Goal: Task Accomplishment & Management: Manage account settings

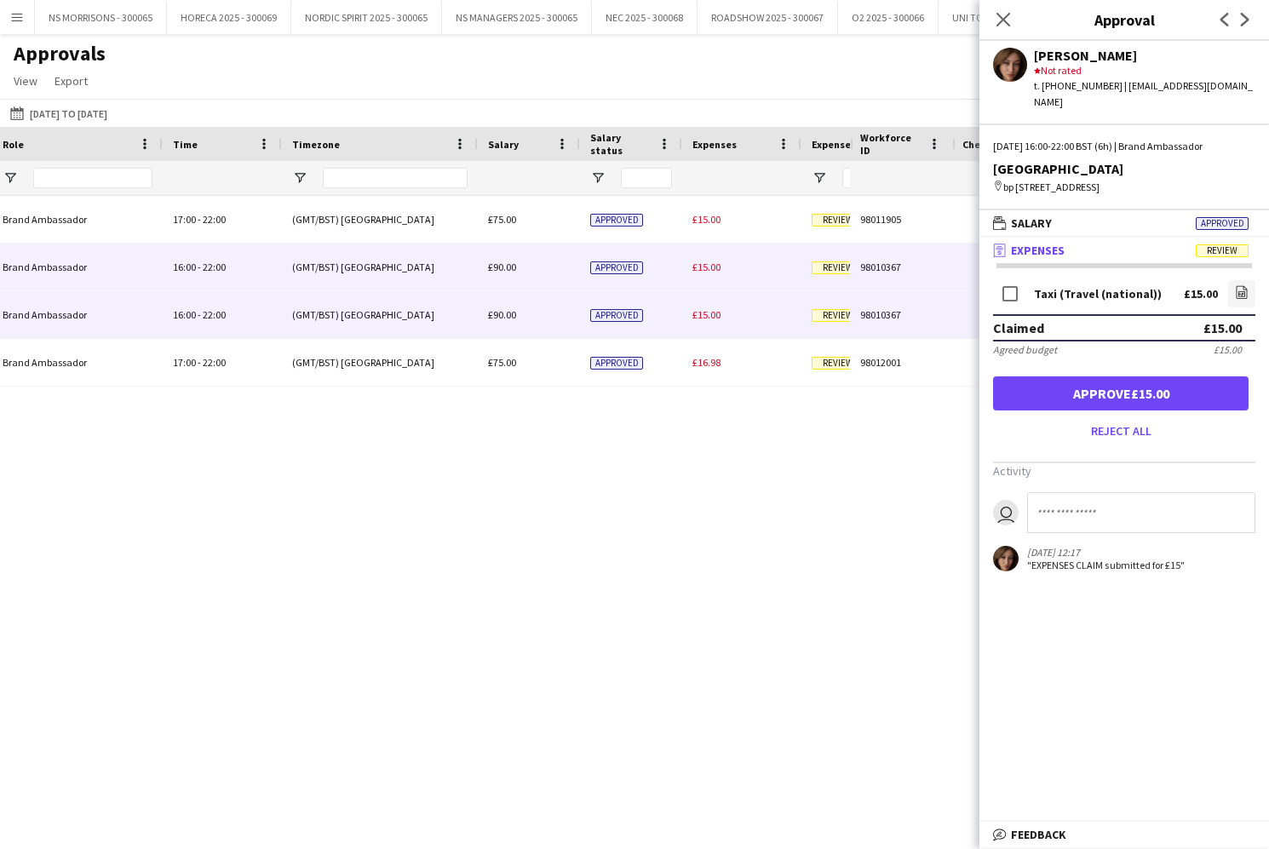
drag, startPoint x: 716, startPoint y: 266, endPoint x: 856, endPoint y: 279, distance: 140.2
click at [715, 266] on span "£15.00" at bounding box center [706, 267] width 28 height 13
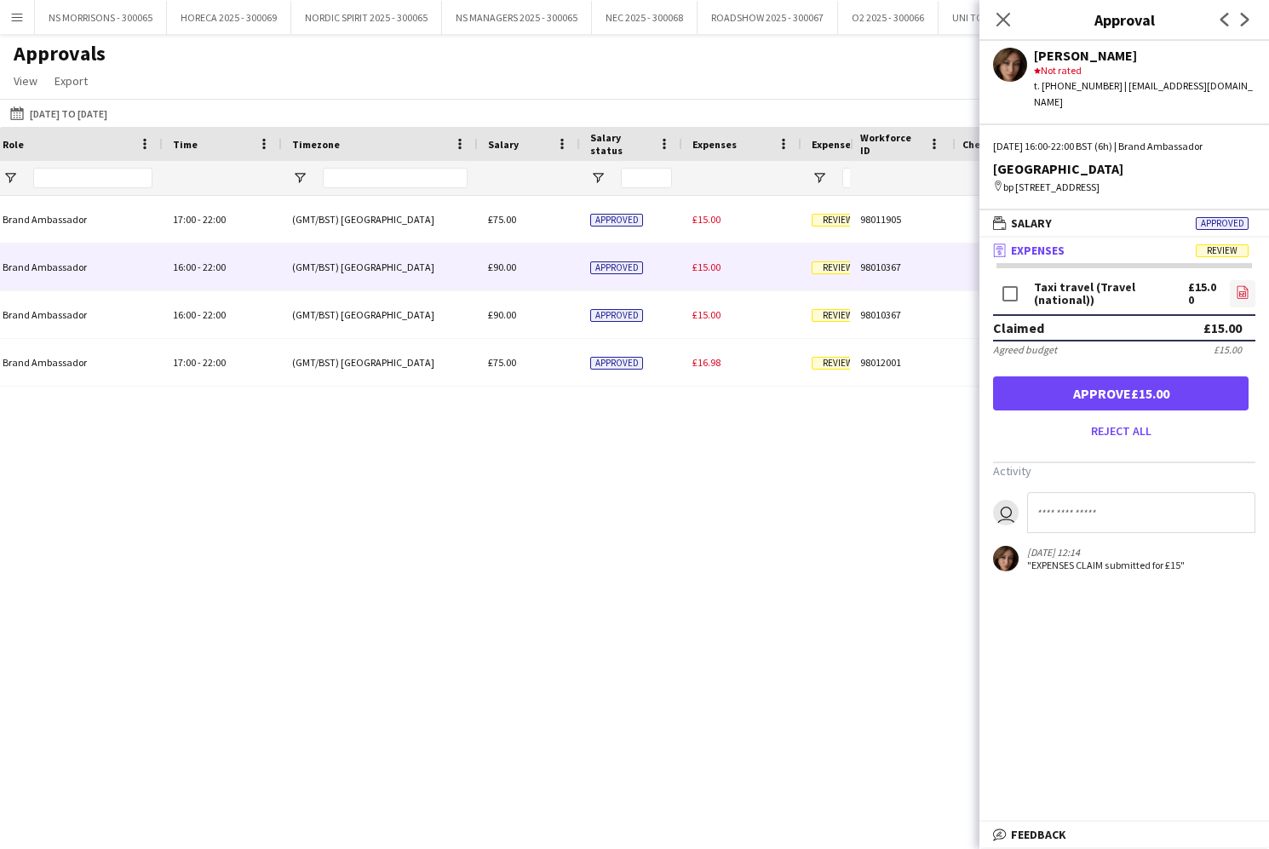
click at [1235, 299] on icon "file-image" at bounding box center [1242, 292] width 14 height 14
click at [1064, 404] on button "Approve £15.00" at bounding box center [1120, 393] width 255 height 34
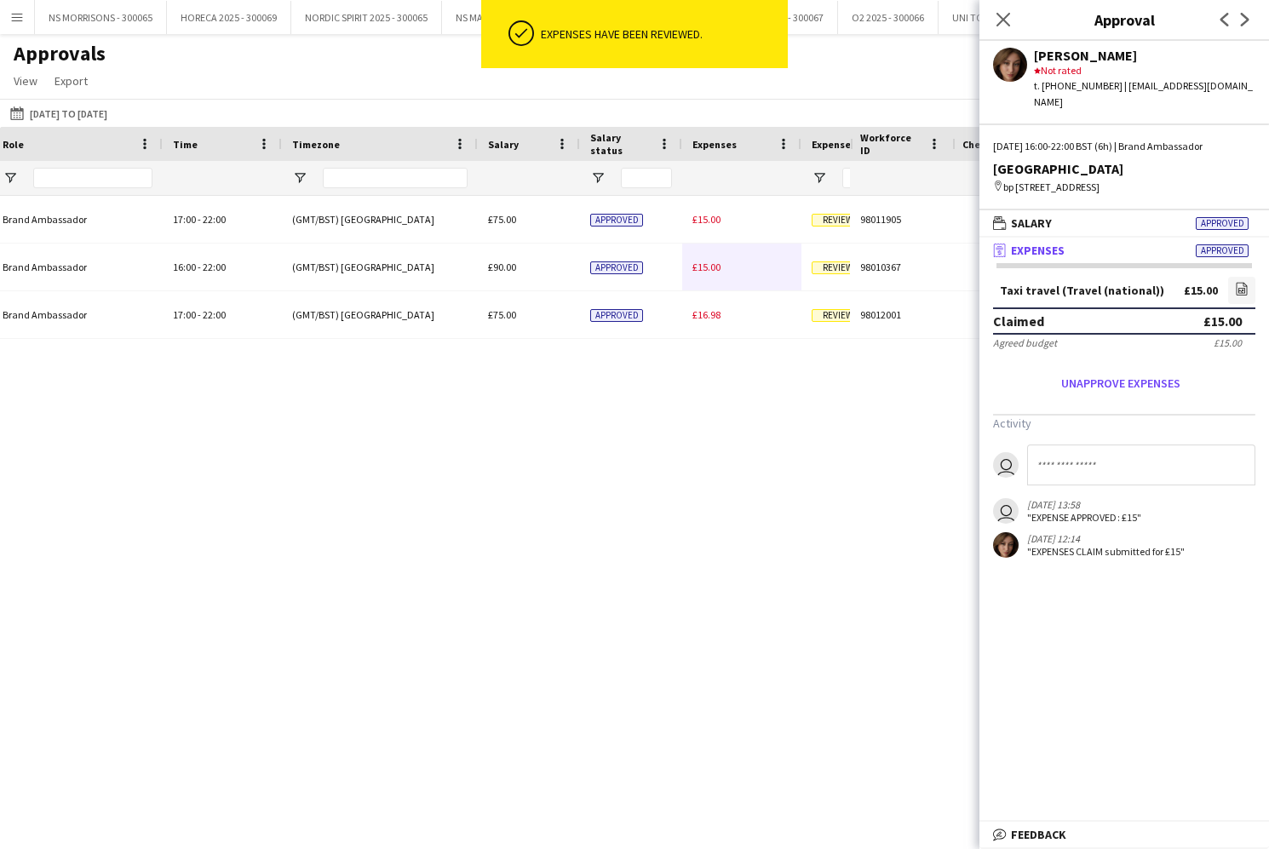
click at [715, 274] on div "£15.00" at bounding box center [741, 267] width 119 height 47
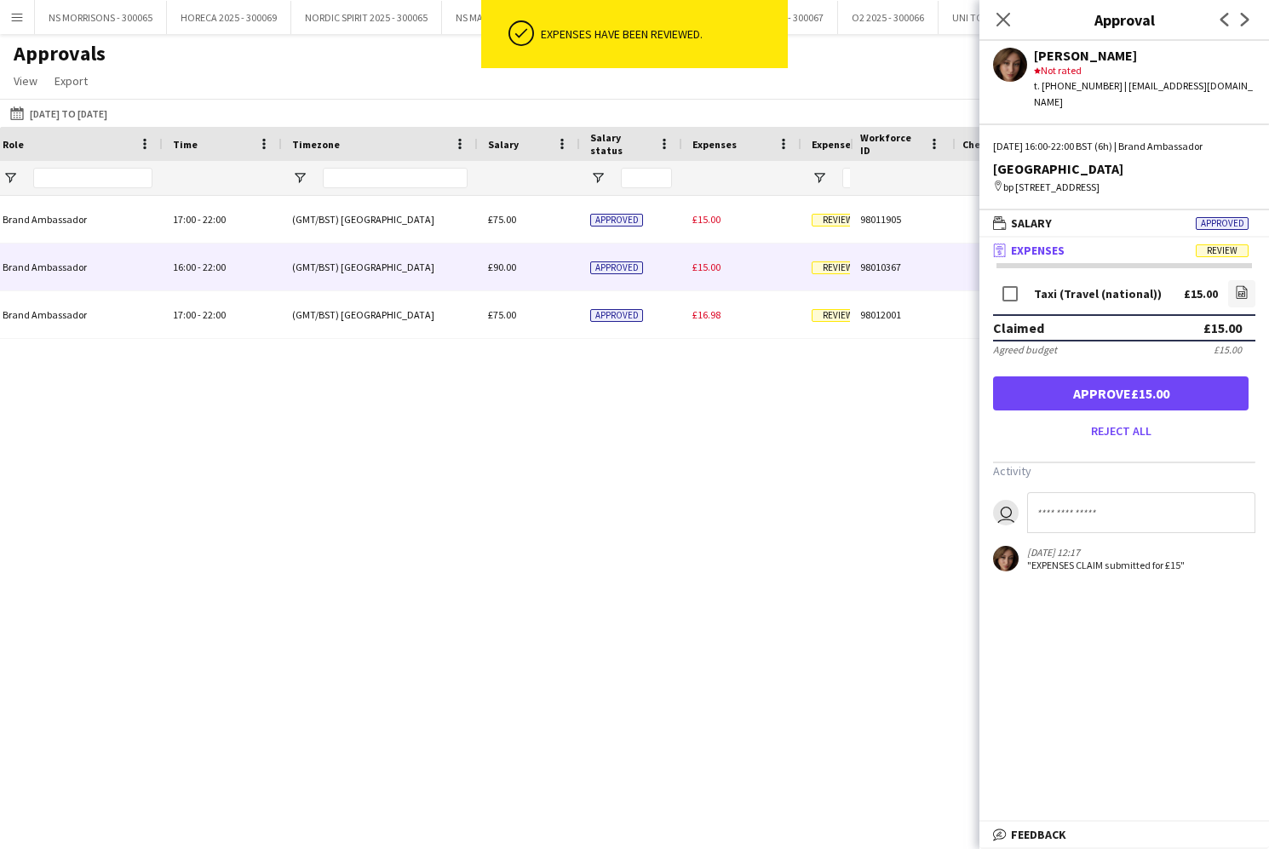
click at [1163, 403] on button "Approve £15.00" at bounding box center [1120, 393] width 255 height 34
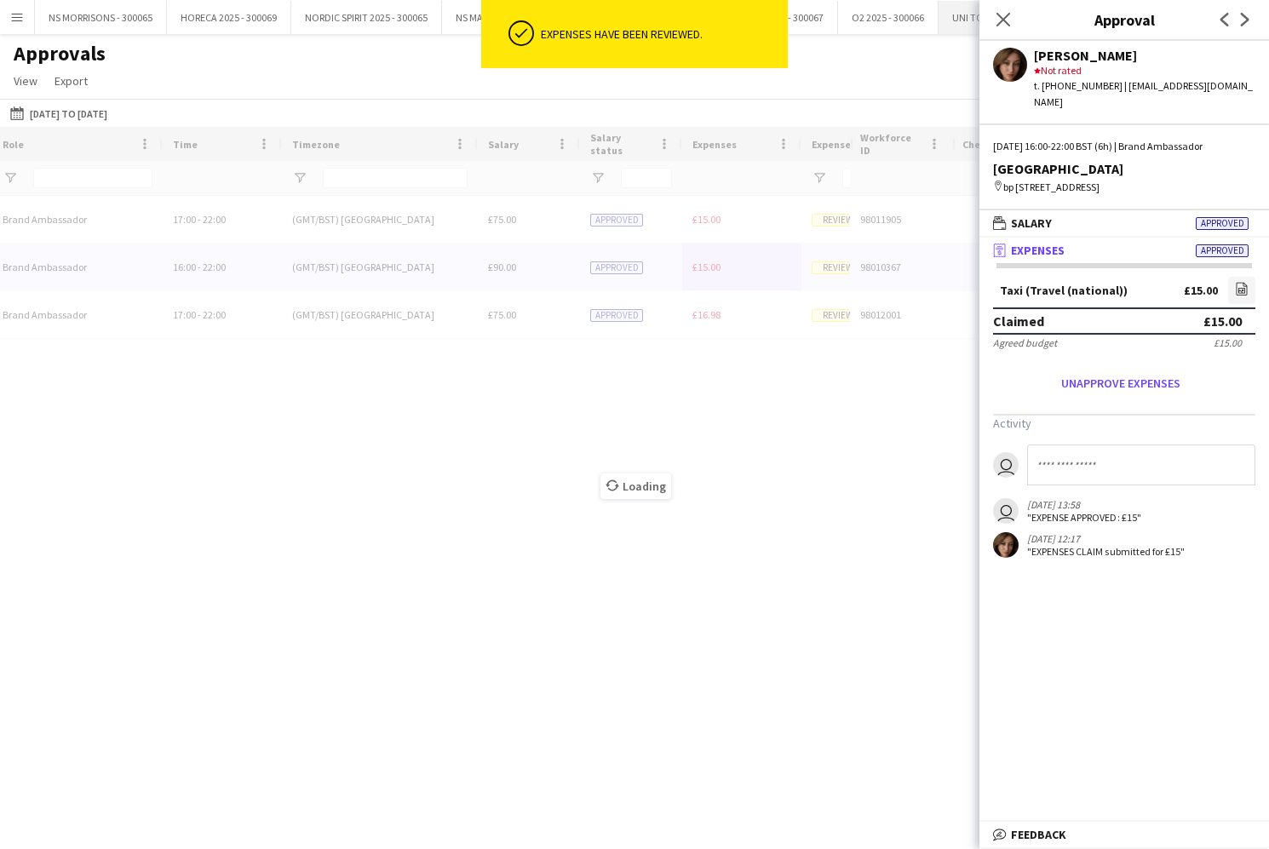
drag, startPoint x: 1002, startPoint y: 20, endPoint x: 978, endPoint y: 21, distance: 23.9
click at [1002, 20] on icon at bounding box center [1003, 20] width 14 height 14
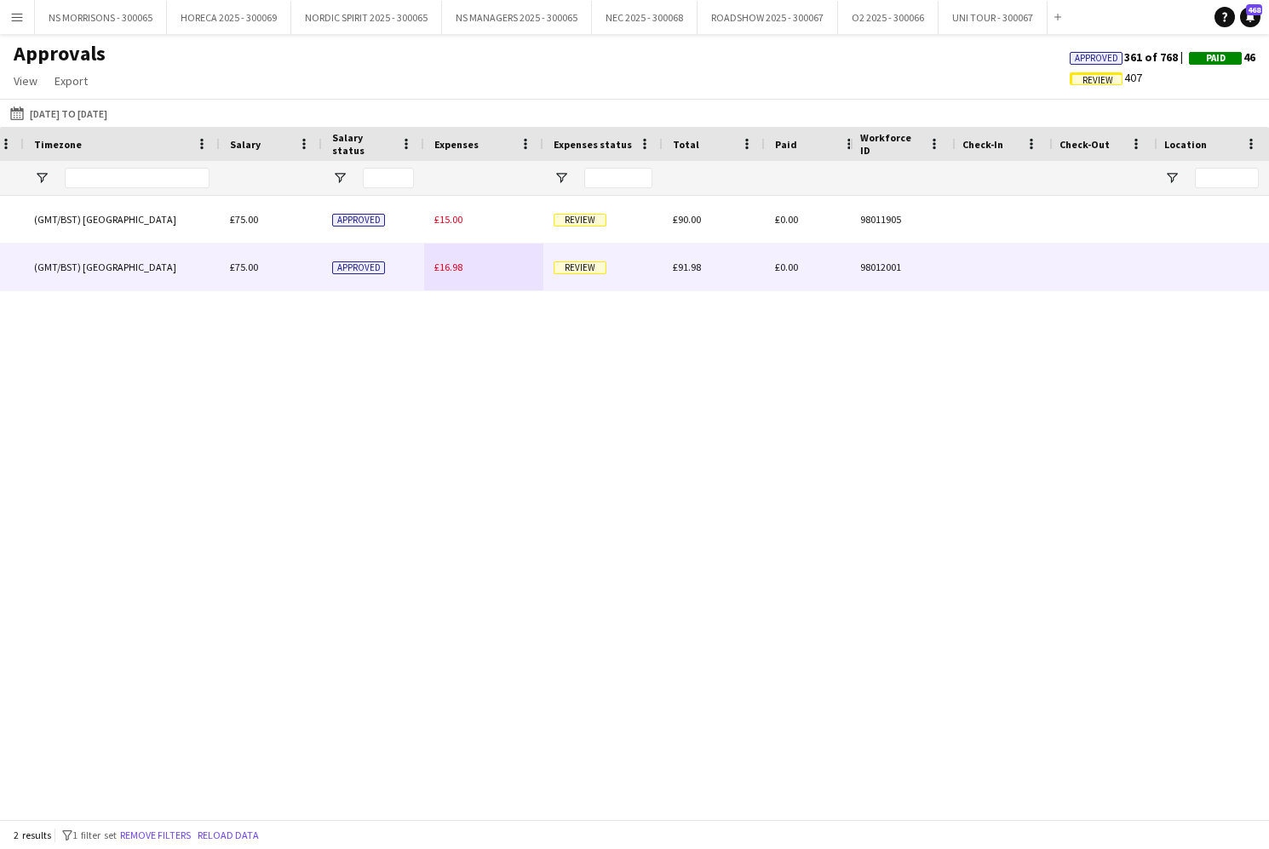
drag, startPoint x: 442, startPoint y: 266, endPoint x: 471, endPoint y: 267, distance: 29.0
click at [442, 266] on span "£16.98" at bounding box center [448, 267] width 28 height 13
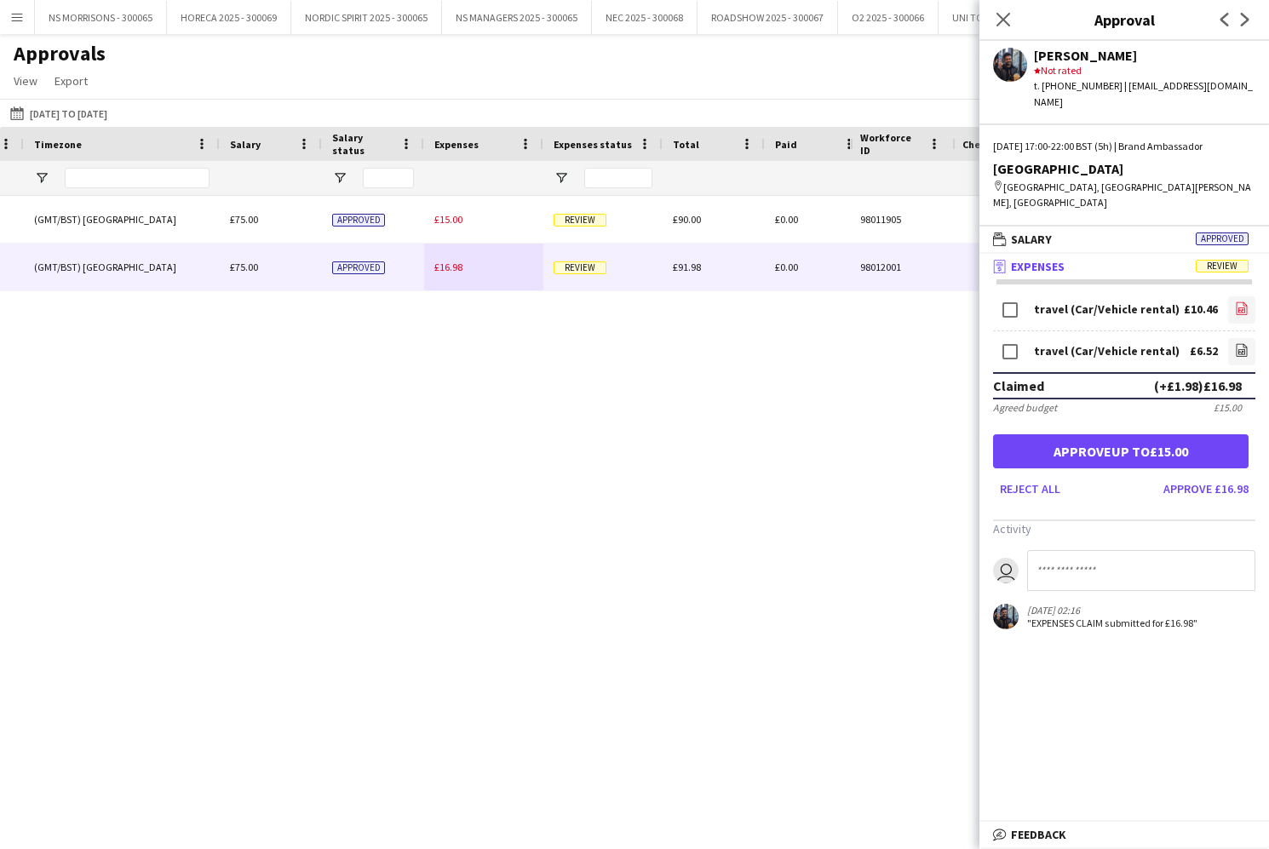
click at [1238, 307] on icon at bounding box center [1241, 309] width 7 height 5
click at [1246, 343] on icon at bounding box center [1241, 349] width 11 height 13
drag, startPoint x: 1211, startPoint y: 443, endPoint x: 1092, endPoint y: 209, distance: 262.3
click at [1210, 442] on button "Approve up to £15.00" at bounding box center [1120, 451] width 255 height 34
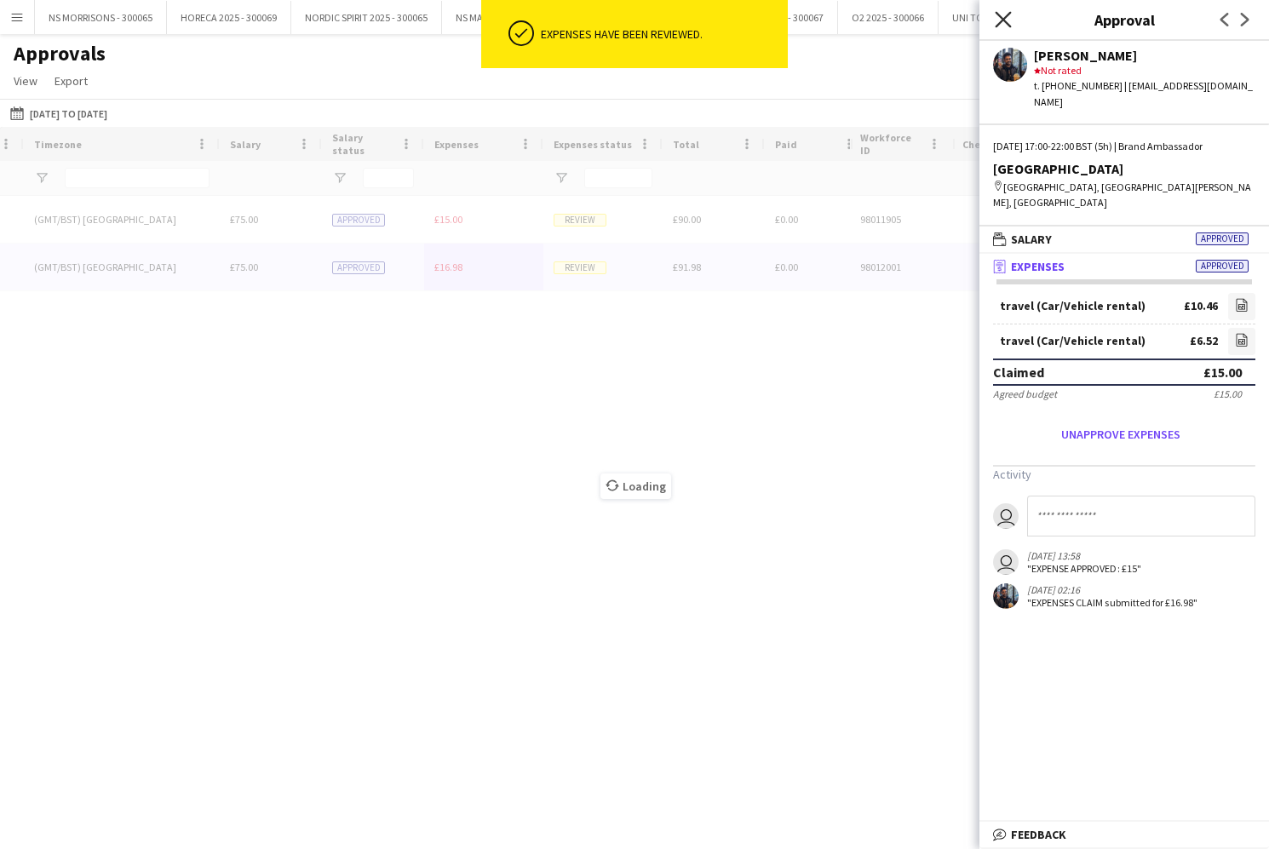
click at [999, 20] on icon "Close pop-in" at bounding box center [1002, 19] width 16 height 16
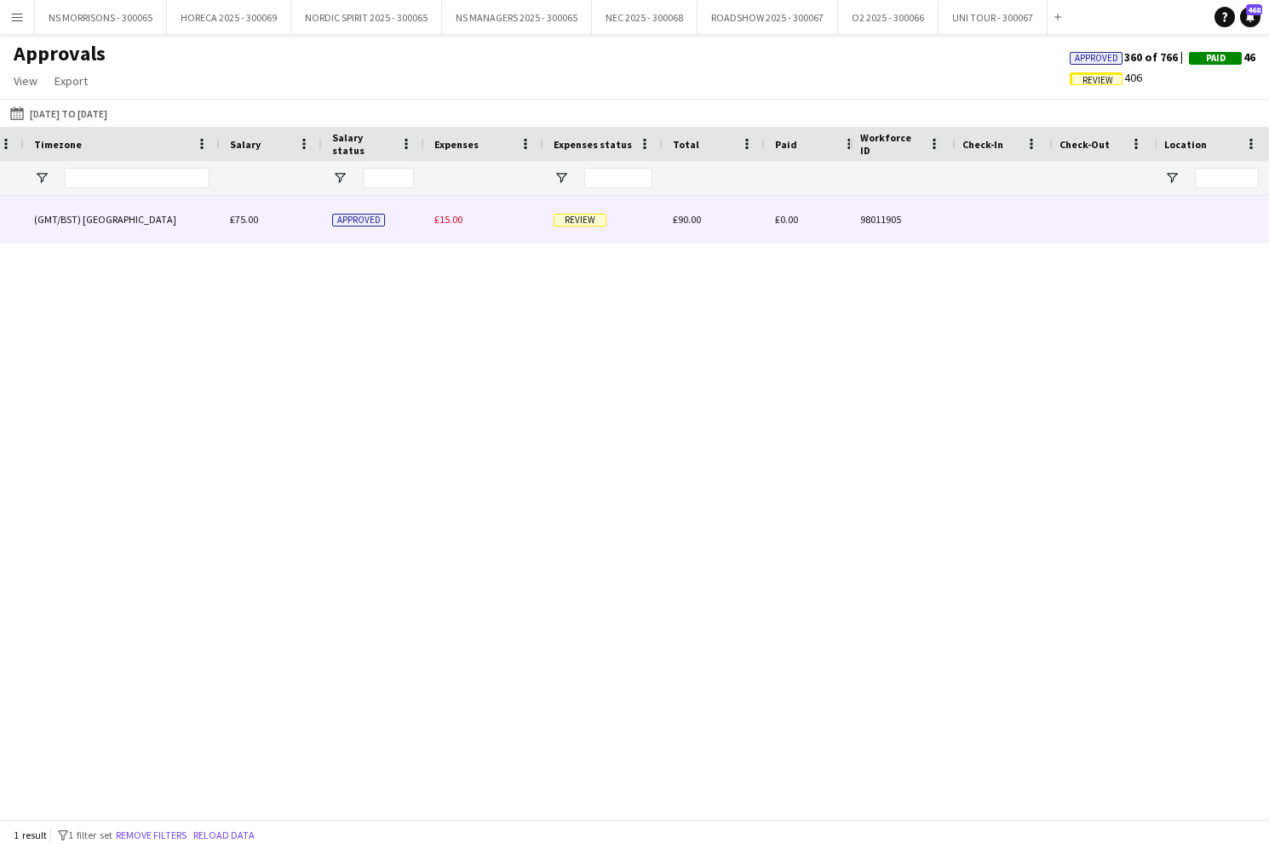
click at [450, 222] on span "£15.00" at bounding box center [448, 219] width 28 height 13
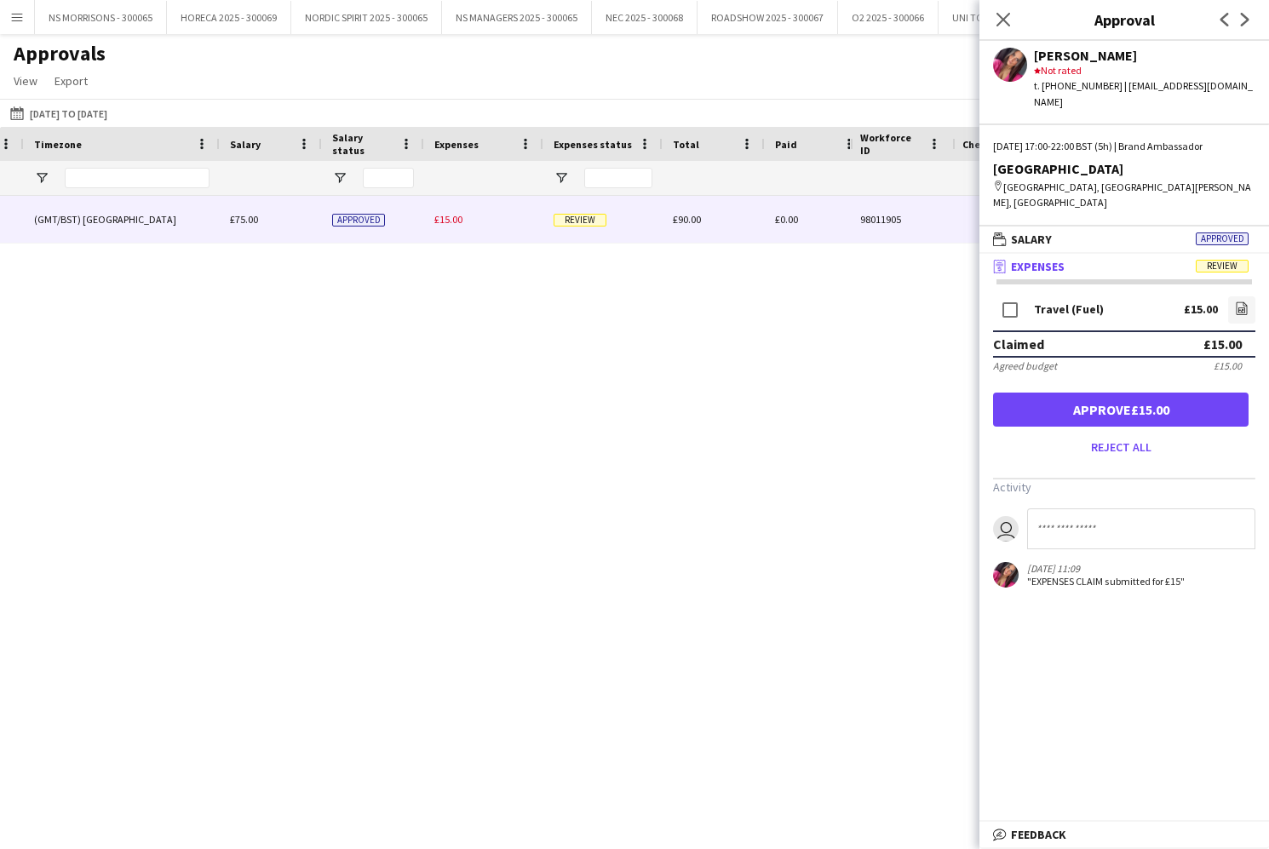
drag, startPoint x: 1006, startPoint y: 22, endPoint x: 892, endPoint y: 42, distance: 114.9
click at [1006, 22] on icon at bounding box center [1003, 20] width 14 height 14
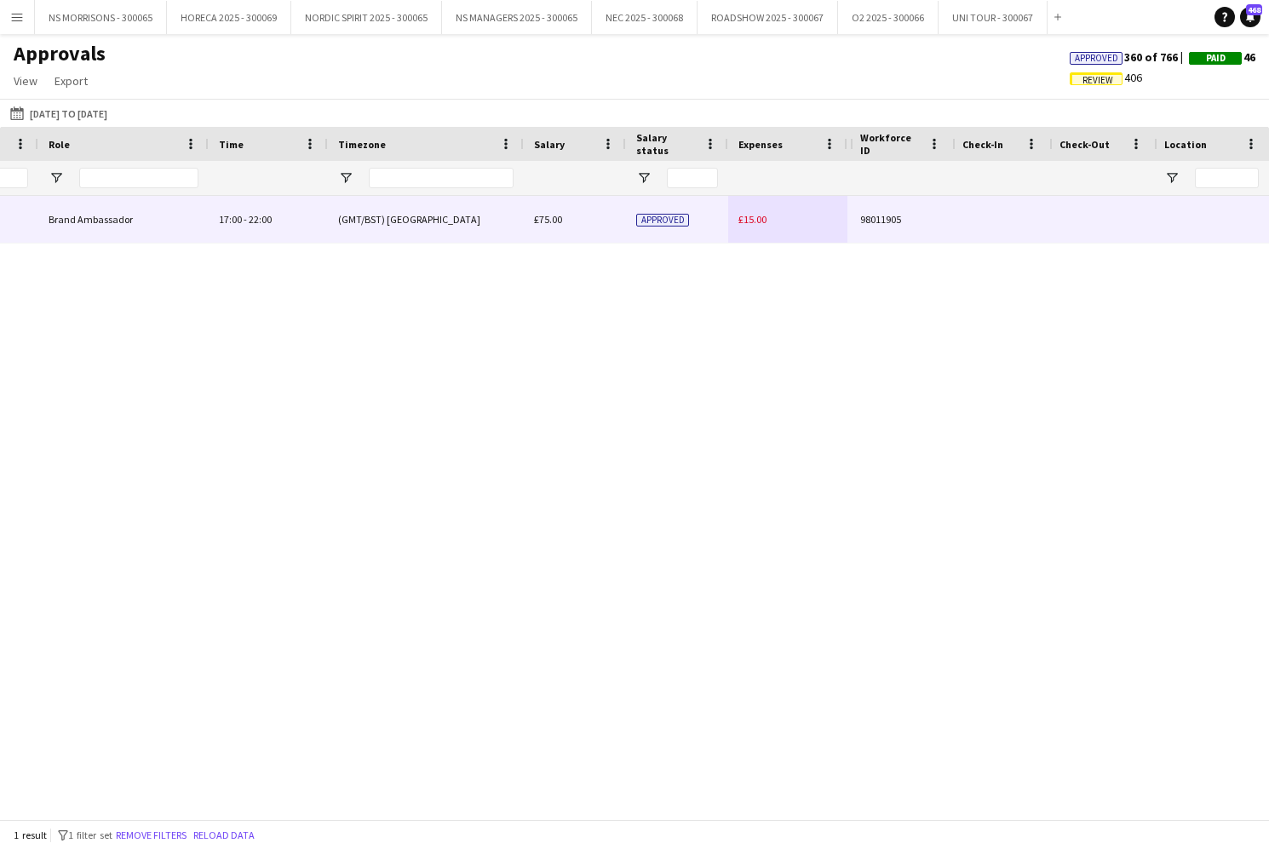
click at [757, 220] on span "£15.00" at bounding box center [752, 219] width 28 height 13
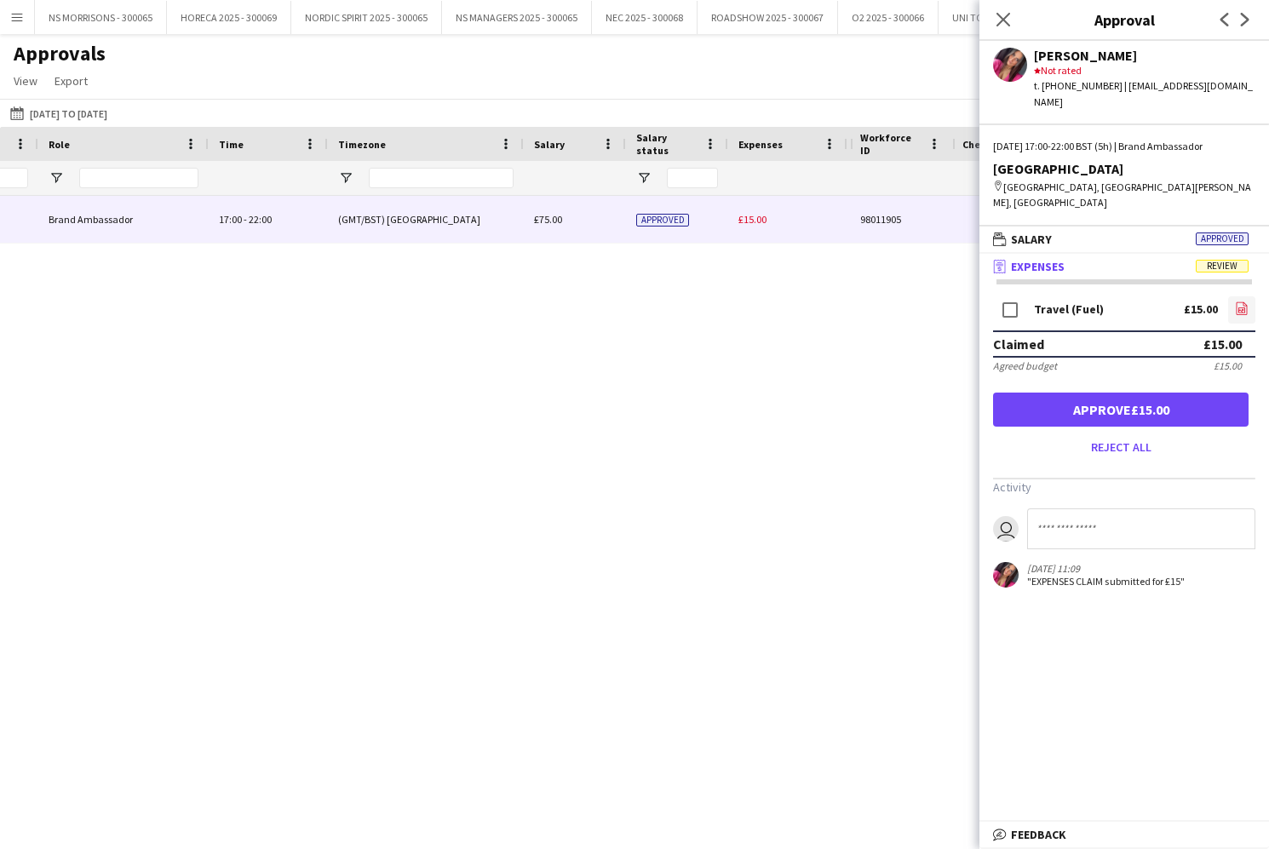
click at [1237, 301] on icon "file-image" at bounding box center [1242, 308] width 14 height 14
click at [1072, 513] on input at bounding box center [1141, 528] width 228 height 41
type input "**********"
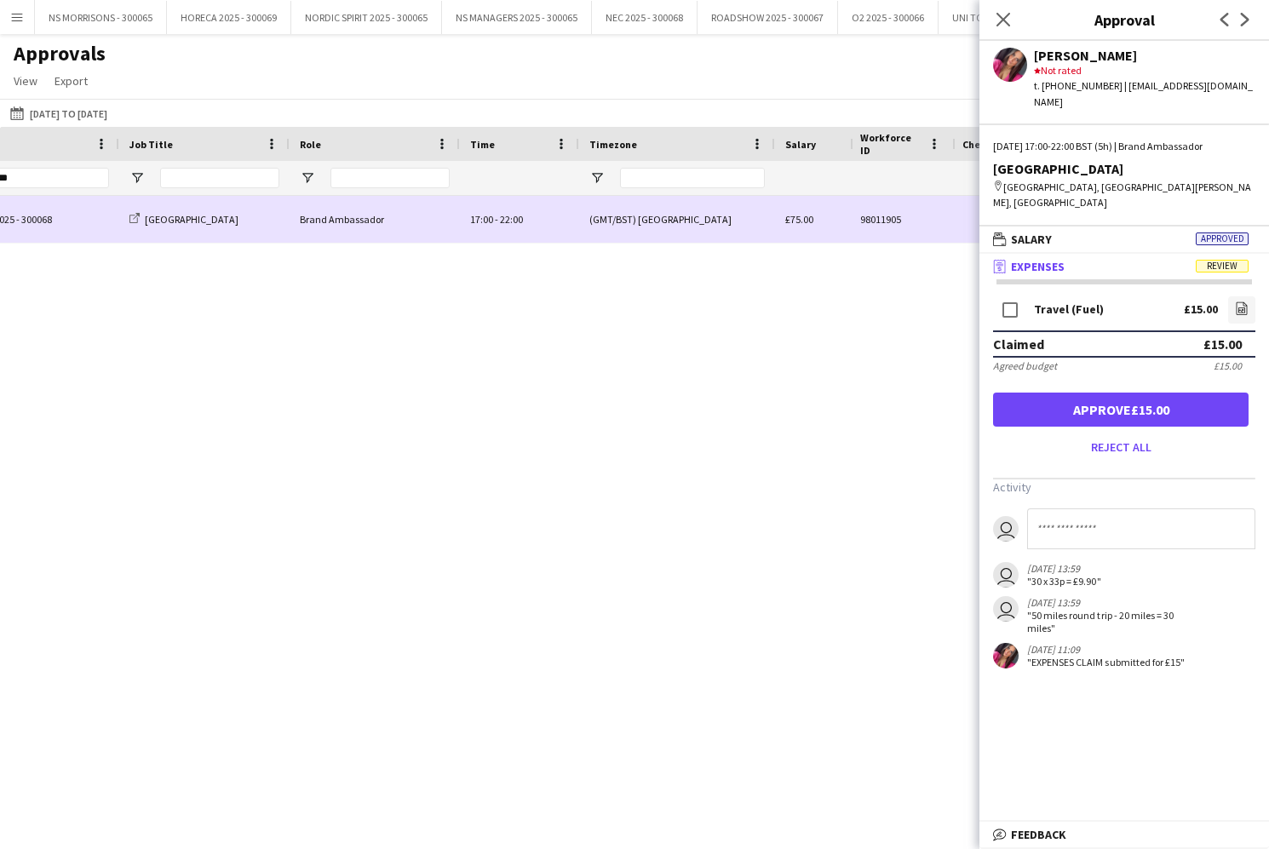
scroll to position [0, -13]
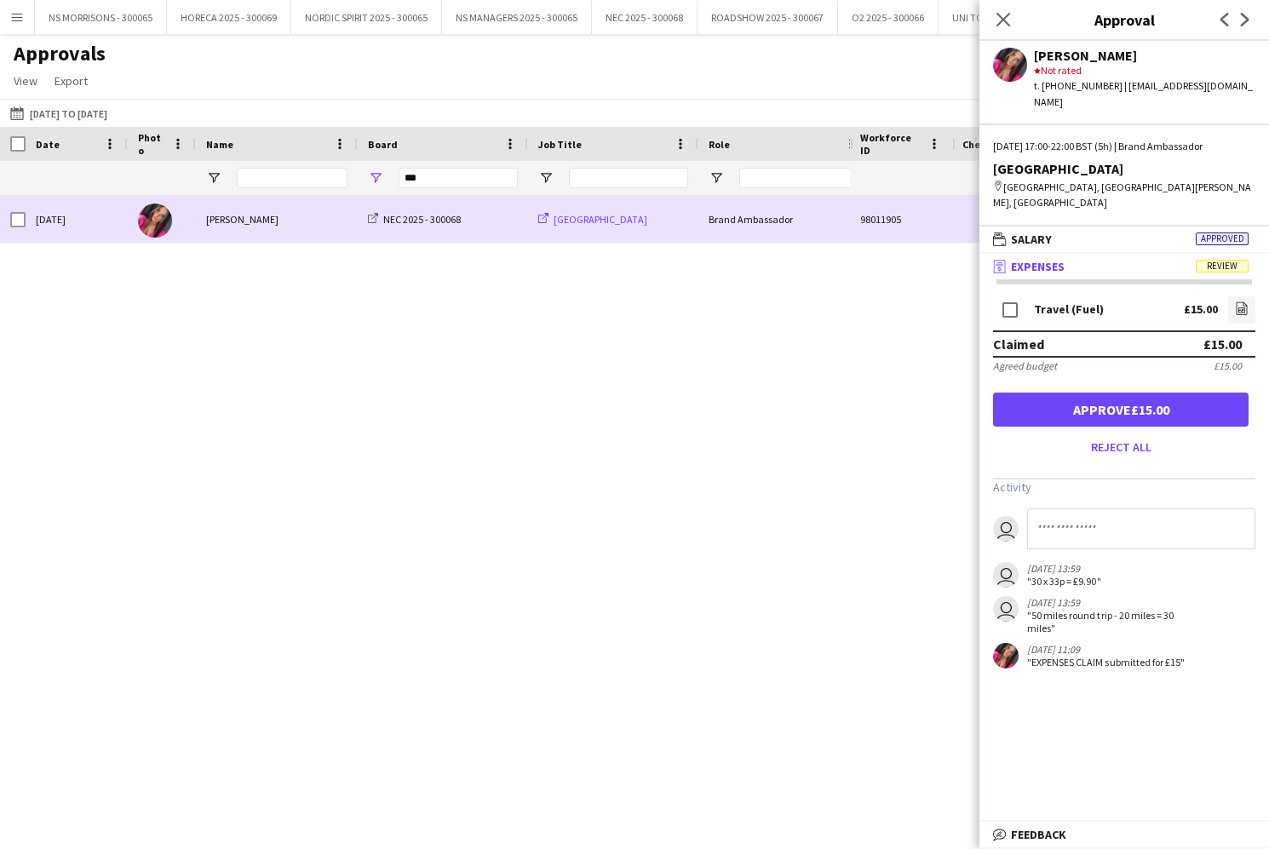
click at [599, 221] on span "[GEOGRAPHIC_DATA]" at bounding box center [600, 219] width 94 height 13
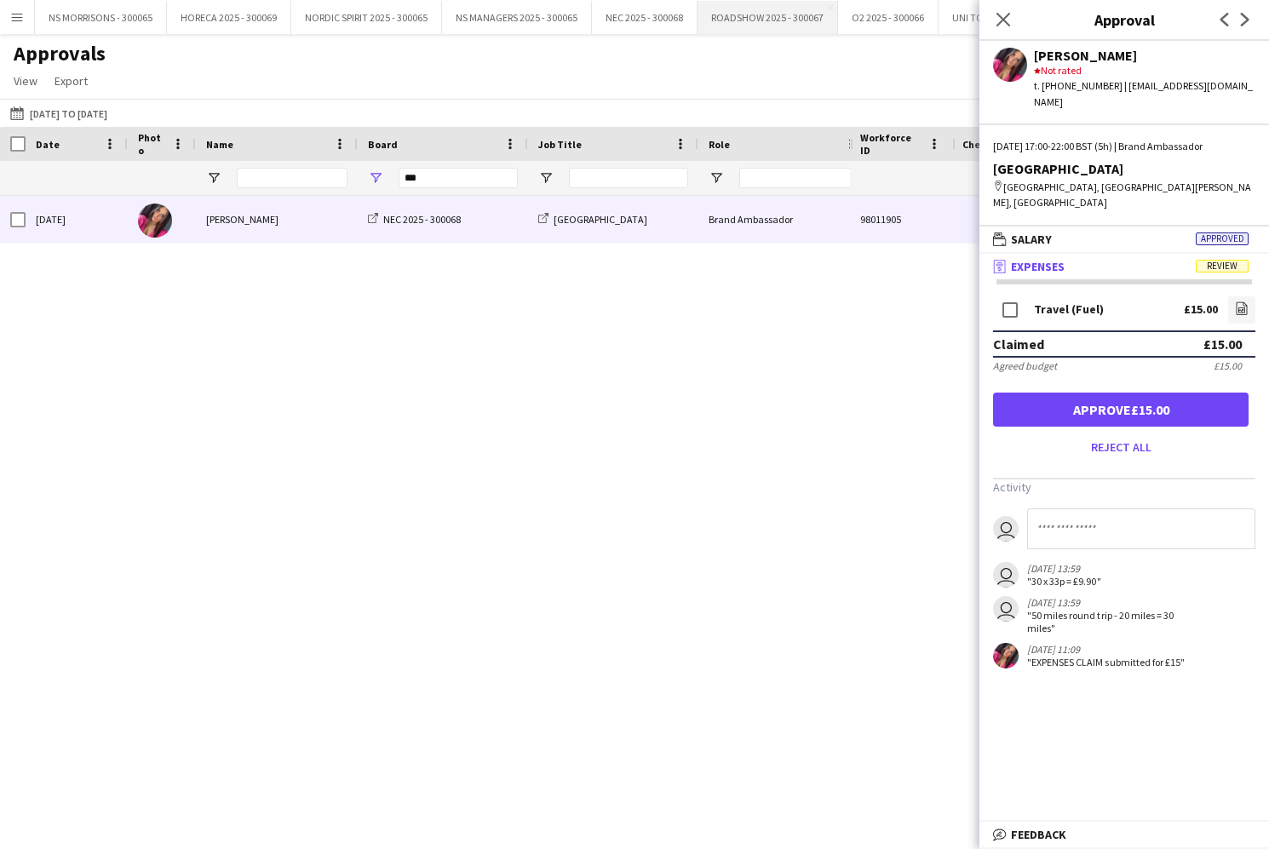
drag, startPoint x: 1008, startPoint y: 19, endPoint x: 777, endPoint y: 23, distance: 230.8
click at [1008, 19] on icon "Close pop-in" at bounding box center [1003, 20] width 14 height 14
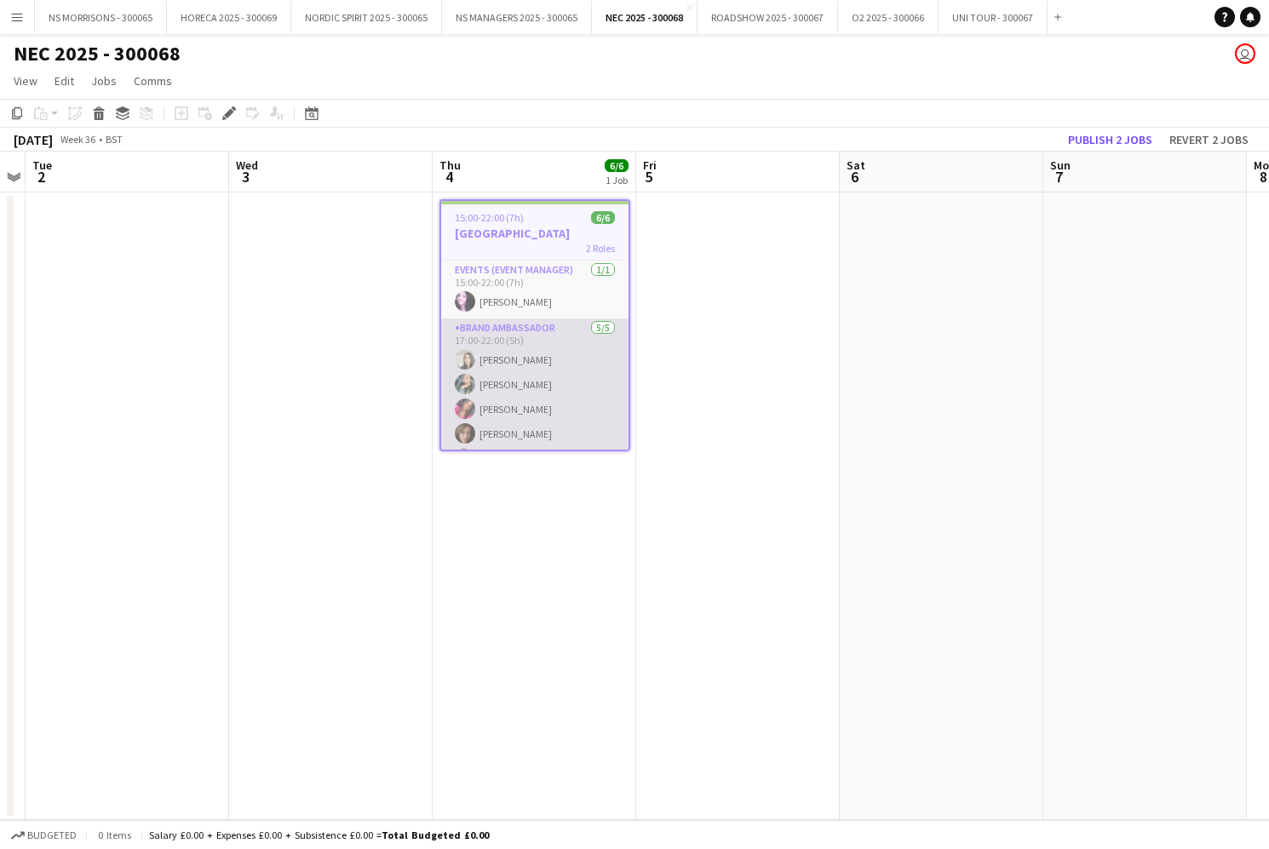
click at [503, 364] on app-card-role "Brand Ambassador 5/5 17:00-22:00 (5h) Latifa Begum Samira Begum Lydia Staple At…" at bounding box center [534, 396] width 187 height 157
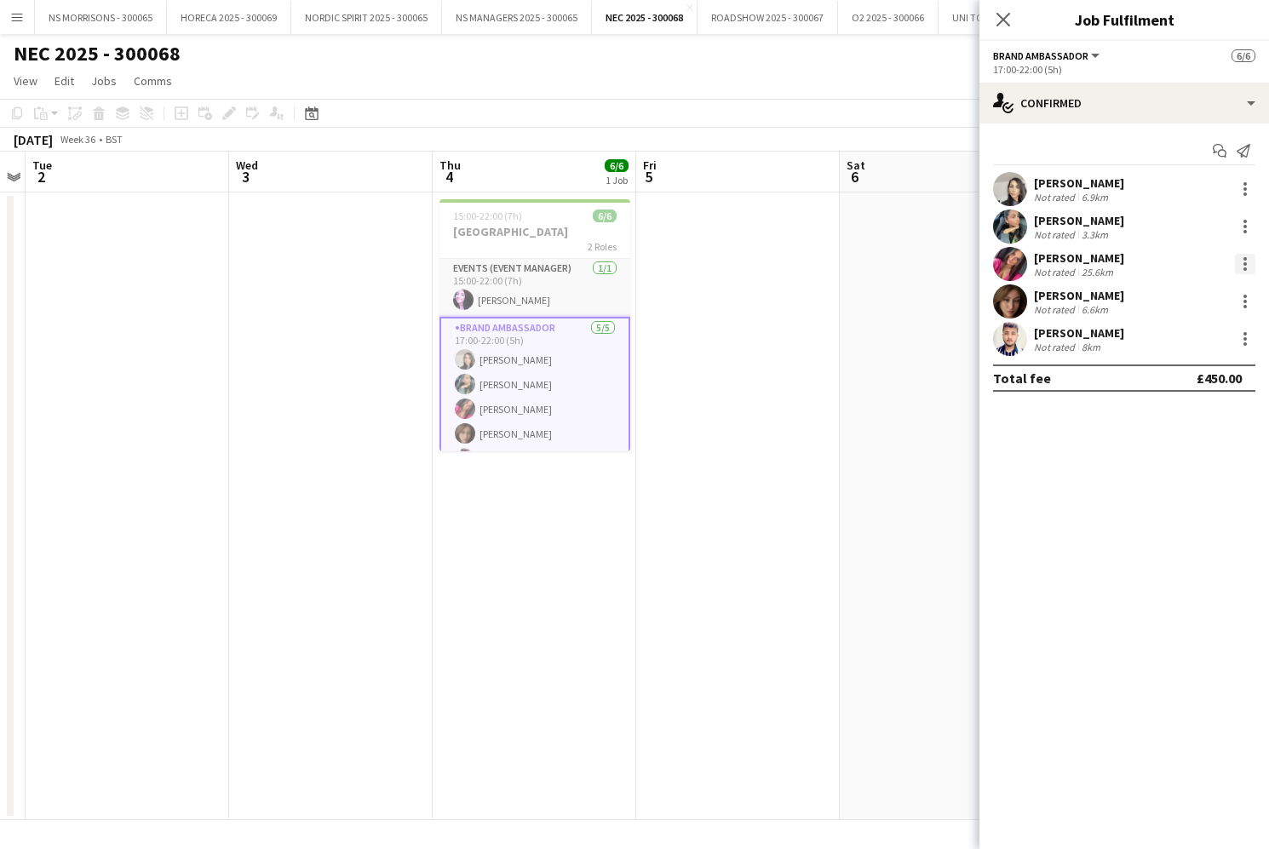
click at [1244, 261] on div at bounding box center [1245, 264] width 20 height 20
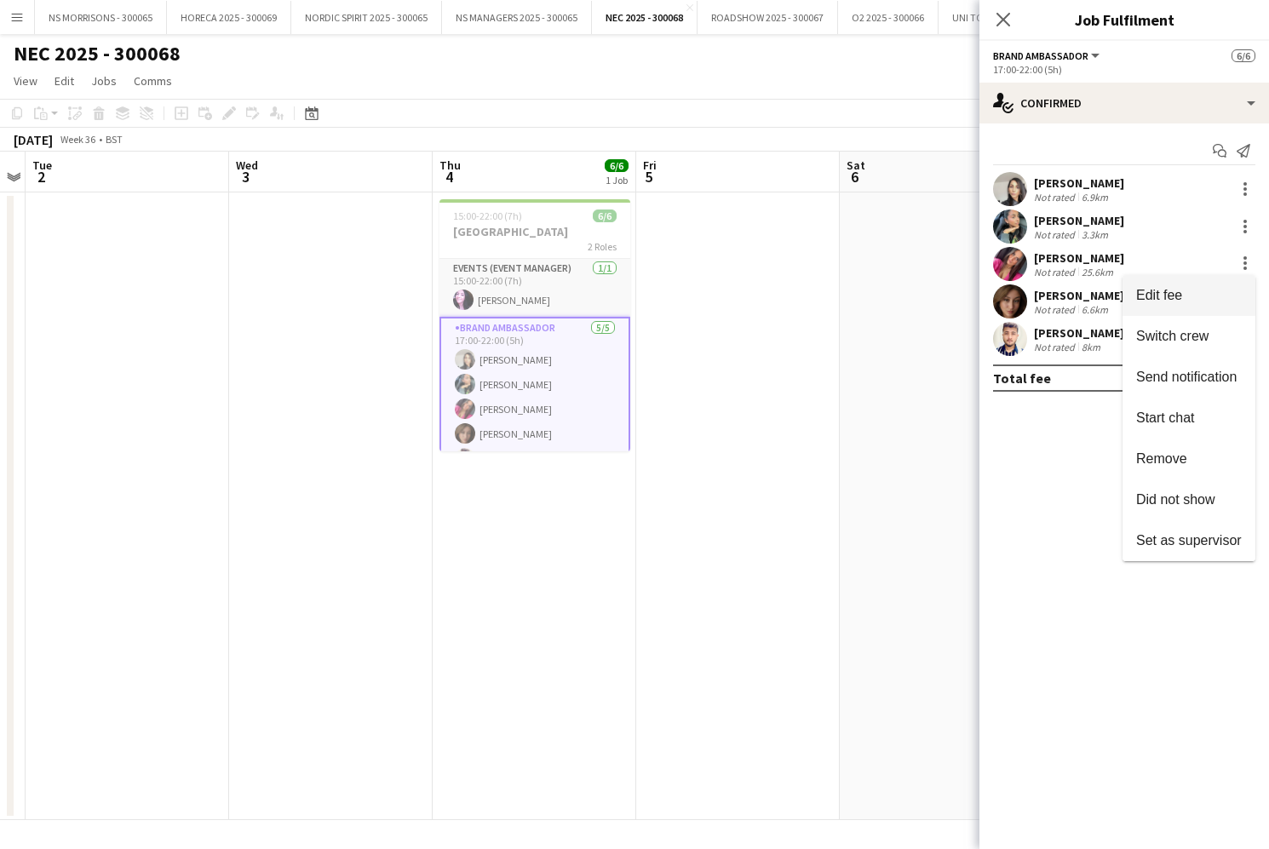
click at [1223, 301] on span "Edit fee" at bounding box center [1189, 295] width 106 height 15
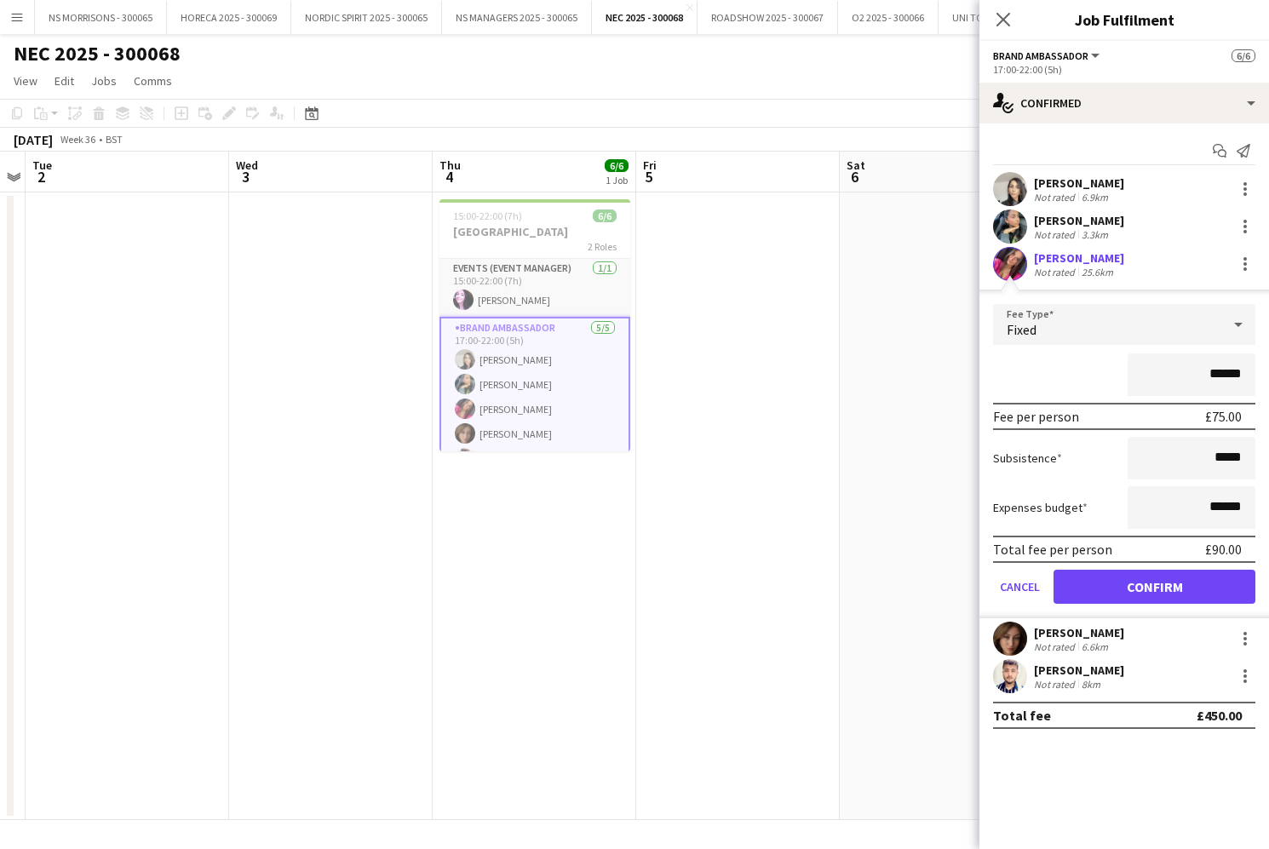
drag, startPoint x: 1210, startPoint y: 376, endPoint x: 1268, endPoint y: 375, distance: 57.9
click at [1268, 375] on form "Fee Type Fixed ****** Fee per person £75.00 Subsistence ***** Expenses budget *…" at bounding box center [1123, 461] width 289 height 314
type input "****"
drag, startPoint x: 1106, startPoint y: 581, endPoint x: 969, endPoint y: 534, distance: 144.9
click at [1106, 581] on button "Confirm" at bounding box center [1154, 587] width 202 height 34
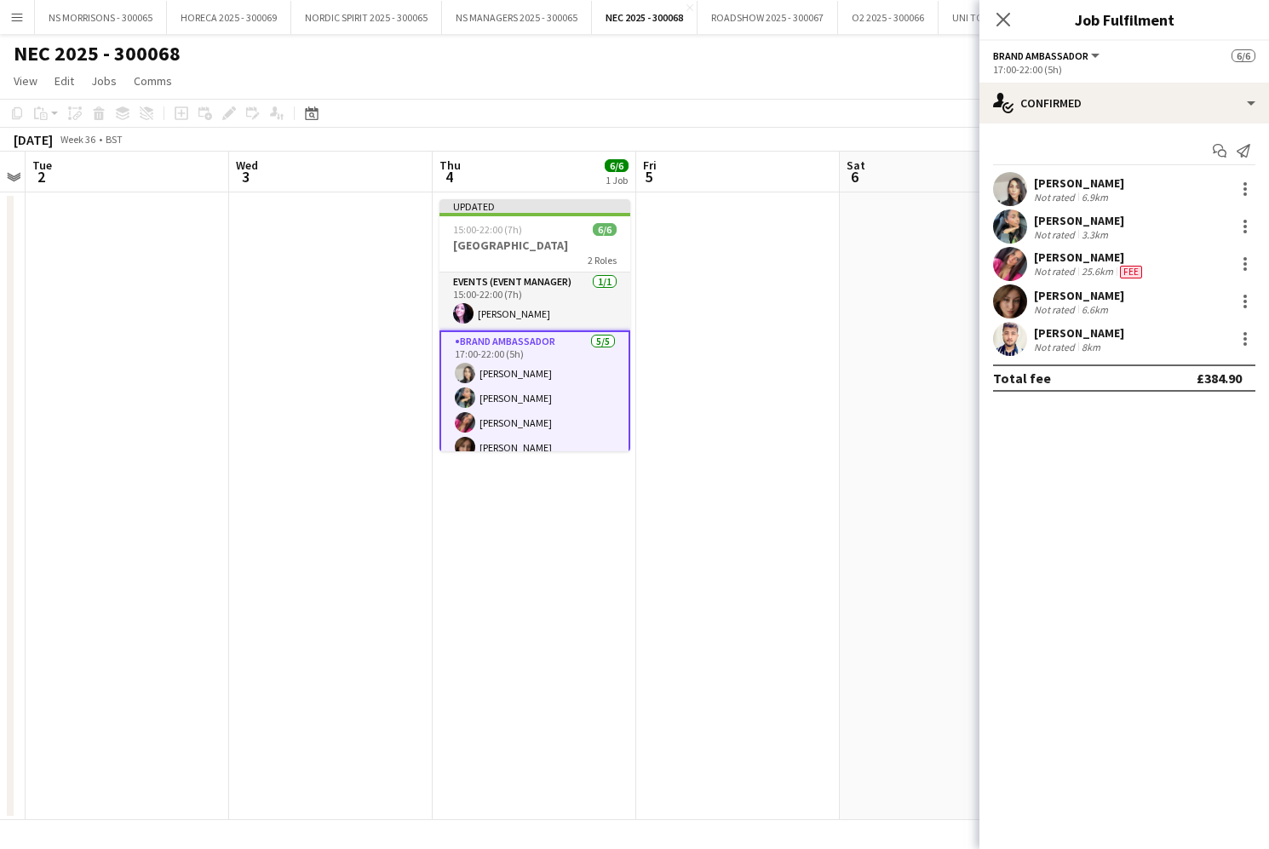
scroll to position [0, 585]
click at [898, 507] on app-date-cell at bounding box center [940, 505] width 203 height 627
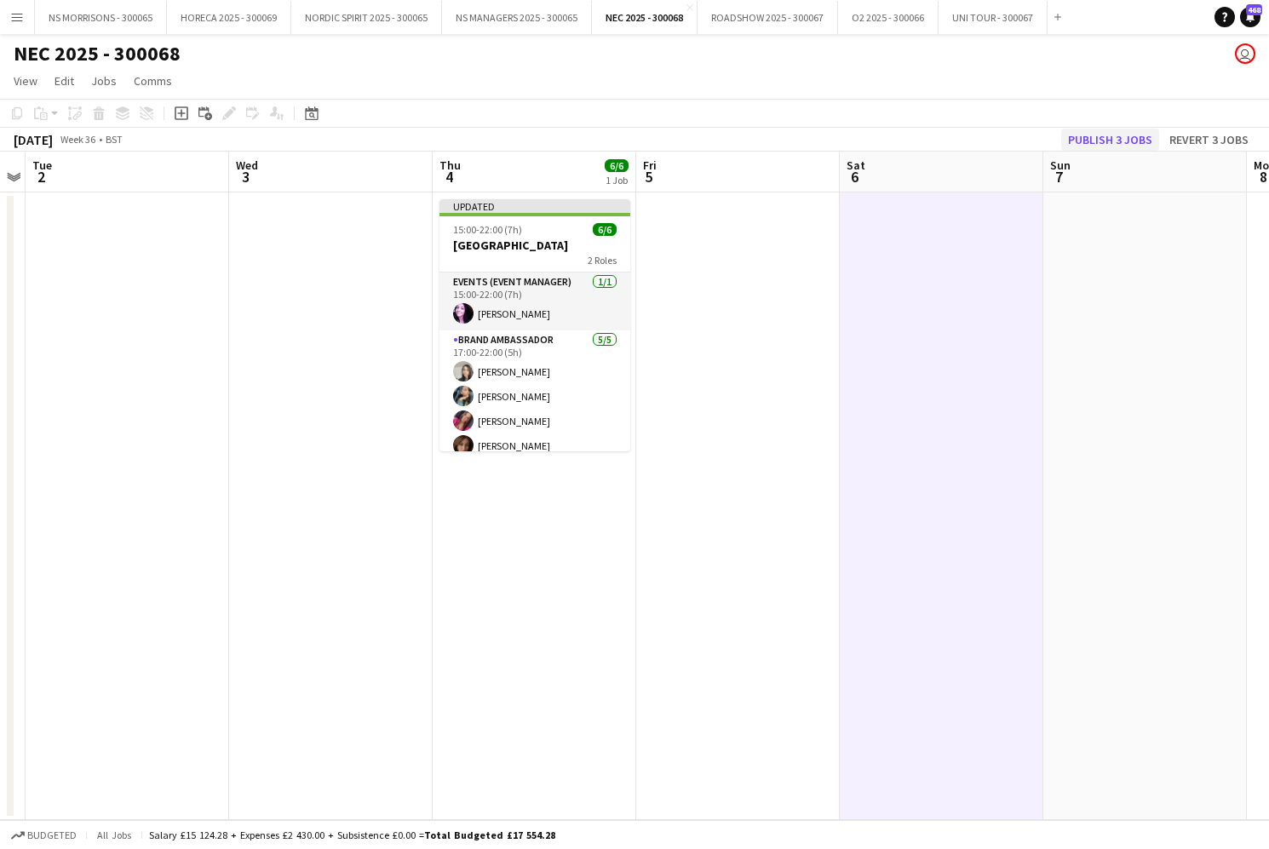
click at [1104, 140] on button "Publish 3 jobs" at bounding box center [1110, 140] width 98 height 22
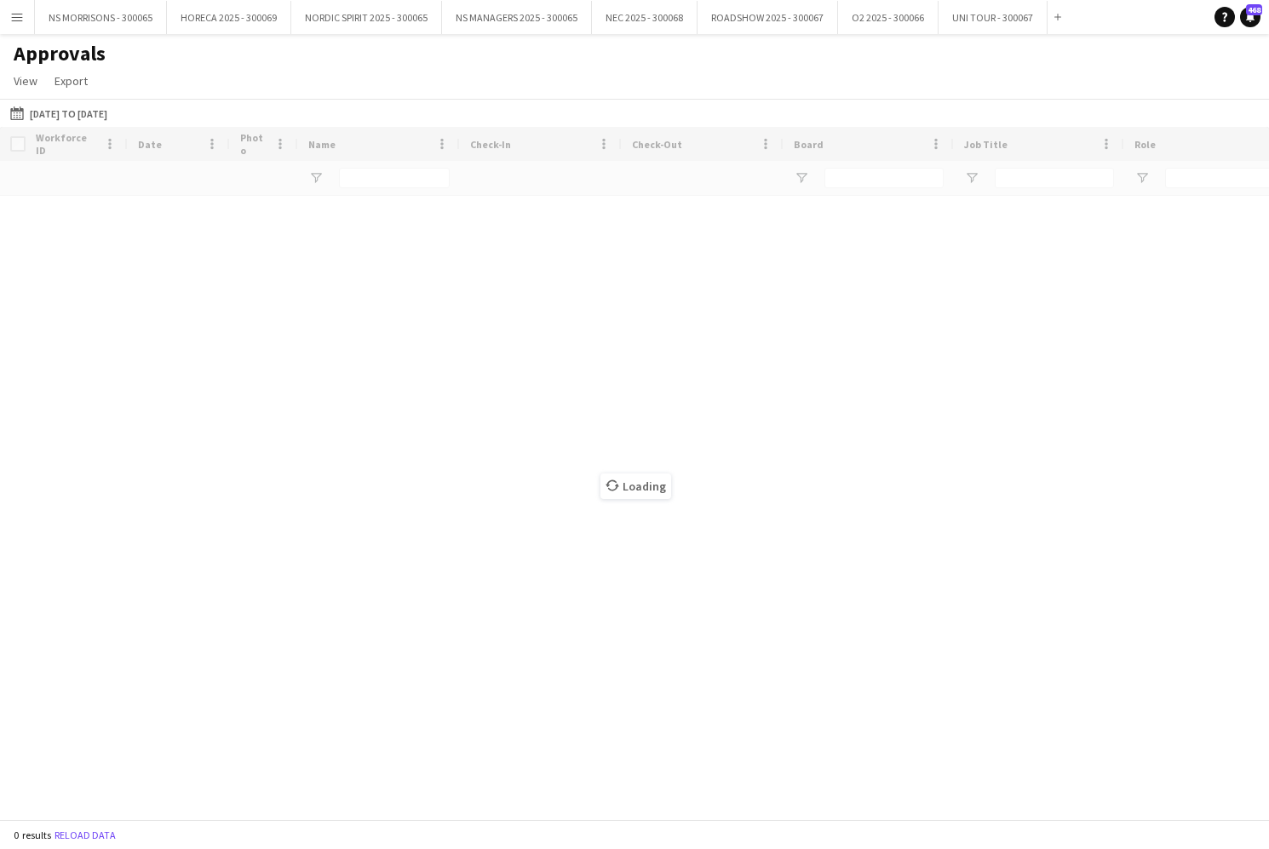
type input "***"
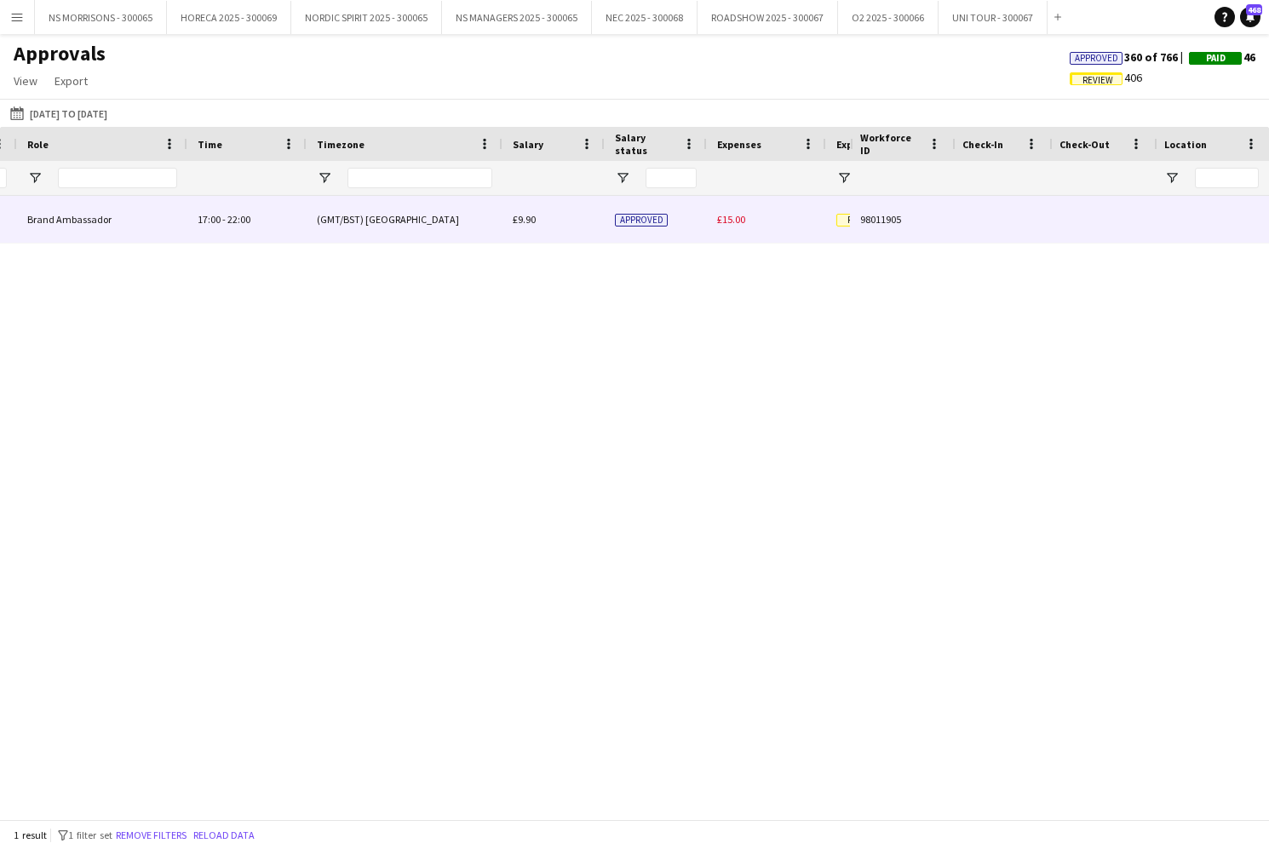
click at [752, 221] on div "£15.00" at bounding box center [766, 219] width 119 height 47
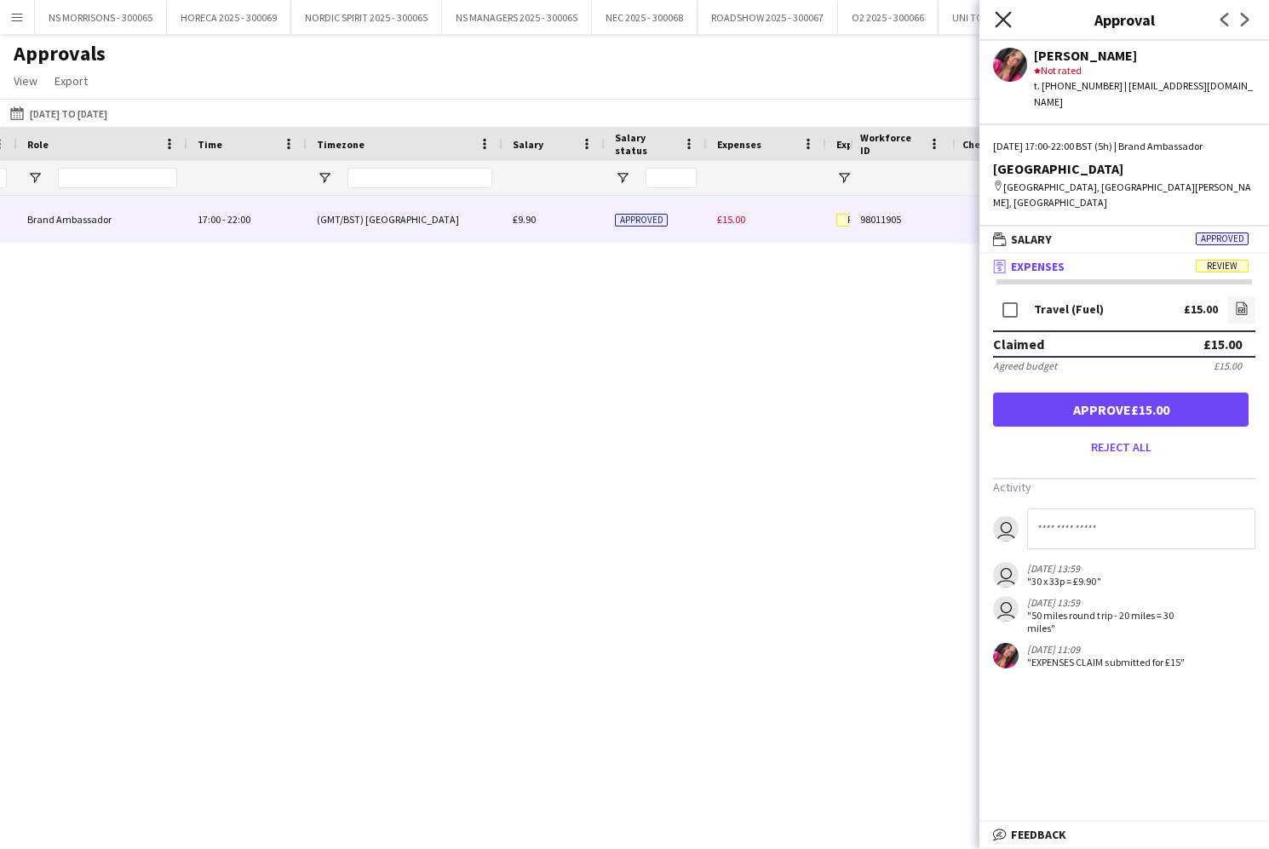
click at [1003, 17] on icon "Close pop-in" at bounding box center [1002, 19] width 16 height 16
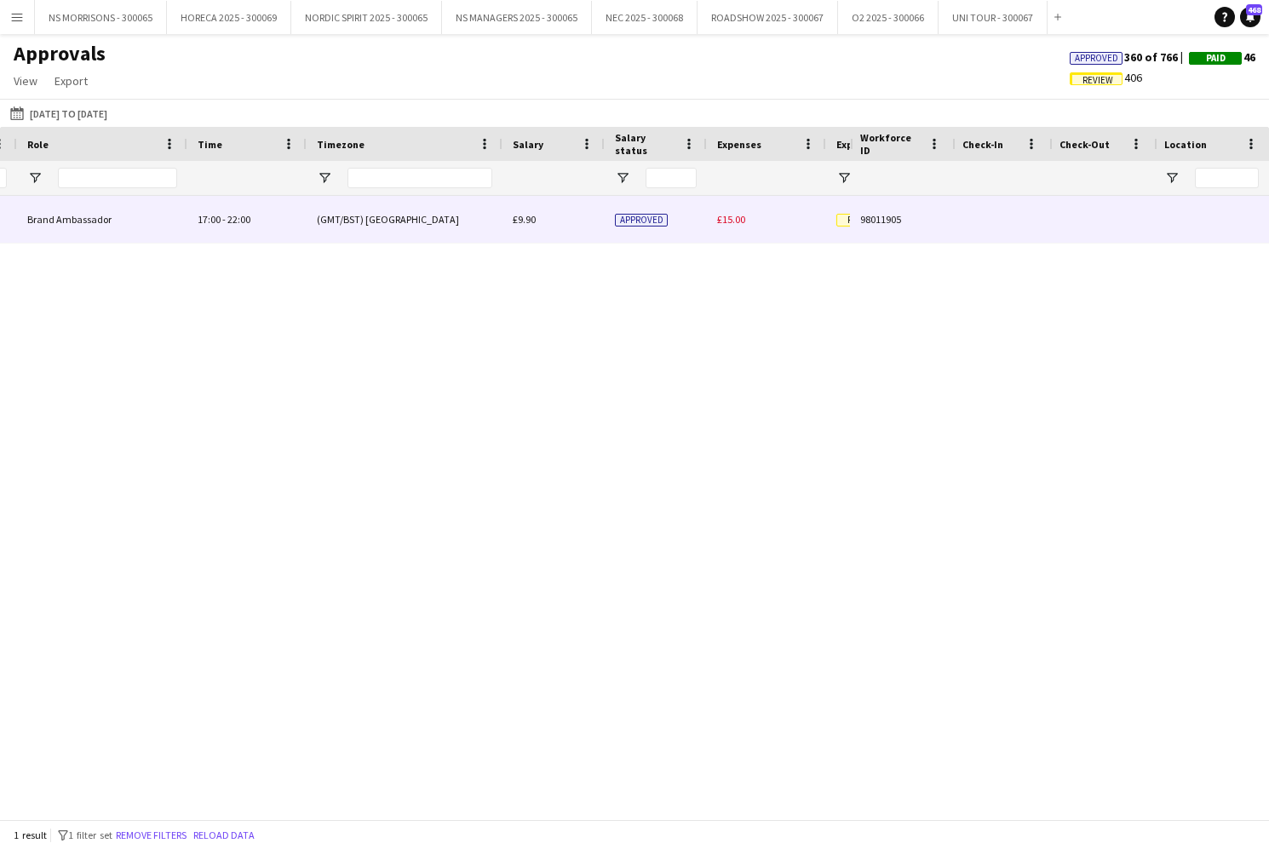
click at [520, 221] on span "£9.90" at bounding box center [524, 219] width 23 height 13
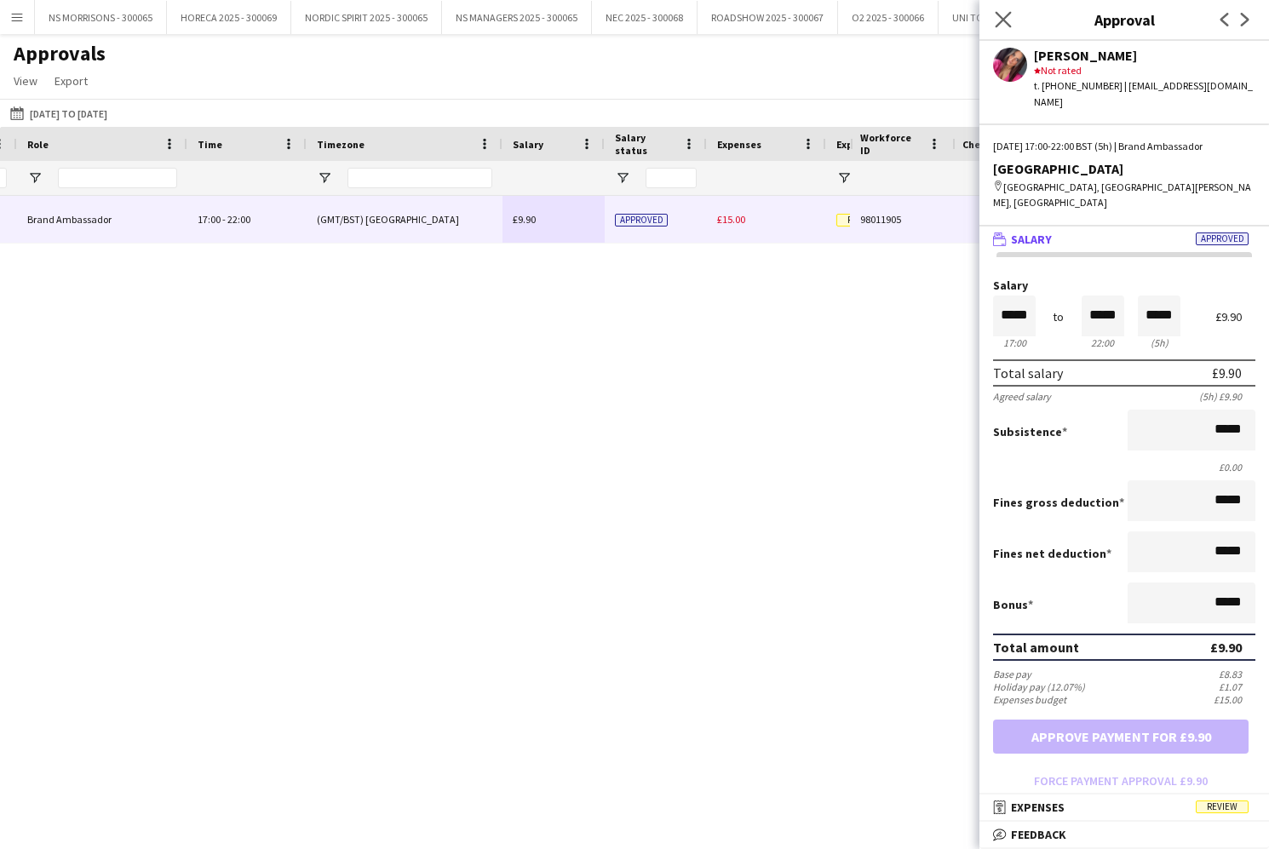
click at [994, 20] on app-icon "Close pop-in" at bounding box center [1003, 20] width 25 height 25
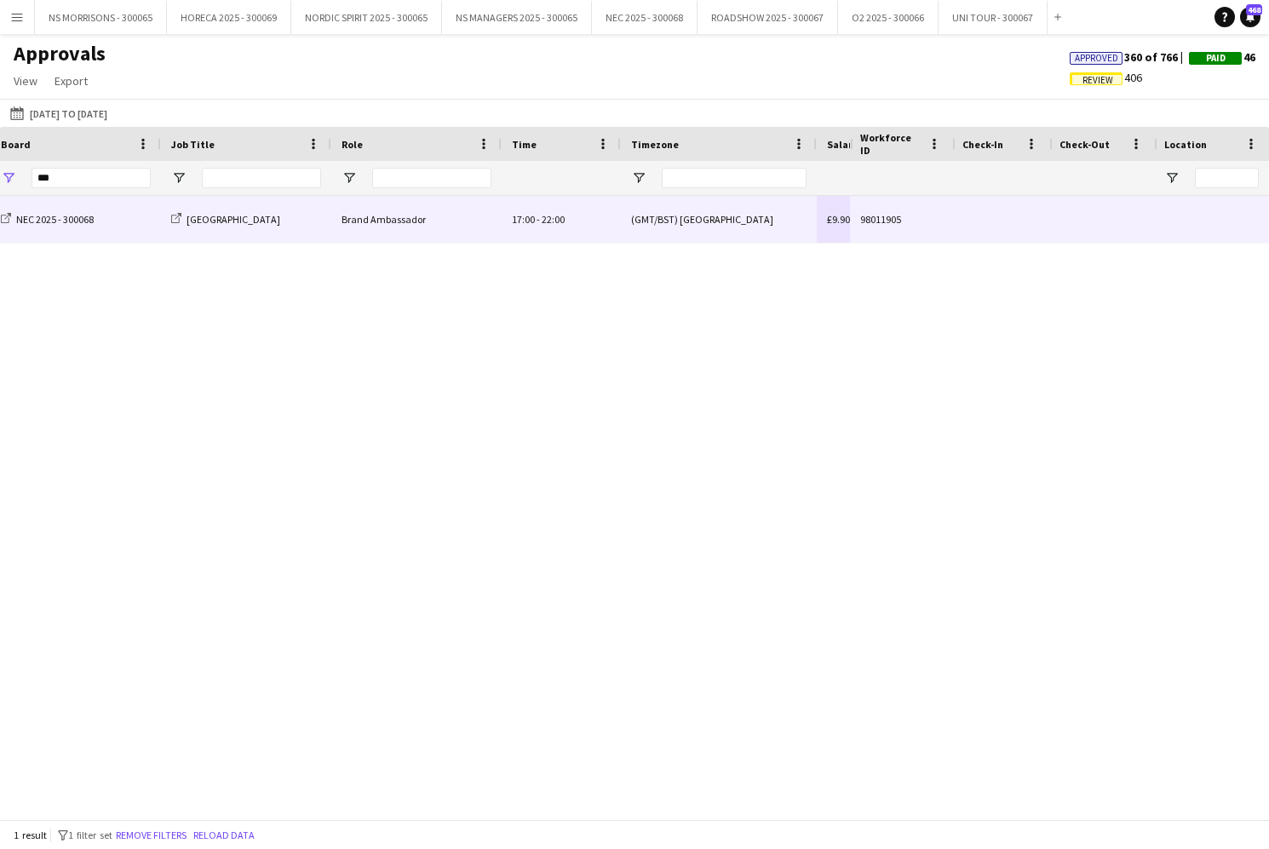
scroll to position [0, 246]
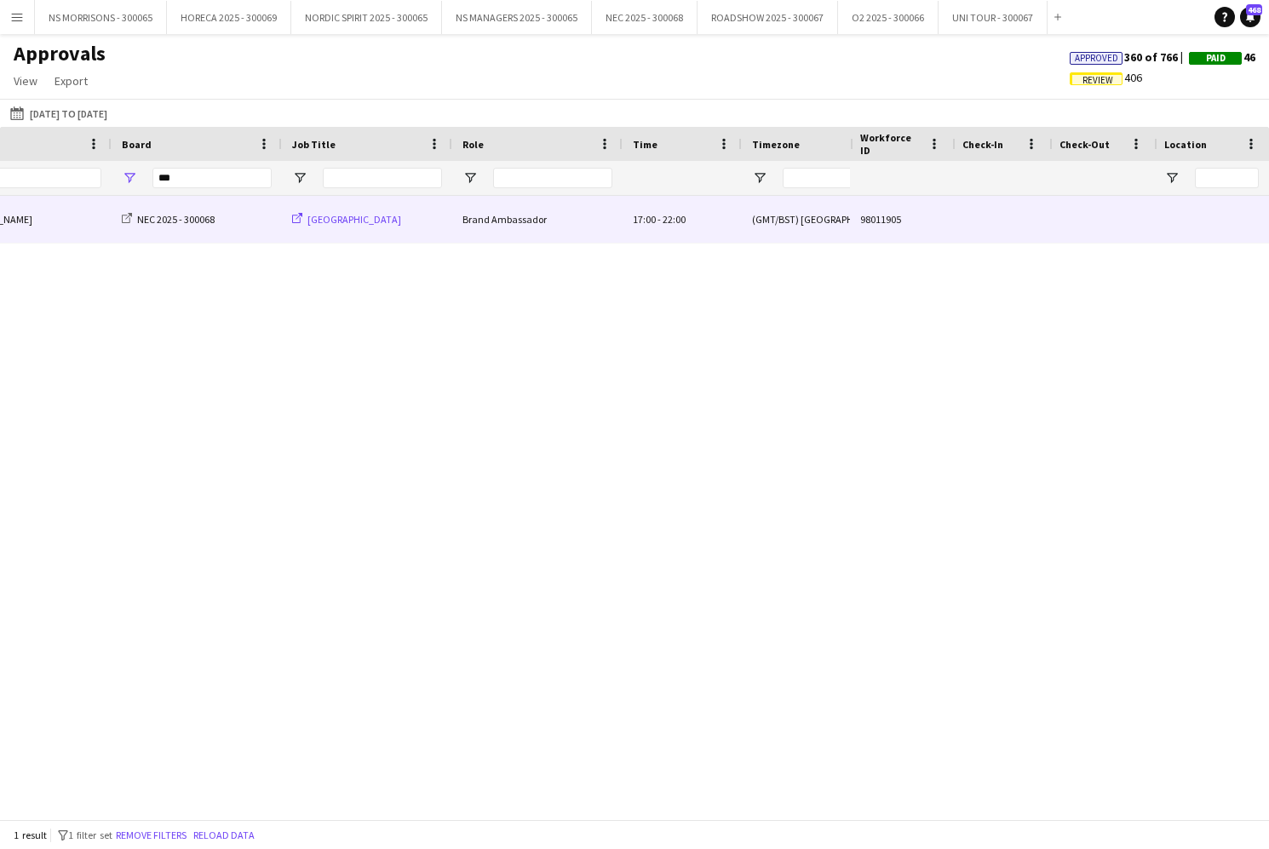
click at [336, 222] on span "BIRMINGHAM ARENA" at bounding box center [354, 219] width 94 height 13
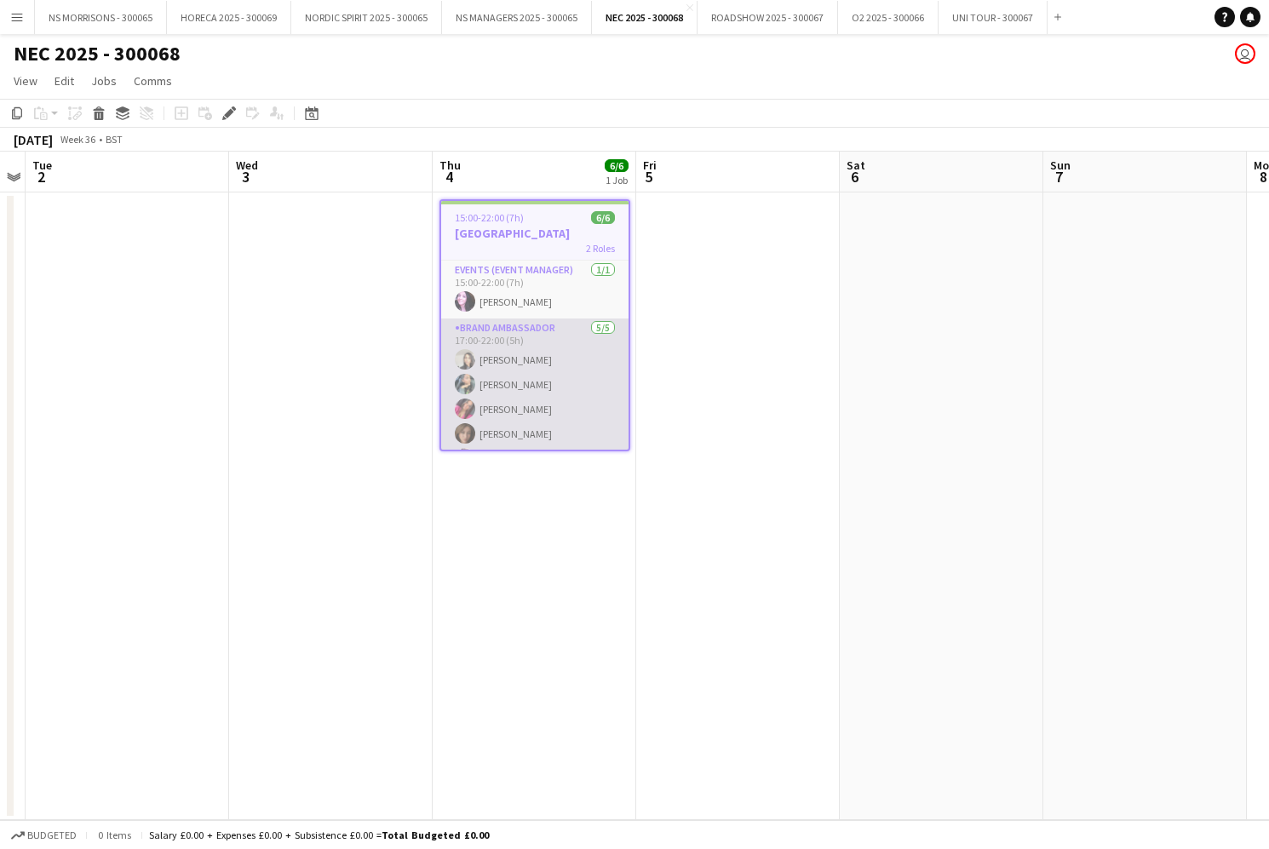
drag, startPoint x: 550, startPoint y: 377, endPoint x: 623, endPoint y: 362, distance: 74.8
click at [555, 375] on app-calendar-viewport "Sat 30 Sun 31 Mon 1 Tue 2 Wed 3 Thu 4 6/6 1 Job Fri 5 Sat 6 Sun 7 Mon 8 Tue 9 W…" at bounding box center [634, 486] width 1269 height 668
click at [546, 366] on app-card-role "Brand Ambassador 5/5 17:00-22:00 (5h) Latifa Begum Samira Begum Lydia Staple At…" at bounding box center [539, 396] width 187 height 157
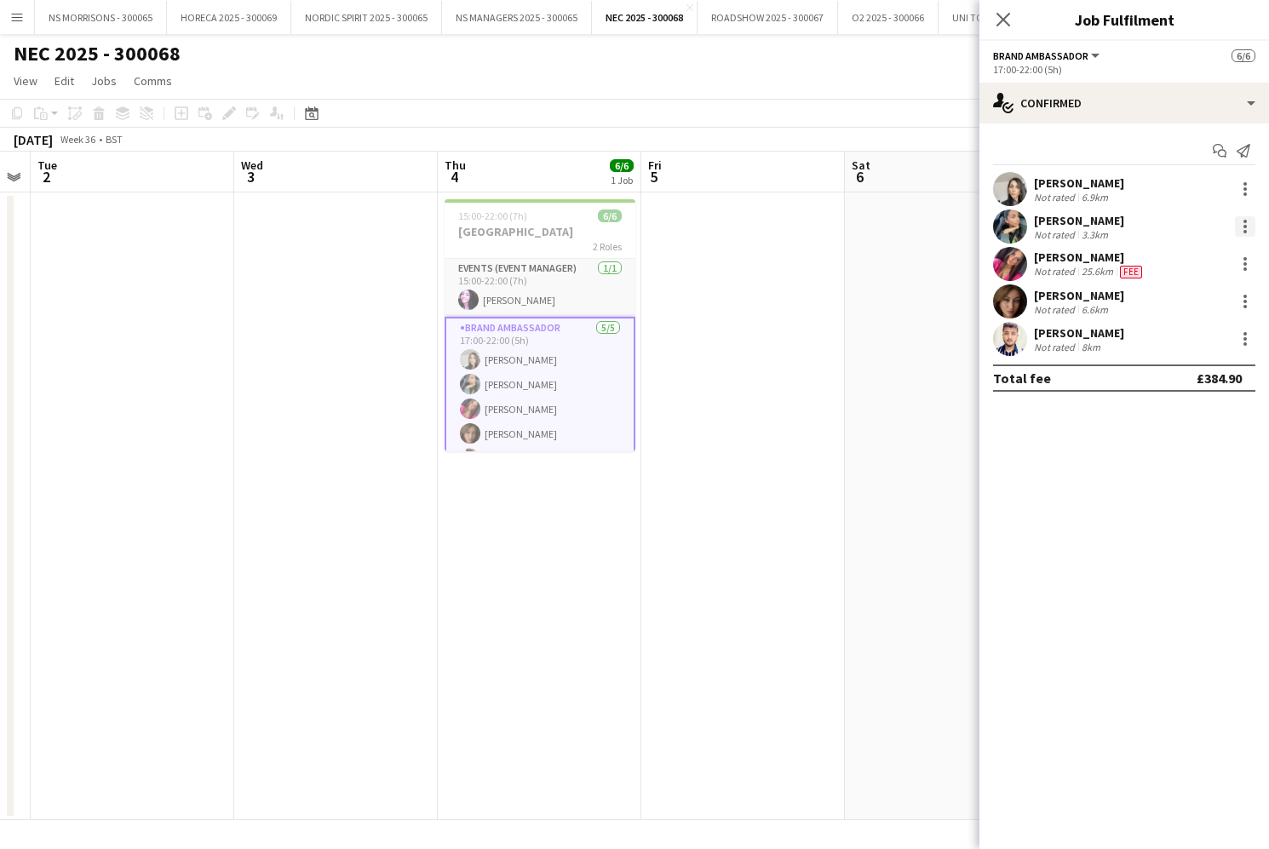
click at [1243, 226] on div at bounding box center [1244, 226] width 3 height 3
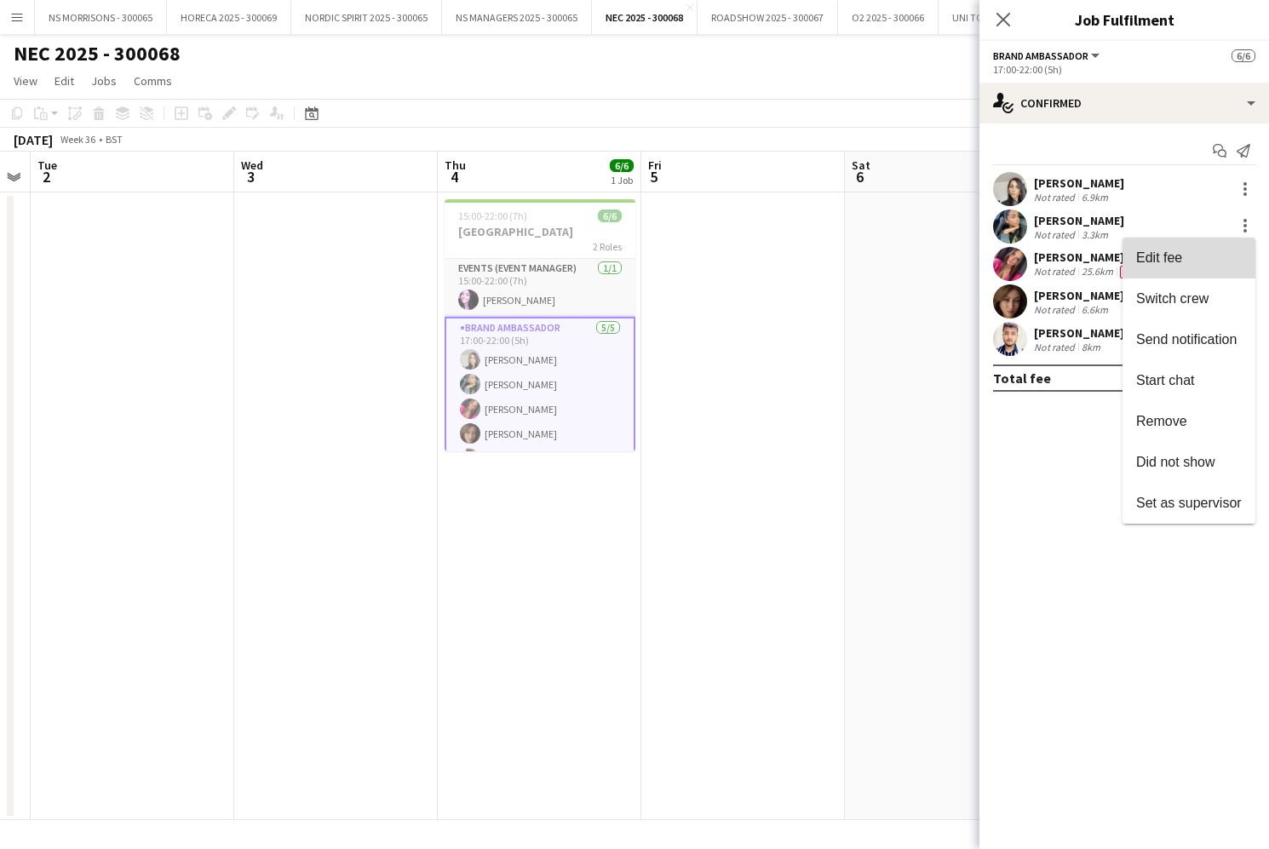
click at [1216, 250] on span "Edit fee" at bounding box center [1189, 257] width 106 height 15
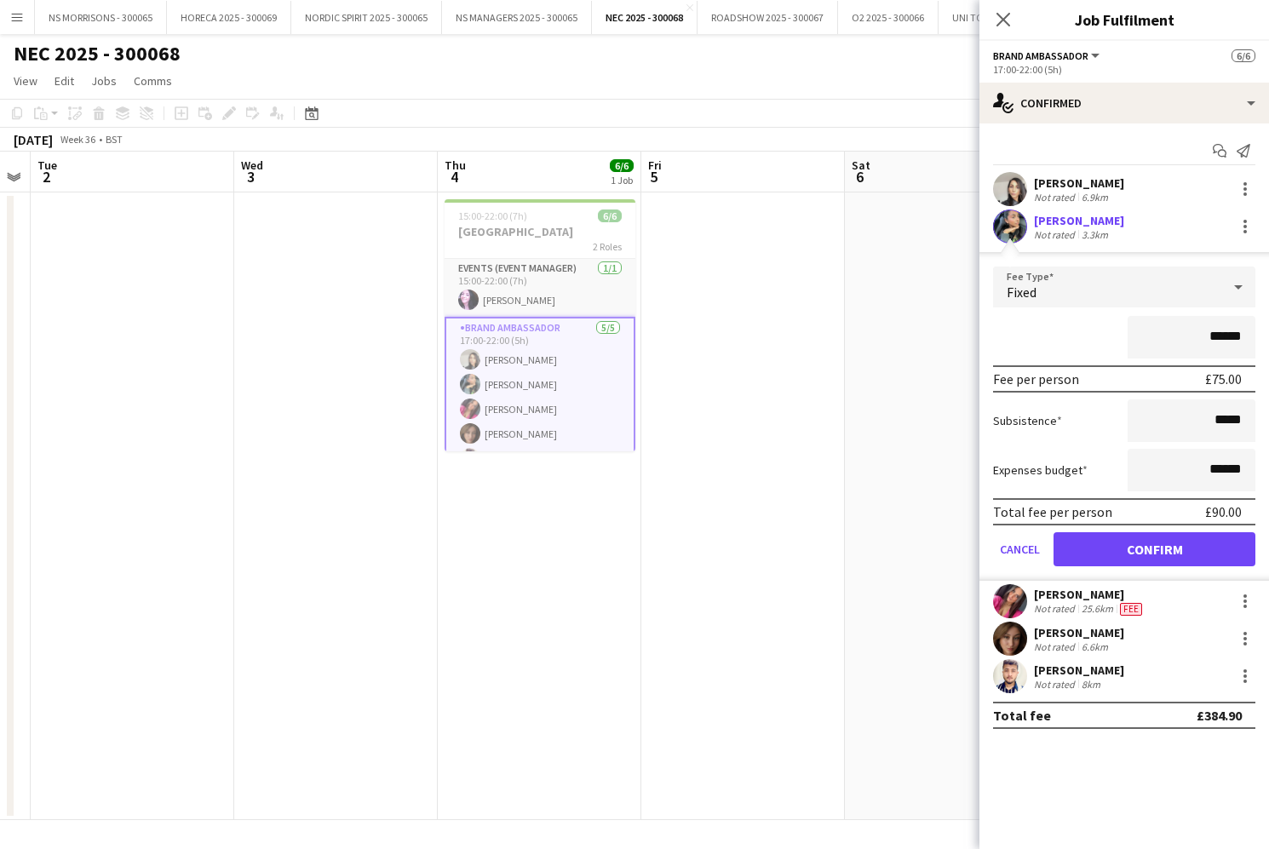
click at [789, 264] on app-date-cell at bounding box center [742, 505] width 203 height 627
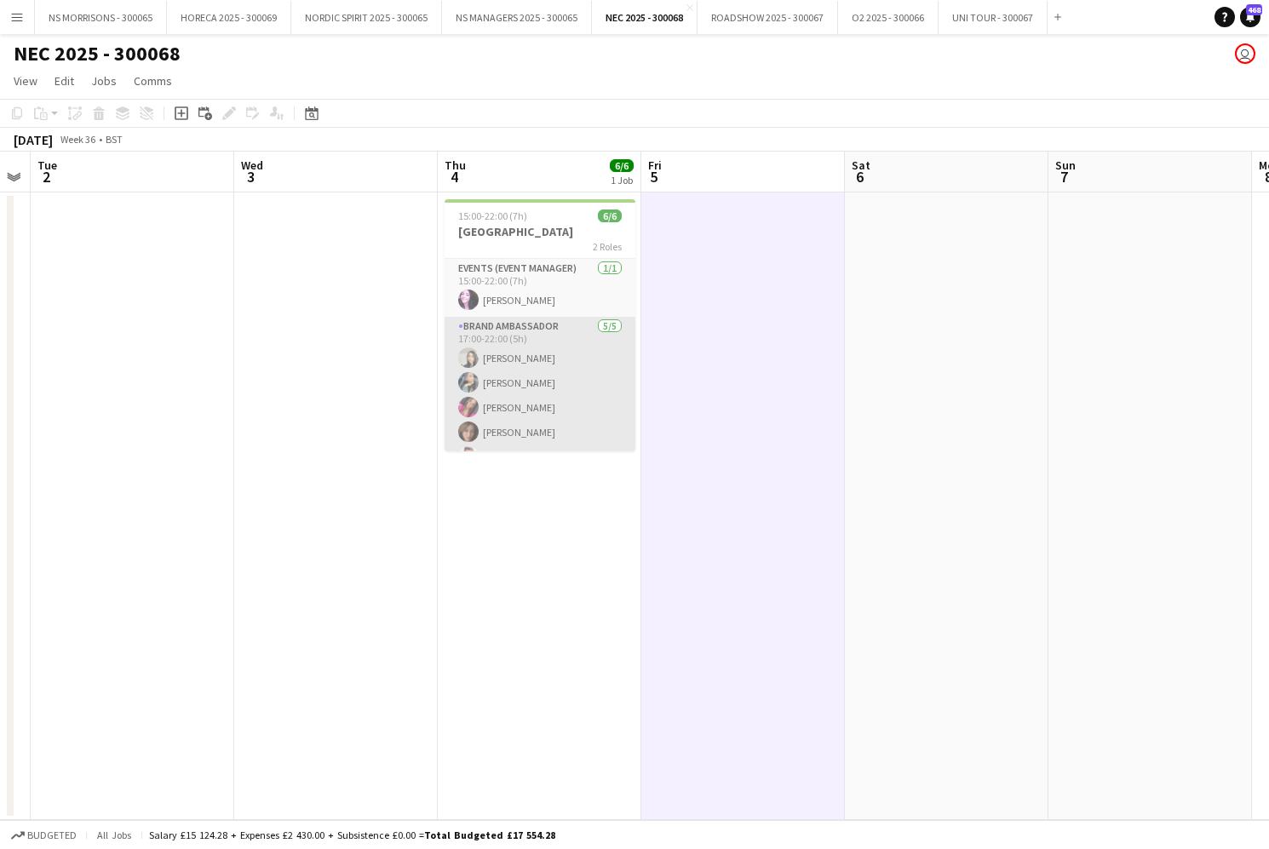
click at [582, 358] on app-card-role "Brand Ambassador 5/5 17:00-22:00 (5h) Latifa Begum Samira Begum Lydia Staple At…" at bounding box center [539, 395] width 191 height 157
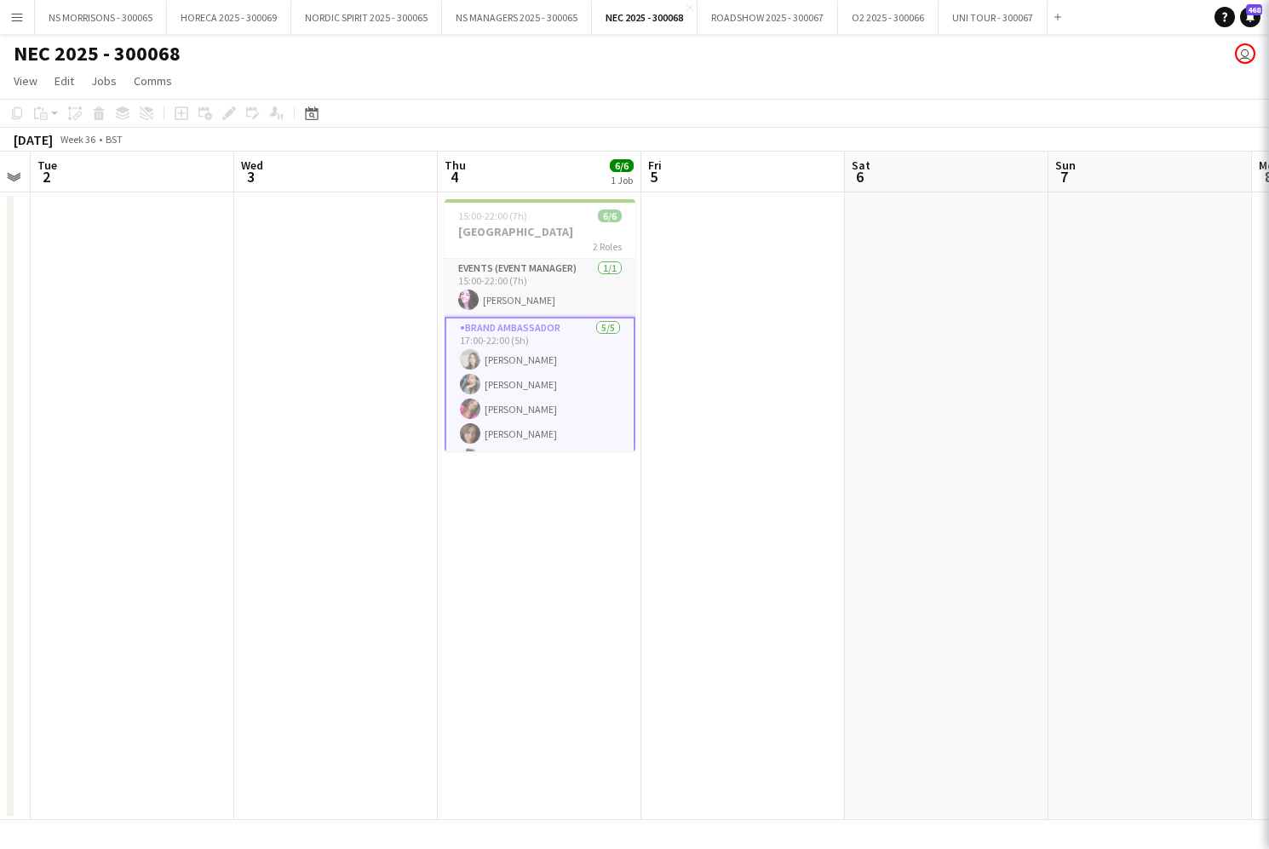
scroll to position [0, 579]
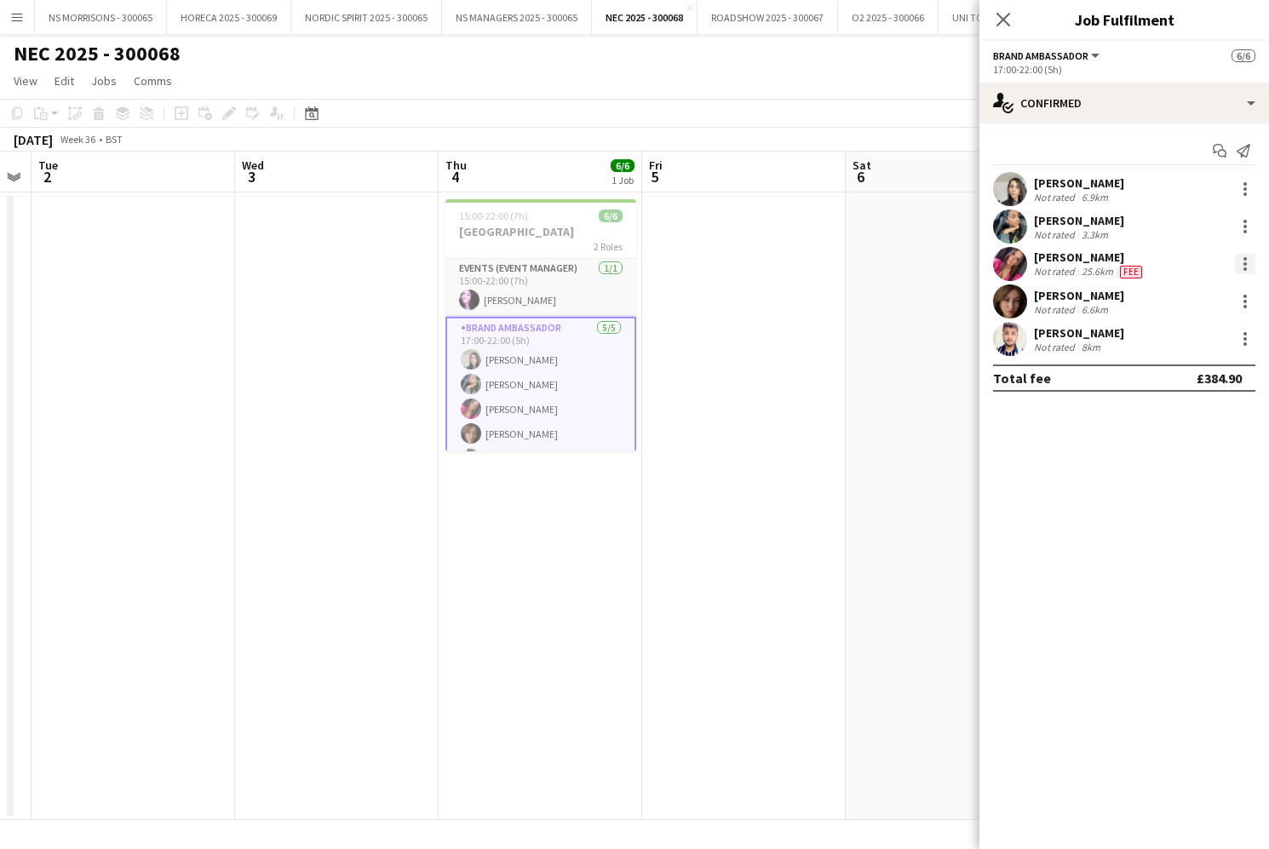
click at [1252, 264] on div at bounding box center [1245, 264] width 20 height 20
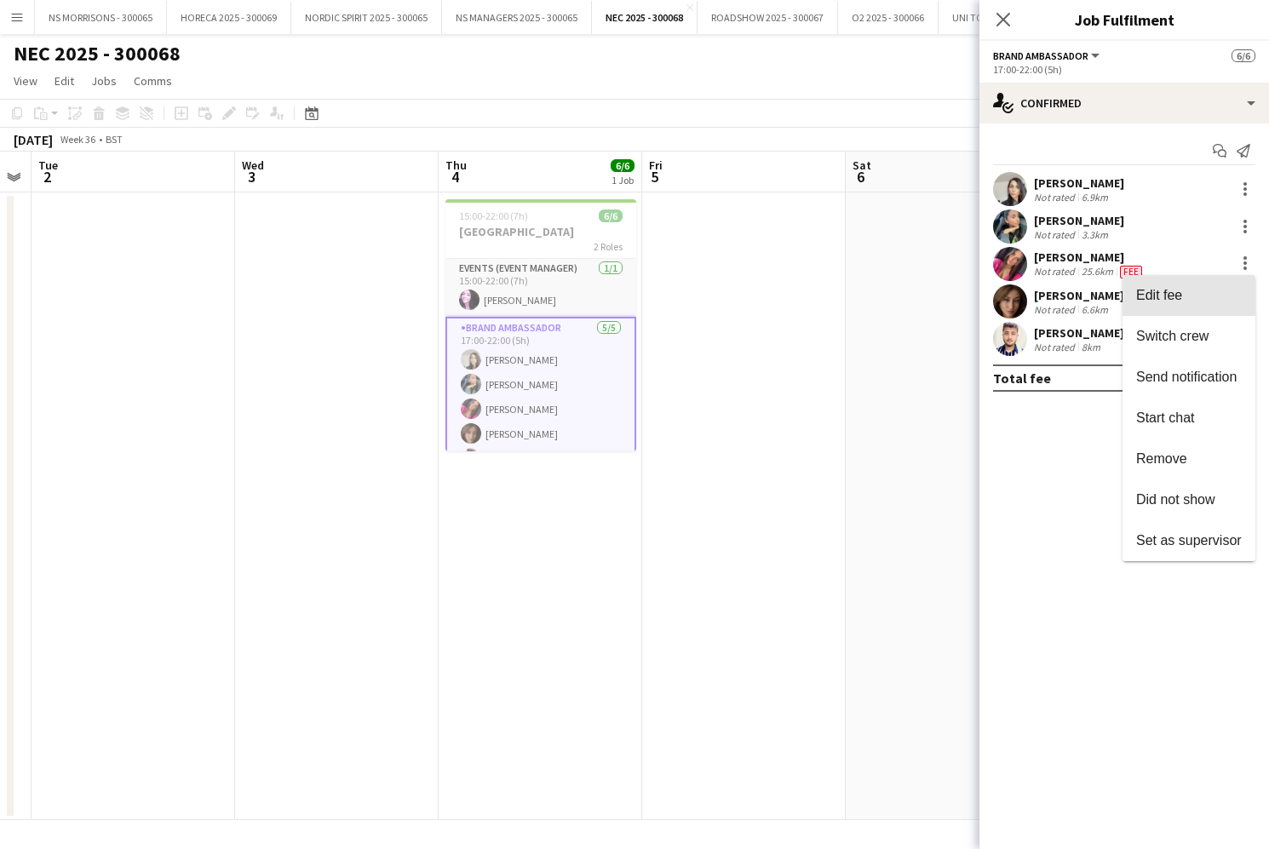
drag, startPoint x: 1234, startPoint y: 297, endPoint x: 1240, endPoint y: 341, distance: 44.8
click at [1233, 297] on span "Edit fee" at bounding box center [1189, 295] width 106 height 15
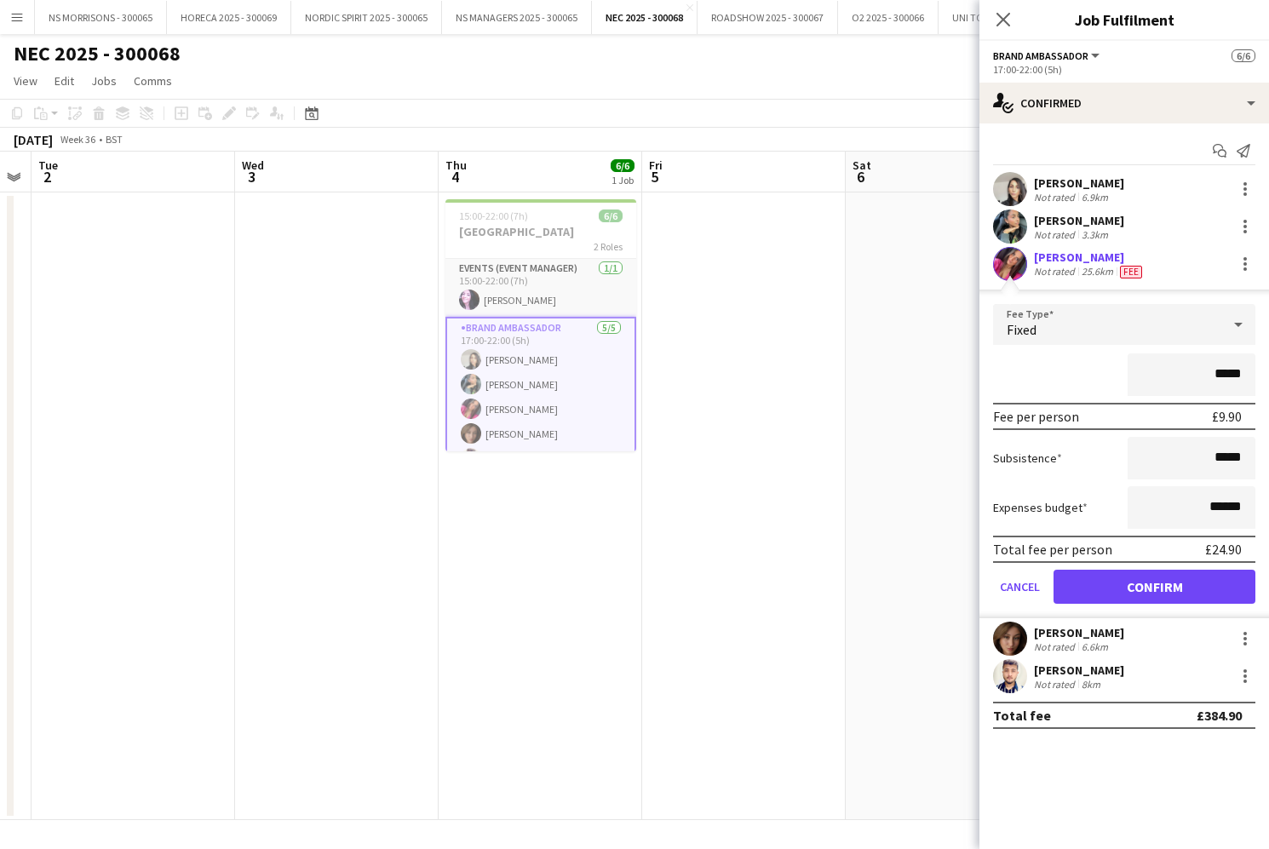
click at [1268, 374] on html "Menu Boards Boards Boards All jobs Status Workforce Workforce My Workforce Recr…" at bounding box center [634, 424] width 1269 height 849
type input "***"
drag, startPoint x: 1212, startPoint y: 511, endPoint x: 1296, endPoint y: 507, distance: 84.4
click at [1268, 507] on html "Menu Boards Boards Boards All jobs Status Workforce Workforce My Workforce Recr…" at bounding box center [634, 424] width 1269 height 849
type input "****"
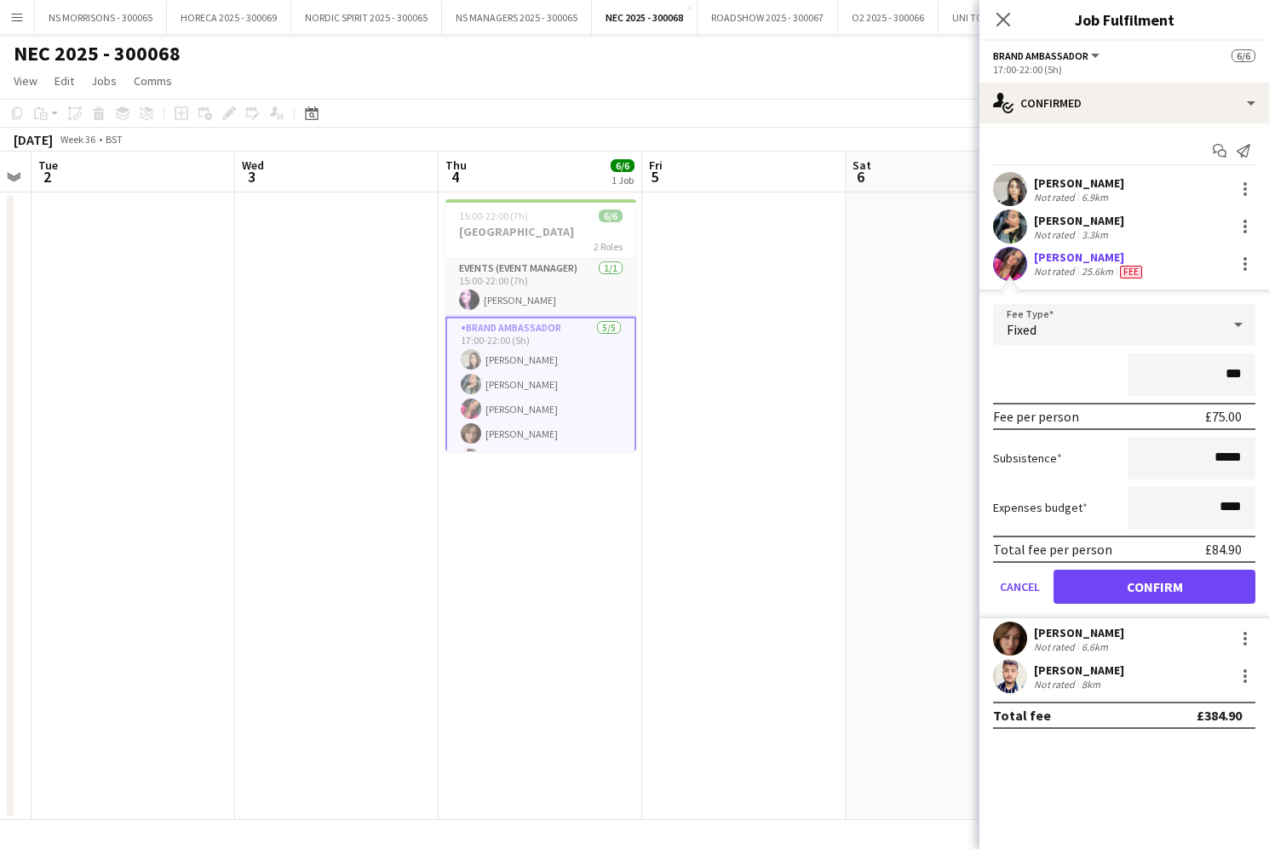
drag, startPoint x: 1218, startPoint y: 593, endPoint x: 1100, endPoint y: 574, distance: 119.1
click at [1218, 593] on button "Confirm" at bounding box center [1154, 587] width 202 height 34
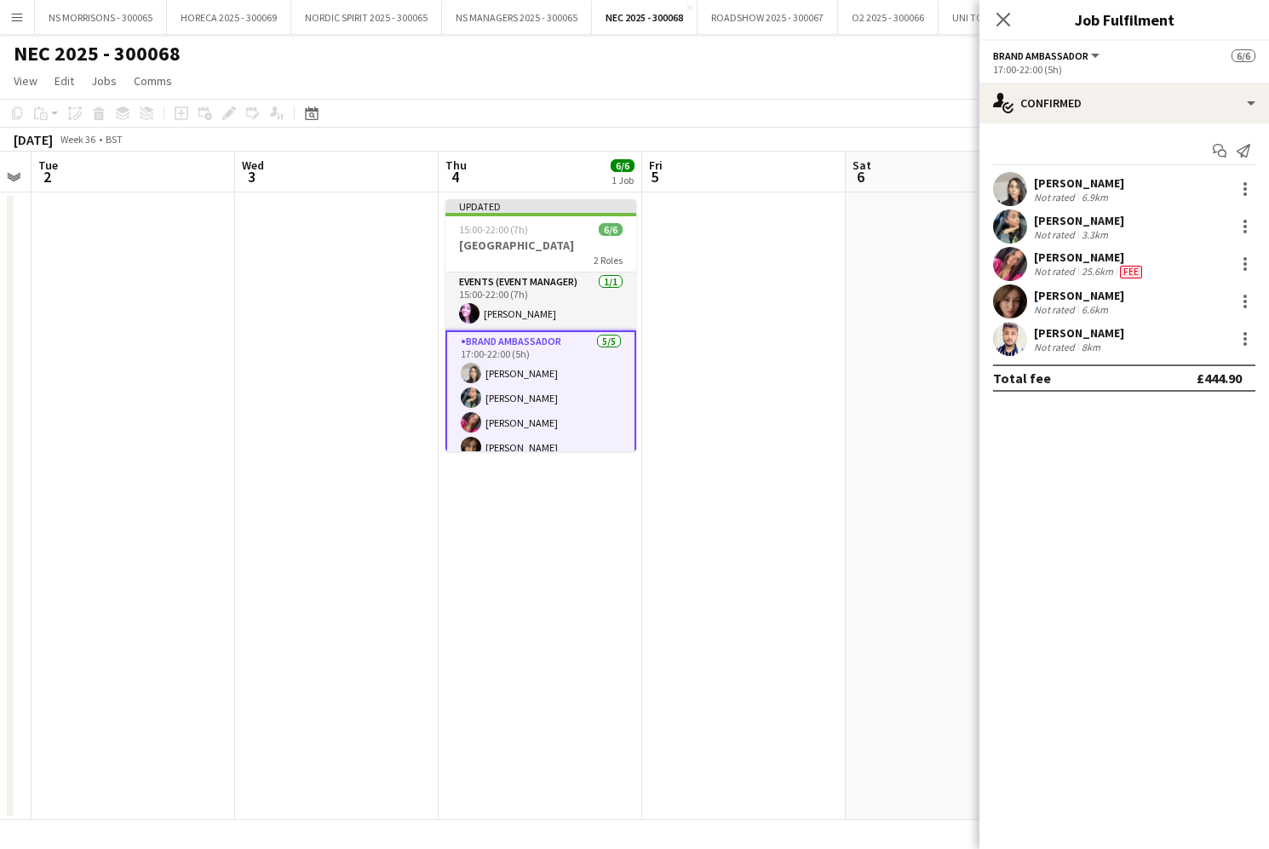
click at [893, 541] on app-date-cell at bounding box center [946, 505] width 203 height 627
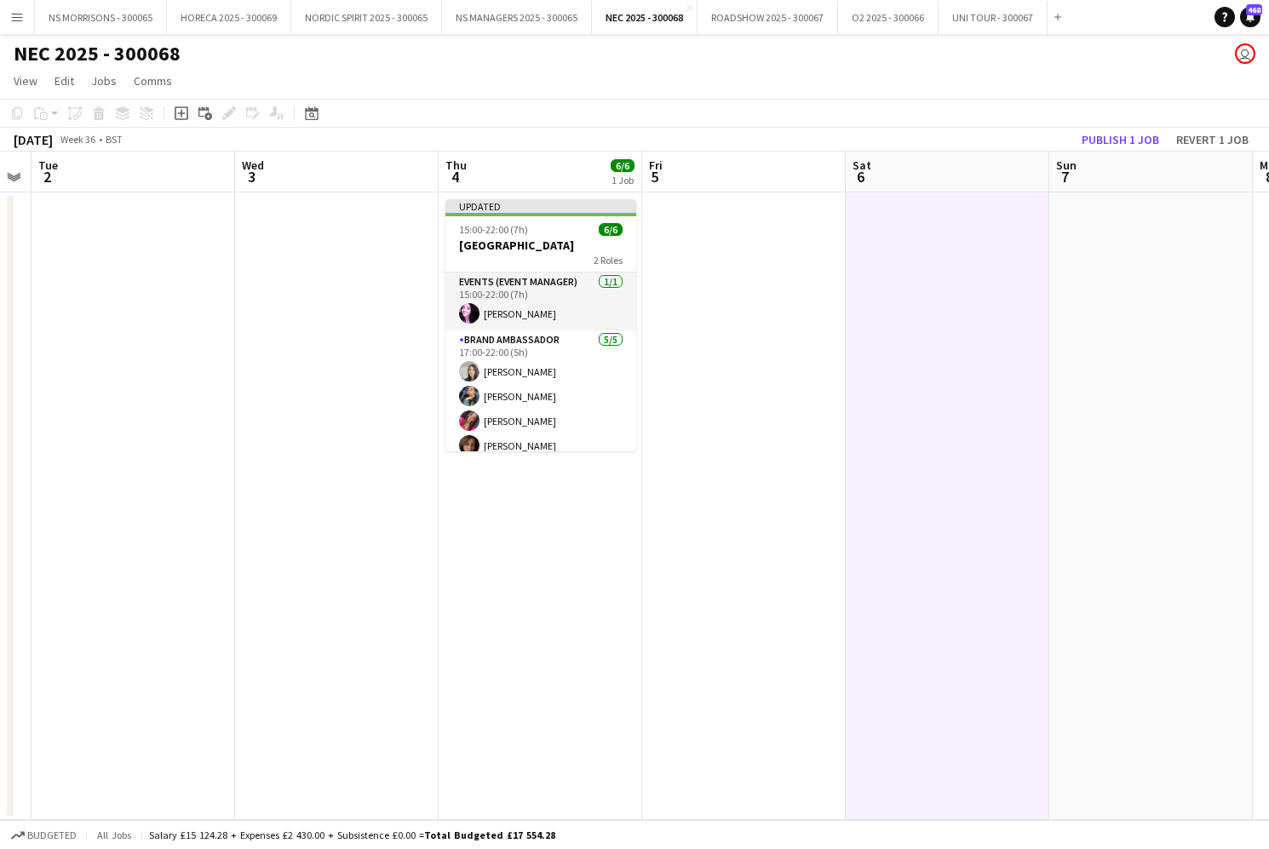
click at [1112, 140] on button "Publish 1 job" at bounding box center [1119, 140] width 91 height 22
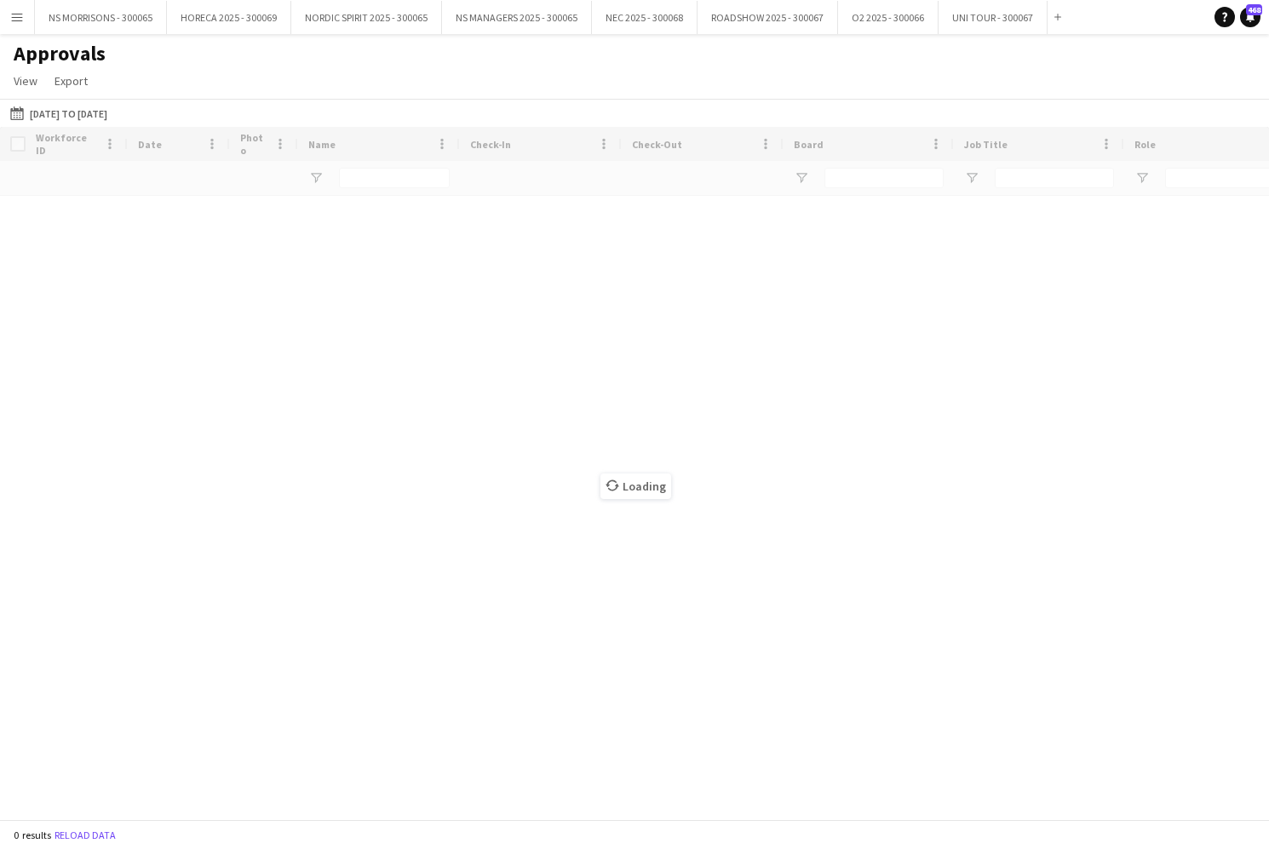
type input "***"
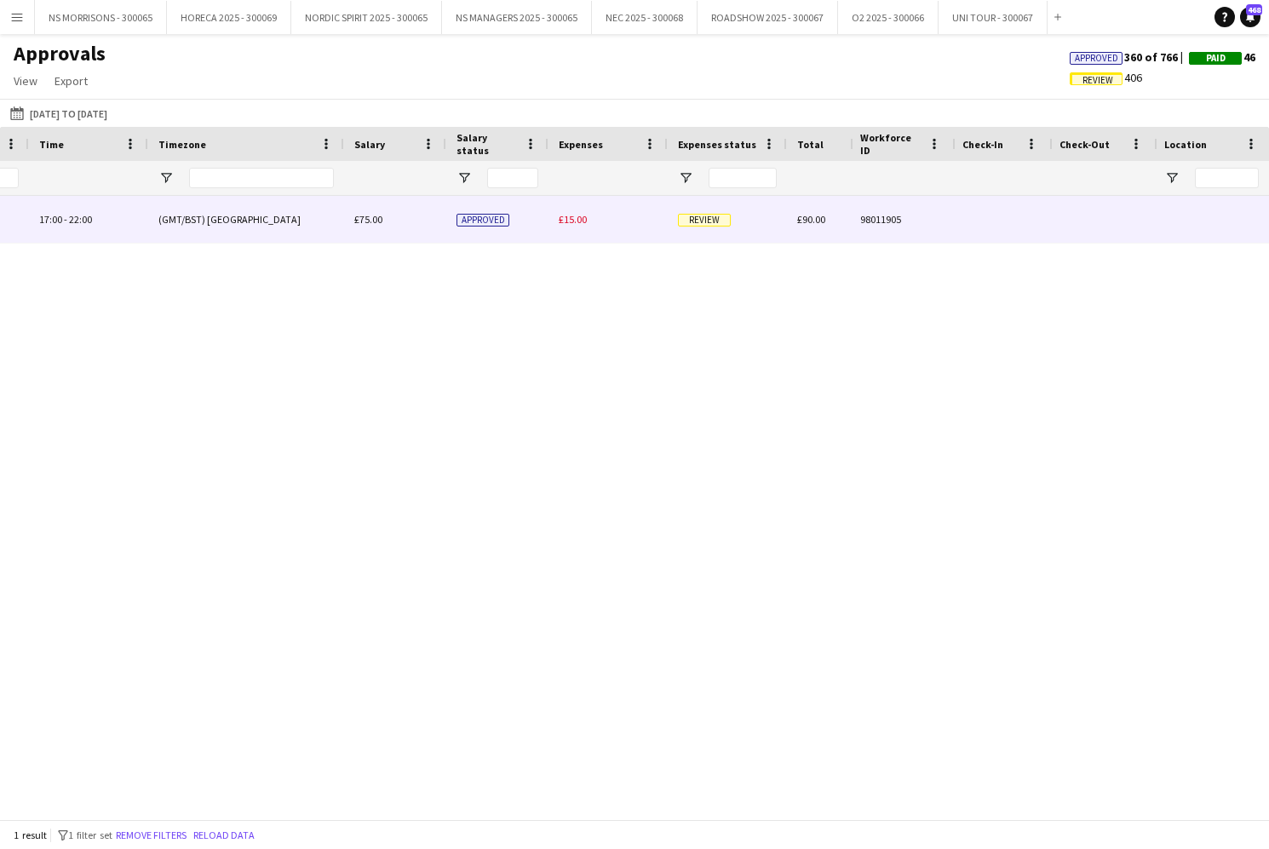
click at [561, 222] on span "£15.00" at bounding box center [573, 219] width 28 height 13
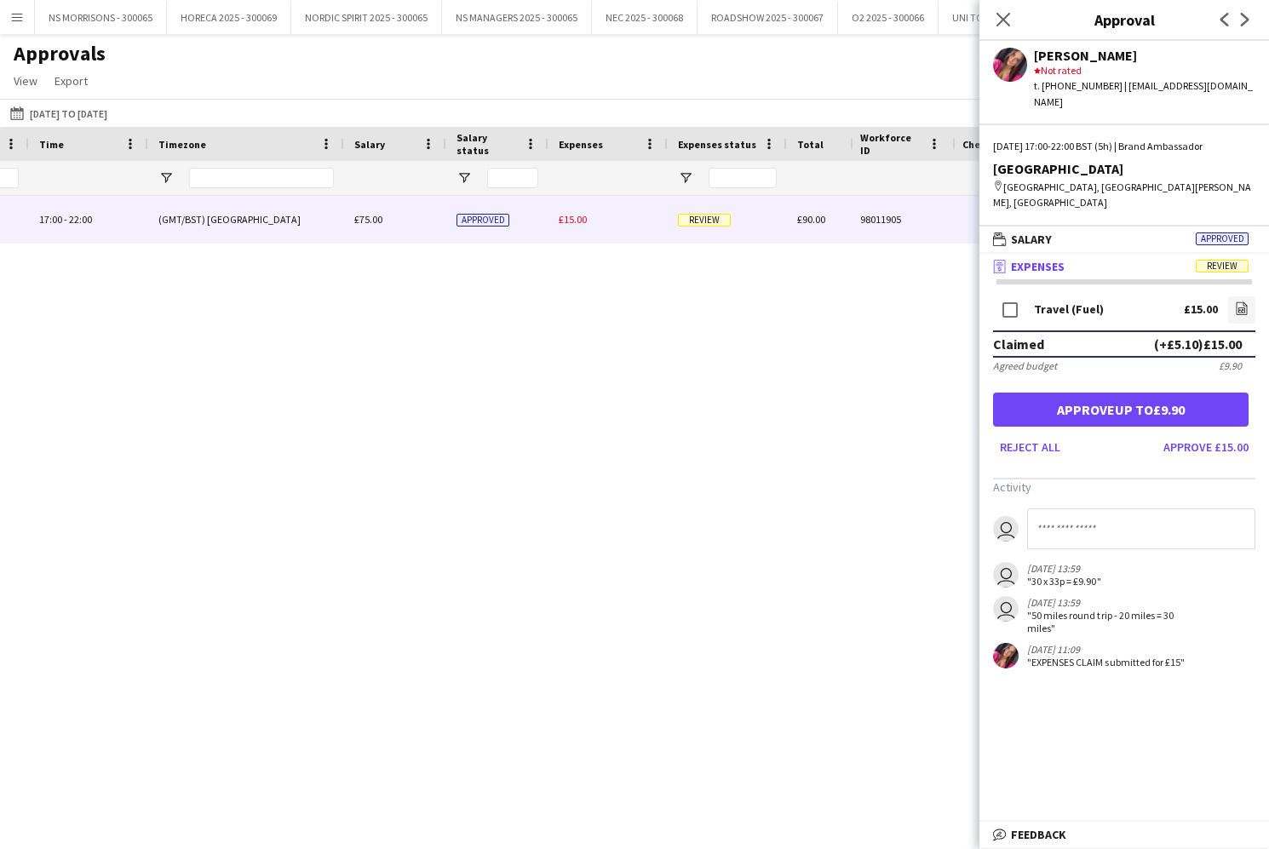
click at [1150, 396] on button "Approve up to £9.90" at bounding box center [1120, 409] width 255 height 34
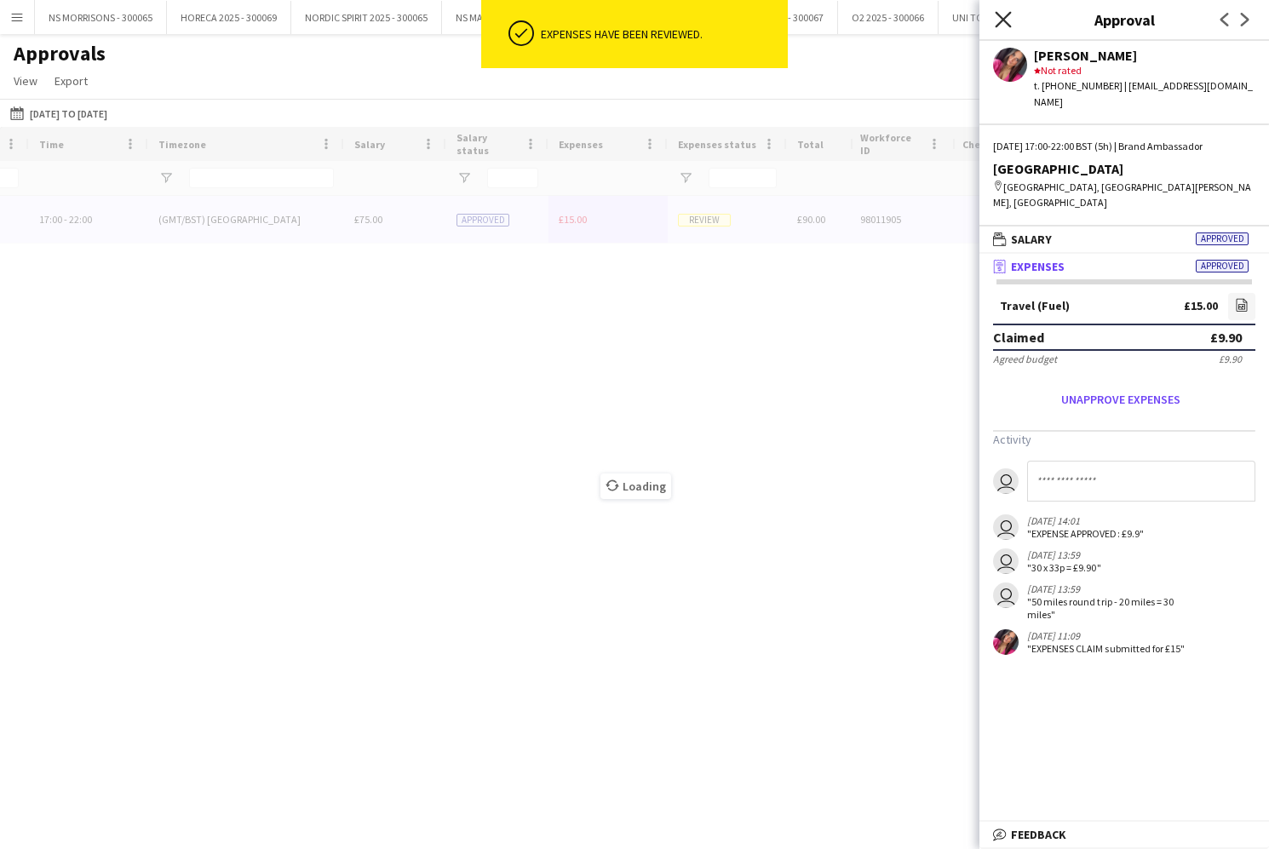
click at [1009, 16] on icon "Close pop-in" at bounding box center [1002, 19] width 16 height 16
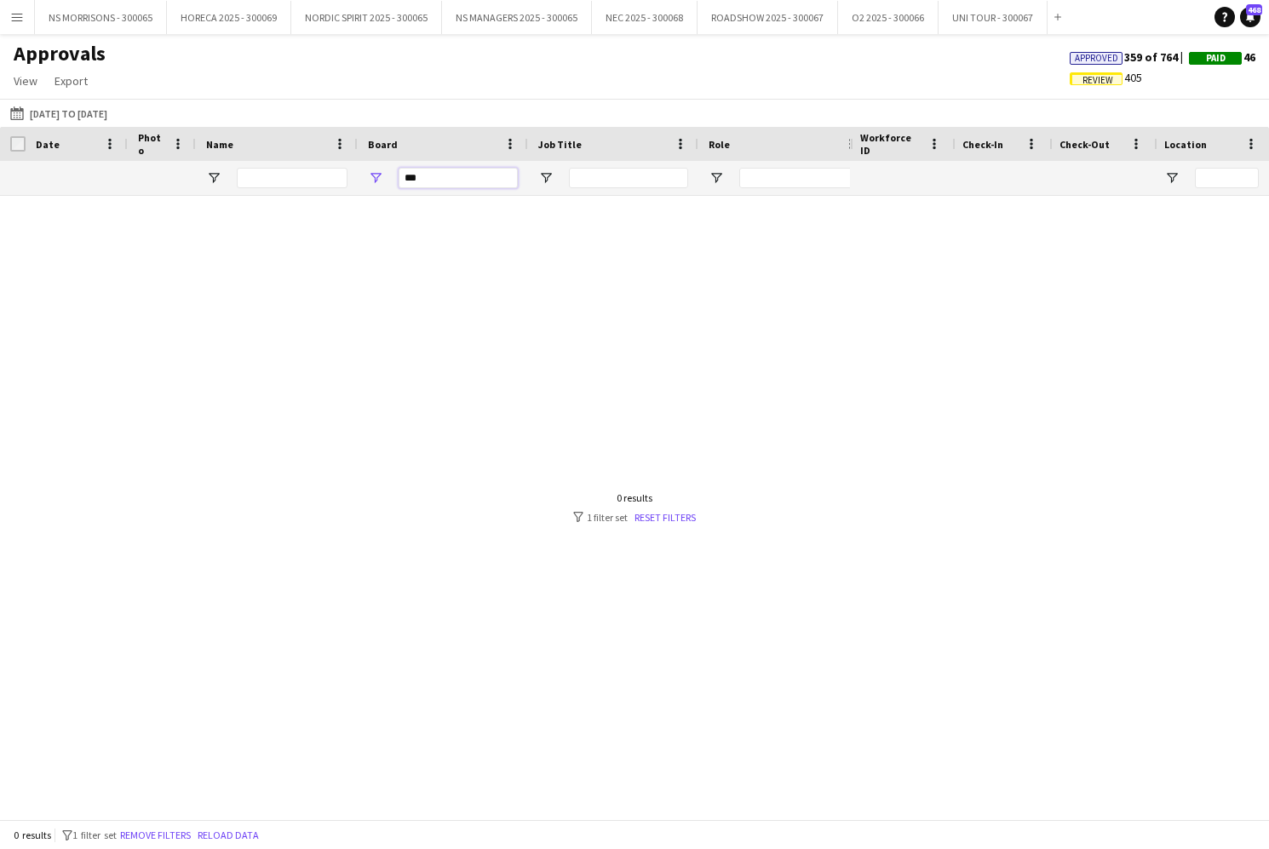
click at [485, 184] on input "***" at bounding box center [457, 178] width 119 height 20
type input "*"
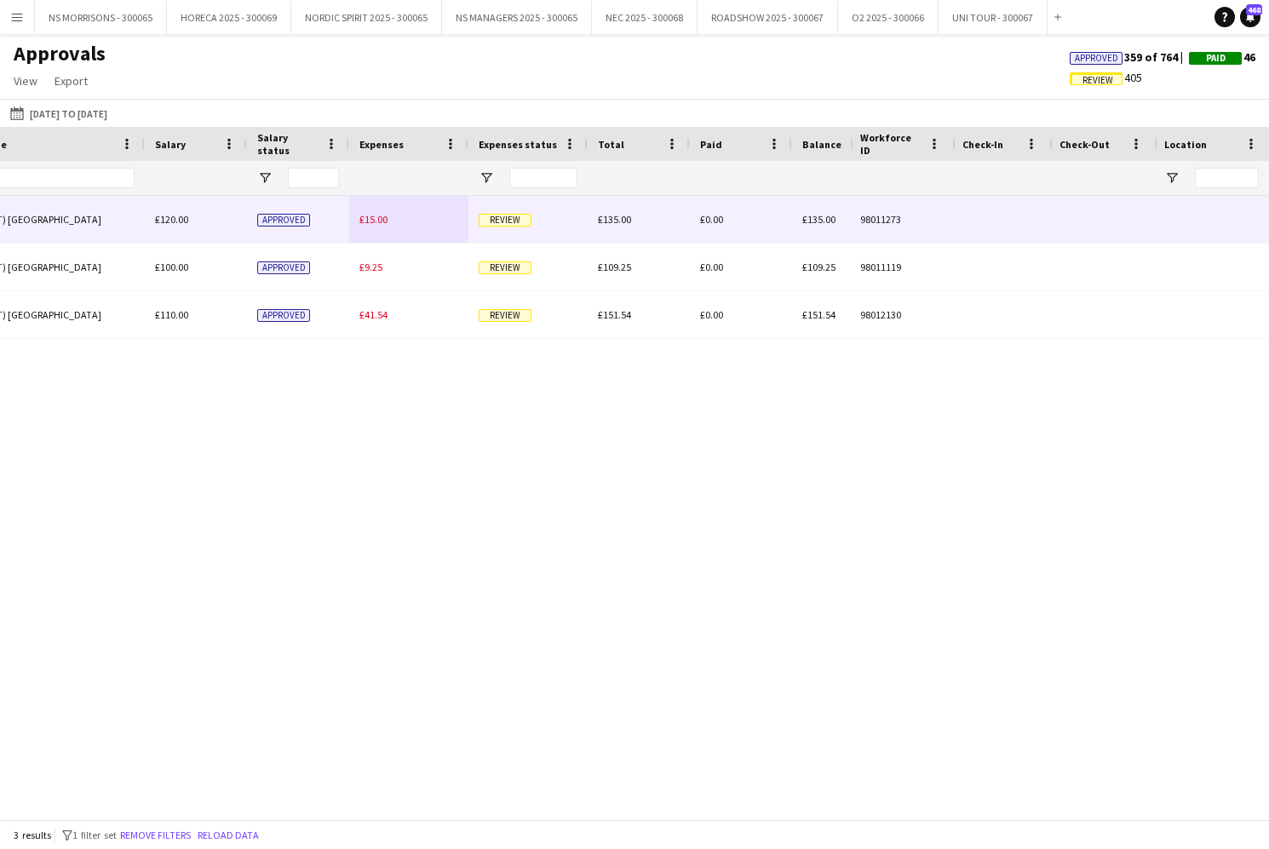
type input "******"
click at [367, 221] on span "£15.00" at bounding box center [373, 219] width 28 height 13
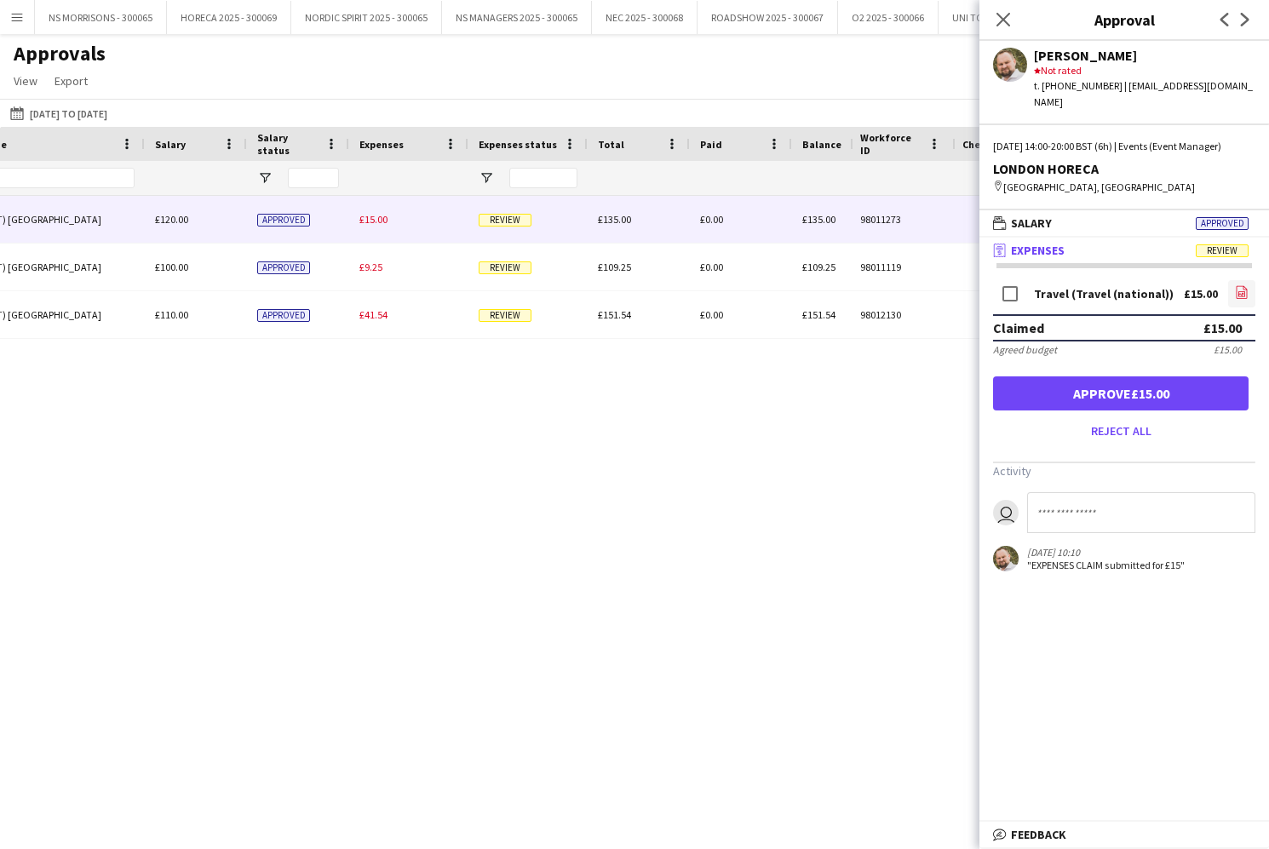
click at [1241, 292] on icon "file-image" at bounding box center [1242, 292] width 14 height 14
drag, startPoint x: 1153, startPoint y: 387, endPoint x: 1115, endPoint y: 375, distance: 39.6
click at [1148, 385] on button "Approve £15.00" at bounding box center [1120, 393] width 255 height 34
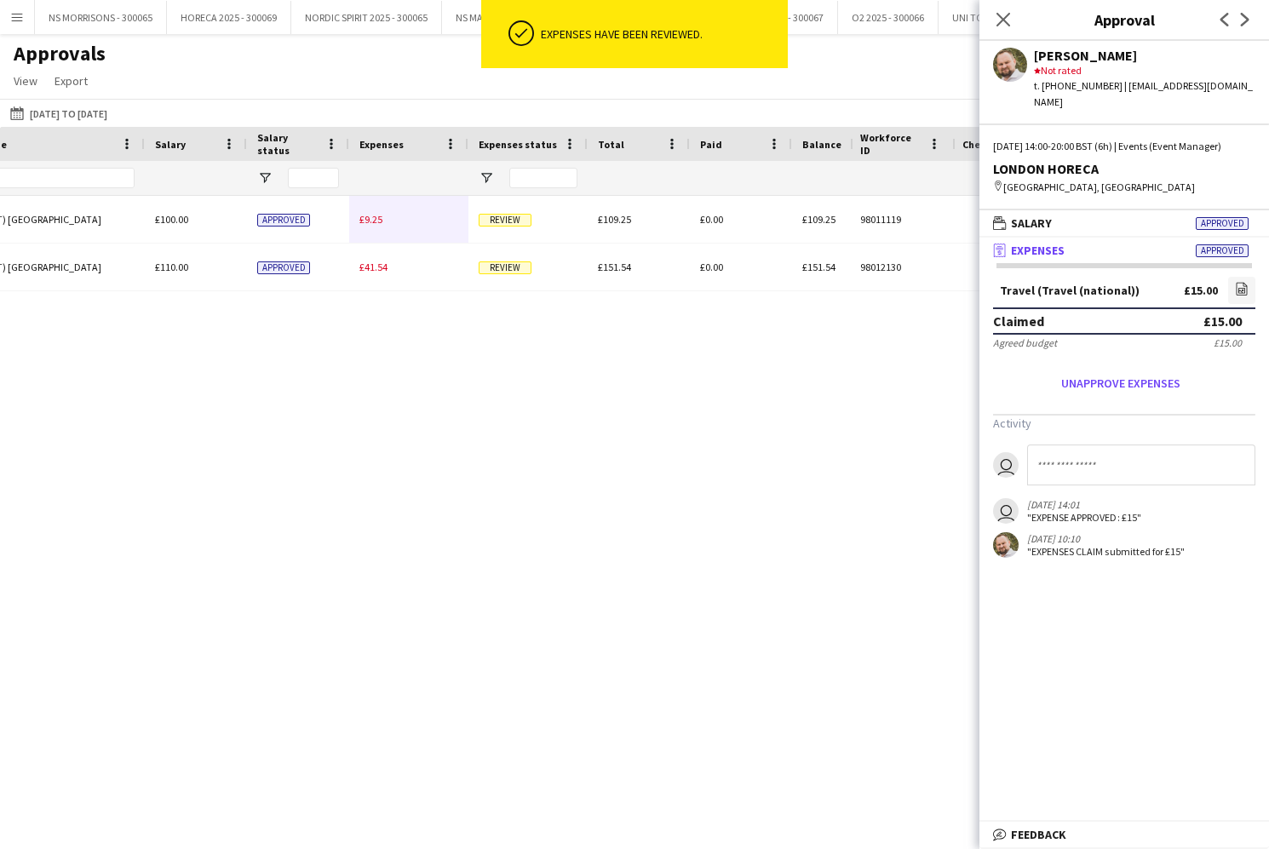
drag, startPoint x: 377, startPoint y: 227, endPoint x: 388, endPoint y: 225, distance: 11.4
click at [377, 227] on div "£9.25" at bounding box center [408, 219] width 119 height 47
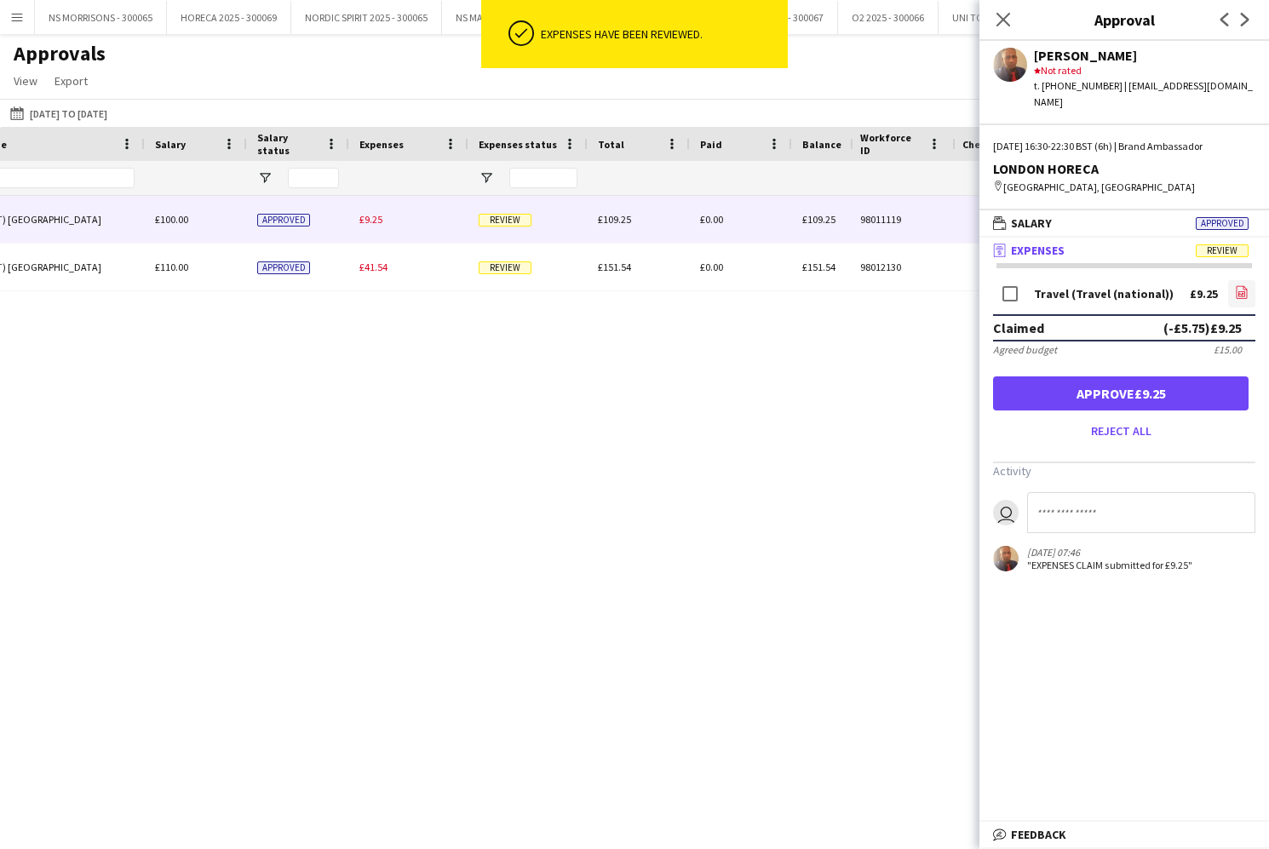
click at [1244, 285] on icon "file-image" at bounding box center [1242, 292] width 14 height 14
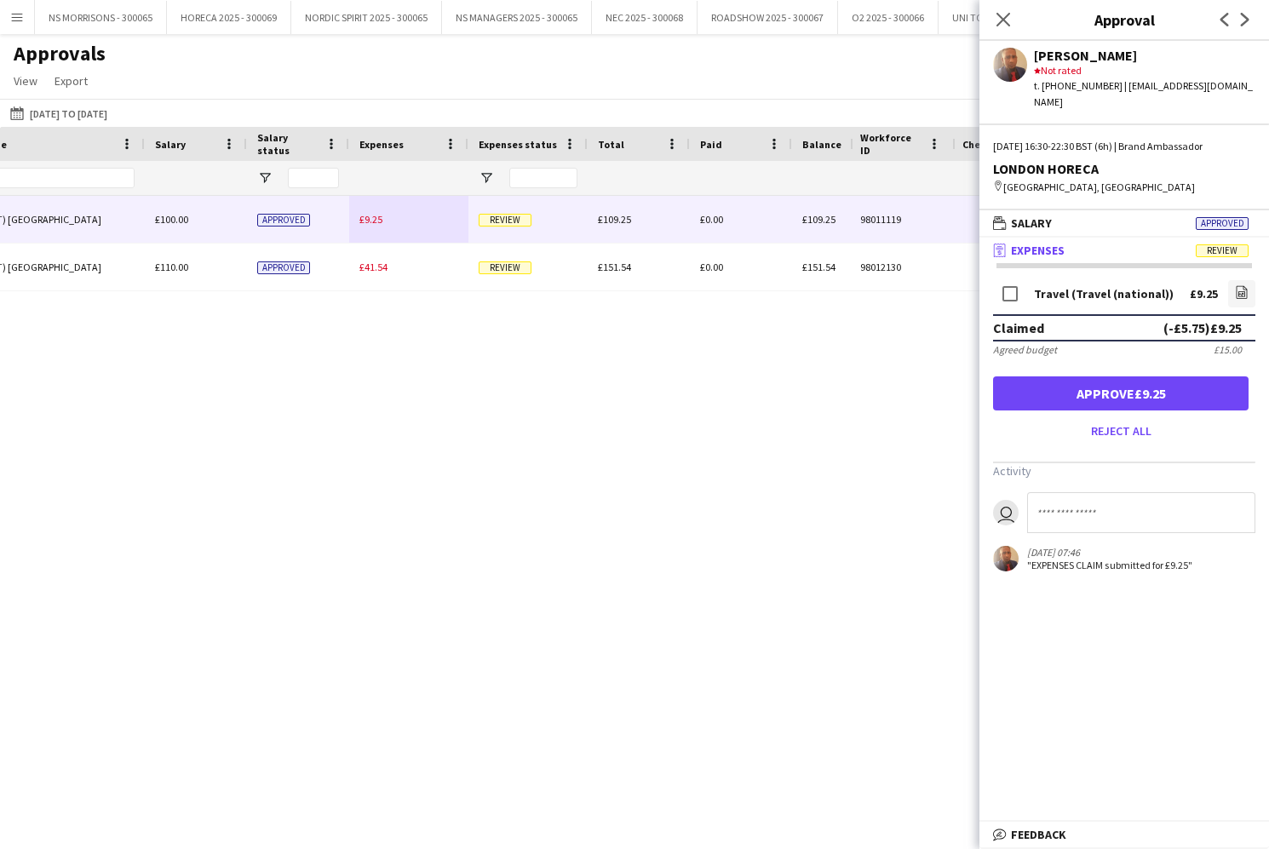
drag, startPoint x: 1207, startPoint y: 381, endPoint x: 1199, endPoint y: 380, distance: 8.6
click at [1207, 381] on button "Approve £9.25" at bounding box center [1120, 393] width 255 height 34
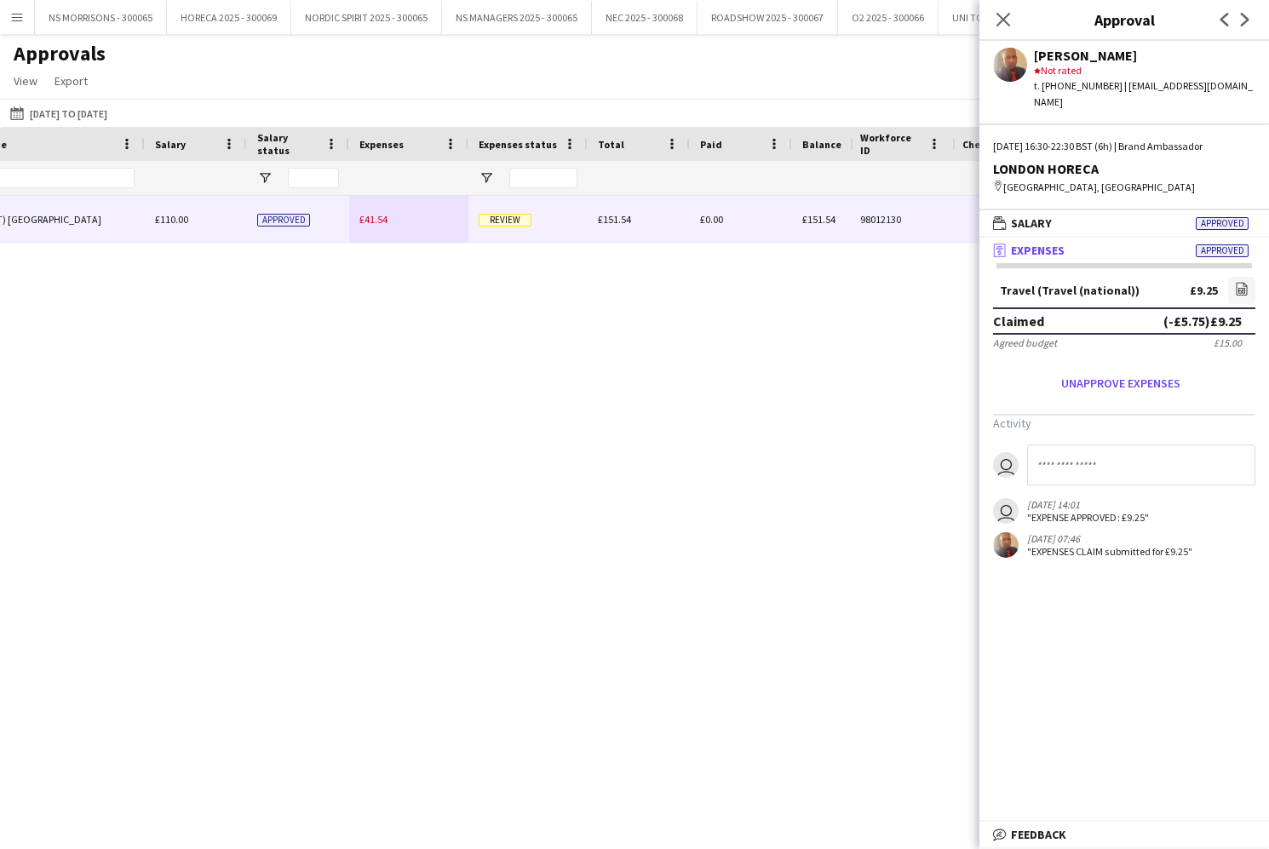
scroll to position [0, 1040]
click at [378, 220] on span "£41.54" at bounding box center [372, 219] width 28 height 13
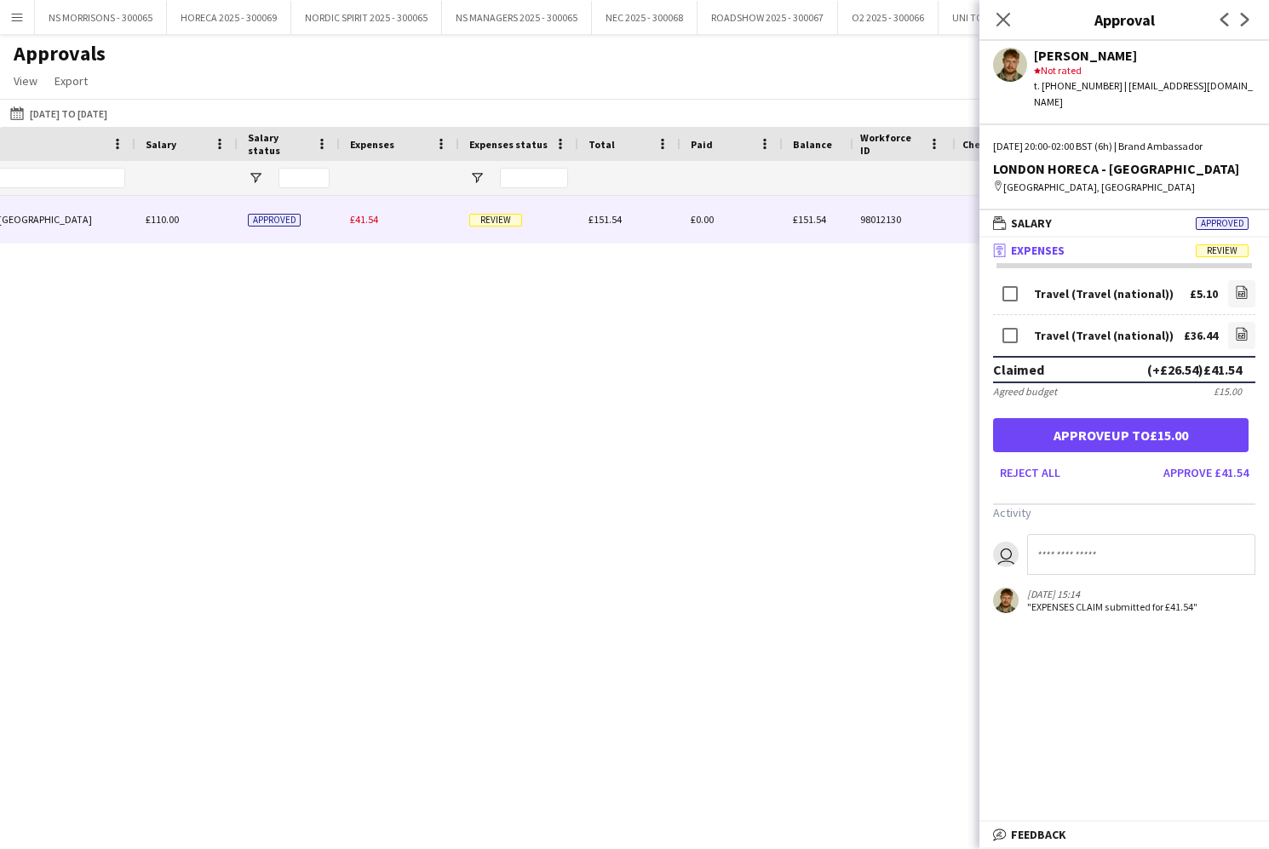
drag, startPoint x: 1003, startPoint y: 24, endPoint x: 948, endPoint y: 50, distance: 60.5
click at [1002, 24] on icon "Close pop-in" at bounding box center [1003, 20] width 14 height 14
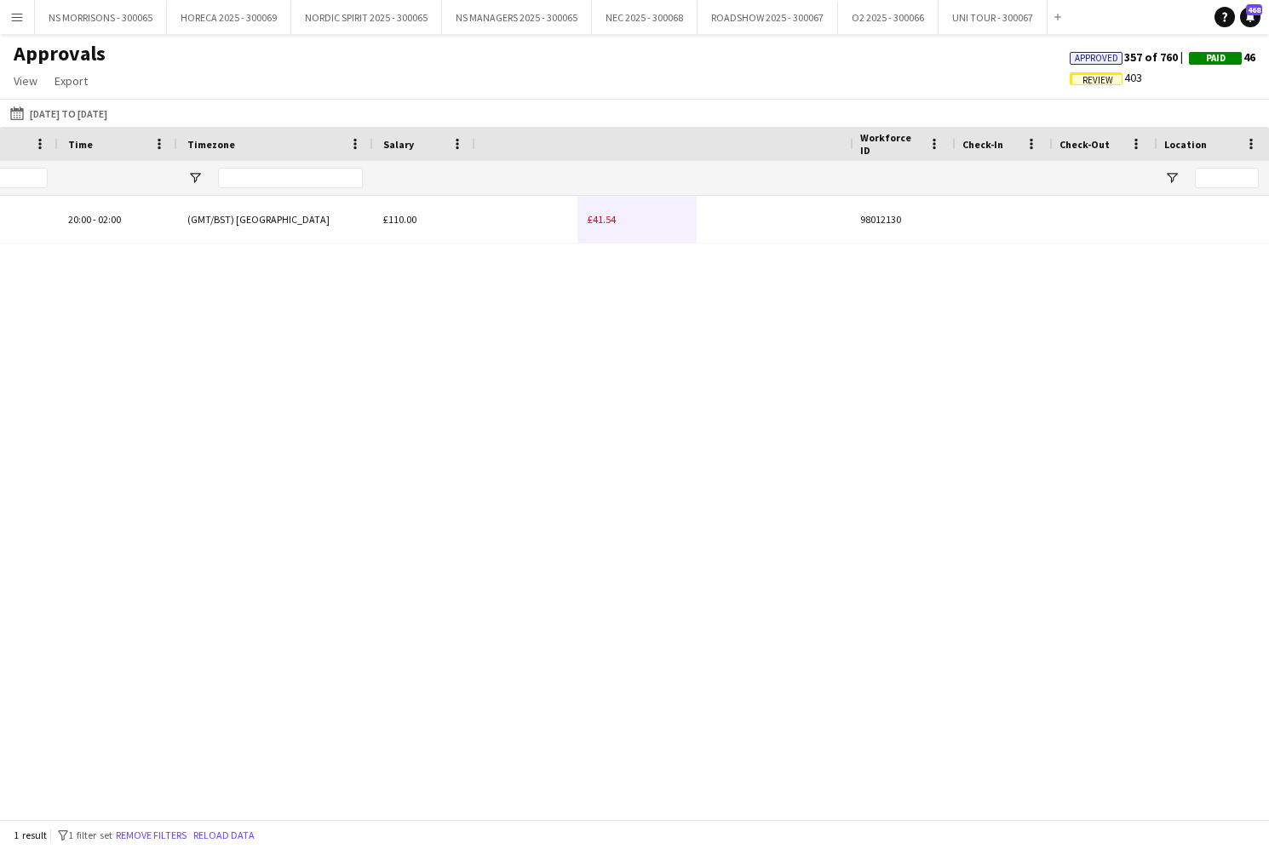
scroll to position [0, -41]
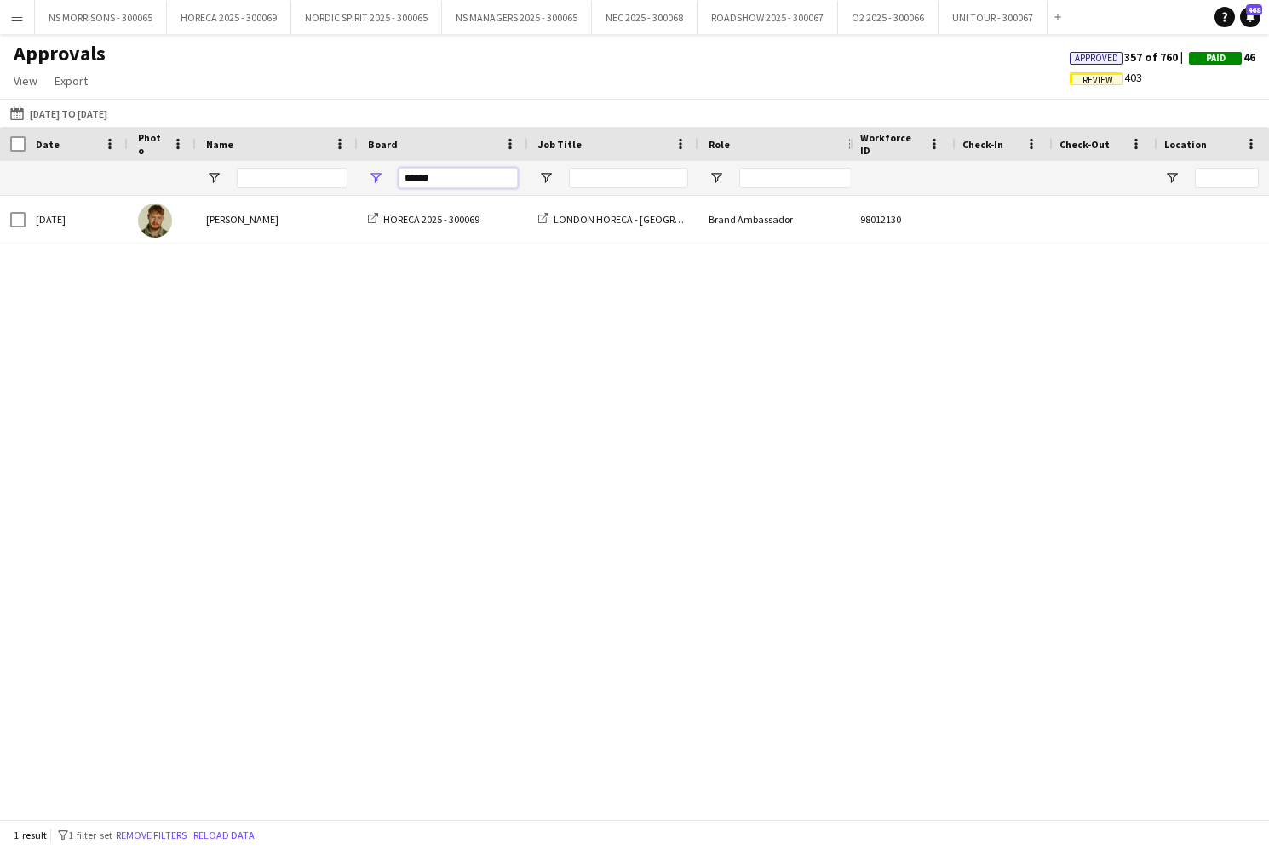
drag, startPoint x: 486, startPoint y: 185, endPoint x: 386, endPoint y: 194, distance: 100.9
click at [386, 194] on div "******" at bounding box center [443, 178] width 170 height 34
type input "*"
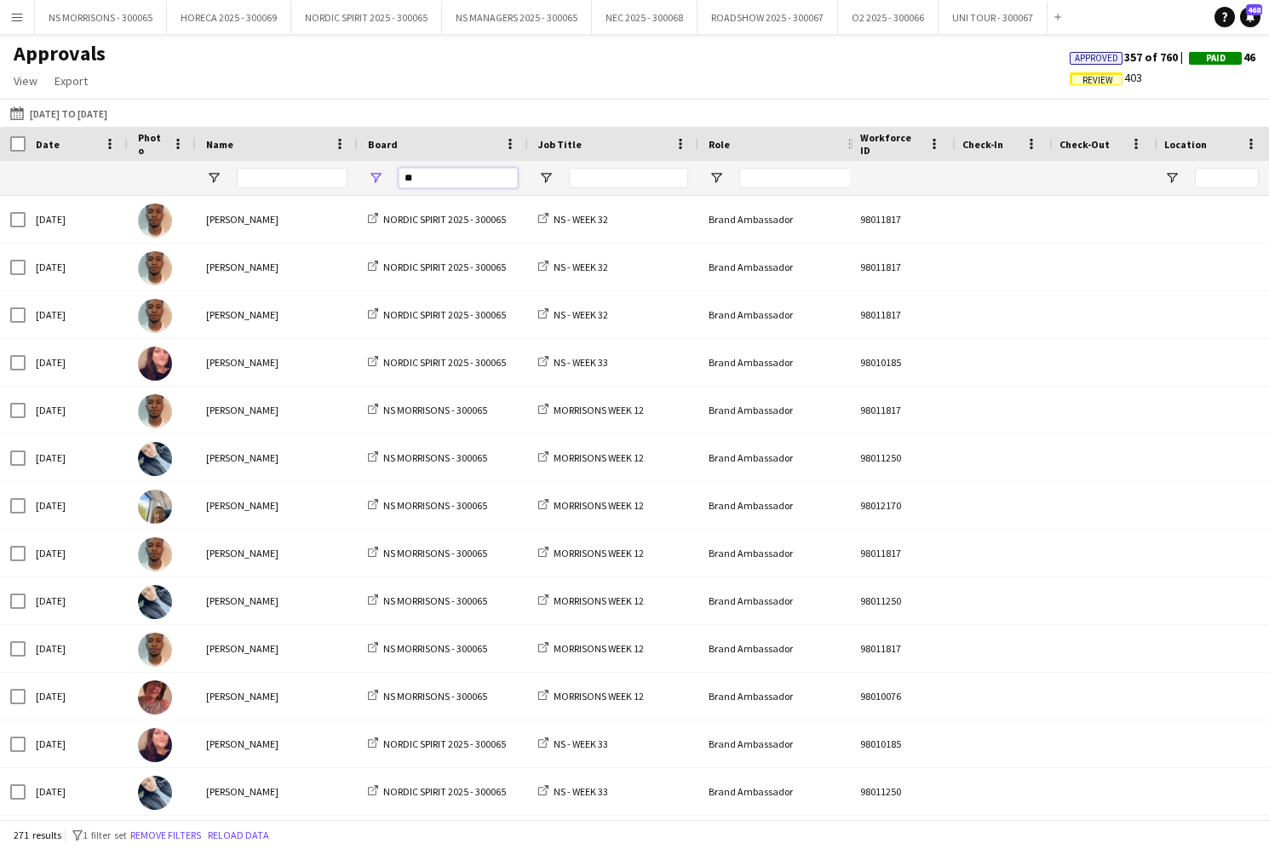
type input "*"
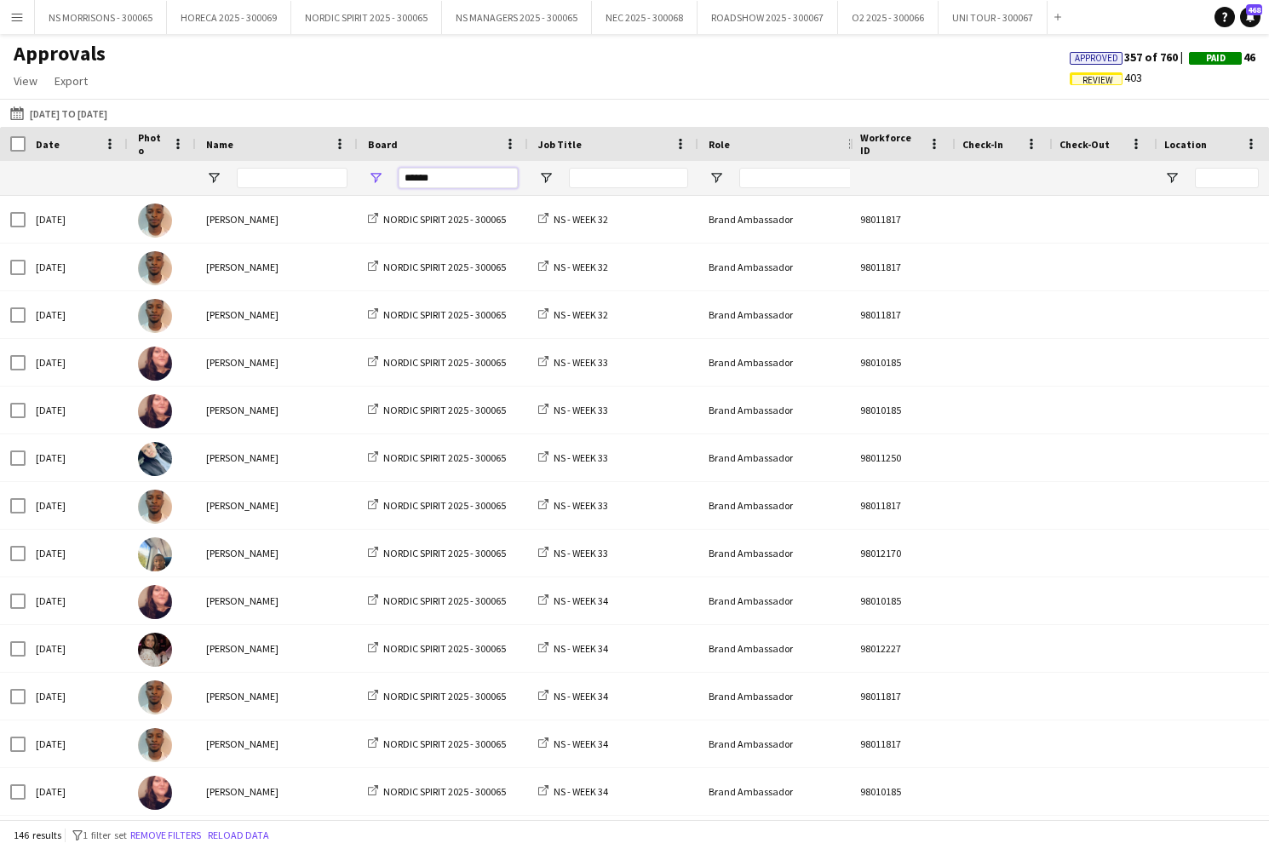
type input "******"
click at [261, 180] on input "Name Filter Input" at bounding box center [292, 178] width 111 height 20
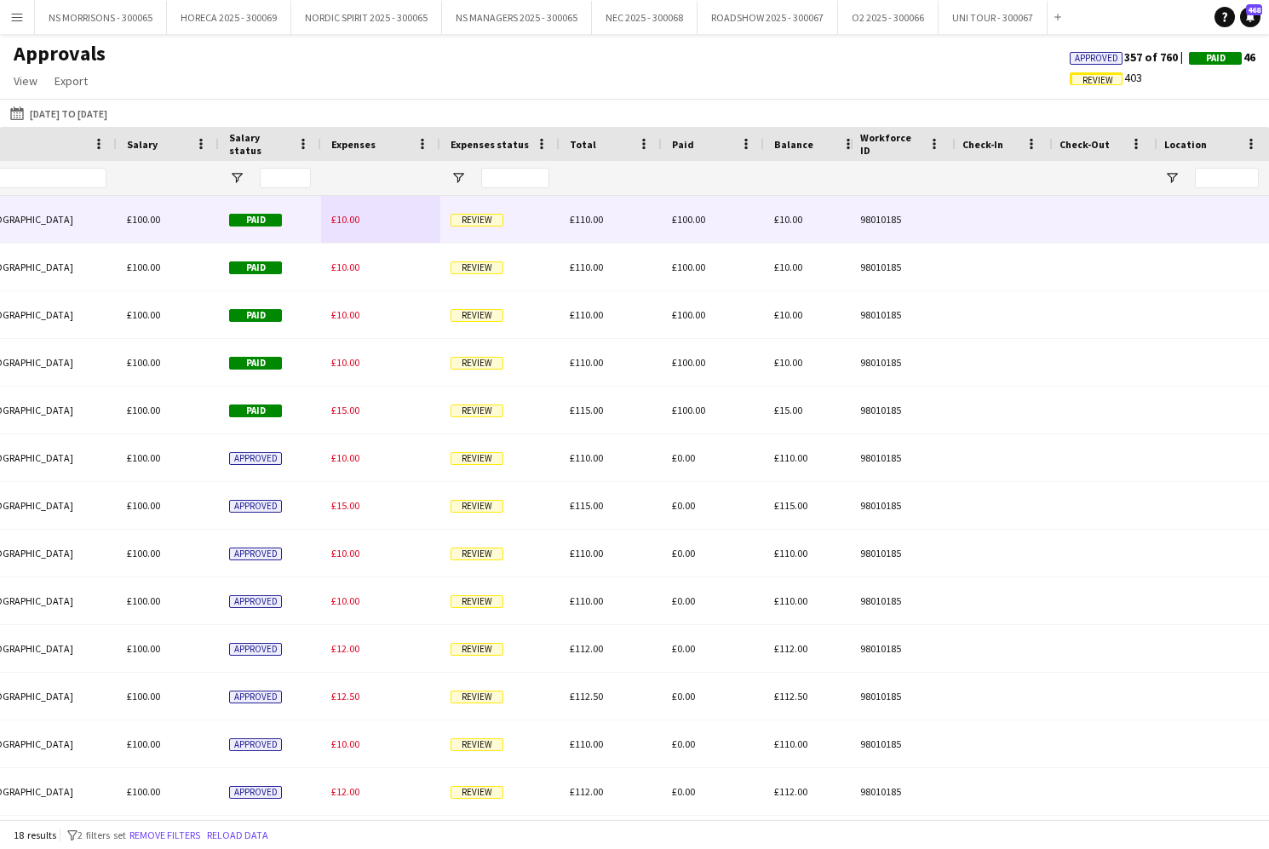
type input "****"
click at [339, 221] on span "£10.00" at bounding box center [345, 219] width 28 height 13
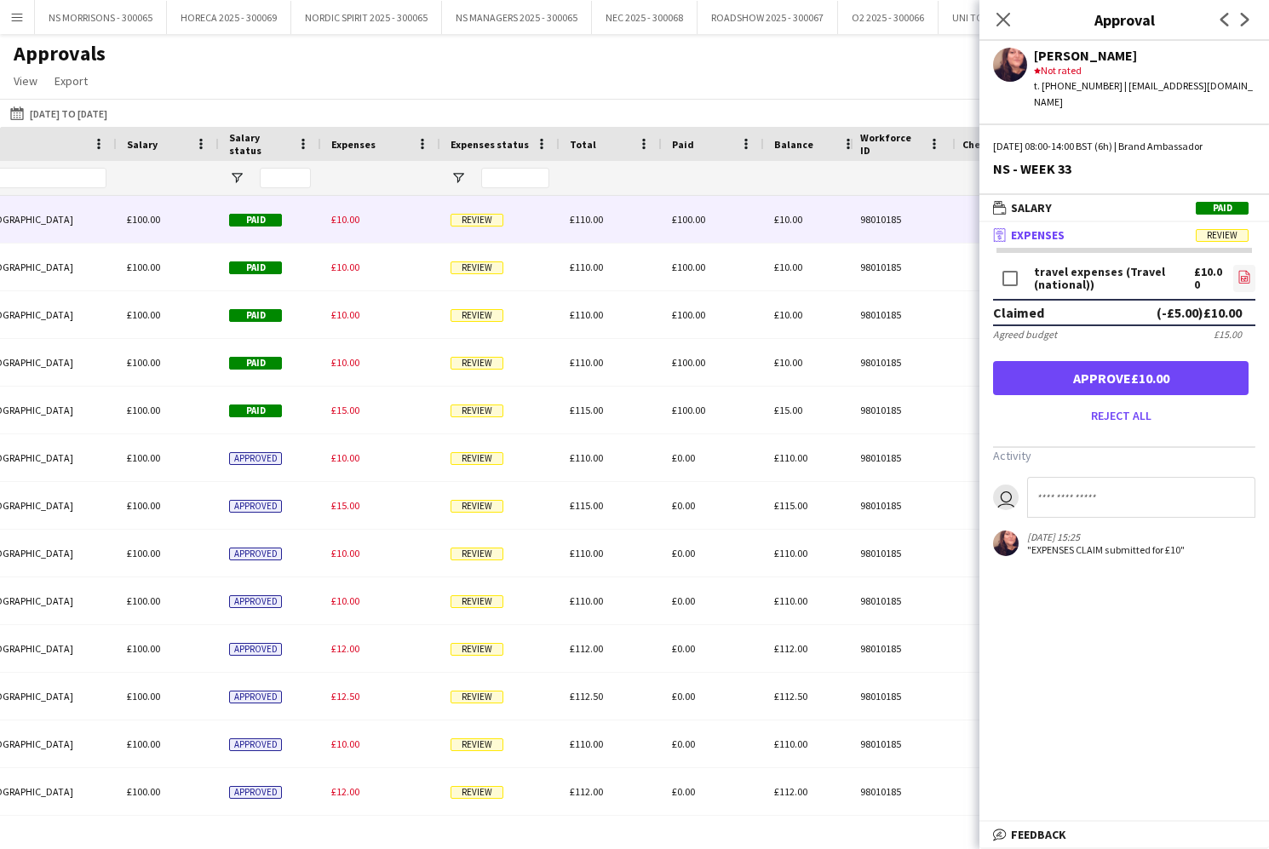
click at [1243, 270] on icon "file-image" at bounding box center [1244, 277] width 14 height 14
click at [1070, 365] on button "Approve £10.00" at bounding box center [1120, 378] width 255 height 34
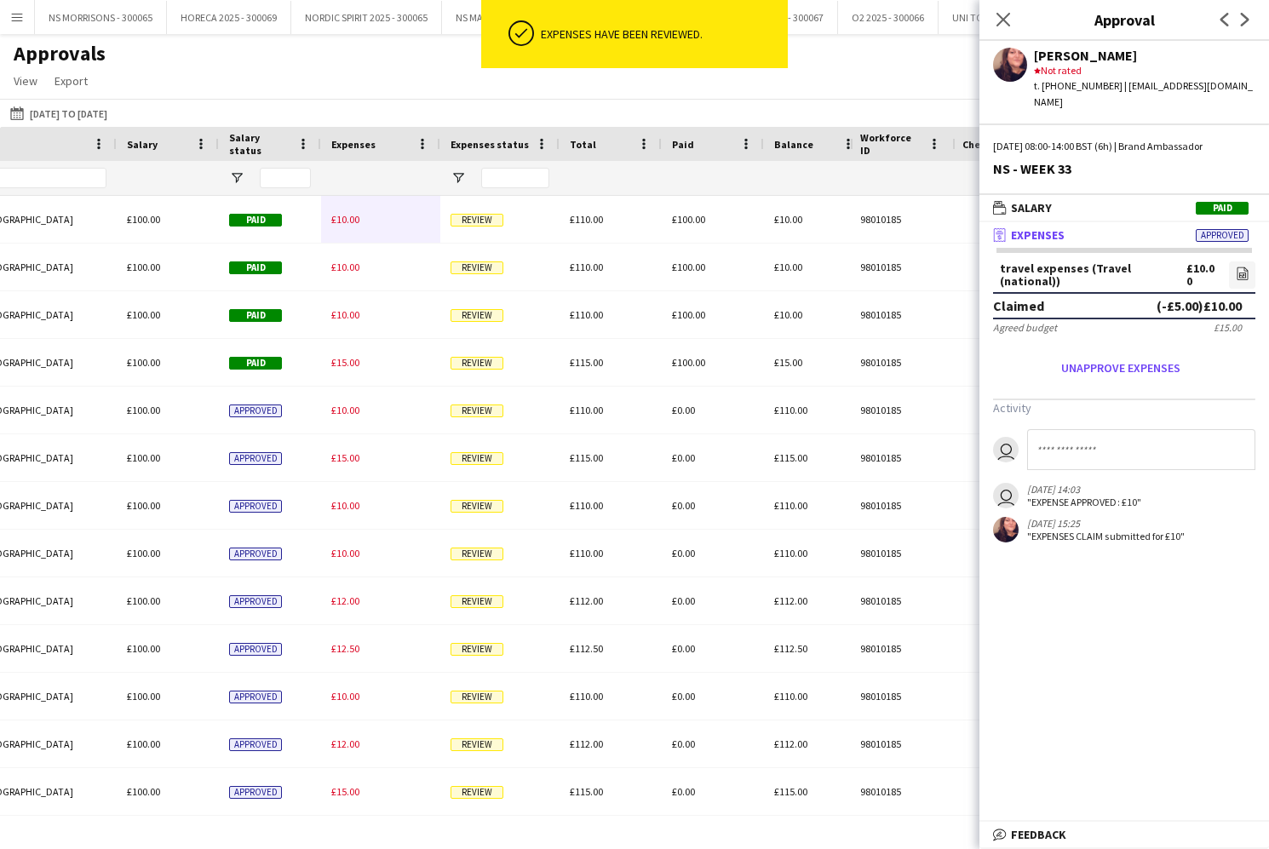
drag, startPoint x: 352, startPoint y: 219, endPoint x: 536, endPoint y: 226, distance: 184.1
click at [352, 218] on span "£10.00" at bounding box center [345, 219] width 28 height 13
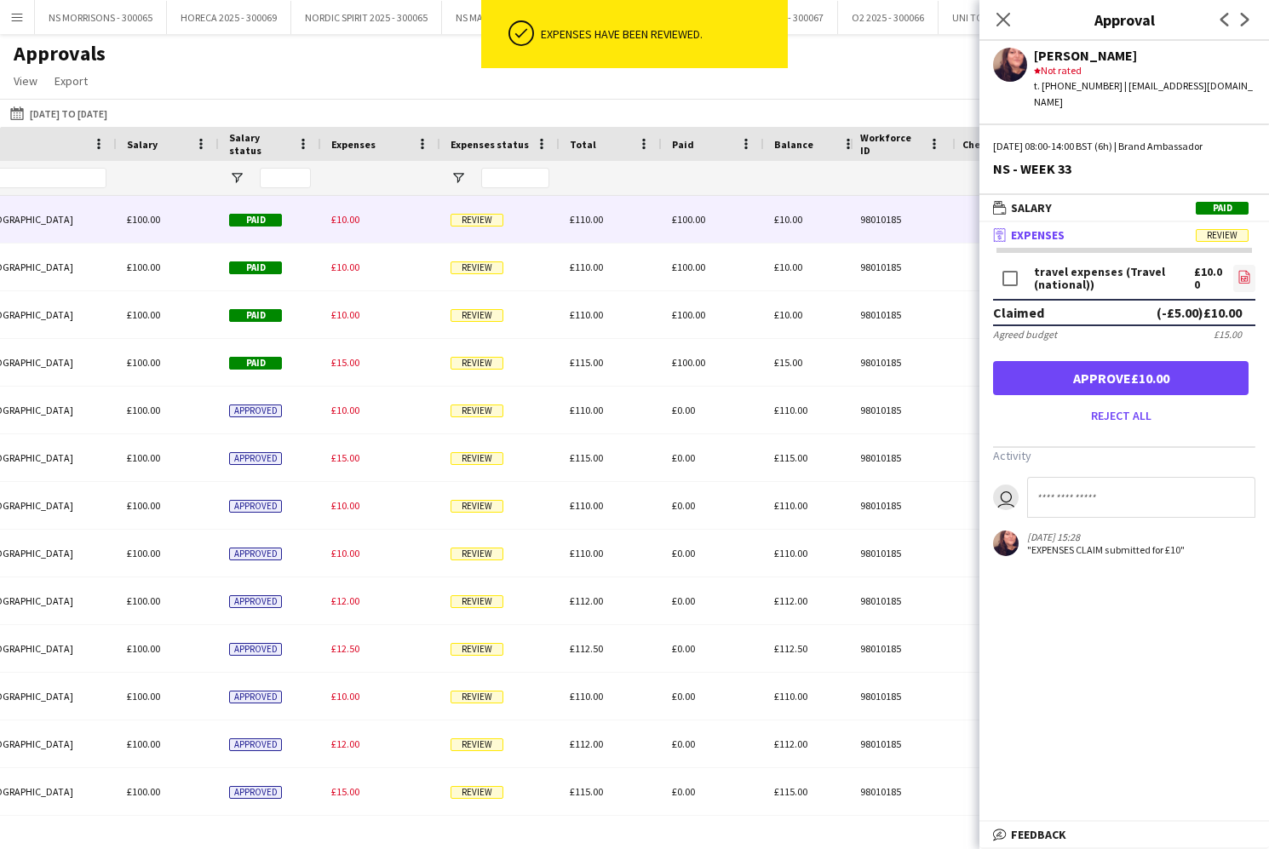
click at [1240, 270] on icon "file-image" at bounding box center [1244, 277] width 14 height 14
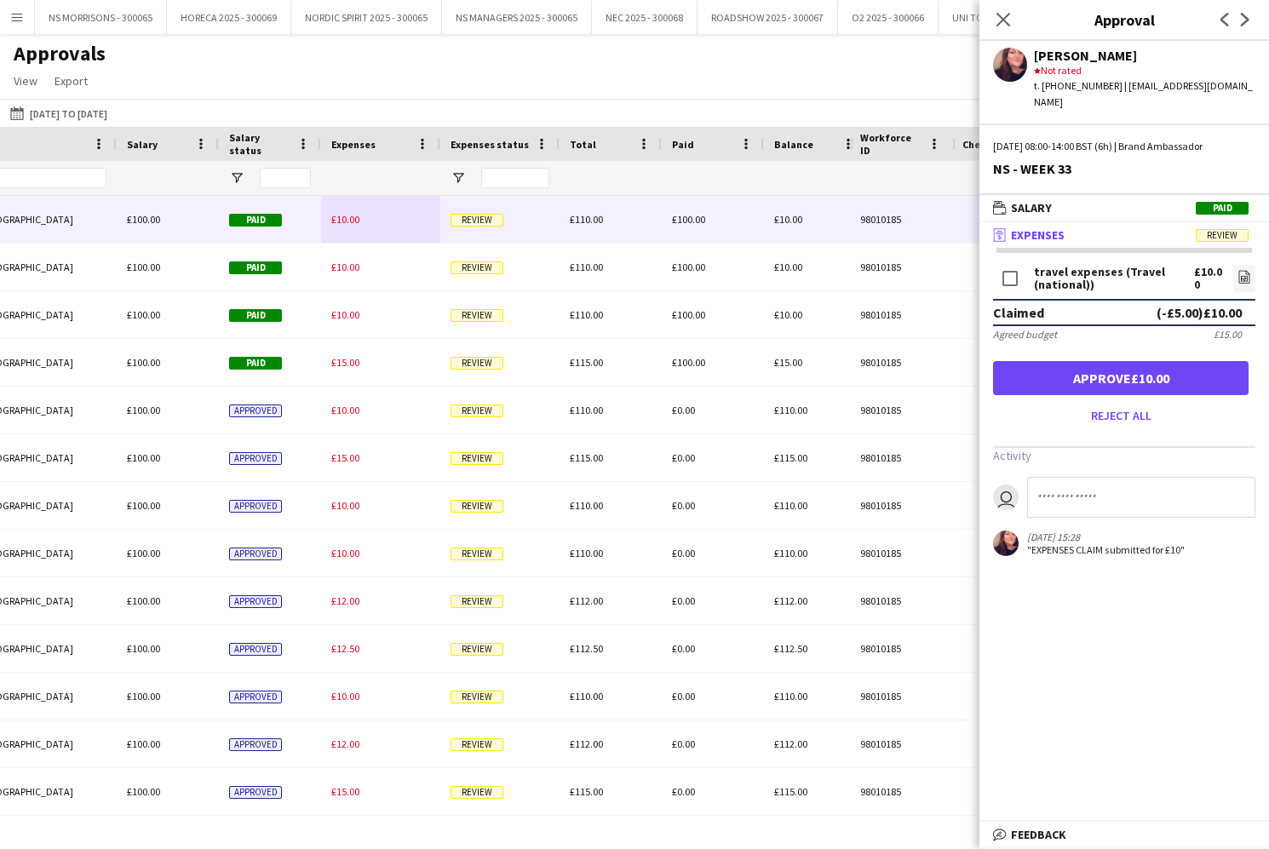
click at [1123, 361] on button "Approve £10.00" at bounding box center [1120, 378] width 255 height 34
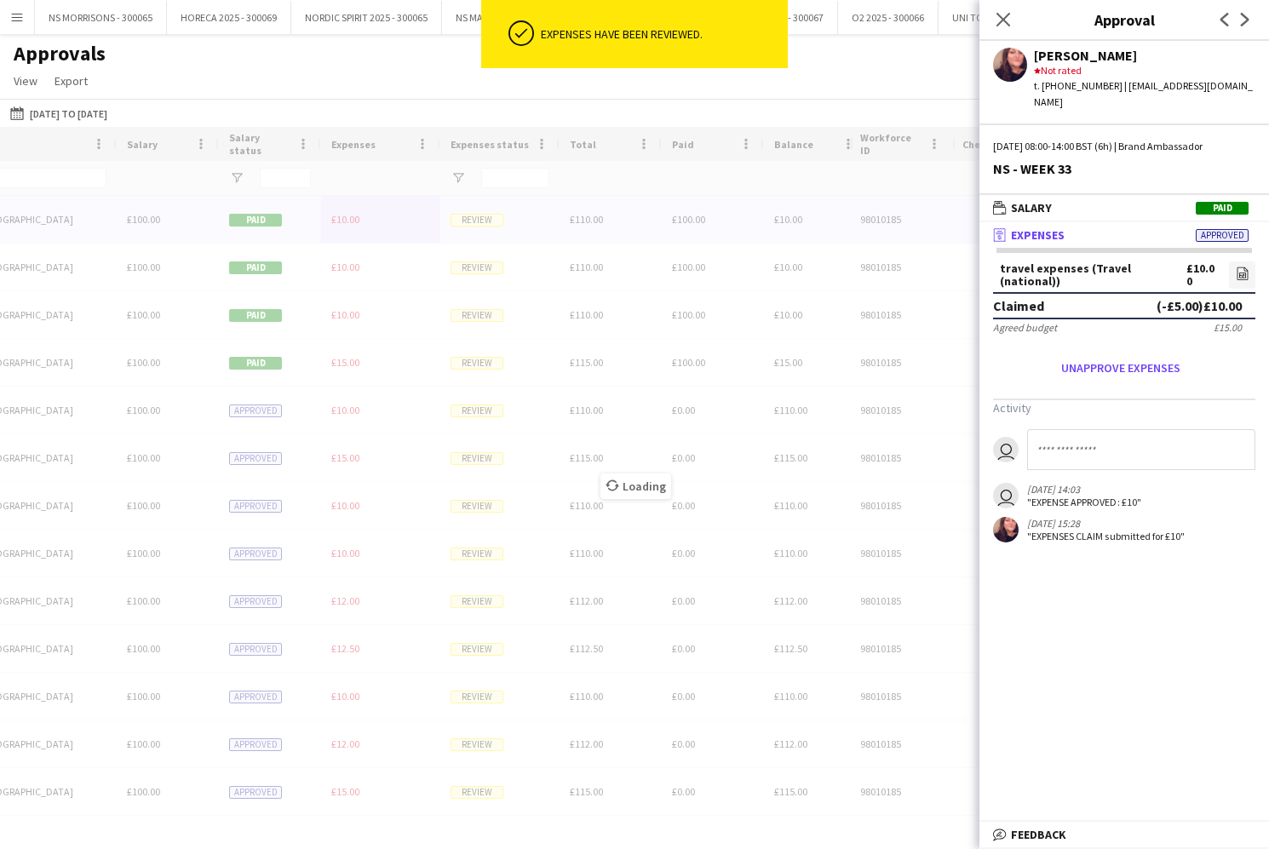
click at [348, 219] on div "Loading" at bounding box center [634, 473] width 1269 height 692
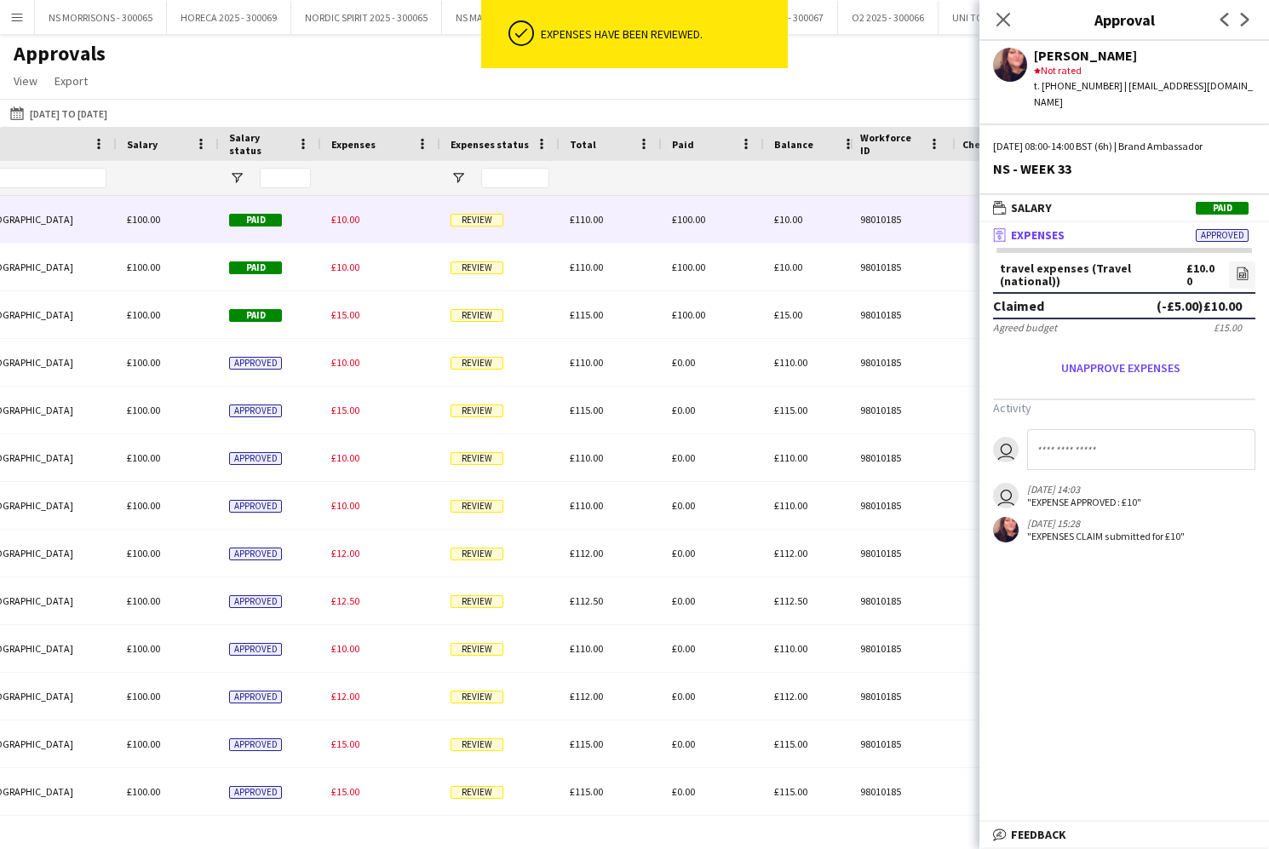
click at [336, 221] on span "£10.00" at bounding box center [345, 219] width 28 height 13
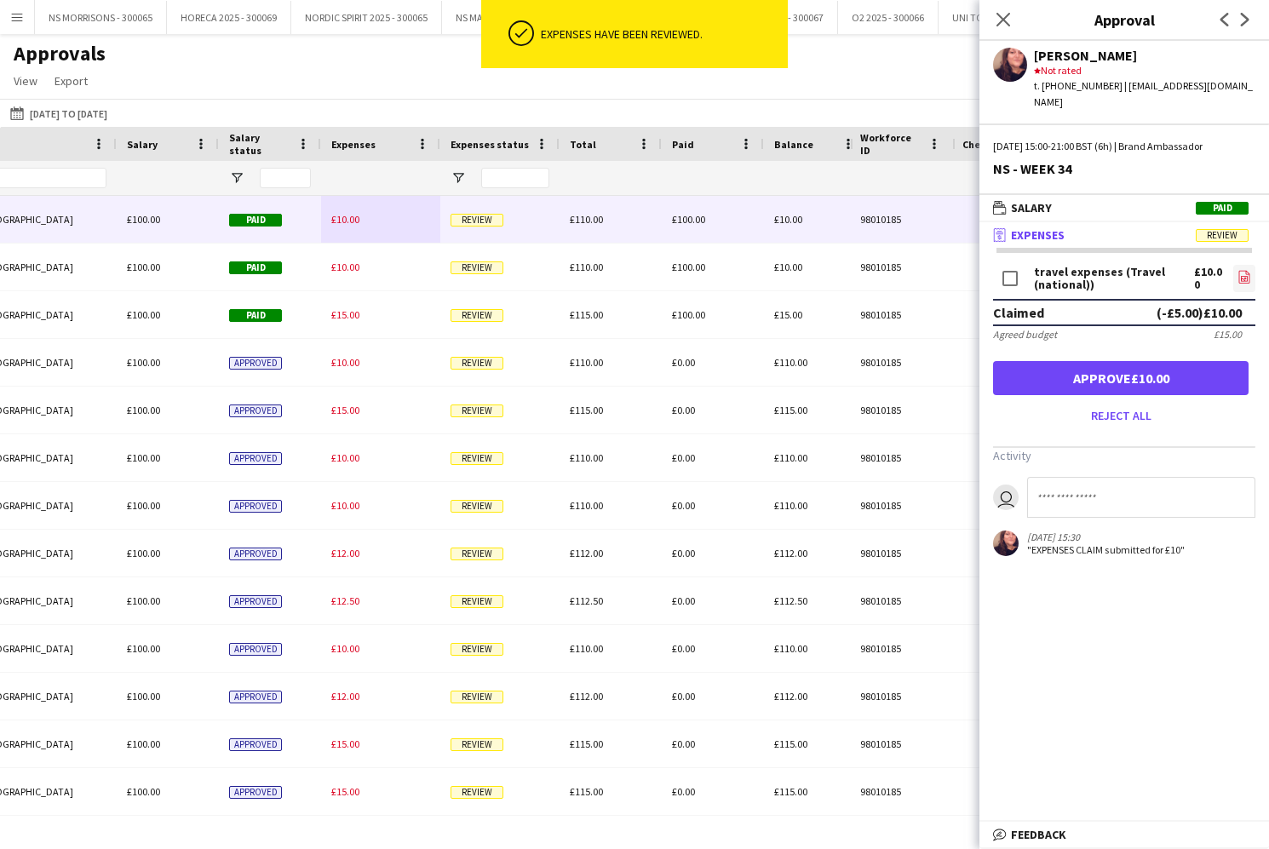
click at [1246, 276] on icon at bounding box center [1243, 278] width 7 height 5
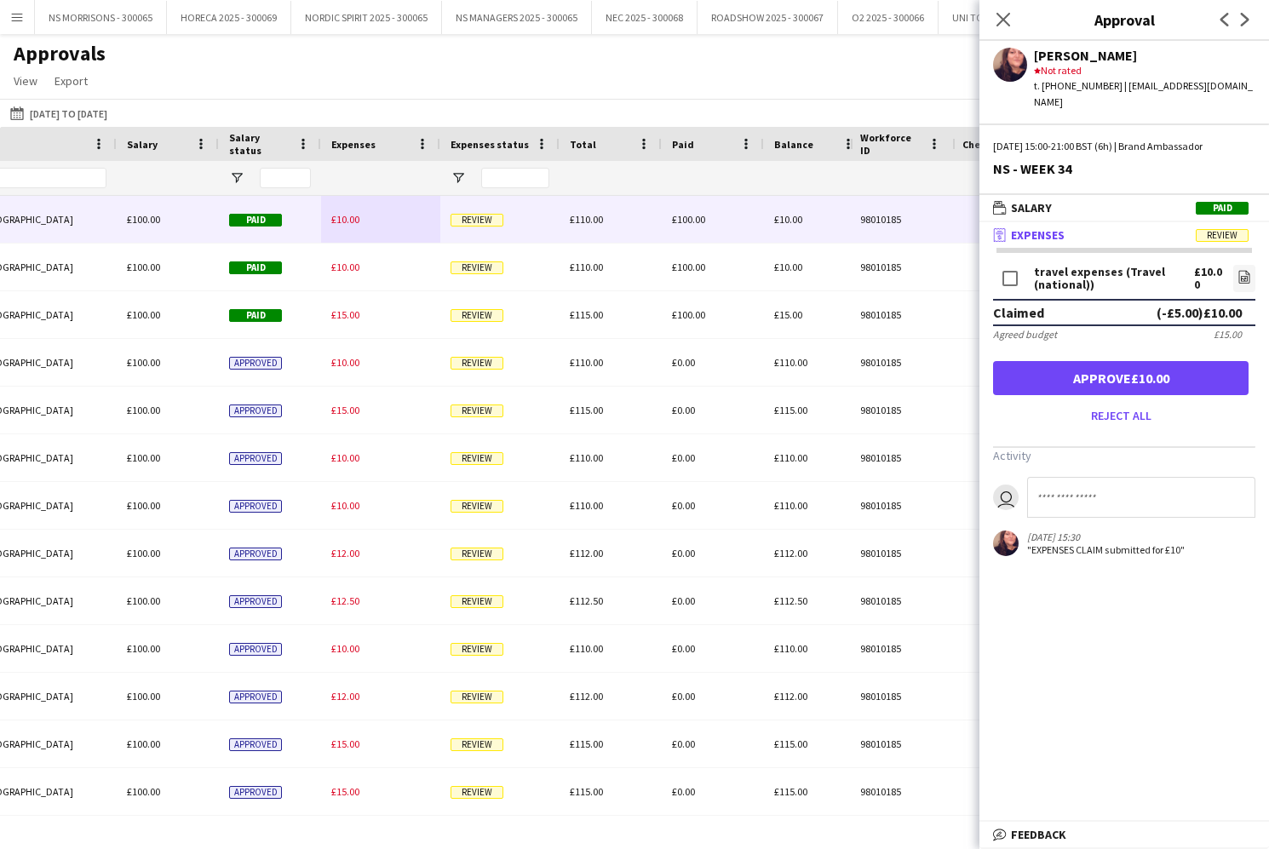
drag, startPoint x: 1034, startPoint y: 354, endPoint x: 965, endPoint y: 356, distance: 68.1
click at [1034, 361] on button "Approve £10.00" at bounding box center [1120, 378] width 255 height 34
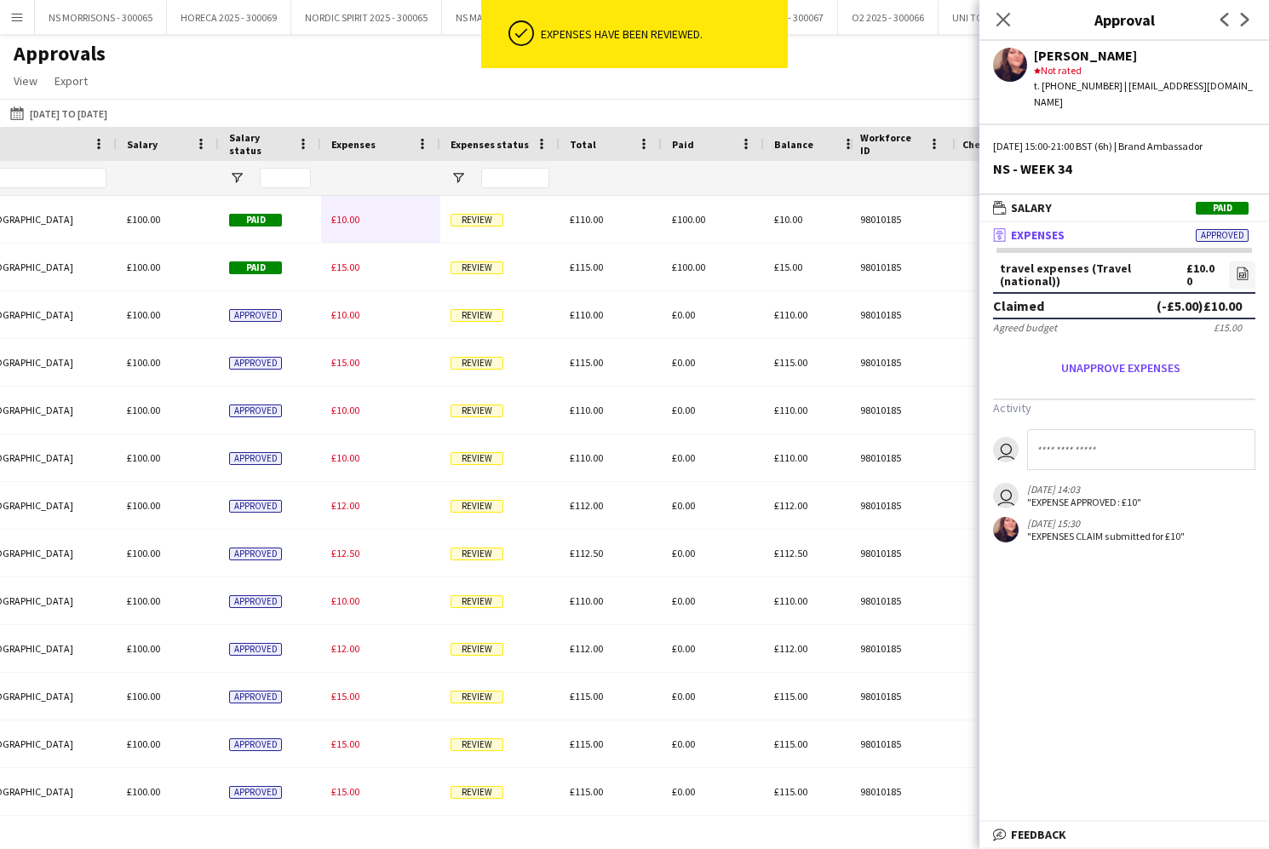
click at [339, 219] on span "£10.00" at bounding box center [345, 219] width 28 height 13
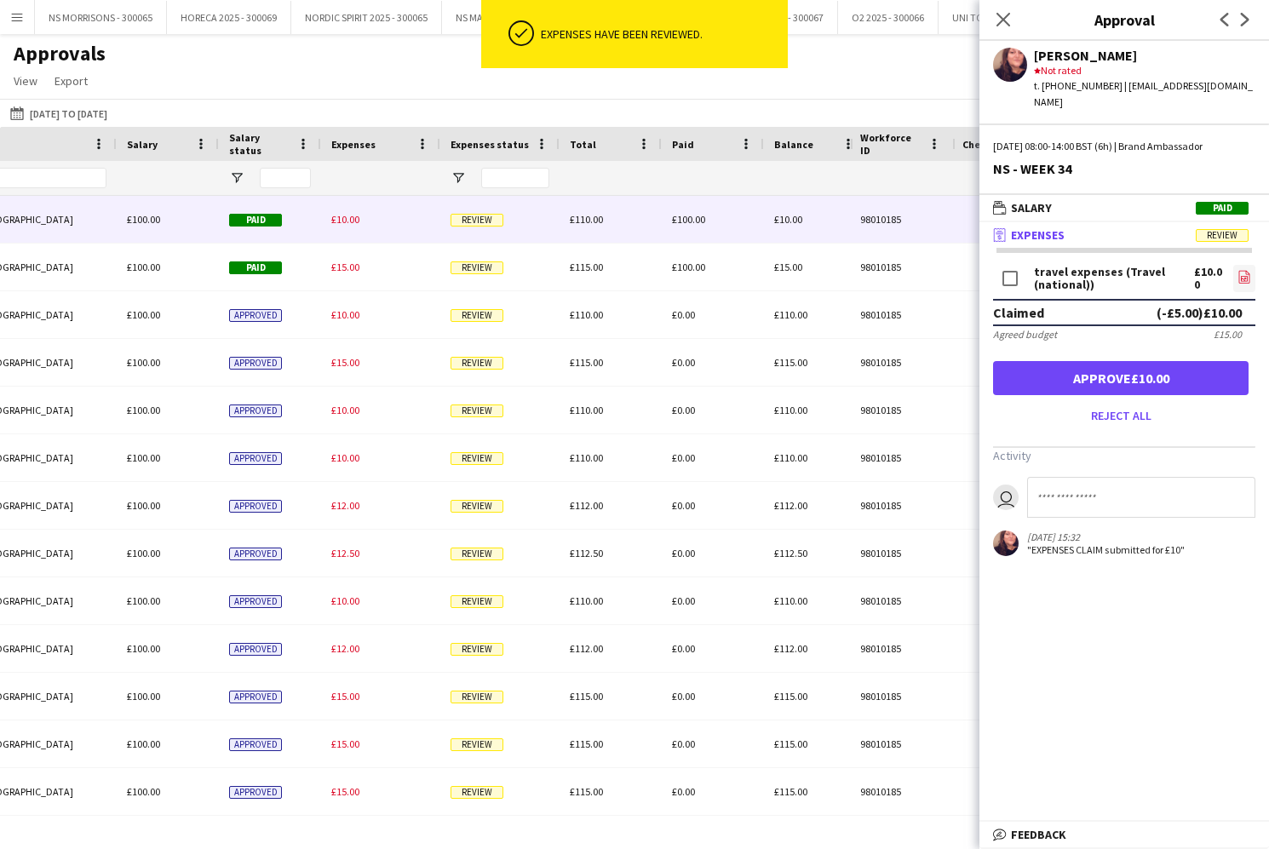
click at [1242, 270] on icon "file-image" at bounding box center [1244, 277] width 14 height 14
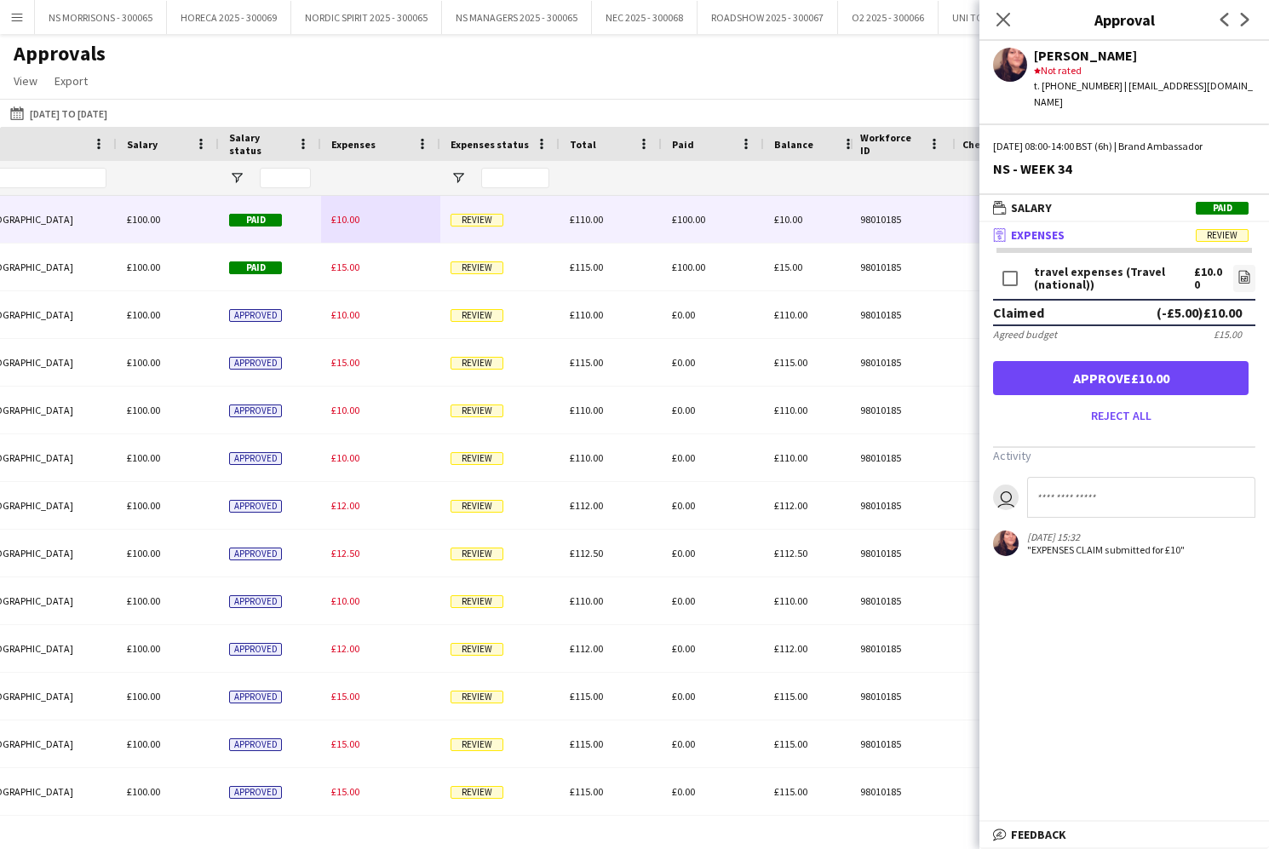
drag, startPoint x: 1217, startPoint y: 357, endPoint x: 1001, endPoint y: 322, distance: 218.2
click at [1217, 361] on button "Approve £10.00" at bounding box center [1120, 378] width 255 height 34
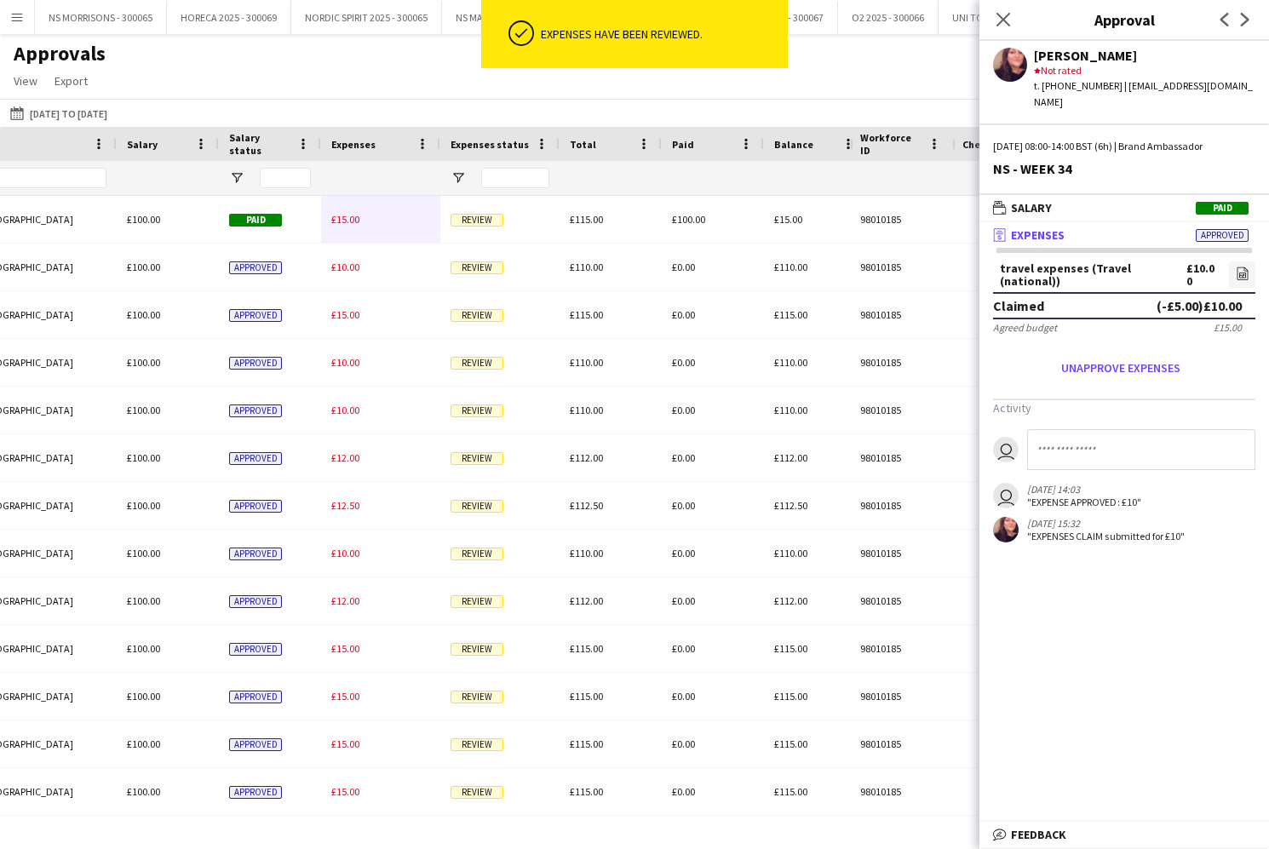
click at [330, 218] on div "£15.00" at bounding box center [380, 219] width 119 height 47
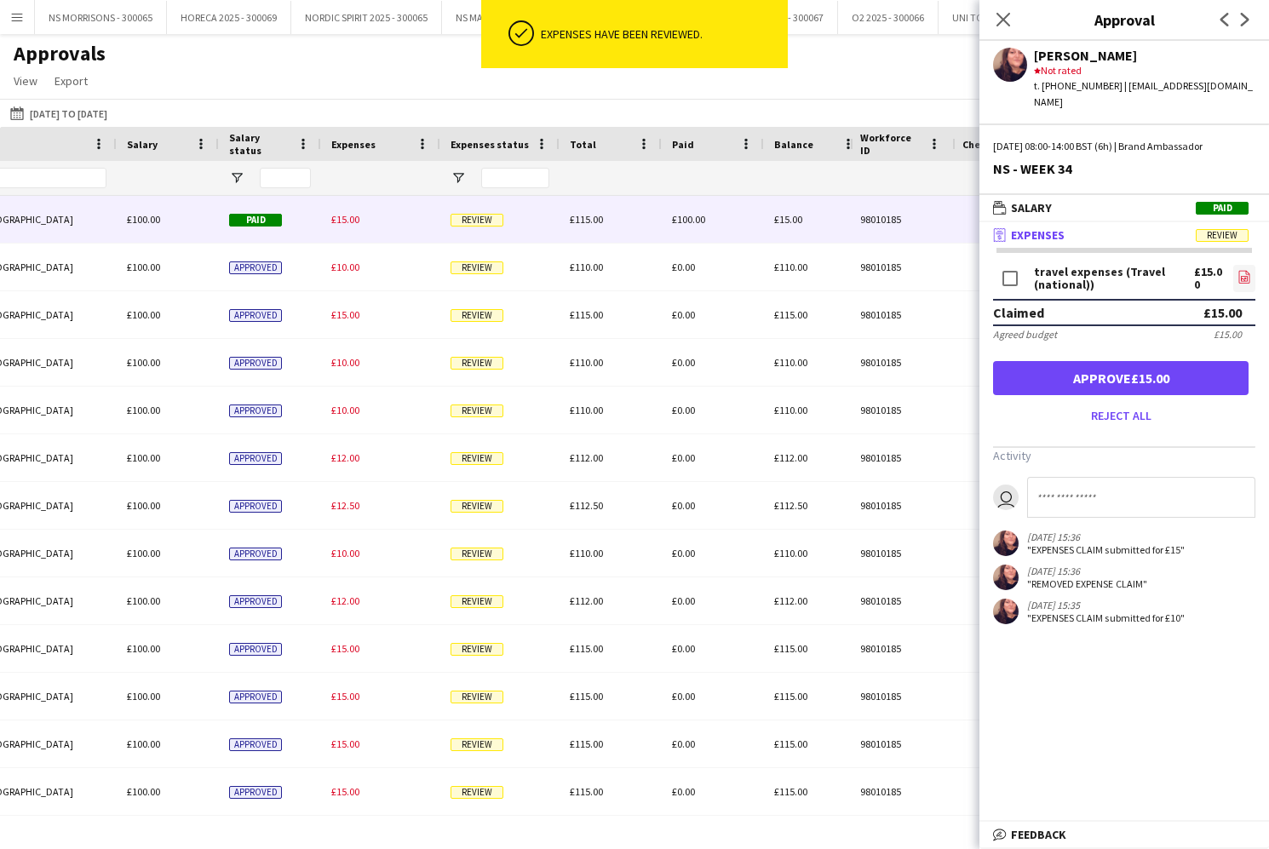
click at [1238, 271] on icon at bounding box center [1243, 277] width 11 height 13
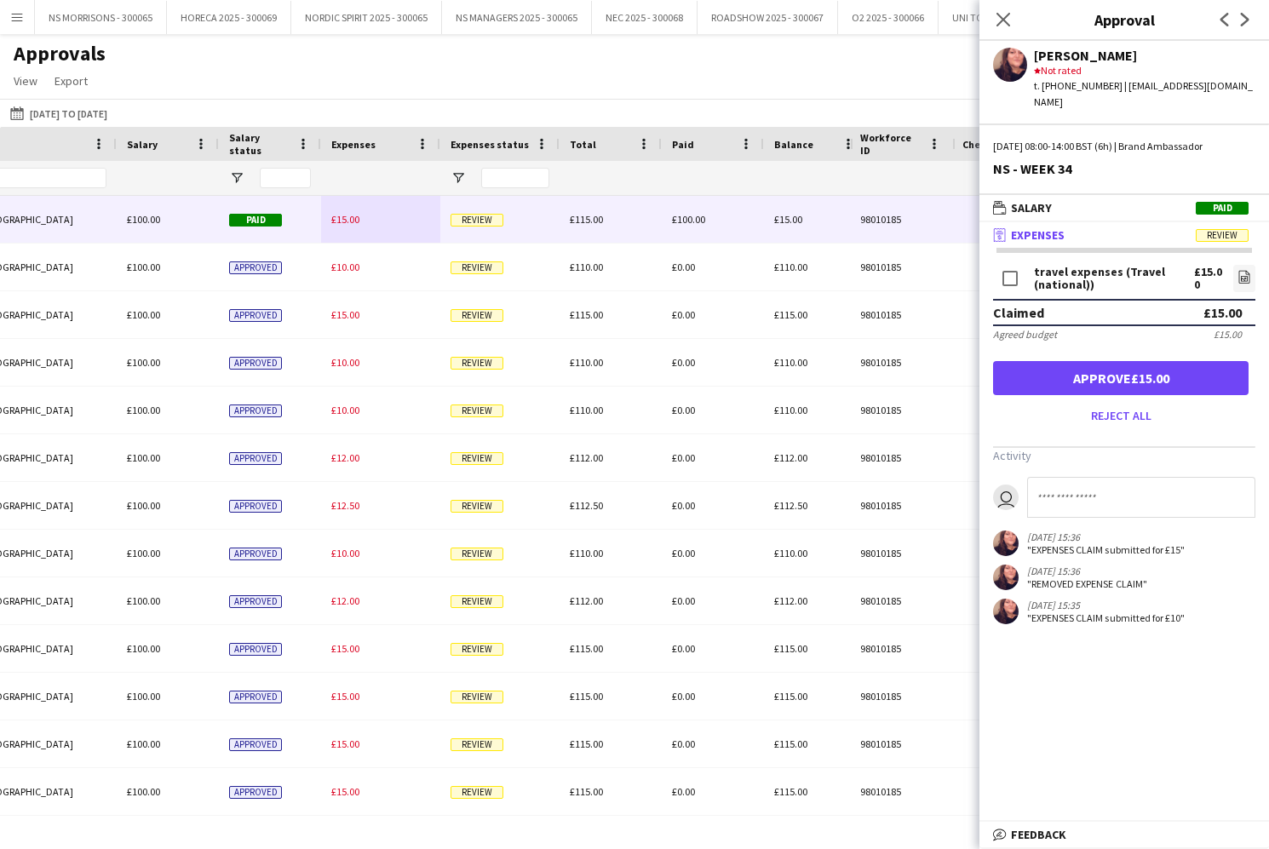
click at [1143, 368] on button "Approve £15.00" at bounding box center [1120, 378] width 255 height 34
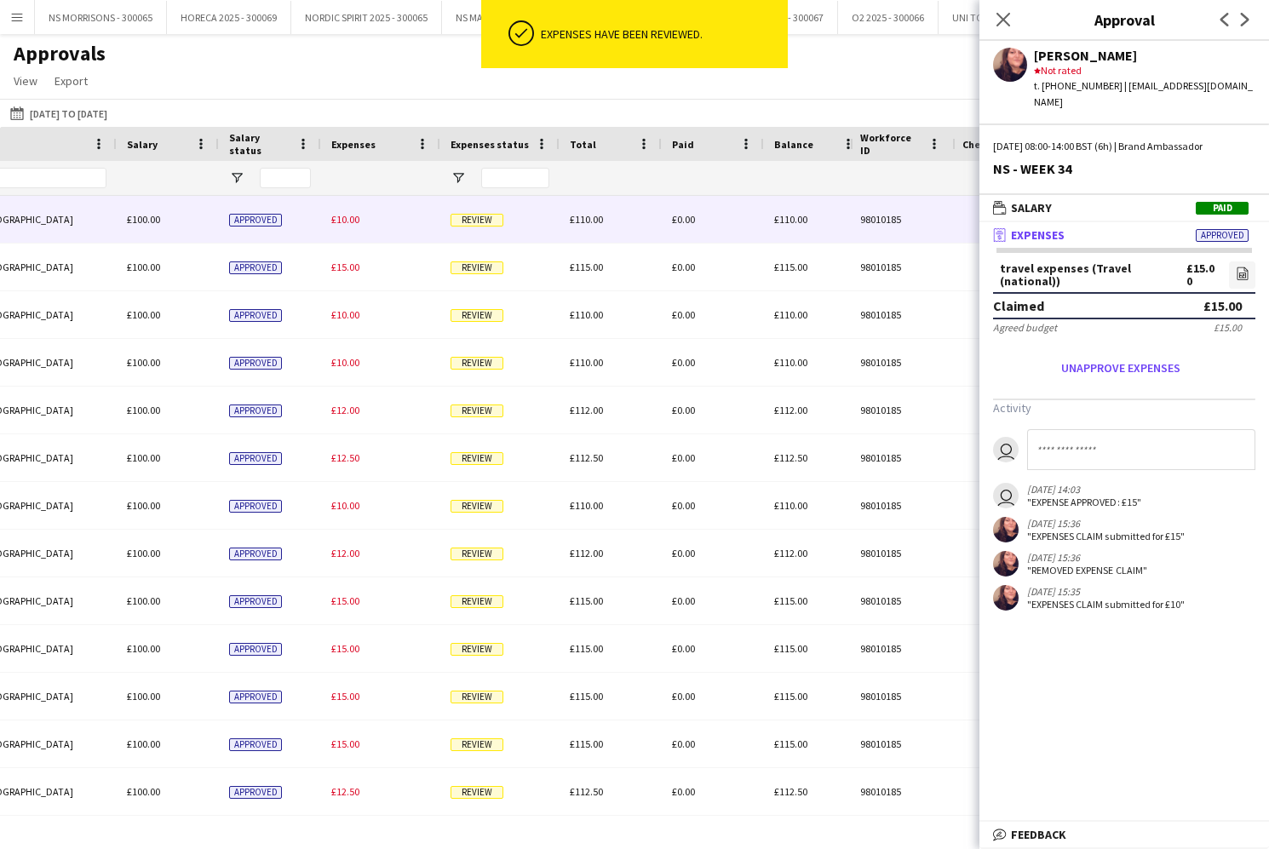
click at [341, 221] on span "£10.00" at bounding box center [345, 219] width 28 height 13
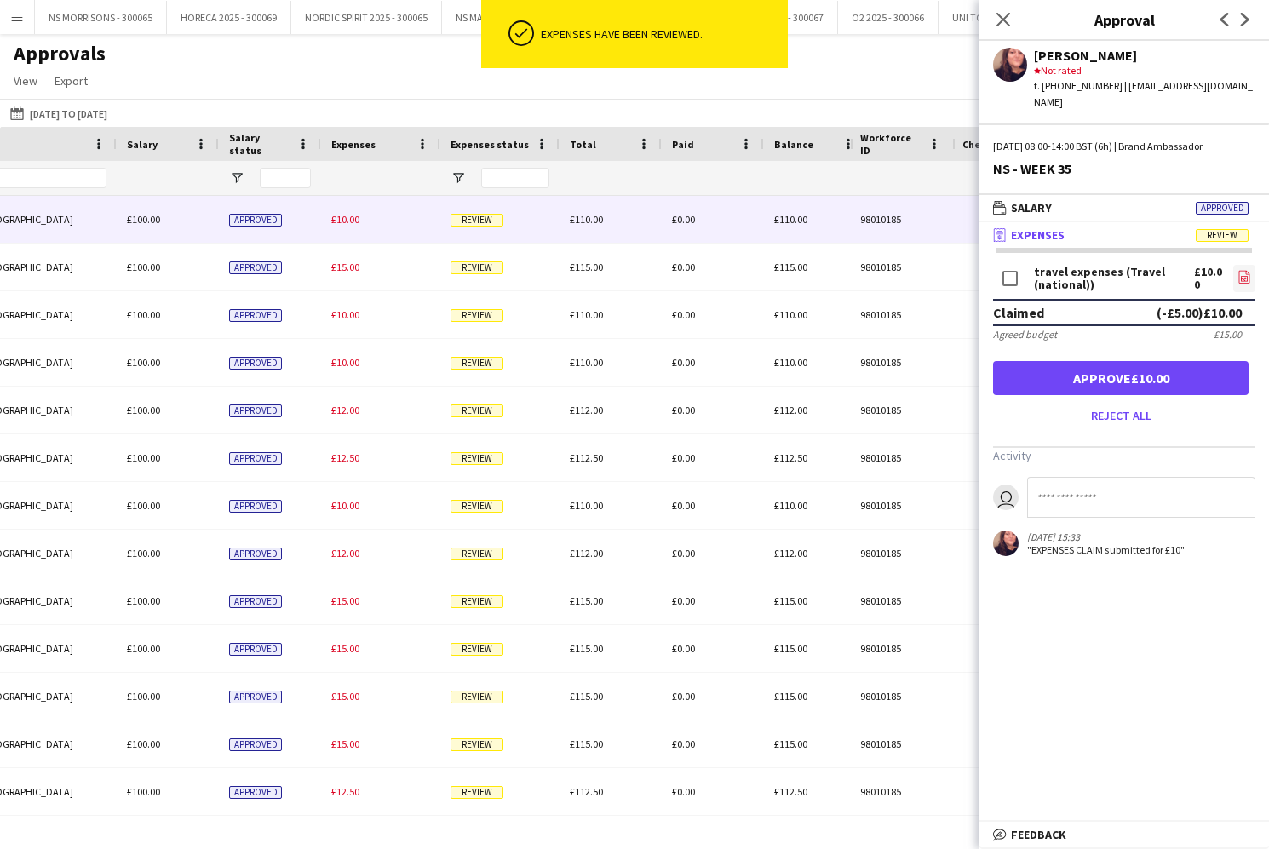
click at [1237, 270] on icon "file-image" at bounding box center [1244, 277] width 14 height 14
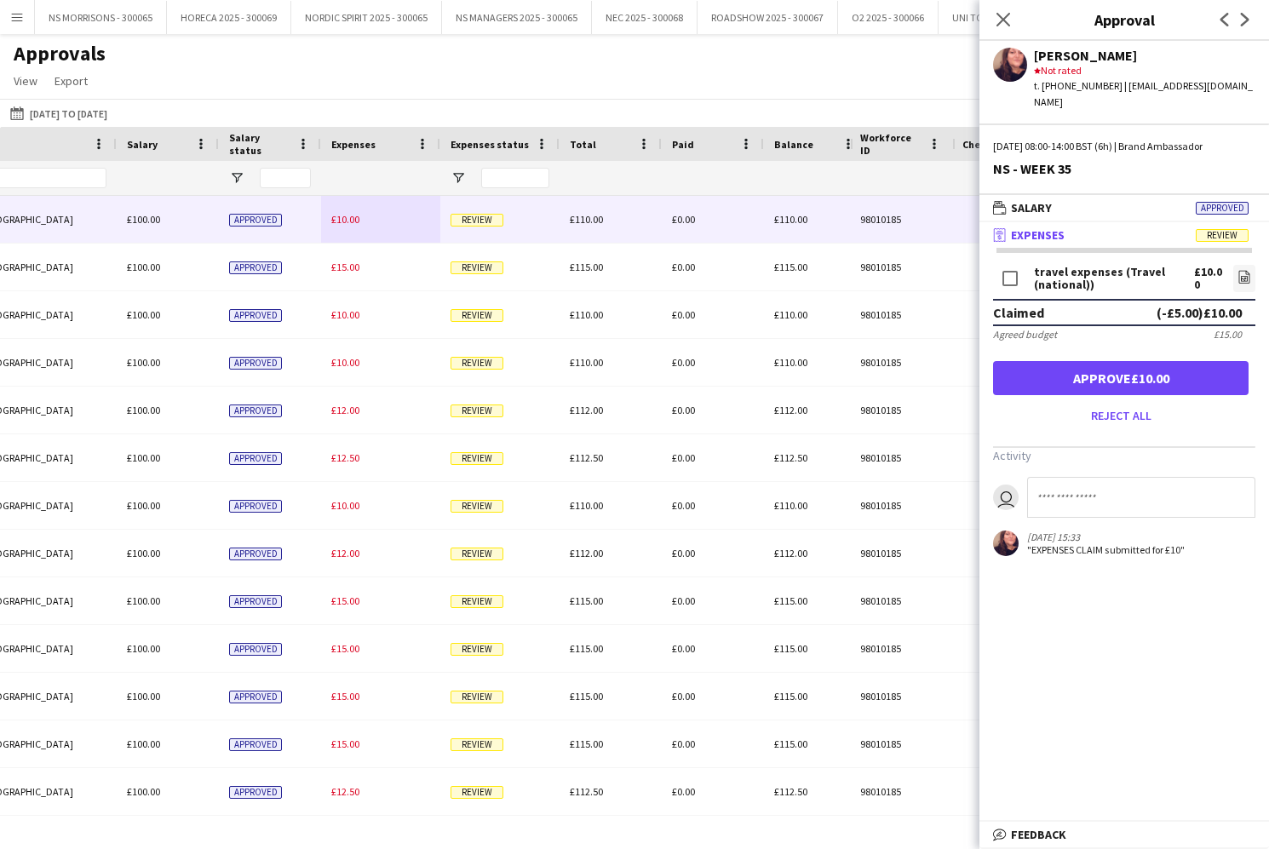
click at [1170, 361] on button "Approve £10.00" at bounding box center [1120, 378] width 255 height 34
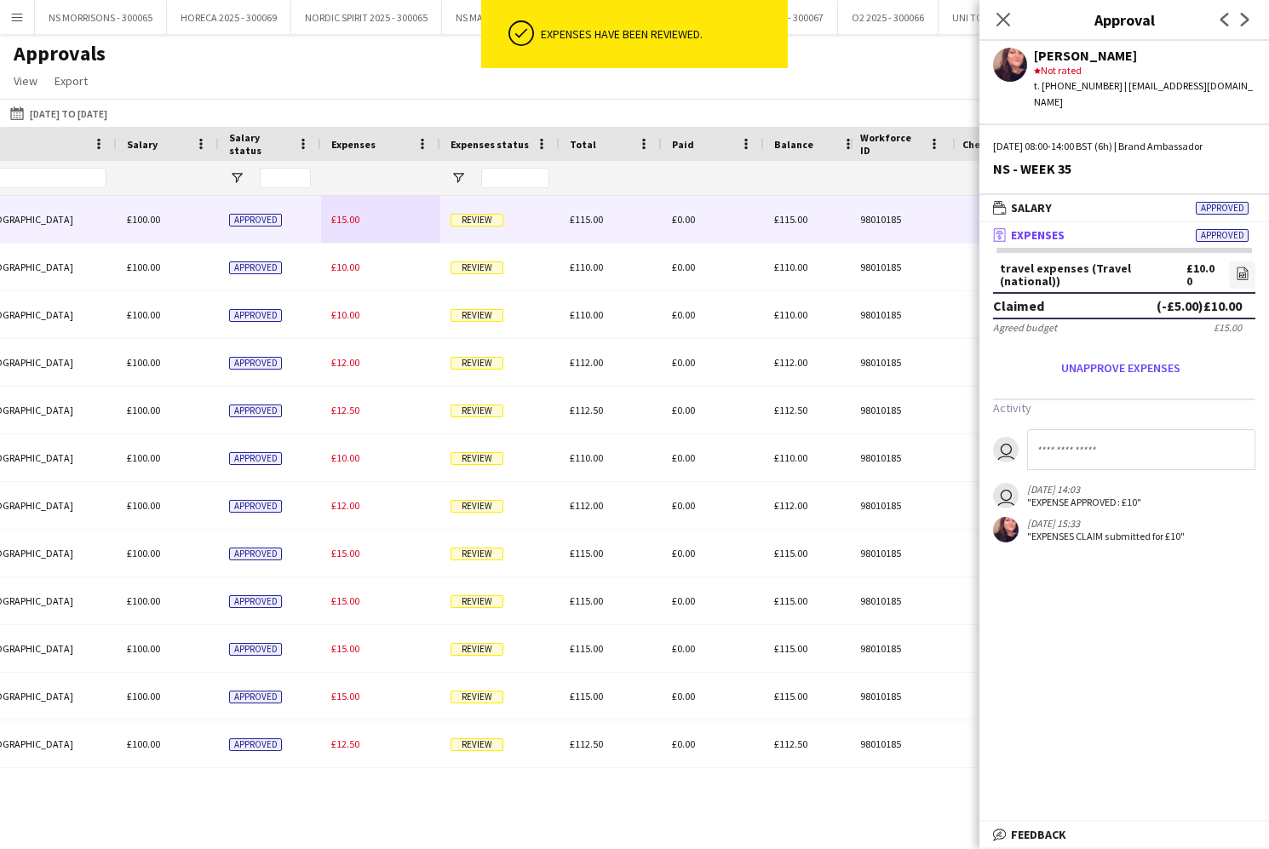
click at [338, 220] on span "£15.00" at bounding box center [345, 219] width 28 height 13
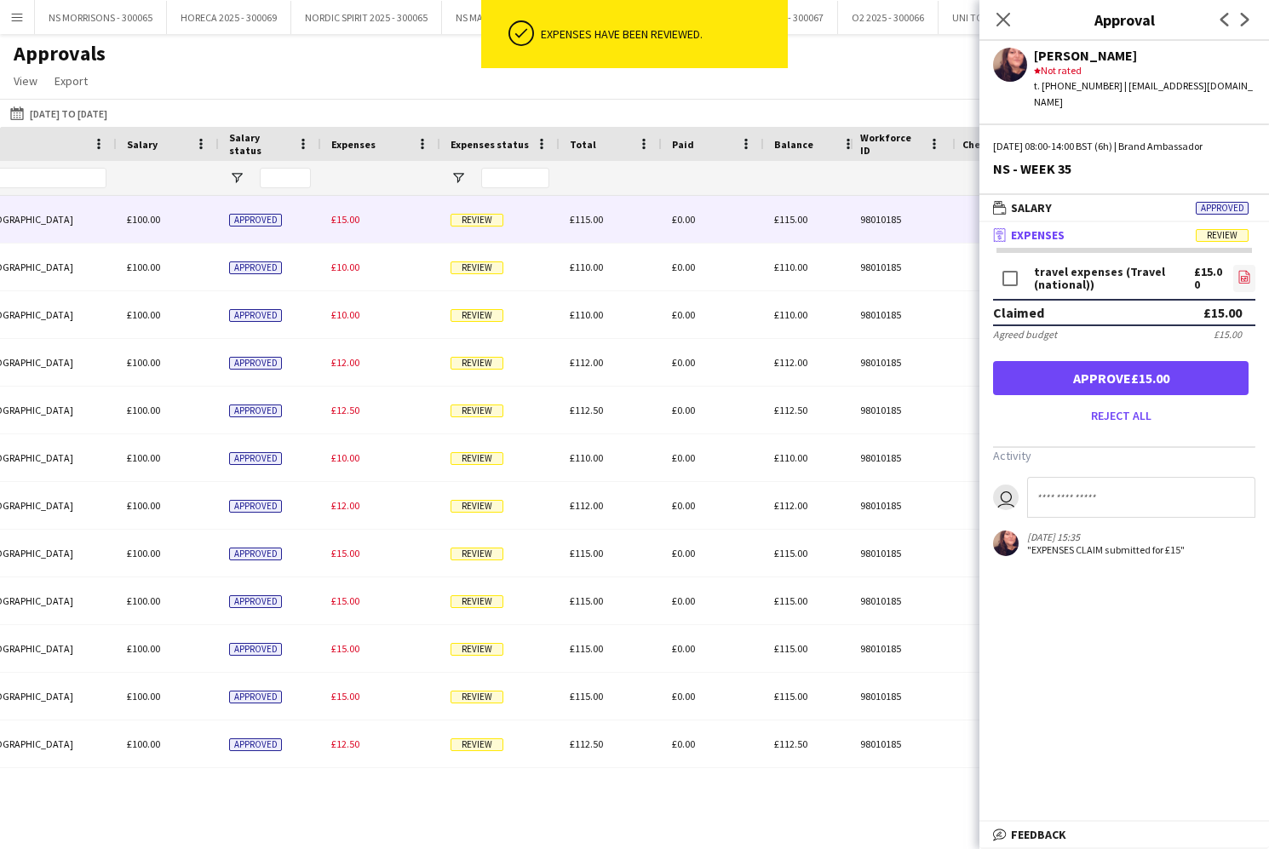
click at [1248, 271] on icon at bounding box center [1243, 277] width 11 height 13
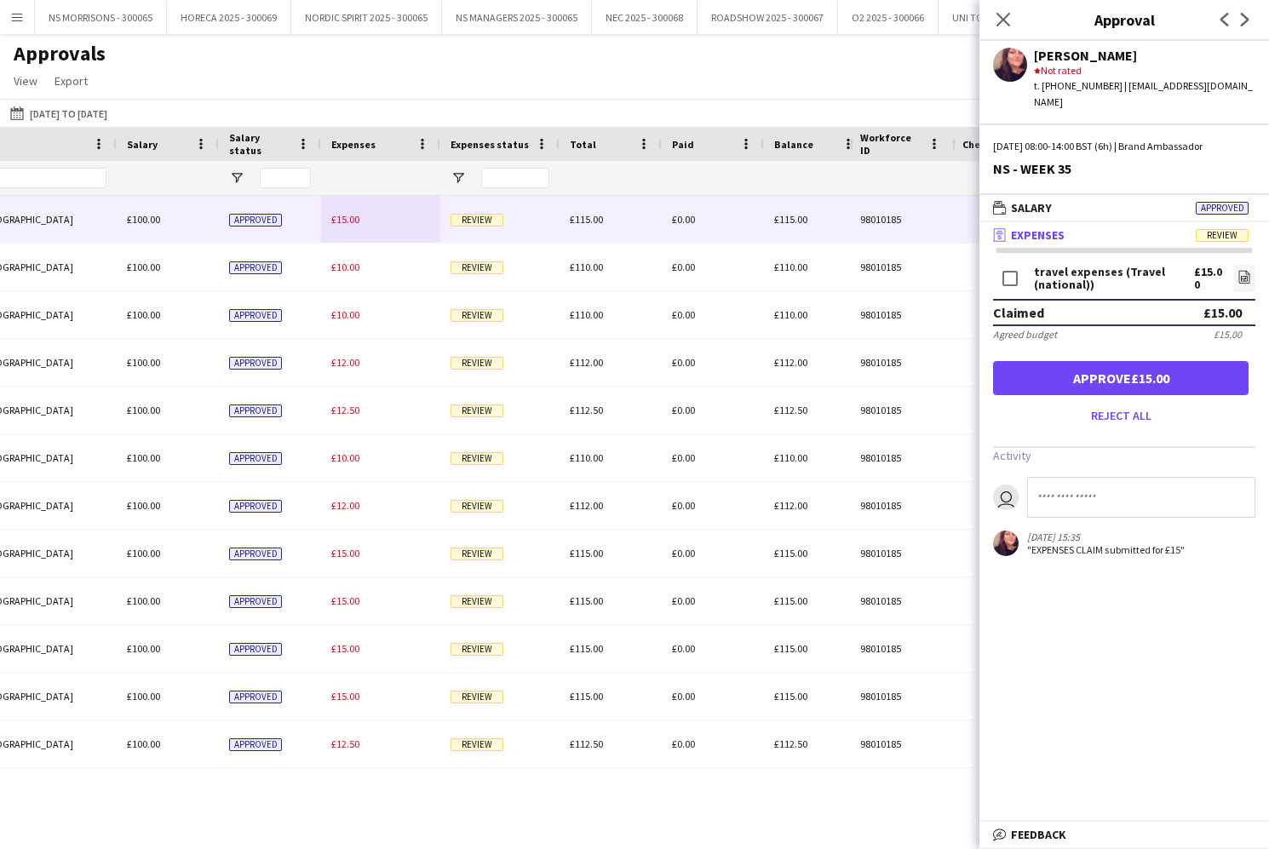
click at [1069, 365] on button "Approve £15.00" at bounding box center [1120, 378] width 255 height 34
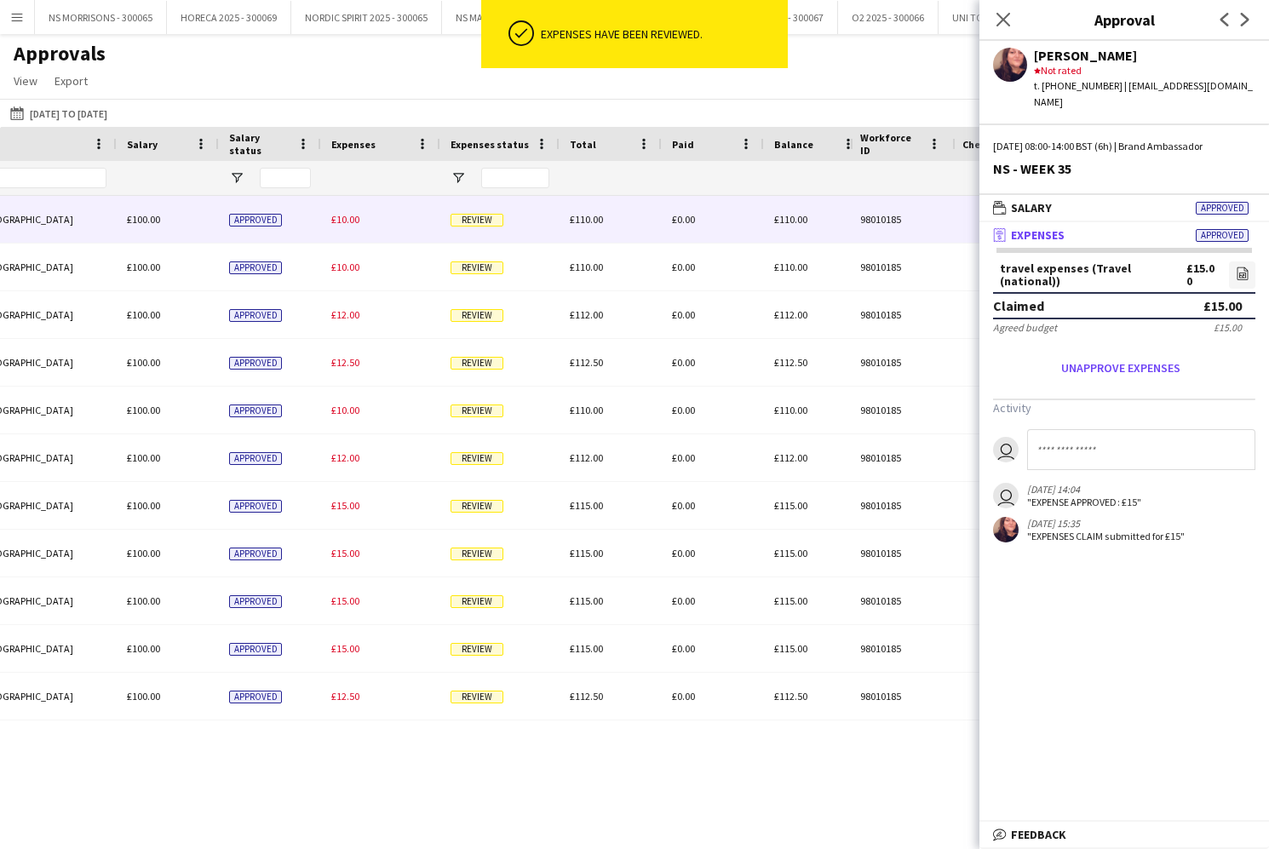
click at [358, 223] on span "£10.00" at bounding box center [345, 219] width 28 height 13
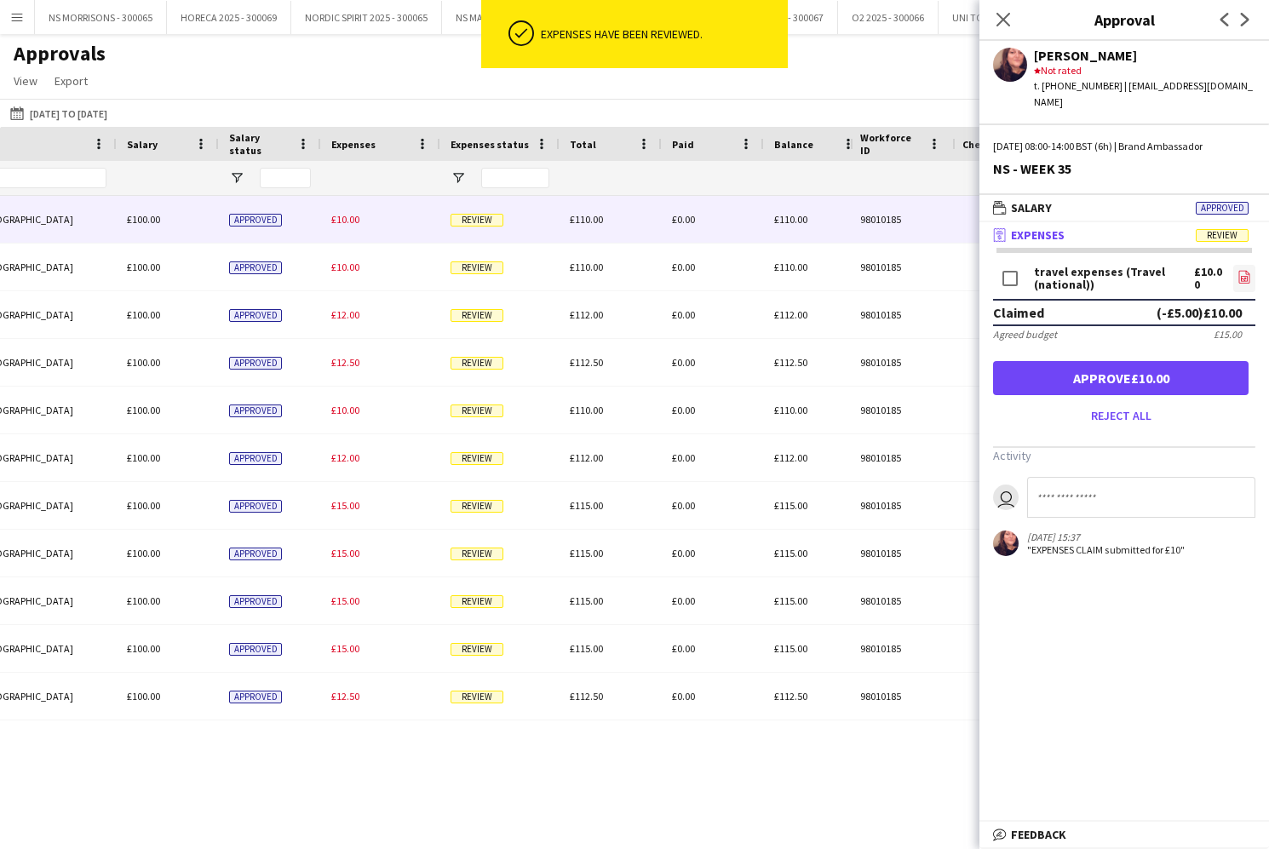
click at [1242, 270] on icon "file-image" at bounding box center [1244, 277] width 14 height 14
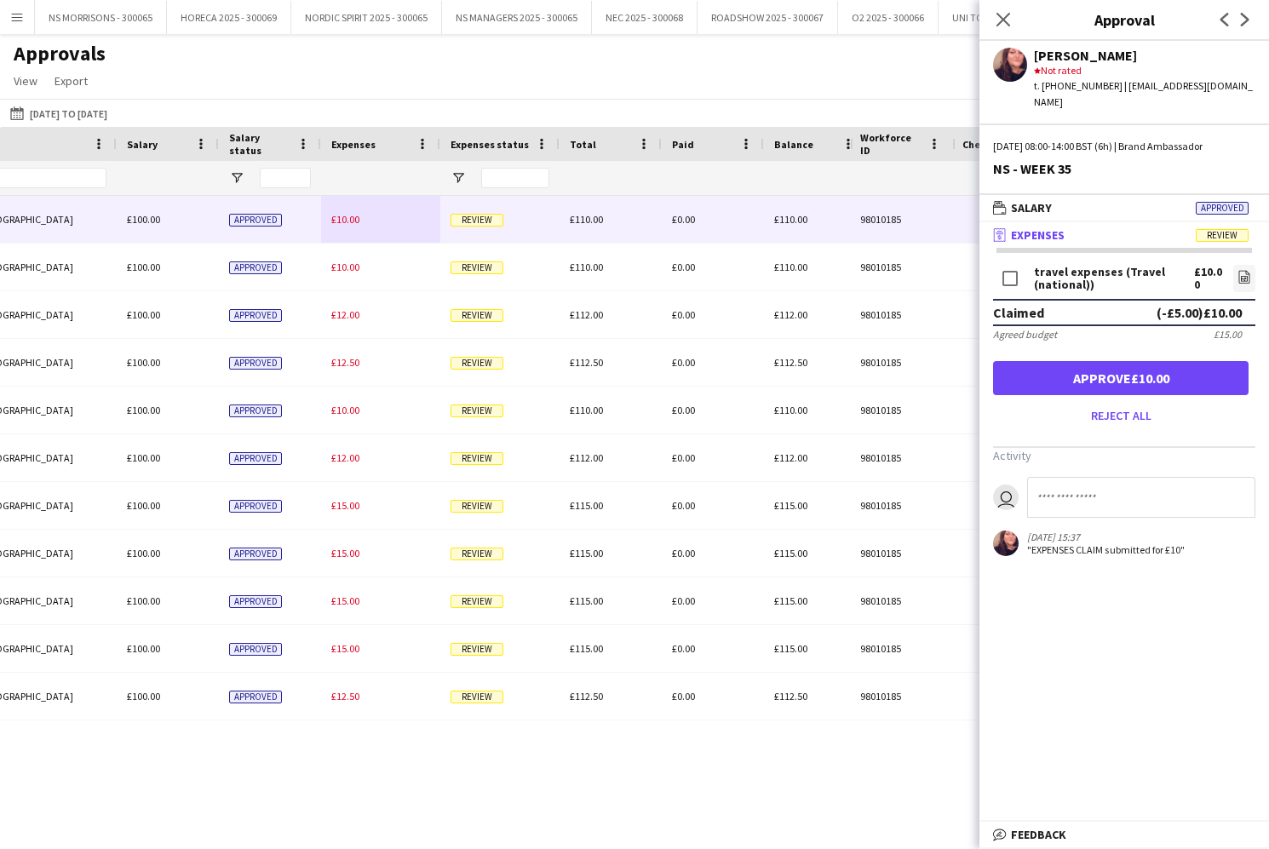
click at [1168, 361] on button "Approve £10.00" at bounding box center [1120, 378] width 255 height 34
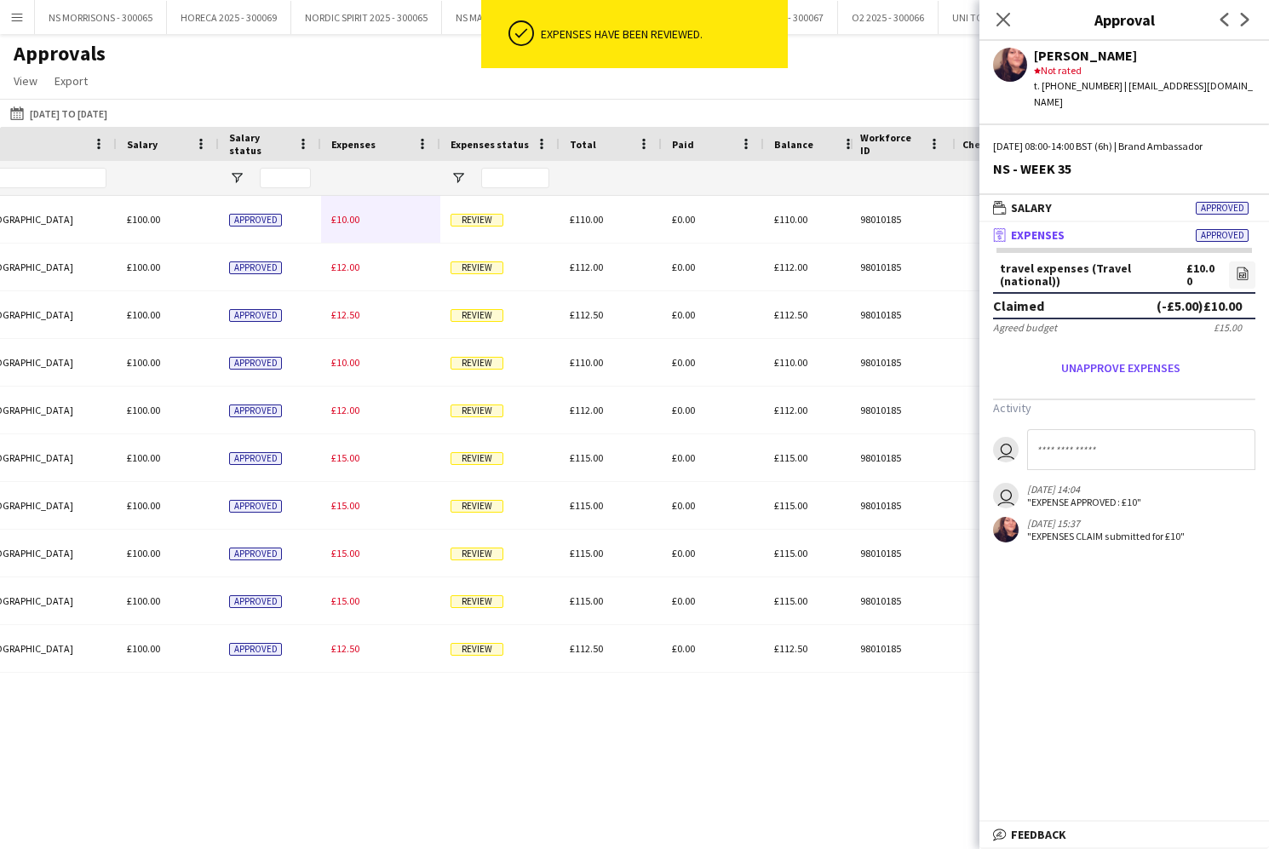
click at [346, 225] on span "£10.00" at bounding box center [345, 219] width 28 height 13
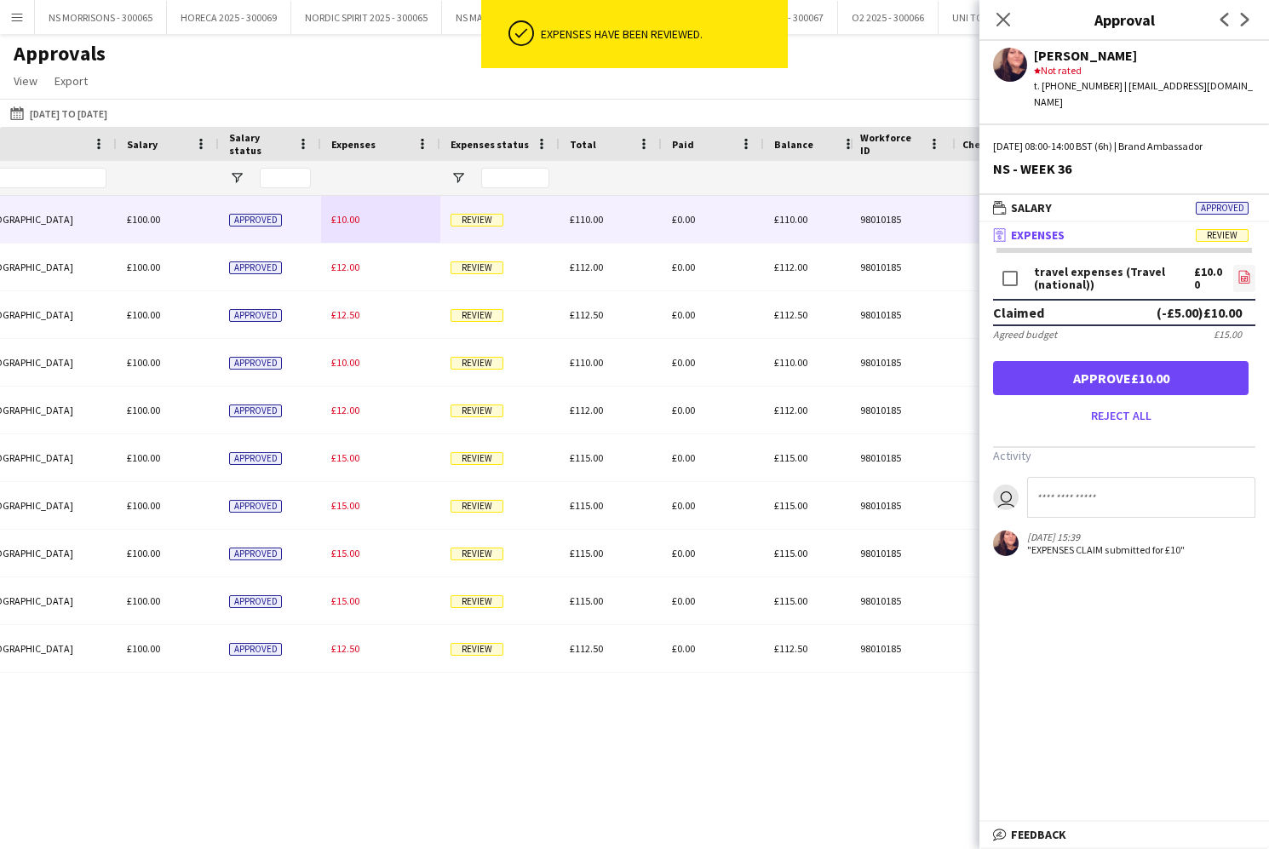
click at [1246, 276] on icon at bounding box center [1243, 278] width 7 height 5
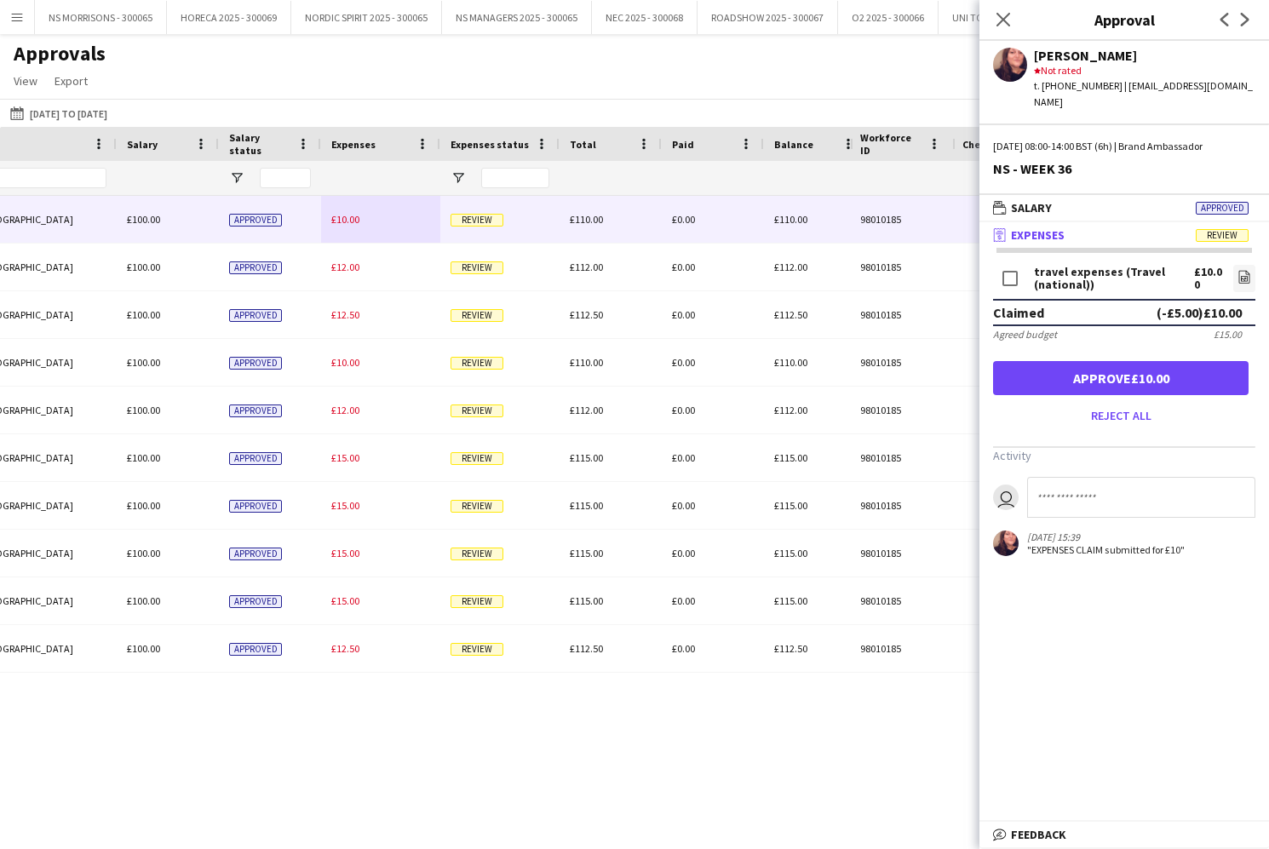
drag, startPoint x: 1205, startPoint y: 374, endPoint x: 1086, endPoint y: 364, distance: 119.6
click at [1204, 374] on button "Approve £10.00" at bounding box center [1120, 378] width 255 height 34
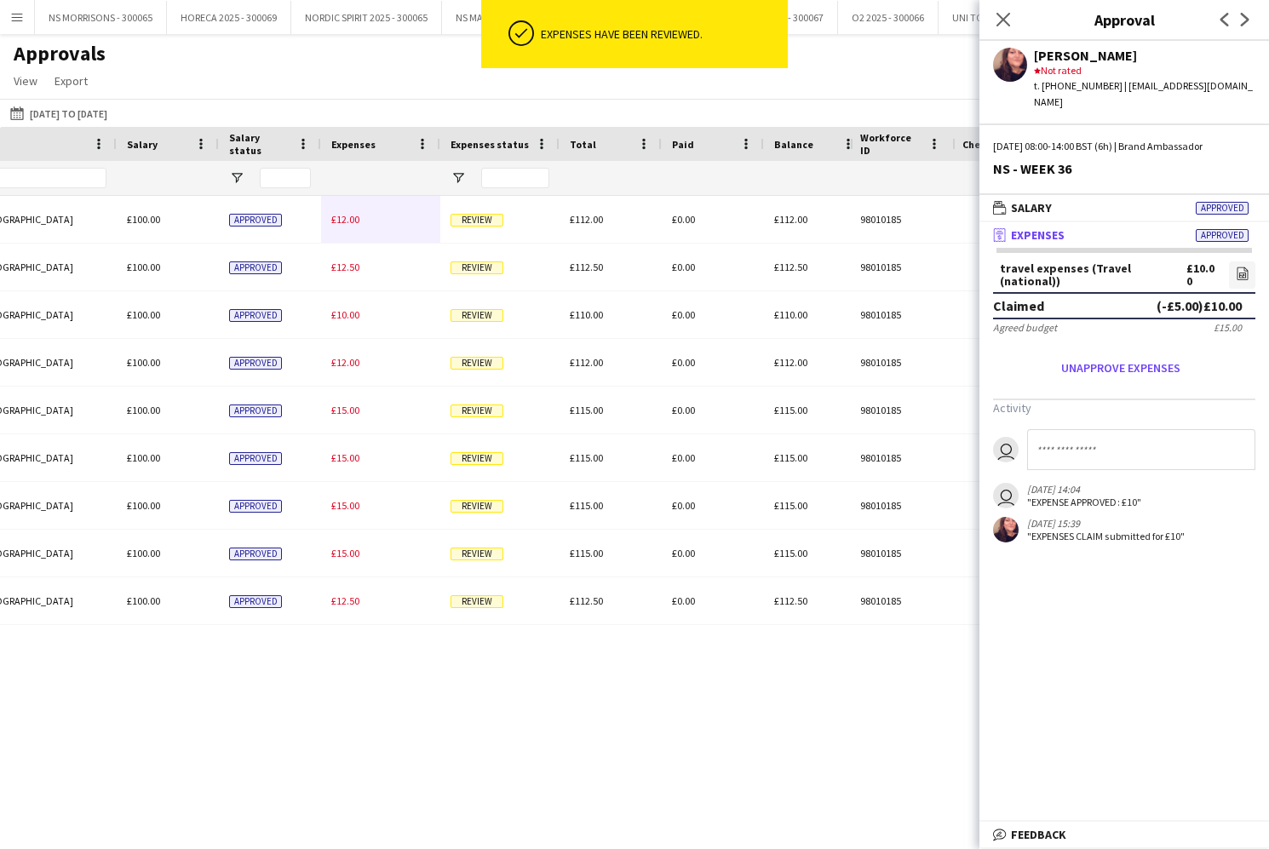
click at [344, 227] on div "£12.00" at bounding box center [380, 219] width 119 height 47
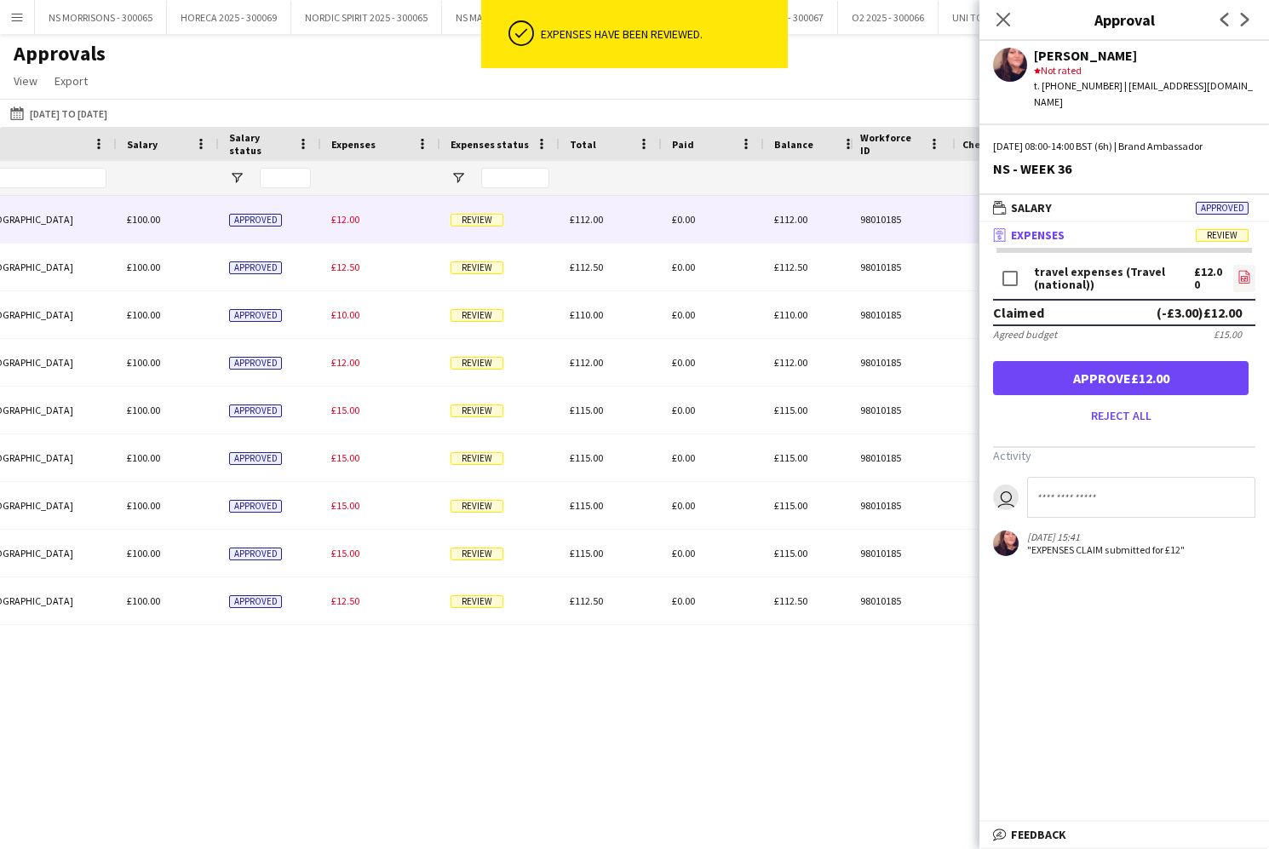
click at [1243, 270] on icon "file-image" at bounding box center [1244, 277] width 14 height 14
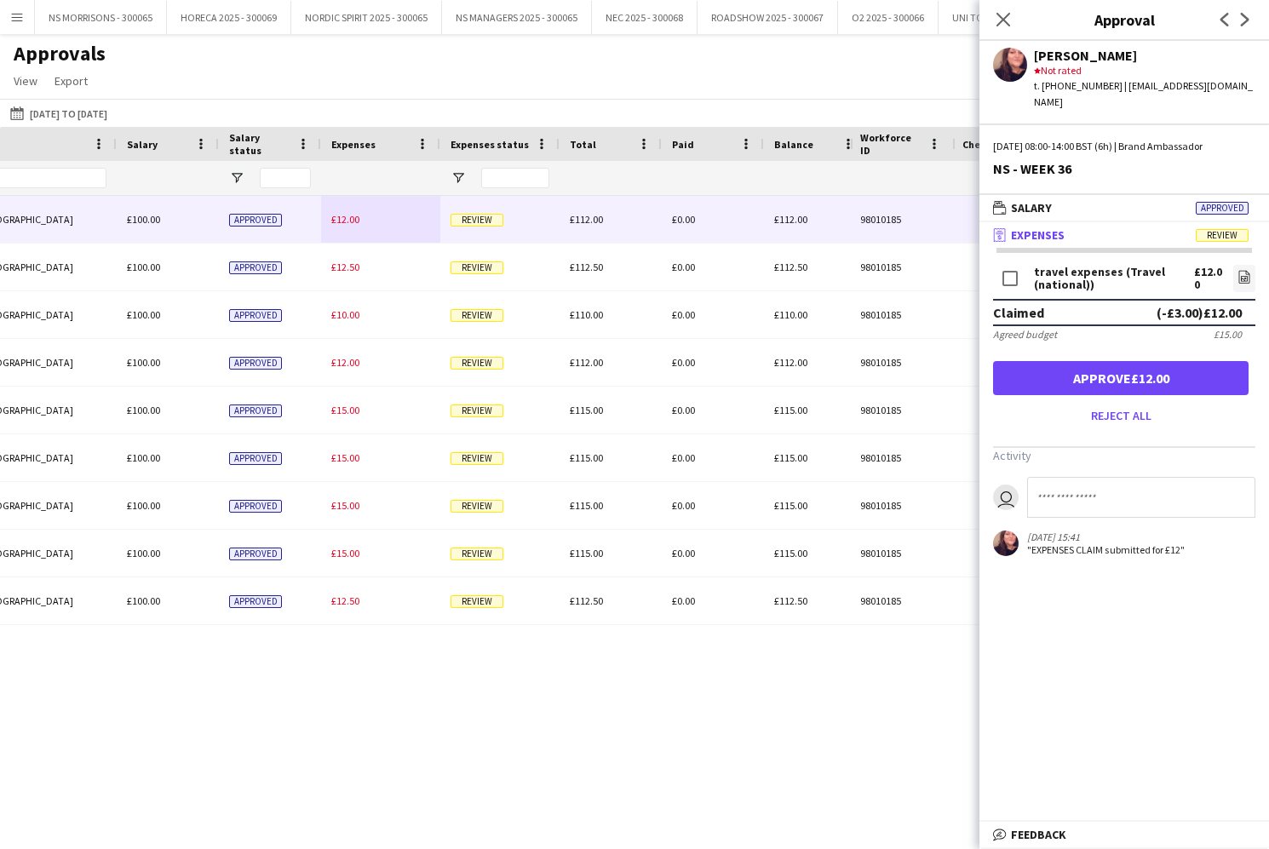
click at [1075, 368] on button "Approve £12.00" at bounding box center [1120, 378] width 255 height 34
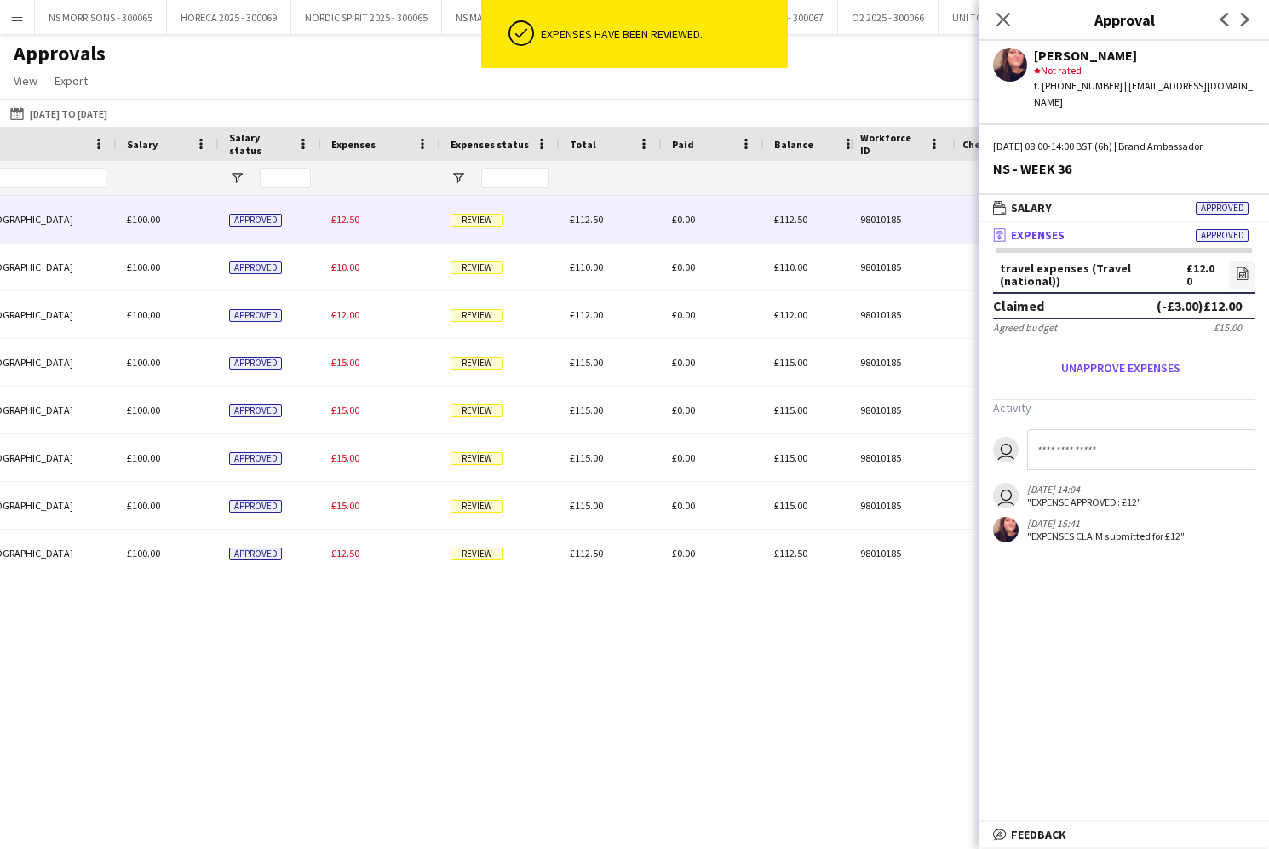
click at [336, 220] on span "£12.50" at bounding box center [345, 219] width 28 height 13
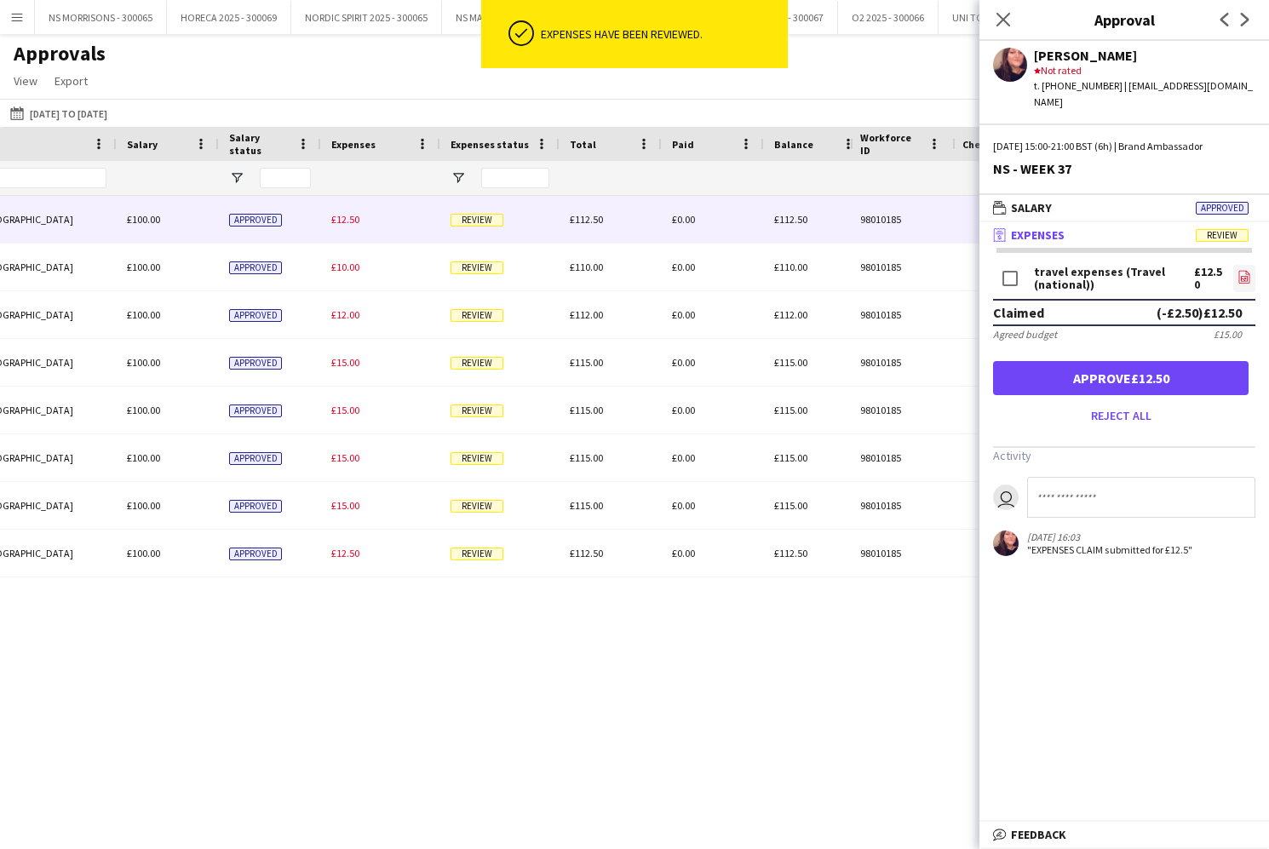
click at [1241, 270] on icon "file-image" at bounding box center [1244, 277] width 14 height 14
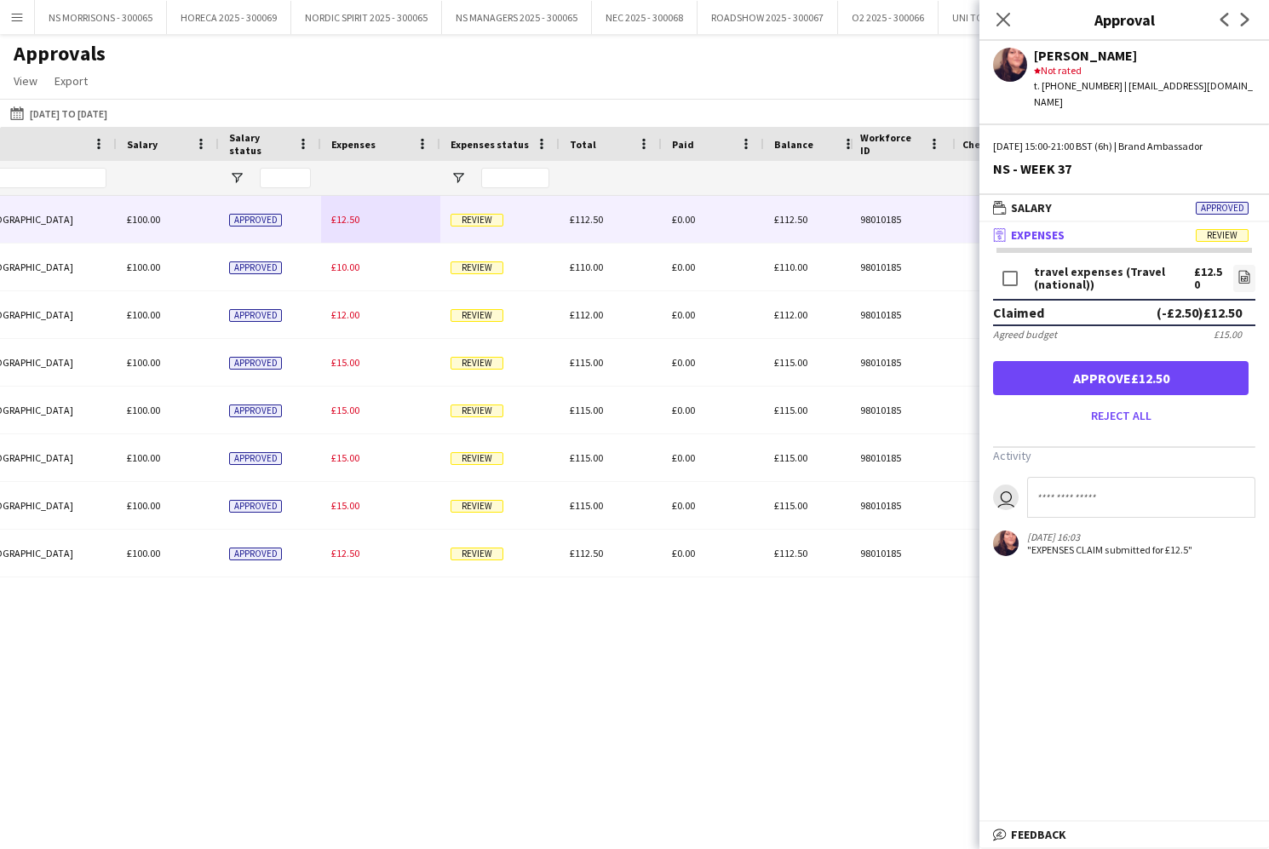
click at [1065, 364] on button "Approve £12.50" at bounding box center [1120, 378] width 255 height 34
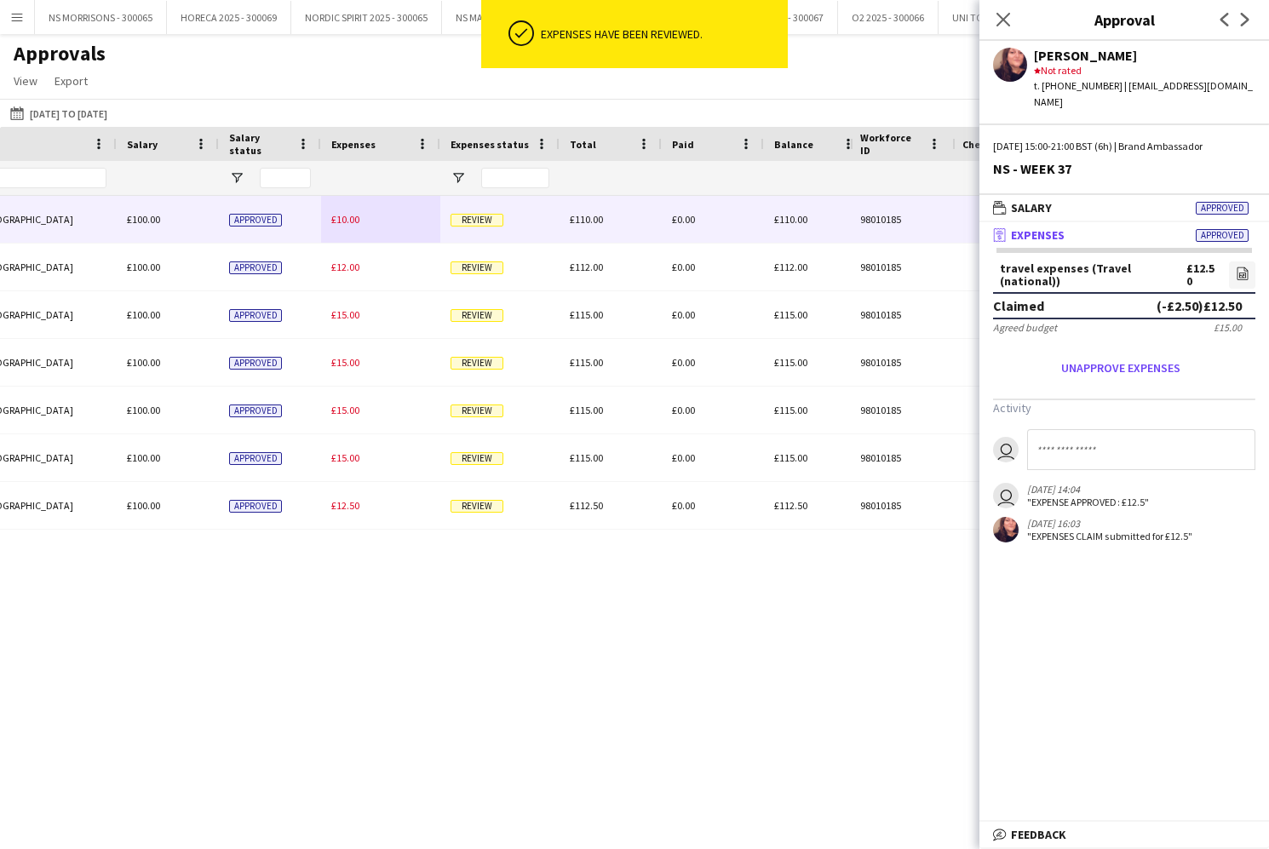
drag, startPoint x: 334, startPoint y: 219, endPoint x: 485, endPoint y: 221, distance: 151.6
click at [334, 219] on span "£10.00" at bounding box center [345, 219] width 28 height 13
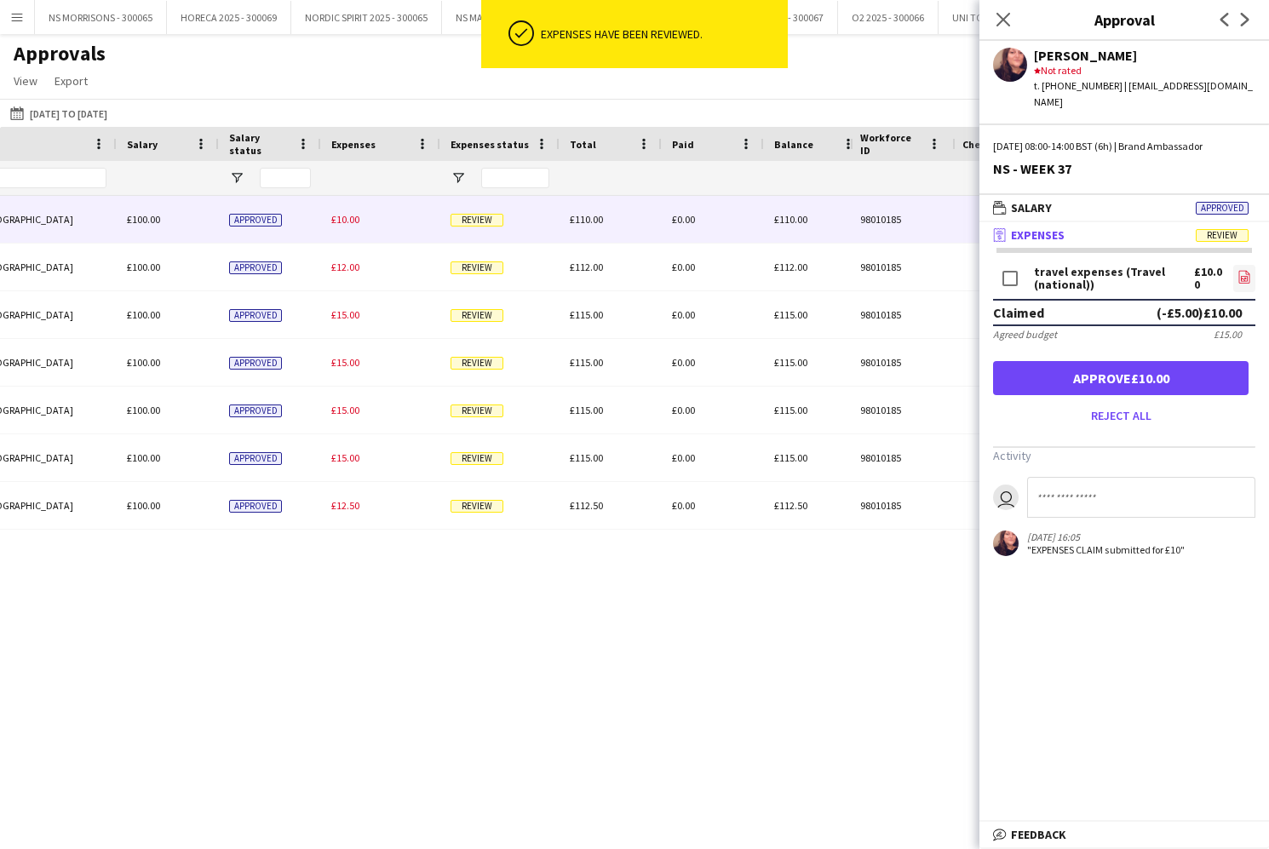
click at [1252, 265] on link "file-image" at bounding box center [1244, 278] width 22 height 27
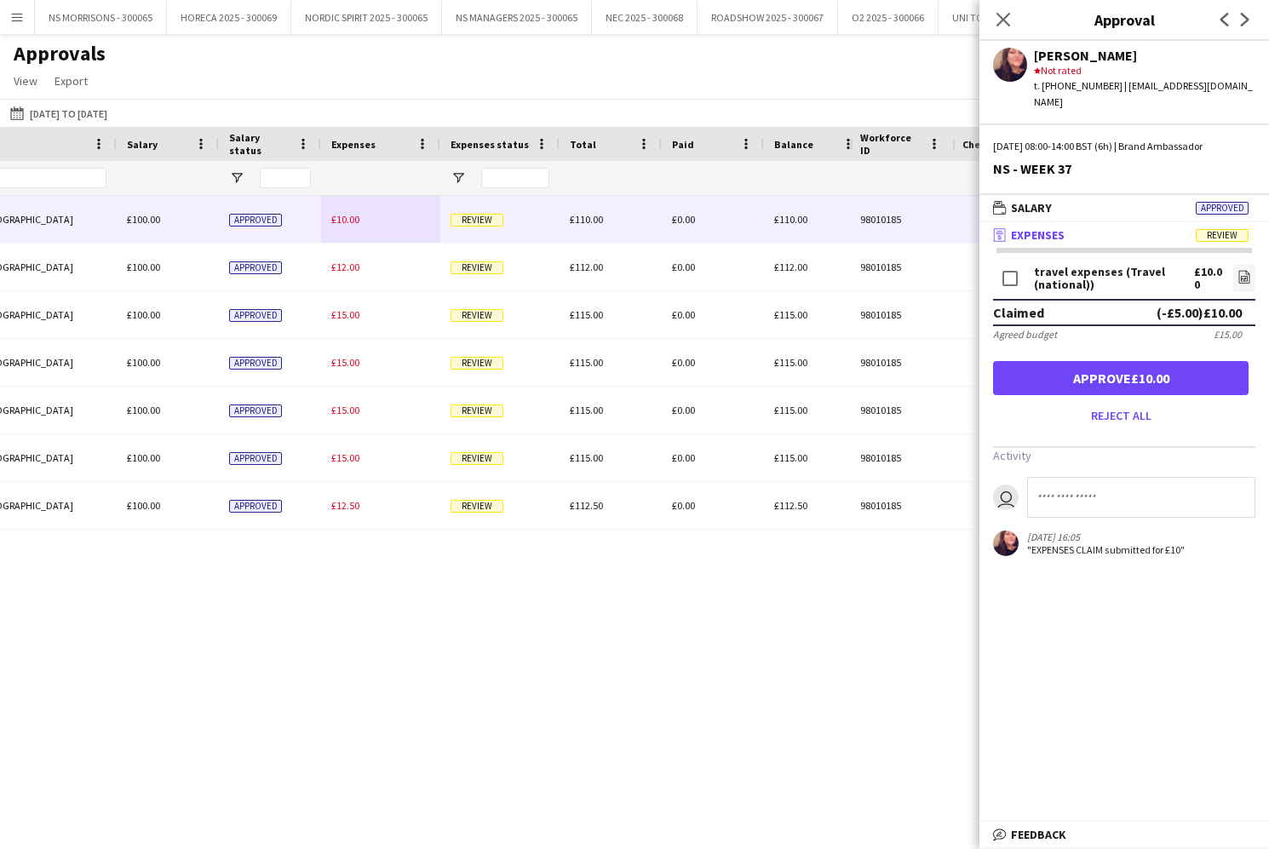
click at [1074, 361] on button "Approve £10.00" at bounding box center [1120, 378] width 255 height 34
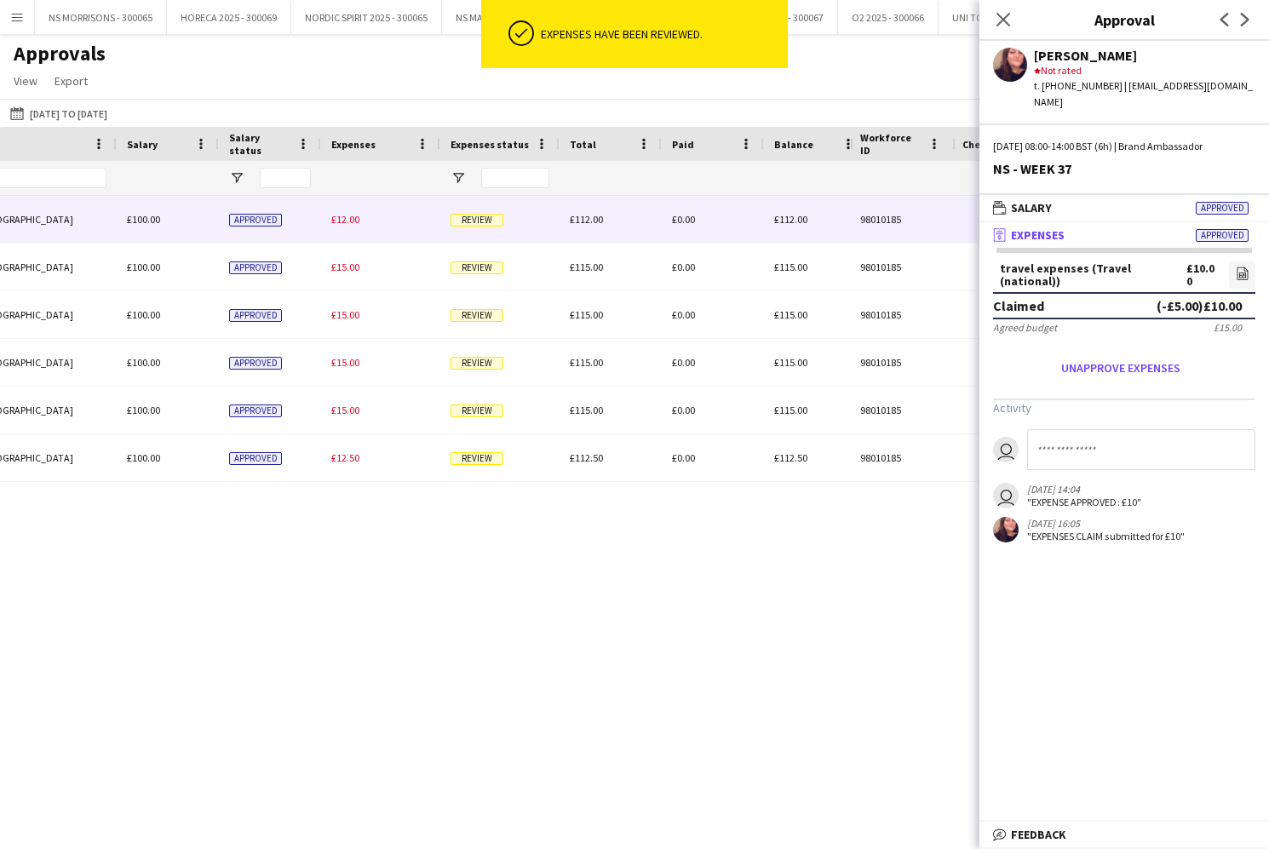
click at [347, 213] on div "£12.00" at bounding box center [380, 219] width 119 height 47
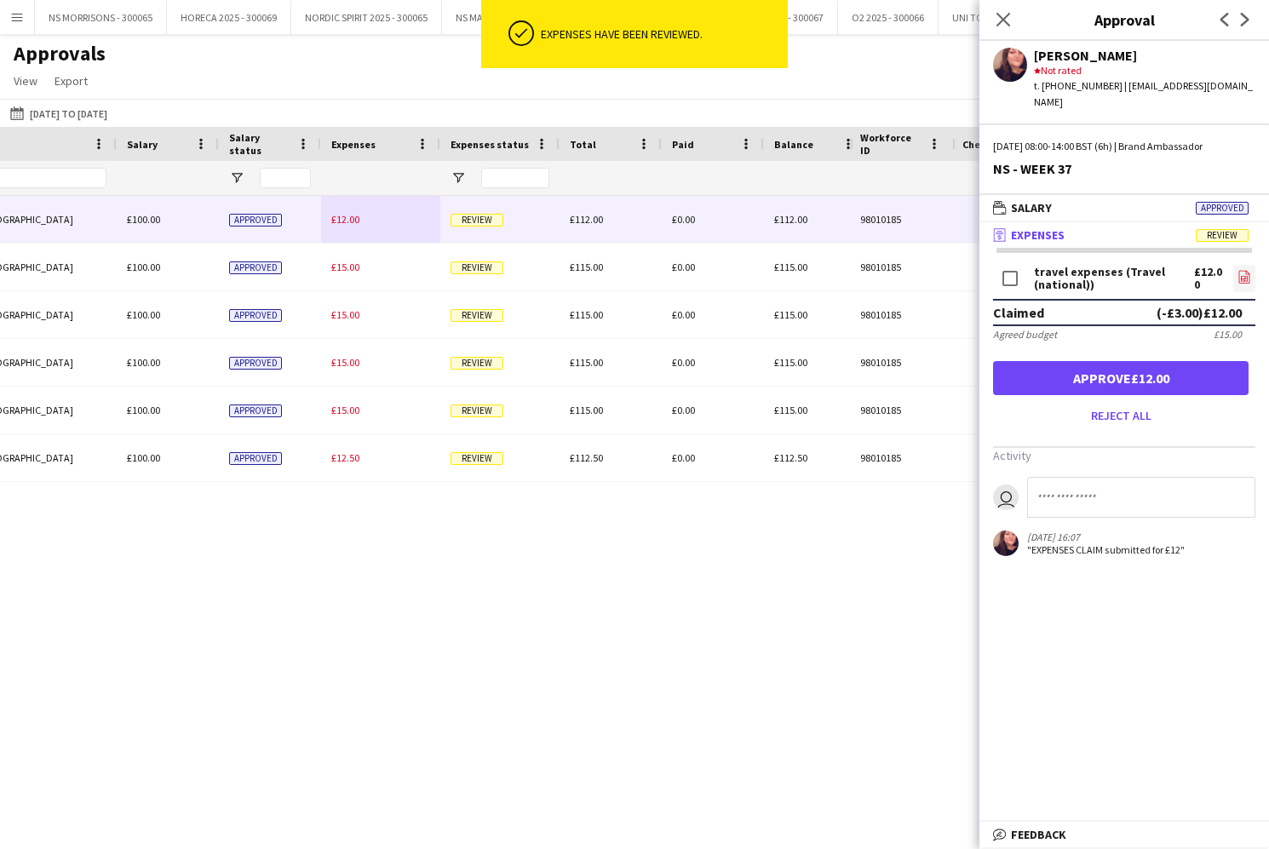
click at [1242, 270] on icon "file-image" at bounding box center [1244, 277] width 14 height 14
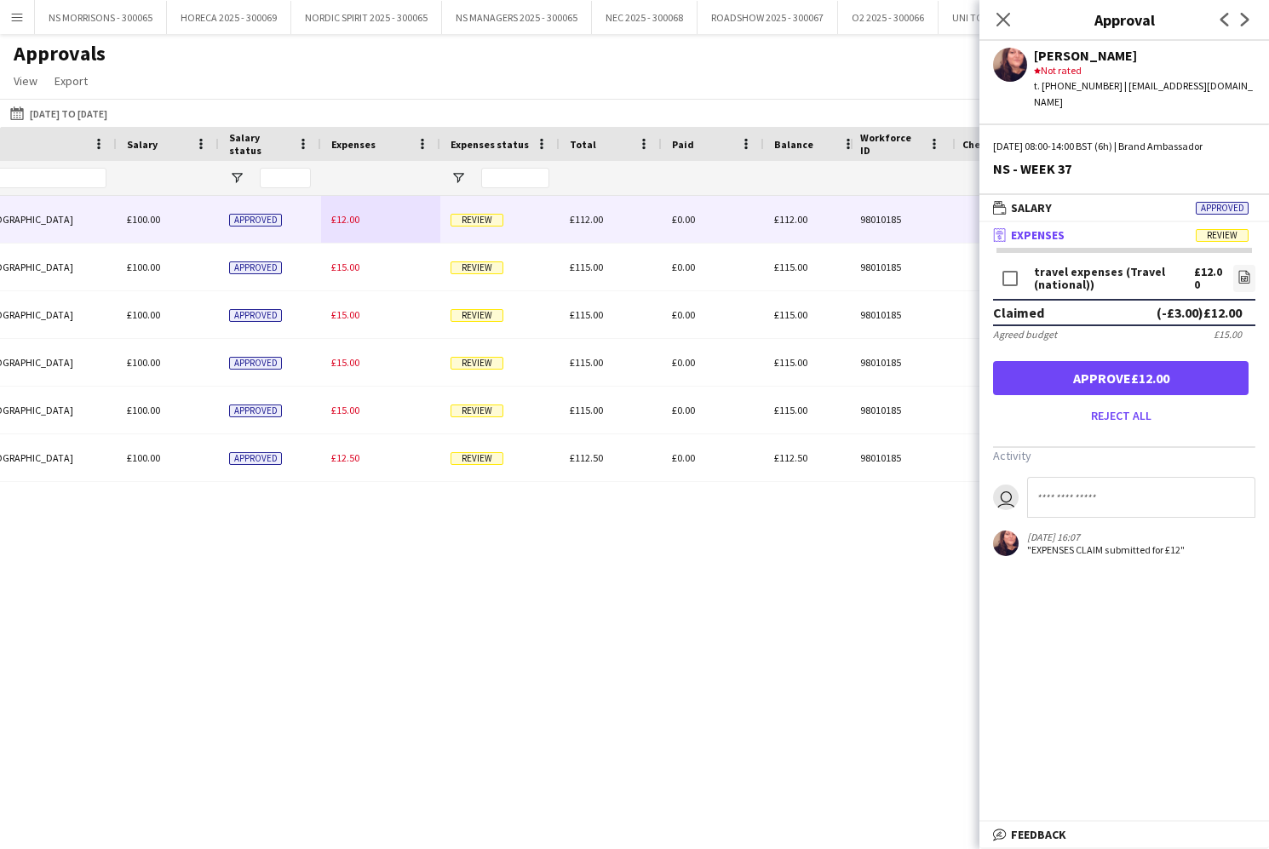
click at [1066, 369] on button "Approve £12.00" at bounding box center [1120, 378] width 255 height 34
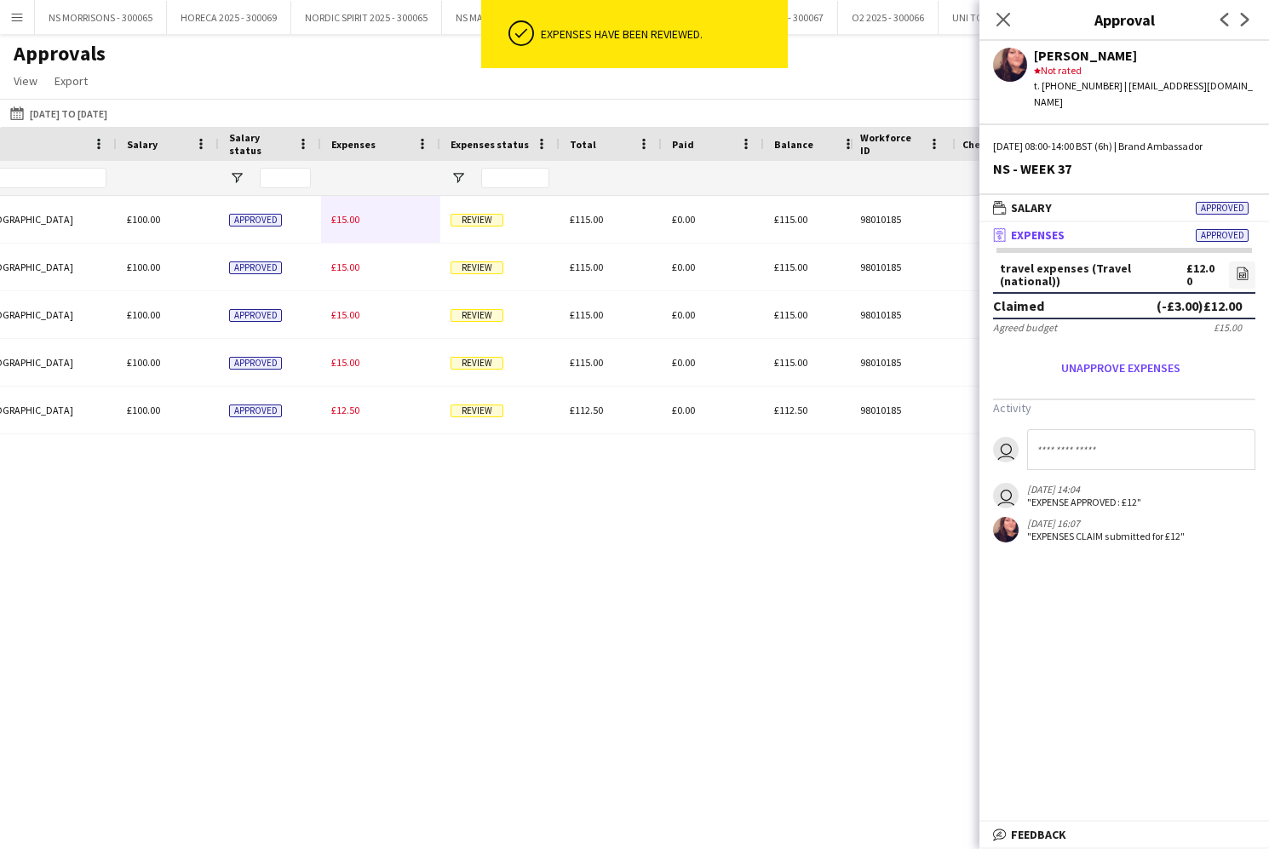
click at [341, 217] on span "£15.00" at bounding box center [345, 219] width 28 height 13
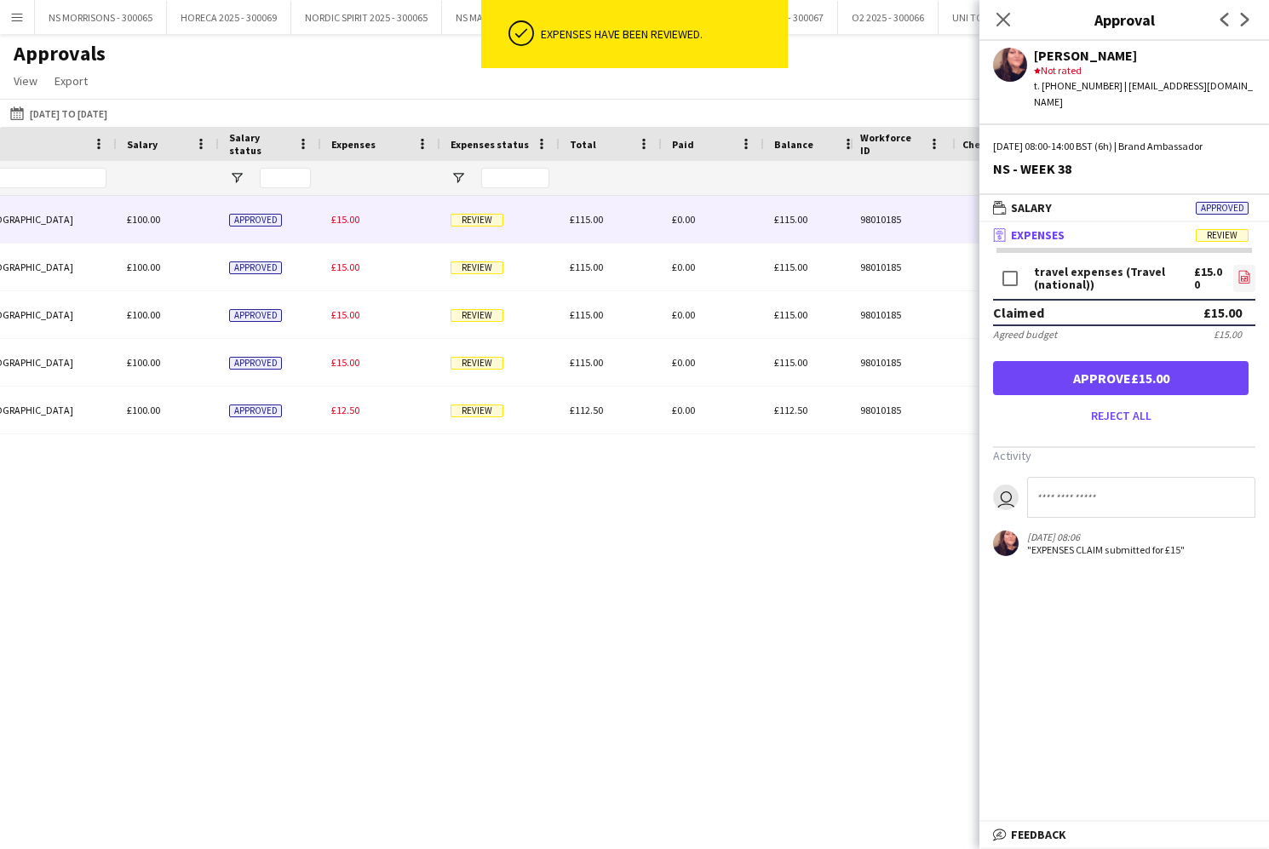
click at [1238, 271] on icon at bounding box center [1243, 277] width 11 height 13
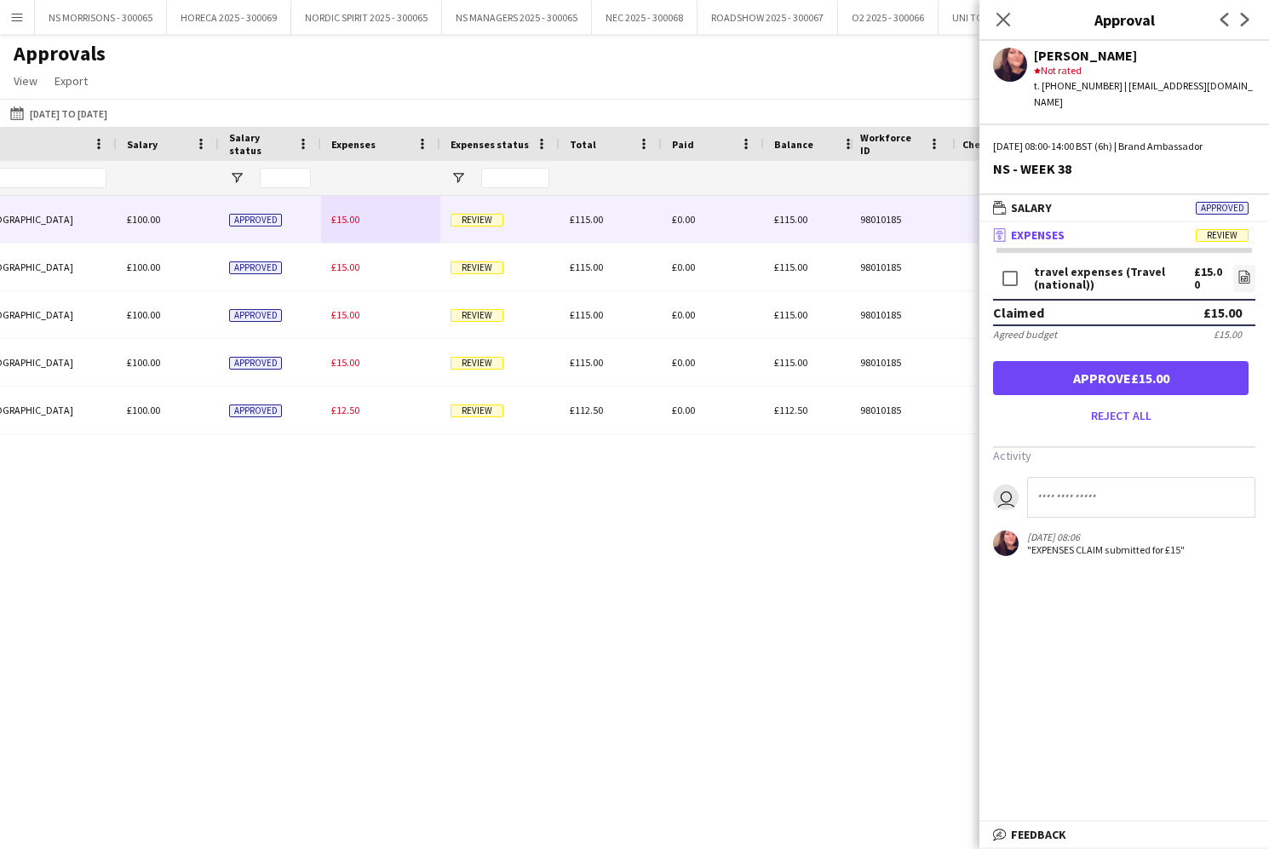
click at [1046, 362] on button "Approve £15.00" at bounding box center [1120, 378] width 255 height 34
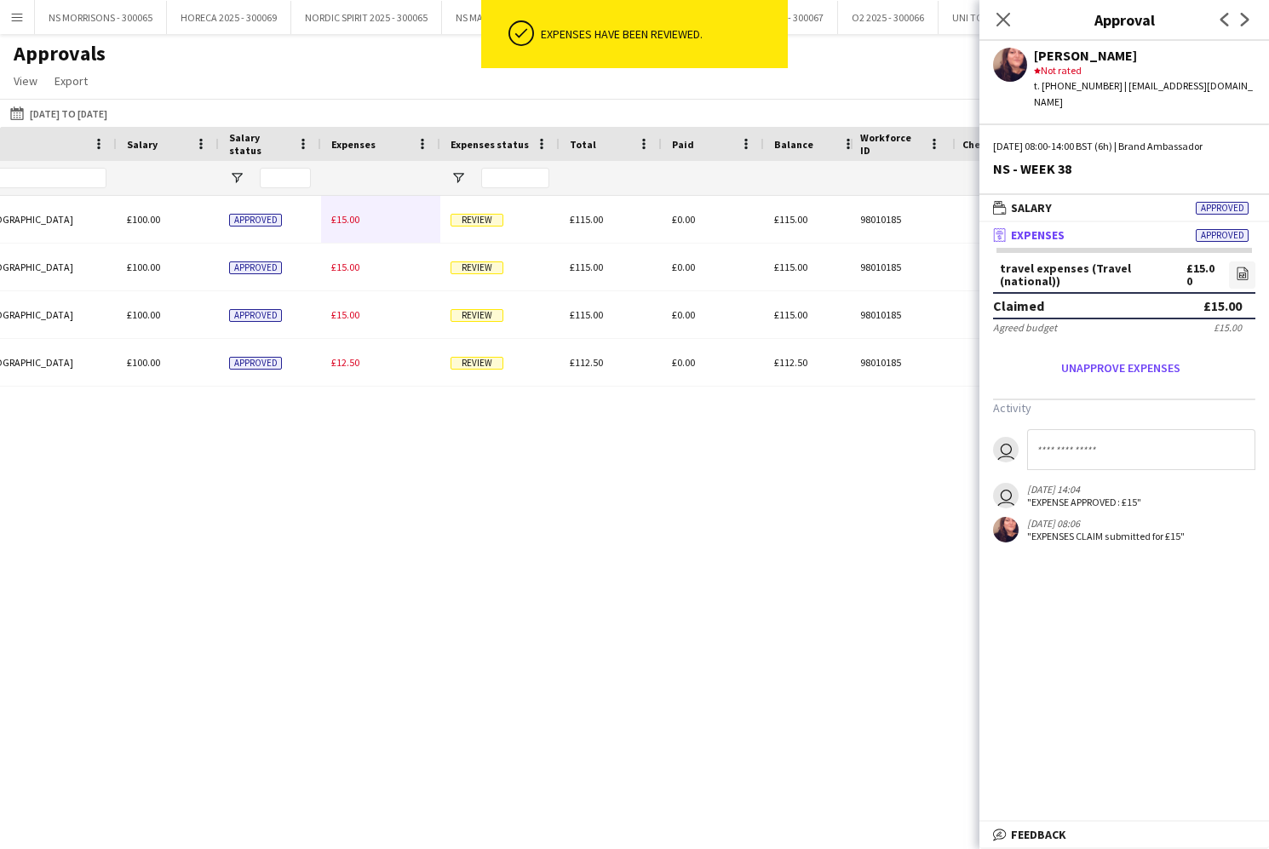
click at [341, 226] on div "£15.00" at bounding box center [380, 219] width 119 height 47
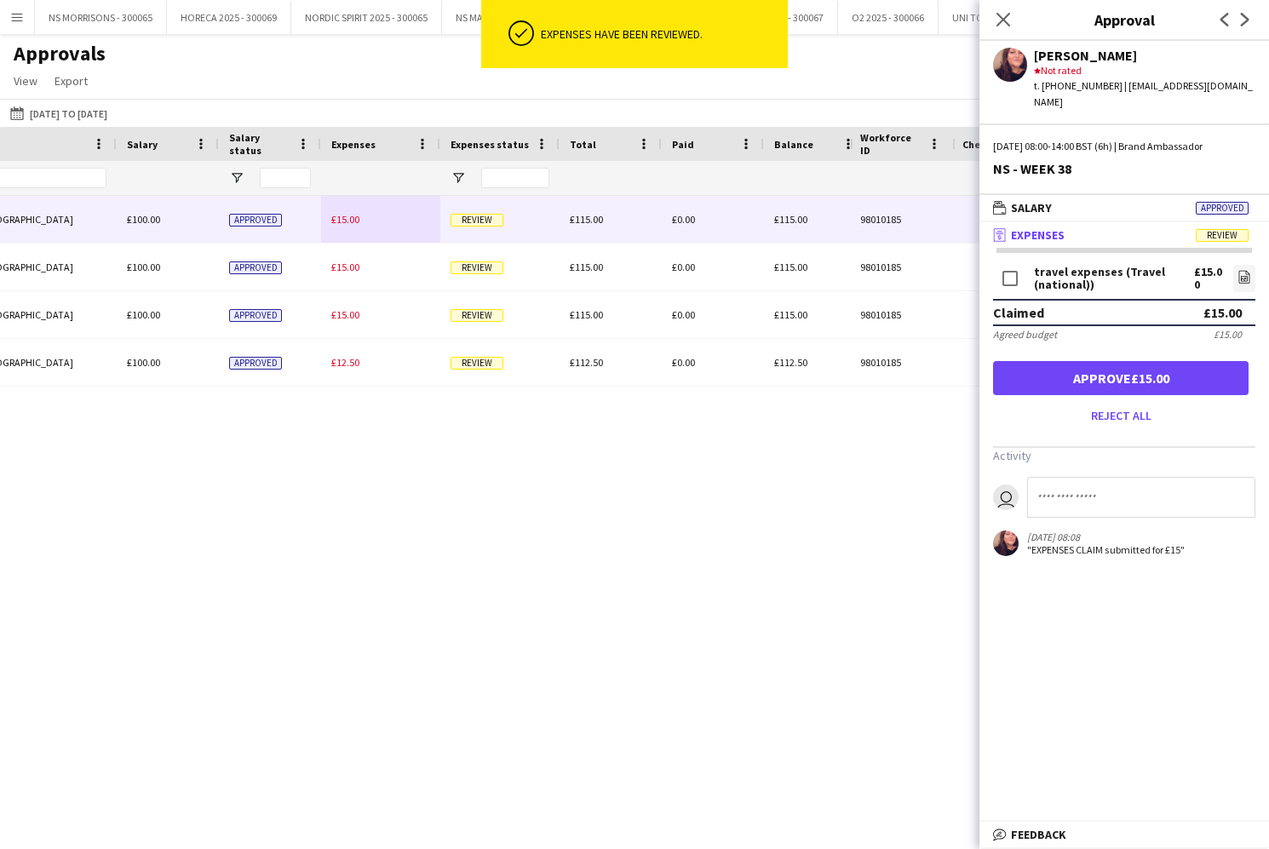
drag, startPoint x: 1103, startPoint y: 366, endPoint x: 1011, endPoint y: 352, distance: 93.9
click at [1103, 366] on button "Approve £15.00" at bounding box center [1120, 378] width 255 height 34
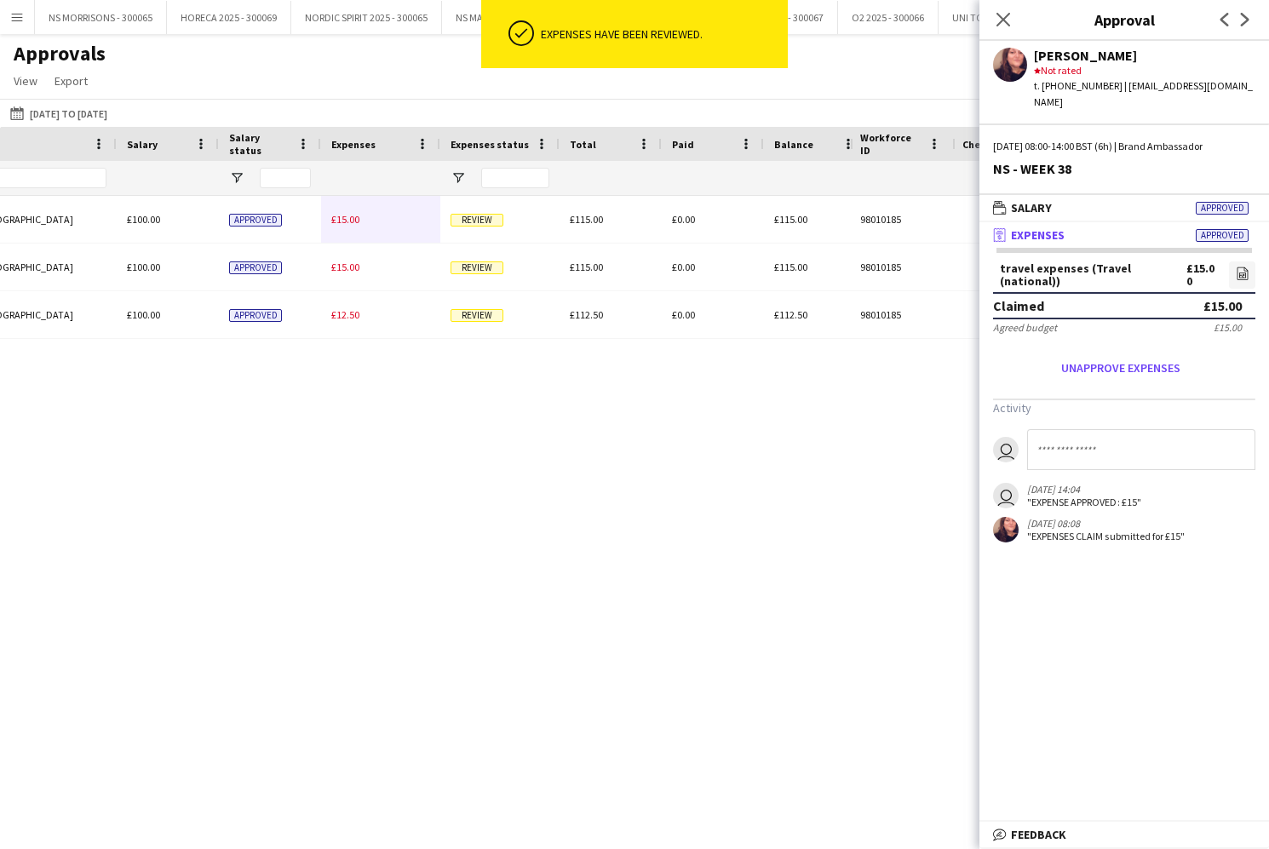
click at [336, 221] on span "£15.00" at bounding box center [345, 219] width 28 height 13
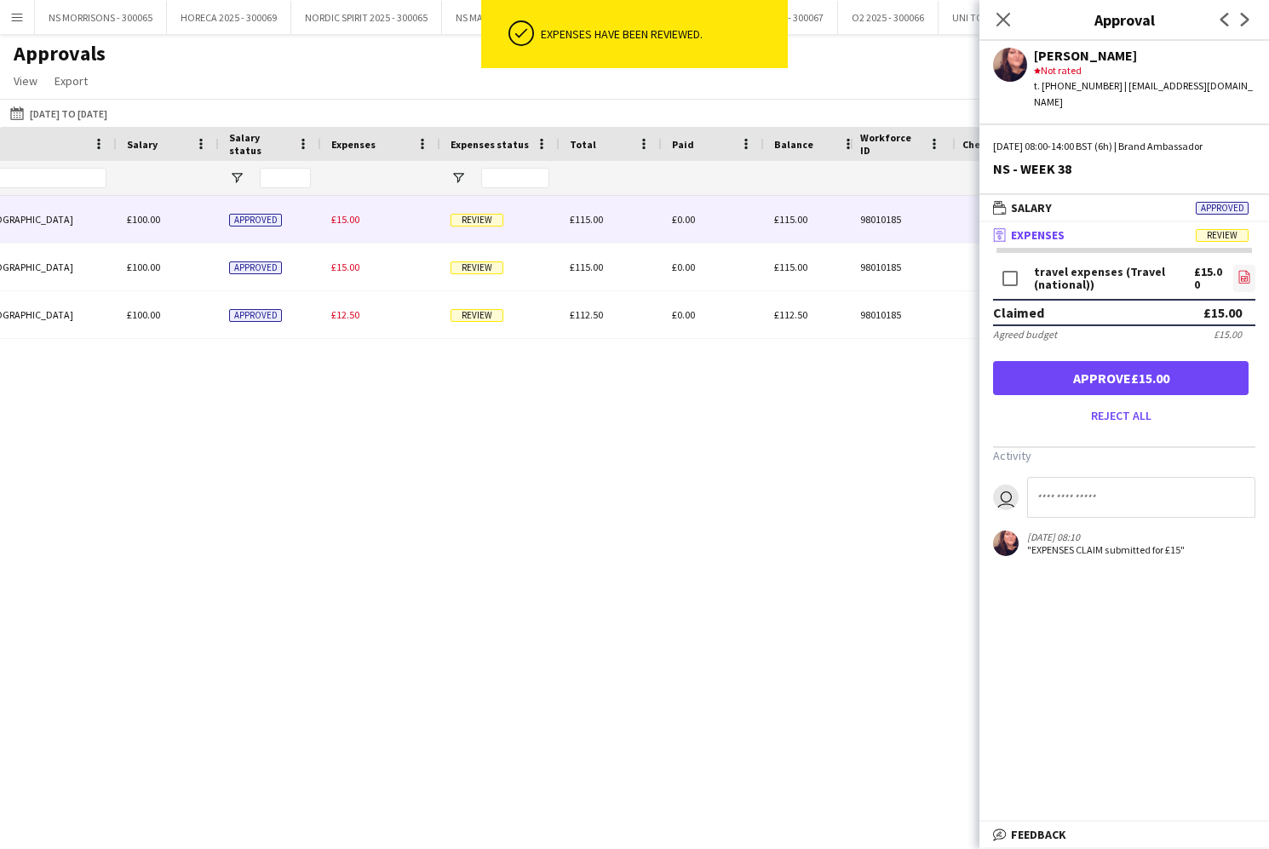
click at [1245, 270] on icon "file-image" at bounding box center [1244, 277] width 14 height 14
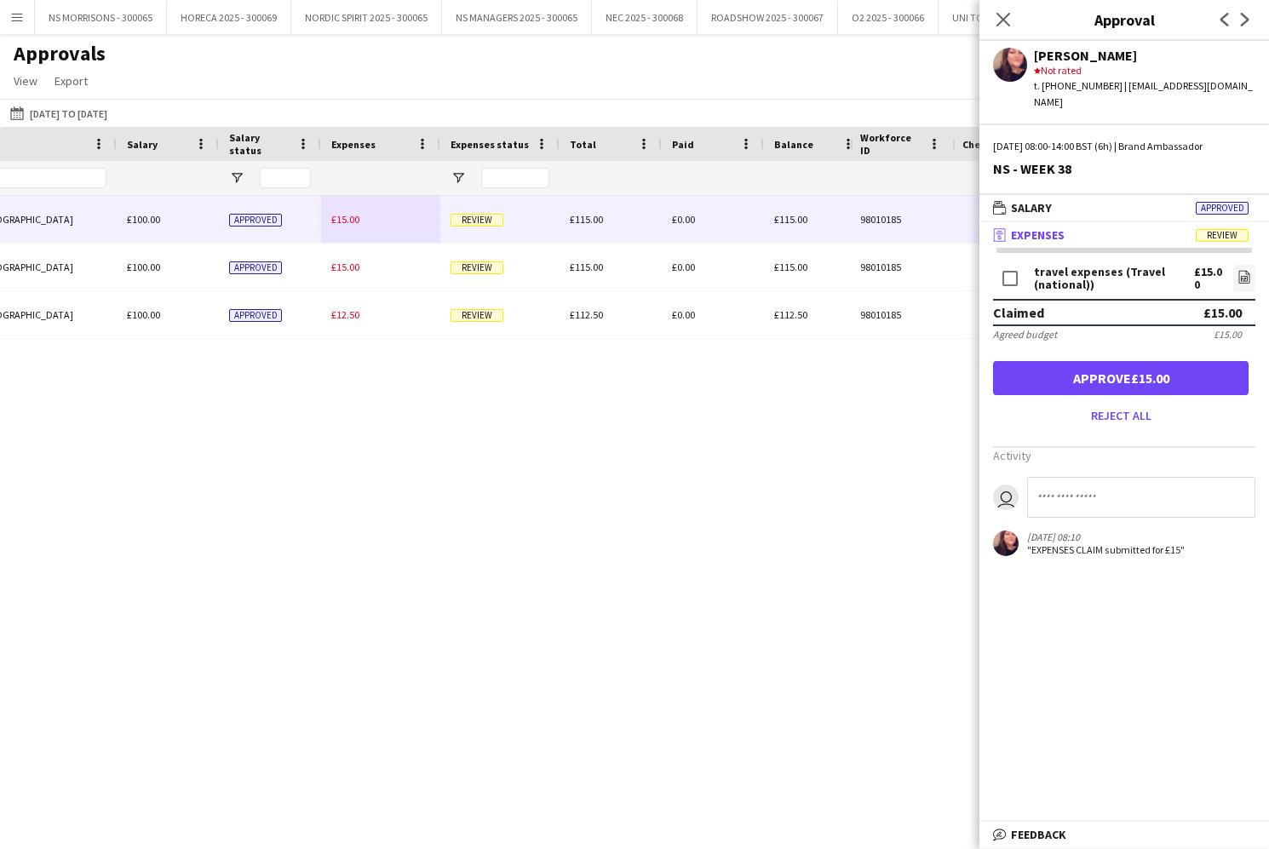
drag, startPoint x: 1028, startPoint y: 356, endPoint x: 906, endPoint y: 335, distance: 124.4
click at [1028, 361] on button "Approve £15.00" at bounding box center [1120, 378] width 255 height 34
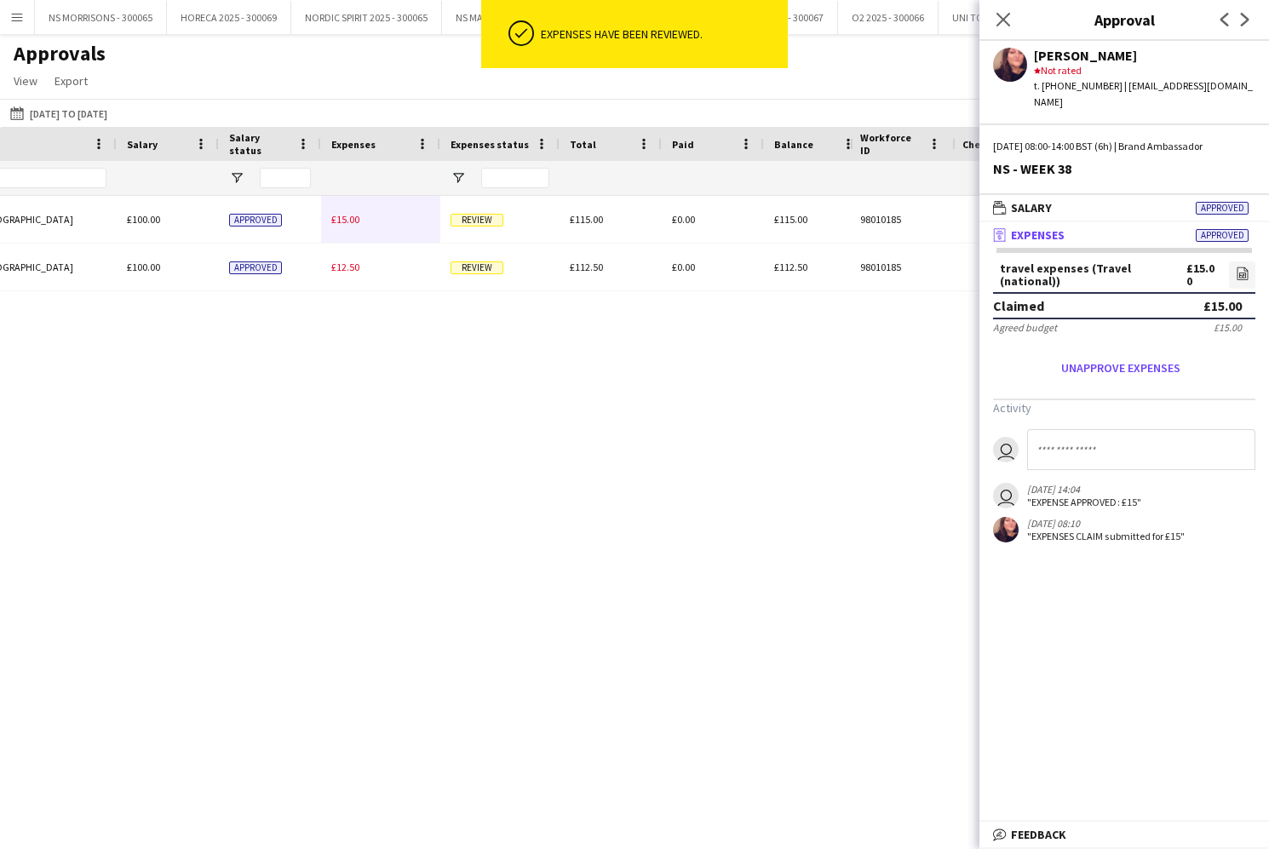
click at [336, 218] on span "£15.00" at bounding box center [345, 219] width 28 height 13
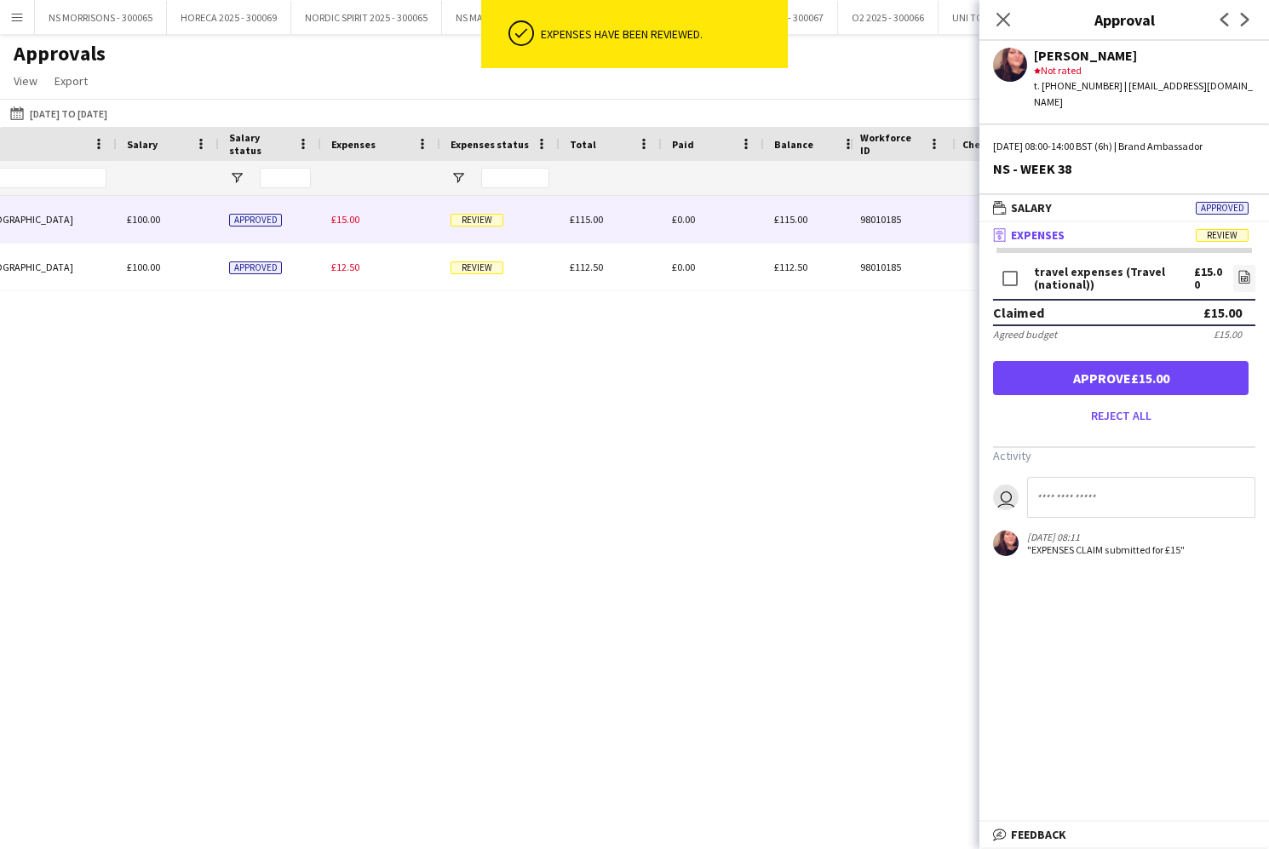
drag, startPoint x: 1236, startPoint y: 255, endPoint x: 1227, endPoint y: 255, distance: 9.4
click at [1235, 265] on link "file-image" at bounding box center [1244, 278] width 22 height 27
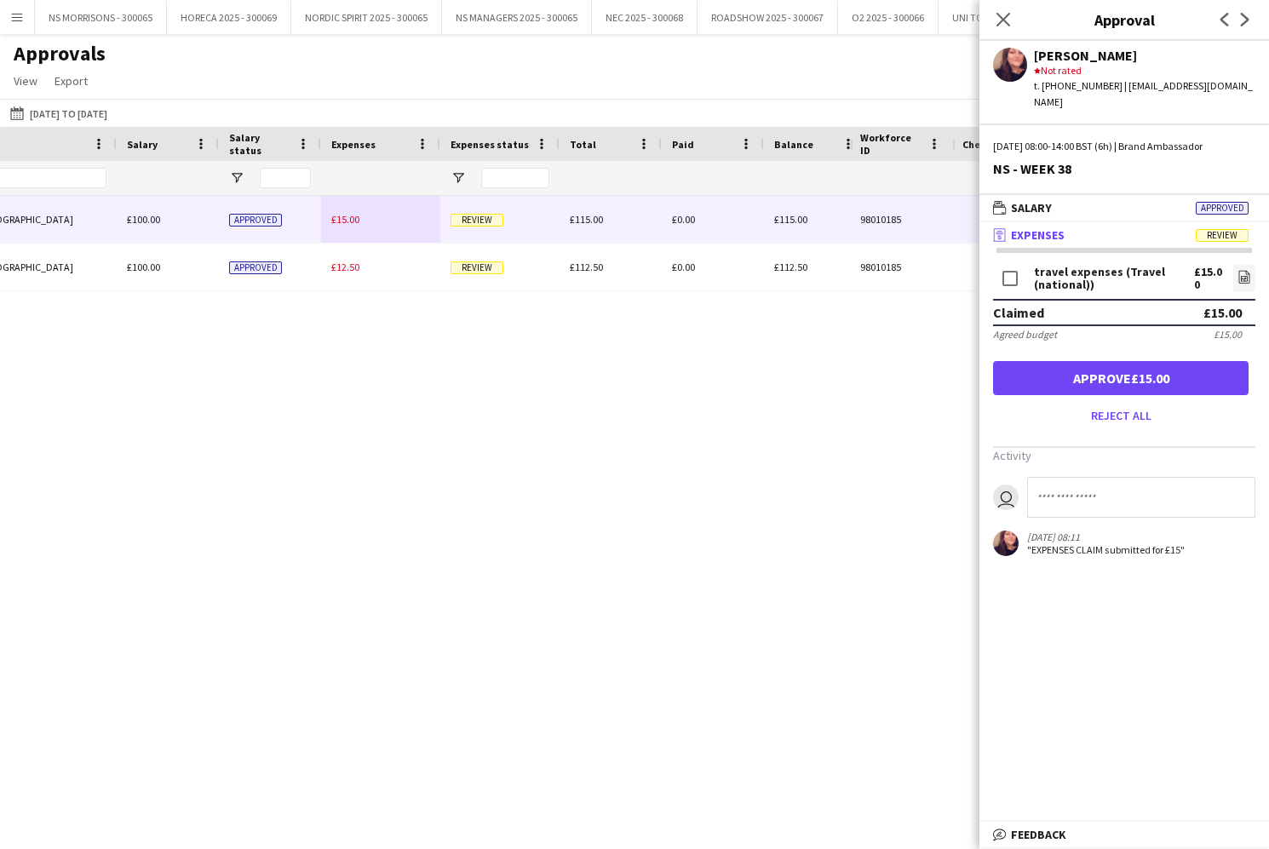
drag, startPoint x: 1228, startPoint y: 362, endPoint x: 1092, endPoint y: 333, distance: 138.4
click at [1228, 362] on button "Approve £15.00" at bounding box center [1120, 378] width 255 height 34
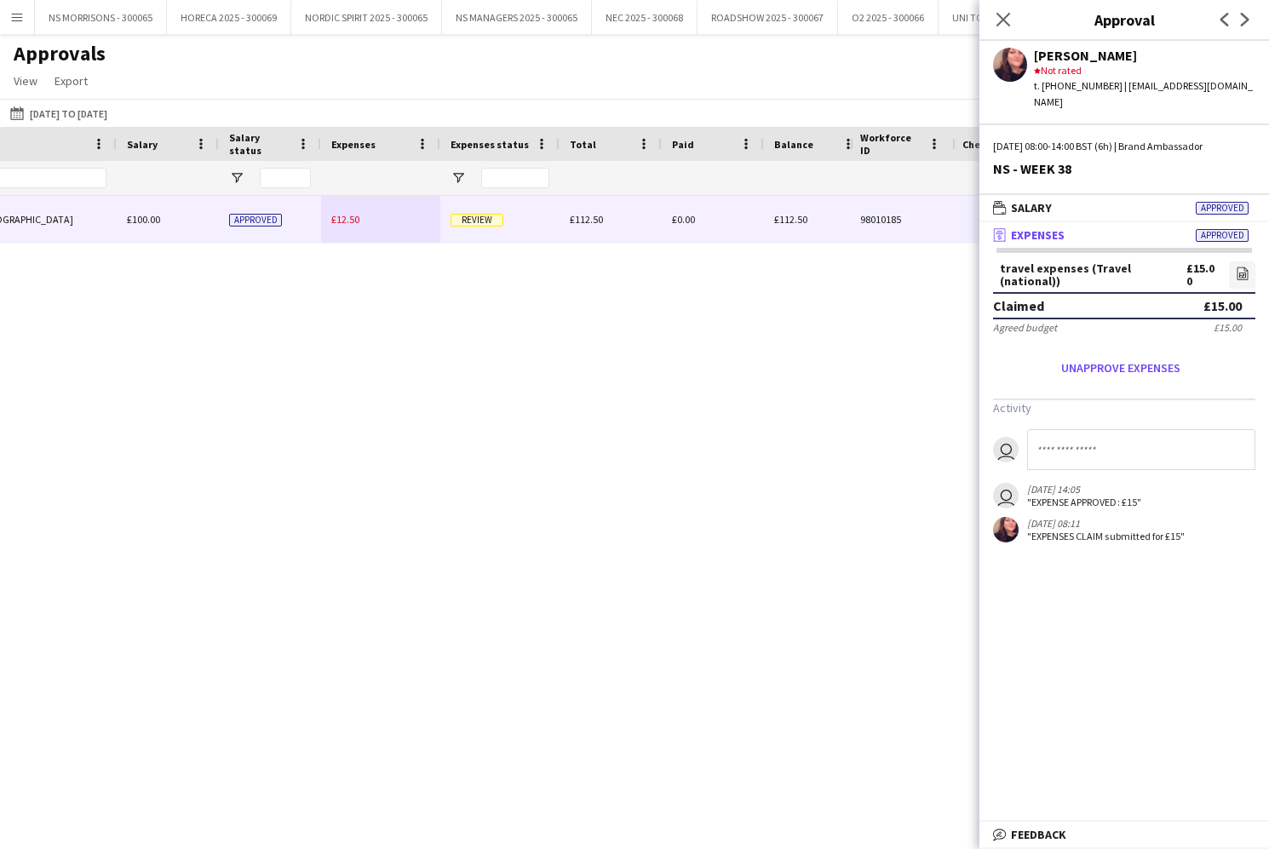
click at [321, 209] on div "£12.50" at bounding box center [380, 219] width 119 height 47
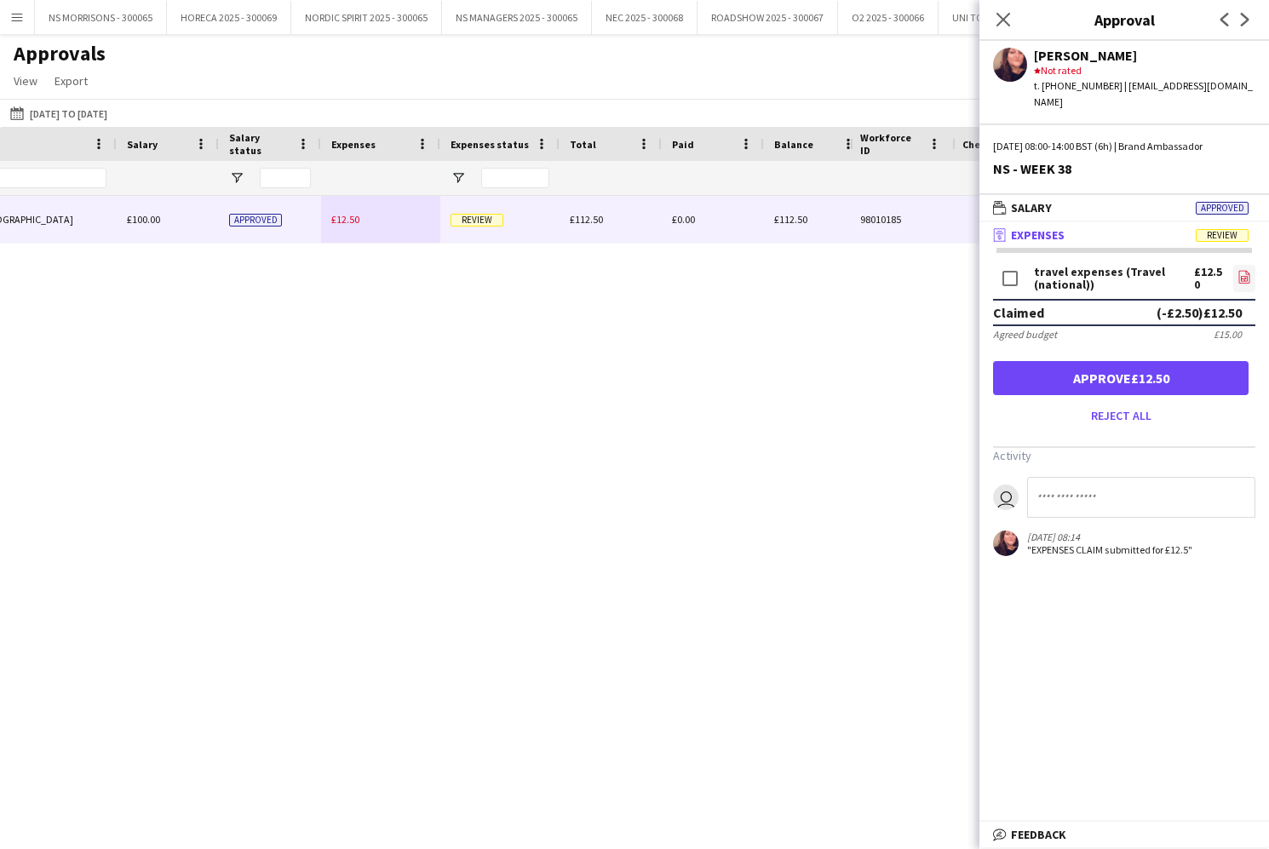
click at [1246, 271] on icon at bounding box center [1243, 277] width 11 height 13
drag, startPoint x: 1187, startPoint y: 366, endPoint x: 1040, endPoint y: 161, distance: 252.6
click at [1186, 364] on button "Approve £12.50" at bounding box center [1120, 378] width 255 height 34
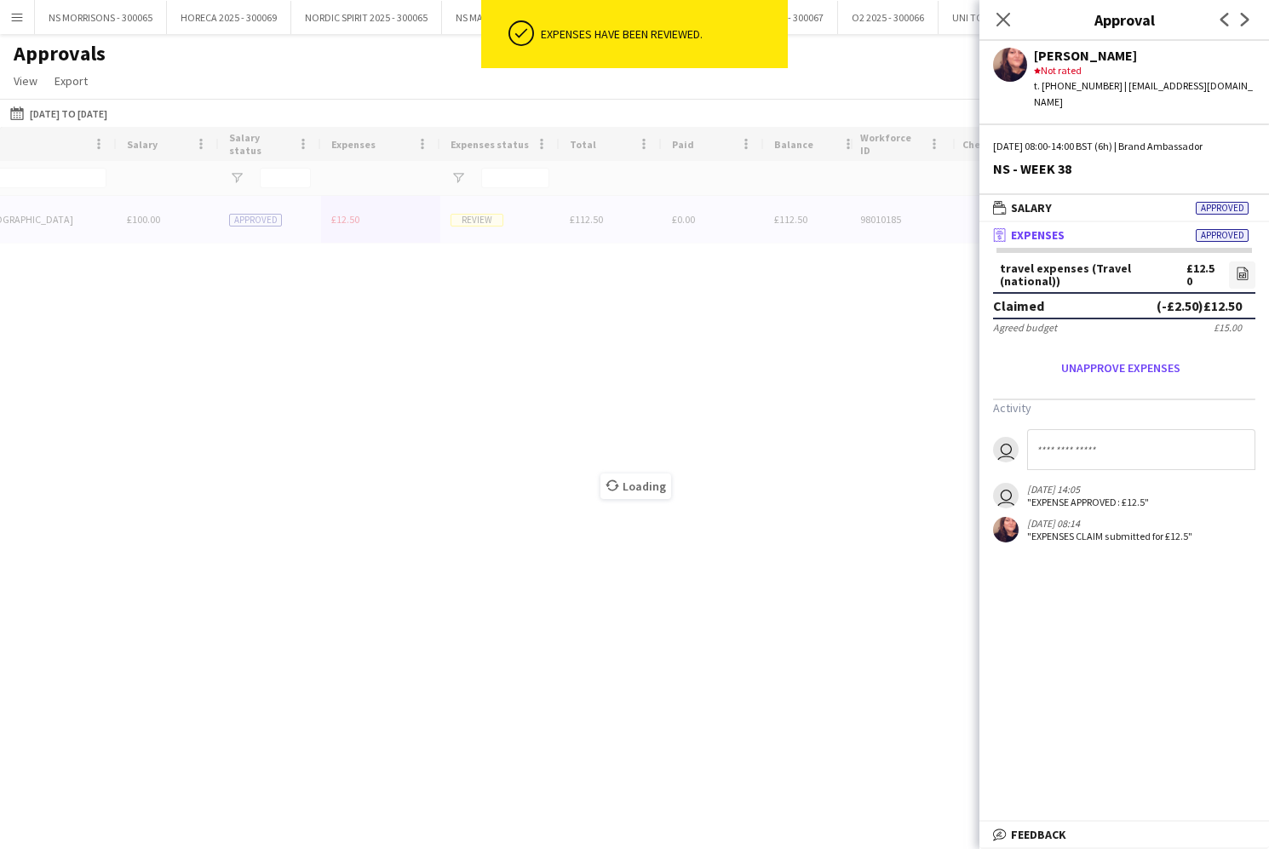
drag, startPoint x: 1006, startPoint y: 18, endPoint x: 660, endPoint y: 0, distance: 346.1
click at [1005, 18] on icon at bounding box center [1003, 20] width 14 height 14
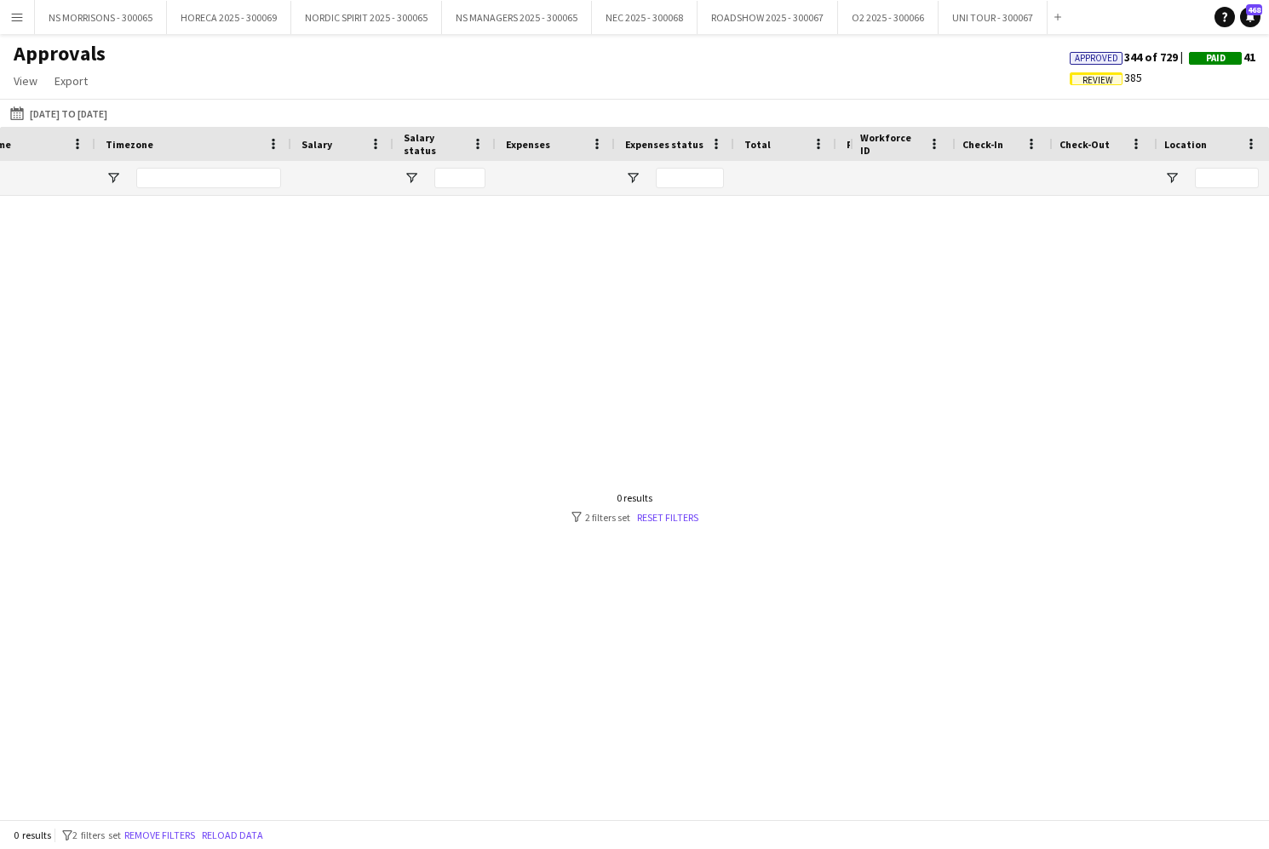
scroll to position [0, 2]
type input "*"
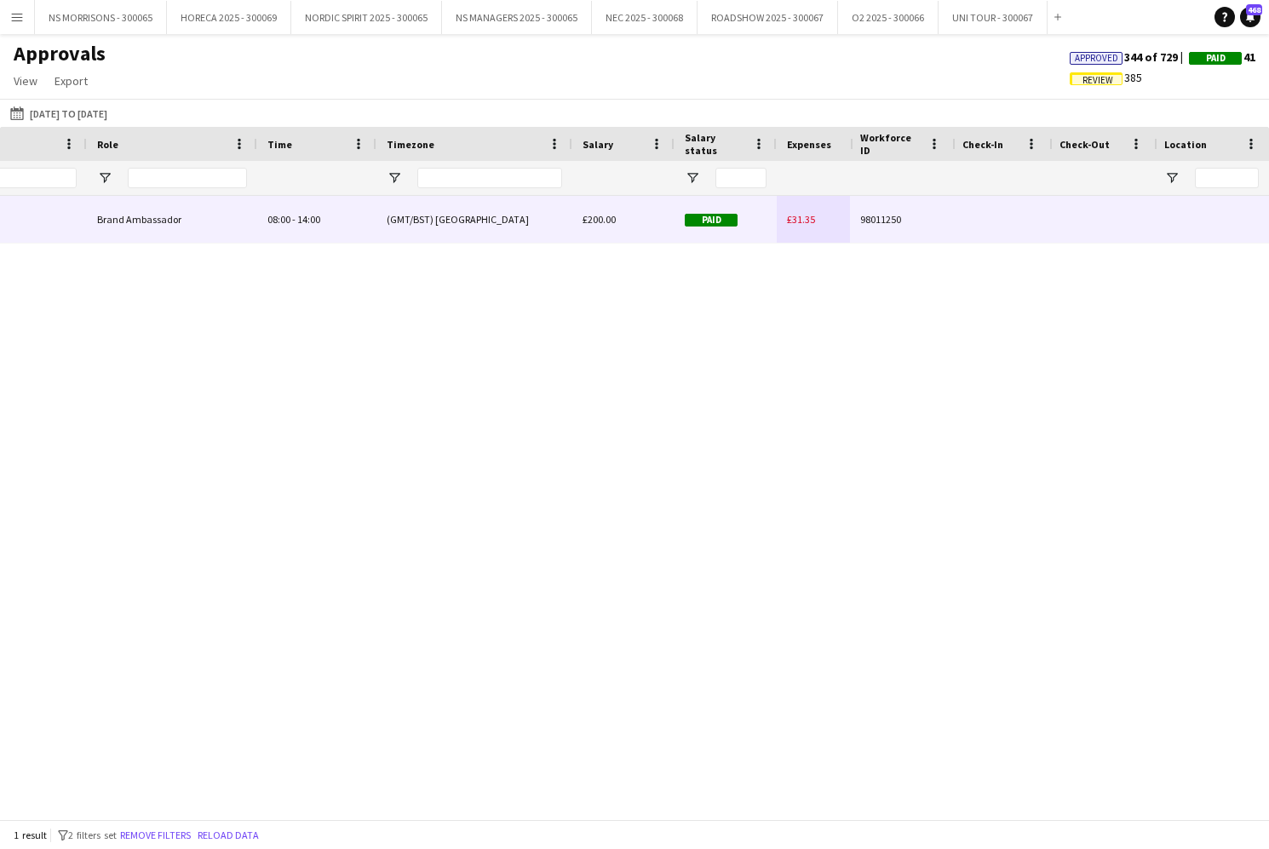
type input "****"
click at [802, 213] on span "£31.35" at bounding box center [801, 219] width 28 height 13
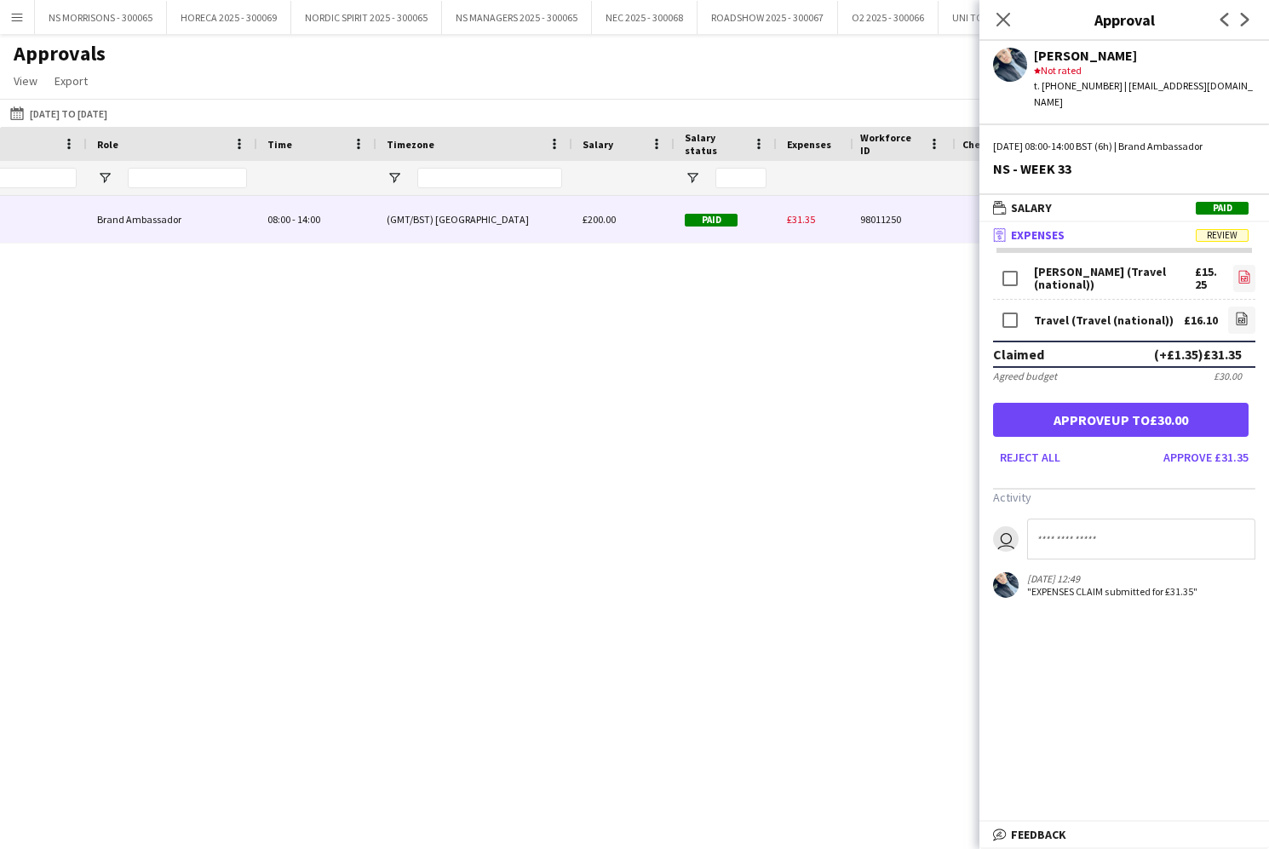
click at [1240, 270] on icon "file-image" at bounding box center [1244, 277] width 14 height 14
drag, startPoint x: 1106, startPoint y: 408, endPoint x: 944, endPoint y: 72, distance: 373.2
click at [1106, 408] on button "Approve up to £30.00" at bounding box center [1120, 420] width 255 height 34
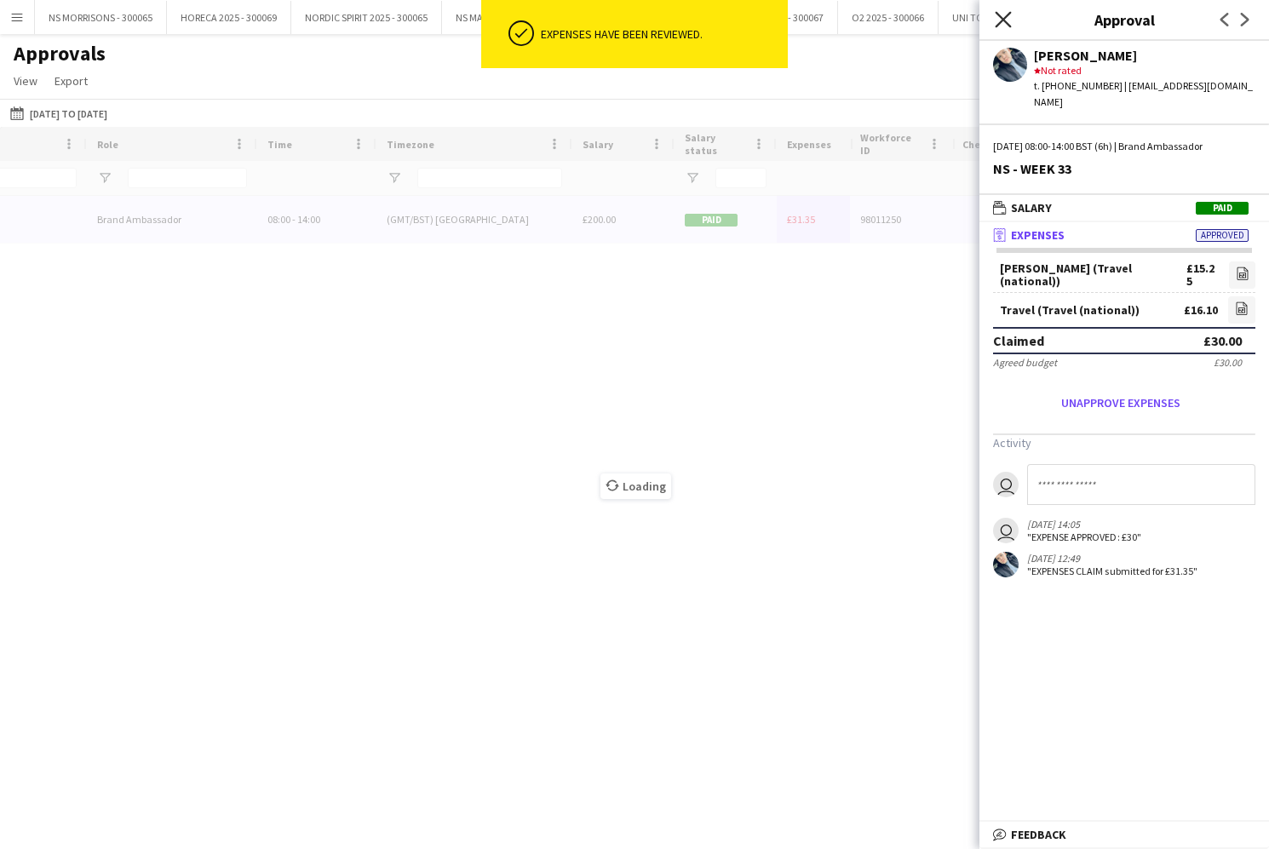
click at [1003, 19] on icon at bounding box center [1002, 19] width 16 height 16
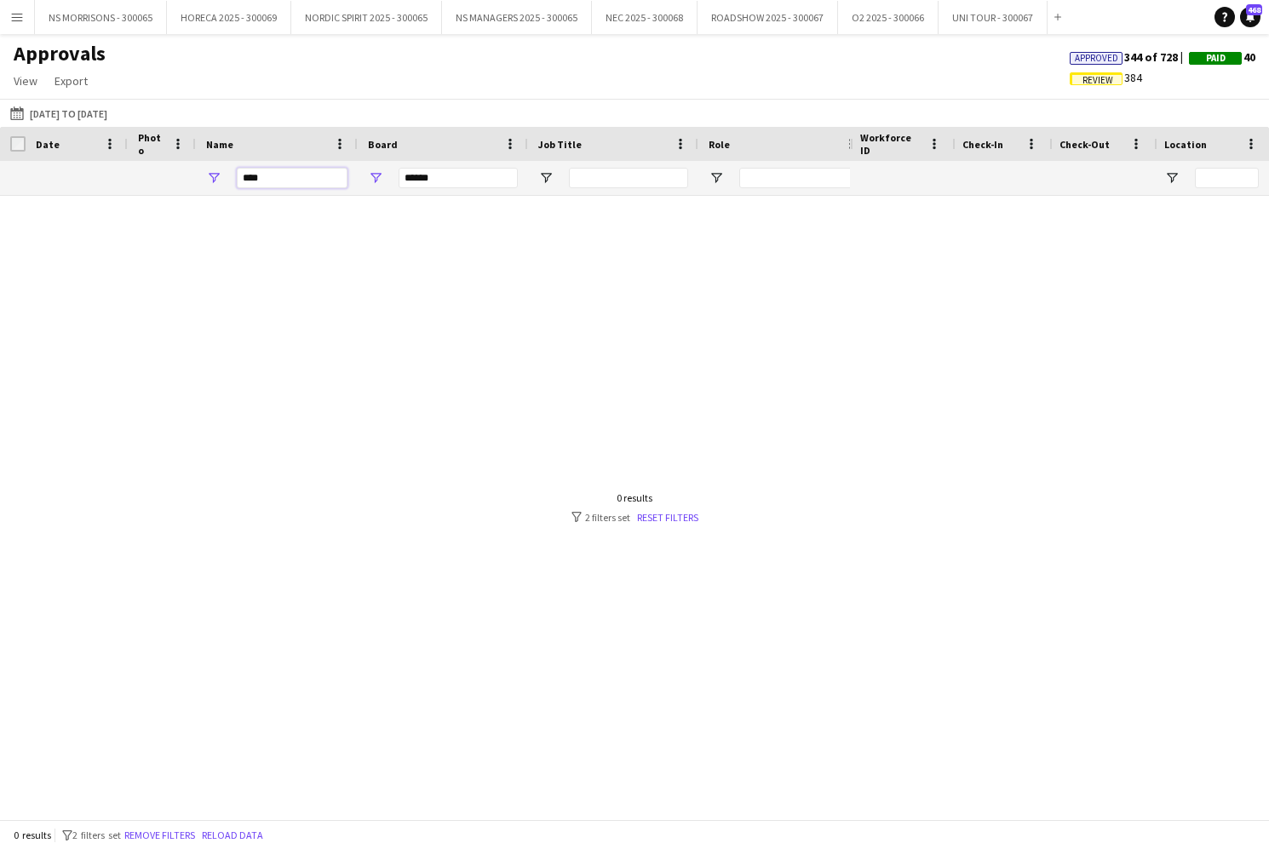
drag, startPoint x: 293, startPoint y: 181, endPoint x: 199, endPoint y: 181, distance: 93.7
click at [199, 181] on div "****" at bounding box center [277, 178] width 162 height 34
type input "*"
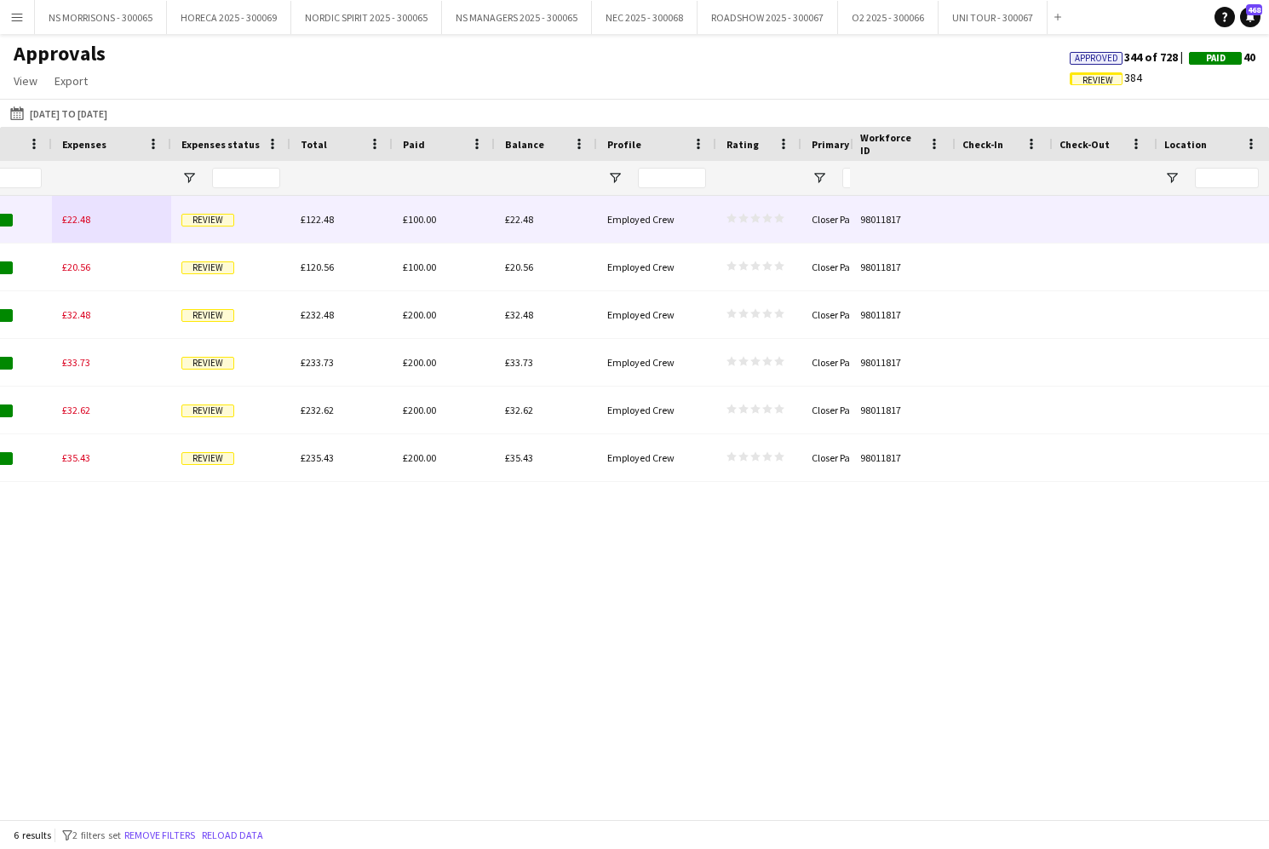
type input "***"
click at [76, 213] on span "£22.48" at bounding box center [76, 219] width 28 height 13
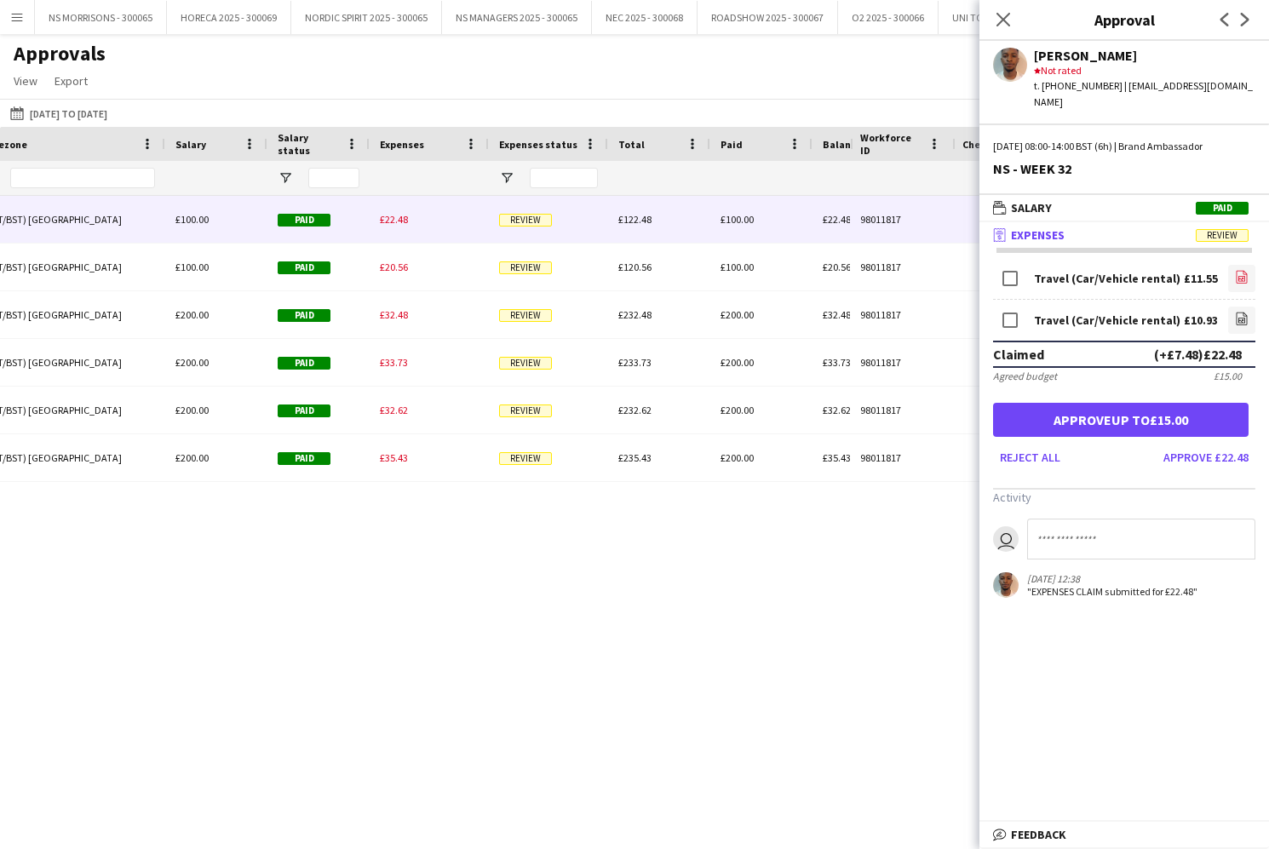
click at [1240, 276] on icon at bounding box center [1241, 278] width 7 height 5
click at [1249, 307] on link "file-image" at bounding box center [1241, 320] width 27 height 27
click at [1115, 403] on button "Approve up to £15.00" at bounding box center [1120, 420] width 255 height 34
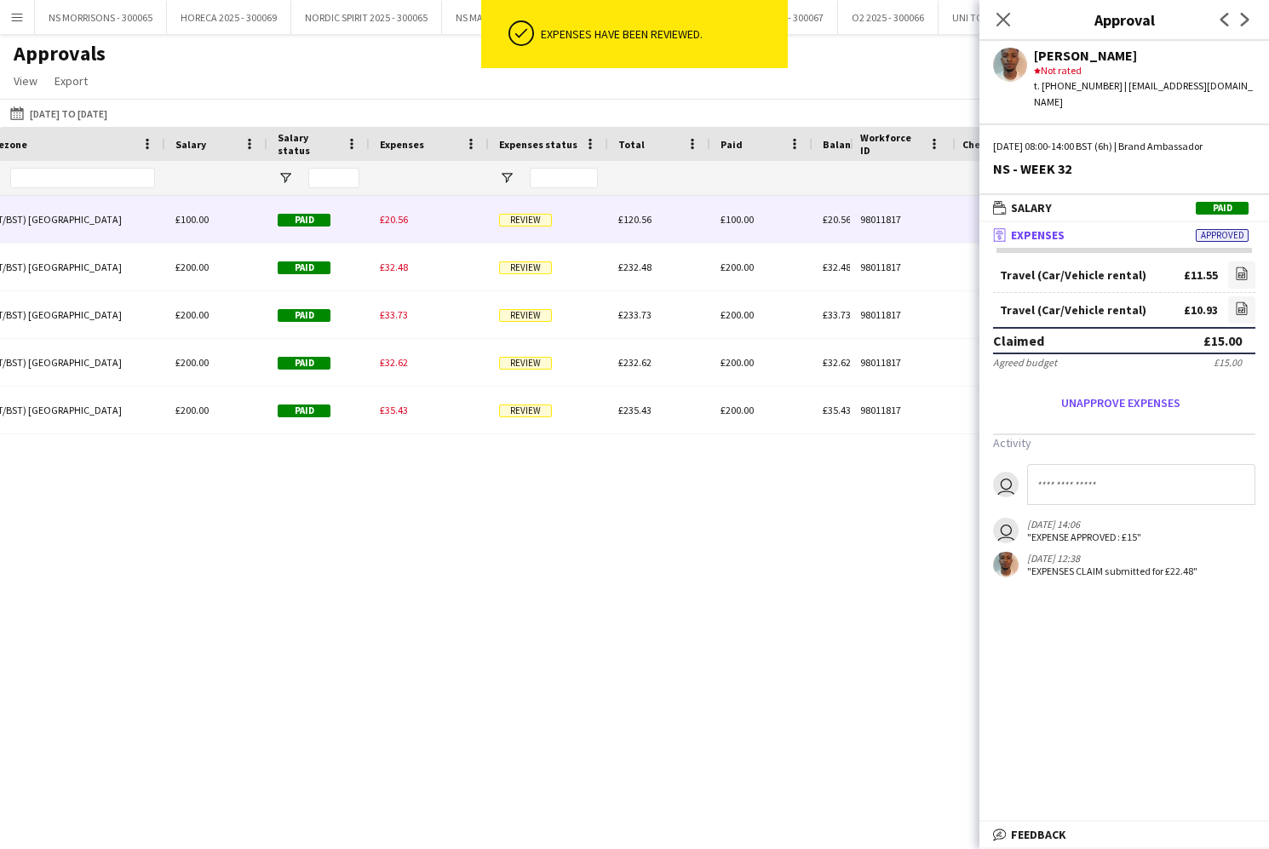
click at [398, 218] on span "£20.56" at bounding box center [394, 219] width 28 height 13
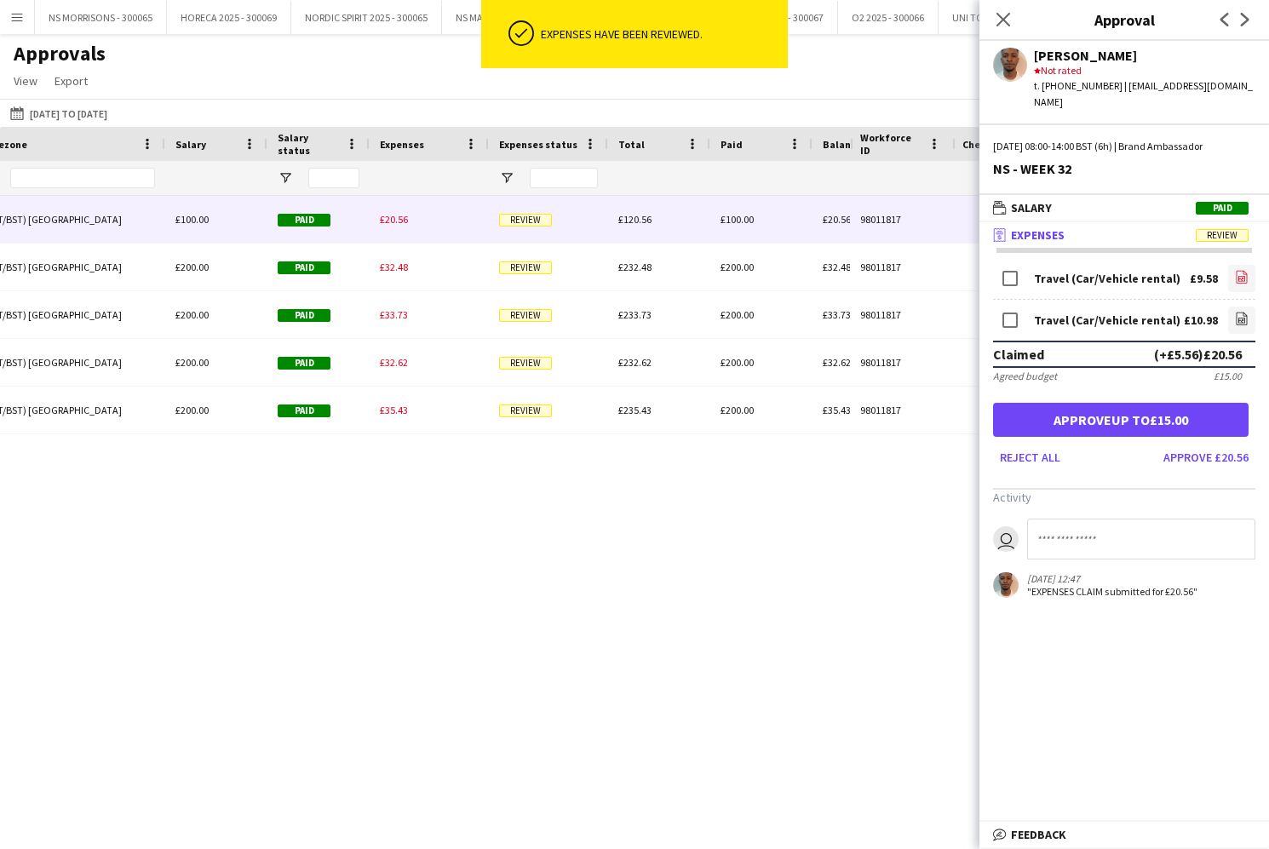
click at [1234, 265] on link "file-image" at bounding box center [1241, 278] width 27 height 27
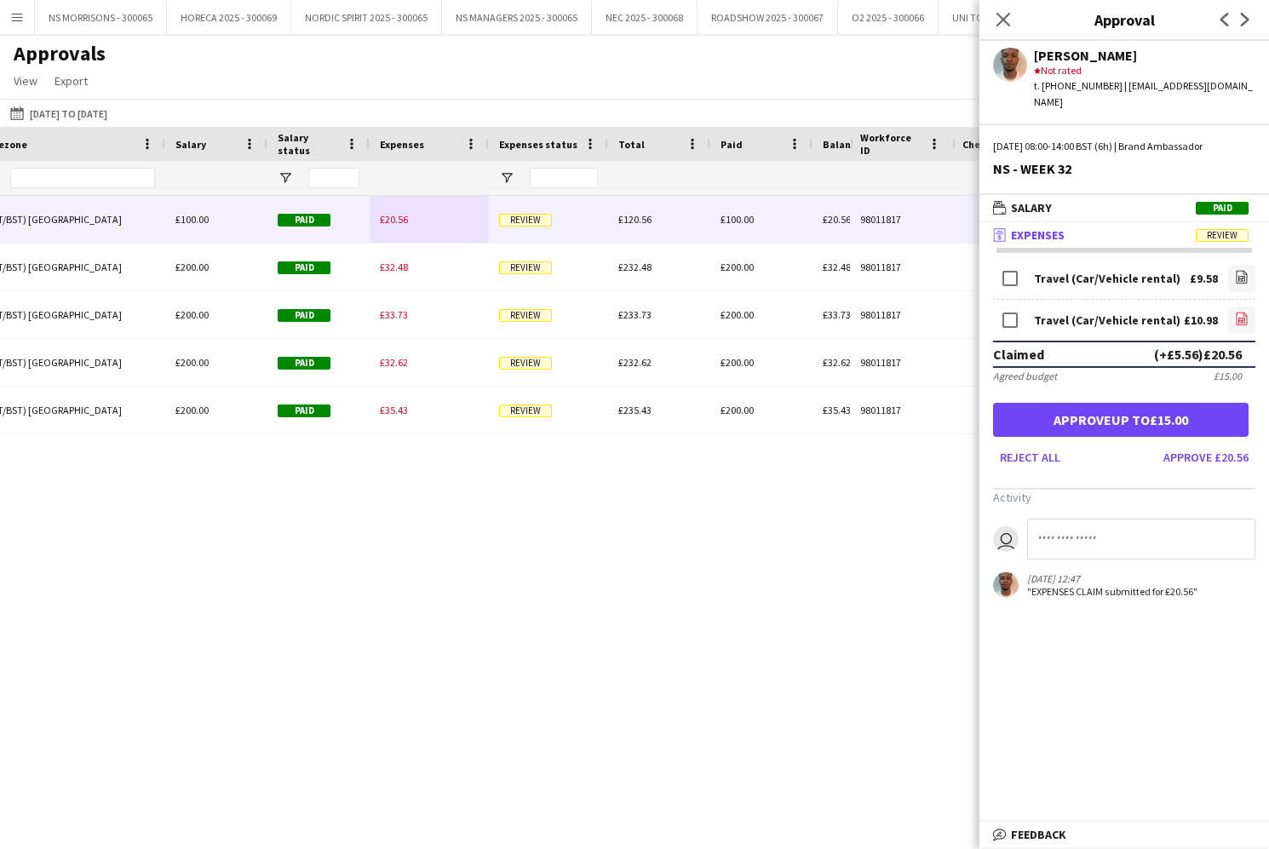
click at [1250, 307] on link "file-image" at bounding box center [1241, 320] width 27 height 27
click at [1109, 403] on button "Approve up to £15.00" at bounding box center [1120, 420] width 255 height 34
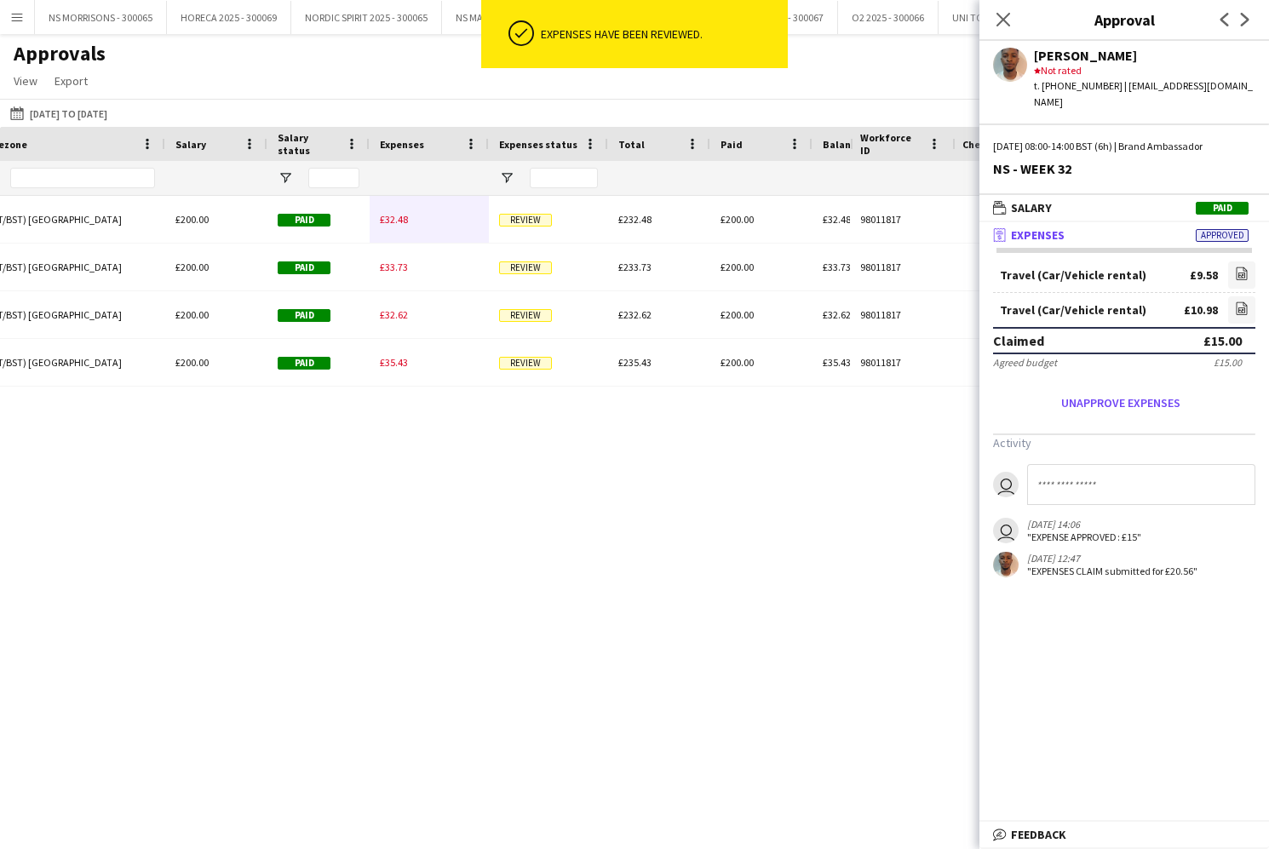
click at [388, 224] on span "£32.48" at bounding box center [394, 219] width 28 height 13
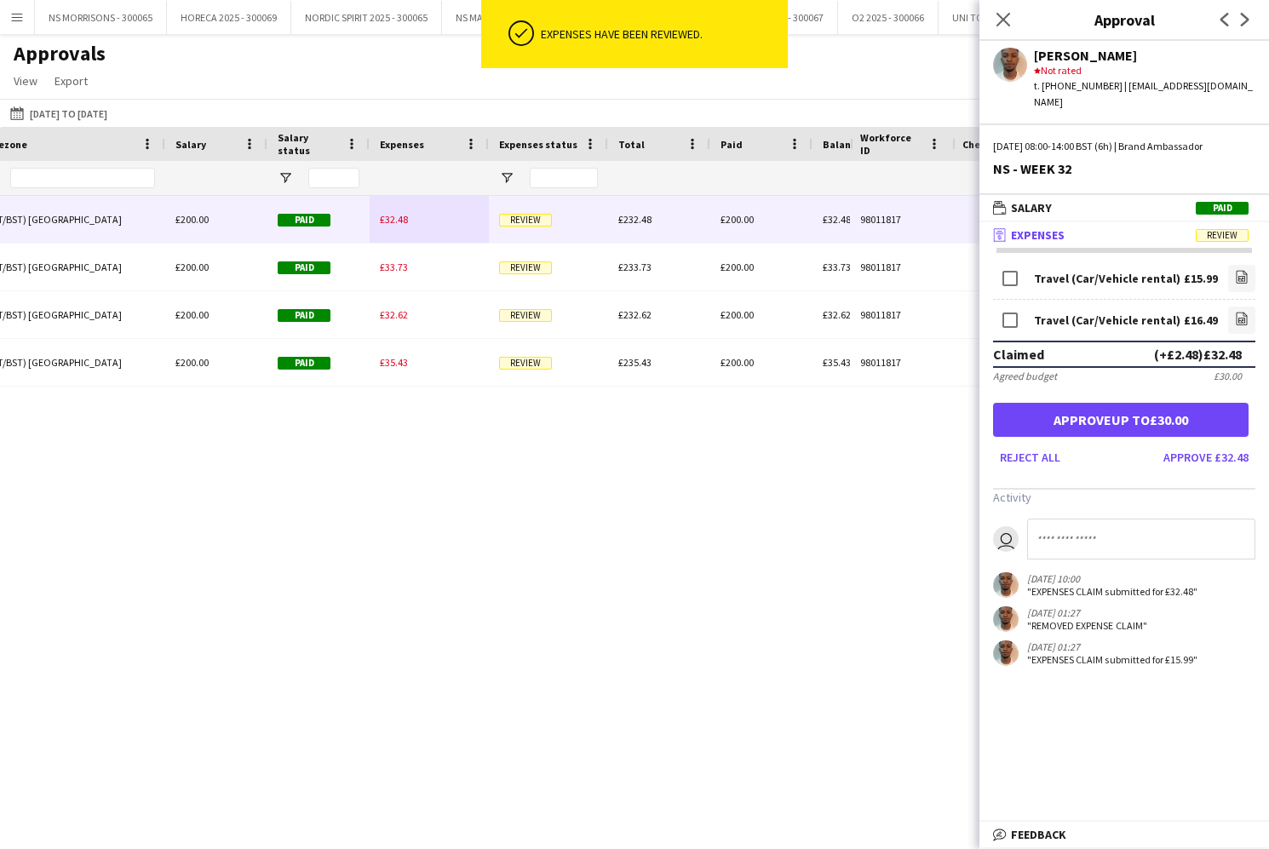
drag, startPoint x: 1191, startPoint y: 396, endPoint x: 1084, endPoint y: 392, distance: 107.3
click at [1191, 403] on button "Approve up to £30.00" at bounding box center [1120, 420] width 255 height 34
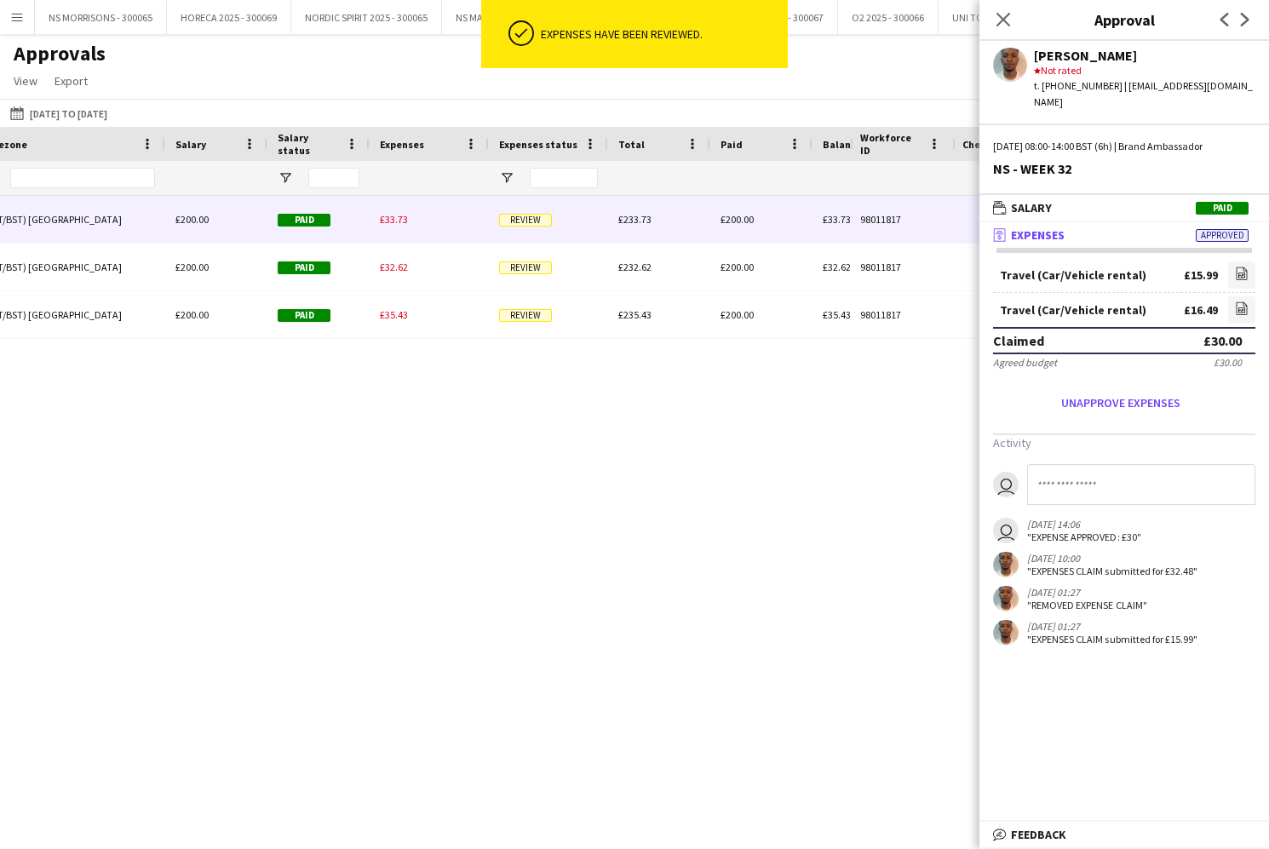
drag, startPoint x: 385, startPoint y: 225, endPoint x: 713, endPoint y: 239, distance: 328.1
click at [385, 225] on span "£33.73" at bounding box center [394, 219] width 28 height 13
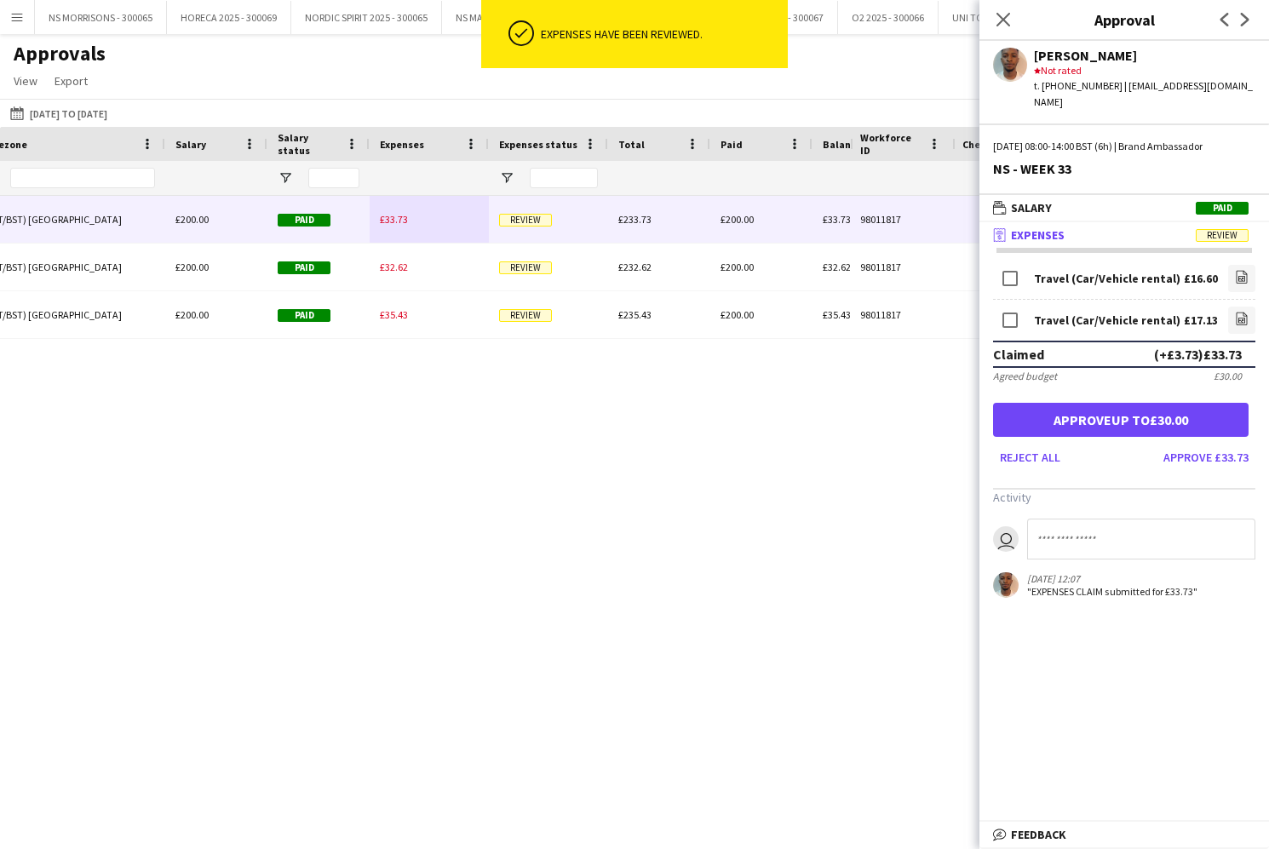
drag, startPoint x: 1241, startPoint y: 256, endPoint x: 1197, endPoint y: 253, distance: 44.4
click at [1240, 270] on icon "file-image" at bounding box center [1242, 277] width 14 height 14
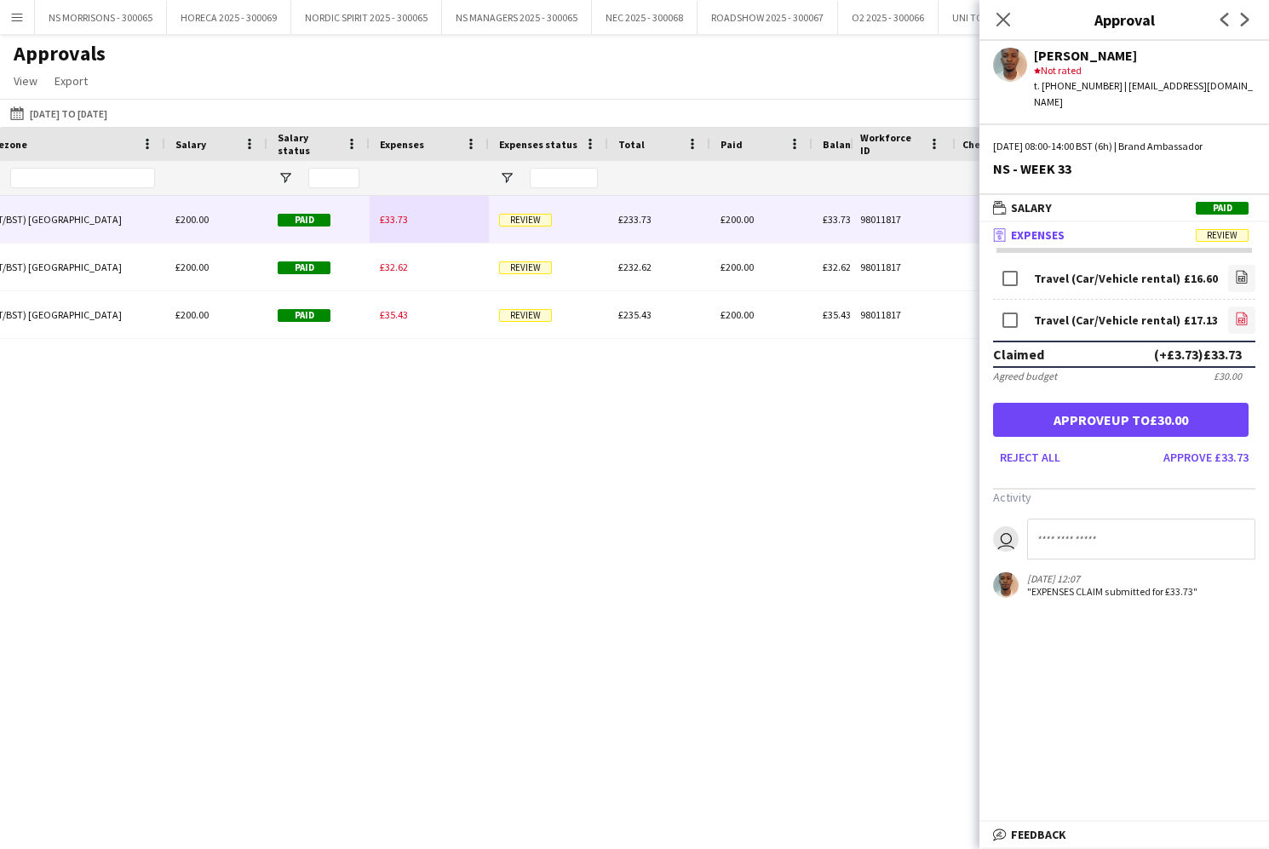
click at [1245, 318] on icon at bounding box center [1241, 320] width 7 height 5
drag, startPoint x: 1141, startPoint y: 397, endPoint x: 937, endPoint y: 347, distance: 209.6
click at [1140, 403] on button "Approve up to £30.00" at bounding box center [1120, 420] width 255 height 34
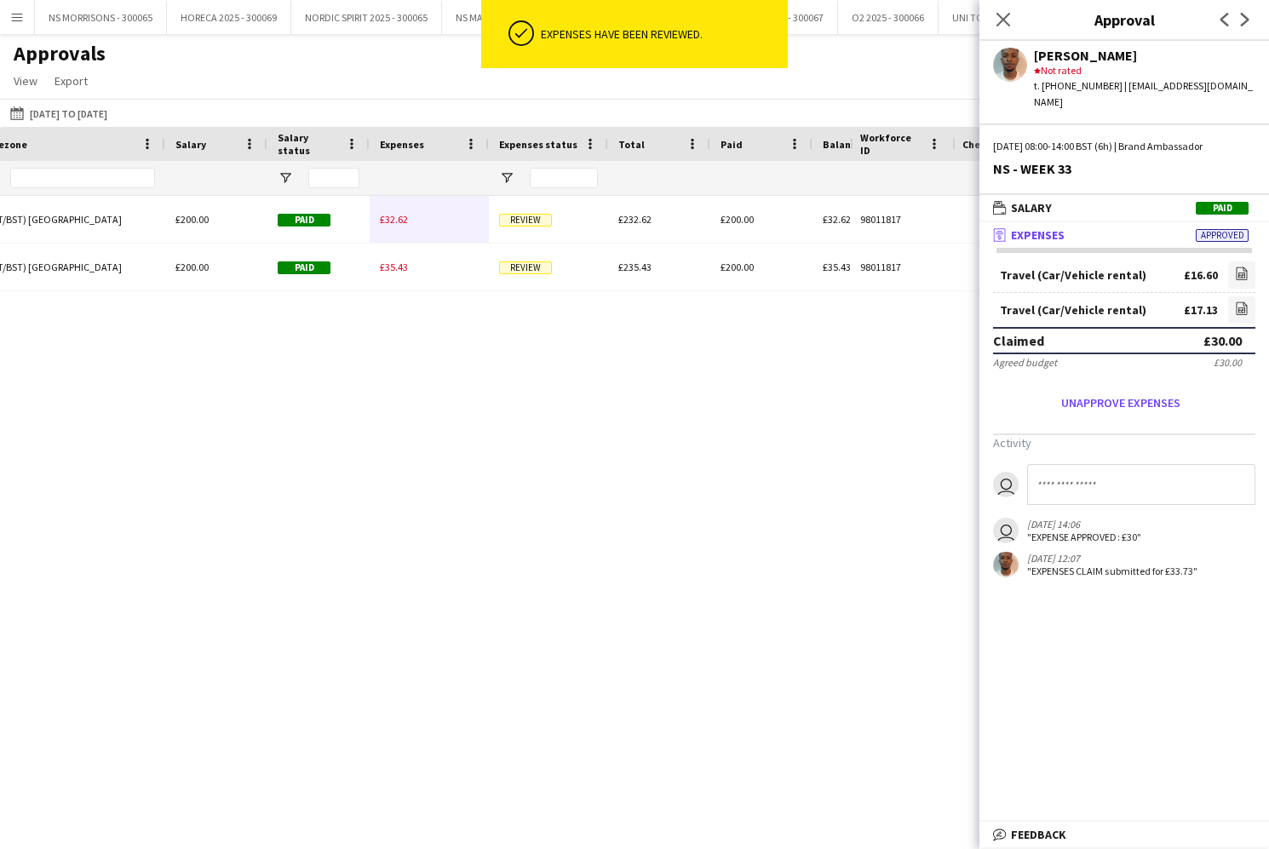
drag, startPoint x: 389, startPoint y: 220, endPoint x: 706, endPoint y: 256, distance: 318.8
click at [389, 220] on span "£32.62" at bounding box center [394, 219] width 28 height 13
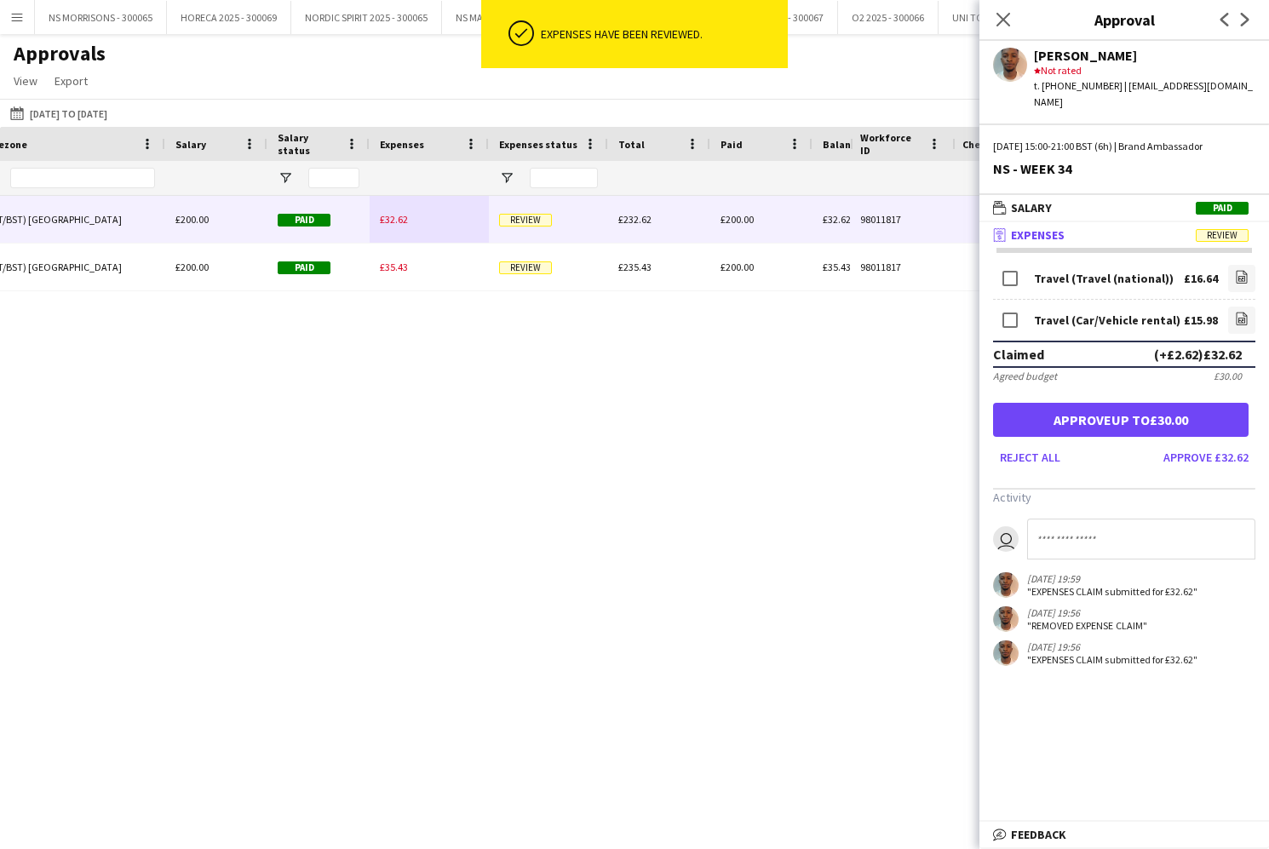
drag, startPoint x: 1233, startPoint y: 264, endPoint x: 1103, endPoint y: 240, distance: 131.6
click at [1230, 265] on link "file-image" at bounding box center [1241, 278] width 27 height 27
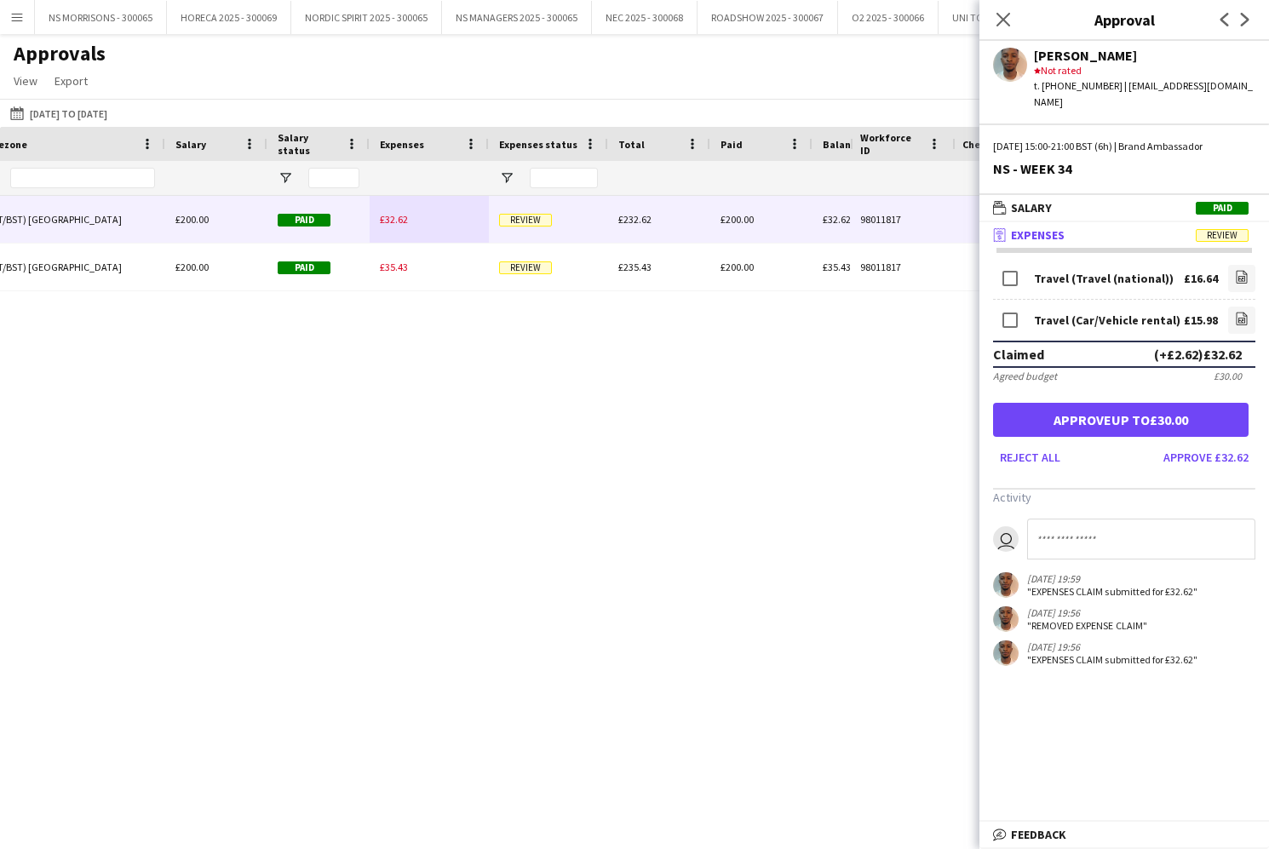
drag, startPoint x: 1244, startPoint y: 296, endPoint x: 1206, endPoint y: 286, distance: 39.7
click at [1243, 312] on icon "file-image" at bounding box center [1242, 319] width 14 height 14
click at [1086, 404] on button "Approve up to £30.00" at bounding box center [1120, 420] width 255 height 34
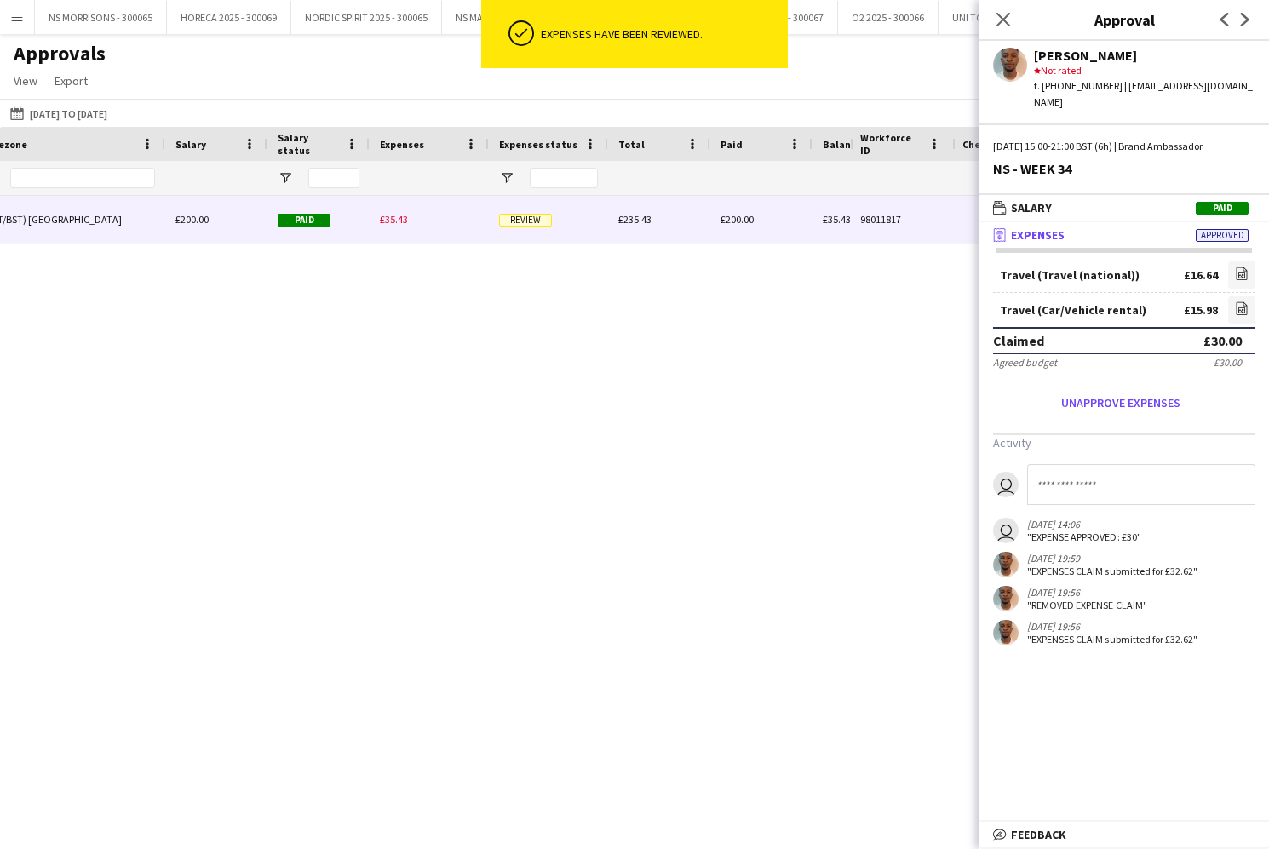
drag, startPoint x: 381, startPoint y: 221, endPoint x: 704, endPoint y: 248, distance: 323.8
click at [381, 221] on span "£35.43" at bounding box center [394, 219] width 28 height 13
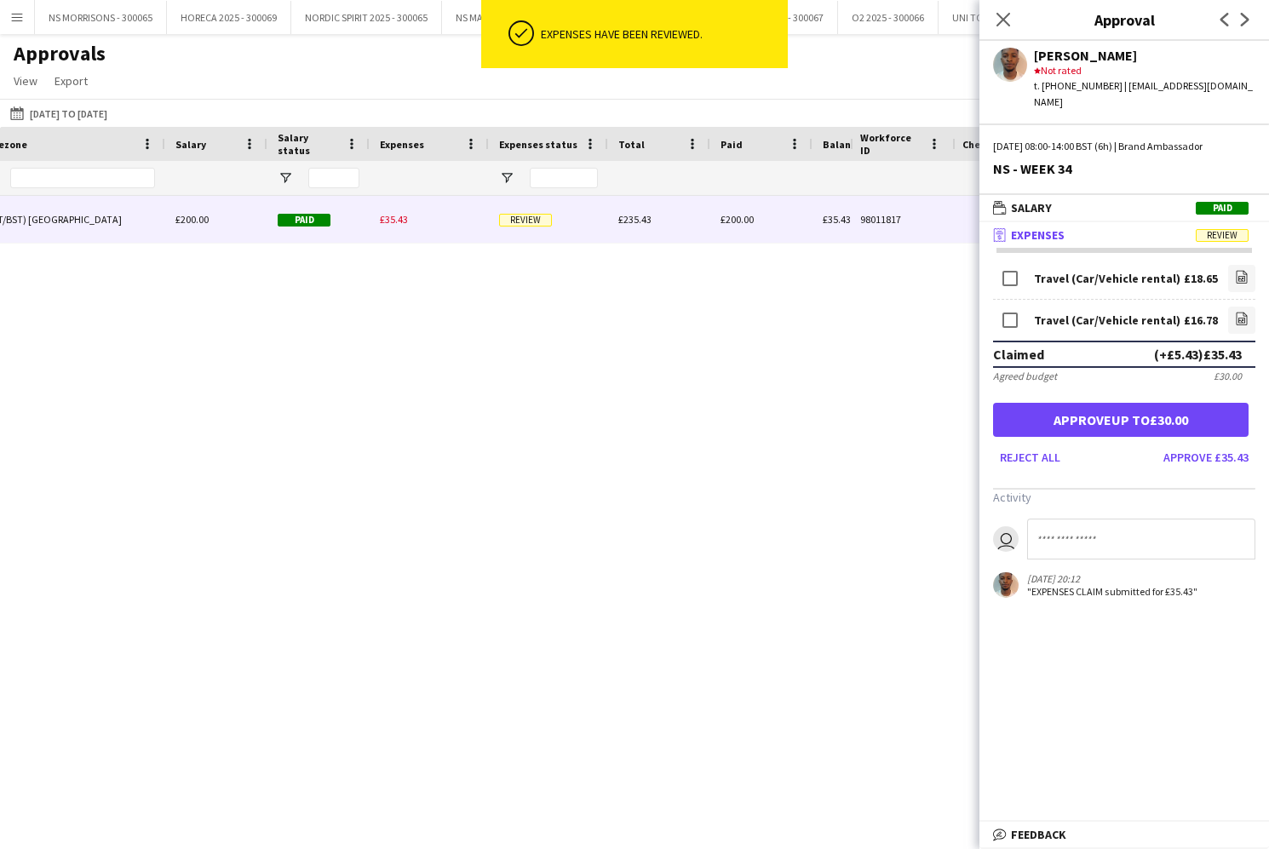
drag, startPoint x: 1250, startPoint y: 255, endPoint x: 1216, endPoint y: 236, distance: 38.9
click at [1246, 265] on link "file-image" at bounding box center [1241, 278] width 27 height 27
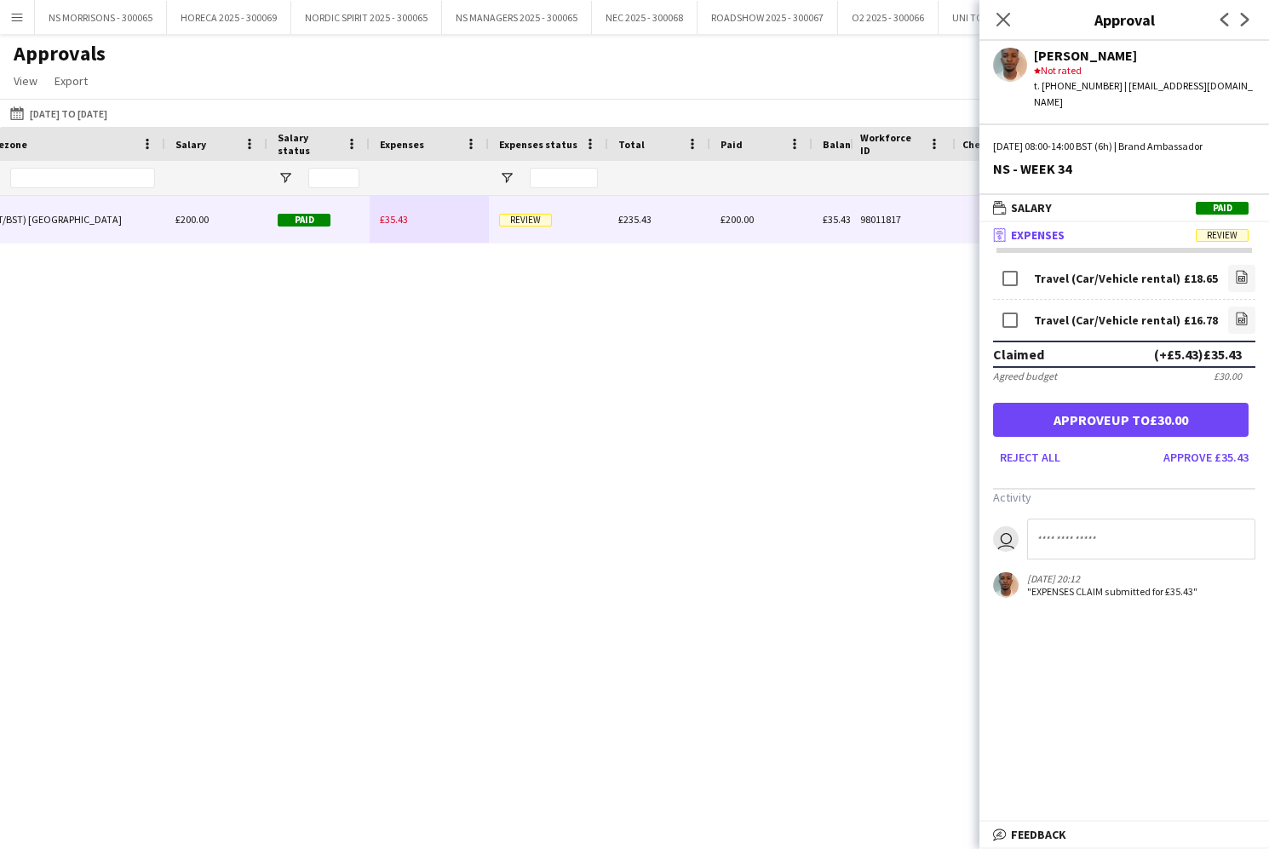
drag, startPoint x: 1243, startPoint y: 301, endPoint x: 1153, endPoint y: 276, distance: 93.8
click at [1242, 312] on icon "file-image" at bounding box center [1242, 319] width 14 height 14
click at [1200, 407] on button "Approve up to £30.00" at bounding box center [1120, 420] width 255 height 34
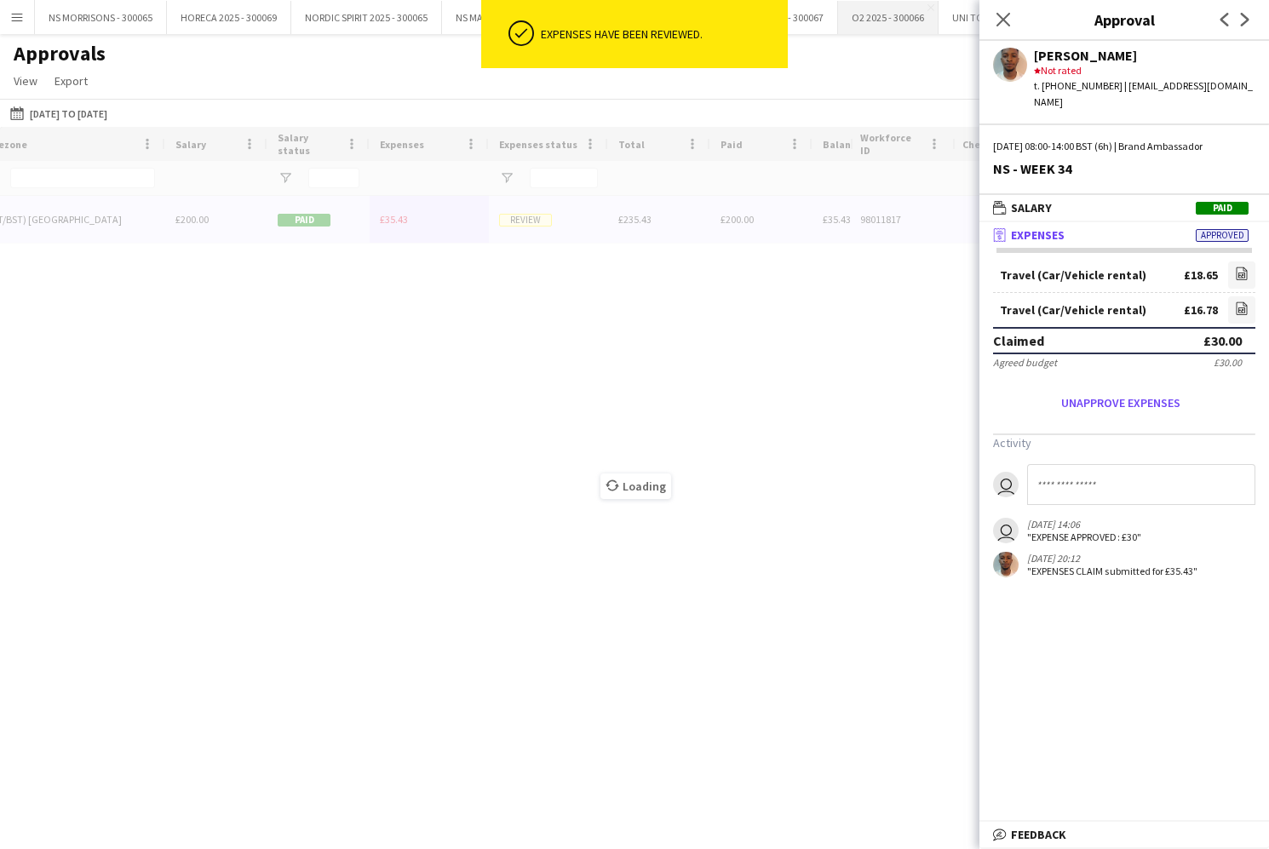
drag, startPoint x: 1005, startPoint y: 21, endPoint x: 856, endPoint y: 10, distance: 149.4
click at [1005, 21] on icon at bounding box center [1003, 20] width 14 height 14
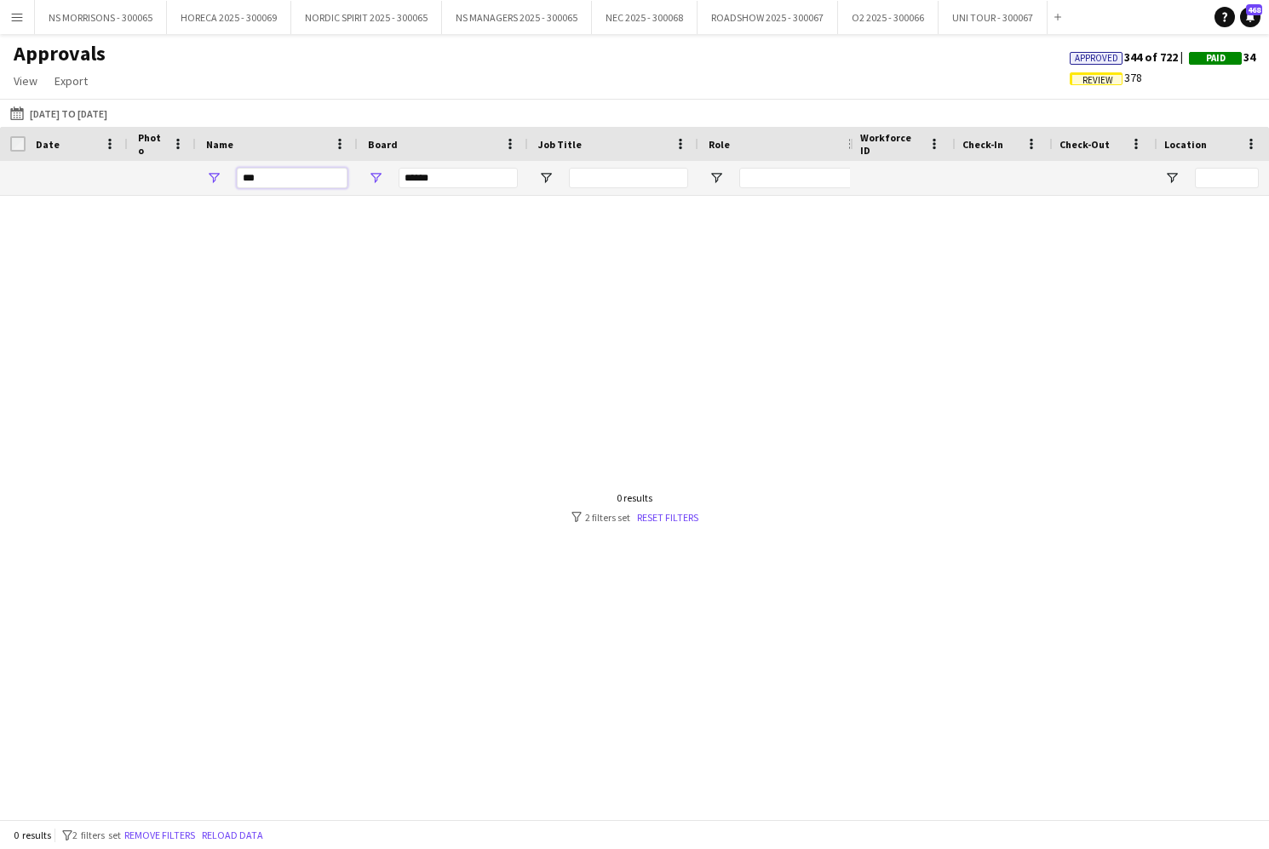
drag, startPoint x: 243, startPoint y: 182, endPoint x: 212, endPoint y: 185, distance: 30.8
type input "*"
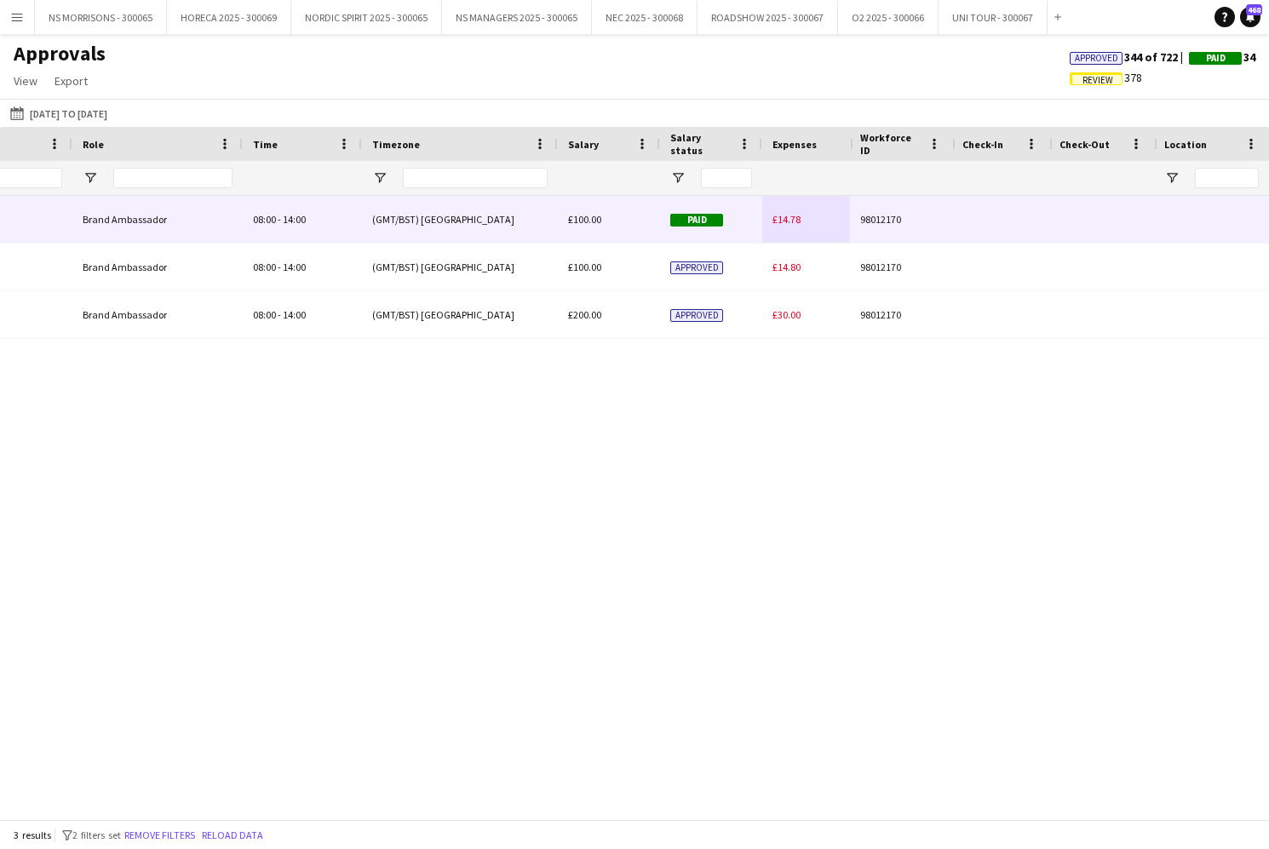
type input "****"
drag, startPoint x: 814, startPoint y: 221, endPoint x: 804, endPoint y: 222, distance: 10.4
click at [807, 221] on div "£14.78" at bounding box center [821, 219] width 119 height 47
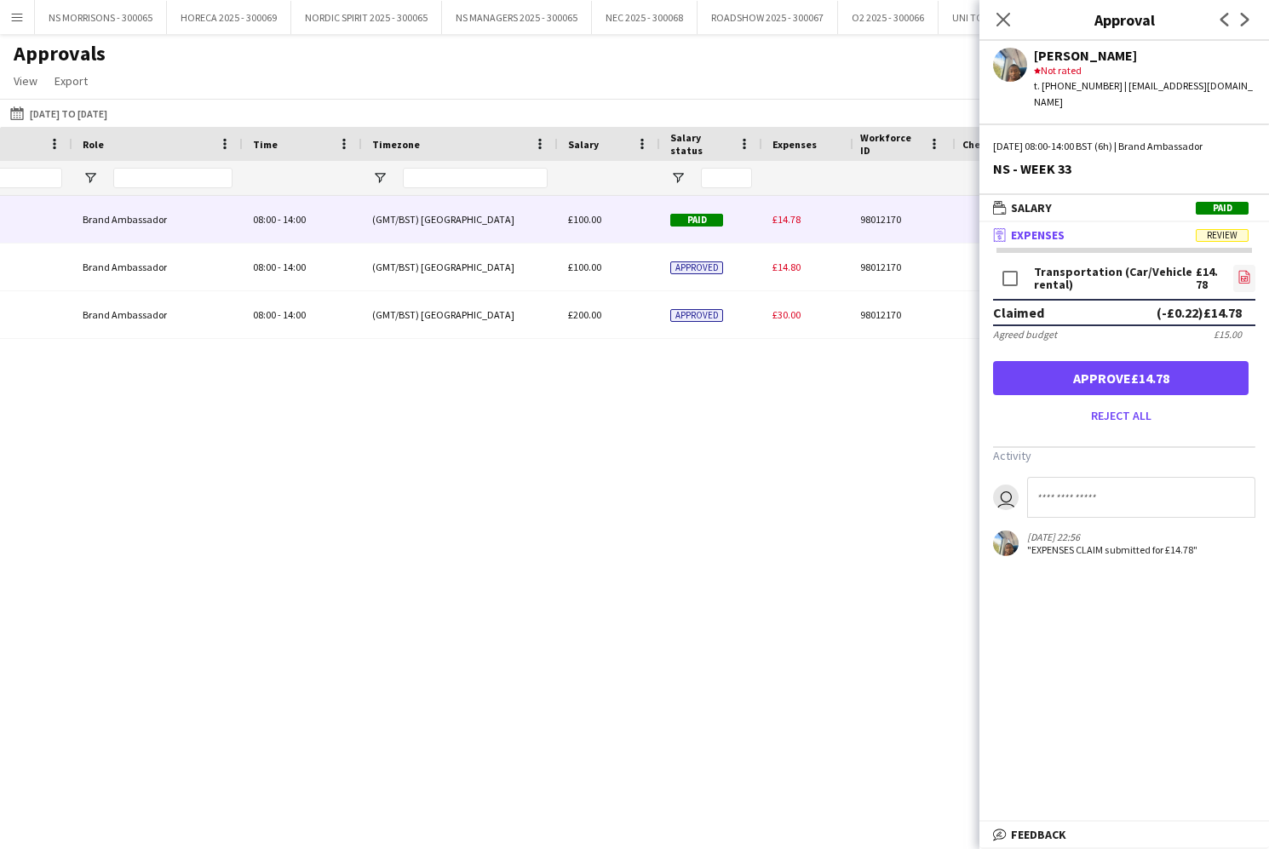
click at [1250, 265] on link "file-image" at bounding box center [1244, 278] width 22 height 27
click at [1126, 363] on button "Approve £14.78" at bounding box center [1120, 378] width 255 height 34
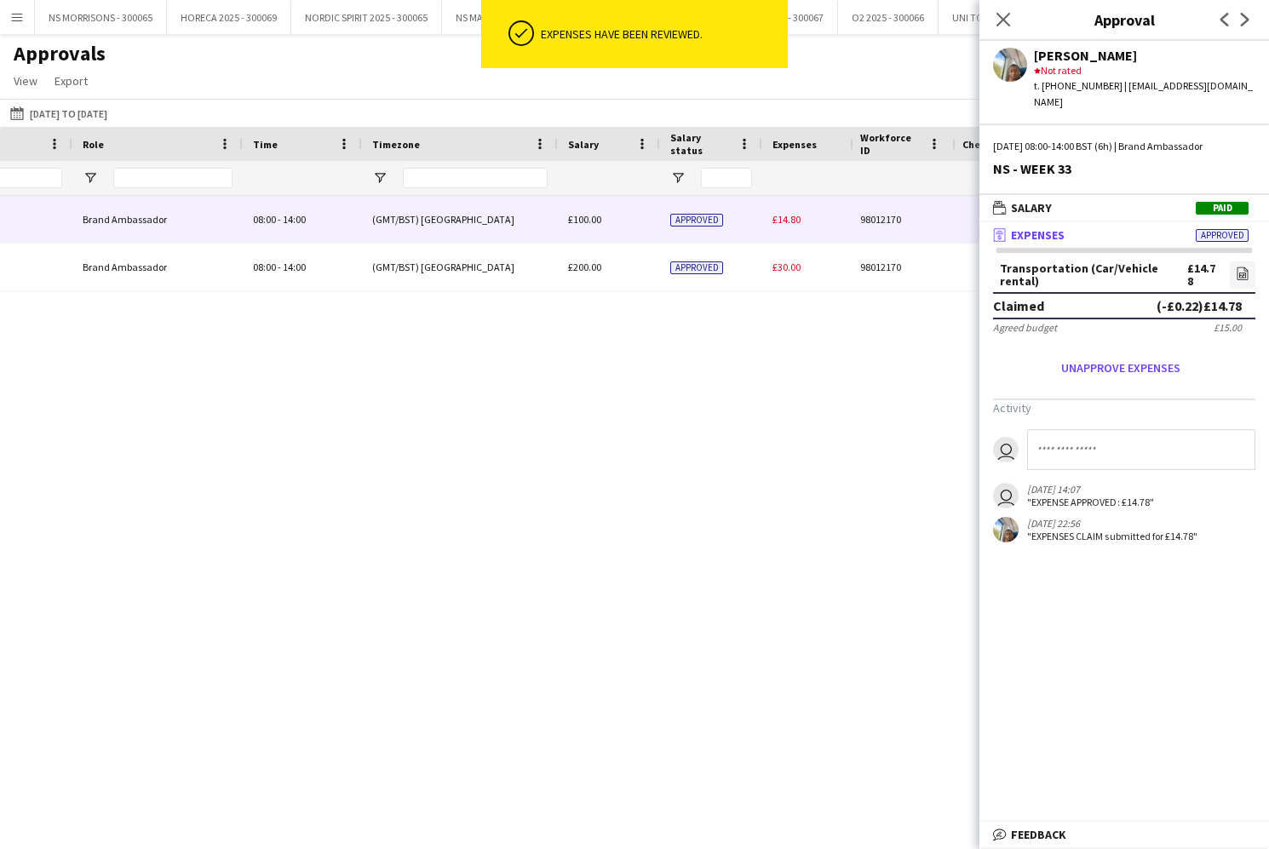
click at [782, 221] on span "£14.80" at bounding box center [786, 219] width 28 height 13
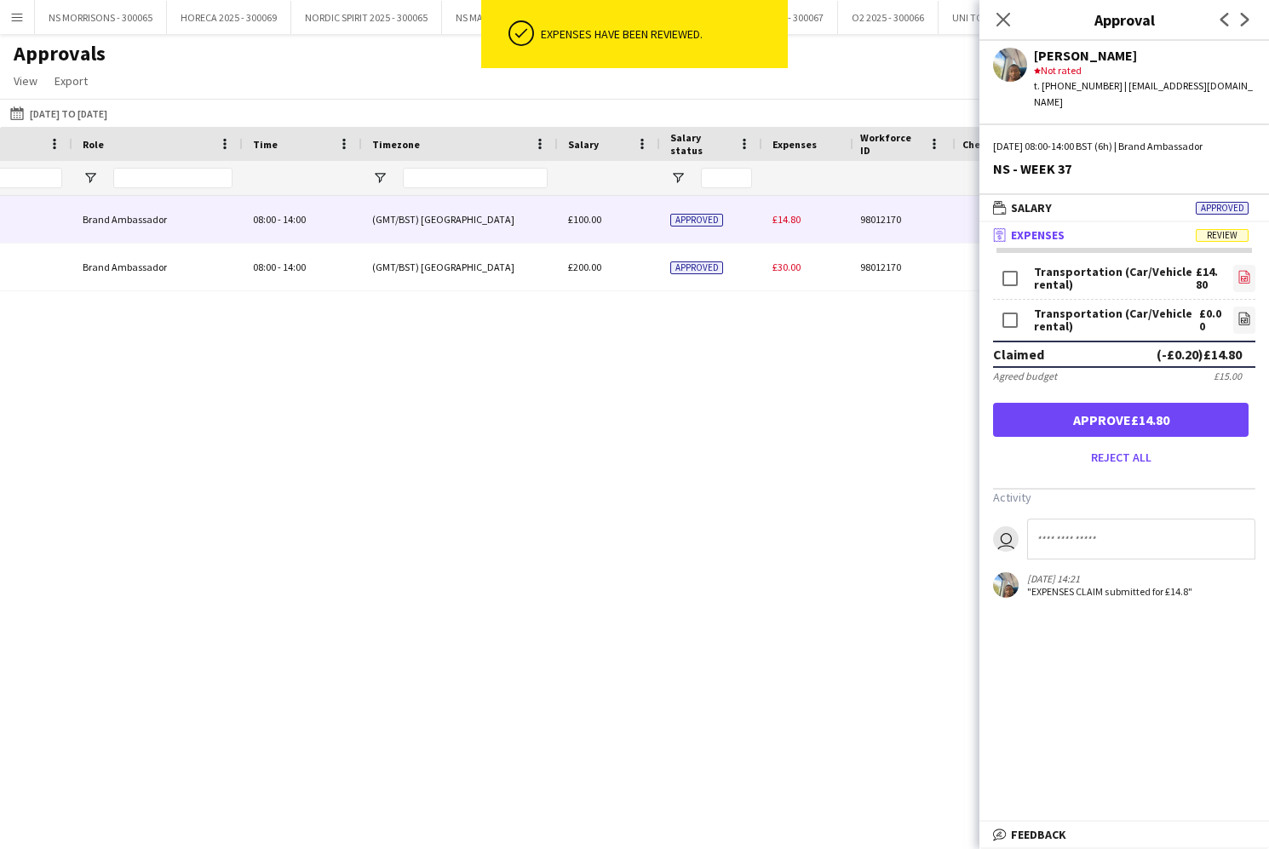
click at [1244, 270] on icon "file-image" at bounding box center [1244, 277] width 14 height 14
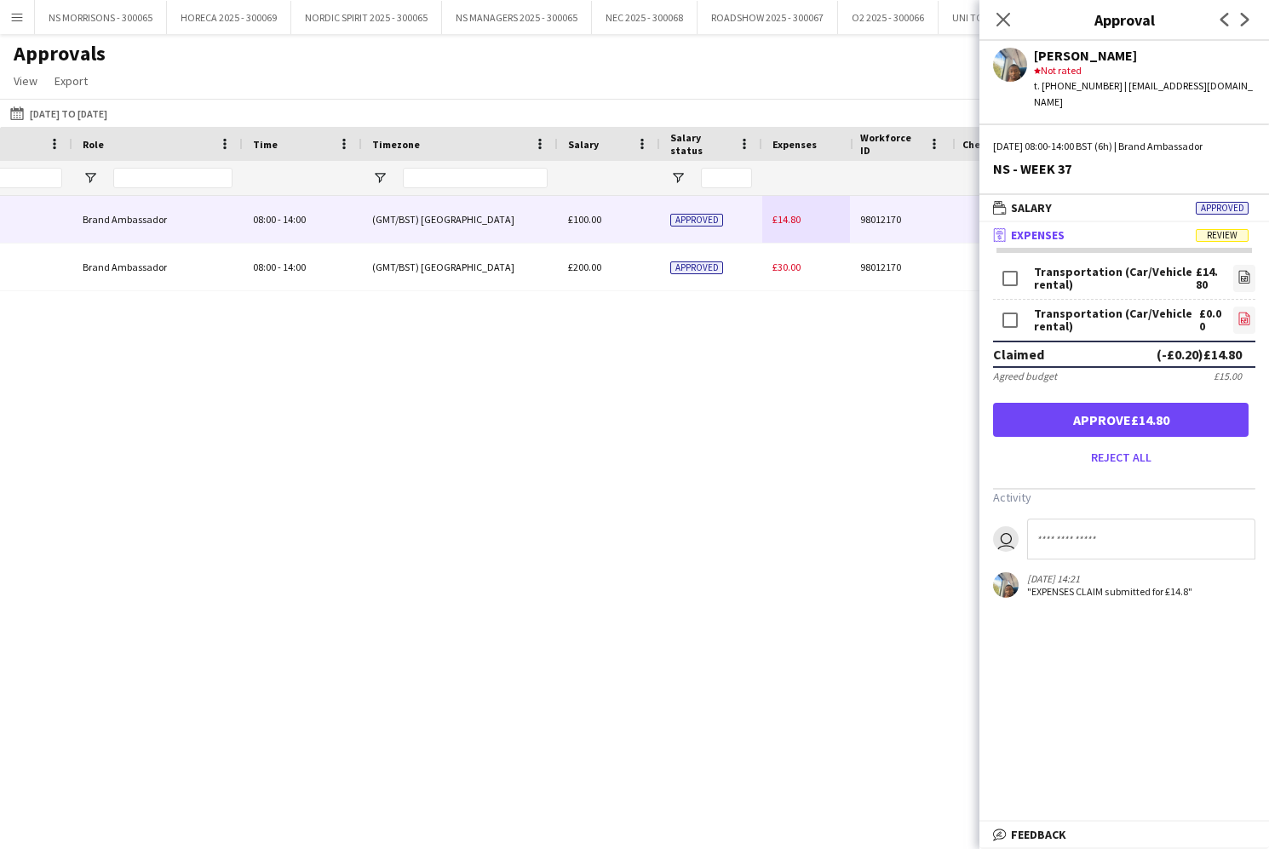
click at [1247, 312] on icon "file-image" at bounding box center [1244, 319] width 14 height 14
click at [1206, 403] on button "Approve £14.80" at bounding box center [1120, 420] width 255 height 34
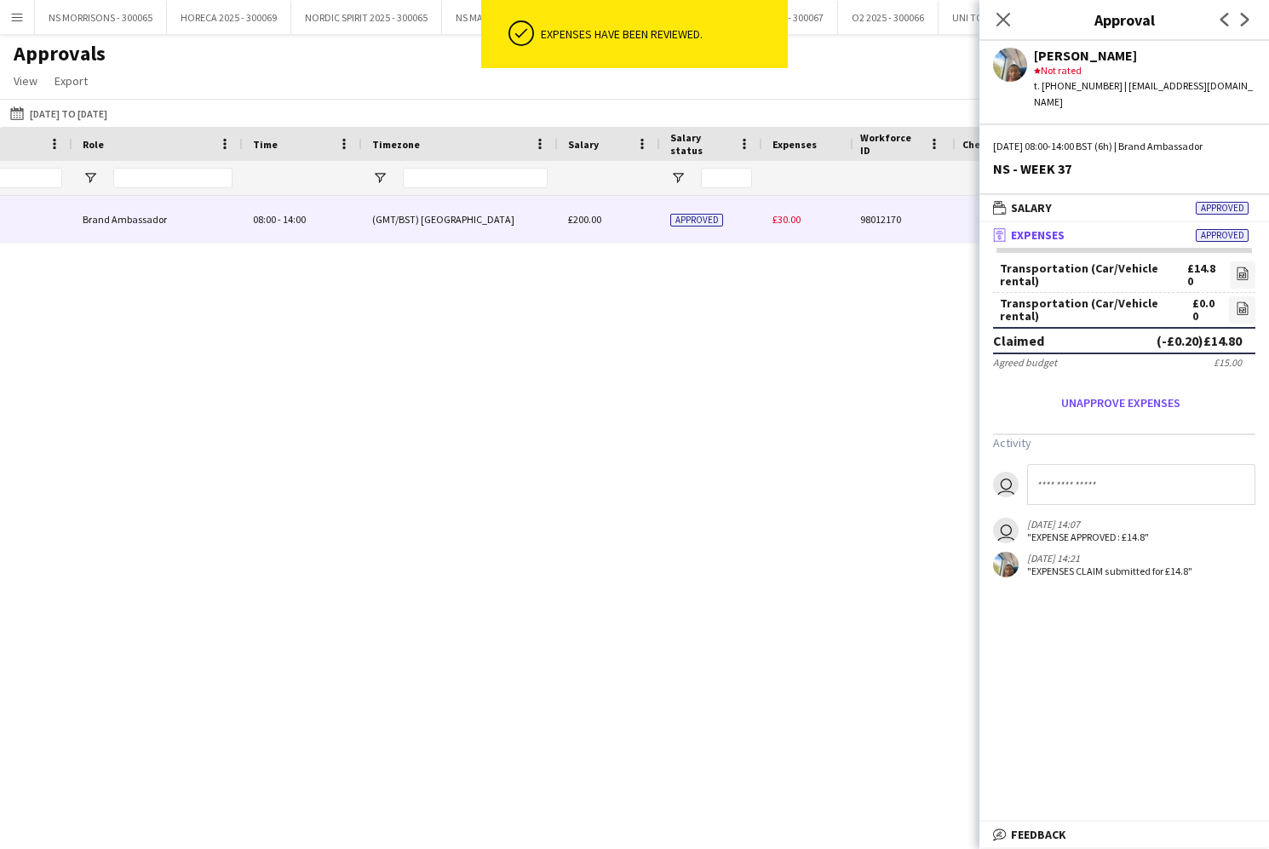
click at [788, 221] on span "£30.00" at bounding box center [786, 219] width 28 height 13
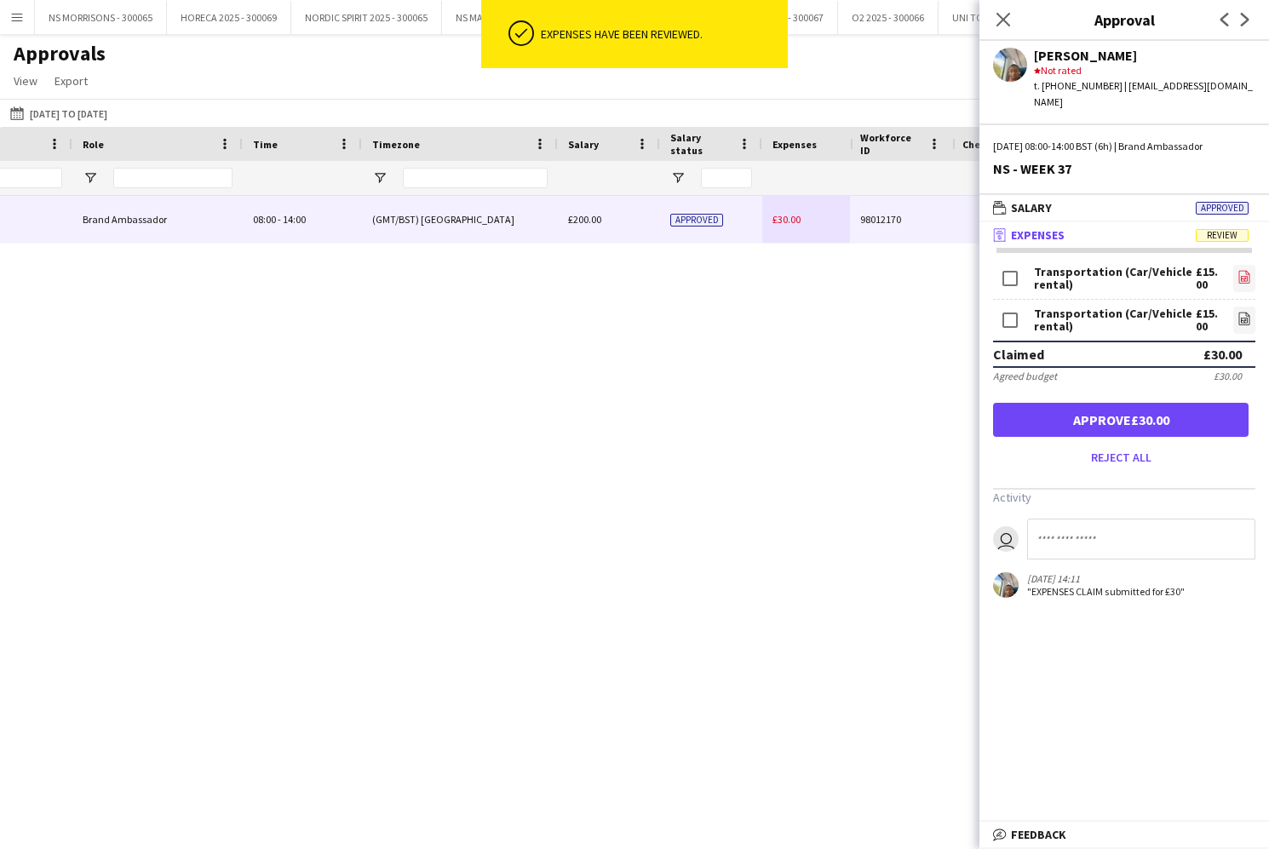
click at [1240, 270] on icon "file-image" at bounding box center [1244, 277] width 14 height 14
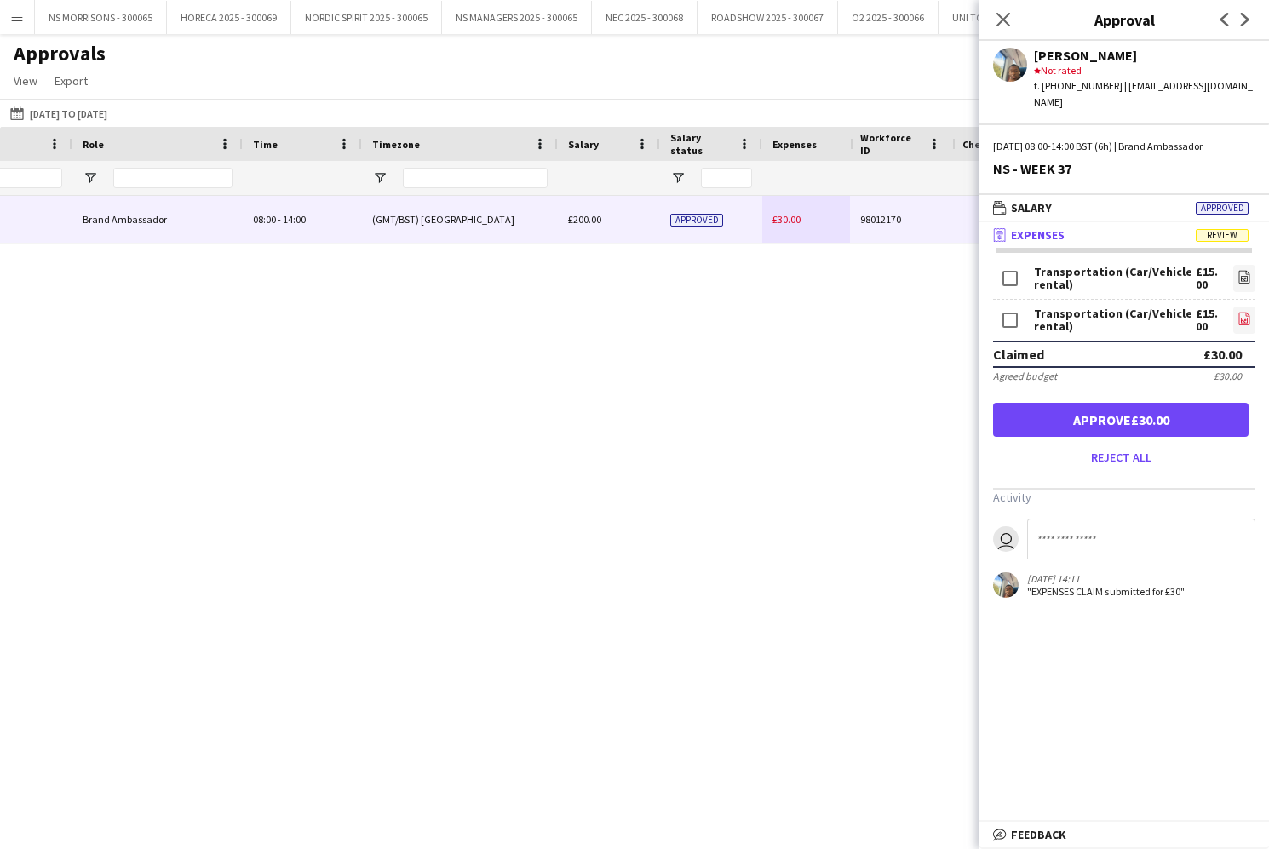
click at [1244, 319] on icon at bounding box center [1245, 320] width 2 height 2
click at [1057, 519] on input at bounding box center [1141, 539] width 228 height 41
type input "**********"
drag, startPoint x: 1003, startPoint y: 23, endPoint x: 948, endPoint y: 46, distance: 59.9
click at [1003, 23] on icon "Close pop-in" at bounding box center [1003, 20] width 14 height 14
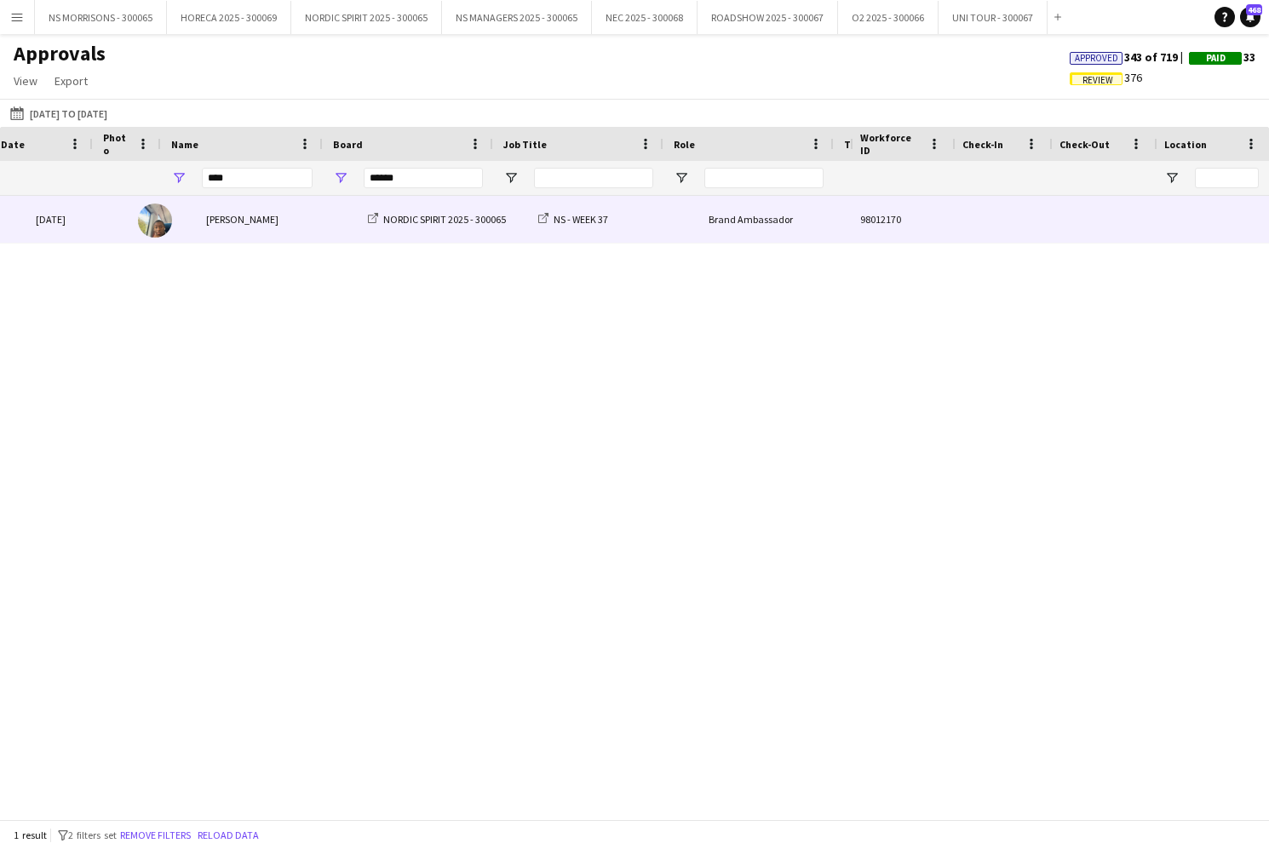
scroll to position [0, -24]
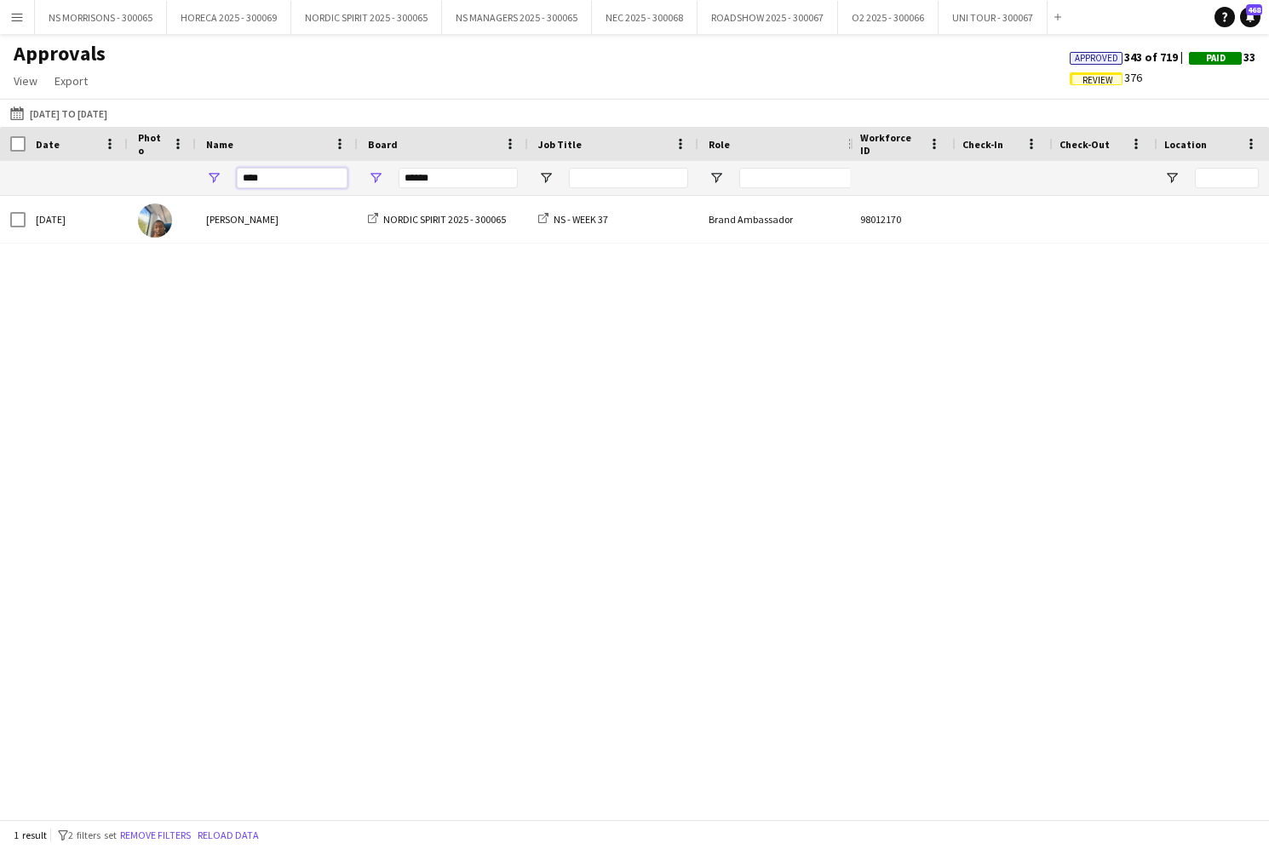
drag, startPoint x: 261, startPoint y: 178, endPoint x: 236, endPoint y: 180, distance: 25.6
drag, startPoint x: 198, startPoint y: 180, endPoint x: 175, endPoint y: 180, distance: 23.9
click at [175, 180] on div "****** ****" at bounding box center [1247, 178] width 2495 height 34
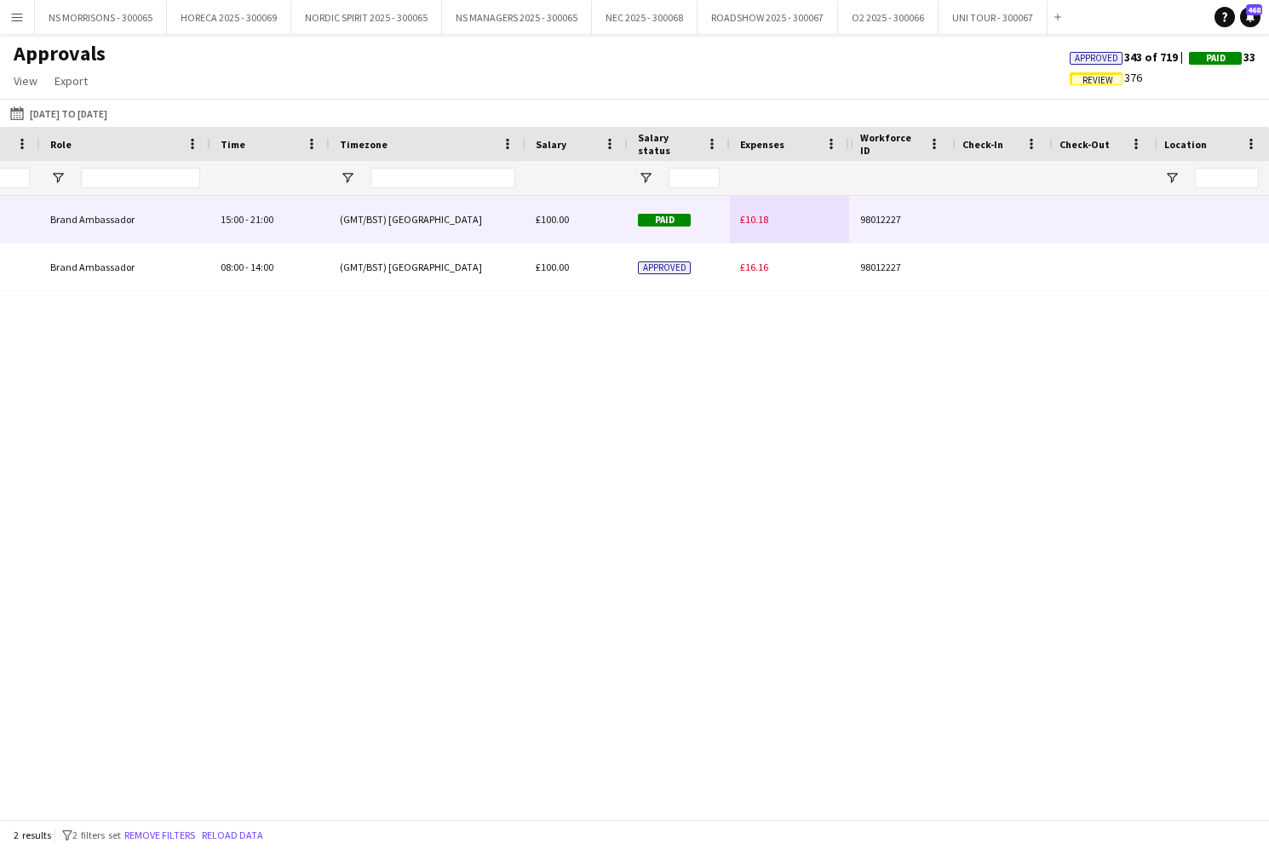
type input "*****"
click at [748, 215] on span "£10.18" at bounding box center [754, 219] width 28 height 13
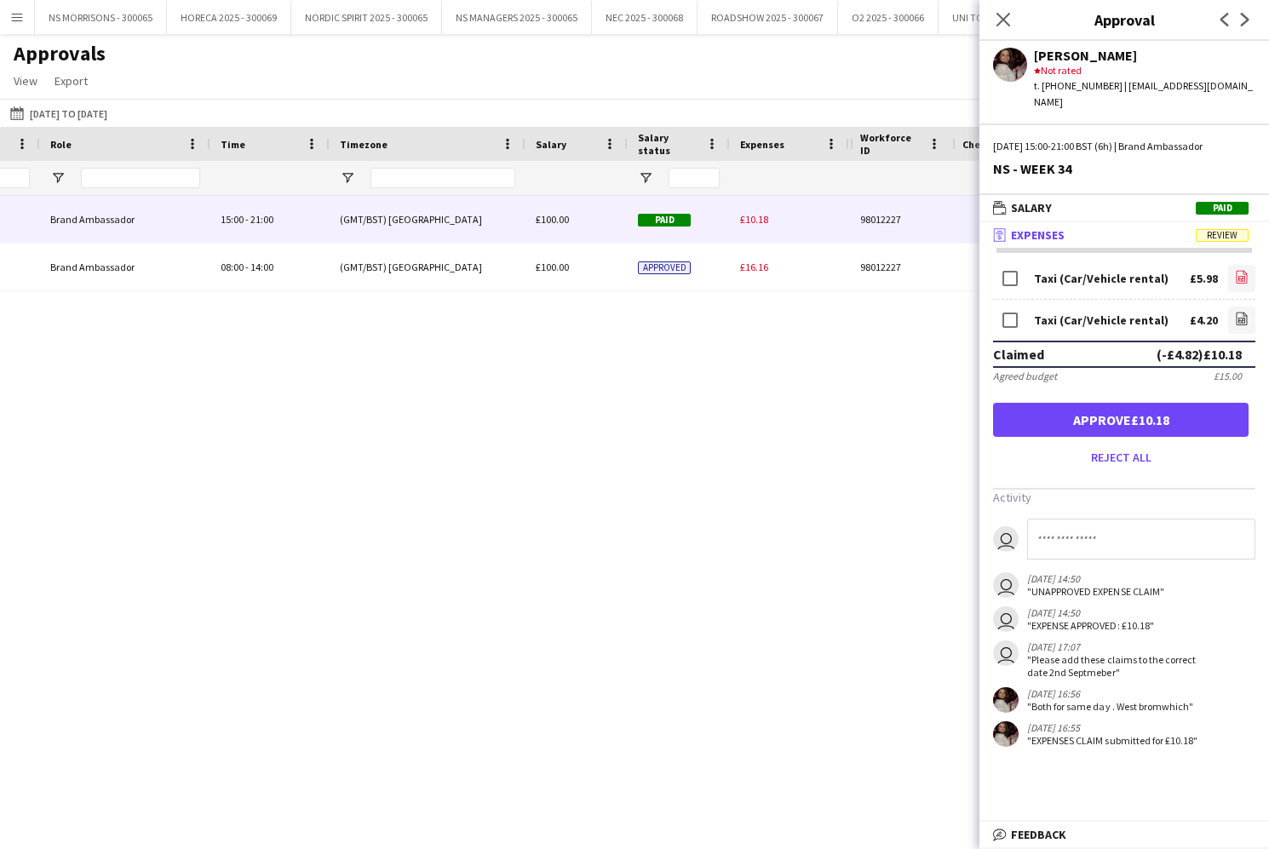
click at [1235, 270] on icon "file-image" at bounding box center [1242, 277] width 14 height 14
click at [1240, 312] on icon "file-image" at bounding box center [1242, 319] width 14 height 14
drag, startPoint x: 1235, startPoint y: 414, endPoint x: 1061, endPoint y: 374, distance: 178.2
click at [1234, 414] on button "Approve £10.18" at bounding box center [1120, 420] width 255 height 34
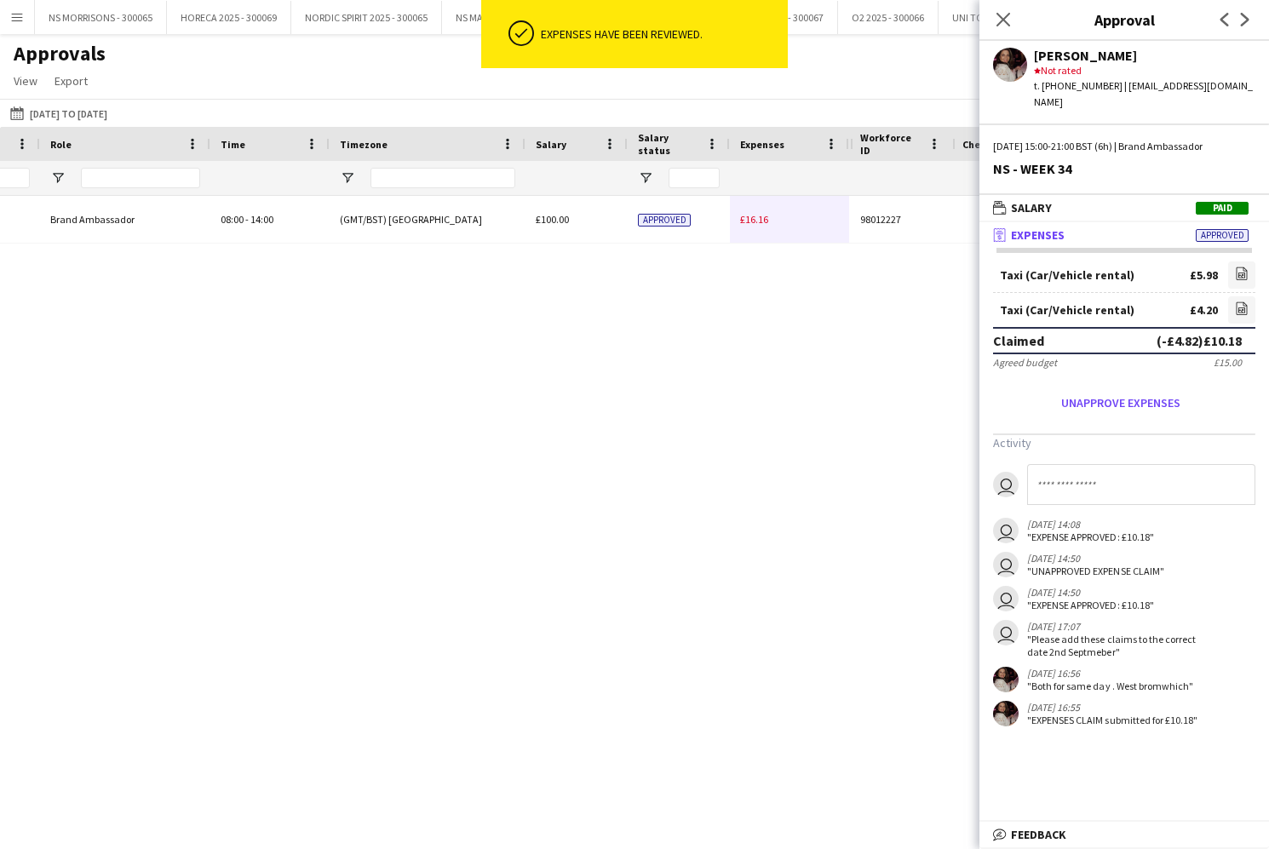
click at [757, 221] on span "£16.16" at bounding box center [754, 219] width 28 height 13
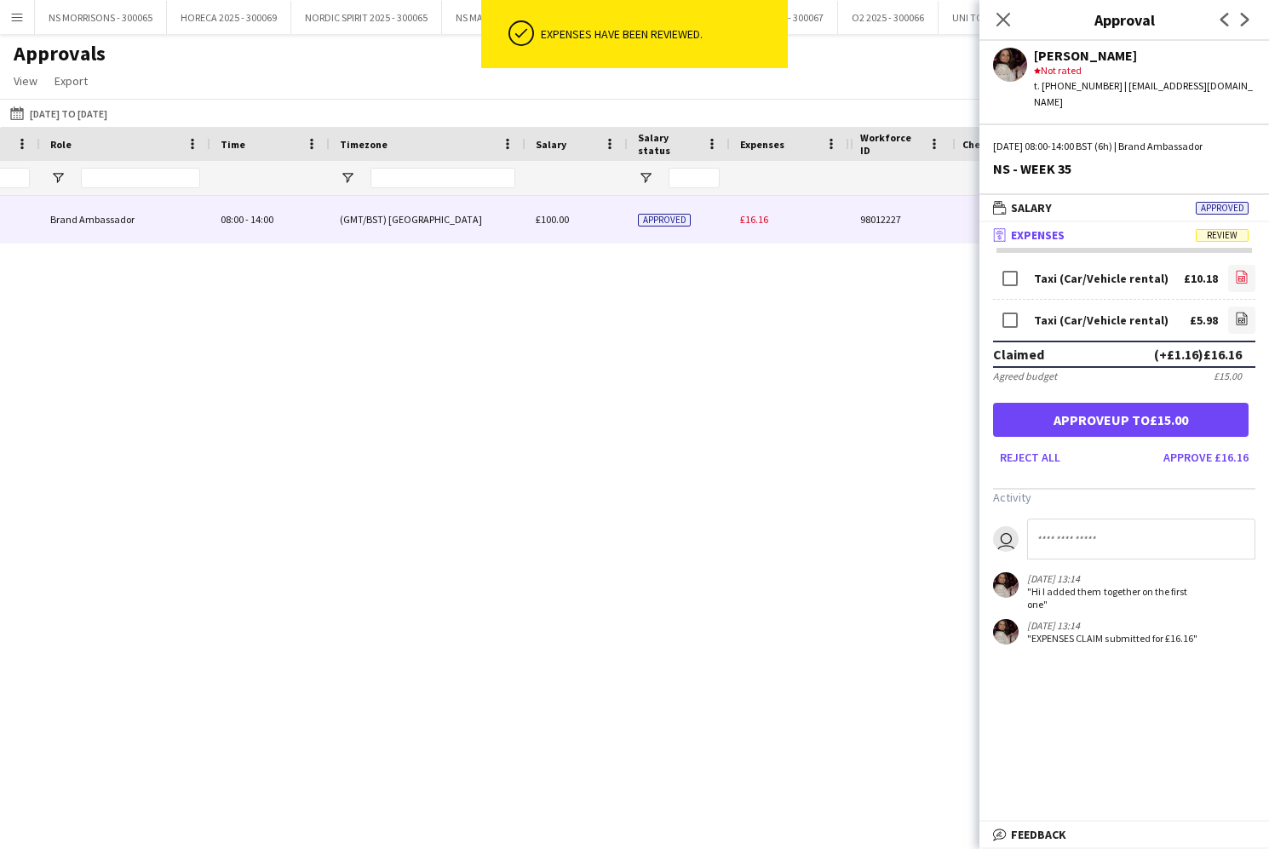
click at [1238, 270] on icon "file-image" at bounding box center [1242, 277] width 14 height 14
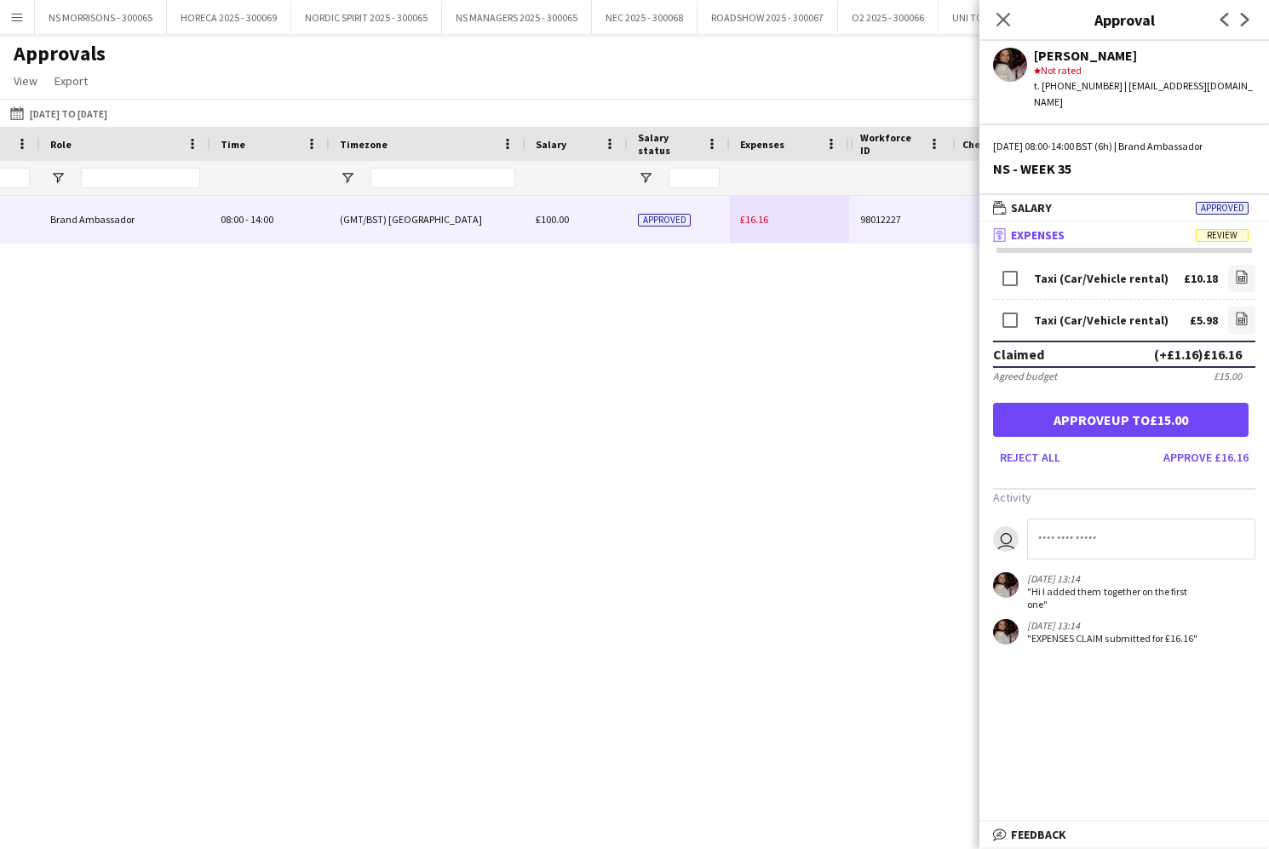
drag, startPoint x: 1236, startPoint y: 298, endPoint x: 1201, endPoint y: 279, distance: 39.6
click at [1235, 312] on icon "file-image" at bounding box center [1242, 319] width 14 height 14
click at [1172, 403] on button "Approve up to £15.00" at bounding box center [1120, 420] width 255 height 34
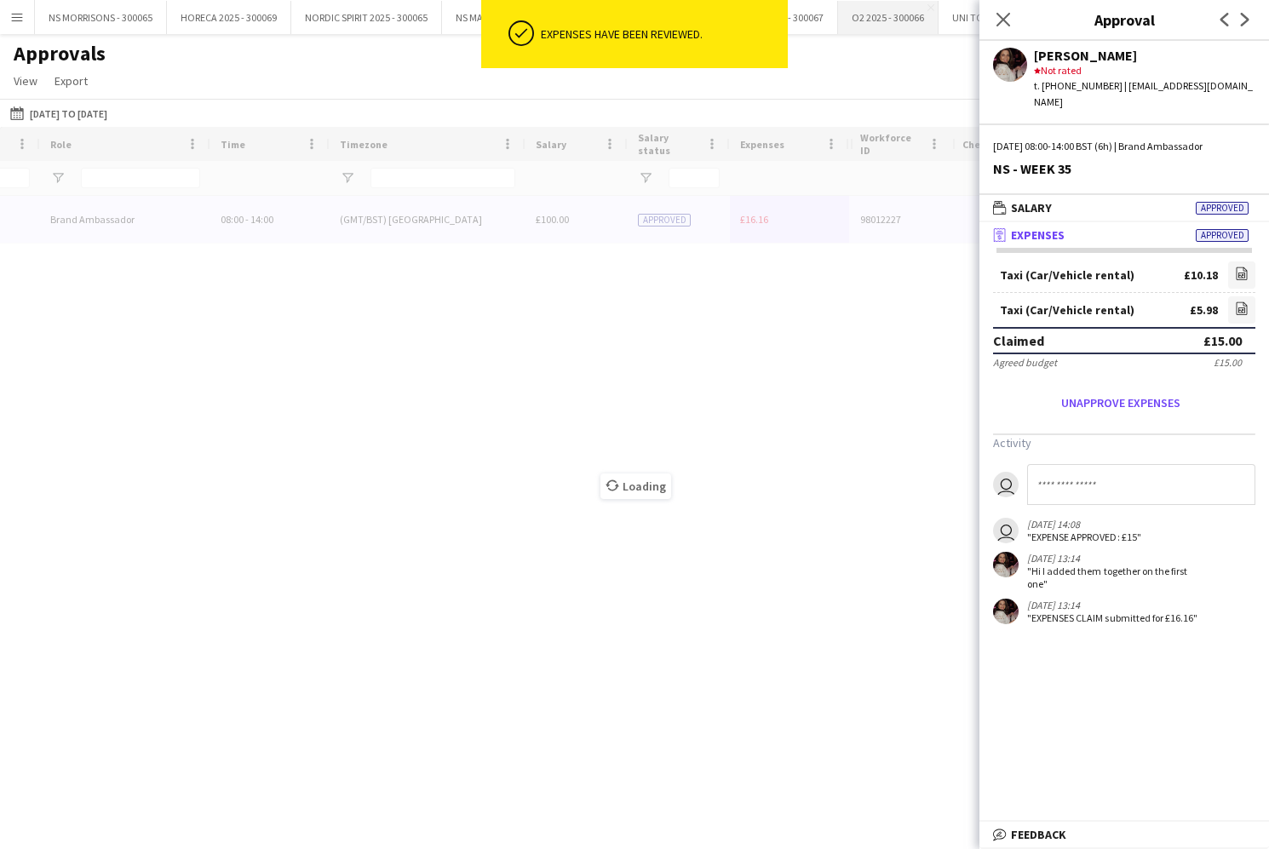
drag, startPoint x: 998, startPoint y: 29, endPoint x: 890, endPoint y: 20, distance: 108.5
click at [996, 29] on app-icon "Close pop-in" at bounding box center [1003, 19] width 20 height 20
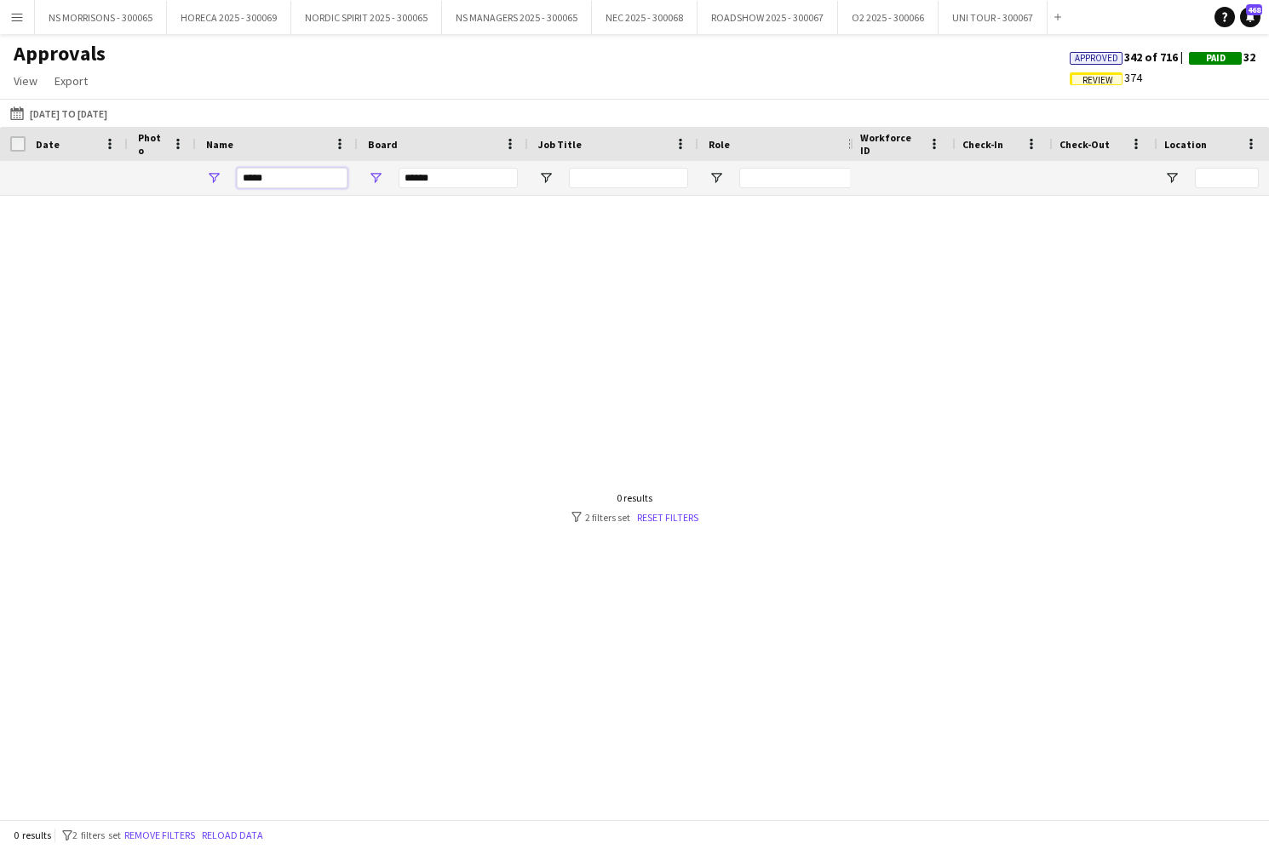
drag, startPoint x: 259, startPoint y: 177, endPoint x: 204, endPoint y: 175, distance: 54.5
click at [204, 175] on div "*****" at bounding box center [277, 178] width 162 height 34
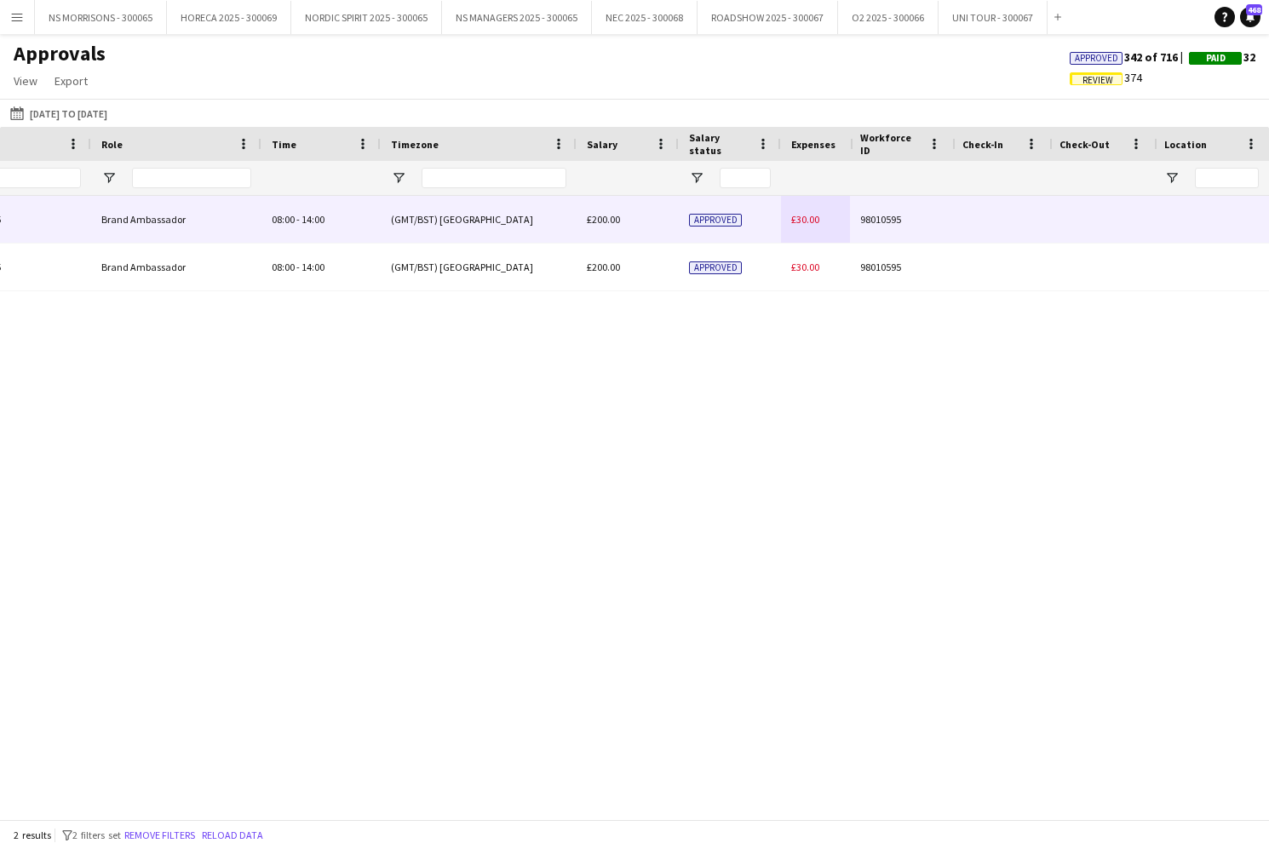
type input "****"
drag, startPoint x: 805, startPoint y: 221, endPoint x: 1090, endPoint y: 249, distance: 286.6
click at [804, 221] on span "£30.00" at bounding box center [805, 219] width 28 height 13
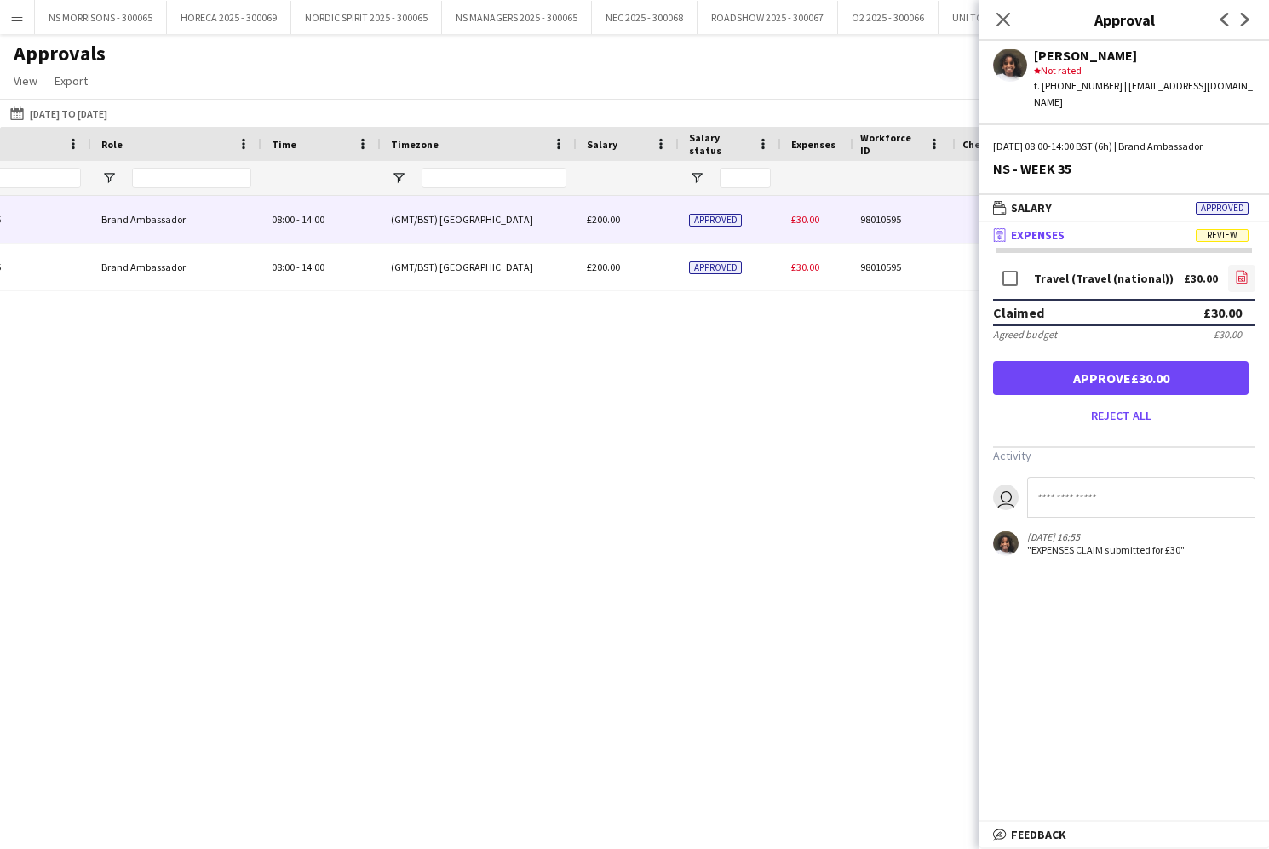
click at [1245, 276] on icon at bounding box center [1241, 278] width 7 height 5
click at [1168, 361] on button "Approve £30.00" at bounding box center [1120, 378] width 255 height 34
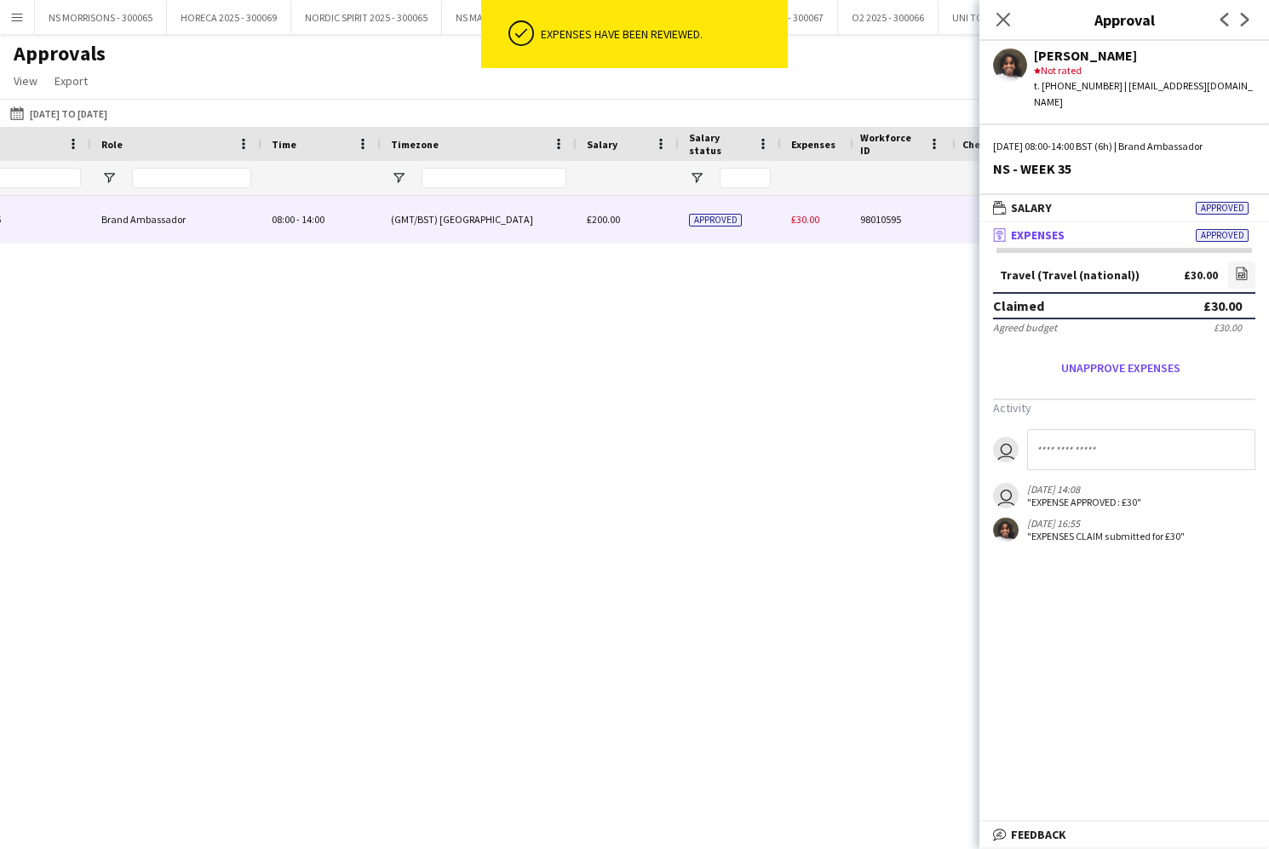
drag, startPoint x: 796, startPoint y: 222, endPoint x: 923, endPoint y: 233, distance: 127.3
click at [796, 222] on span "£30.00" at bounding box center [805, 219] width 28 height 13
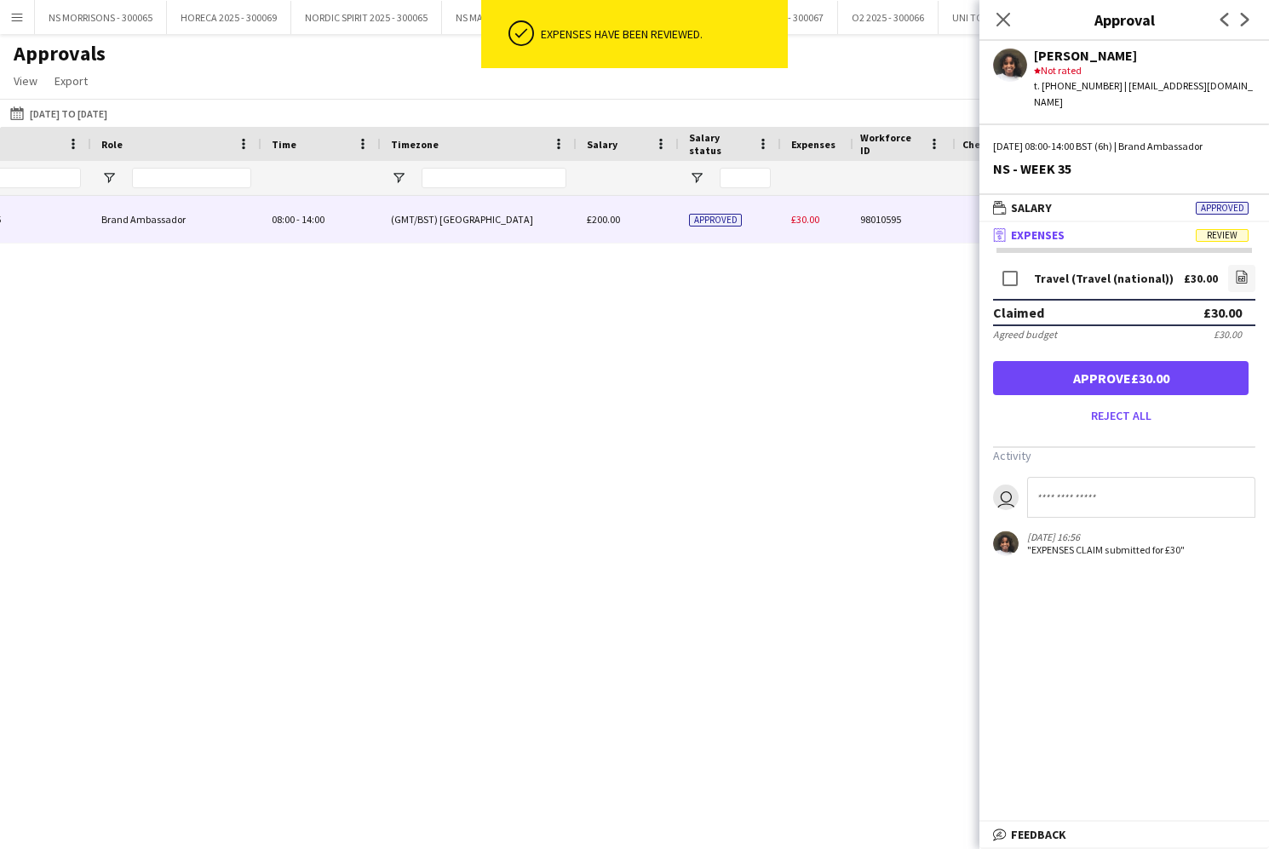
click at [1158, 361] on button "Approve £30.00" at bounding box center [1120, 378] width 255 height 34
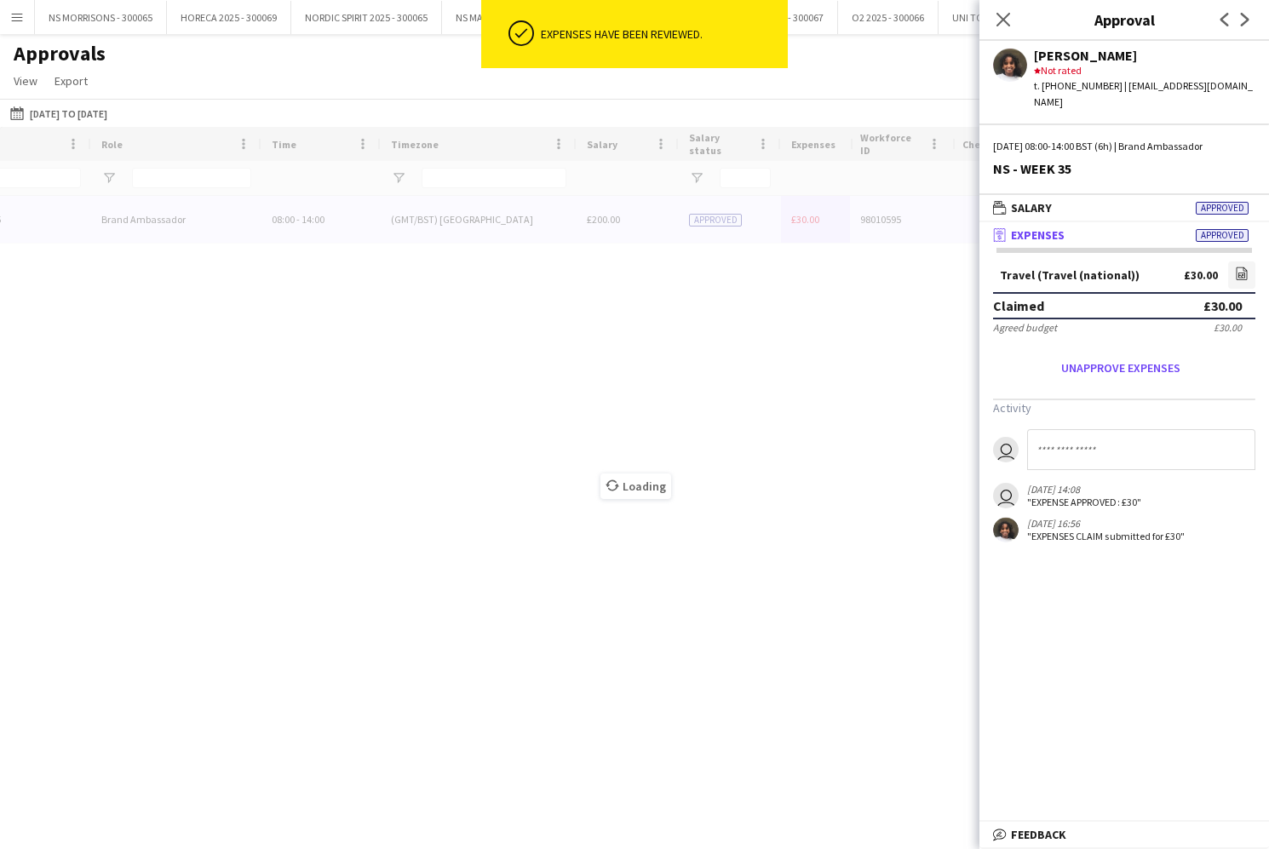
drag, startPoint x: 1006, startPoint y: 19, endPoint x: 778, endPoint y: 100, distance: 241.3
click at [1003, 19] on icon "Close pop-in" at bounding box center [1003, 20] width 14 height 14
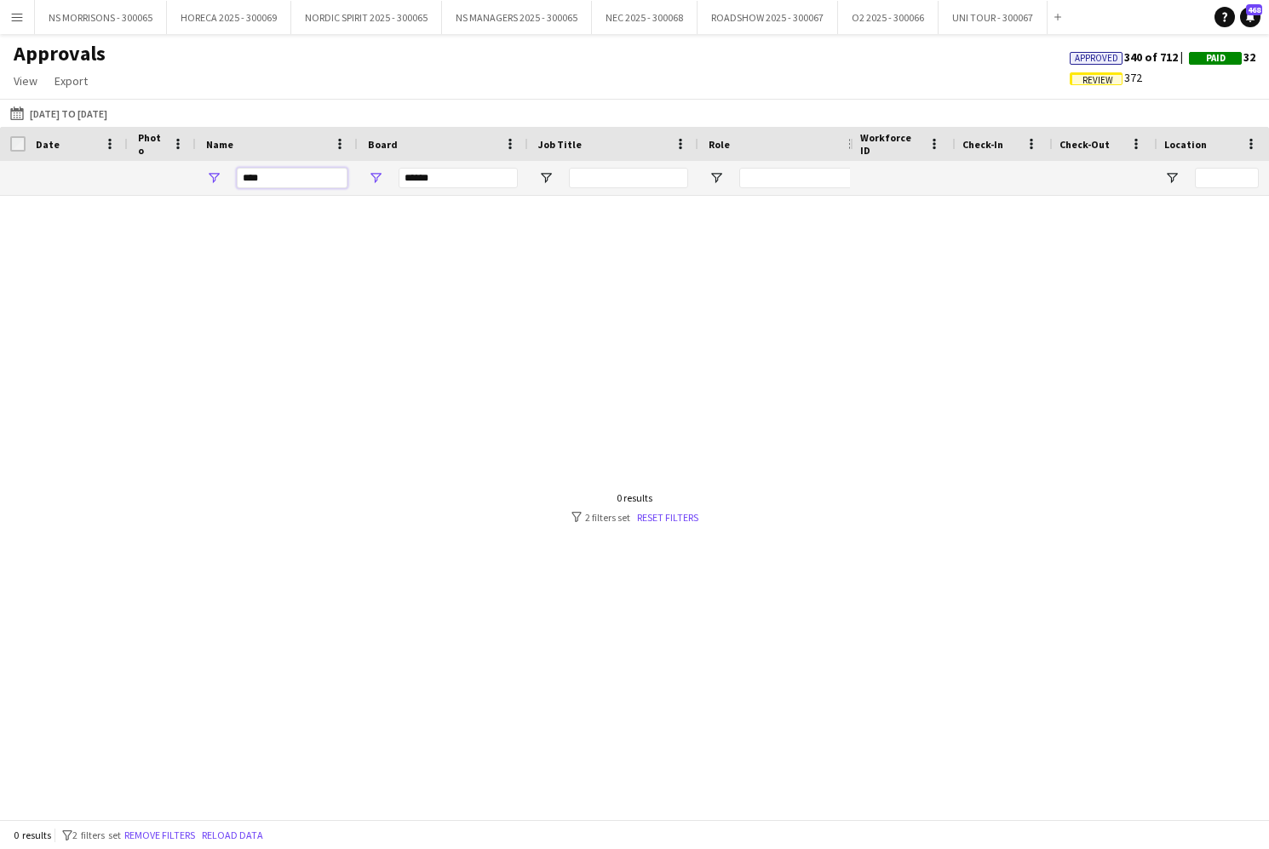
drag, startPoint x: 270, startPoint y: 177, endPoint x: 209, endPoint y: 178, distance: 61.3
click at [209, 178] on div "****" at bounding box center [277, 178] width 162 height 34
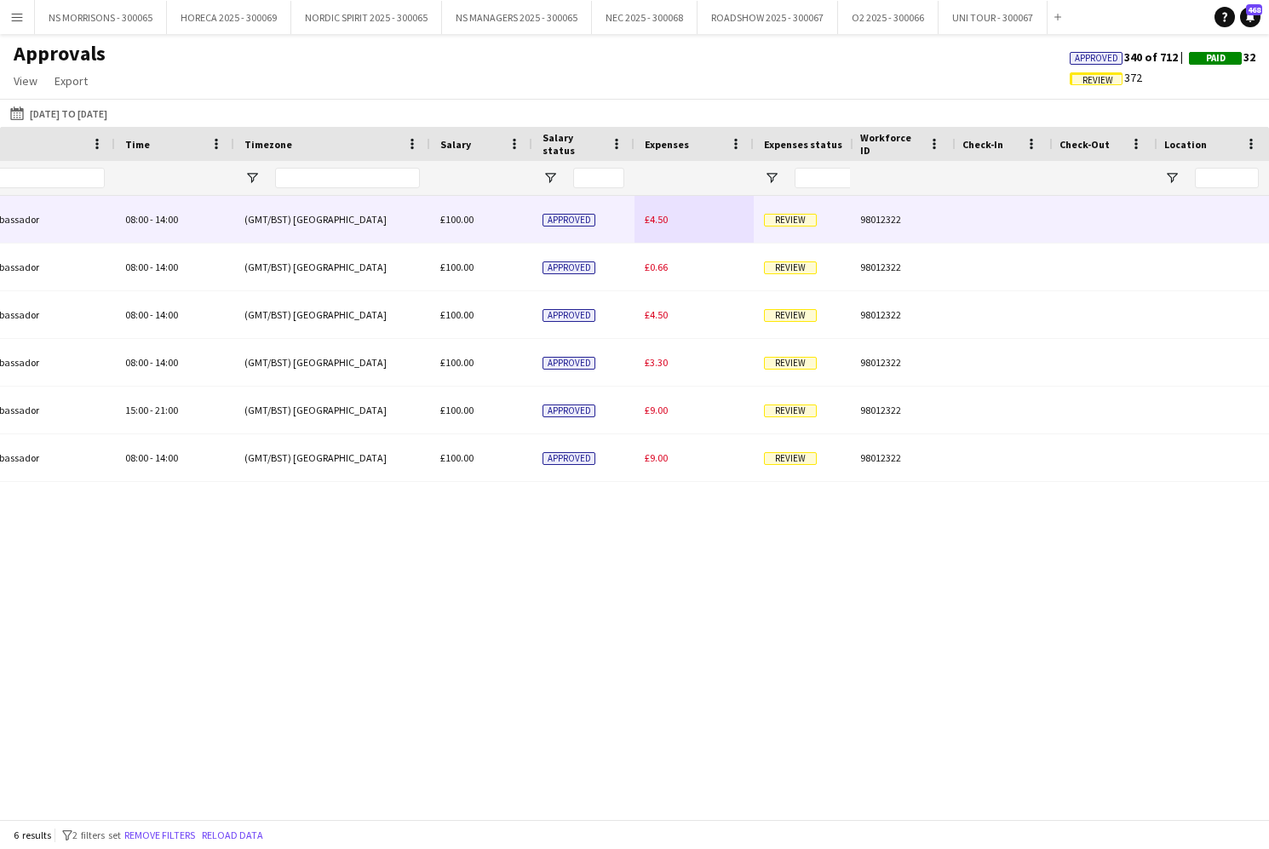
type input "*****"
click at [670, 220] on div "£4.50" at bounding box center [693, 219] width 119 height 47
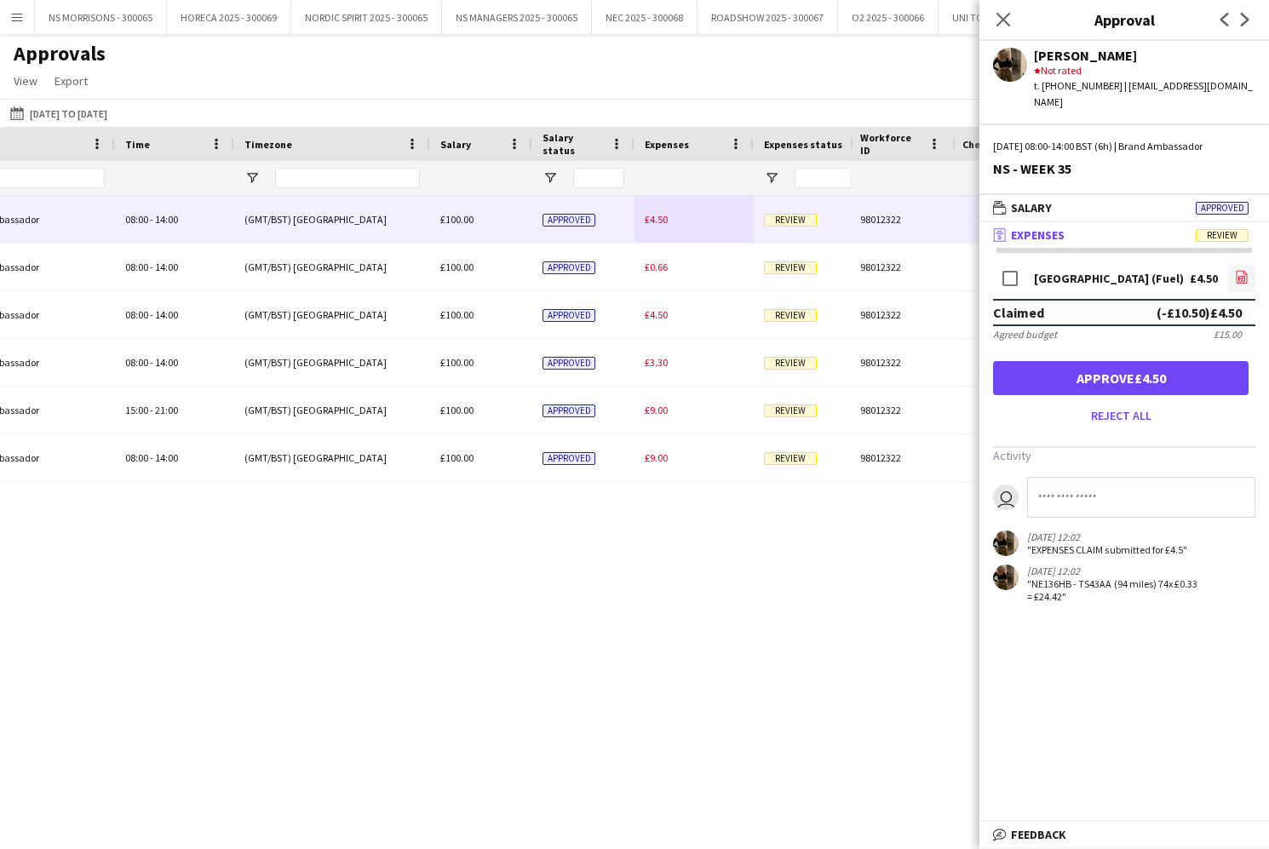
click at [1244, 271] on icon at bounding box center [1241, 277] width 11 height 13
click at [1046, 361] on button "Approve £4.50" at bounding box center [1120, 378] width 255 height 34
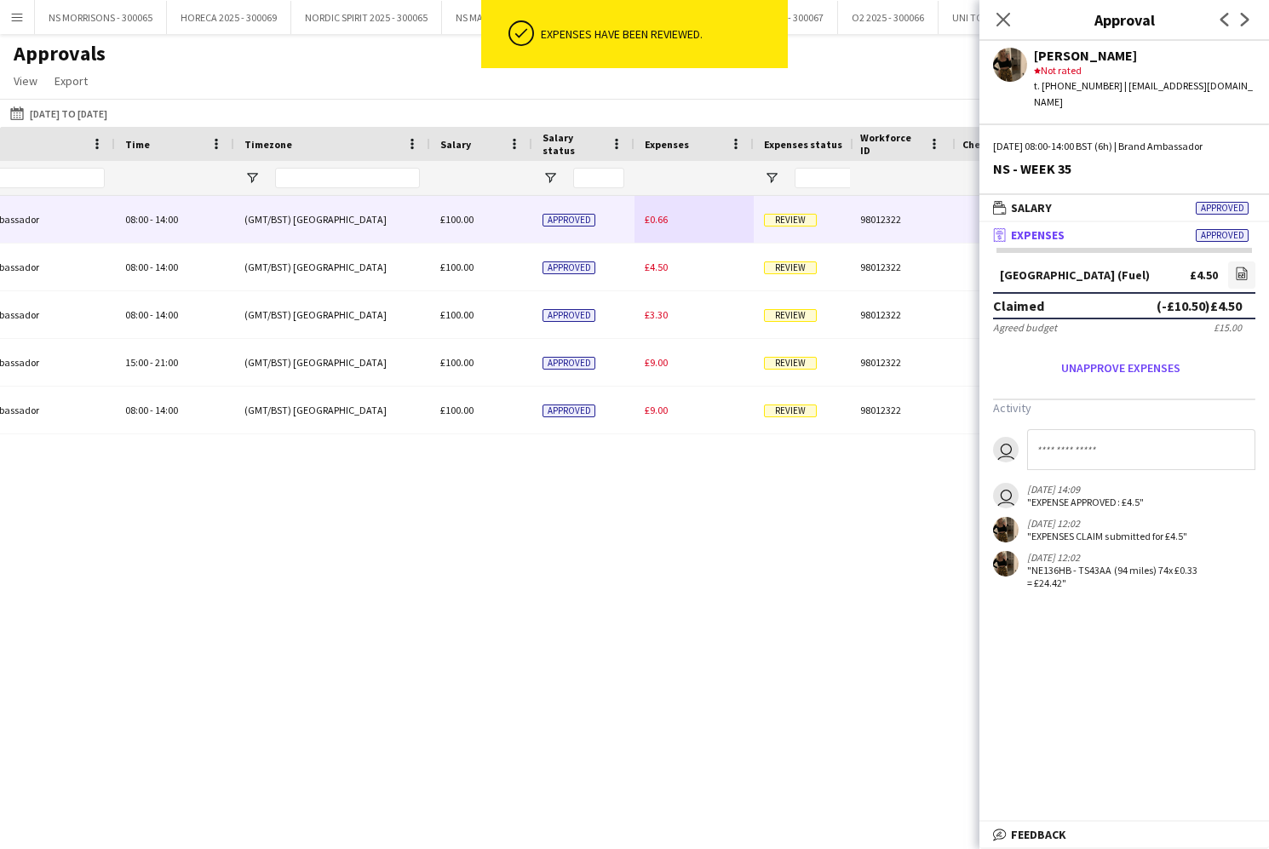
drag, startPoint x: 662, startPoint y: 219, endPoint x: 784, endPoint y: 232, distance: 122.4
click at [662, 219] on span "£0.66" at bounding box center [656, 219] width 23 height 13
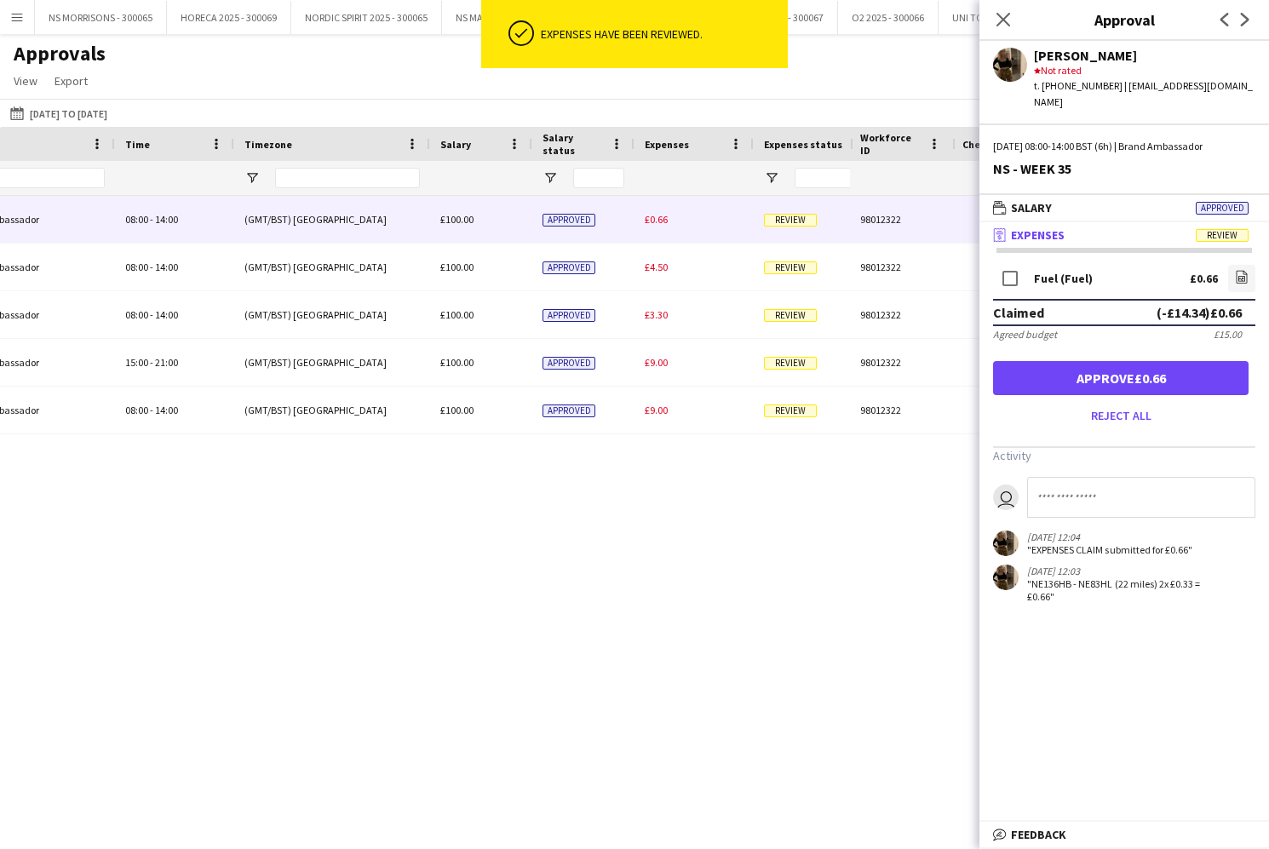
click at [1114, 361] on button "Approve £0.66" at bounding box center [1120, 378] width 255 height 34
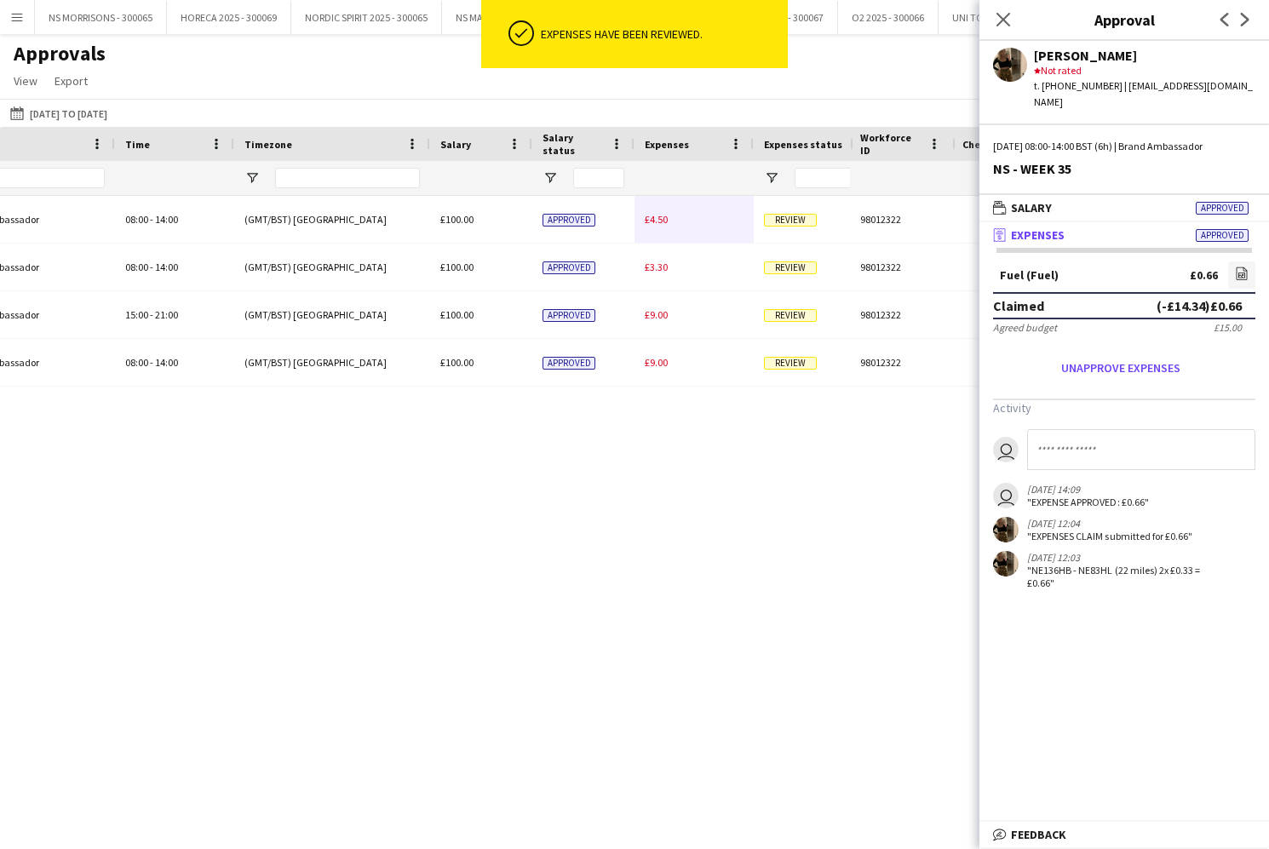
click at [666, 221] on span "£4.50" at bounding box center [656, 219] width 23 height 13
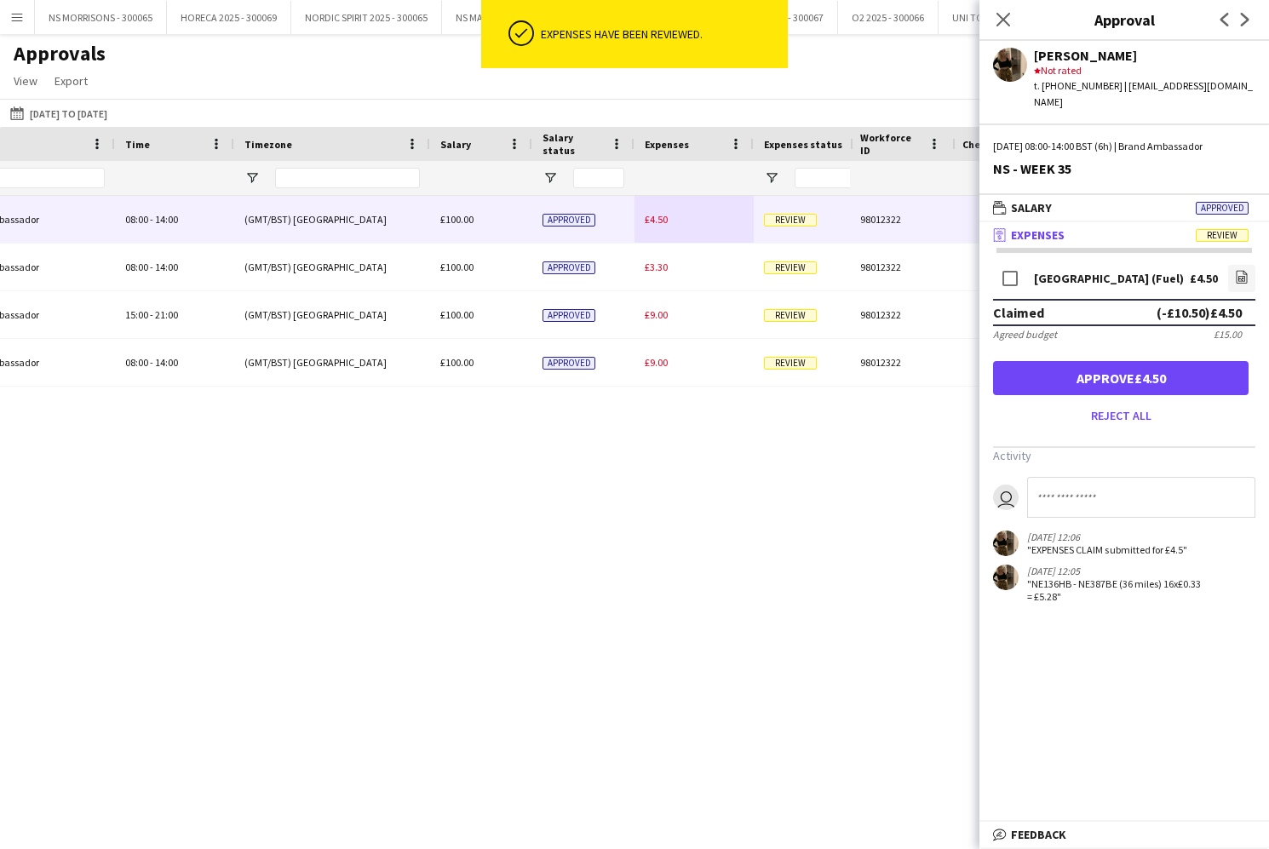
click at [1155, 365] on button "Approve £4.50" at bounding box center [1120, 378] width 255 height 34
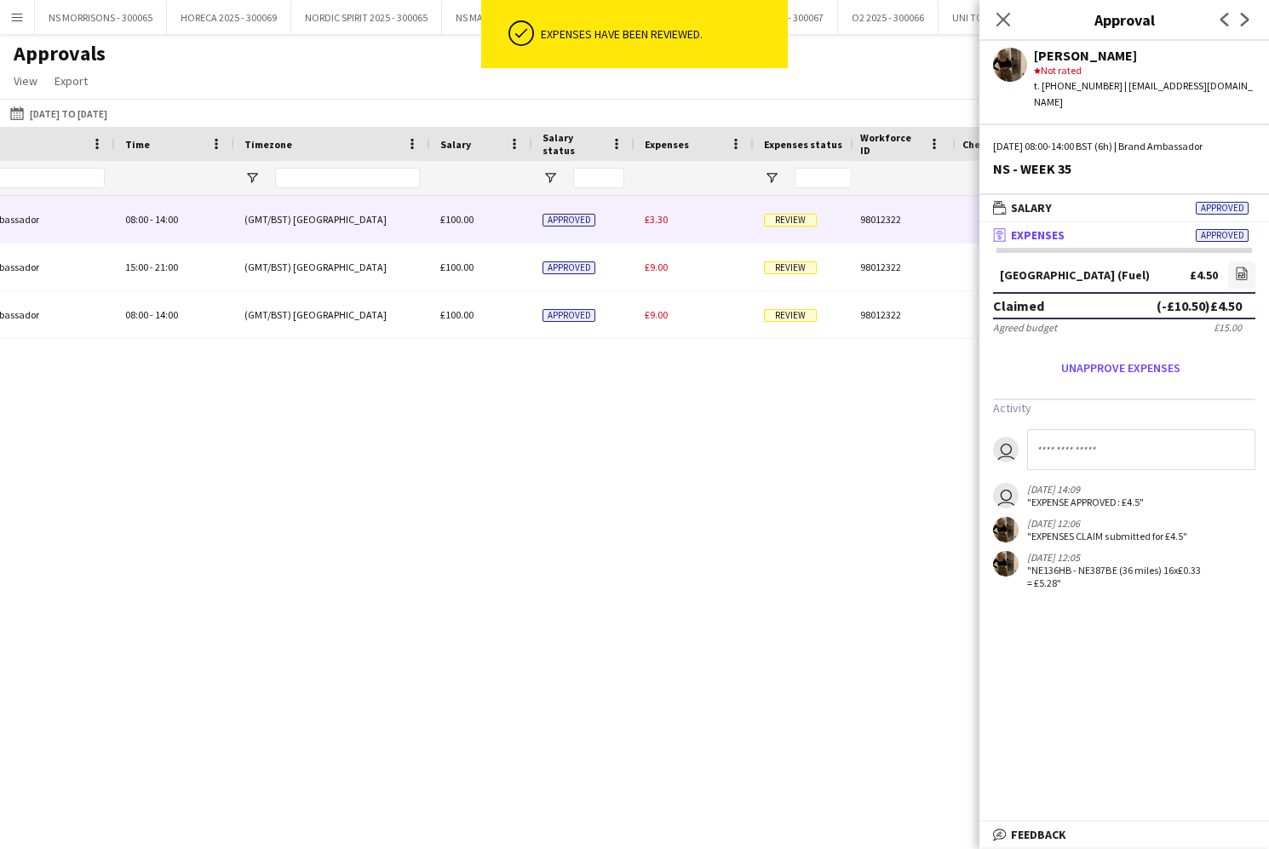
drag, startPoint x: 662, startPoint y: 219, endPoint x: 874, endPoint y: 232, distance: 211.6
click at [662, 219] on span "£3.30" at bounding box center [656, 219] width 23 height 13
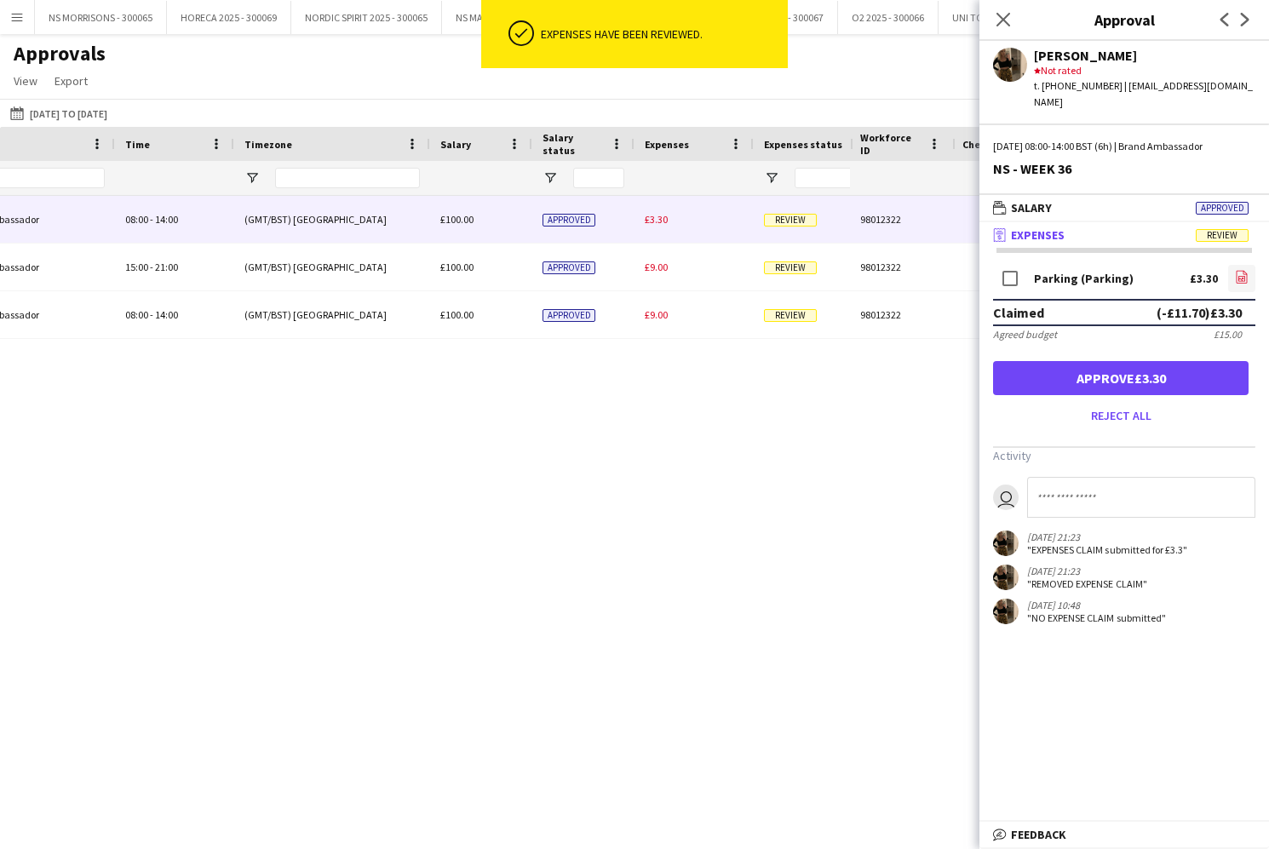
click at [1248, 265] on link "file-image" at bounding box center [1241, 278] width 27 height 27
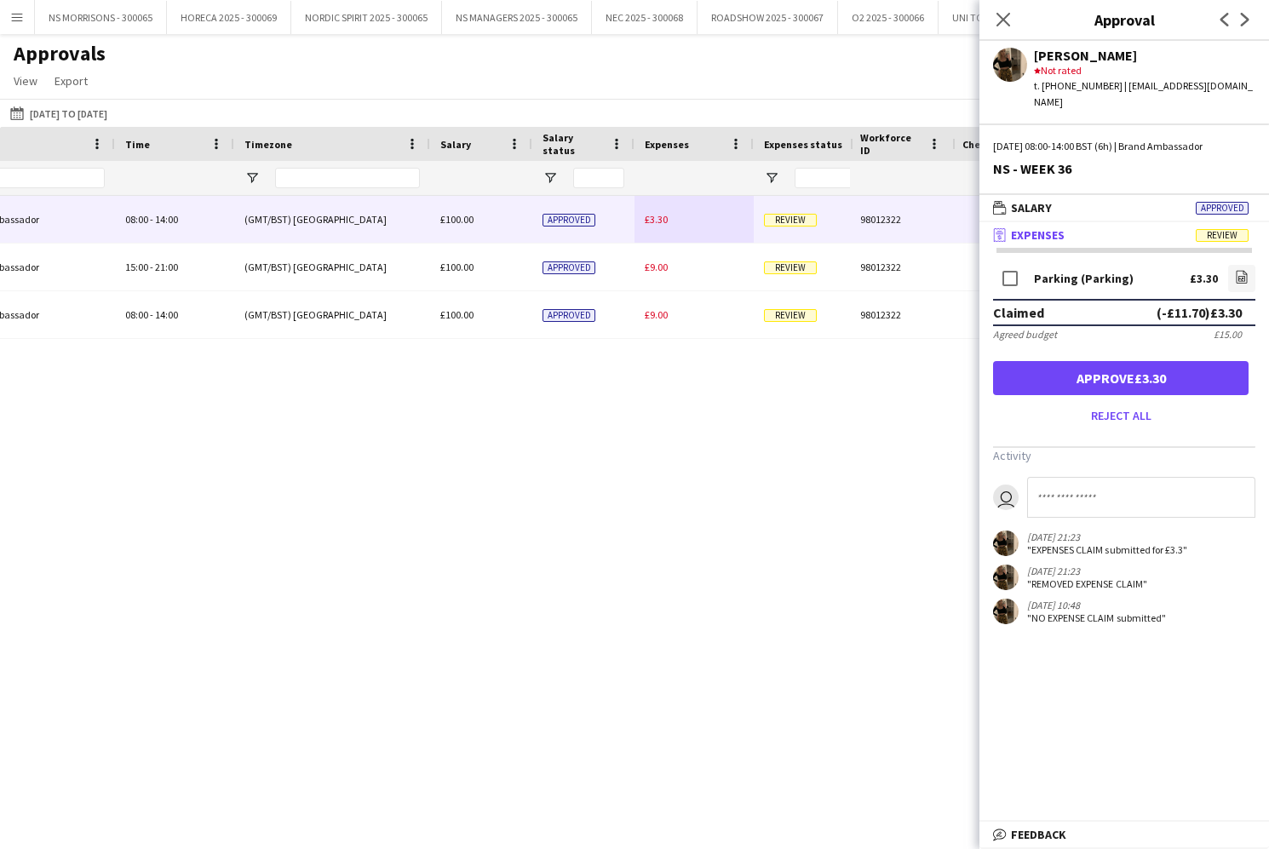
click at [1115, 361] on button "Approve £3.30" at bounding box center [1120, 378] width 255 height 34
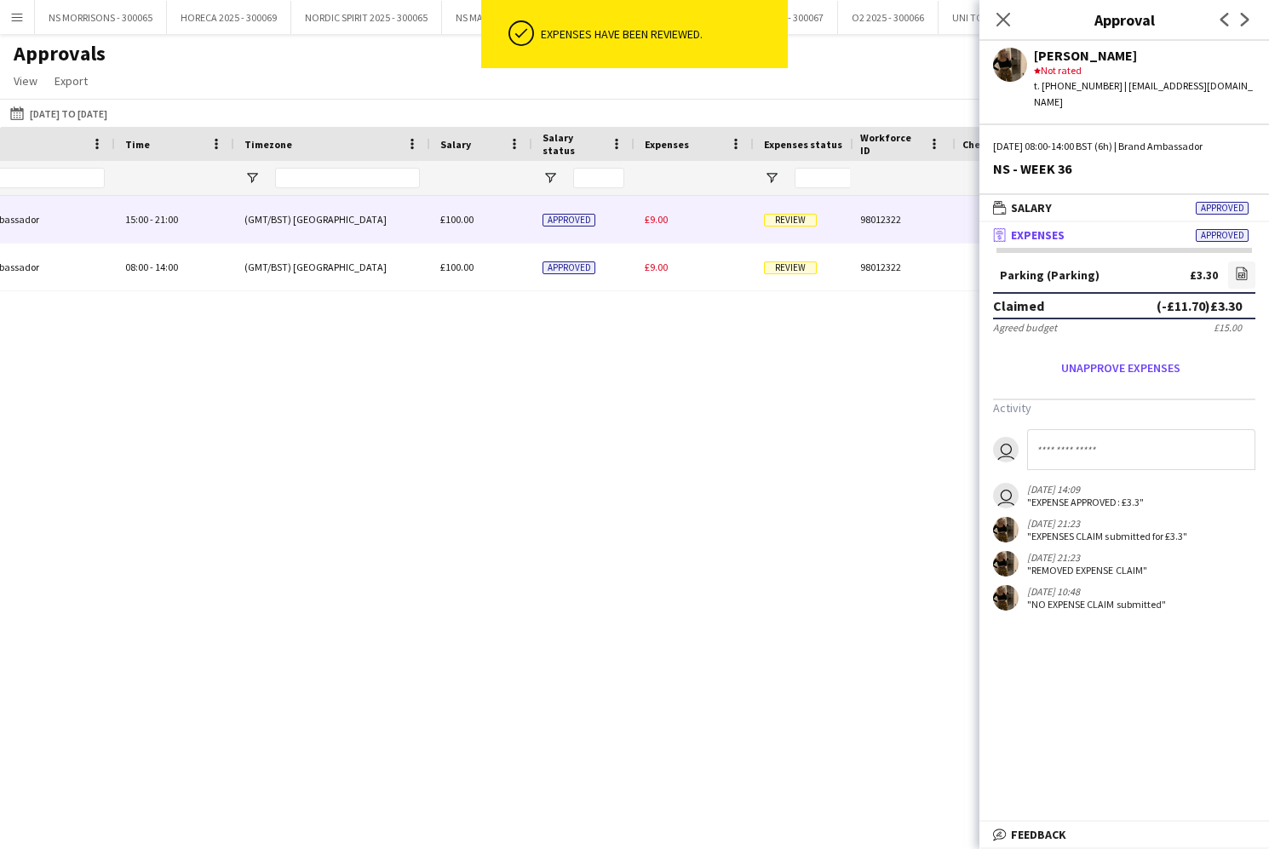
drag, startPoint x: 650, startPoint y: 216, endPoint x: 773, endPoint y: 228, distance: 123.2
click at [650, 216] on span "£9.00" at bounding box center [656, 219] width 23 height 13
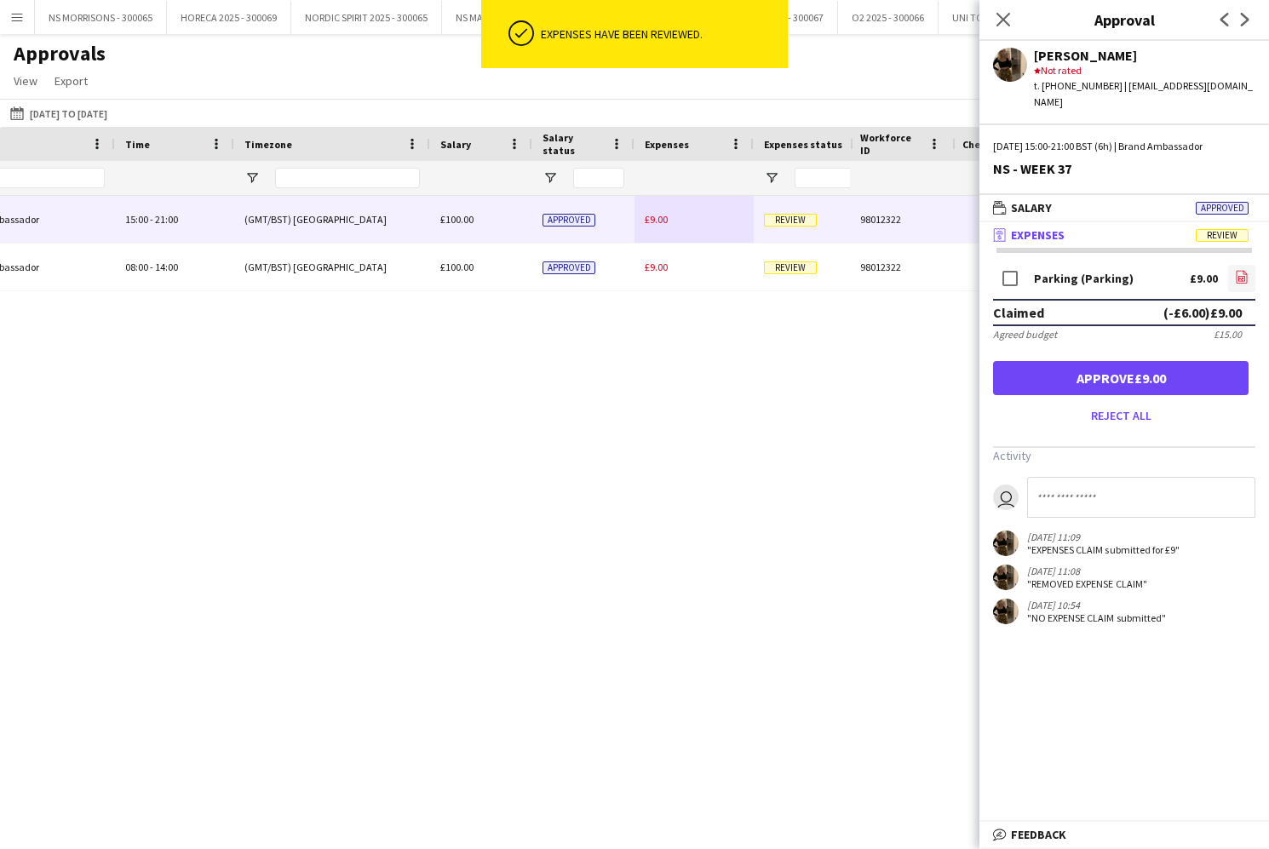
click at [1234, 266] on link "file-image" at bounding box center [1241, 278] width 27 height 27
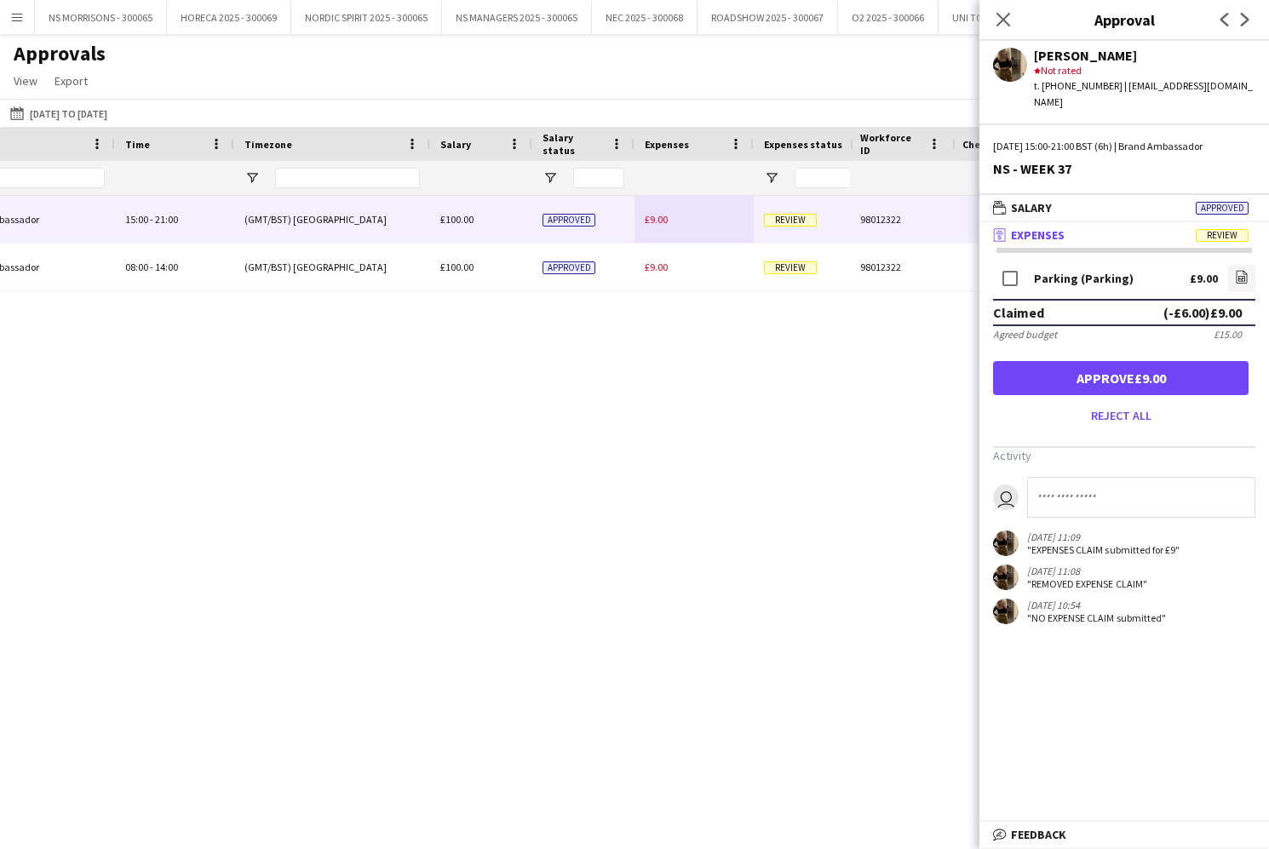
click at [1053, 361] on button "Approve £9.00" at bounding box center [1120, 378] width 255 height 34
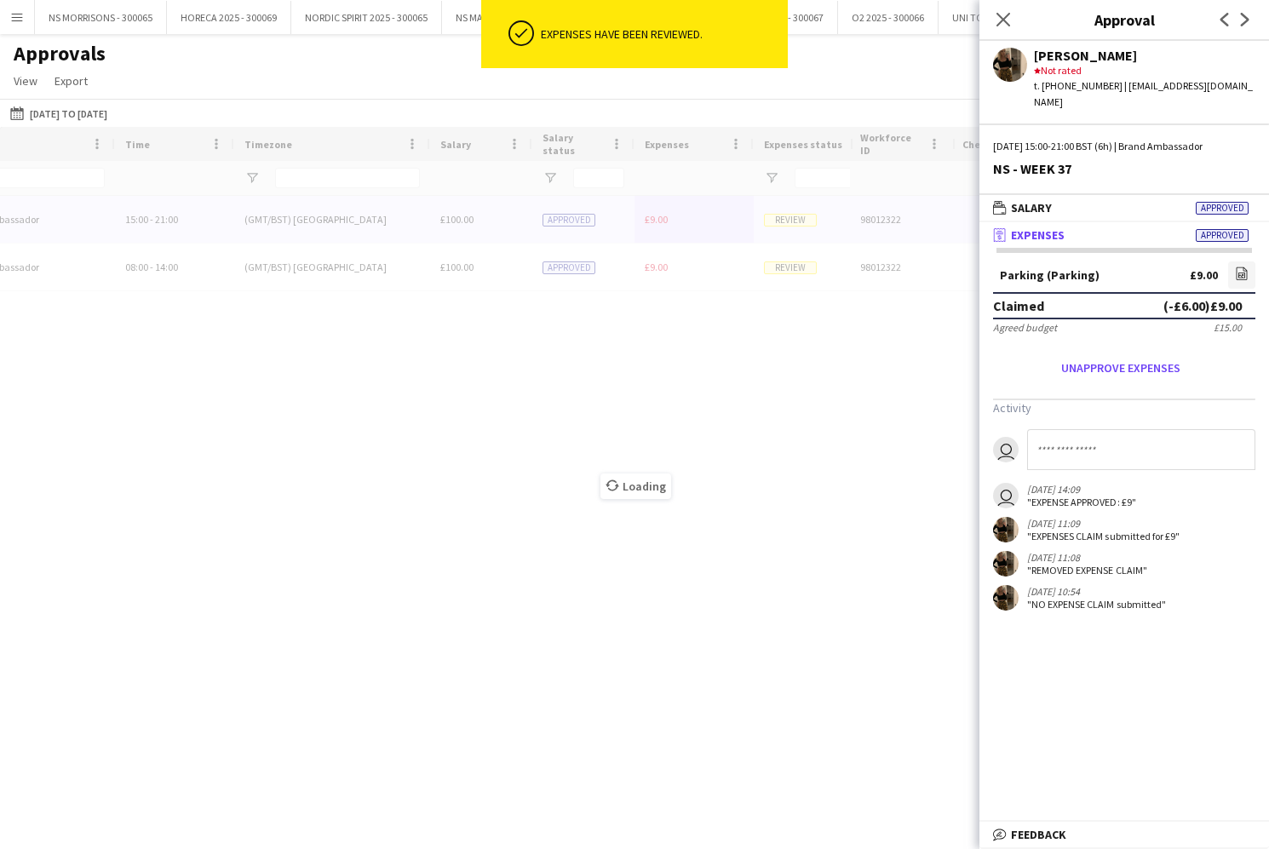
click at [660, 220] on span "£9.00" at bounding box center [656, 219] width 23 height 13
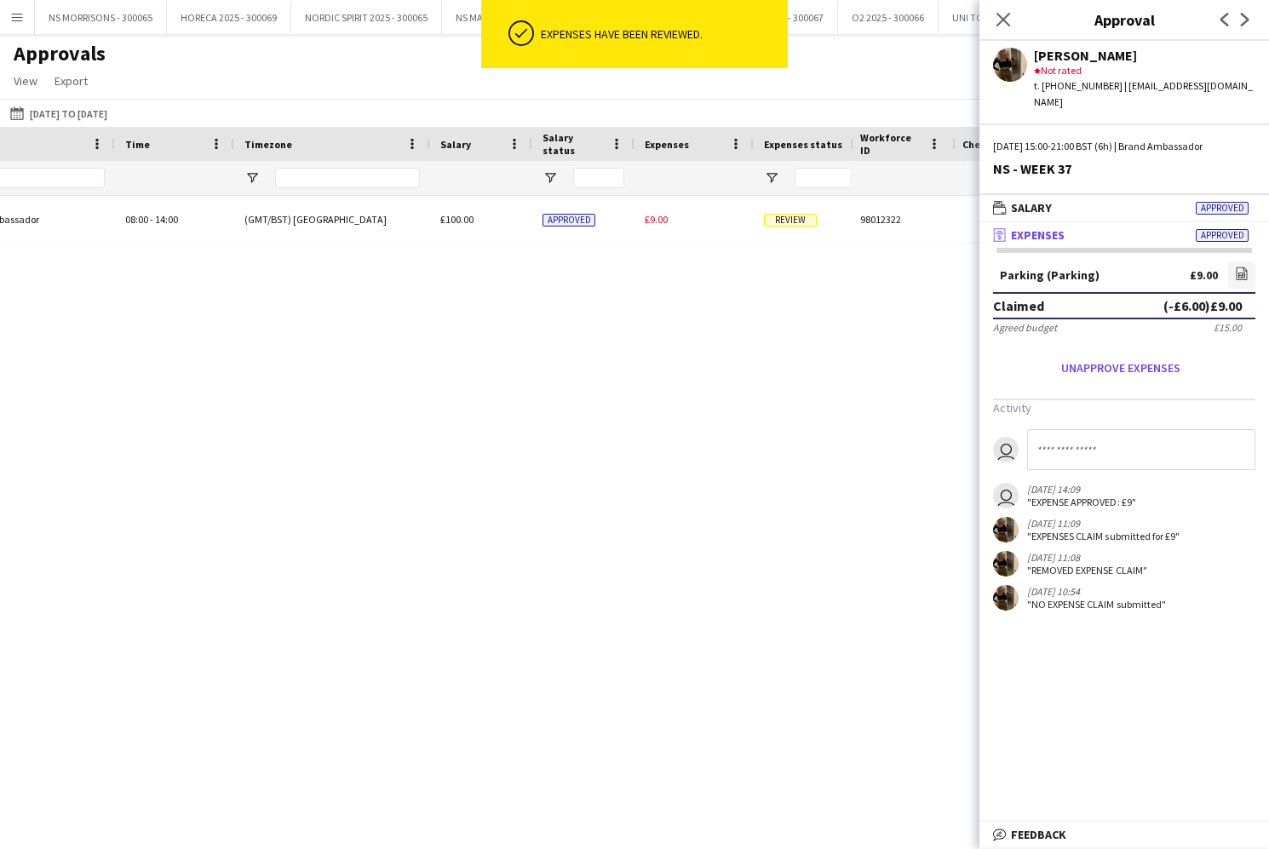
click at [660, 220] on span "£9.00" at bounding box center [656, 219] width 23 height 13
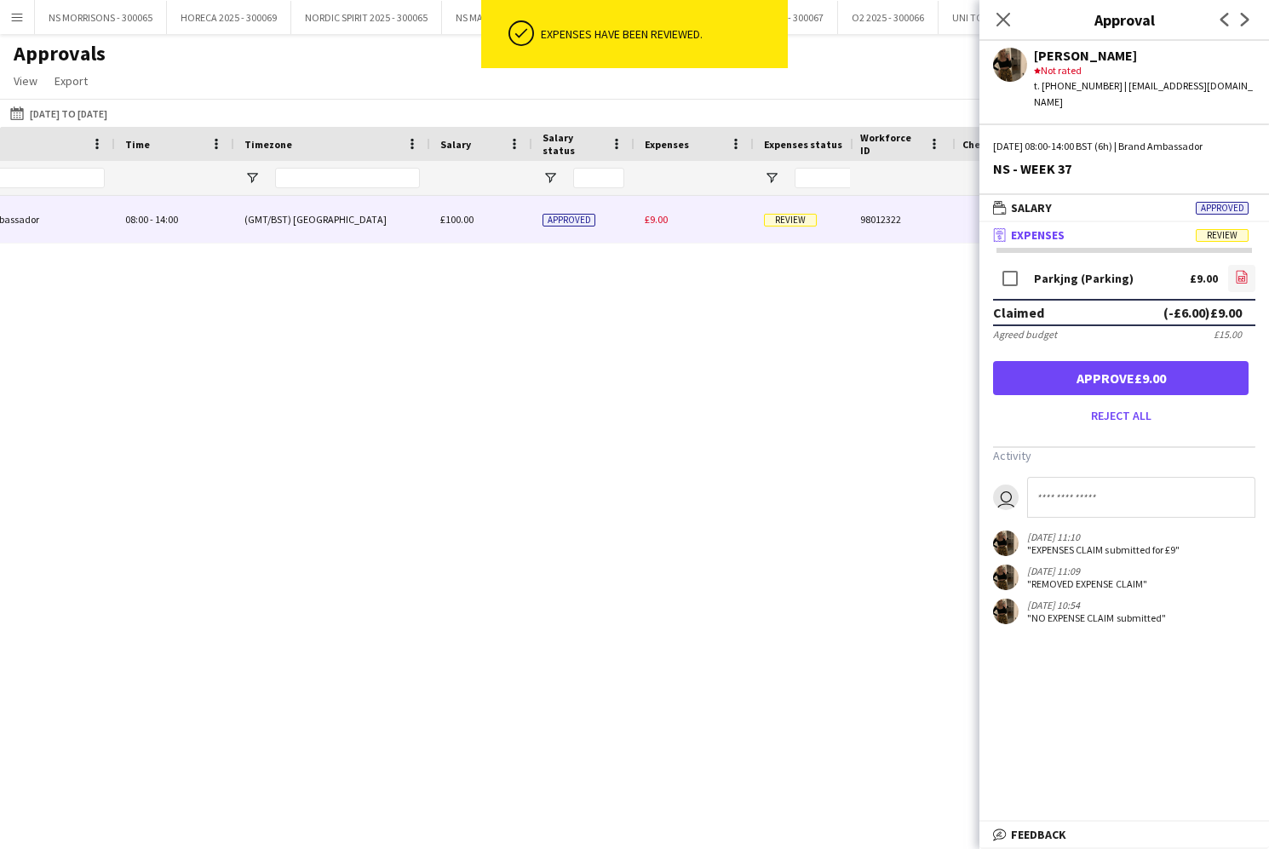
click at [1244, 270] on icon "file-image" at bounding box center [1242, 277] width 14 height 14
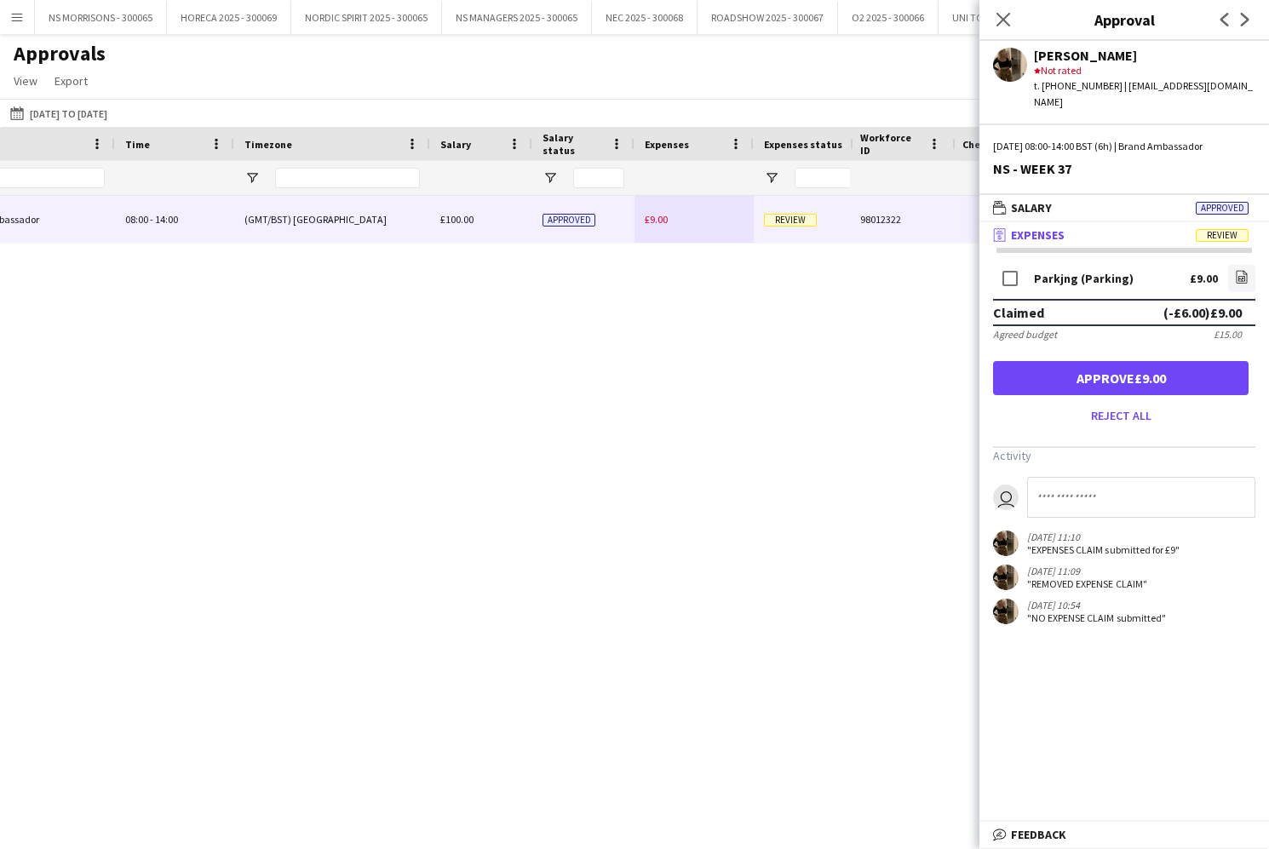
click at [1095, 361] on button "Approve £9.00" at bounding box center [1120, 378] width 255 height 34
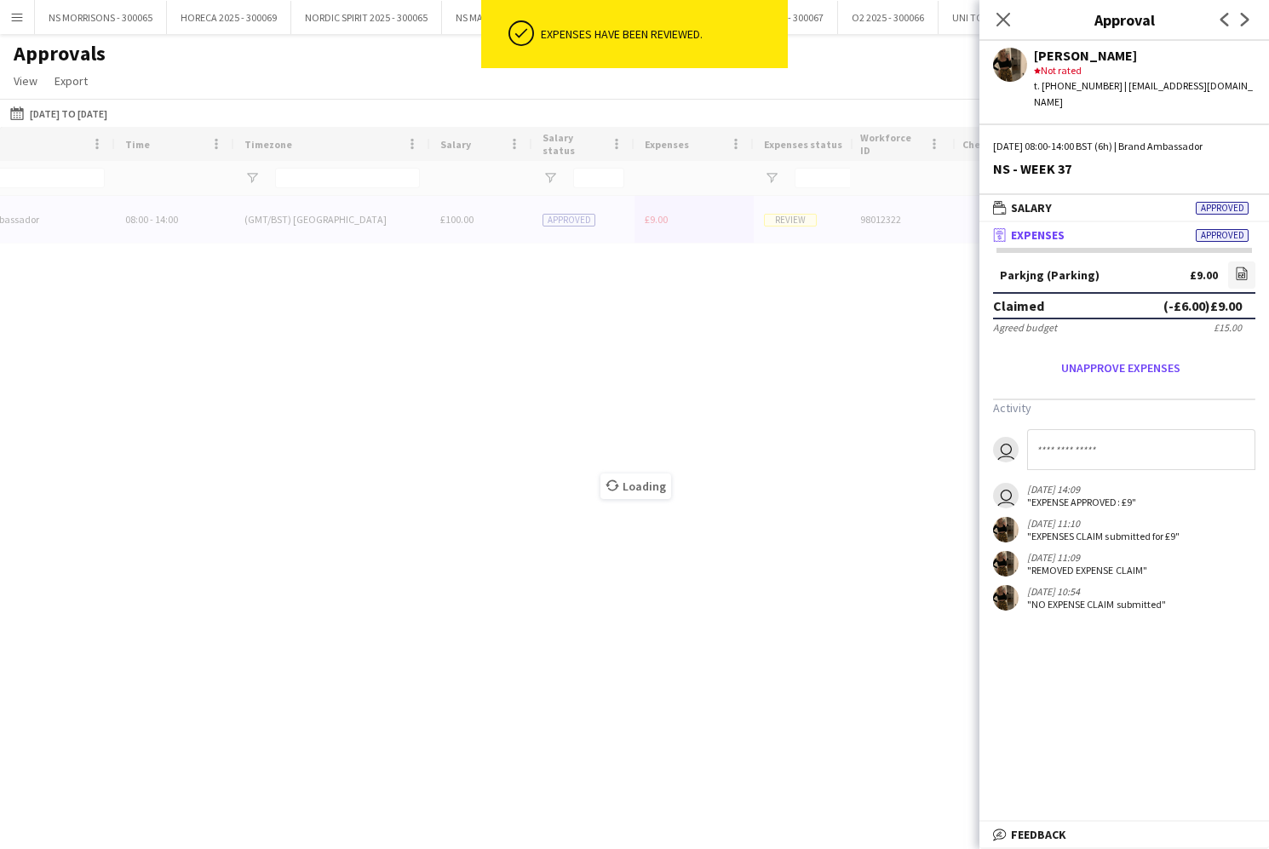
drag, startPoint x: 999, startPoint y: 15, endPoint x: 871, endPoint y: 59, distance: 134.9
click at [998, 15] on icon at bounding box center [1003, 20] width 14 height 14
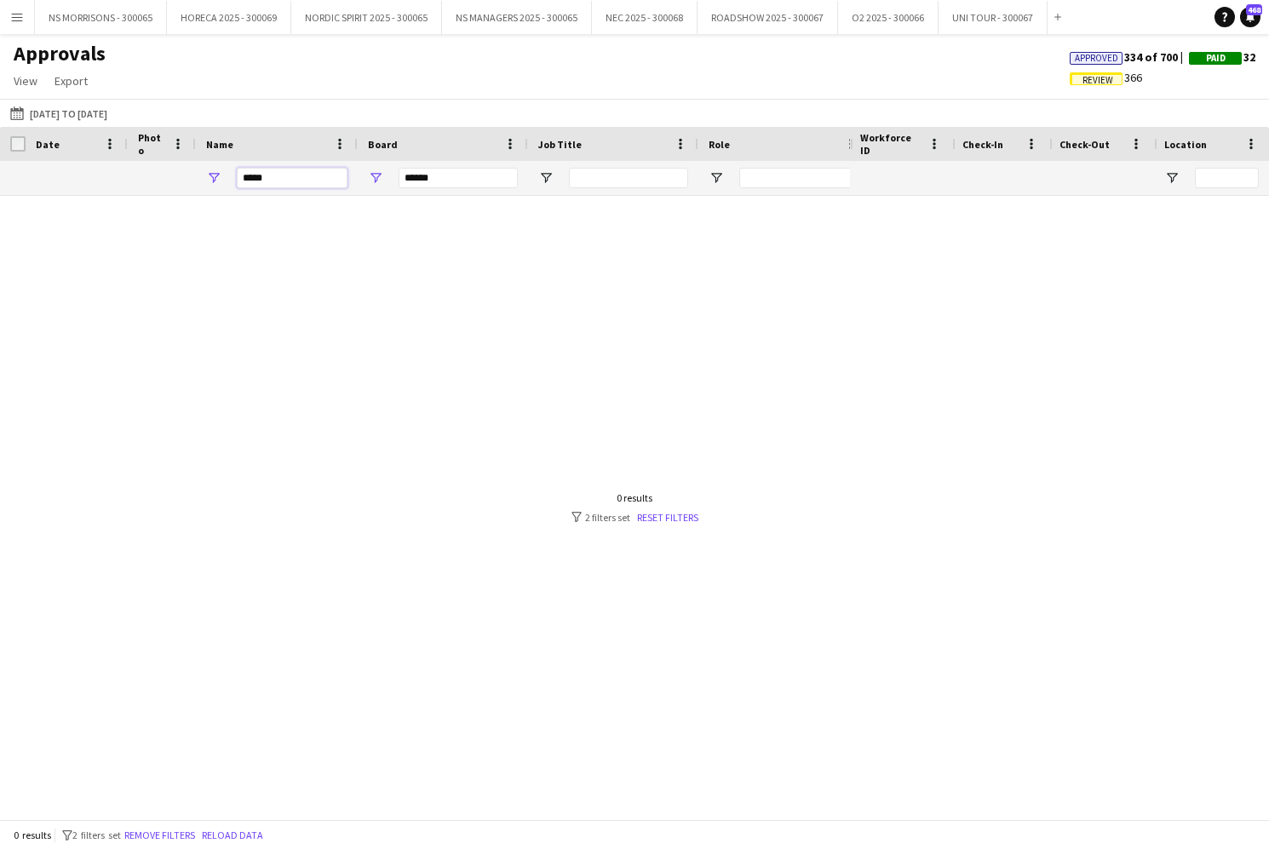
drag, startPoint x: 268, startPoint y: 180, endPoint x: 218, endPoint y: 180, distance: 50.2
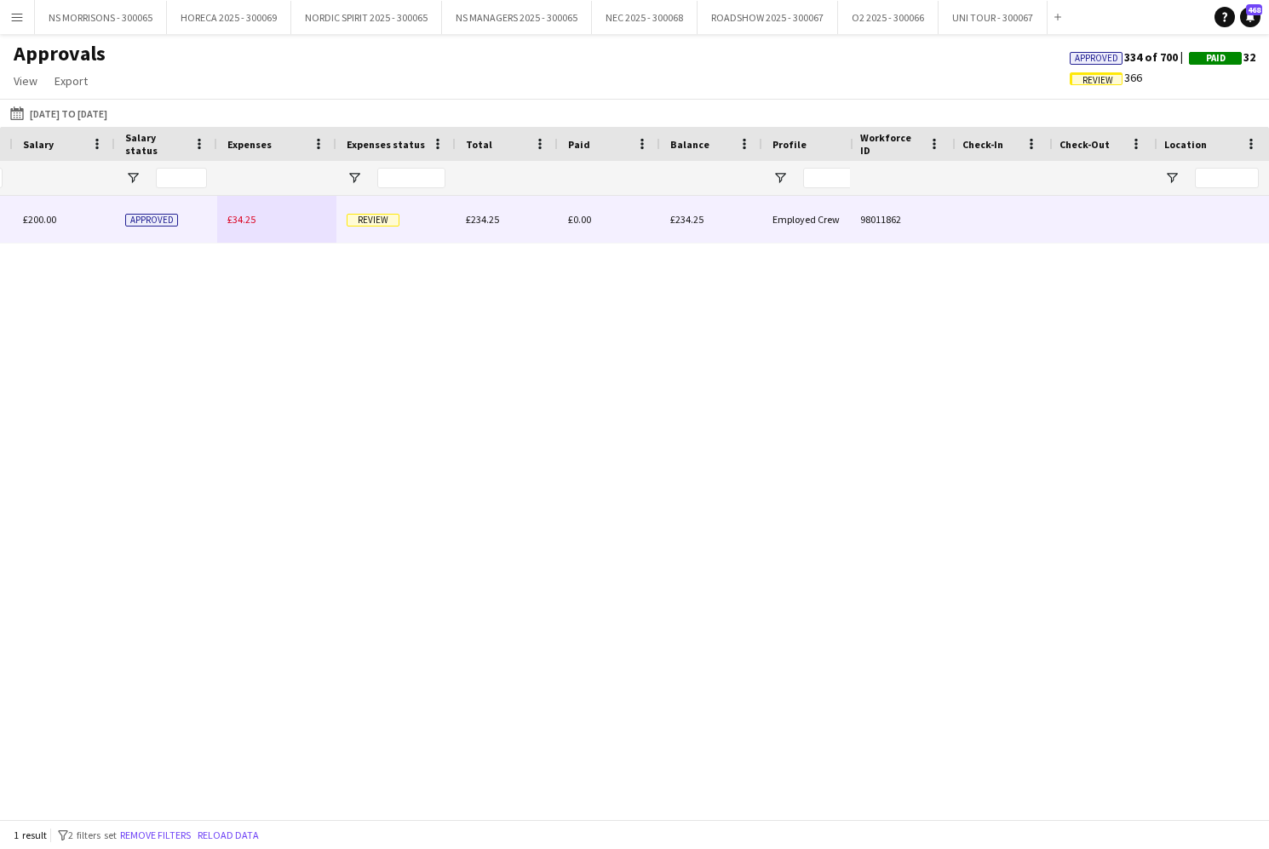
type input "****"
click at [250, 218] on span "£34.25" at bounding box center [241, 219] width 28 height 13
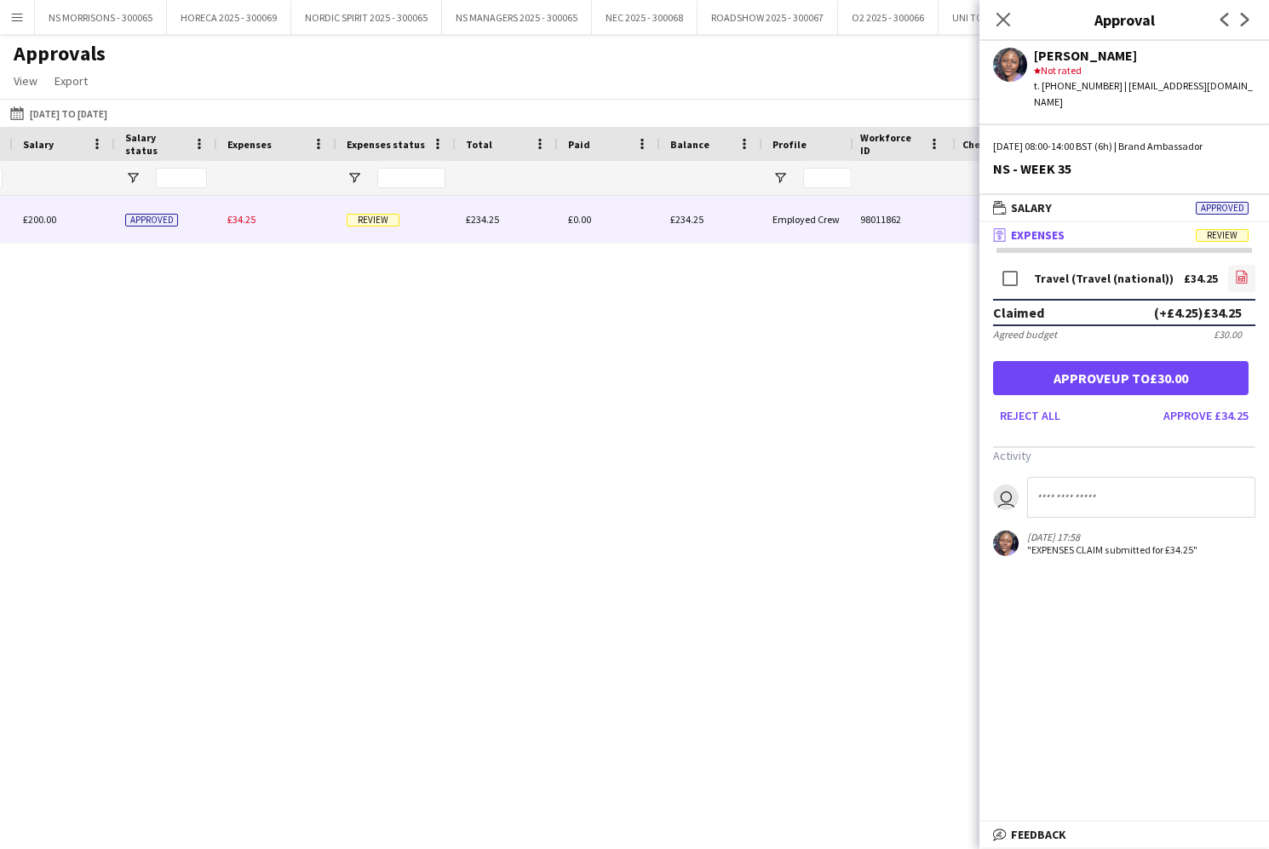
click at [1240, 270] on icon "file-image" at bounding box center [1242, 277] width 14 height 14
click at [1171, 362] on button "Approve up to £30.00" at bounding box center [1120, 378] width 255 height 34
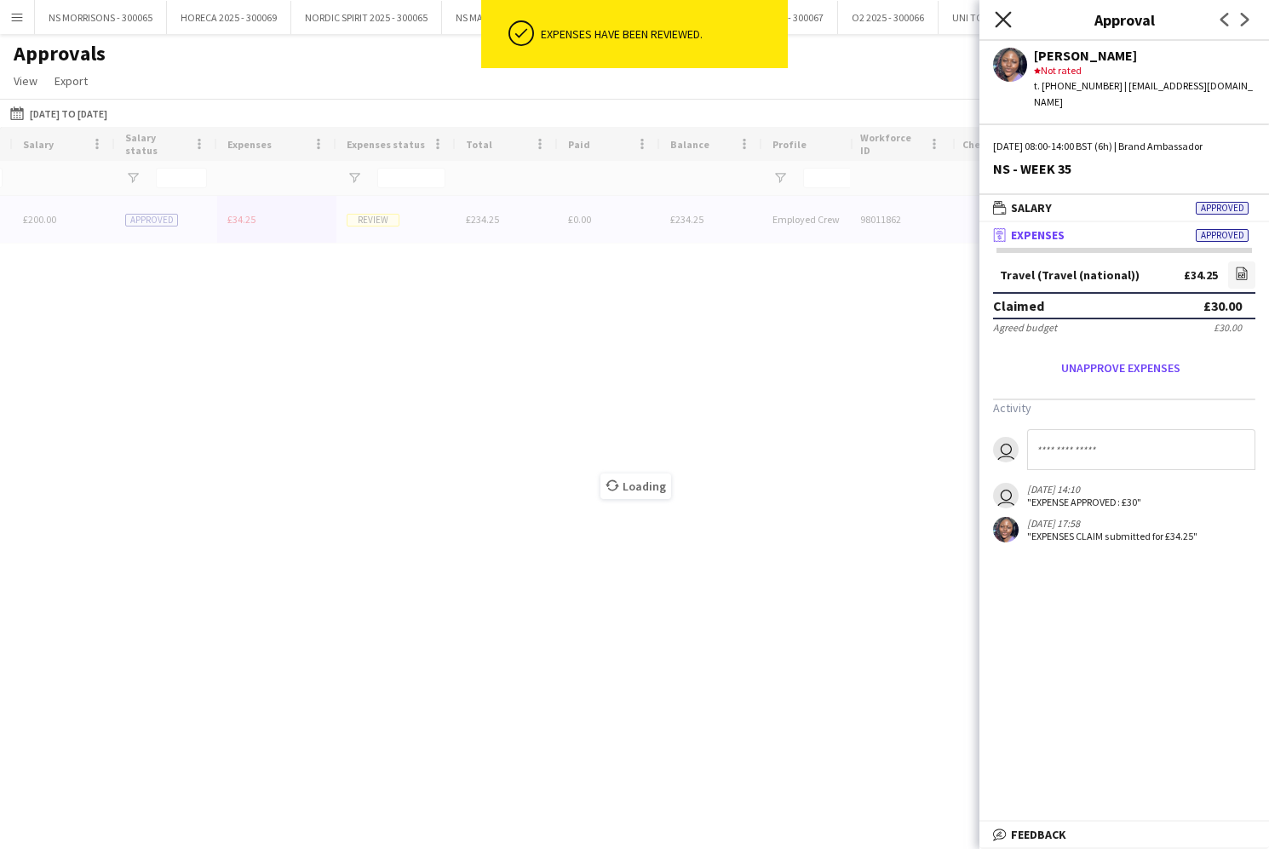
click at [1001, 20] on icon "Close pop-in" at bounding box center [1002, 19] width 16 height 16
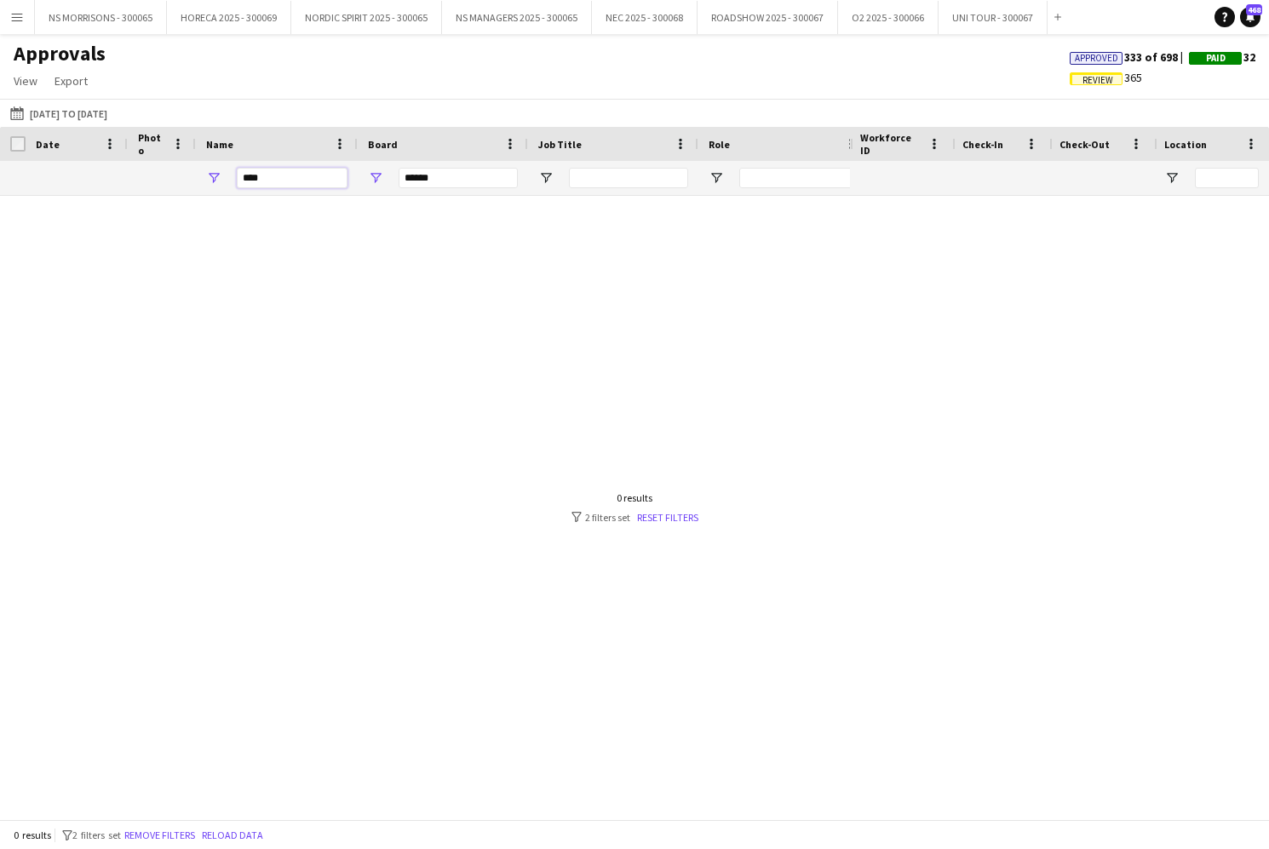
drag, startPoint x: 275, startPoint y: 180, endPoint x: 237, endPoint y: 180, distance: 38.3
click at [205, 180] on div "****" at bounding box center [277, 178] width 162 height 34
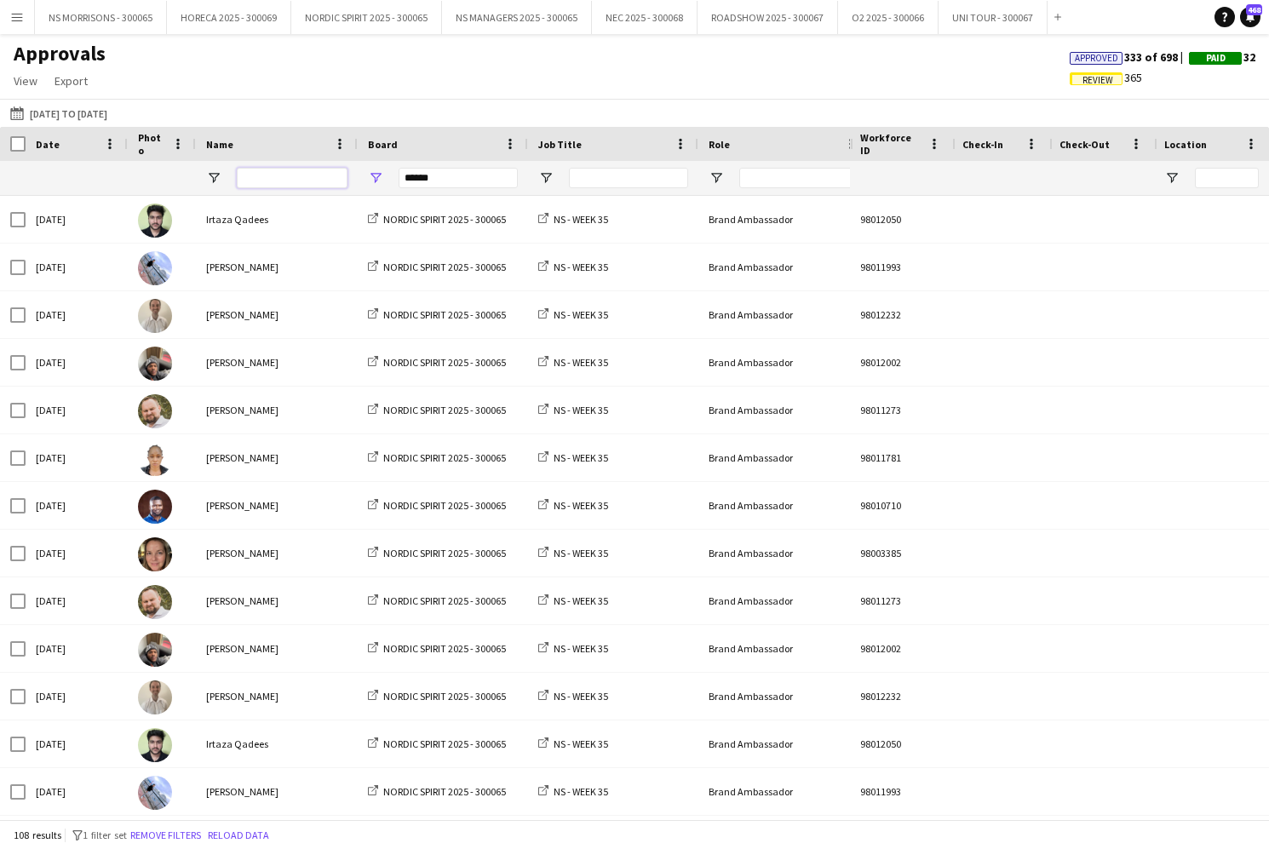
type input "*"
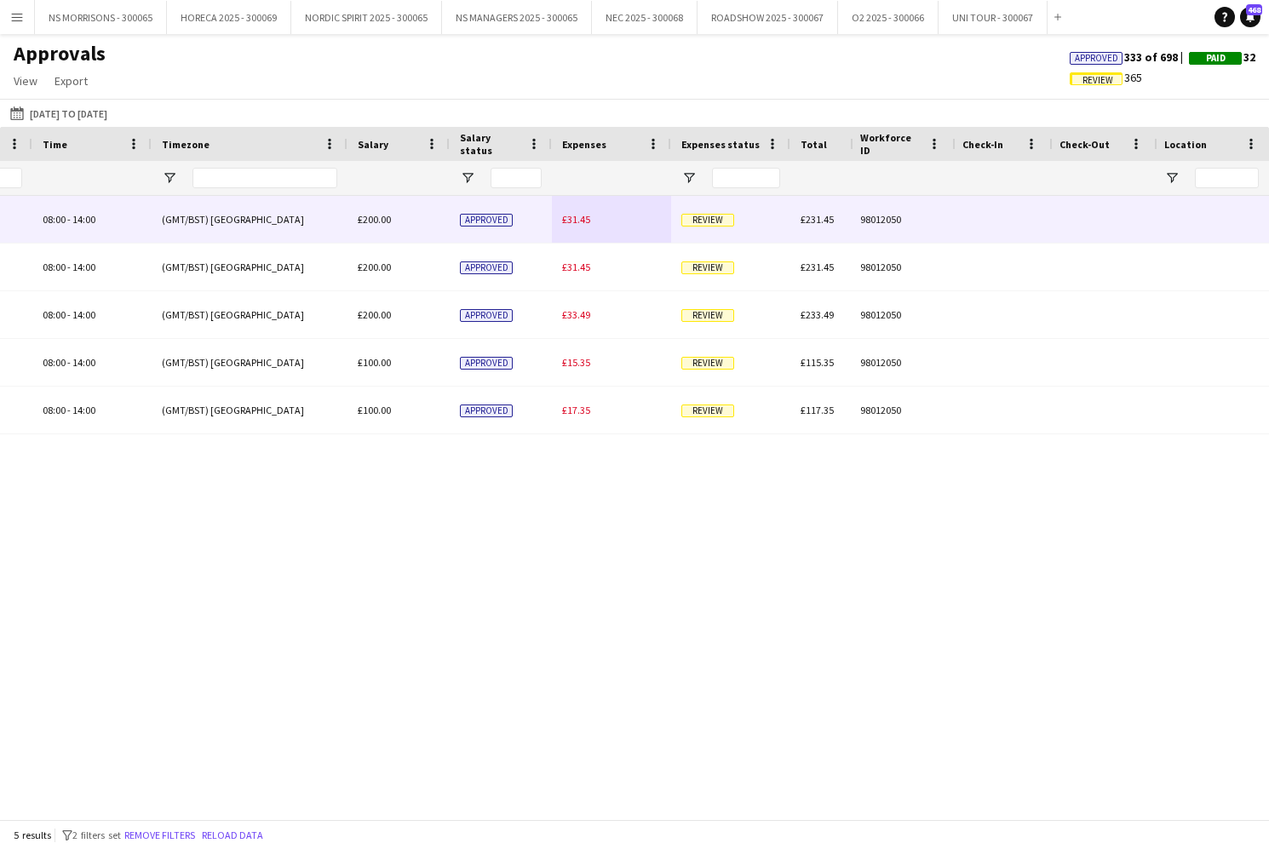
type input "***"
click at [588, 222] on span "£31.45" at bounding box center [576, 219] width 28 height 13
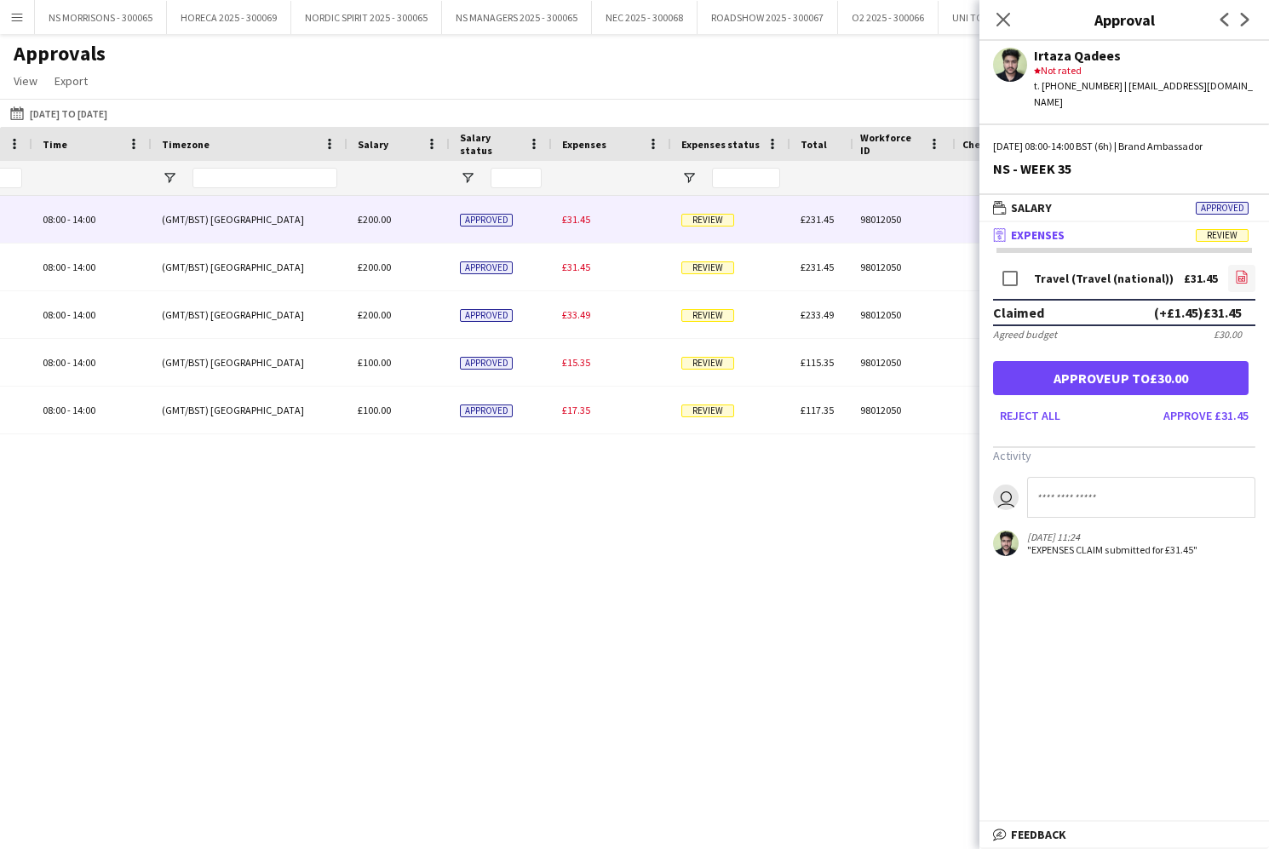
click at [1243, 270] on icon "file-image" at bounding box center [1242, 277] width 14 height 14
click at [1037, 361] on button "Approve up to £30.00" at bounding box center [1120, 378] width 255 height 34
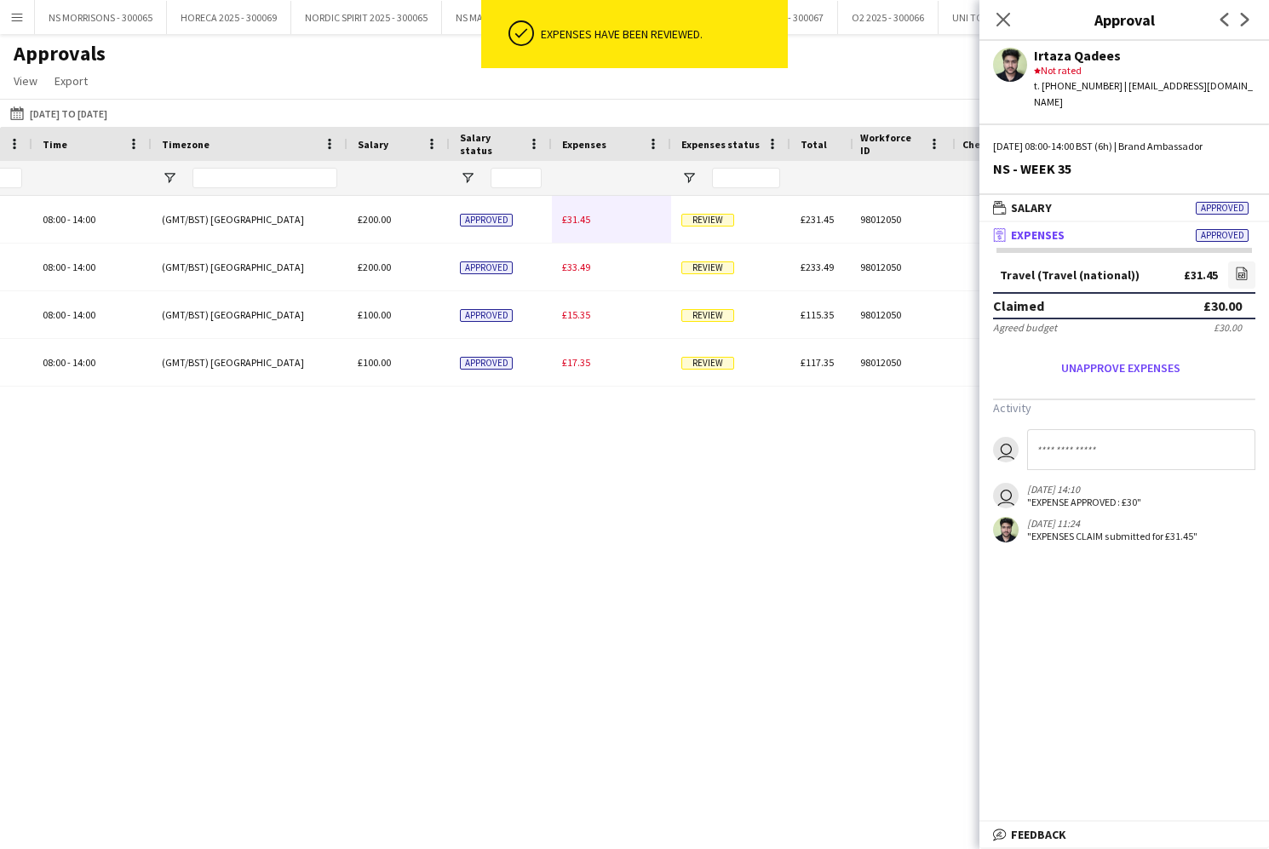
click at [581, 222] on span "£31.45" at bounding box center [576, 219] width 28 height 13
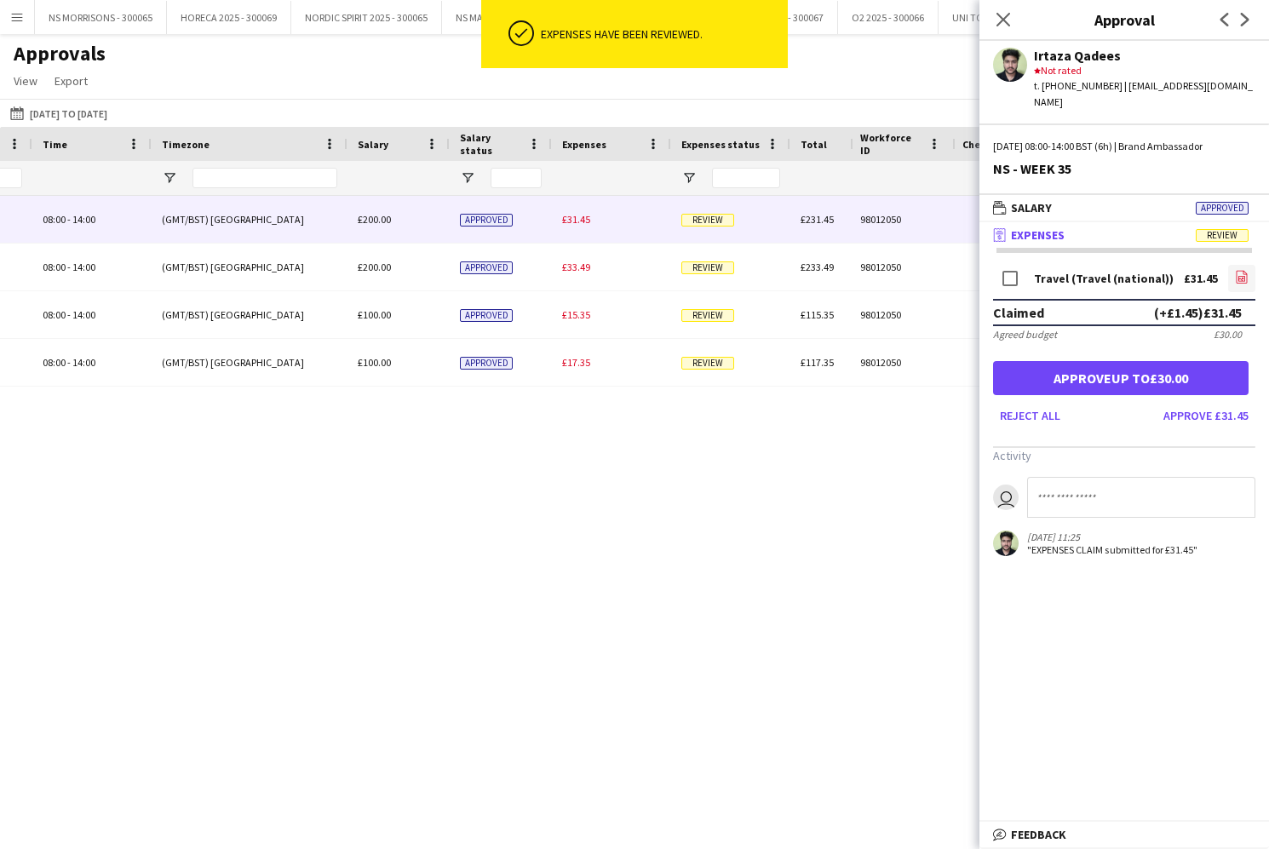
click at [1240, 271] on icon at bounding box center [1241, 277] width 11 height 13
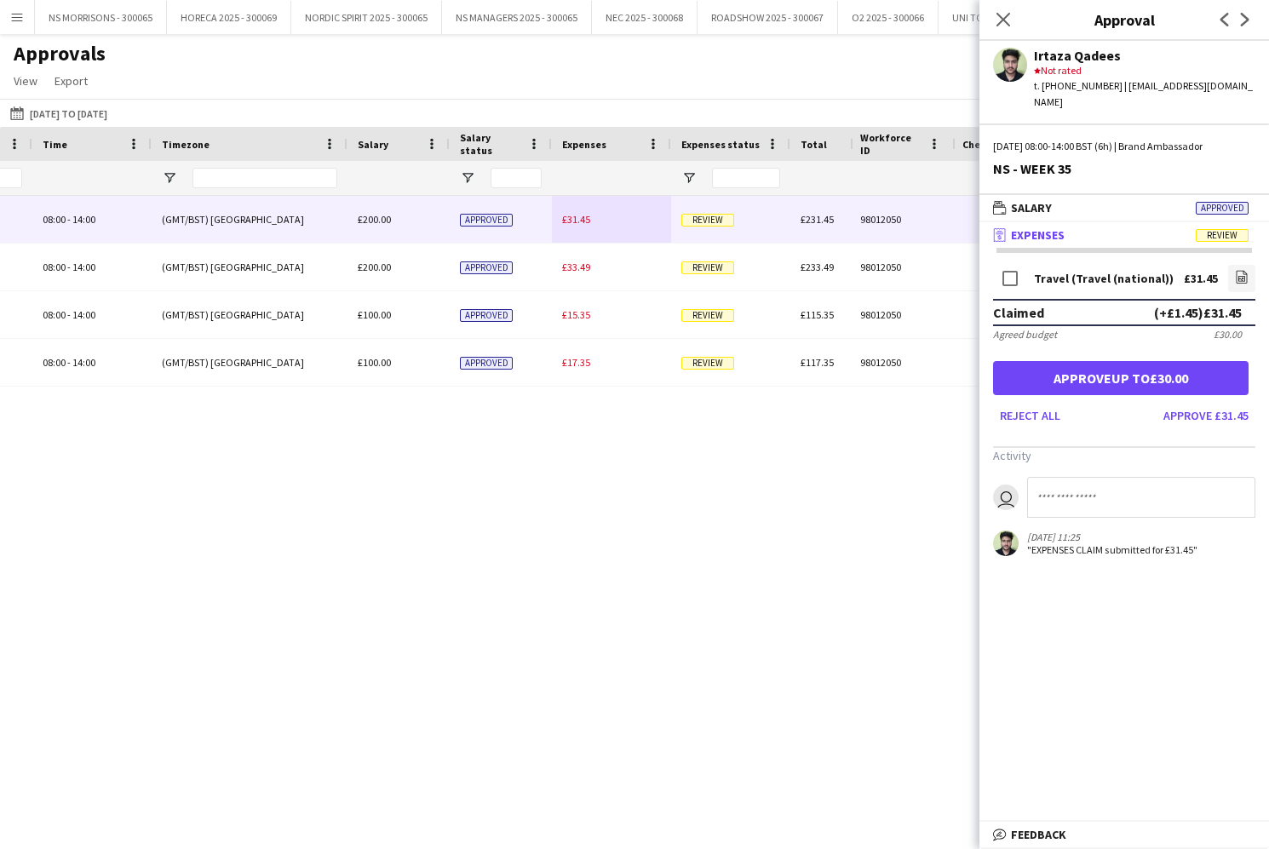
click at [1059, 372] on button "Approve up to £30.00" at bounding box center [1120, 378] width 255 height 34
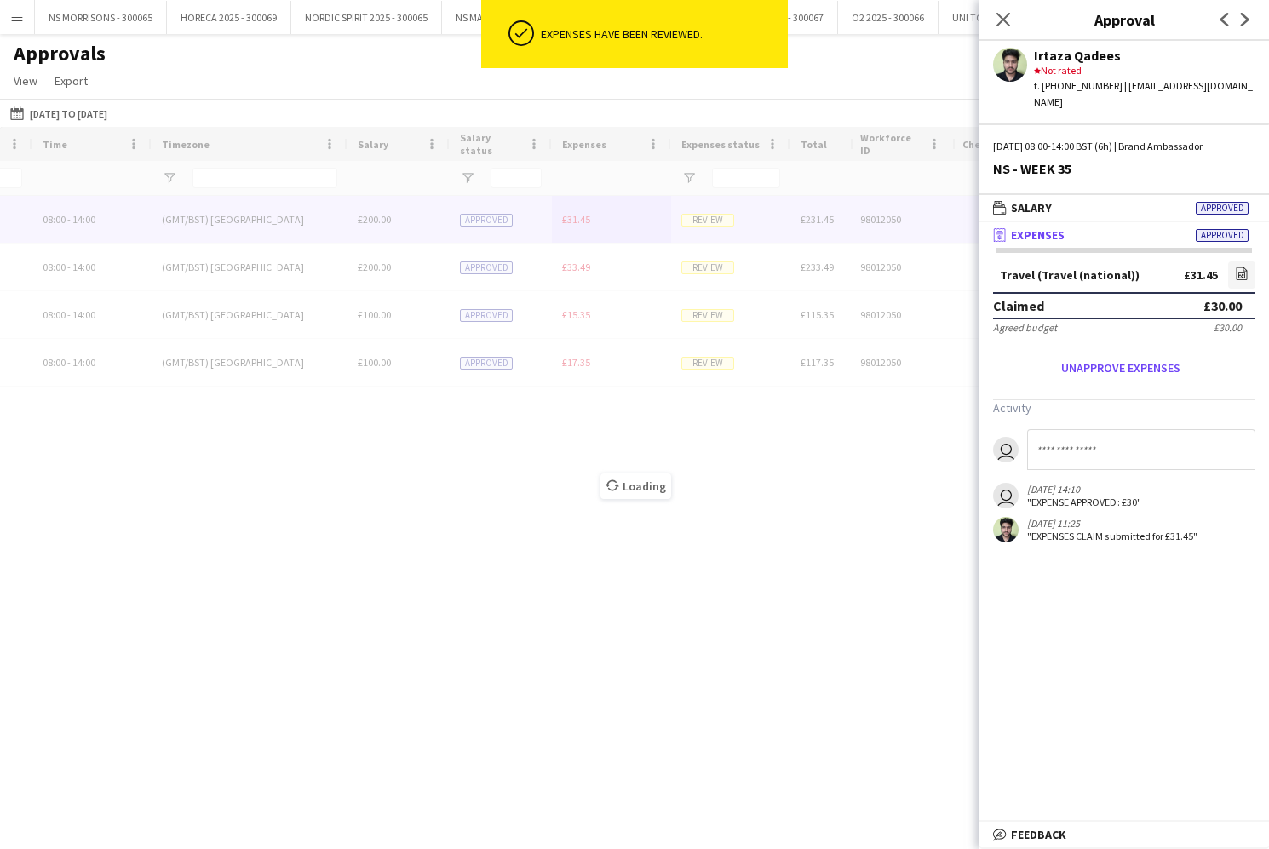
click at [567, 215] on div "Loading" at bounding box center [634, 473] width 1269 height 692
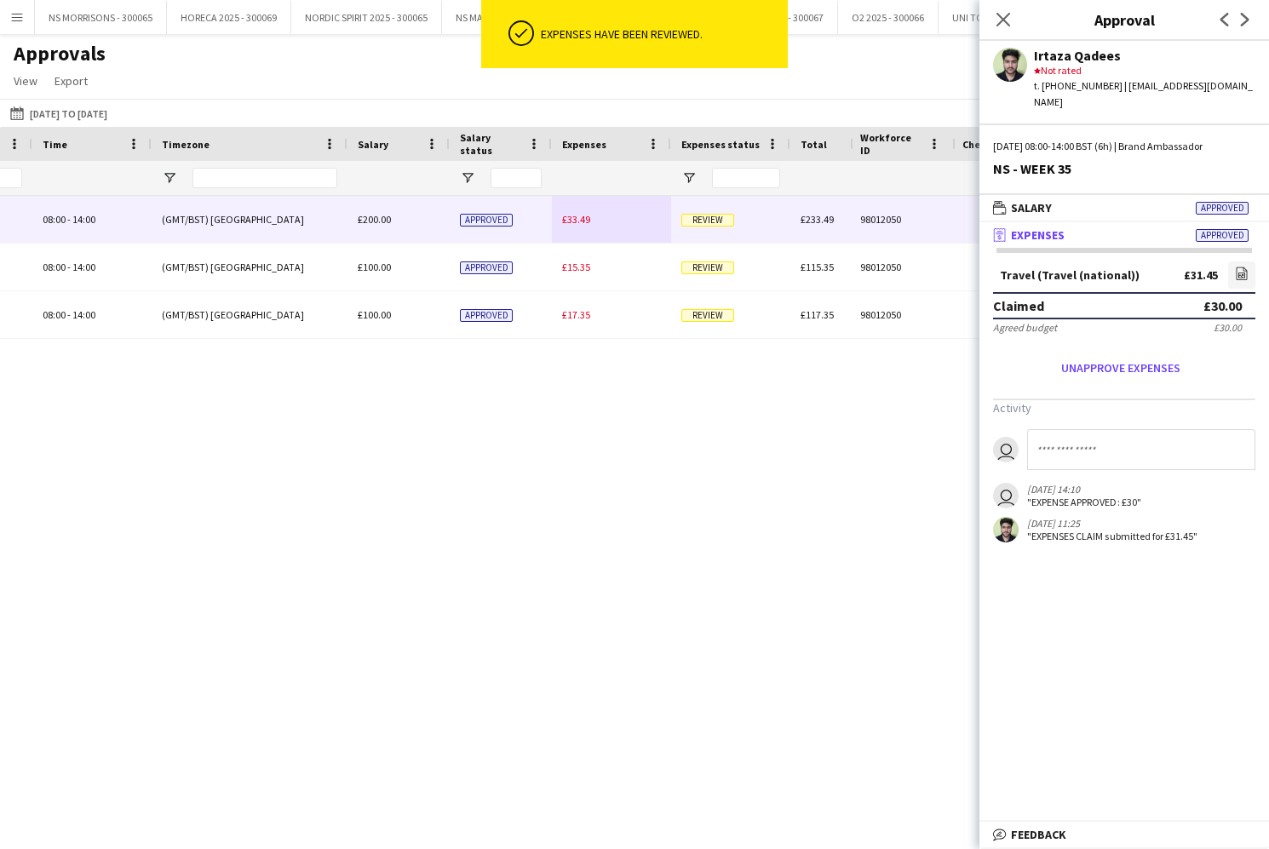
drag, startPoint x: 570, startPoint y: 224, endPoint x: 591, endPoint y: 222, distance: 21.4
click at [570, 224] on span "£33.49" at bounding box center [576, 219] width 28 height 13
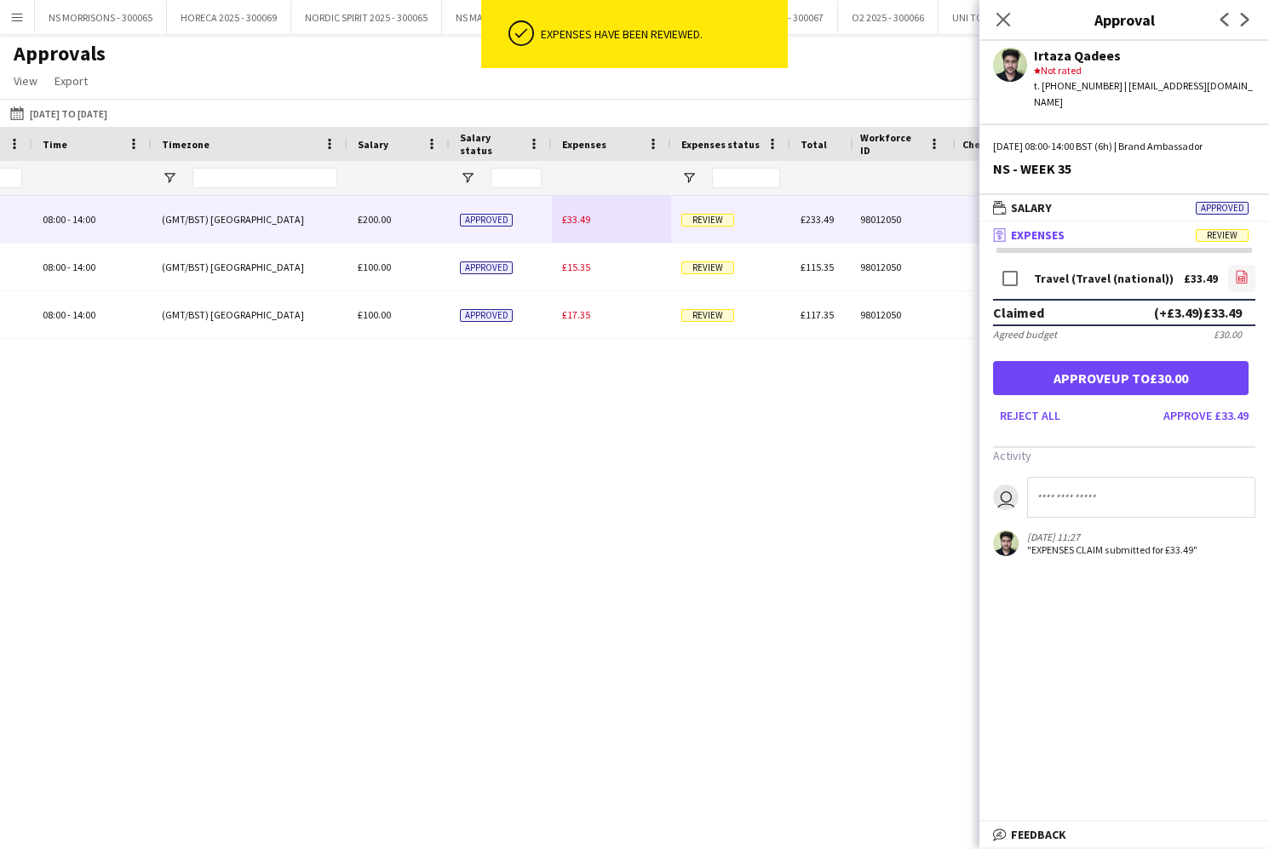
click at [1238, 276] on icon at bounding box center [1241, 278] width 7 height 5
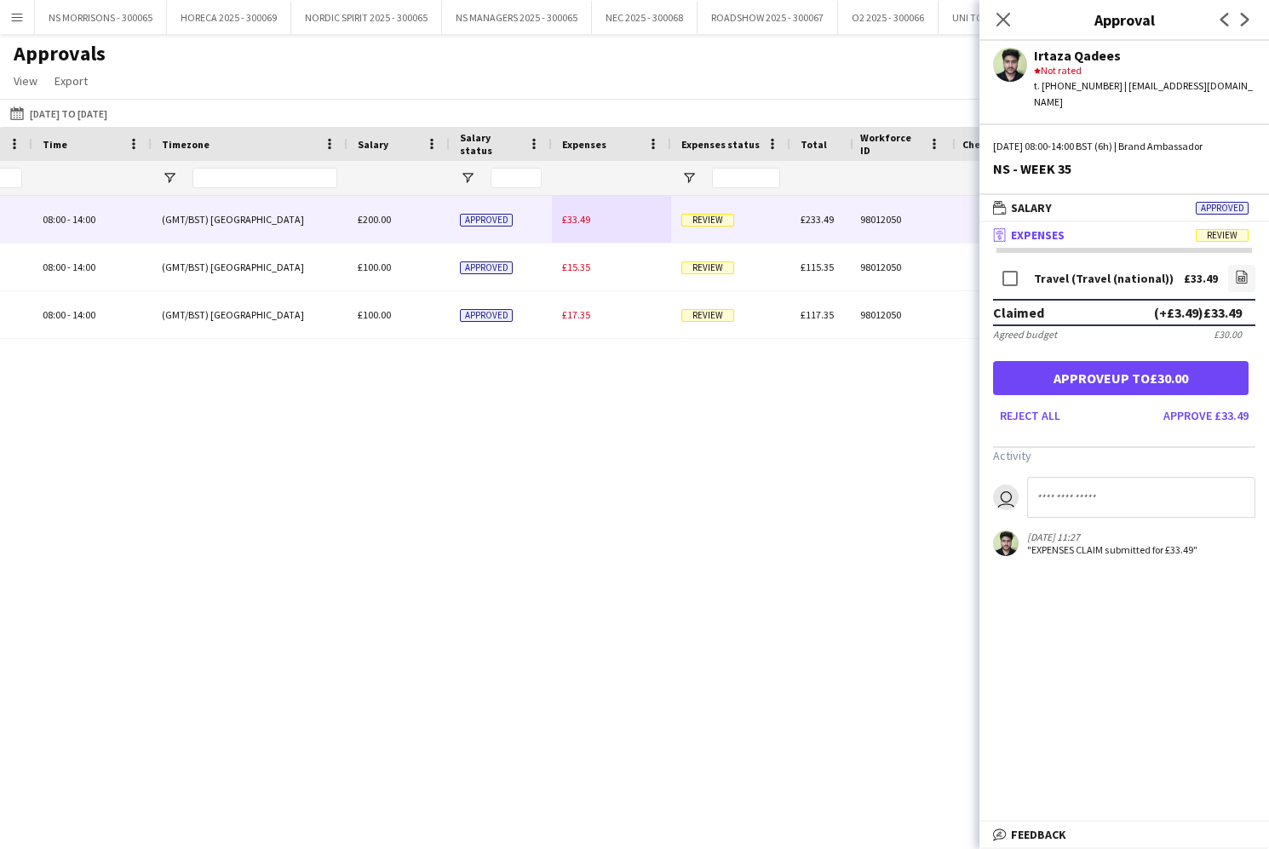
click at [1137, 361] on button "Approve up to £30.00" at bounding box center [1120, 378] width 255 height 34
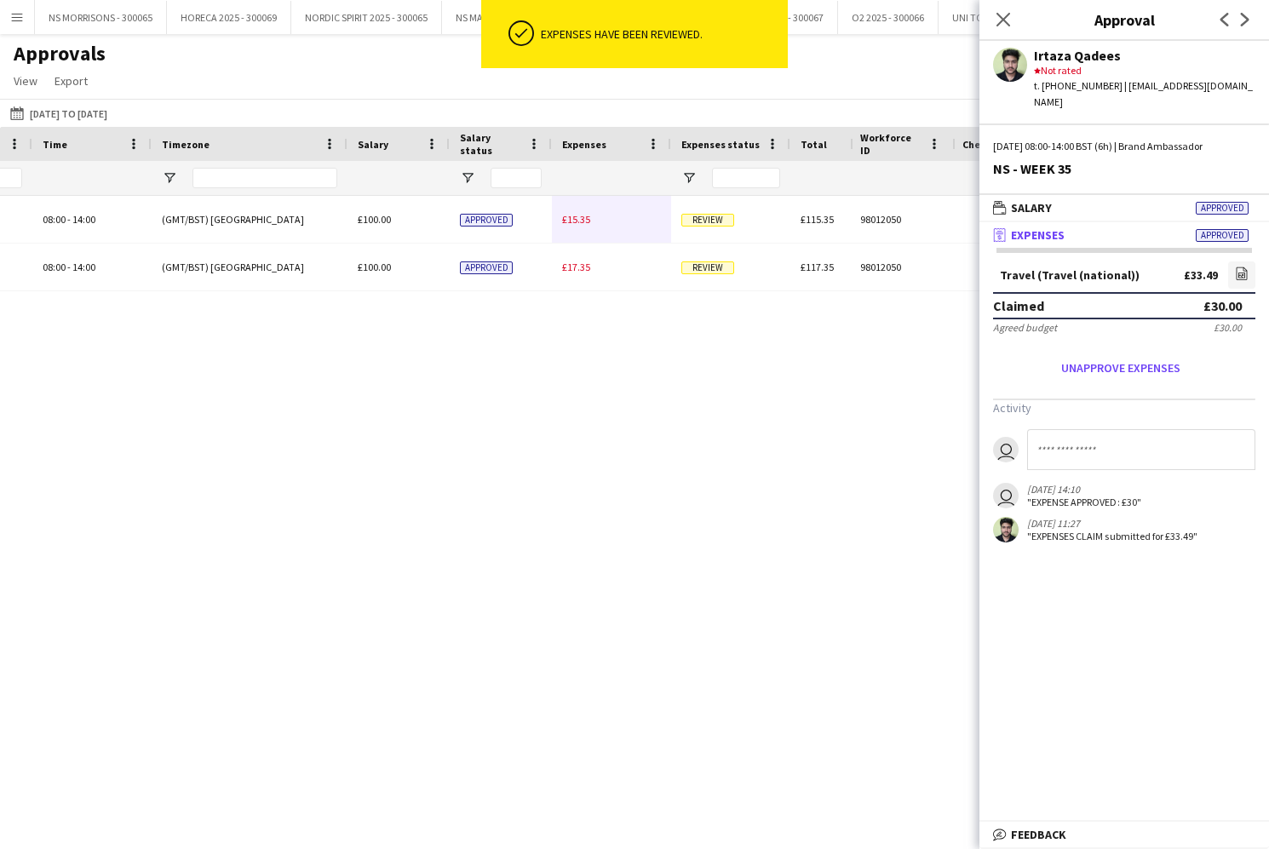
click at [592, 226] on div "£15.35" at bounding box center [611, 219] width 119 height 47
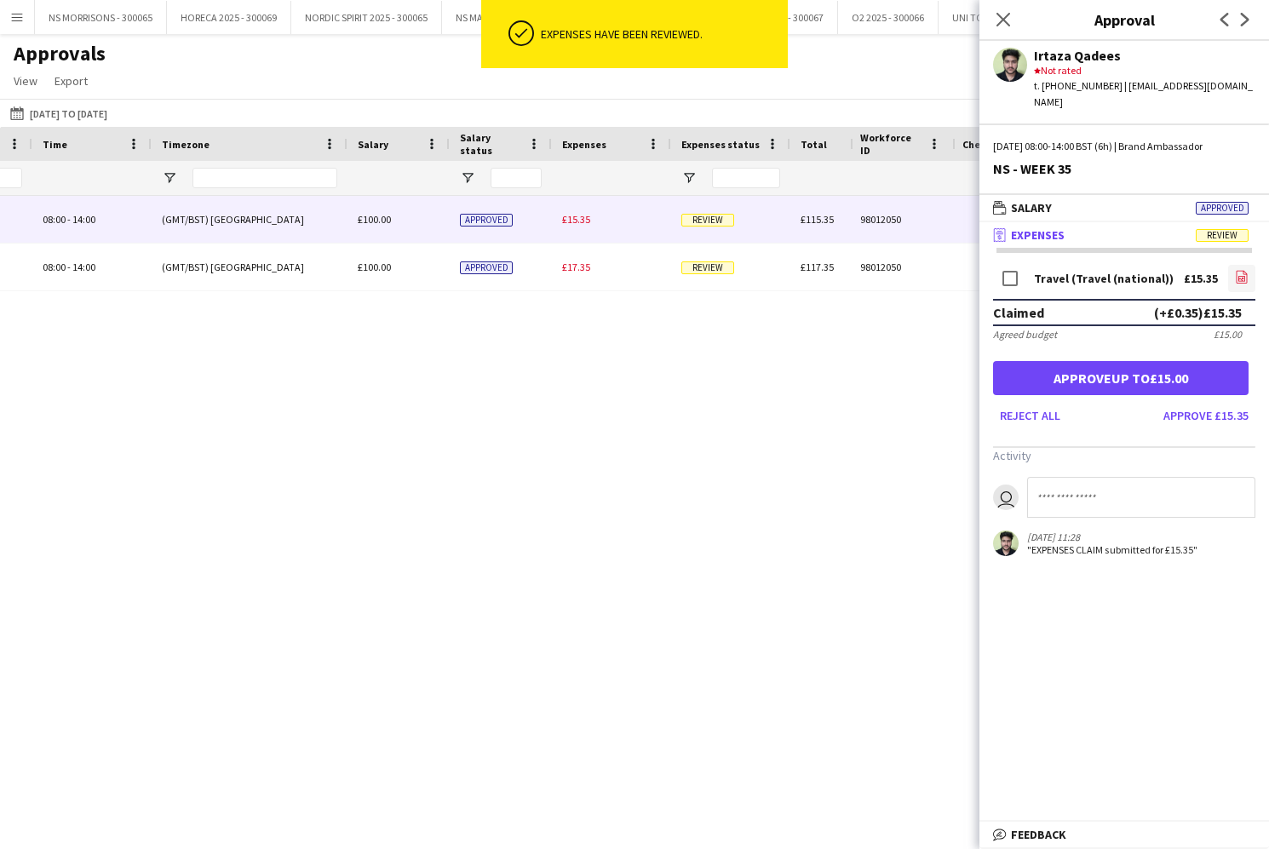
click at [1240, 270] on icon "file-image" at bounding box center [1242, 277] width 14 height 14
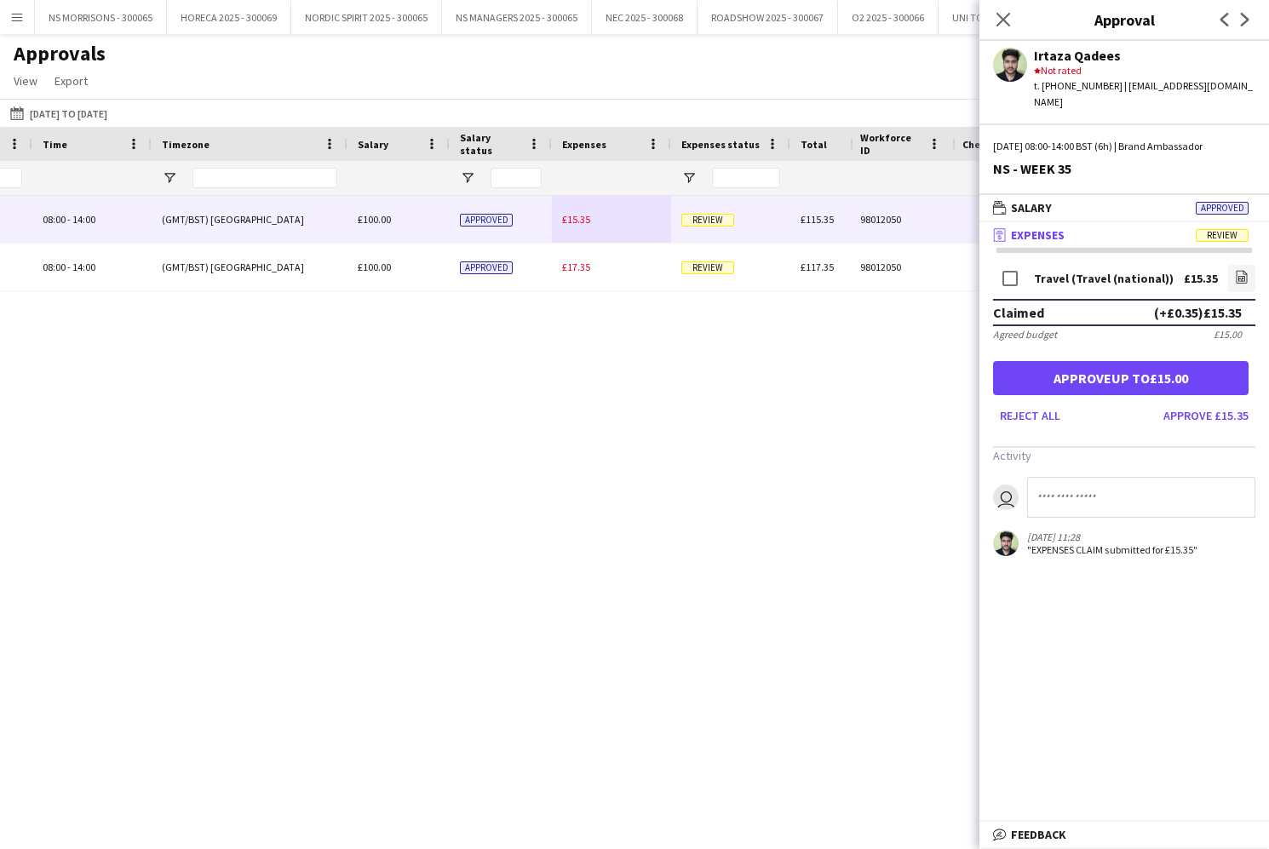
drag, startPoint x: 1138, startPoint y: 353, endPoint x: 1114, endPoint y: 347, distance: 25.4
click at [1138, 361] on button "Approve up to £15.00" at bounding box center [1120, 378] width 255 height 34
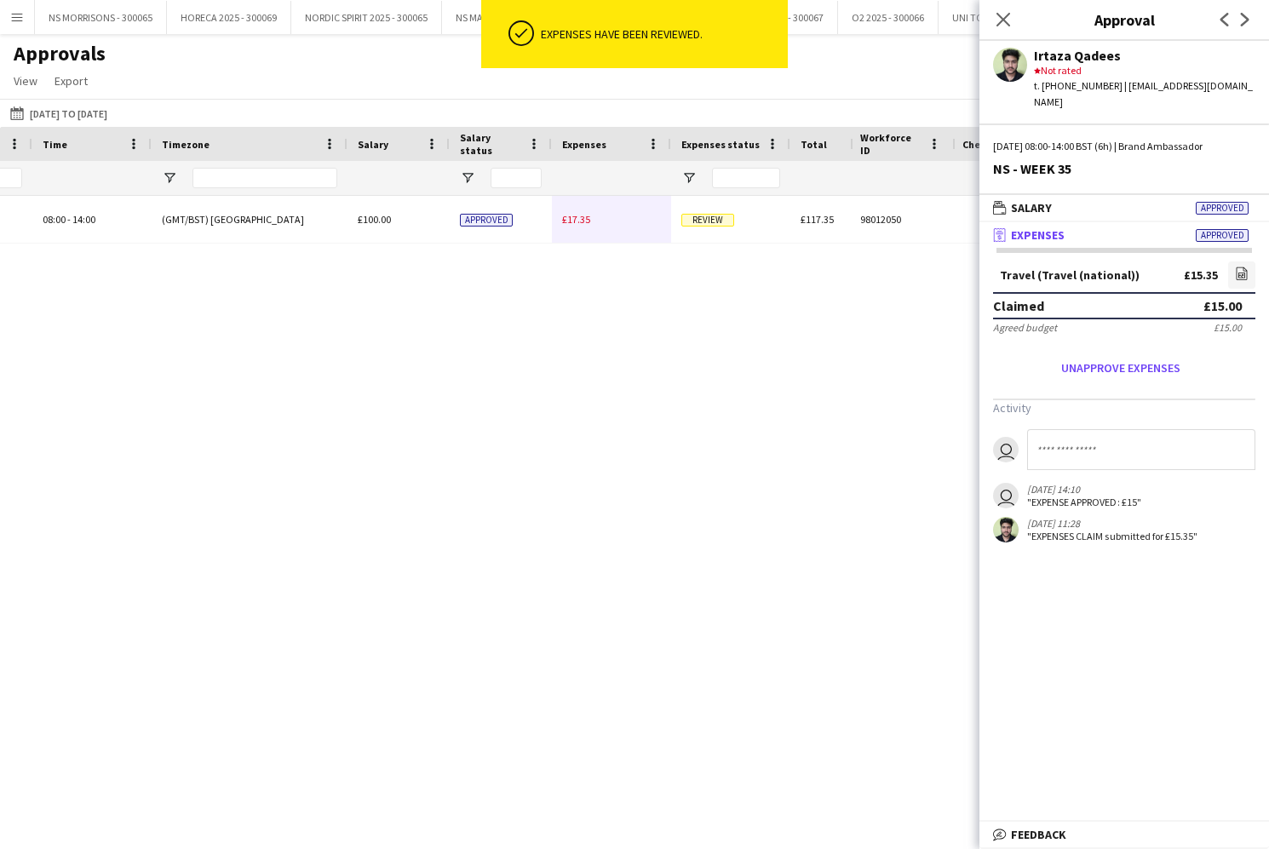
click at [579, 221] on span "£17.35" at bounding box center [576, 219] width 28 height 13
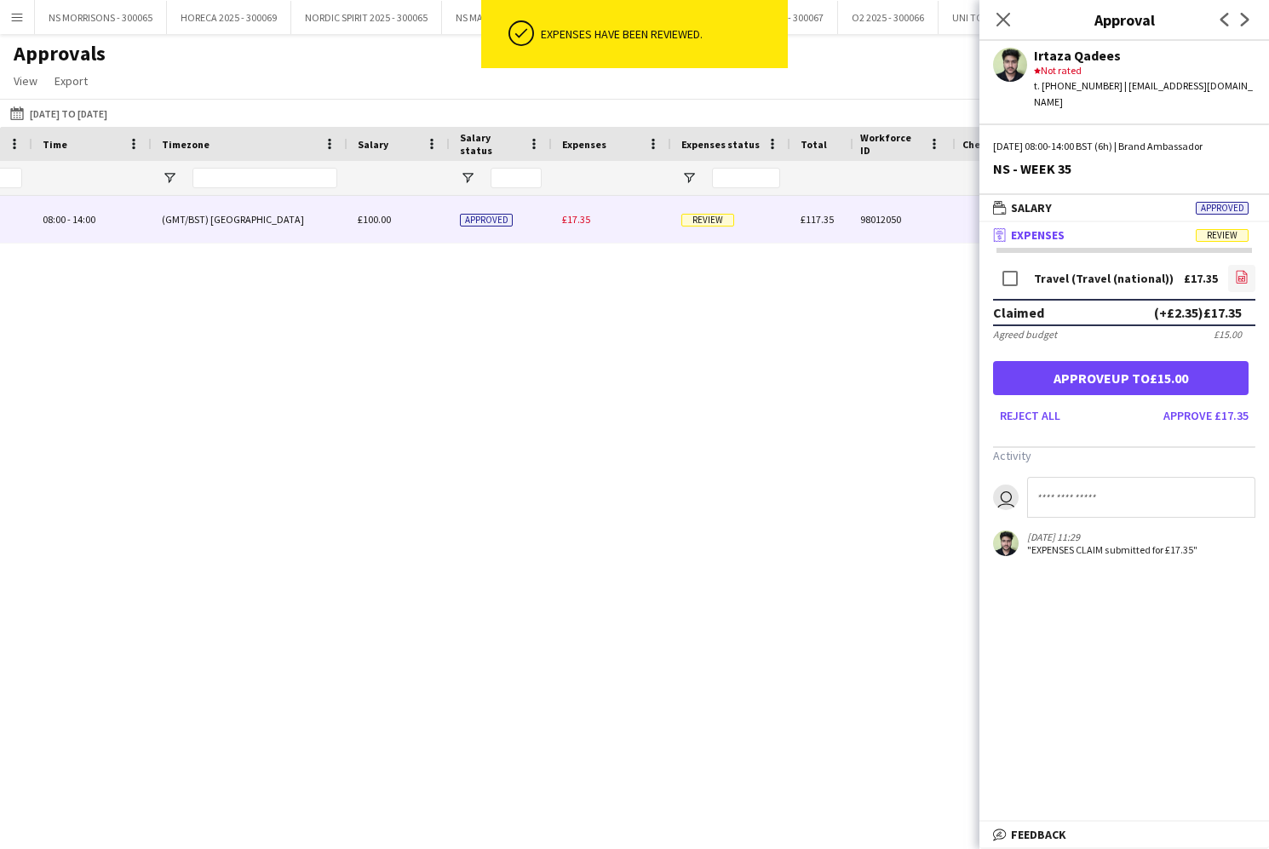
click at [1243, 270] on icon "file-image" at bounding box center [1242, 277] width 14 height 14
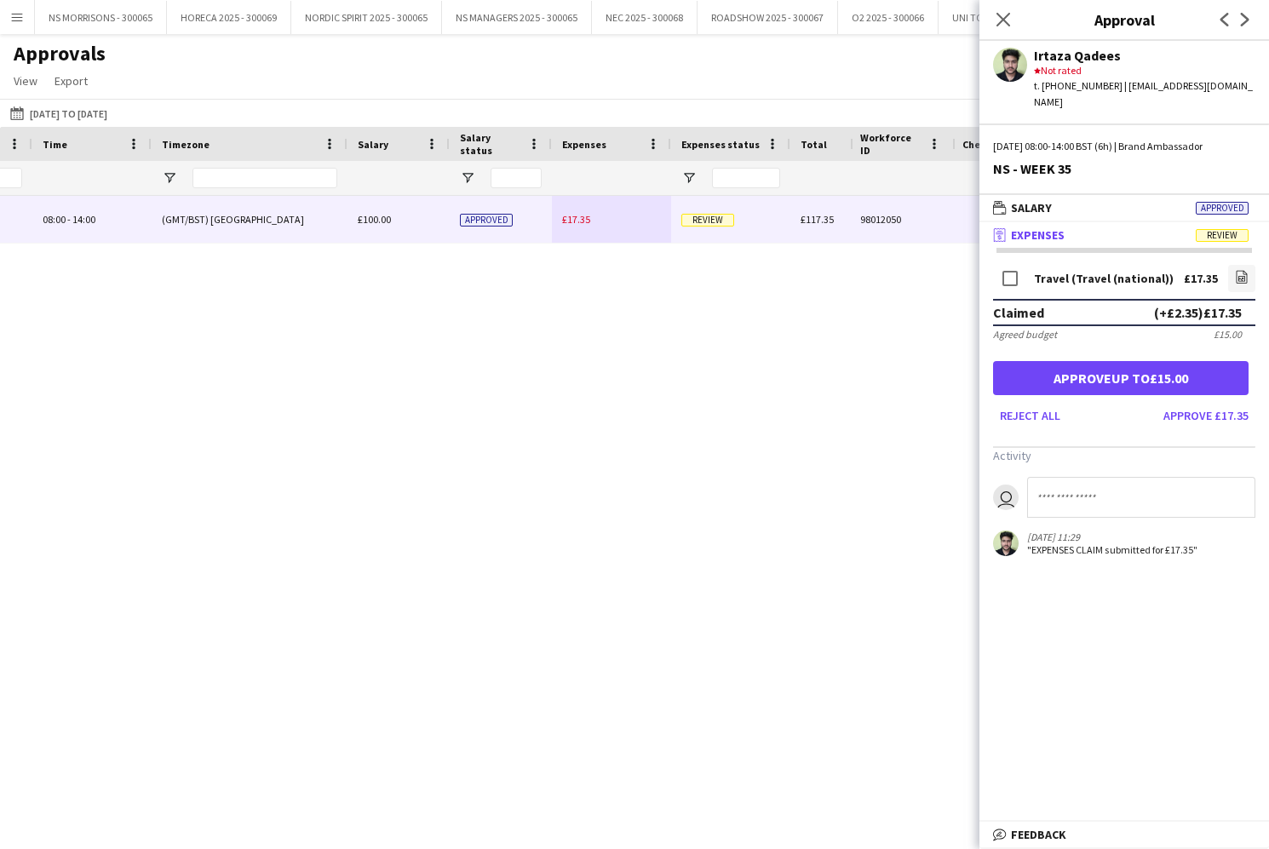
drag, startPoint x: 1160, startPoint y: 375, endPoint x: 1041, endPoint y: 243, distance: 177.3
click at [1159, 375] on button "Approve up to £15.00" at bounding box center [1120, 378] width 255 height 34
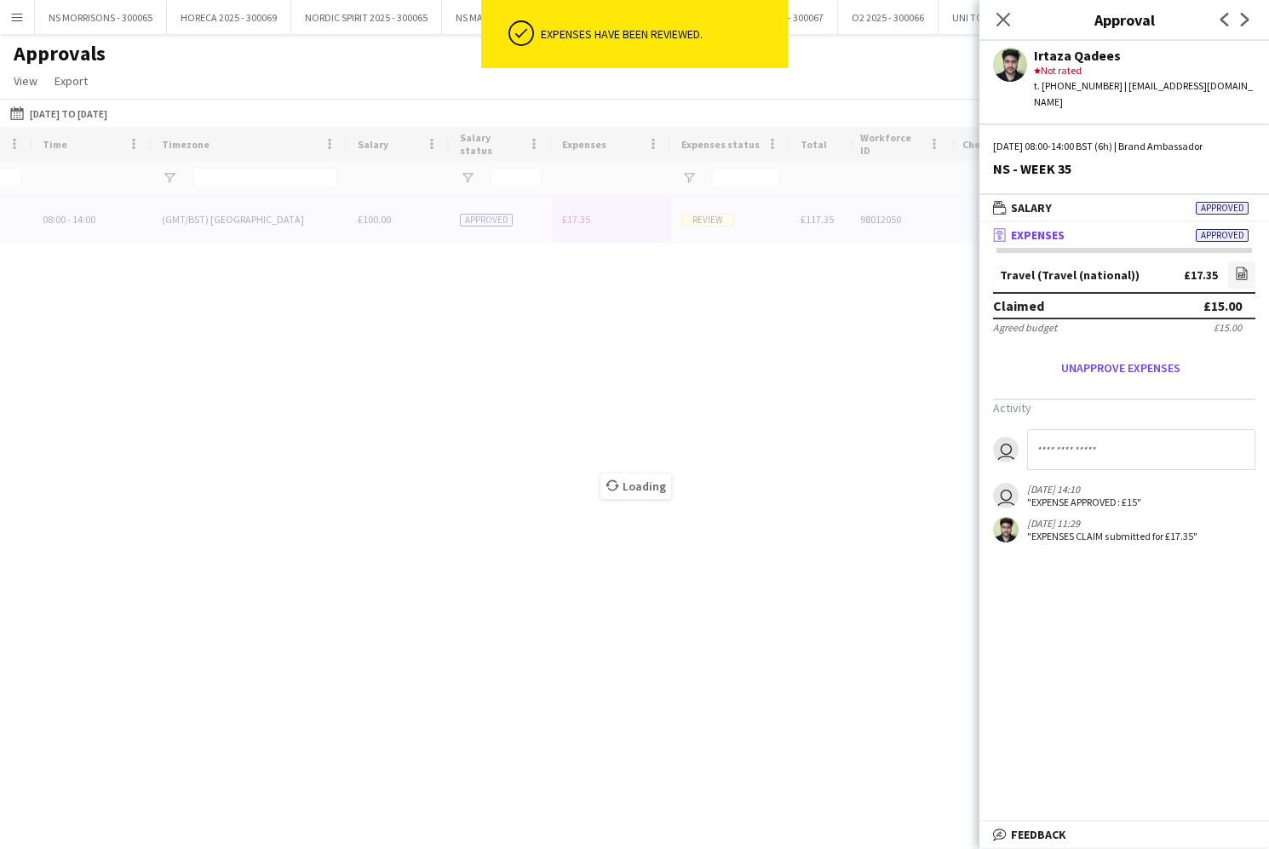
drag, startPoint x: 1001, startPoint y: 25, endPoint x: 977, endPoint y: 51, distance: 36.1
click at [1001, 25] on icon "Close pop-in" at bounding box center [1003, 20] width 14 height 14
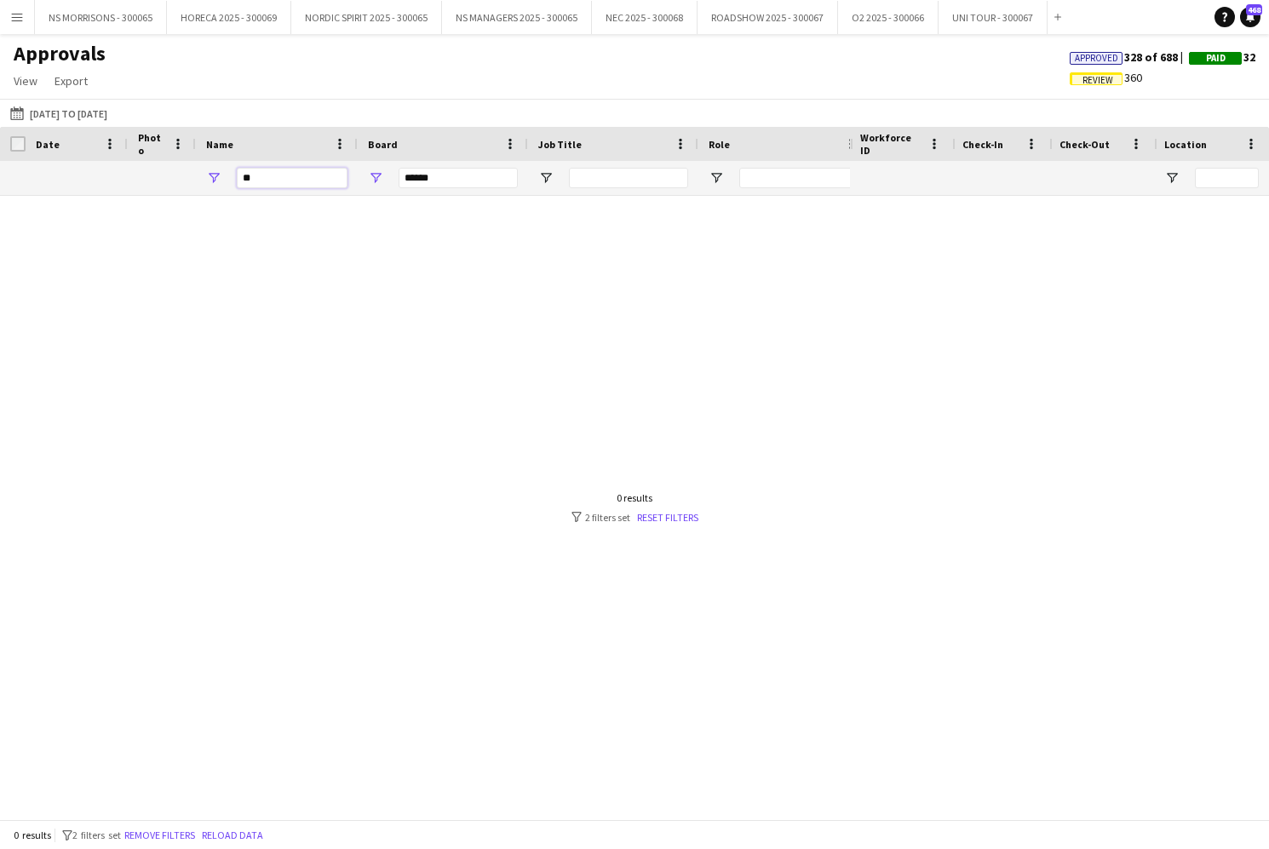
type input "*"
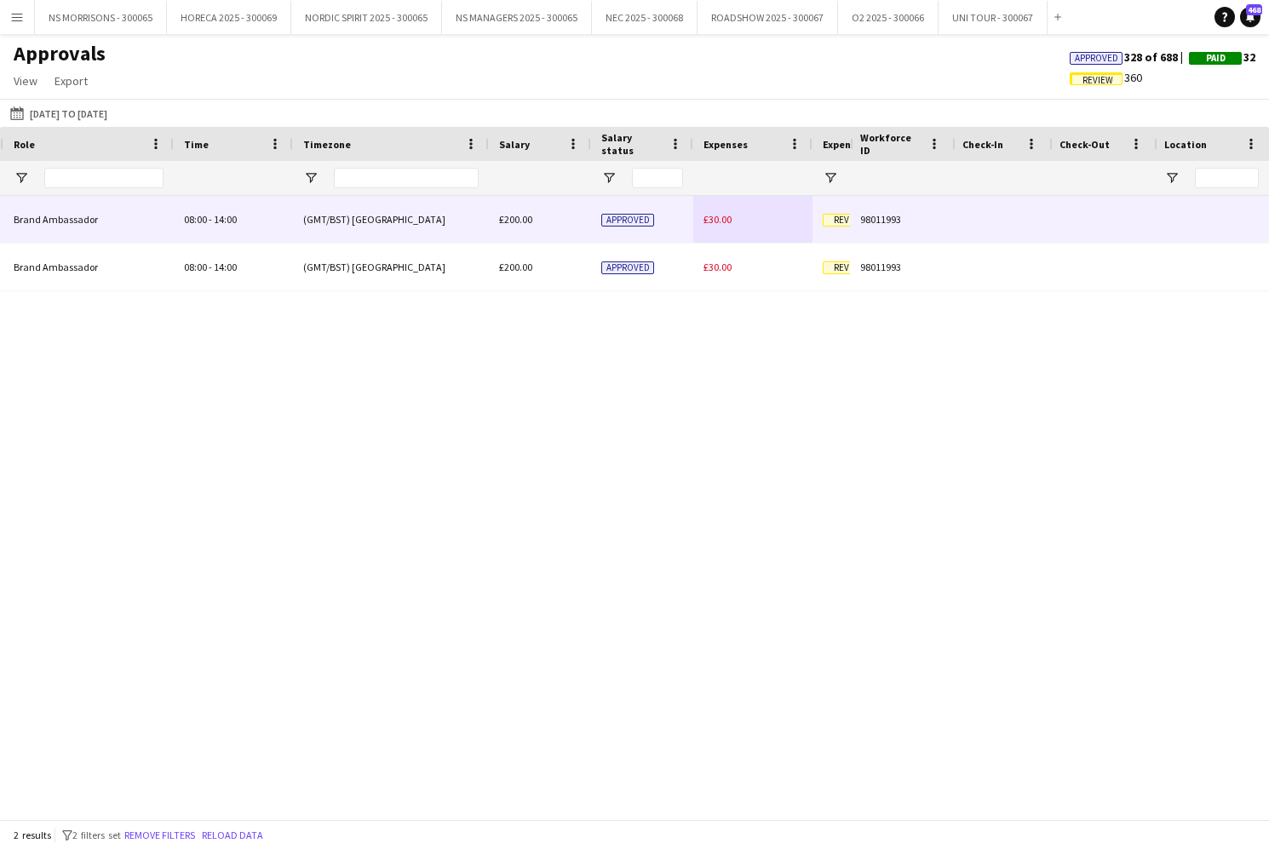
type input "****"
click at [732, 218] on div "£30.00" at bounding box center [752, 219] width 119 height 47
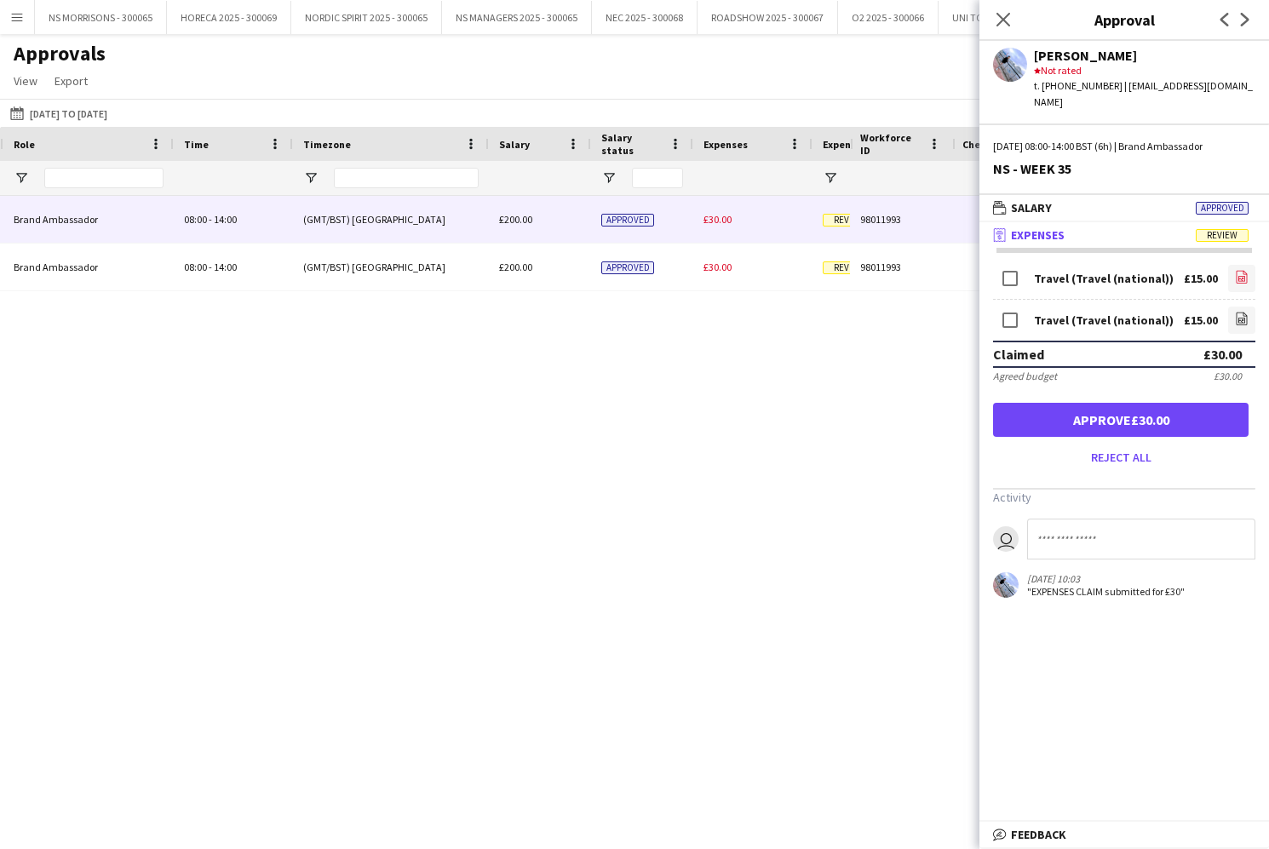
click at [1247, 270] on icon "file-image" at bounding box center [1242, 277] width 14 height 14
click at [1247, 312] on icon "file-image" at bounding box center [1242, 319] width 14 height 14
click at [1135, 403] on button "Approve £30.00" at bounding box center [1120, 420] width 255 height 34
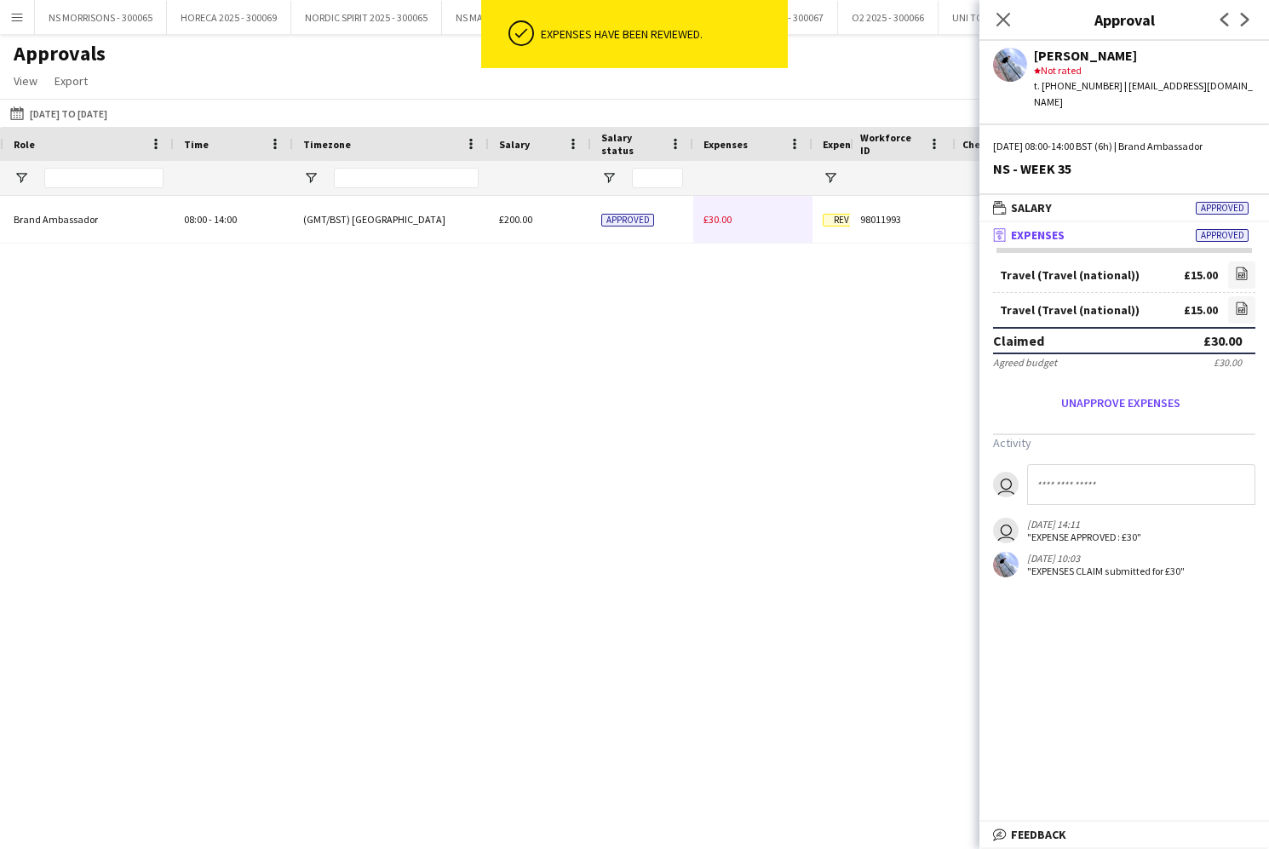
click at [725, 223] on span "£30.00" at bounding box center [717, 219] width 28 height 13
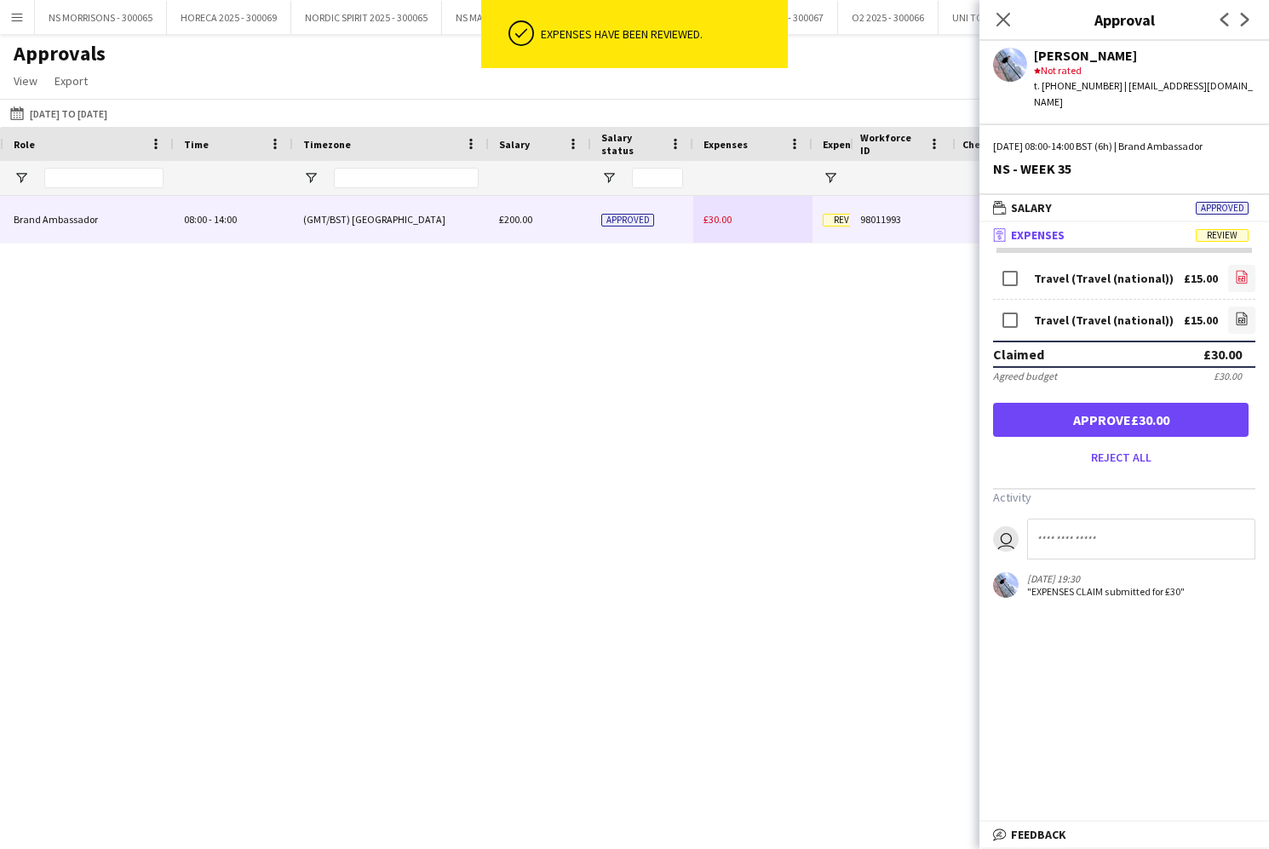
click at [1242, 276] on icon at bounding box center [1241, 278] width 7 height 5
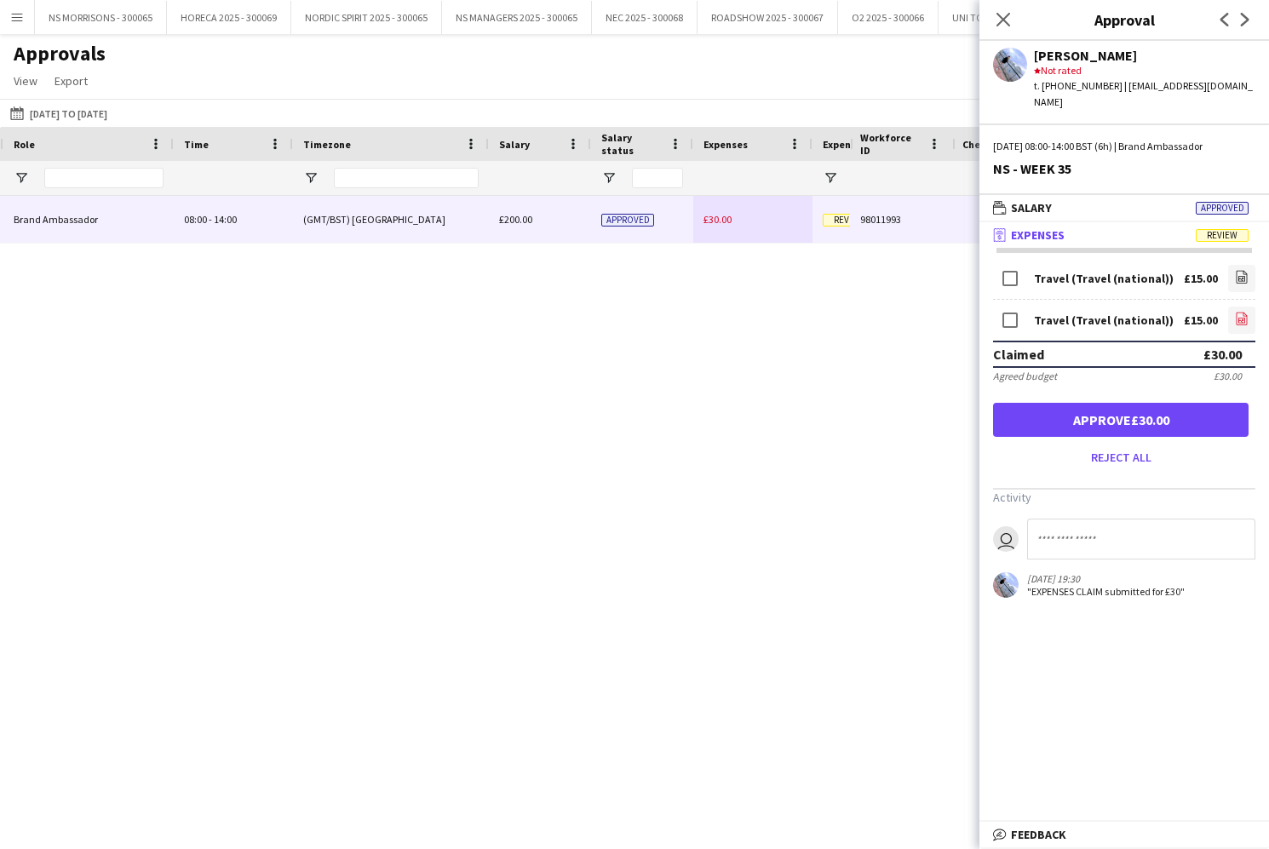
click at [1246, 312] on icon "file-image" at bounding box center [1242, 319] width 14 height 14
drag, startPoint x: 1101, startPoint y: 398, endPoint x: 1057, endPoint y: 250, distance: 153.8
click at [1103, 403] on button "Approve £30.00" at bounding box center [1120, 420] width 255 height 34
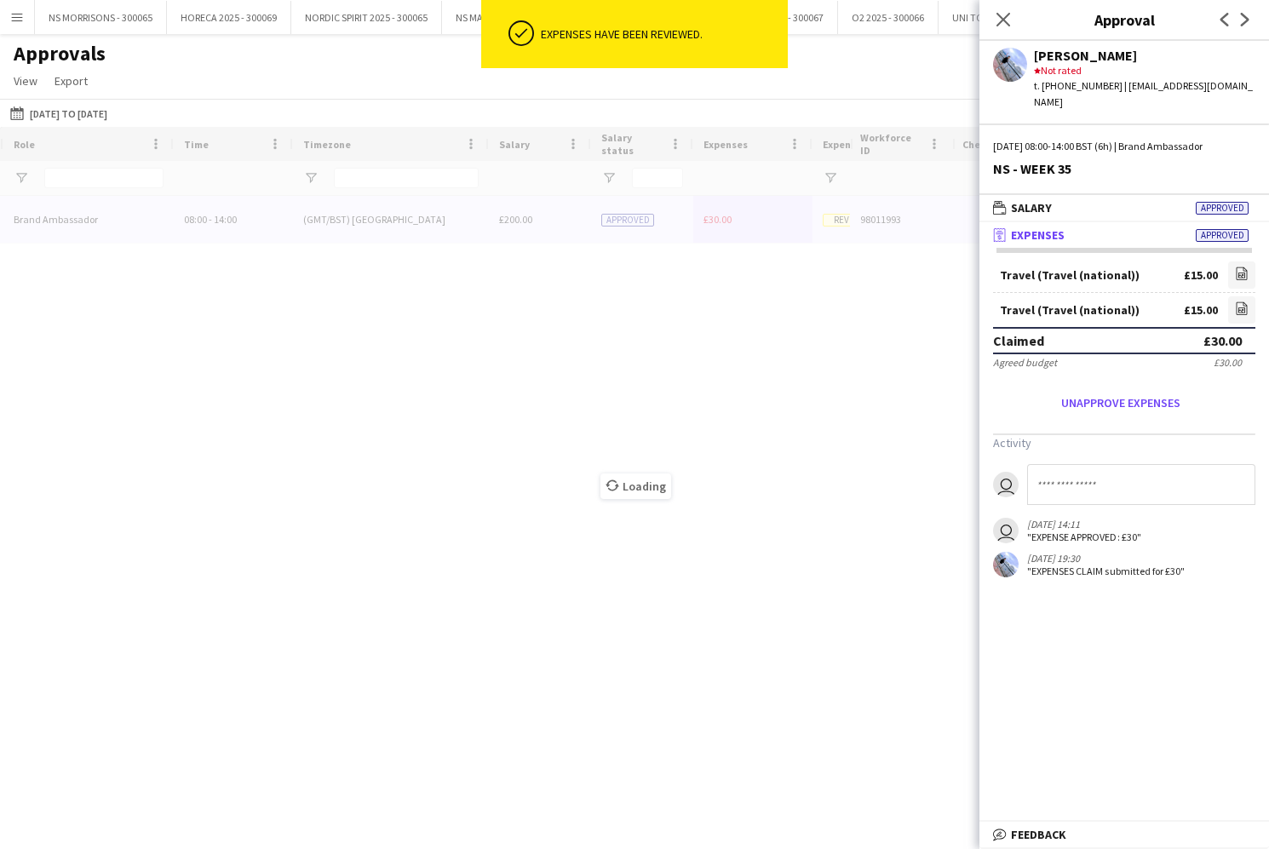
click at [1000, 19] on icon "Close pop-in" at bounding box center [1003, 20] width 14 height 14
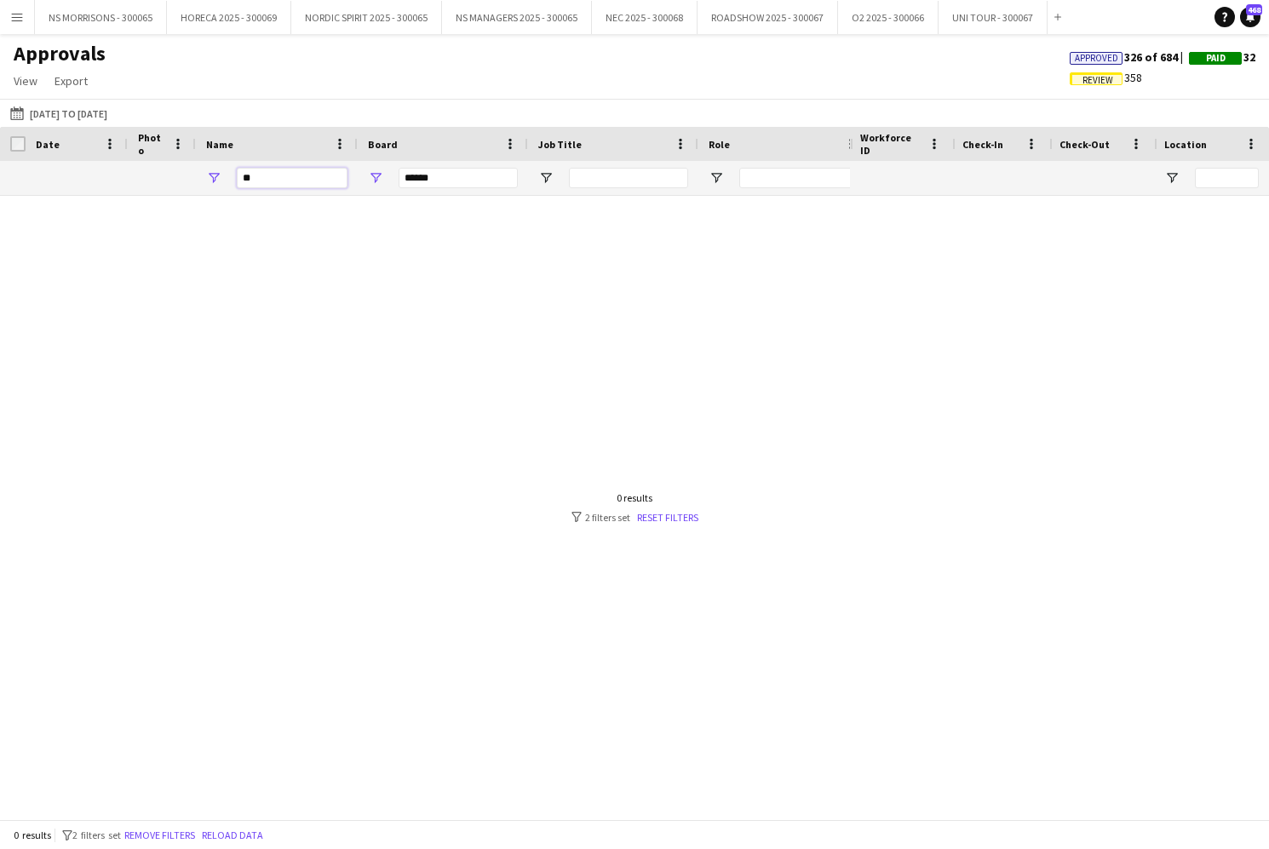
type input "*"
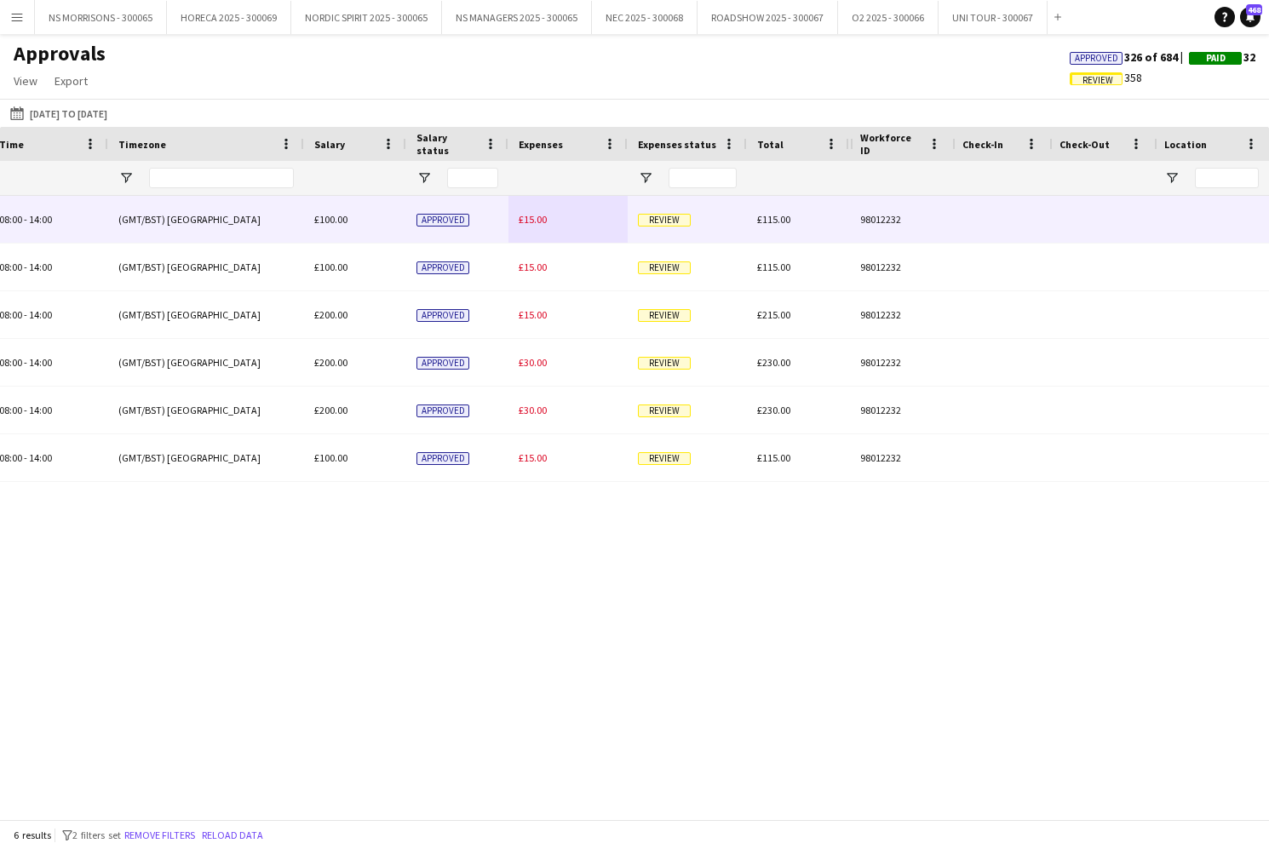
type input "****"
drag, startPoint x: 541, startPoint y: 224, endPoint x: 598, endPoint y: 226, distance: 56.2
click at [541, 224] on span "£15.00" at bounding box center [533, 219] width 28 height 13
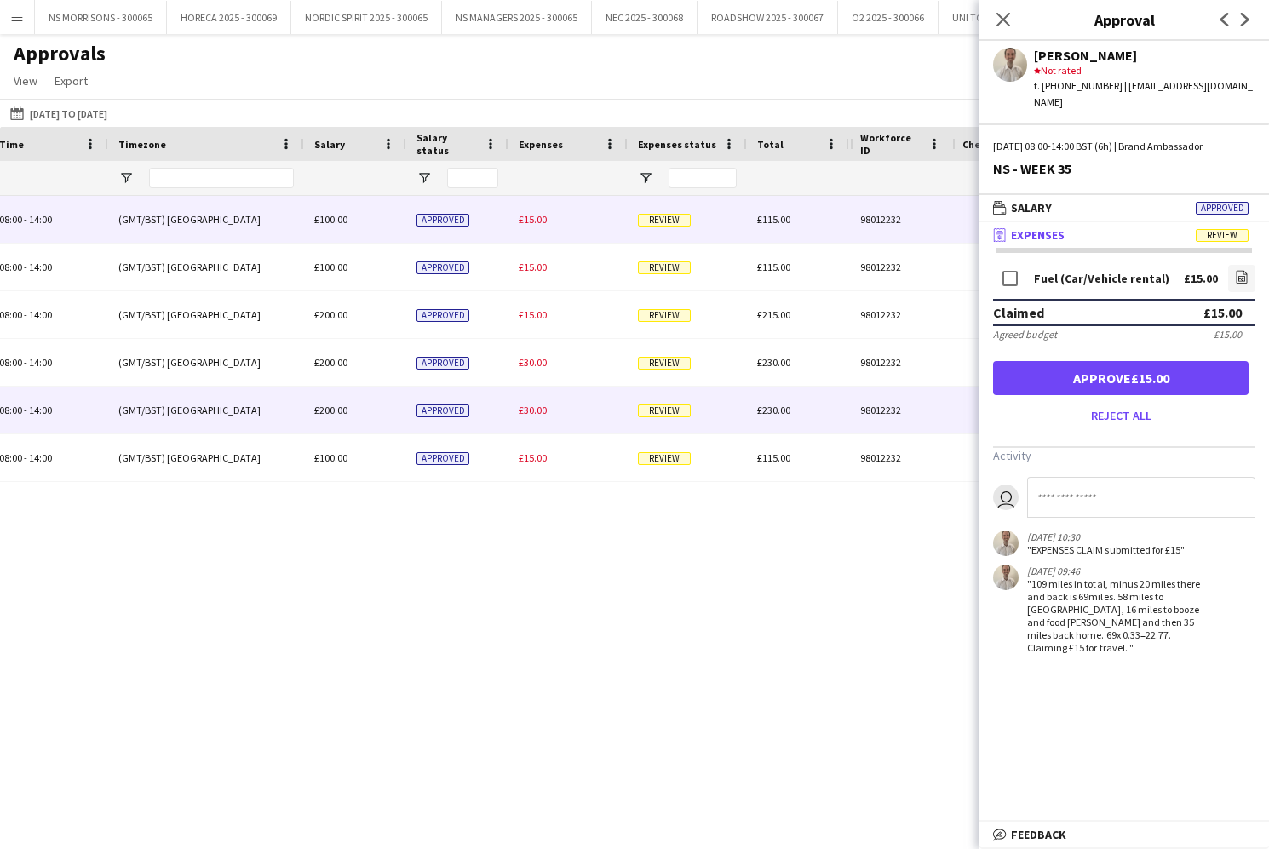
click at [529, 410] on span "£30.00" at bounding box center [533, 410] width 28 height 13
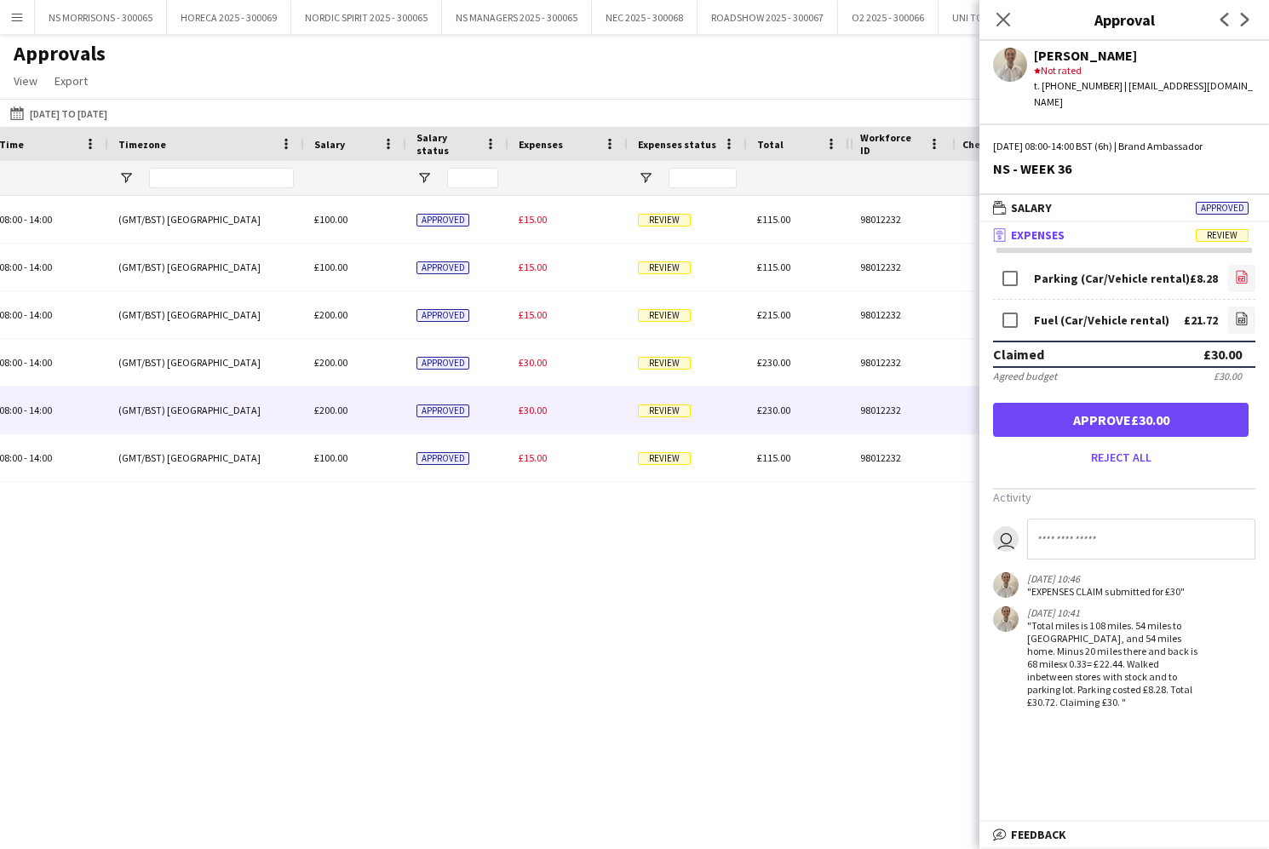
click at [1240, 270] on icon "file-image" at bounding box center [1242, 277] width 14 height 14
click at [1105, 405] on button "Approve £30.00" at bounding box center [1120, 420] width 255 height 34
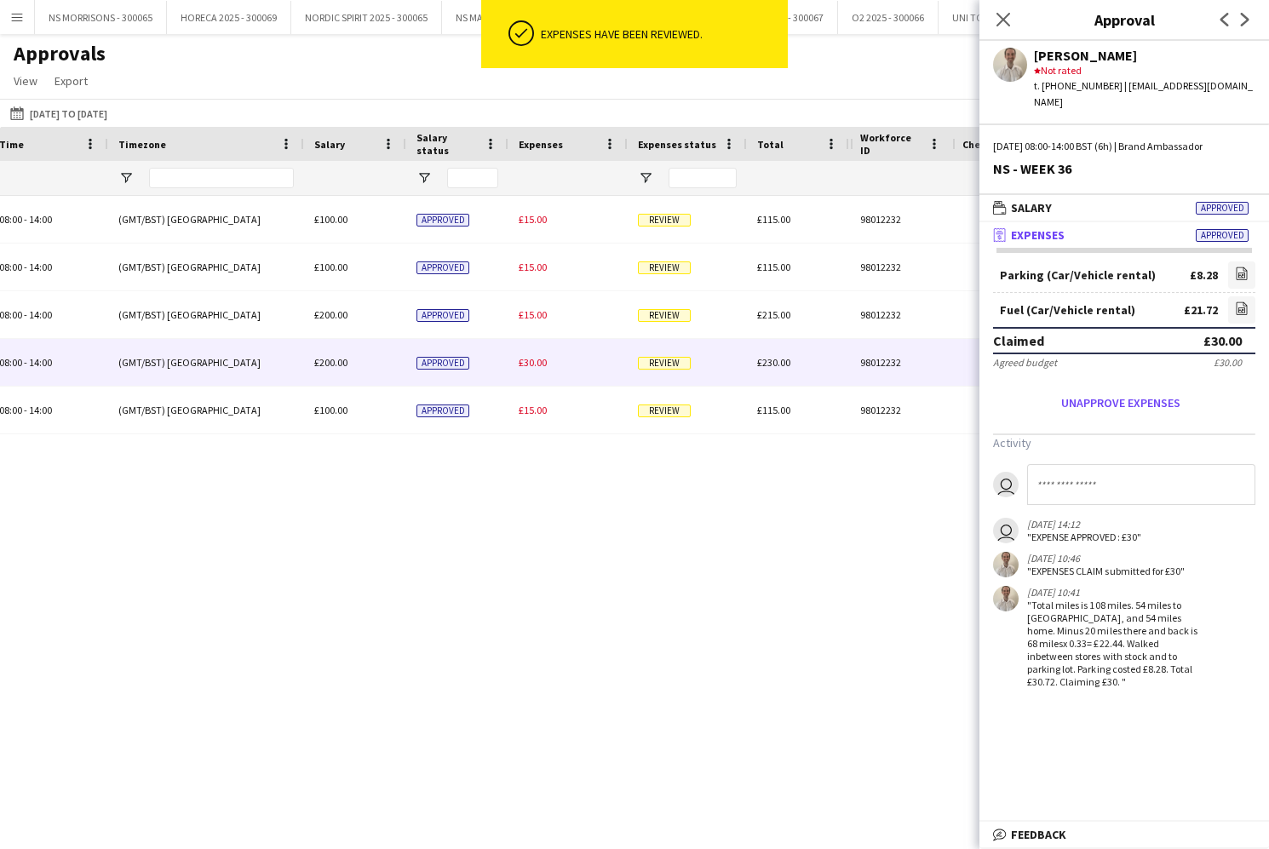
click at [537, 360] on span "£30.00" at bounding box center [533, 362] width 28 height 13
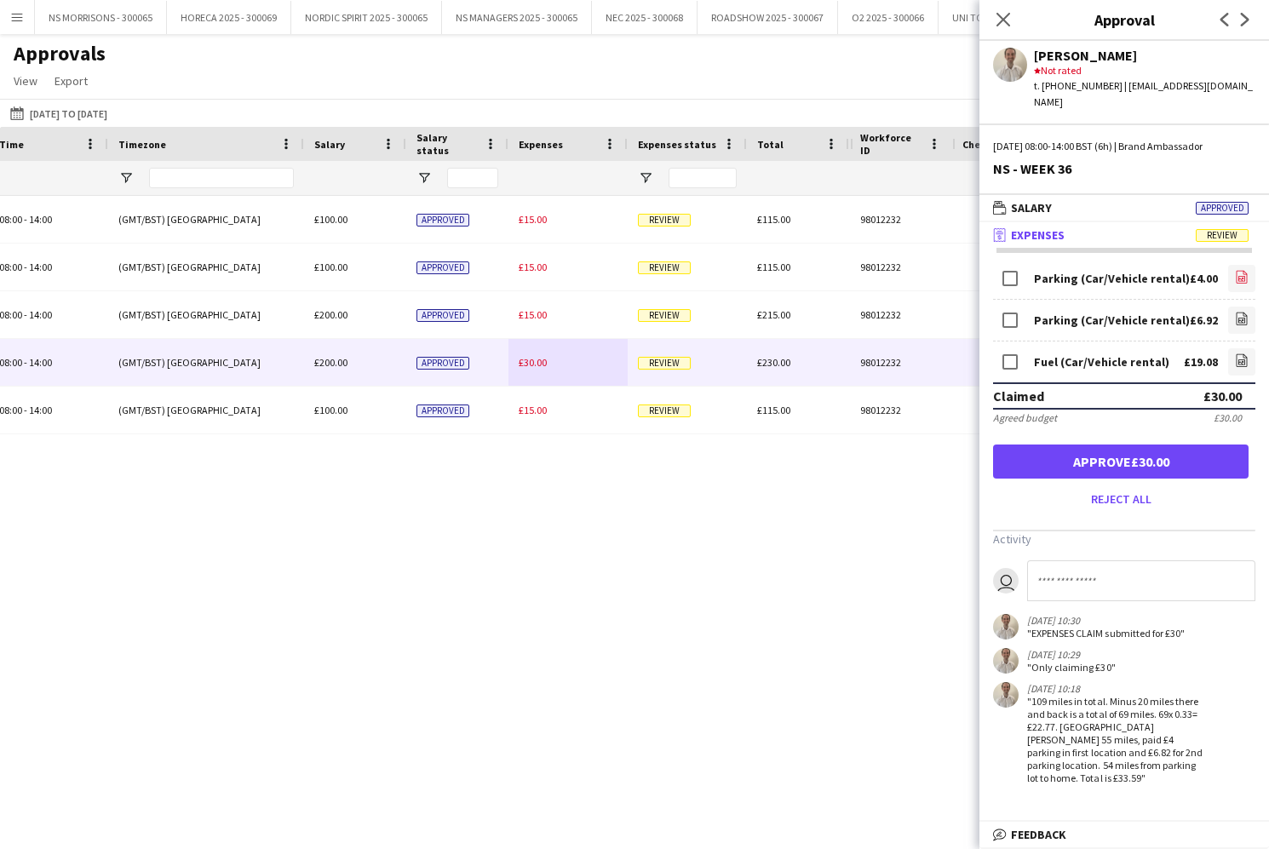
click at [1238, 276] on icon at bounding box center [1241, 278] width 7 height 5
click at [1241, 312] on icon "file-image" at bounding box center [1242, 319] width 14 height 14
click at [1236, 353] on app-icon "file-image" at bounding box center [1242, 361] width 14 height 17
click at [1073, 449] on button "Approve £30.00" at bounding box center [1120, 461] width 255 height 34
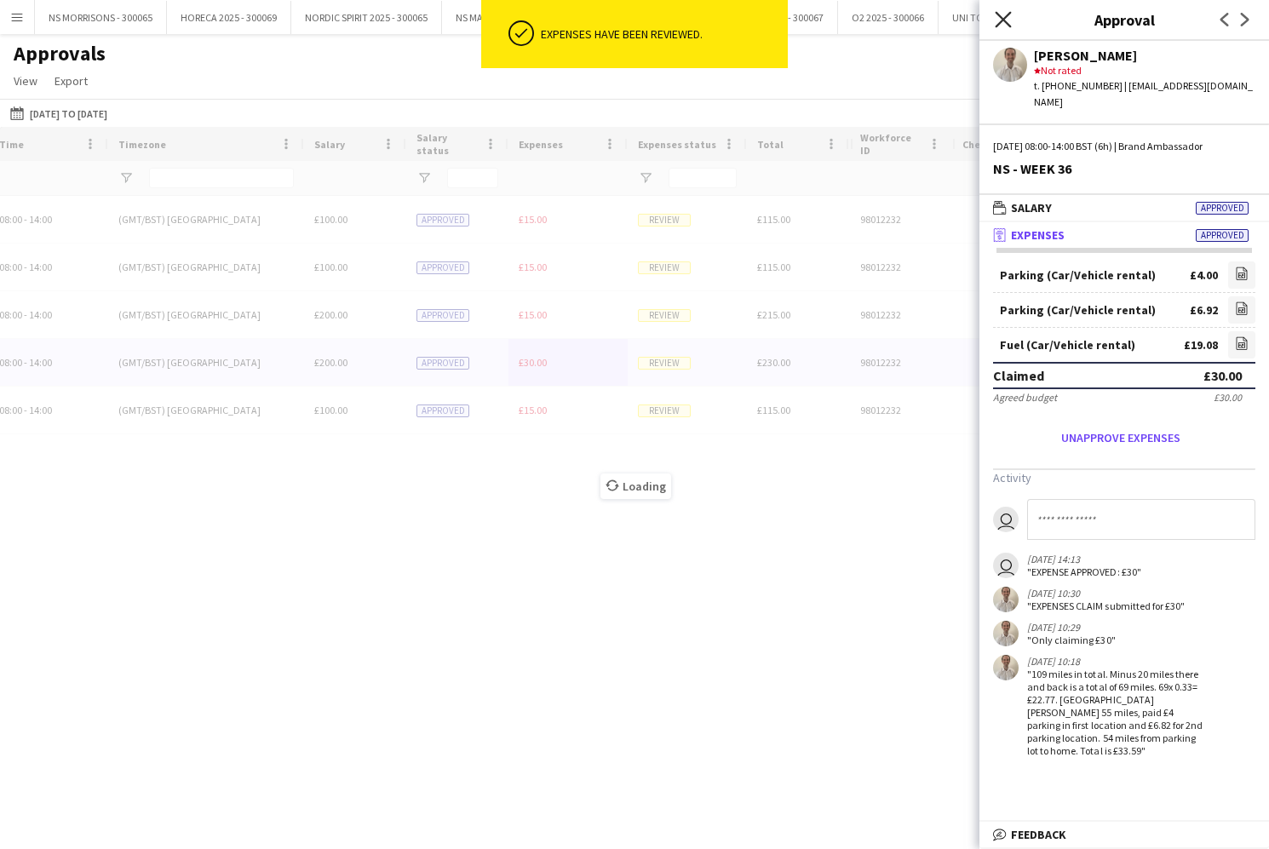
click at [1008, 20] on icon "Close pop-in" at bounding box center [1002, 19] width 16 height 16
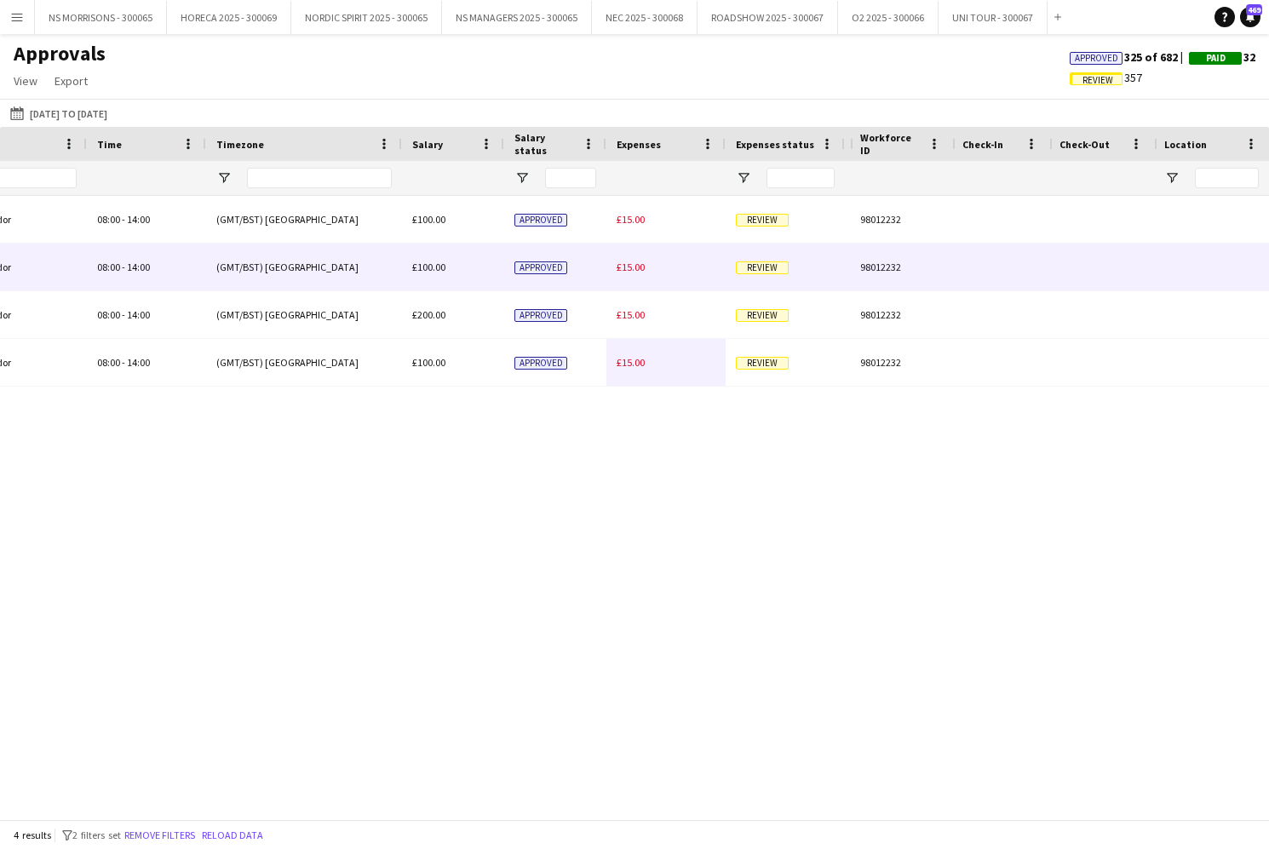
scroll to position [0, 427]
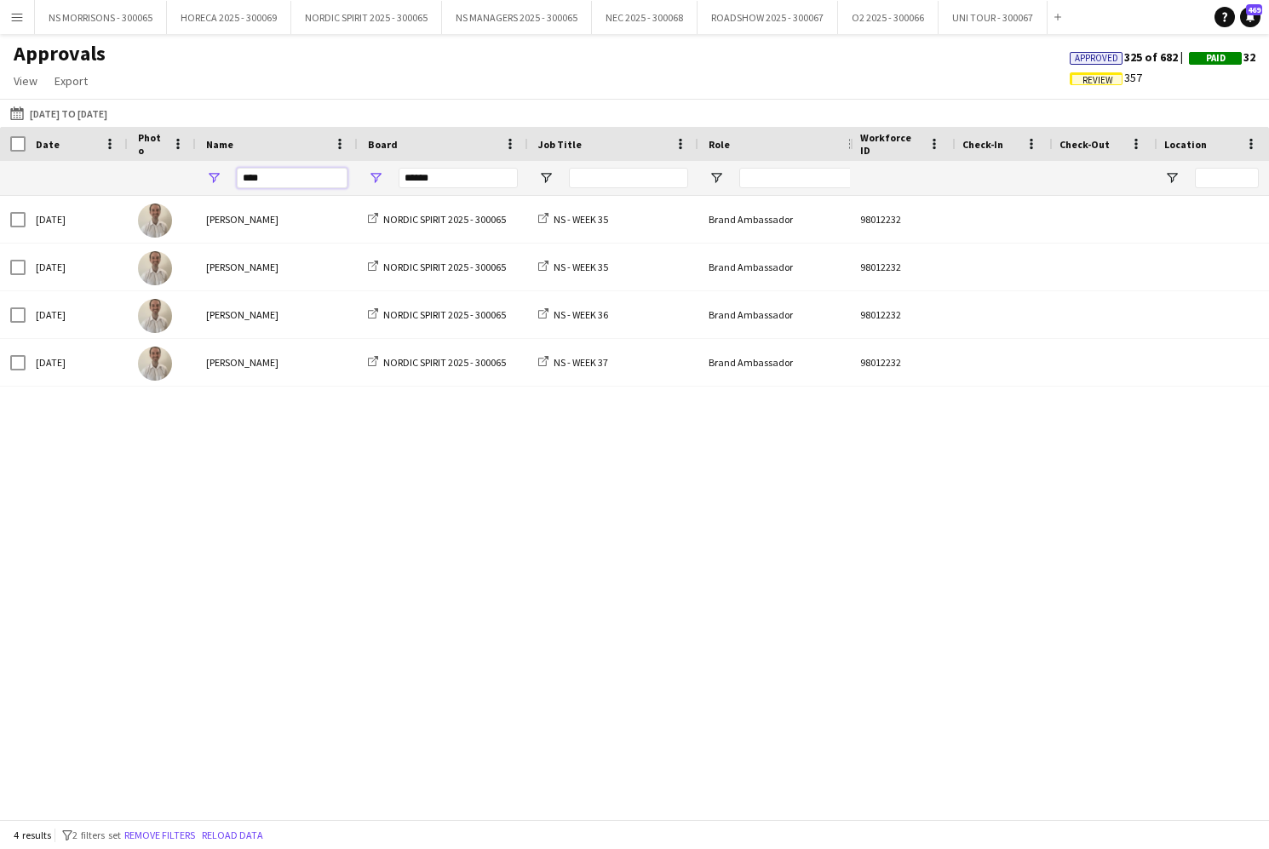
drag, startPoint x: 309, startPoint y: 177, endPoint x: 224, endPoint y: 170, distance: 85.4
drag, startPoint x: 274, startPoint y: 180, endPoint x: 201, endPoint y: 181, distance: 73.2
click at [201, 181] on div "****" at bounding box center [277, 178] width 162 height 34
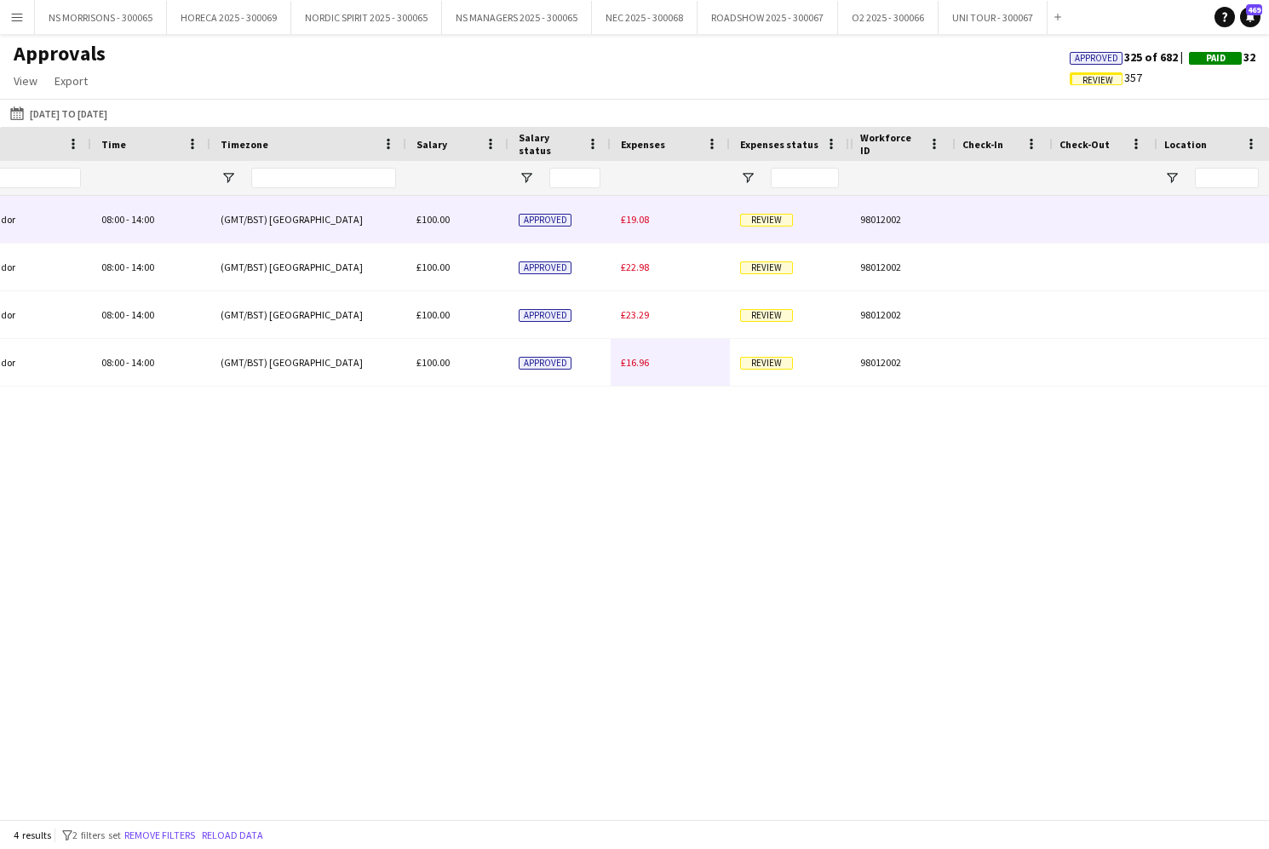
type input "****"
click at [627, 221] on span "£19.08" at bounding box center [635, 219] width 28 height 13
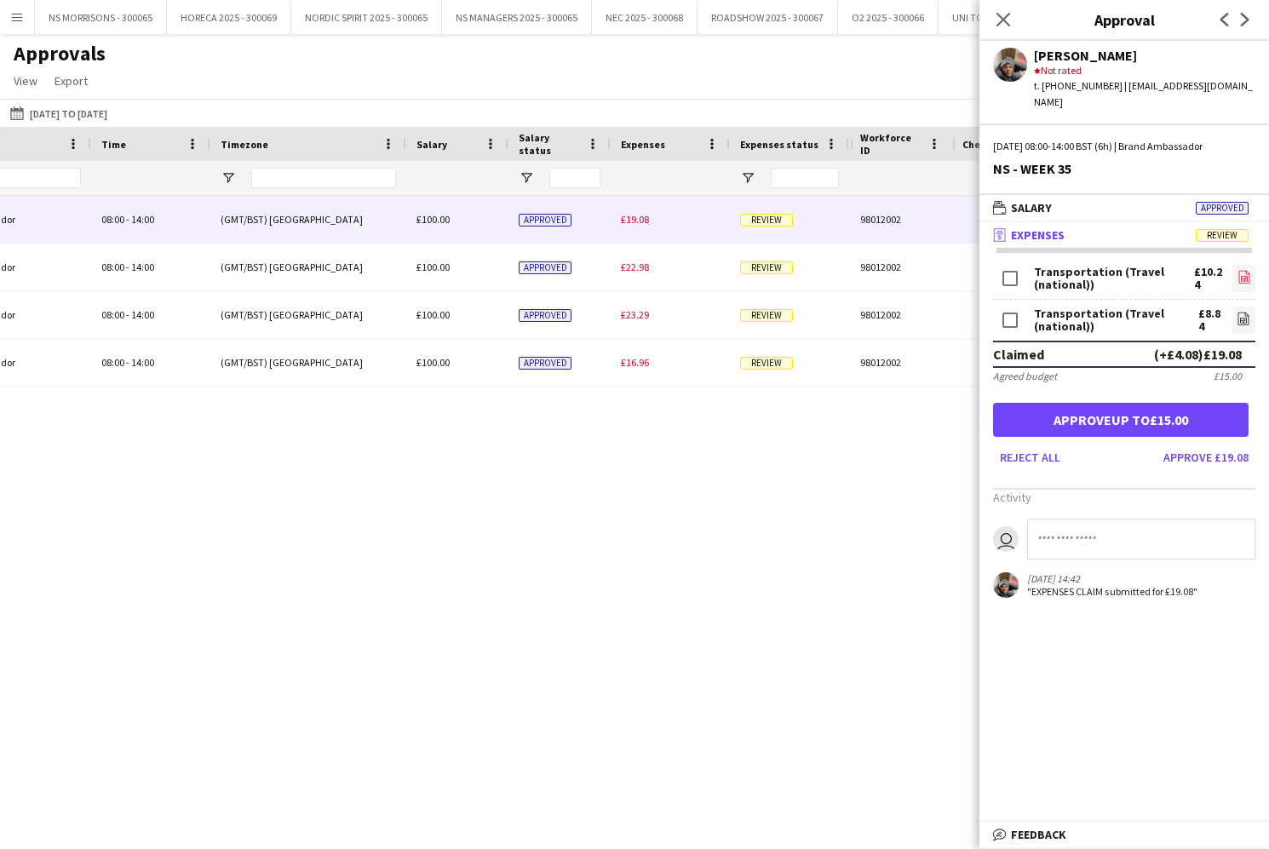
click at [1239, 270] on icon "file-image" at bounding box center [1244, 277] width 14 height 14
click at [1241, 312] on icon "file-image" at bounding box center [1243, 319] width 14 height 14
drag, startPoint x: 1005, startPoint y: 22, endPoint x: 604, endPoint y: 90, distance: 406.8
click at [998, 24] on icon at bounding box center [1003, 20] width 14 height 14
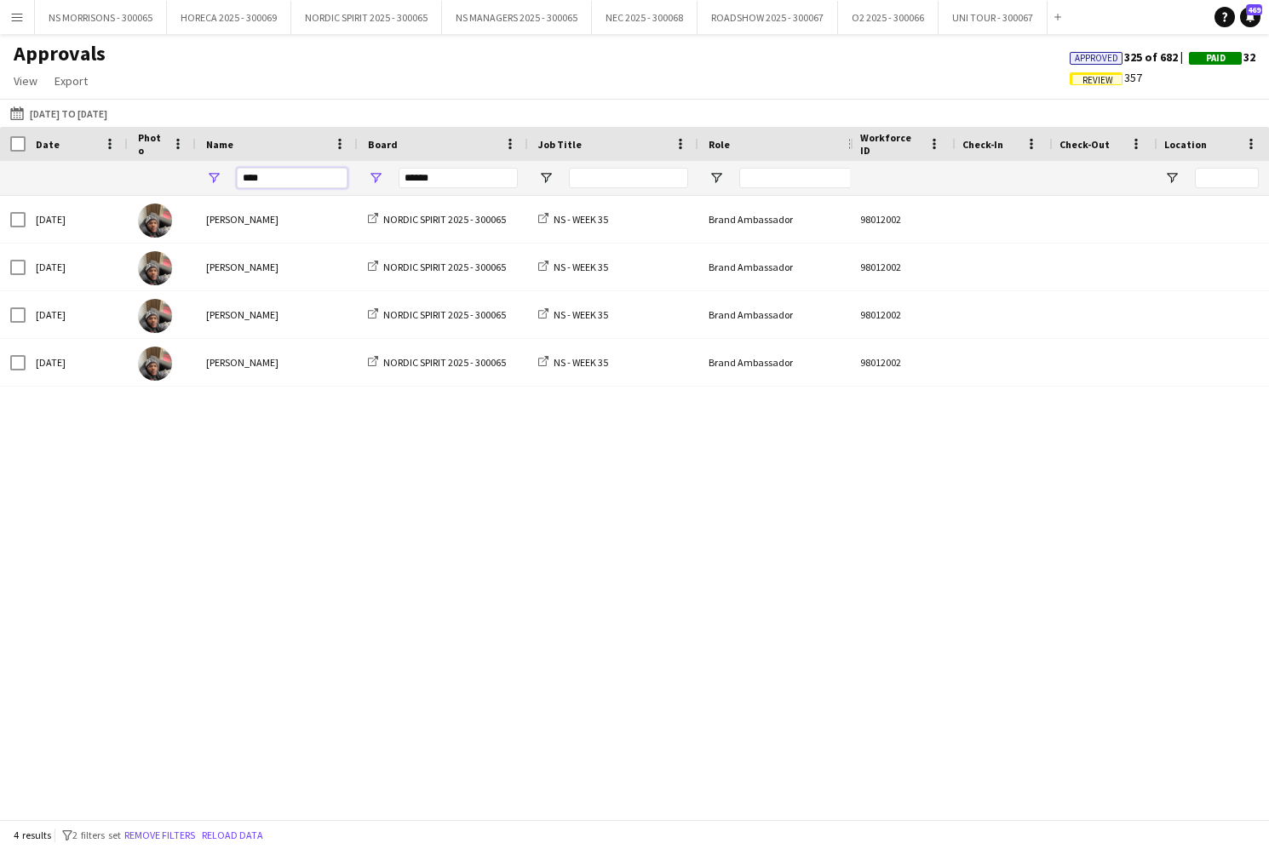
drag, startPoint x: 308, startPoint y: 181, endPoint x: 221, endPoint y: 179, distance: 86.9
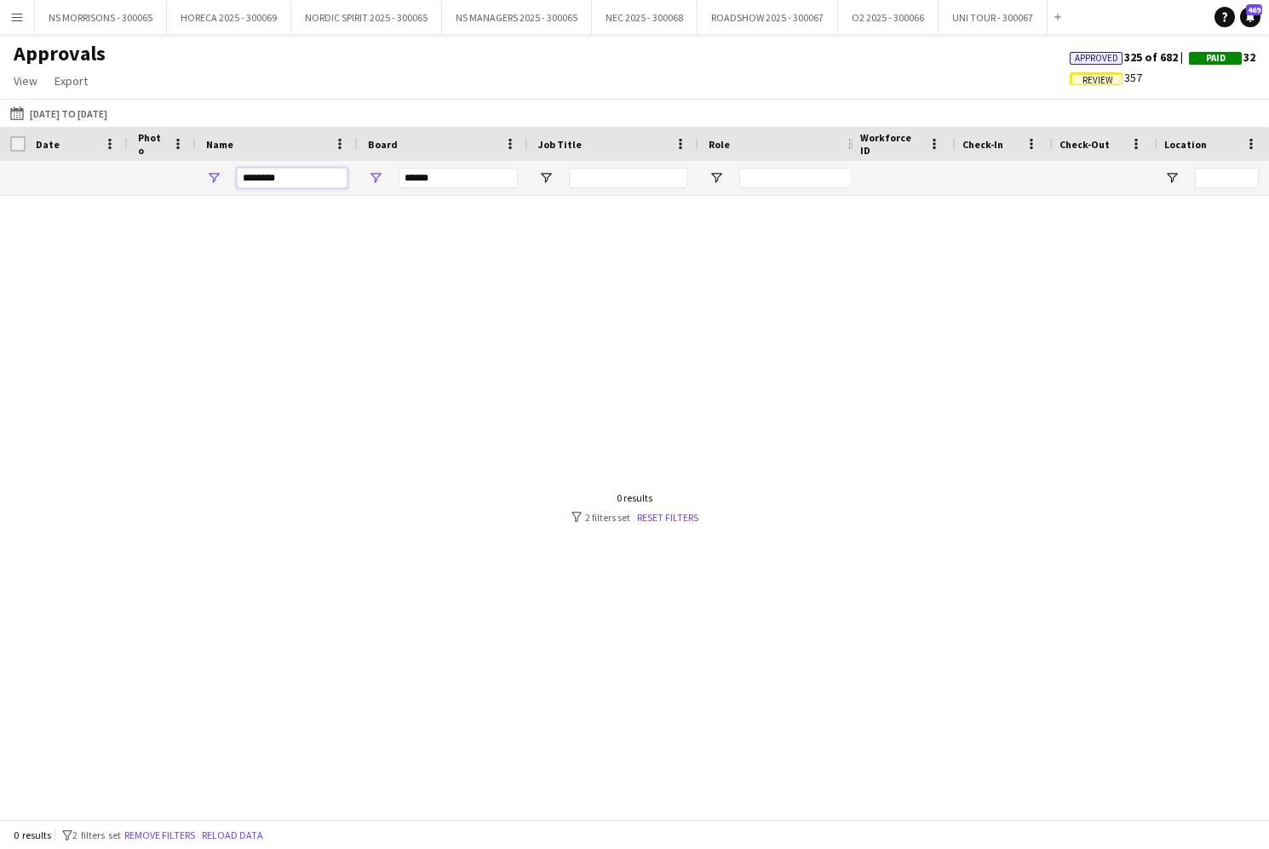
click at [312, 175] on input "********" at bounding box center [292, 178] width 111 height 20
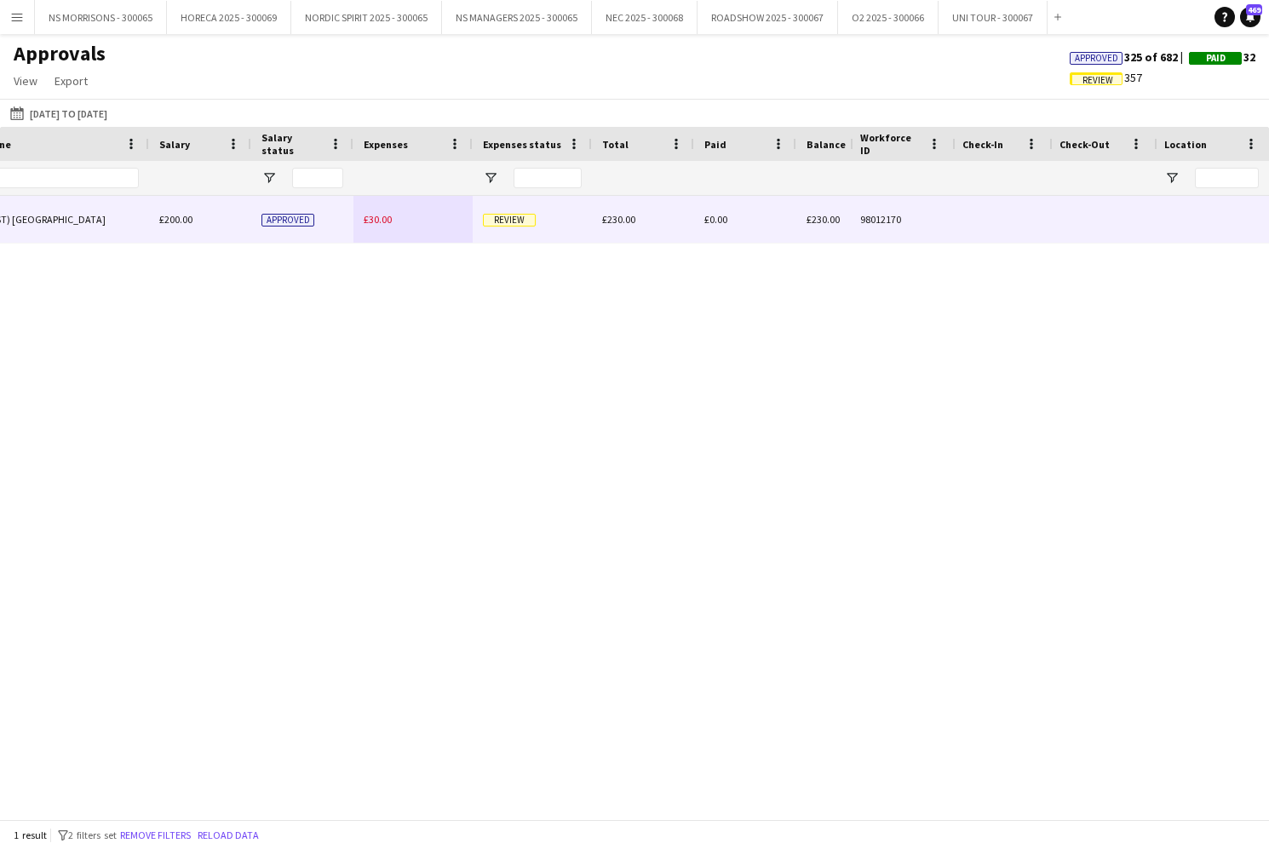
type input "****"
click at [383, 221] on span "£30.00" at bounding box center [378, 219] width 28 height 13
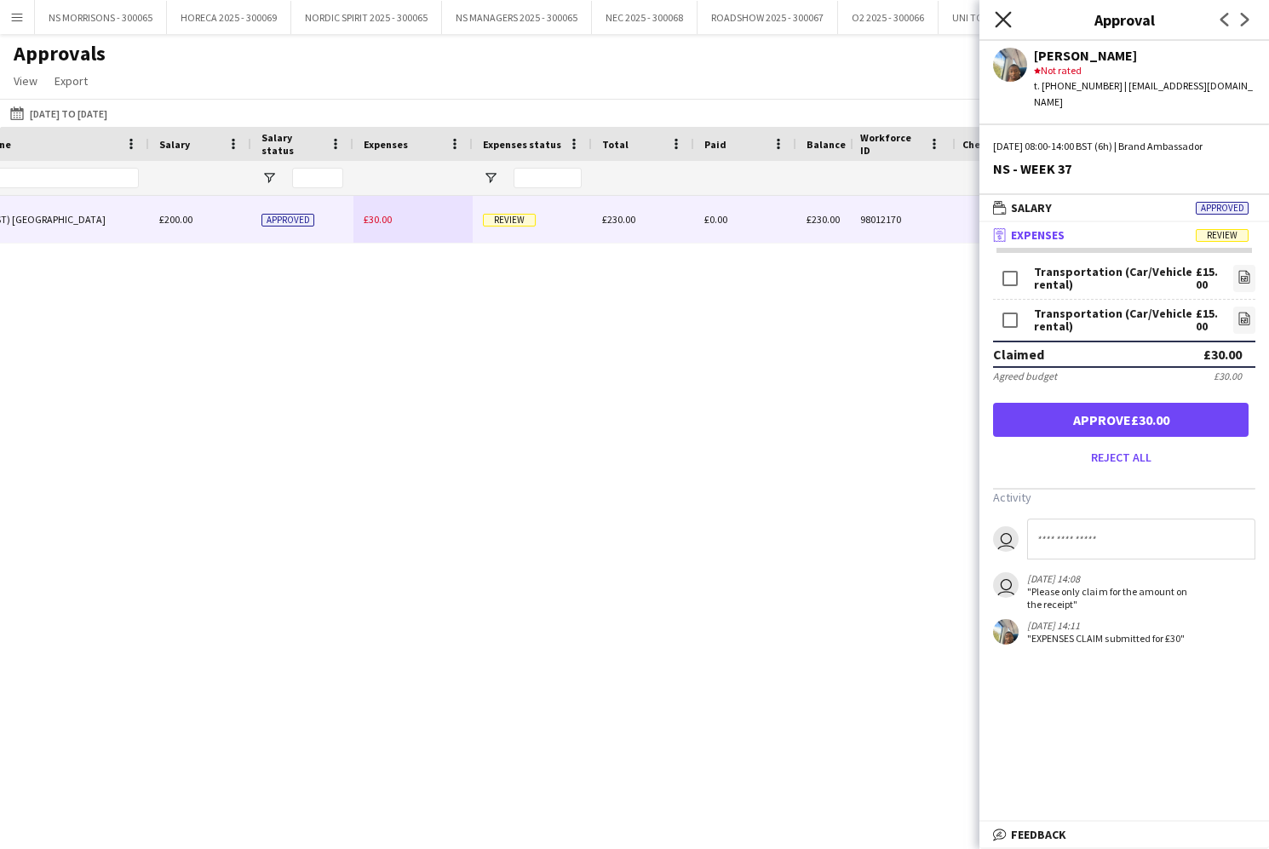
click at [998, 14] on icon "Close pop-in" at bounding box center [1002, 19] width 16 height 16
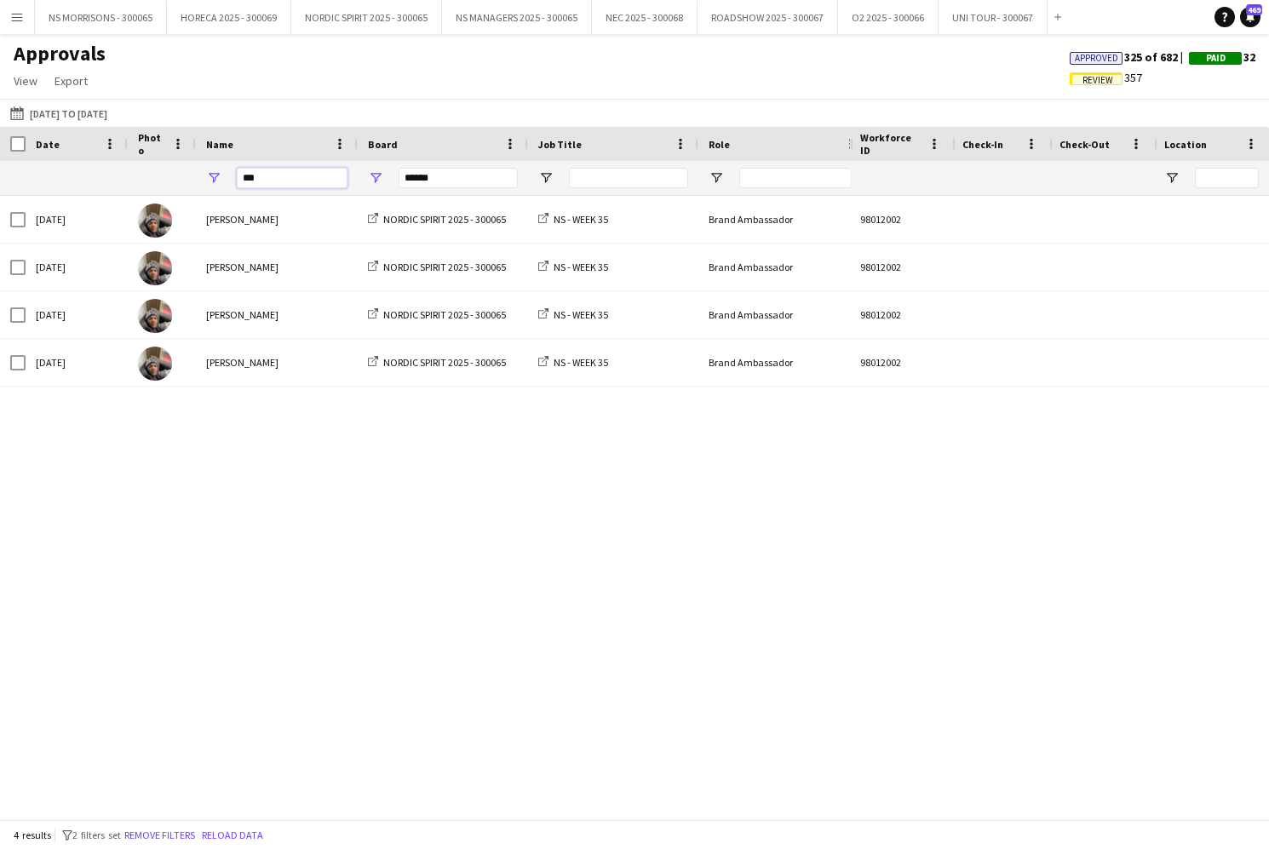
type input "***"
click at [358, 468] on div "Mon, 1 Sep 2025 Fayyad Garuba NORDIC SPIRIT 2025 - 300065 NS - WEEK 35 Brand Am…" at bounding box center [425, 507] width 850 height 623
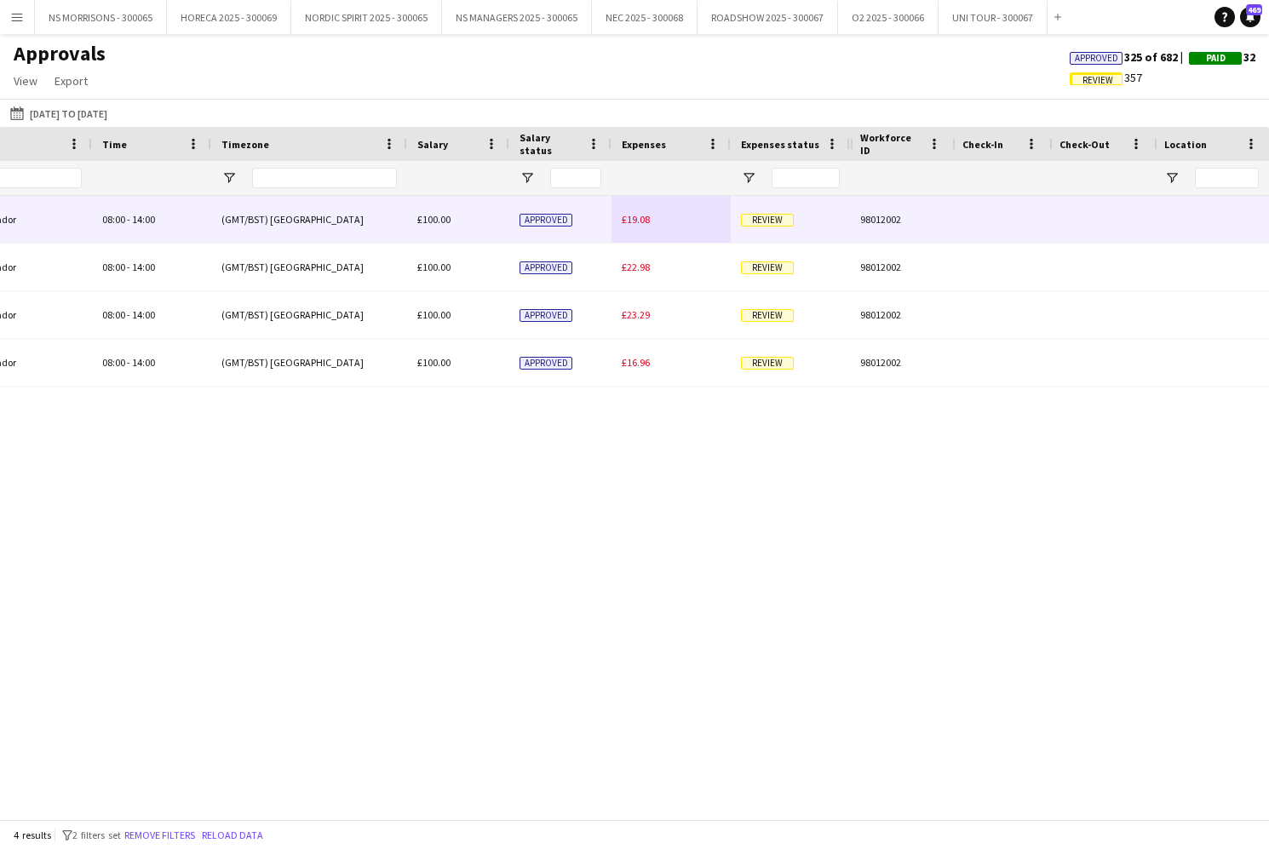
click at [642, 221] on span "£19.08" at bounding box center [636, 219] width 28 height 13
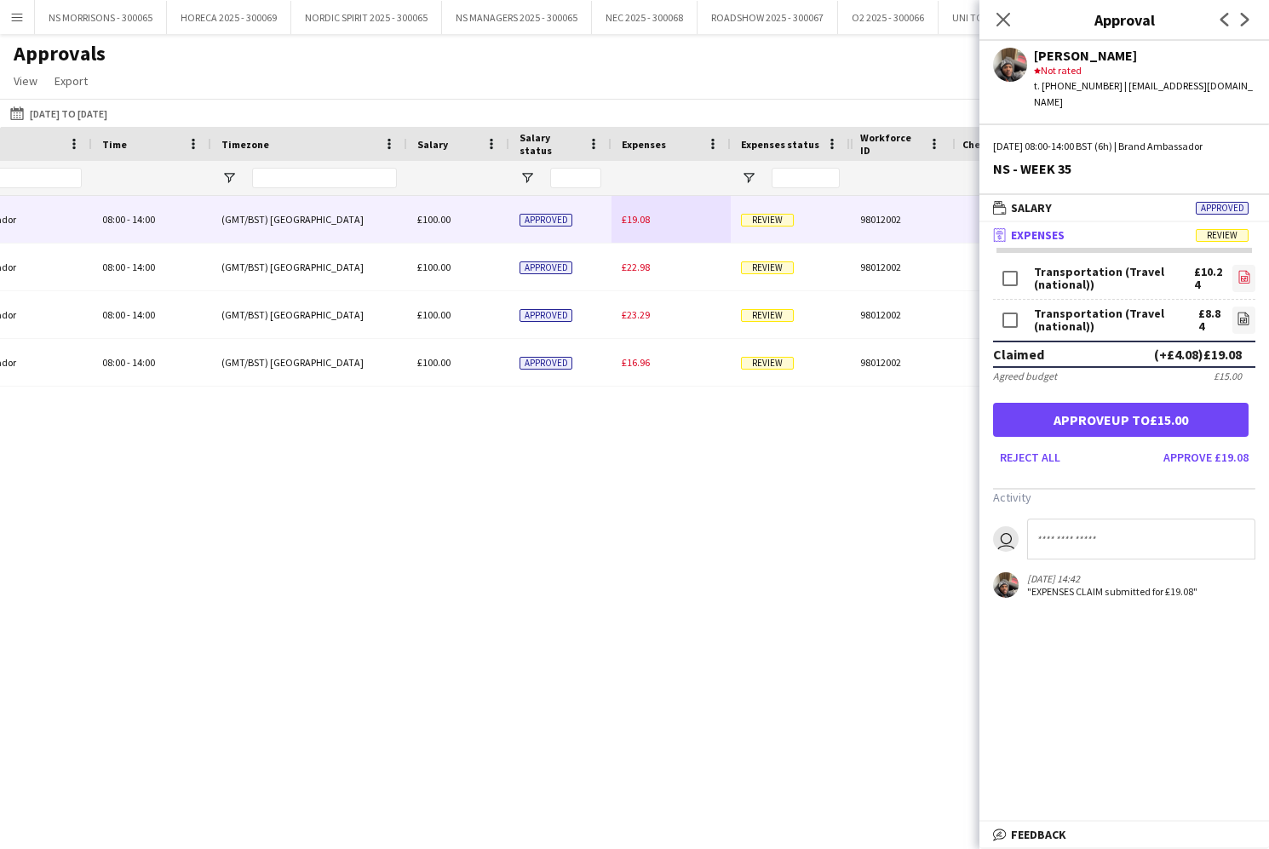
click at [1238, 271] on icon at bounding box center [1243, 277] width 11 height 13
click at [1247, 312] on icon "file-image" at bounding box center [1243, 319] width 14 height 14
click at [1123, 406] on button "Approve up to £15.00" at bounding box center [1120, 420] width 255 height 34
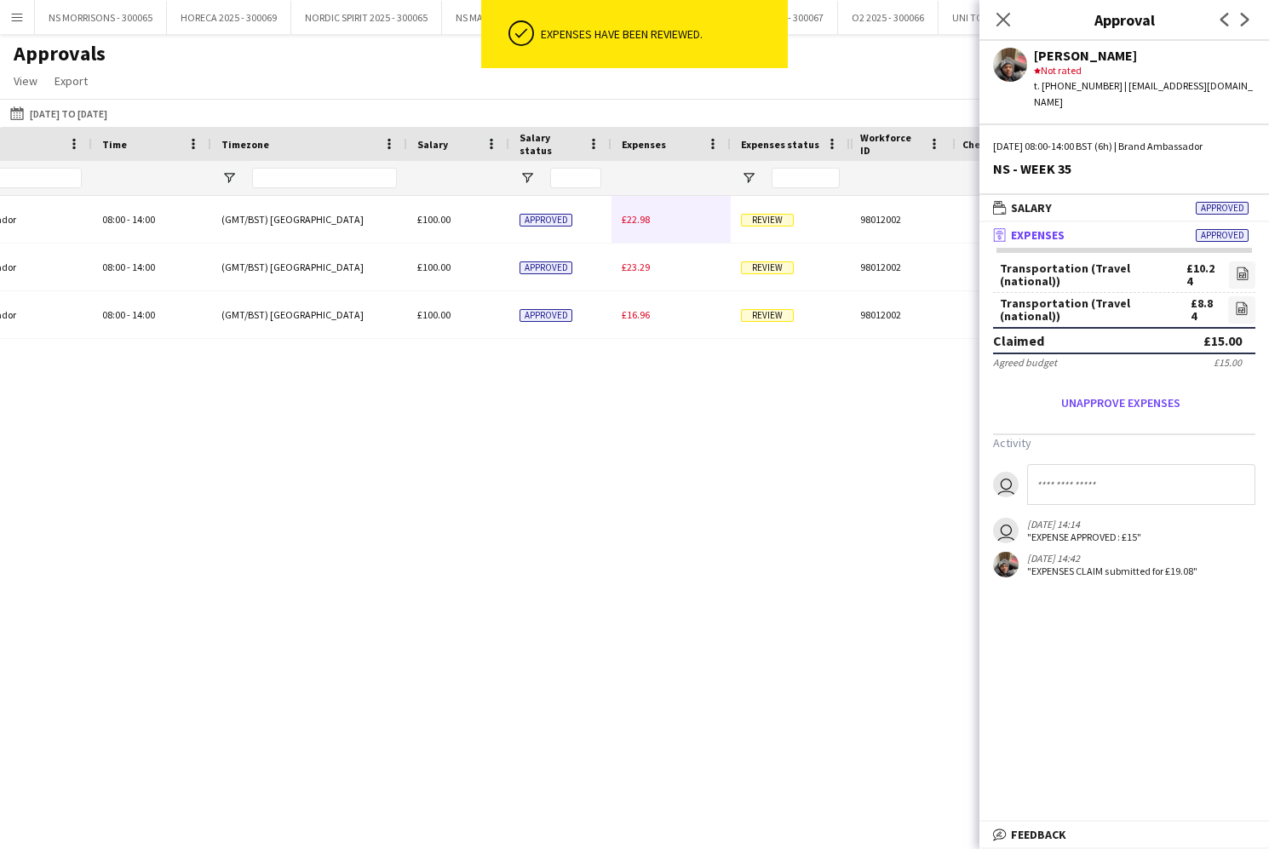
drag, startPoint x: 639, startPoint y: 222, endPoint x: 673, endPoint y: 224, distance: 34.1
click at [639, 222] on span "£22.98" at bounding box center [636, 219] width 28 height 13
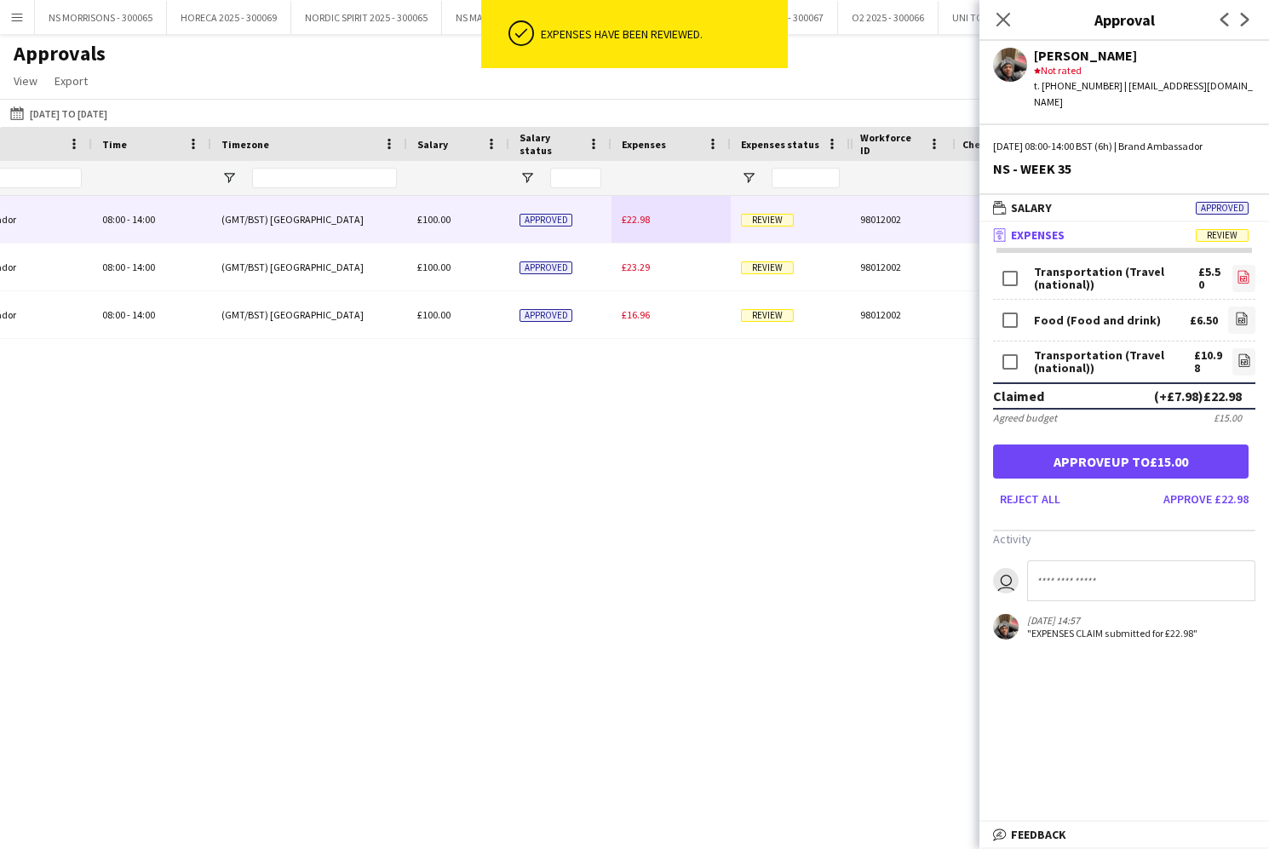
click at [1236, 270] on icon "file-image" at bounding box center [1243, 277] width 14 height 14
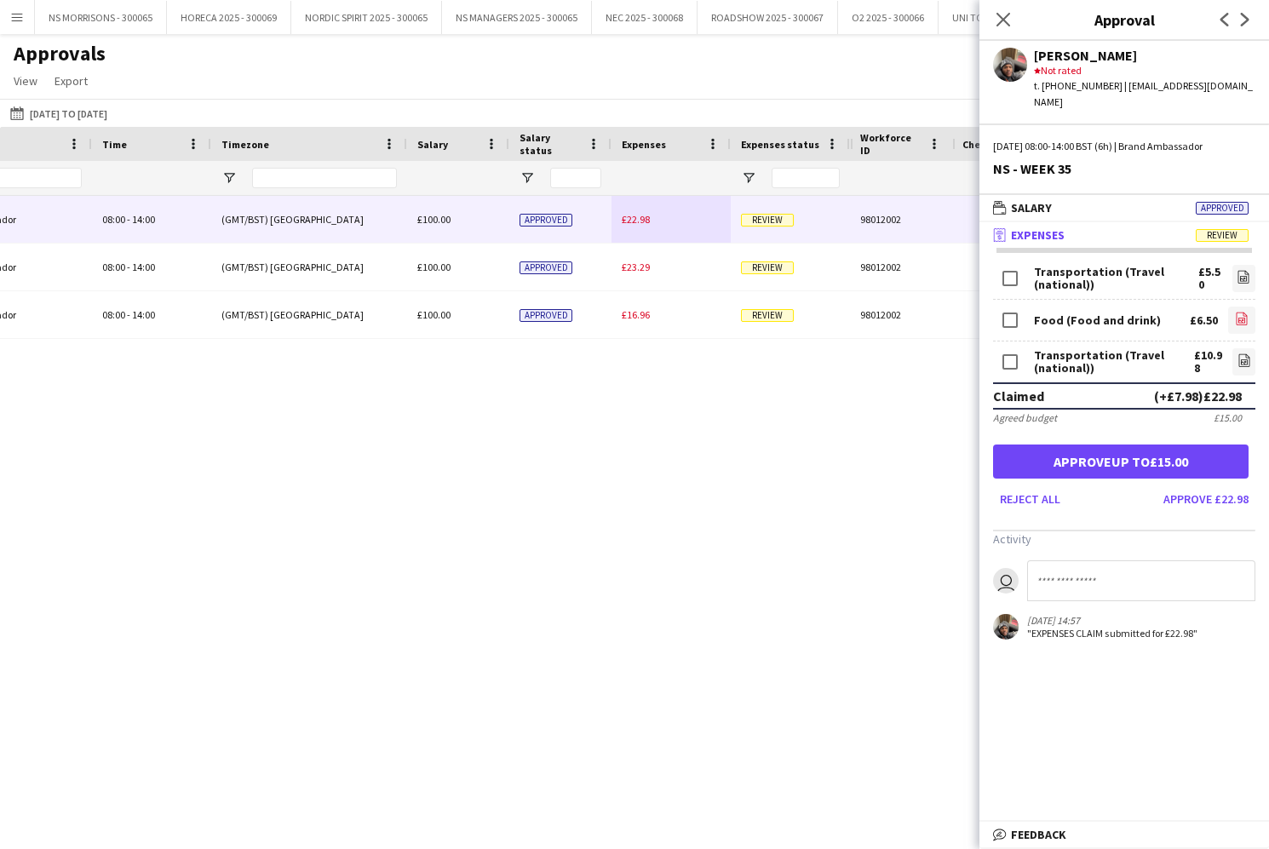
click at [1241, 312] on icon "file-image" at bounding box center [1242, 319] width 14 height 14
click at [1237, 353] on app-icon "file-image" at bounding box center [1244, 361] width 14 height 17
click at [1137, 453] on button "Approve up to £15.00" at bounding box center [1120, 461] width 255 height 34
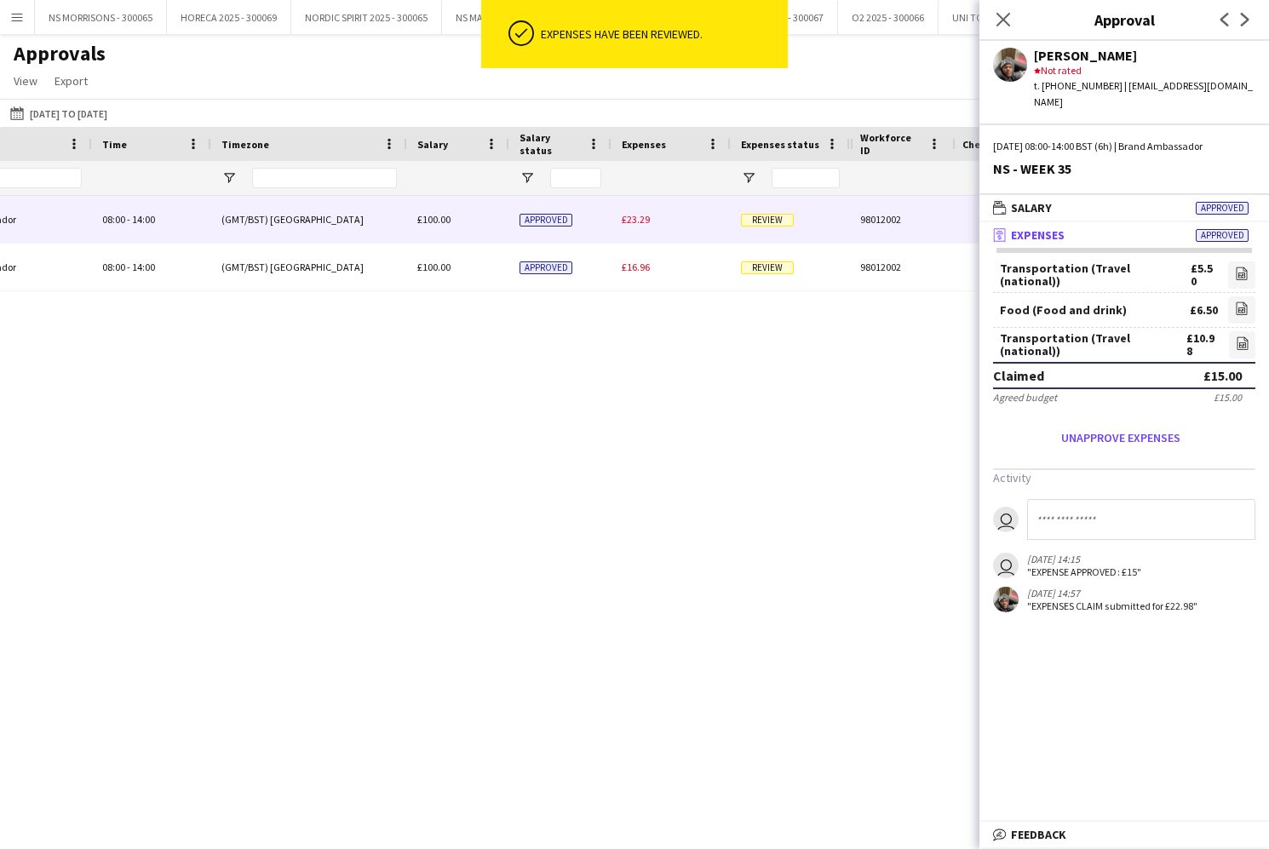
click at [634, 224] on span "£23.29" at bounding box center [636, 219] width 28 height 13
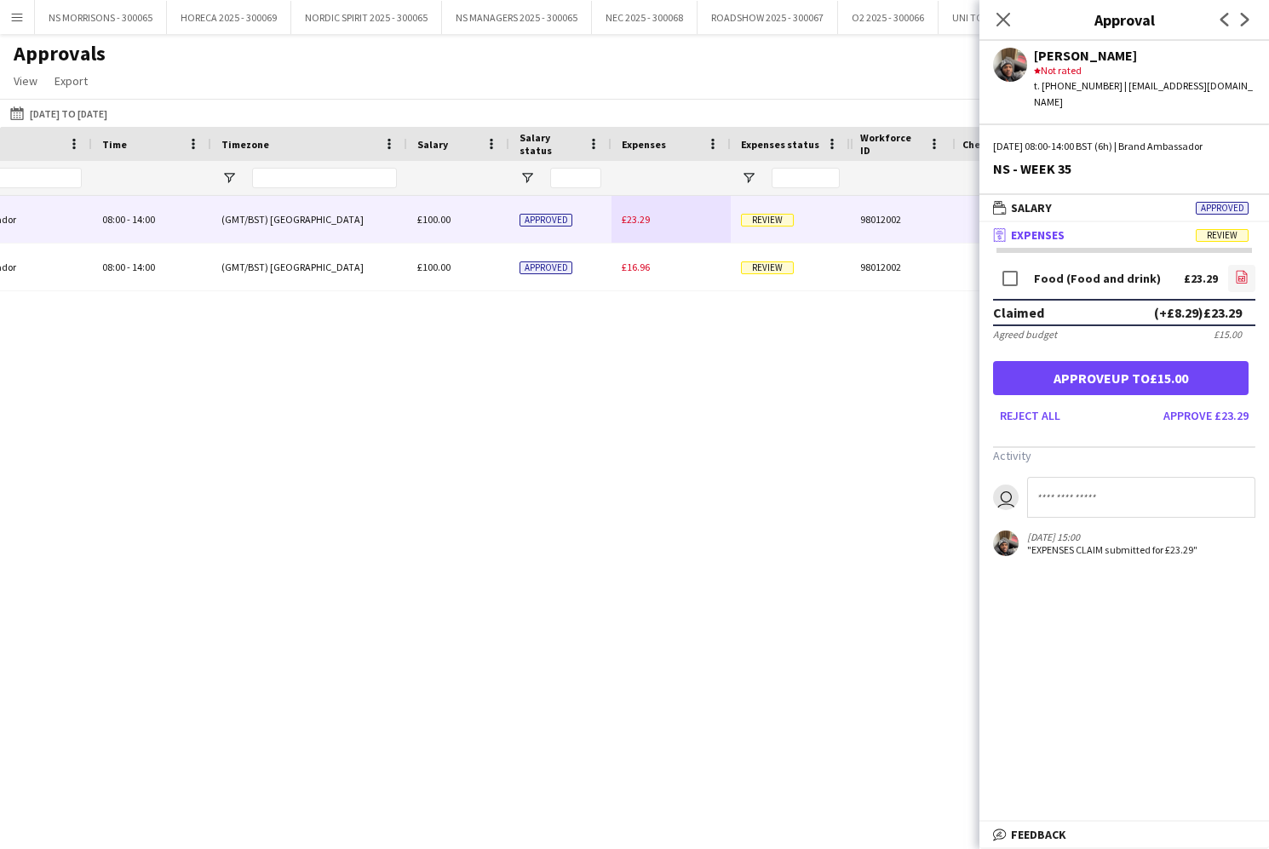
click at [1235, 270] on icon "file-image" at bounding box center [1242, 277] width 14 height 14
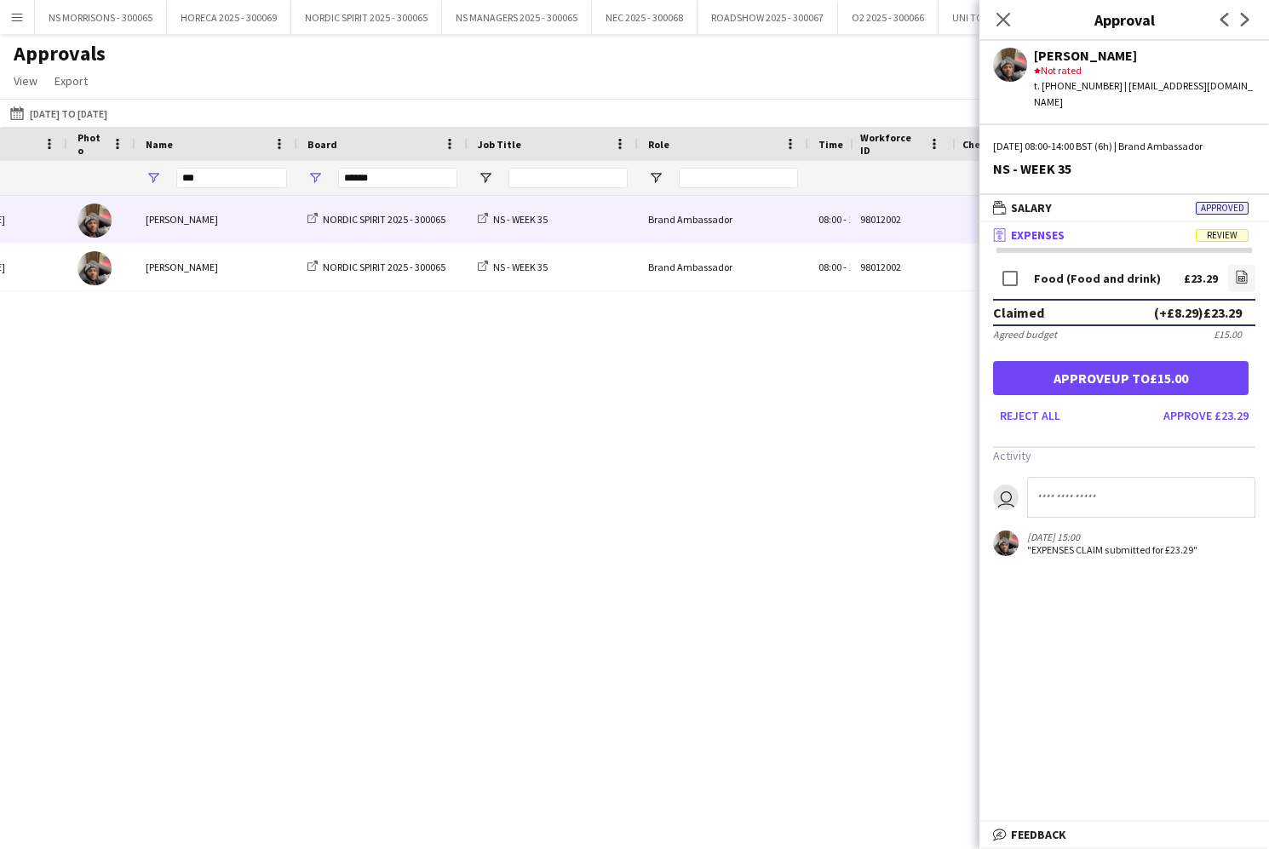
scroll to position [0, -34]
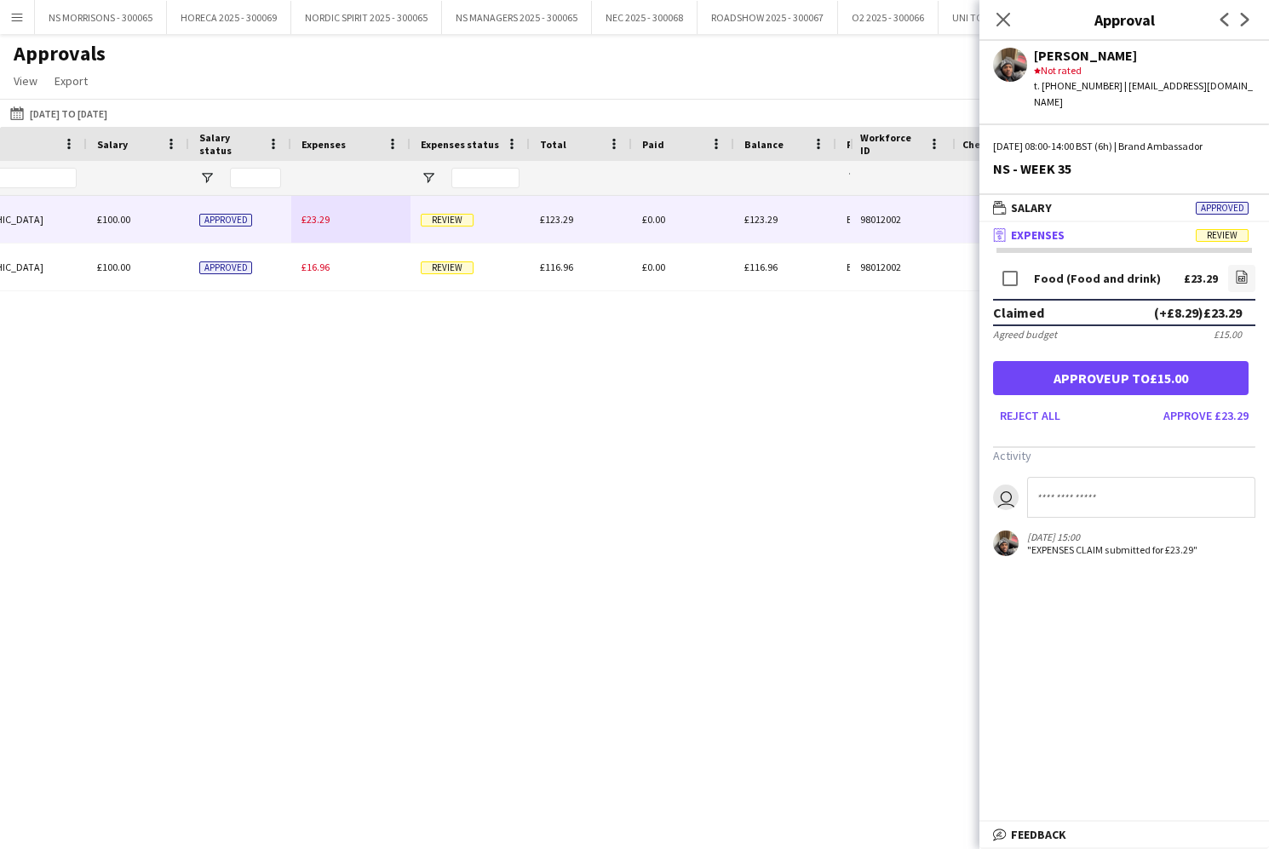
click at [1091, 477] on input at bounding box center [1141, 497] width 228 height 41
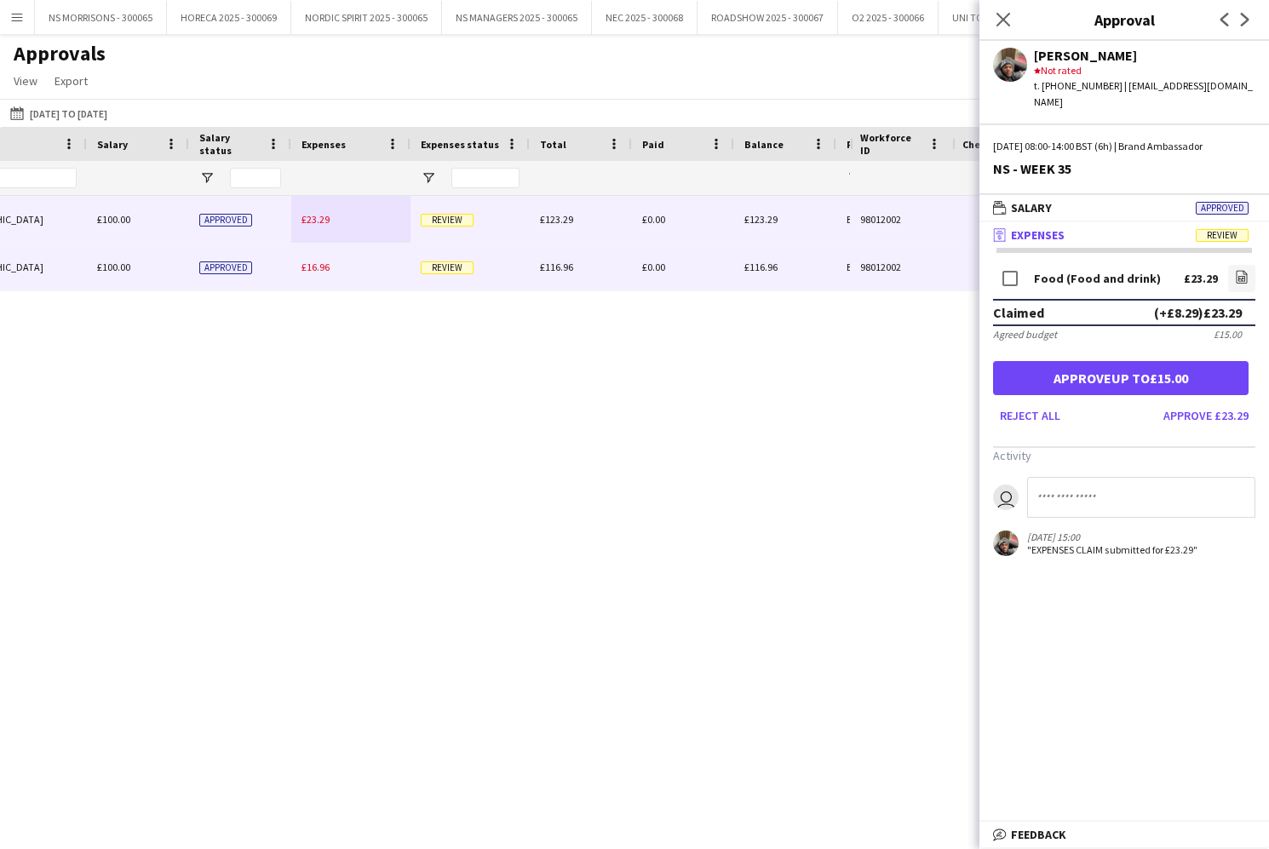
click at [307, 261] on span "£16.96" at bounding box center [315, 267] width 28 height 13
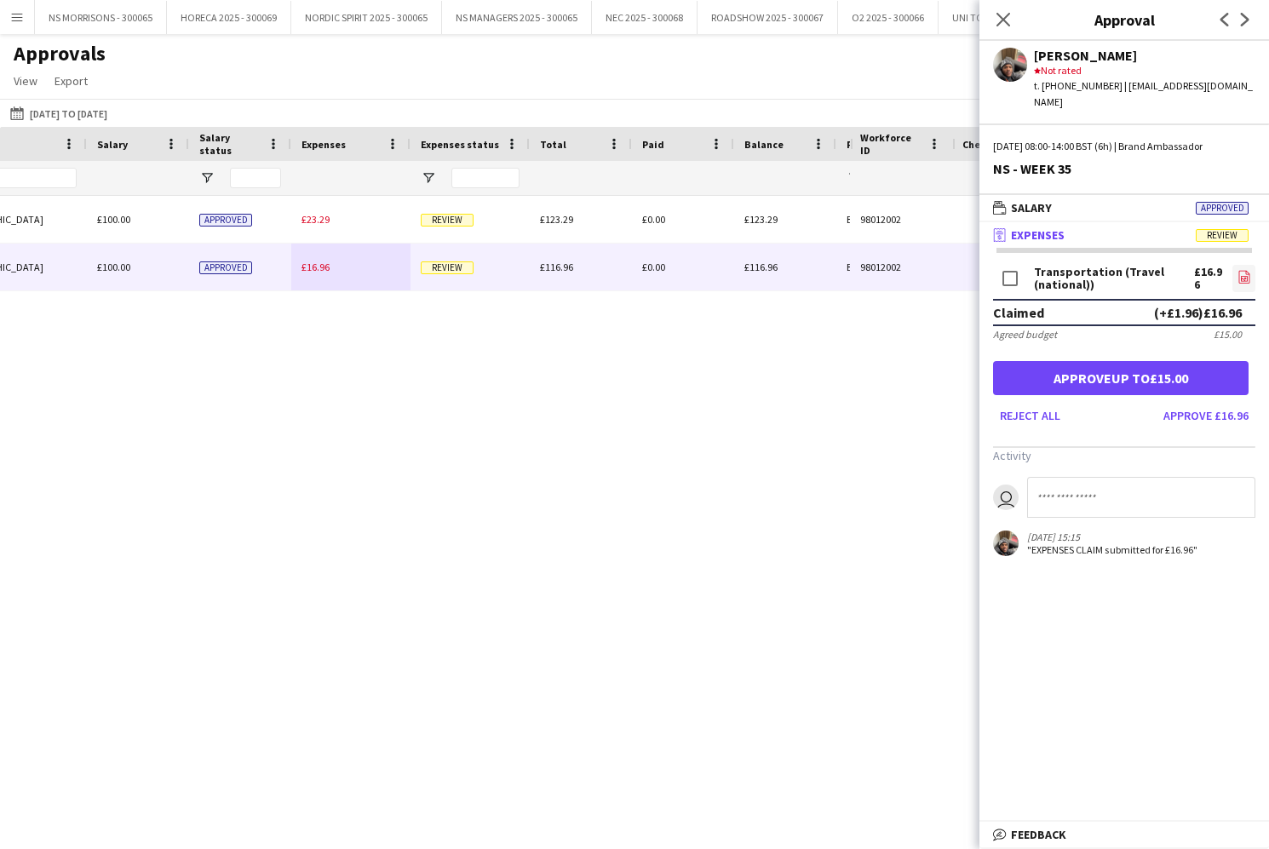
click at [1235, 265] on link "file-image" at bounding box center [1243, 278] width 23 height 27
click at [1086, 361] on button "Approve up to £15.00" at bounding box center [1120, 378] width 255 height 34
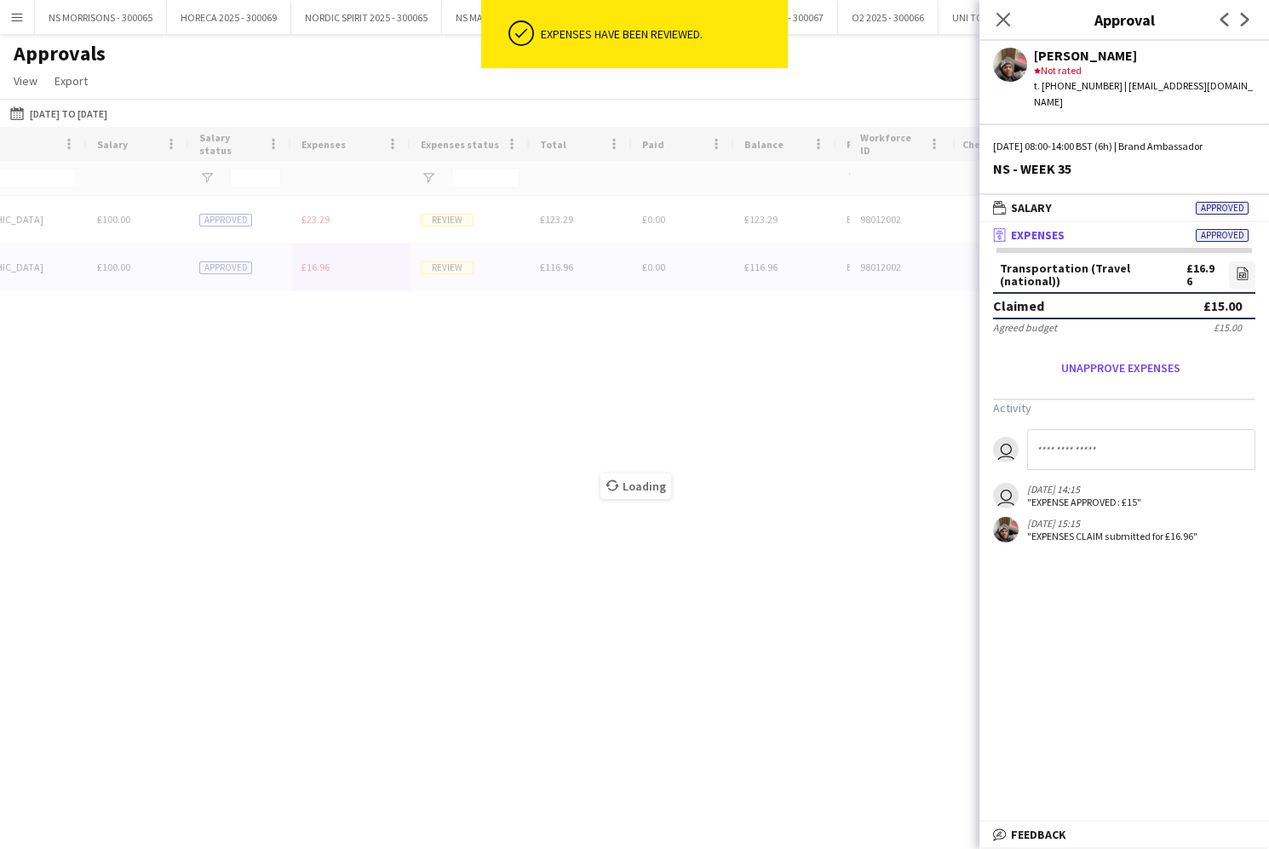
drag, startPoint x: 995, startPoint y: 20, endPoint x: 793, endPoint y: 89, distance: 214.3
click at [994, 20] on app-icon "Close pop-in" at bounding box center [1003, 19] width 20 height 20
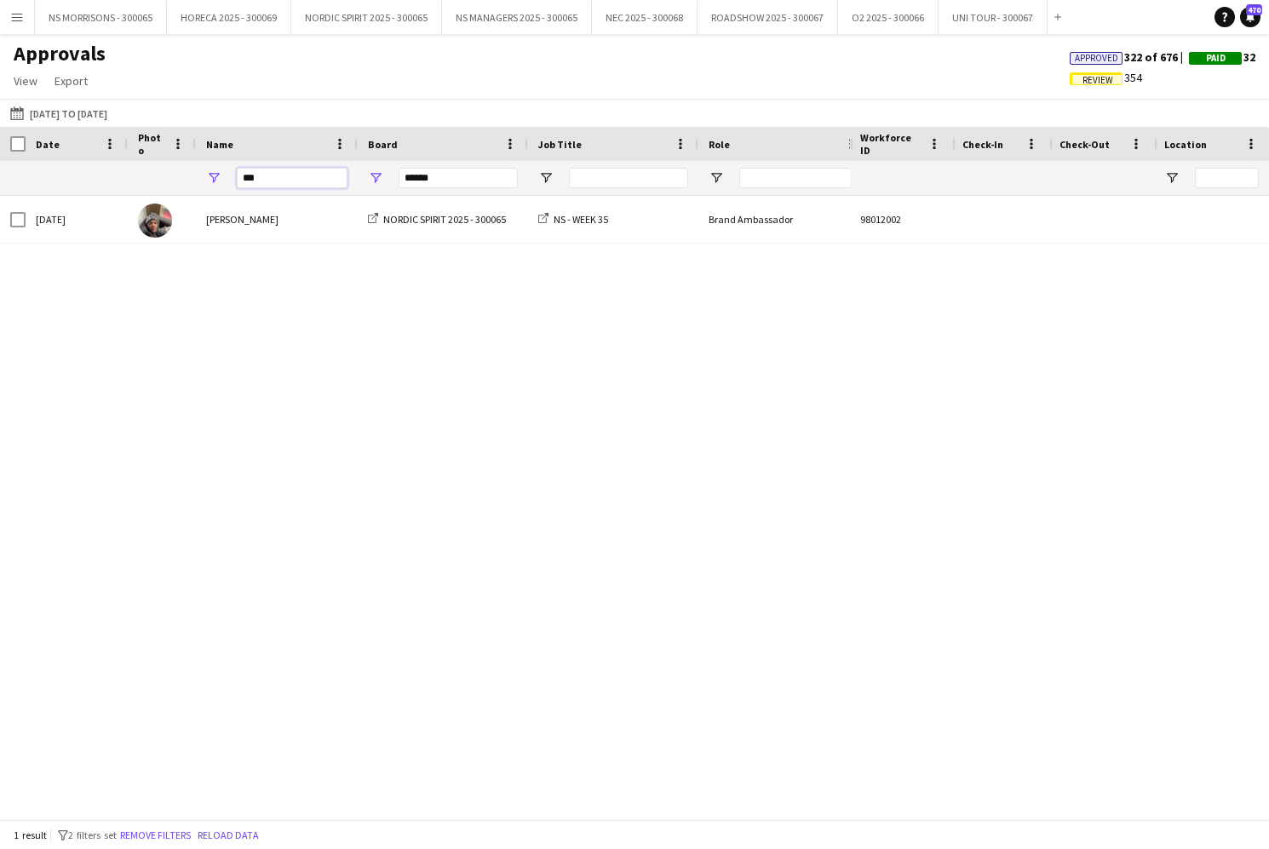
drag, startPoint x: 297, startPoint y: 179, endPoint x: 203, endPoint y: 186, distance: 93.9
type input "*"
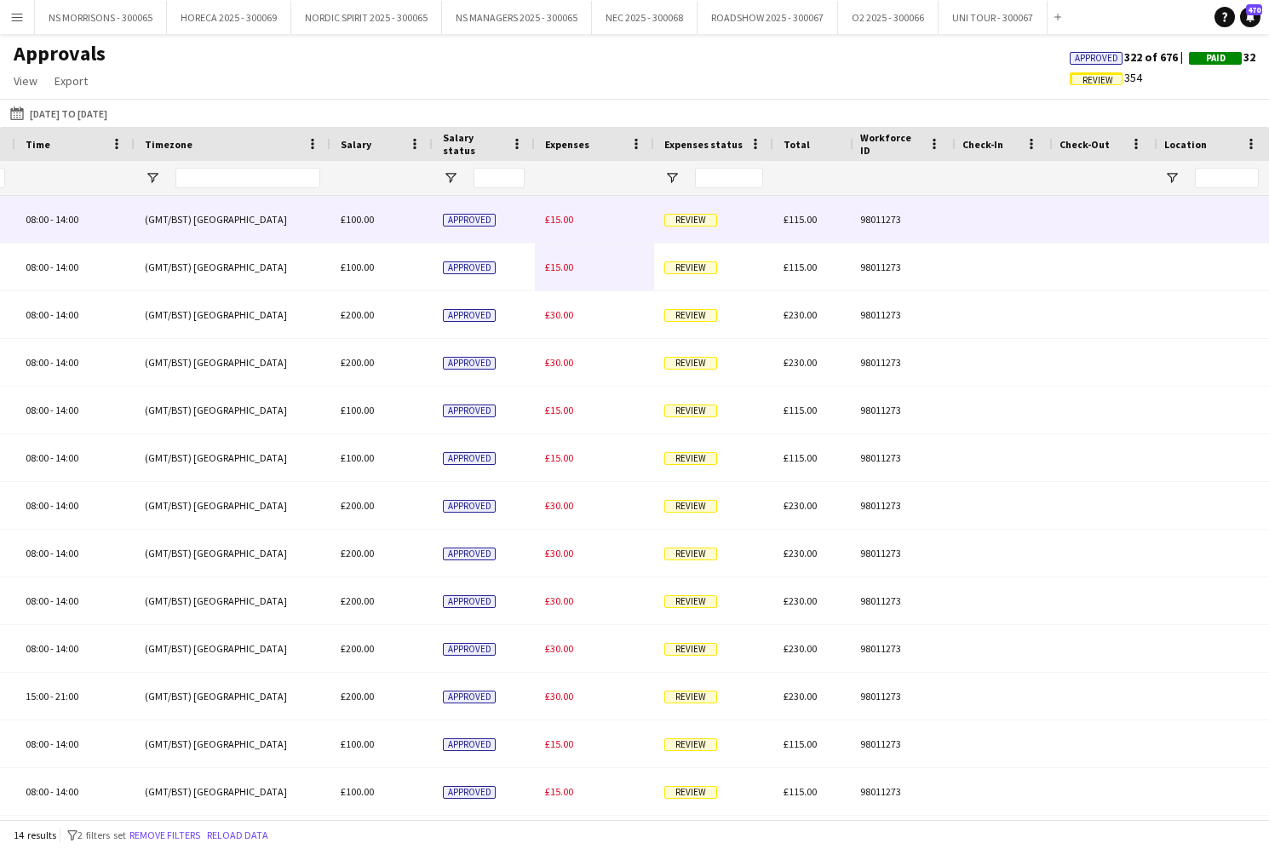
type input "***"
drag, startPoint x: 559, startPoint y: 222, endPoint x: 676, endPoint y: 229, distance: 117.7
click at [559, 222] on span "£15.00" at bounding box center [559, 219] width 28 height 13
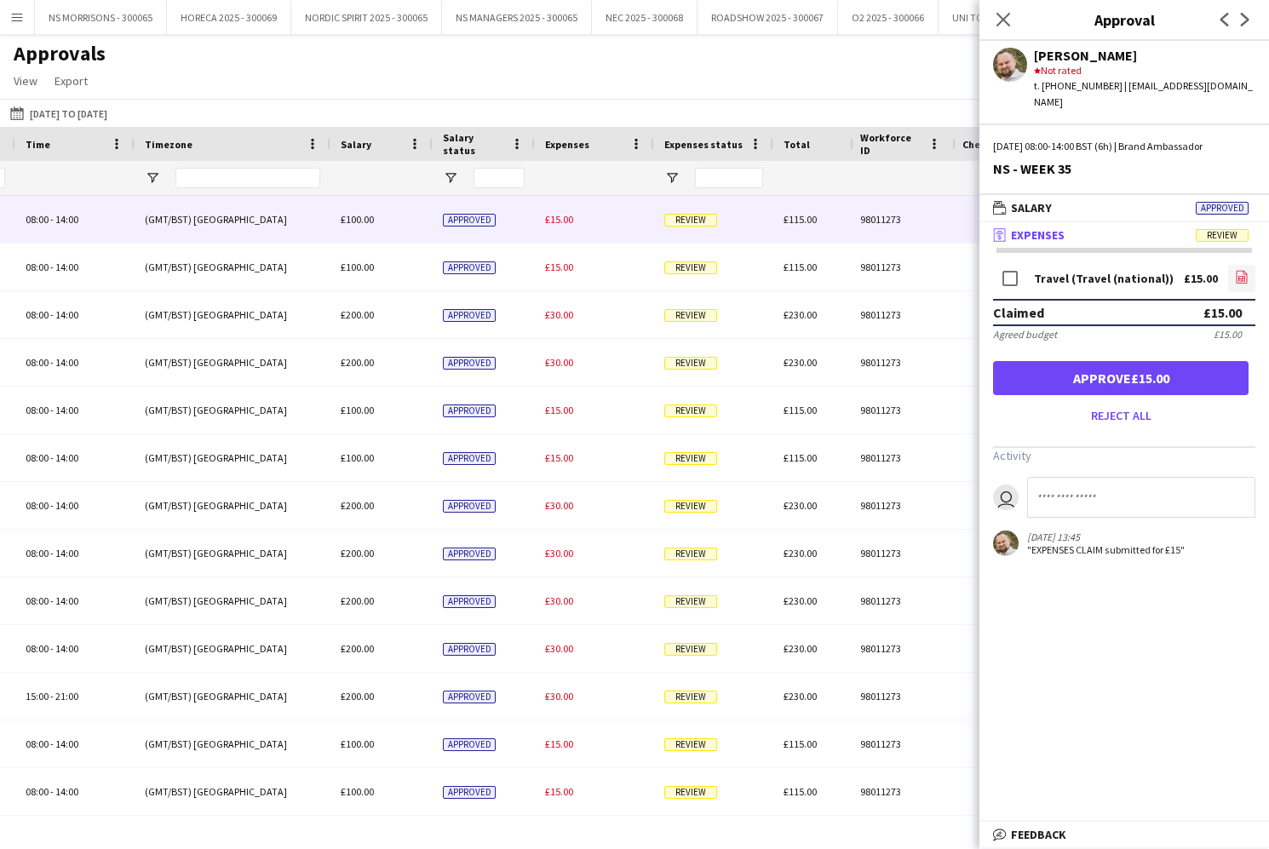
click at [1235, 270] on app-icon "file-image" at bounding box center [1242, 278] width 14 height 17
click at [1201, 361] on button "Approve £15.00" at bounding box center [1120, 378] width 255 height 34
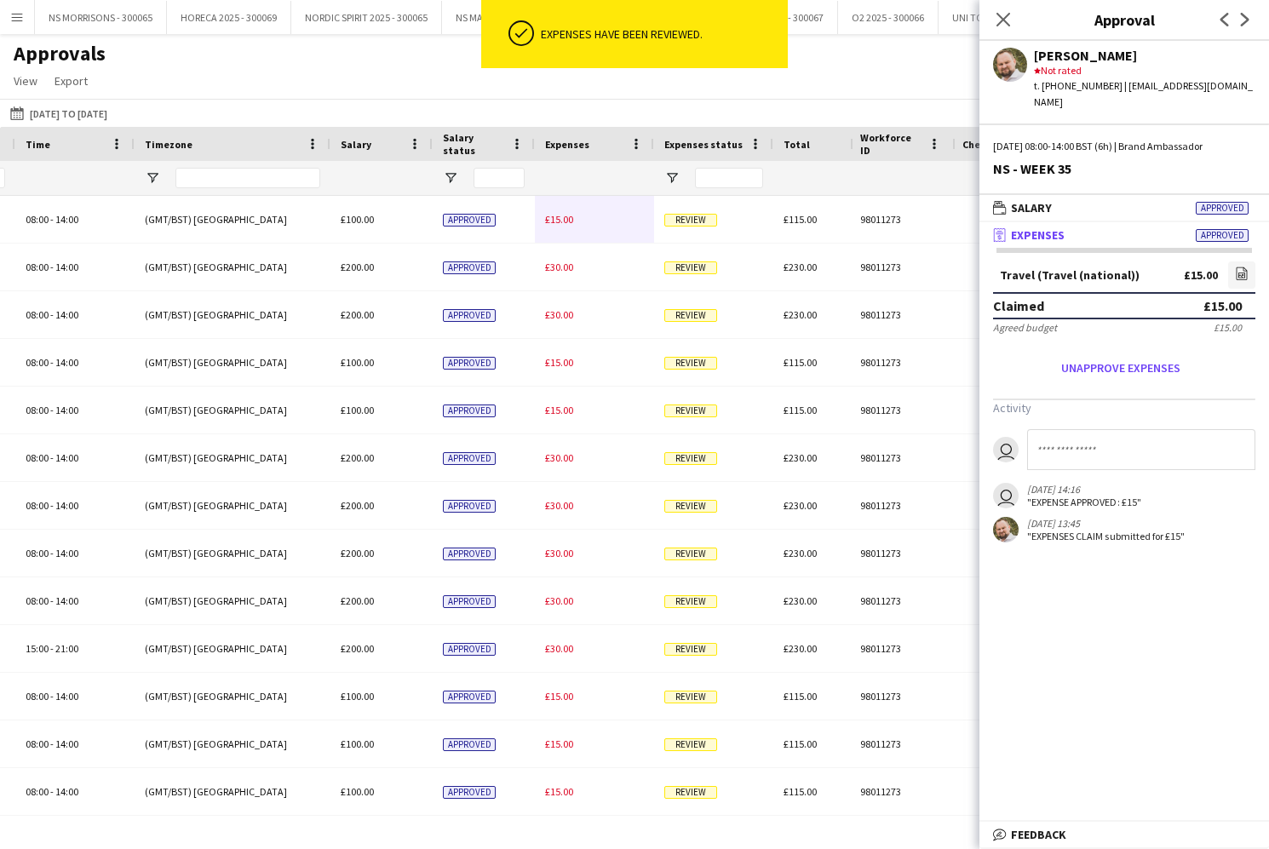
click at [564, 219] on span "£15.00" at bounding box center [559, 219] width 28 height 13
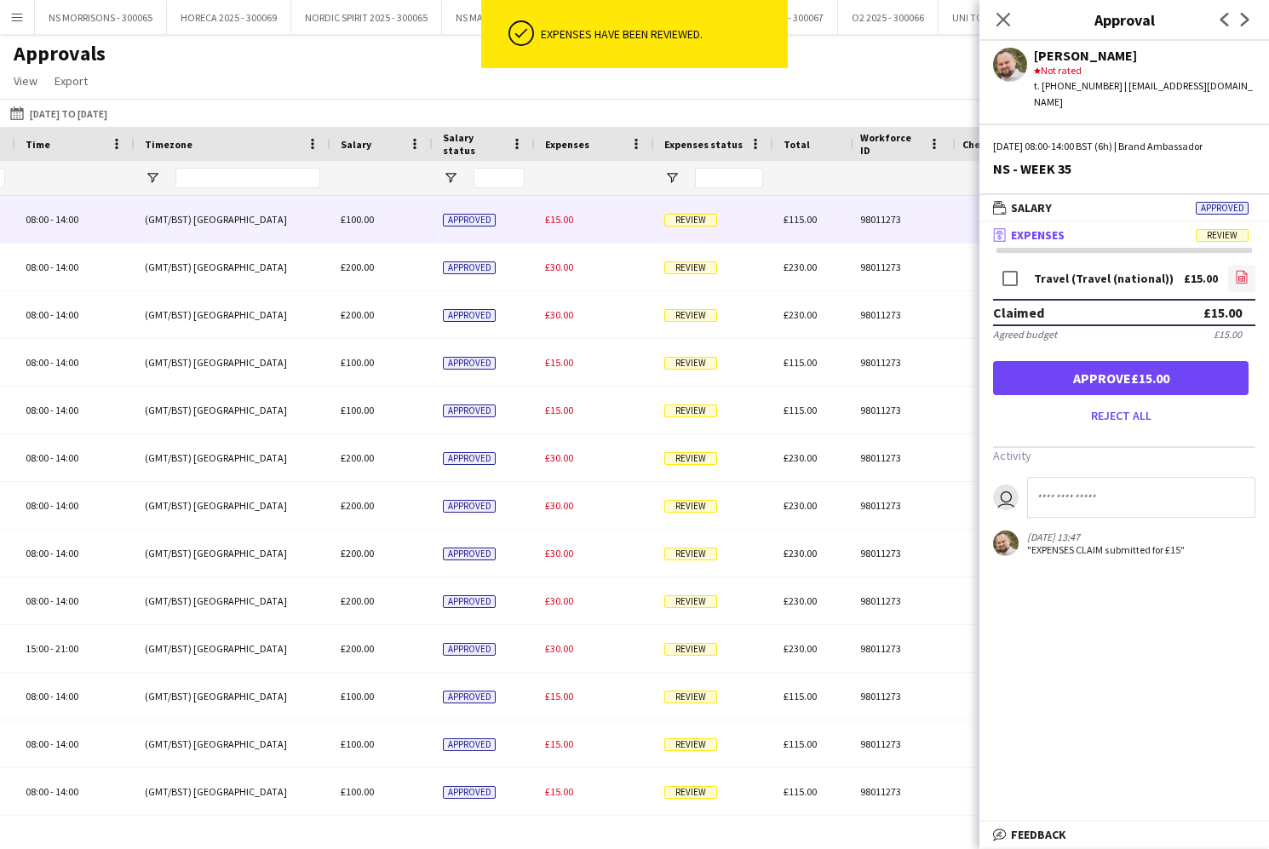
click at [1247, 270] on icon "file-image" at bounding box center [1242, 277] width 14 height 14
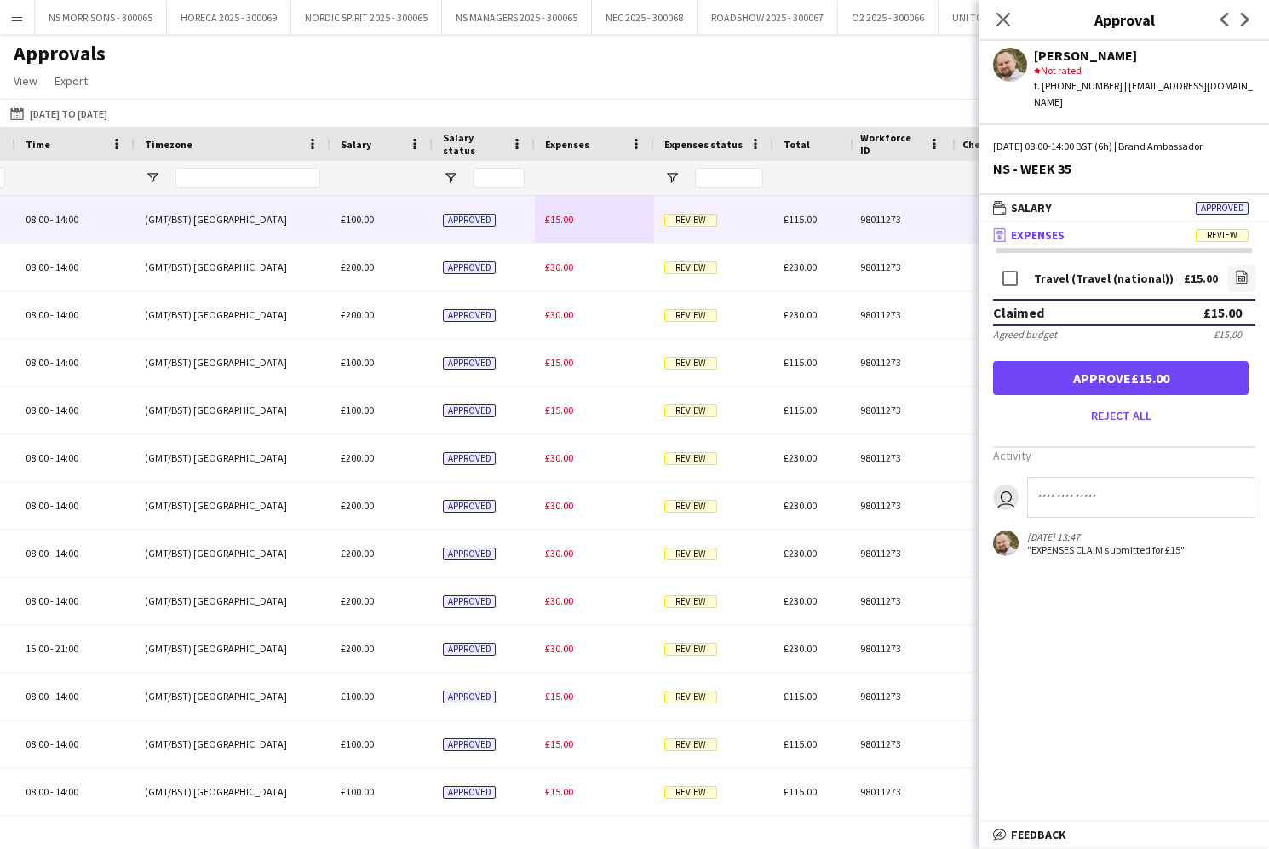
click at [1063, 361] on button "Approve £15.00" at bounding box center [1120, 378] width 255 height 34
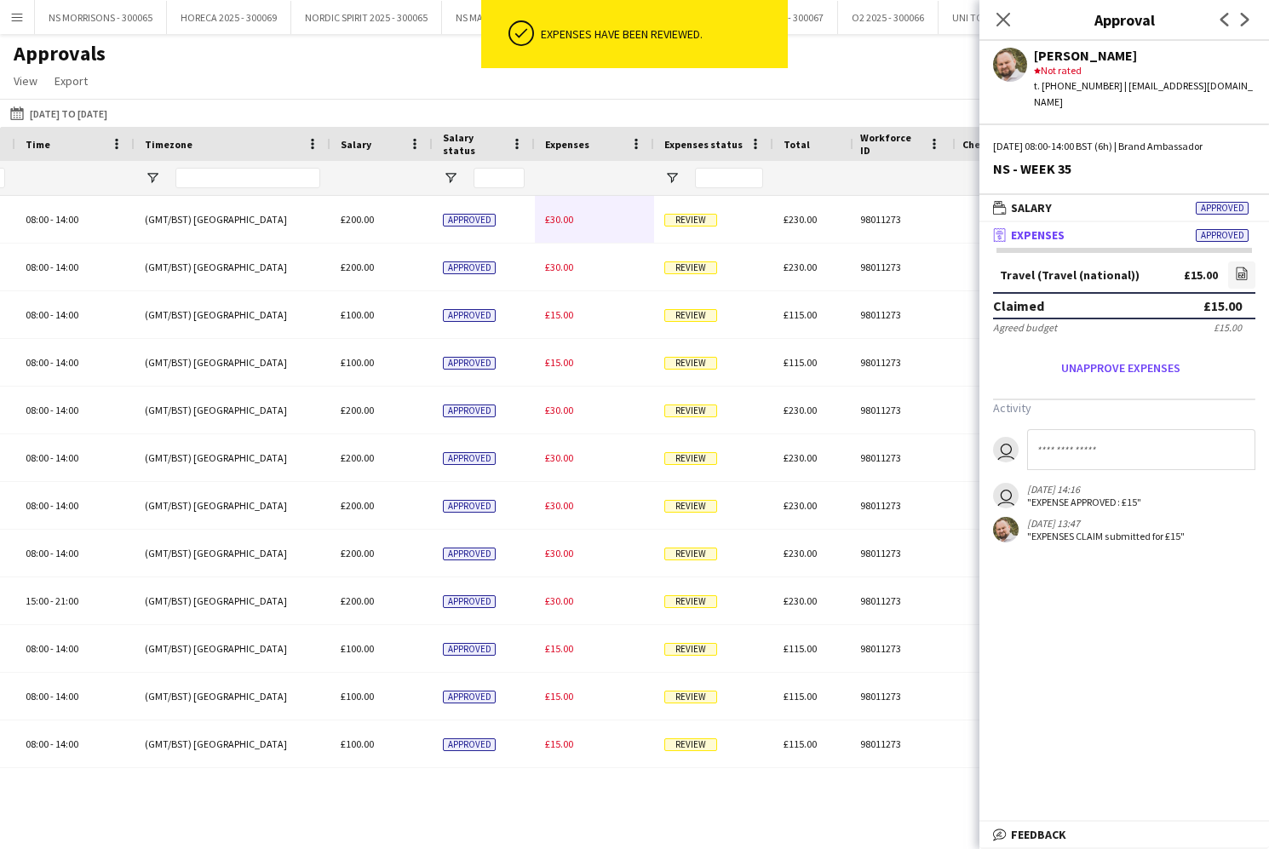
click at [557, 215] on span "£30.00" at bounding box center [559, 219] width 28 height 13
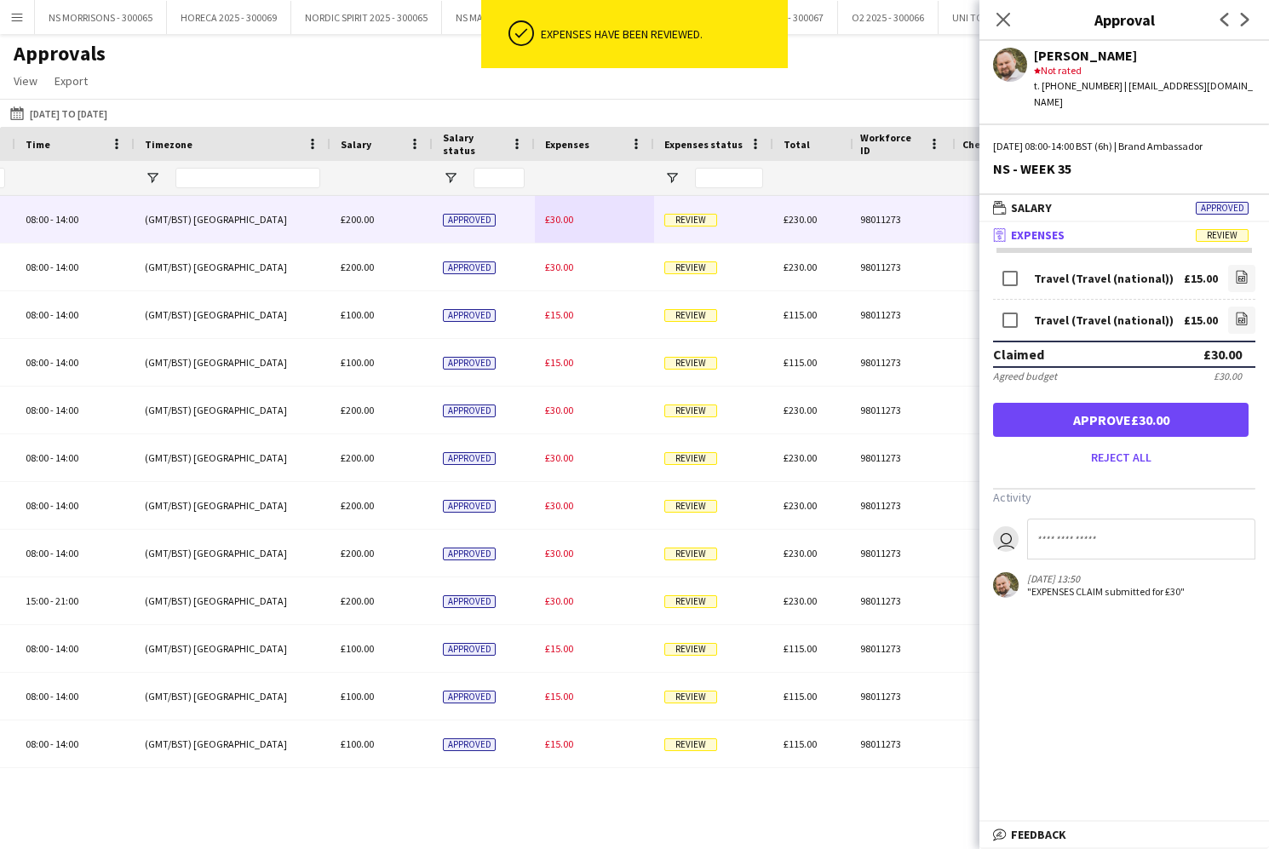
click at [1141, 403] on button "Approve £30.00" at bounding box center [1120, 420] width 255 height 34
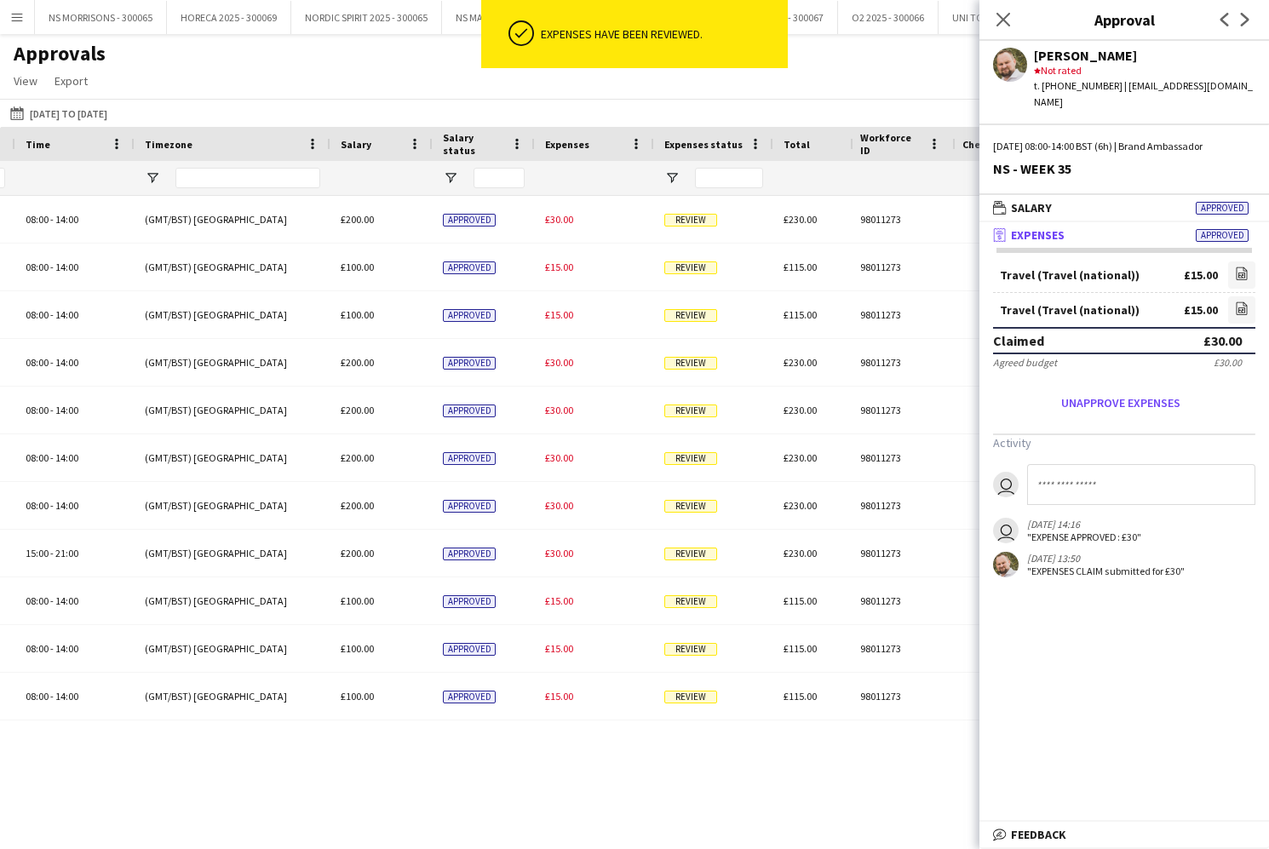
click at [564, 221] on div "NS - WEEK 35 Brand Ambassador 08:00 - 14:00 (GMT/BST) London £200.00 Approved £…" at bounding box center [394, 458] width 2495 height 524
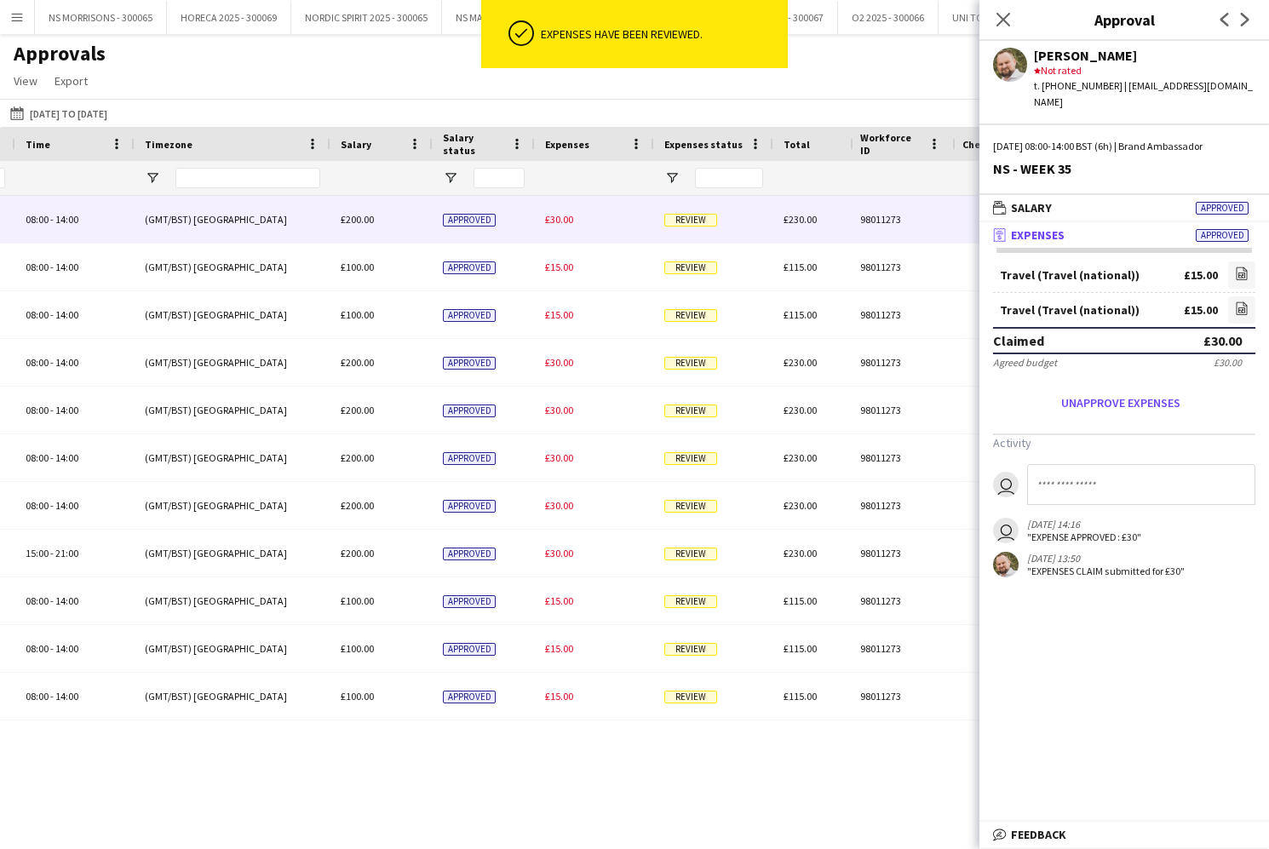
drag, startPoint x: 552, startPoint y: 217, endPoint x: 781, endPoint y: 235, distance: 229.7
click at [552, 217] on span "£30.00" at bounding box center [559, 219] width 28 height 13
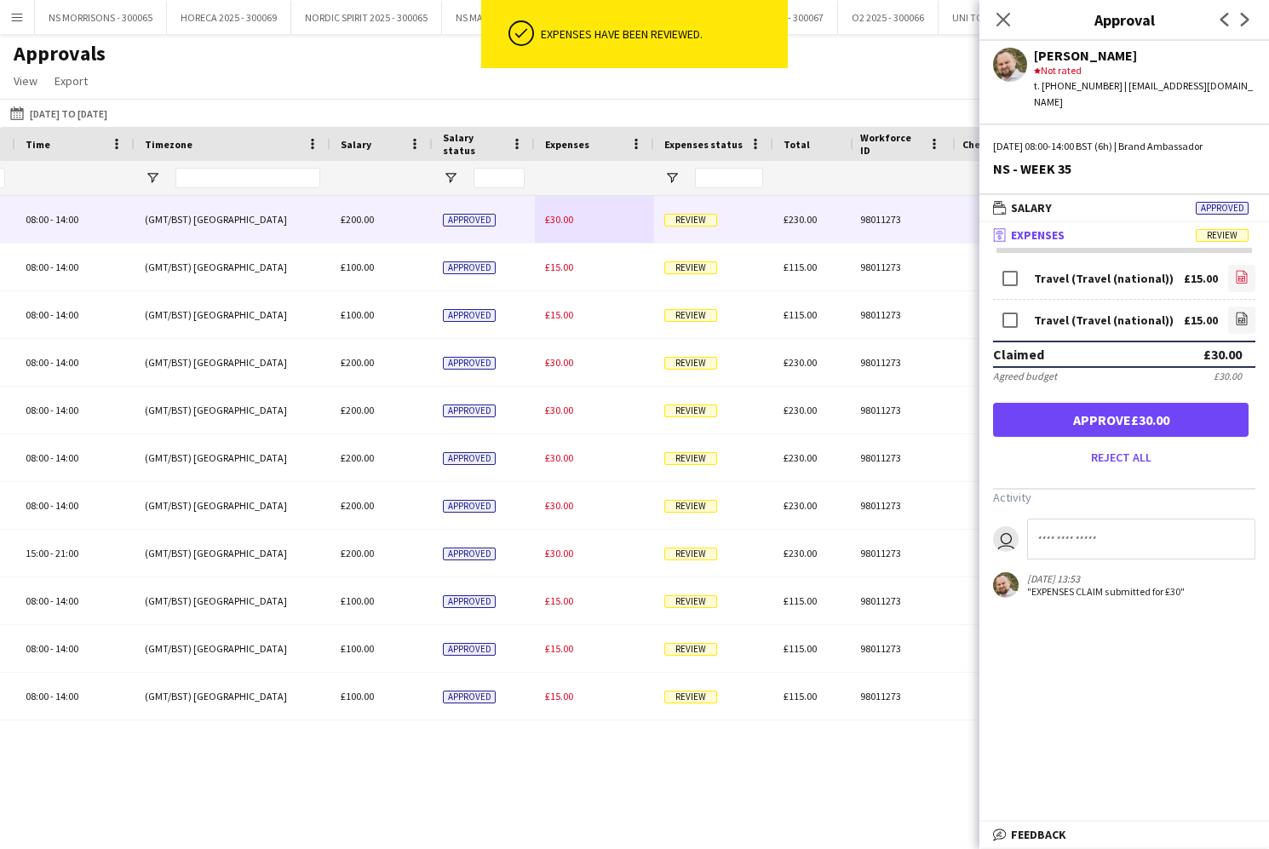
click at [1234, 270] on link "file-image" at bounding box center [1241, 278] width 27 height 27
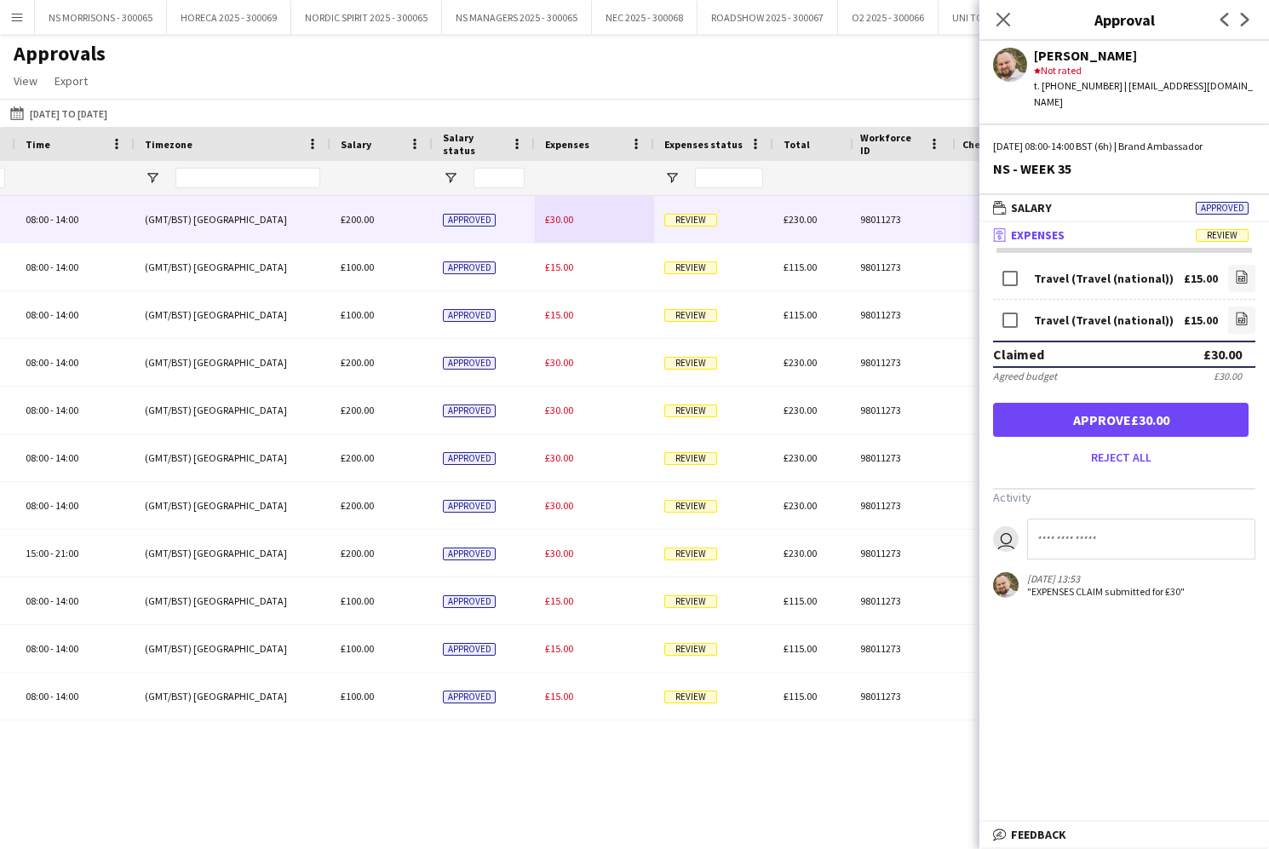
drag, startPoint x: 1177, startPoint y: 394, endPoint x: 1012, endPoint y: 375, distance: 166.2
click at [1177, 403] on button "Approve £30.00" at bounding box center [1120, 420] width 255 height 34
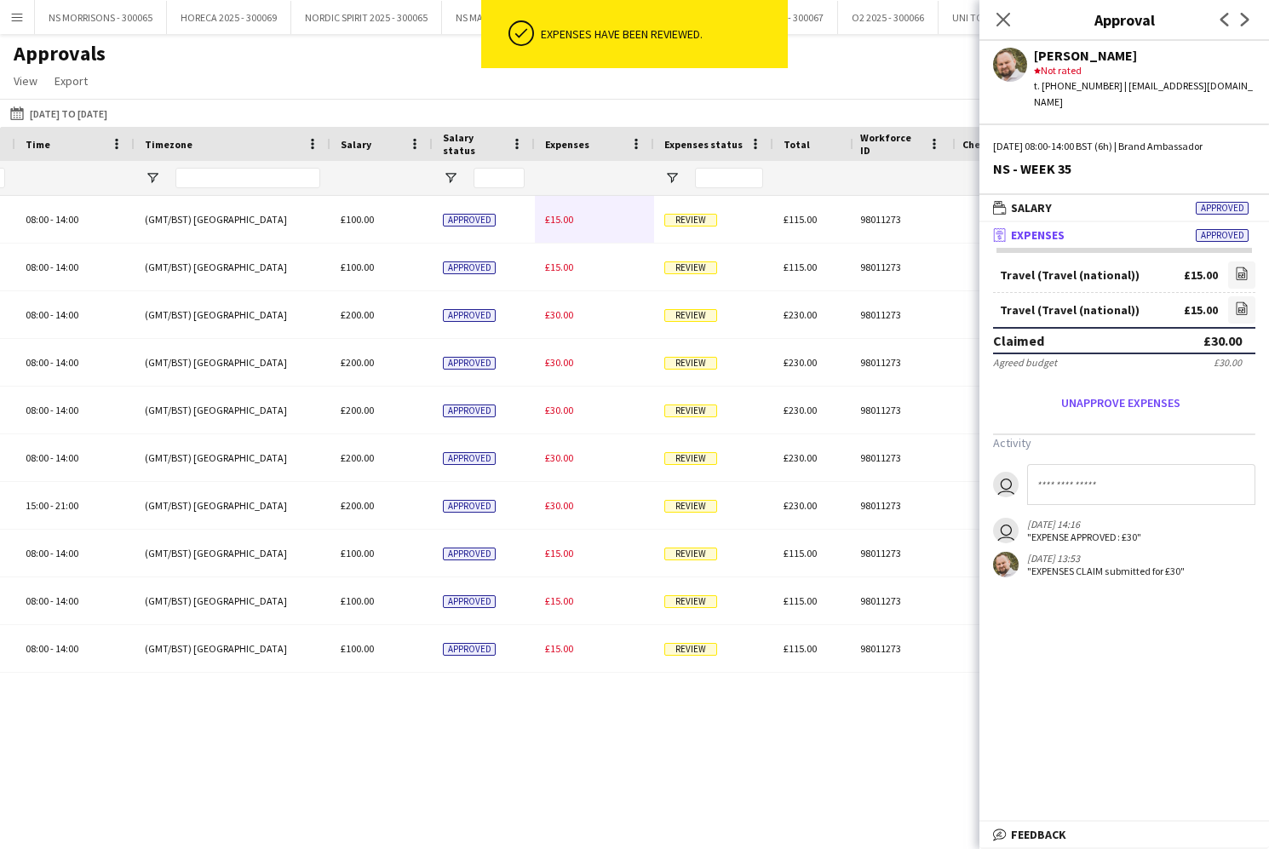
click at [566, 223] on span "£15.00" at bounding box center [559, 219] width 28 height 13
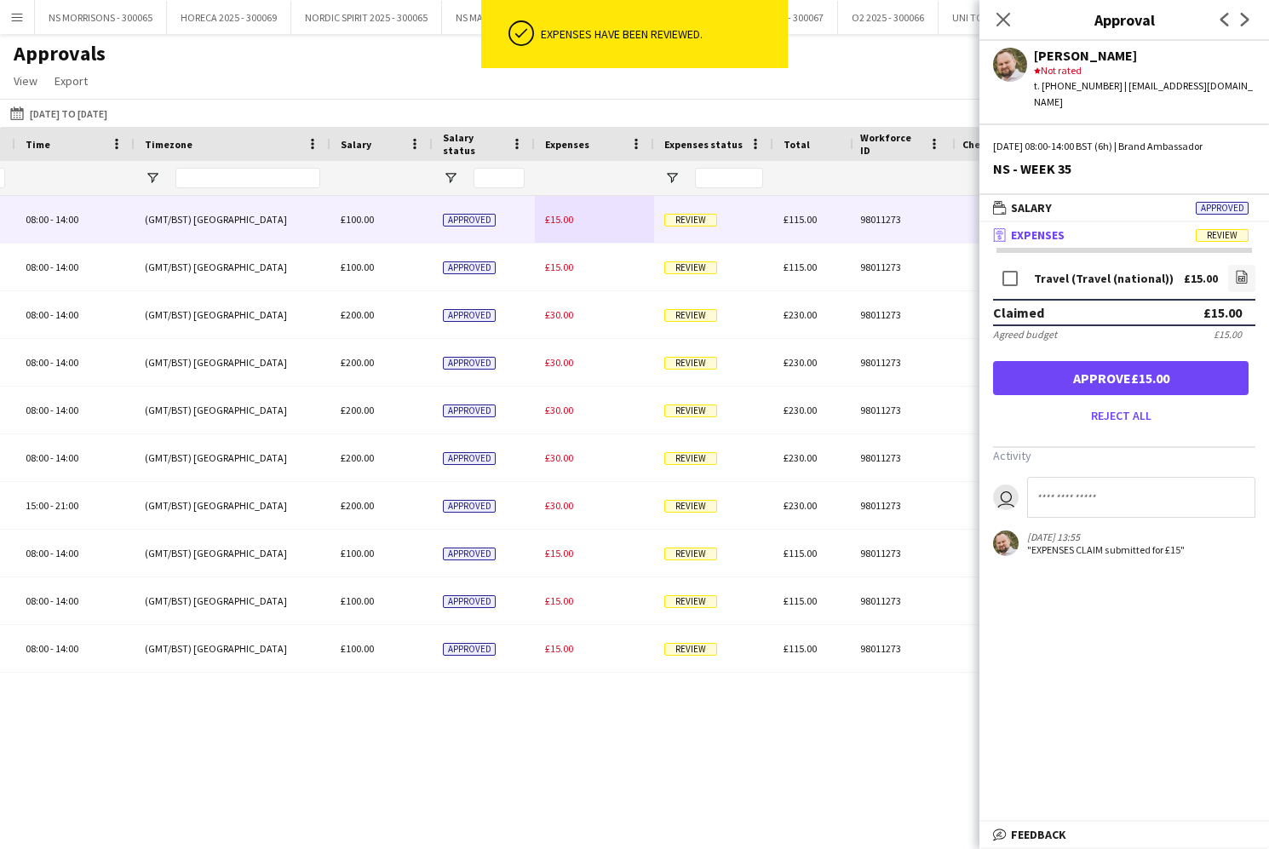
click at [1059, 372] on button "Approve £15.00" at bounding box center [1120, 378] width 255 height 34
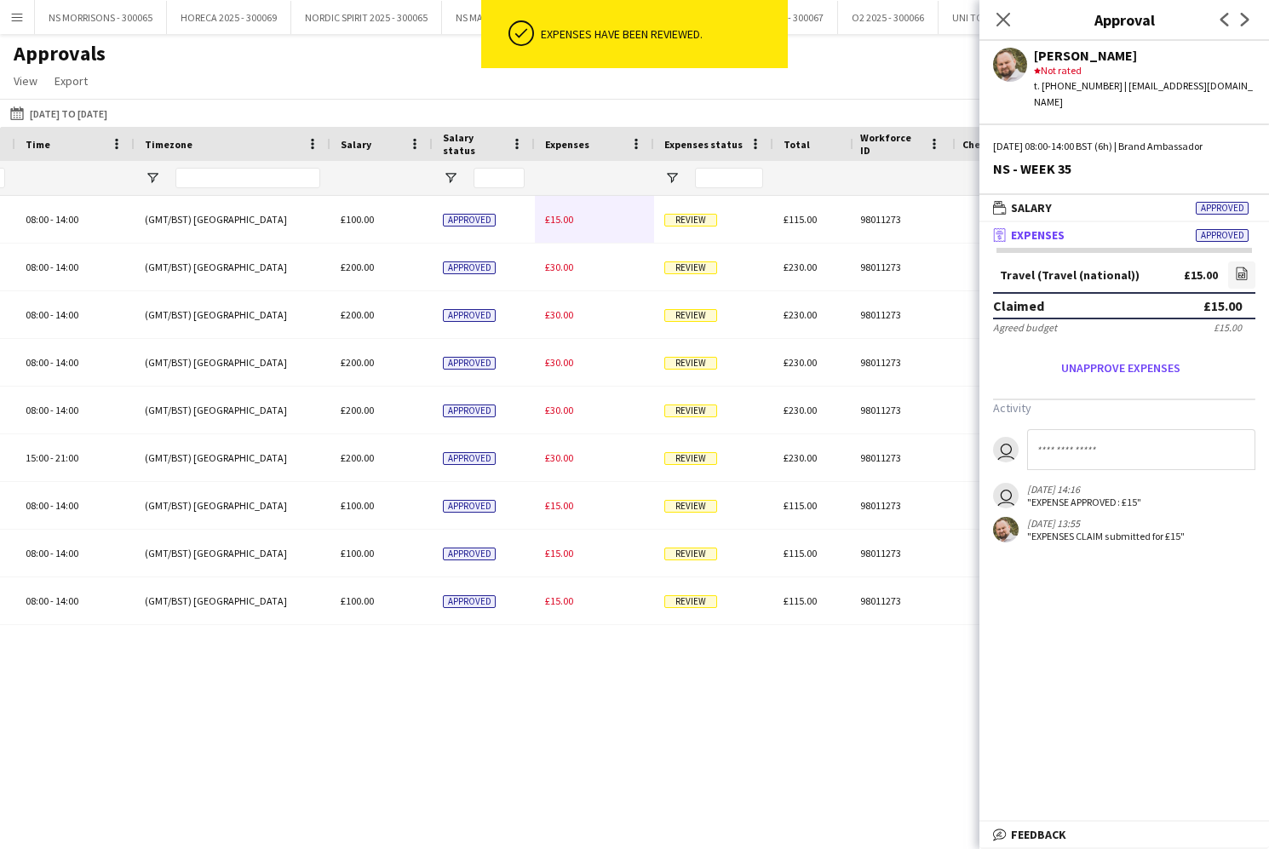
click at [555, 218] on span "£15.00" at bounding box center [559, 219] width 28 height 13
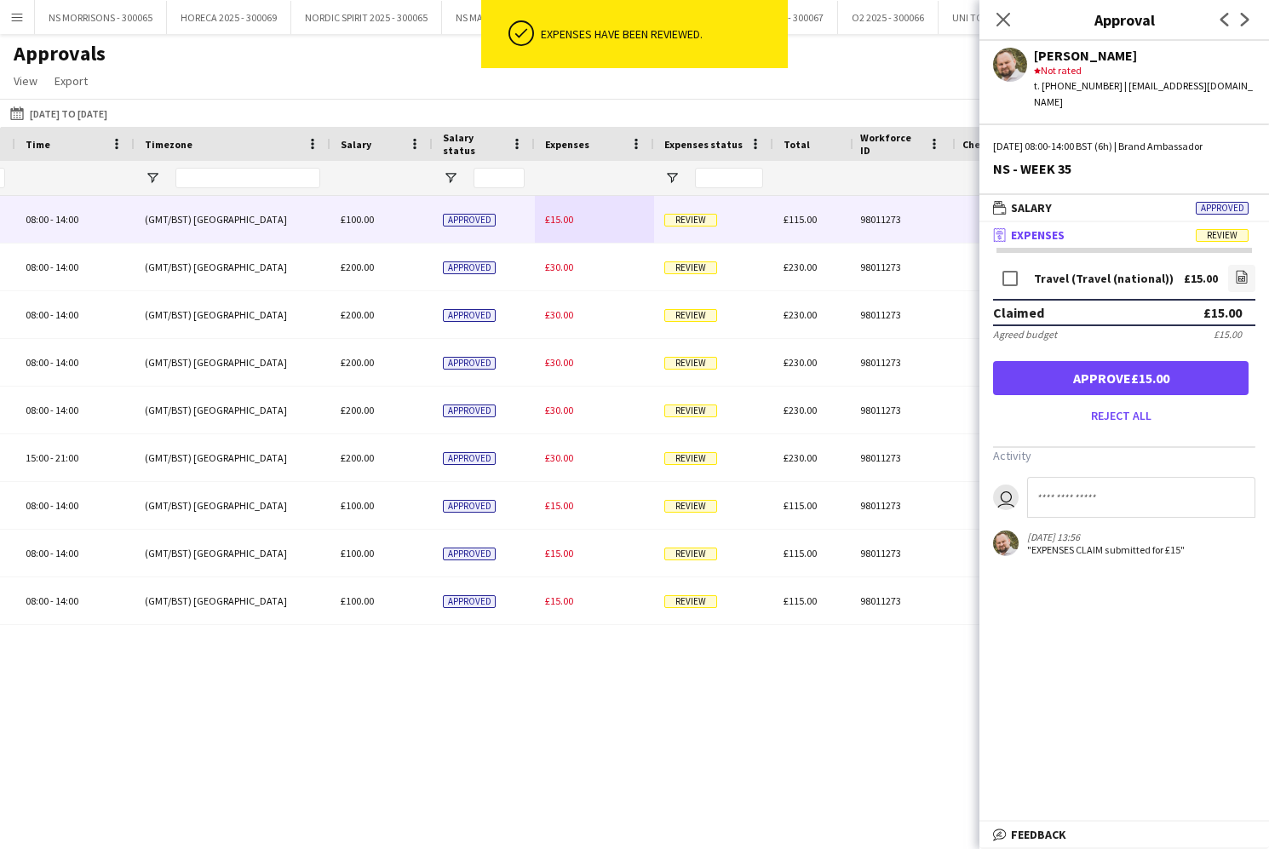
click at [1063, 361] on button "Approve £15.00" at bounding box center [1120, 378] width 255 height 34
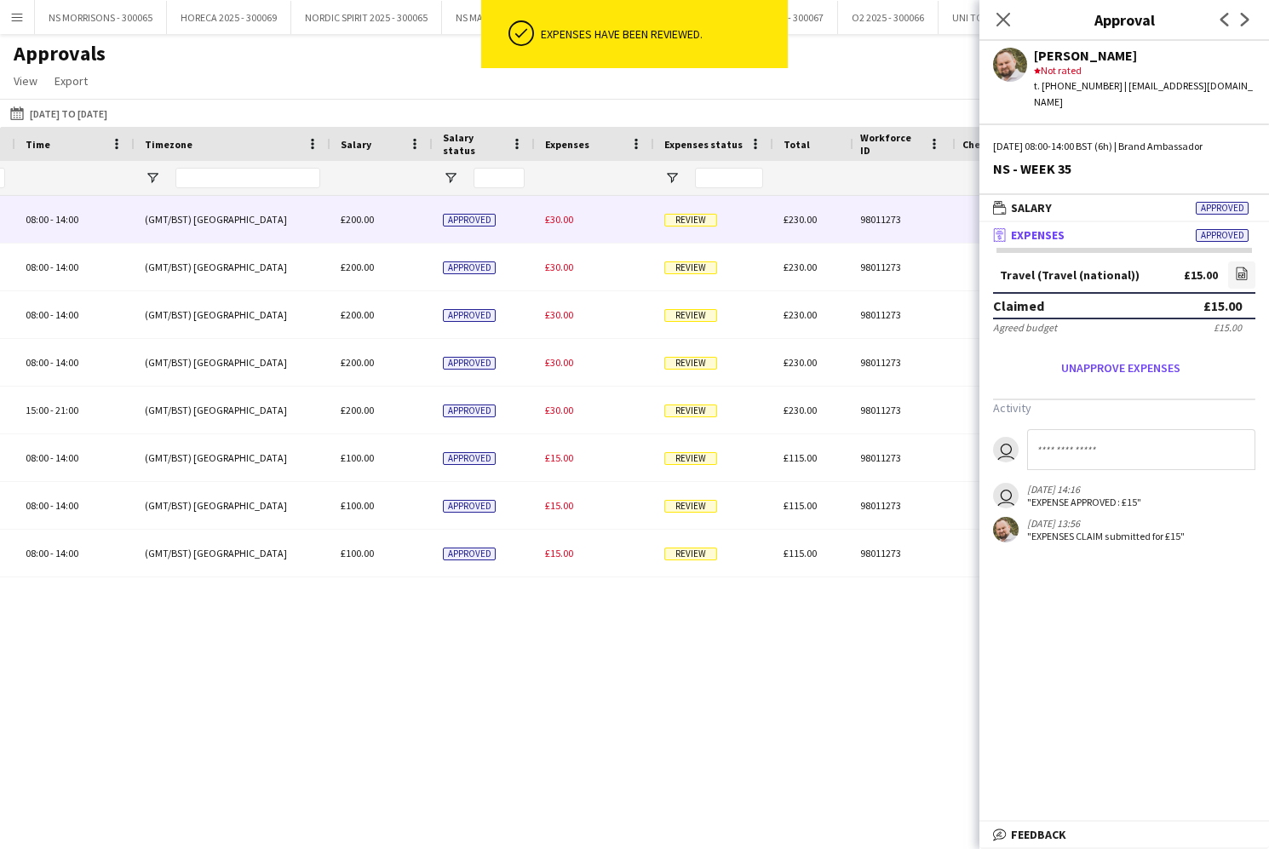
click at [564, 215] on span "£30.00" at bounding box center [559, 219] width 28 height 13
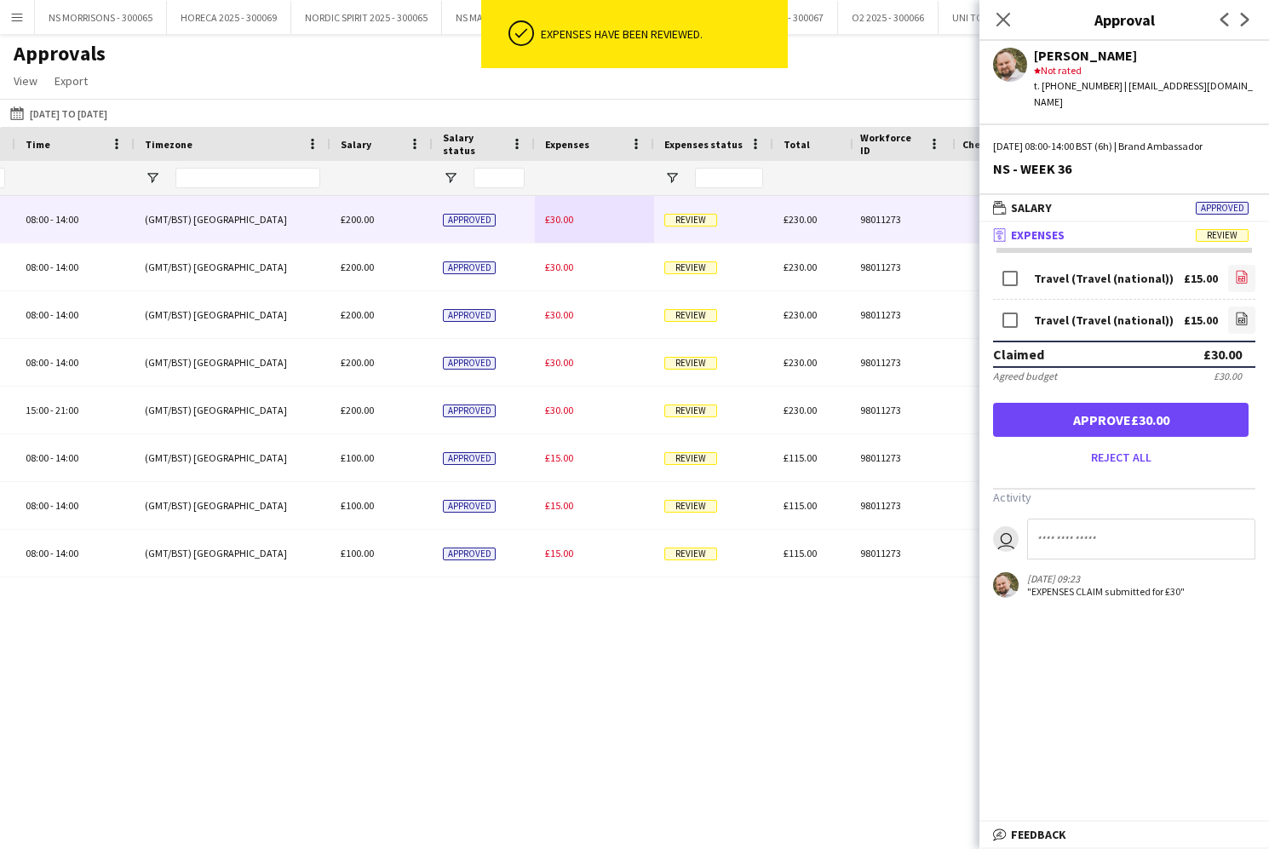
click at [1244, 270] on icon "file-image" at bounding box center [1242, 277] width 14 height 14
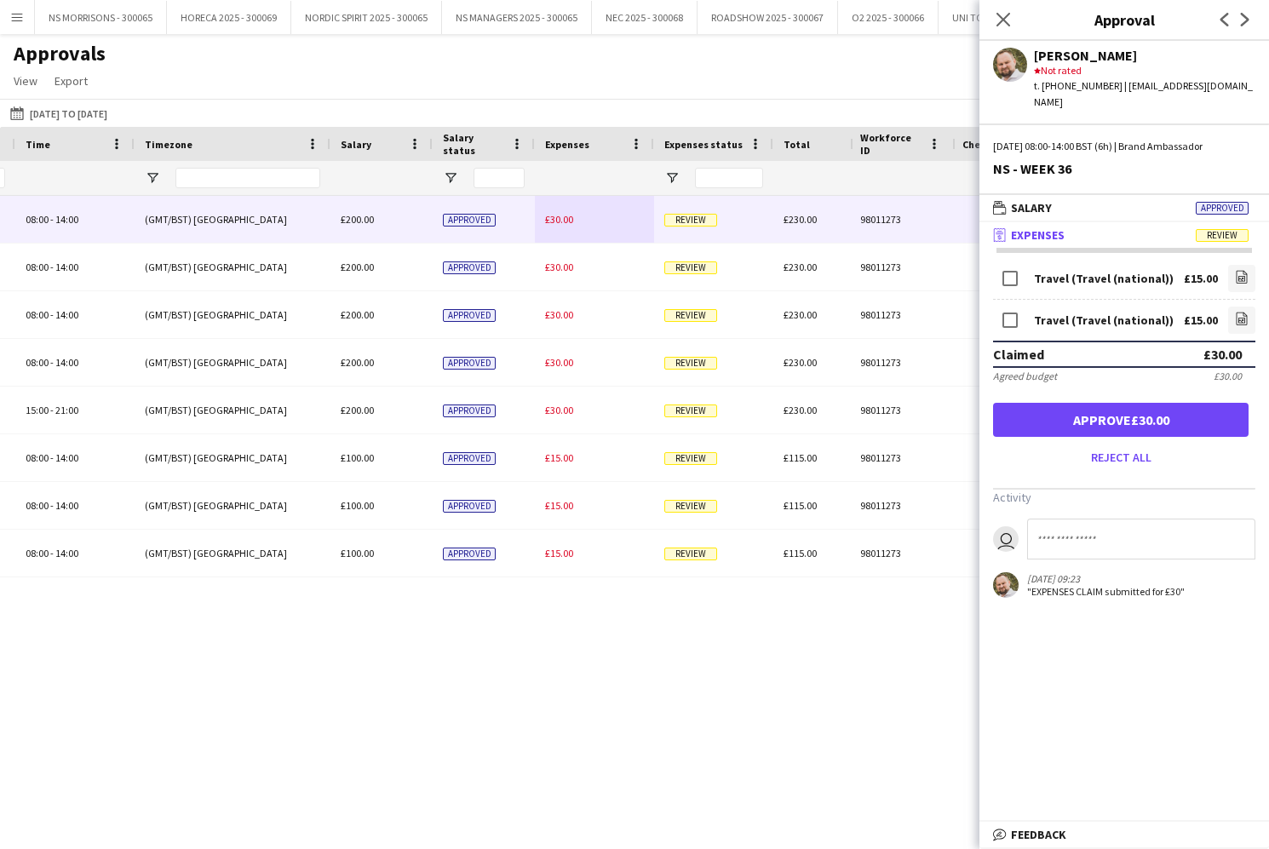
click at [1114, 415] on button "Approve £30.00" at bounding box center [1120, 420] width 255 height 34
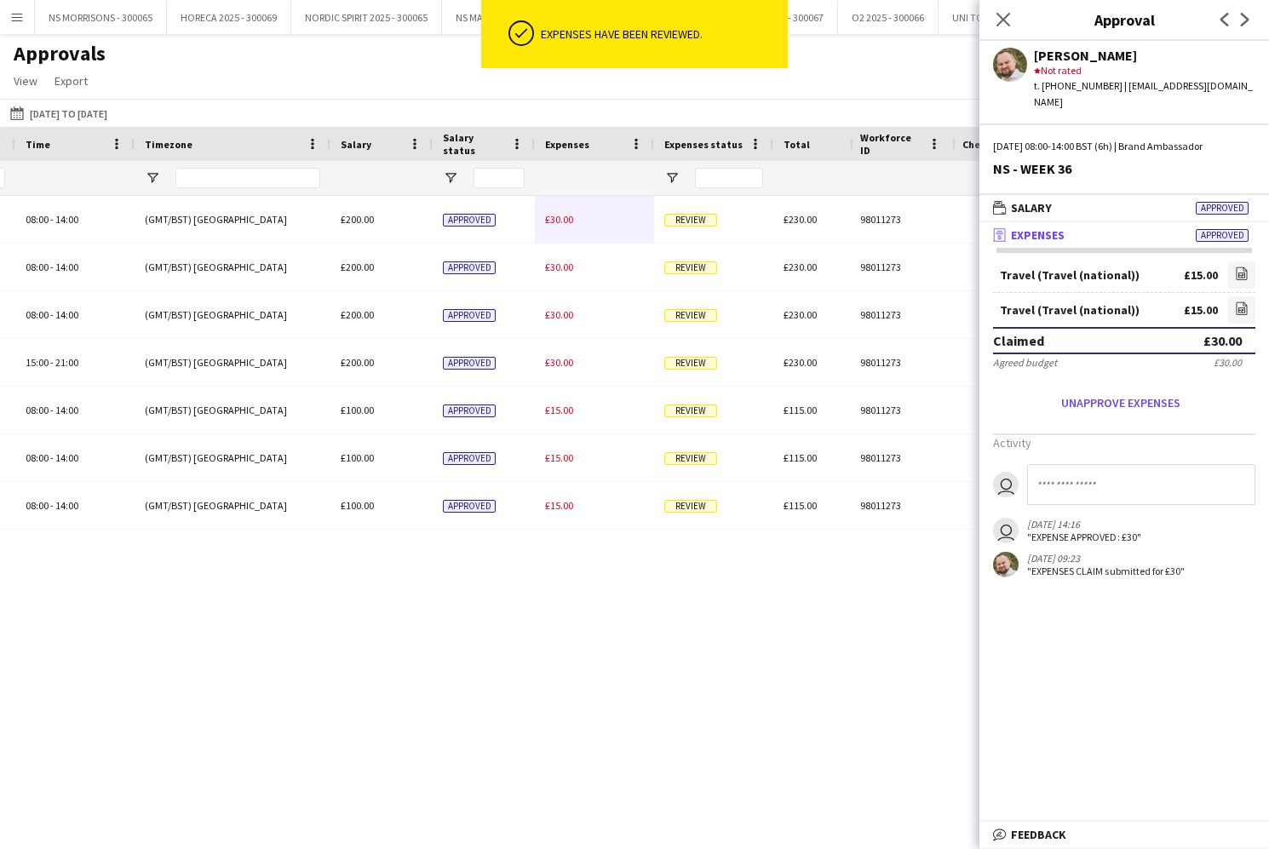
click at [564, 232] on div "£30.00" at bounding box center [594, 219] width 119 height 47
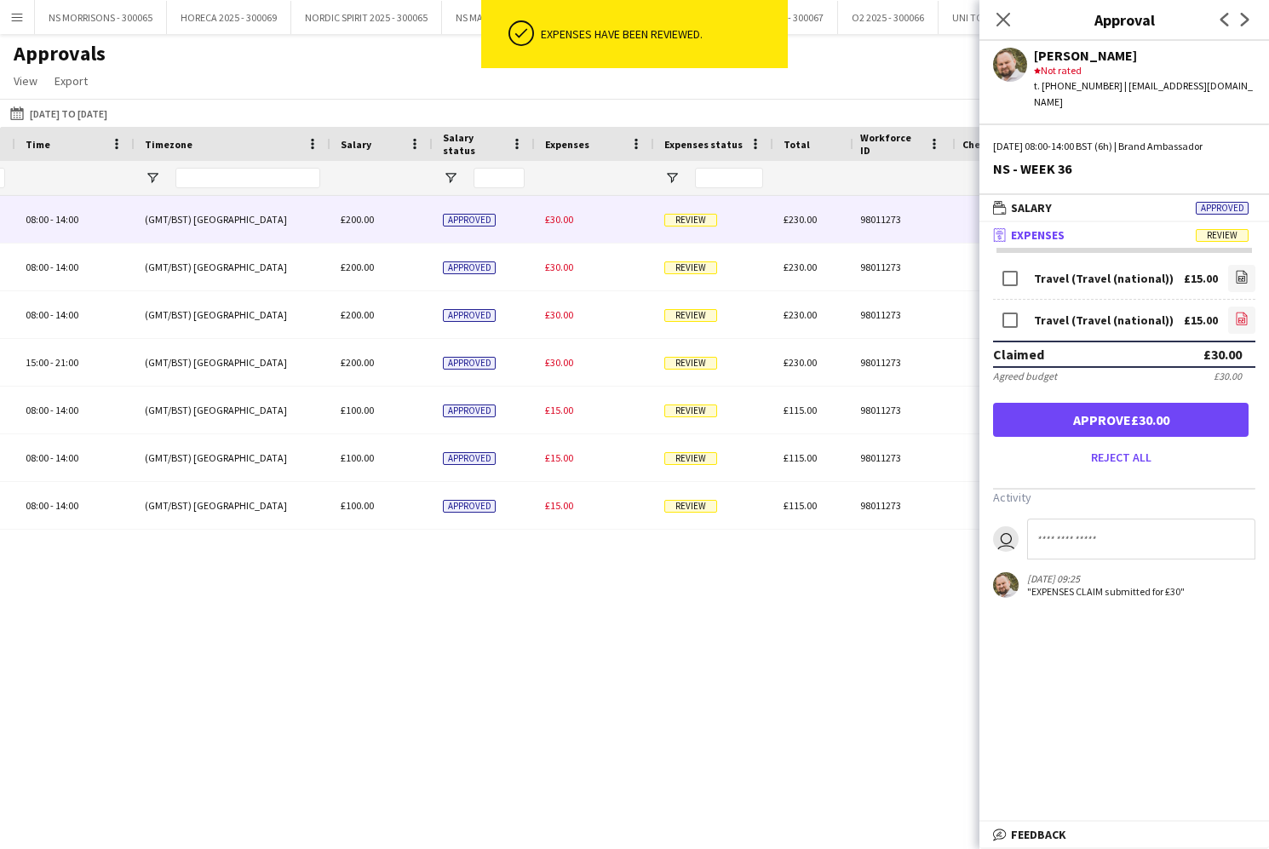
click at [1239, 312] on icon "file-image" at bounding box center [1242, 319] width 14 height 14
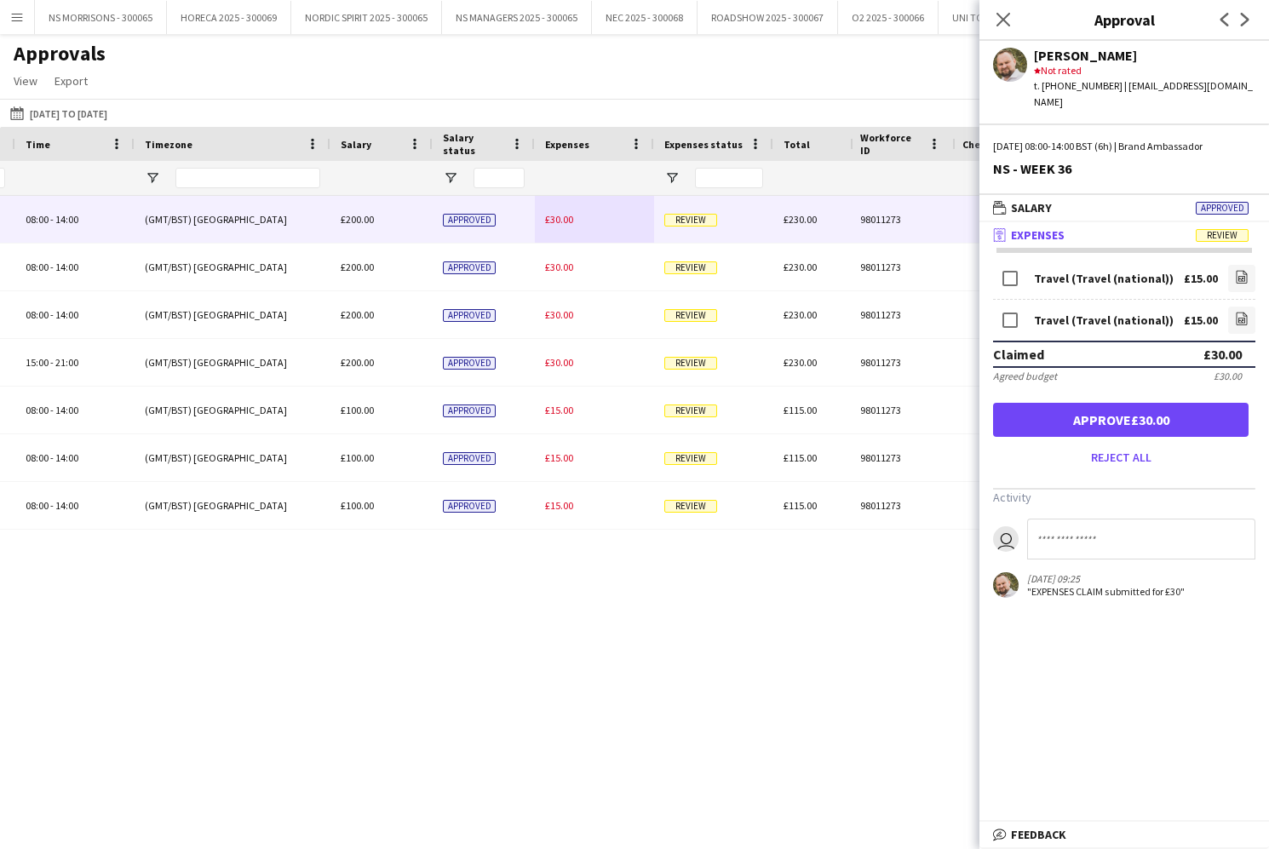
click at [1165, 407] on button "Approve £30.00" at bounding box center [1120, 420] width 255 height 34
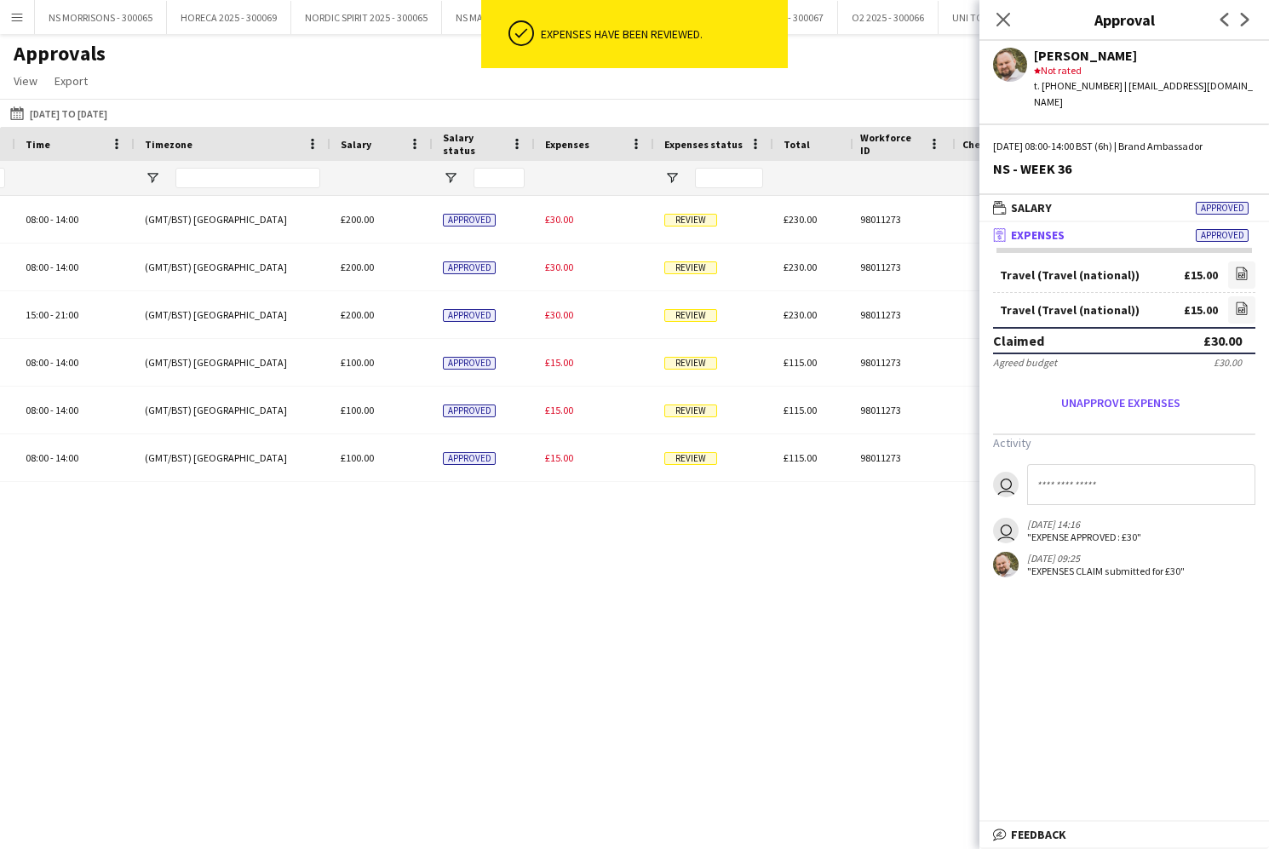
click at [552, 226] on div "NS - WEEK 36 Brand Ambassador 08:00 - 14:00 (GMT/BST) London £200.00 Approved £…" at bounding box center [394, 339] width 2495 height 286
click at [552, 226] on div "£30.00" at bounding box center [594, 219] width 119 height 47
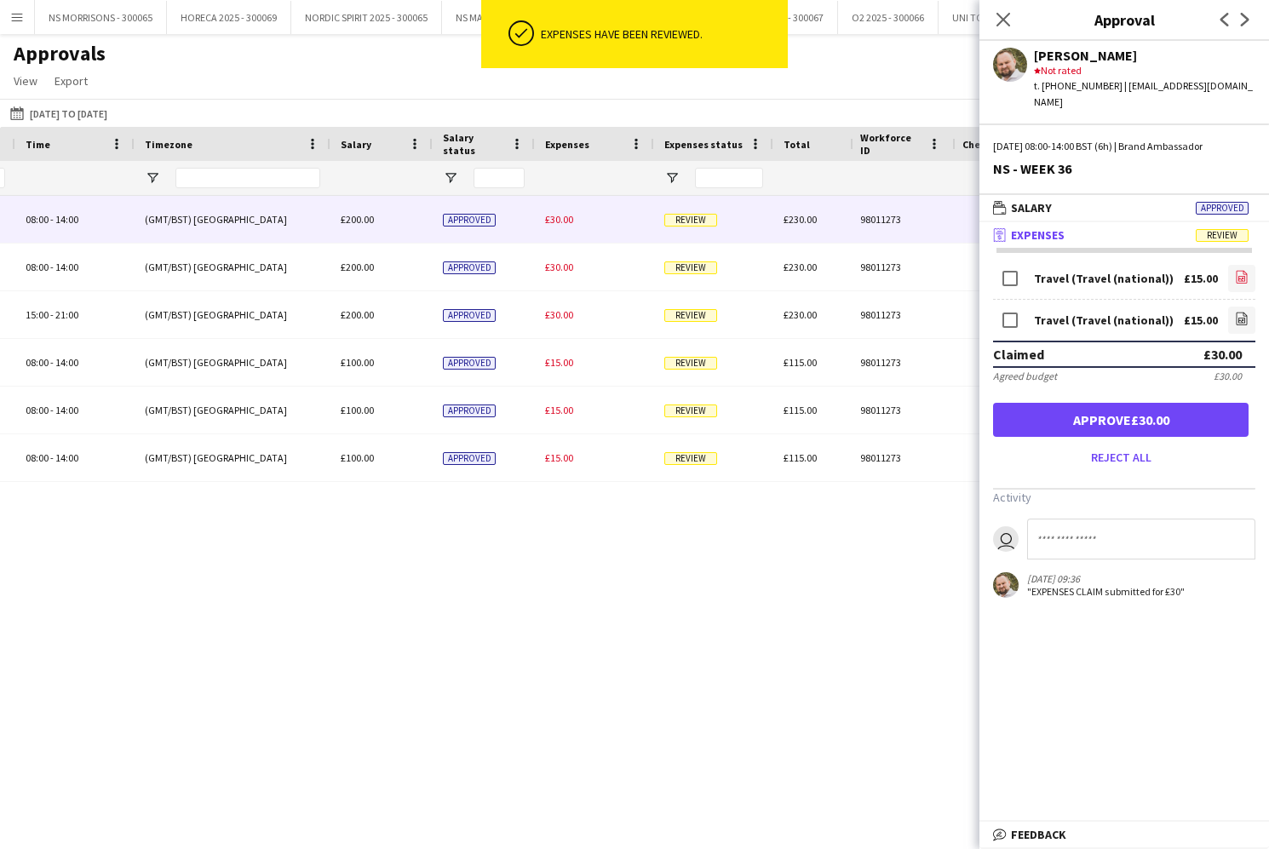
click at [1239, 270] on icon "file-image" at bounding box center [1242, 277] width 14 height 14
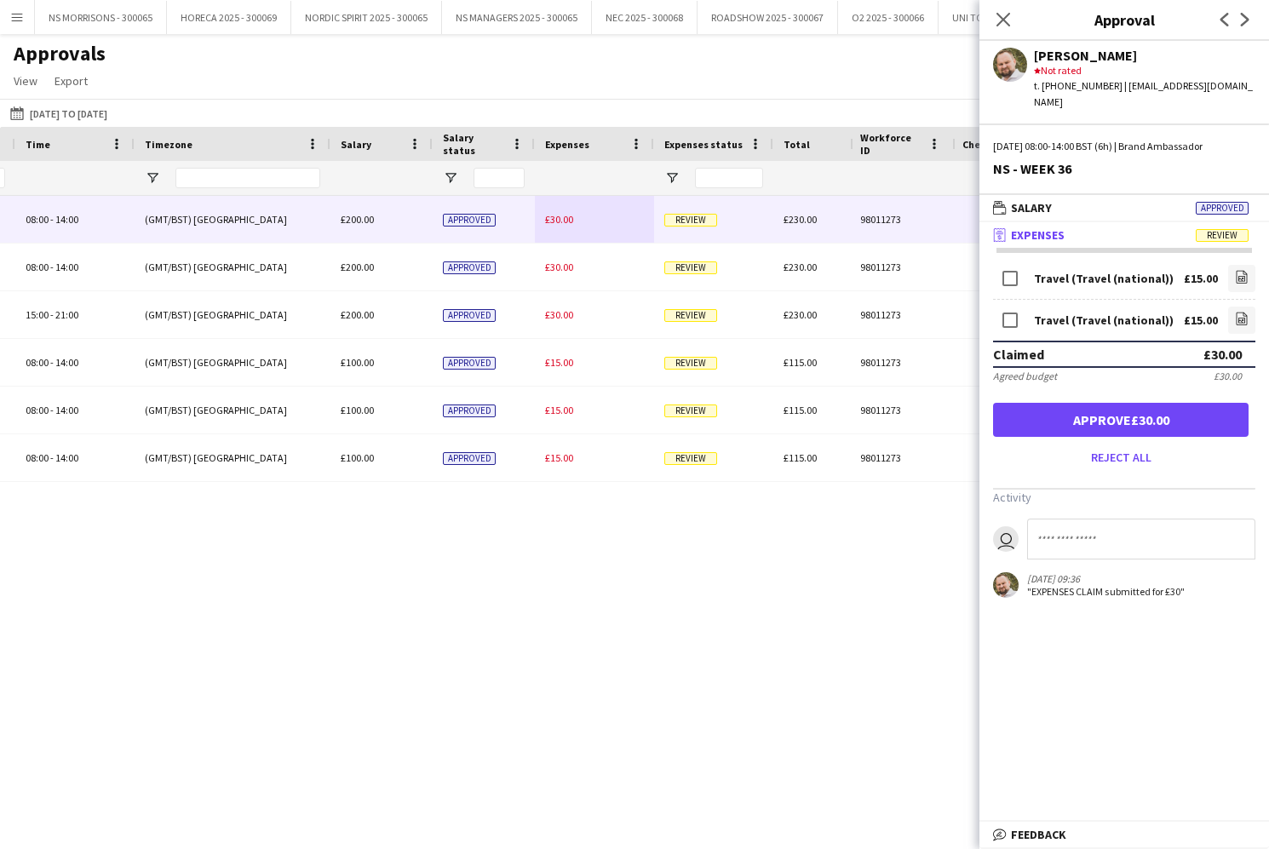
click at [1151, 403] on button "Approve £30.00" at bounding box center [1120, 420] width 255 height 34
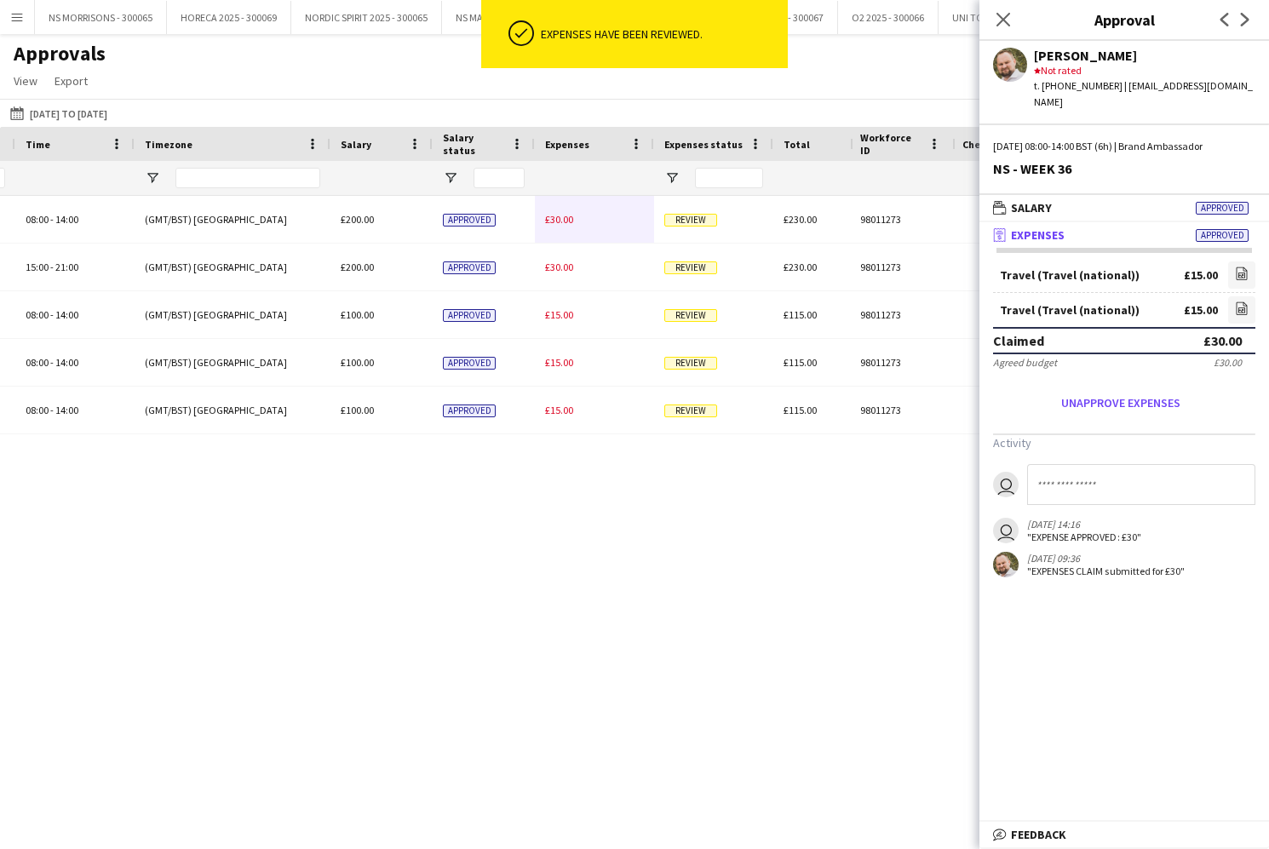
click at [553, 217] on span "£30.00" at bounding box center [559, 219] width 28 height 13
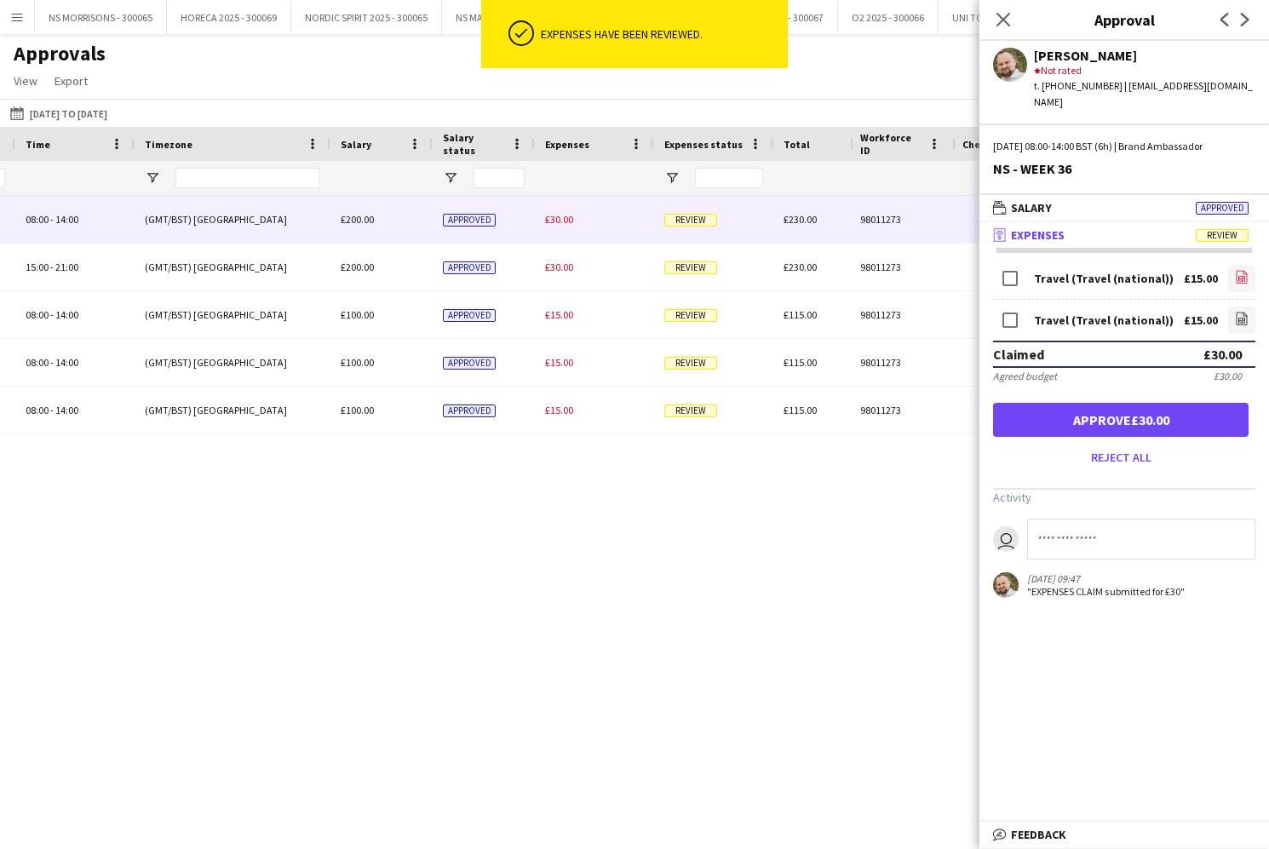
click at [1244, 270] on icon "file-image" at bounding box center [1242, 277] width 14 height 14
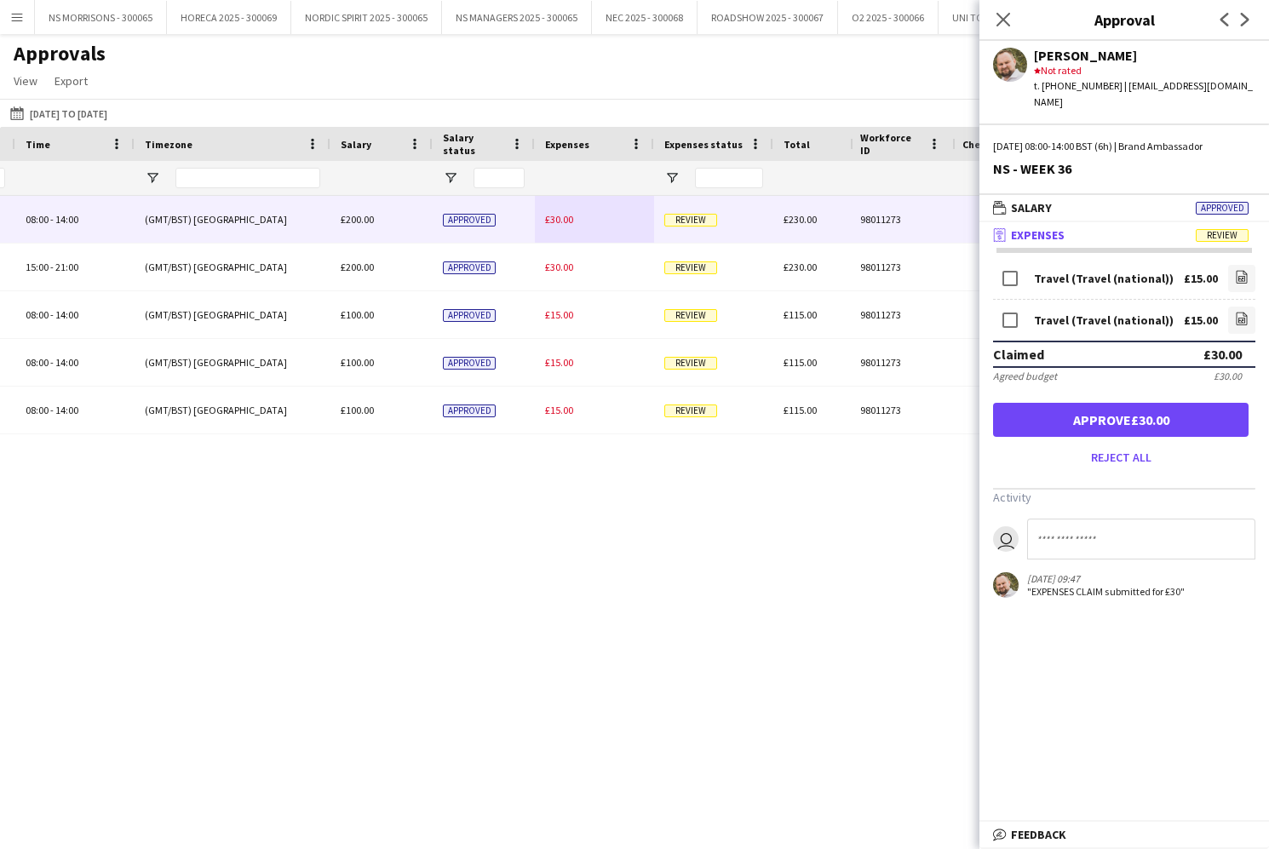
click at [1206, 403] on button "Approve £30.00" at bounding box center [1120, 420] width 255 height 34
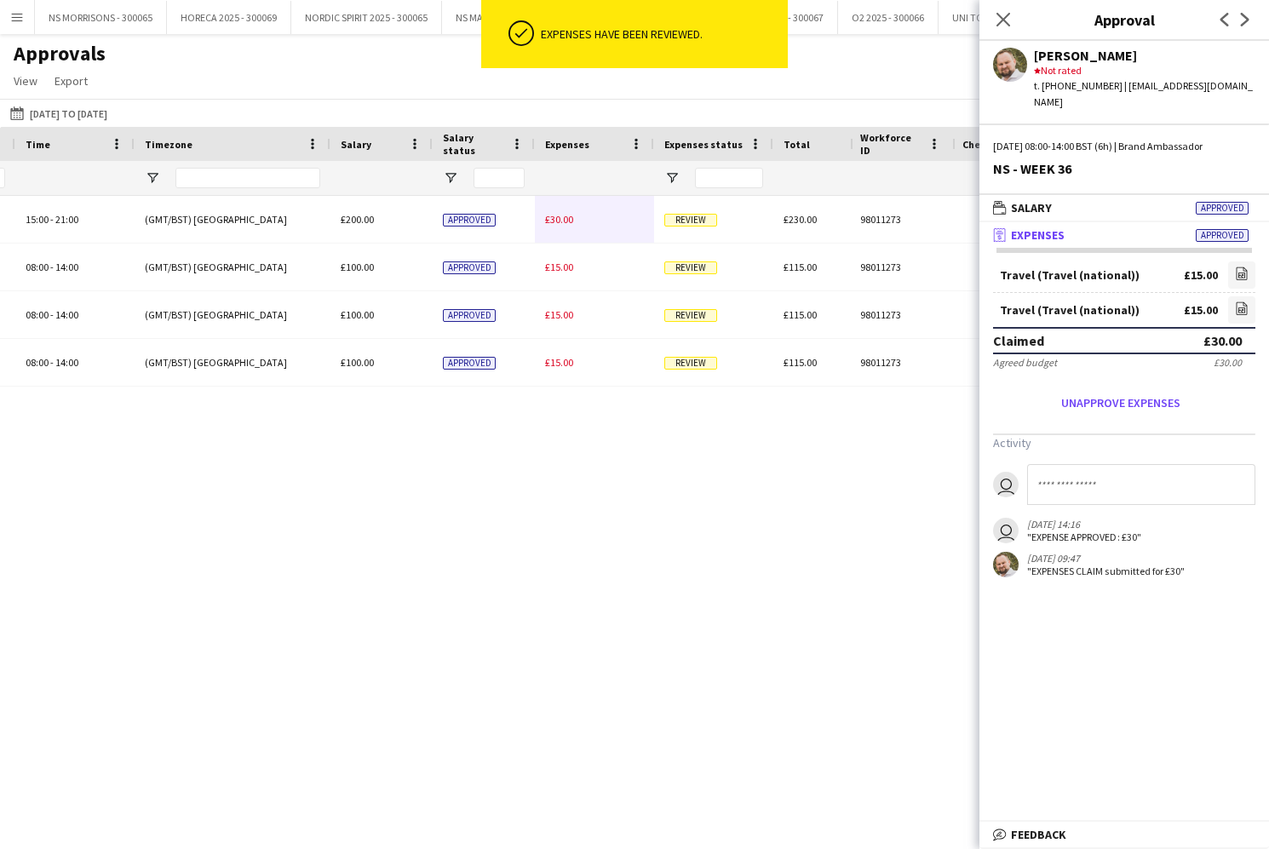
click at [564, 219] on span "£30.00" at bounding box center [559, 219] width 28 height 13
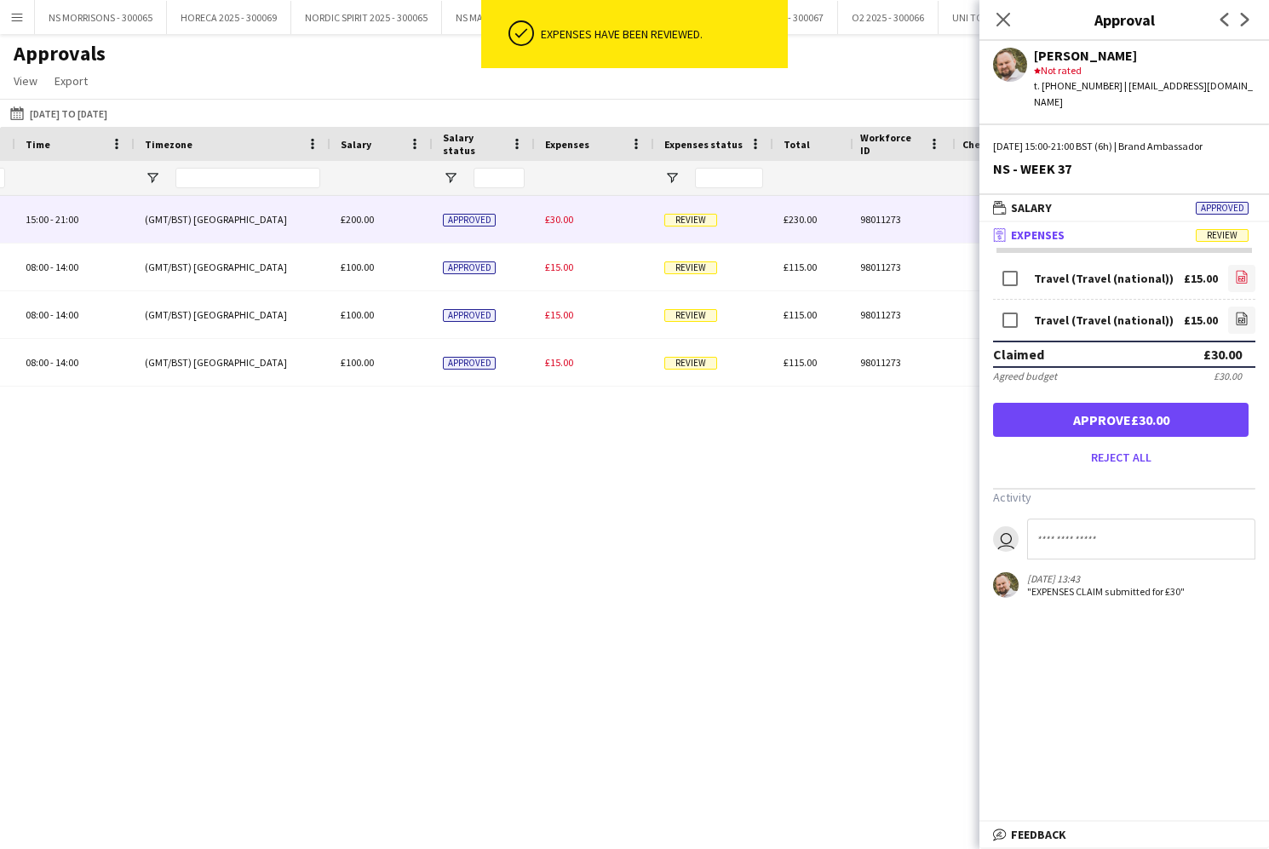
click at [1240, 270] on app-icon "file-image" at bounding box center [1242, 278] width 14 height 17
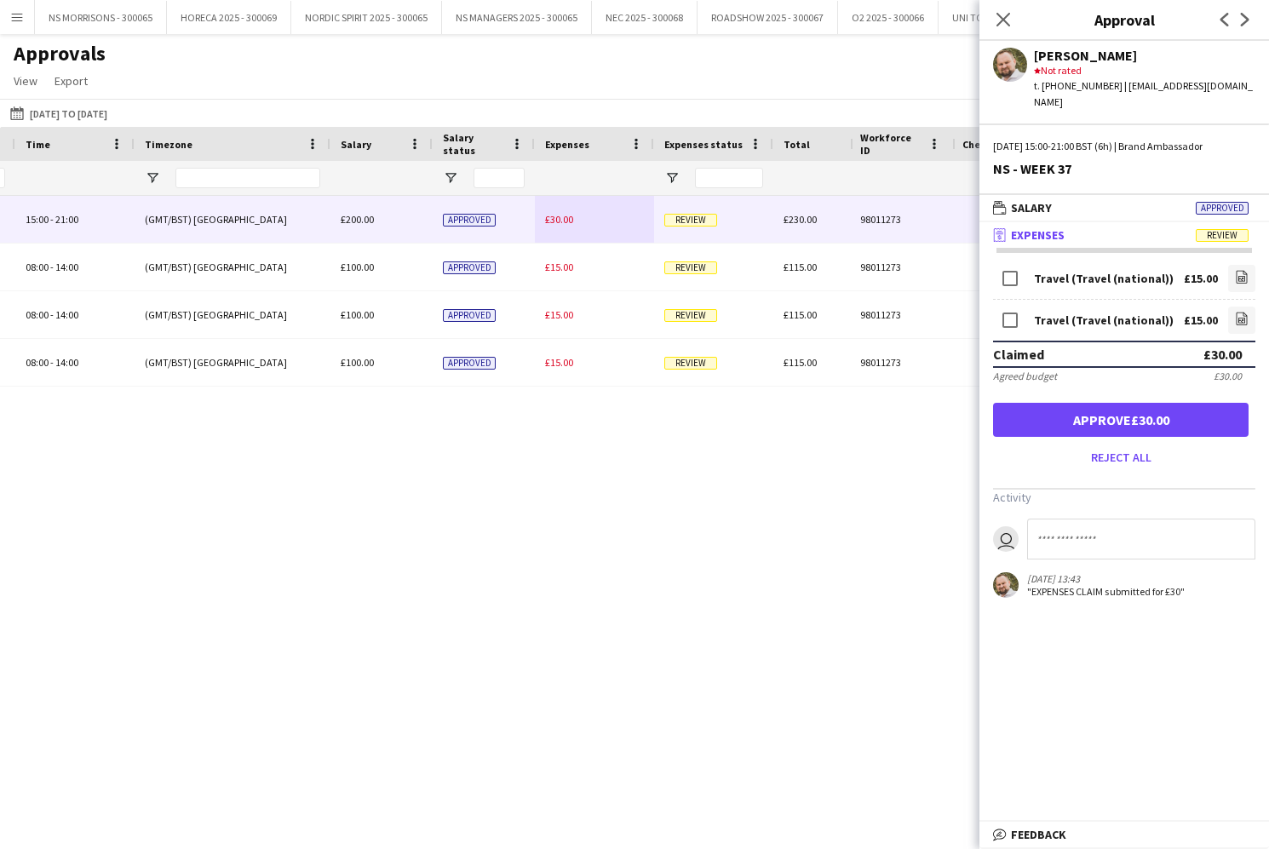
drag, startPoint x: 1183, startPoint y: 400, endPoint x: 1171, endPoint y: 395, distance: 13.0
click at [1183, 403] on button "Approve £30.00" at bounding box center [1120, 420] width 255 height 34
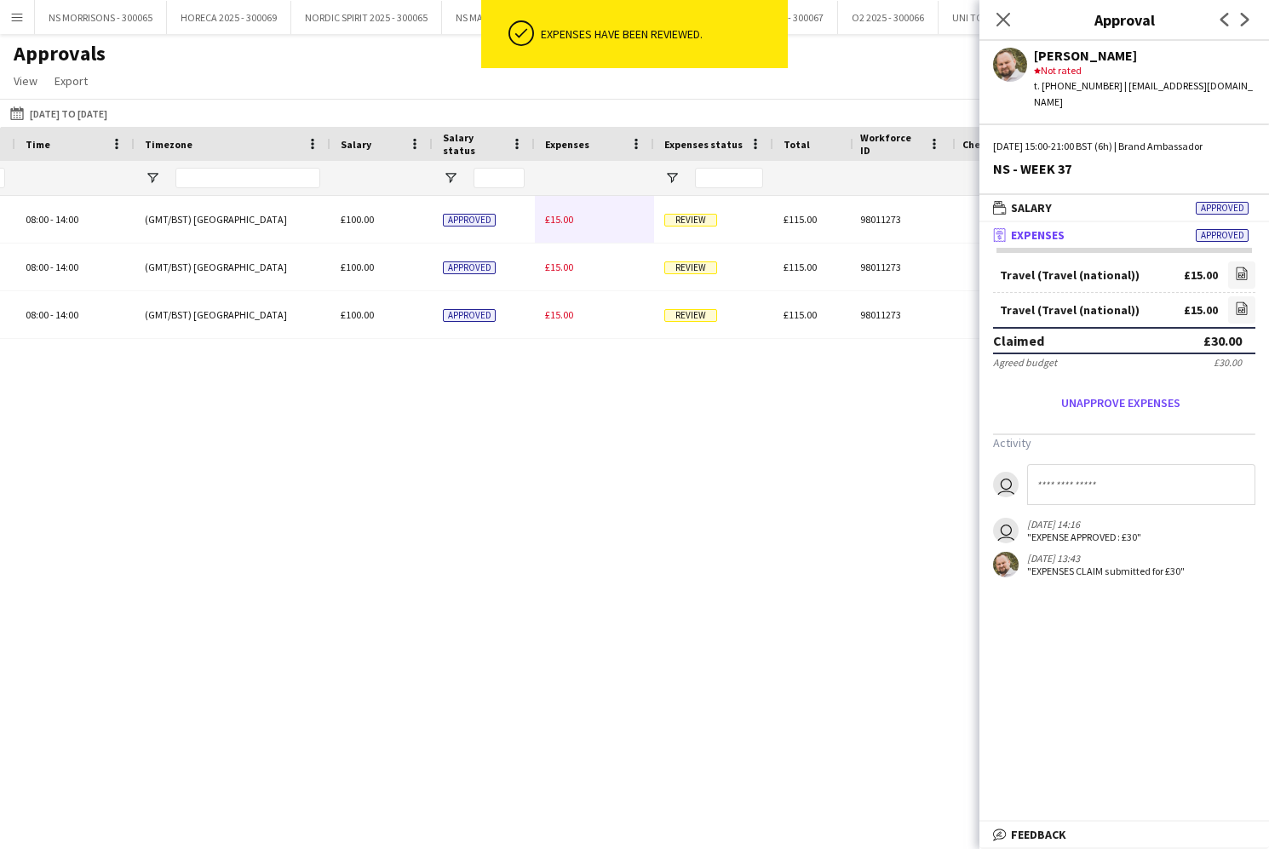
drag, startPoint x: 579, startPoint y: 220, endPoint x: 613, endPoint y: 224, distance: 34.3
click at [579, 220] on div "£15.00" at bounding box center [594, 219] width 119 height 47
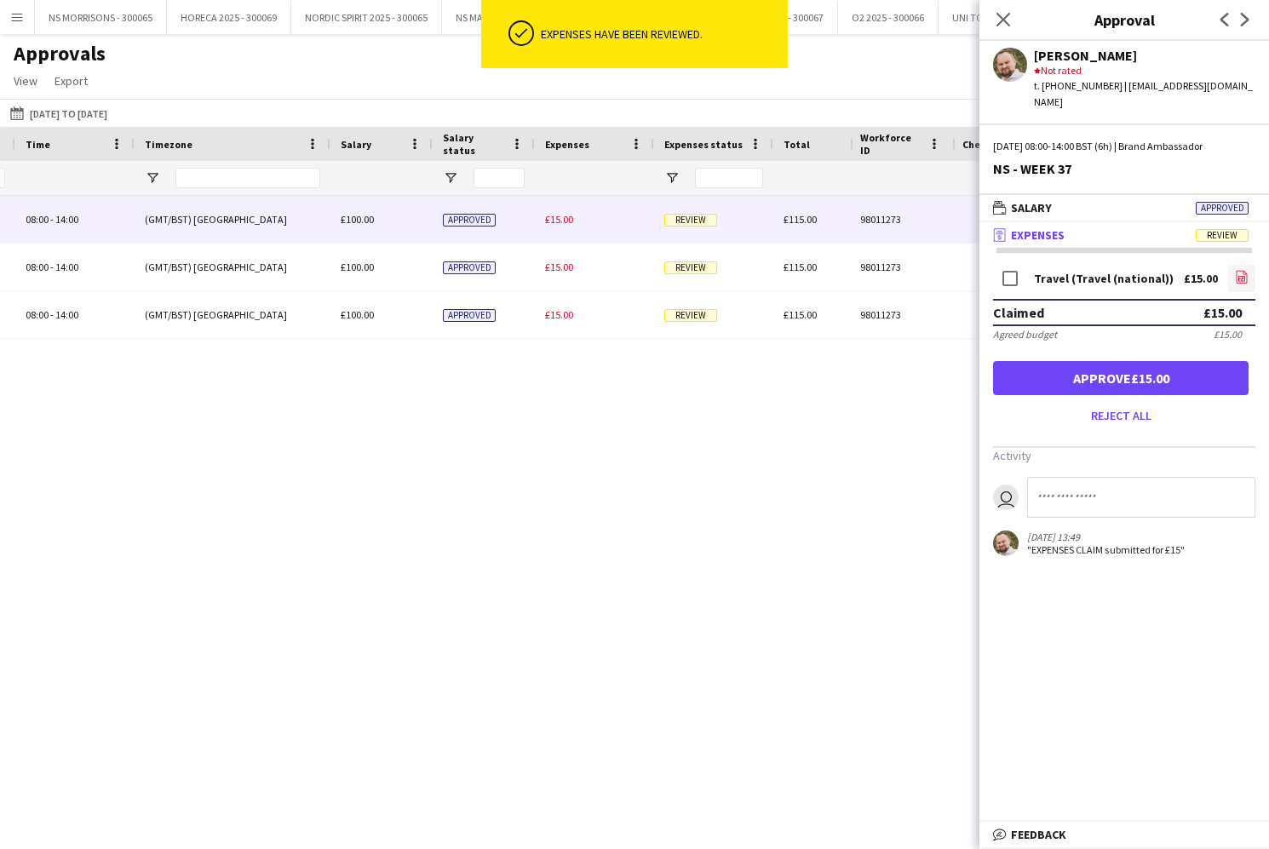
click at [1242, 278] on icon at bounding box center [1242, 279] width 2 height 2
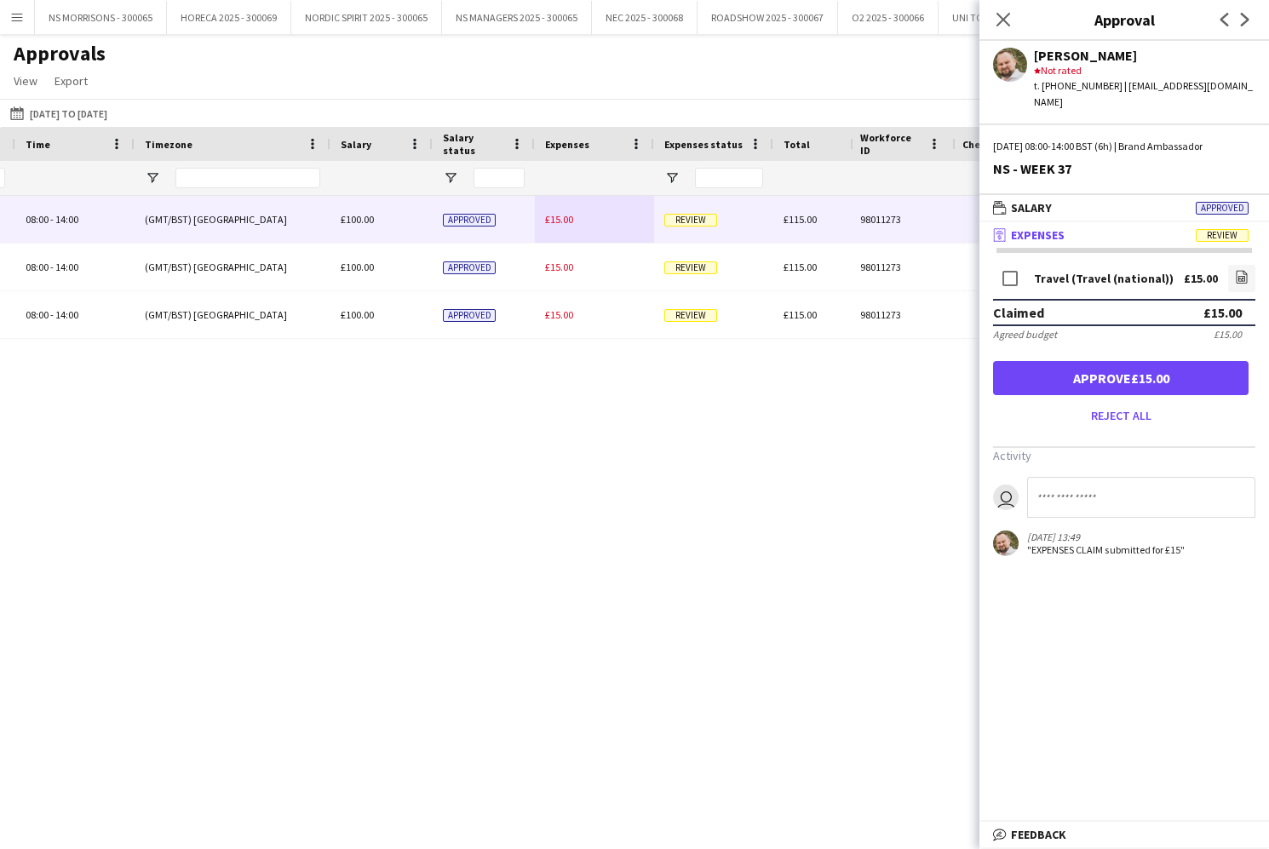
drag, startPoint x: 1041, startPoint y: 355, endPoint x: 937, endPoint y: 329, distance: 108.0
click at [1041, 361] on button "Approve £15.00" at bounding box center [1120, 378] width 255 height 34
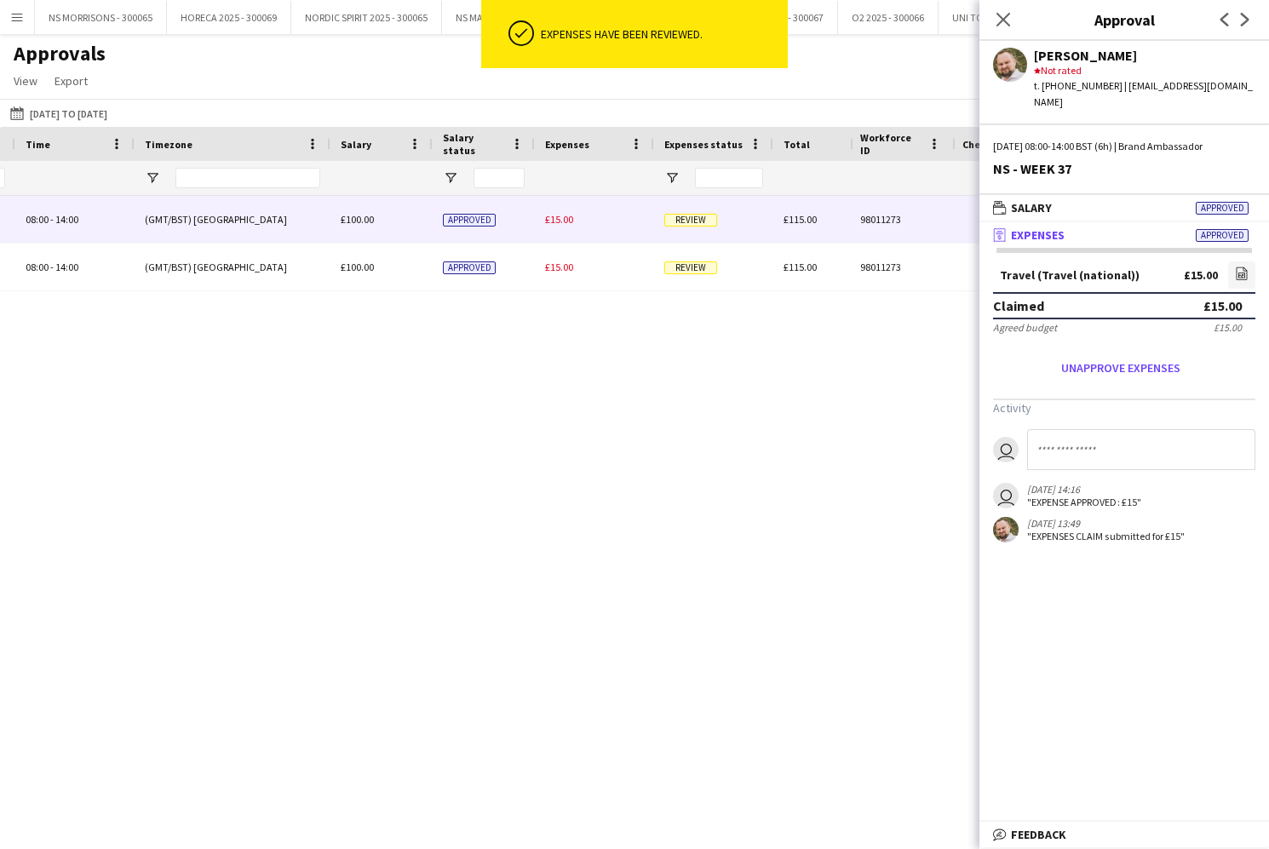
click at [564, 216] on span "£15.00" at bounding box center [559, 219] width 28 height 13
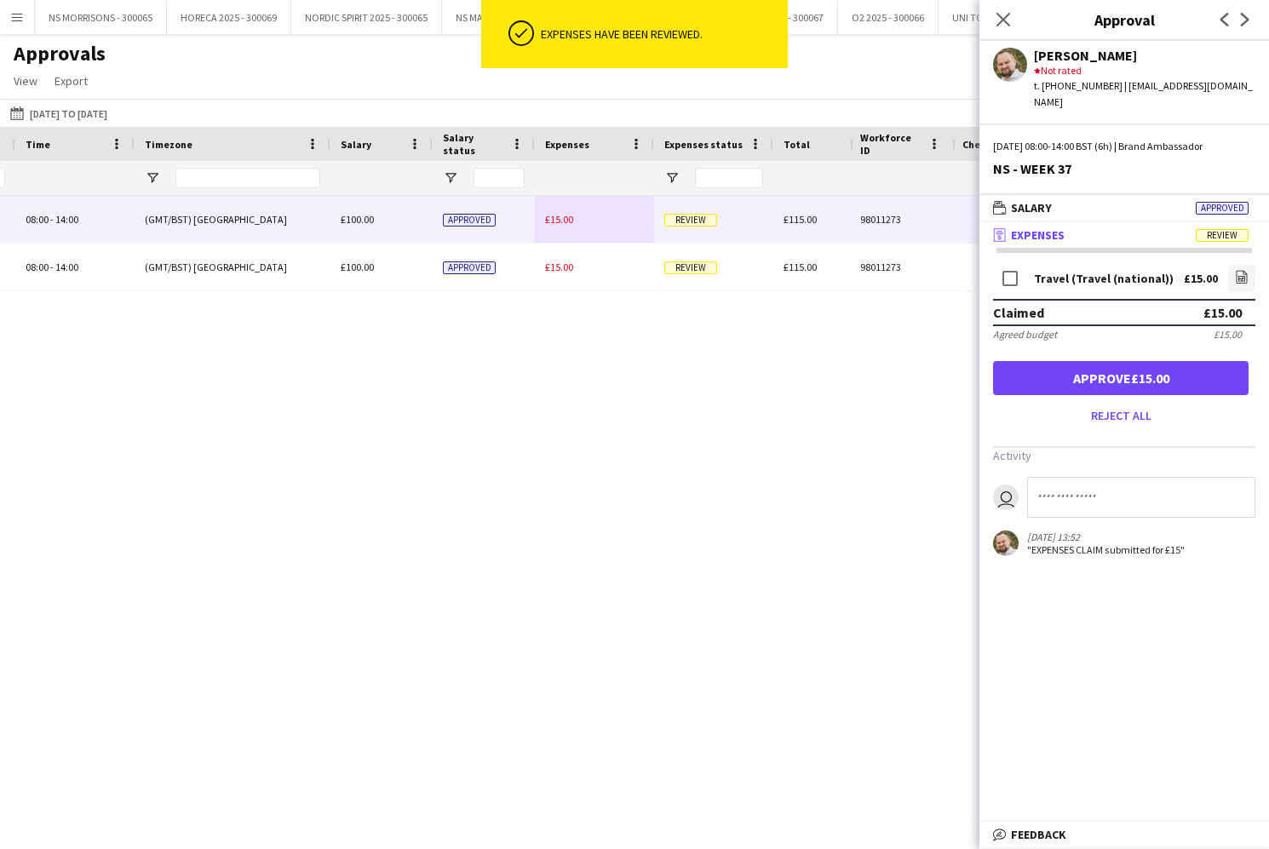
drag, startPoint x: 1189, startPoint y: 358, endPoint x: 994, endPoint y: 302, distance: 202.7
click at [1189, 361] on button "Approve £15.00" at bounding box center [1120, 378] width 255 height 34
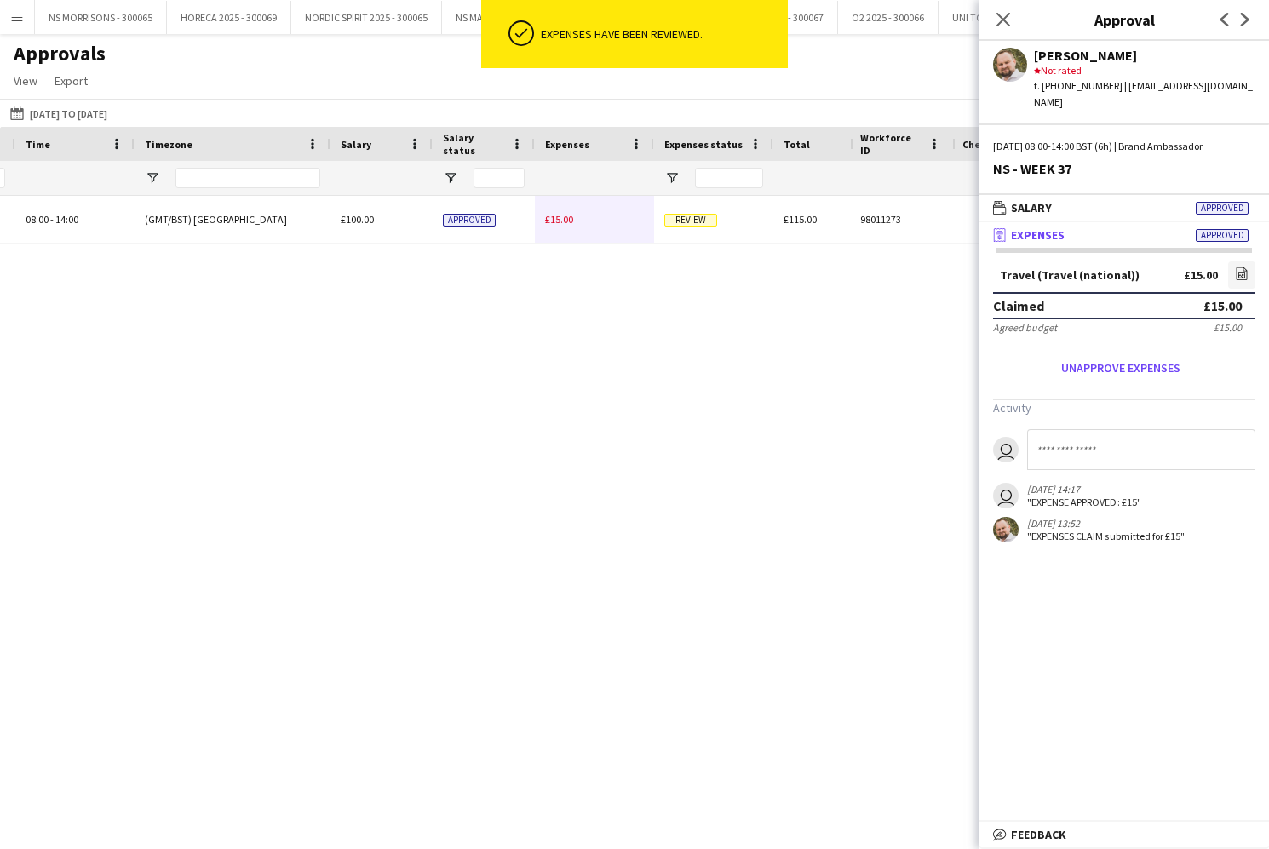
click at [564, 214] on div "£15.00" at bounding box center [594, 219] width 119 height 47
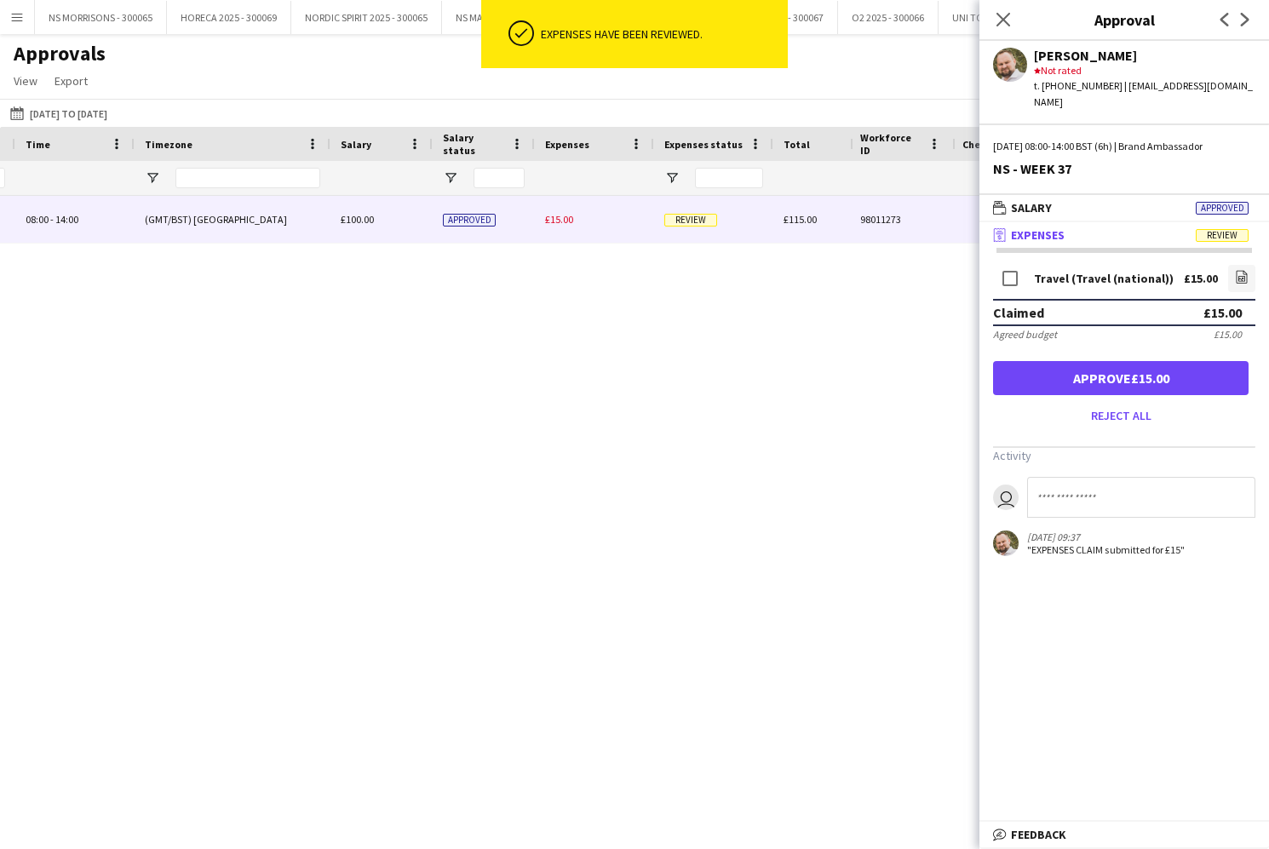
click at [1113, 361] on button "Approve £15.00" at bounding box center [1120, 378] width 255 height 34
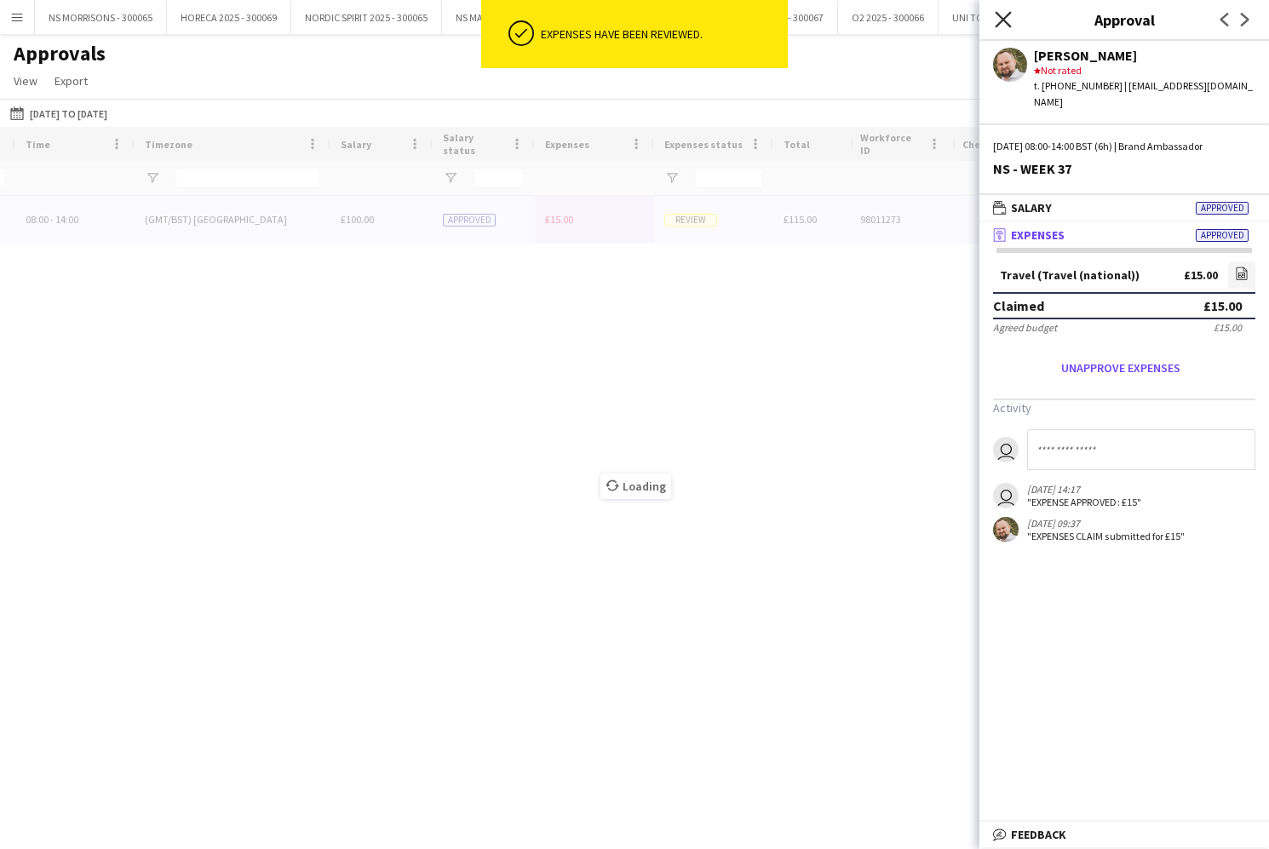
click at [1011, 20] on app-icon "Close pop-in" at bounding box center [1003, 20] width 25 height 25
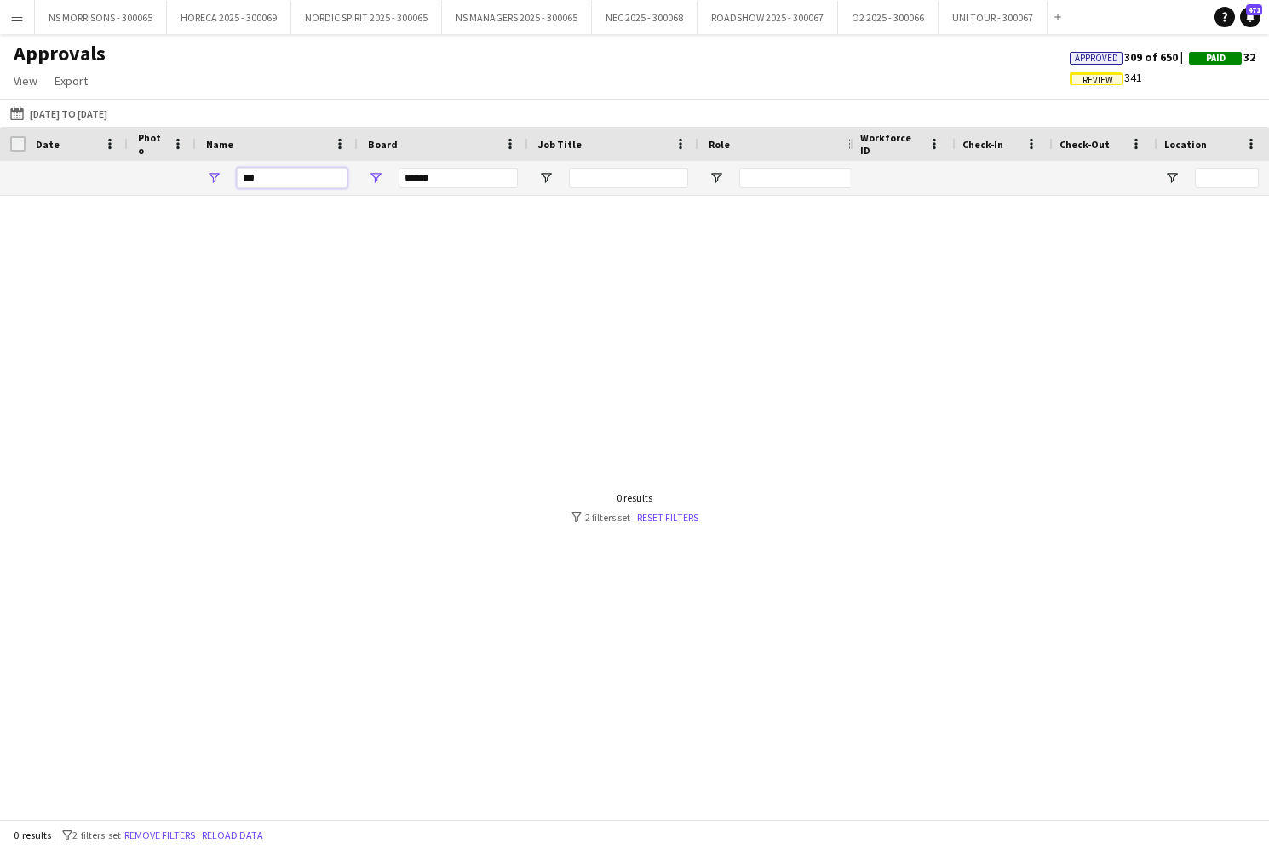
drag, startPoint x: 274, startPoint y: 177, endPoint x: 169, endPoint y: 185, distance: 105.9
type input "*"
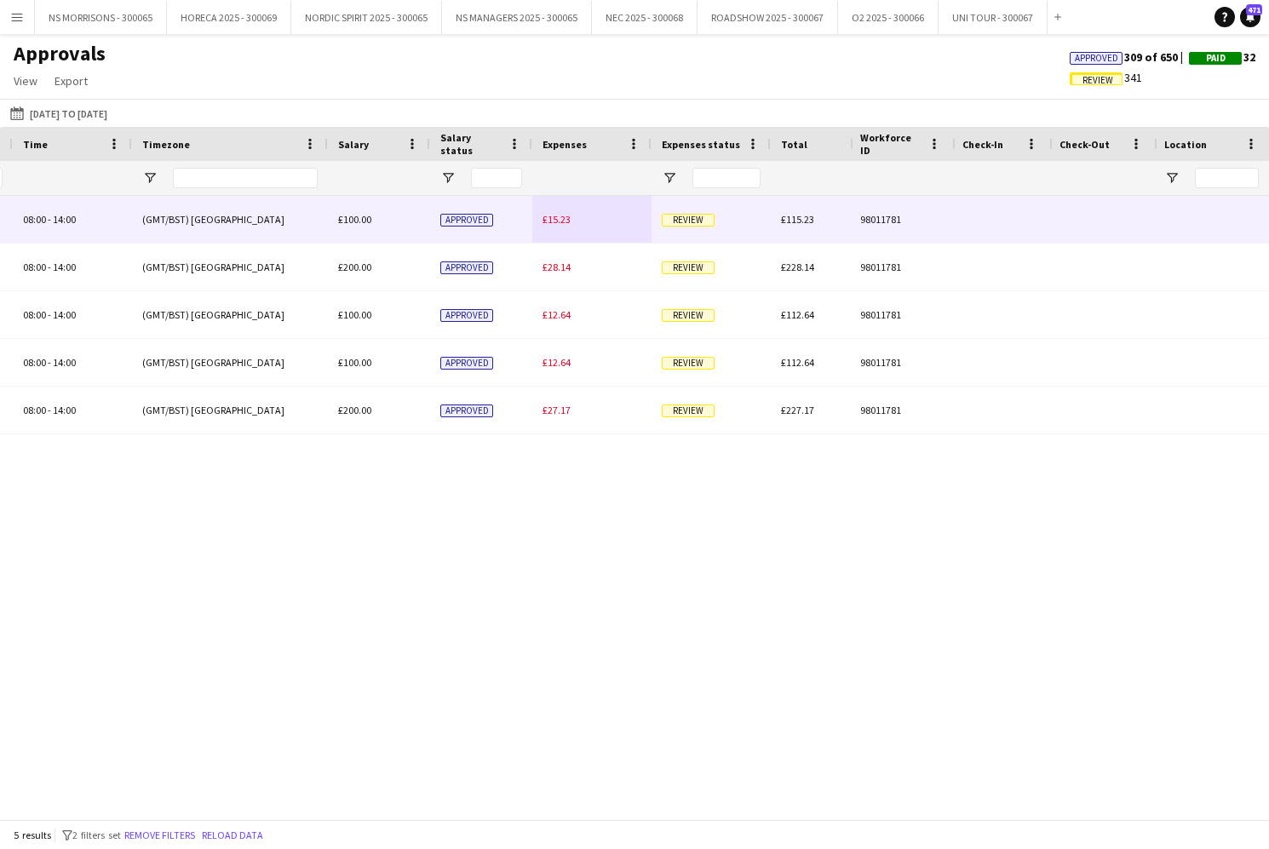
type input "****"
click at [554, 226] on div "£15.23" at bounding box center [591, 219] width 119 height 47
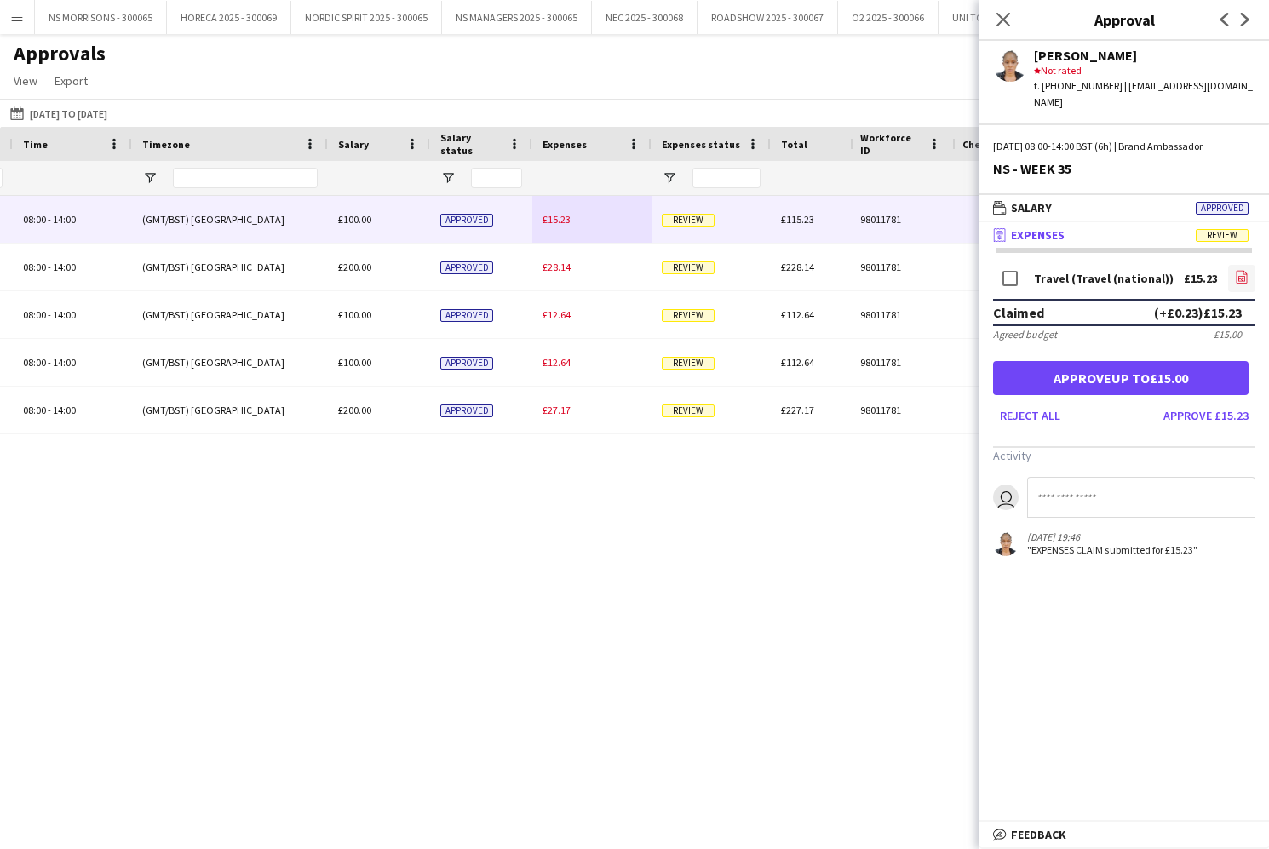
click at [1234, 265] on link "file-image" at bounding box center [1241, 278] width 27 height 27
click at [1082, 364] on button "Approve up to £15.00" at bounding box center [1120, 378] width 255 height 34
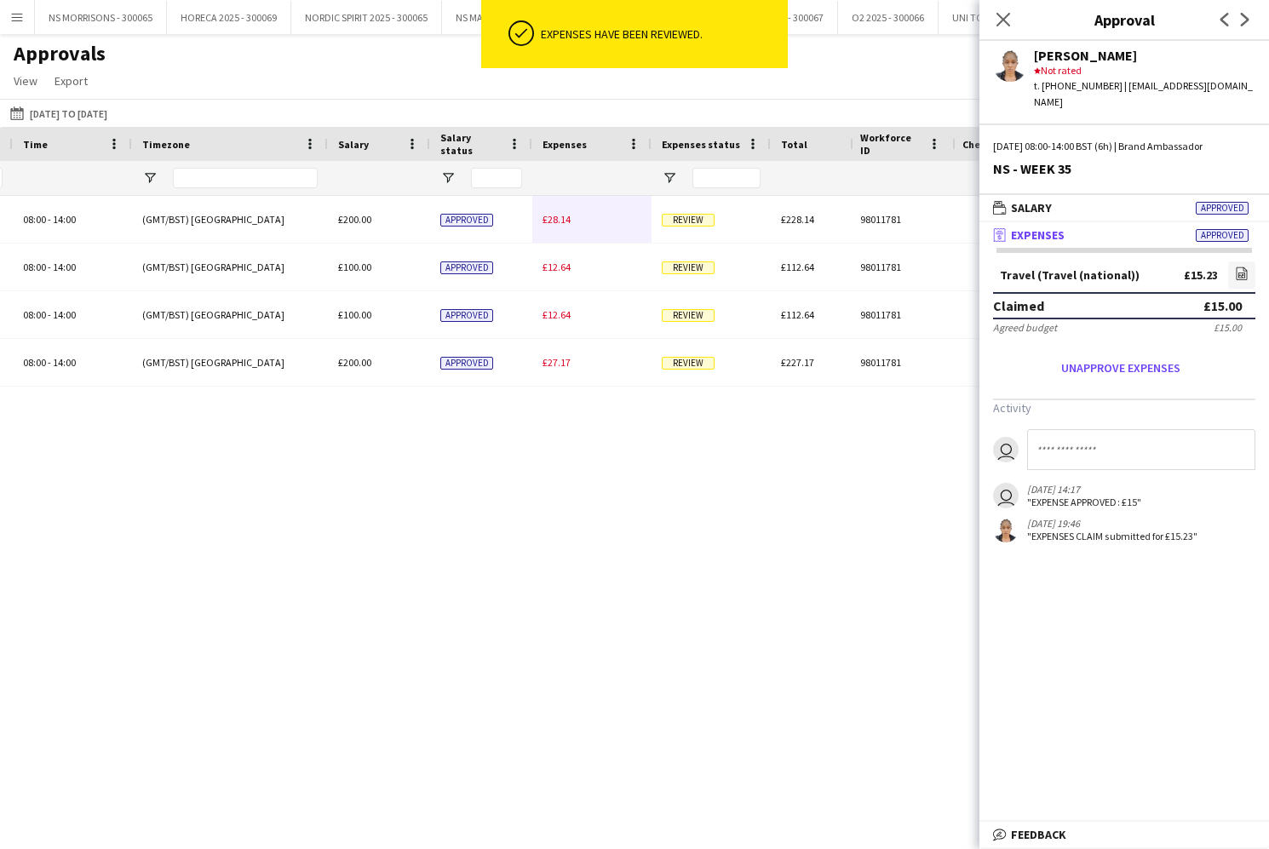
click at [555, 221] on span "£28.14" at bounding box center [556, 219] width 28 height 13
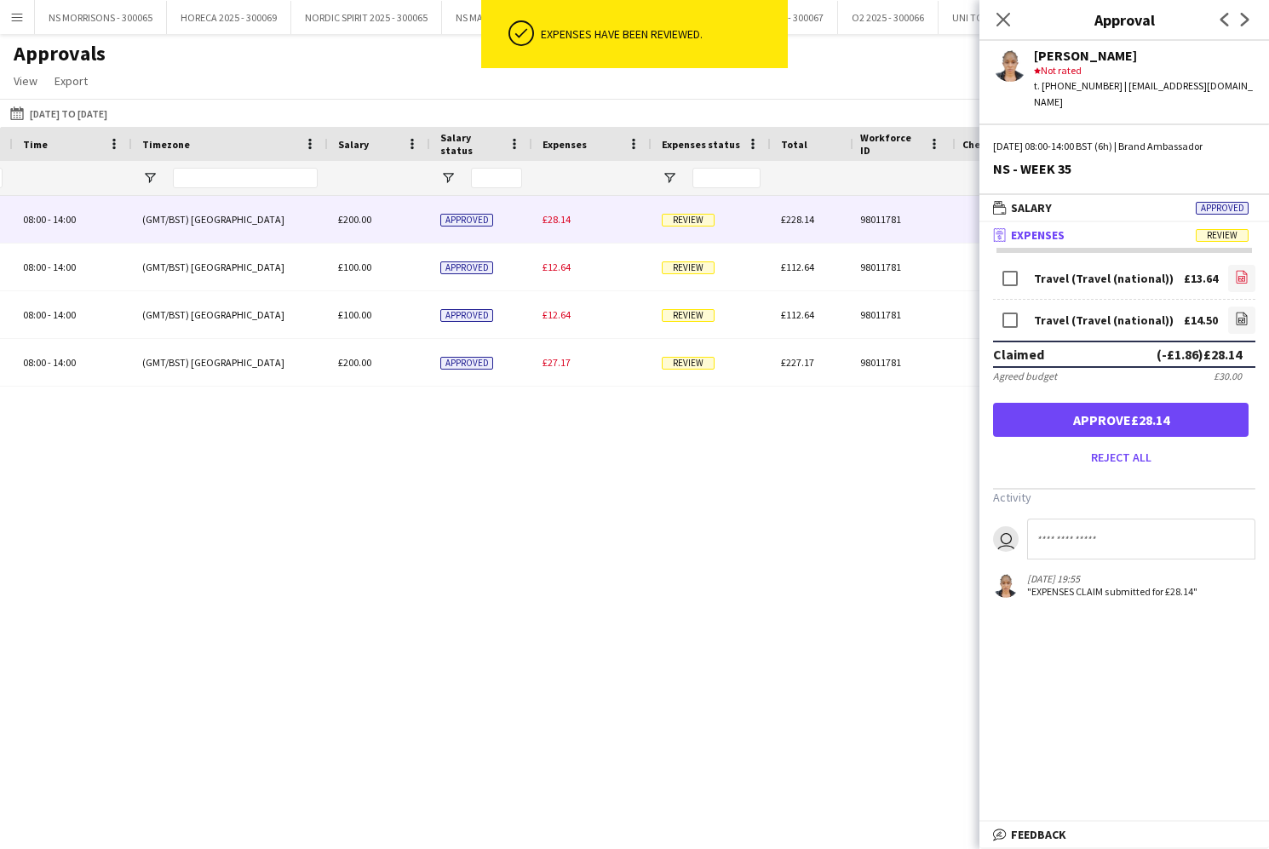
click at [1238, 270] on icon "file-image" at bounding box center [1242, 277] width 14 height 14
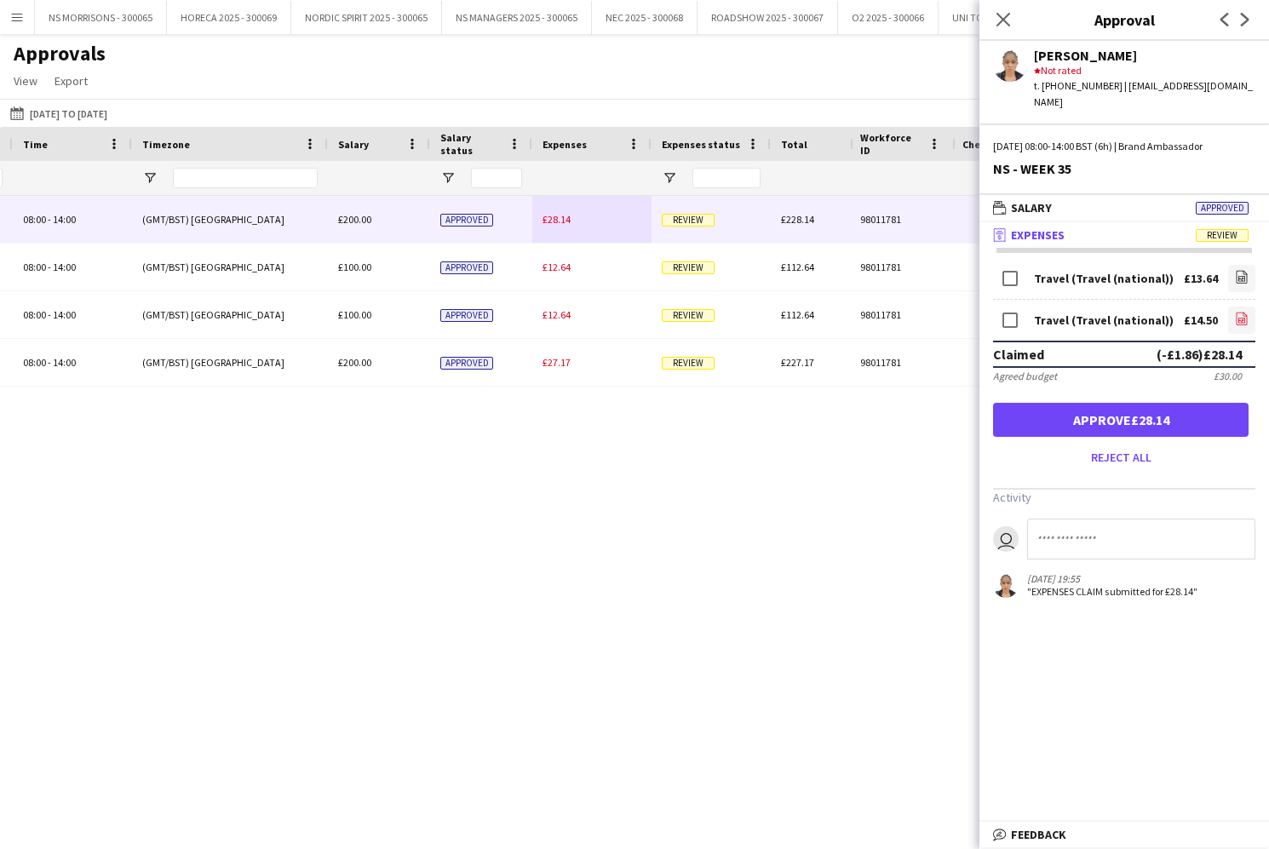
drag, startPoint x: 1240, startPoint y: 302, endPoint x: 1231, endPoint y: 299, distance: 9.2
click at [1240, 312] on icon "file-image" at bounding box center [1242, 319] width 14 height 14
click at [1149, 403] on button "Approve £28.14" at bounding box center [1120, 420] width 255 height 34
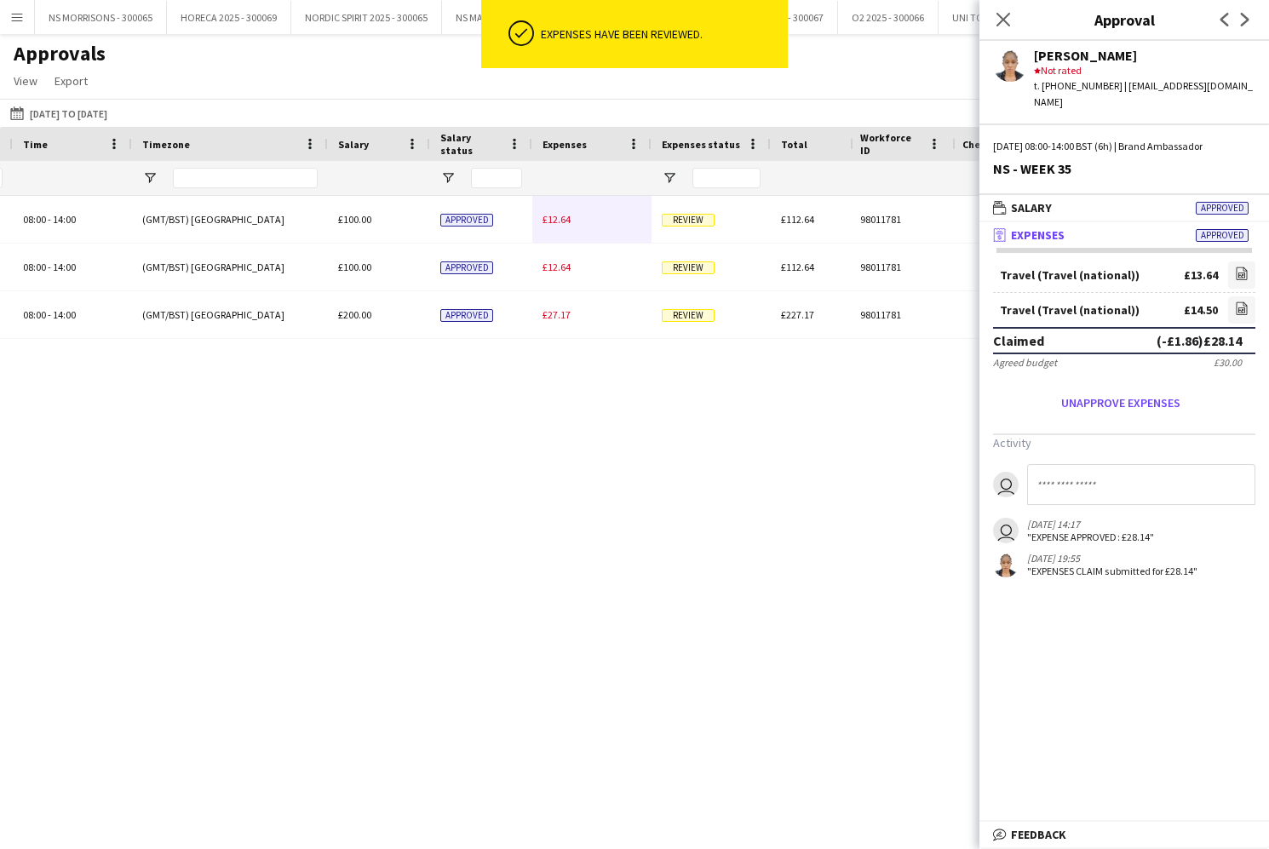
click at [562, 220] on span "£12.64" at bounding box center [556, 219] width 28 height 13
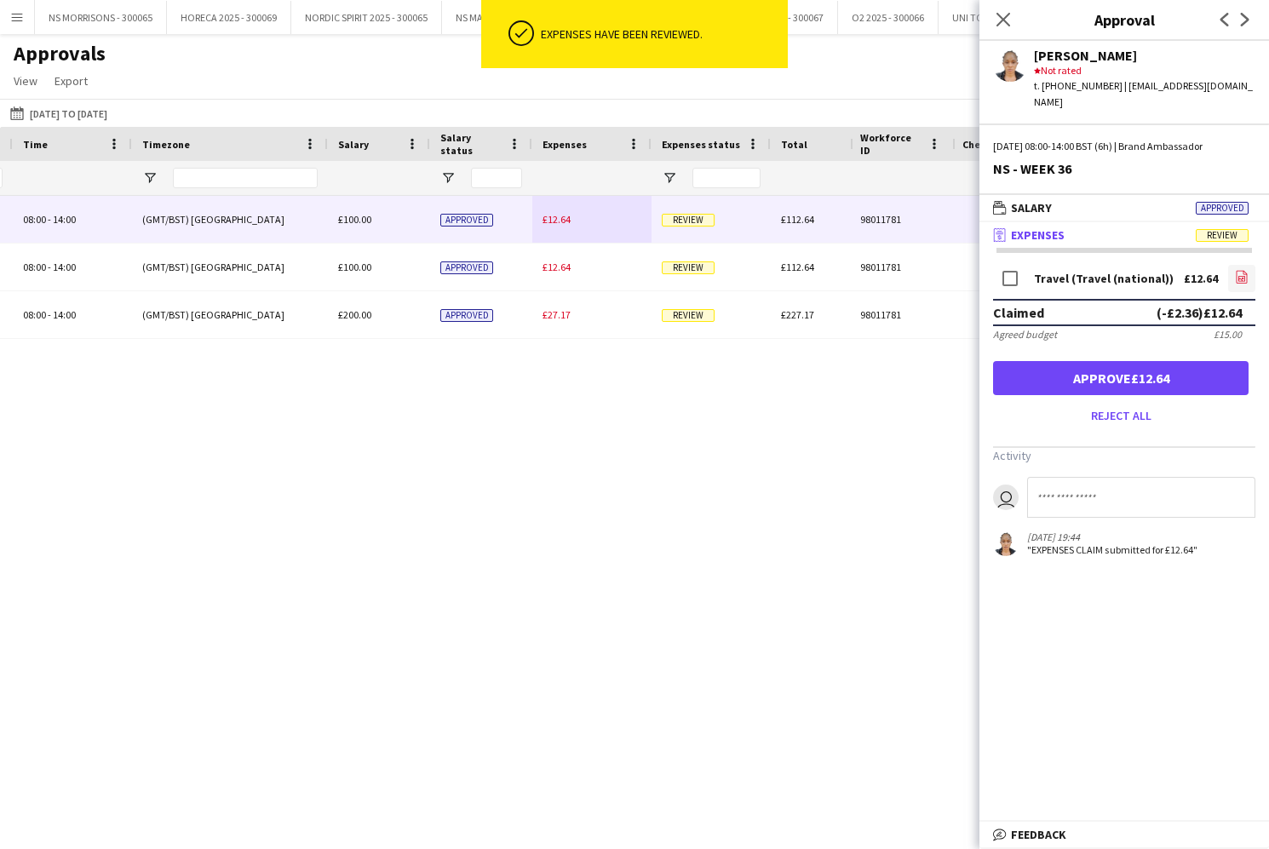
click at [1247, 270] on icon "file-image" at bounding box center [1242, 277] width 14 height 14
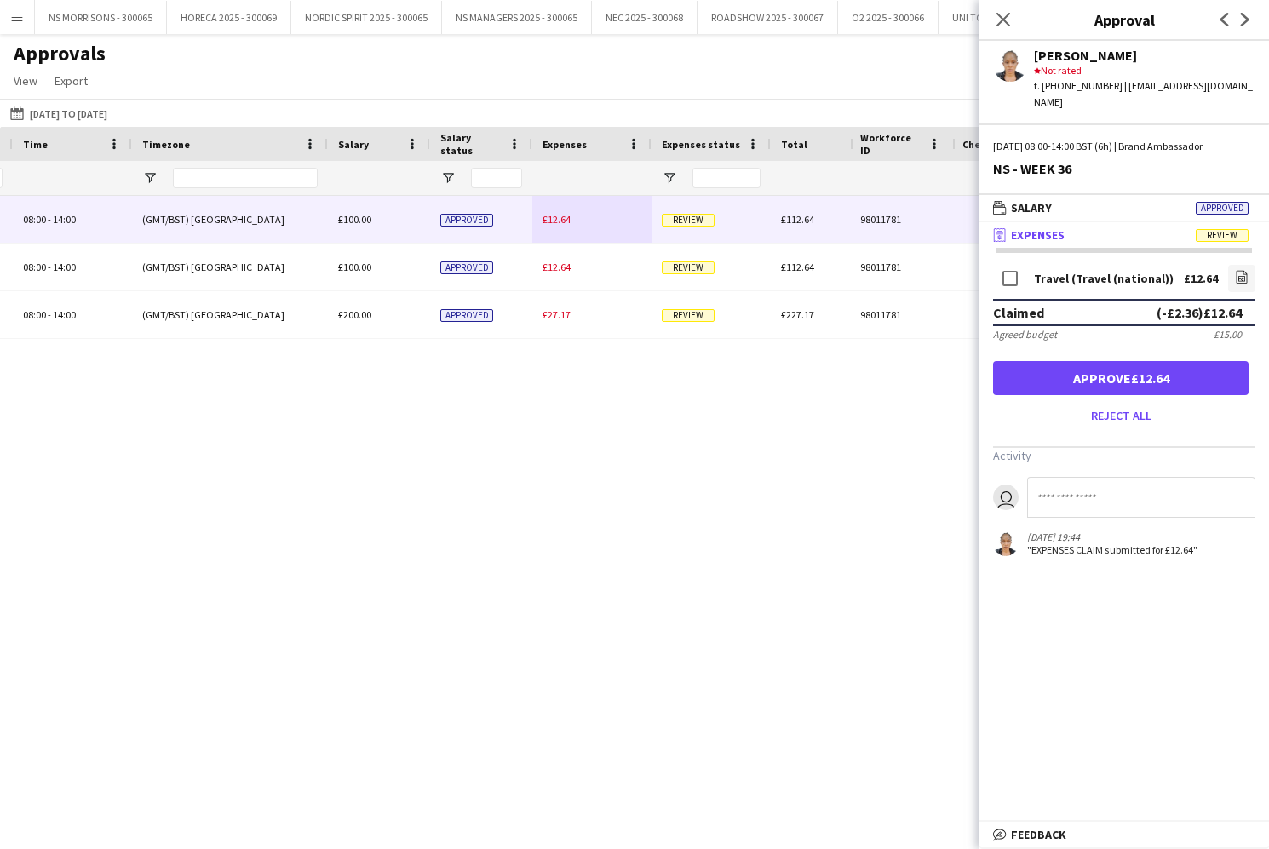
click at [1208, 361] on button "Approve £12.64" at bounding box center [1120, 378] width 255 height 34
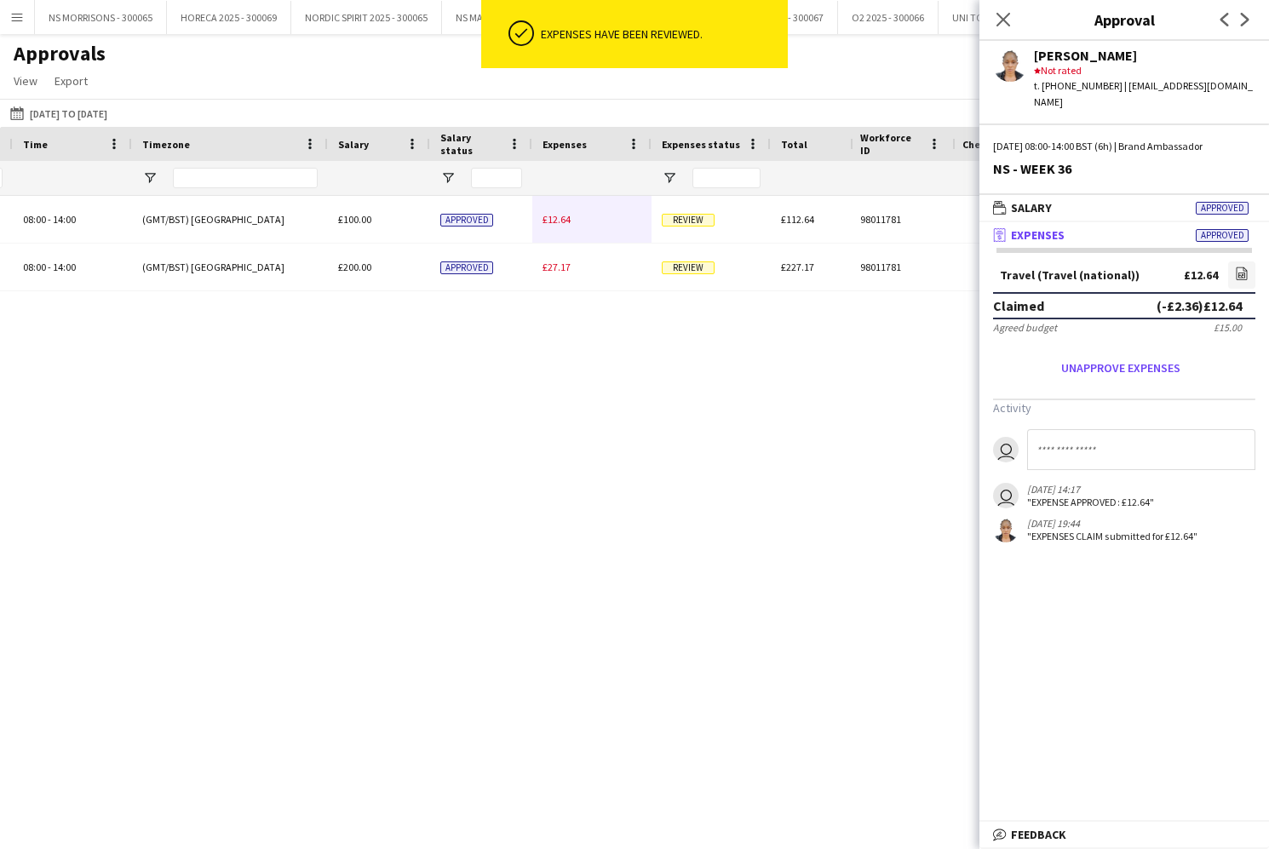
click at [555, 222] on span "£12.64" at bounding box center [556, 219] width 28 height 13
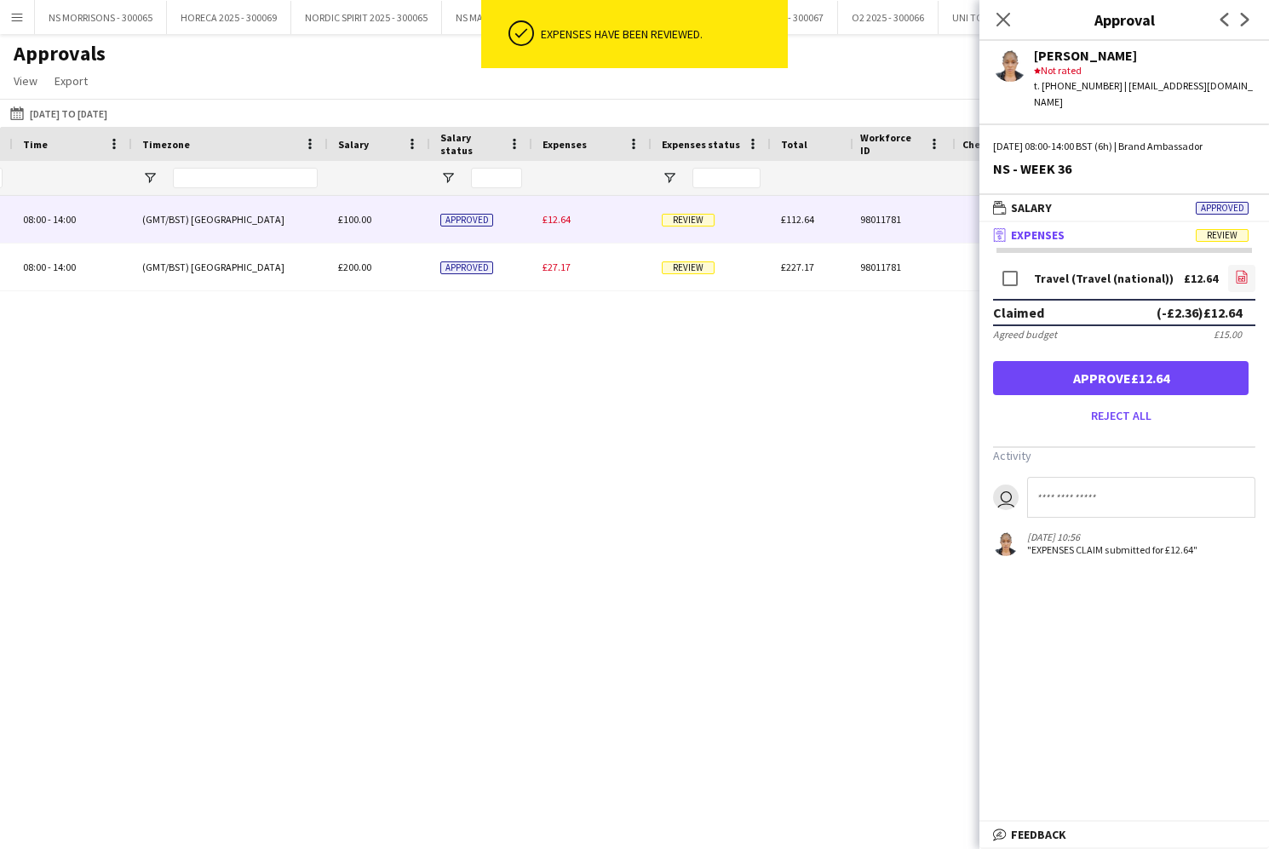
click at [1247, 270] on icon "file-image" at bounding box center [1242, 277] width 14 height 14
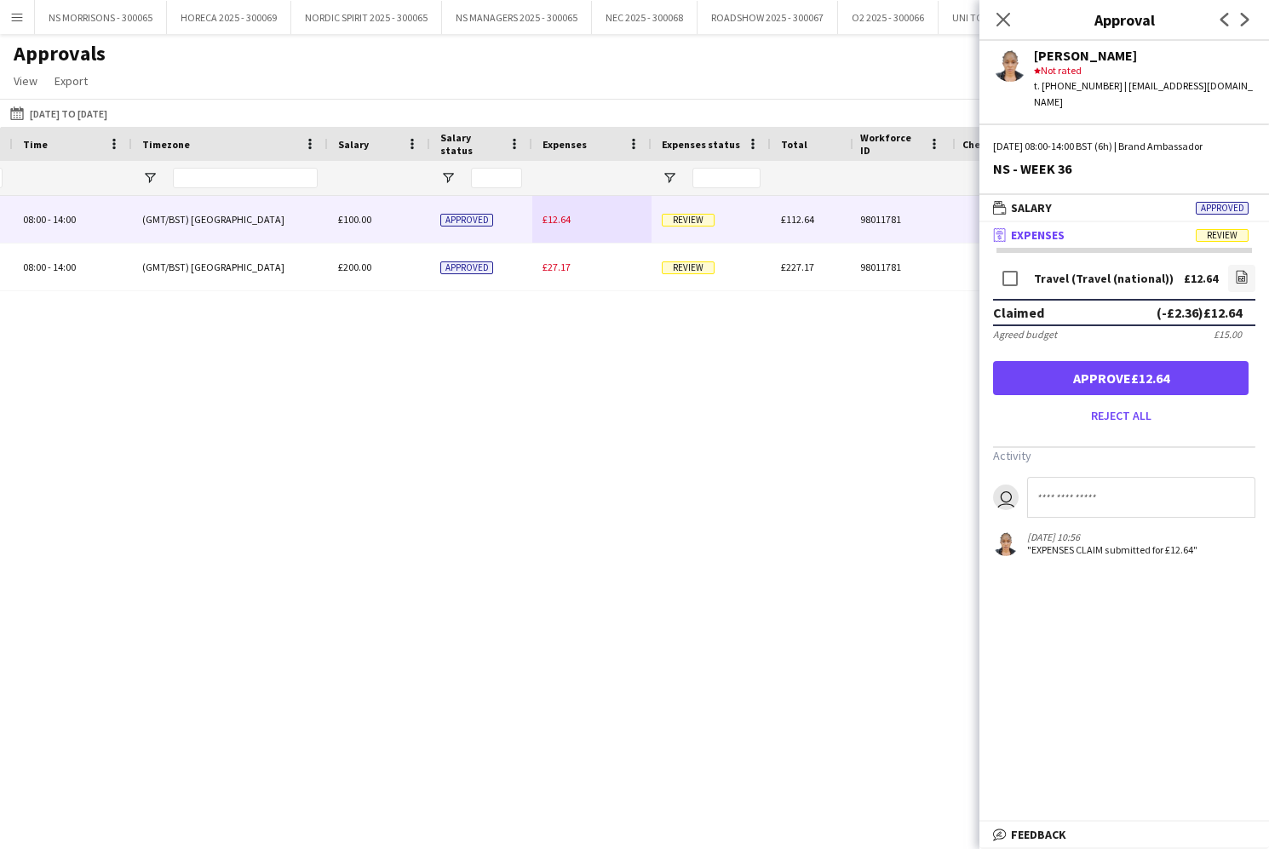
click at [1139, 367] on button "Approve £12.64" at bounding box center [1120, 378] width 255 height 34
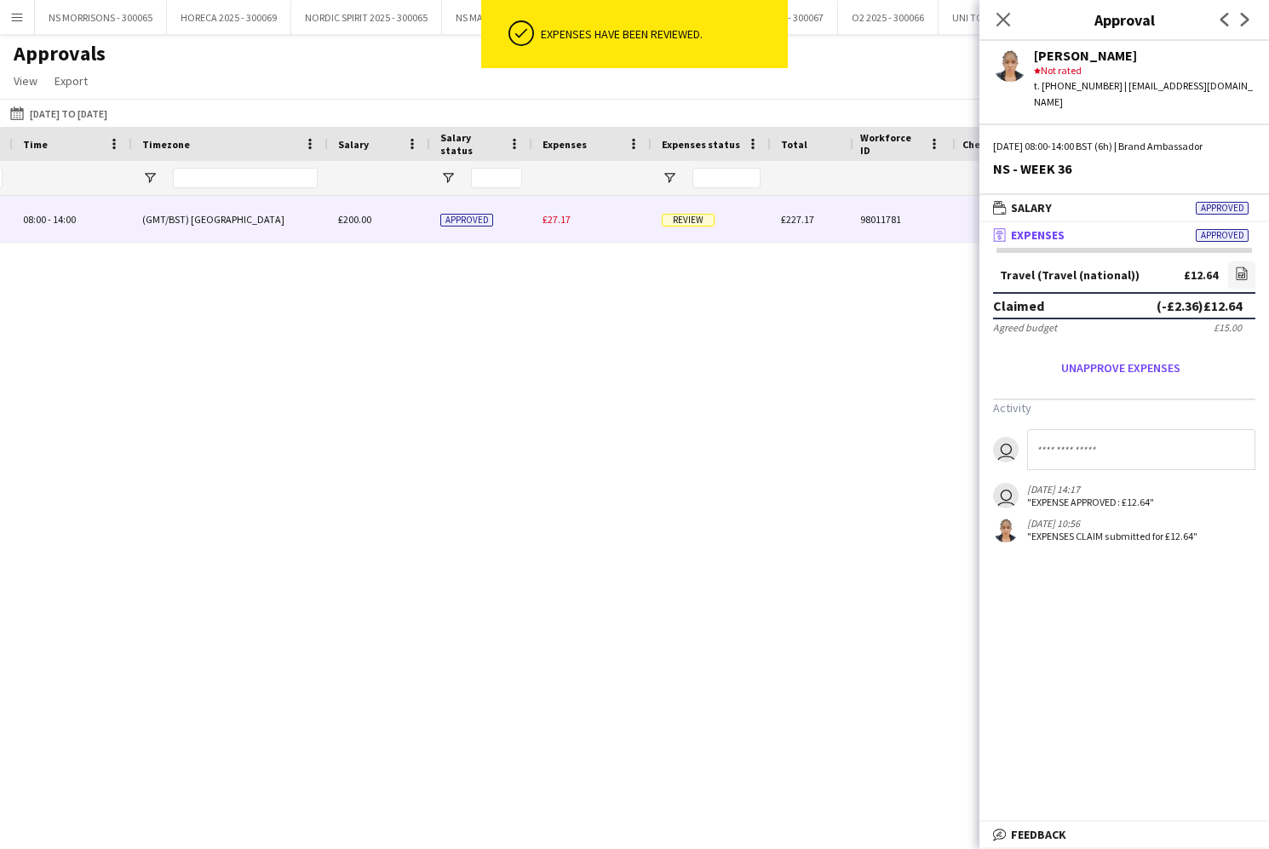
drag, startPoint x: 546, startPoint y: 224, endPoint x: 895, endPoint y: 261, distance: 351.0
click at [550, 225] on span "£27.17" at bounding box center [556, 219] width 28 height 13
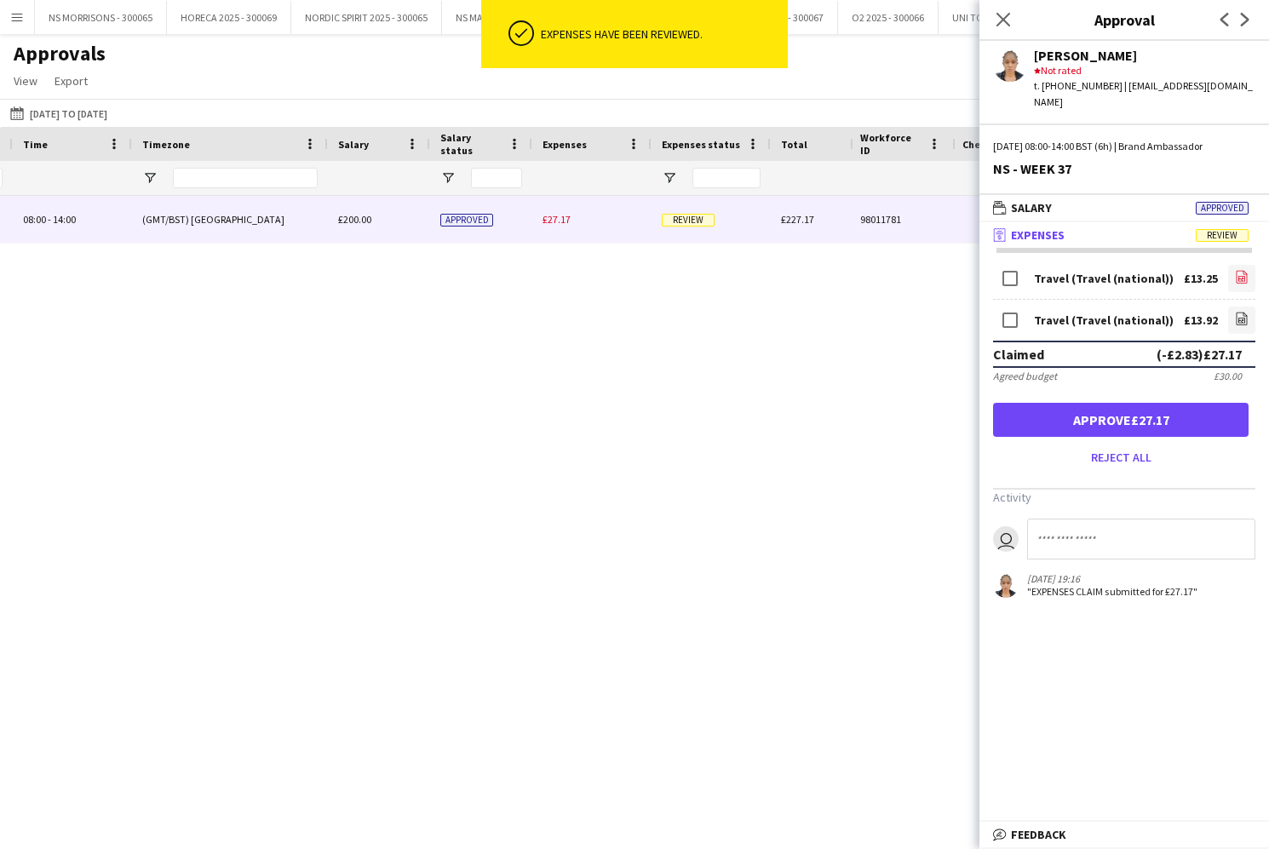
click at [1245, 270] on icon "file-image" at bounding box center [1242, 277] width 14 height 14
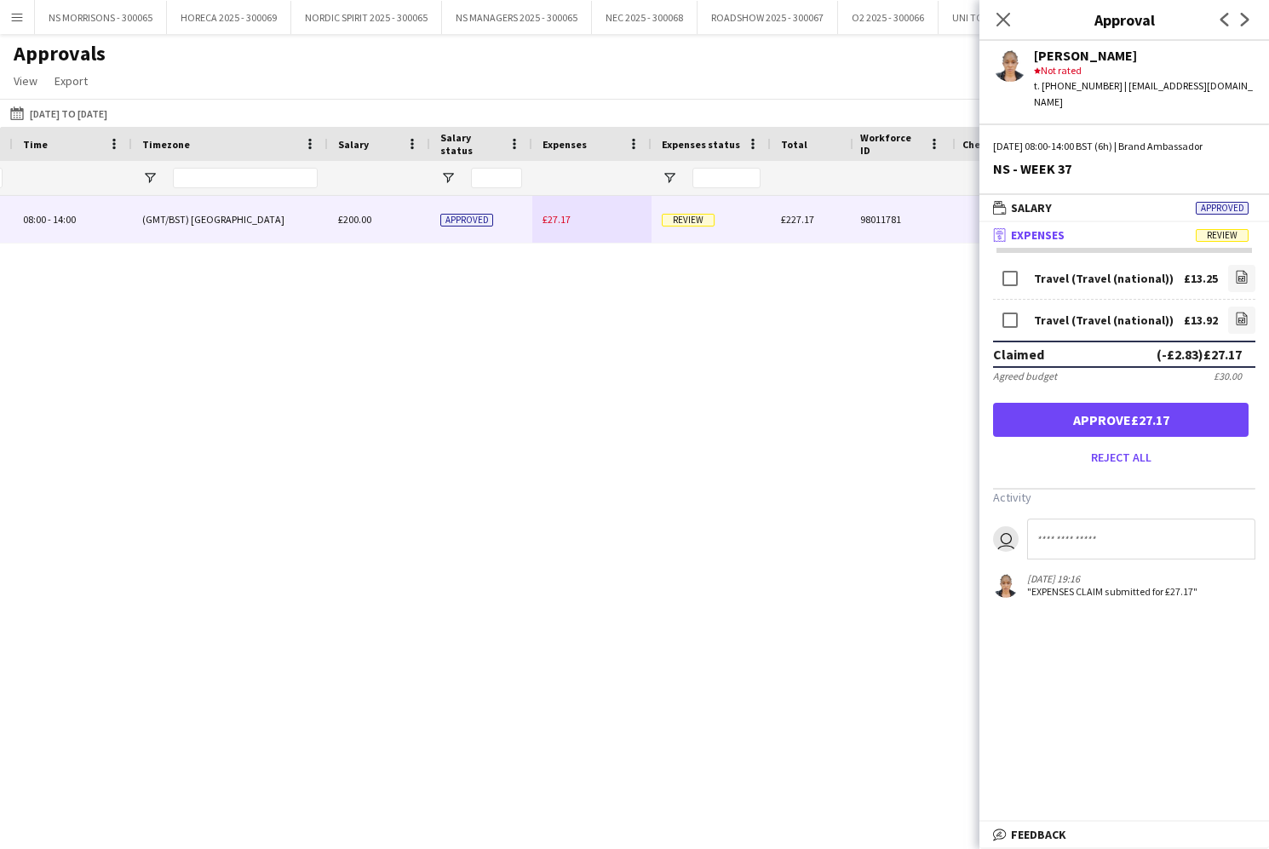
drag, startPoint x: 1155, startPoint y: 401, endPoint x: 1106, endPoint y: 266, distance: 143.8
click at [1155, 403] on button "Approve £27.17" at bounding box center [1120, 420] width 255 height 34
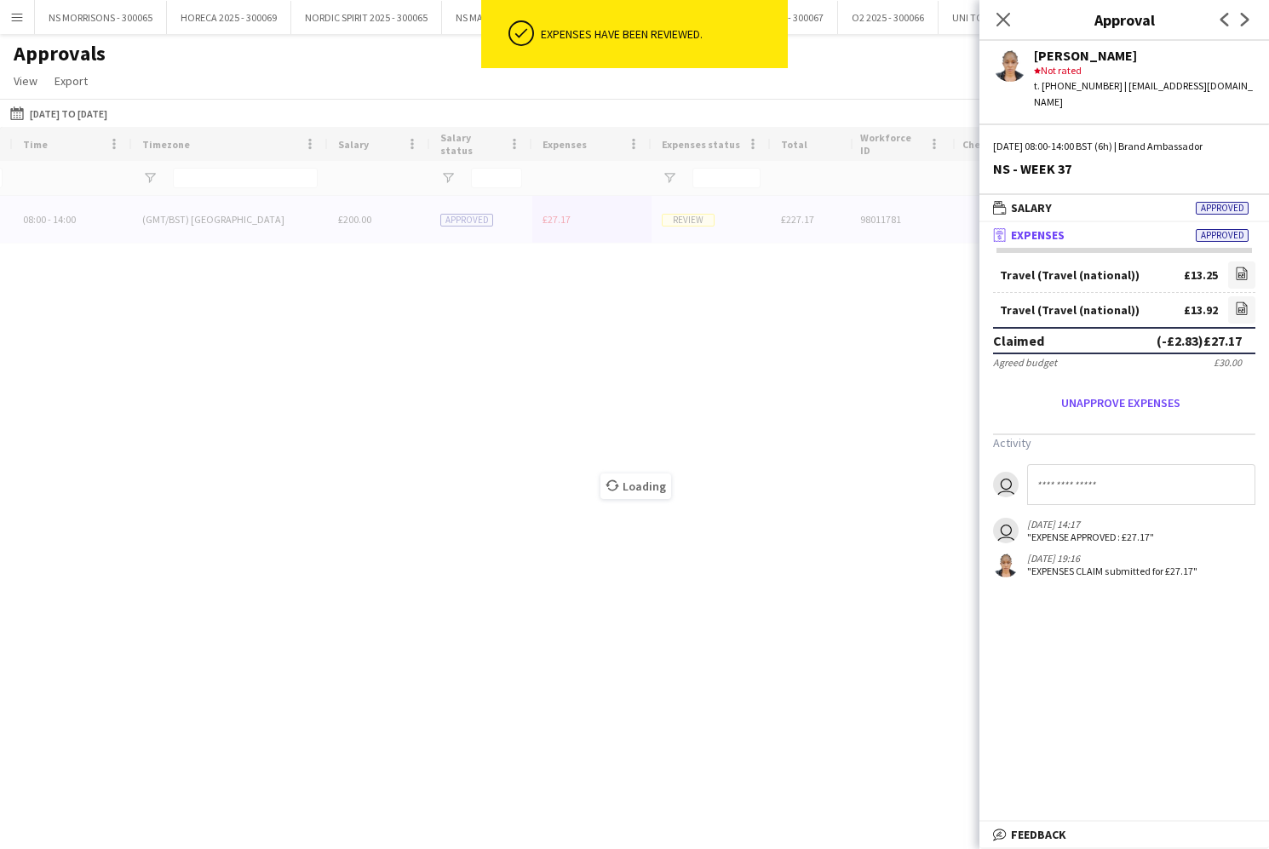
click at [1017, 19] on div "Close pop-in" at bounding box center [1003, 19] width 48 height 39
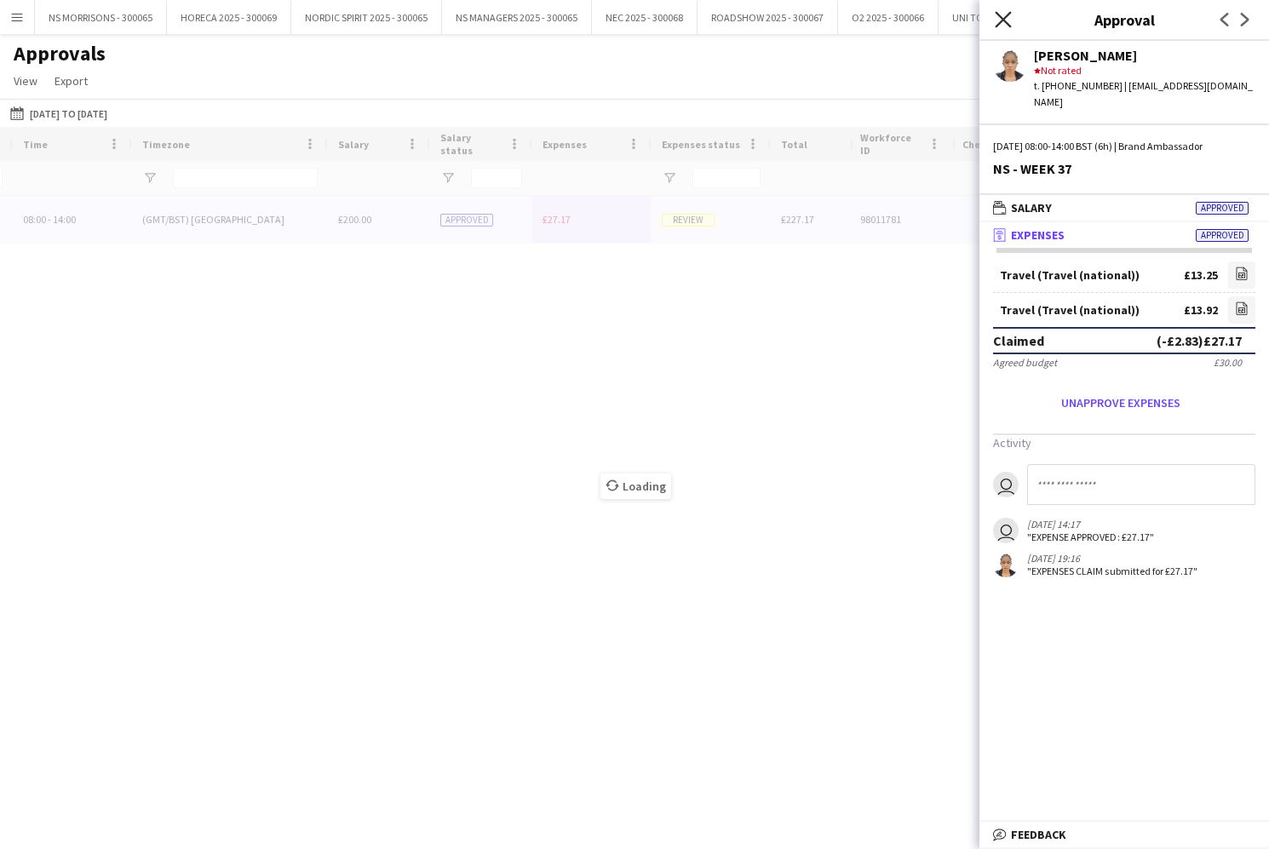
click at [1010, 21] on icon "Close pop-in" at bounding box center [1002, 19] width 16 height 16
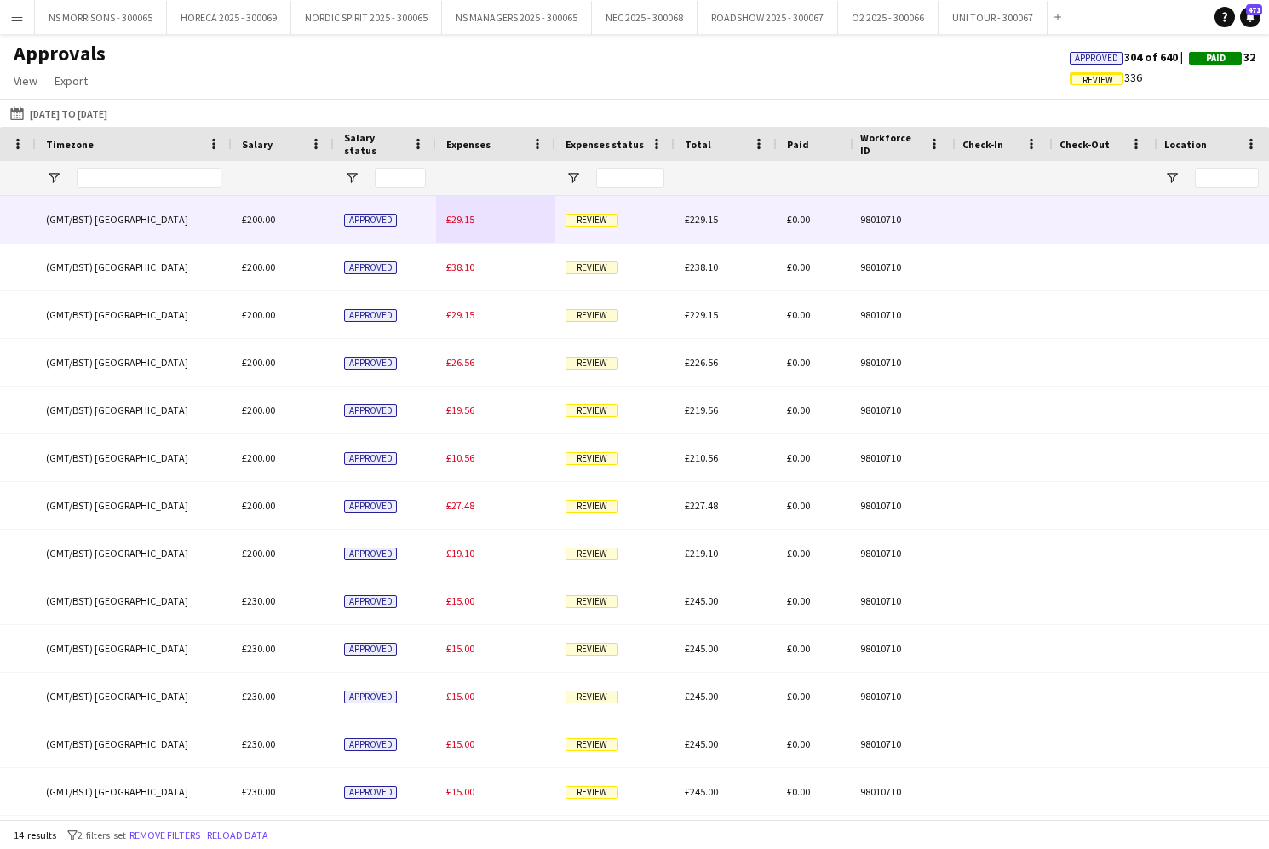
type input "****"
click at [478, 224] on div "£29.15" at bounding box center [495, 219] width 119 height 47
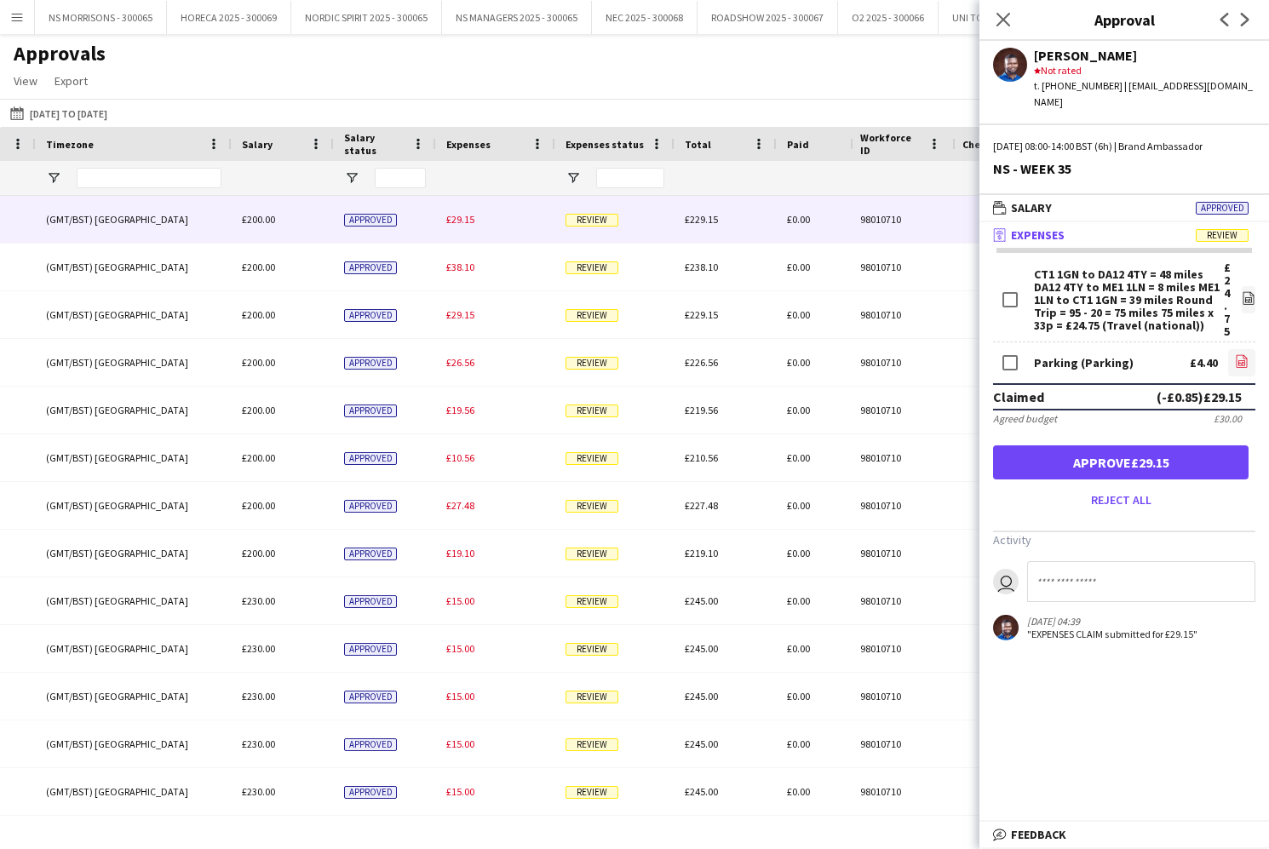
click at [1246, 354] on icon "file-image" at bounding box center [1242, 361] width 14 height 14
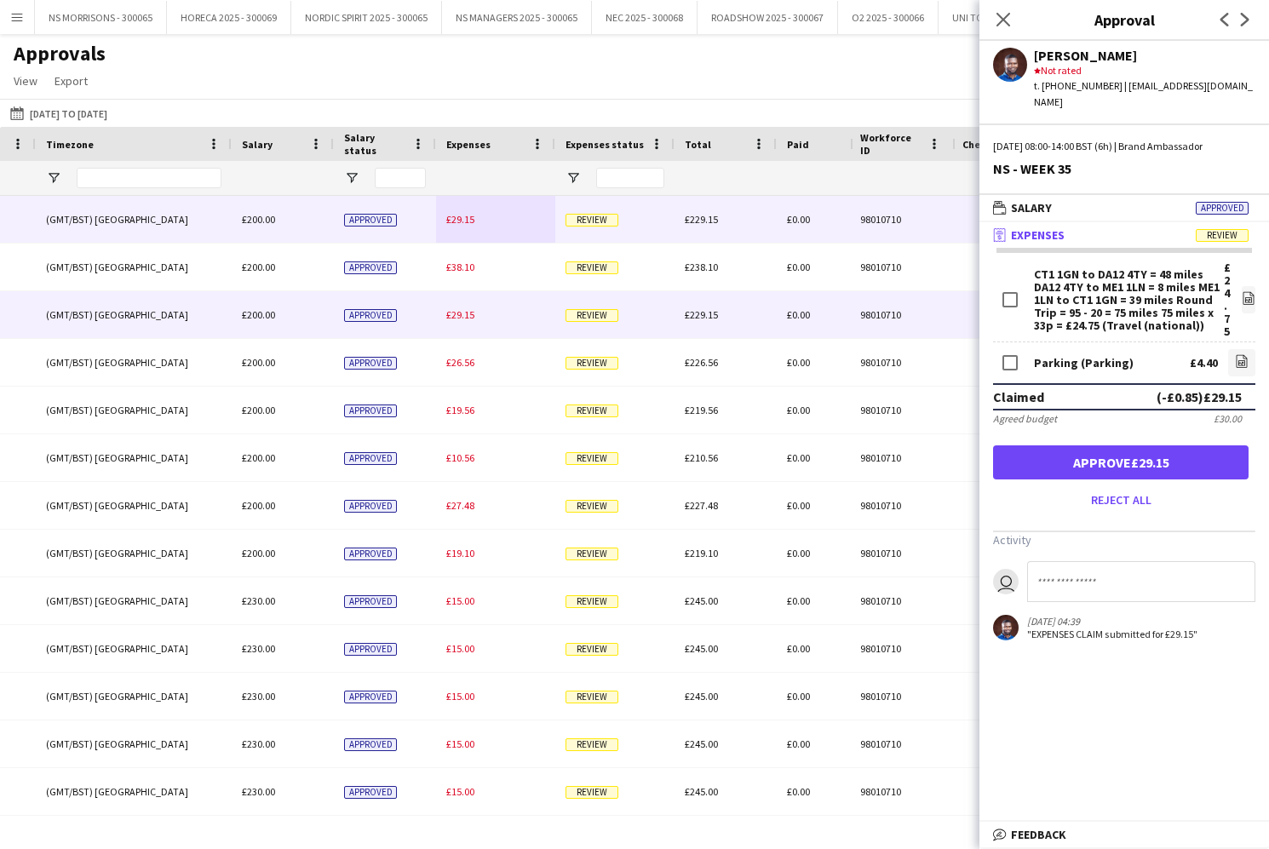
scroll to position [0, 240]
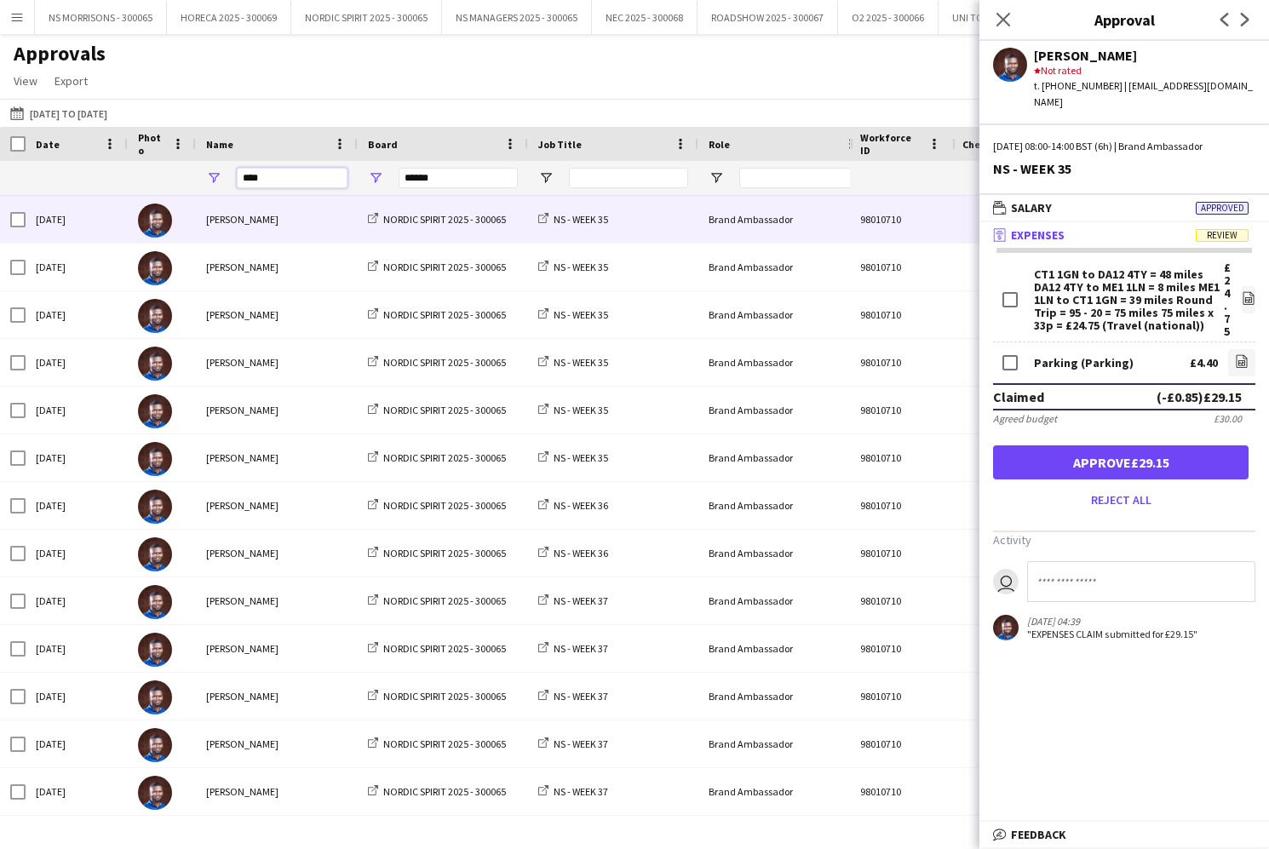
drag, startPoint x: 264, startPoint y: 180, endPoint x: 224, endPoint y: 180, distance: 40.0
click at [226, 175] on div "****" at bounding box center [277, 178] width 162 height 34
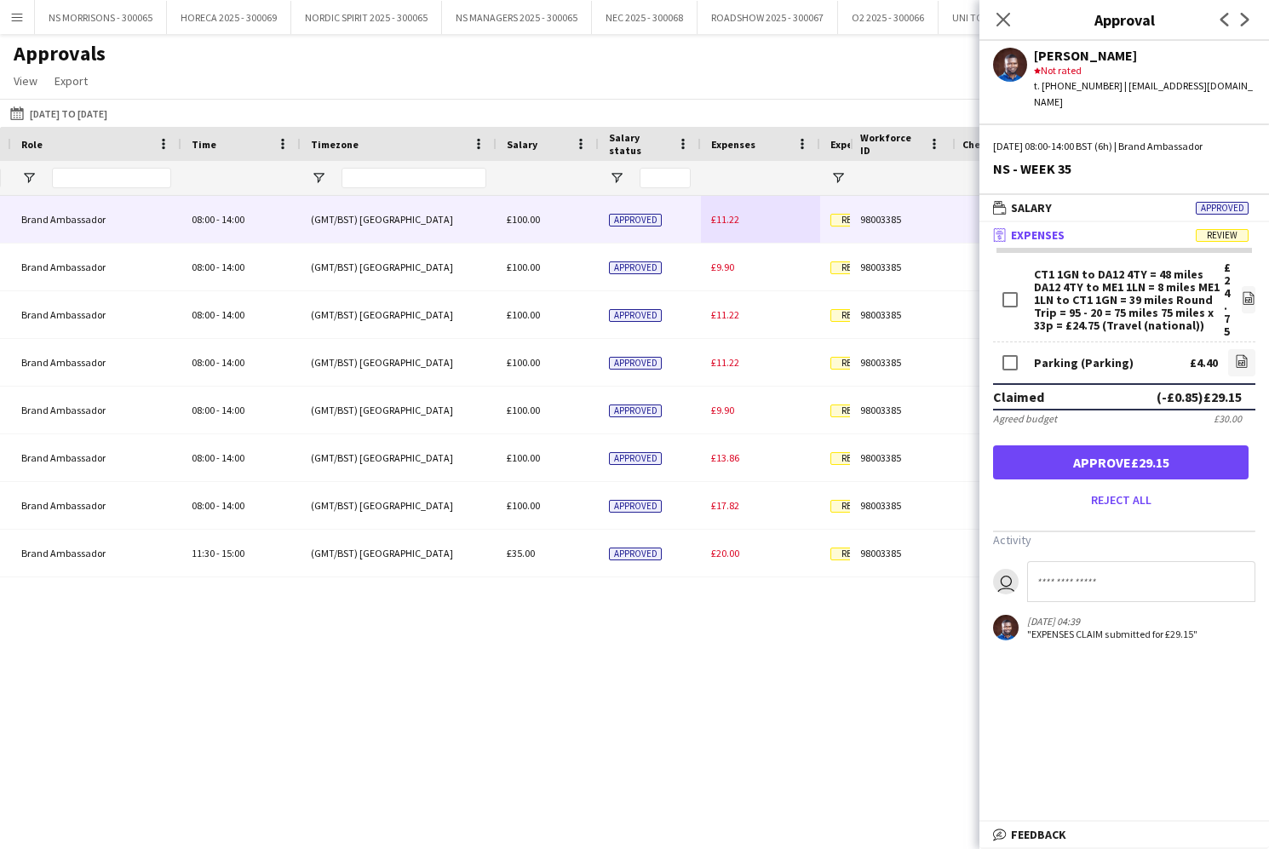
type input "*****"
drag, startPoint x: 725, startPoint y: 217, endPoint x: 709, endPoint y: 220, distance: 16.4
click at [725, 217] on span "£11.22" at bounding box center [725, 219] width 28 height 13
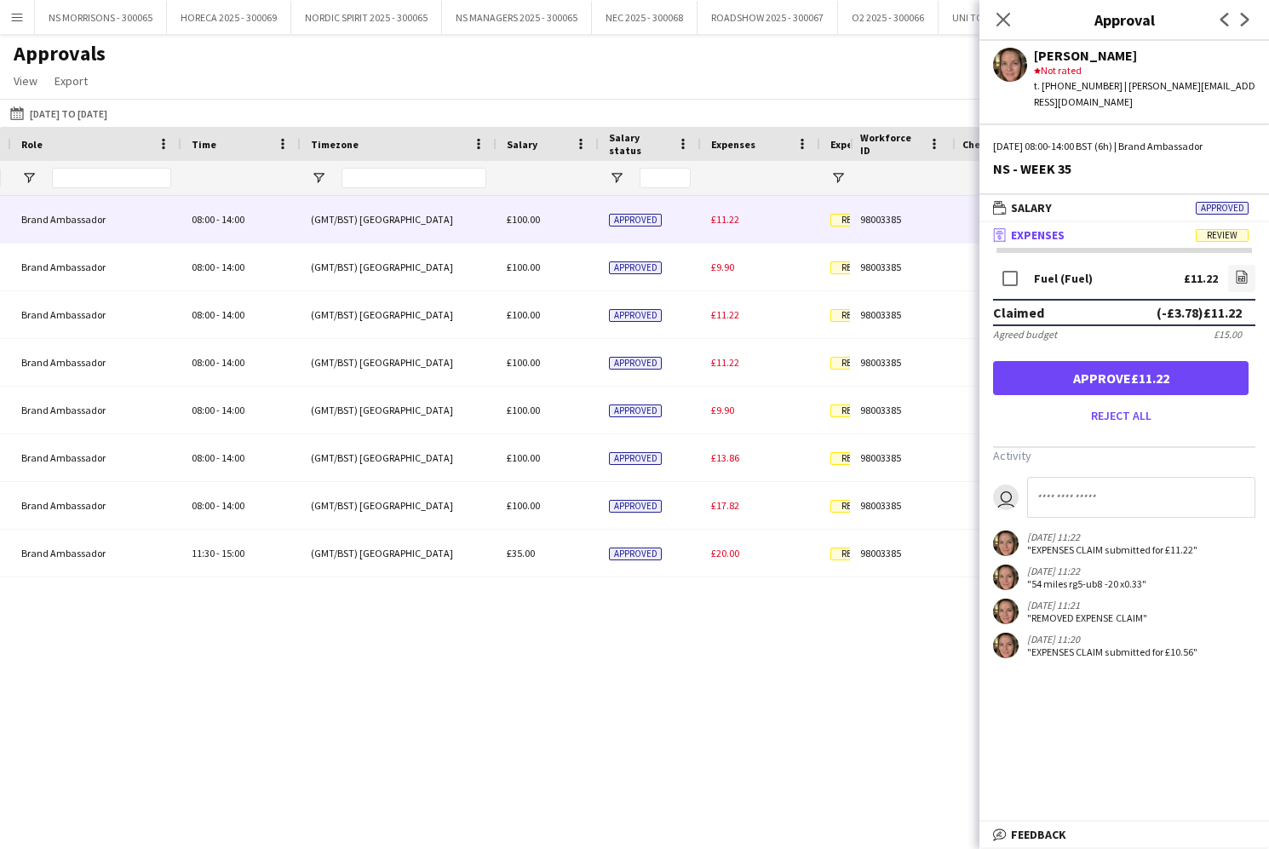
click at [1140, 365] on button "Approve £11.22" at bounding box center [1120, 378] width 255 height 34
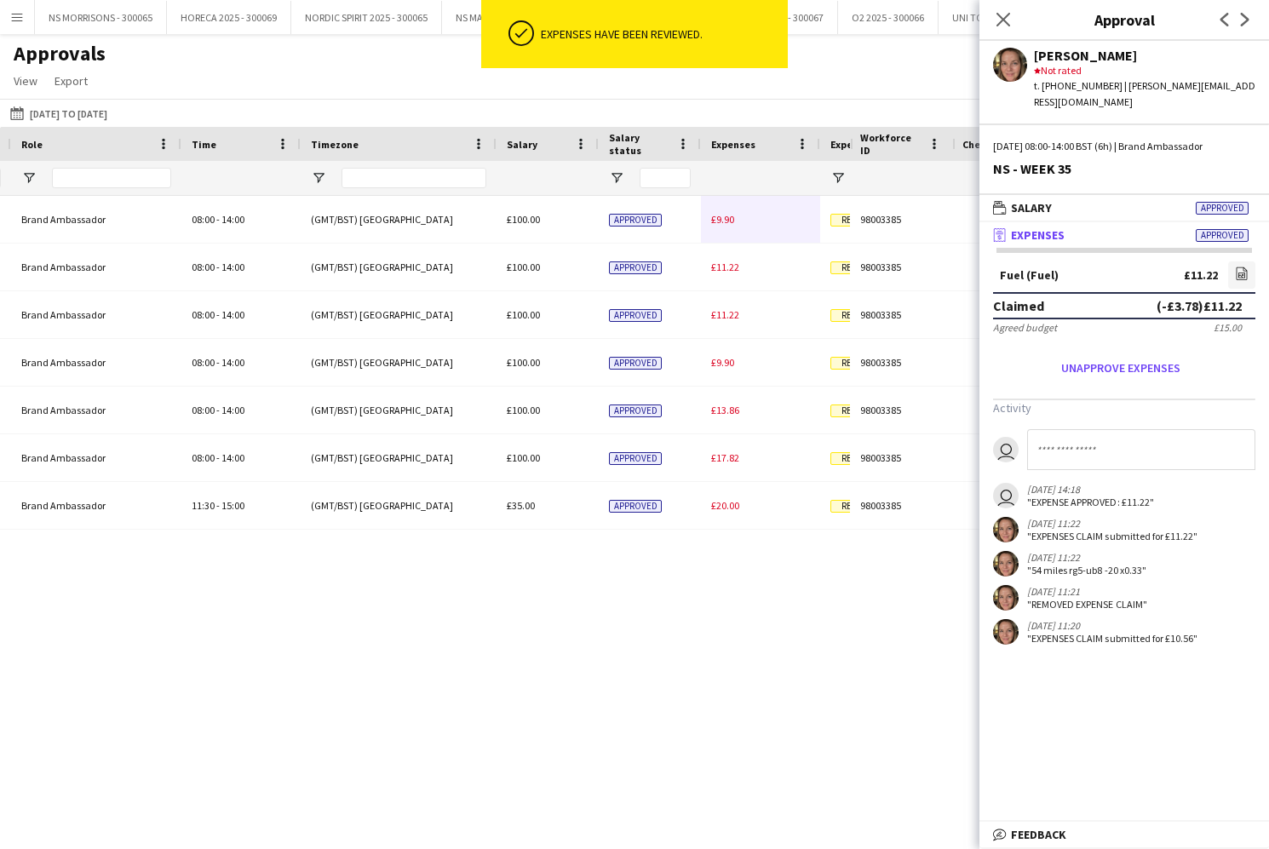
click at [738, 226] on div "£9.90" at bounding box center [760, 219] width 119 height 47
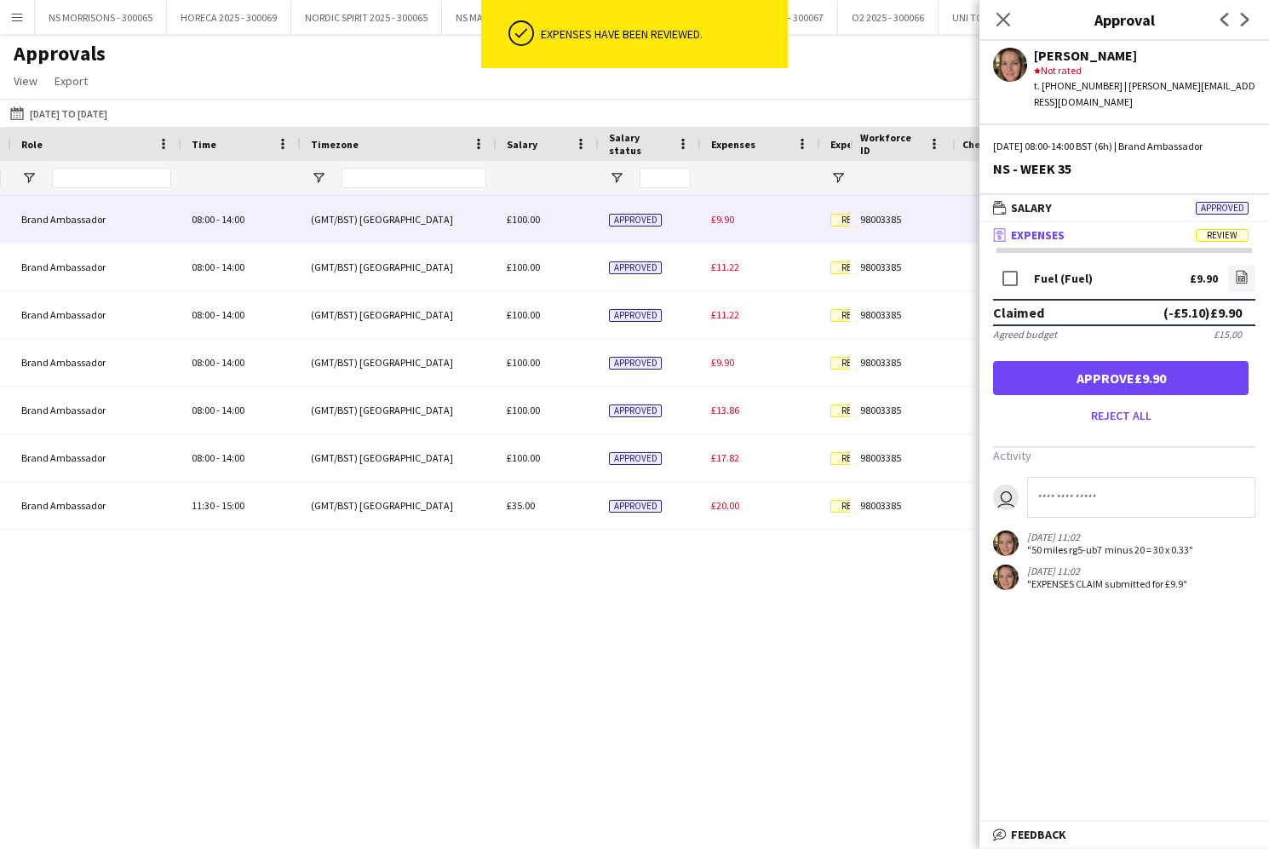
drag, startPoint x: 1166, startPoint y: 364, endPoint x: 960, endPoint y: 288, distance: 219.0
click at [1166, 364] on button "Approve £9.90" at bounding box center [1120, 378] width 255 height 34
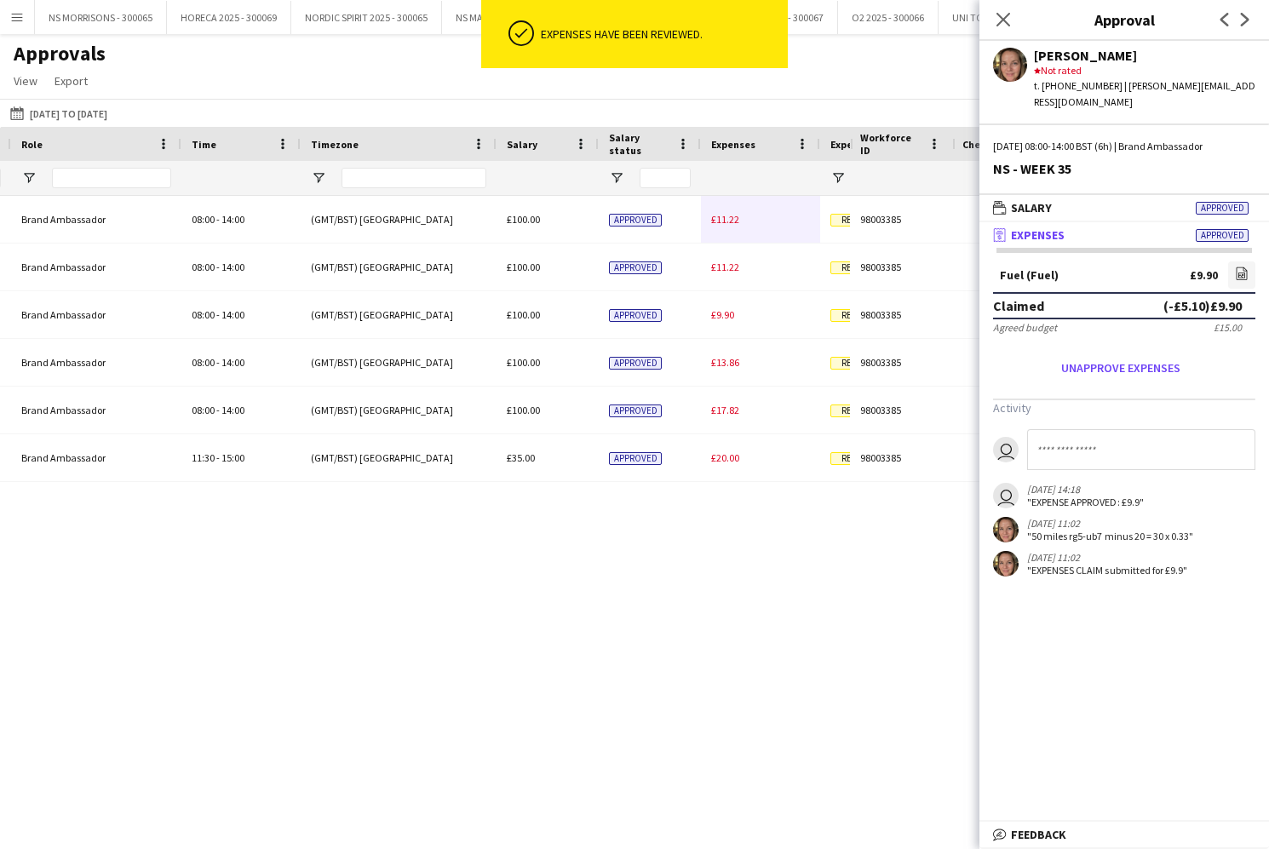
click at [723, 221] on span "£11.22" at bounding box center [725, 219] width 28 height 13
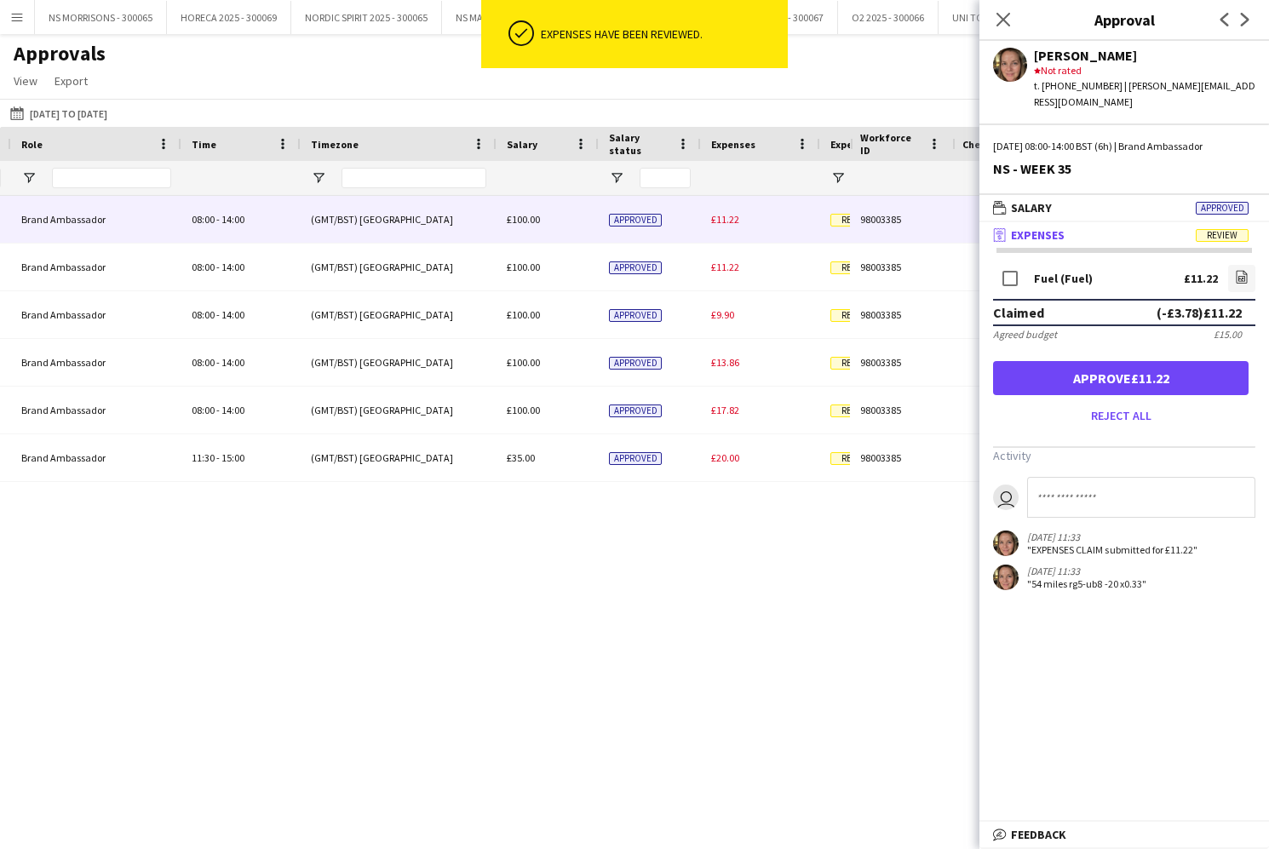
click at [1074, 367] on button "Approve £11.22" at bounding box center [1120, 378] width 255 height 34
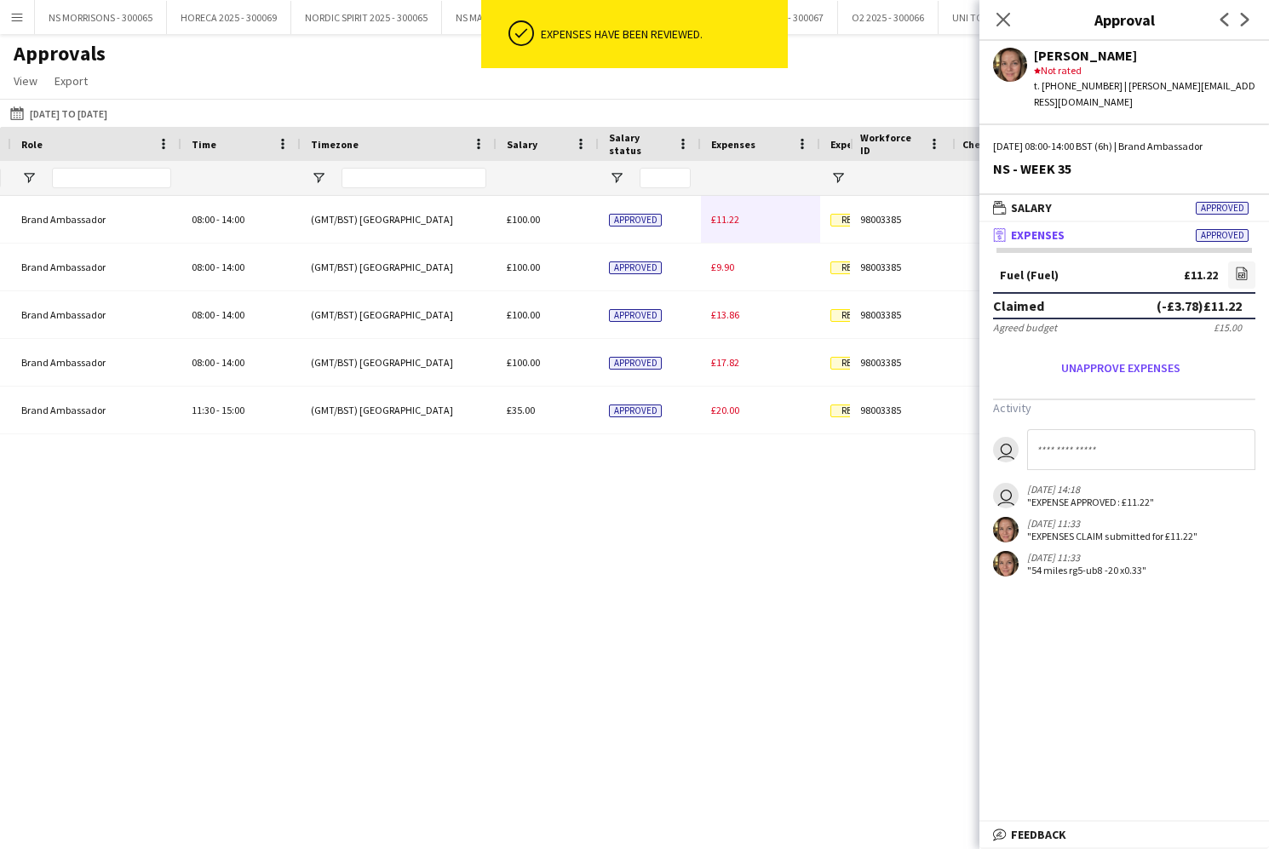
click at [720, 217] on span "£11.22" at bounding box center [725, 219] width 28 height 13
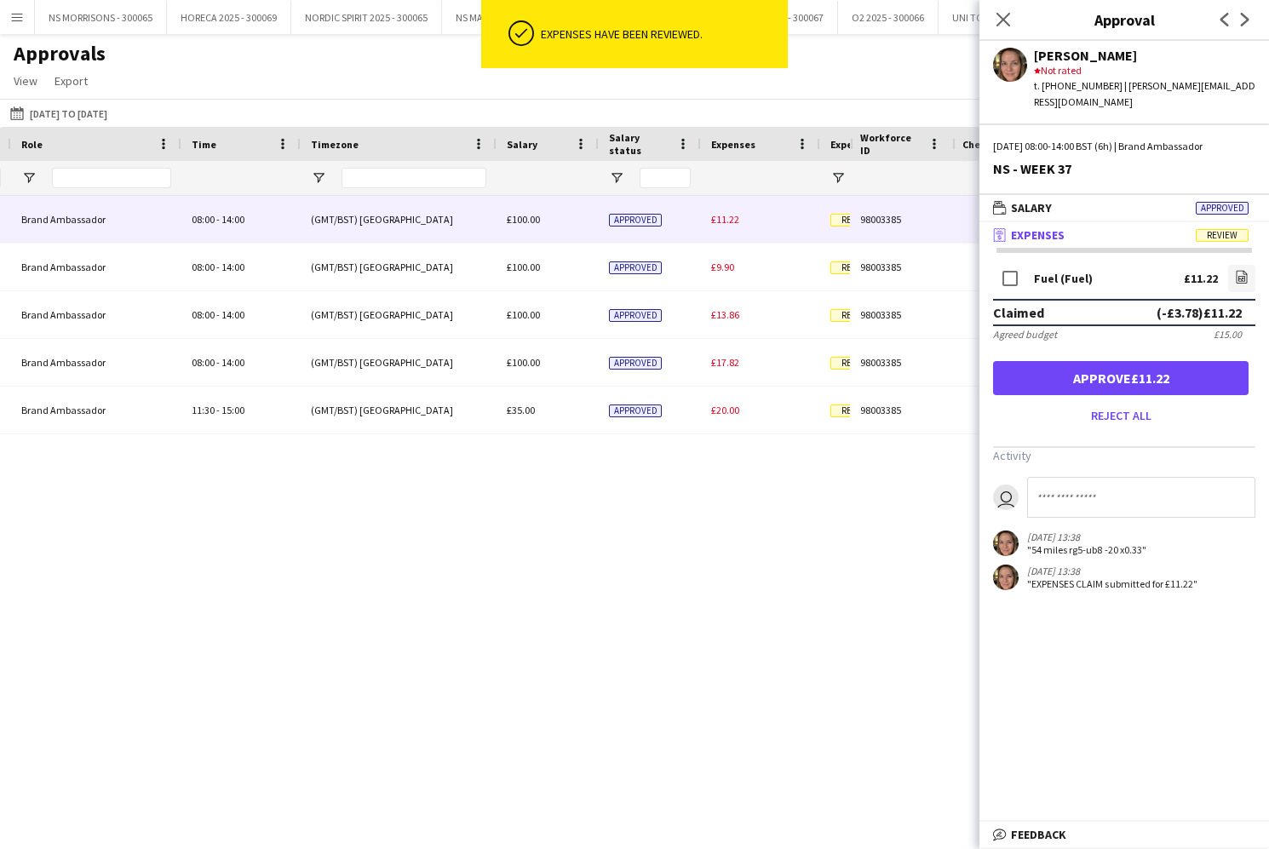
click at [1050, 361] on button "Approve £11.22" at bounding box center [1120, 378] width 255 height 34
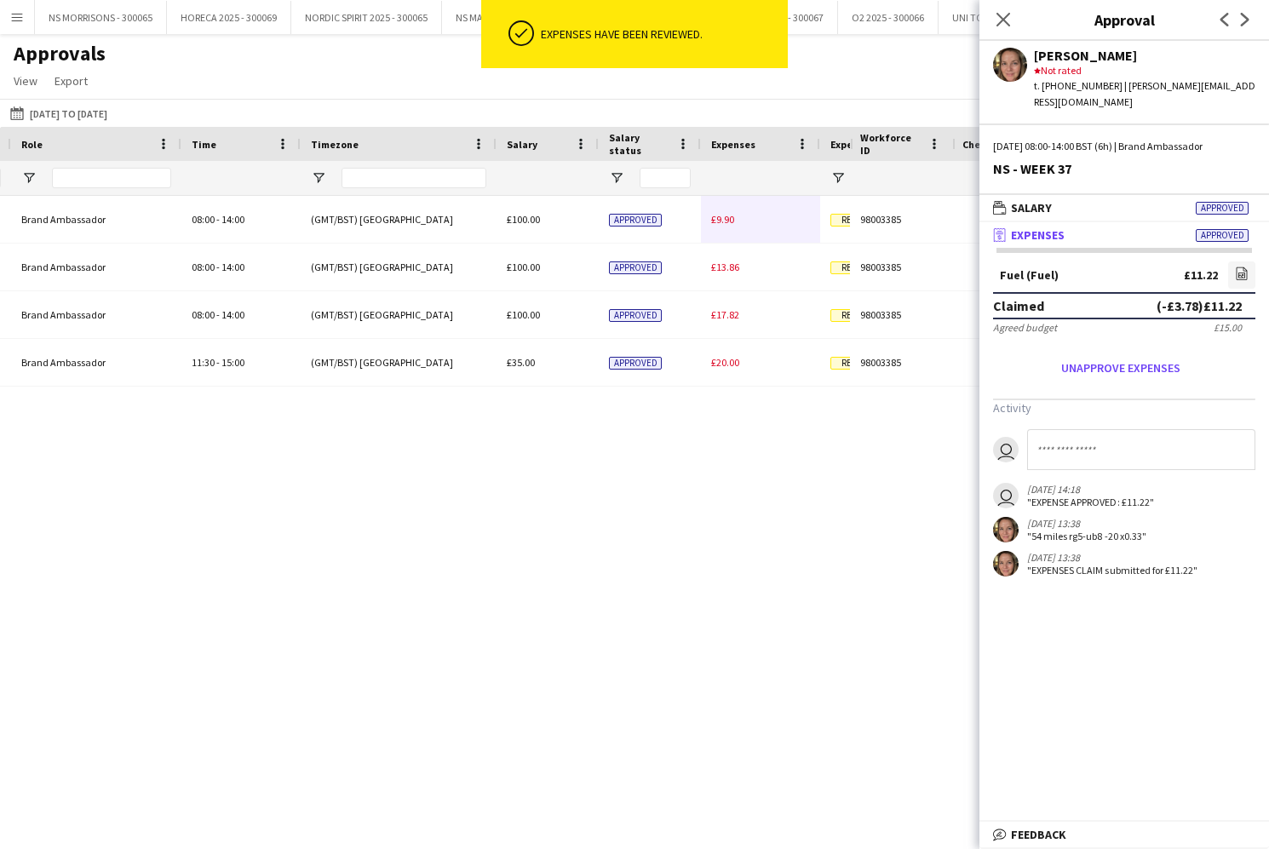
click at [725, 219] on div "£9.90" at bounding box center [760, 219] width 119 height 47
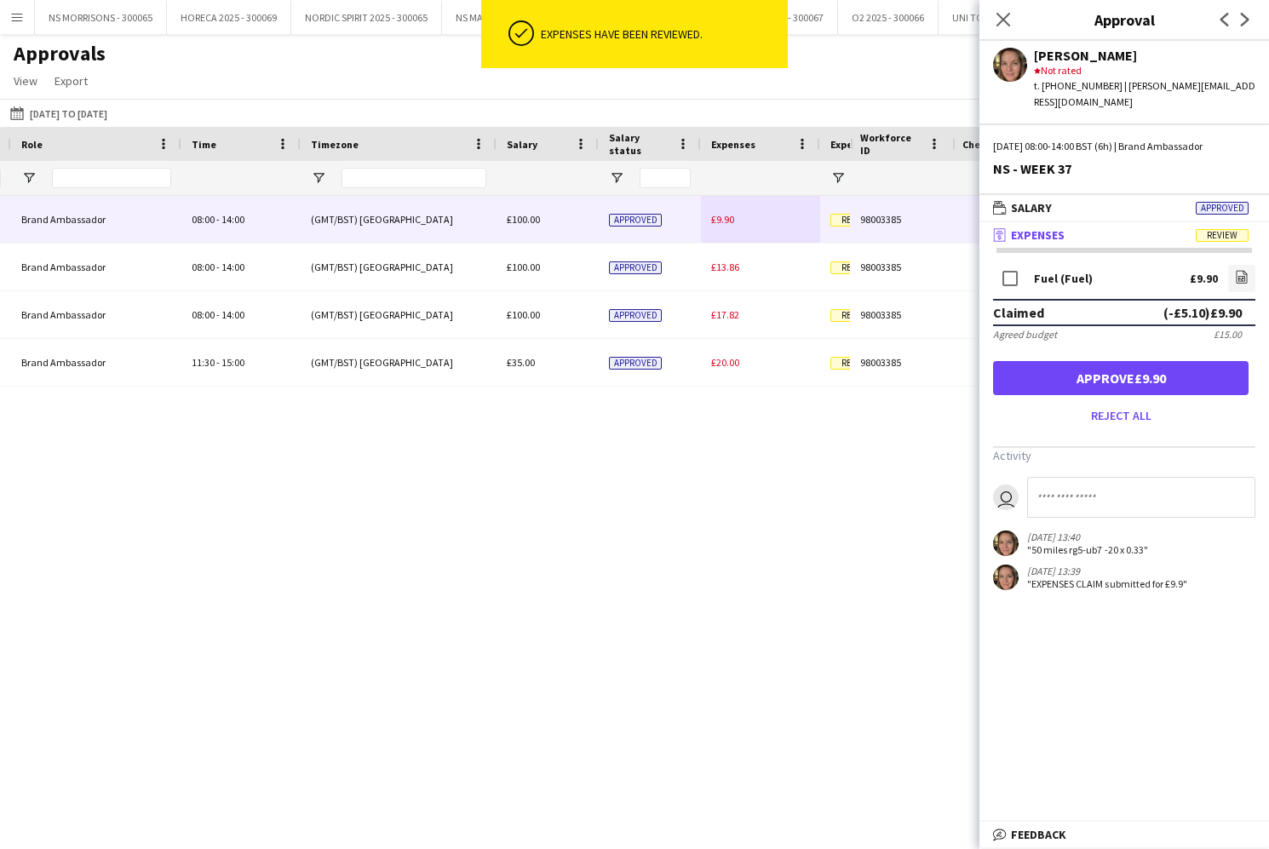
drag, startPoint x: 1106, startPoint y: 349, endPoint x: 1086, endPoint y: 346, distance: 19.9
click at [1105, 361] on button "Approve £9.90" at bounding box center [1120, 378] width 255 height 34
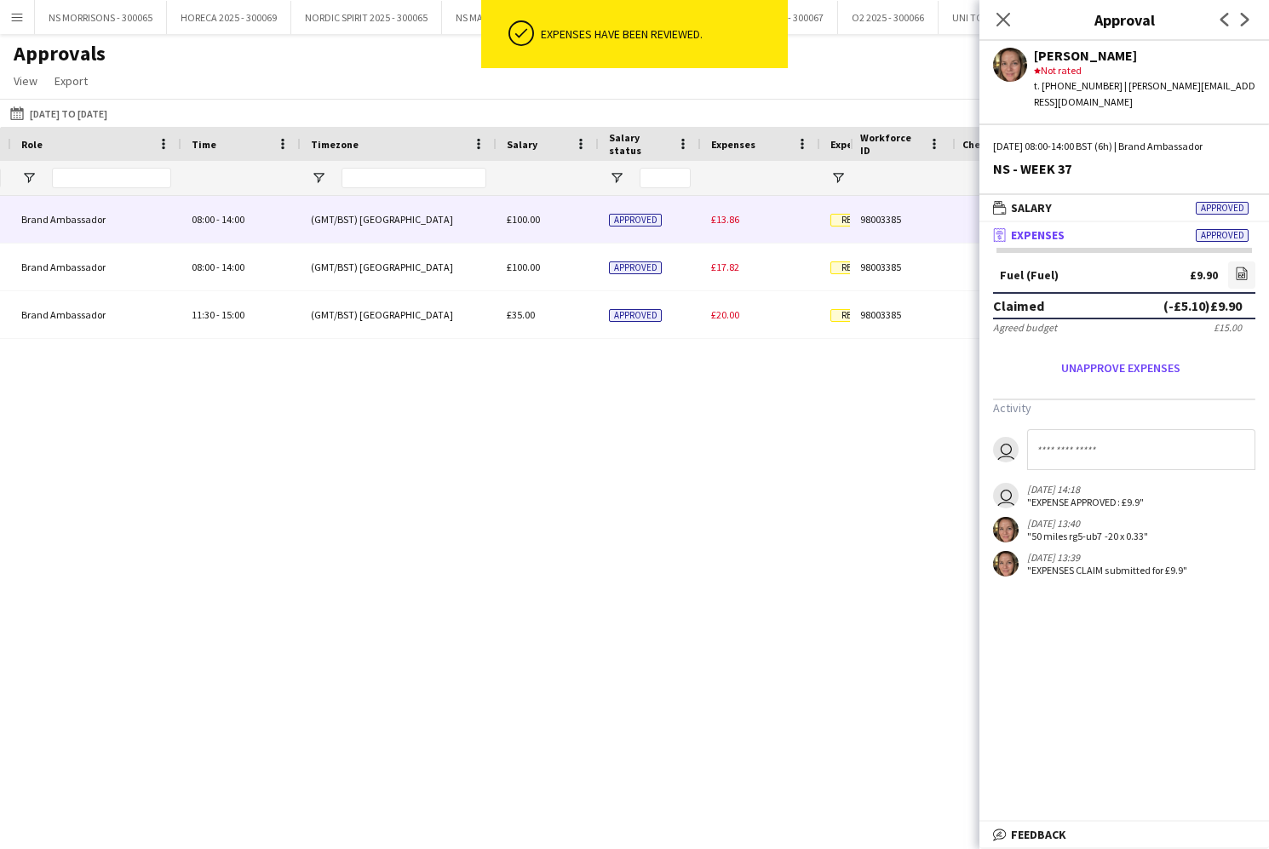
click at [723, 213] on div "£13.86" at bounding box center [760, 219] width 119 height 47
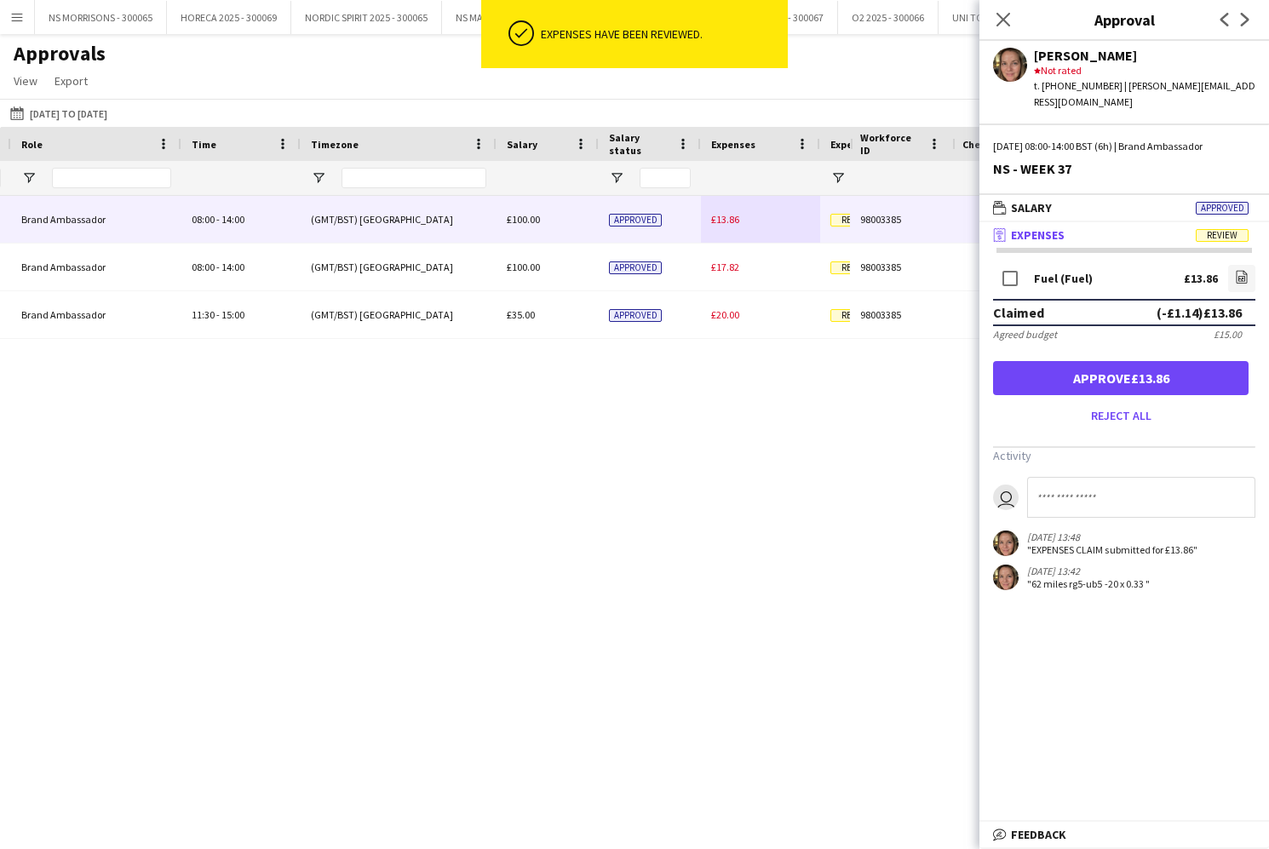
click at [1073, 370] on button "Approve £13.86" at bounding box center [1120, 378] width 255 height 34
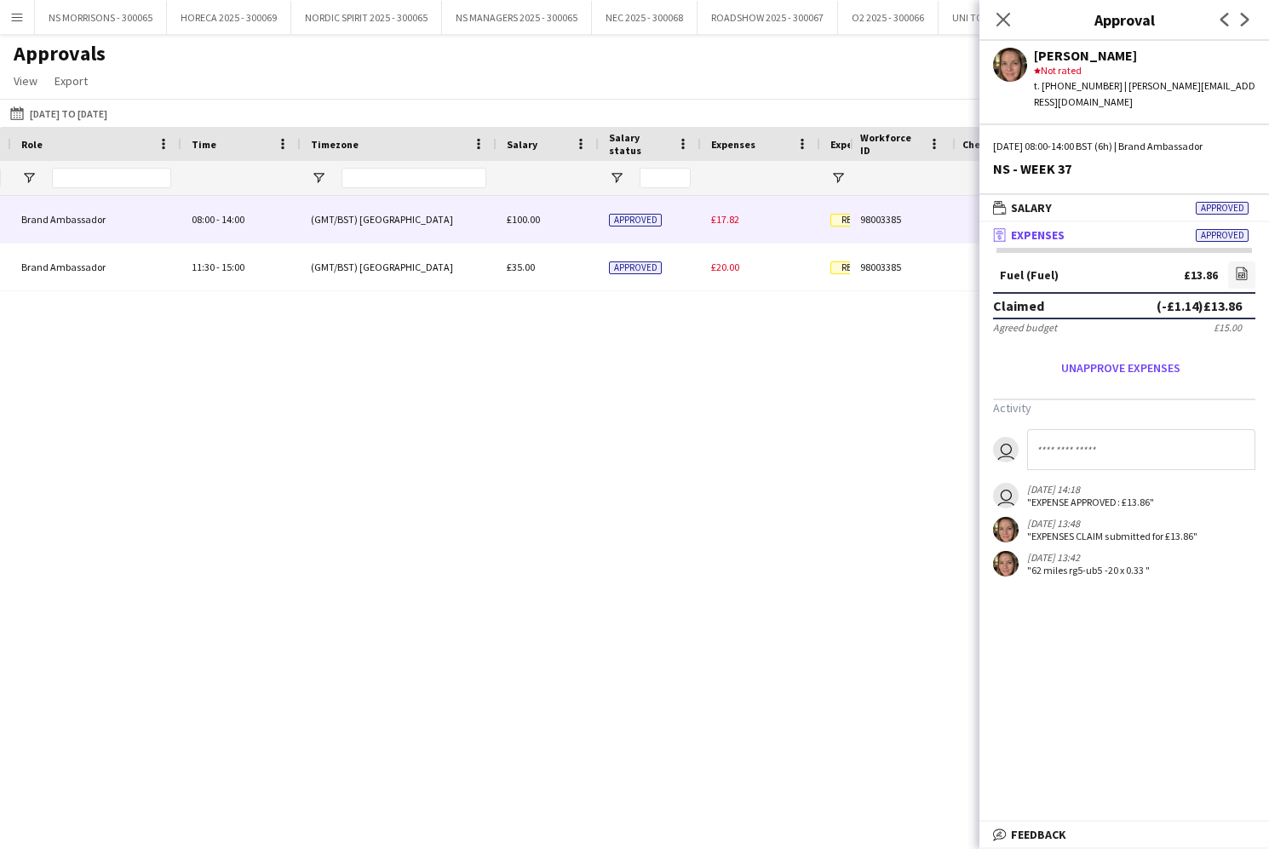
click at [717, 214] on span "£17.82" at bounding box center [725, 219] width 28 height 13
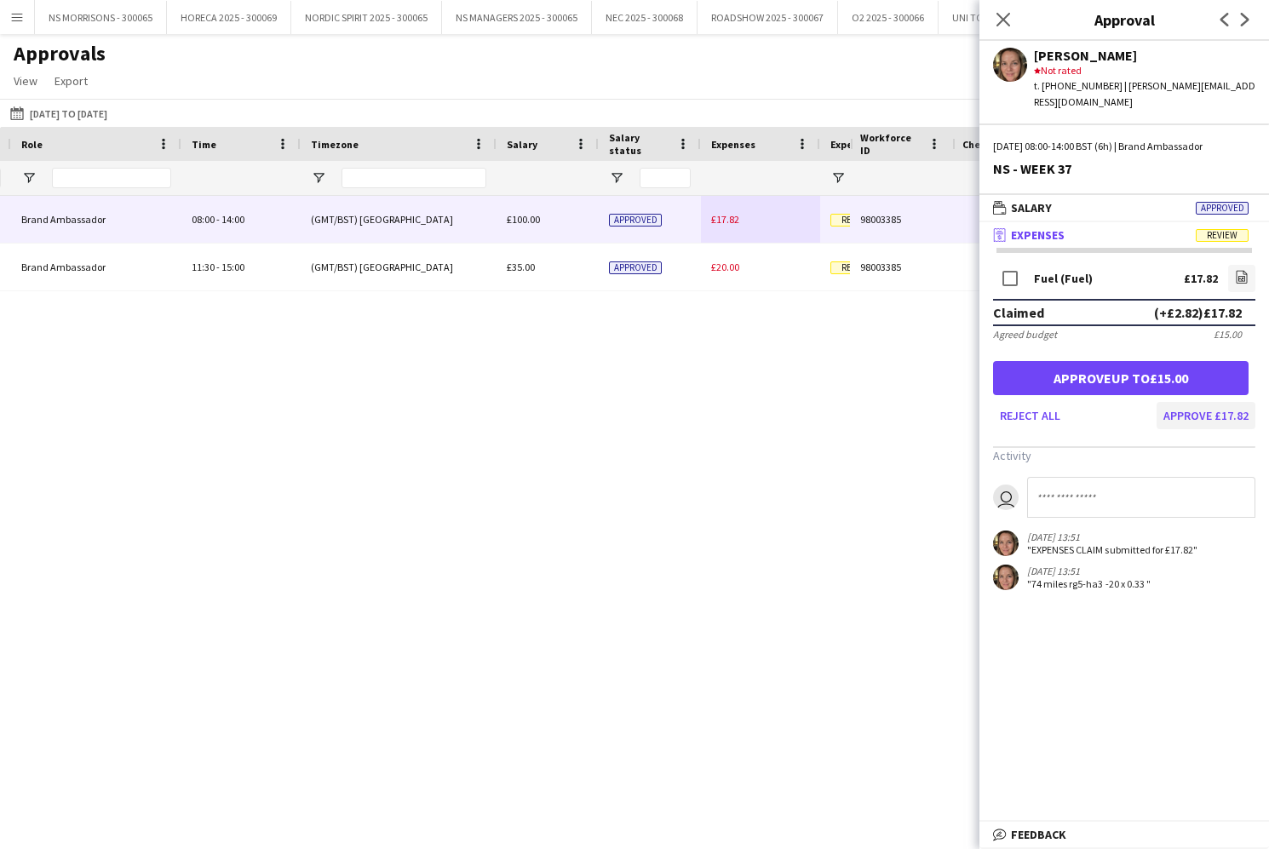
click at [1211, 402] on button "Approve £17.82" at bounding box center [1205, 415] width 99 height 27
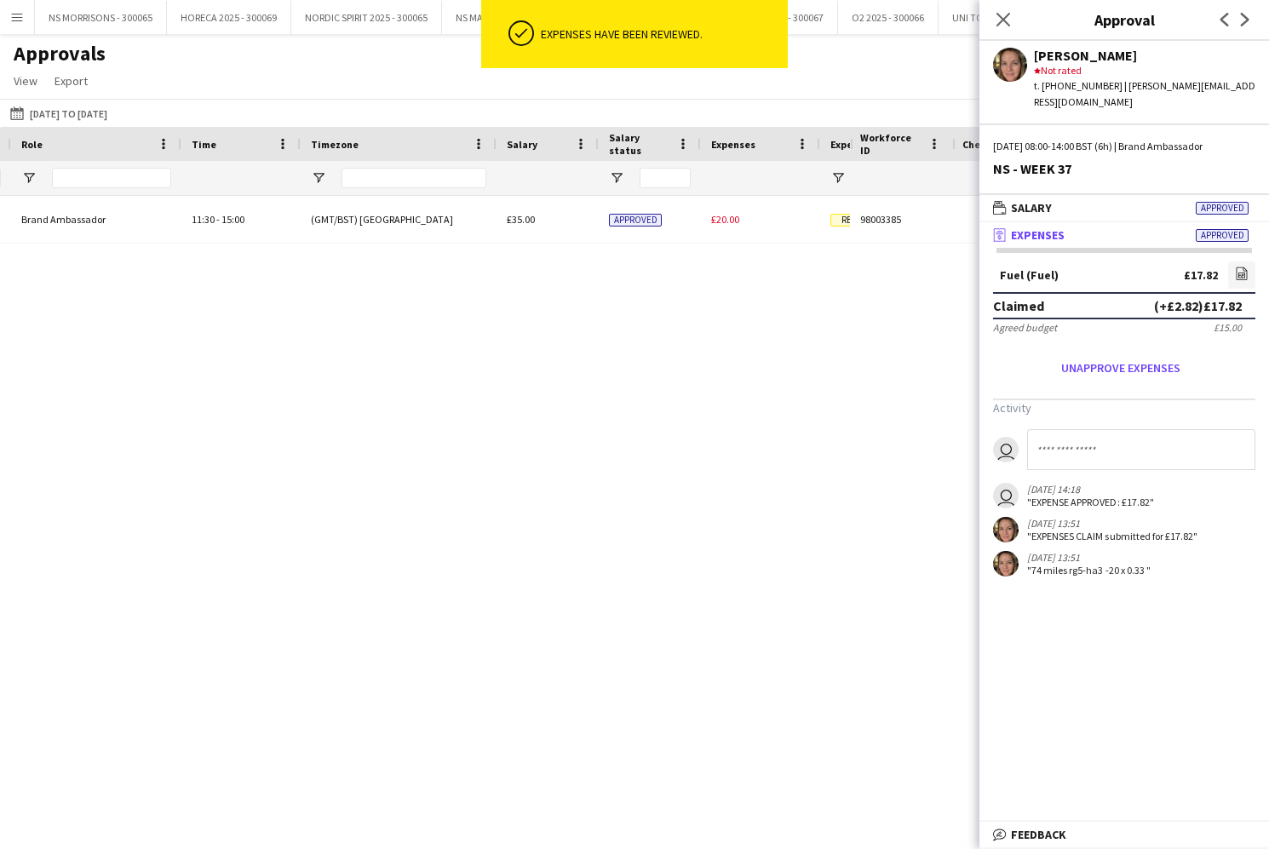
click at [731, 218] on div "NORDIC SPIRIT 2025 - 300065 NS - WEEK 37 Brand Ambassador 08:00 - 14:00 (GMT/BS…" at bounding box center [560, 220] width 2495 height 48
click at [731, 218] on span "£20.00" at bounding box center [725, 219] width 28 height 13
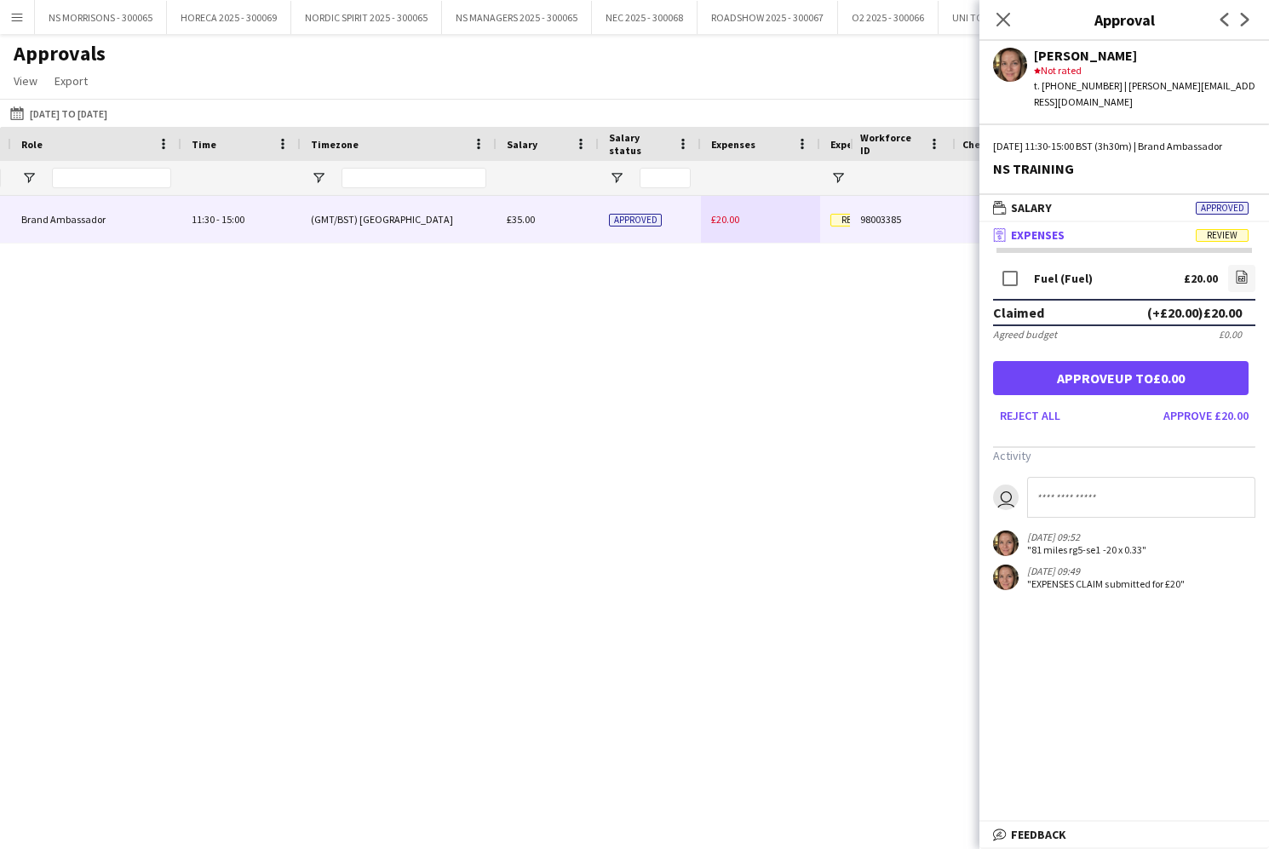
click at [1149, 482] on input at bounding box center [1141, 497] width 228 height 41
click at [1197, 415] on button "Approve £20.00" at bounding box center [1205, 415] width 99 height 27
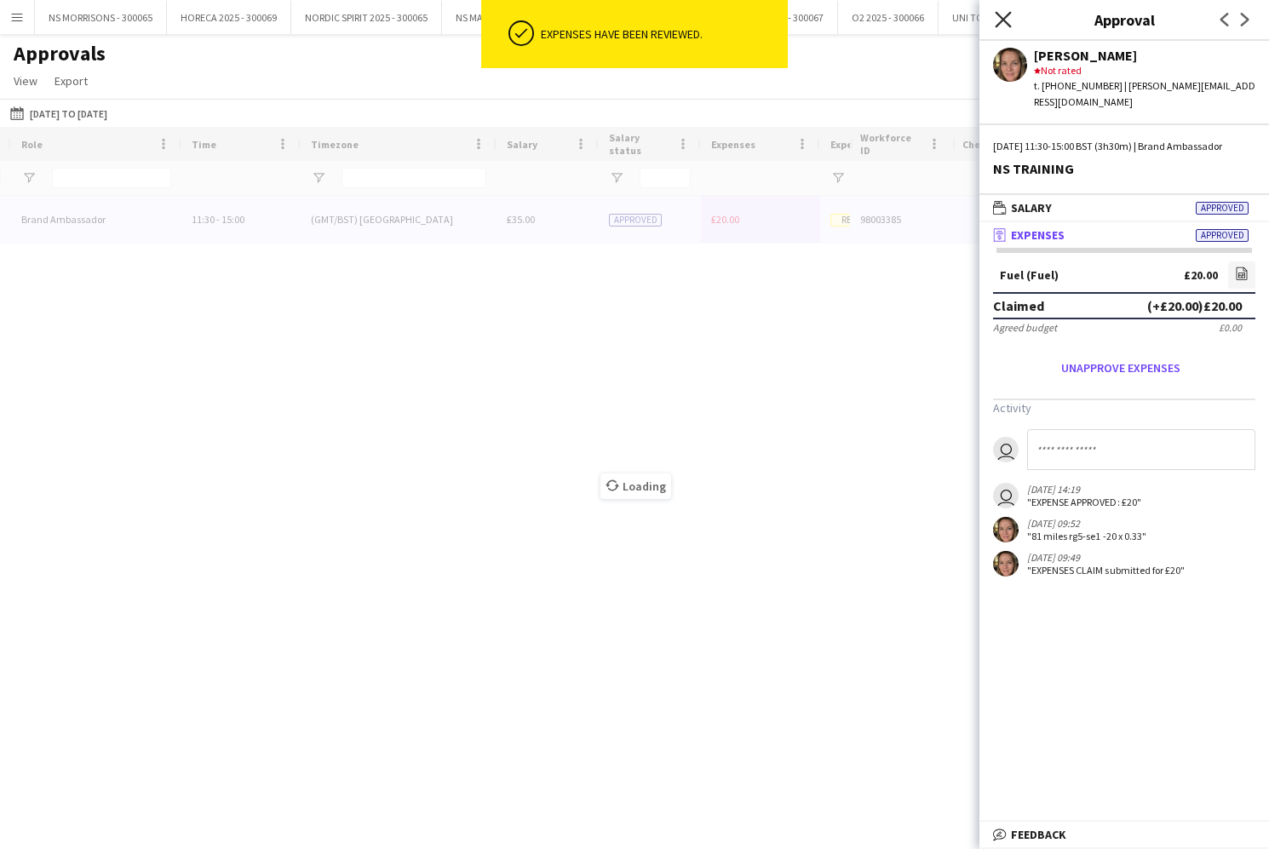
click at [996, 16] on icon "Close pop-in" at bounding box center [1002, 19] width 16 height 16
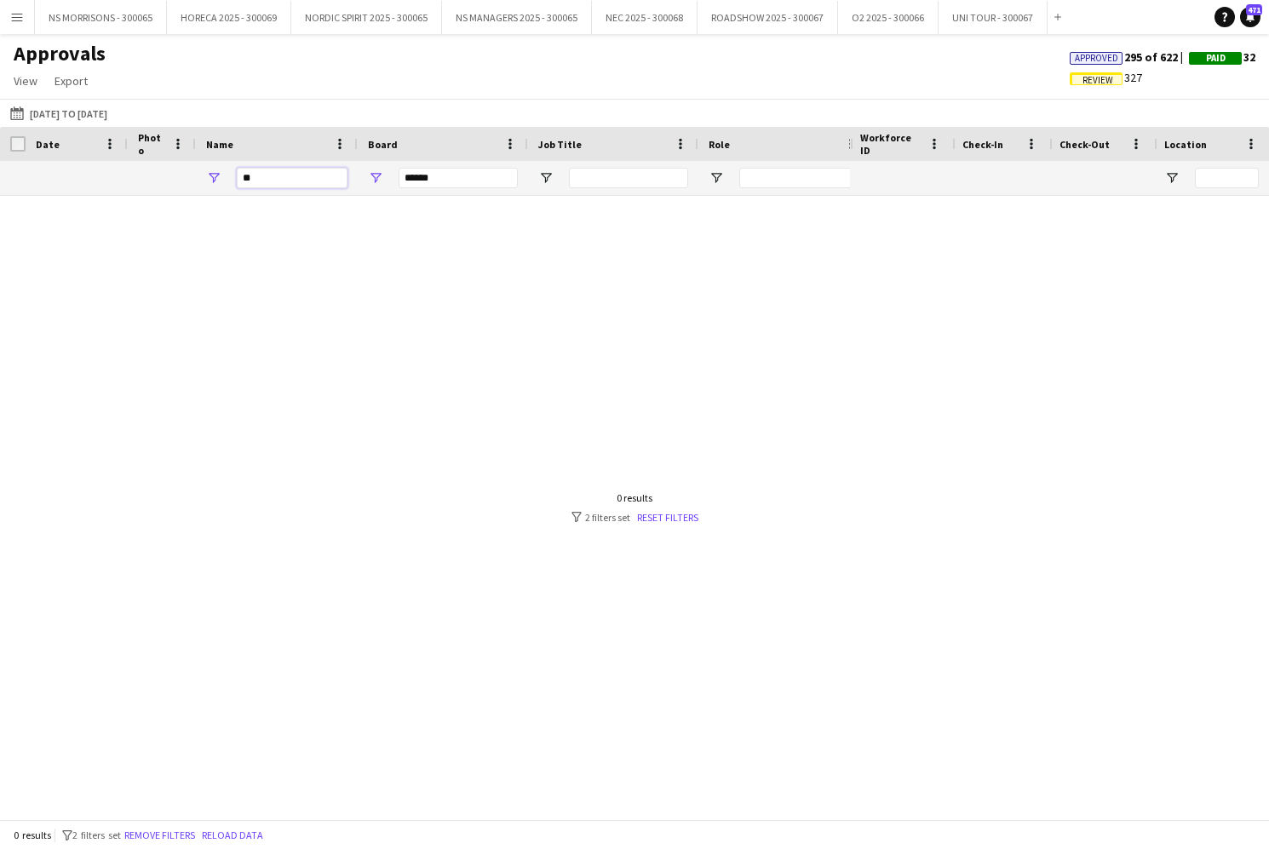
type input "*"
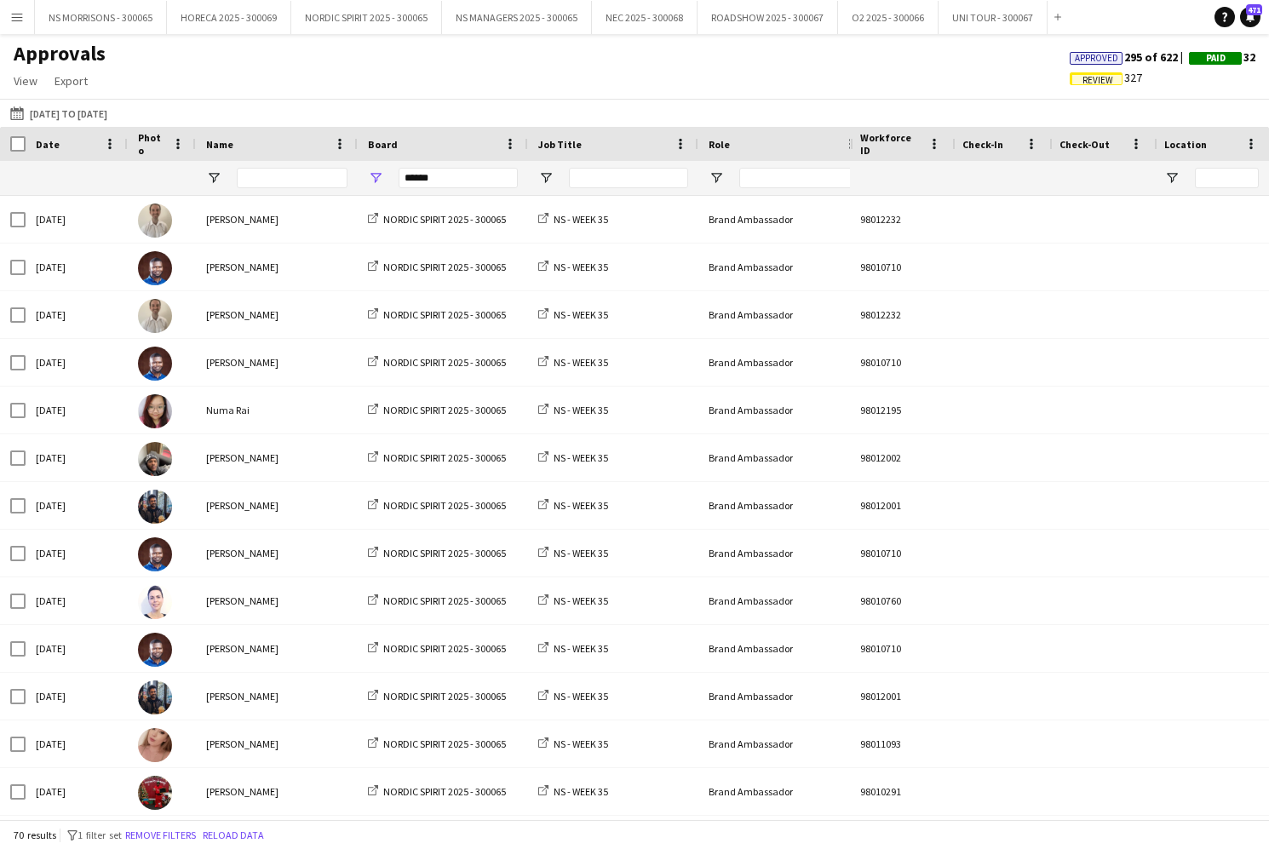
click at [14, 21] on app-icon "Menu" at bounding box center [17, 17] width 14 height 14
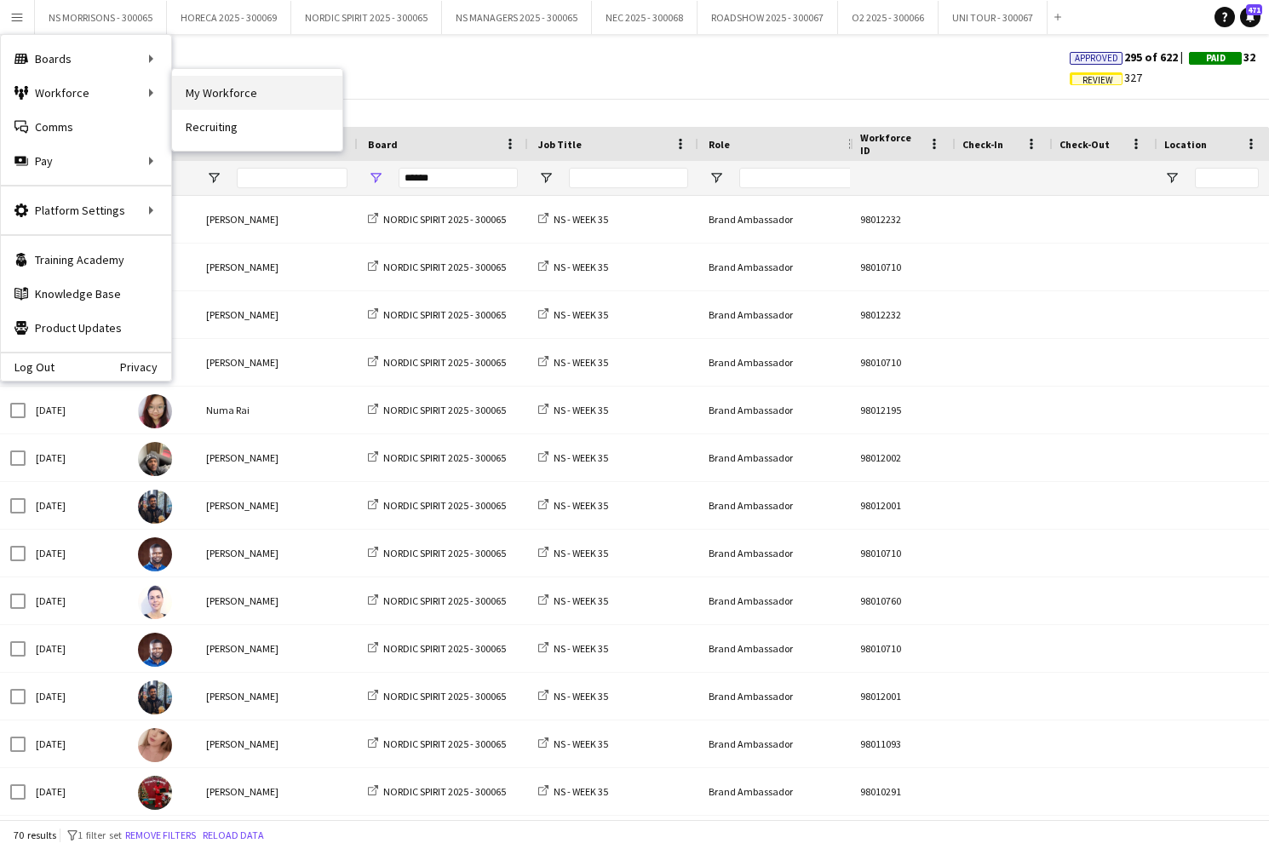
click at [300, 101] on link "My Workforce" at bounding box center [257, 93] width 170 height 34
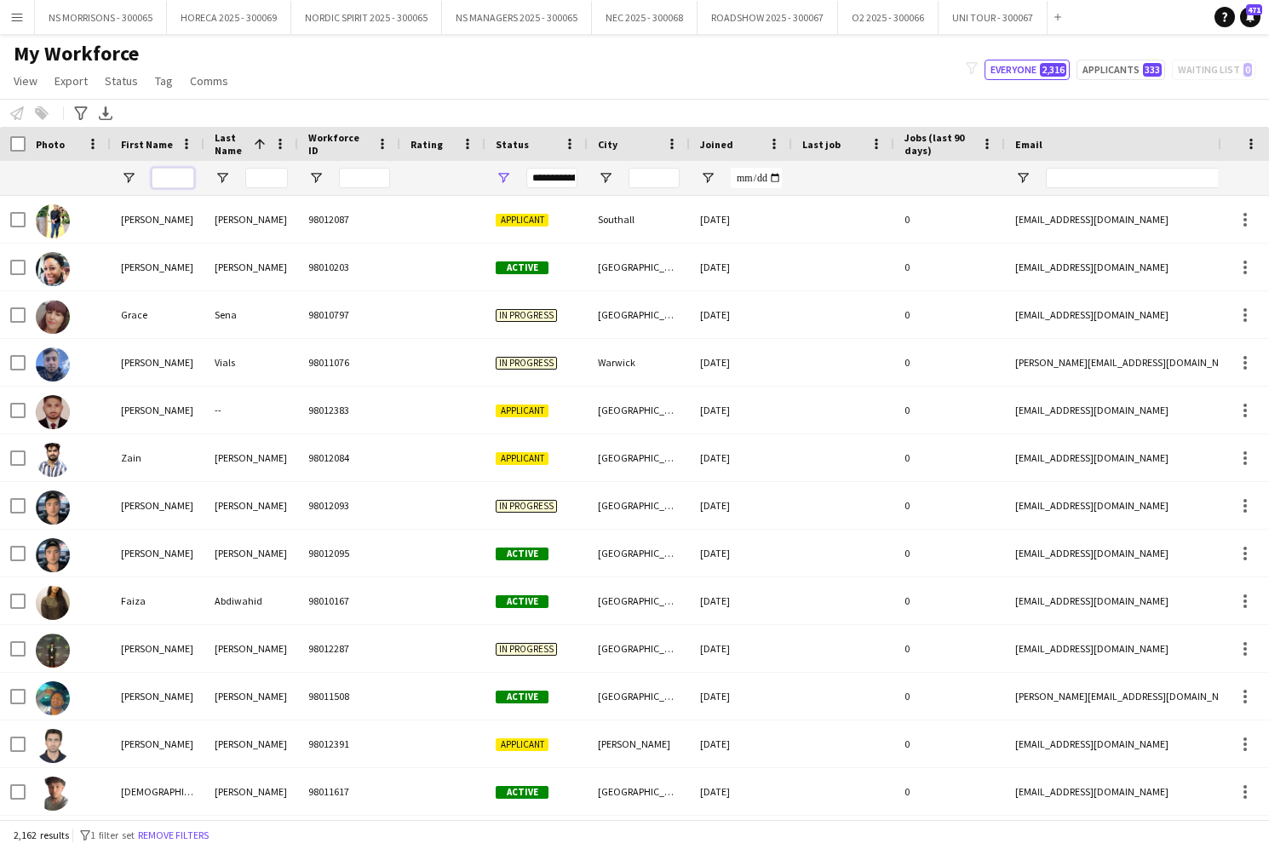
click at [185, 185] on input "First Name Filter Input" at bounding box center [173, 178] width 43 height 20
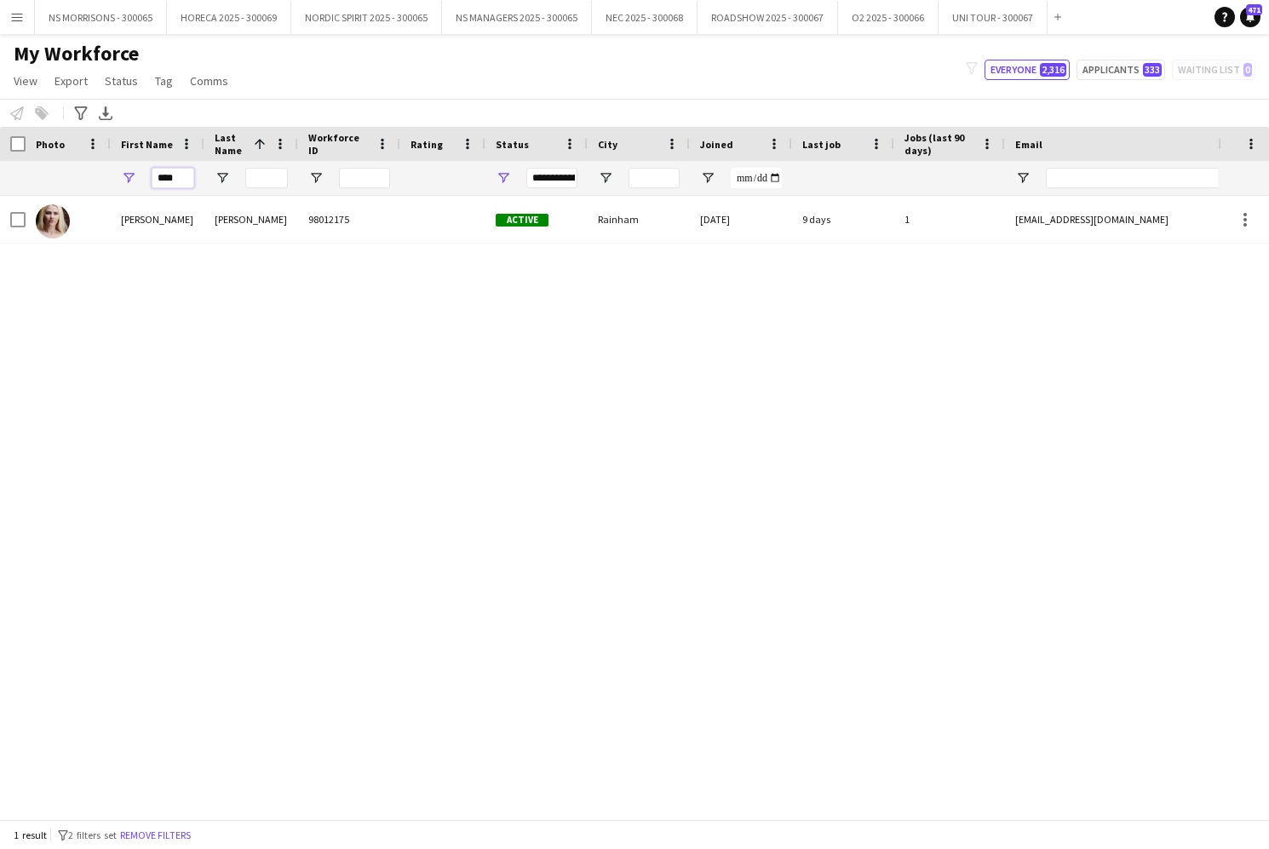
type input "****"
click at [335, 312] on div "Nikki Lee 98012175 Active Rainham 20-05-2025 9 days 1 nikkithebimbo@aol.com 078…" at bounding box center [609, 507] width 1218 height 623
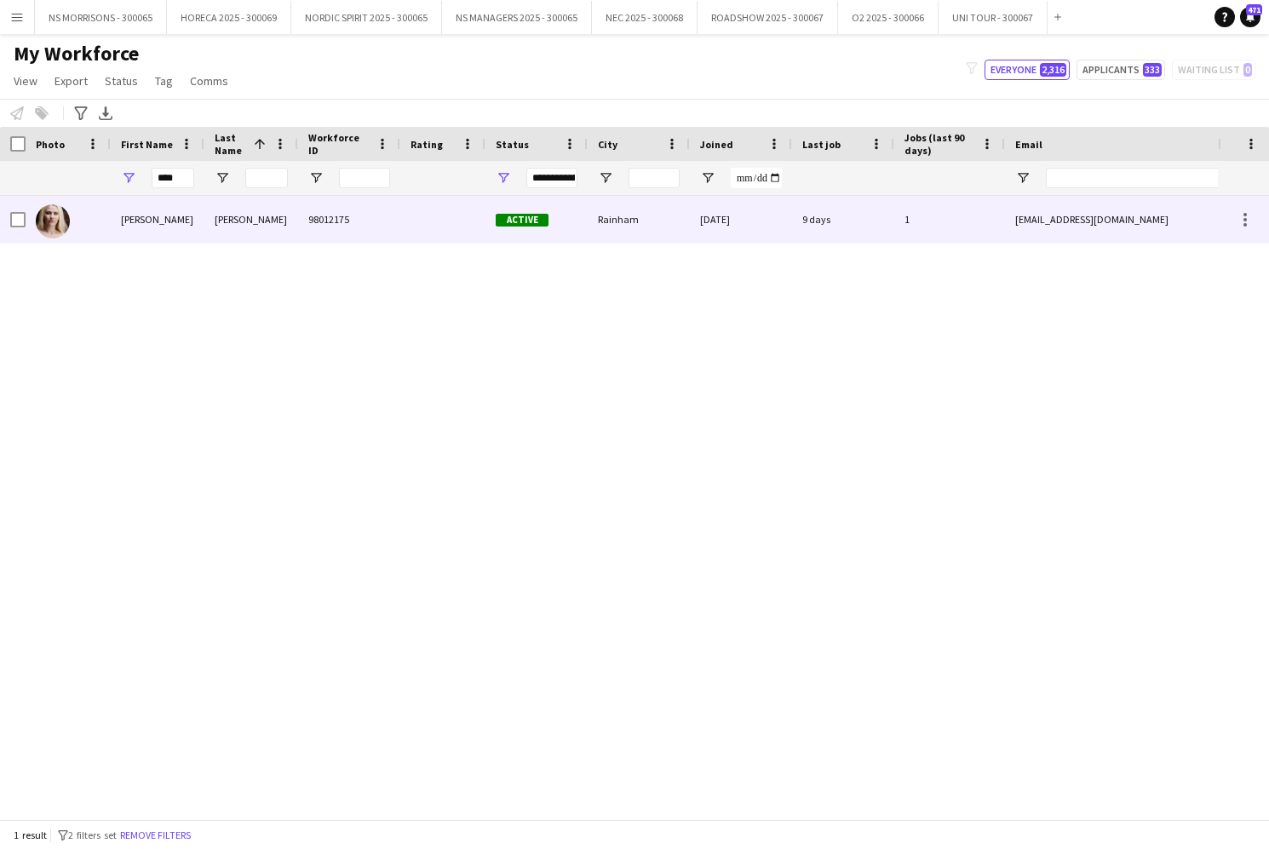
click at [132, 214] on div "Nikki" at bounding box center [158, 219] width 94 height 47
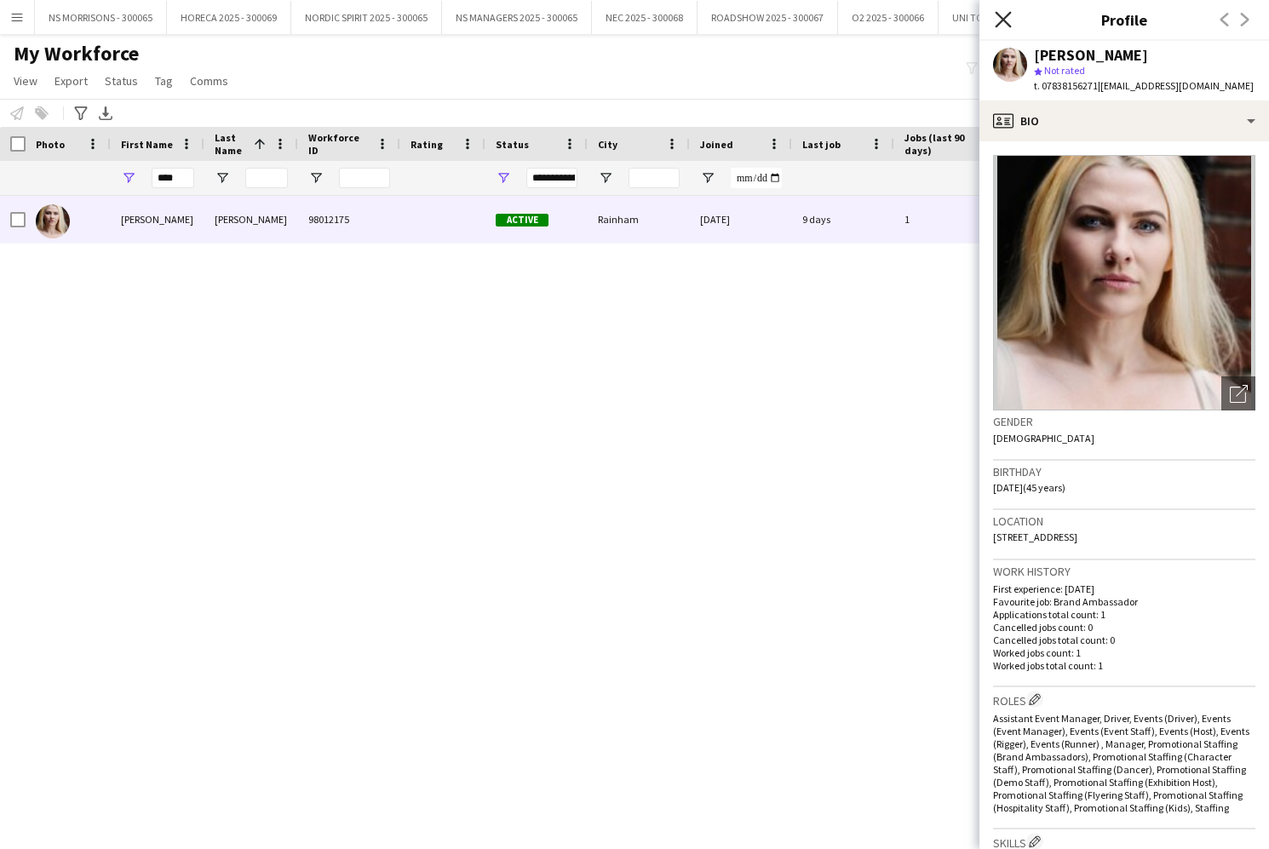
click at [995, 18] on icon "Close pop-in" at bounding box center [1002, 19] width 16 height 16
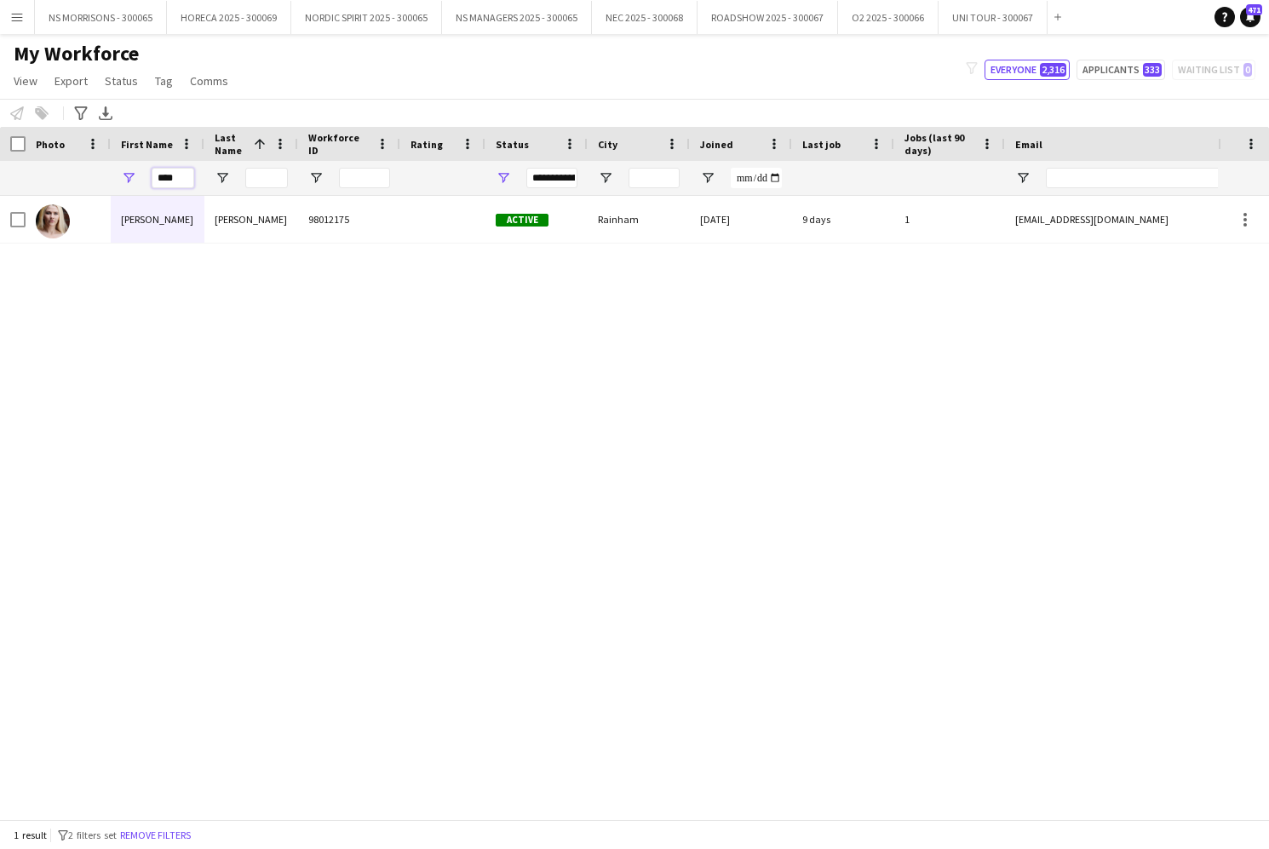
drag, startPoint x: 182, startPoint y: 176, endPoint x: 146, endPoint y: 180, distance: 35.9
click at [146, 180] on div "****" at bounding box center [158, 178] width 94 height 34
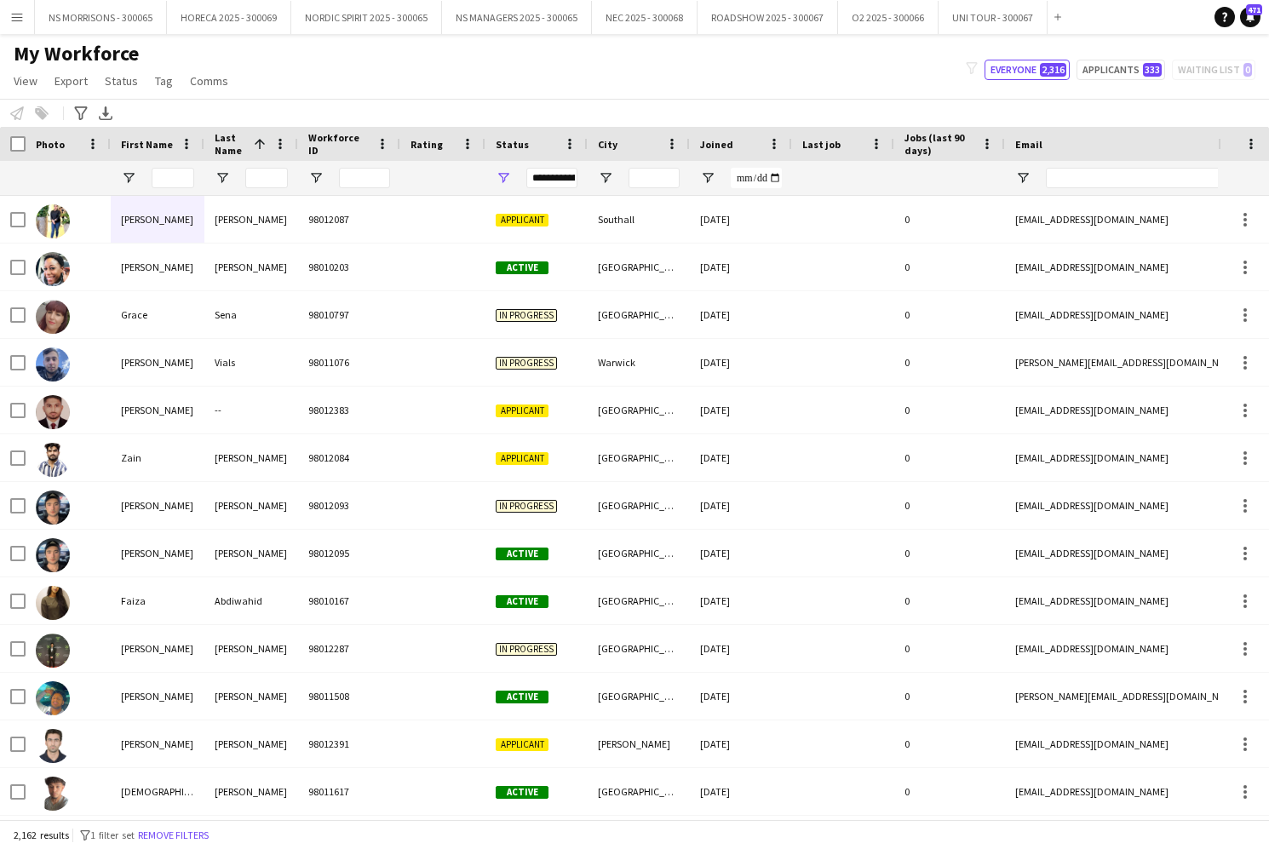
drag, startPoint x: 20, startPoint y: 19, endPoint x: 38, endPoint y: 50, distance: 36.6
click at [19, 19] on app-icon "Menu" at bounding box center [17, 17] width 14 height 14
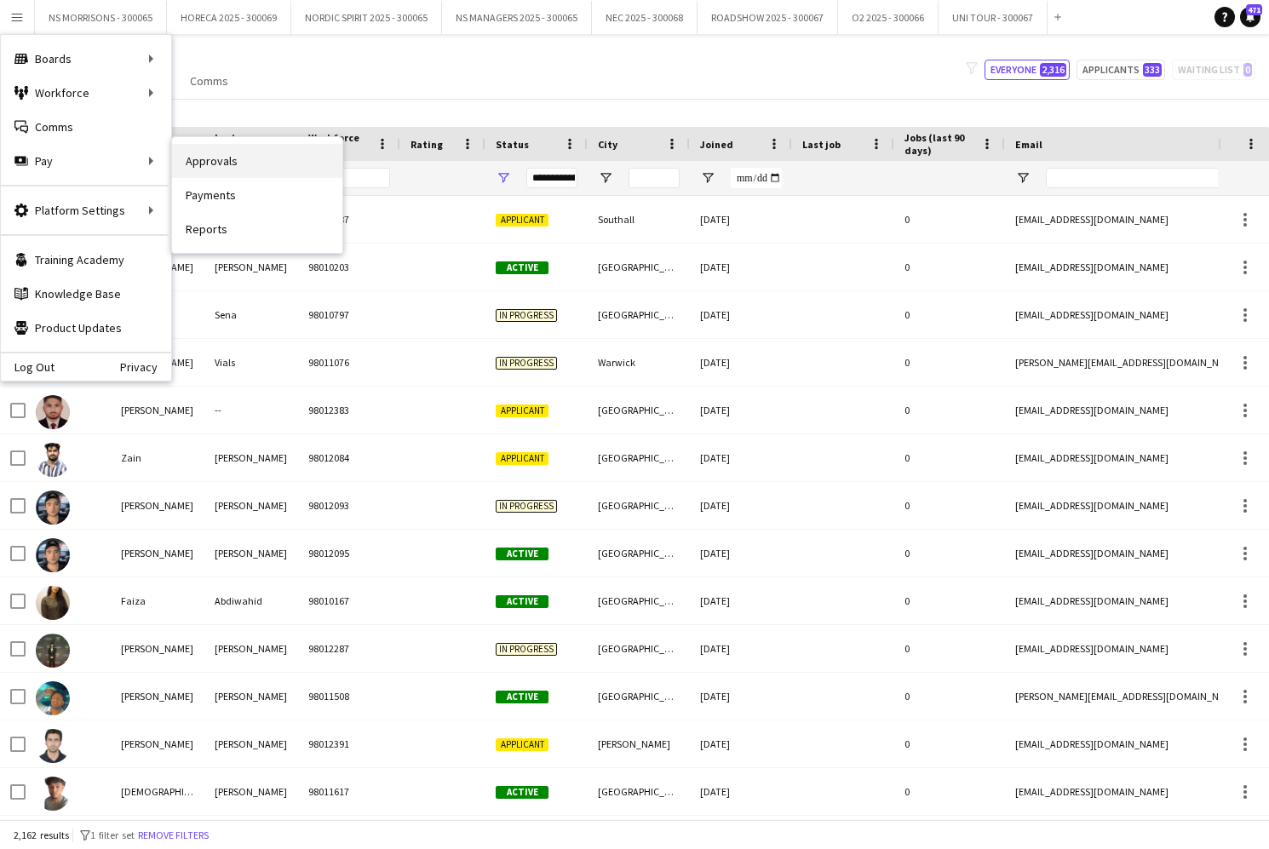
click at [230, 158] on link "Approvals" at bounding box center [257, 161] width 170 height 34
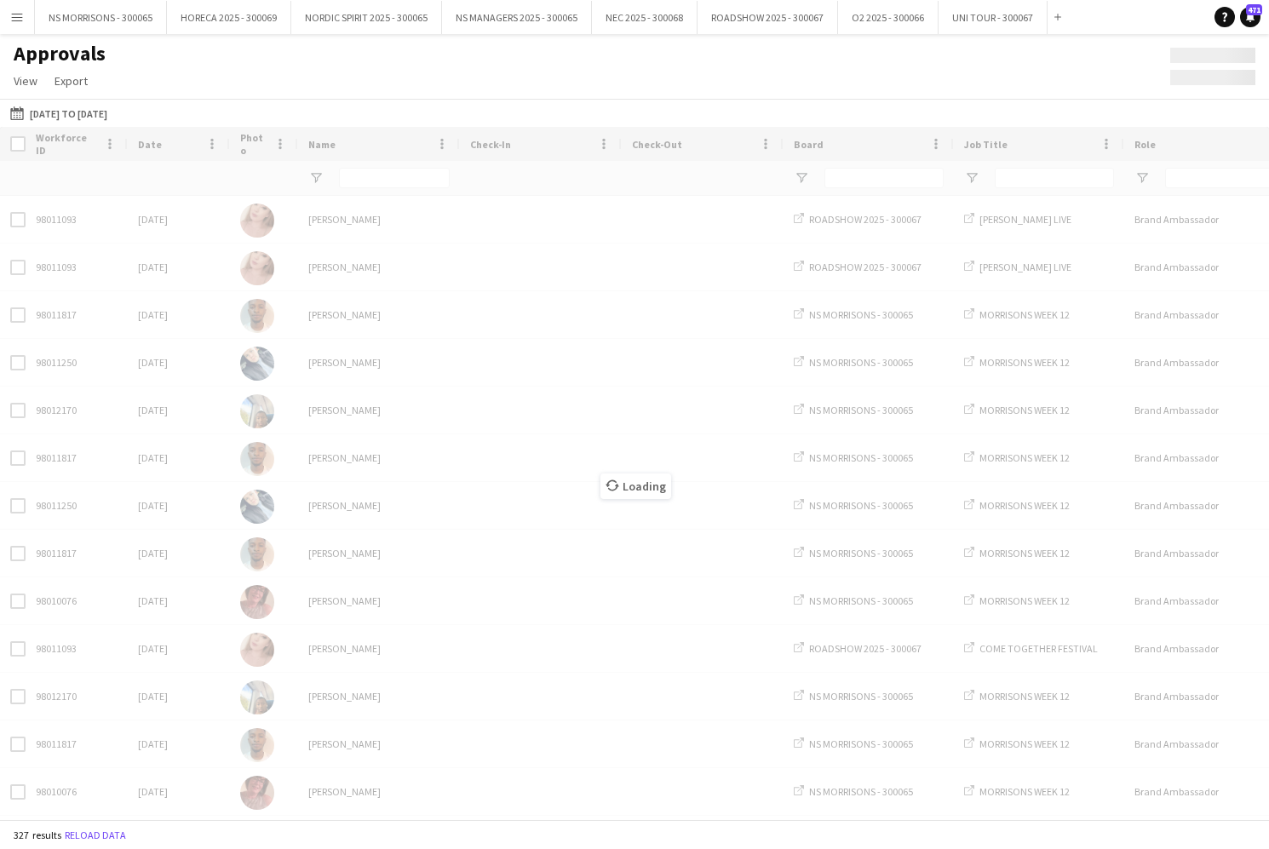
type input "******"
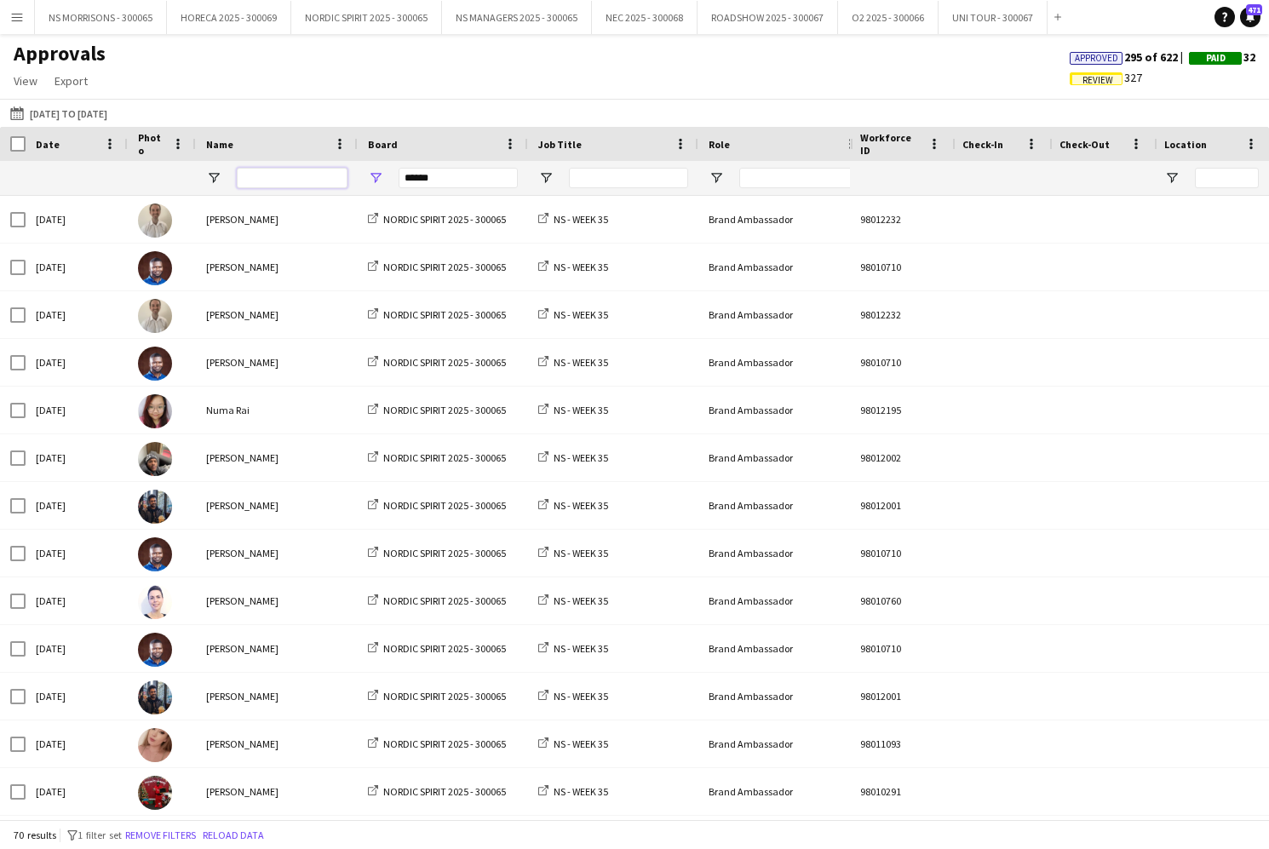
click at [276, 186] on input "Name Filter Input" at bounding box center [292, 178] width 111 height 20
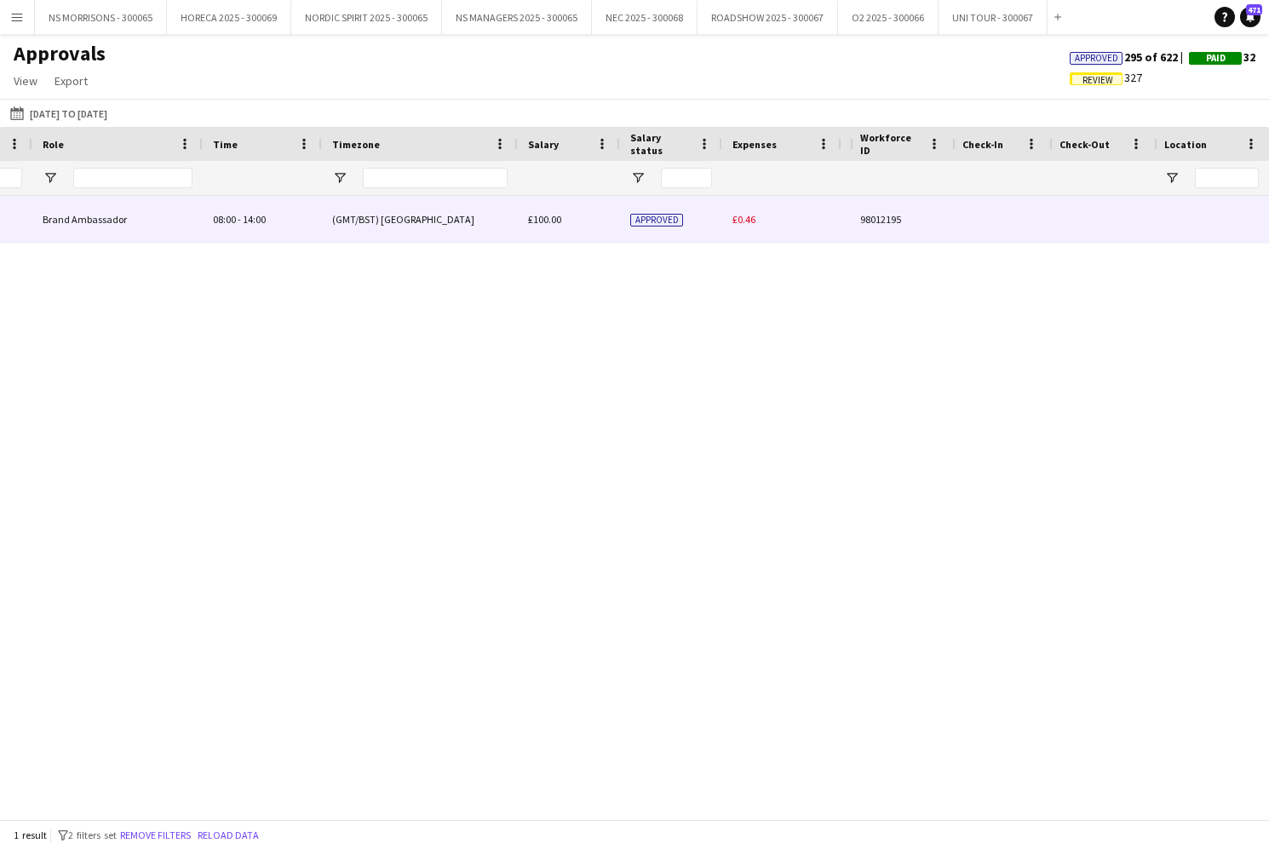
type input "****"
click at [741, 218] on span "£0.46" at bounding box center [743, 219] width 23 height 13
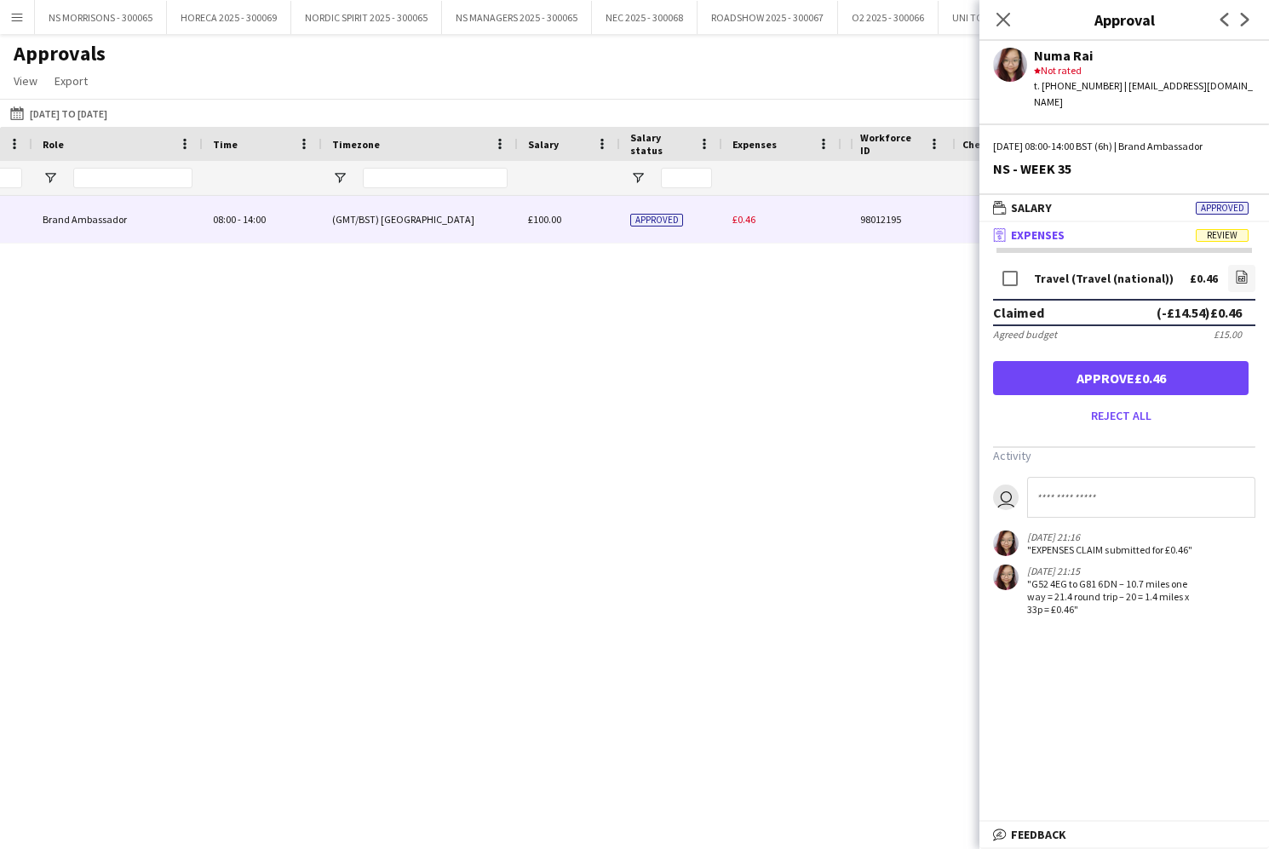
click at [1151, 361] on button "Approve £0.46" at bounding box center [1120, 378] width 255 height 34
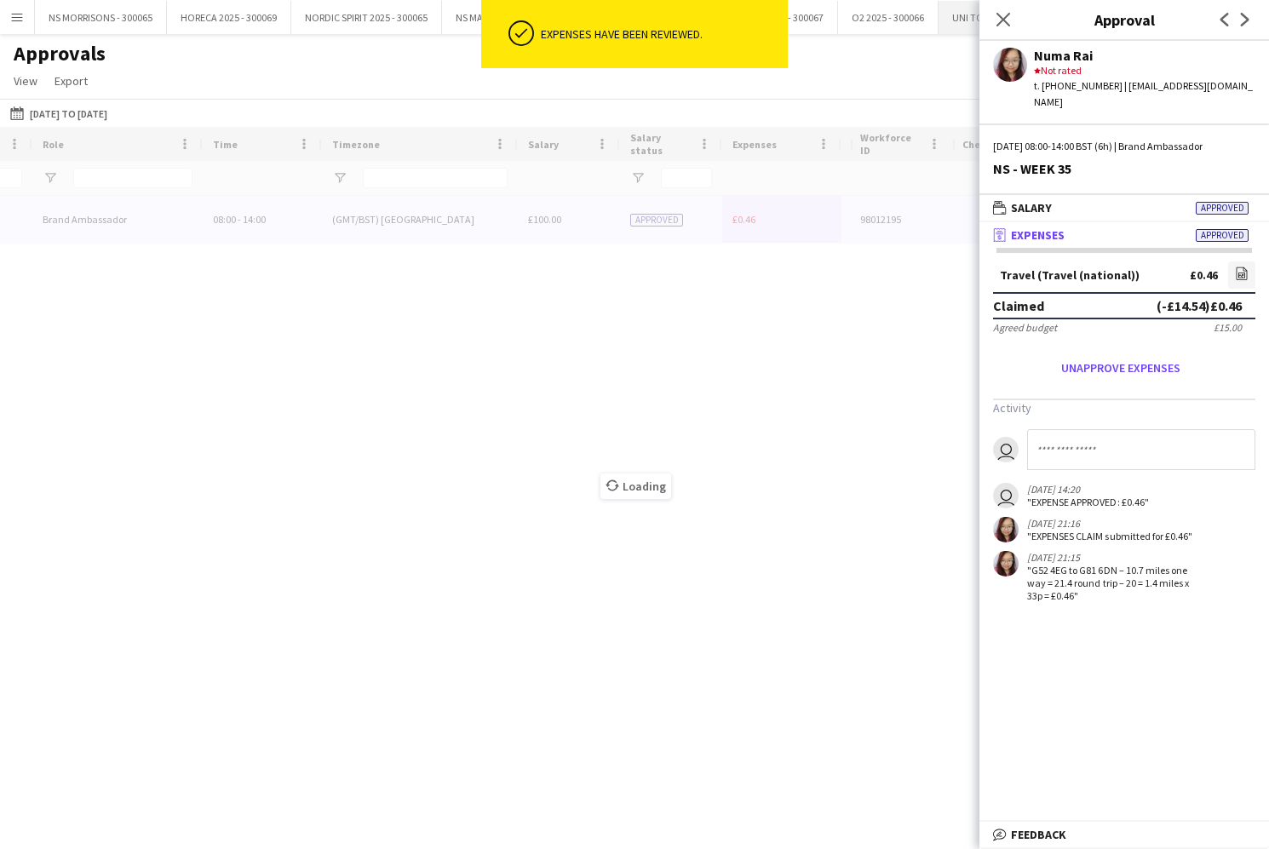
click at [997, 20] on icon "Close pop-in" at bounding box center [1003, 20] width 14 height 14
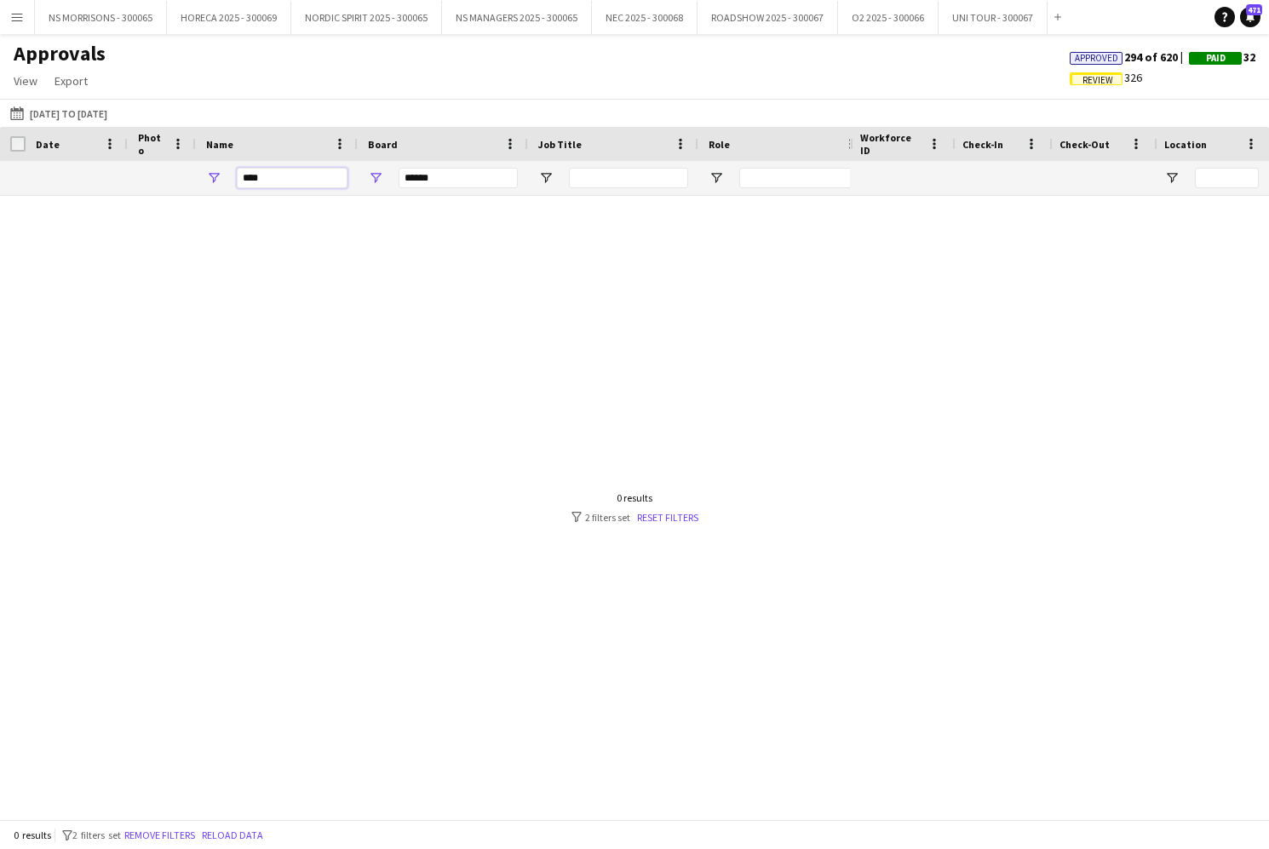
drag, startPoint x: 307, startPoint y: 178, endPoint x: 178, endPoint y: 177, distance: 129.4
click at [175, 176] on div "******" at bounding box center [1247, 178] width 2495 height 34
click at [278, 169] on input "****" at bounding box center [292, 178] width 111 height 20
click at [286, 176] on input "****" at bounding box center [292, 178] width 111 height 20
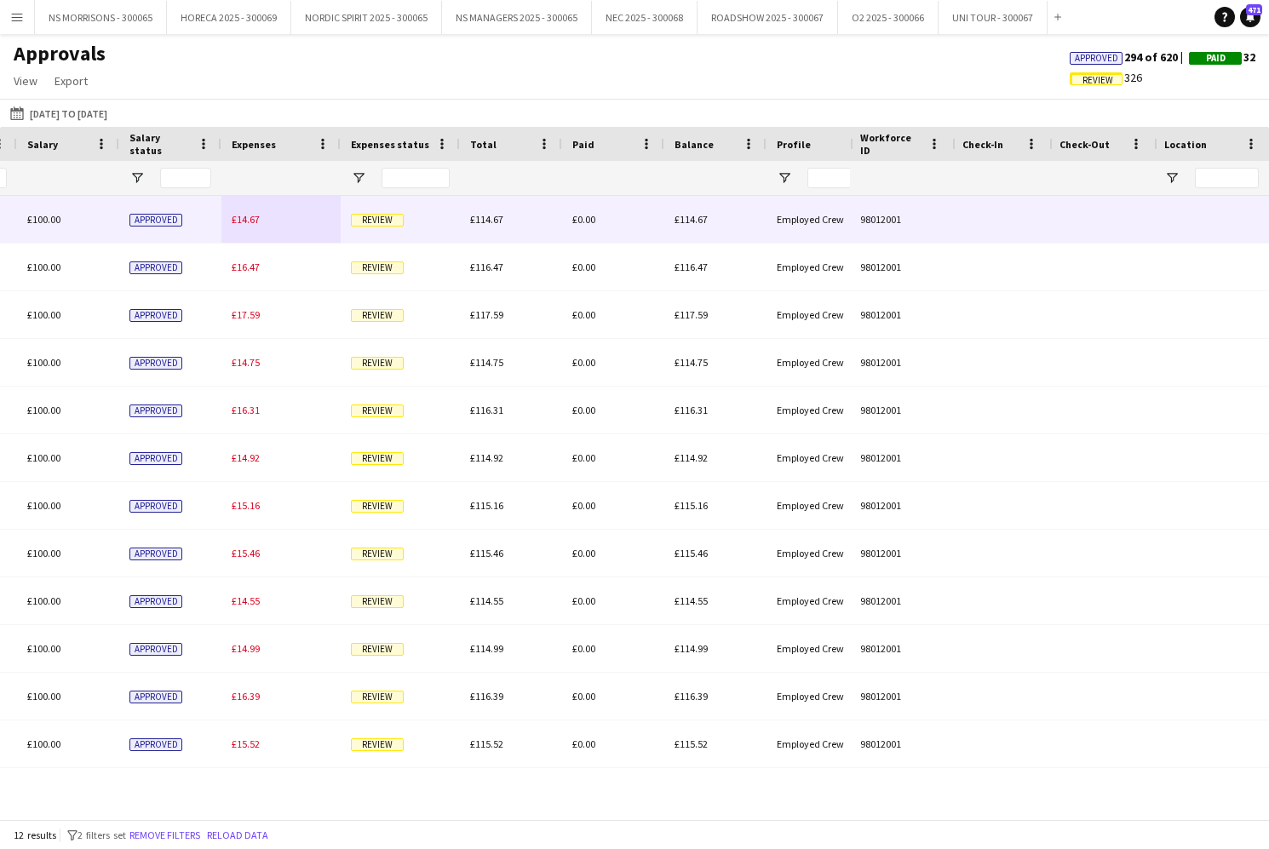
type input "******"
click at [242, 216] on span "£14.67" at bounding box center [246, 219] width 28 height 13
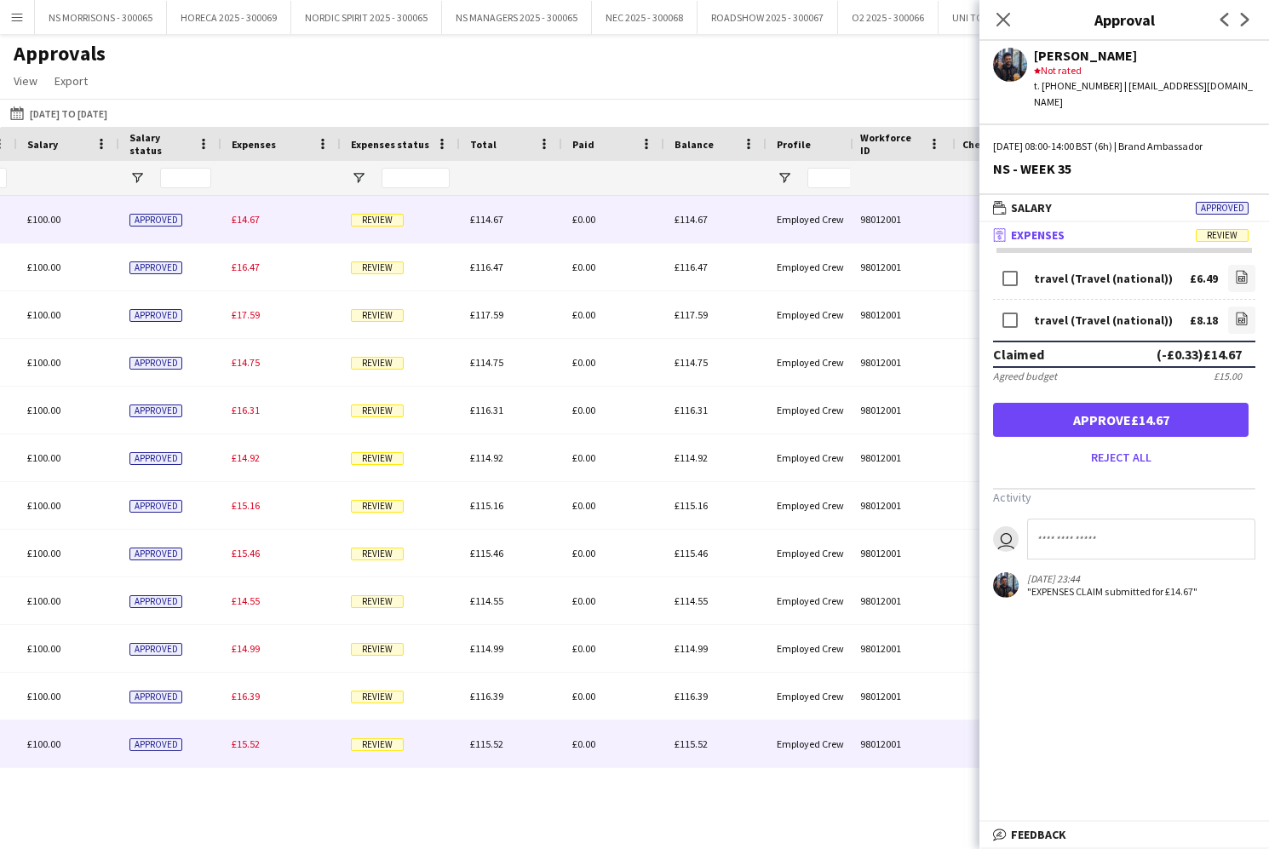
click at [242, 740] on span "£15.52" at bounding box center [246, 743] width 28 height 13
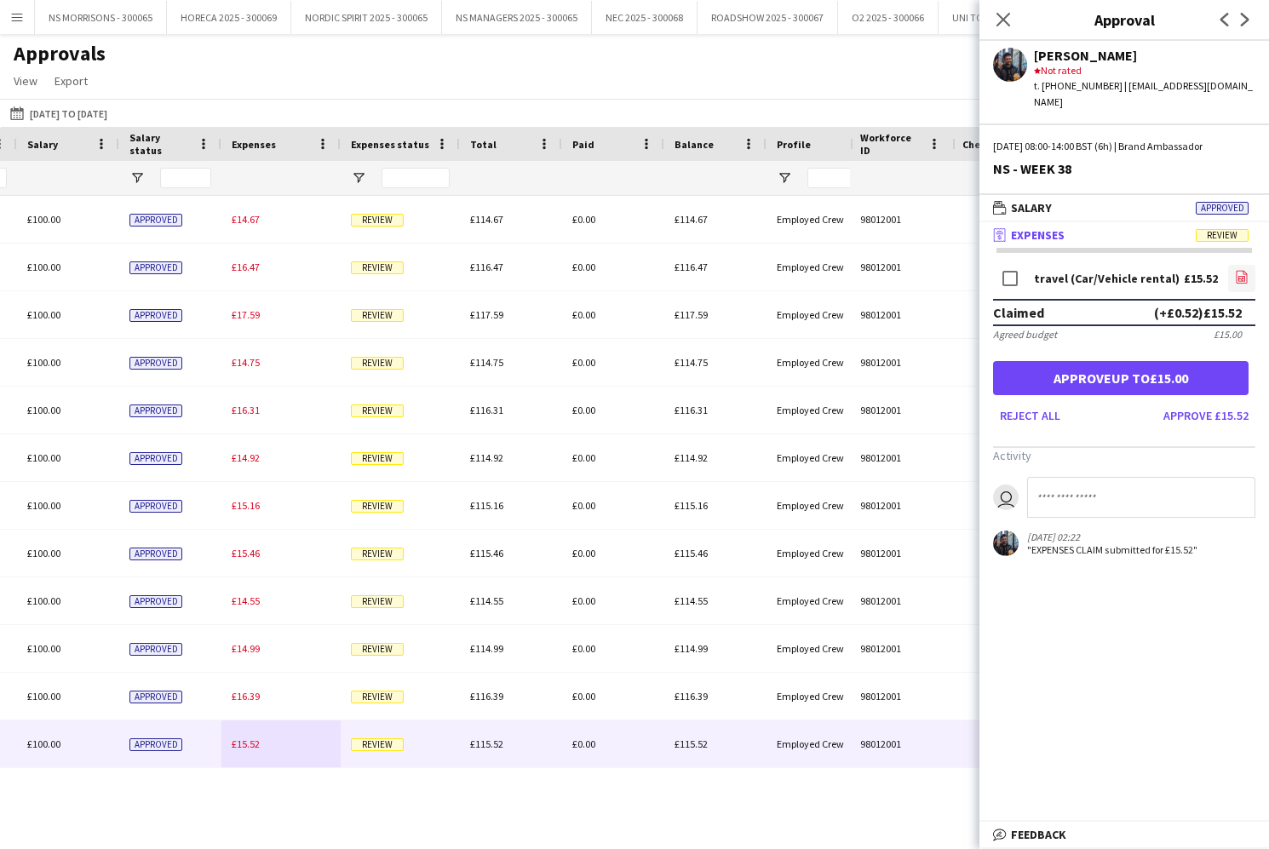
click at [1239, 270] on icon "file-image" at bounding box center [1242, 277] width 14 height 14
click at [1212, 370] on button "Approve up to £15.00" at bounding box center [1120, 378] width 255 height 34
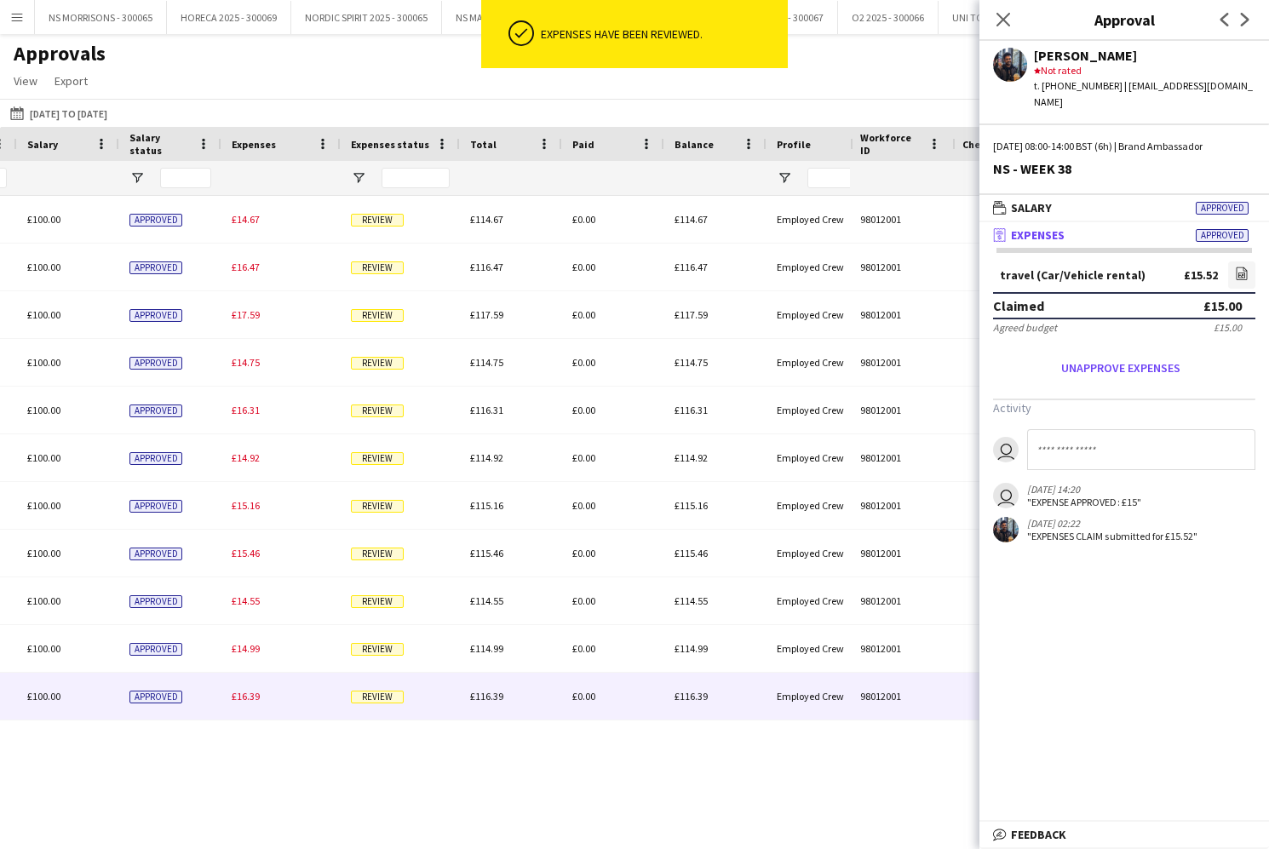
click at [251, 695] on span "£16.39" at bounding box center [246, 696] width 28 height 13
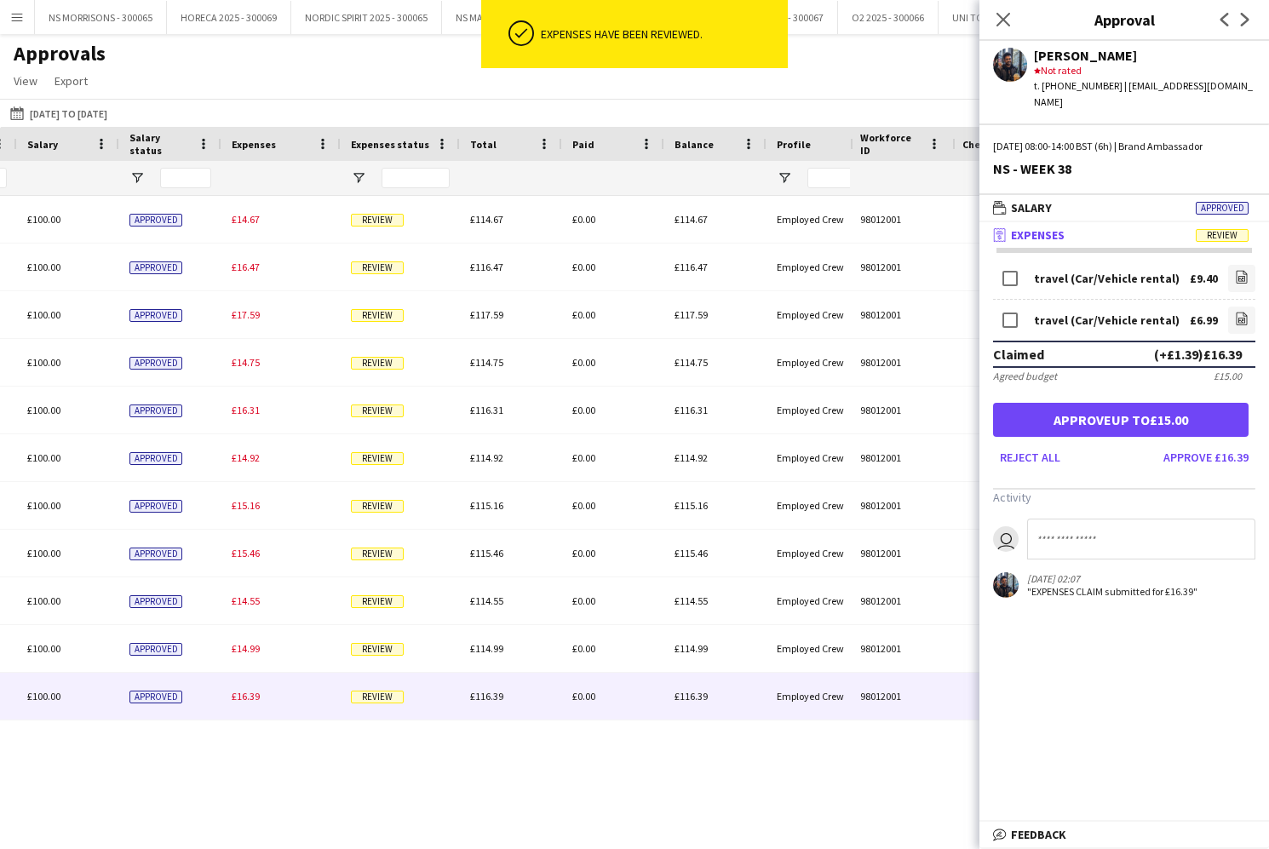
click at [1179, 404] on button "Approve up to £15.00" at bounding box center [1120, 420] width 255 height 34
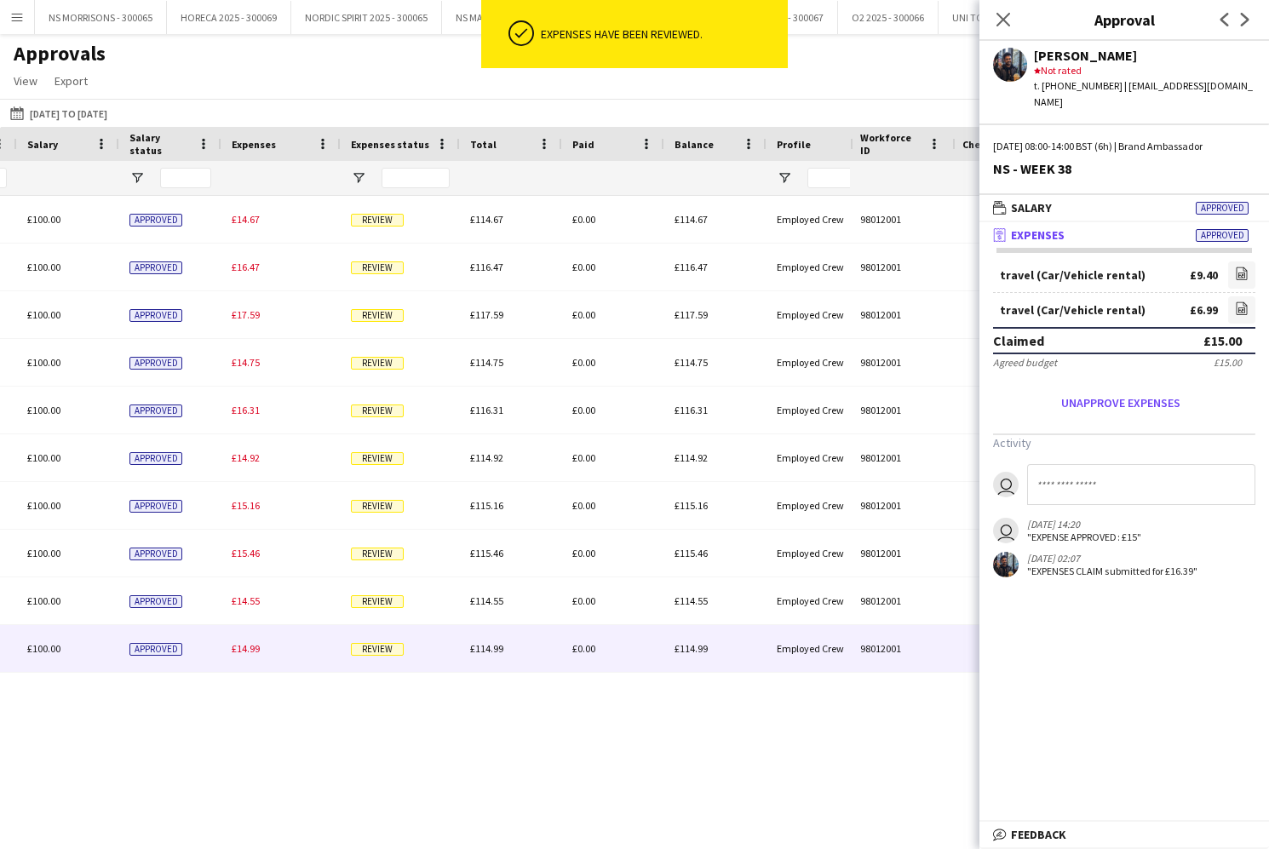
drag, startPoint x: 252, startPoint y: 652, endPoint x: 513, endPoint y: 509, distance: 298.0
click at [252, 652] on span "£14.99" at bounding box center [246, 648] width 28 height 13
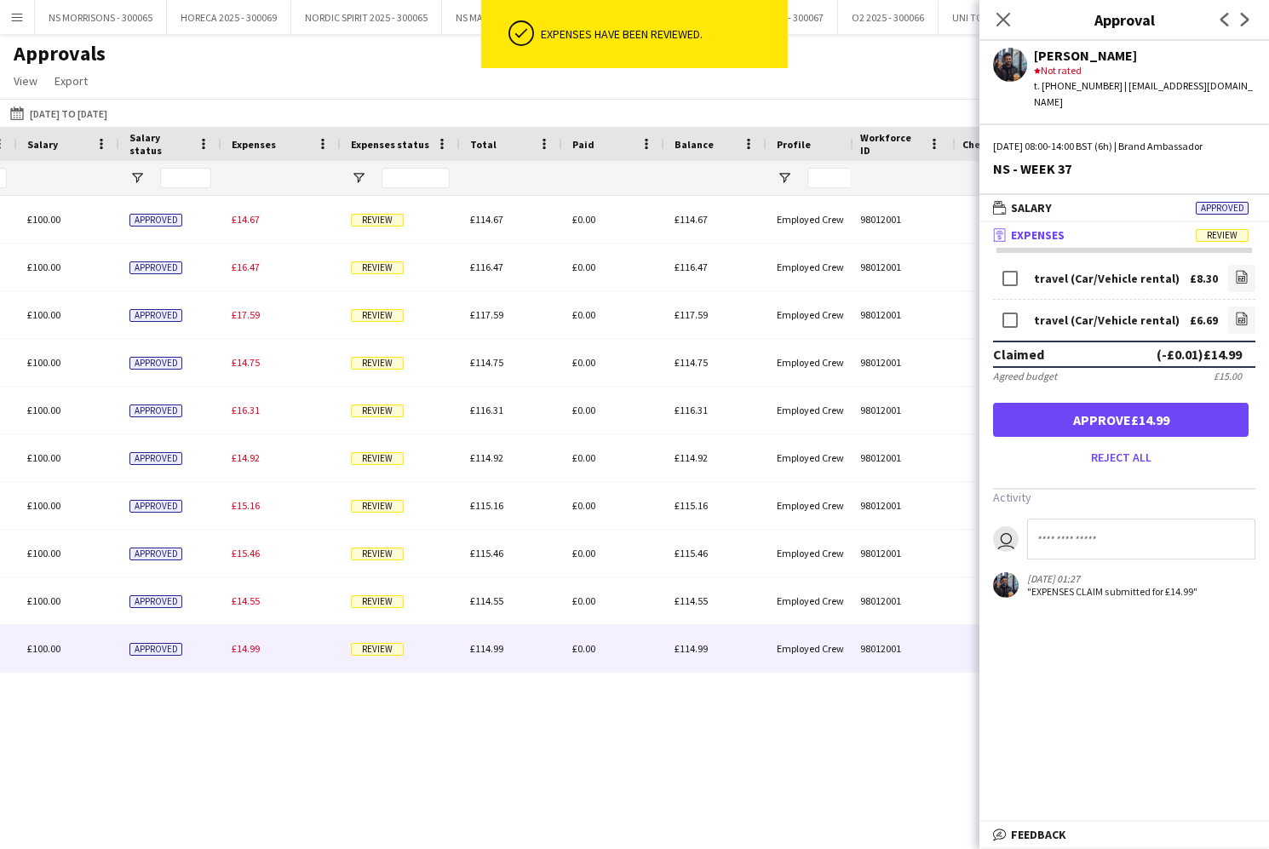
click at [1231, 265] on link "file-image" at bounding box center [1241, 278] width 27 height 27
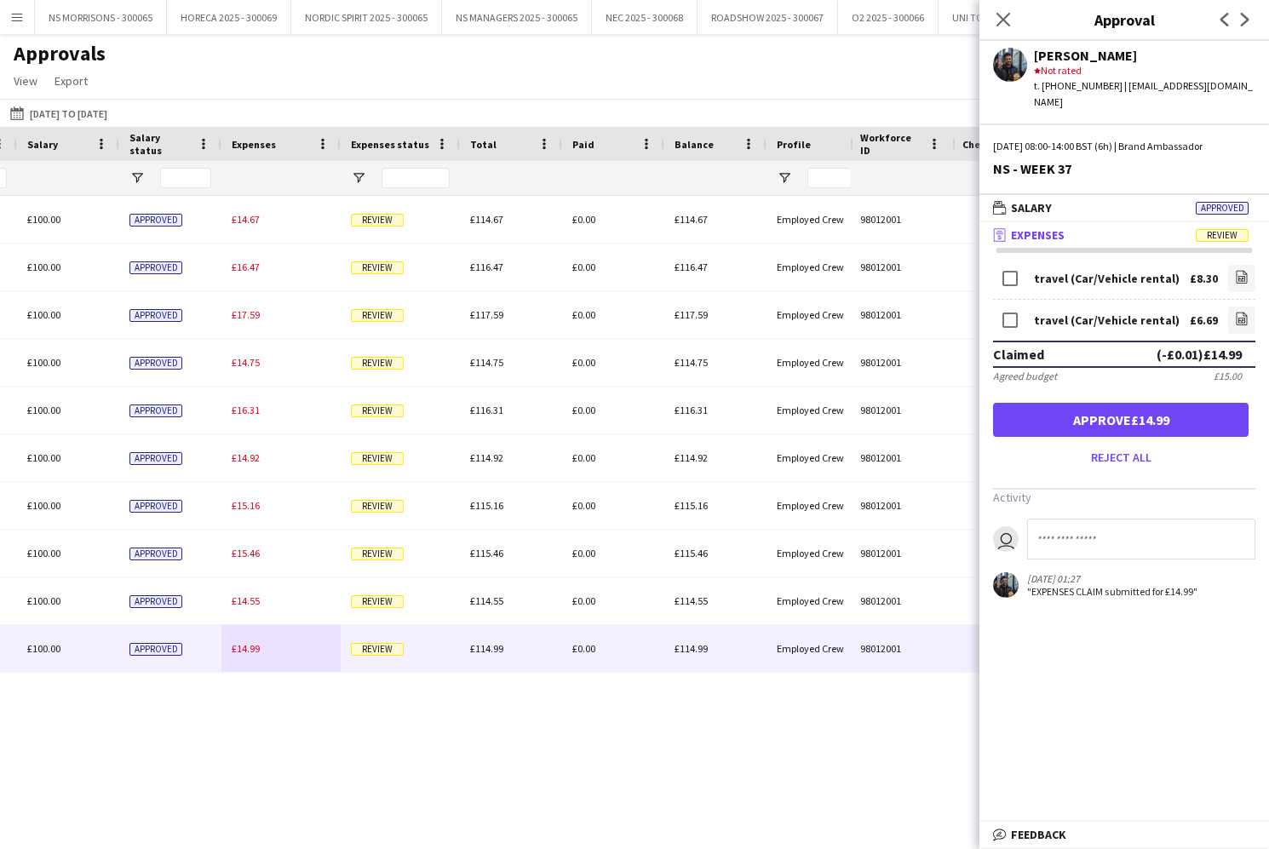
drag, startPoint x: 1198, startPoint y: 403, endPoint x: 1066, endPoint y: 421, distance: 133.2
click at [1198, 403] on button "Approve £14.99" at bounding box center [1120, 420] width 255 height 34
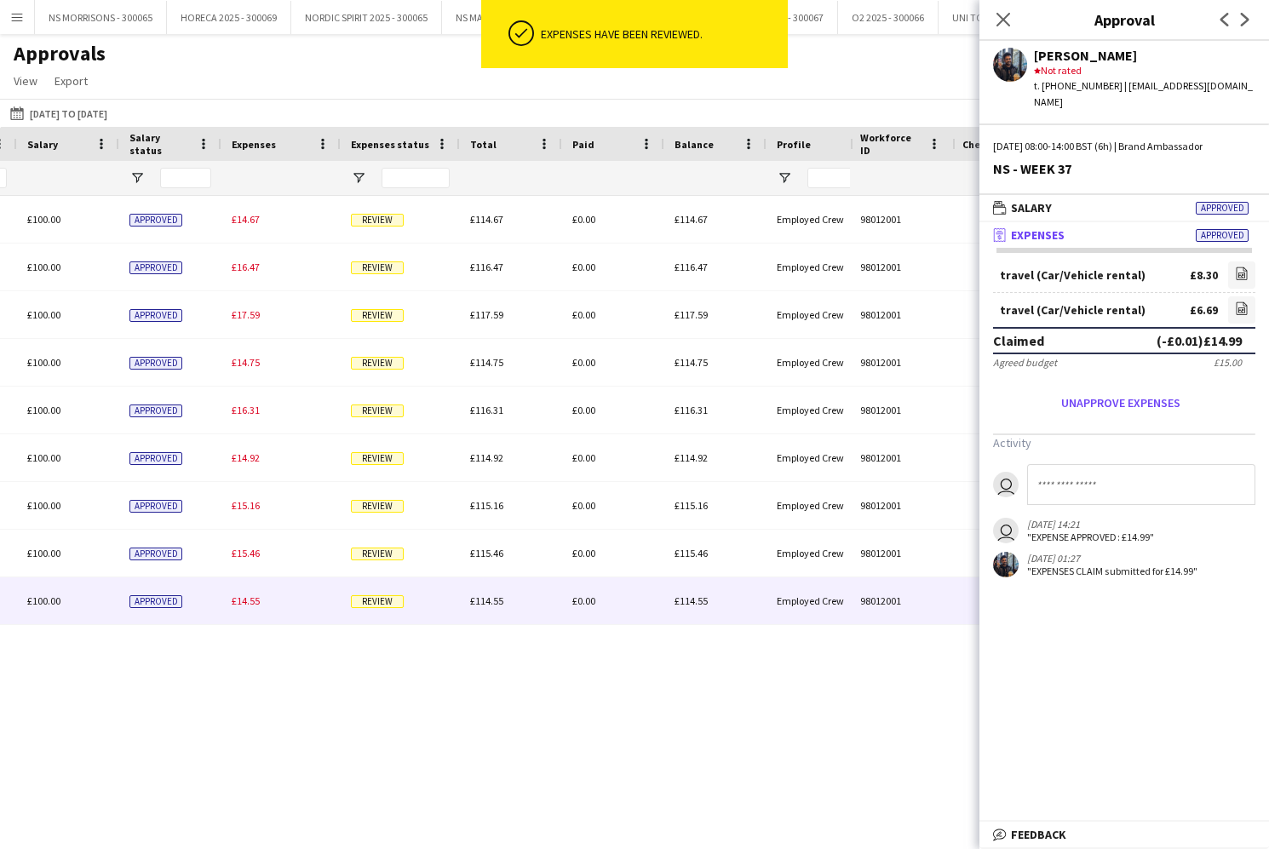
drag, startPoint x: 252, startPoint y: 605, endPoint x: 707, endPoint y: 560, distance: 456.9
click at [253, 604] on span "£14.55" at bounding box center [246, 600] width 28 height 13
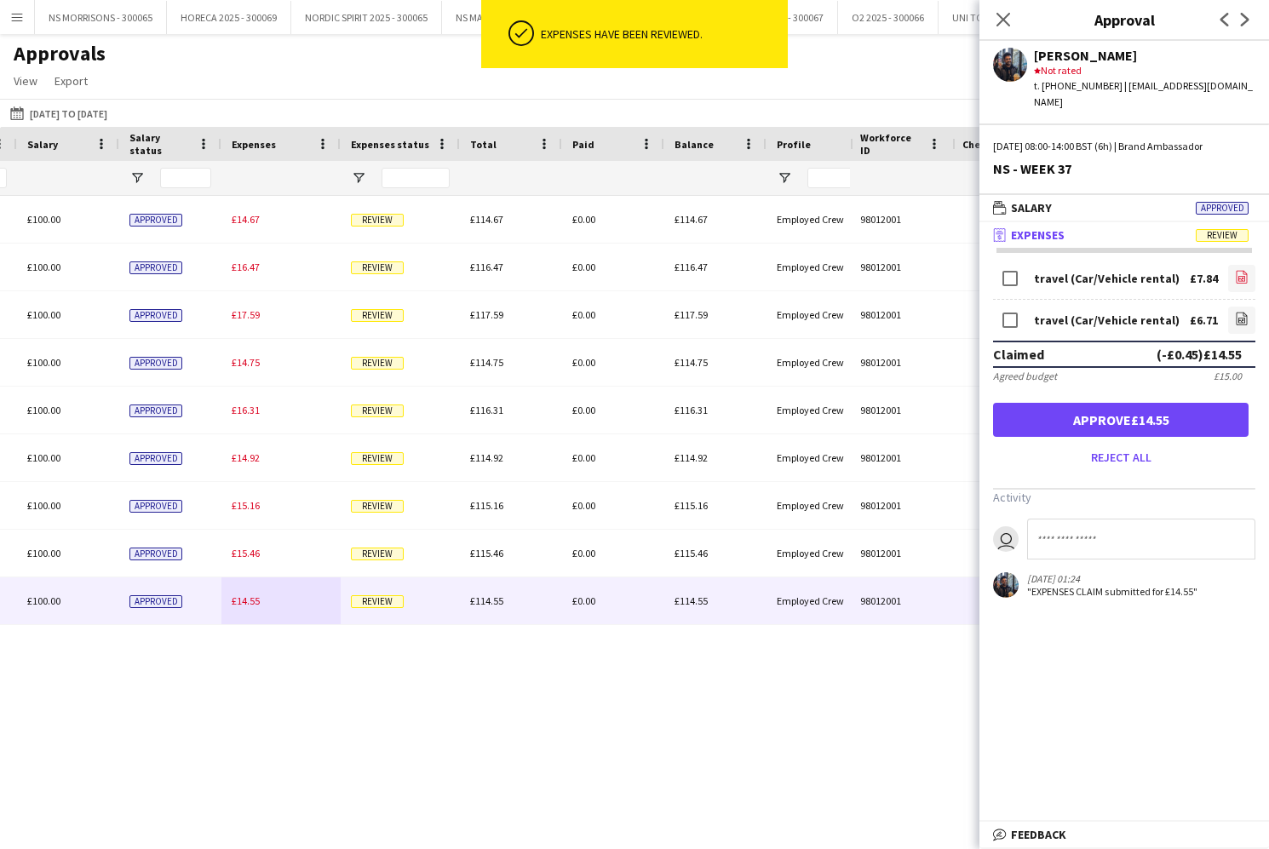
click at [1232, 268] on link "file-image" at bounding box center [1241, 278] width 27 height 27
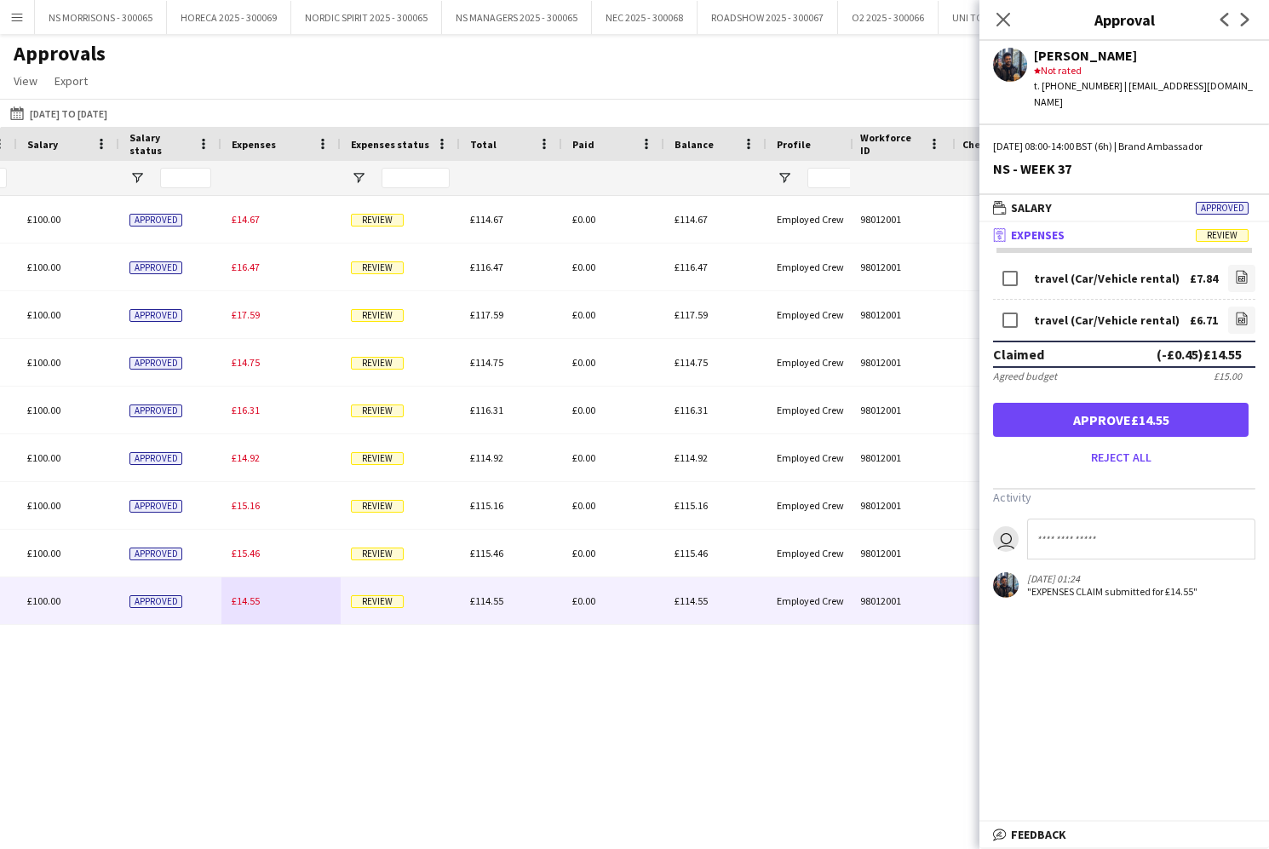
click at [1130, 403] on button "Approve £14.55" at bounding box center [1120, 420] width 255 height 34
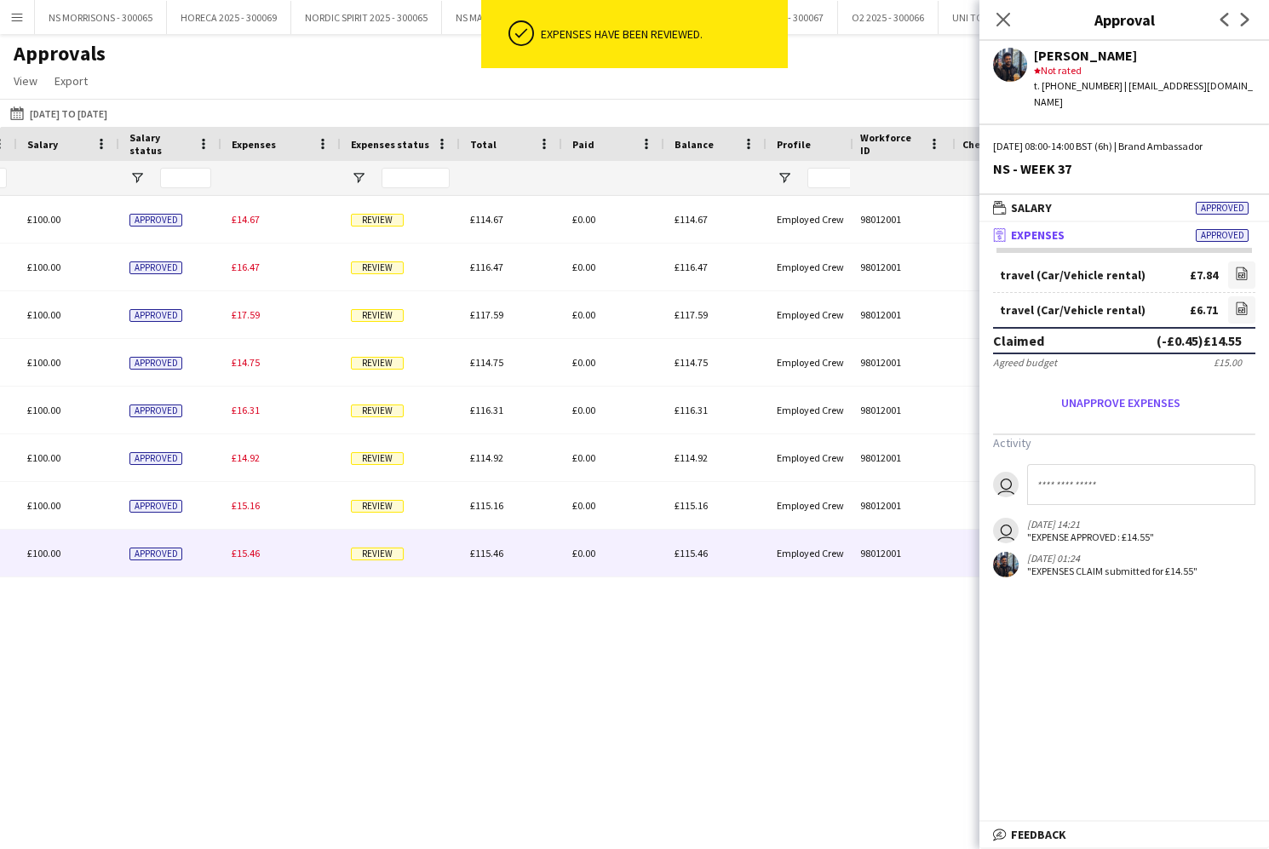
click at [243, 569] on div "£15.46" at bounding box center [280, 553] width 119 height 47
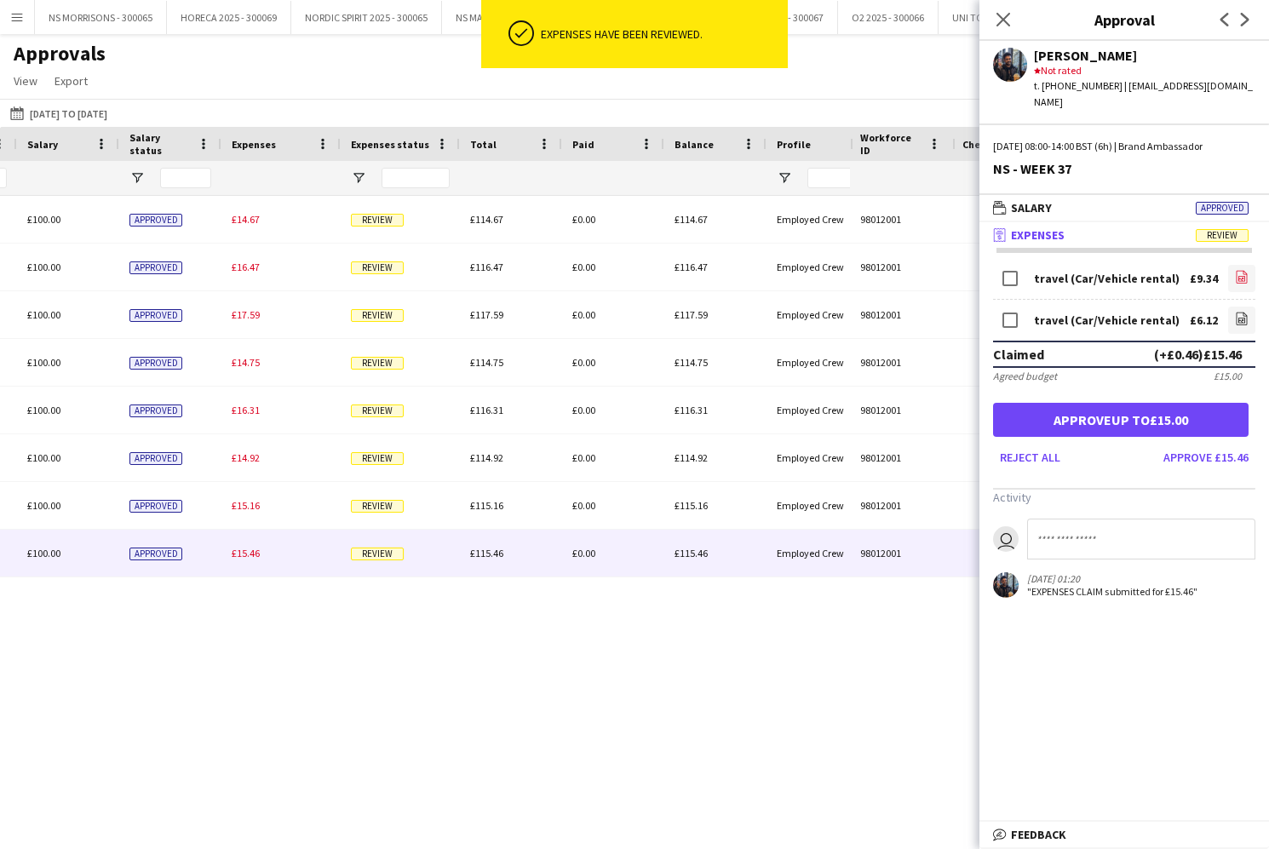
click at [1232, 265] on link "file-image" at bounding box center [1241, 278] width 27 height 27
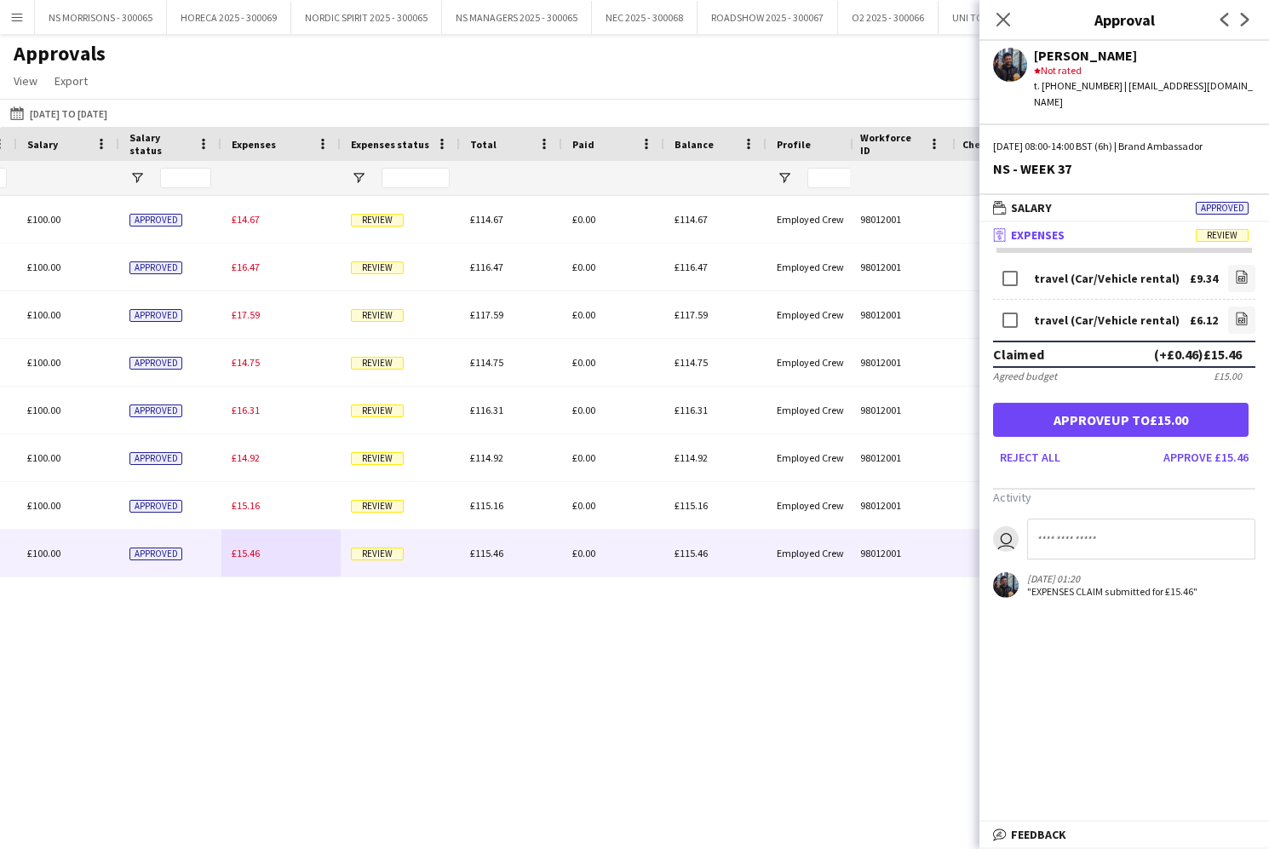
click at [1183, 403] on button "Approve up to £15.00" at bounding box center [1120, 420] width 255 height 34
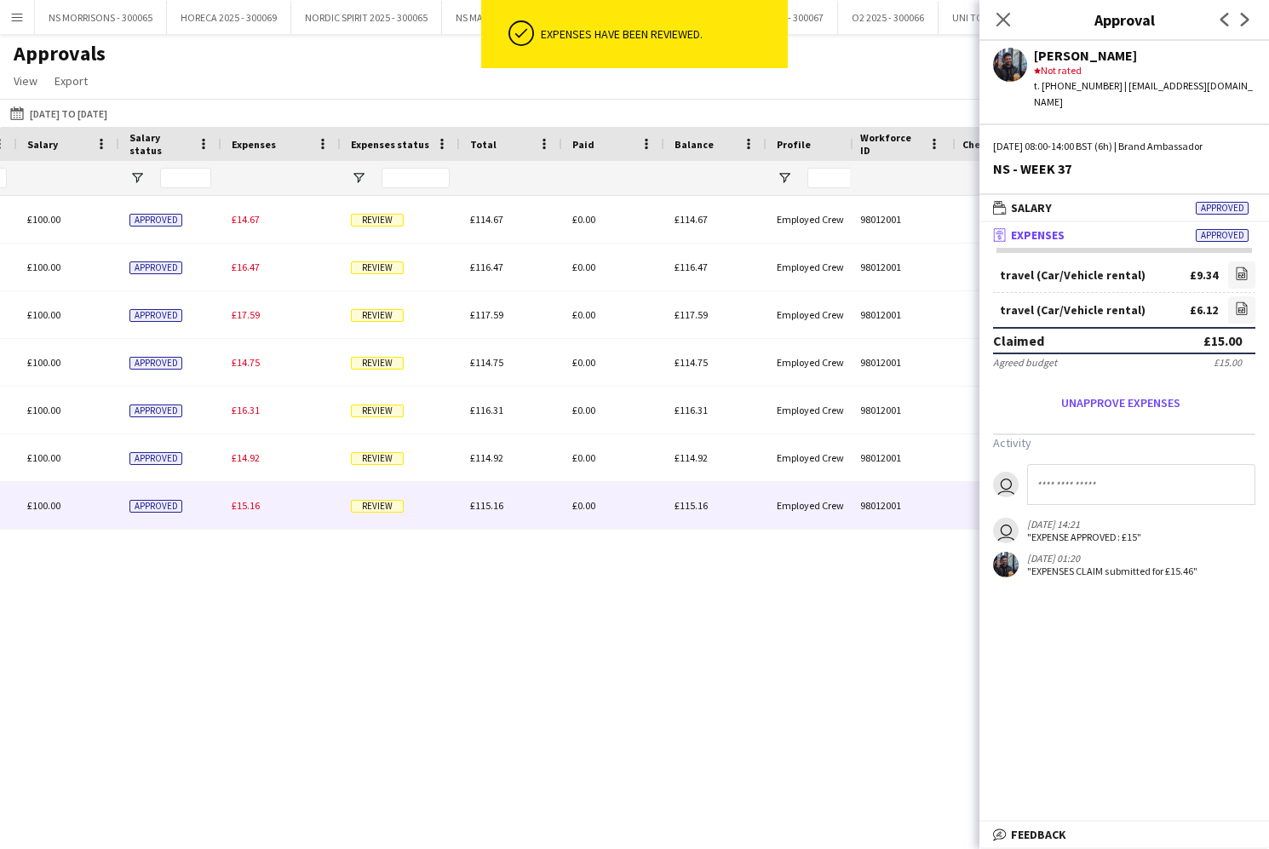
drag, startPoint x: 241, startPoint y: 513, endPoint x: 615, endPoint y: 415, distance: 386.6
click at [241, 513] on div "£15.16" at bounding box center [280, 505] width 119 height 47
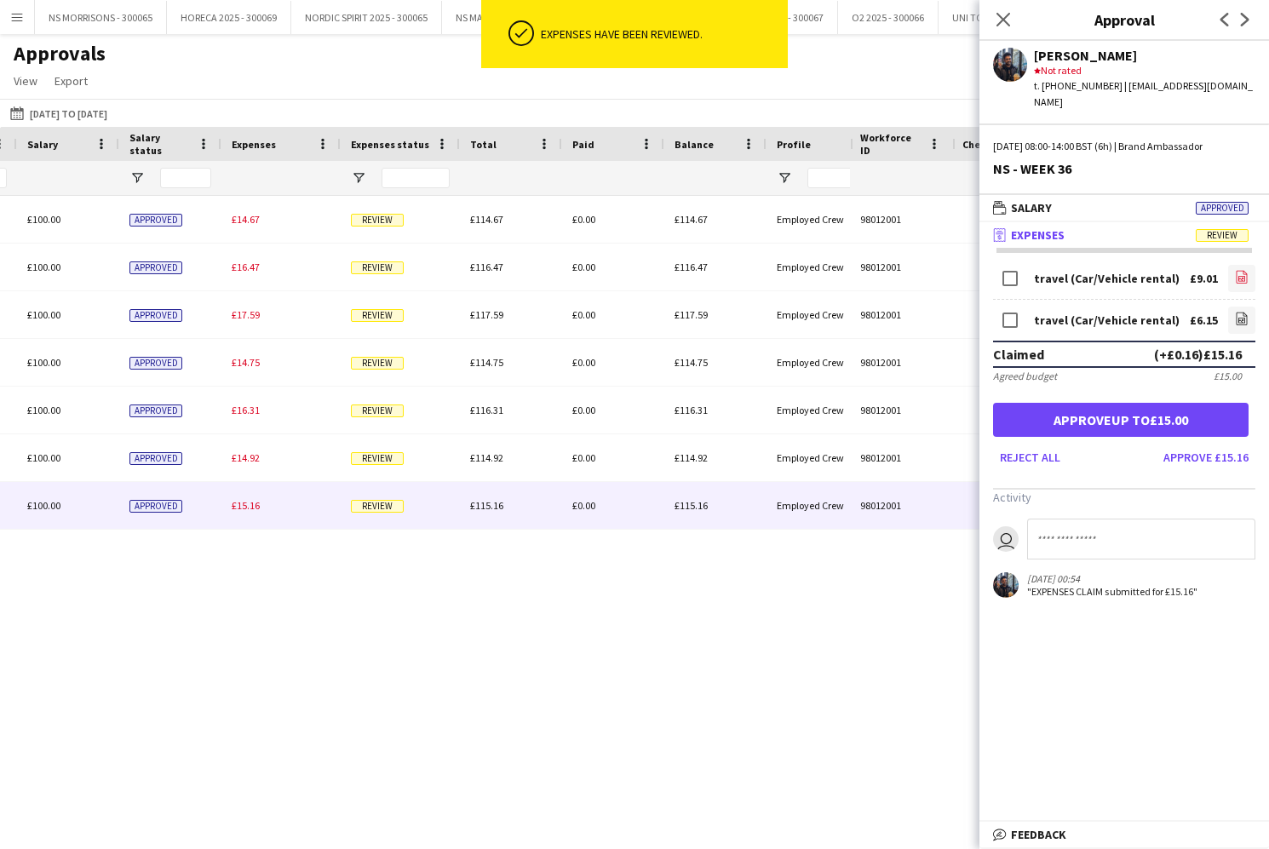
click at [1233, 268] on link "file-image" at bounding box center [1241, 278] width 27 height 27
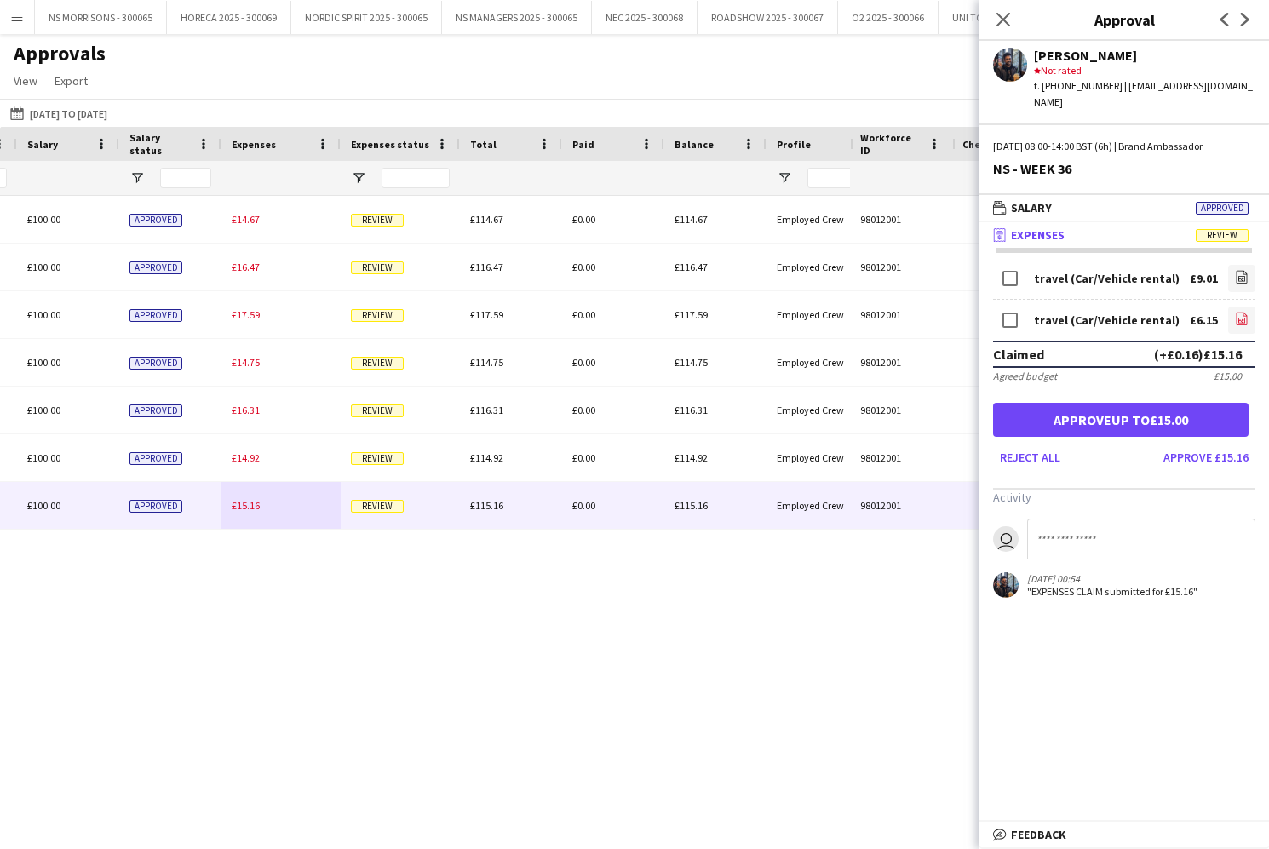
click at [1231, 307] on link "file-image" at bounding box center [1241, 320] width 27 height 27
drag, startPoint x: 1074, startPoint y: 404, endPoint x: 1024, endPoint y: 409, distance: 50.4
click at [1074, 404] on button "Approve up to £15.00" at bounding box center [1120, 420] width 255 height 34
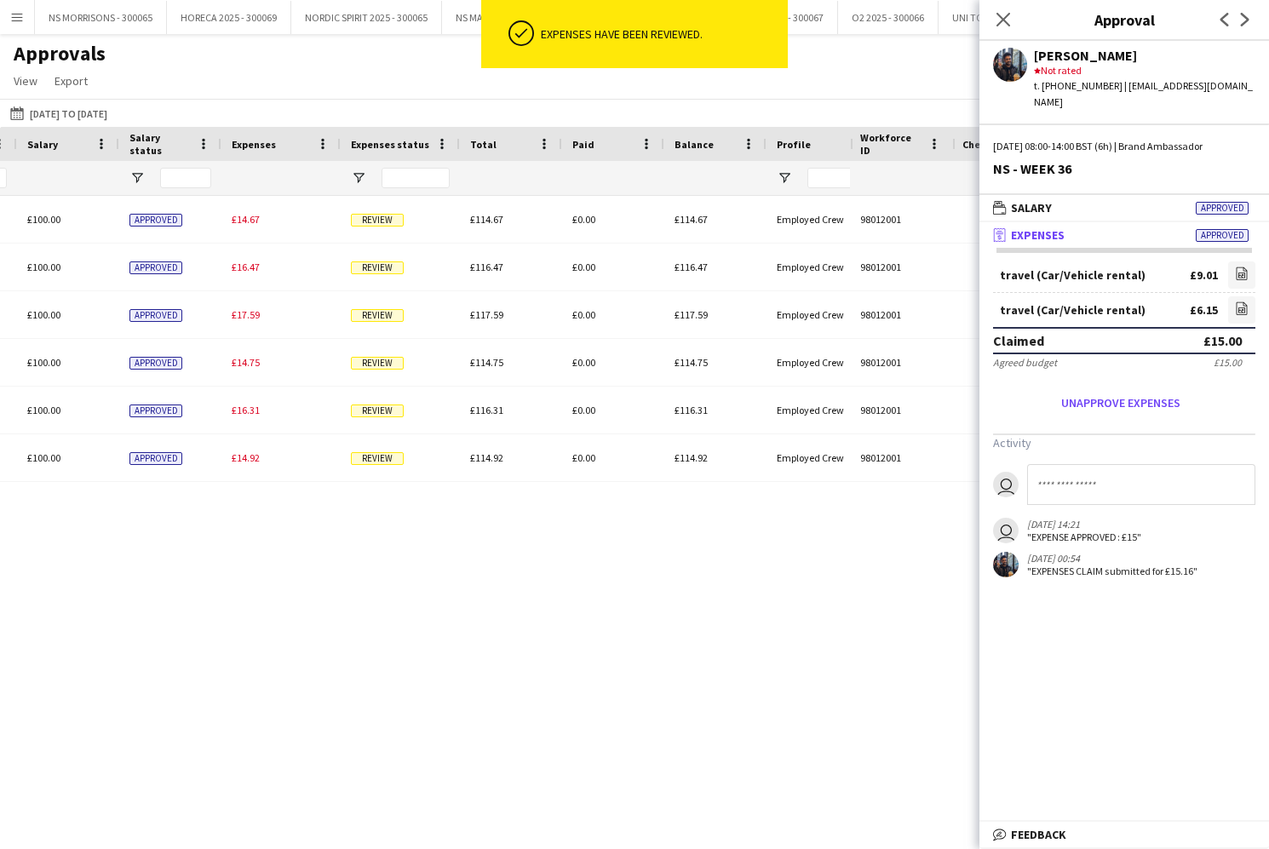
click at [238, 465] on div "£14.92" at bounding box center [280, 457] width 119 height 47
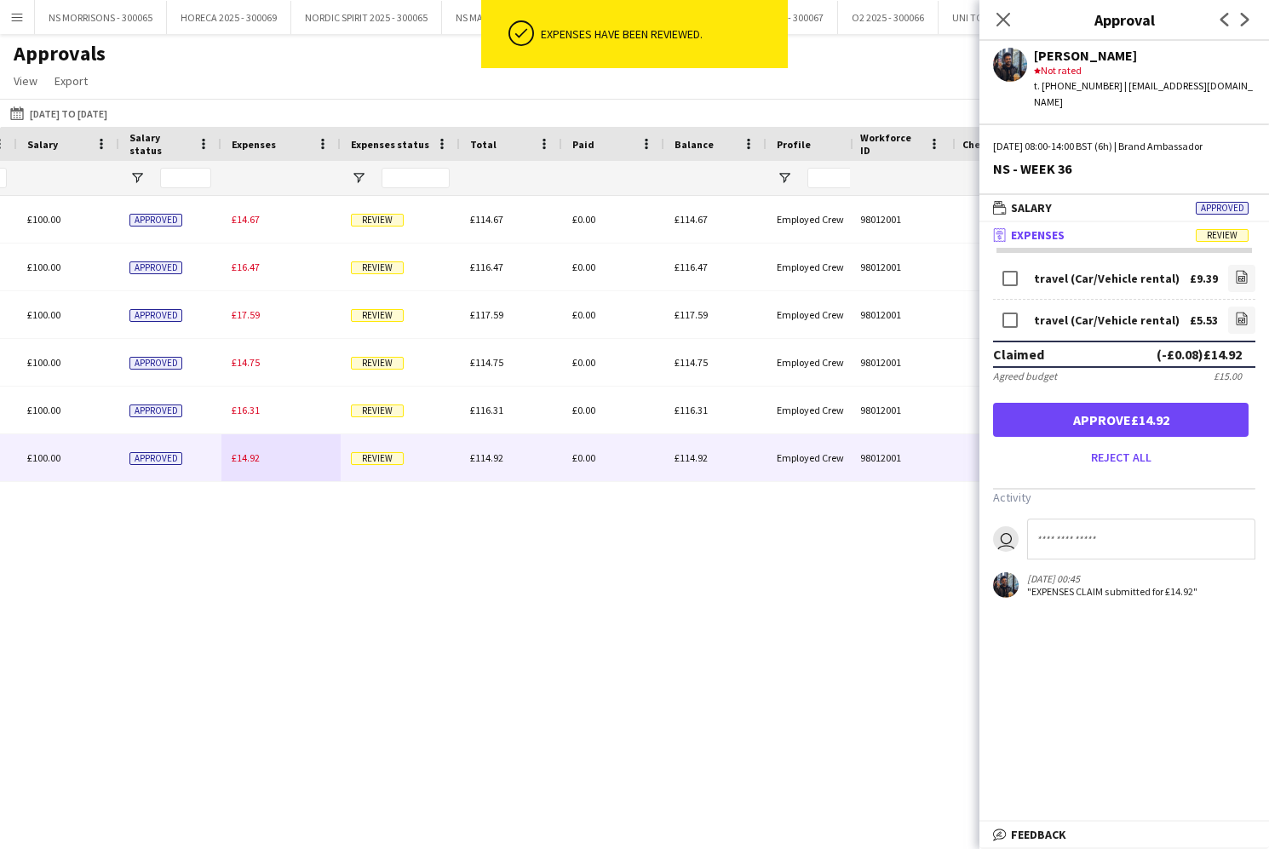
click at [1230, 265] on link "file-image" at bounding box center [1241, 278] width 27 height 27
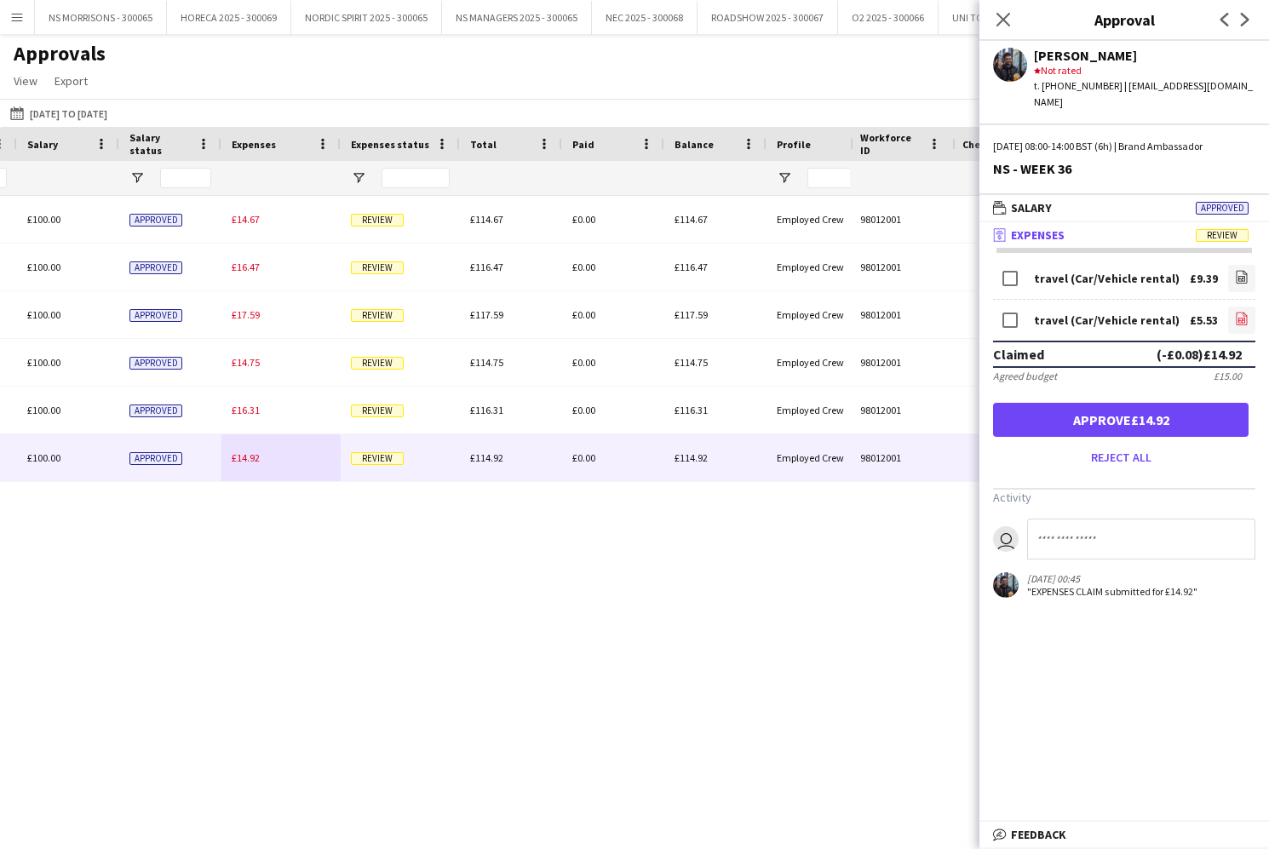
click at [1247, 312] on icon "file-image" at bounding box center [1242, 319] width 14 height 14
click at [1232, 307] on link "file-image" at bounding box center [1241, 320] width 27 height 27
click at [1252, 265] on link "file-image" at bounding box center [1241, 278] width 27 height 27
click at [1183, 405] on button "Approve £14.92" at bounding box center [1120, 420] width 255 height 34
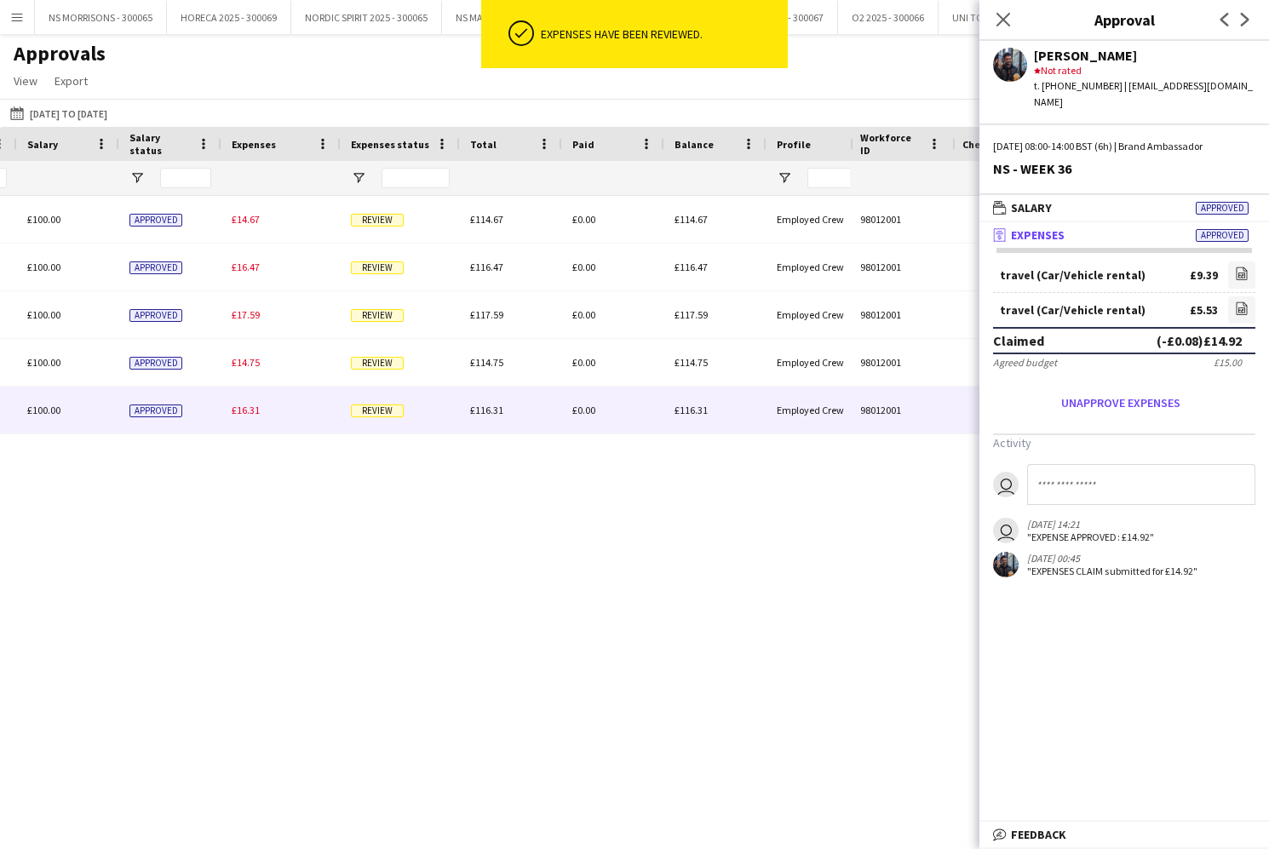
drag, startPoint x: 231, startPoint y: 421, endPoint x: 255, endPoint y: 417, distance: 24.1
click at [231, 421] on div "£16.31" at bounding box center [280, 410] width 119 height 47
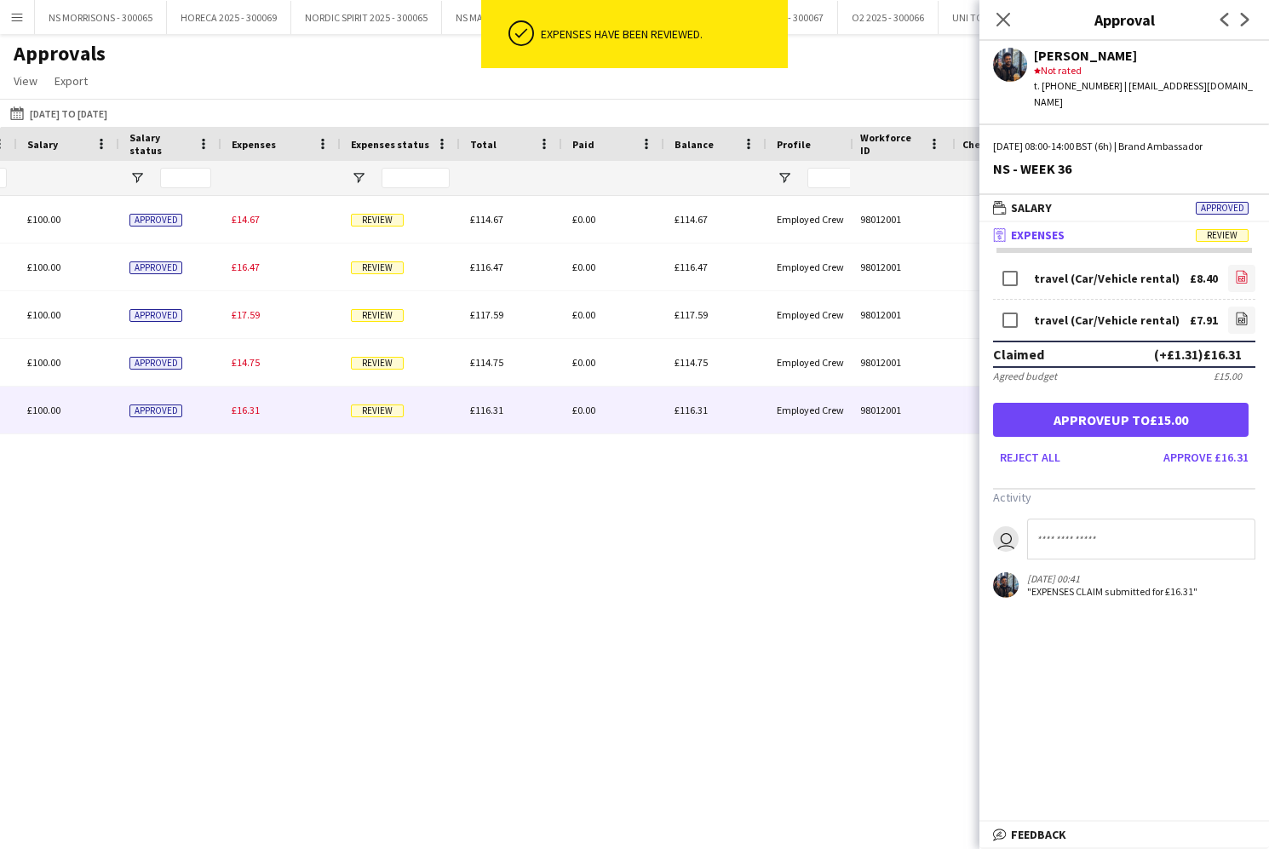
click at [1238, 276] on icon at bounding box center [1241, 278] width 7 height 5
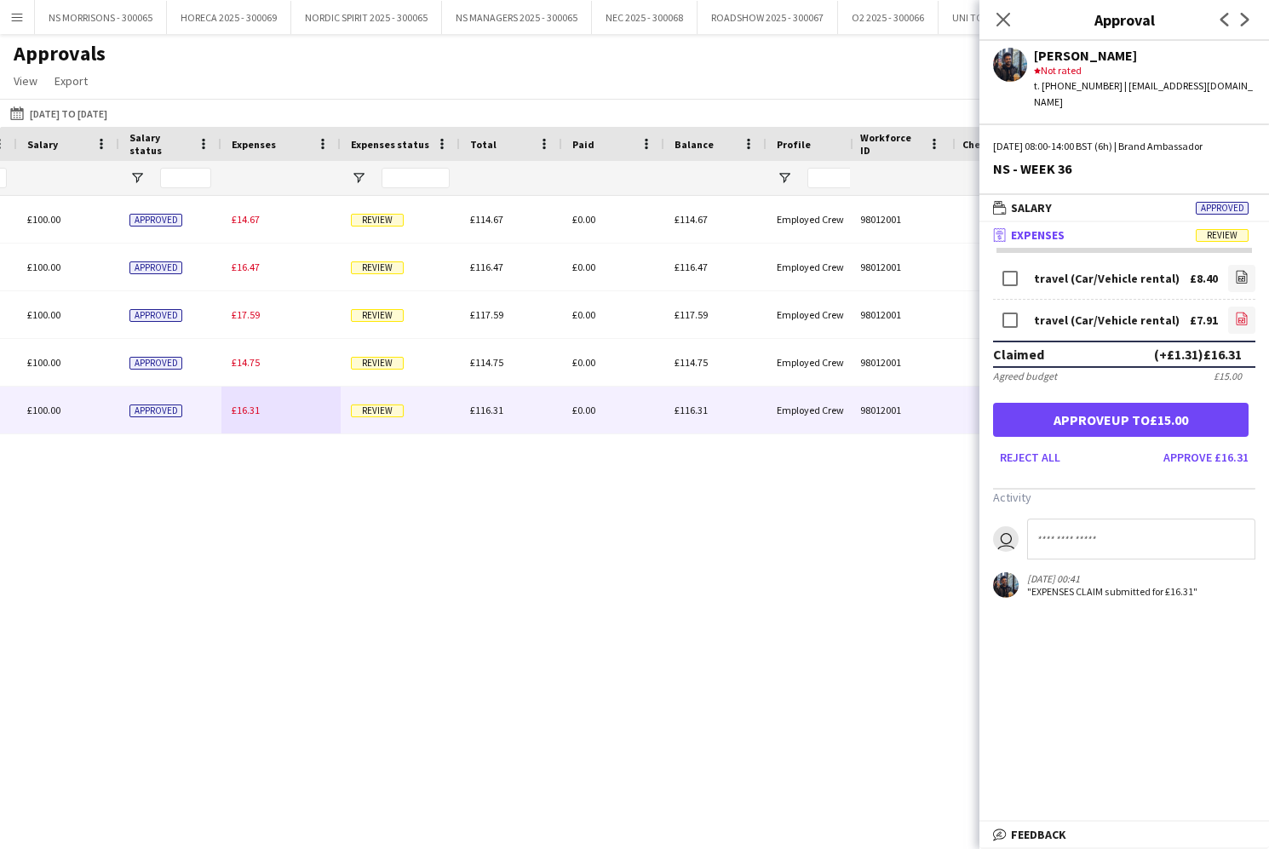
click at [1246, 312] on icon at bounding box center [1241, 318] width 11 height 13
drag, startPoint x: 1218, startPoint y: 413, endPoint x: 1101, endPoint y: 398, distance: 117.5
click at [1218, 413] on button "Approve up to £15.00" at bounding box center [1120, 420] width 255 height 34
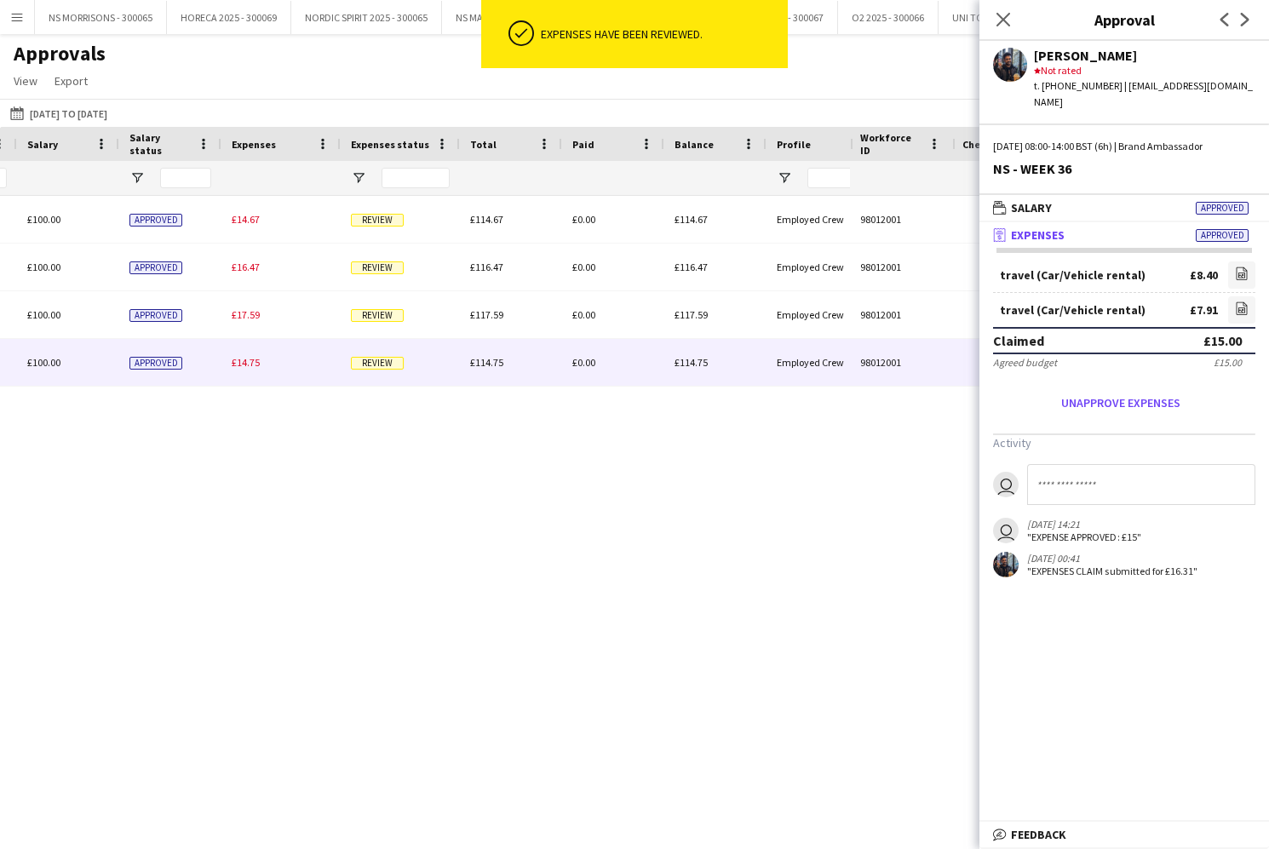
click at [247, 371] on div "£14.75" at bounding box center [280, 362] width 119 height 47
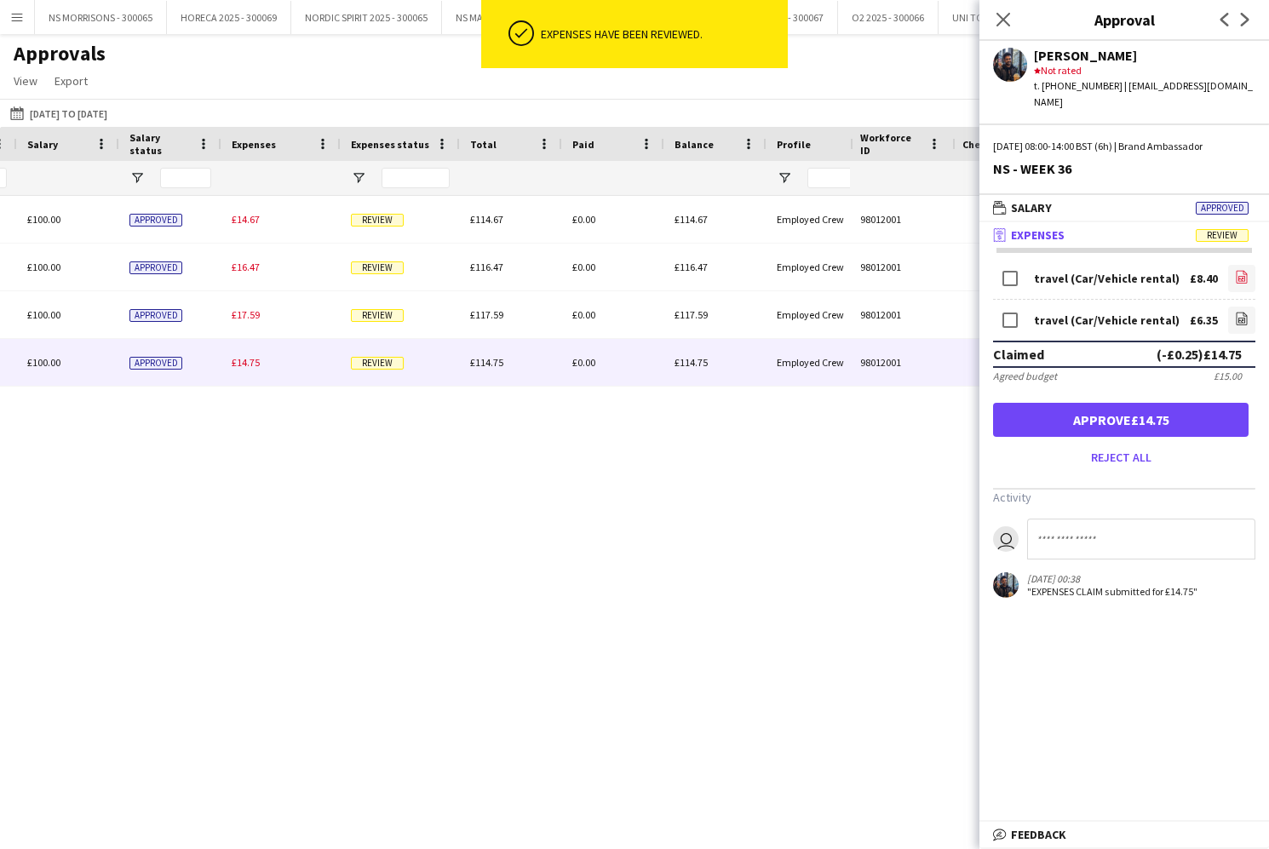
click at [1241, 270] on icon "file-image" at bounding box center [1242, 277] width 14 height 14
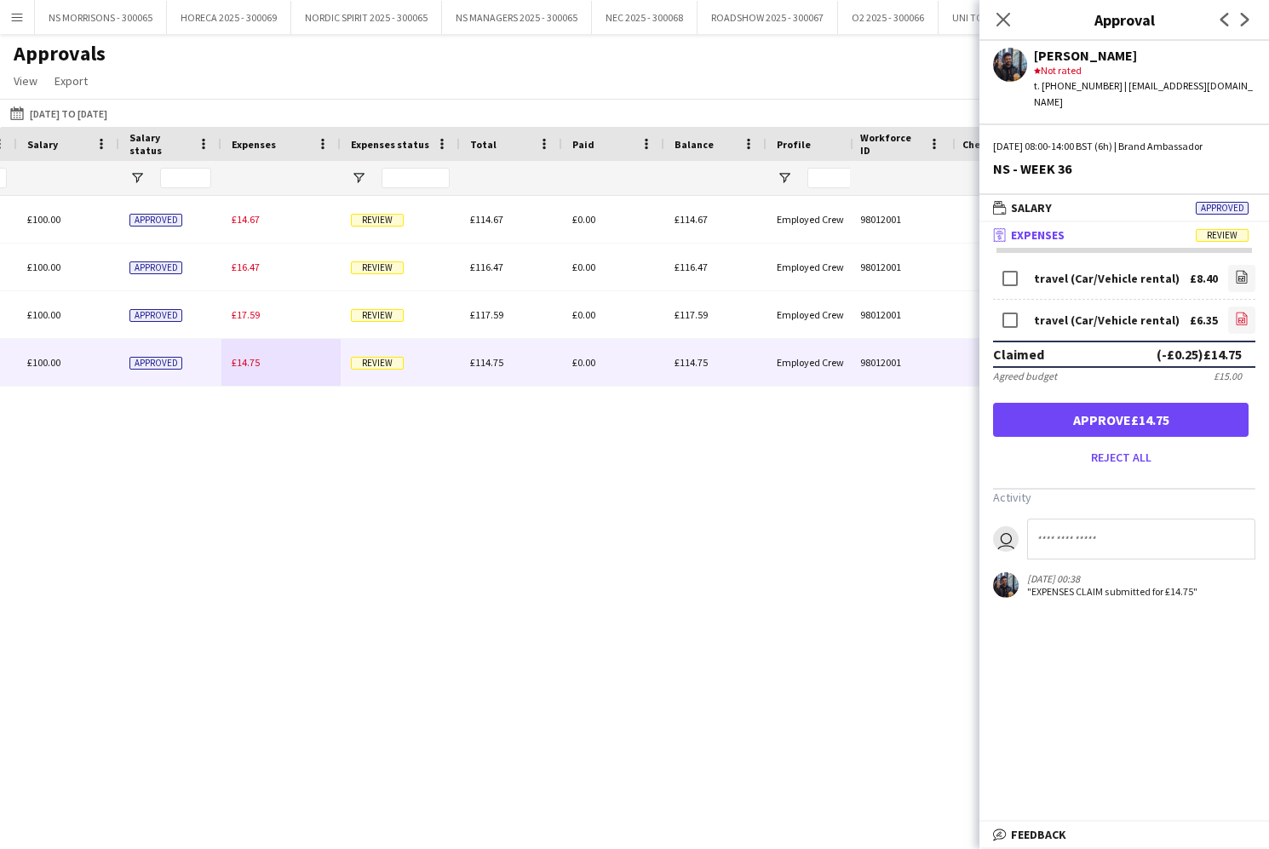
click at [1238, 312] on icon "file-image" at bounding box center [1242, 319] width 14 height 14
click at [1081, 406] on button "Approve £14.75" at bounding box center [1120, 420] width 255 height 34
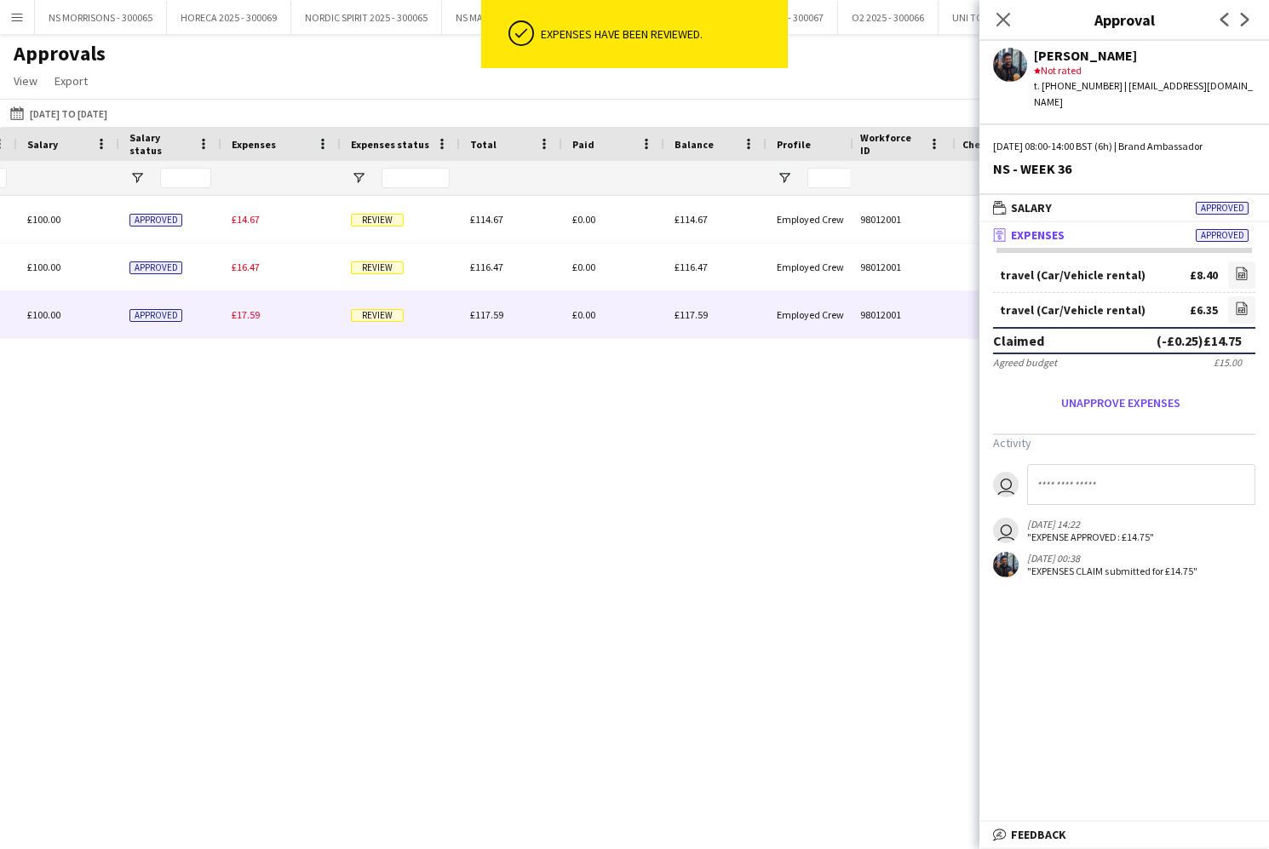
drag, startPoint x: 265, startPoint y: 319, endPoint x: 342, endPoint y: 318, distance: 77.5
click at [265, 319] on div "£17.59" at bounding box center [280, 314] width 119 height 47
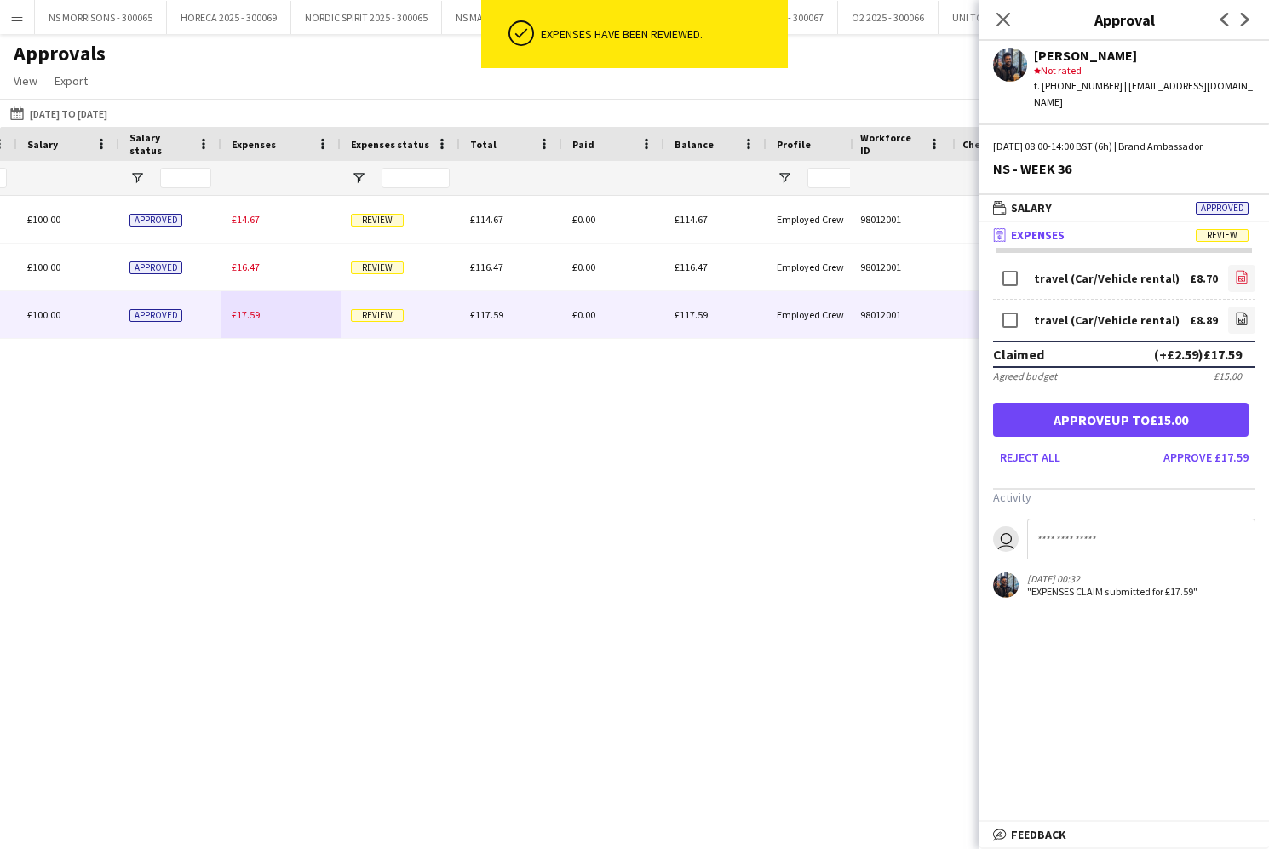
click at [1244, 270] on app-icon "file-image" at bounding box center [1242, 278] width 14 height 17
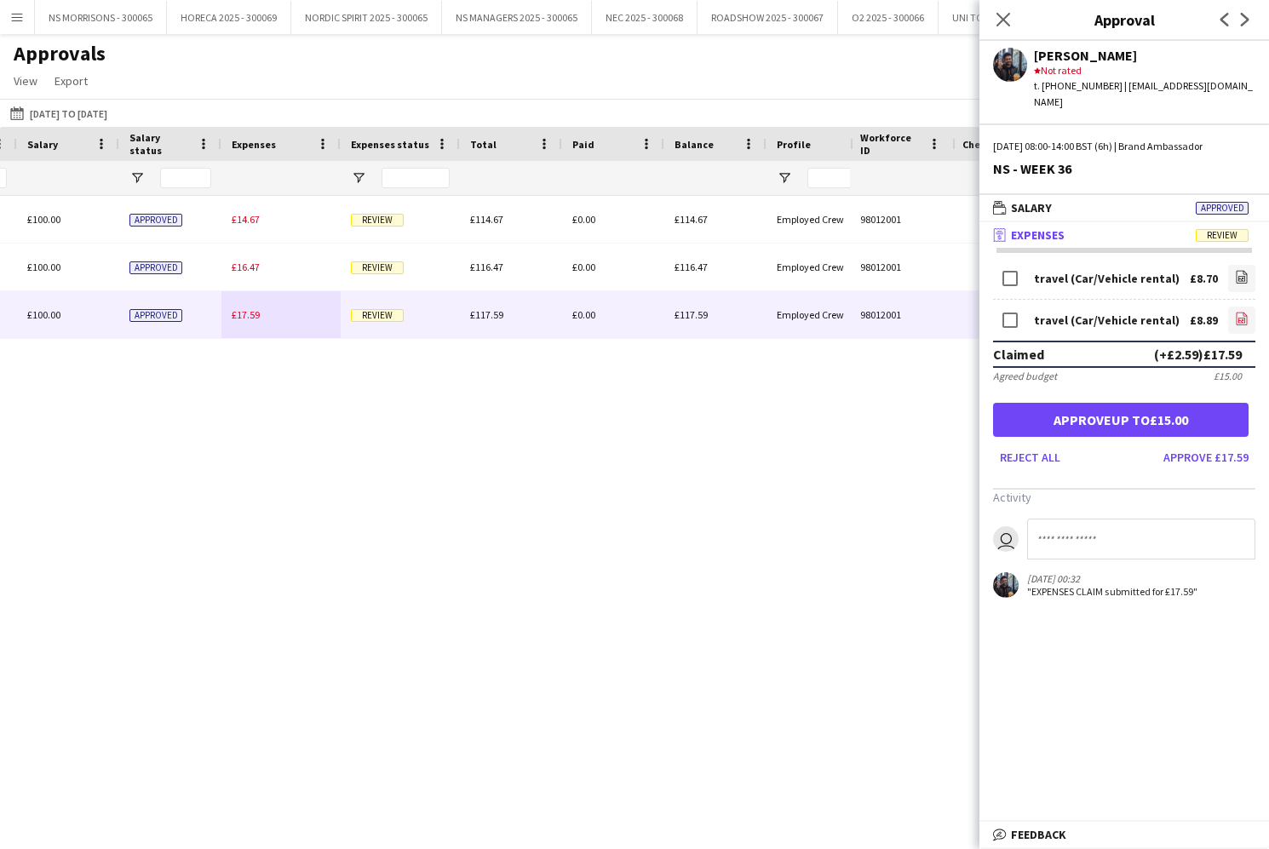
click at [1252, 307] on link "file-image" at bounding box center [1241, 320] width 27 height 27
click at [1177, 403] on button "Approve up to £15.00" at bounding box center [1120, 420] width 255 height 34
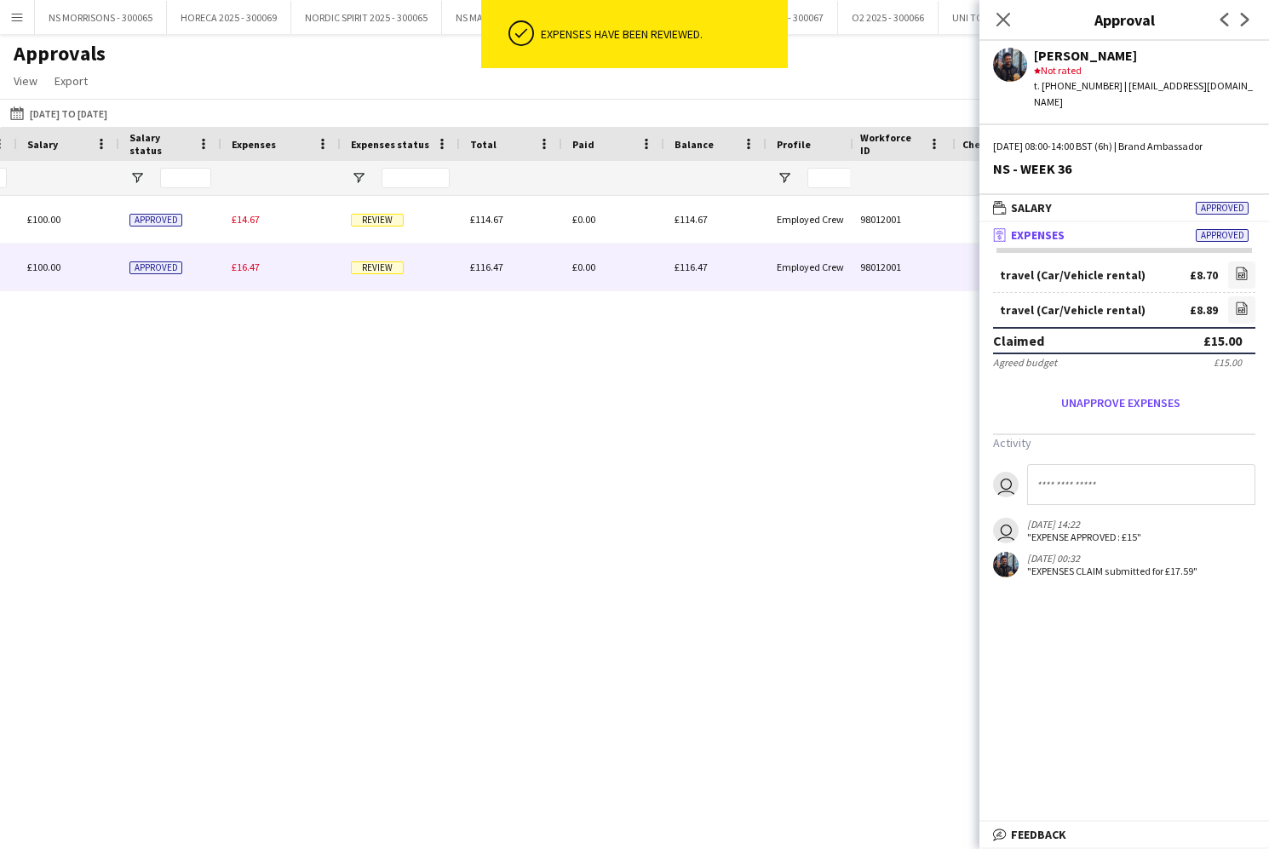
click at [232, 267] on span "£16.47" at bounding box center [246, 267] width 28 height 13
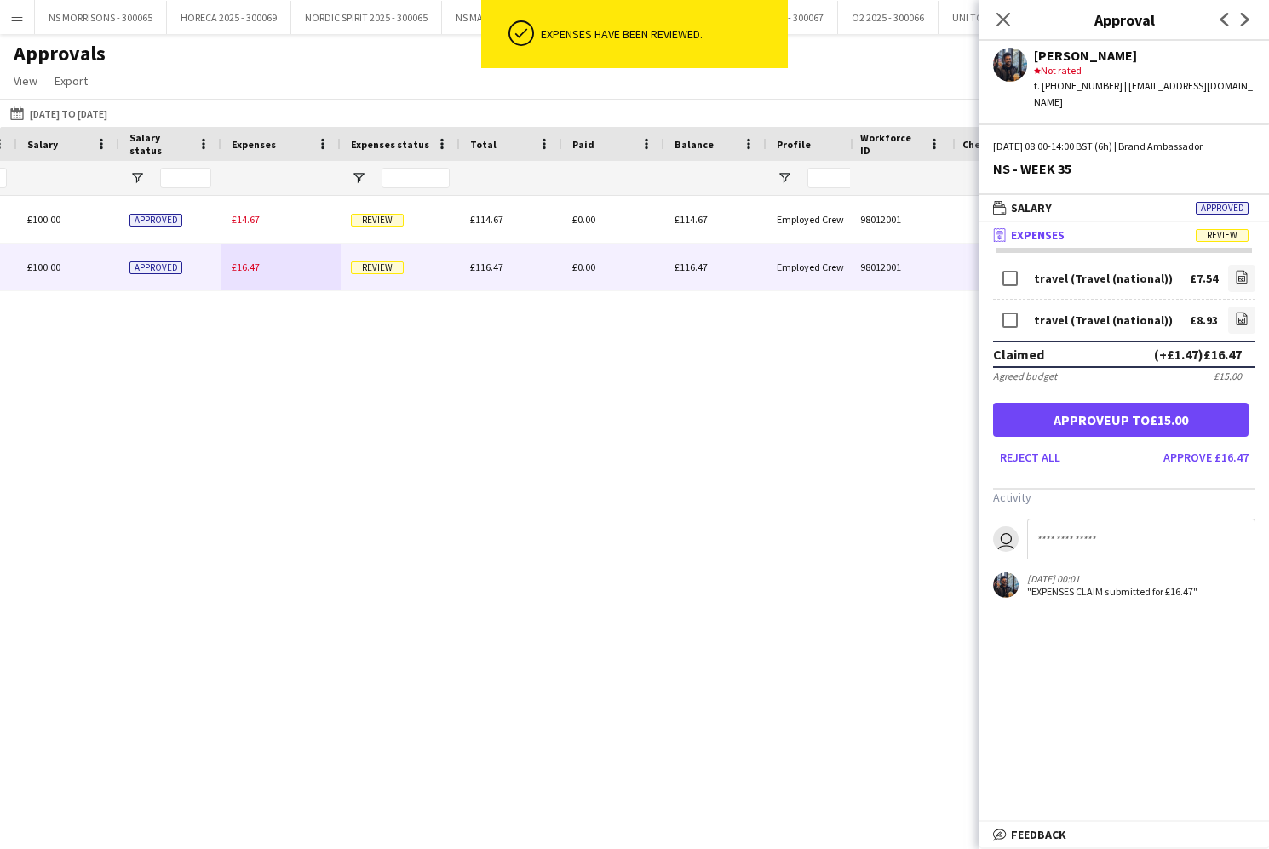
click at [1197, 409] on button "Approve up to £15.00" at bounding box center [1120, 420] width 255 height 34
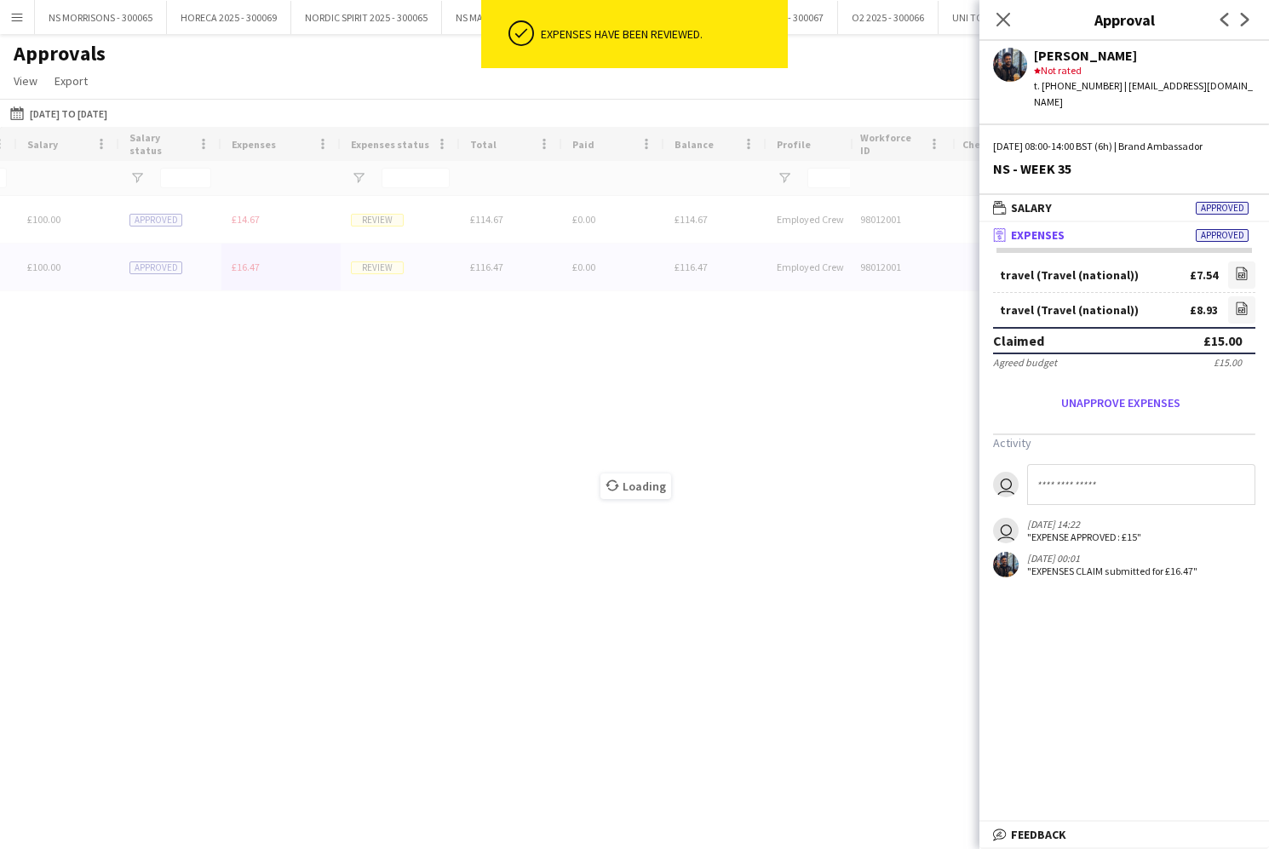
click at [253, 216] on div "Loading" at bounding box center [634, 473] width 1269 height 692
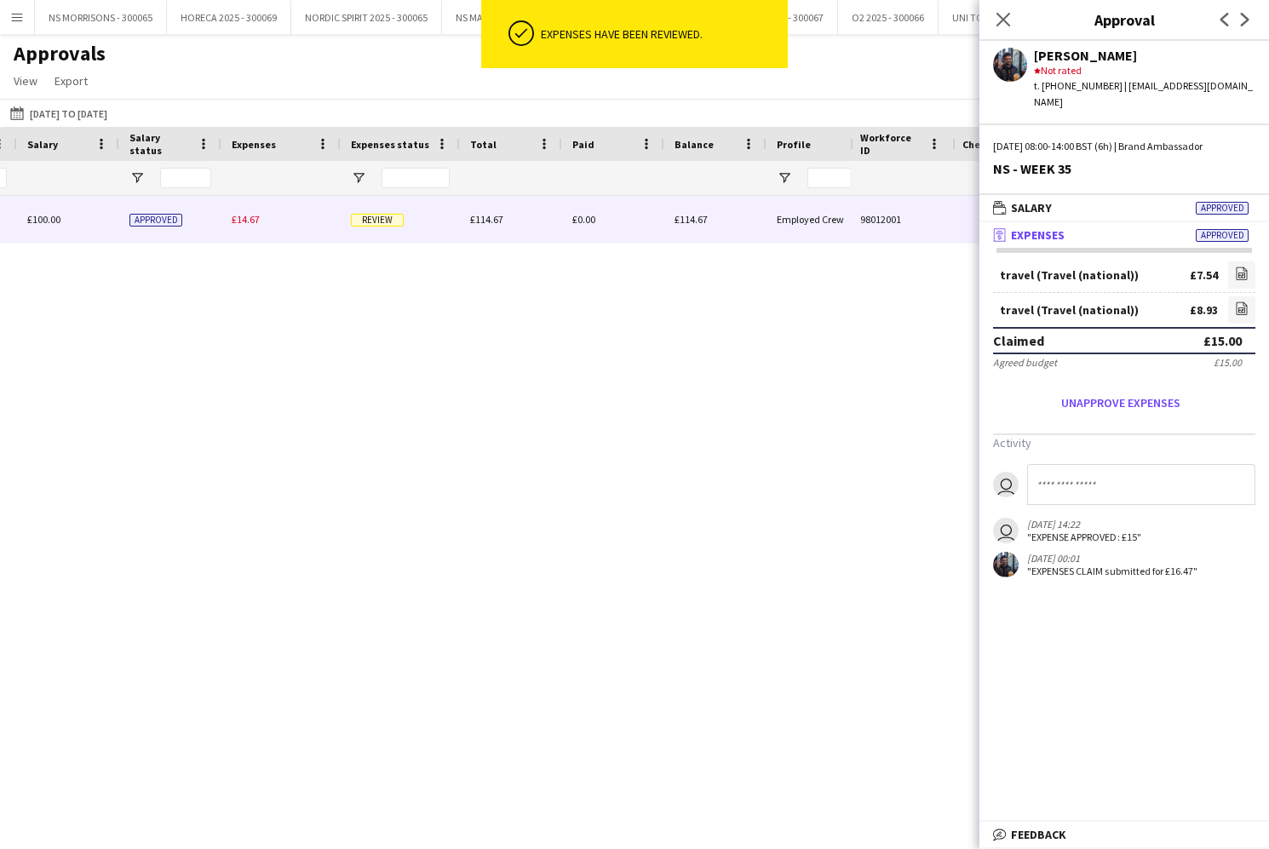
click at [250, 216] on span "£14.67" at bounding box center [246, 219] width 28 height 13
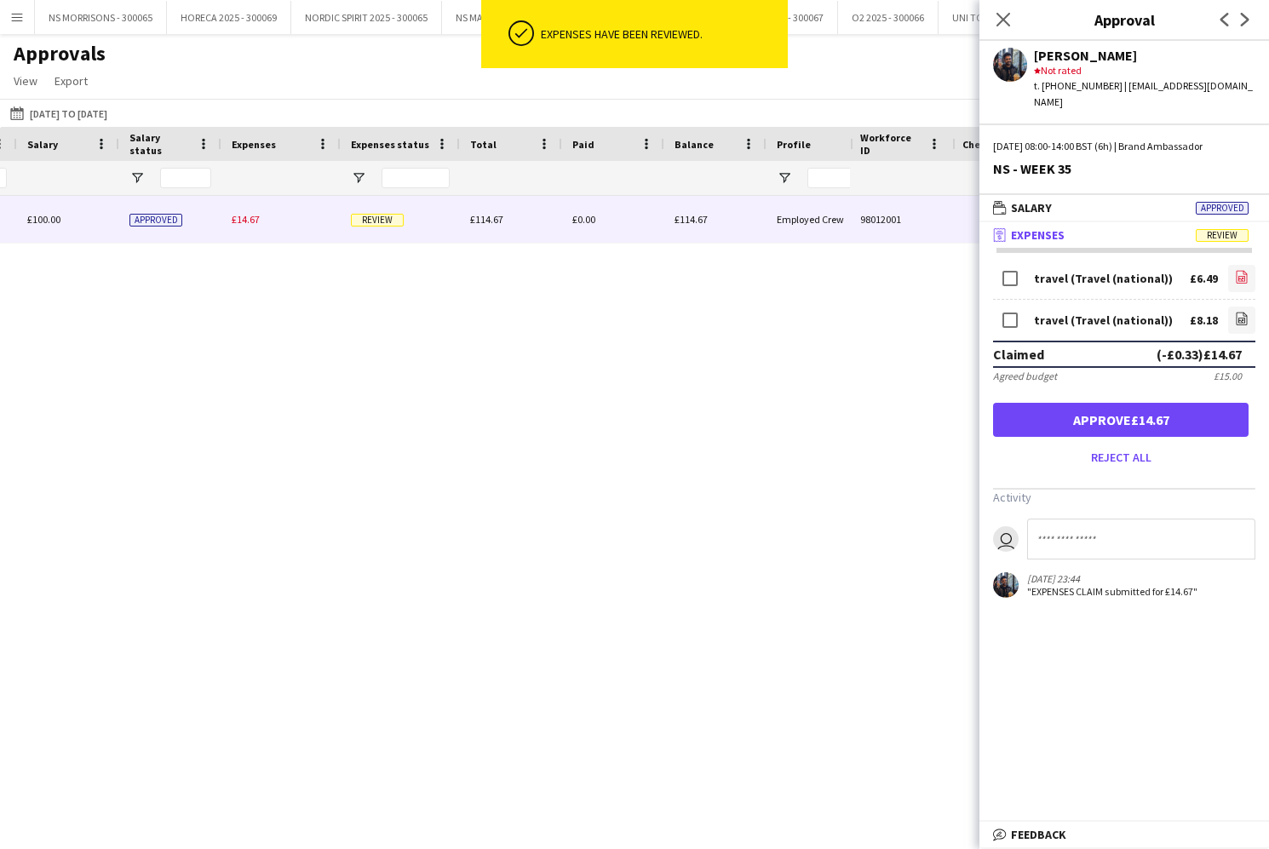
click at [1245, 271] on link "file-image" at bounding box center [1241, 278] width 27 height 27
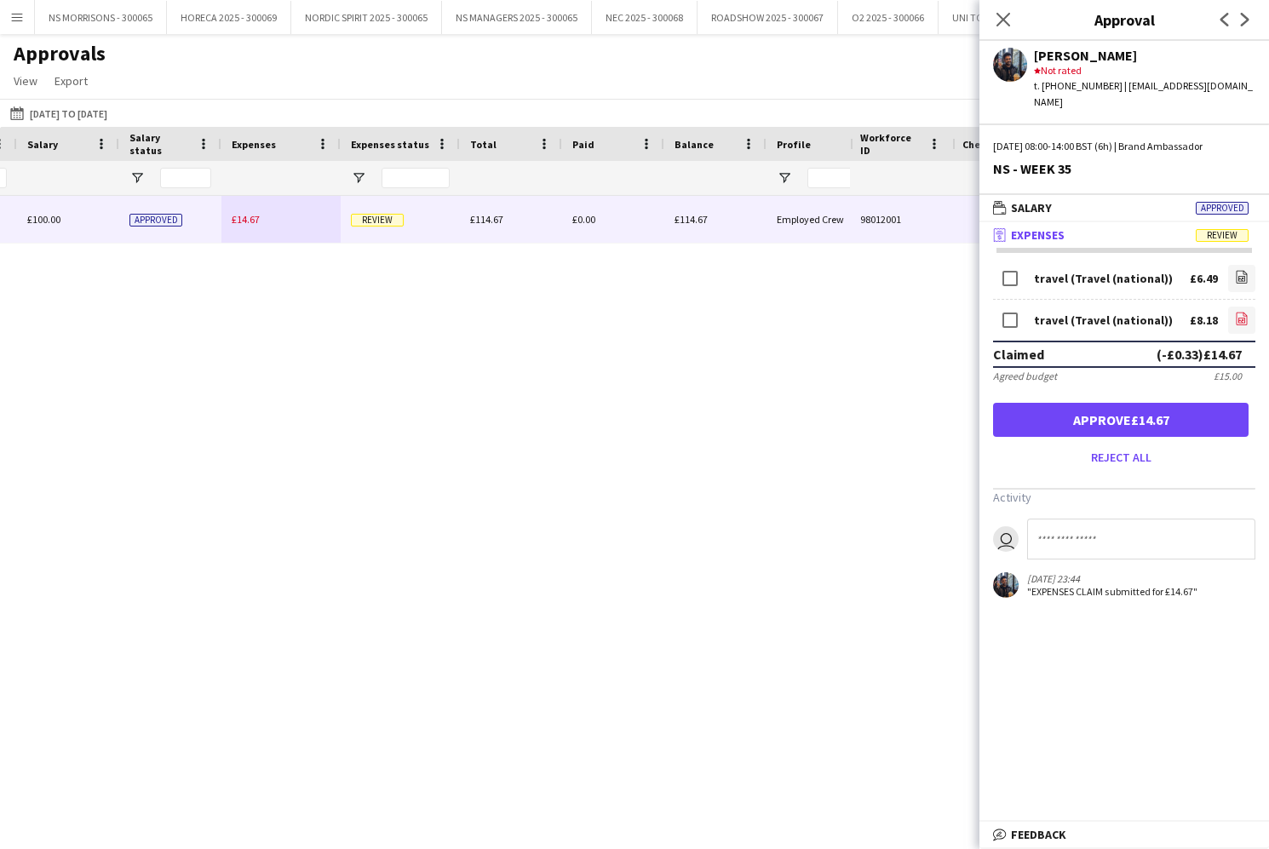
click at [1246, 312] on icon "file-image" at bounding box center [1242, 319] width 14 height 14
drag, startPoint x: 1073, startPoint y: 404, endPoint x: 1076, endPoint y: 359, distance: 44.4
click at [1074, 403] on button "Approve £14.67" at bounding box center [1120, 420] width 255 height 34
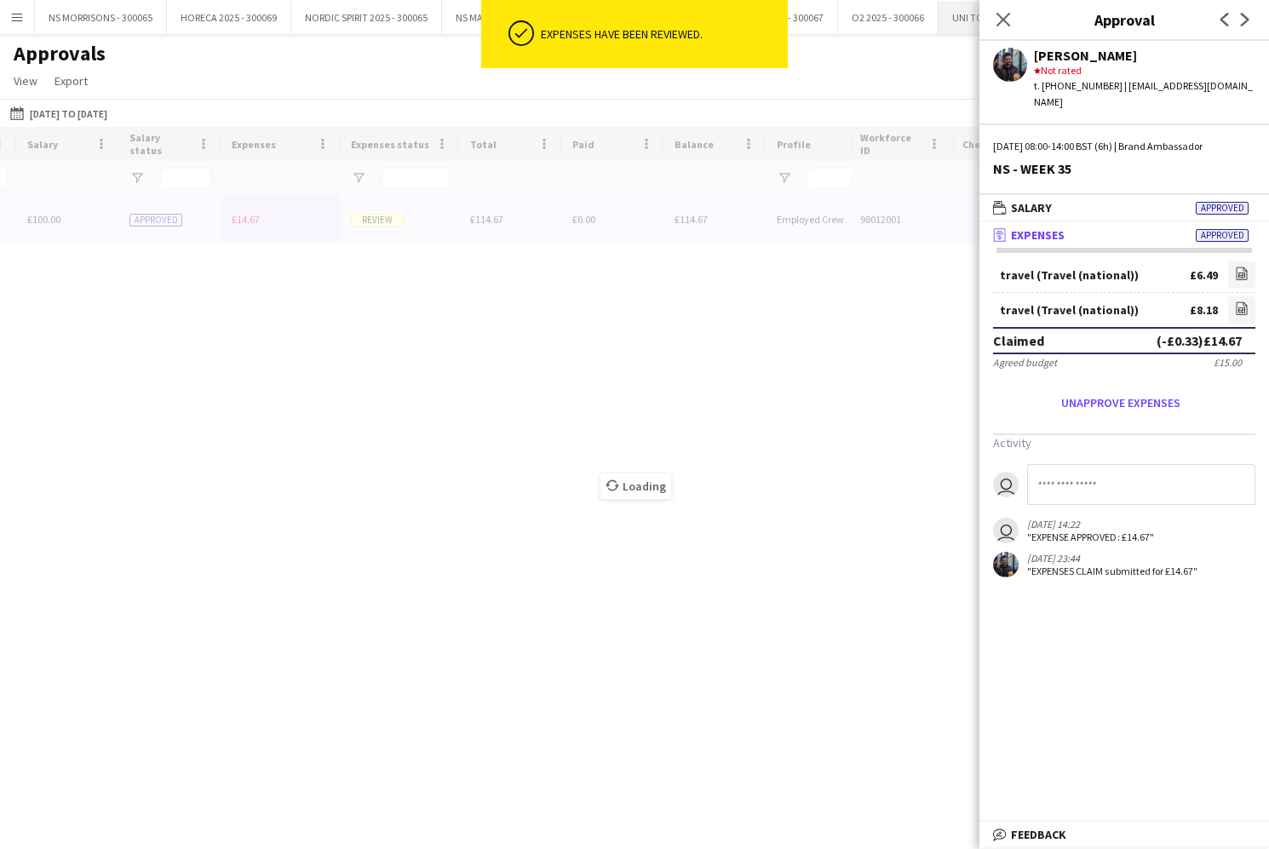
drag, startPoint x: 1003, startPoint y: 24, endPoint x: 949, endPoint y: 28, distance: 53.8
click at [1003, 24] on icon "Close pop-in" at bounding box center [1003, 20] width 14 height 14
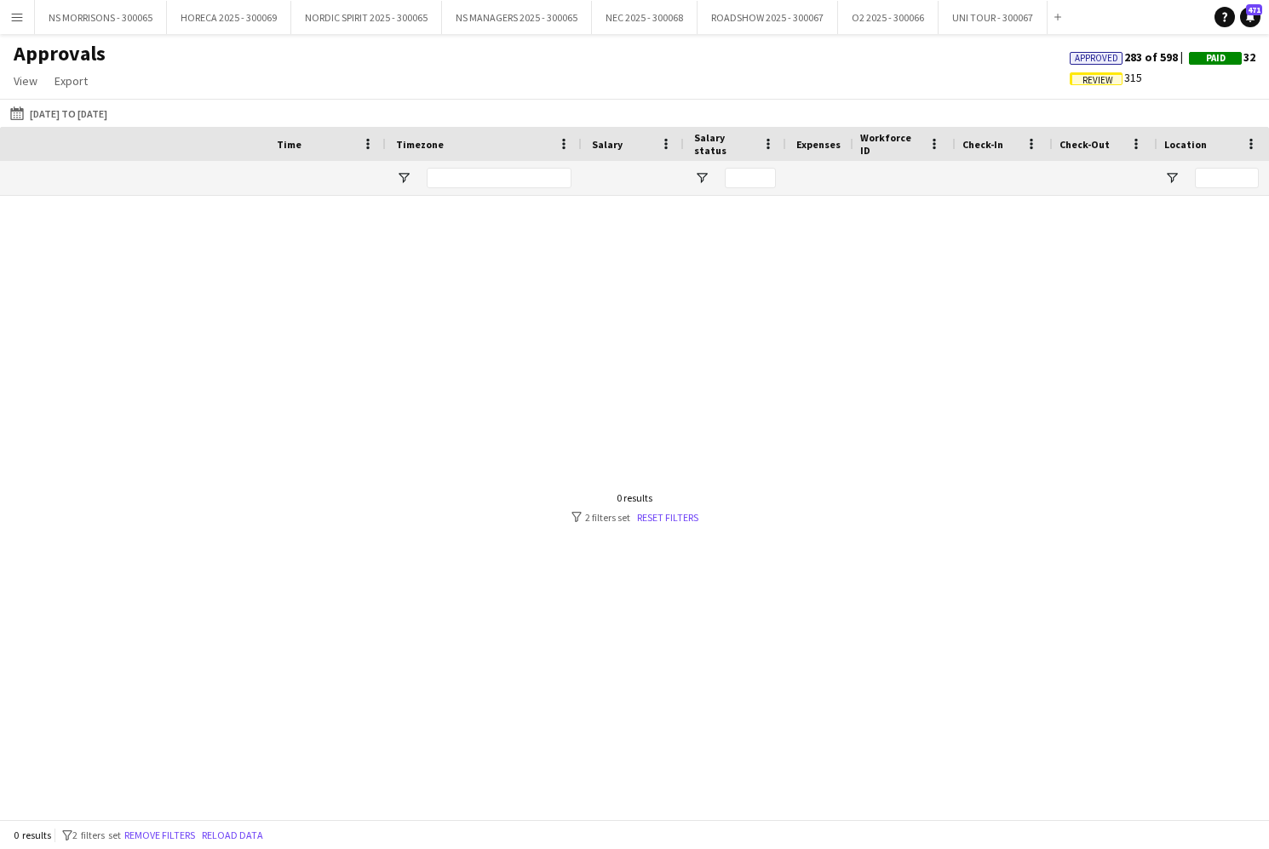
scroll to position [0, 398]
drag, startPoint x: 201, startPoint y: 184, endPoint x: 150, endPoint y: 164, distance: 54.7
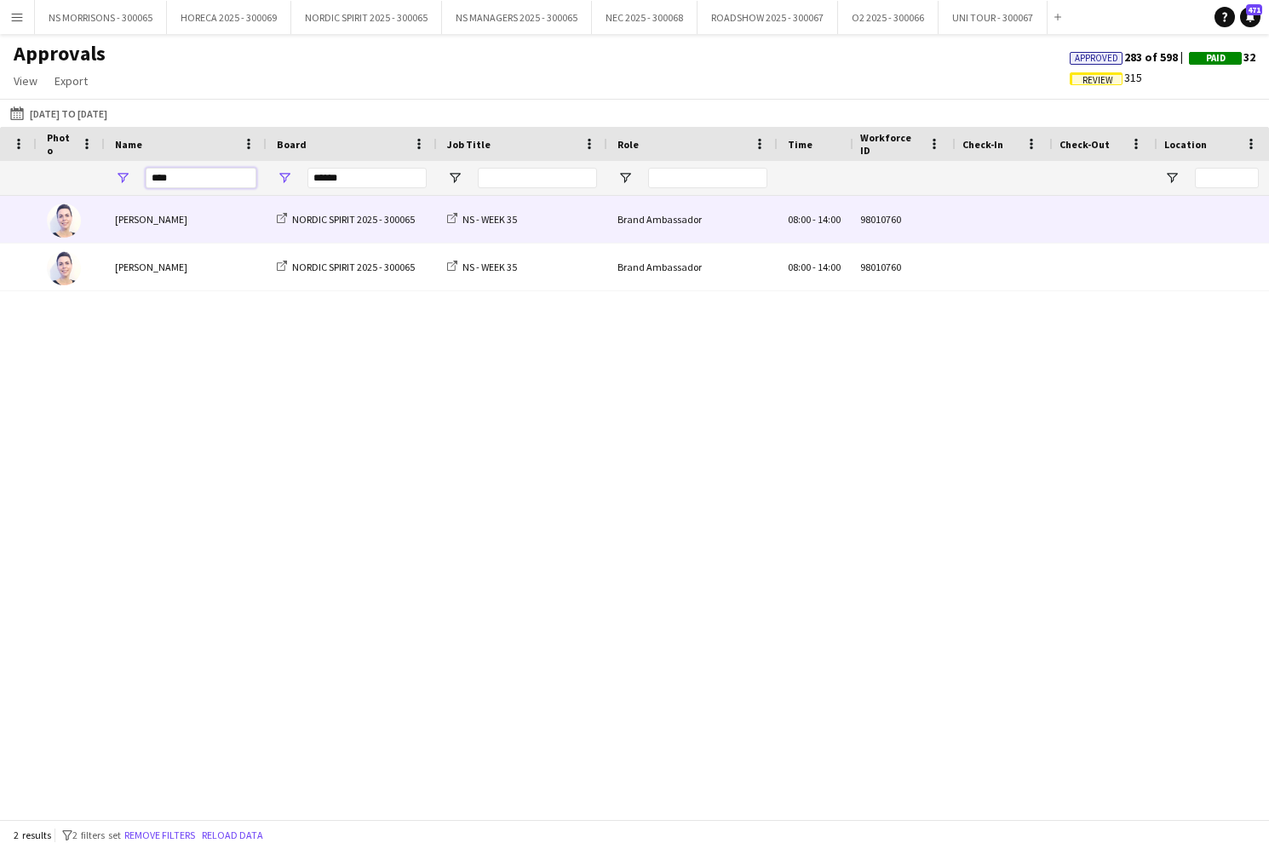
scroll to position [0, 349]
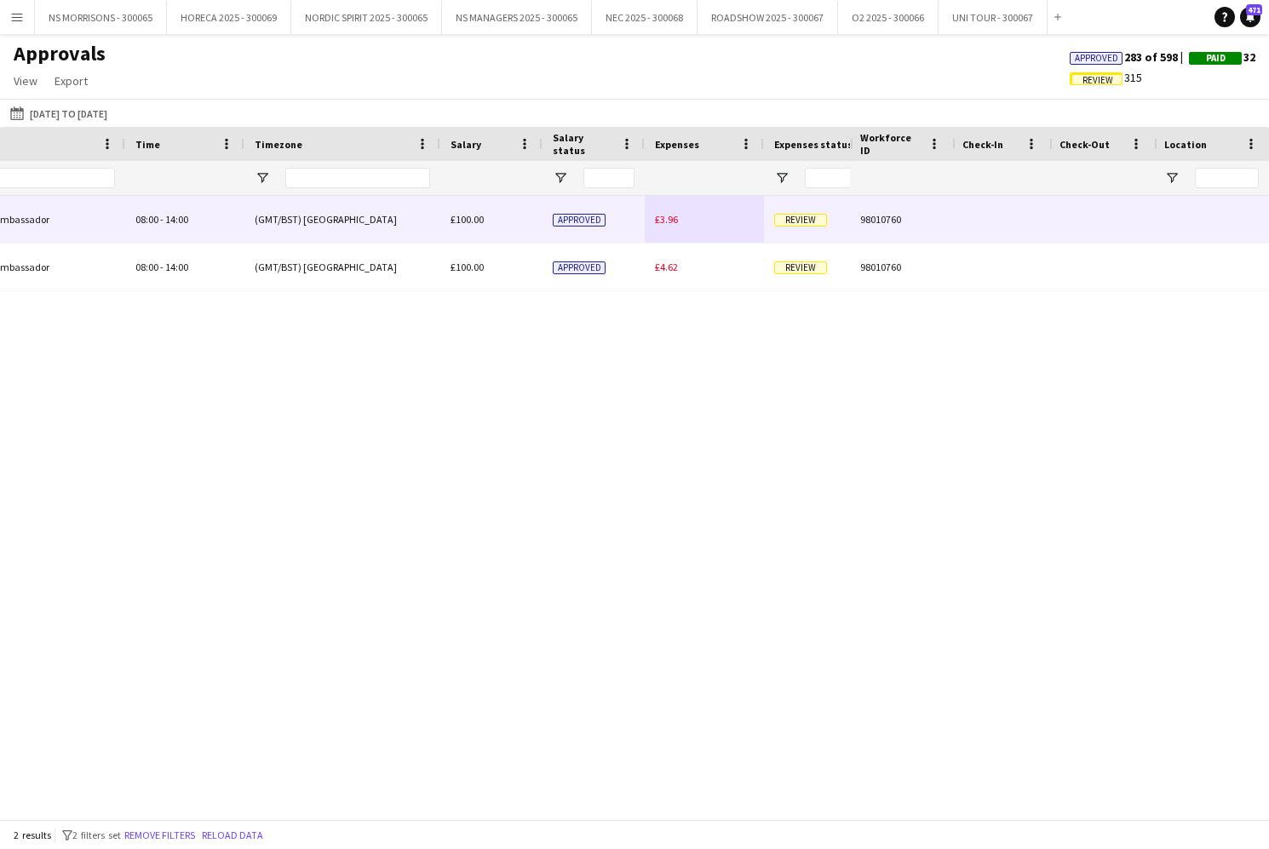
type input "****"
click at [671, 223] on span "£3.96" at bounding box center [666, 219] width 23 height 13
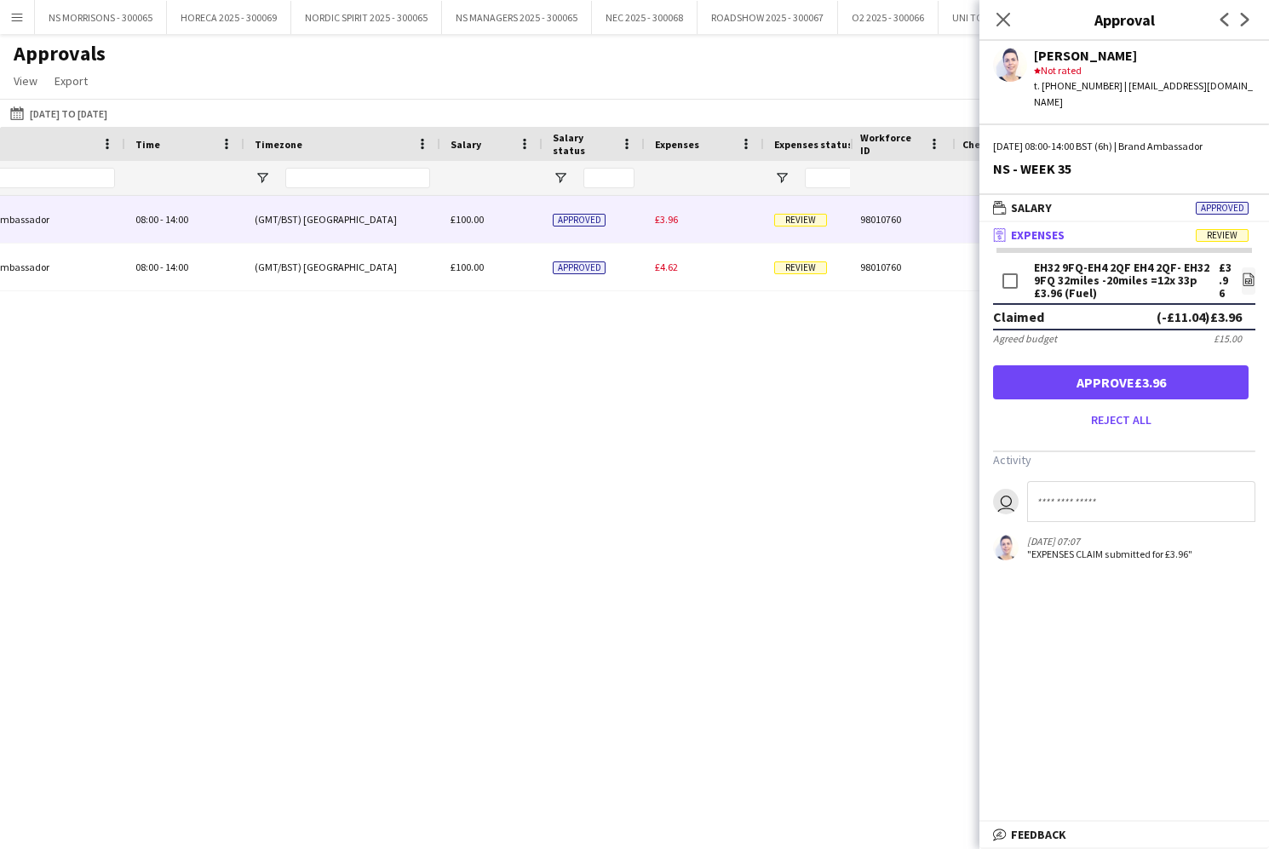
drag, startPoint x: 1150, startPoint y: 362, endPoint x: 1121, endPoint y: 361, distance: 29.0
click at [1150, 365] on button "Approve £3.96" at bounding box center [1120, 382] width 255 height 34
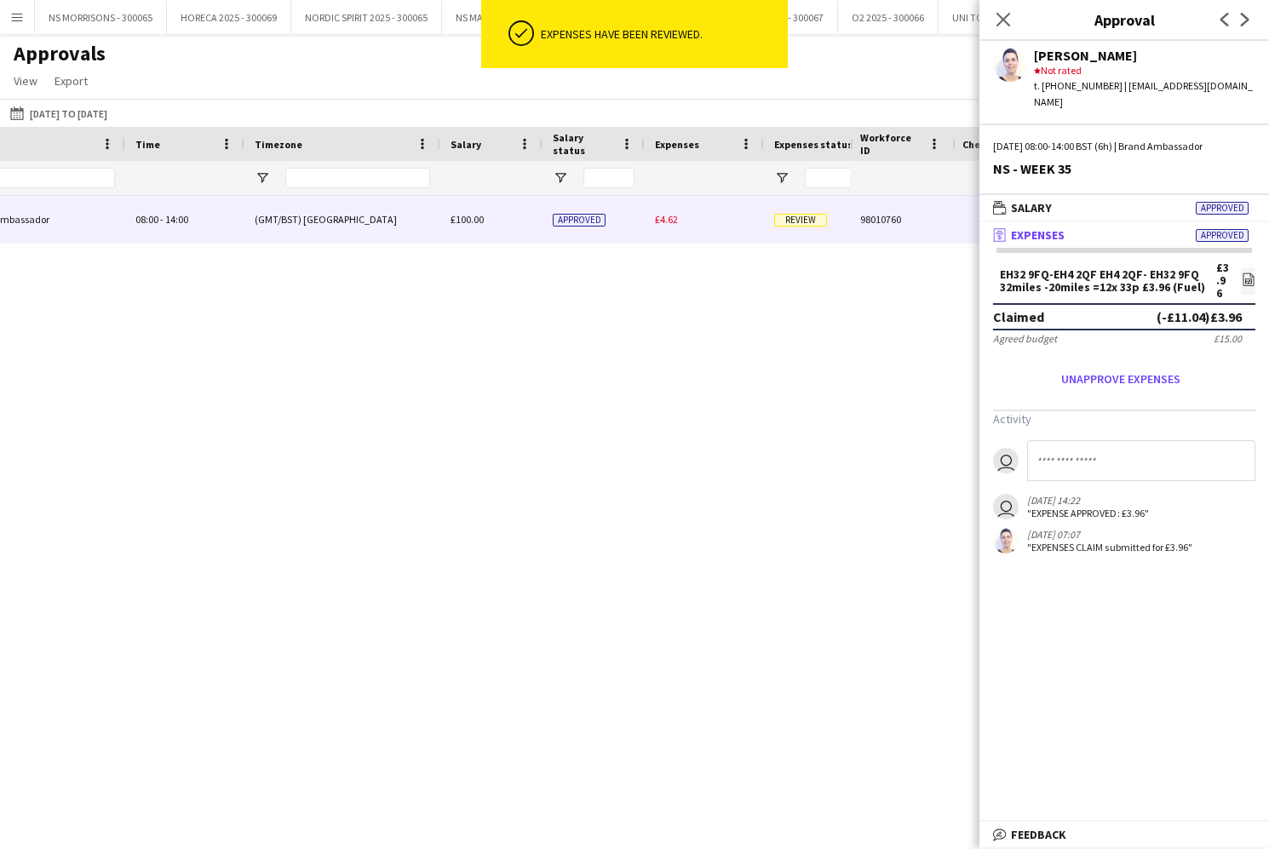
click at [673, 221] on span "£4.62" at bounding box center [666, 219] width 23 height 13
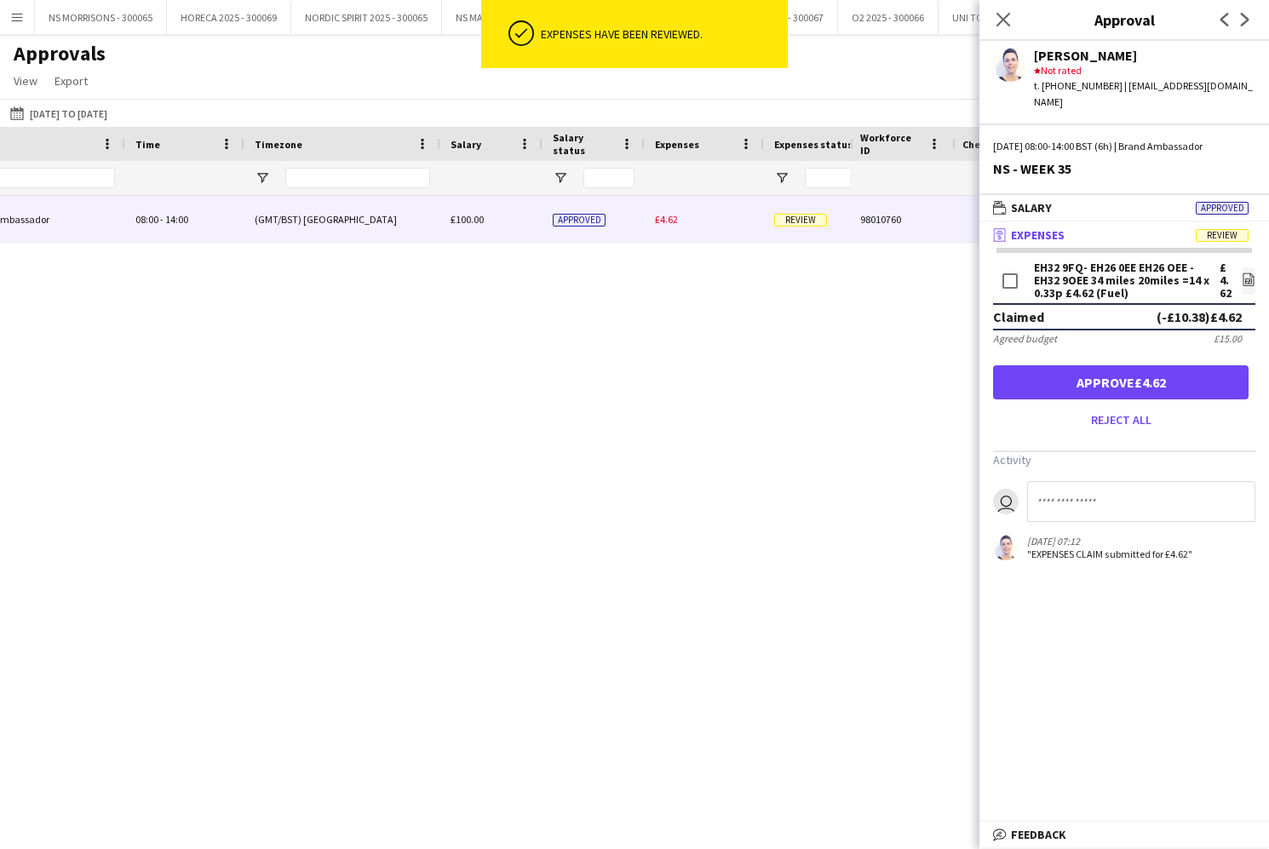
drag, startPoint x: 1145, startPoint y: 377, endPoint x: 1131, endPoint y: 335, distance: 45.0
click at [1144, 374] on button "Approve £4.62" at bounding box center [1120, 382] width 255 height 34
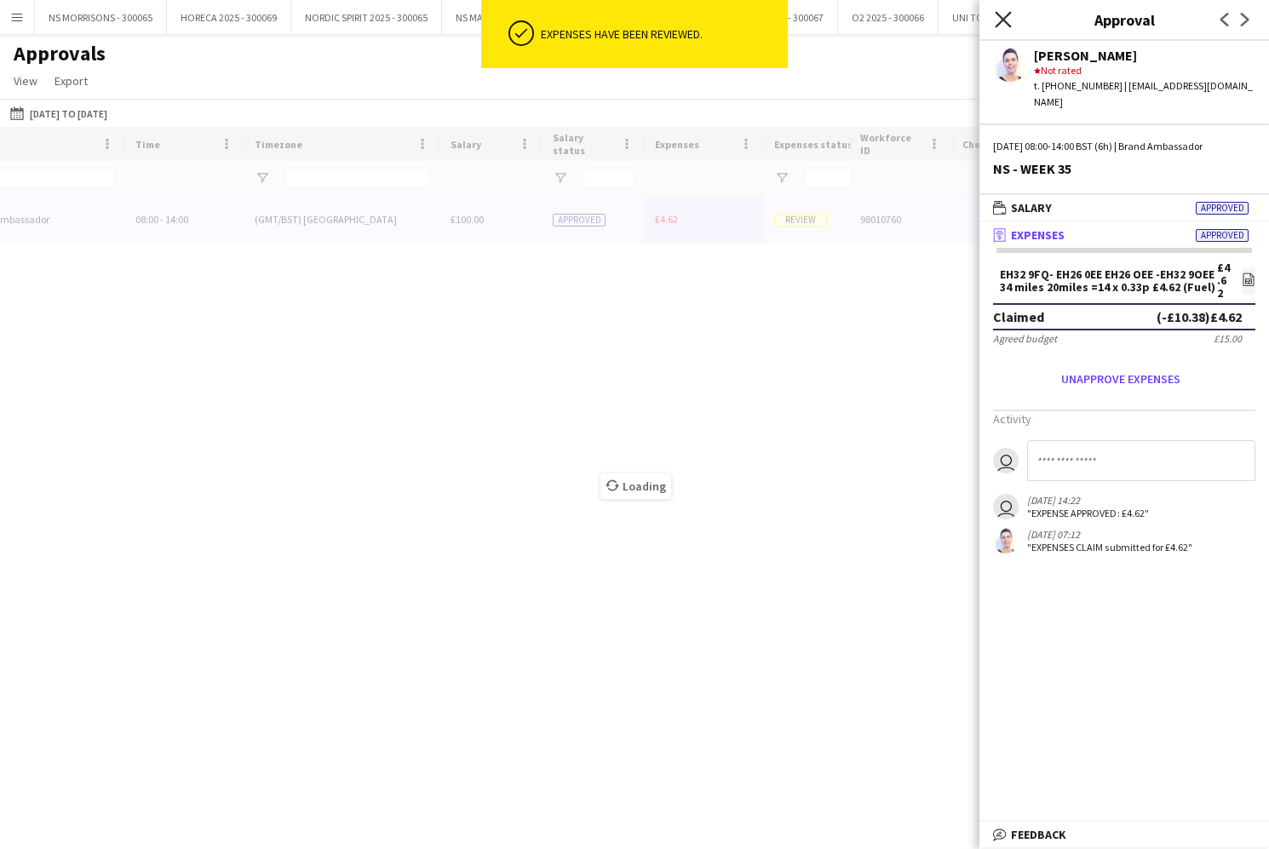
click at [1002, 14] on icon "Close pop-in" at bounding box center [1002, 19] width 16 height 16
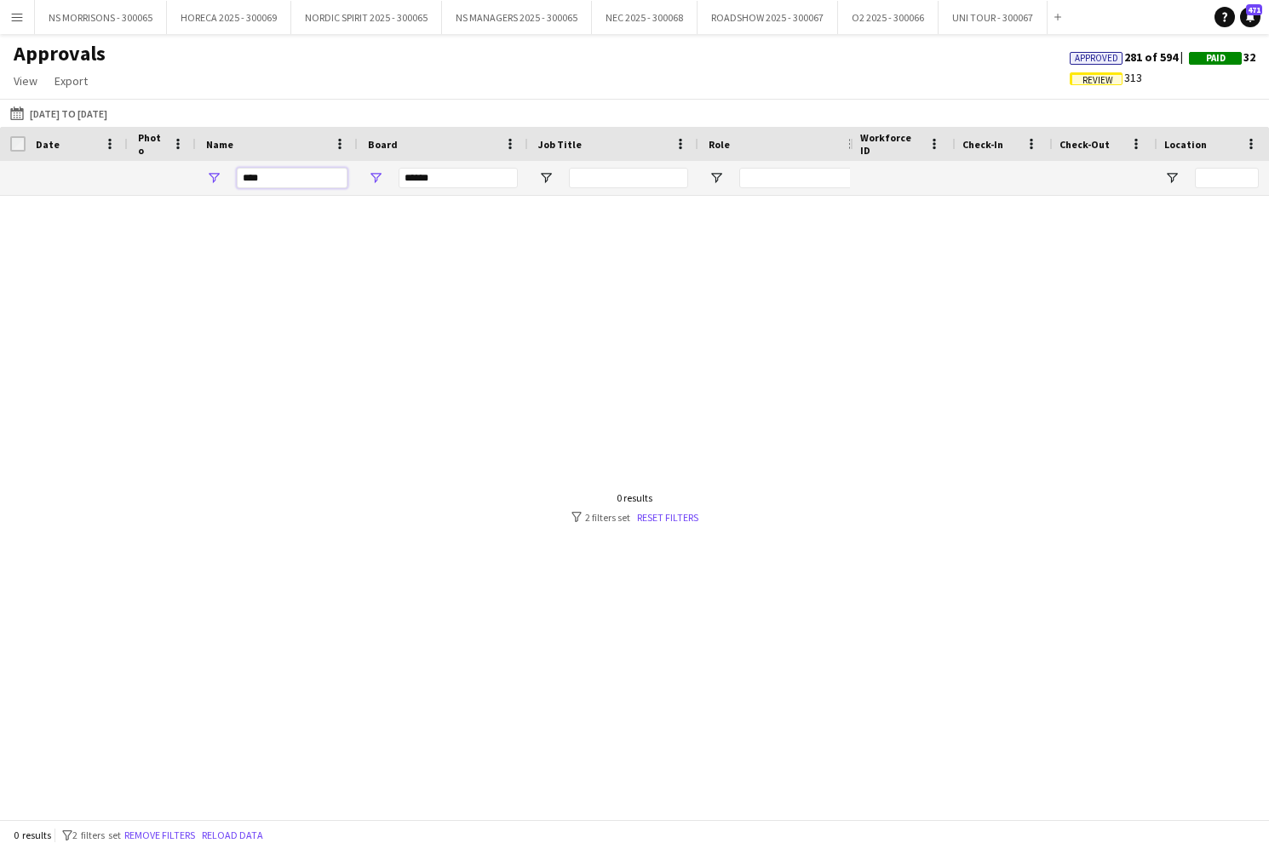
drag, startPoint x: 262, startPoint y: 177, endPoint x: 238, endPoint y: 178, distance: 23.9
type input "*"
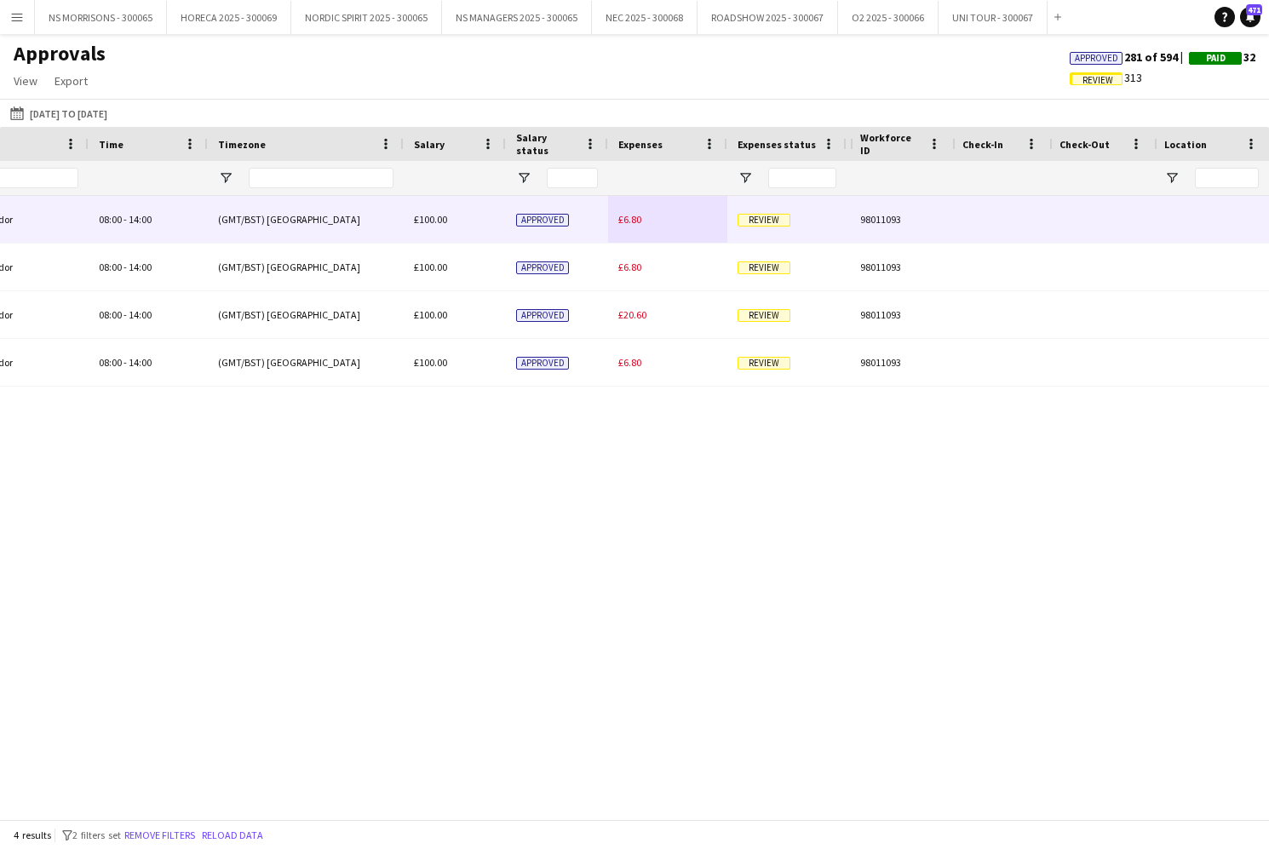
type input "*****"
click at [632, 217] on span "£6.80" at bounding box center [629, 219] width 23 height 13
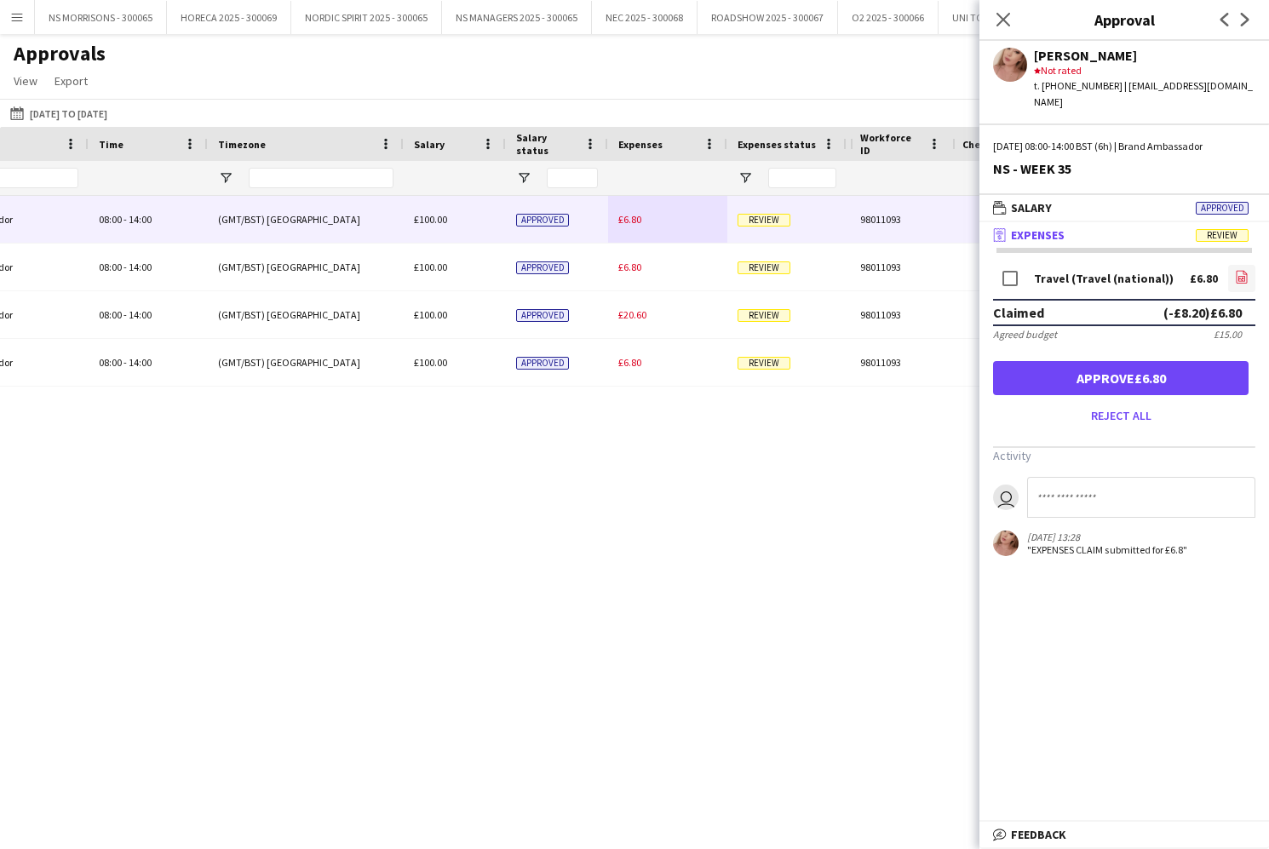
click at [1245, 276] on icon at bounding box center [1241, 278] width 7 height 5
click at [1067, 361] on button "Approve £6.80" at bounding box center [1120, 378] width 255 height 34
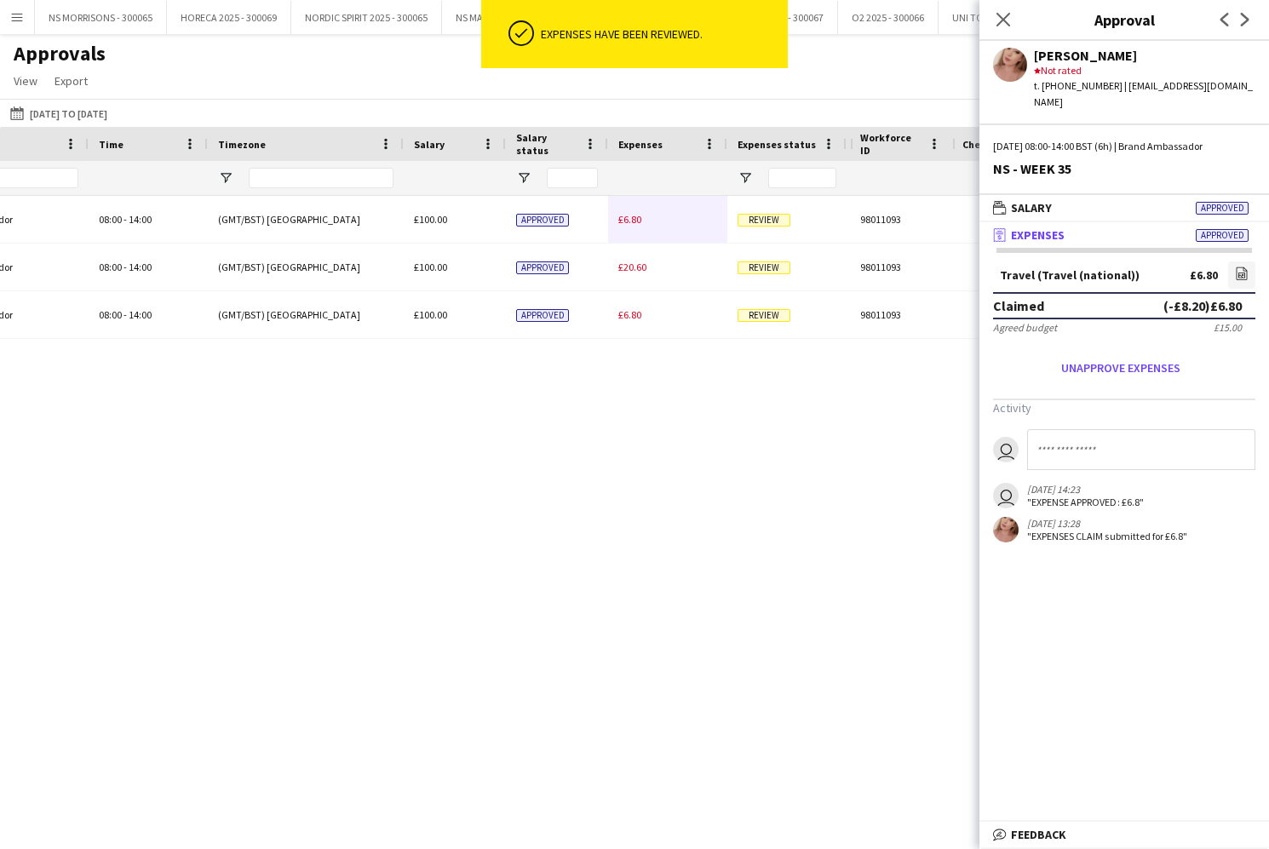
click at [627, 215] on div "£6.80" at bounding box center [667, 219] width 119 height 47
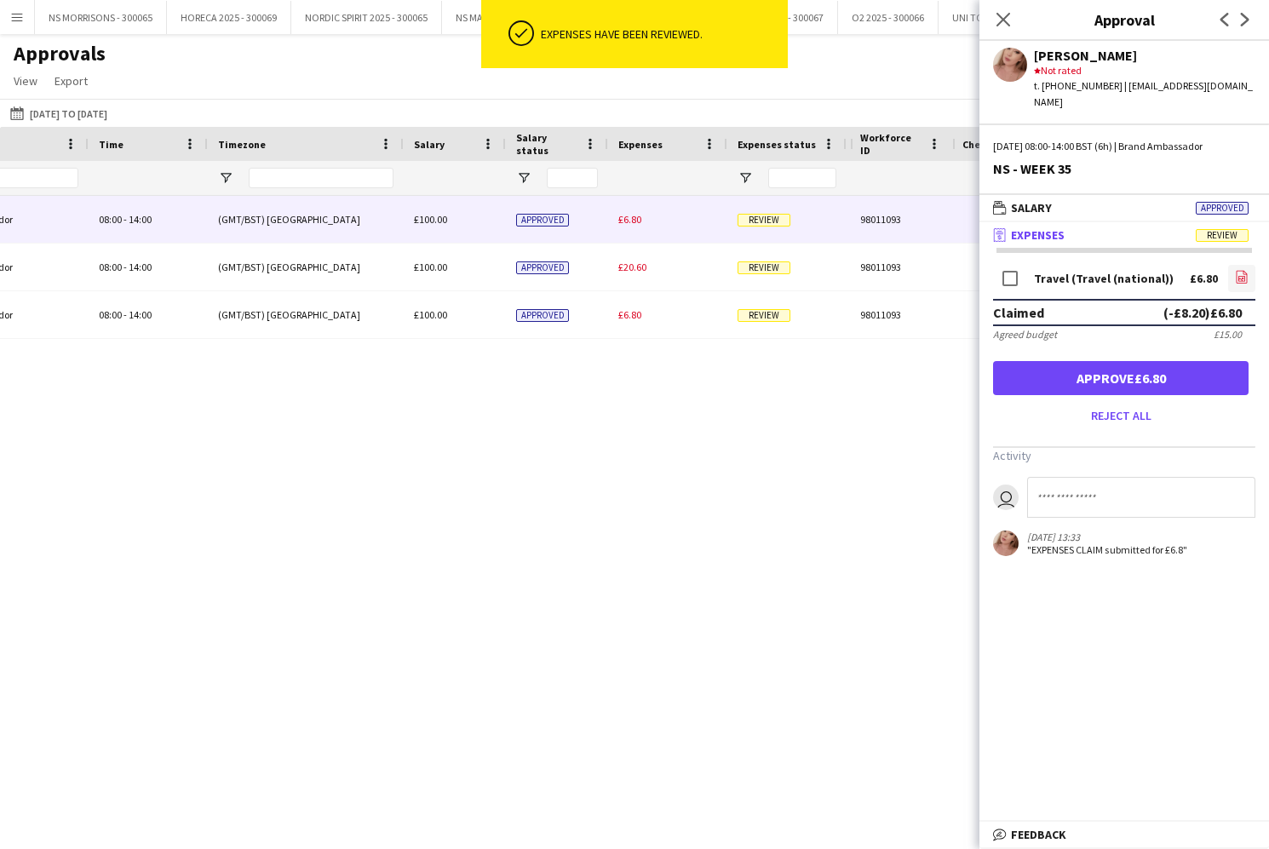
click at [1246, 270] on icon "file-image" at bounding box center [1242, 277] width 14 height 14
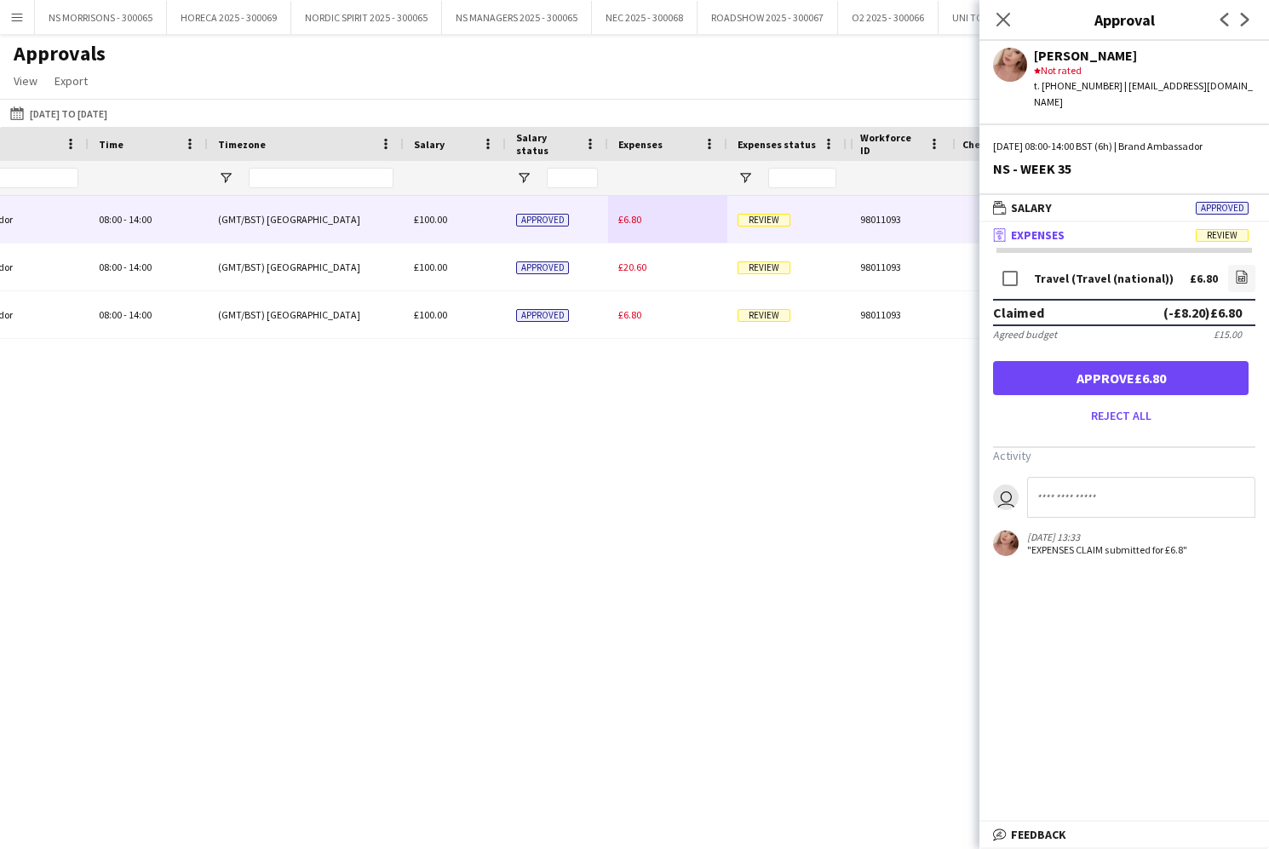
click at [1040, 361] on button "Approve £6.80" at bounding box center [1120, 378] width 255 height 34
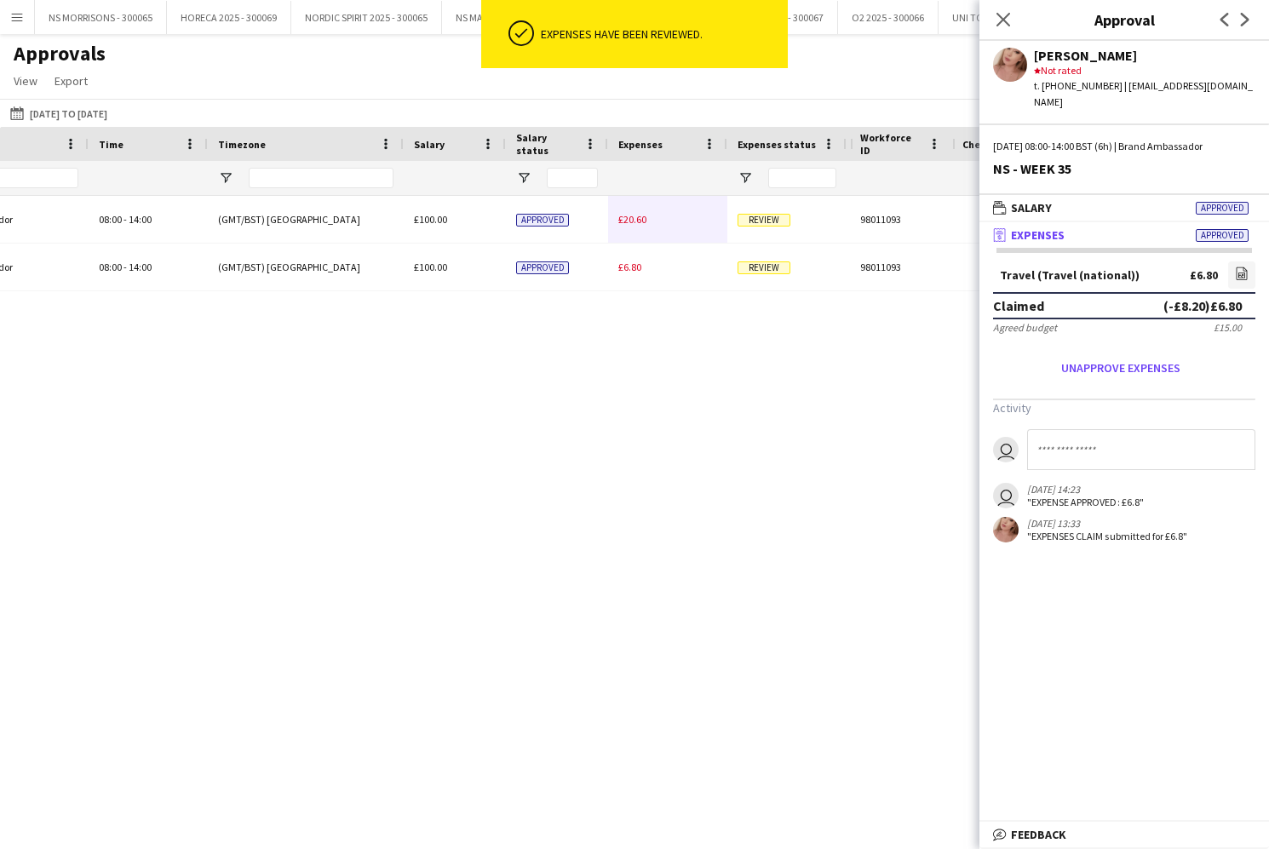
click at [627, 220] on span "£20.60" at bounding box center [632, 219] width 28 height 13
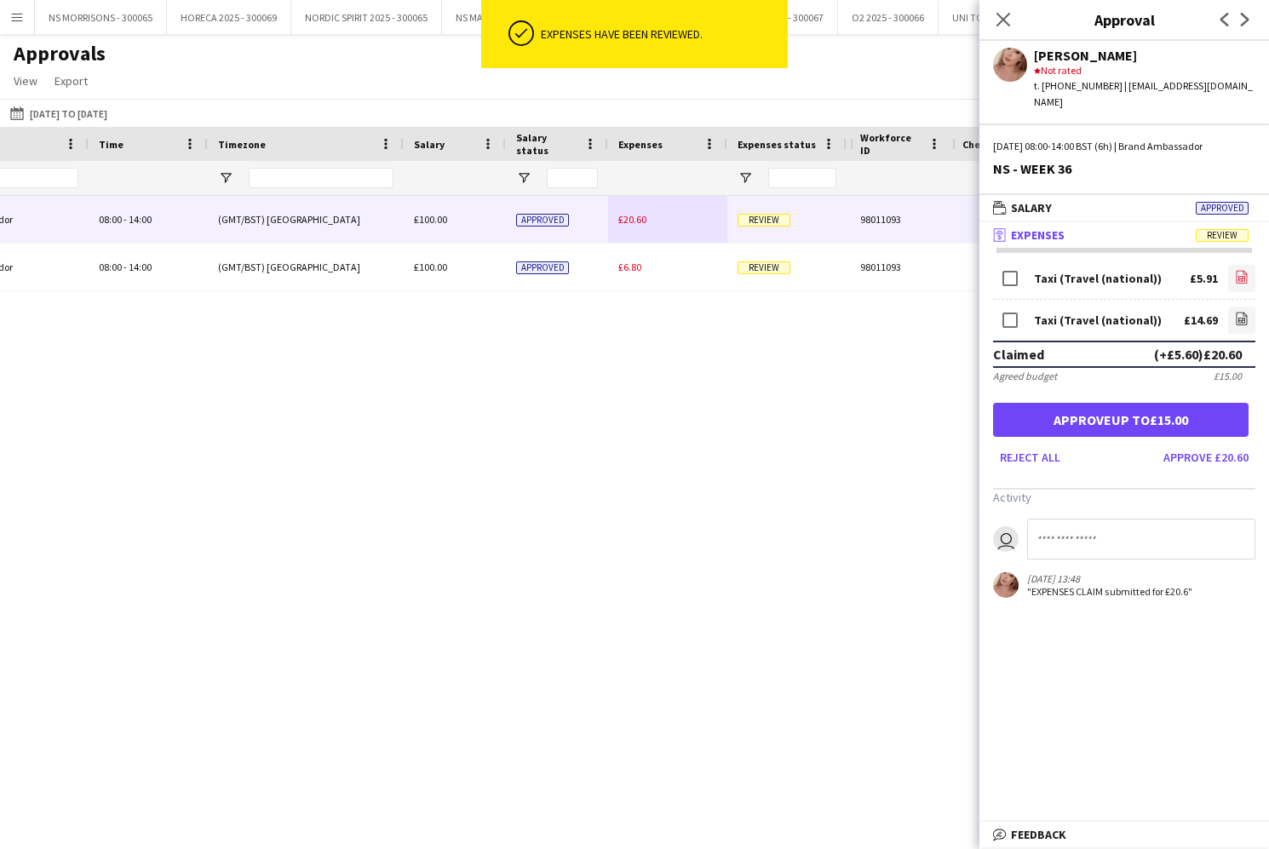
click at [1251, 266] on link "file-image" at bounding box center [1241, 278] width 27 height 27
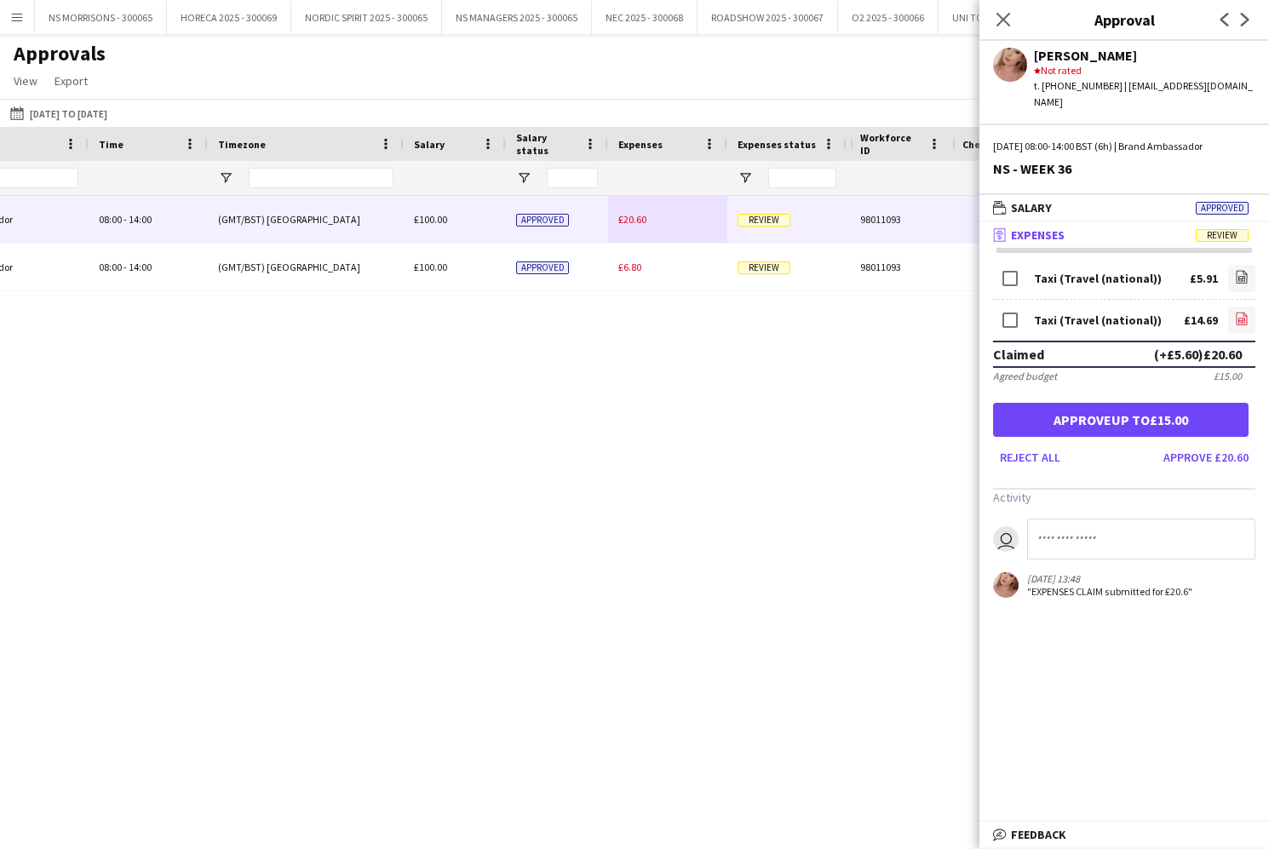
click at [1236, 312] on icon at bounding box center [1241, 318] width 11 height 13
click at [1122, 403] on button "Approve up to £15.00" at bounding box center [1120, 420] width 255 height 34
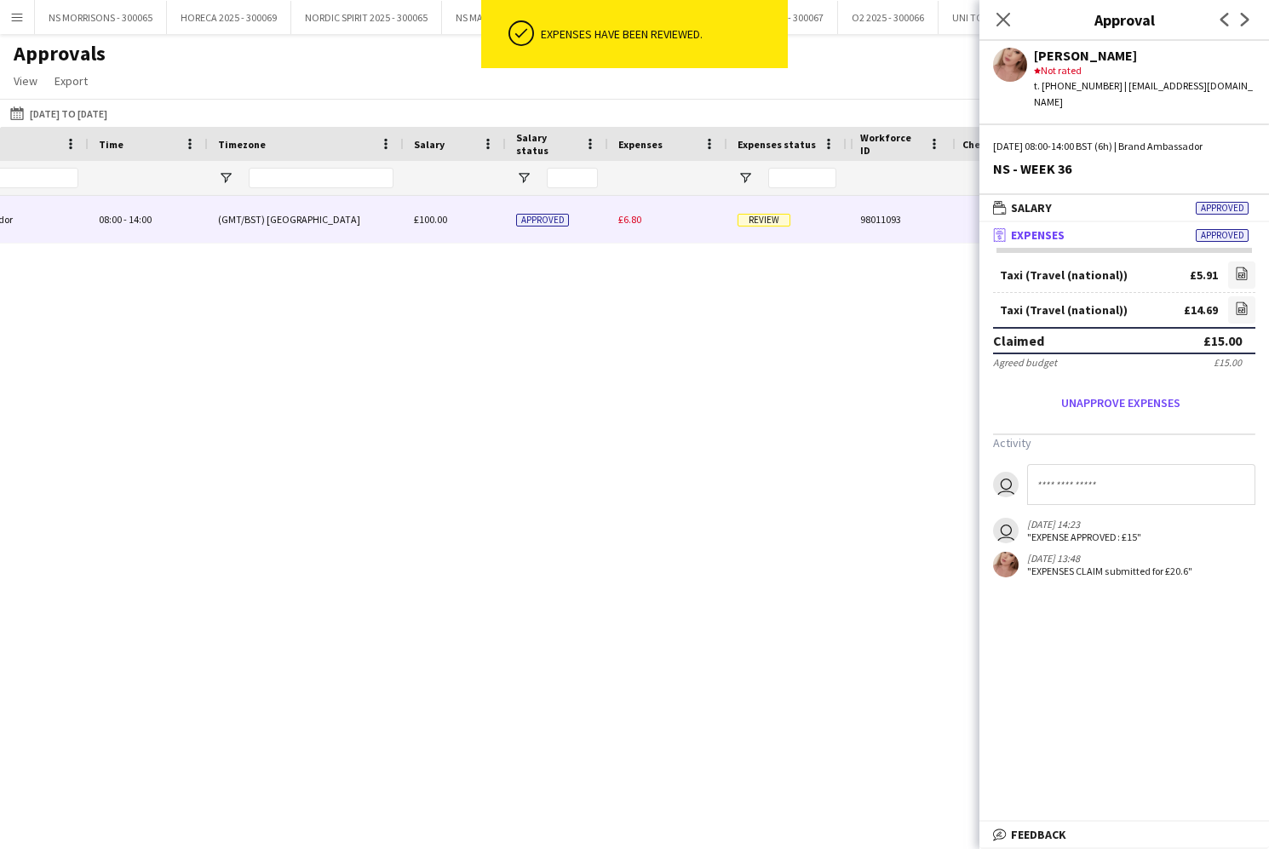
click at [626, 219] on span "£6.80" at bounding box center [629, 219] width 23 height 13
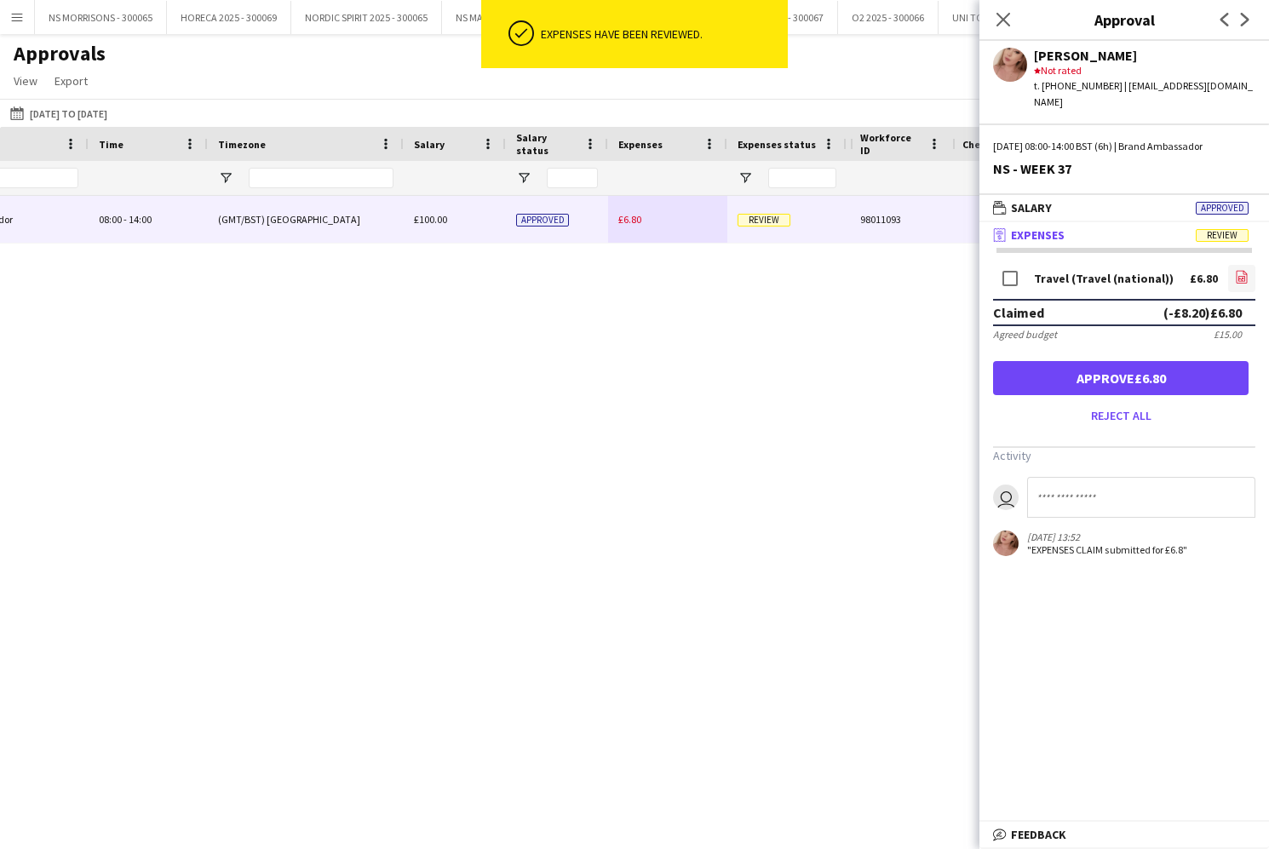
click at [1233, 265] on link "file-image" at bounding box center [1241, 278] width 27 height 27
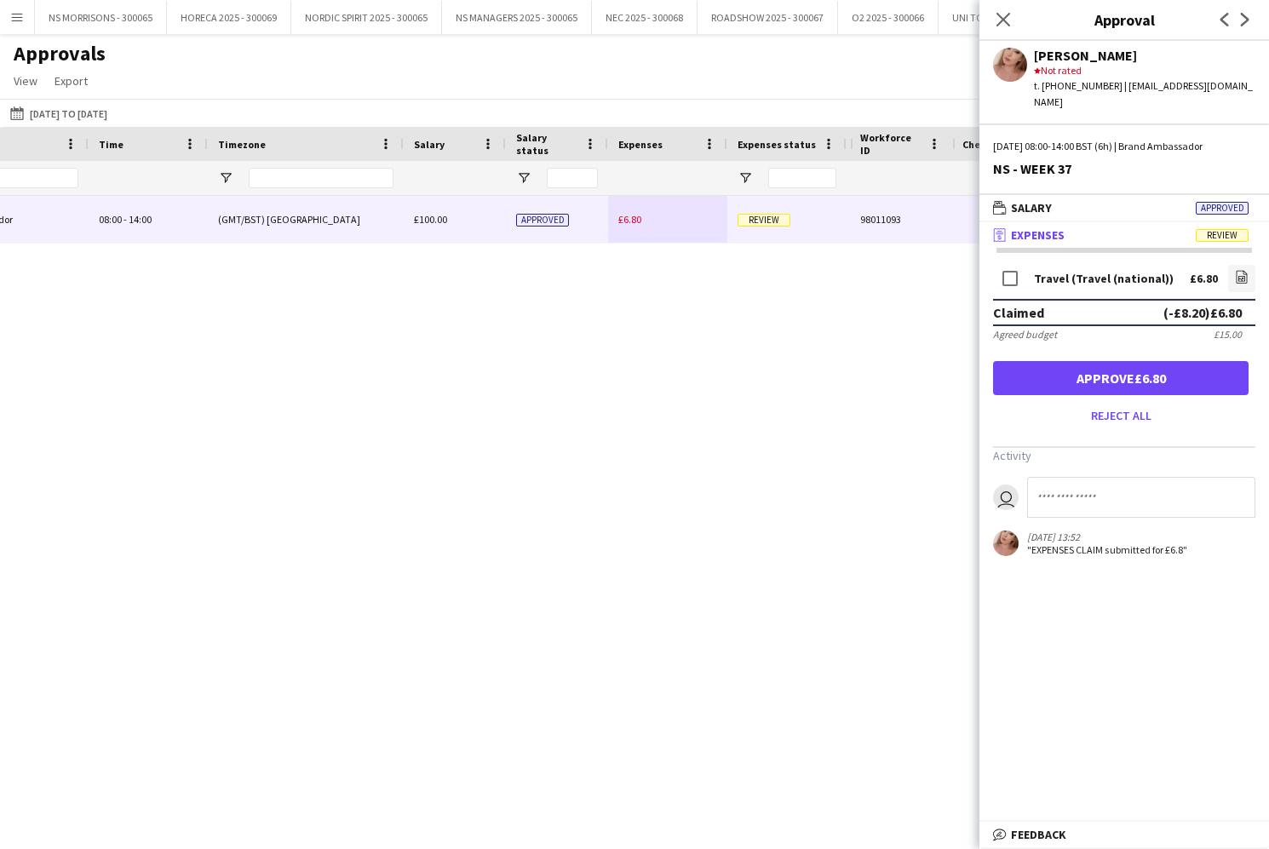
drag, startPoint x: 1143, startPoint y: 352, endPoint x: 1037, endPoint y: 147, distance: 231.1
click at [1142, 361] on button "Approve £6.80" at bounding box center [1120, 378] width 255 height 34
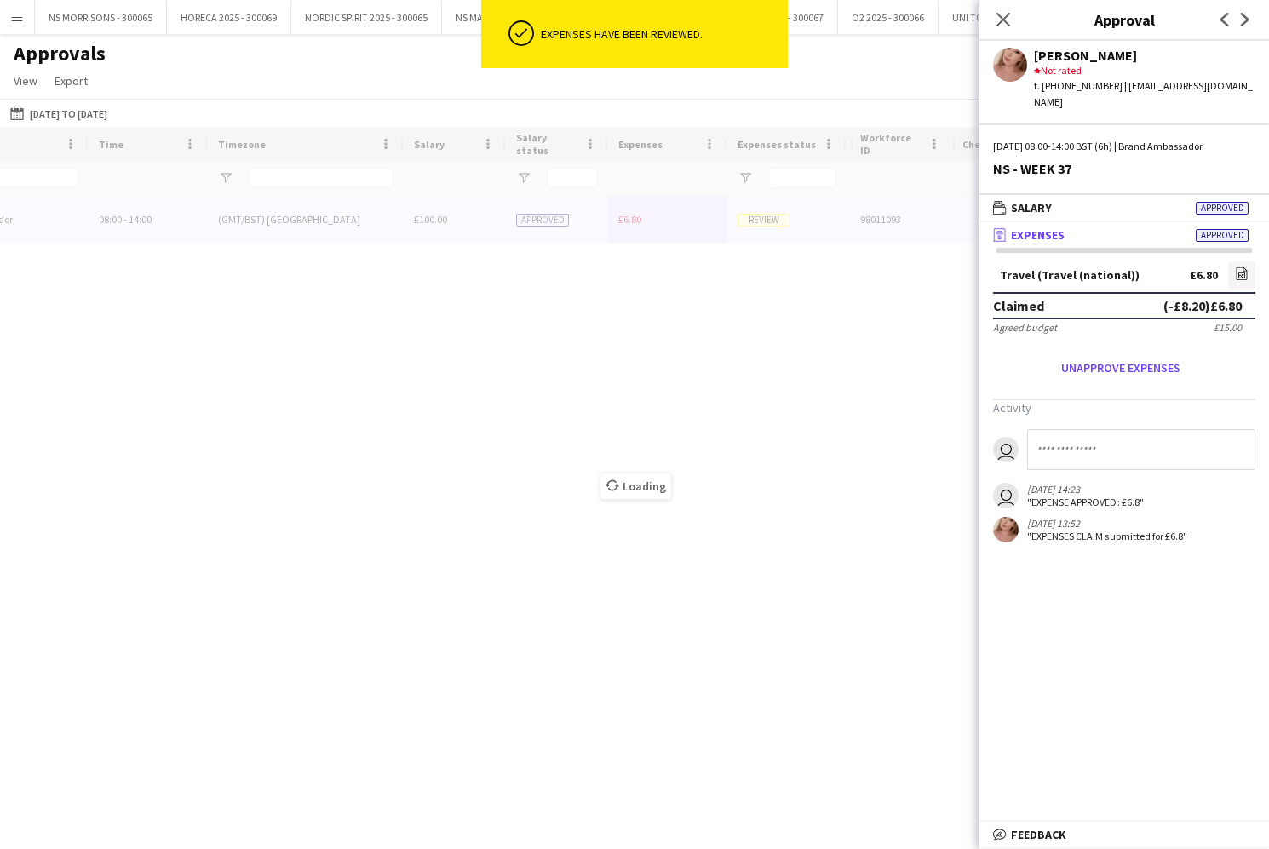
drag, startPoint x: 998, startPoint y: 18, endPoint x: 927, endPoint y: 44, distance: 75.4
click at [997, 18] on icon "Close pop-in" at bounding box center [1003, 20] width 14 height 14
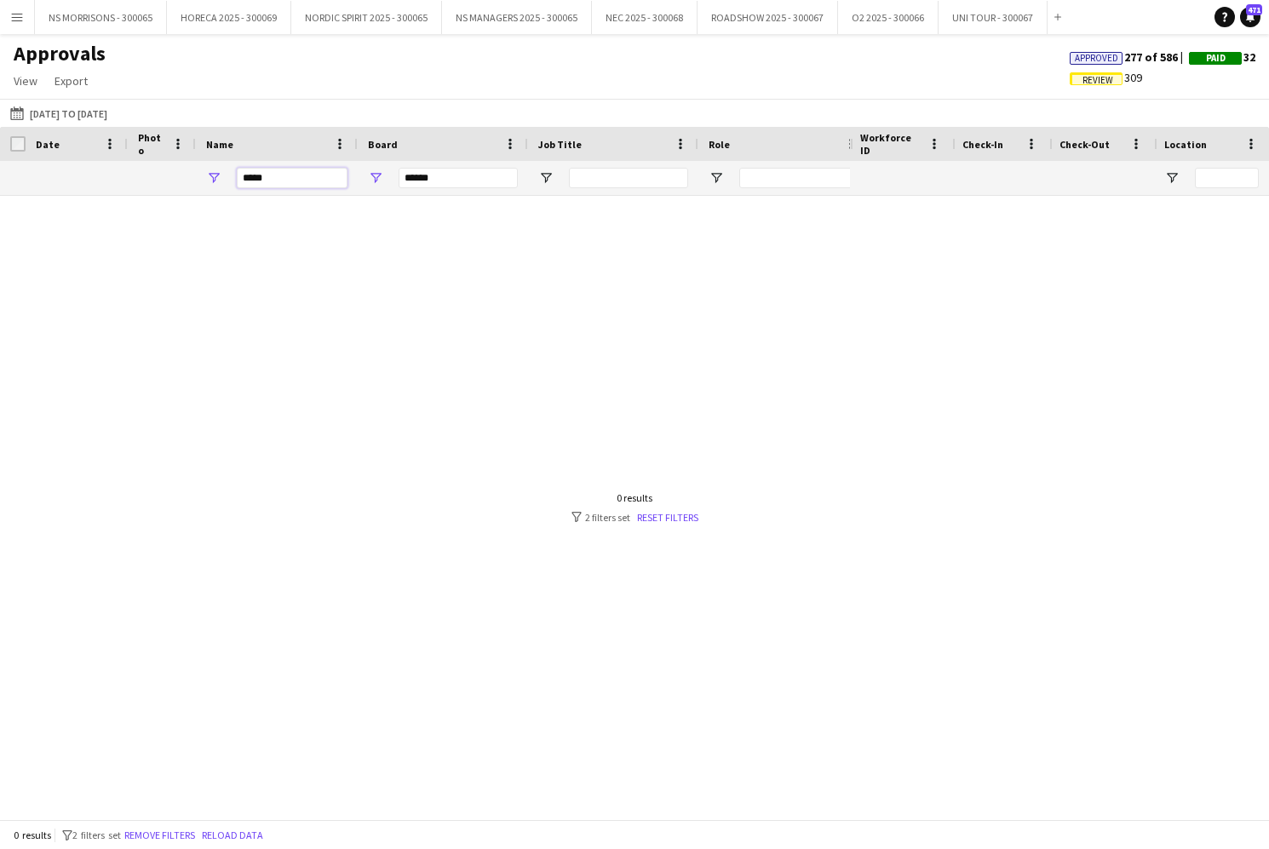
drag, startPoint x: 257, startPoint y: 182, endPoint x: 213, endPoint y: 176, distance: 44.7
click at [213, 176] on div "*****" at bounding box center [277, 178] width 162 height 34
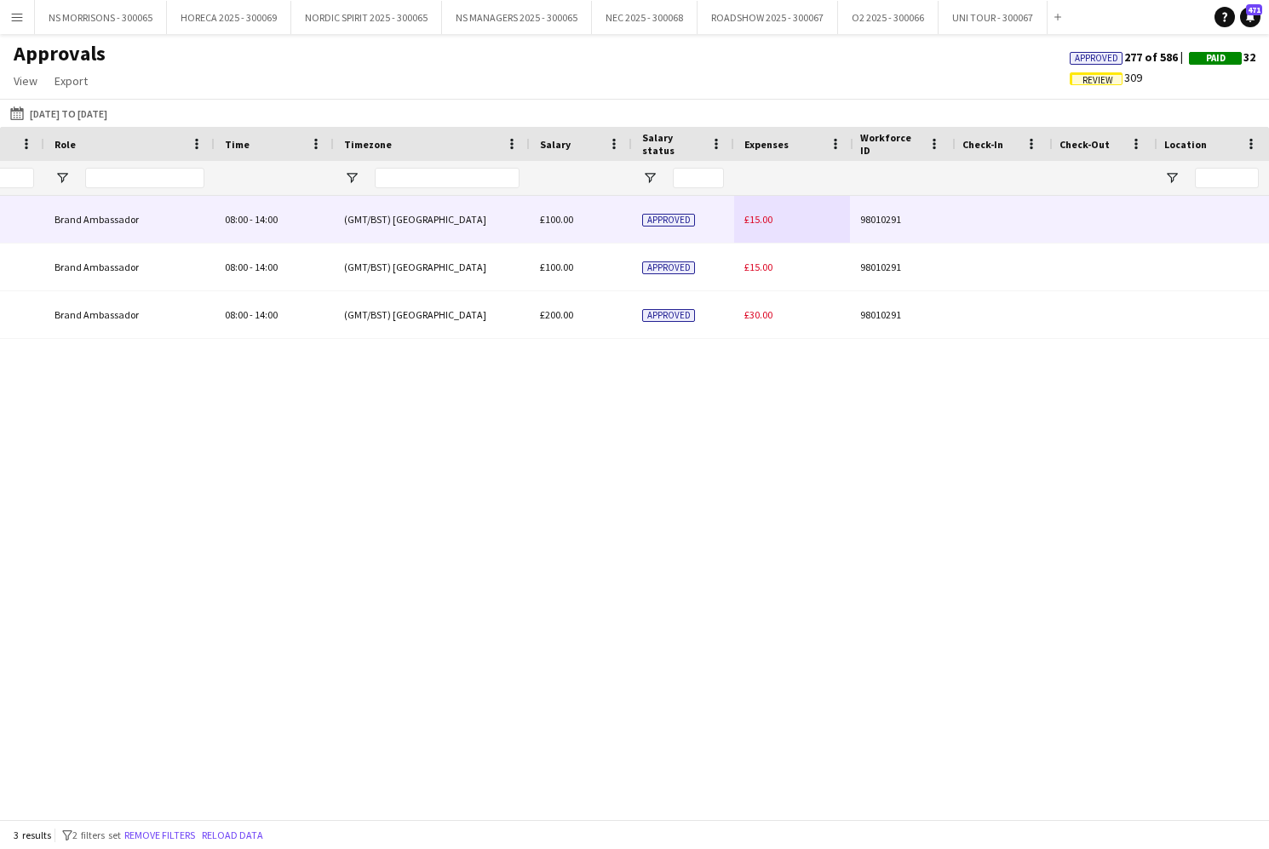
type input "*****"
click at [750, 221] on span "£15.00" at bounding box center [758, 219] width 28 height 13
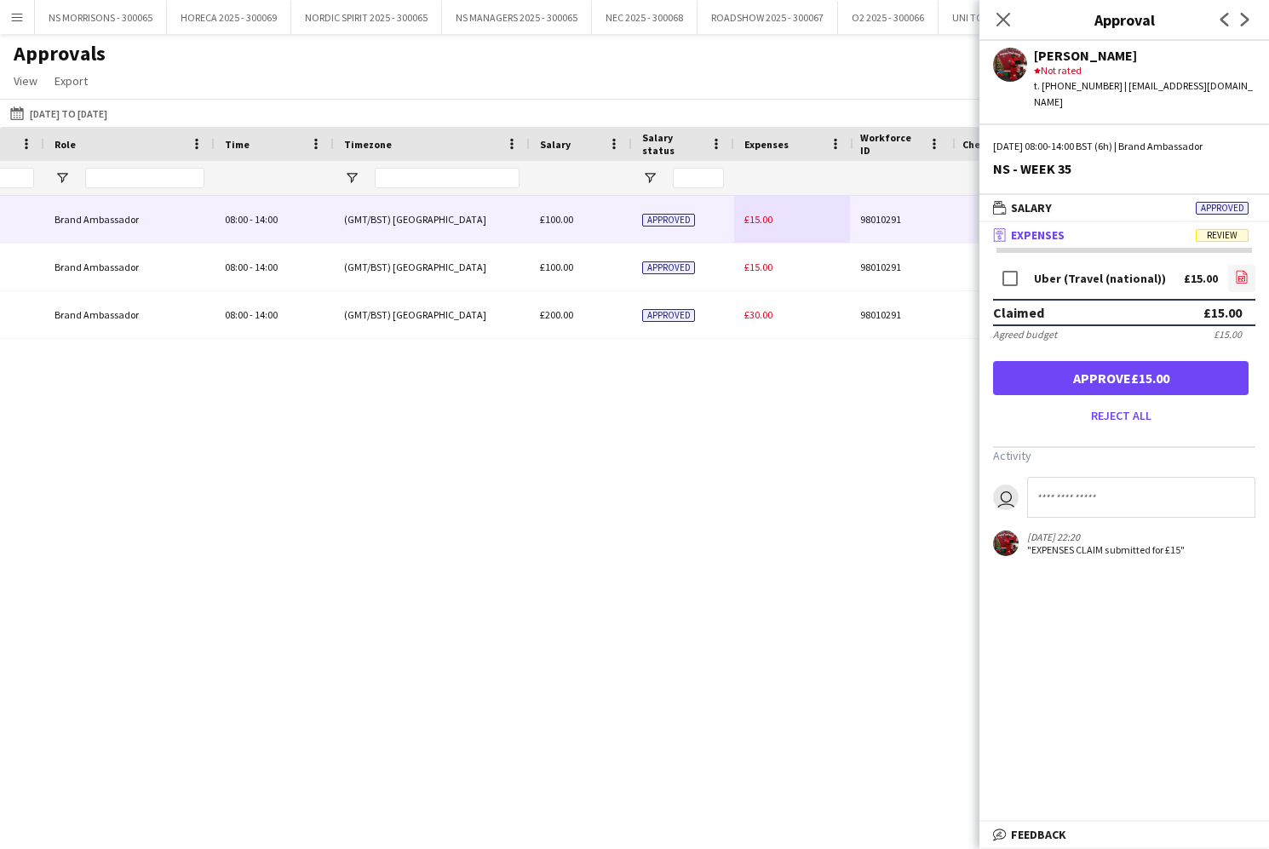
click at [1243, 270] on icon "file-image" at bounding box center [1242, 277] width 14 height 14
click at [1160, 361] on button "Approve £15.00" at bounding box center [1120, 378] width 255 height 34
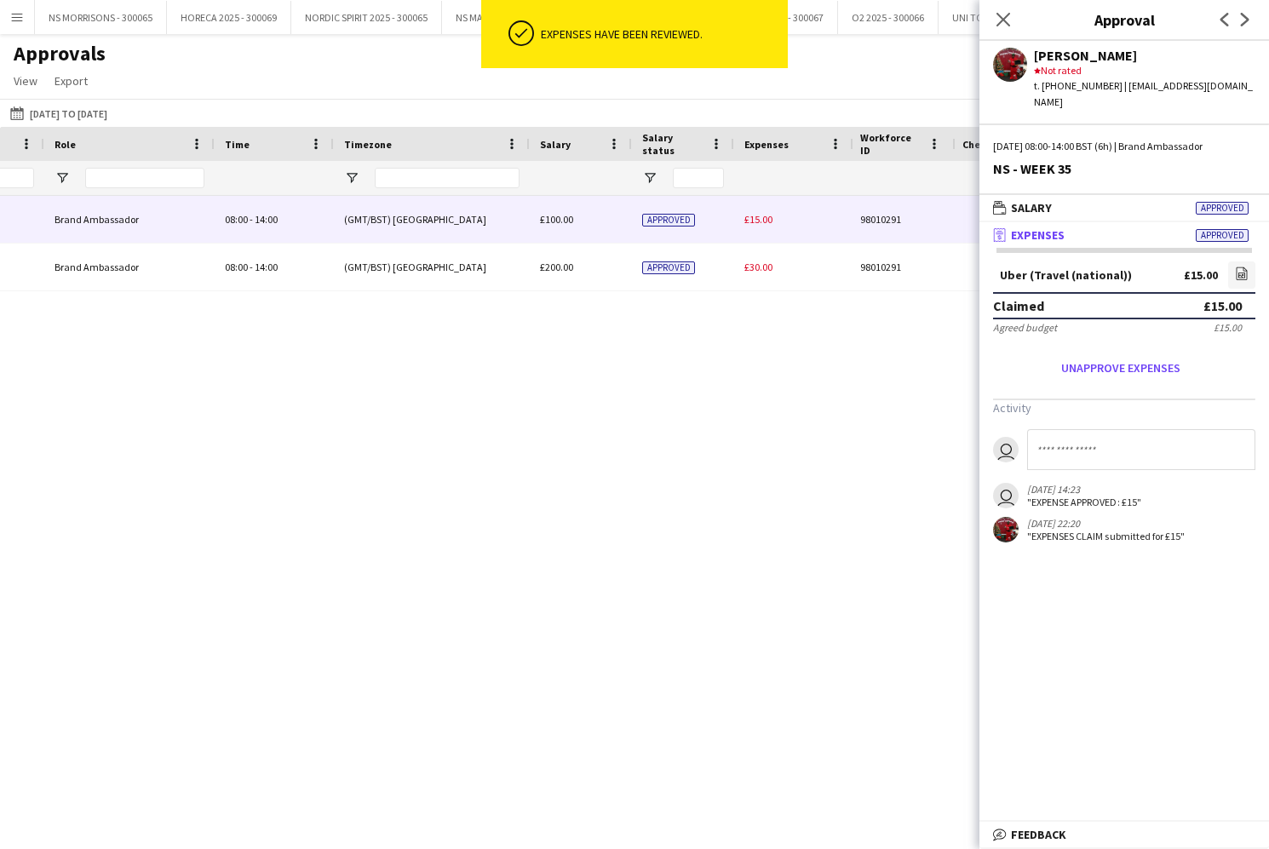
drag, startPoint x: 759, startPoint y: 229, endPoint x: 773, endPoint y: 228, distance: 14.5
click at [759, 229] on div "£15.00" at bounding box center [793, 219] width 119 height 47
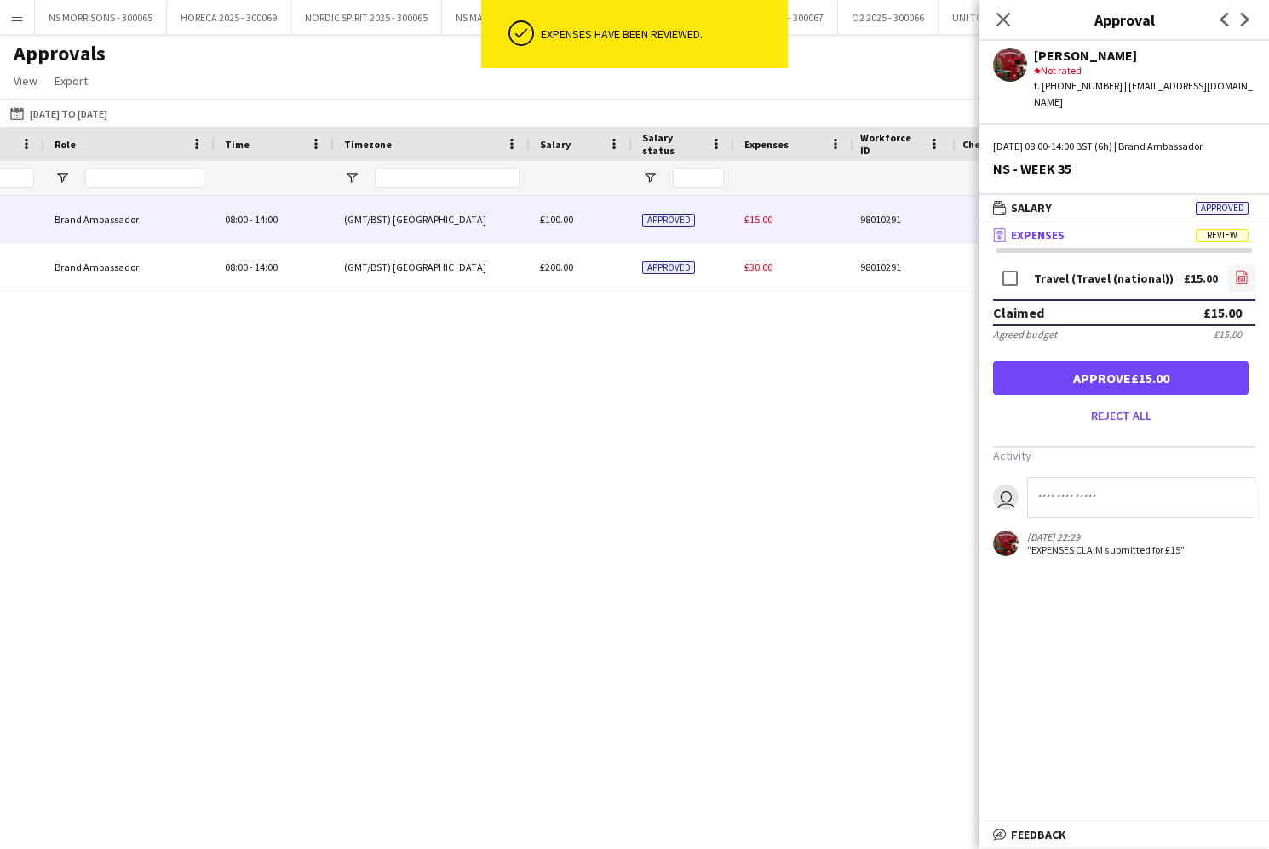
click at [1236, 265] on link "file-image" at bounding box center [1241, 278] width 27 height 27
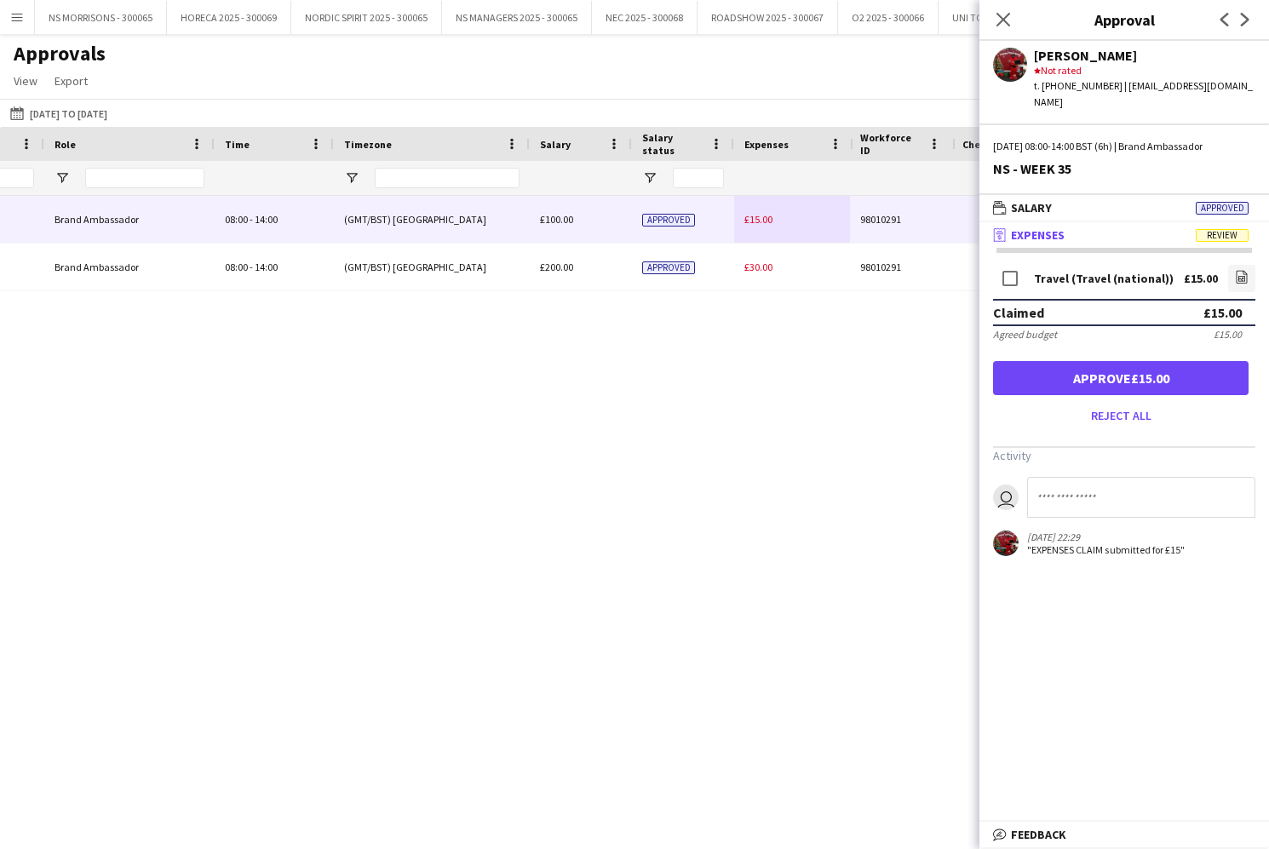
click at [1223, 361] on button "Approve £15.00" at bounding box center [1120, 378] width 255 height 34
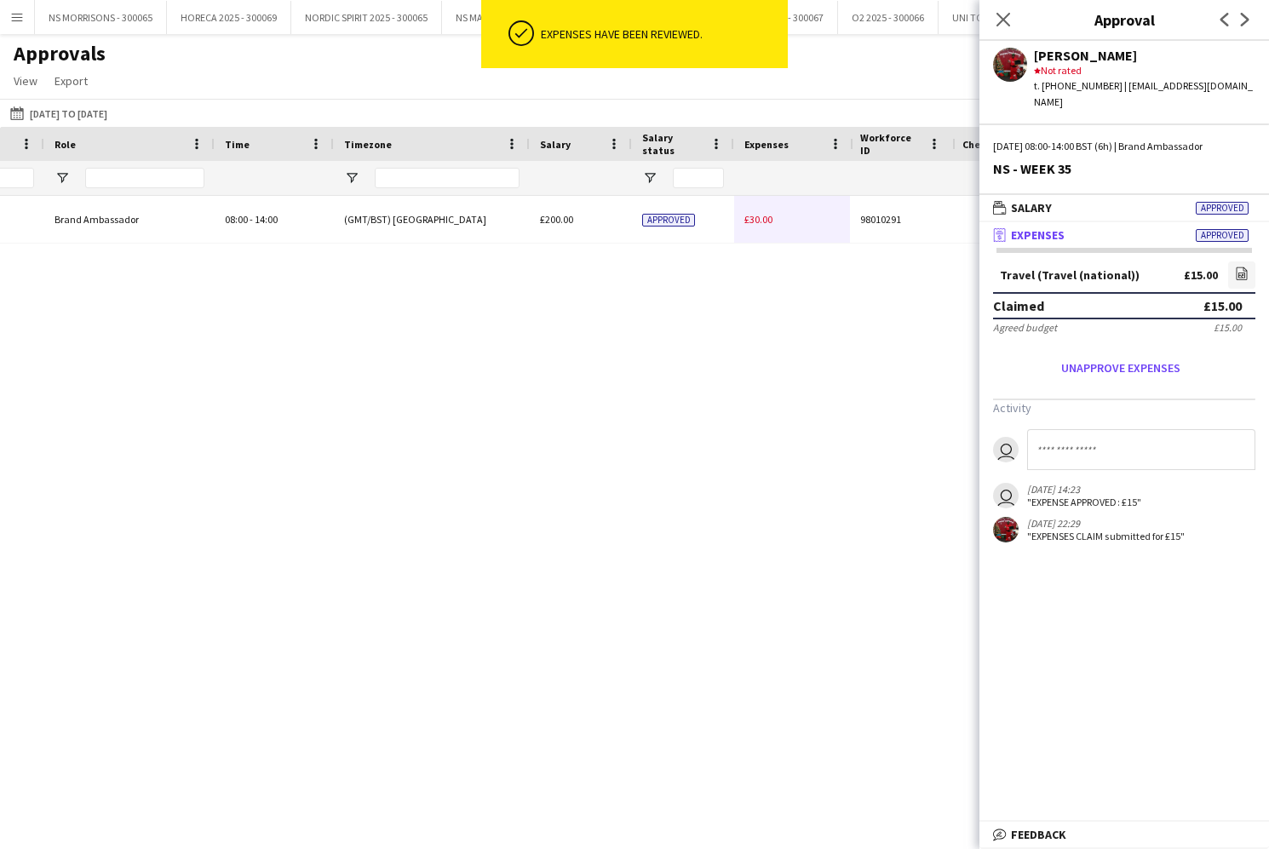
click at [749, 224] on span "£30.00" at bounding box center [758, 219] width 28 height 13
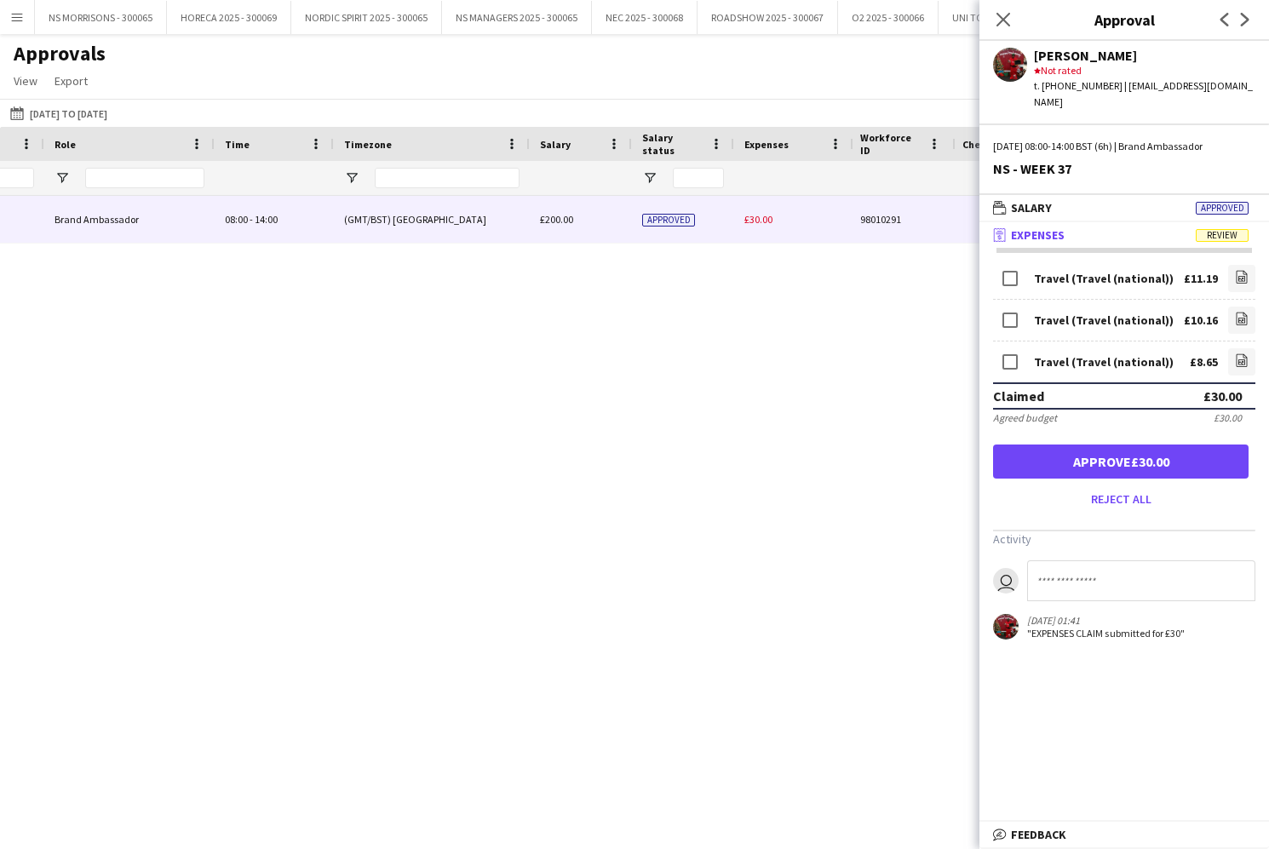
click at [1186, 444] on button "Approve £30.00" at bounding box center [1120, 461] width 255 height 34
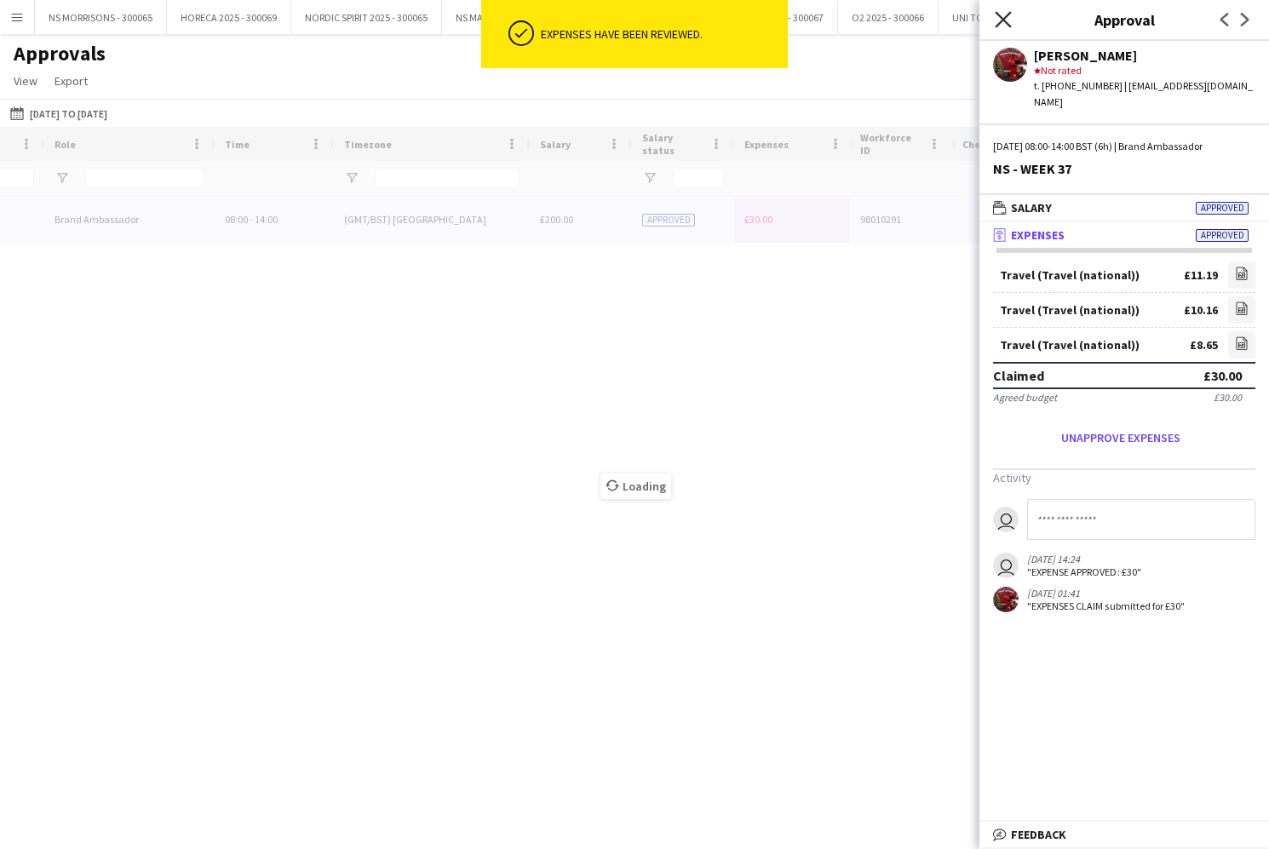
click at [1007, 14] on icon at bounding box center [1002, 19] width 16 height 16
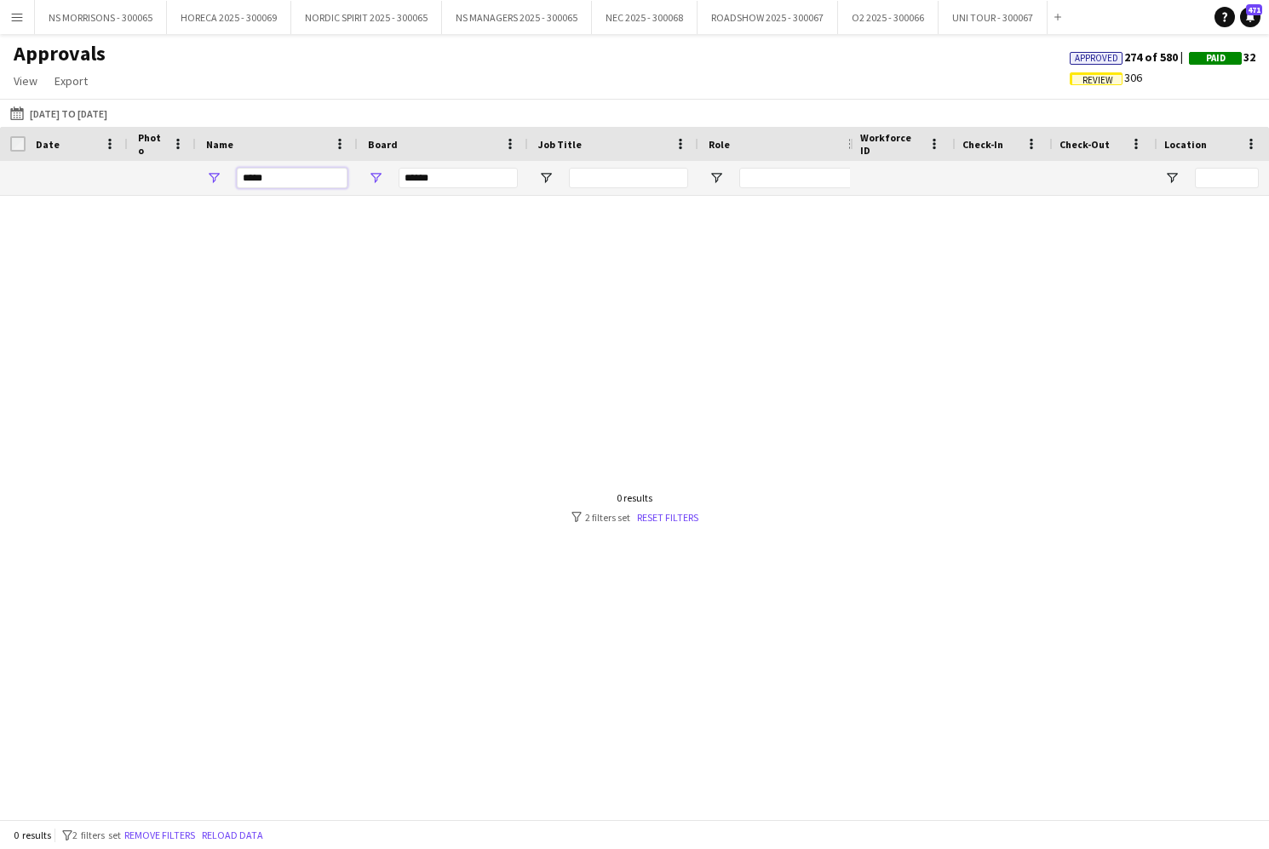
drag, startPoint x: 245, startPoint y: 183, endPoint x: 210, endPoint y: 185, distance: 34.9
click at [210, 185] on div "*****" at bounding box center [277, 178] width 162 height 34
type input "*"
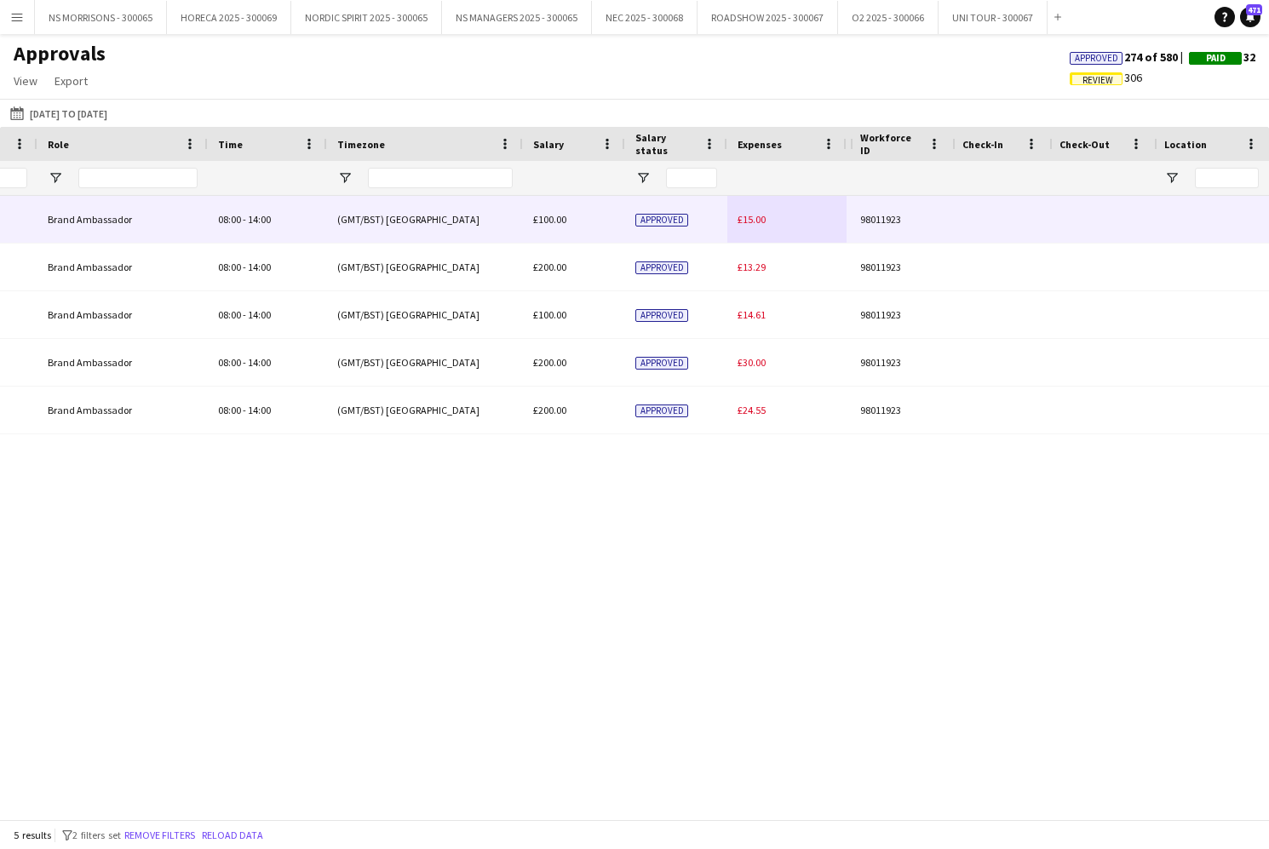
type input "*****"
click at [739, 215] on span "£15.00" at bounding box center [751, 219] width 28 height 13
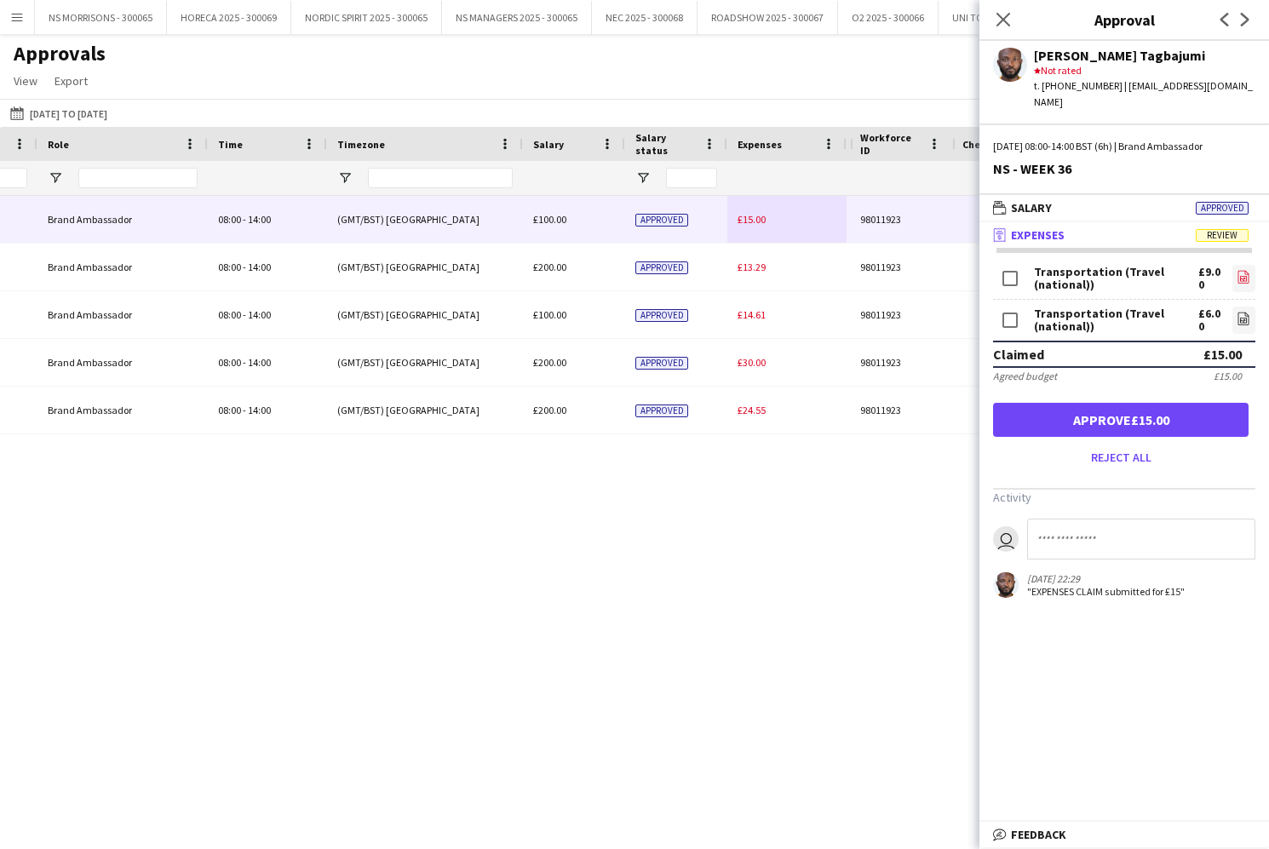
click at [1234, 265] on link "file-image" at bounding box center [1243, 278] width 23 height 27
click at [1242, 312] on icon "file-image" at bounding box center [1243, 319] width 14 height 14
drag, startPoint x: 1229, startPoint y: 409, endPoint x: 1218, endPoint y: 393, distance: 18.4
click at [1226, 403] on button "Approve £15.00" at bounding box center [1120, 420] width 255 height 34
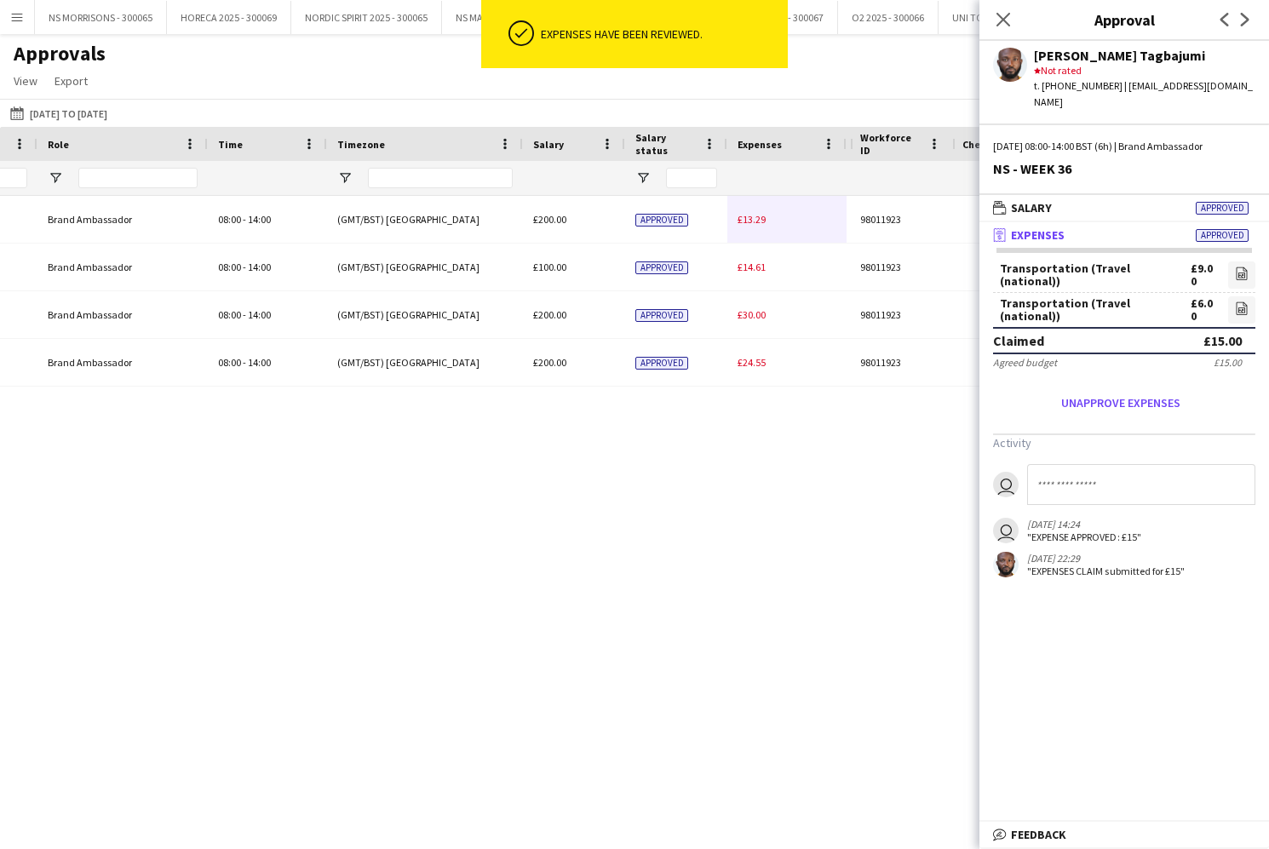
click at [758, 217] on span "£13.29" at bounding box center [751, 219] width 28 height 13
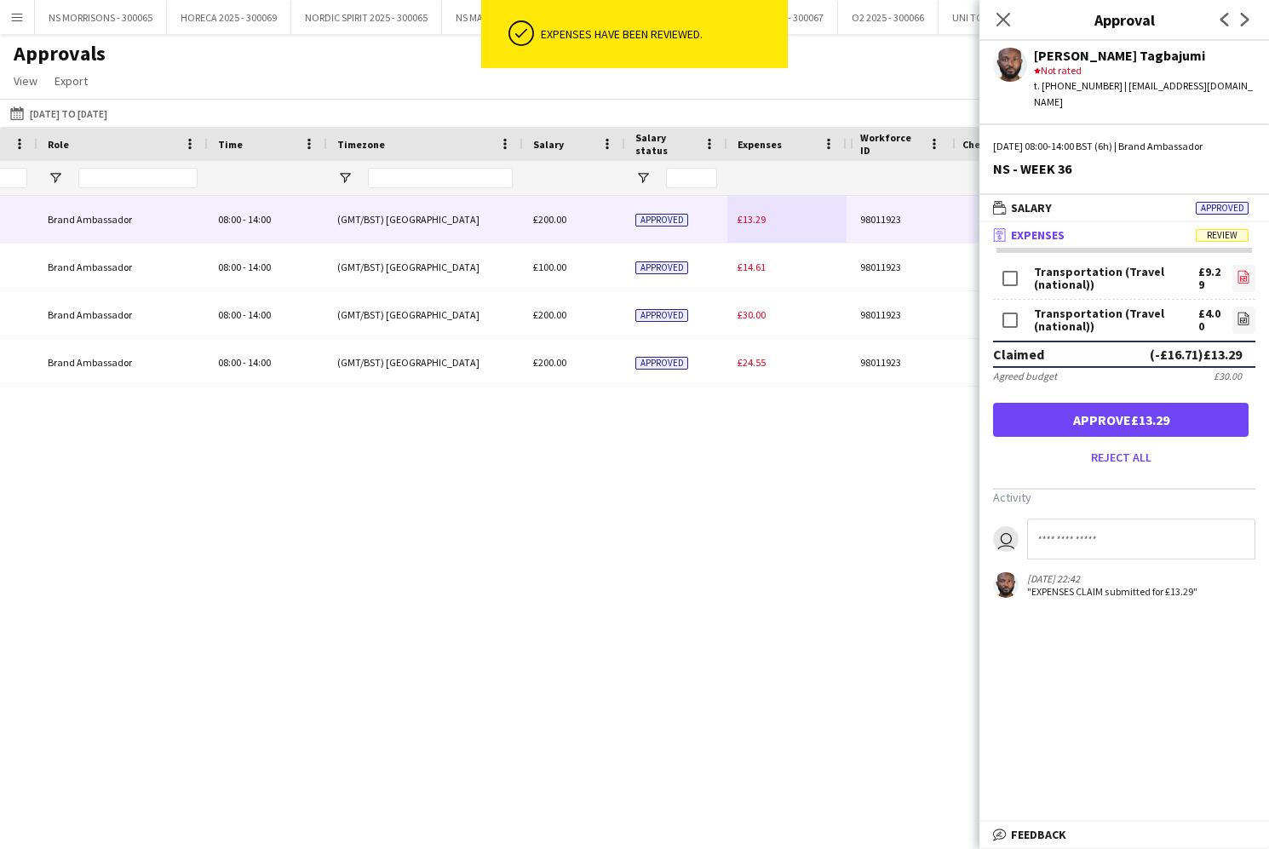
click at [1241, 265] on link "file-image" at bounding box center [1243, 278] width 23 height 27
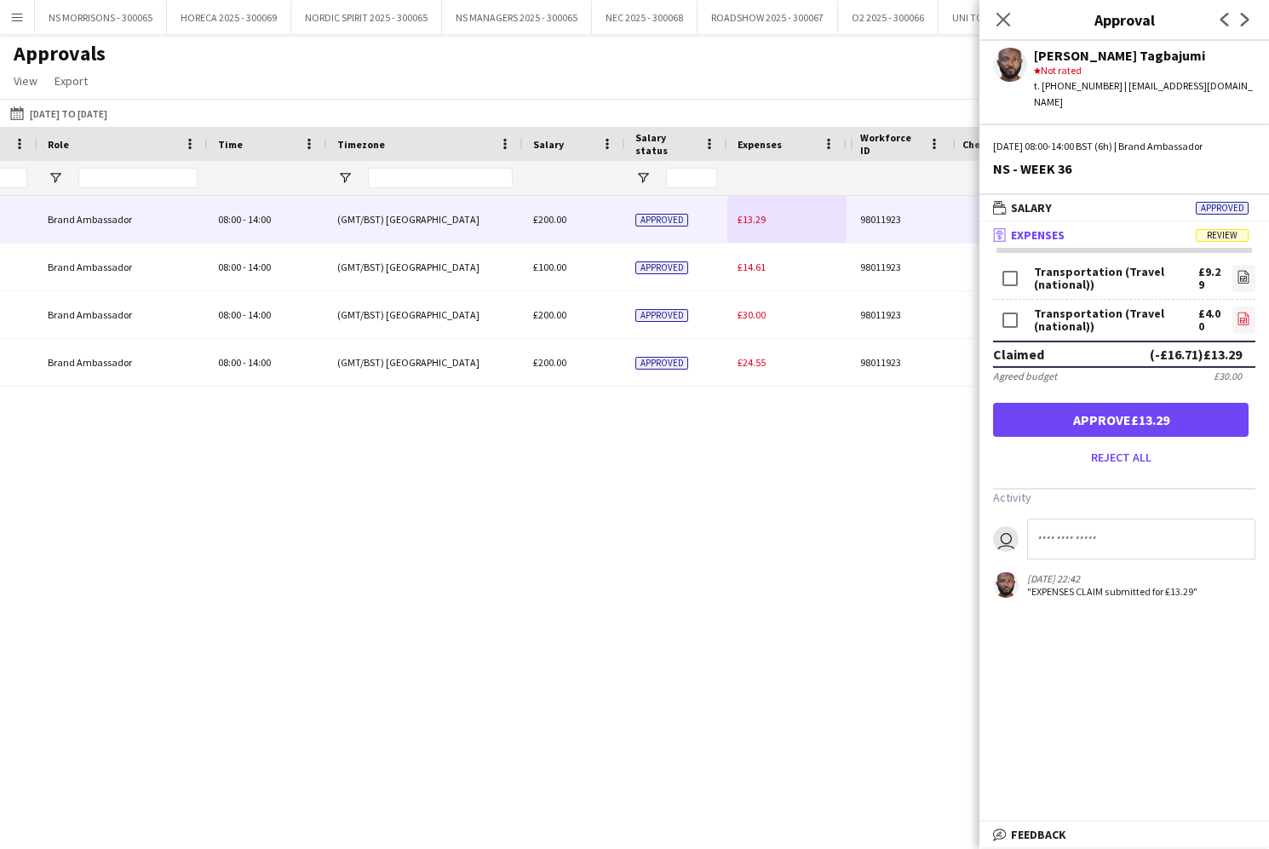
click at [1243, 312] on icon "file-image" at bounding box center [1243, 319] width 14 height 14
drag, startPoint x: 1000, startPoint y: 15, endPoint x: 828, endPoint y: 49, distance: 176.2
click at [997, 15] on icon "Close pop-in" at bounding box center [1003, 20] width 14 height 14
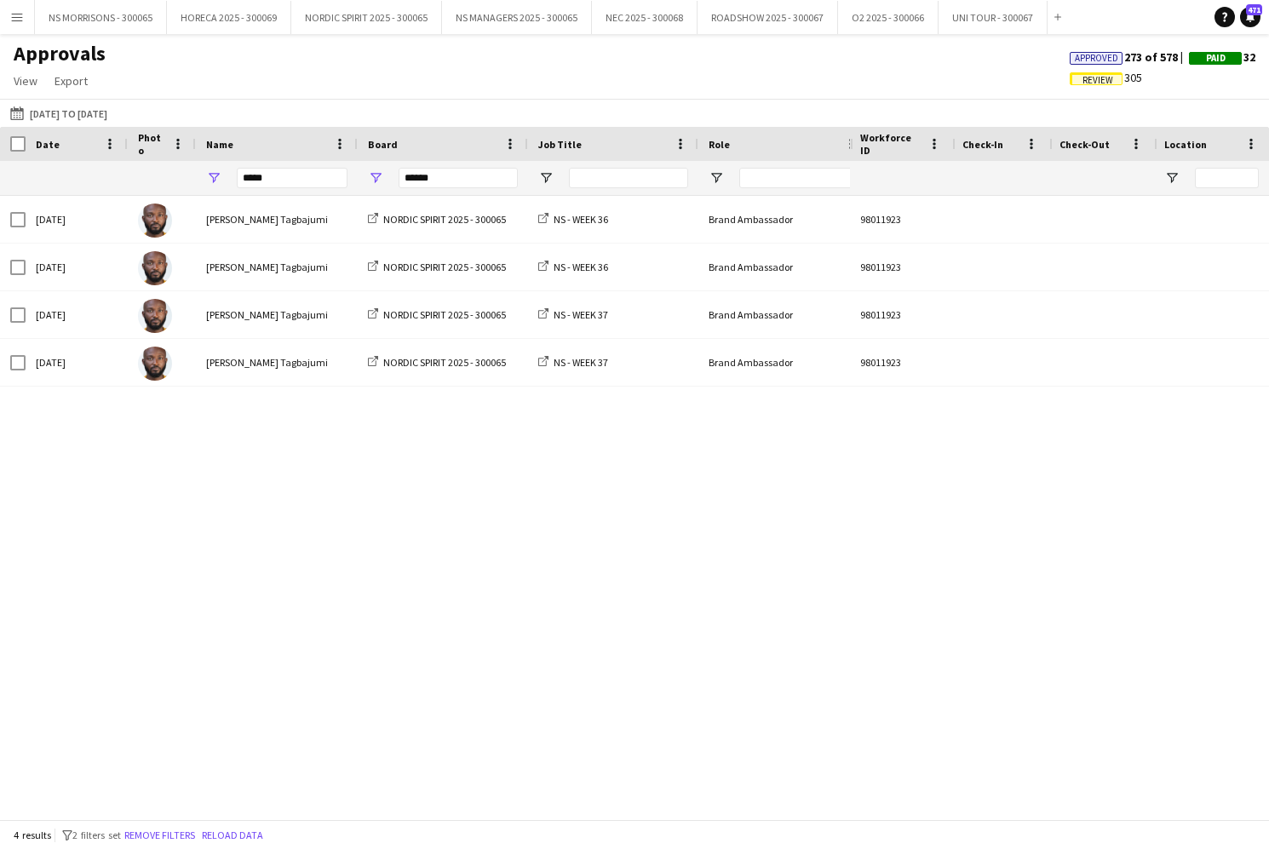
drag, startPoint x: 1080, startPoint y: 56, endPoint x: 1059, endPoint y: 66, distance: 23.6
click at [1080, 56] on span "Approved" at bounding box center [1095, 58] width 43 height 11
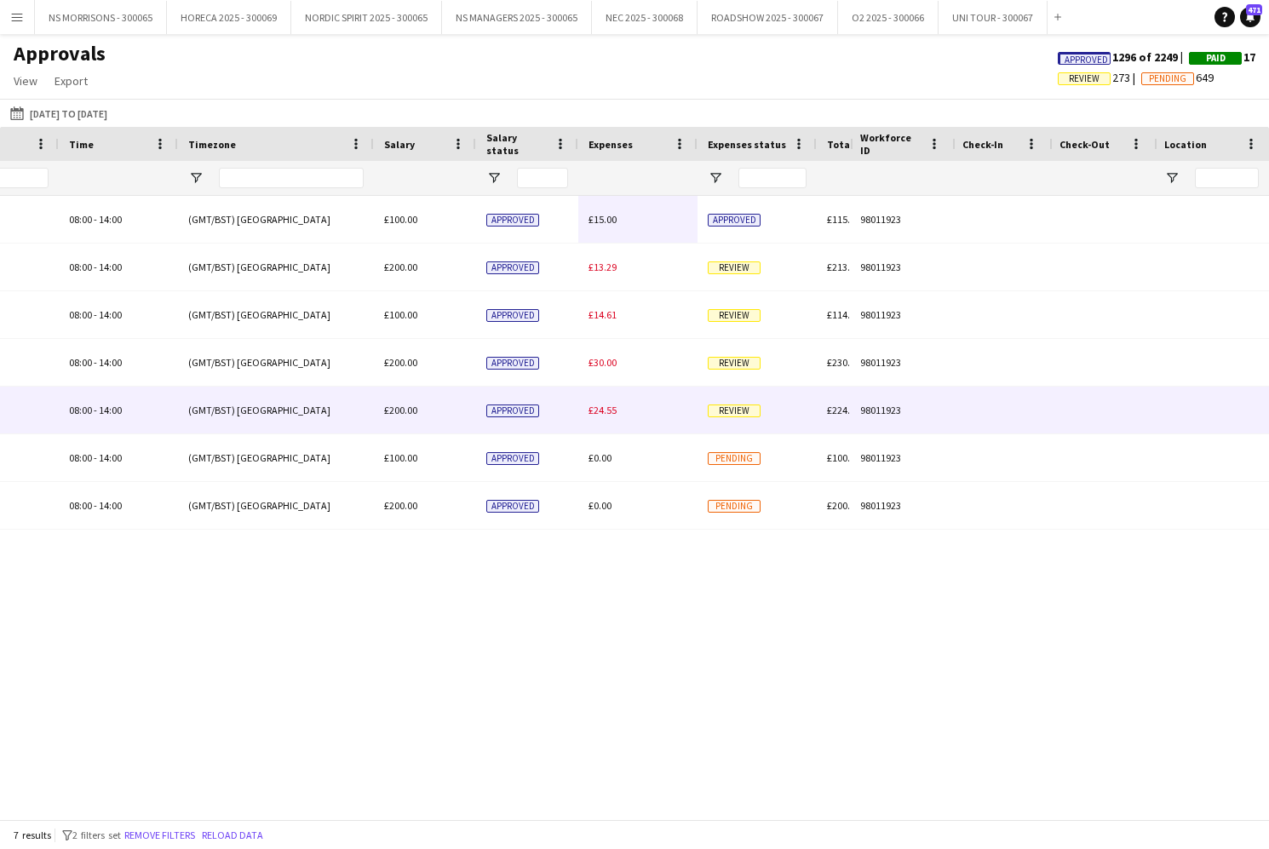
click at [598, 416] on div "£24.55" at bounding box center [637, 410] width 119 height 47
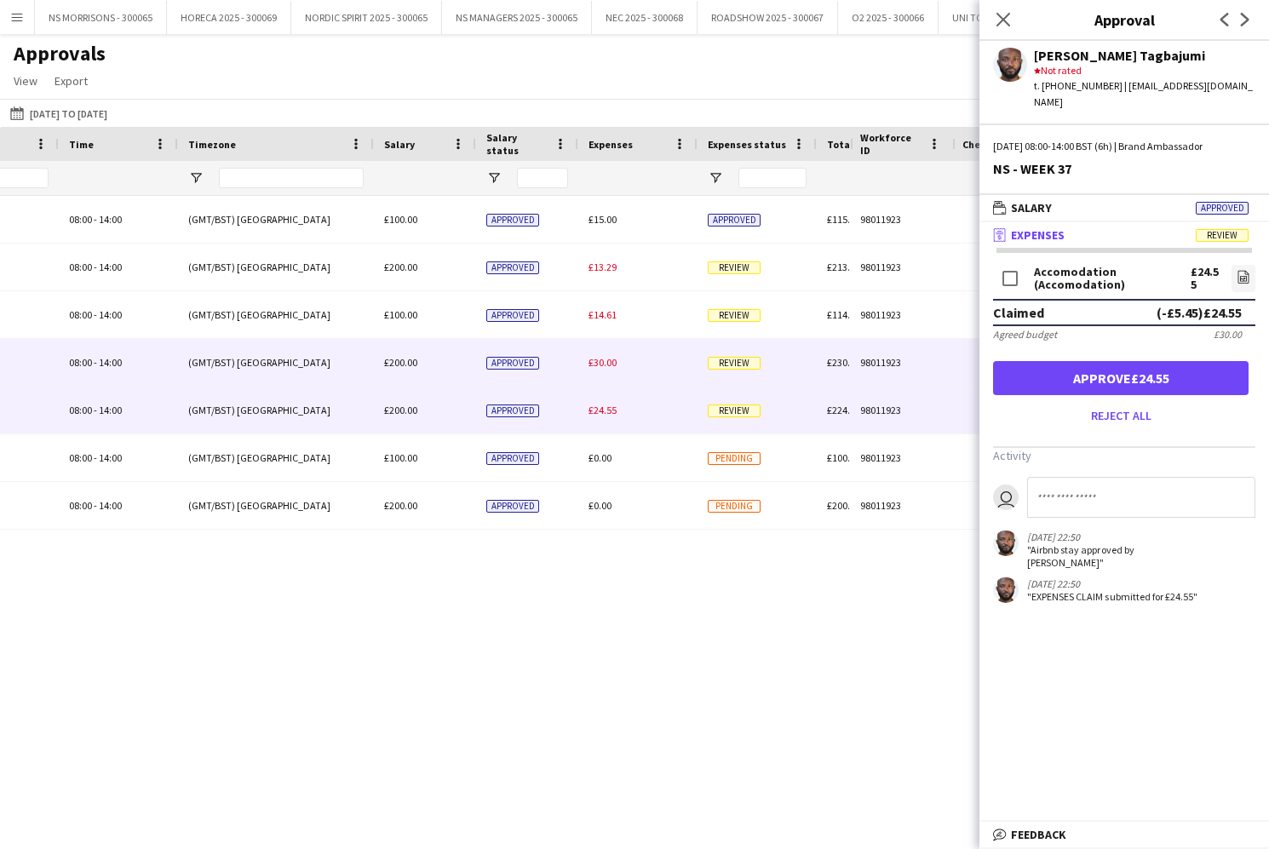
click at [604, 372] on div "£30.00" at bounding box center [637, 362] width 119 height 47
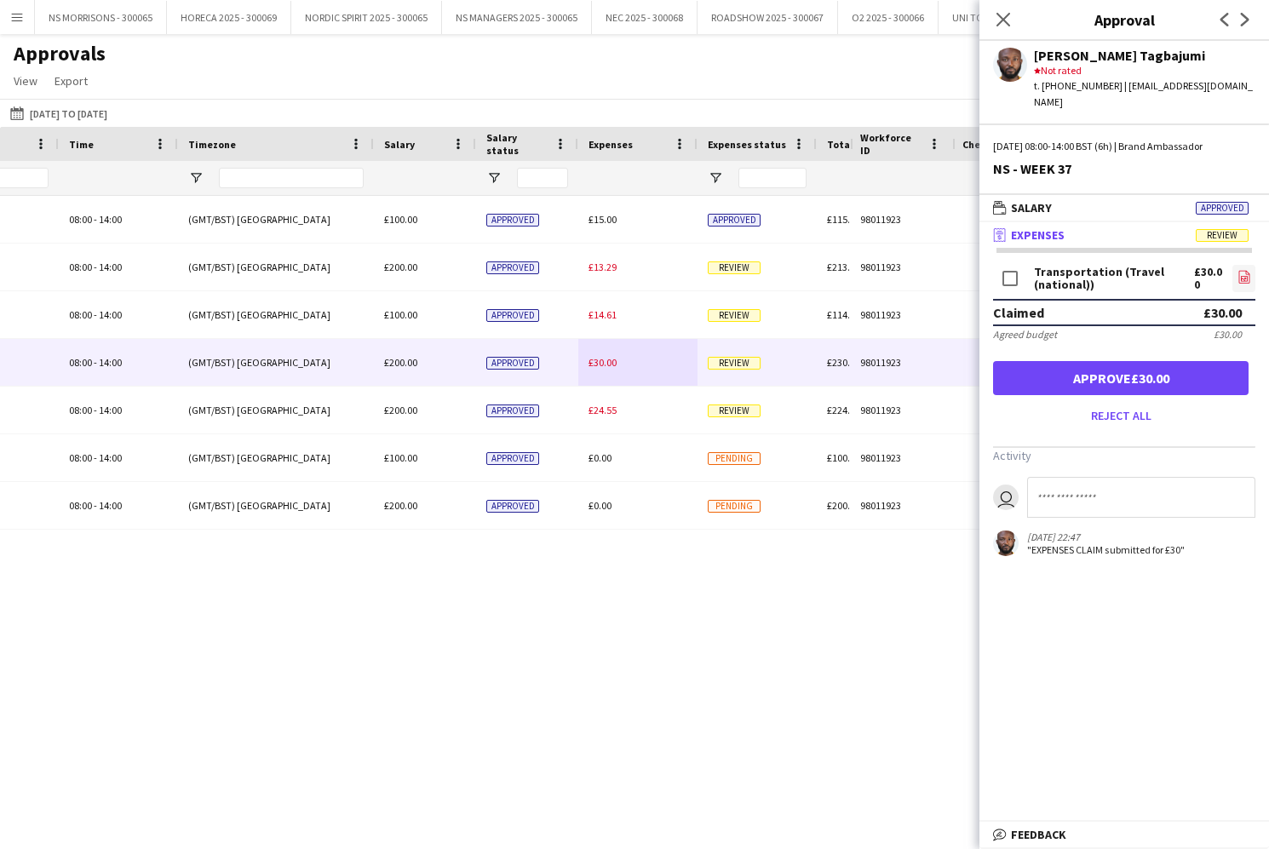
click at [1238, 271] on icon at bounding box center [1243, 277] width 11 height 13
click at [1028, 361] on button "Approve £30.00" at bounding box center [1120, 378] width 255 height 34
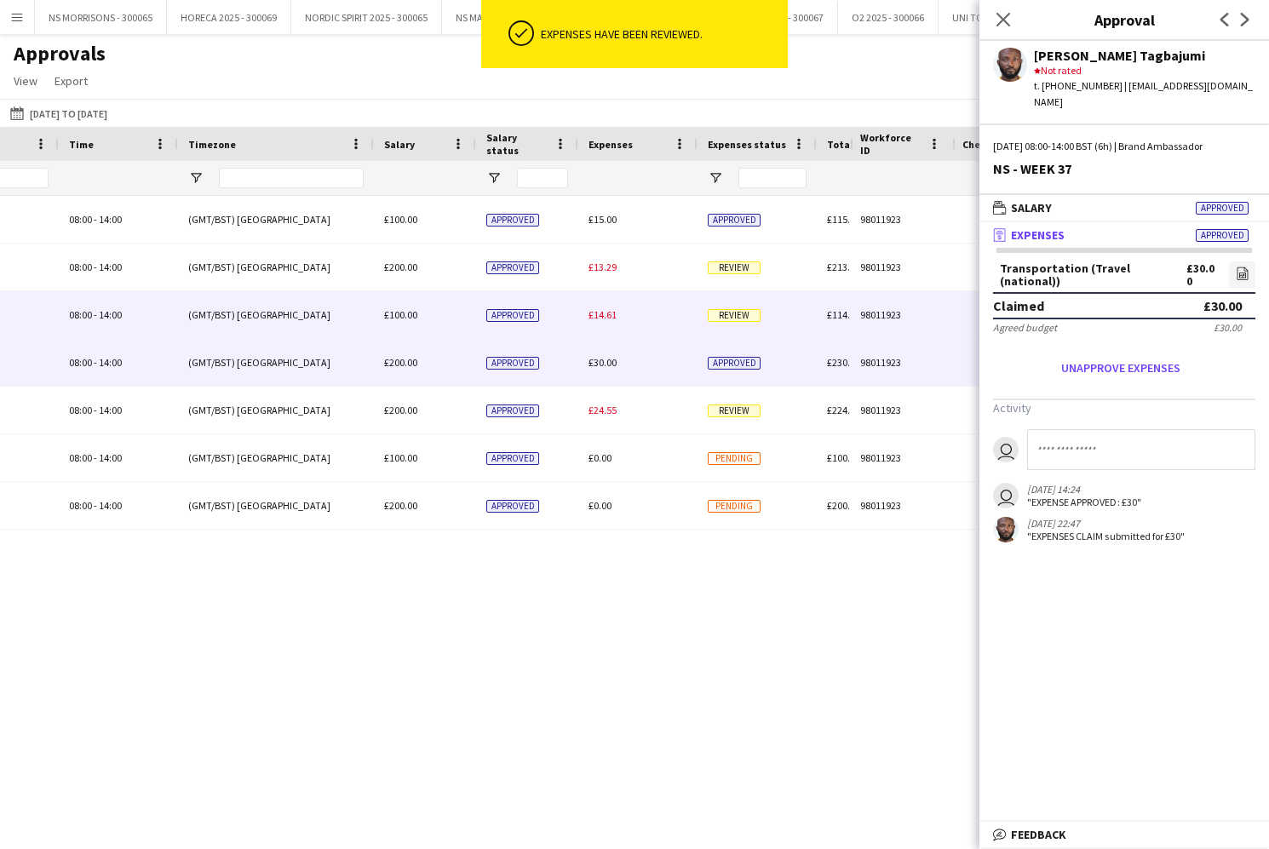
drag, startPoint x: 610, startPoint y: 323, endPoint x: 647, endPoint y: 322, distance: 36.6
click at [610, 323] on div "£14.61" at bounding box center [637, 314] width 119 height 47
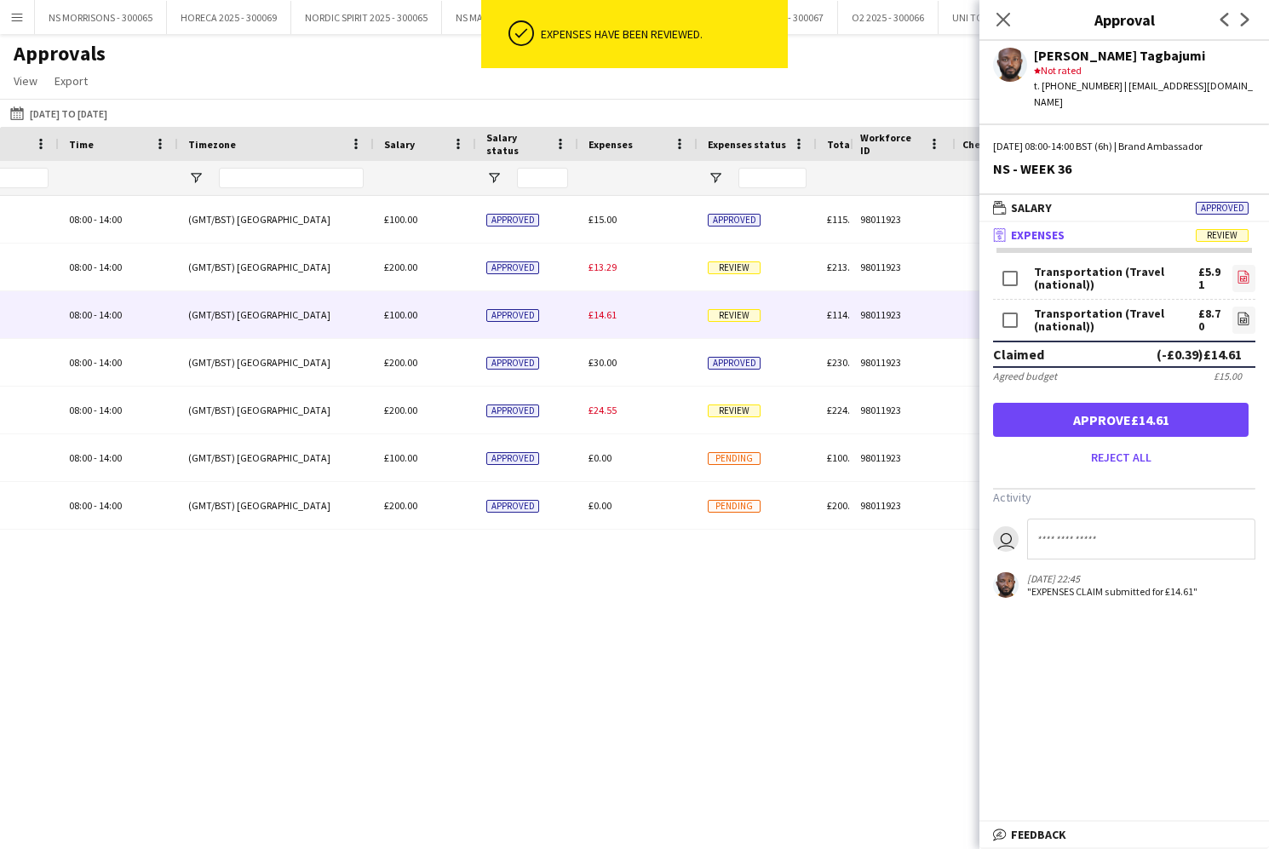
click at [1235, 265] on link "file-image" at bounding box center [1243, 278] width 23 height 27
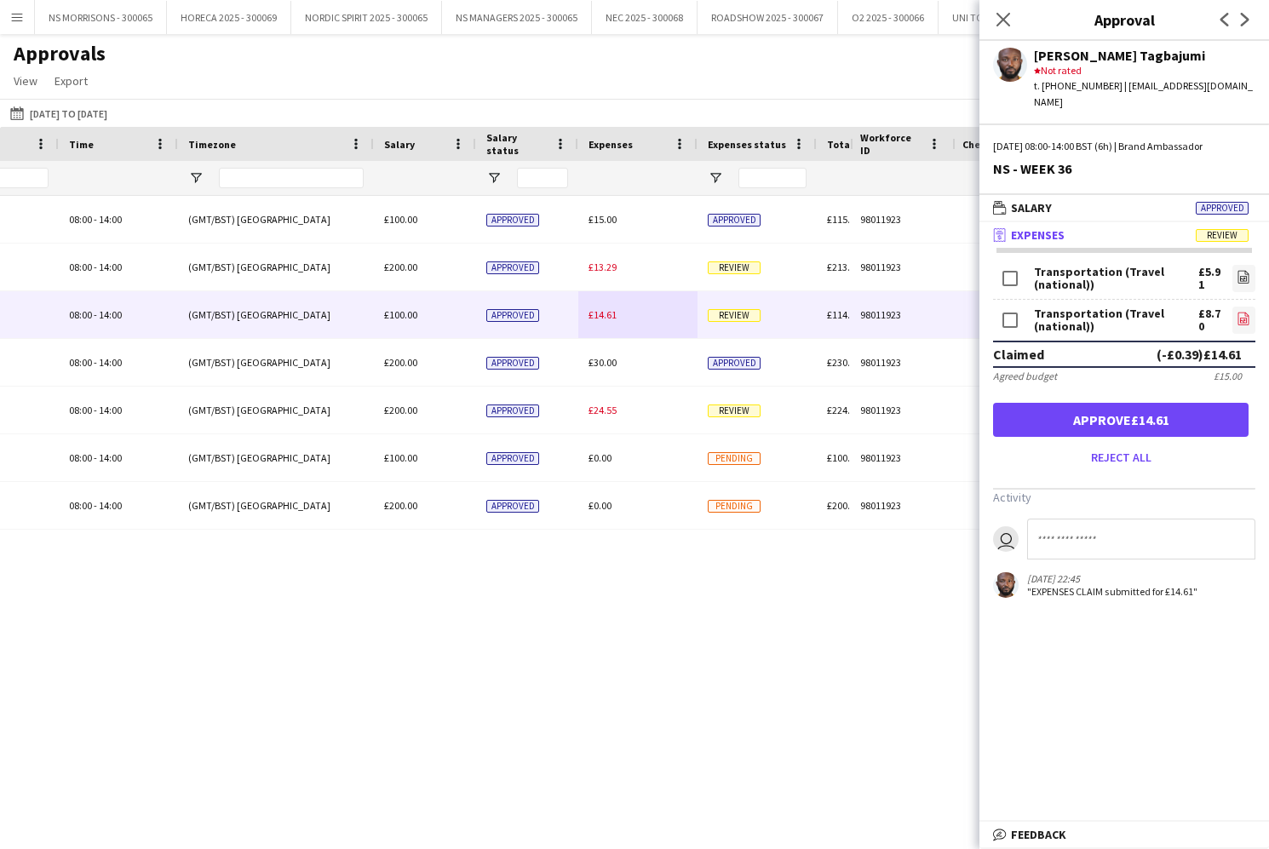
click at [1236, 312] on icon "file-image" at bounding box center [1243, 319] width 14 height 14
drag, startPoint x: 1210, startPoint y: 399, endPoint x: 1178, endPoint y: 401, distance: 31.5
click at [1210, 403] on button "Approve £14.61" at bounding box center [1120, 420] width 255 height 34
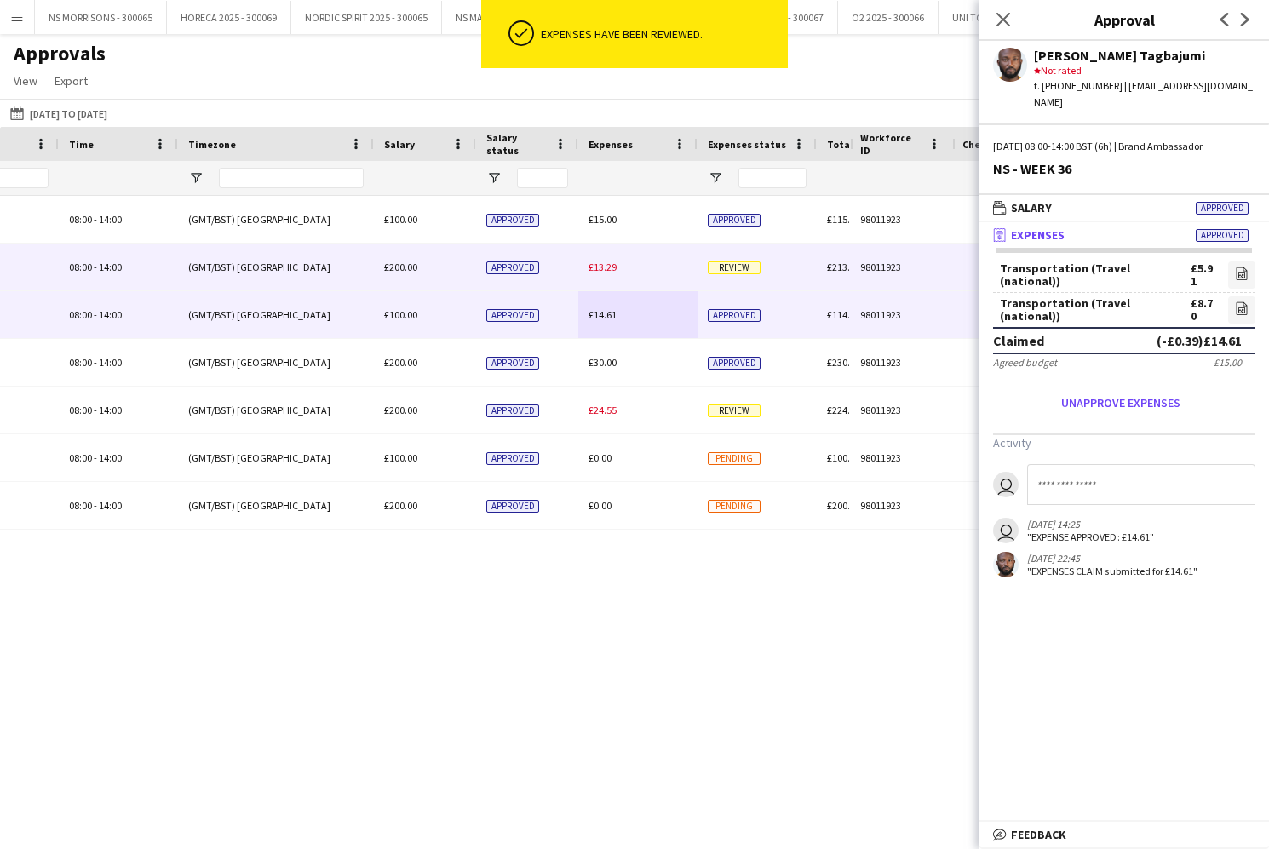
click at [611, 270] on span "£13.29" at bounding box center [602, 267] width 28 height 13
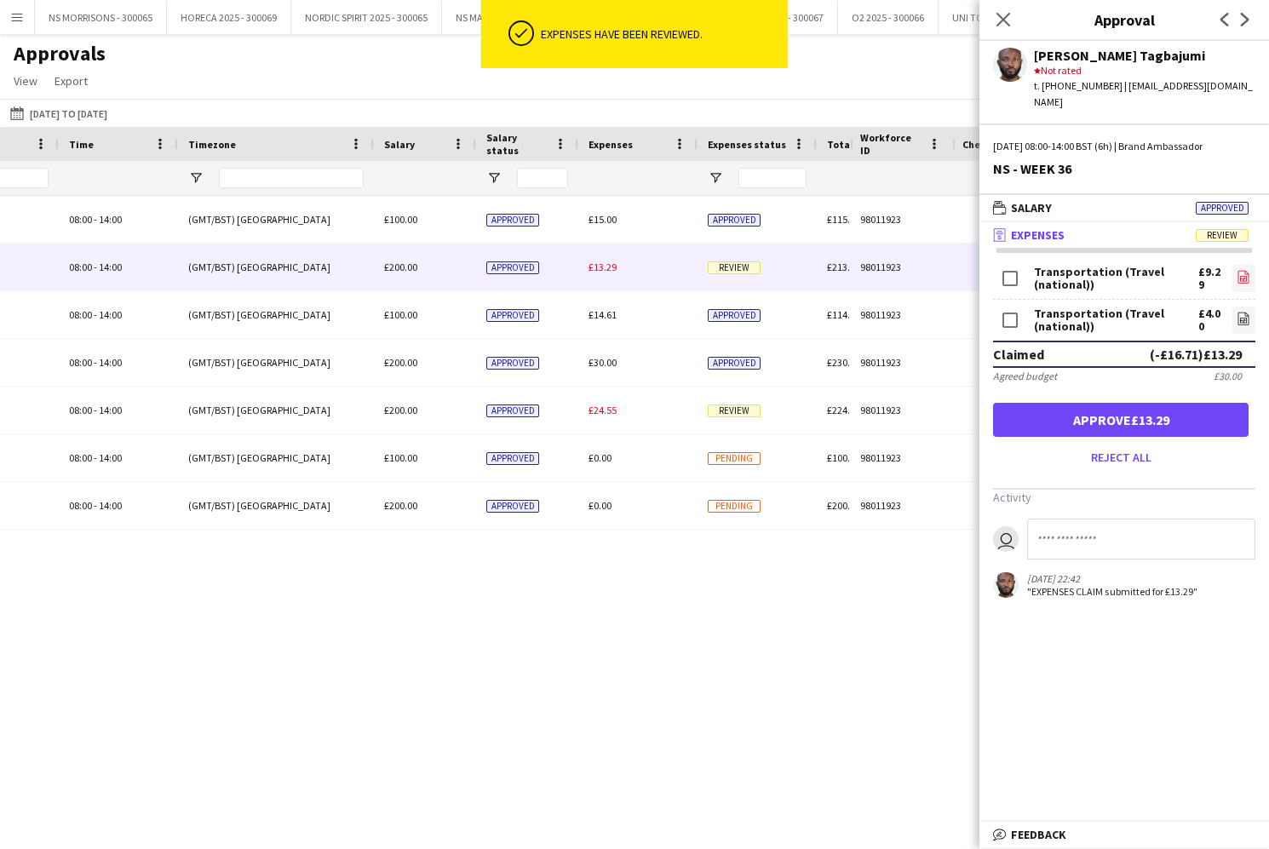
click at [1234, 265] on link "file-image" at bounding box center [1243, 278] width 23 height 27
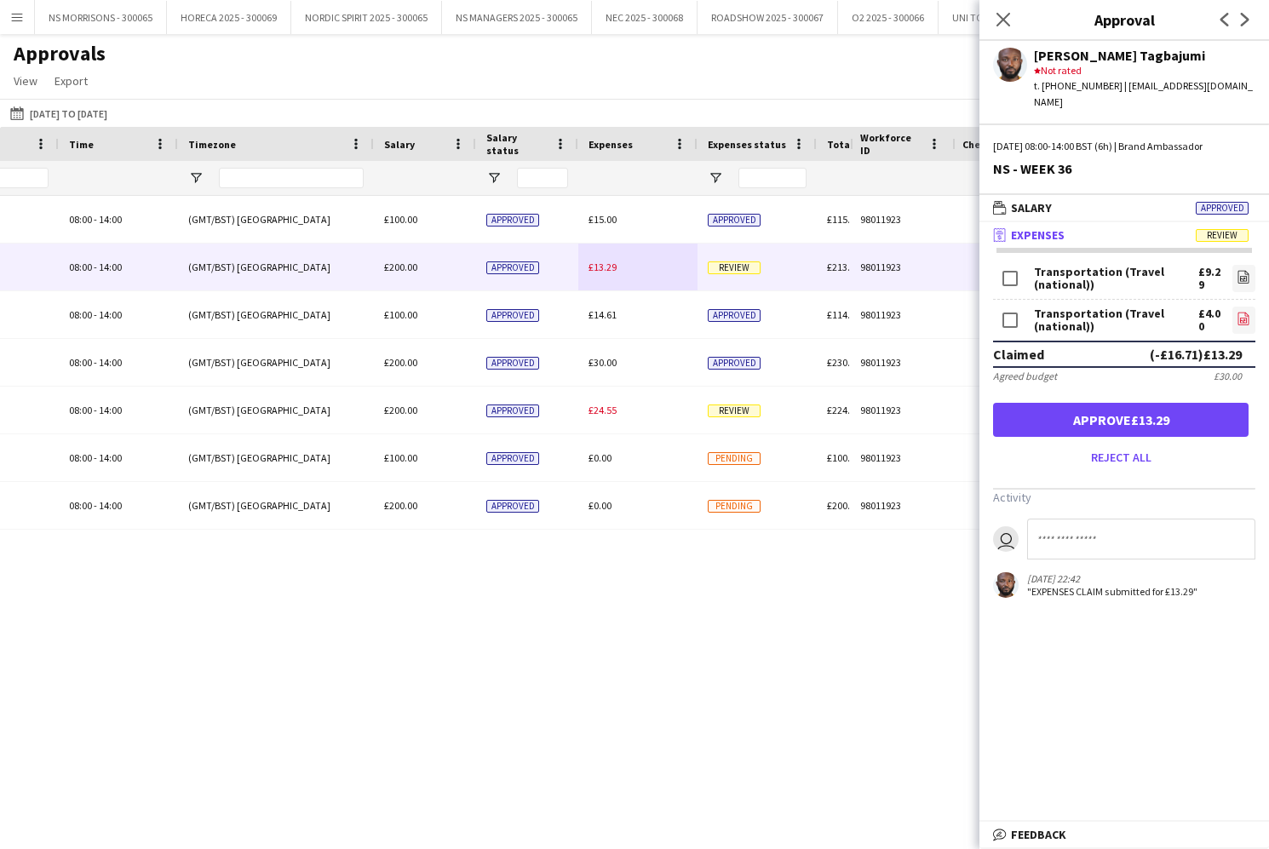
click at [1234, 307] on link "file-image" at bounding box center [1243, 320] width 23 height 27
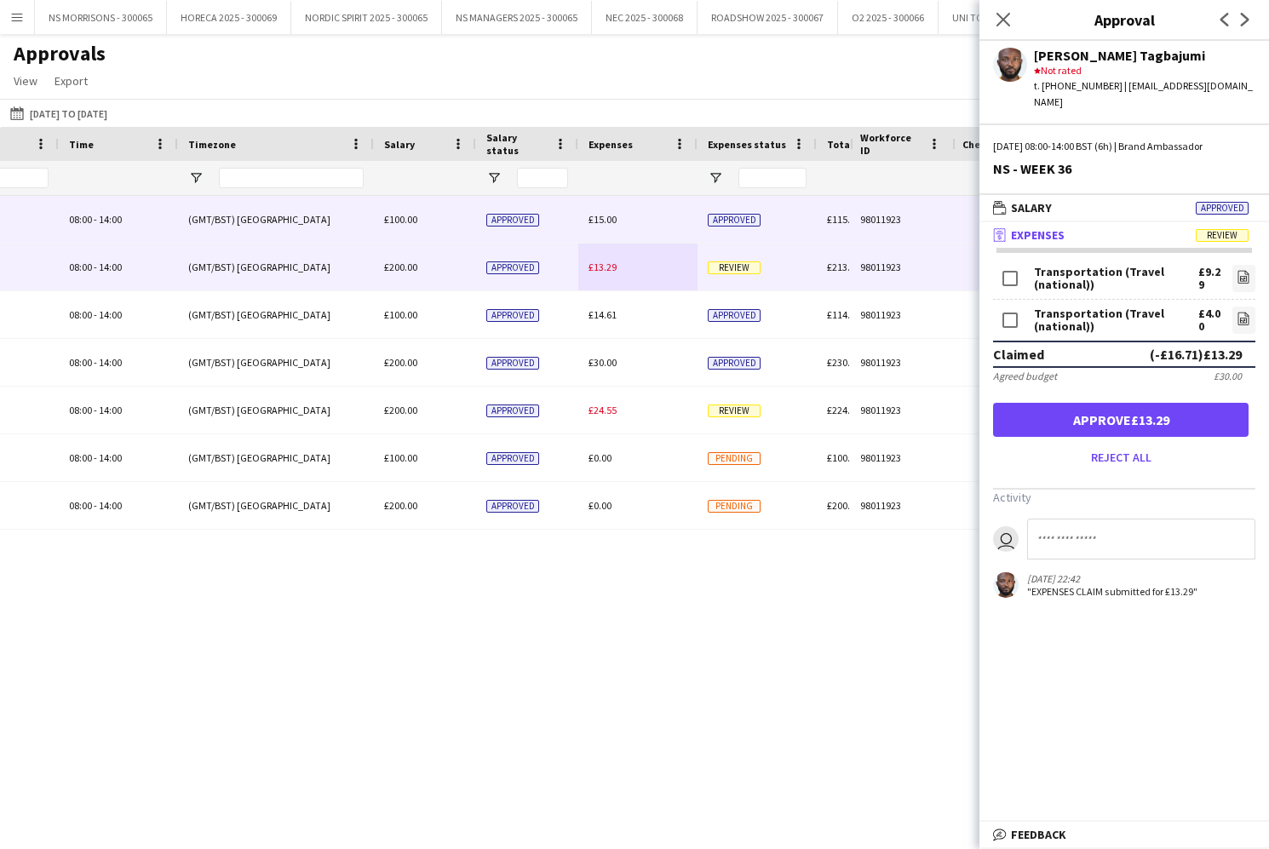
click at [608, 216] on span "£15.00" at bounding box center [602, 219] width 28 height 13
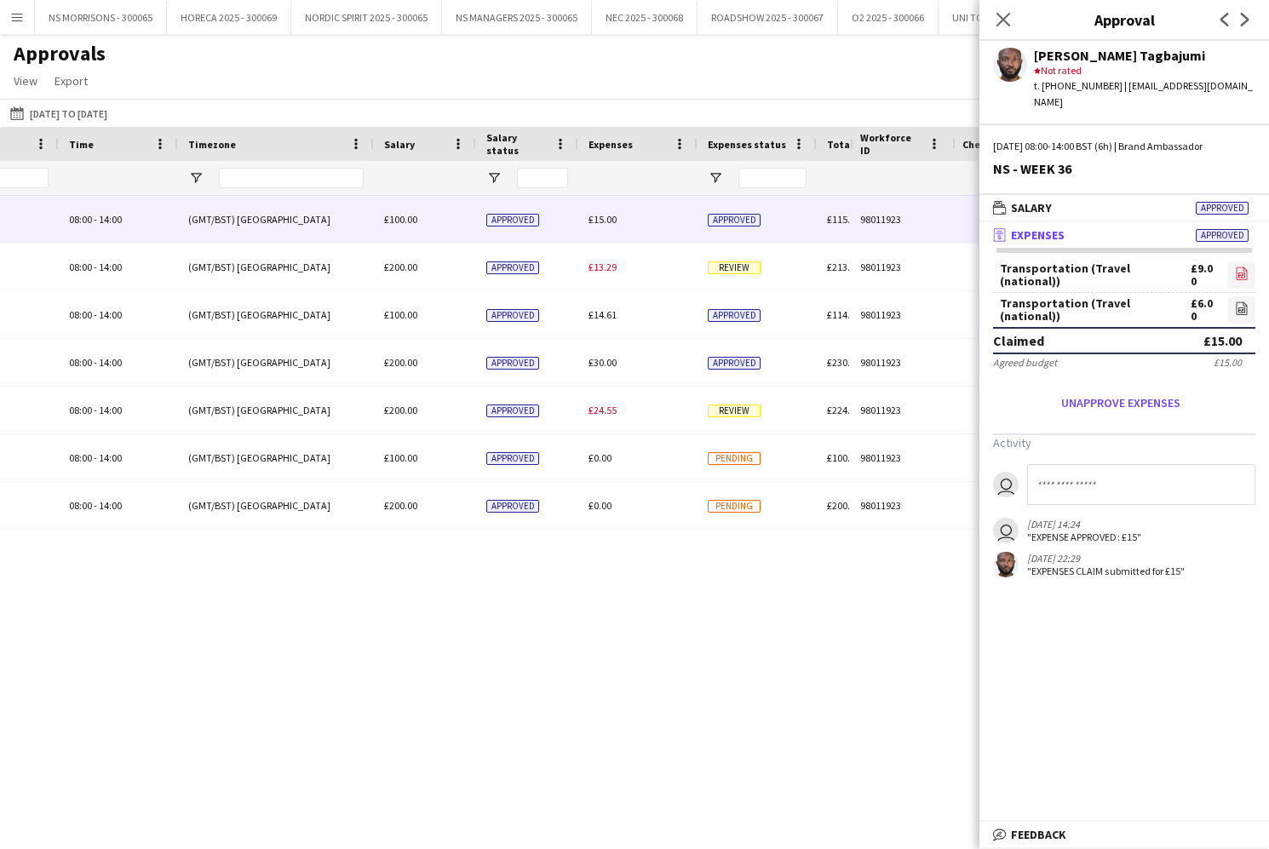
click at [1240, 266] on icon "file-image" at bounding box center [1242, 273] width 14 height 14
click at [1237, 301] on icon "file-image" at bounding box center [1242, 308] width 14 height 14
click at [1000, 22] on icon at bounding box center [1002, 19] width 16 height 16
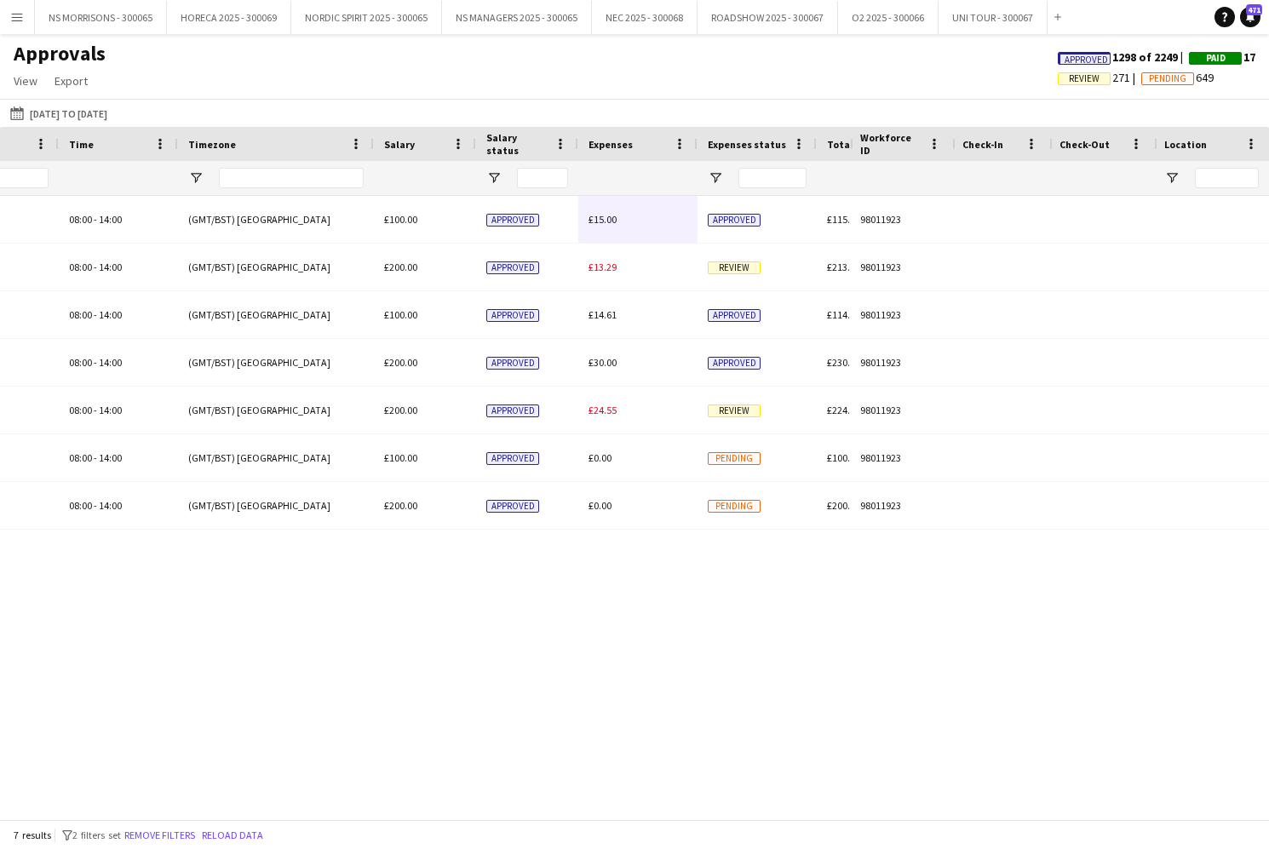
drag, startPoint x: 1097, startPoint y: 77, endPoint x: 1089, endPoint y: 82, distance: 9.5
click at [1097, 77] on span "Review" at bounding box center [1083, 78] width 53 height 13
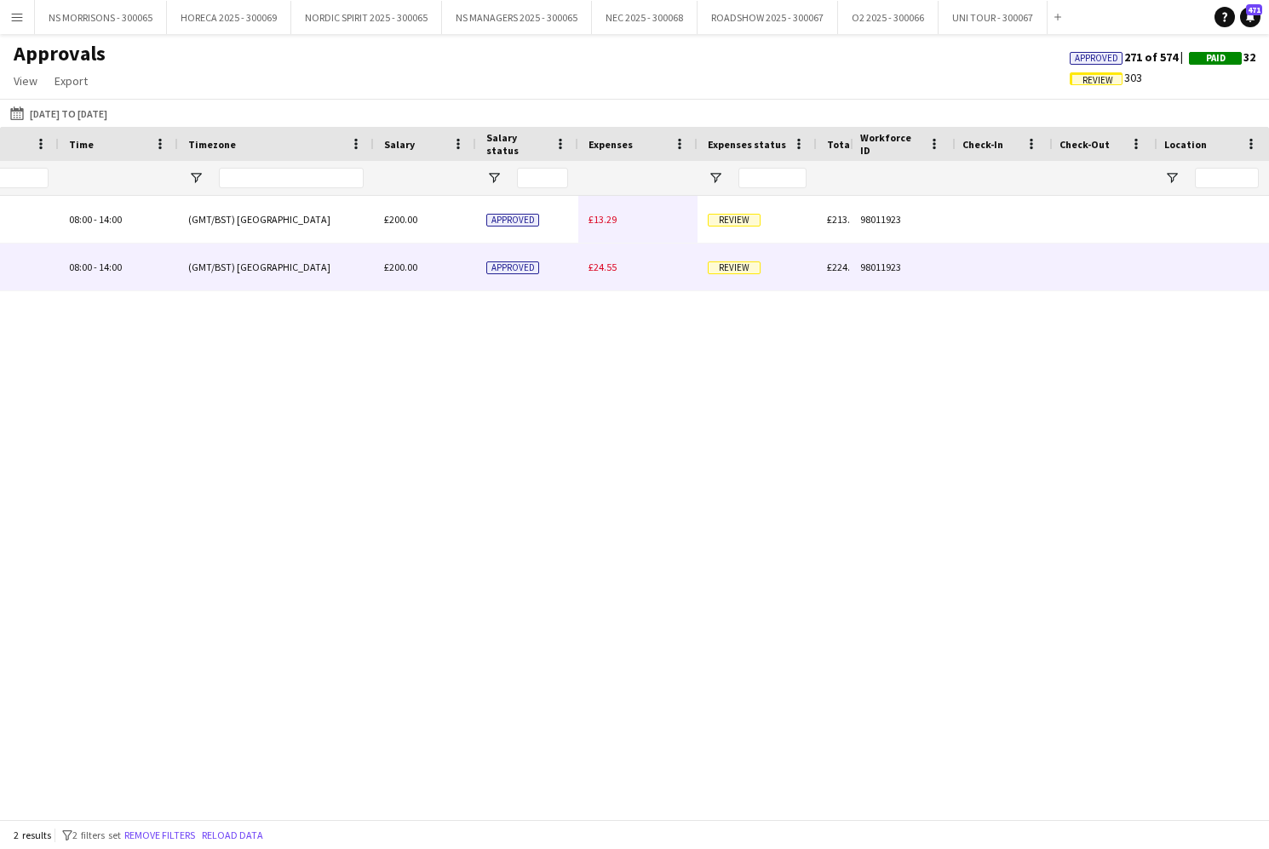
click at [604, 266] on span "£24.55" at bounding box center [602, 267] width 28 height 13
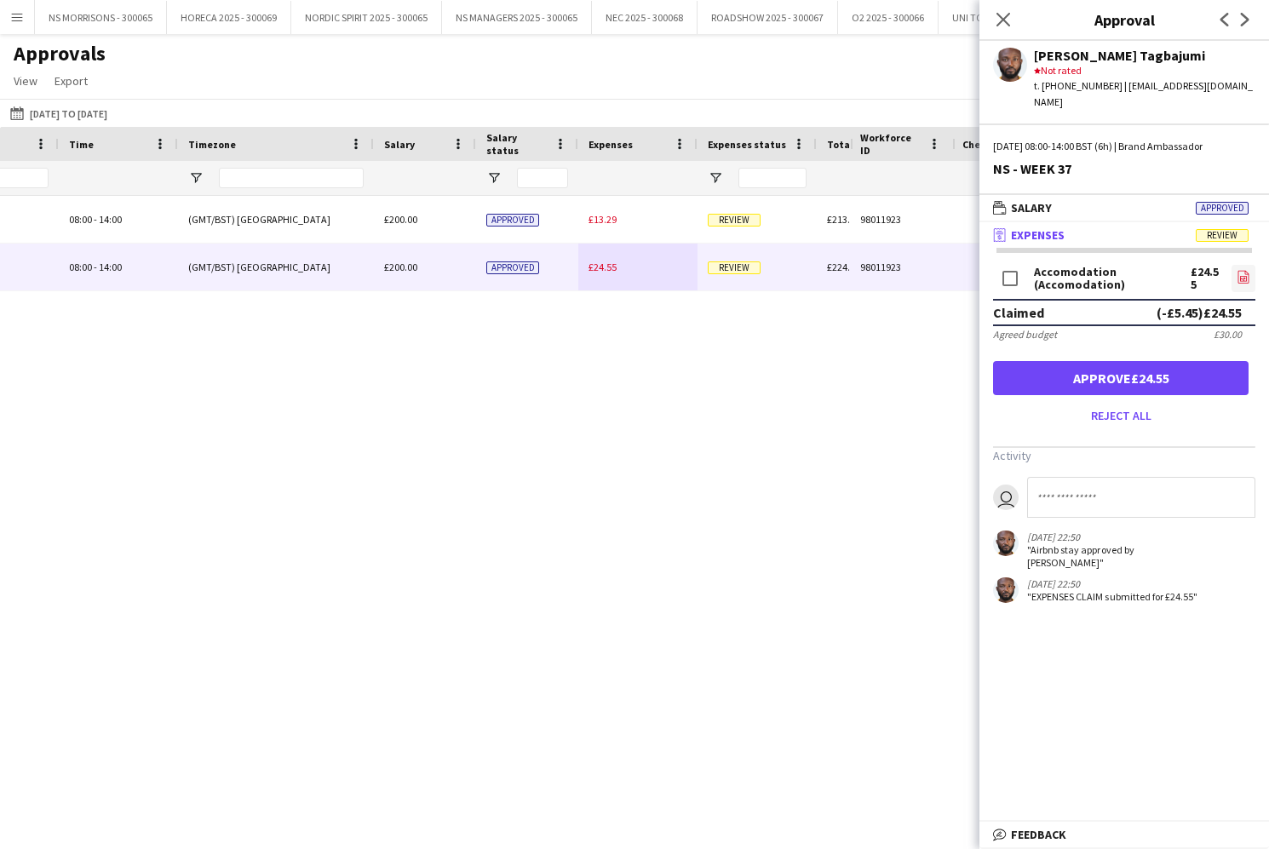
click at [1251, 265] on link "file-image" at bounding box center [1243, 278] width 24 height 27
click at [1175, 375] on button "Approve £24.55" at bounding box center [1120, 378] width 255 height 34
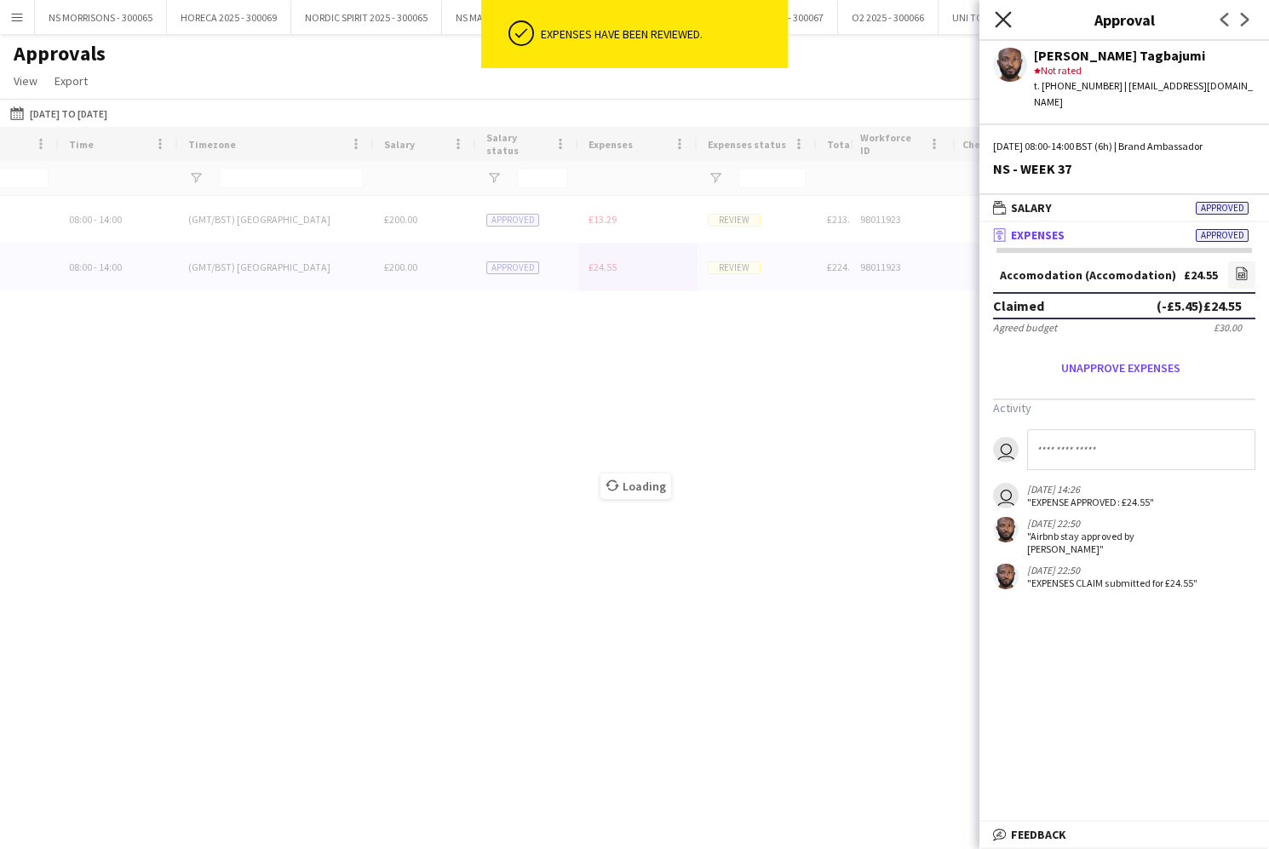
click at [1002, 20] on icon at bounding box center [1002, 19] width 16 height 16
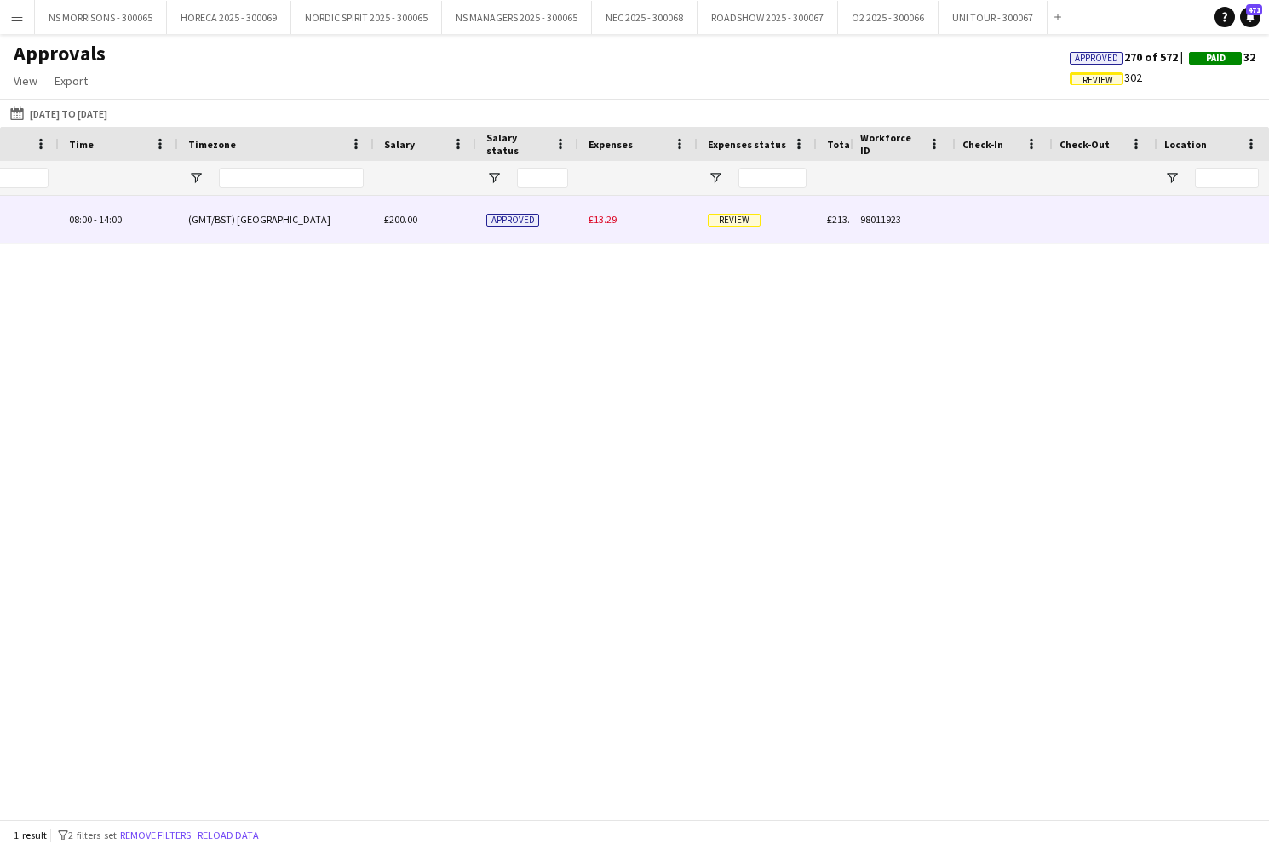
click at [593, 218] on span "£13.29" at bounding box center [602, 219] width 28 height 13
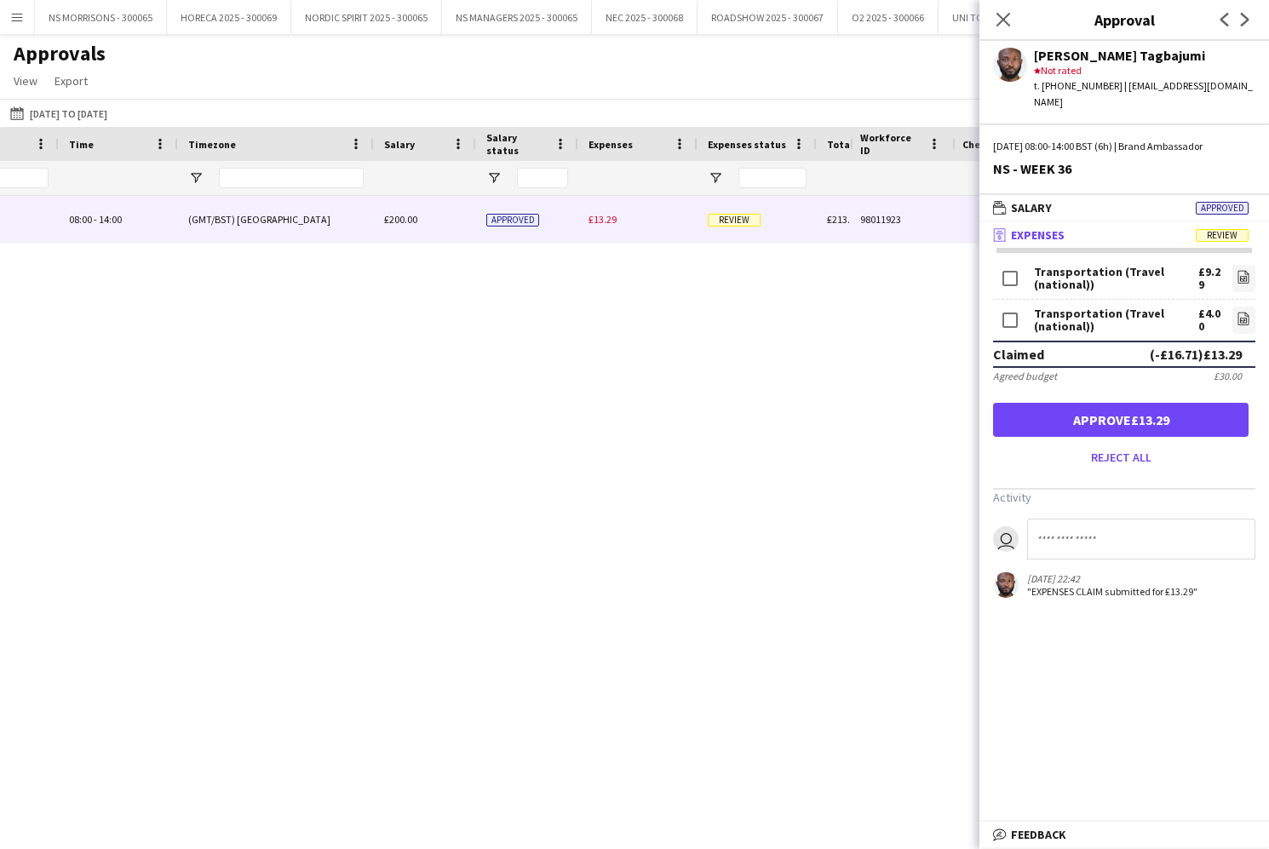
drag, startPoint x: 1253, startPoint y: 402, endPoint x: 1237, endPoint y: 398, distance: 16.5
click at [1253, 401] on form "Transportation (Travel (national)) £9.29 file-image Transportation (Travel (nat…" at bounding box center [1123, 365] width 289 height 209
click at [1246, 271] on icon at bounding box center [1243, 277] width 11 height 13
click at [1063, 519] on input at bounding box center [1141, 539] width 228 height 41
type input "**********"
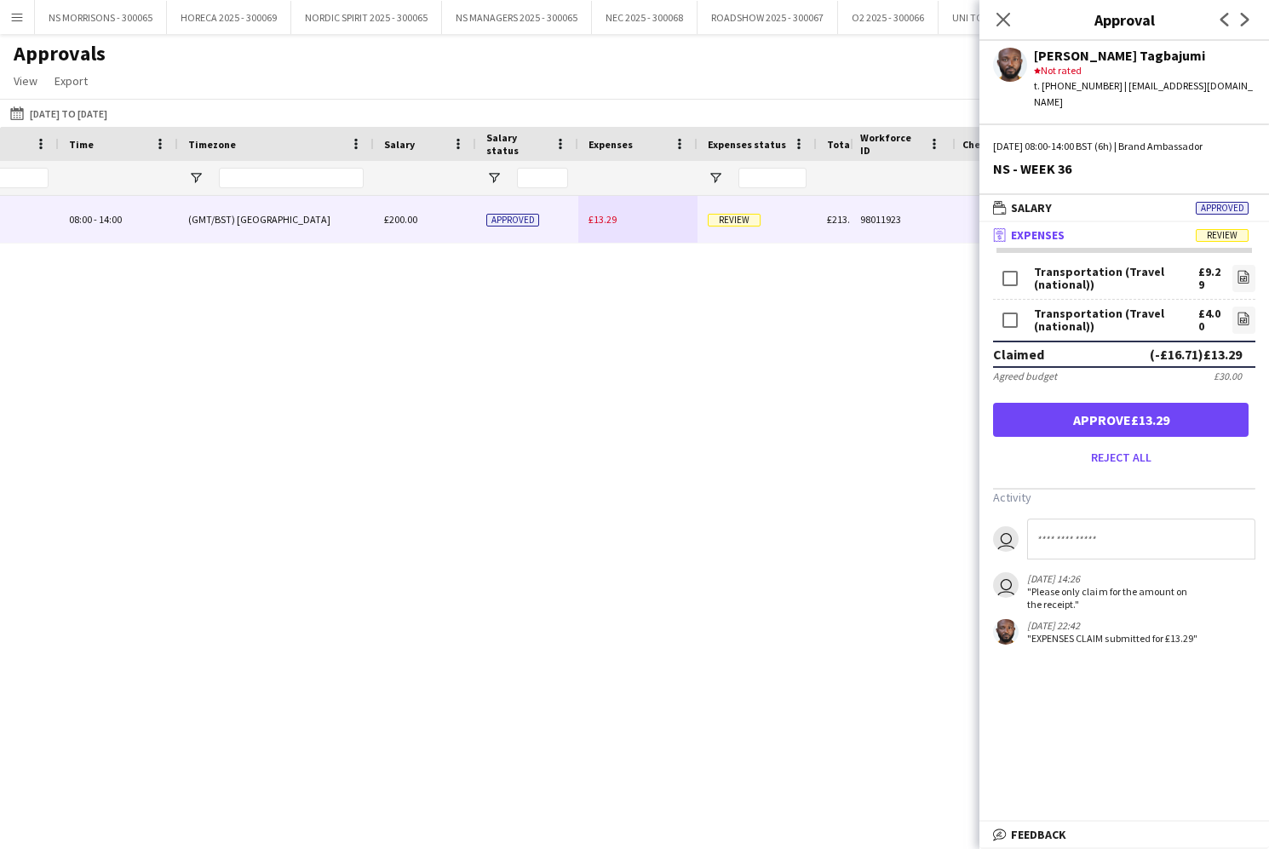
click at [1217, 403] on button "Approve £13.29" at bounding box center [1120, 420] width 255 height 34
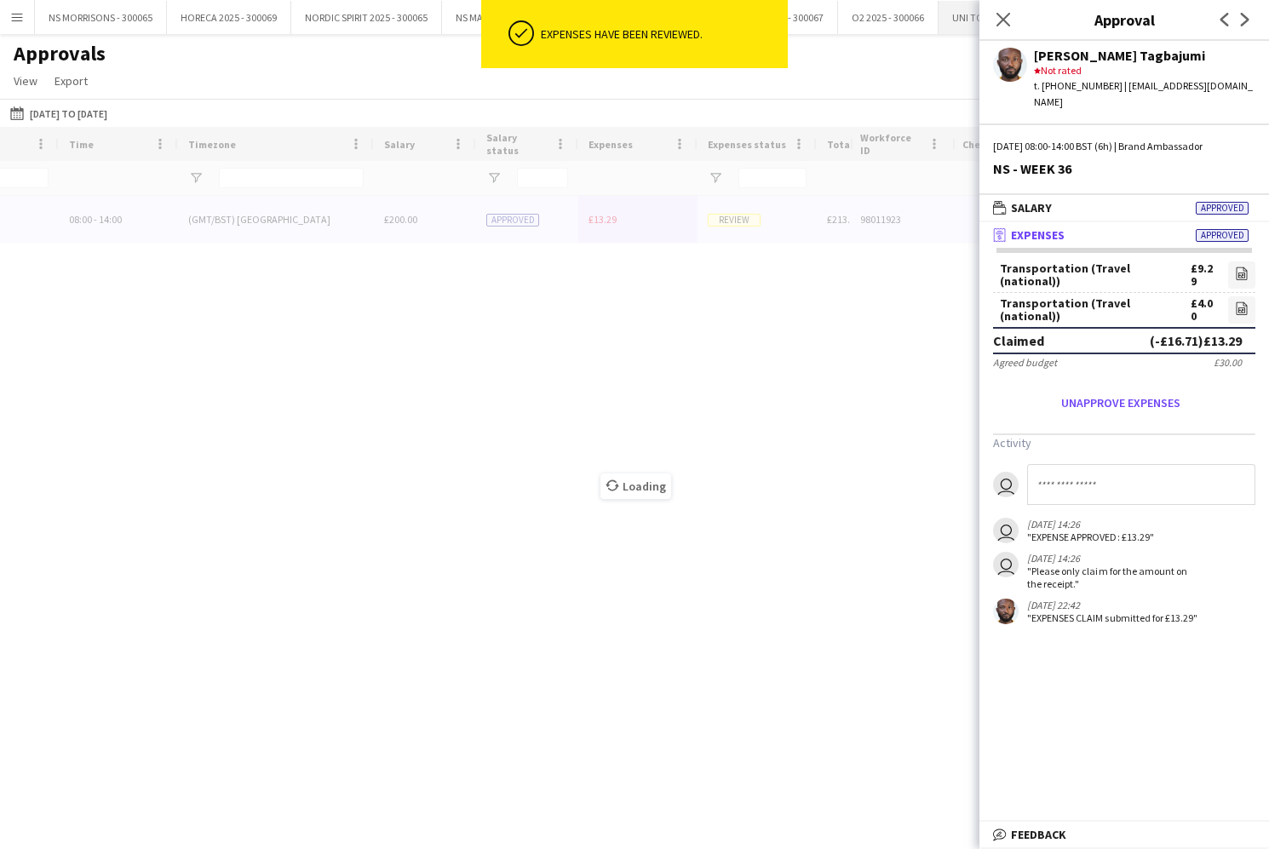
drag, startPoint x: 1008, startPoint y: 21, endPoint x: 999, endPoint y: 26, distance: 10.7
click at [1008, 21] on icon "Close pop-in" at bounding box center [1003, 20] width 14 height 14
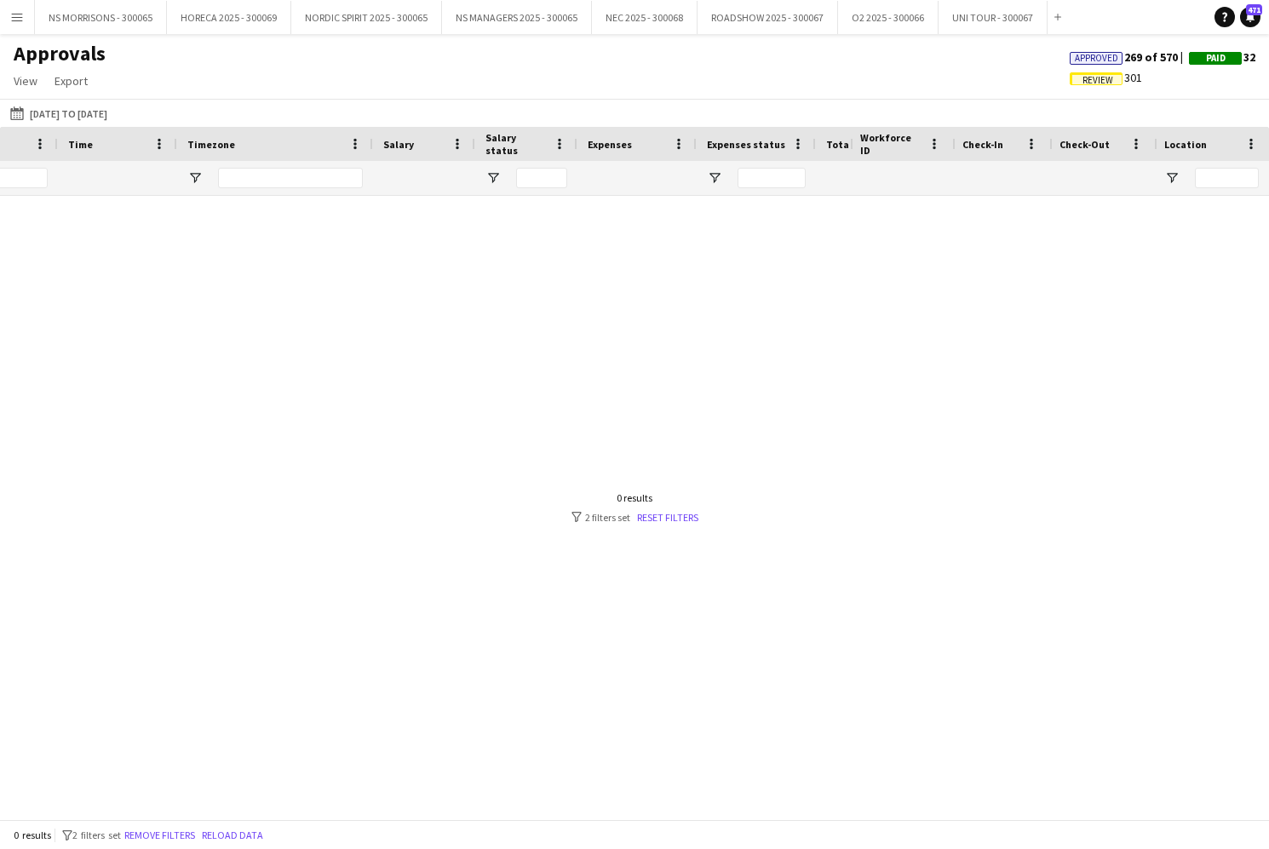
scroll to position [0, 22]
click at [318, 172] on input "*****" at bounding box center [292, 178] width 111 height 20
type input "*"
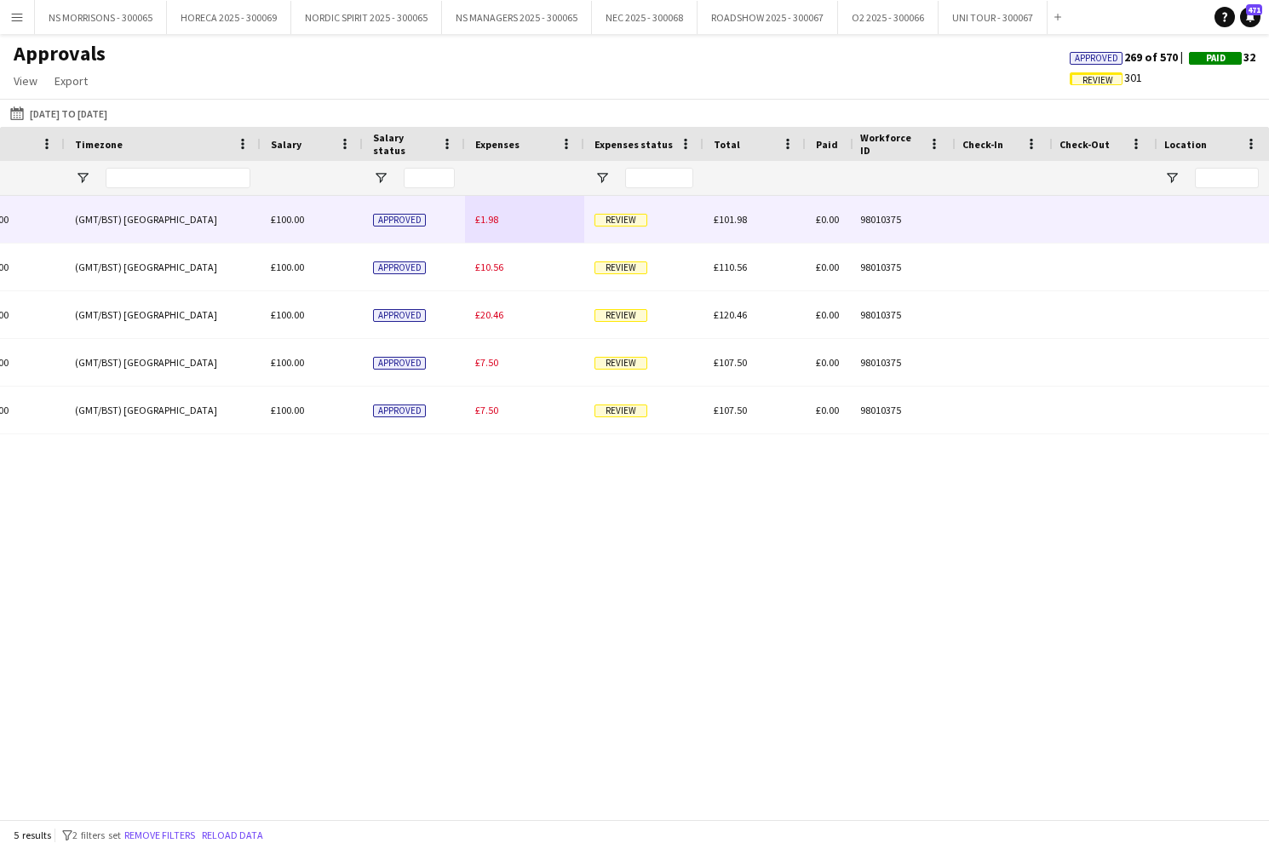
type input "****"
click at [483, 211] on div "£1.98" at bounding box center [524, 219] width 119 height 47
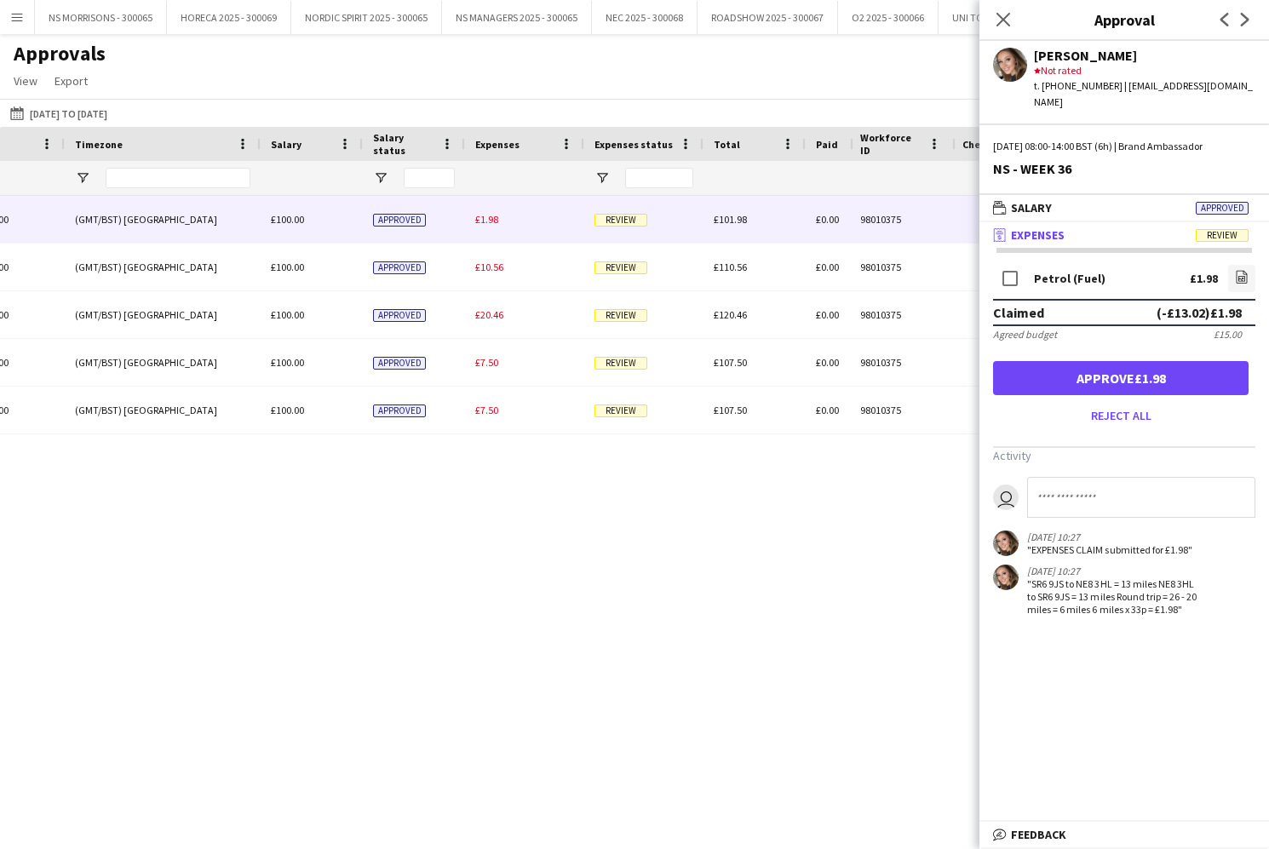
click at [1097, 367] on button "Approve £1.98" at bounding box center [1120, 378] width 255 height 34
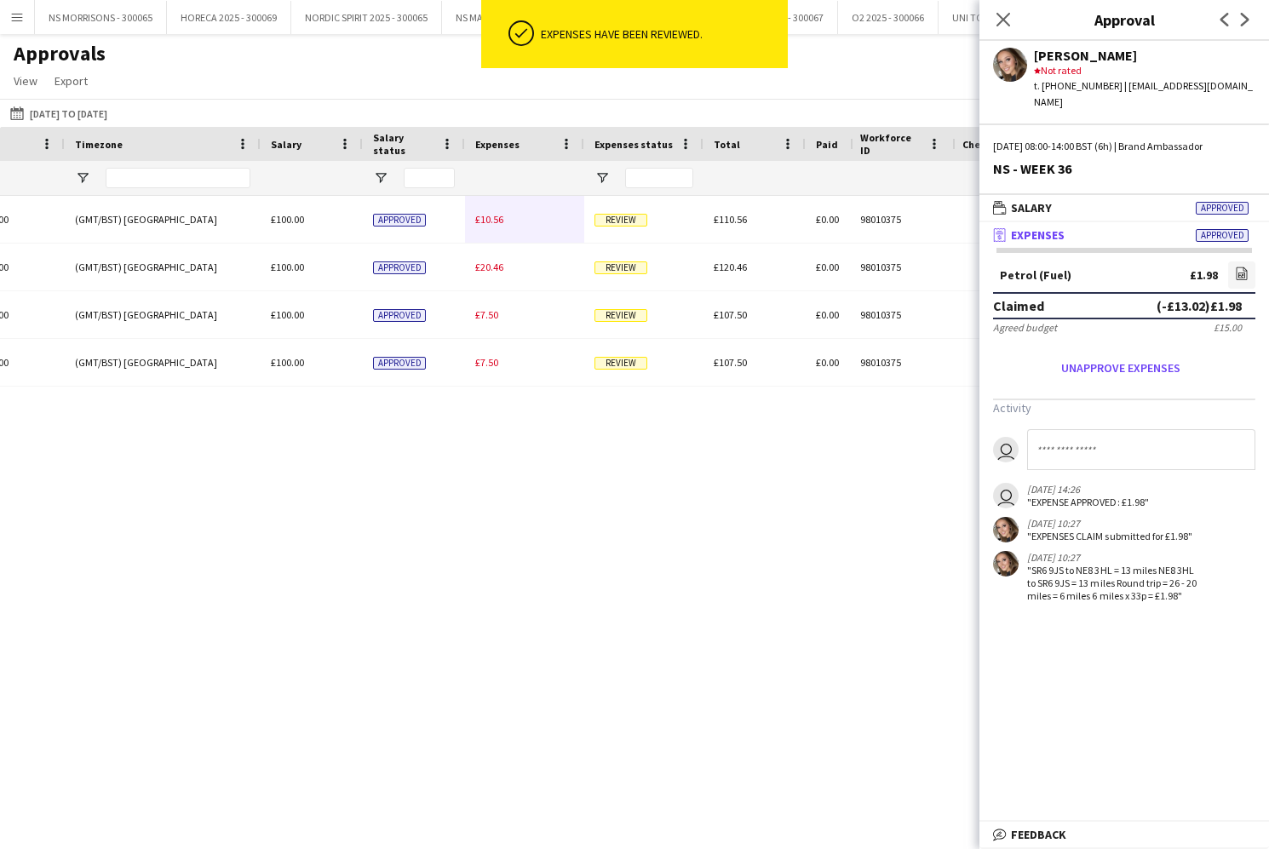
click at [488, 221] on div "£10.56" at bounding box center [524, 219] width 119 height 47
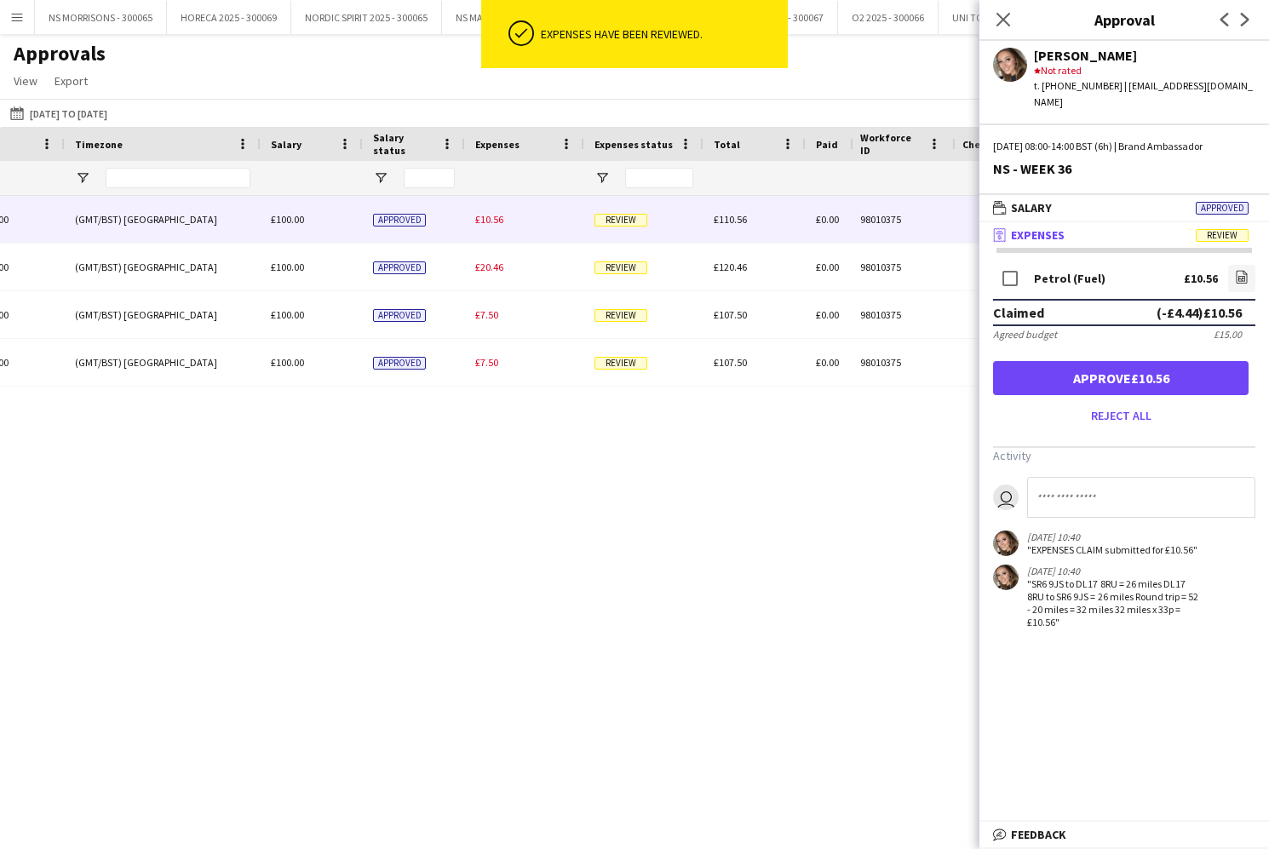
drag, startPoint x: 1017, startPoint y: 353, endPoint x: 999, endPoint y: 352, distance: 18.8
click at [1017, 361] on button "Approve £10.56" at bounding box center [1120, 378] width 255 height 34
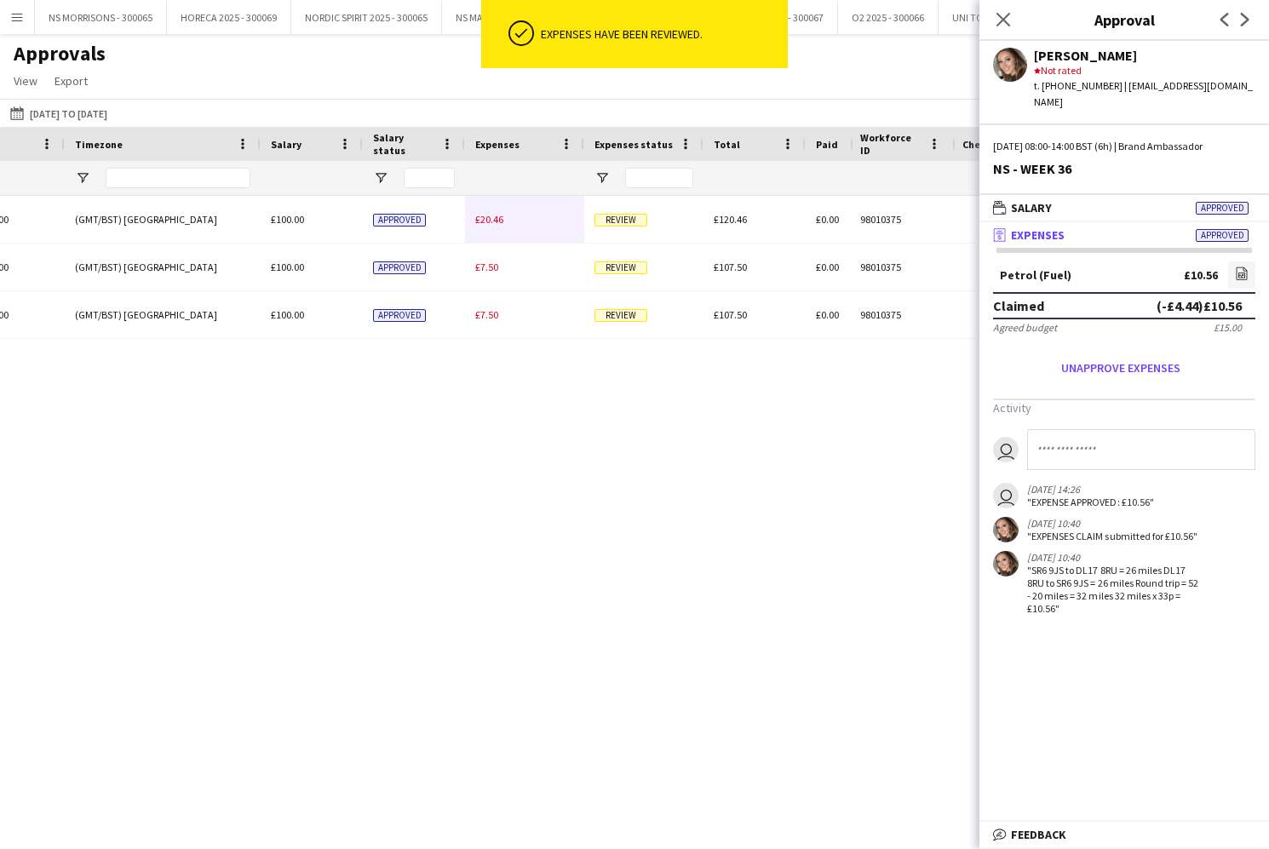
click at [479, 225] on span "£20.46" at bounding box center [489, 219] width 28 height 13
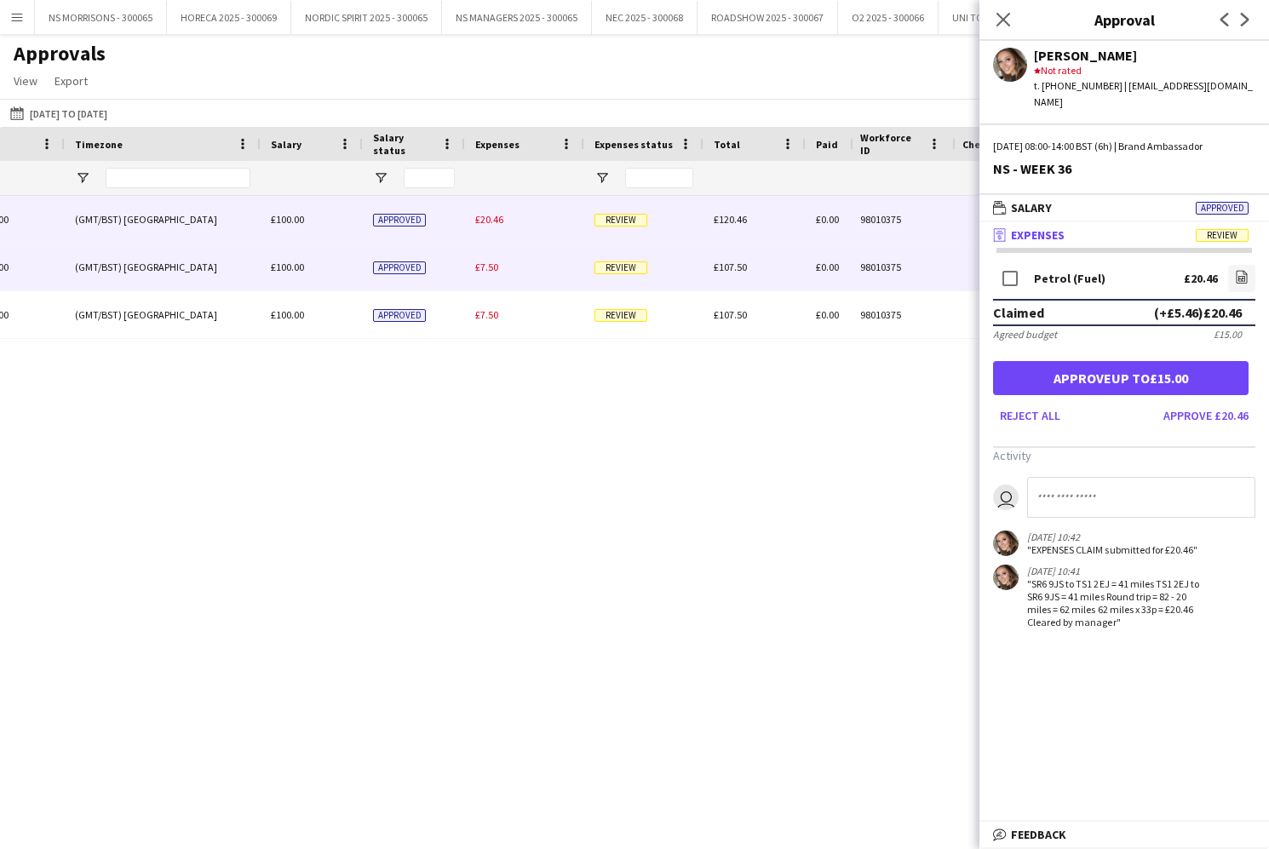
click at [485, 272] on span "£7.50" at bounding box center [486, 267] width 23 height 13
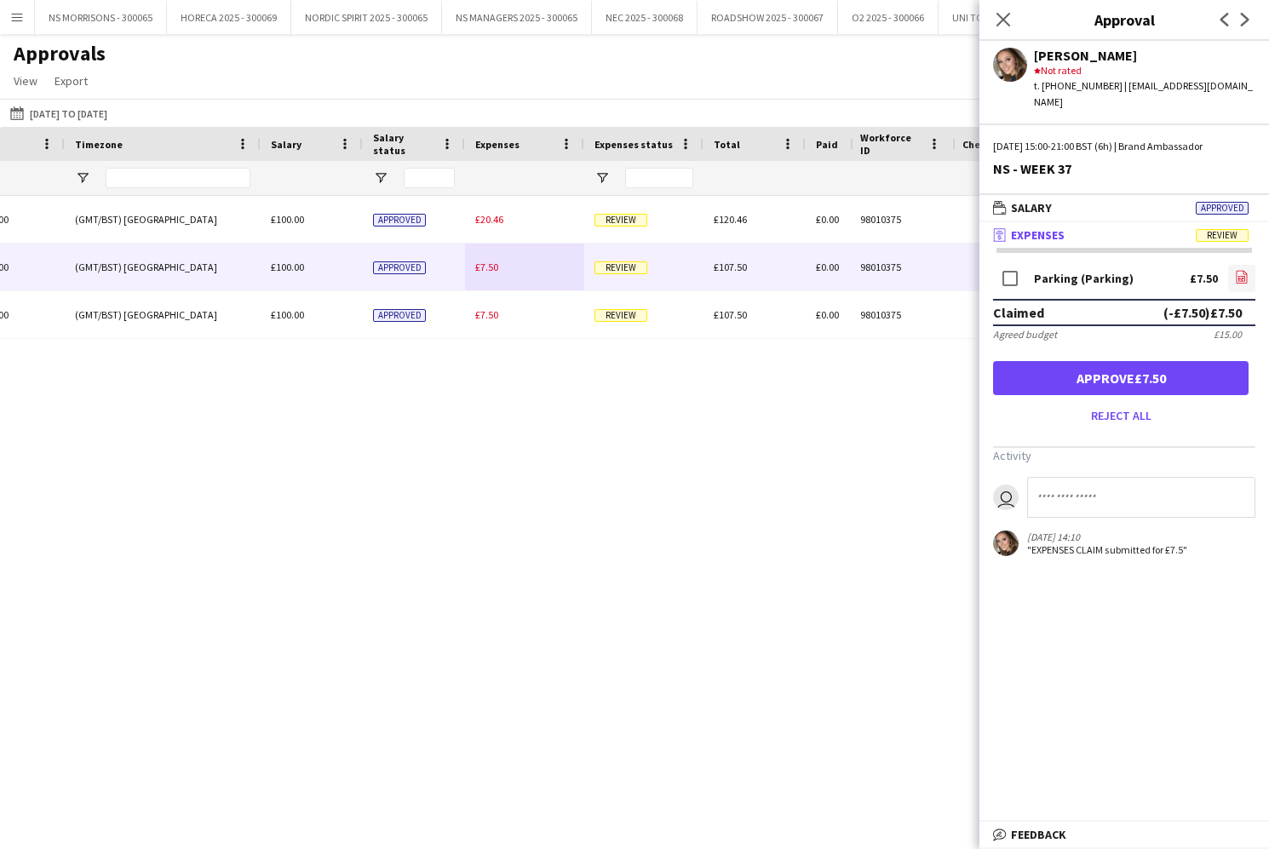
click at [1235, 270] on icon "file-image" at bounding box center [1242, 277] width 14 height 14
drag, startPoint x: 1056, startPoint y: 365, endPoint x: 894, endPoint y: 342, distance: 163.4
click at [1055, 365] on button "Approve £7.50" at bounding box center [1120, 378] width 255 height 34
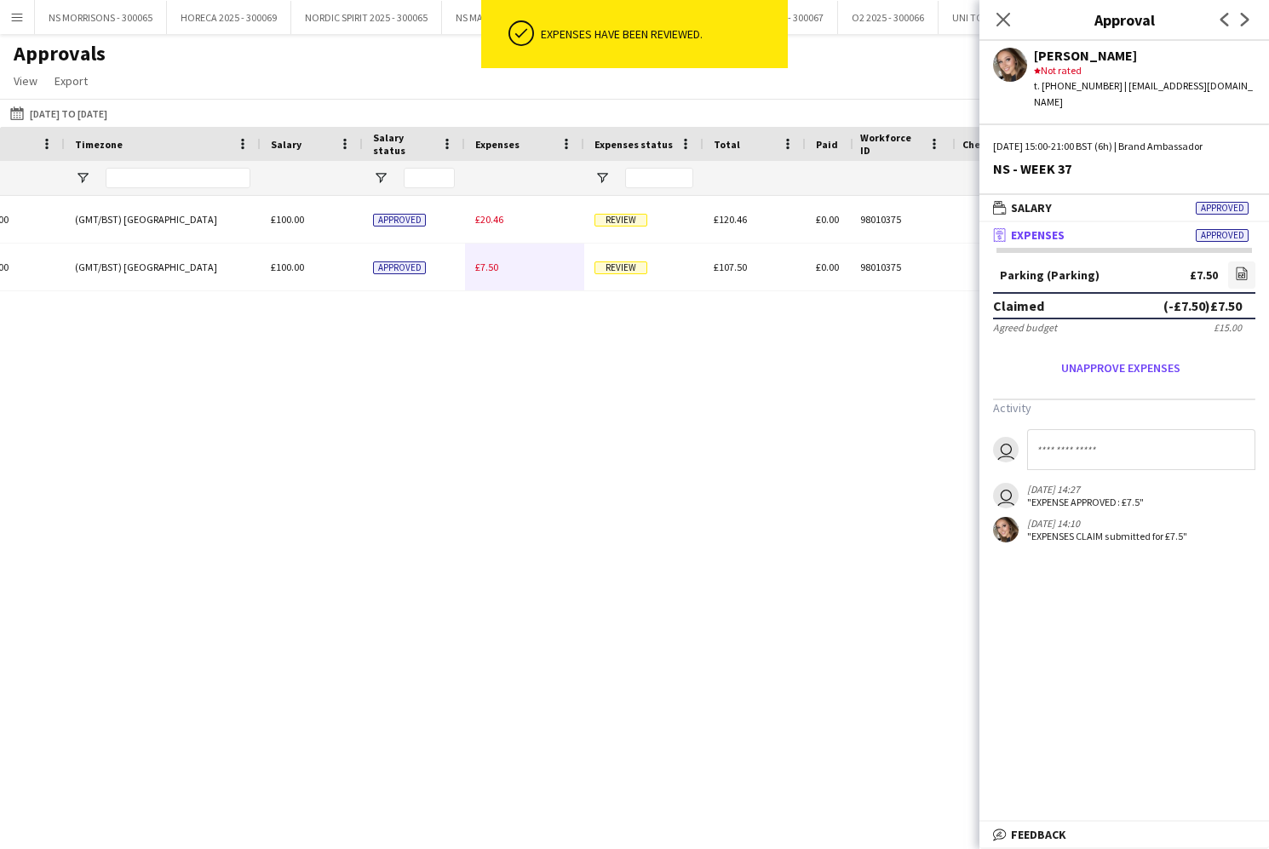
click at [482, 275] on div "£7.50" at bounding box center [524, 267] width 119 height 47
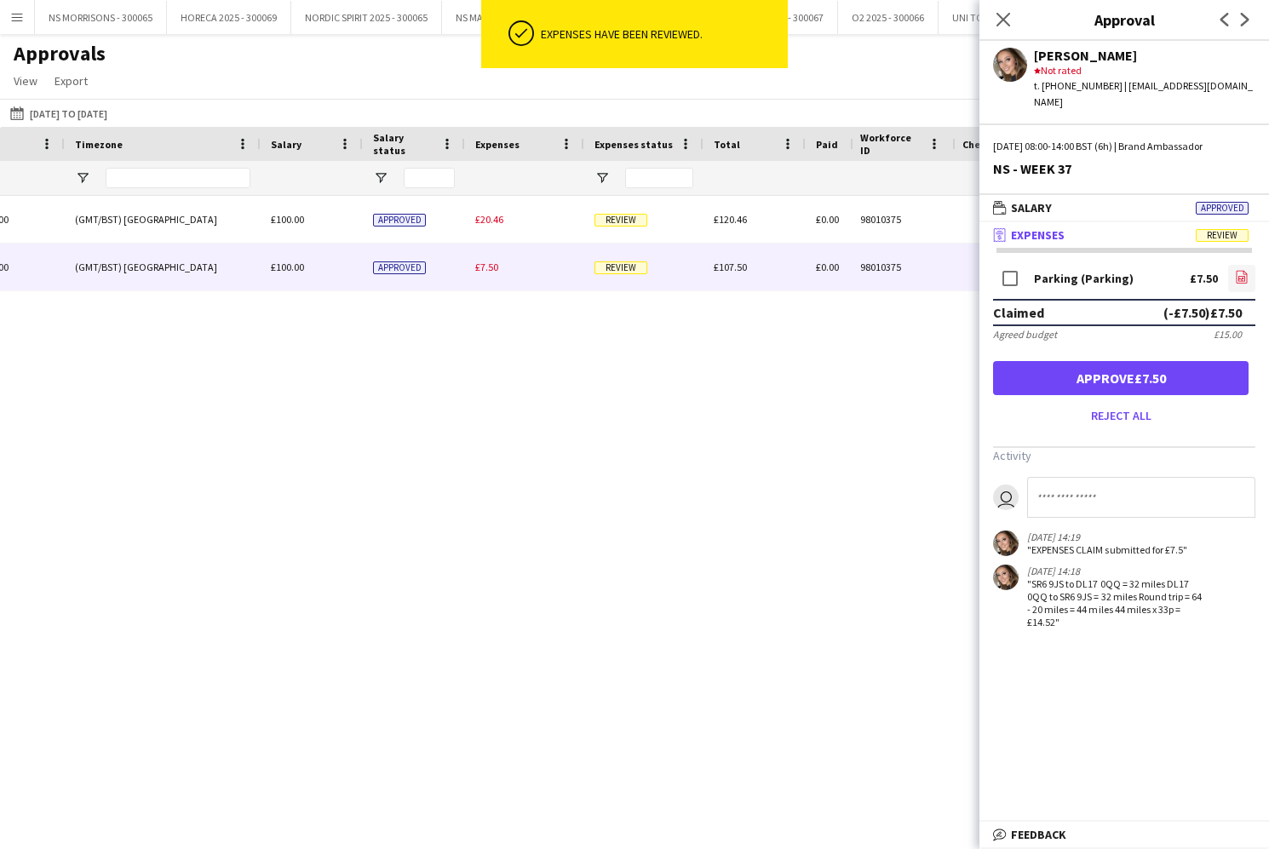
click at [1240, 270] on icon "file-image" at bounding box center [1242, 277] width 14 height 14
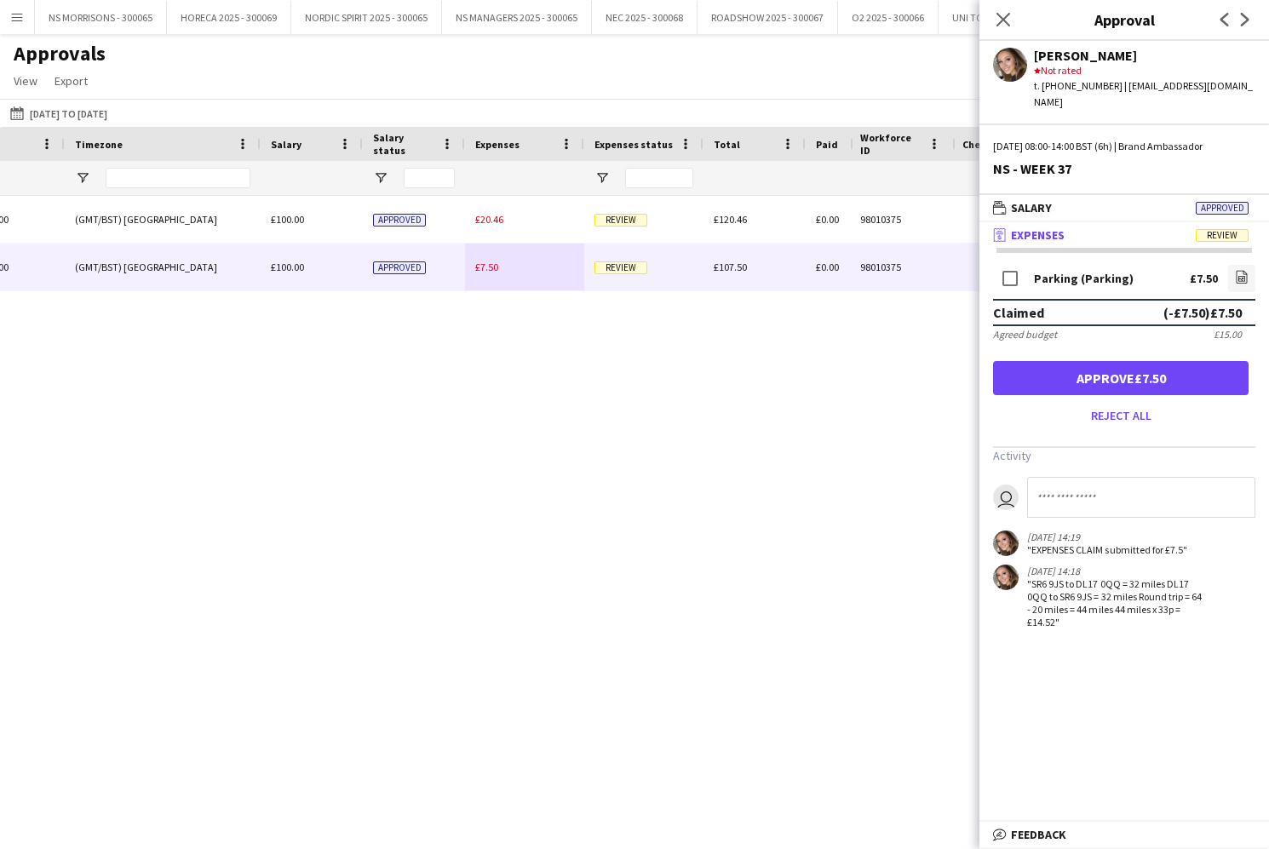
click at [1117, 365] on button "Approve £7.50" at bounding box center [1120, 378] width 255 height 34
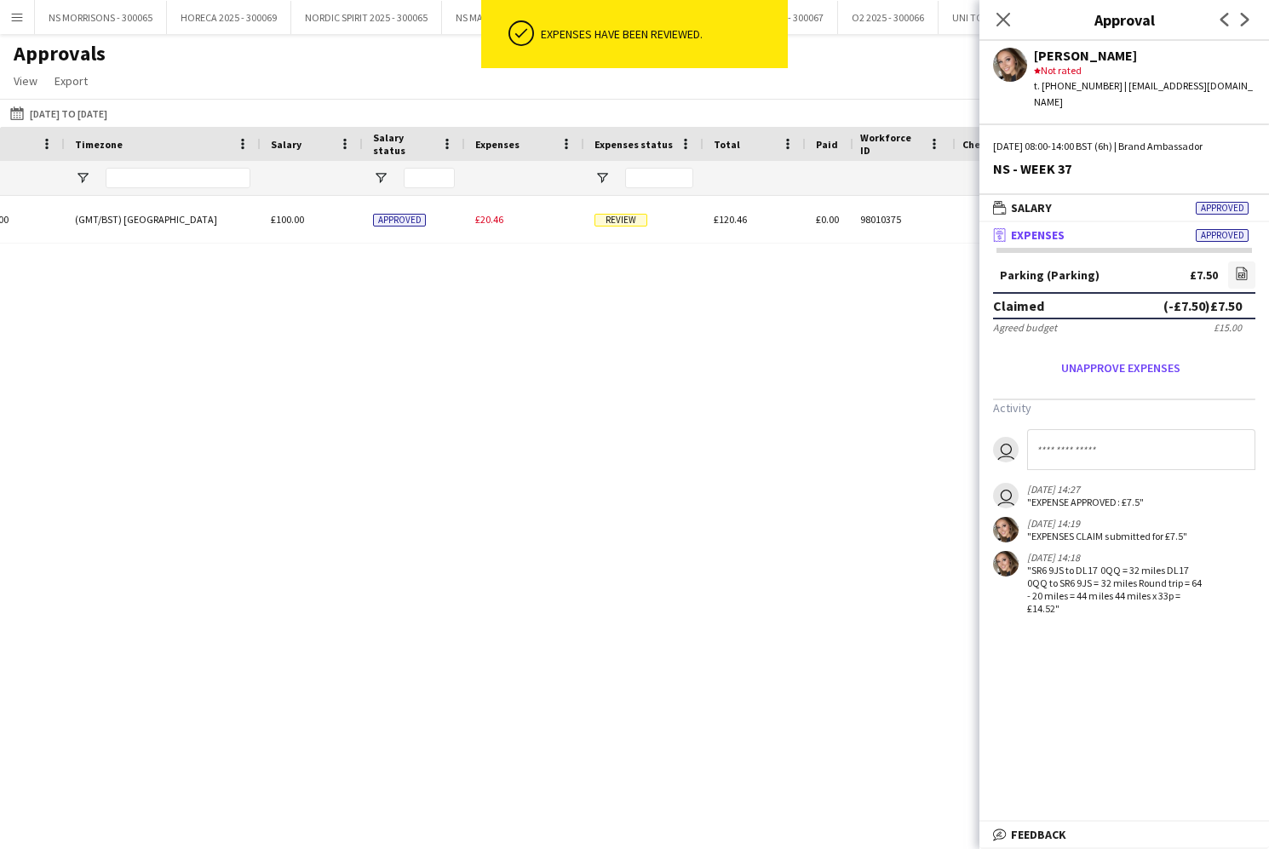
click at [478, 221] on span "£20.46" at bounding box center [489, 219] width 28 height 13
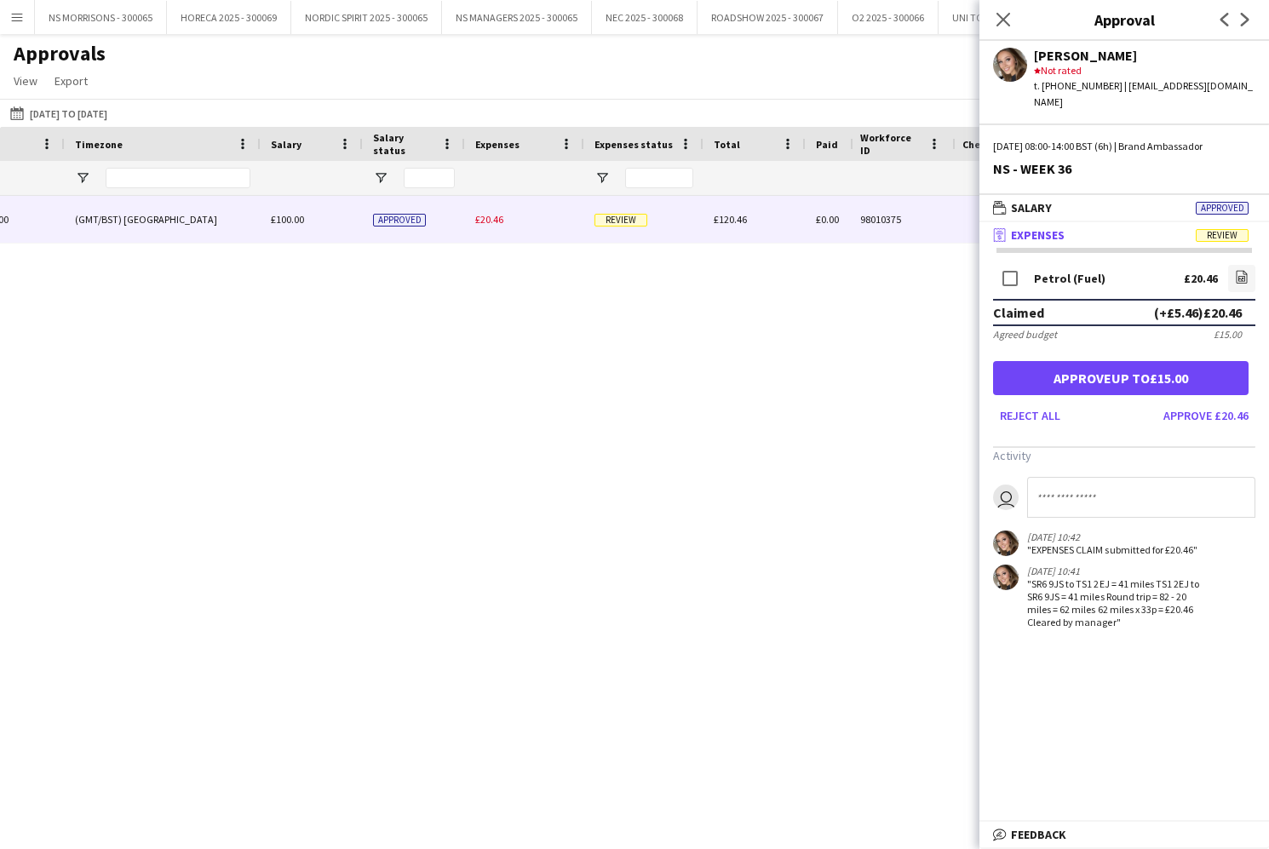
scroll to position [0, 0]
drag, startPoint x: 1223, startPoint y: 403, endPoint x: 1137, endPoint y: 280, distance: 149.8
click at [1223, 402] on button "Approve £20.46" at bounding box center [1205, 415] width 99 height 27
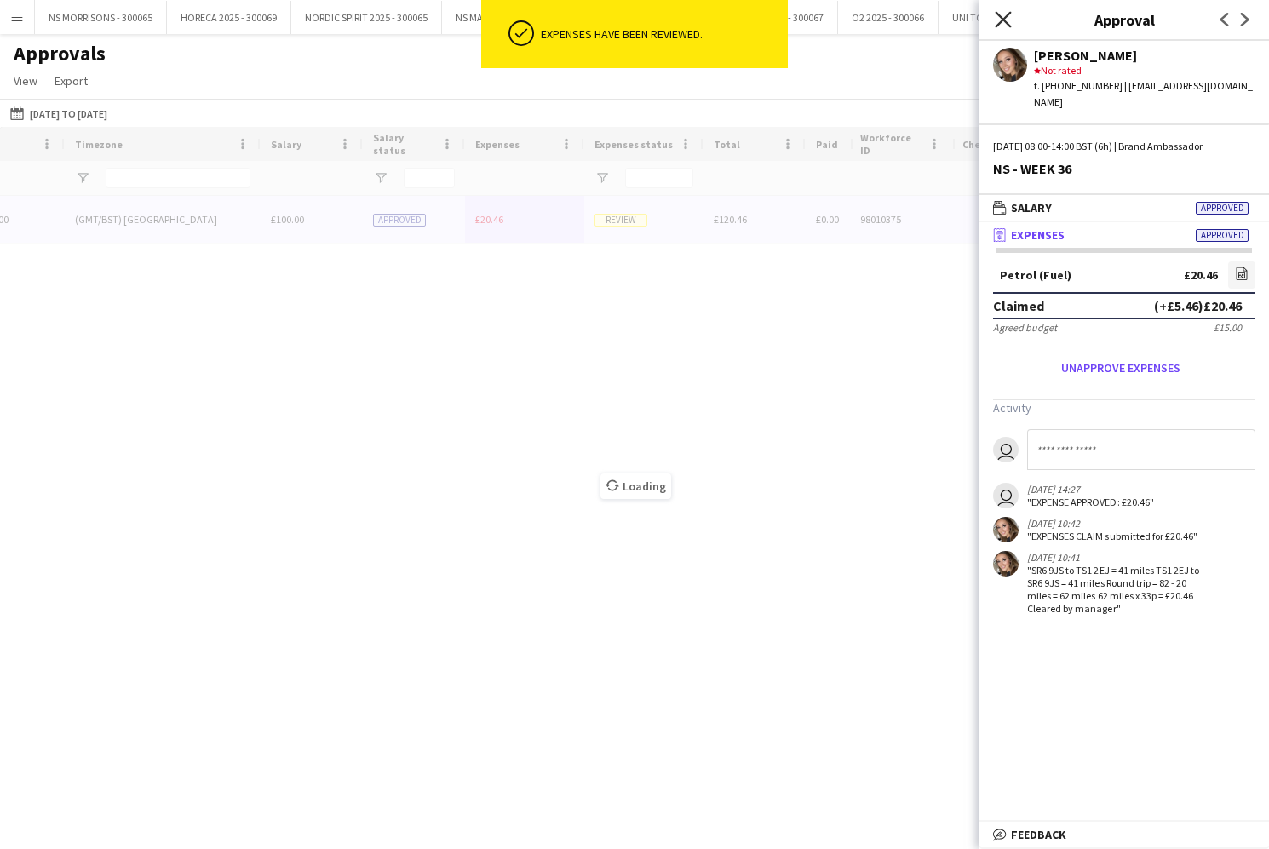
click at [1005, 13] on icon "Close pop-in" at bounding box center [1002, 19] width 16 height 16
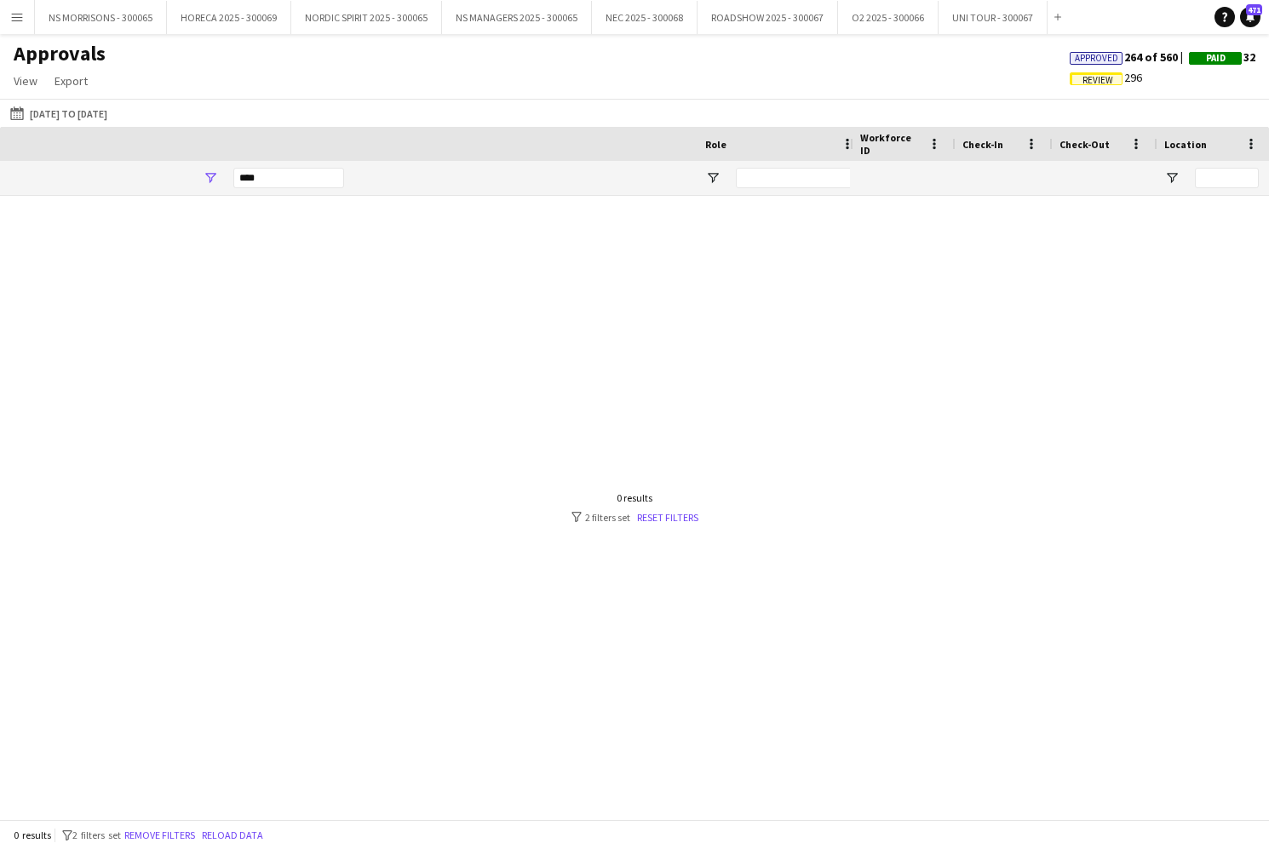
scroll to position [0, -76]
drag, startPoint x: 213, startPoint y: 172, endPoint x: 170, endPoint y: 169, distance: 42.7
type input "*"
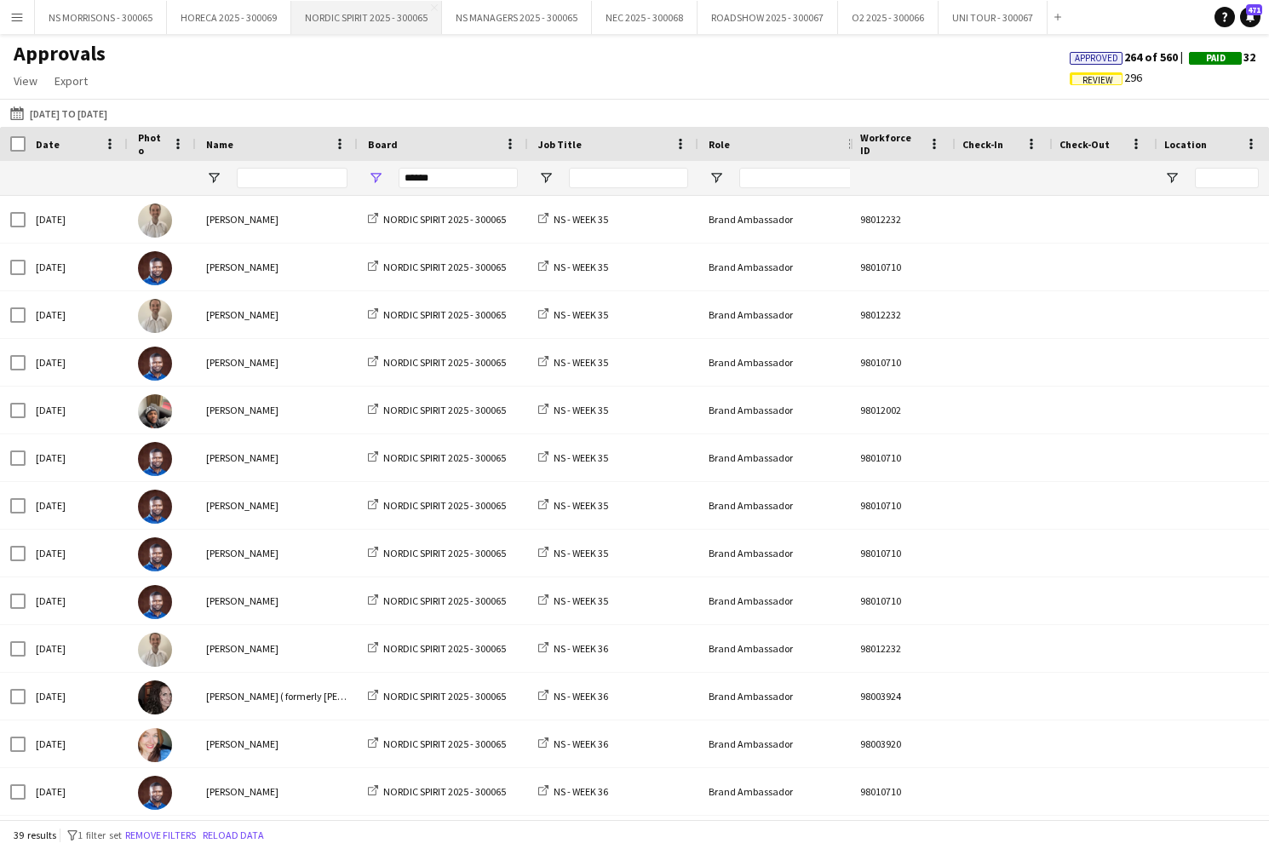
click at [375, 27] on button "NORDIC SPIRIT 2025 - 300065 Close" at bounding box center [366, 17] width 151 height 33
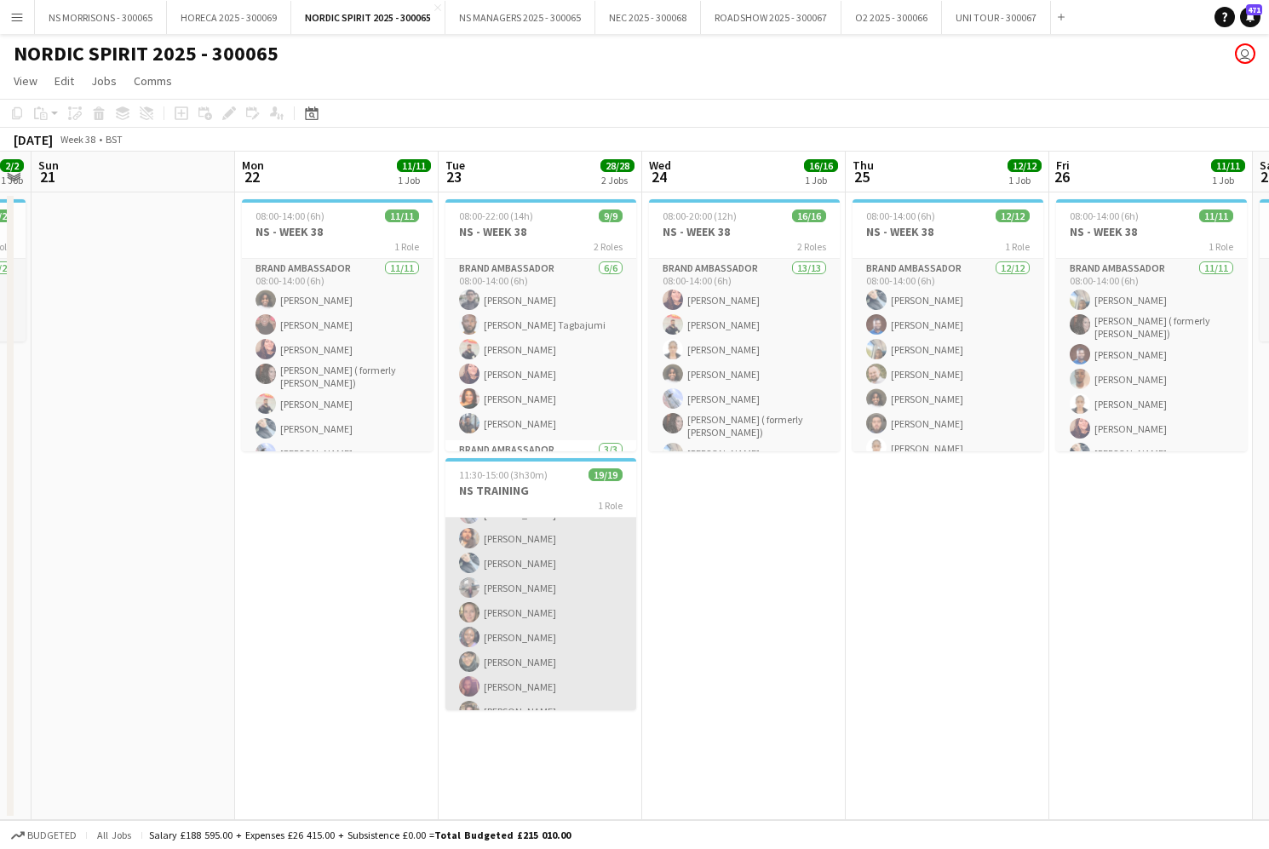
click at [577, 620] on app-card-role "Brand Ambassador 19/19 11:30-15:00 (3h30m) Rokas Juskys Jacob Statter Semhal Ab…" at bounding box center [540, 501] width 191 height 502
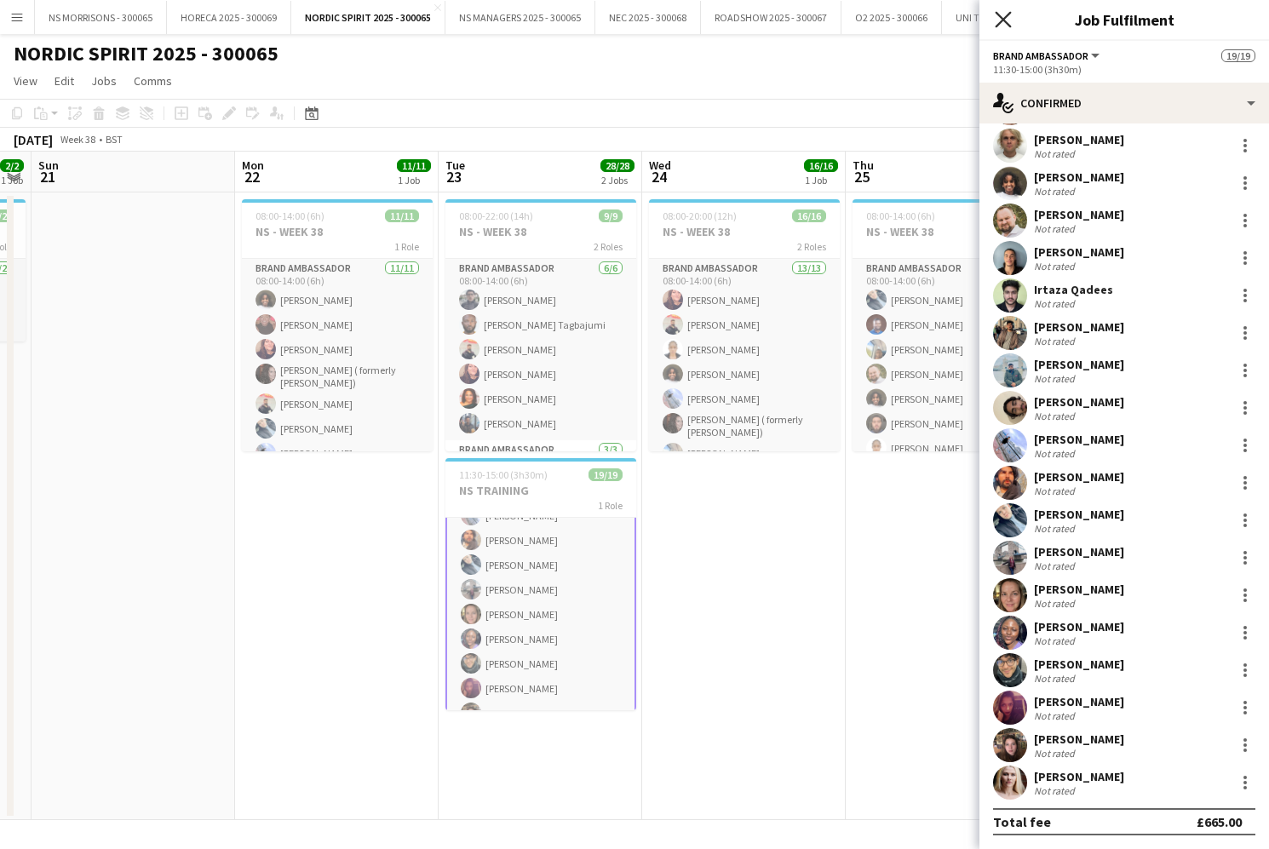
click at [1000, 22] on icon at bounding box center [1002, 19] width 16 height 16
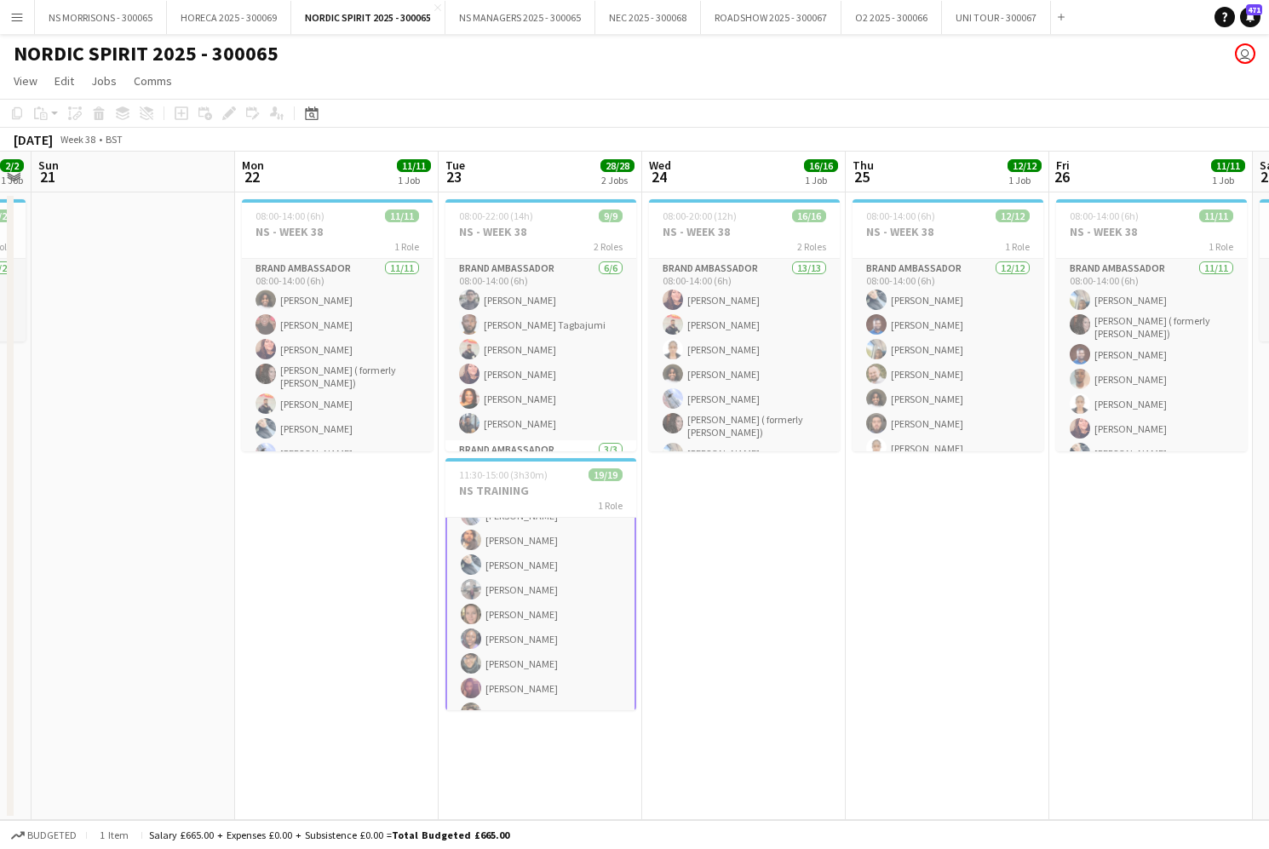
click at [927, 534] on app-date-cell "08:00-14:00 (6h) 12/12 NS - WEEK 38 1 Role Brand Ambassador 12/12 08:00-14:00 (…" at bounding box center [946, 505] width 203 height 627
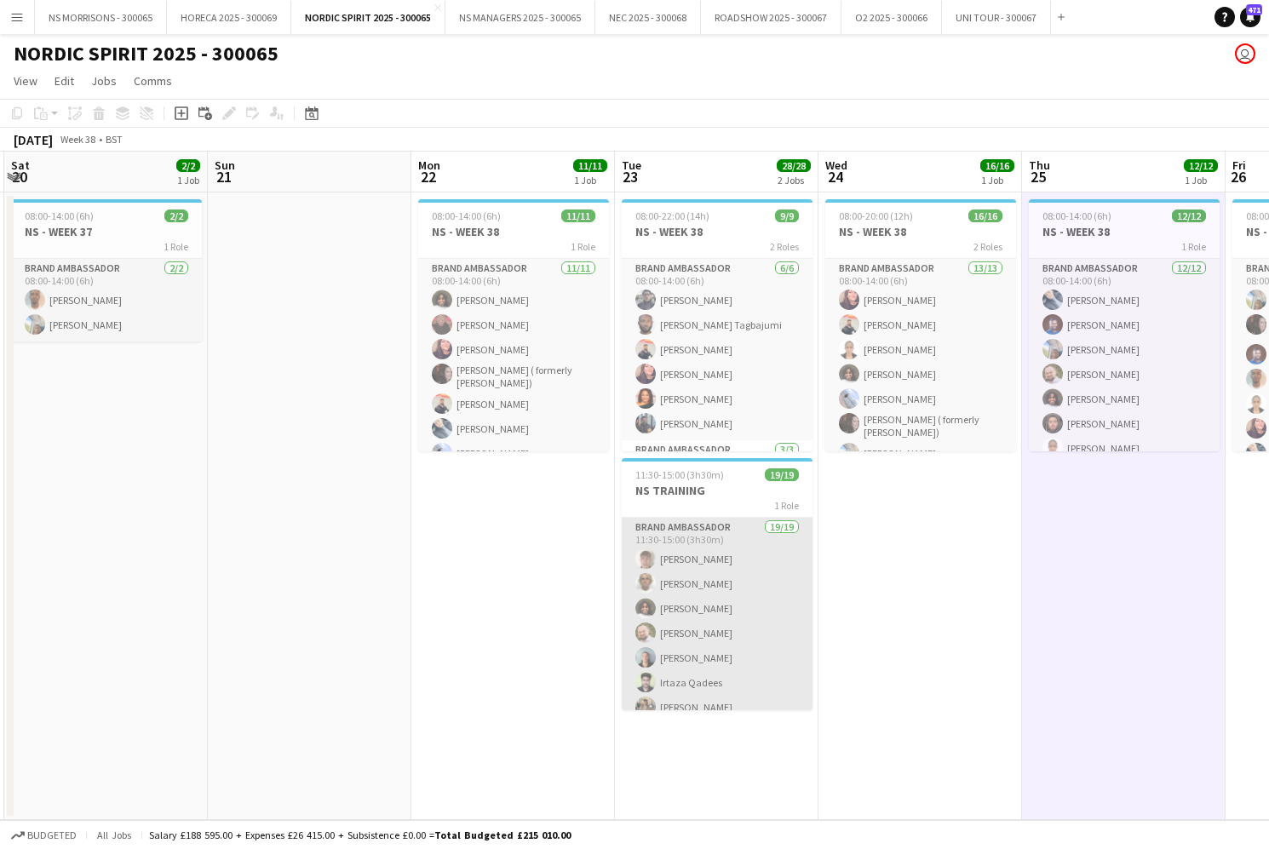
click at [704, 584] on app-card-role "Brand Ambassador 19/19 11:30-15:00 (3h30m) Rokas Juskys Jacob Statter Semhal Ab…" at bounding box center [717, 769] width 191 height 502
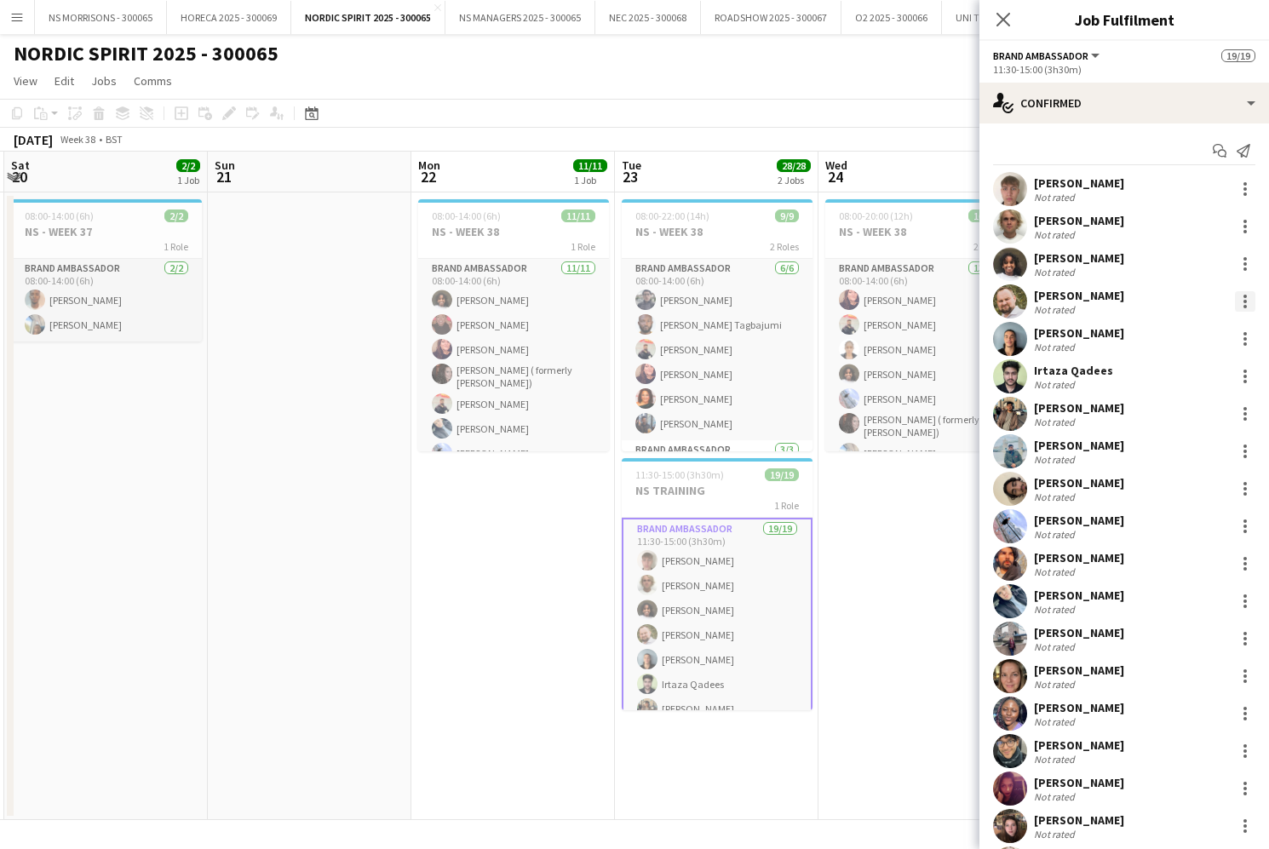
click at [1245, 308] on div at bounding box center [1245, 301] width 20 height 20
click at [1212, 331] on span "Edit fee" at bounding box center [1189, 332] width 106 height 15
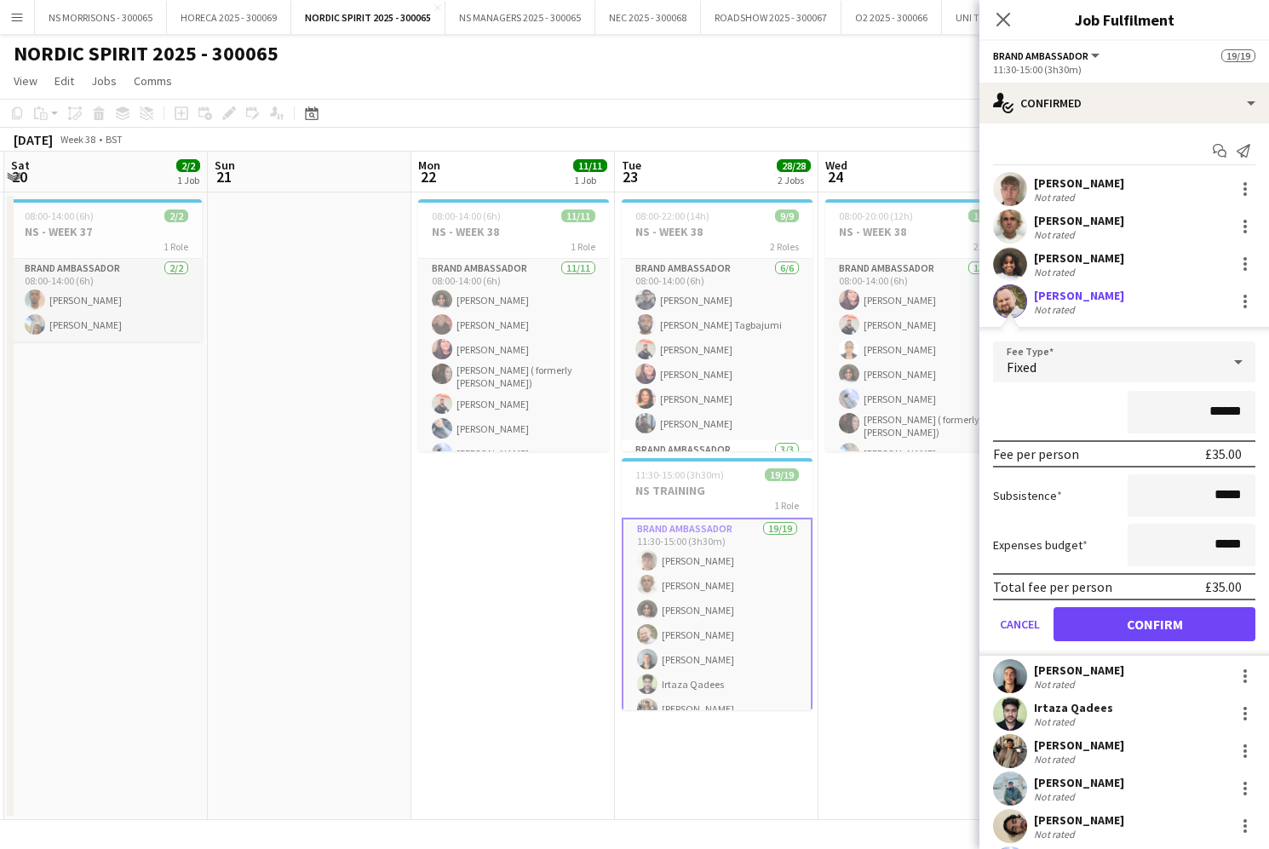
click at [894, 607] on app-date-cell "08:00-20:00 (12h) 16/16 NS - WEEK 38 2 Roles Brand Ambassador 13/13 08:00-14:00…" at bounding box center [919, 505] width 203 height 627
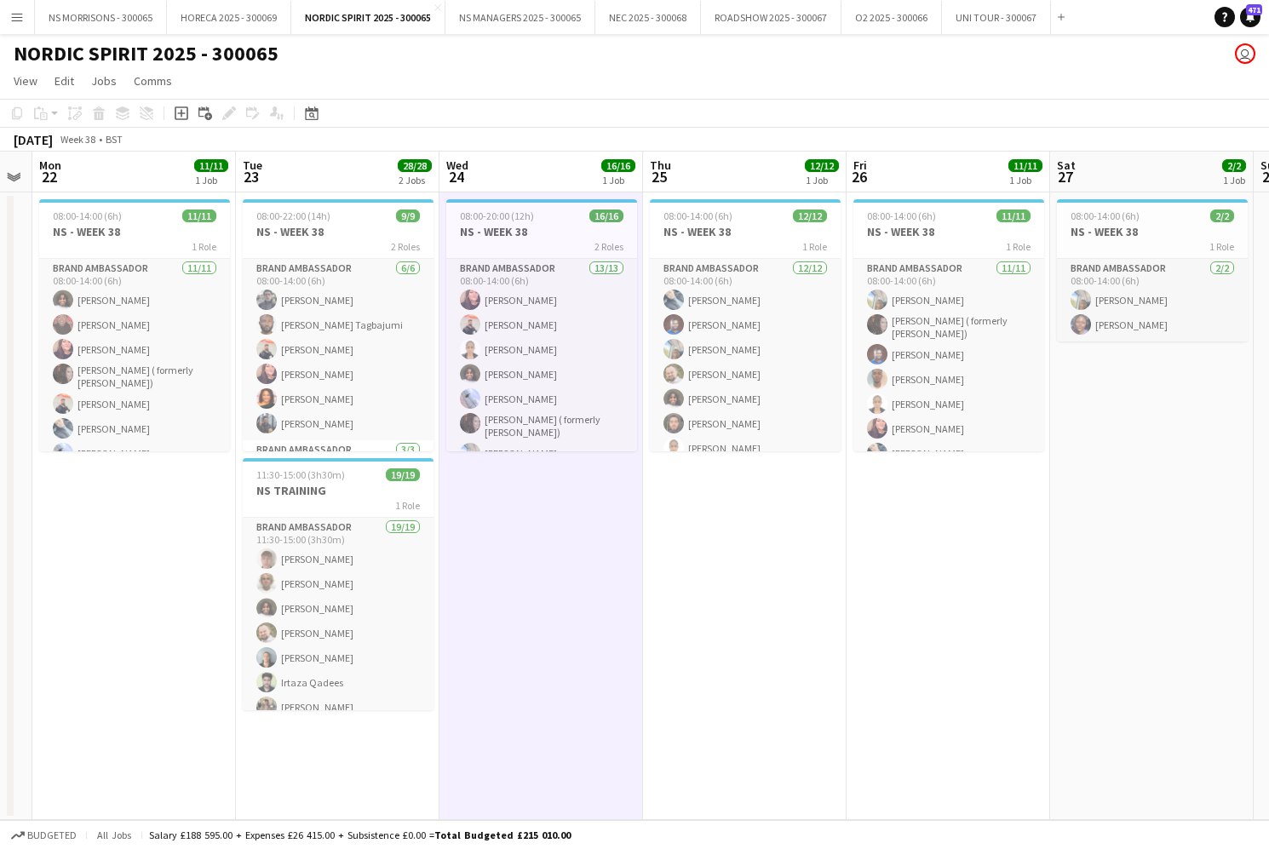
scroll to position [0, 562]
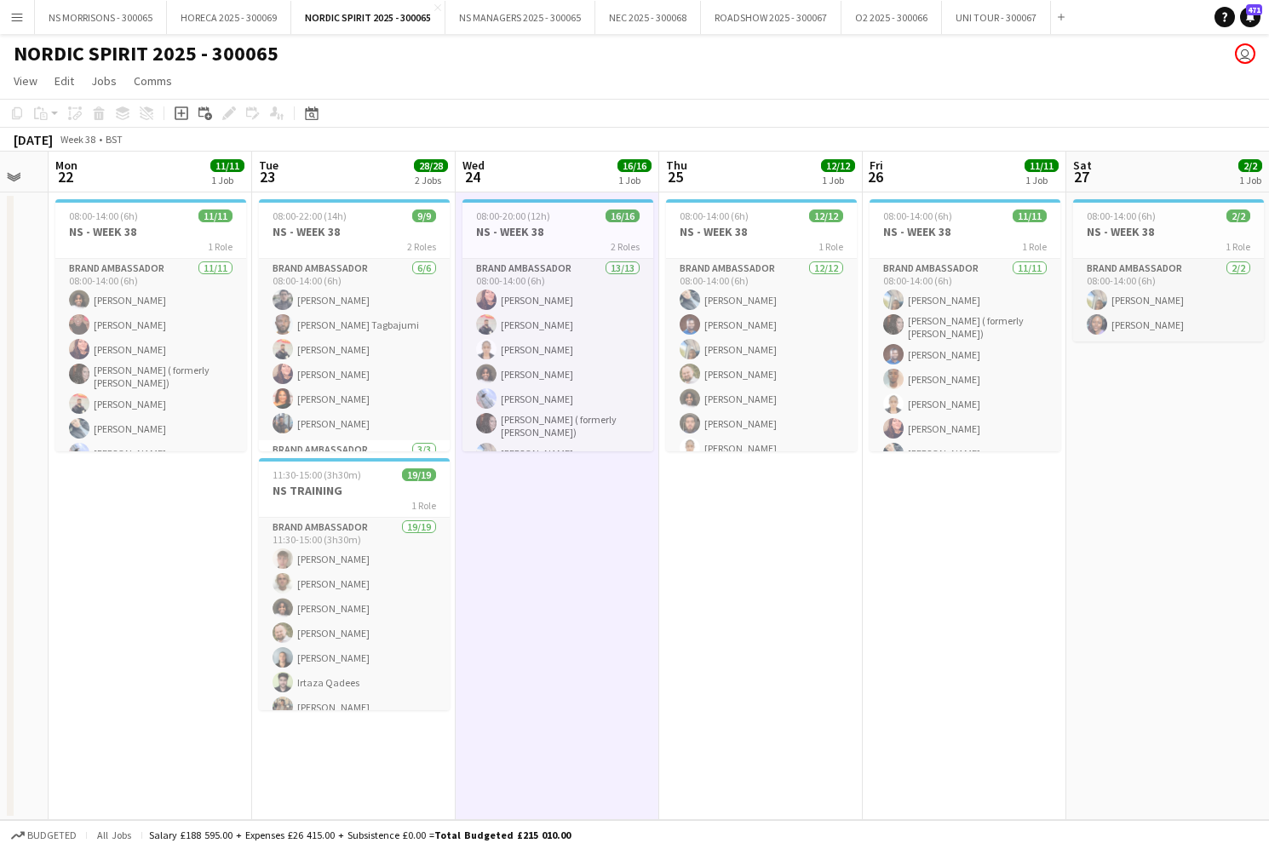
click at [576, 463] on app-date-cell "08:00-20:00 (12h) 16/16 NS - WEEK 38 2 Roles Brand Ambassador 13/13 08:00-14:00…" at bounding box center [557, 505] width 203 height 627
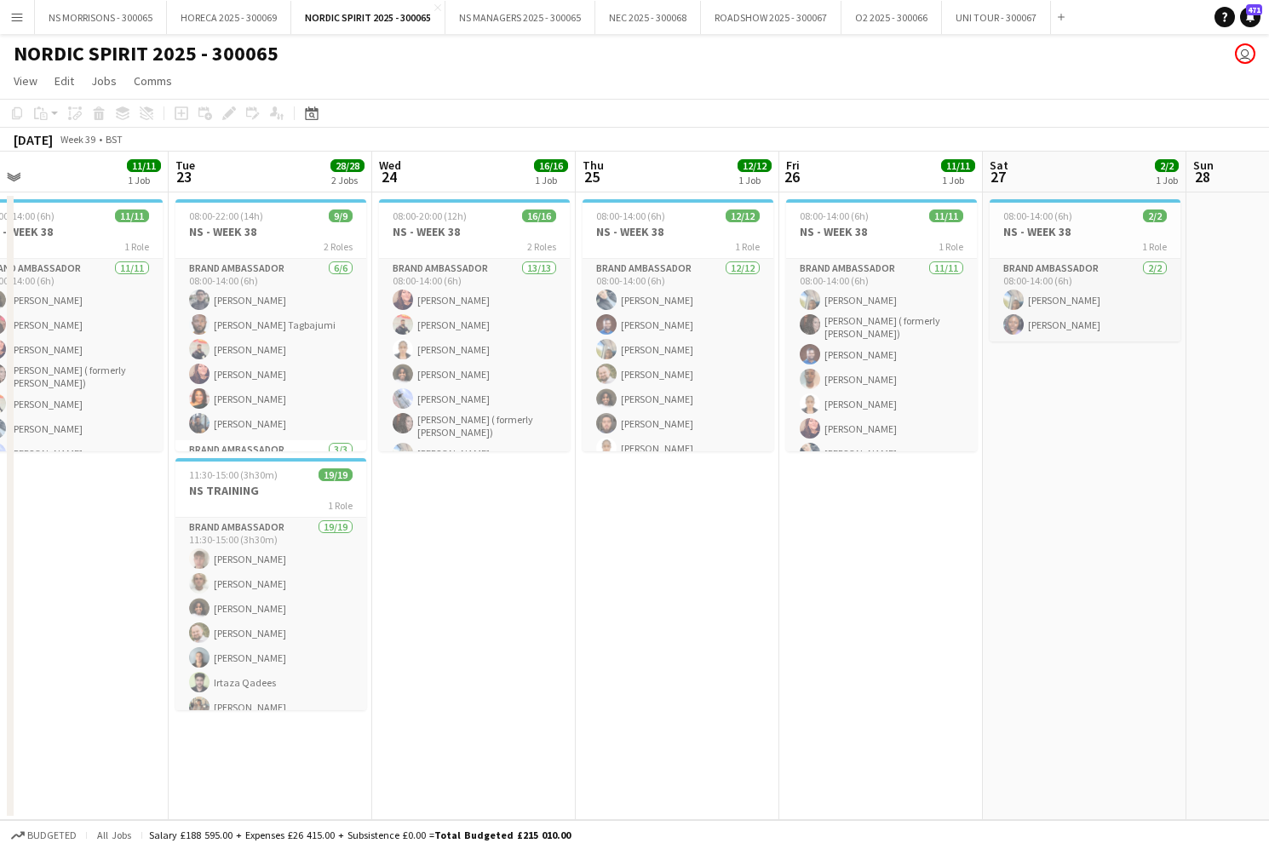
scroll to position [0, 440]
click at [14, 20] on app-icon "Menu" at bounding box center [17, 17] width 14 height 14
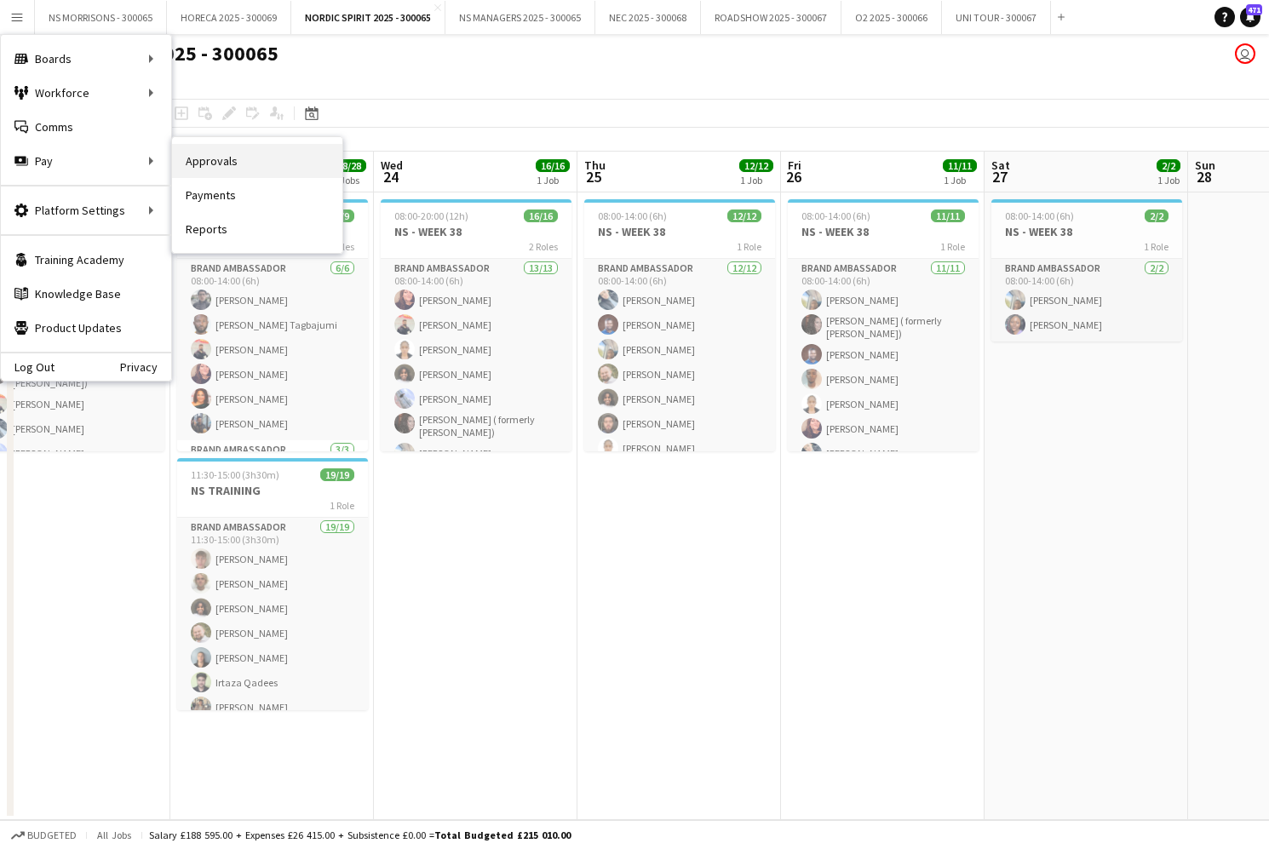
click at [186, 159] on link "Approvals" at bounding box center [257, 161] width 170 height 34
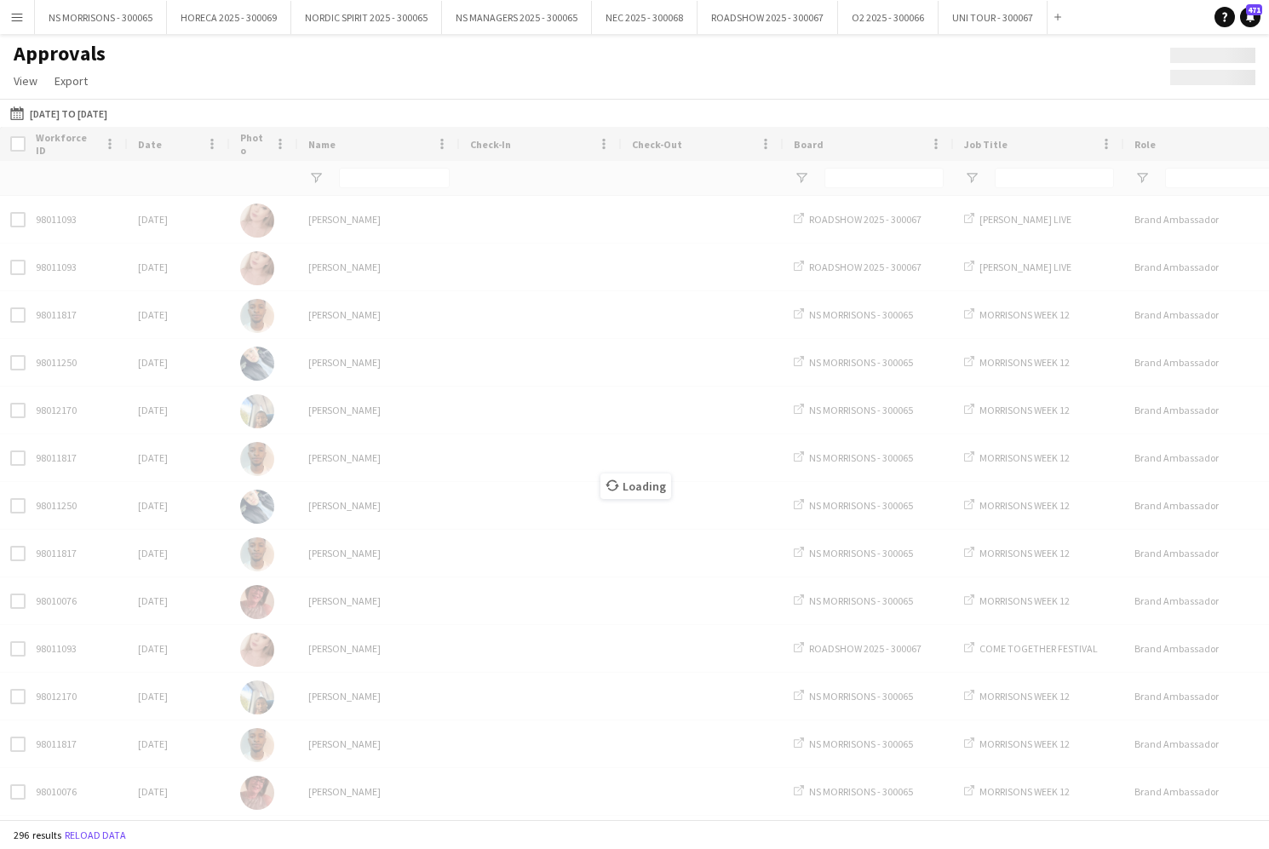
type input "******"
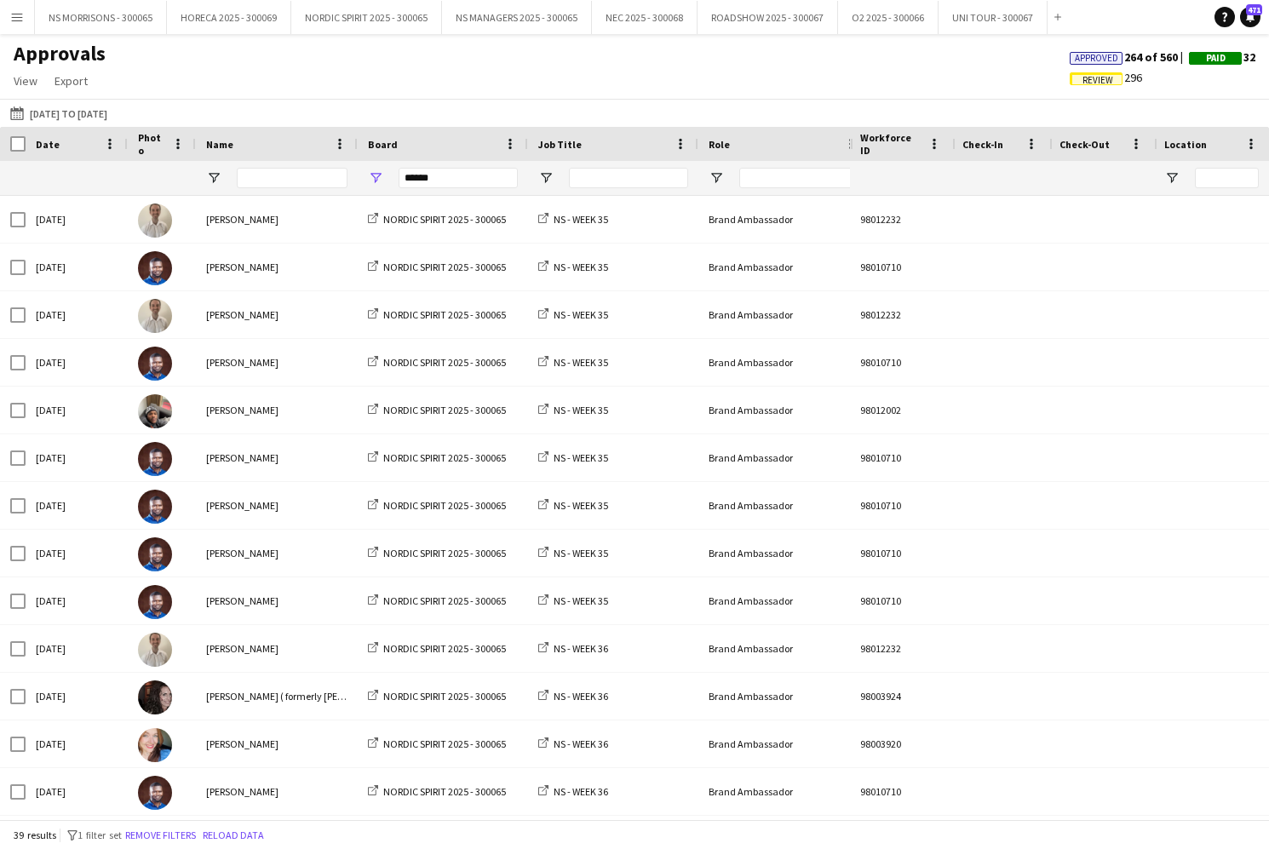
click at [261, 190] on div at bounding box center [292, 178] width 111 height 34
click at [263, 186] on input "Name Filter Input" at bounding box center [292, 178] width 111 height 20
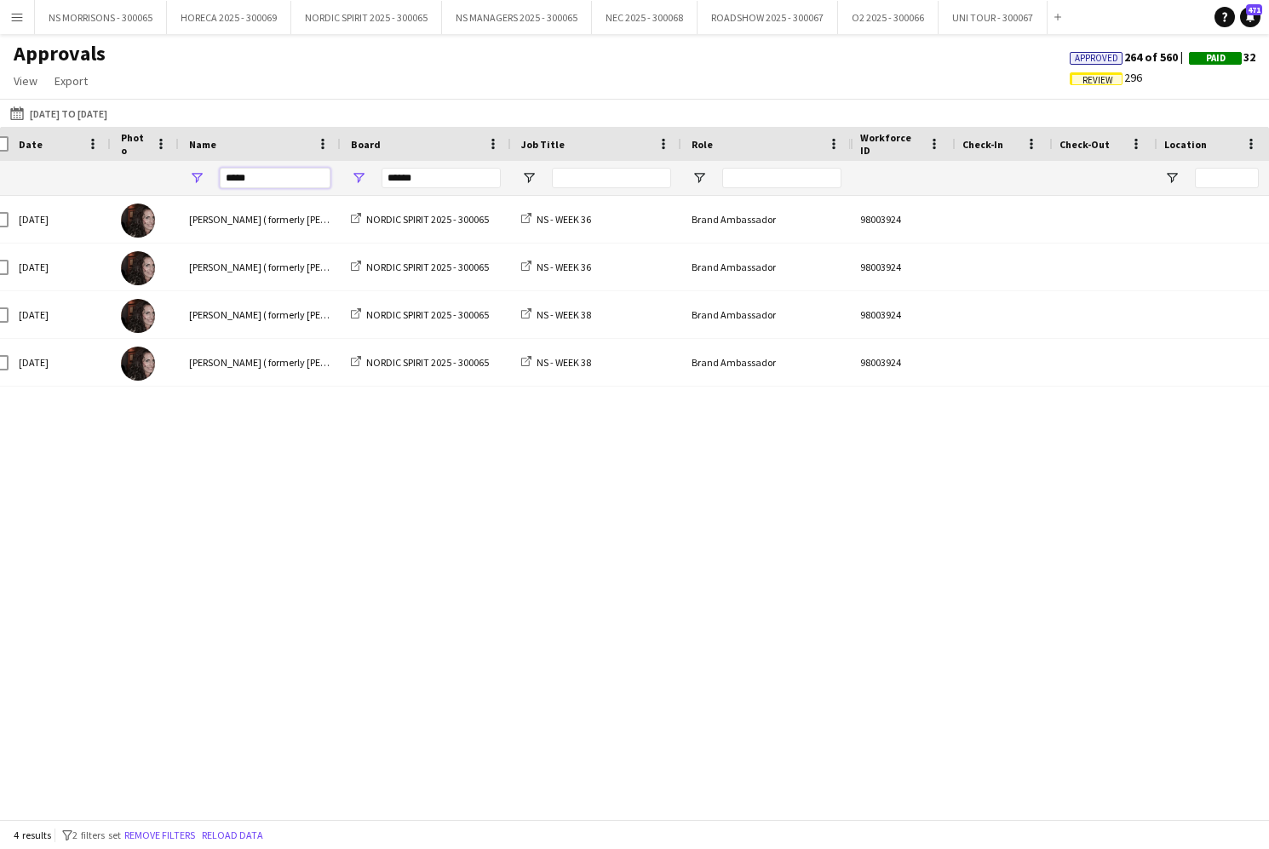
scroll to position [0, 30]
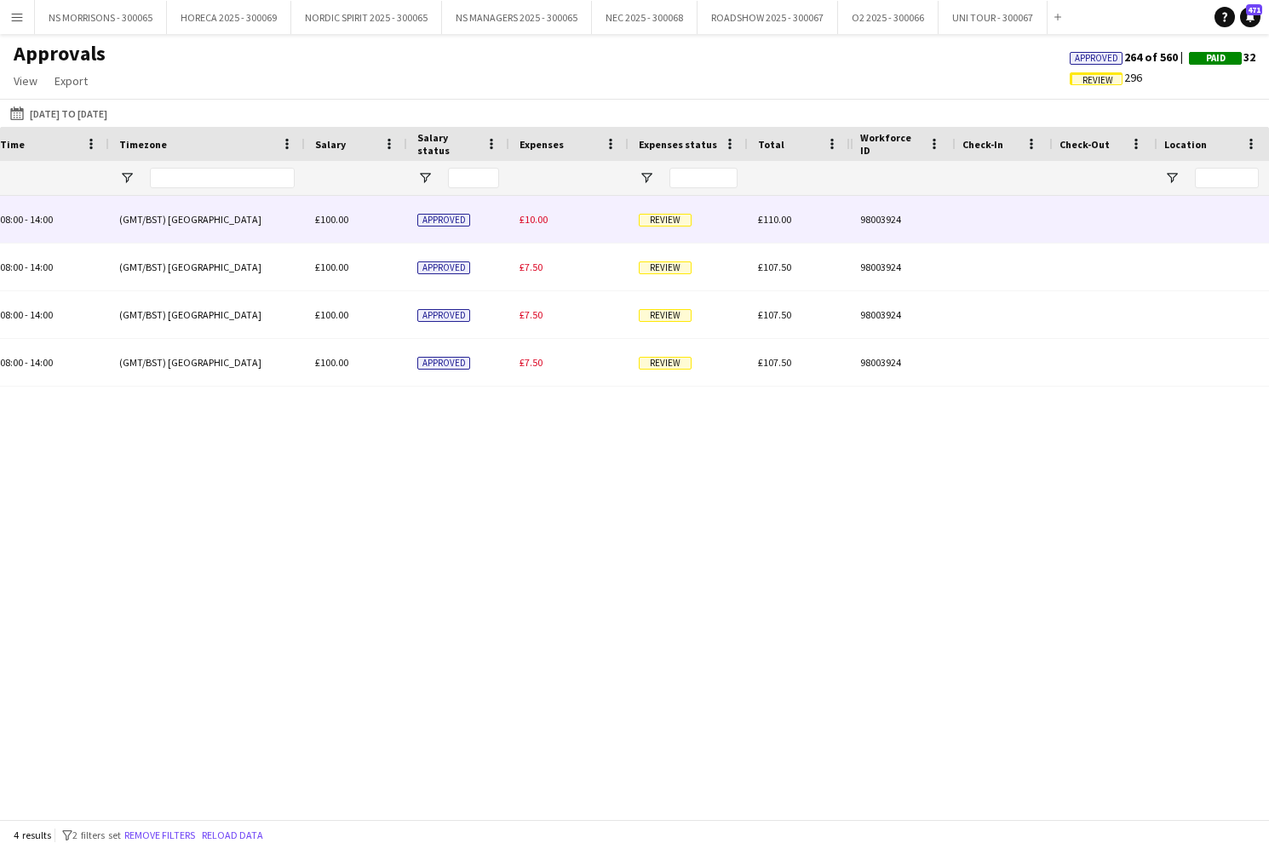
type input "*****"
click at [529, 214] on span "£10.00" at bounding box center [533, 219] width 28 height 13
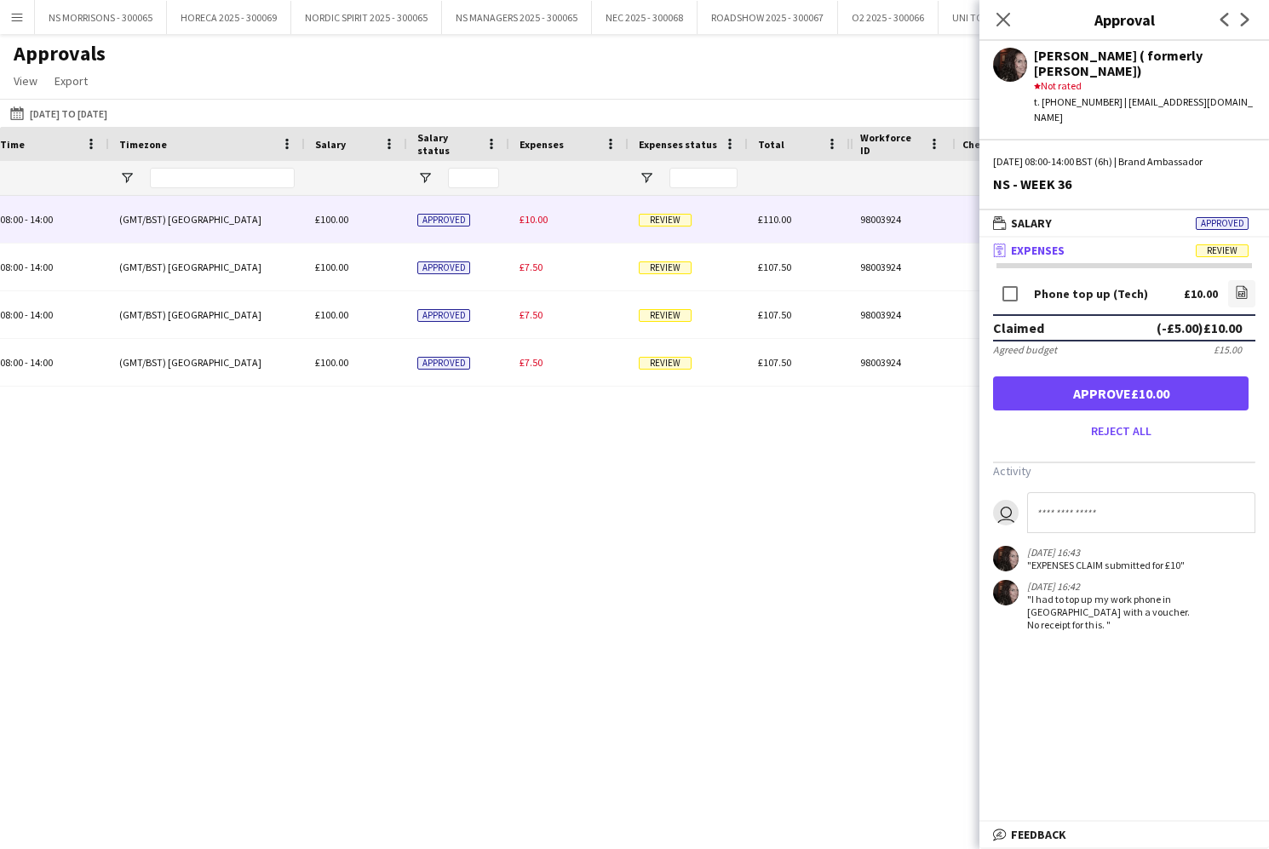
click at [1165, 381] on button "Approve £10.00" at bounding box center [1120, 393] width 255 height 34
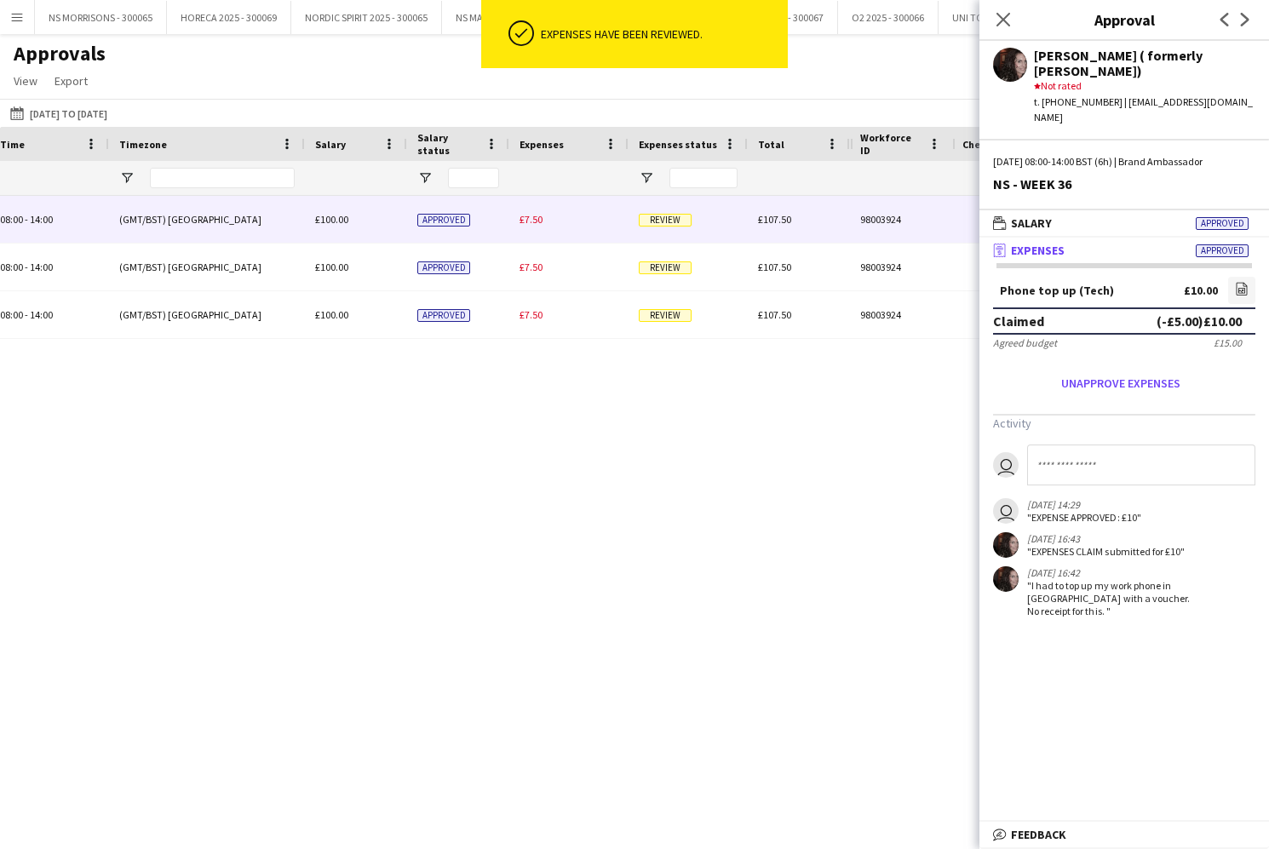
click at [537, 223] on span "£7.50" at bounding box center [530, 219] width 23 height 13
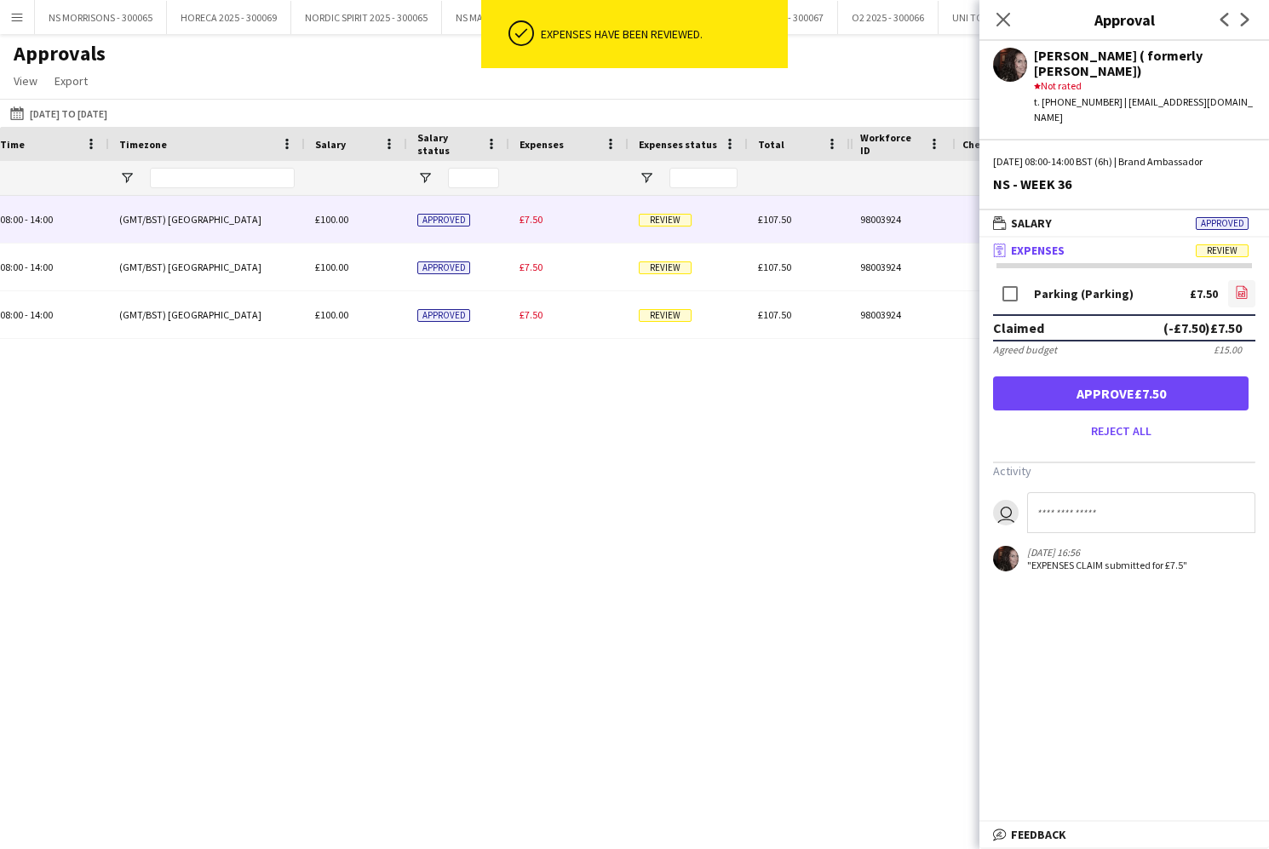
click at [1235, 285] on icon "file-image" at bounding box center [1242, 292] width 14 height 14
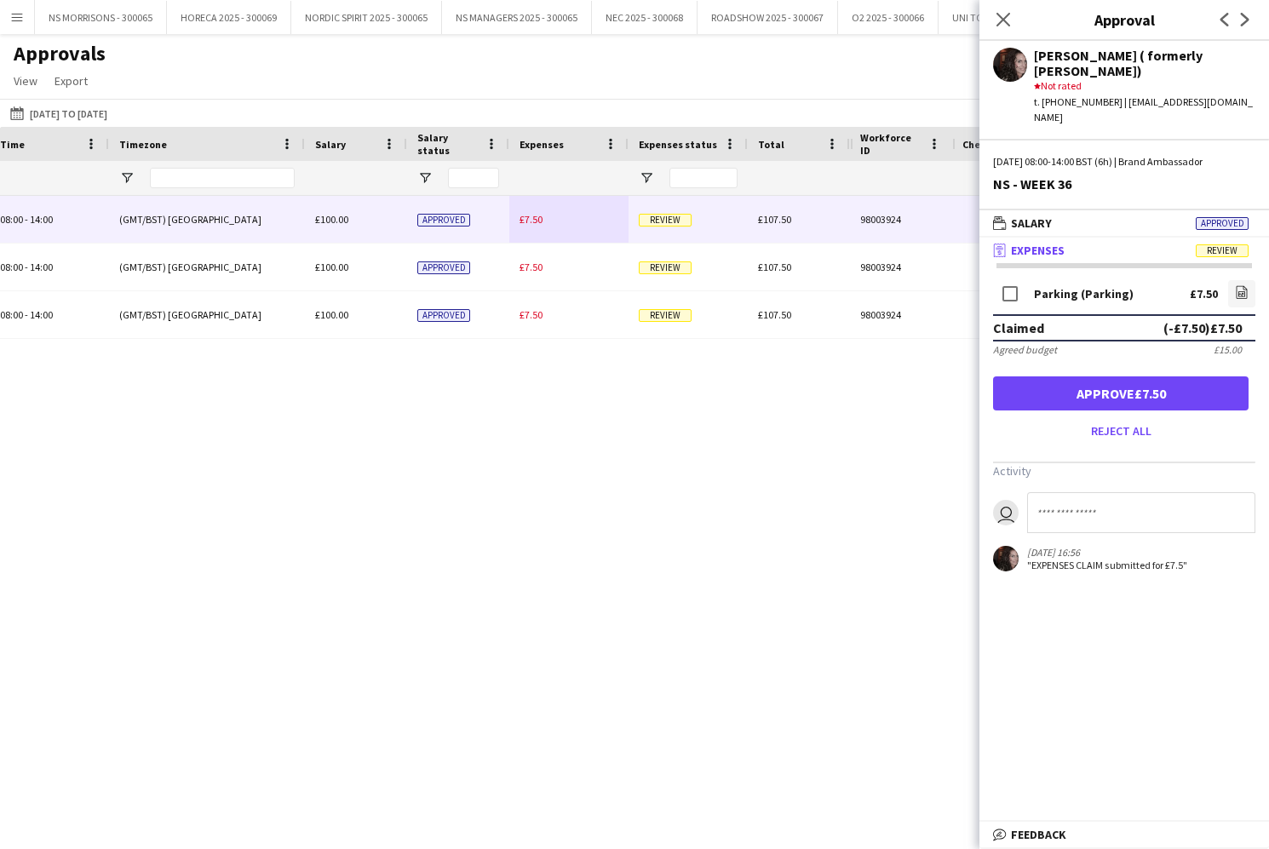
drag, startPoint x: 1202, startPoint y: 375, endPoint x: 1180, endPoint y: 372, distance: 22.3
click at [1201, 376] on button "Approve £7.50" at bounding box center [1120, 393] width 255 height 34
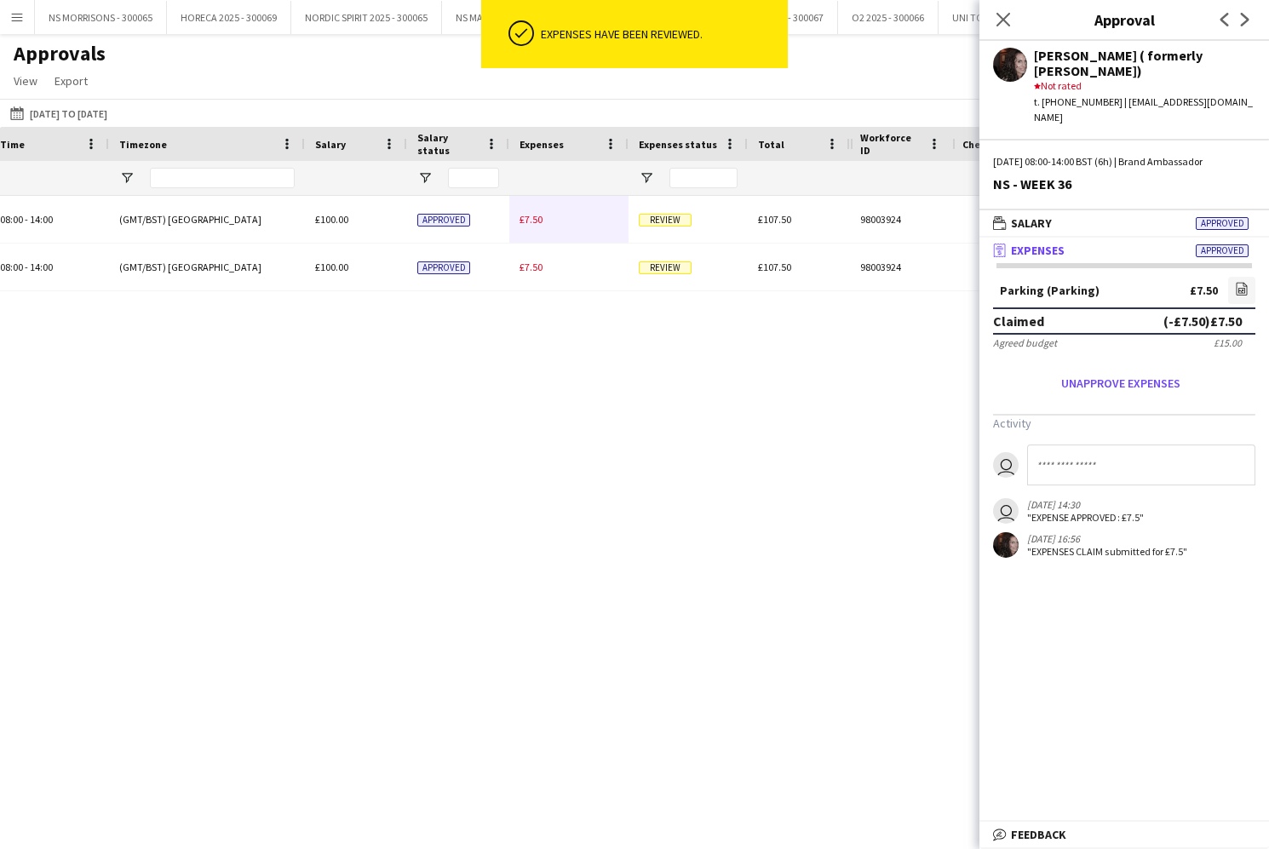
click at [529, 226] on div "£7.50" at bounding box center [568, 219] width 119 height 47
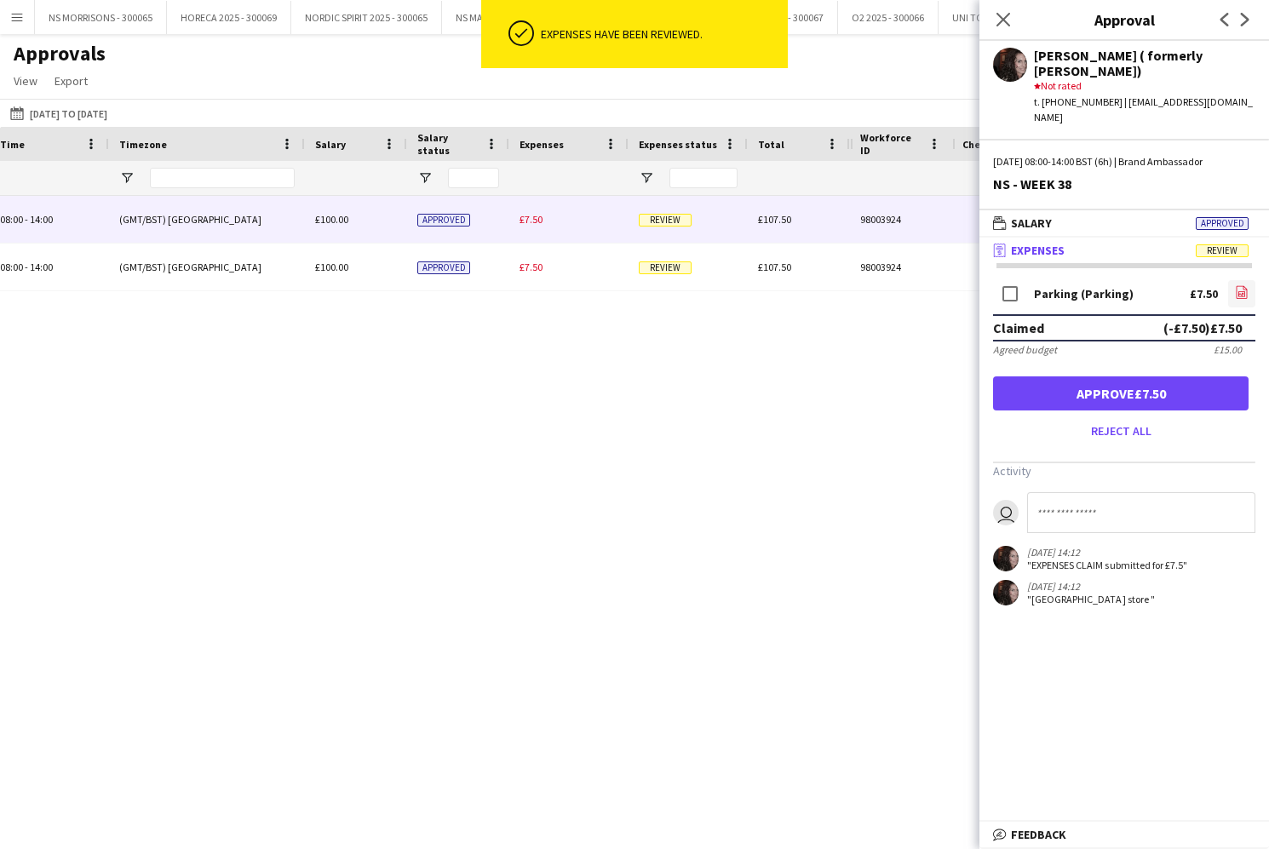
click at [1240, 285] on icon "file-image" at bounding box center [1242, 292] width 14 height 14
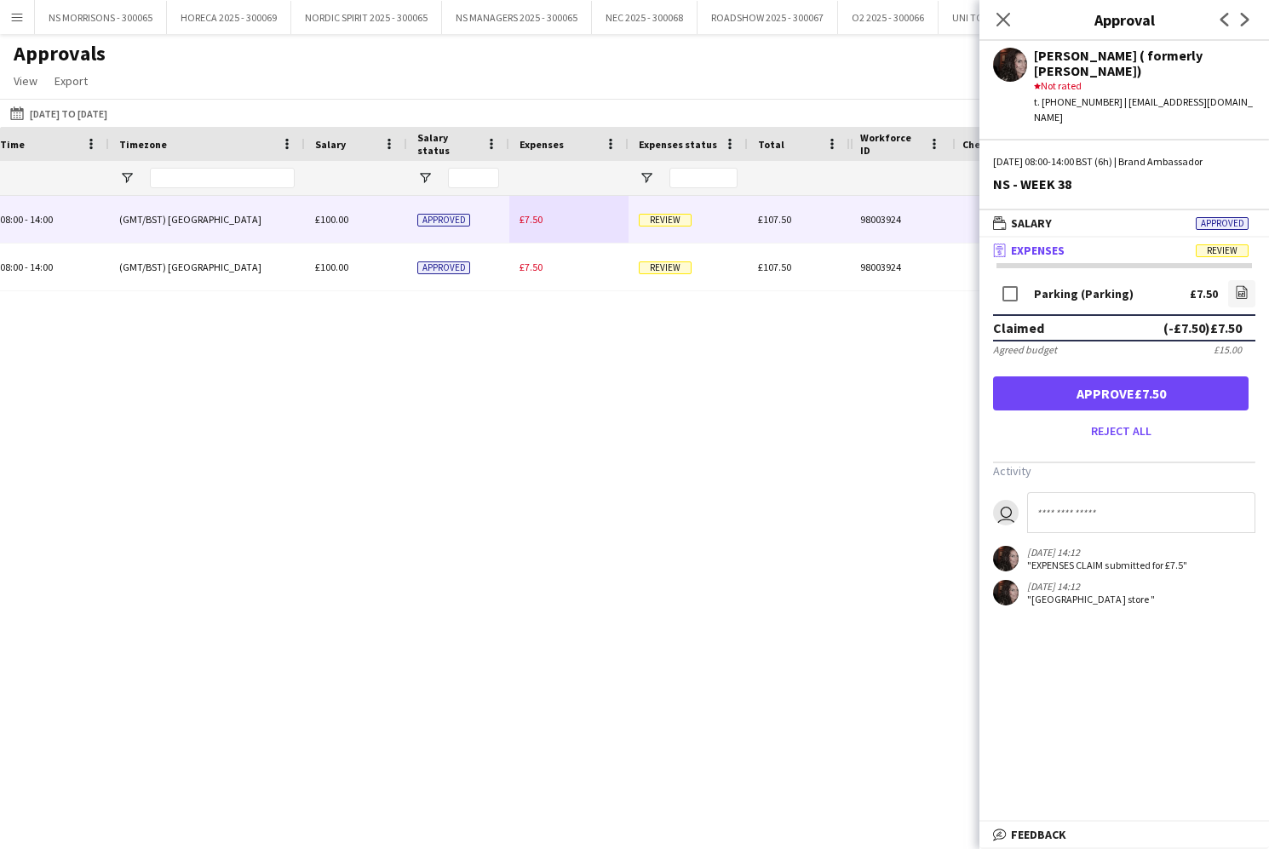
drag, startPoint x: 1108, startPoint y: 375, endPoint x: 1000, endPoint y: 348, distance: 110.7
click at [1108, 376] on button "Approve £7.50" at bounding box center [1120, 393] width 255 height 34
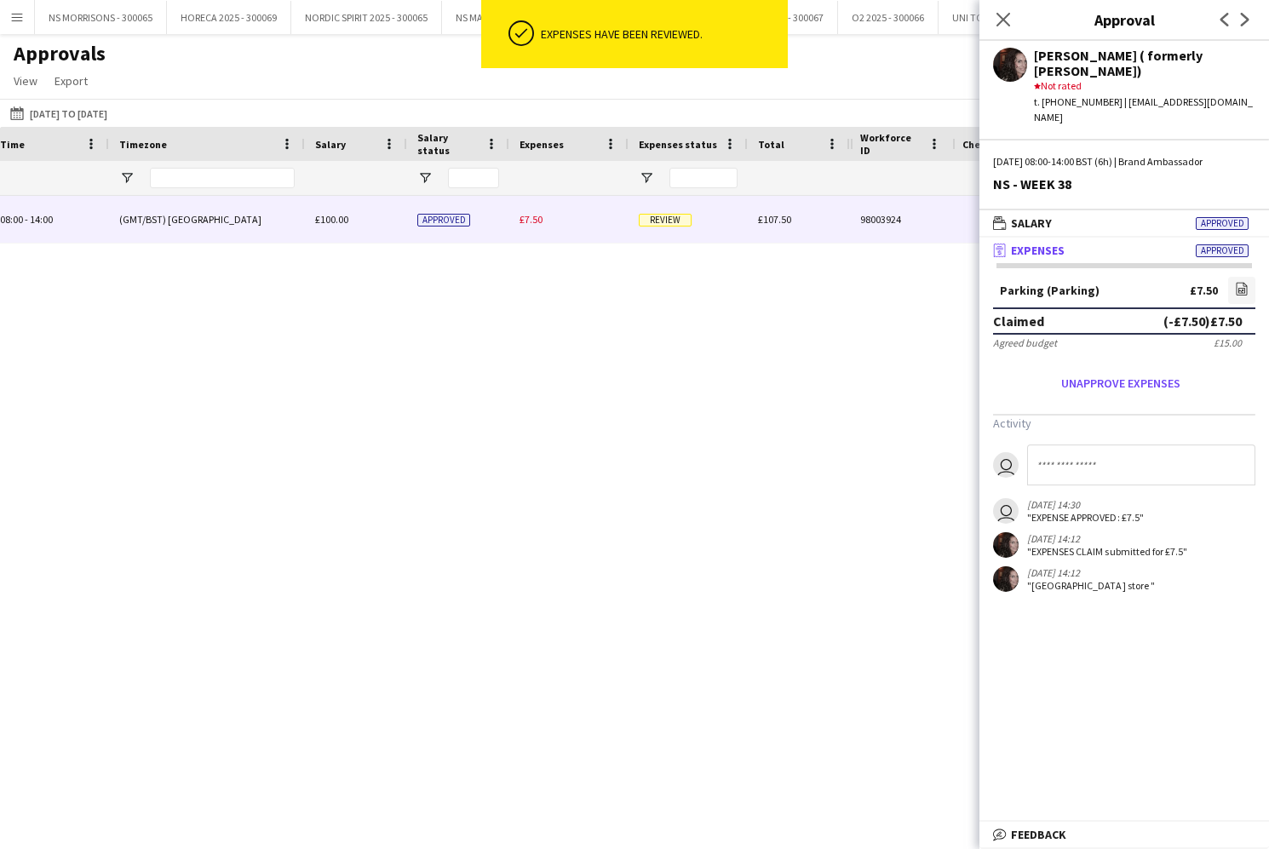
click at [529, 217] on span "£7.50" at bounding box center [530, 219] width 23 height 13
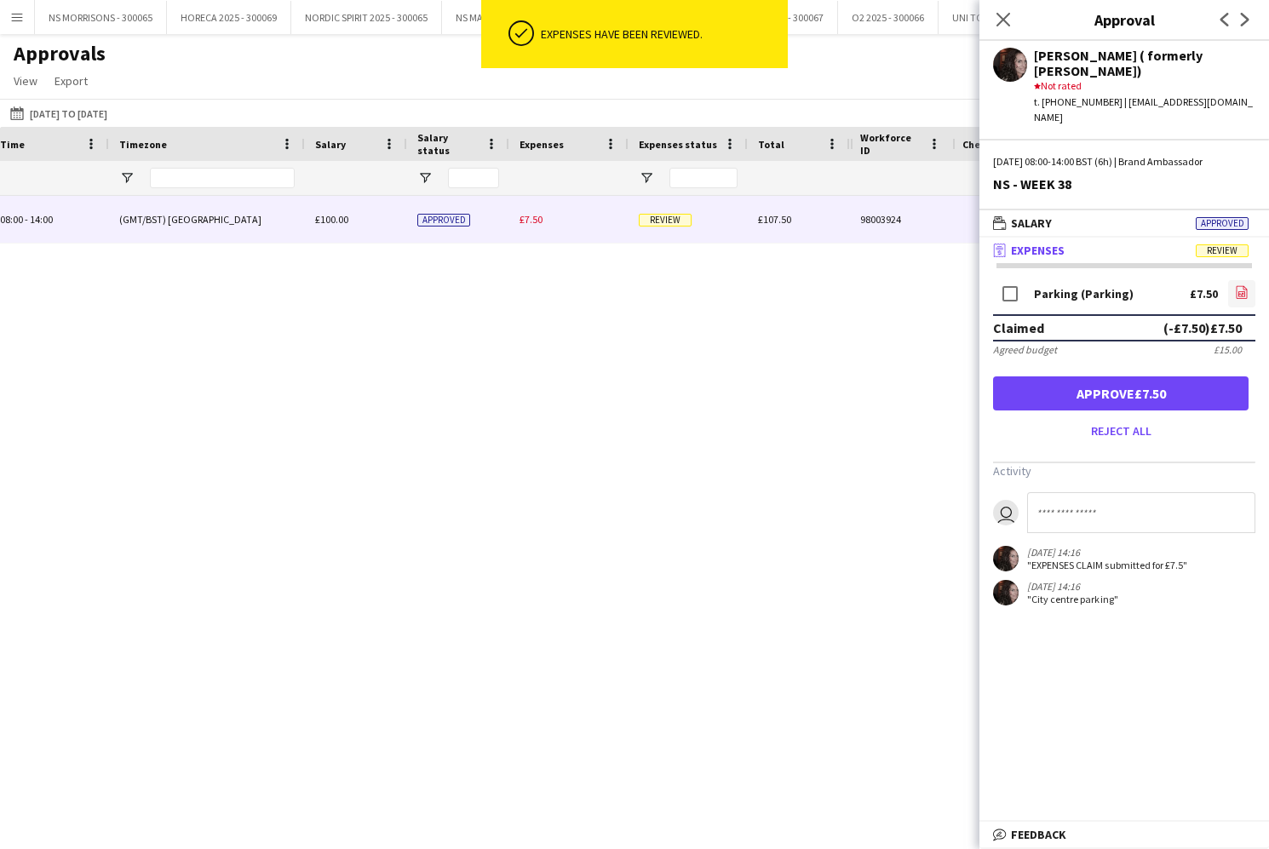
click at [1238, 285] on icon "file-image" at bounding box center [1242, 292] width 14 height 14
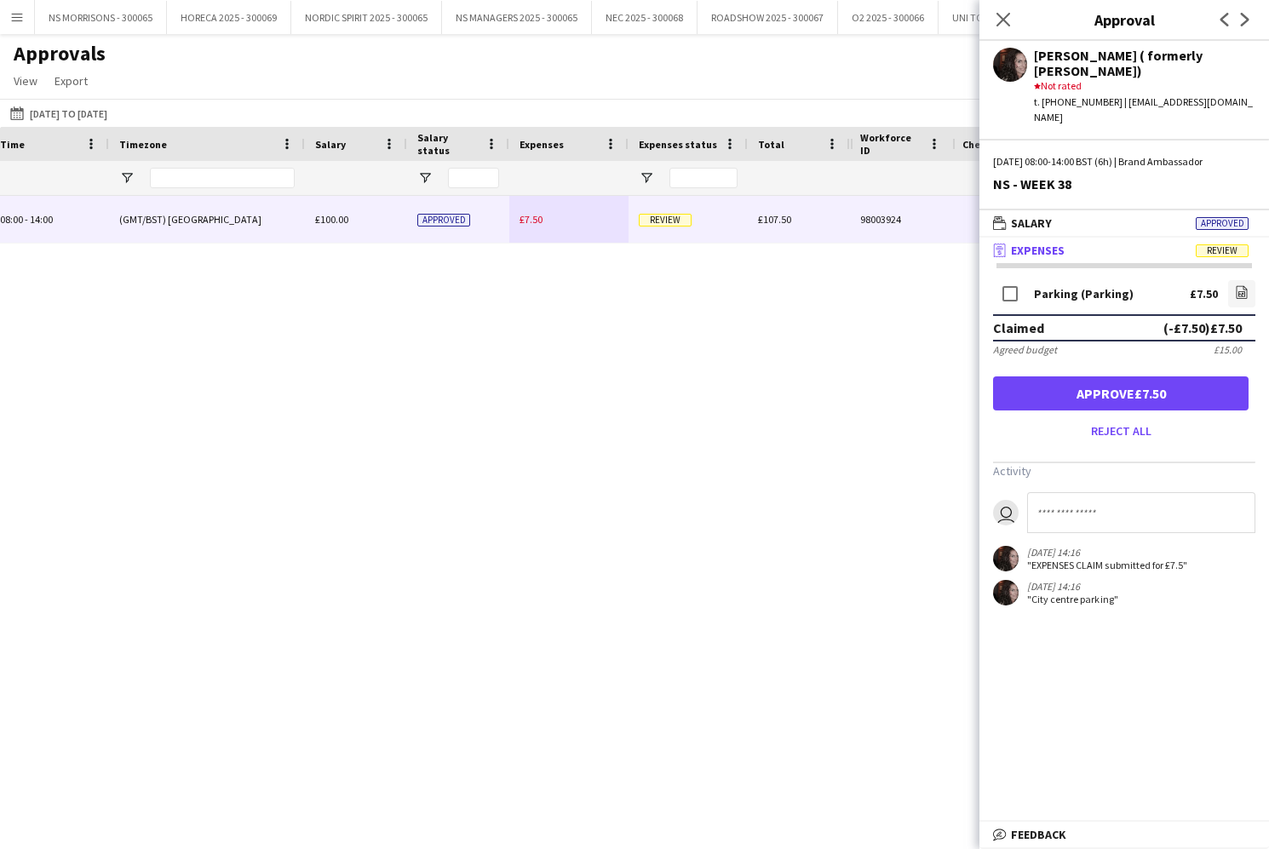
click at [1057, 376] on button "Approve £7.50" at bounding box center [1120, 393] width 255 height 34
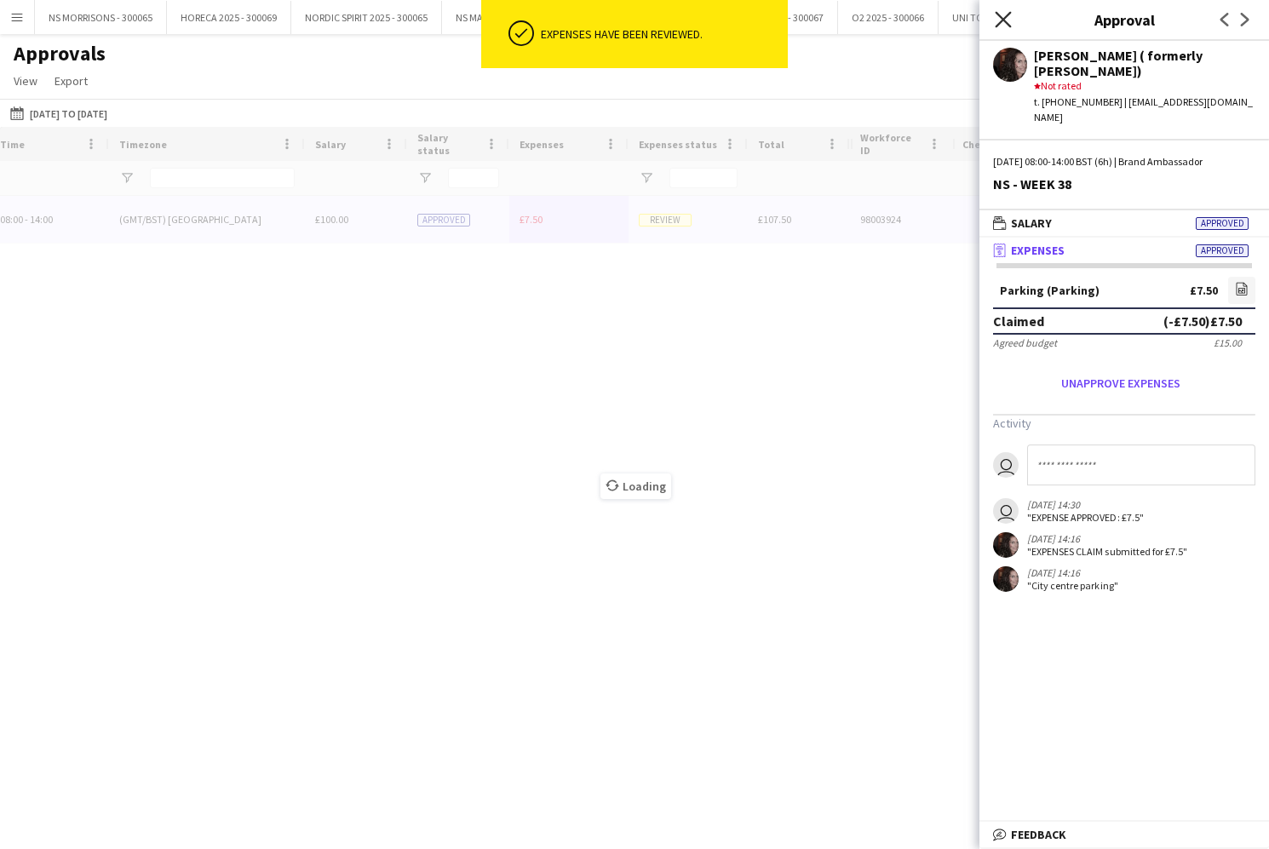
click at [1002, 15] on icon "Close pop-in" at bounding box center [1002, 19] width 16 height 16
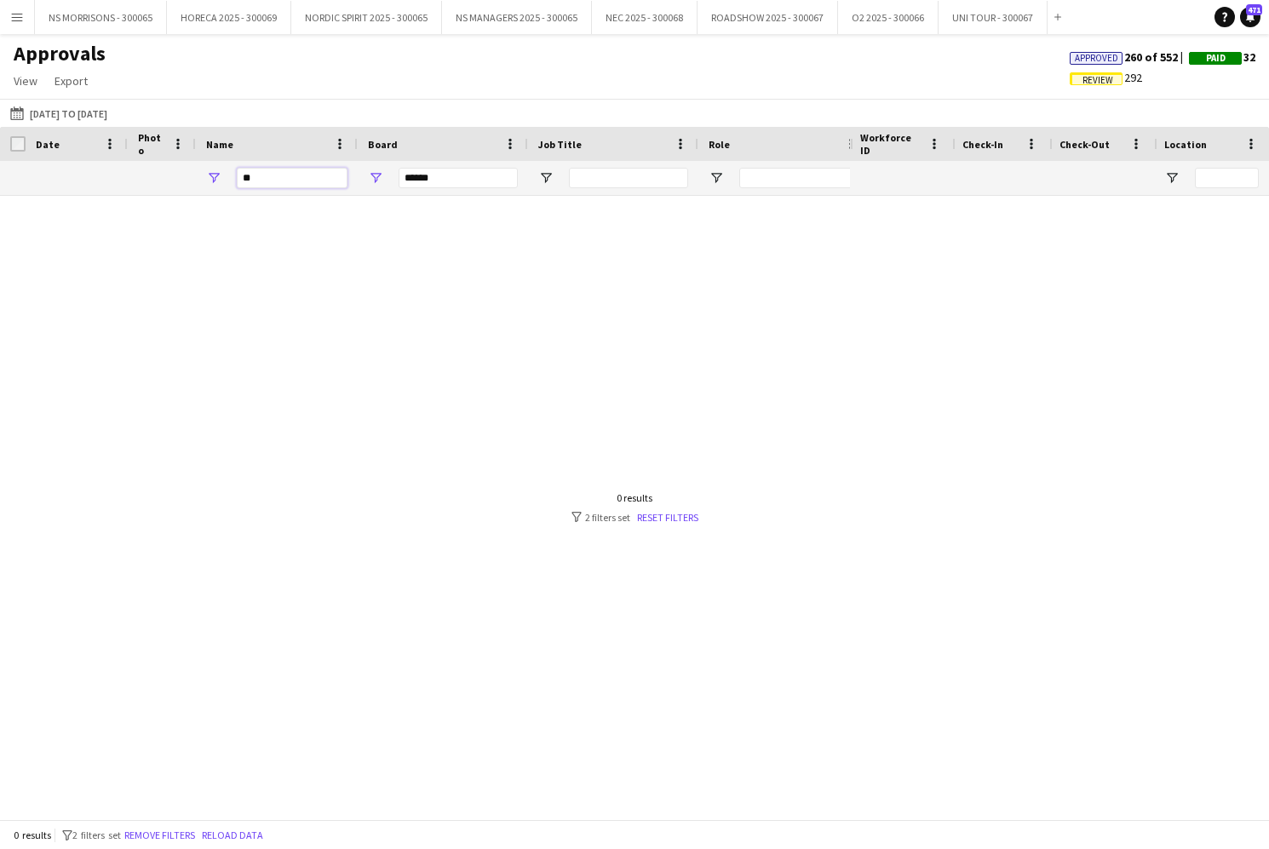
type input "*"
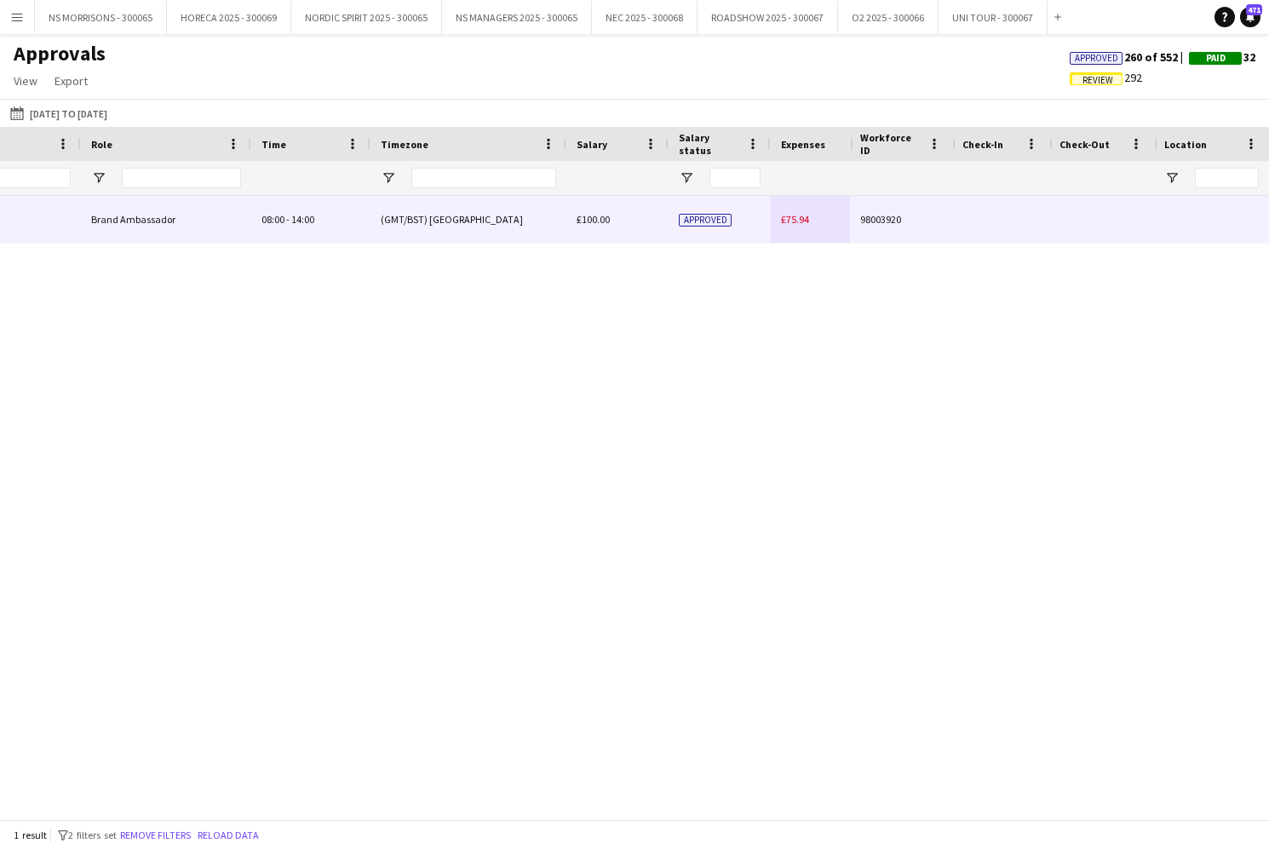
type input "****"
click at [789, 220] on span "£75.94" at bounding box center [795, 219] width 28 height 13
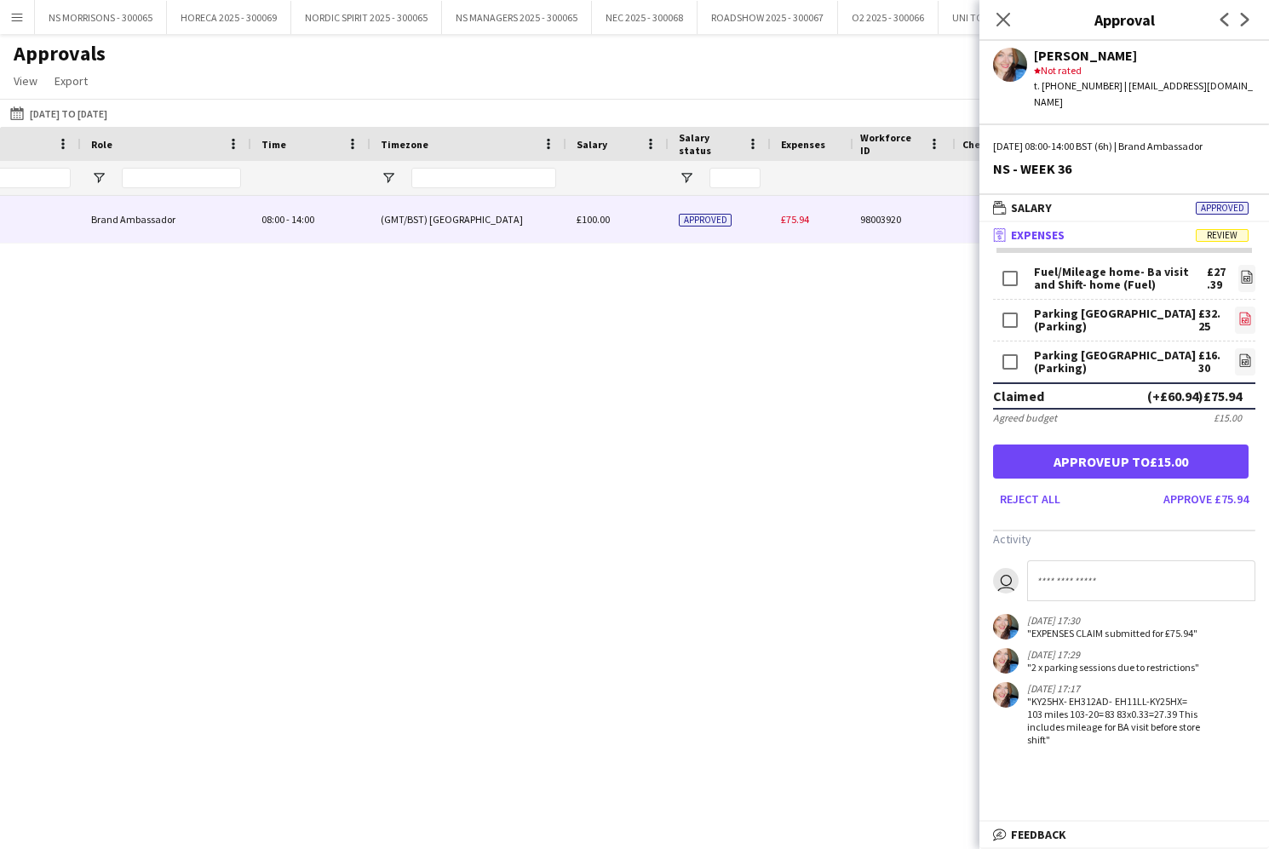
click at [1246, 312] on icon "file-image" at bounding box center [1245, 319] width 14 height 14
click at [1246, 353] on icon "file-image" at bounding box center [1245, 360] width 14 height 14
click at [1246, 270] on icon "file-image" at bounding box center [1247, 277] width 14 height 14
click at [1006, 16] on icon at bounding box center [1002, 19] width 16 height 16
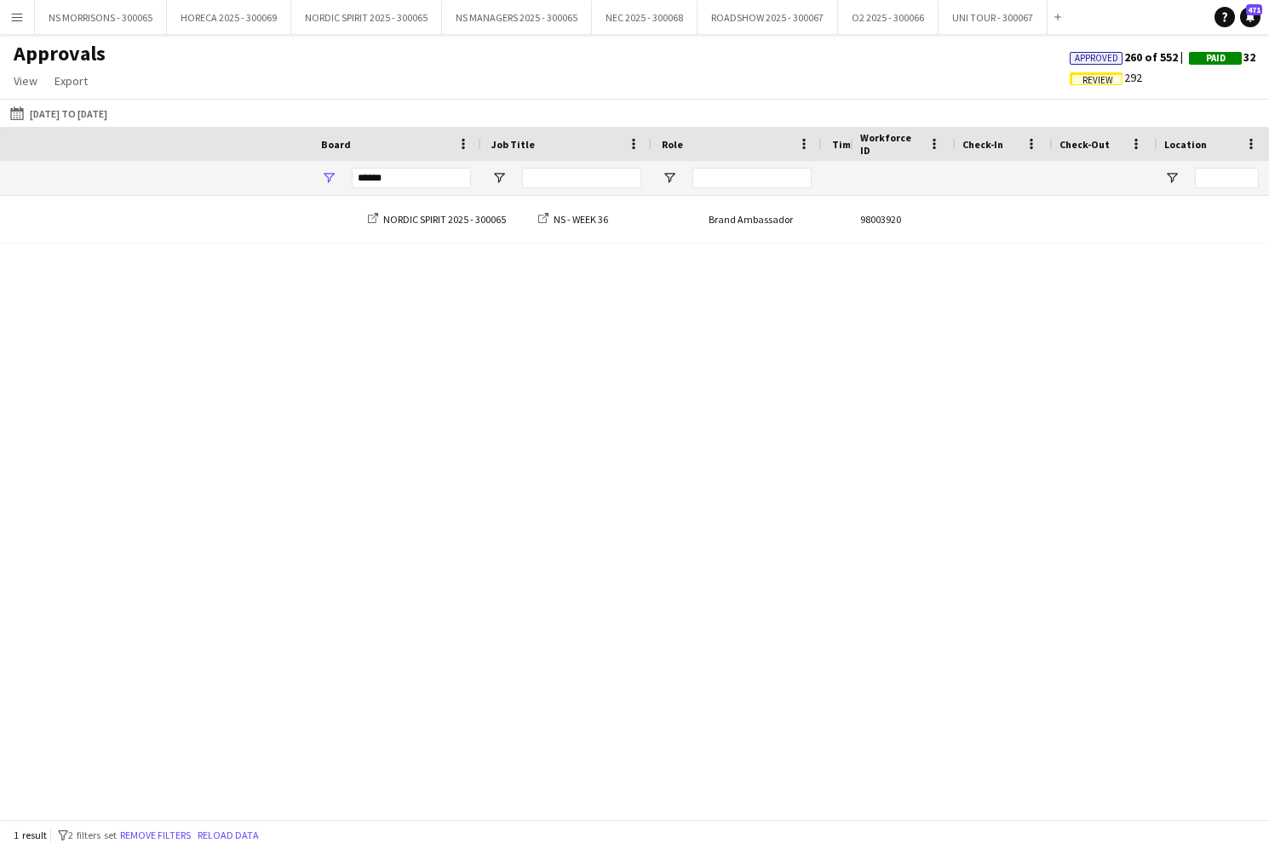
scroll to position [0, 43]
type input "*"
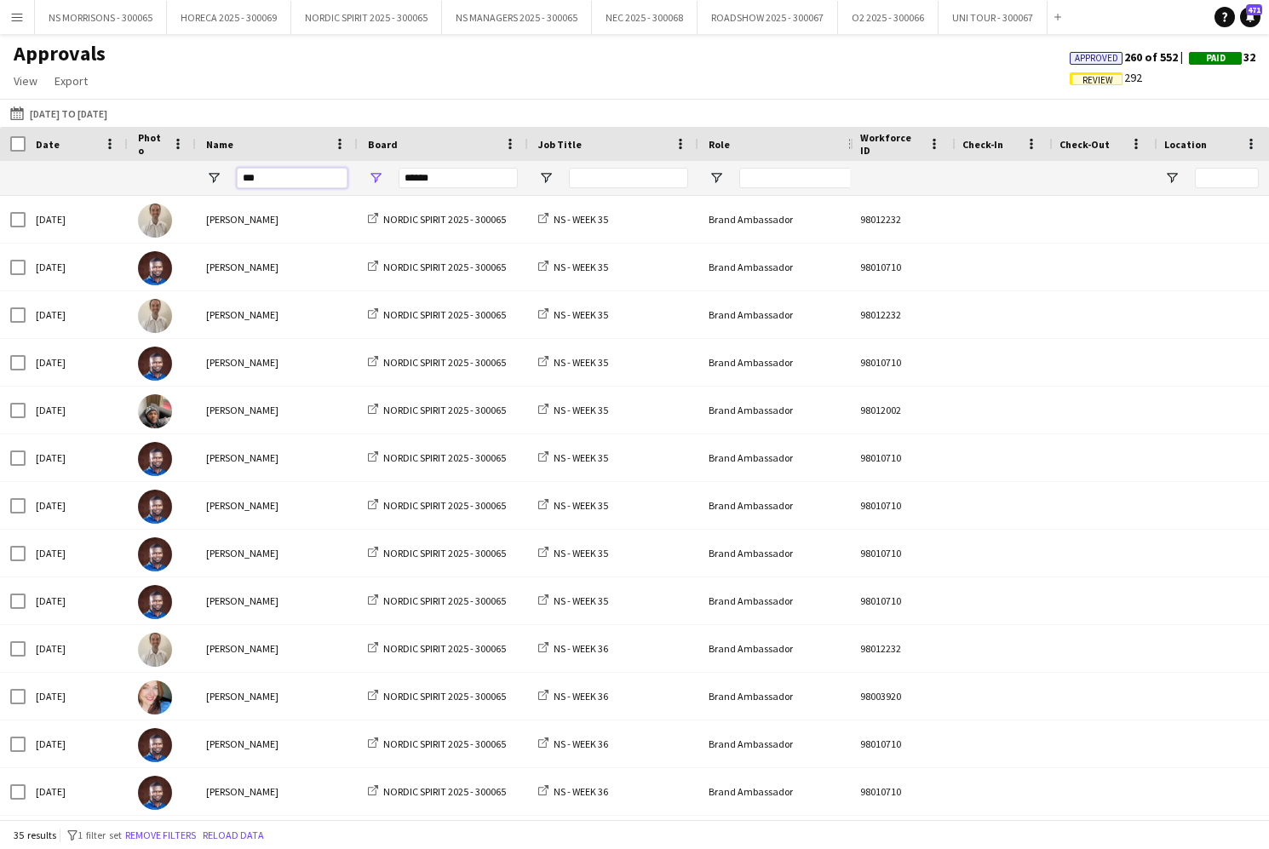
type input "****"
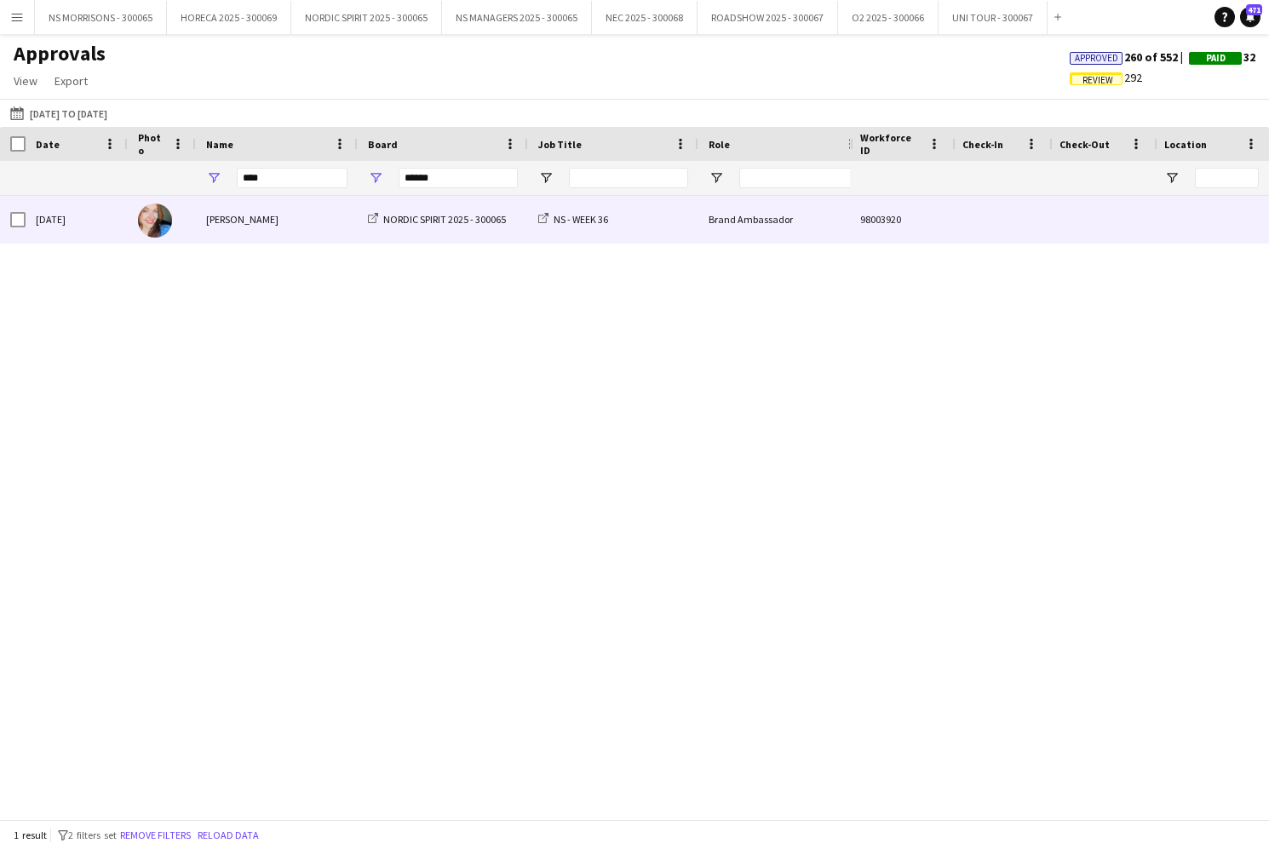
click at [246, 226] on div "[PERSON_NAME]" at bounding box center [277, 219] width 162 height 47
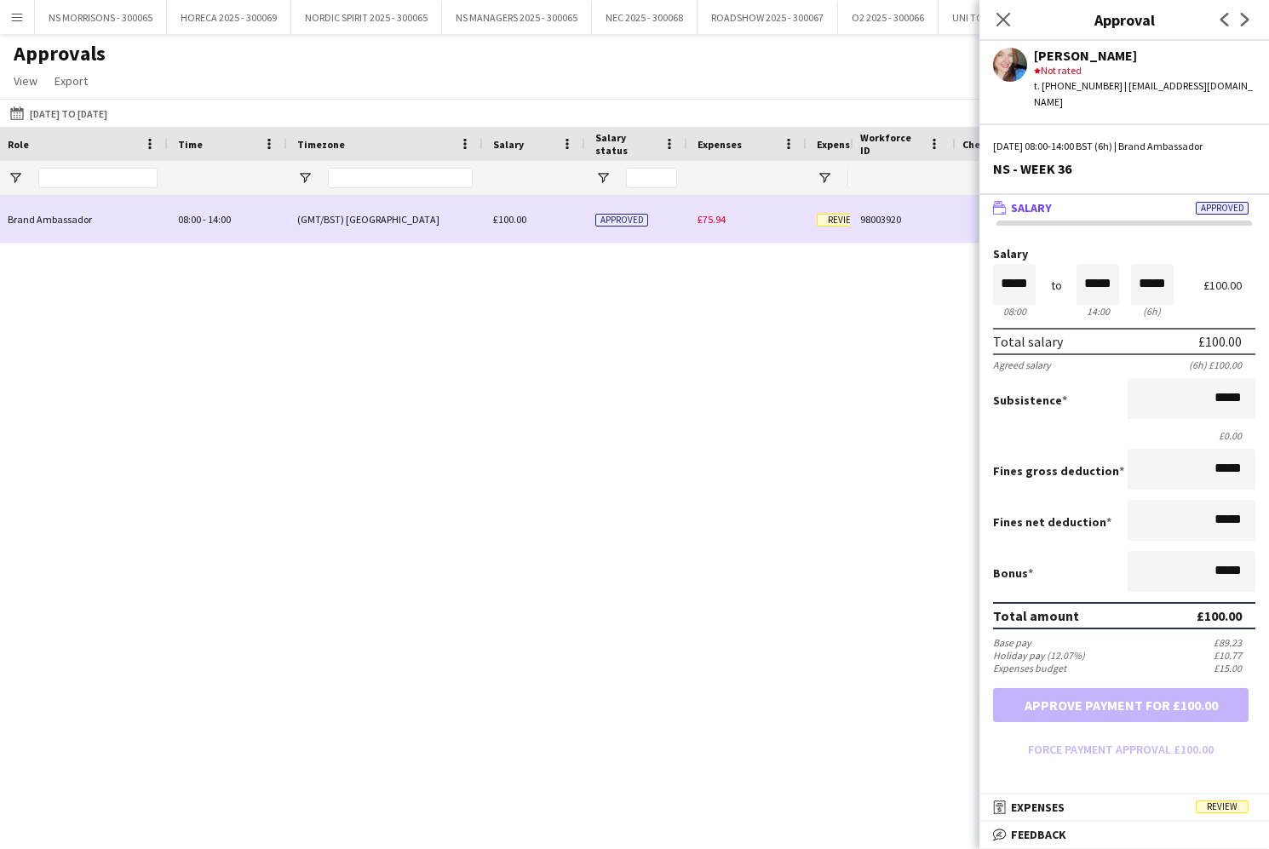
click at [701, 215] on span "£75.94" at bounding box center [711, 219] width 28 height 13
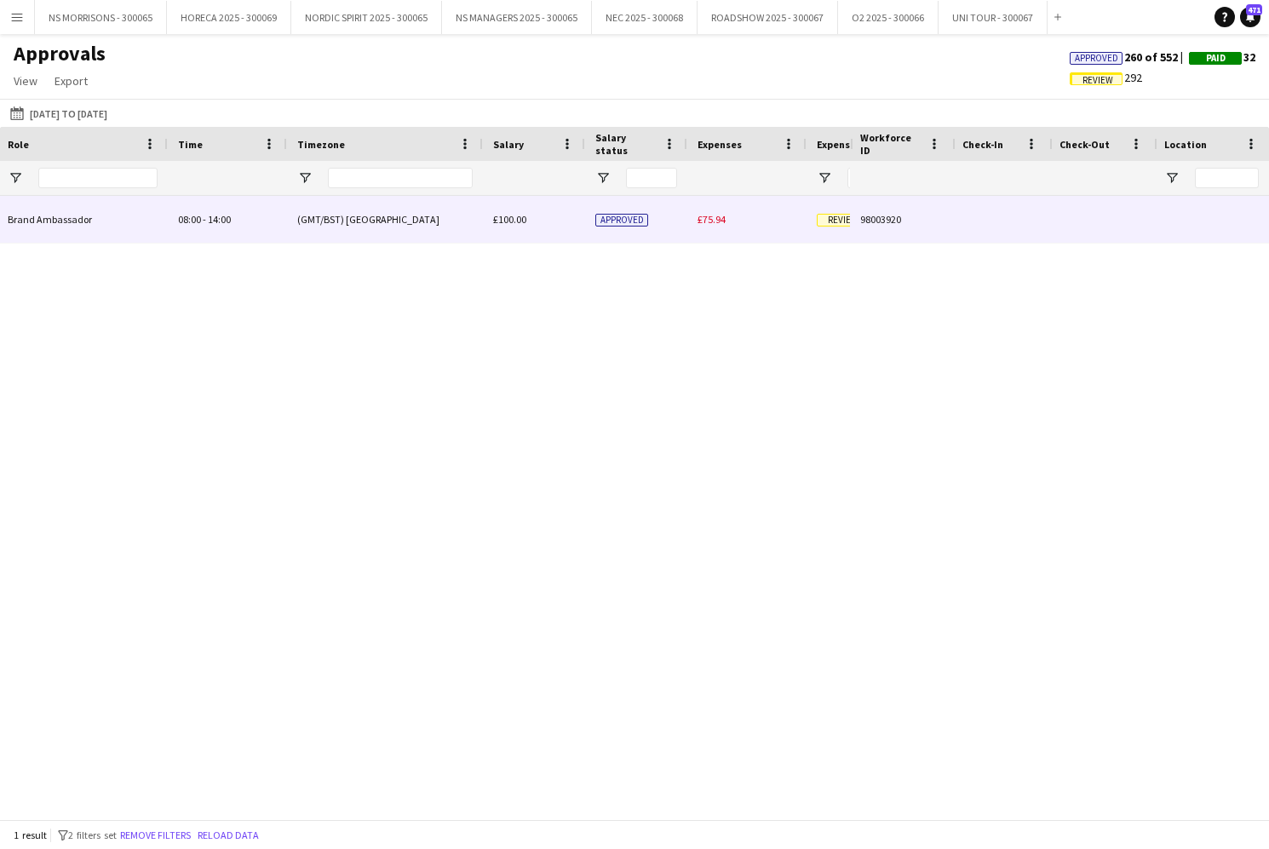
click at [701, 215] on span "£75.94" at bounding box center [711, 219] width 28 height 13
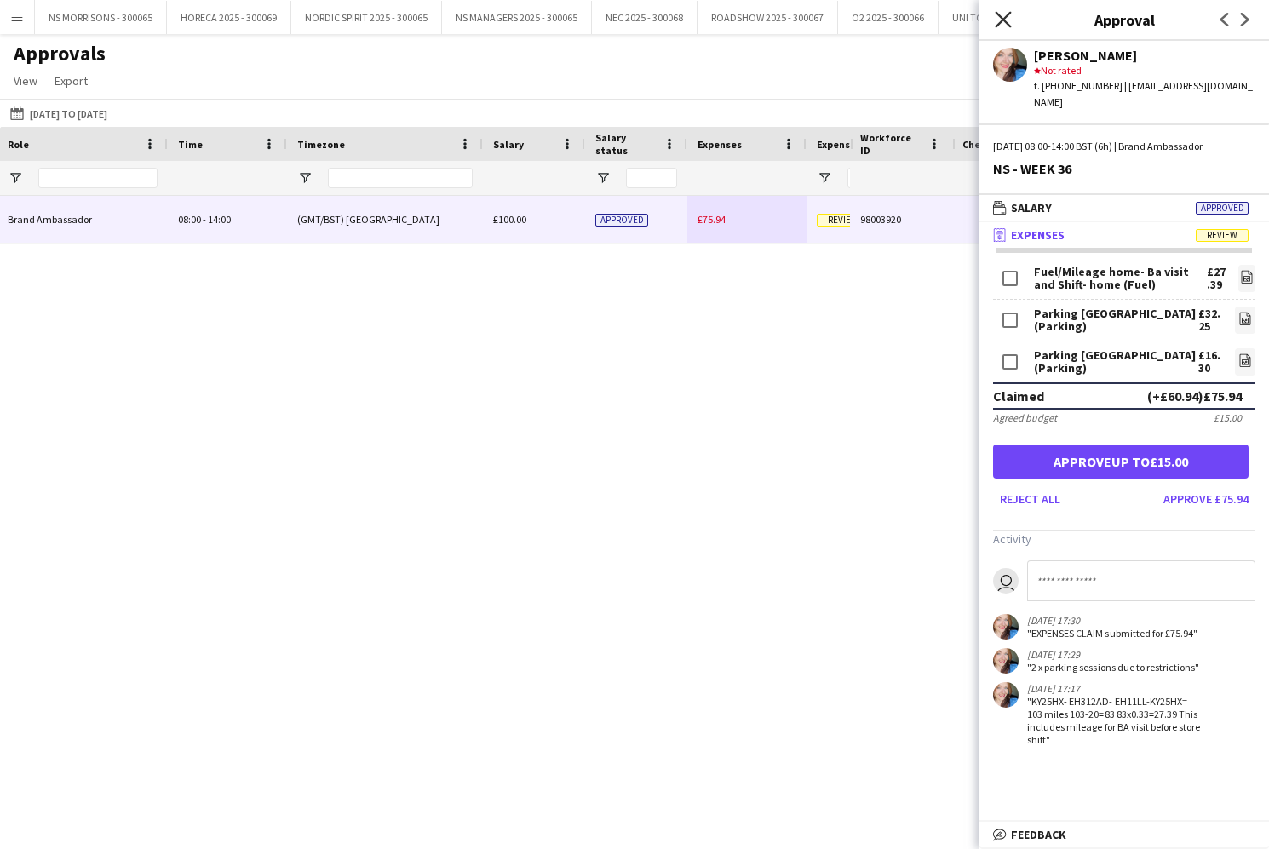
click at [1000, 18] on icon at bounding box center [1002, 19] width 16 height 16
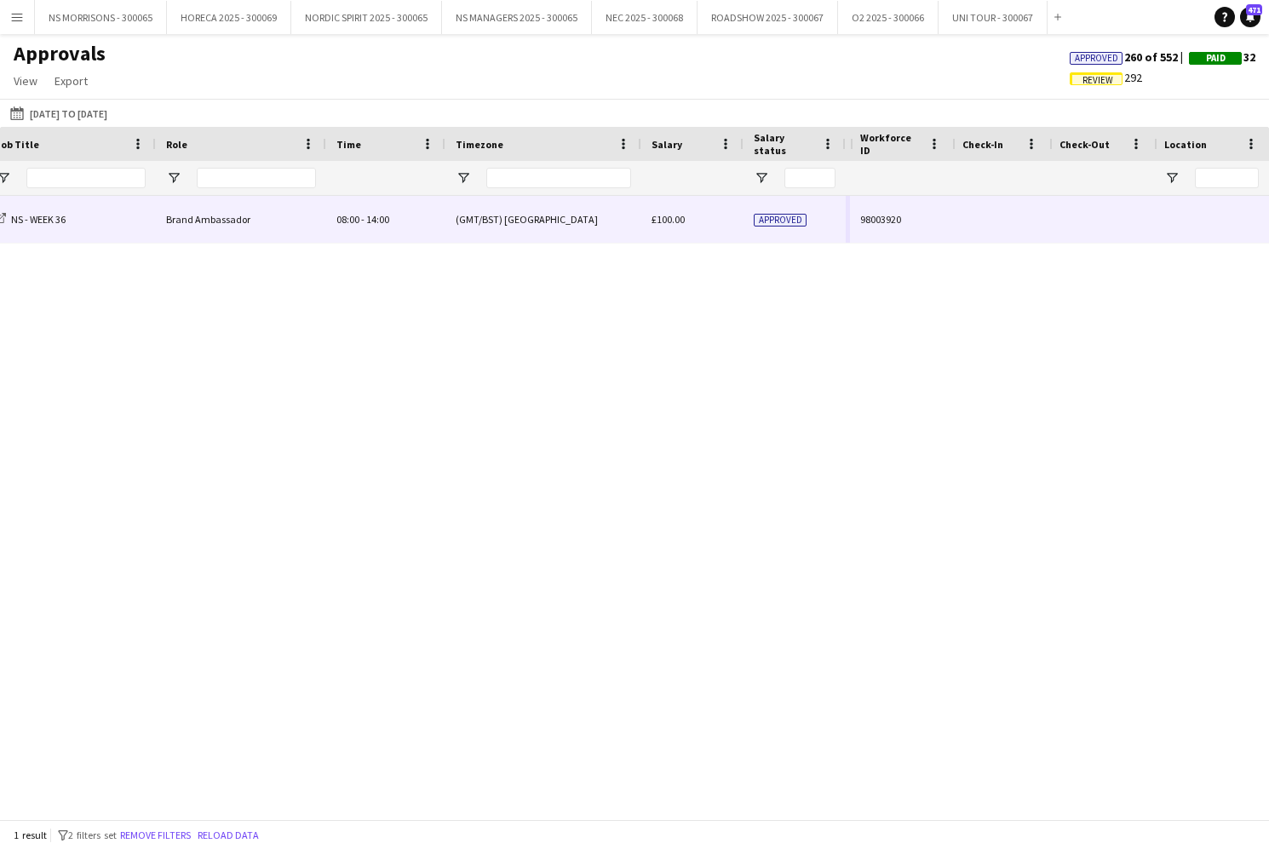
scroll to position [0, 324]
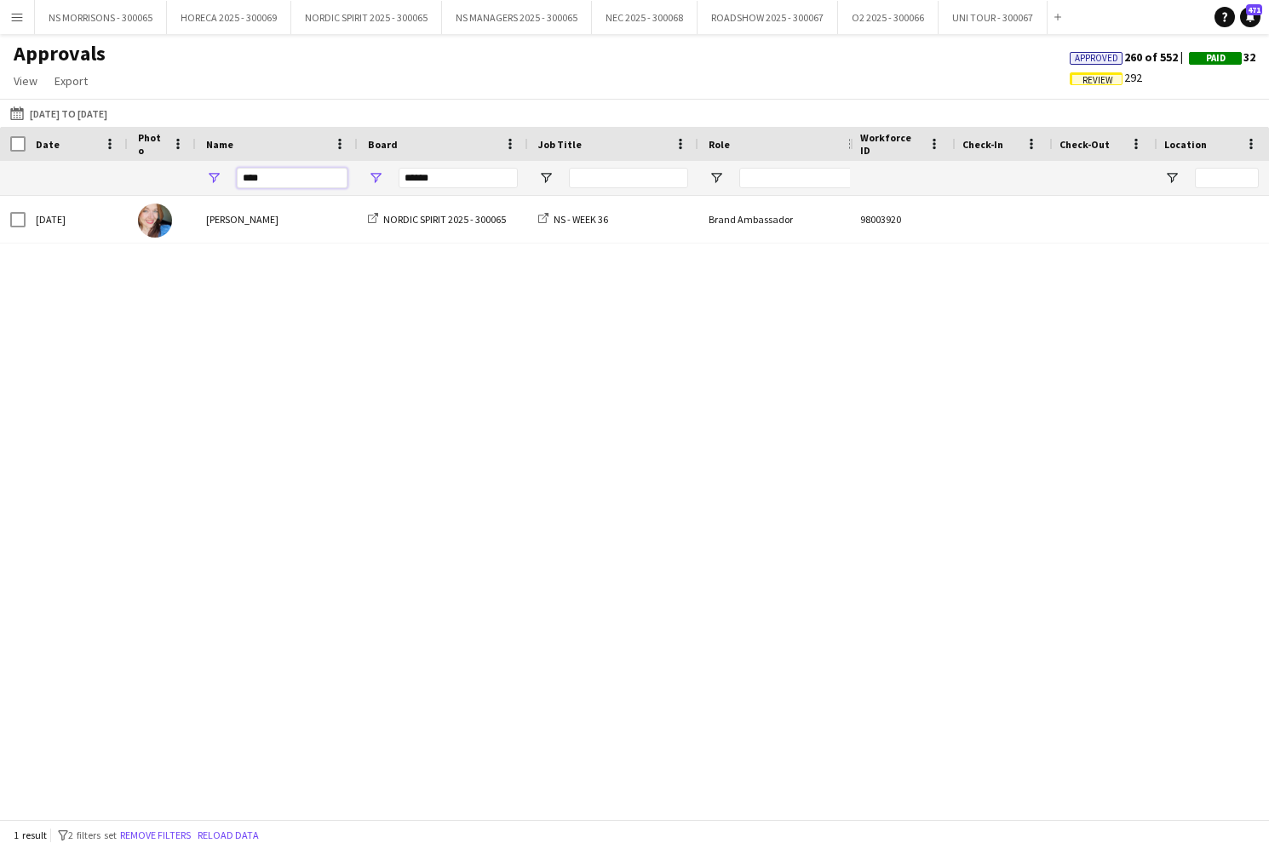
click at [266, 175] on input "****" at bounding box center [292, 178] width 111 height 20
type input "*"
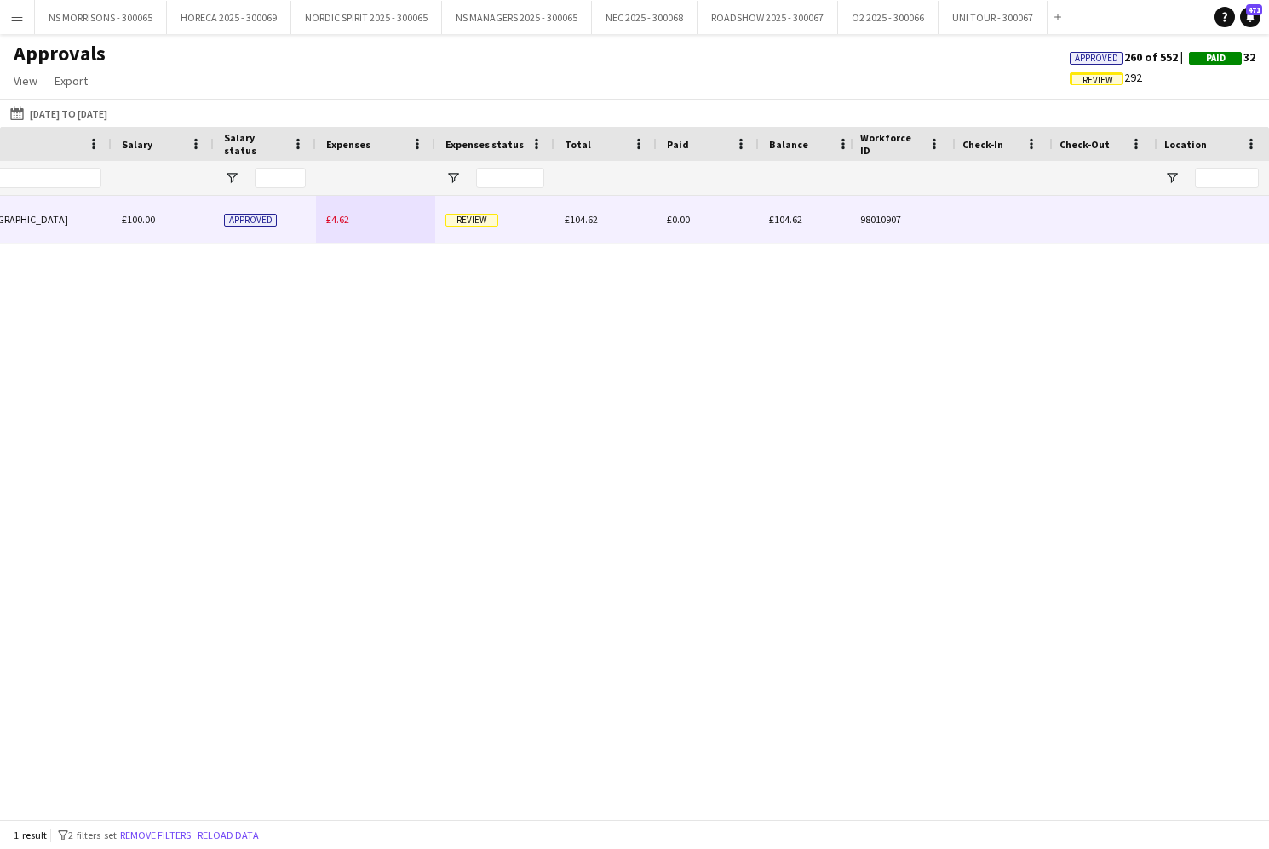
type input "****"
click at [334, 220] on span "£4.62" at bounding box center [337, 219] width 23 height 13
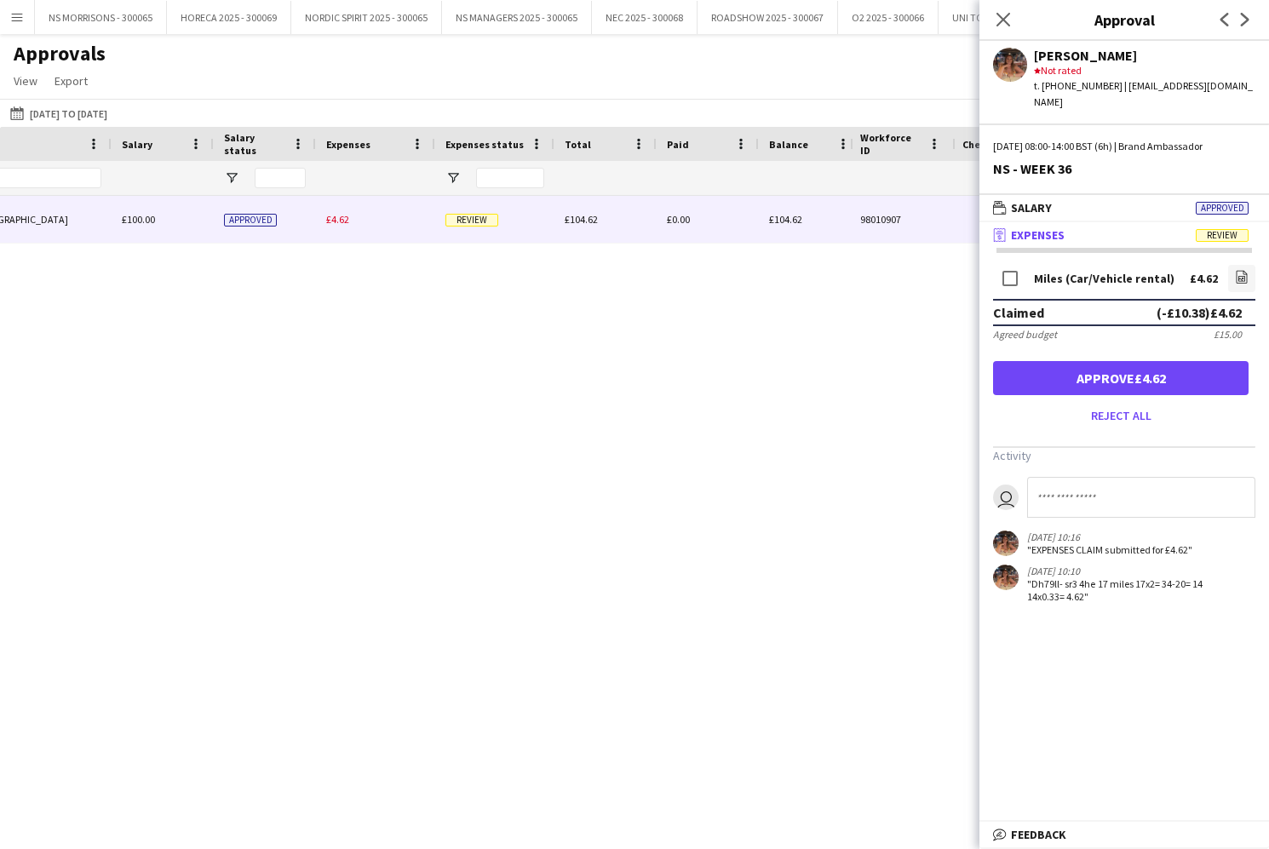
click at [1181, 364] on button "Approve £4.62" at bounding box center [1120, 378] width 255 height 34
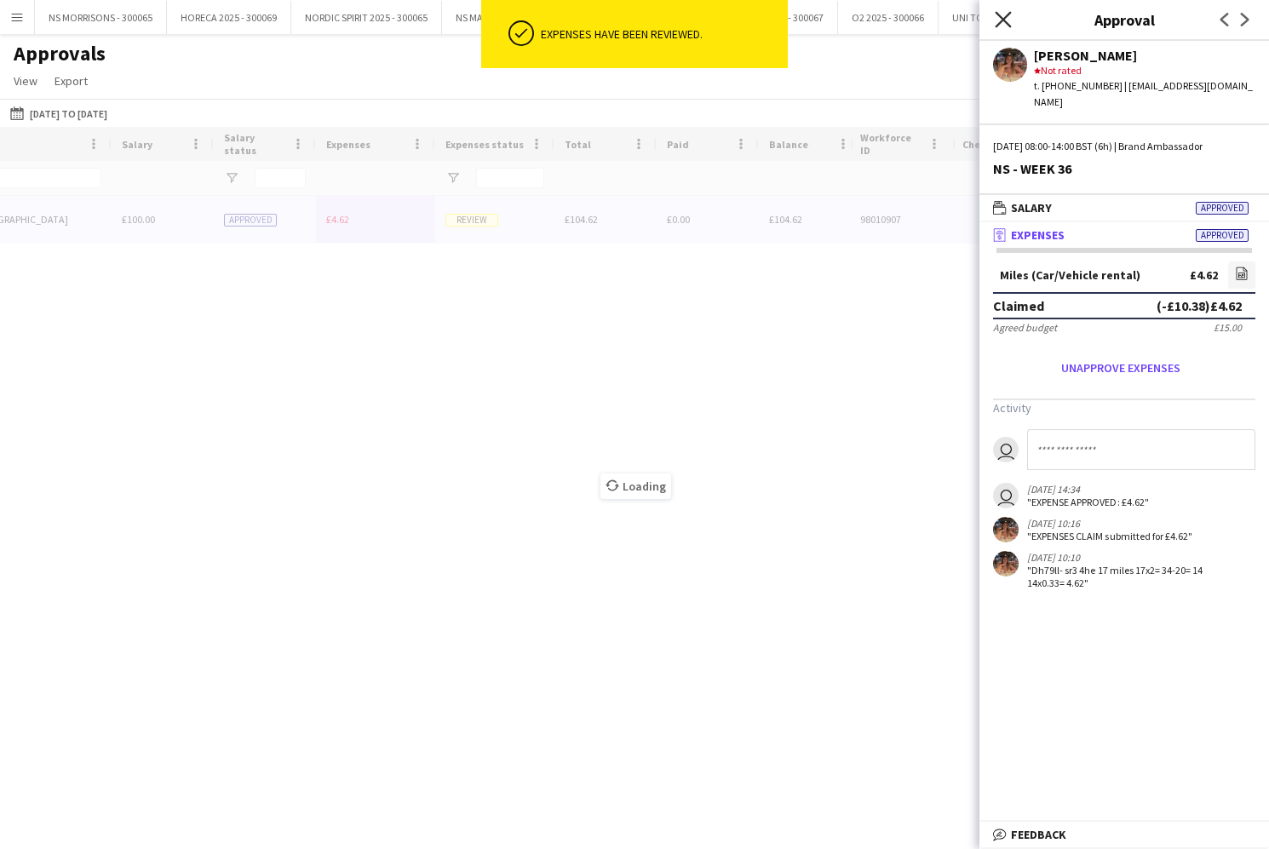
click at [1003, 14] on icon "Close pop-in" at bounding box center [1002, 19] width 16 height 16
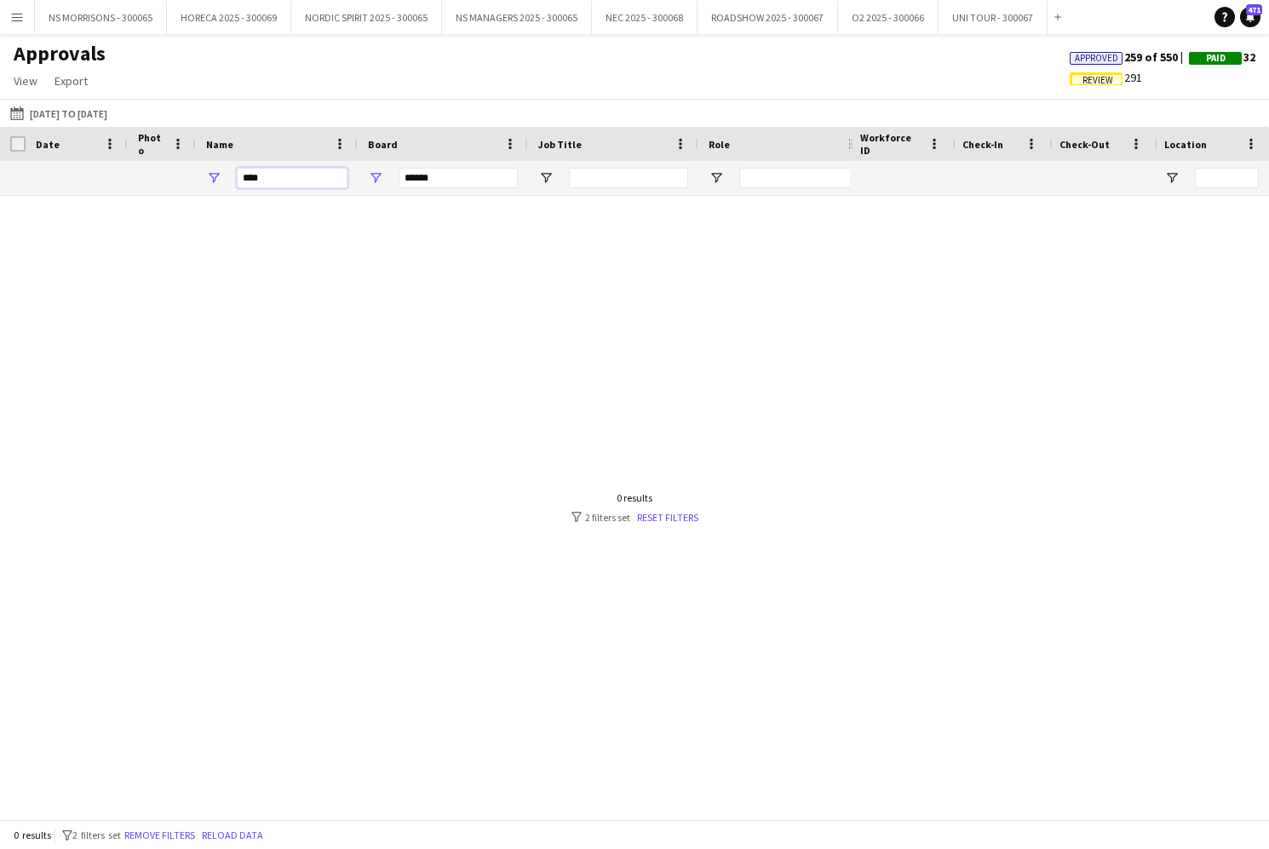
click at [289, 185] on input "****" at bounding box center [292, 178] width 111 height 20
type input "*"
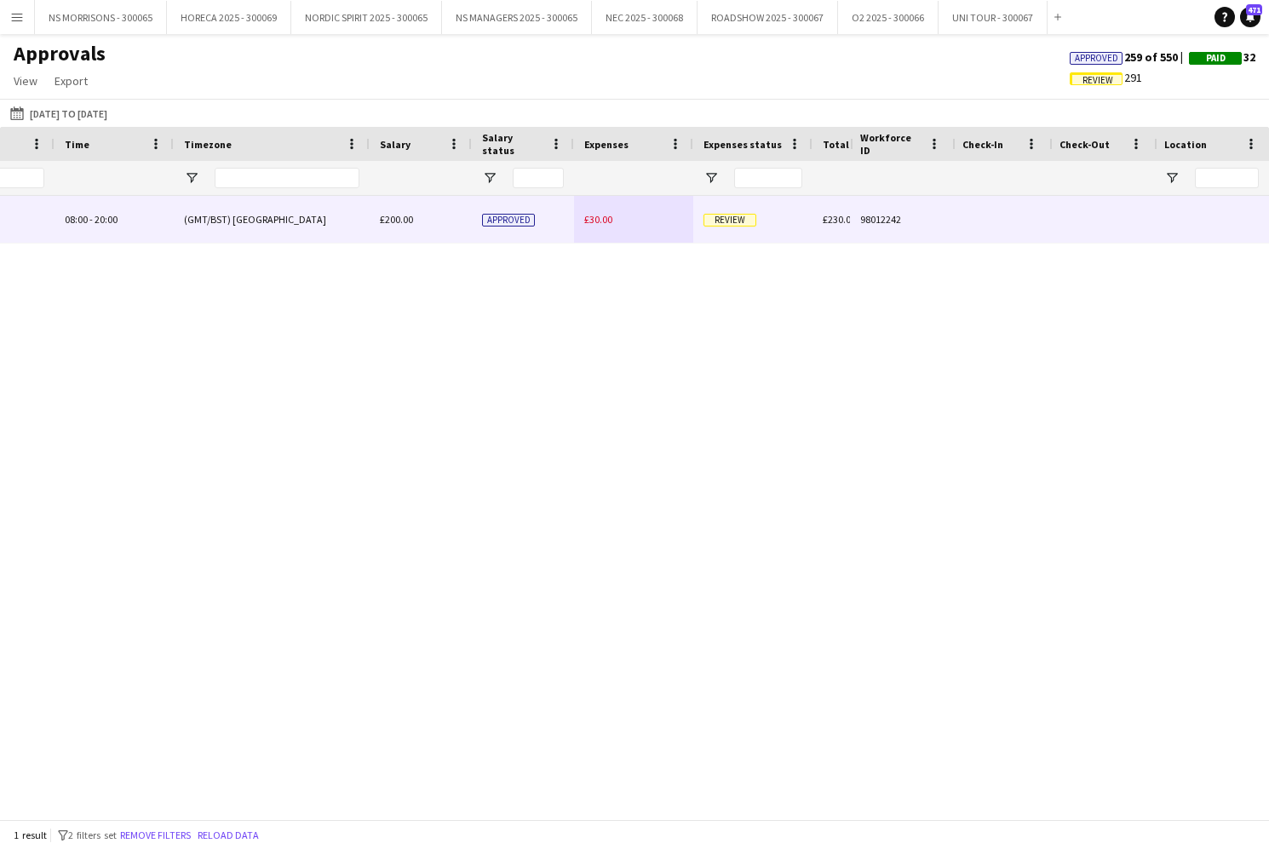
type input "*****"
click at [610, 213] on span "£30.00" at bounding box center [598, 219] width 28 height 13
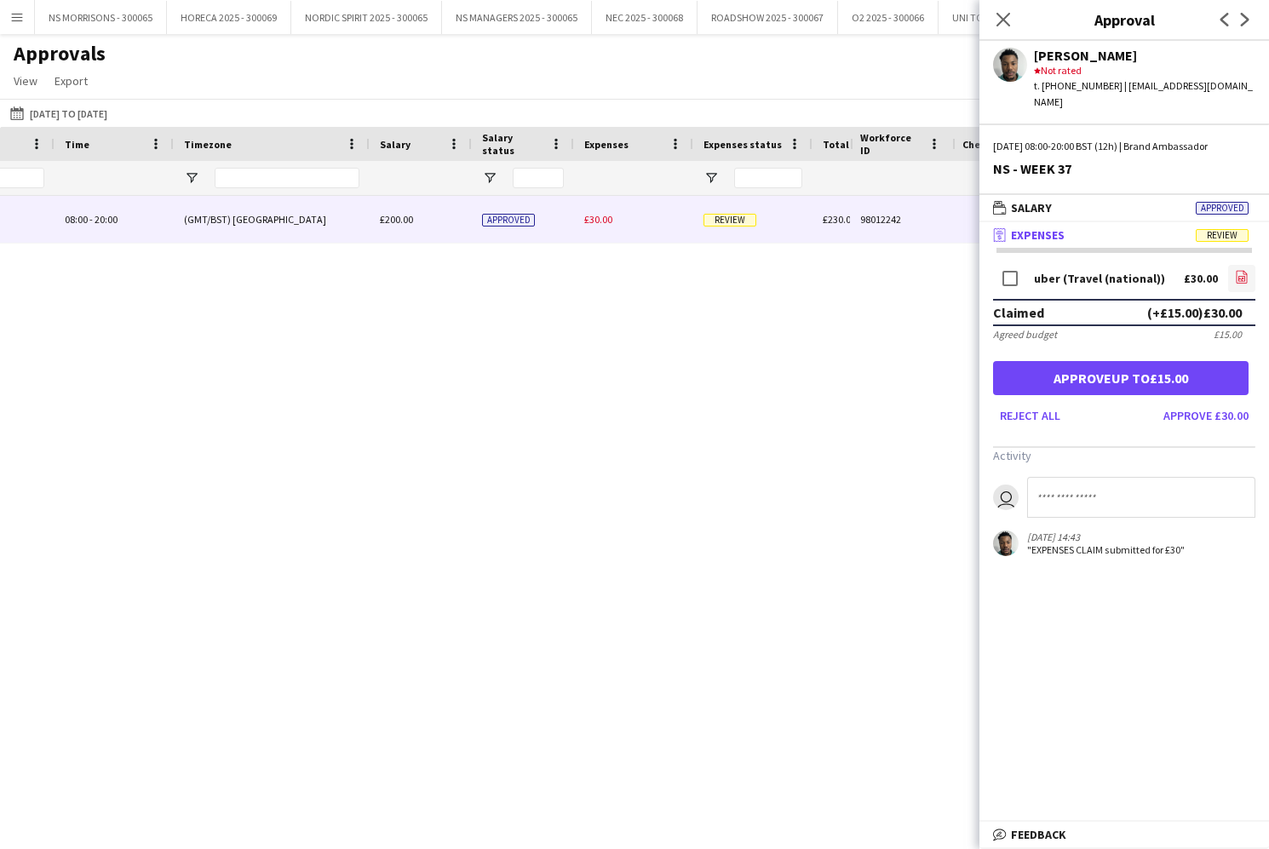
click at [1237, 270] on icon "file-image" at bounding box center [1242, 277] width 14 height 14
click at [1240, 270] on icon "file-image" at bounding box center [1242, 277] width 14 height 14
drag, startPoint x: 1206, startPoint y: 397, endPoint x: 1098, endPoint y: 146, distance: 272.3
click at [1206, 402] on button "Approve £30.00" at bounding box center [1205, 415] width 99 height 27
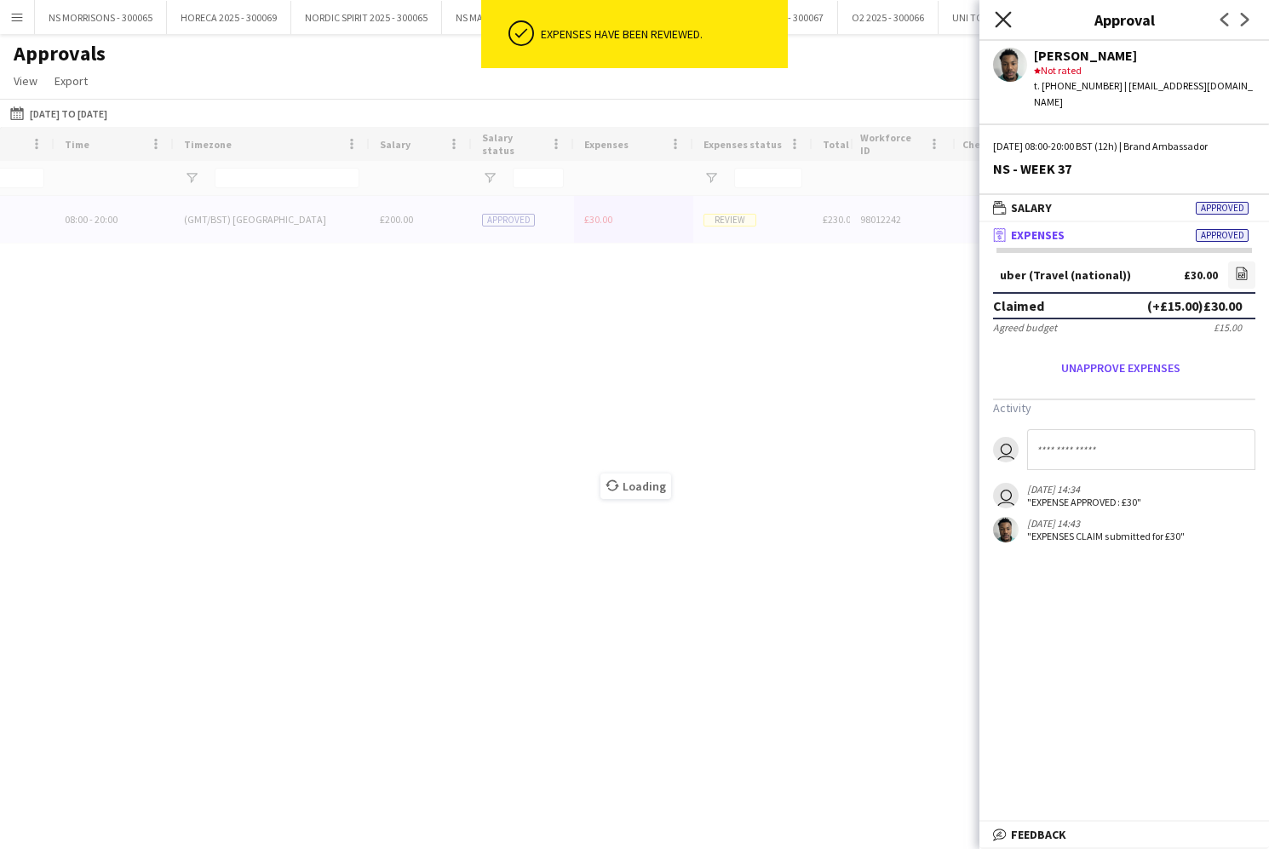
click at [1000, 23] on icon at bounding box center [1002, 19] width 16 height 16
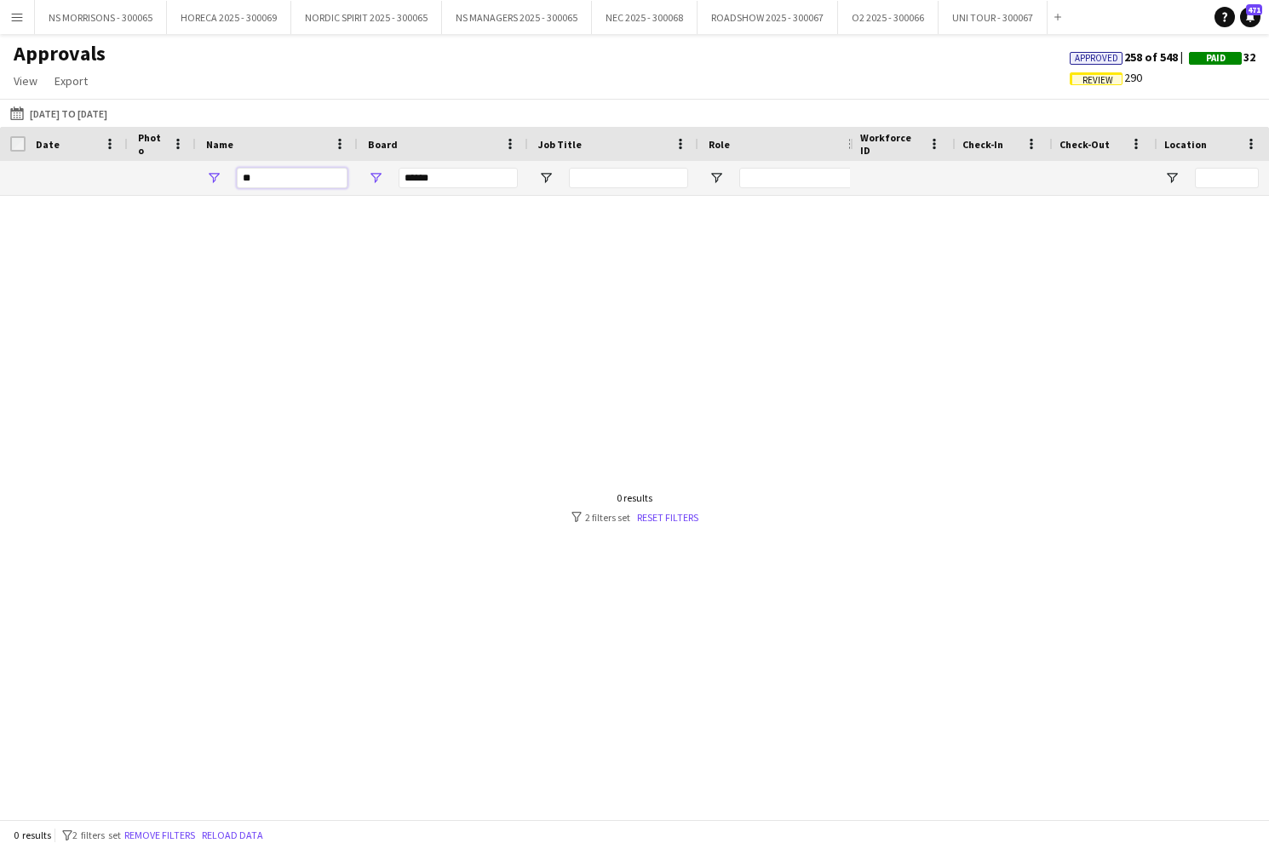
type input "*"
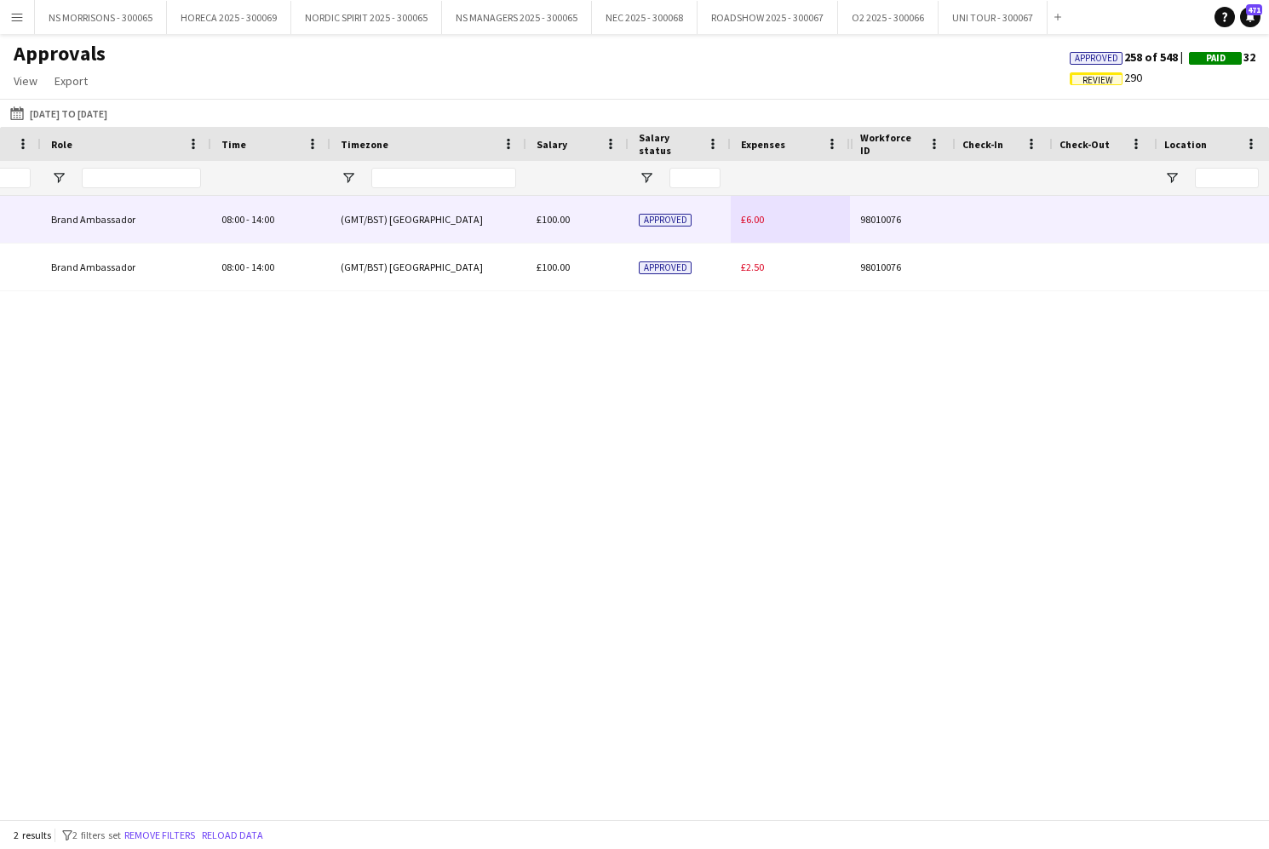
click at [745, 216] on span "£6.00" at bounding box center [752, 219] width 23 height 13
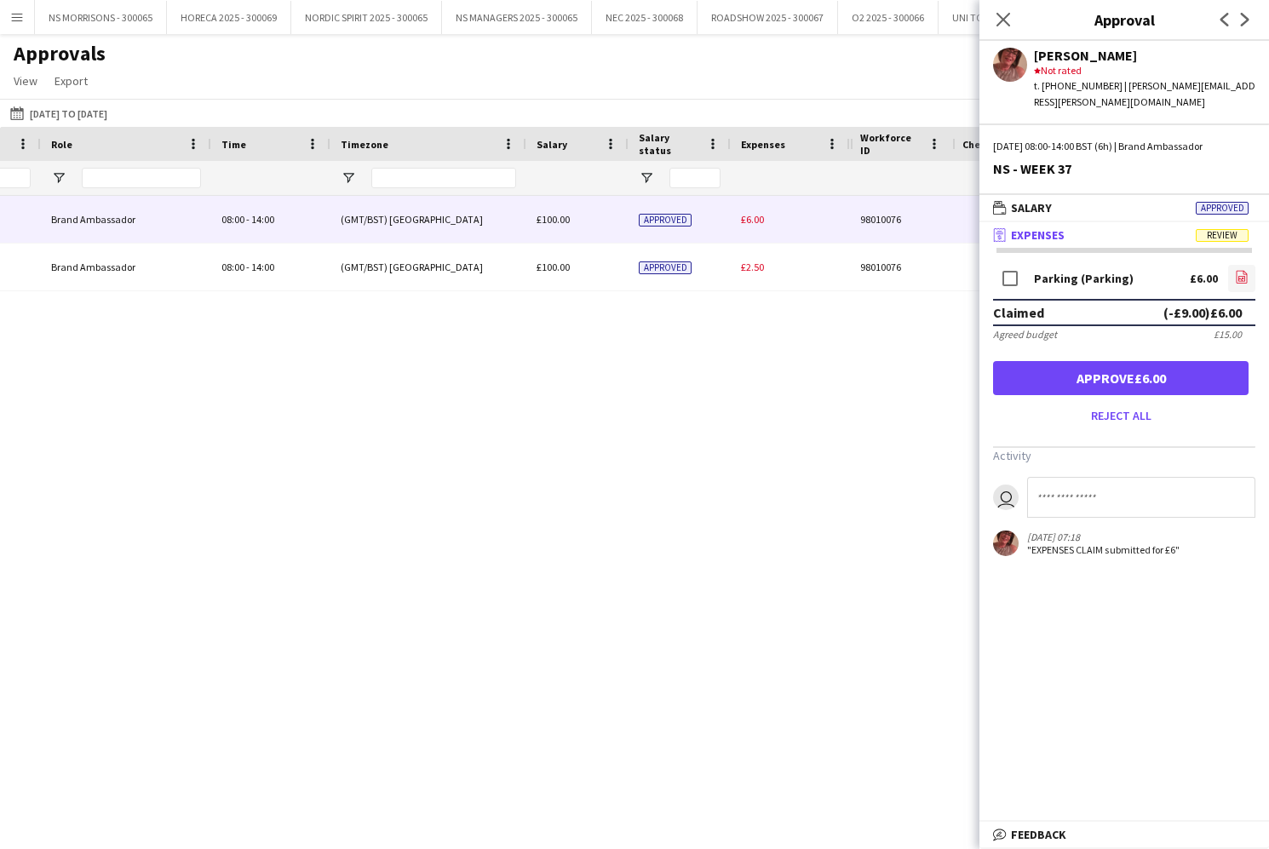
click at [1237, 270] on app-icon "file-image" at bounding box center [1242, 278] width 14 height 17
drag, startPoint x: 1197, startPoint y: 359, endPoint x: 1178, endPoint y: 349, distance: 21.3
click at [1197, 361] on button "Approve £6.00" at bounding box center [1120, 378] width 255 height 34
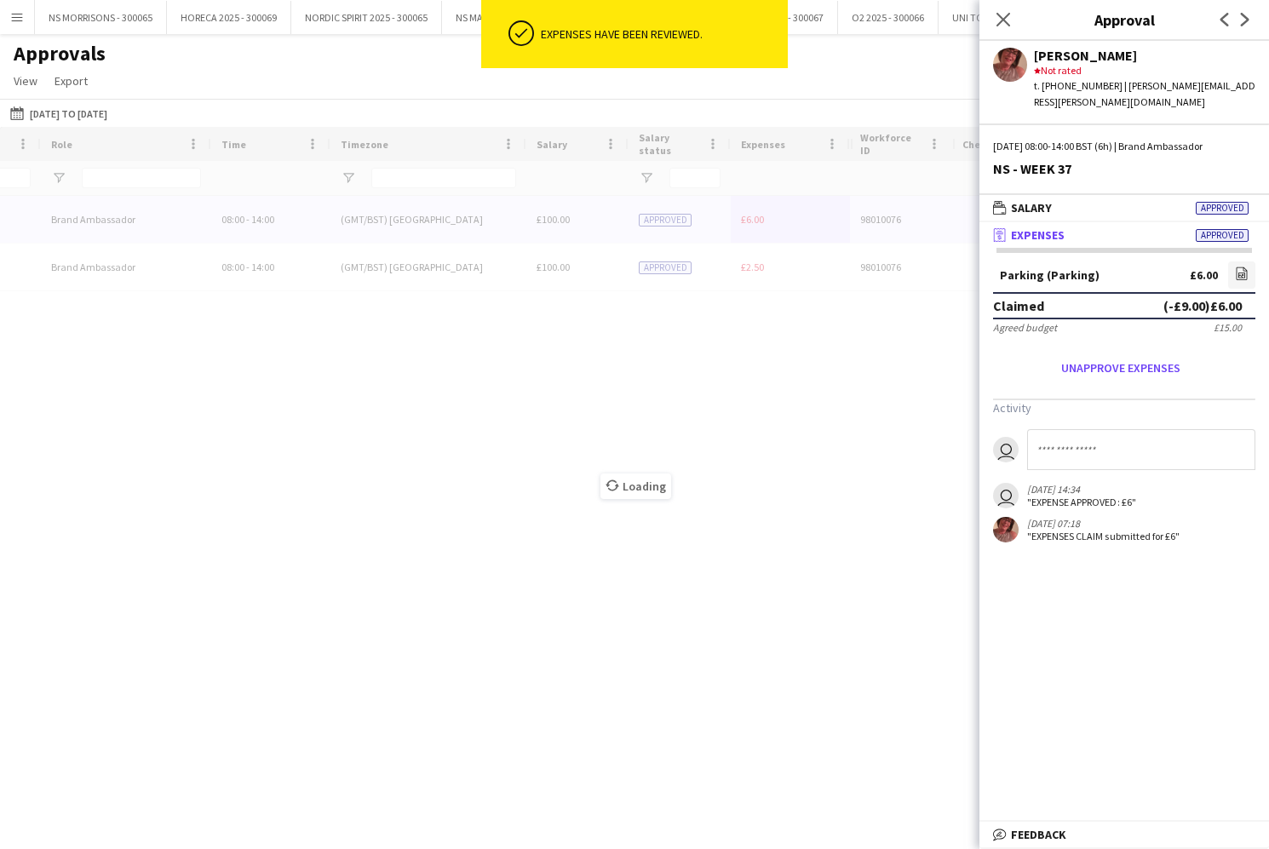
click at [762, 217] on div "Loading" at bounding box center [634, 473] width 1269 height 692
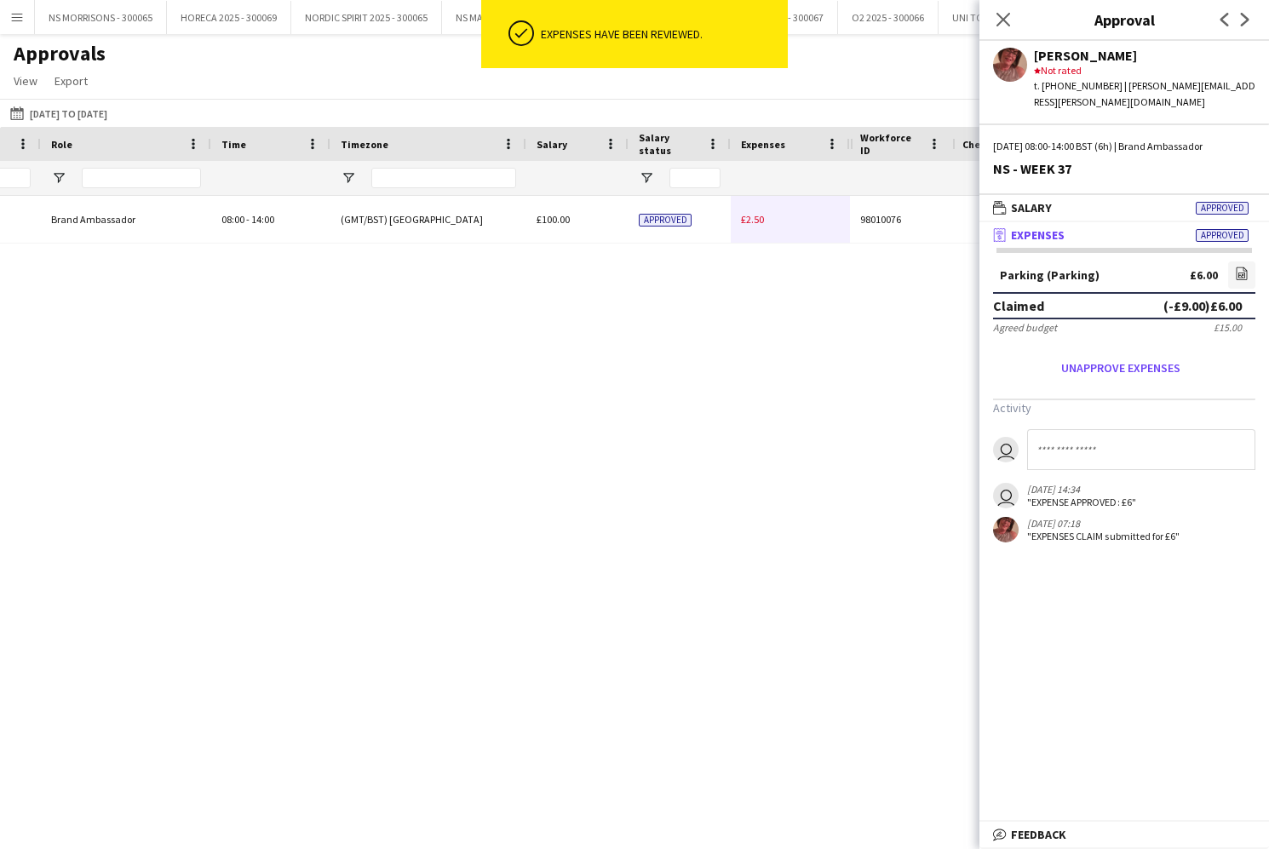
click at [762, 217] on span "£2.50" at bounding box center [752, 219] width 23 height 13
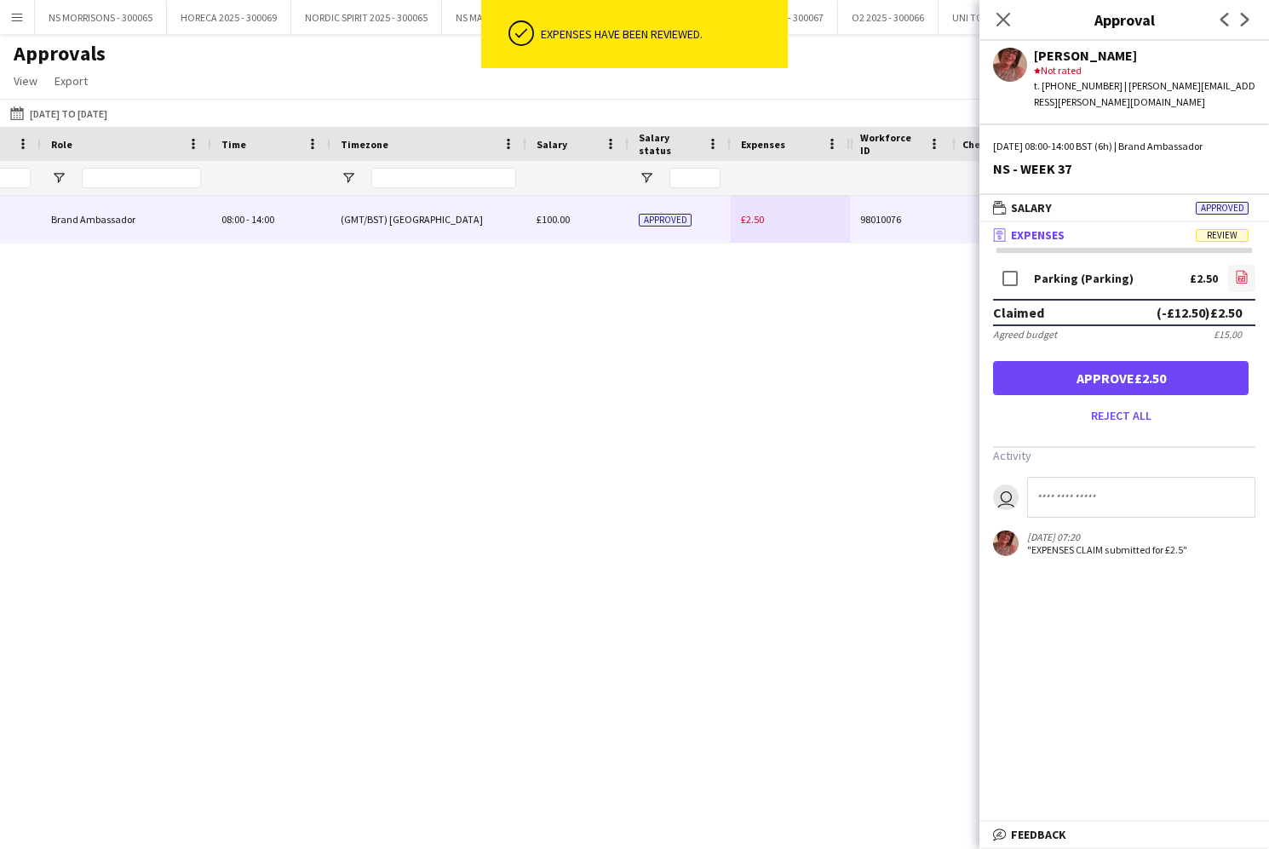
click at [1235, 270] on icon "file-image" at bounding box center [1242, 277] width 14 height 14
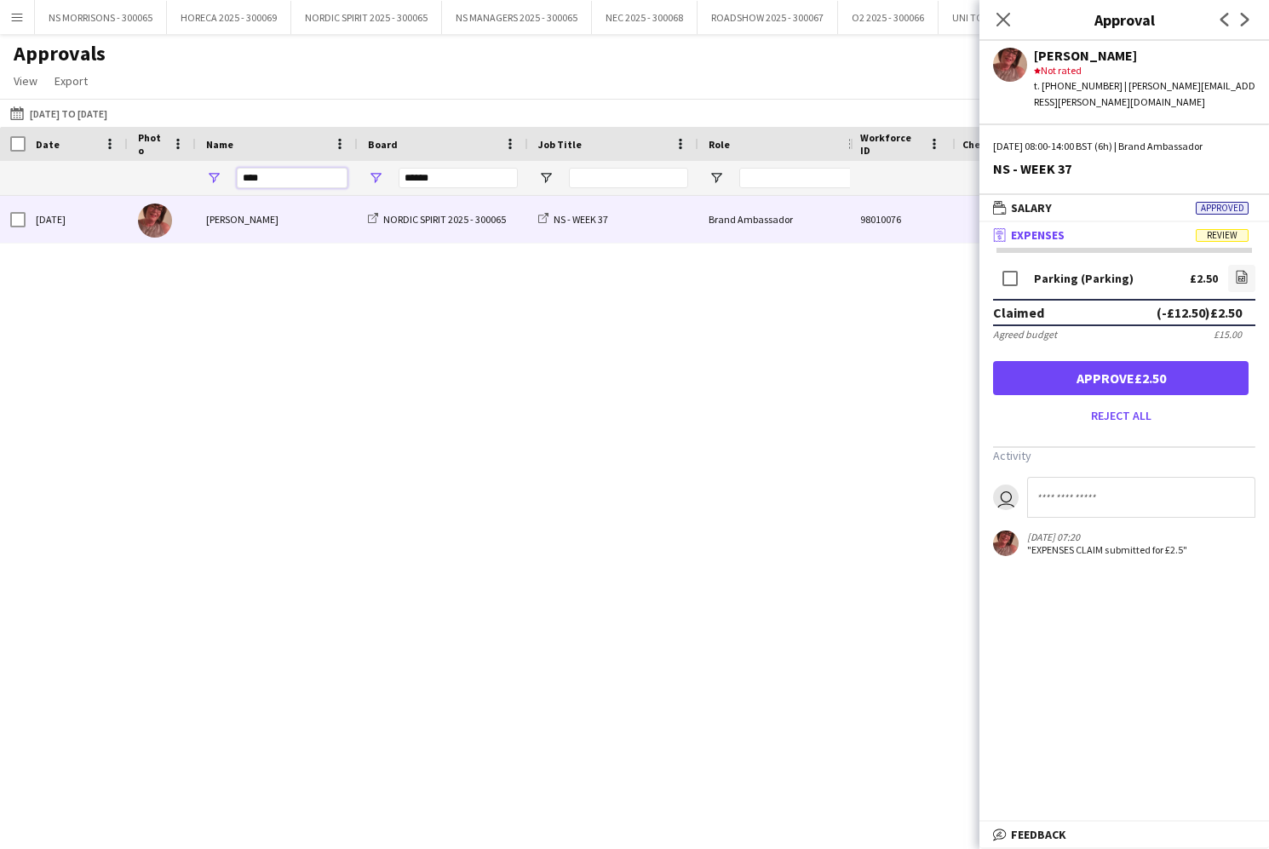
click at [291, 175] on input "****" at bounding box center [292, 178] width 111 height 20
click at [1114, 361] on button "Approve £2.50" at bounding box center [1120, 378] width 255 height 34
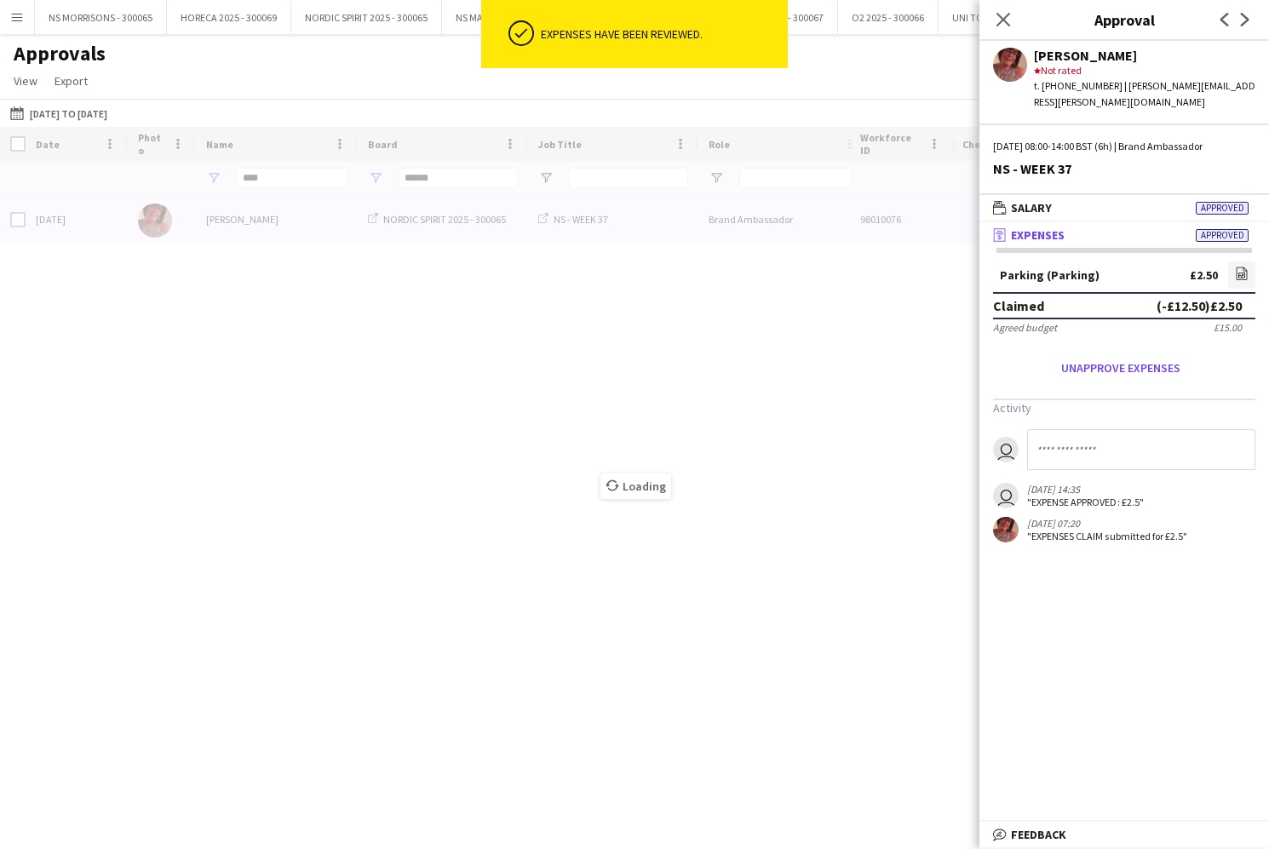
drag, startPoint x: 186, startPoint y: 158, endPoint x: 238, endPoint y: 169, distance: 52.5
click at [201, 164] on div "Loading" at bounding box center [634, 473] width 1269 height 692
click at [283, 175] on div "Time Role Job Title Board" at bounding box center [634, 473] width 1269 height 692
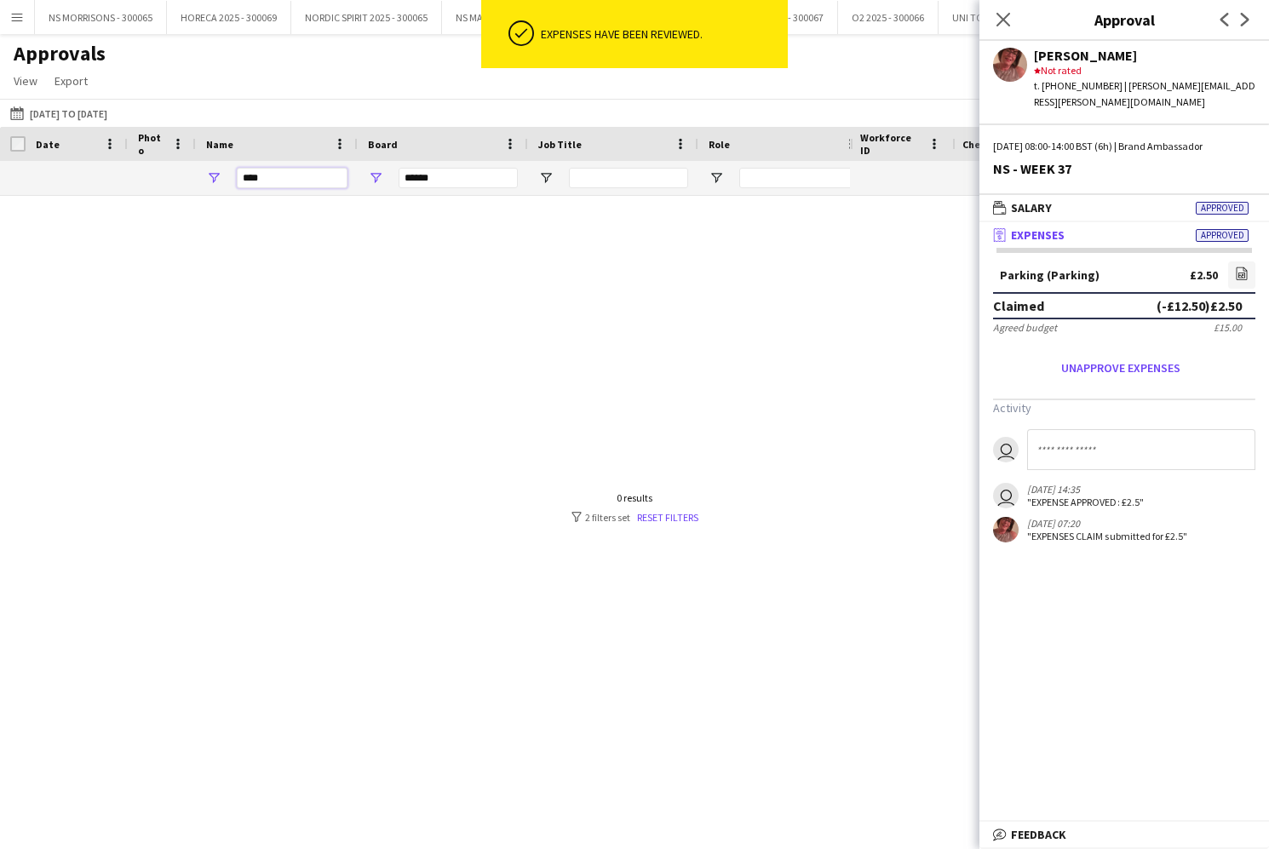
click at [282, 178] on input "****" at bounding box center [292, 178] width 111 height 20
type input "*"
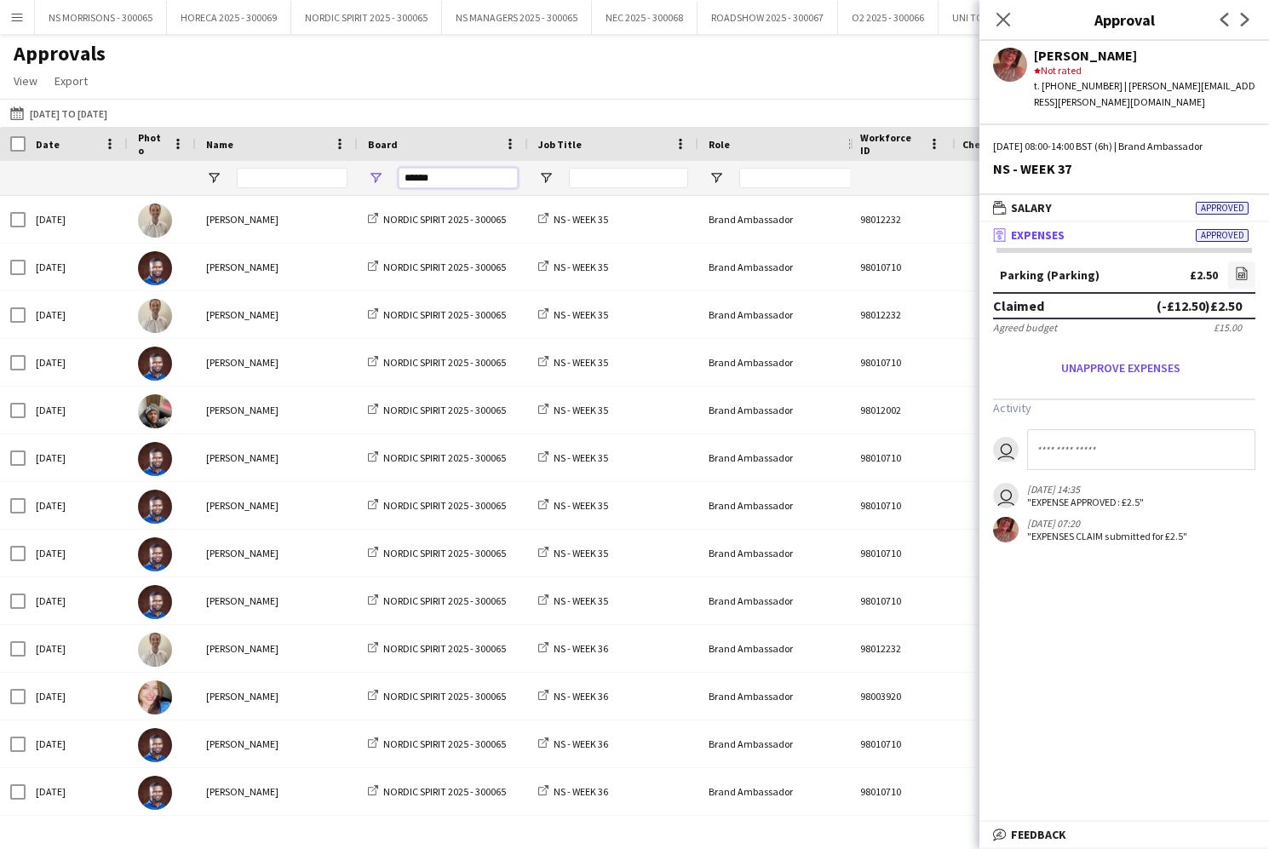
drag, startPoint x: 446, startPoint y: 177, endPoint x: 374, endPoint y: 173, distance: 72.5
click at [374, 173] on div "******" at bounding box center [443, 178] width 170 height 34
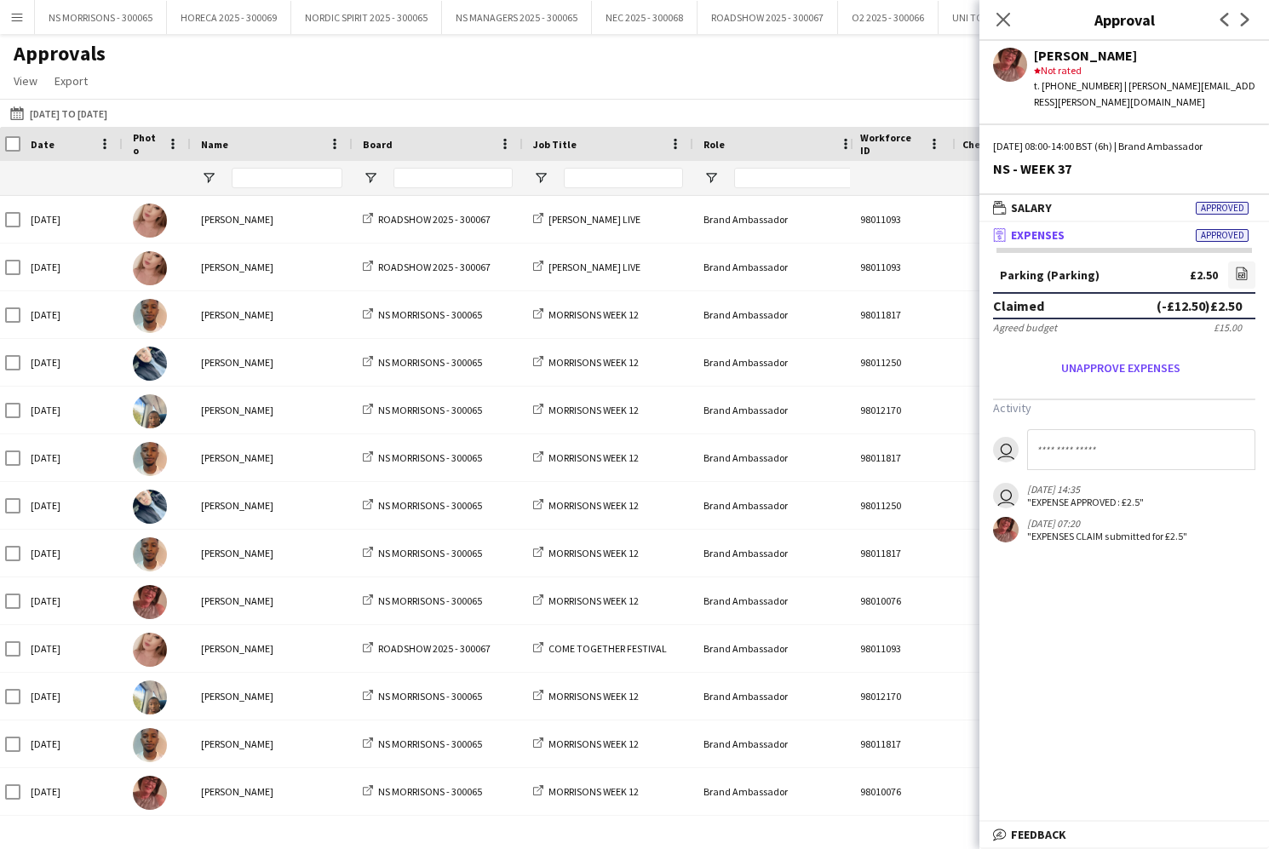
click at [241, 164] on div at bounding box center [287, 178] width 111 height 34
click at [273, 185] on input "Name Filter Input" at bounding box center [287, 178] width 111 height 20
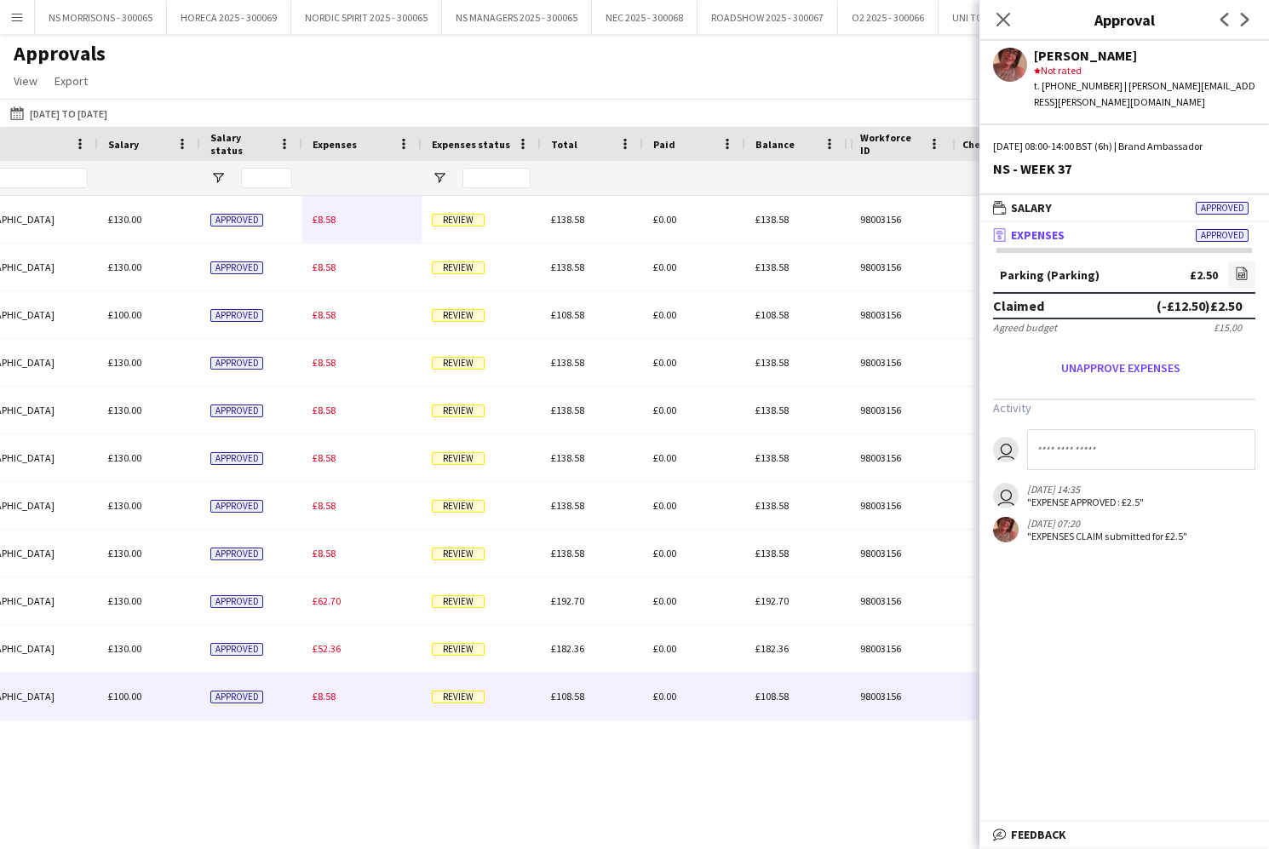
type input "*****"
click at [324, 696] on span "£8.58" at bounding box center [323, 696] width 23 height 13
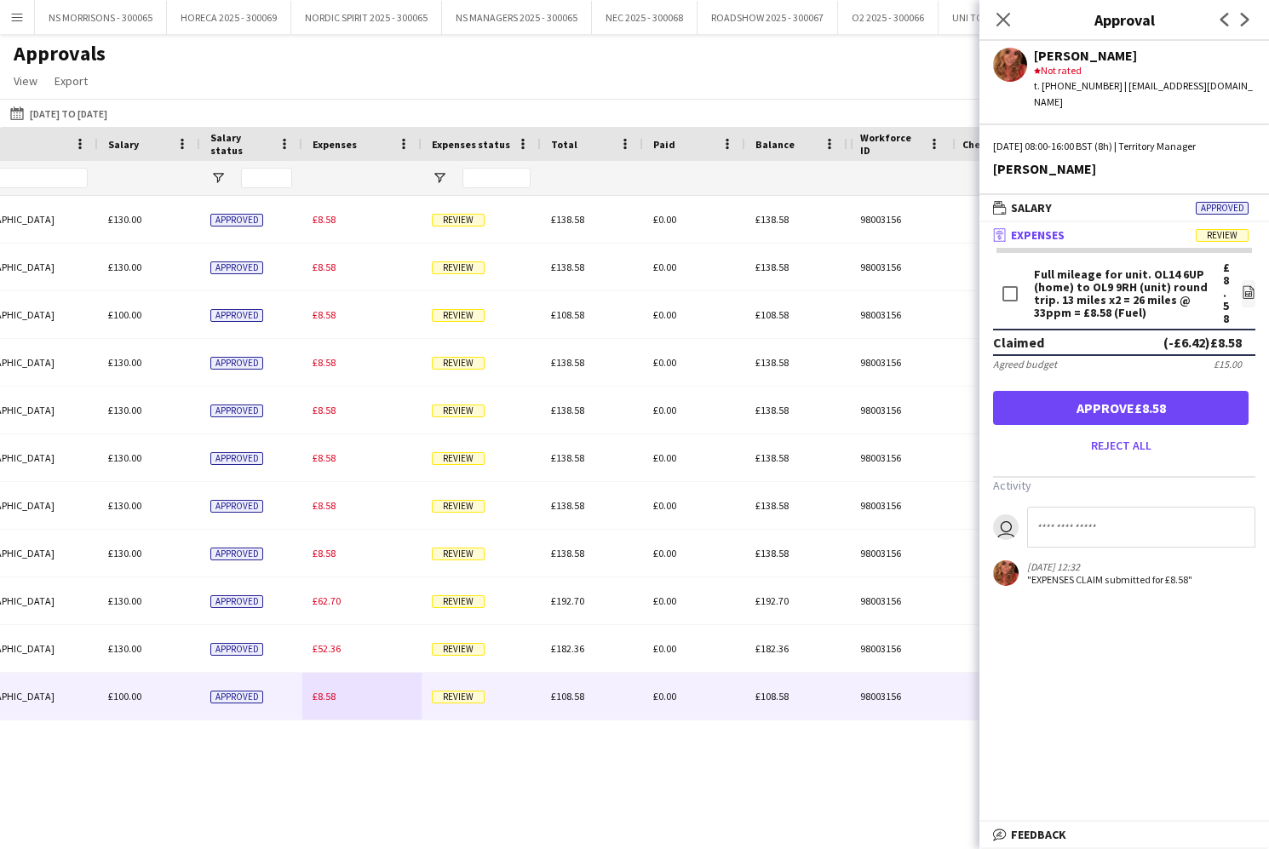
drag, startPoint x: 1141, startPoint y: 391, endPoint x: 1132, endPoint y: 398, distance: 12.1
click at [1141, 391] on button "Approve £8.58" at bounding box center [1120, 408] width 255 height 34
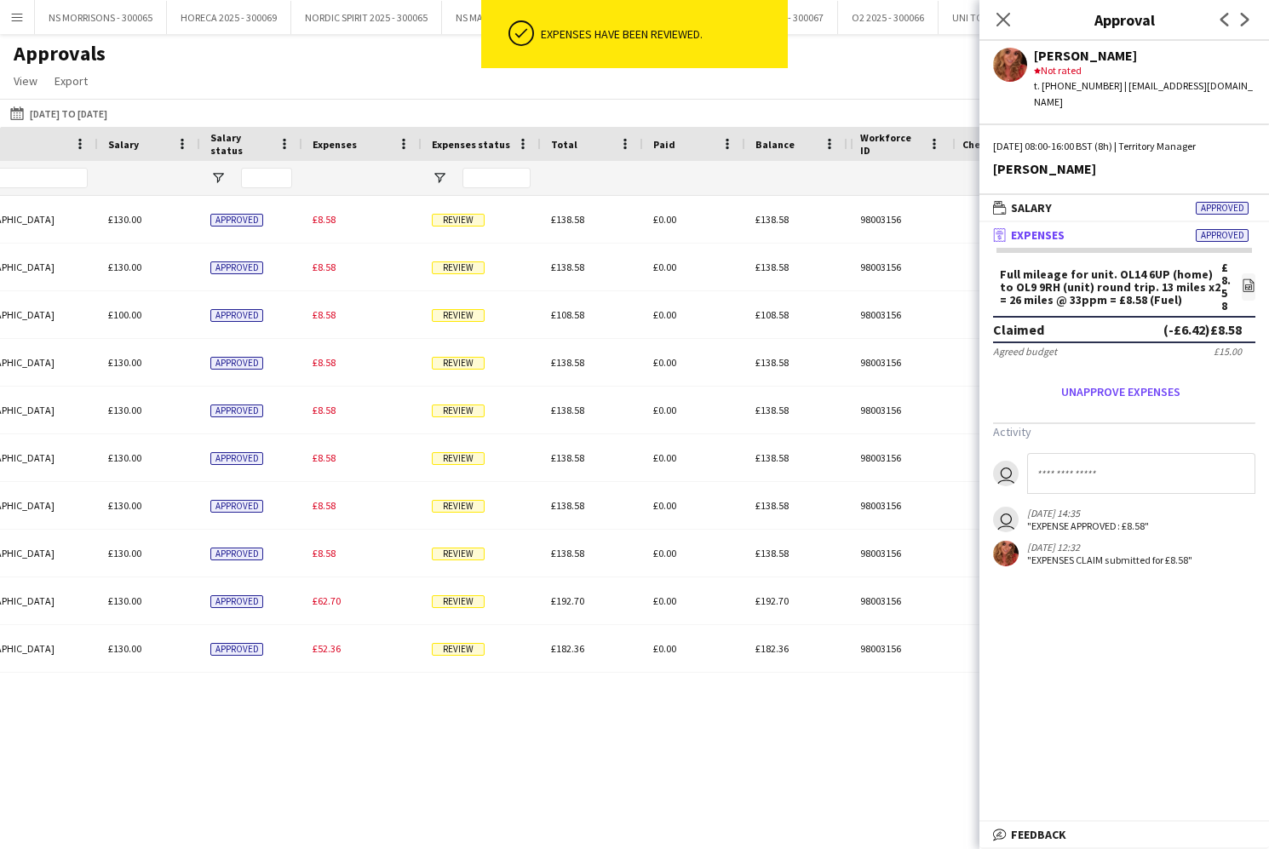
click at [330, 652] on span "£52.36" at bounding box center [326, 648] width 28 height 13
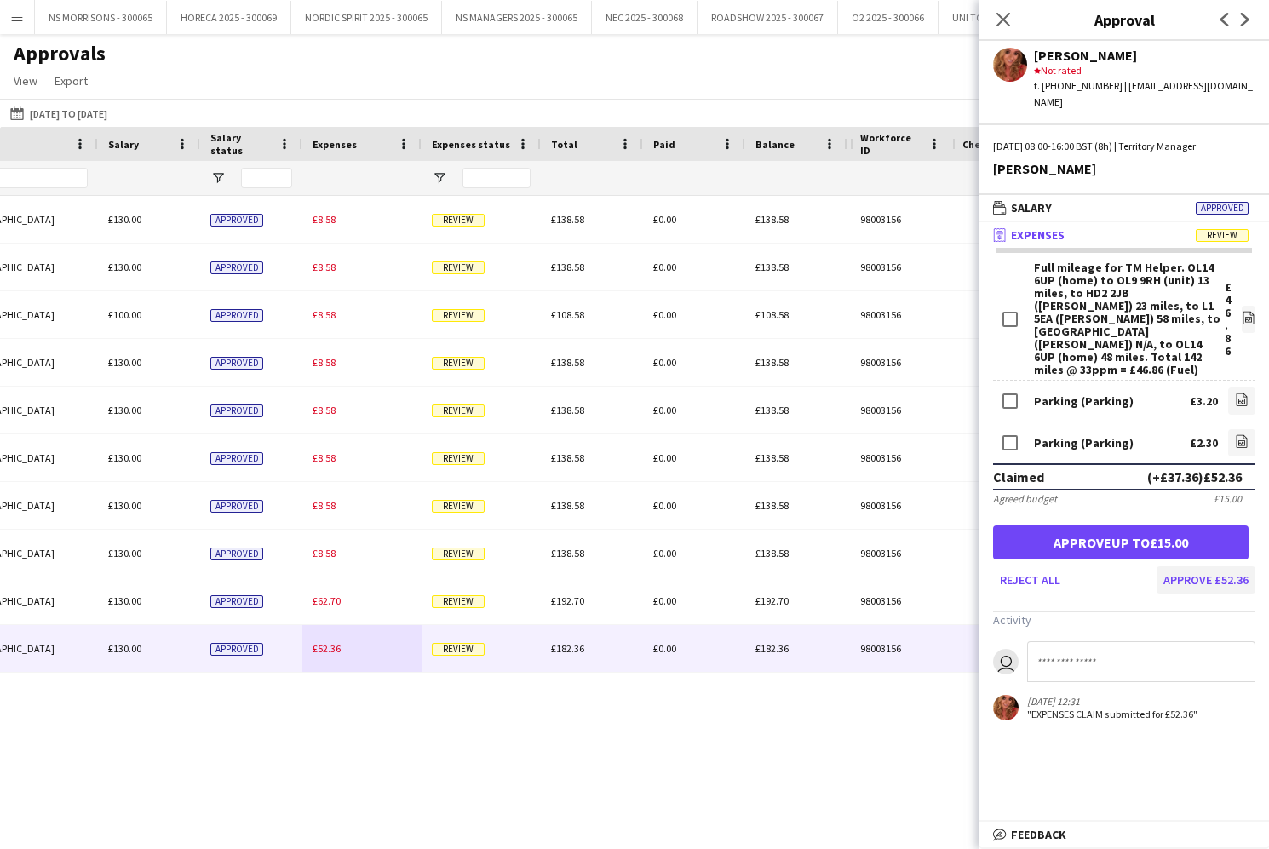
click at [1218, 566] on button "Approve £52.36" at bounding box center [1205, 579] width 99 height 27
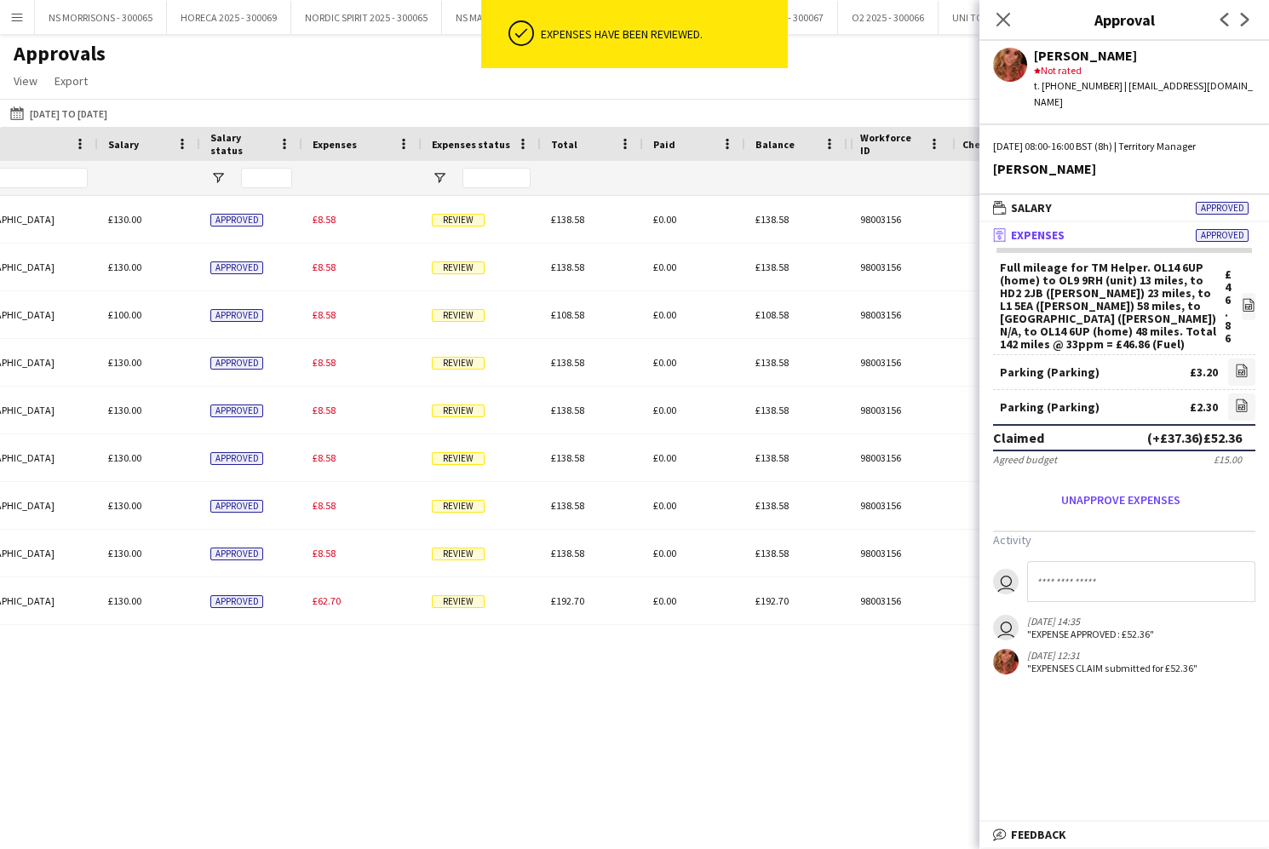
click at [340, 602] on span "£62.70" at bounding box center [326, 600] width 28 height 13
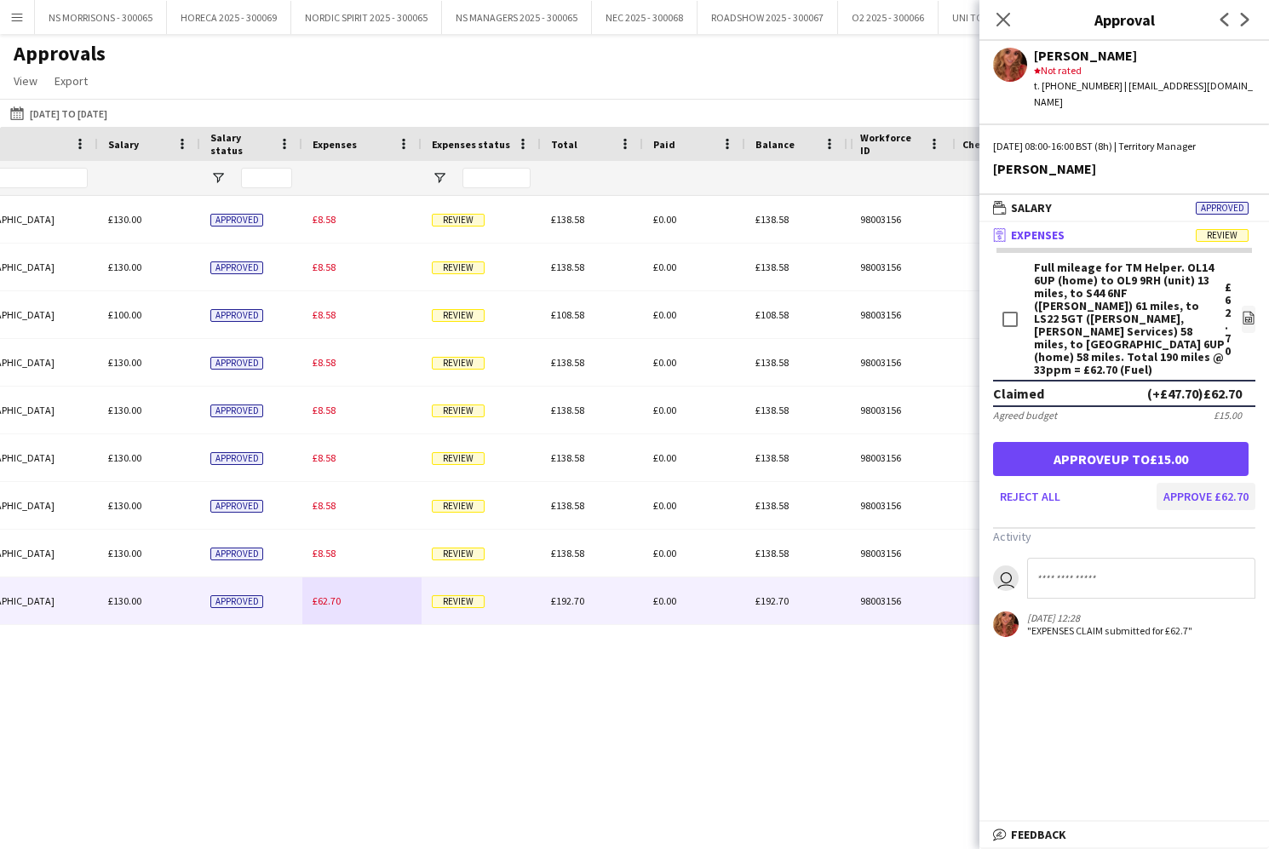
click at [1184, 483] on button "Approve £62.70" at bounding box center [1205, 496] width 99 height 27
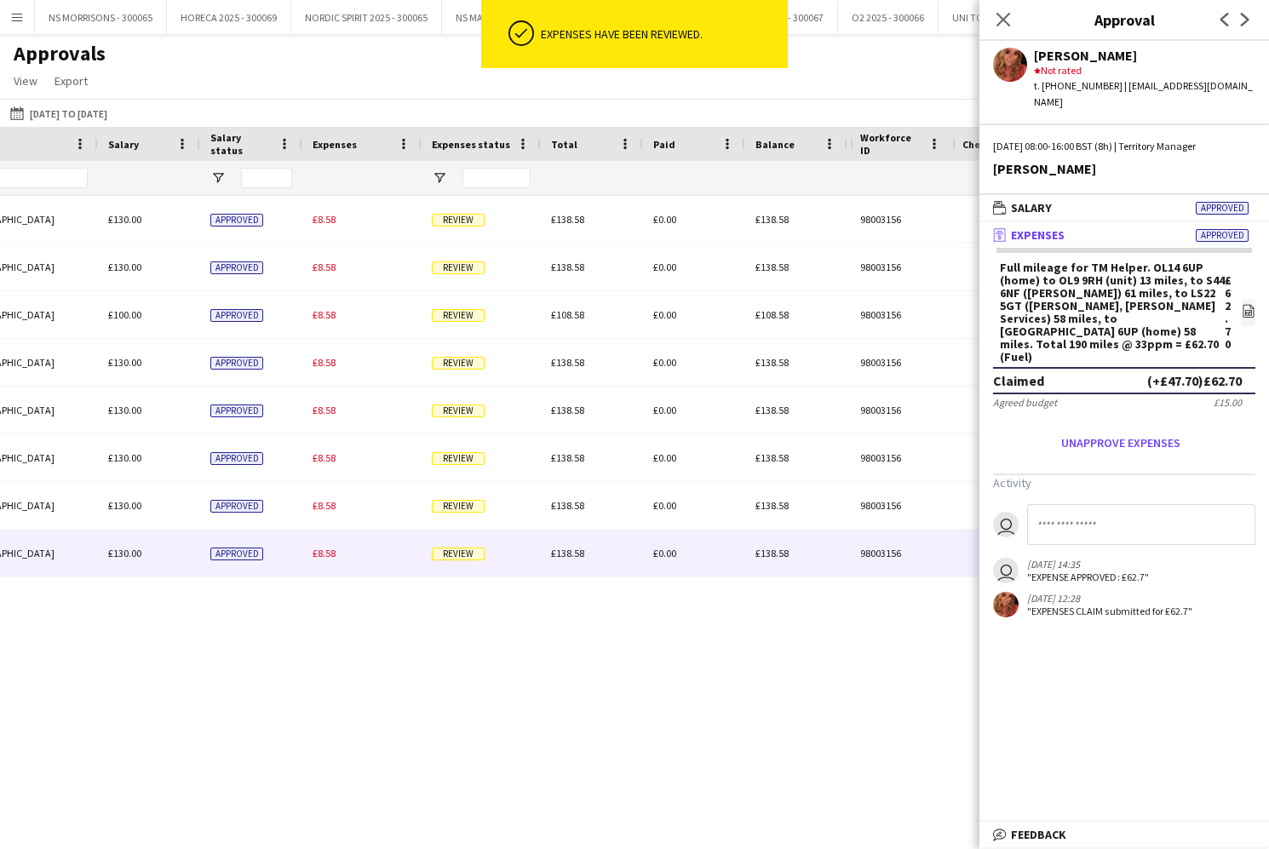
click at [345, 559] on div "£8.58" at bounding box center [361, 553] width 119 height 47
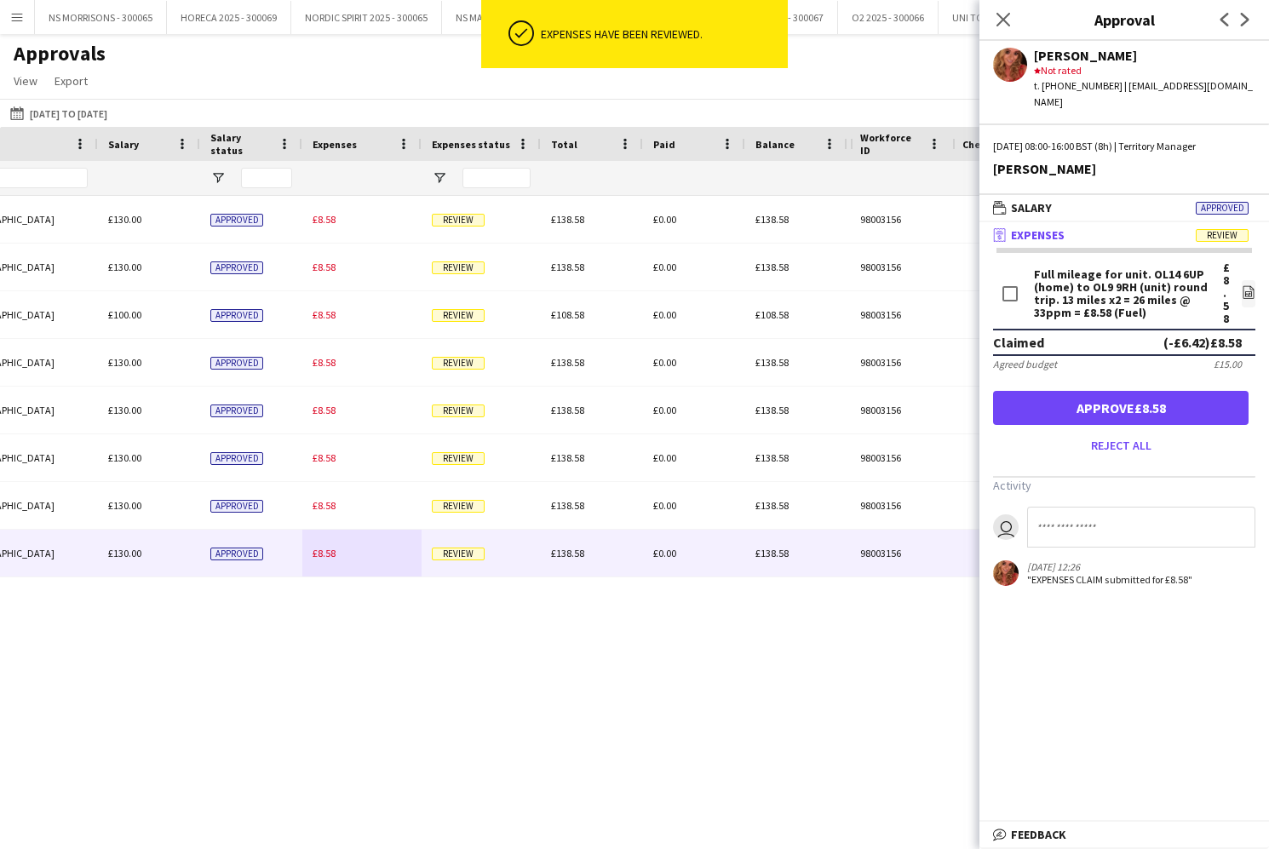
drag, startPoint x: 1044, startPoint y: 396, endPoint x: 918, endPoint y: 421, distance: 128.6
click at [1044, 396] on button "Approve £8.58" at bounding box center [1120, 408] width 255 height 34
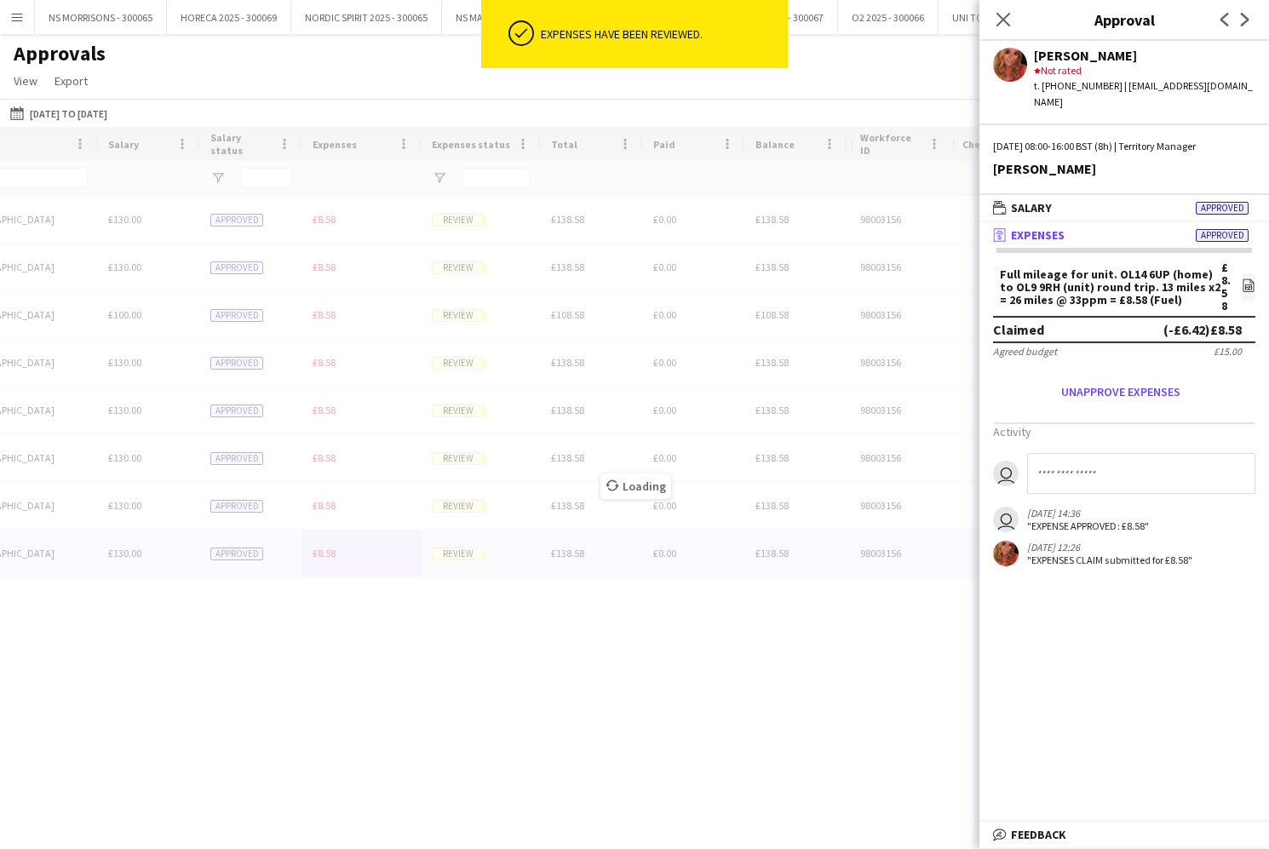
click at [319, 498] on div "Loading" at bounding box center [634, 473] width 1269 height 692
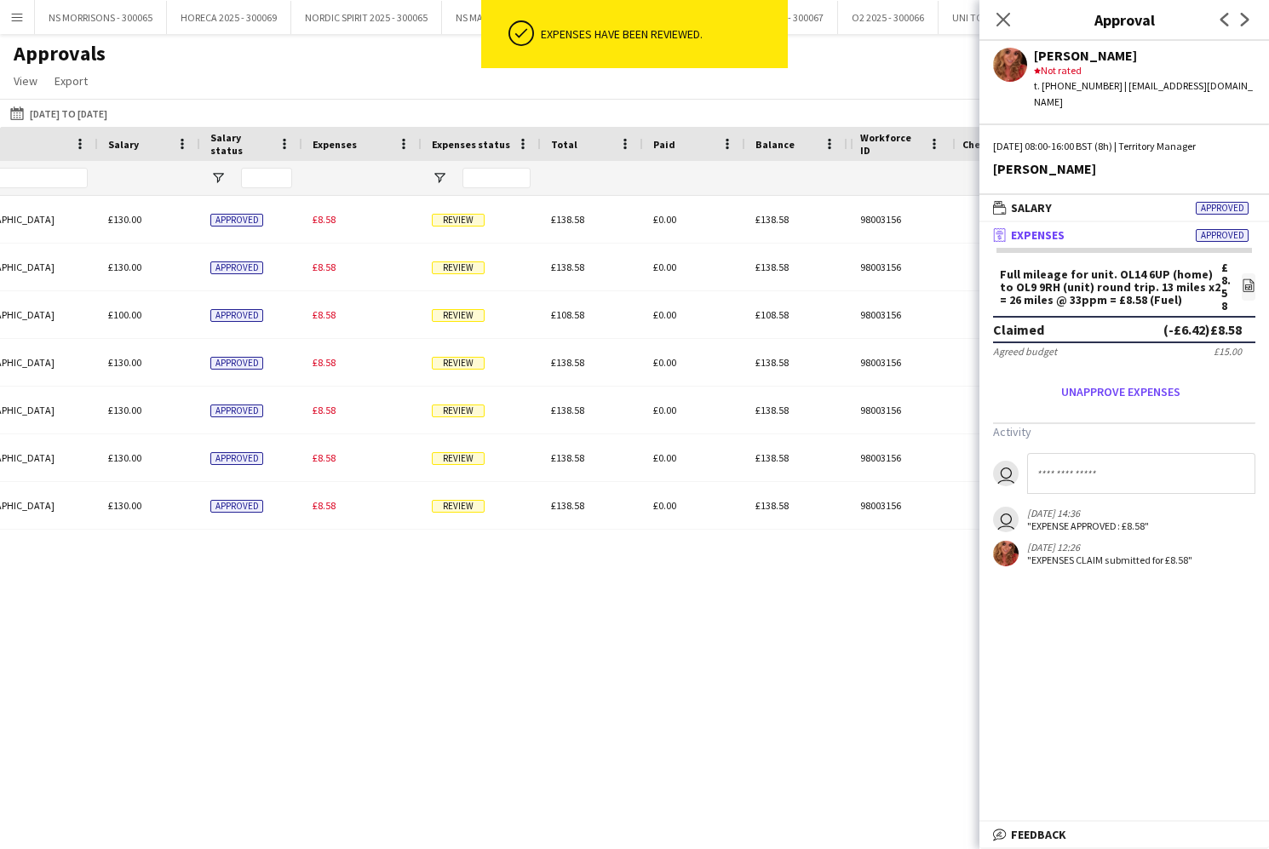
click at [314, 508] on span "£8.58" at bounding box center [323, 505] width 23 height 13
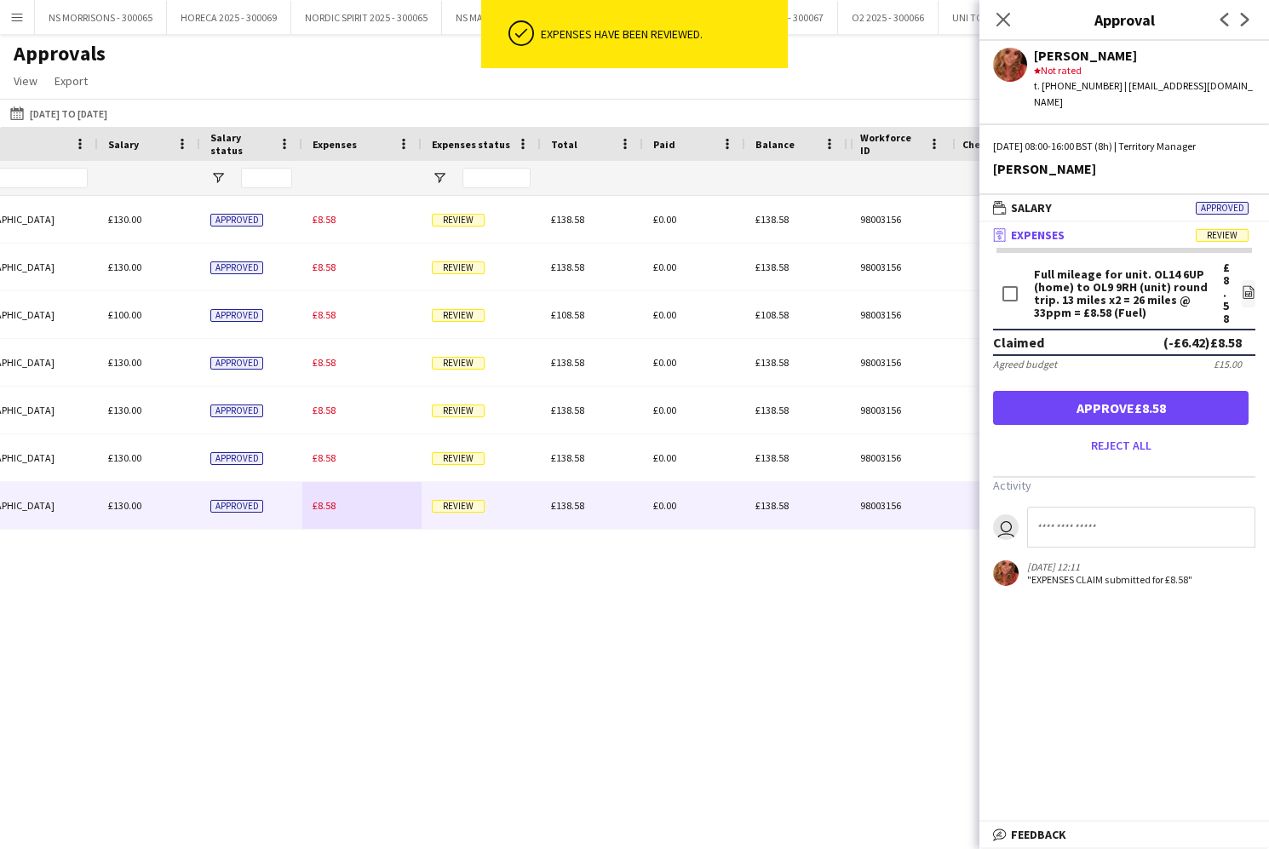
drag, startPoint x: 1011, startPoint y: 388, endPoint x: 944, endPoint y: 396, distance: 66.9
click at [1011, 391] on button "Approve £8.58" at bounding box center [1120, 408] width 255 height 34
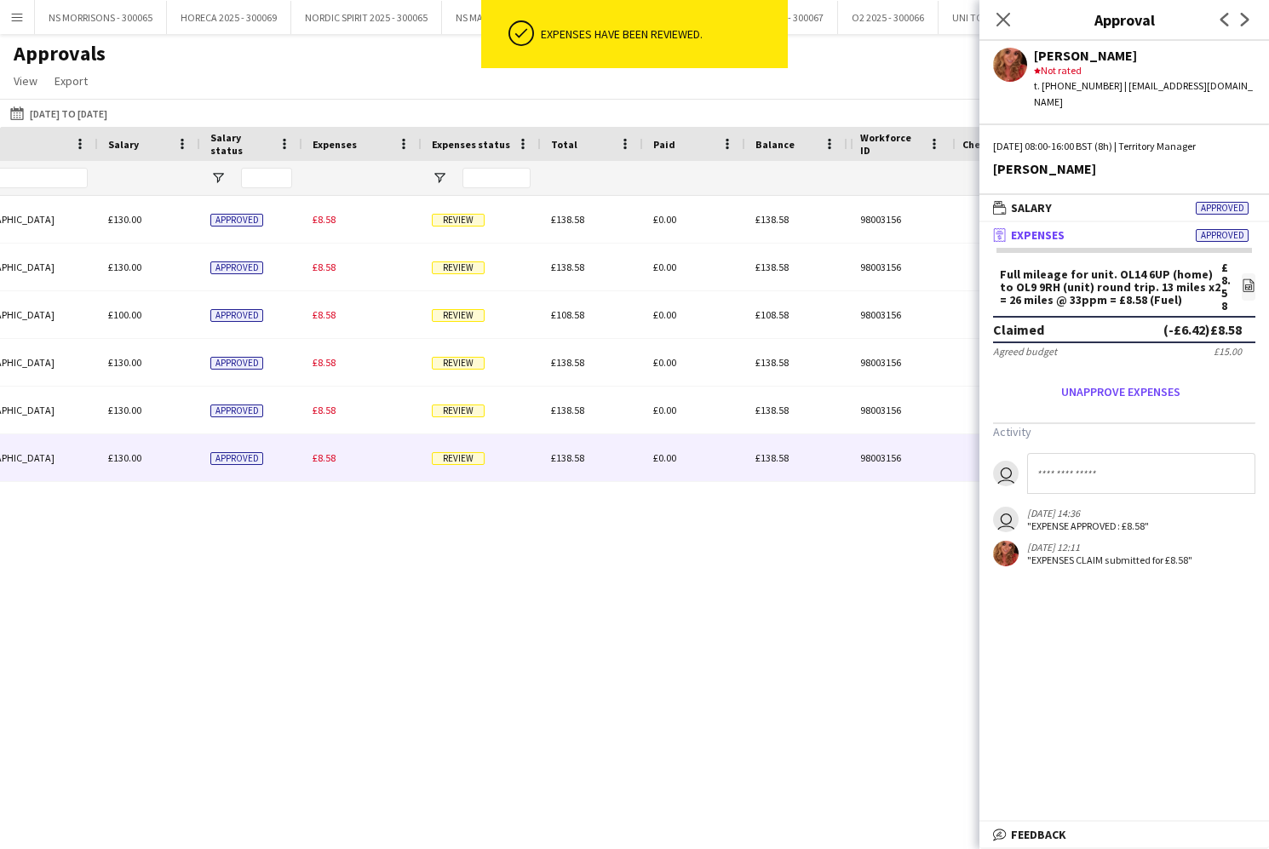
drag, startPoint x: 323, startPoint y: 463, endPoint x: 545, endPoint y: 443, distance: 223.2
click at [323, 463] on span "£8.58" at bounding box center [323, 457] width 23 height 13
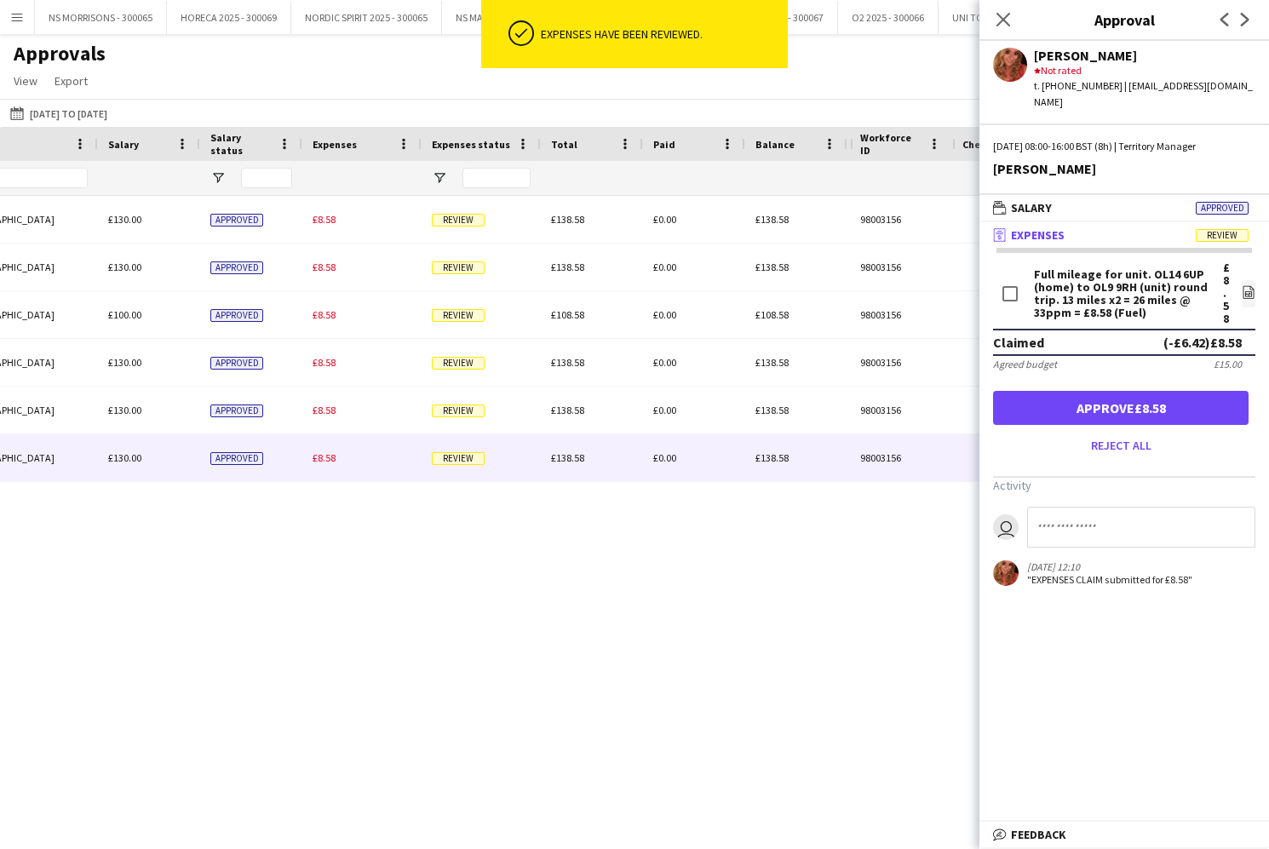
drag, startPoint x: 1132, startPoint y: 381, endPoint x: 1124, endPoint y: 383, distance: 8.7
click at [1132, 391] on button "Approve £8.58" at bounding box center [1120, 408] width 255 height 34
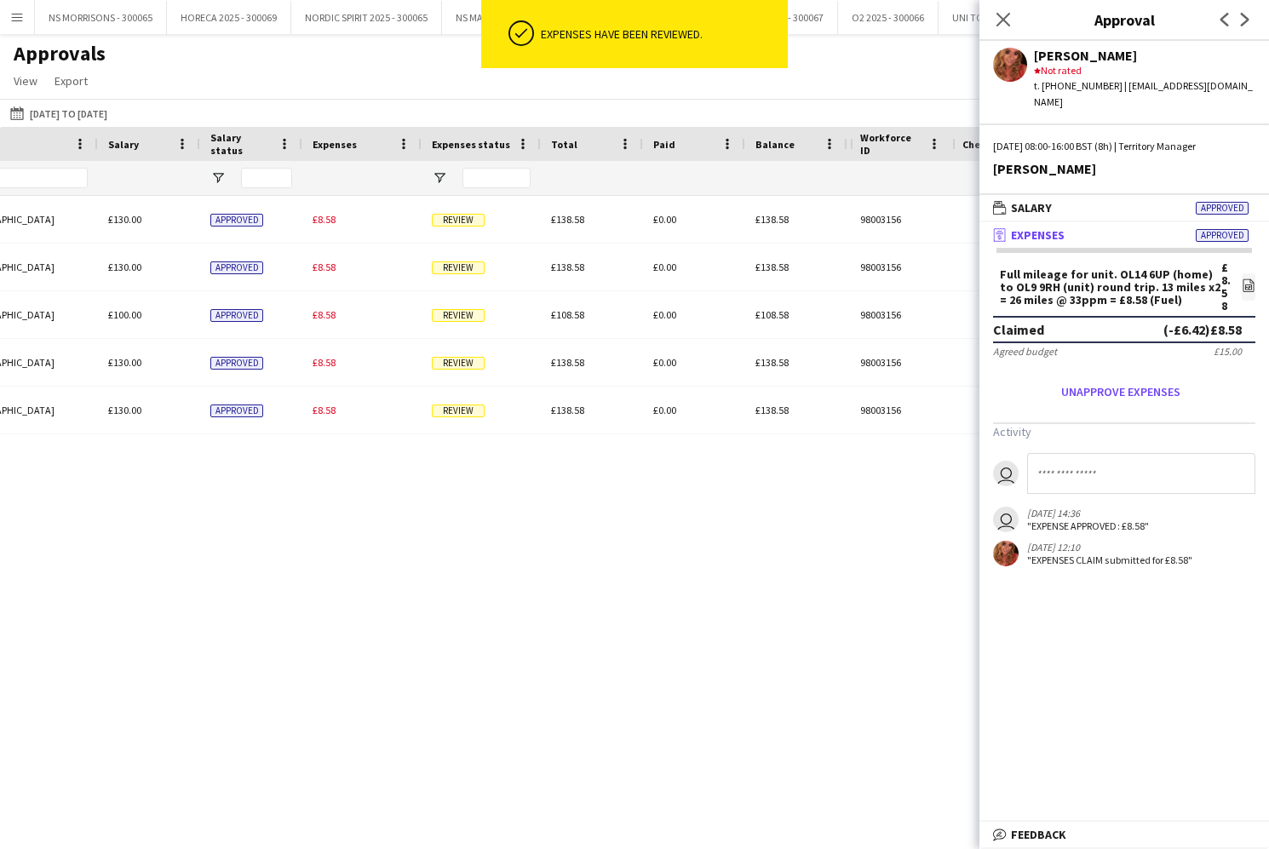
click at [317, 409] on span "£8.58" at bounding box center [323, 410] width 23 height 13
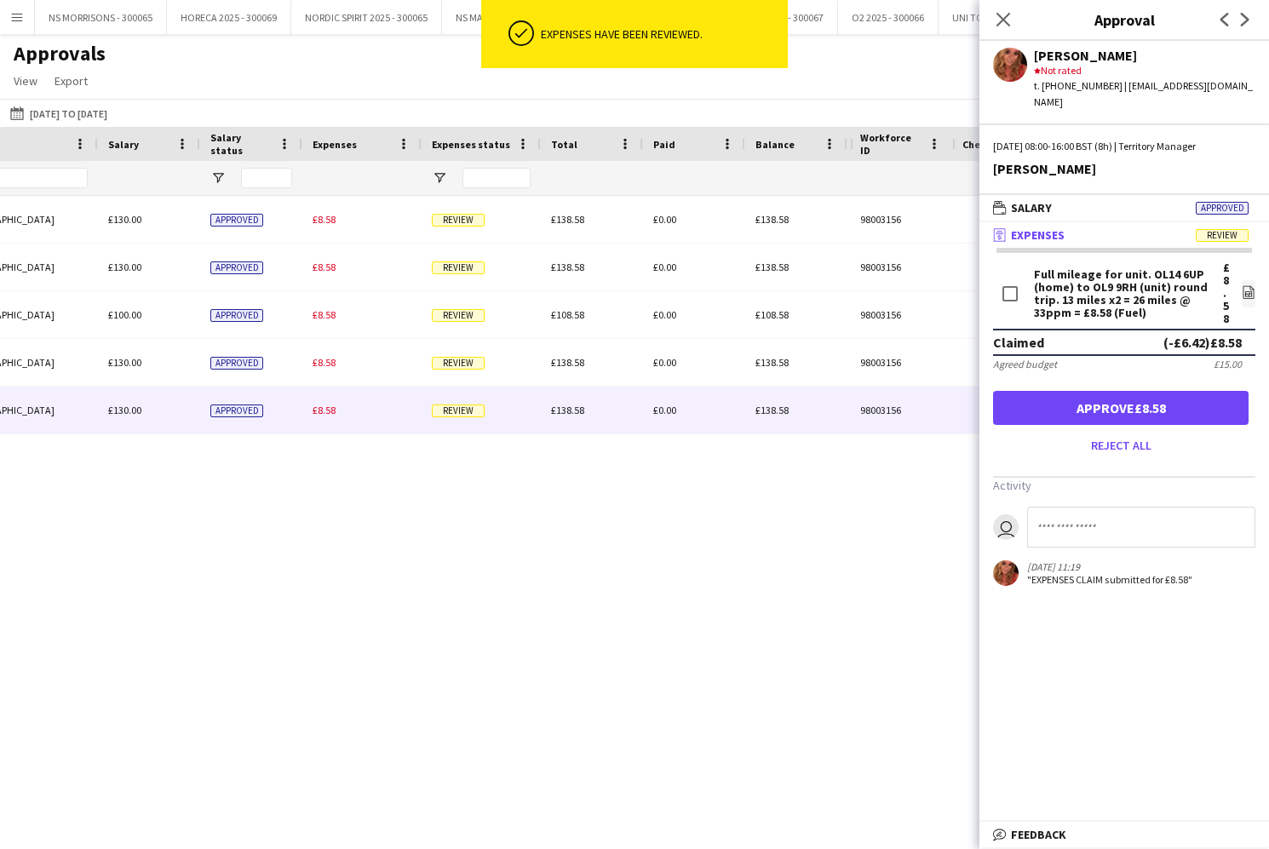
click at [1020, 391] on button "Approve £8.58" at bounding box center [1120, 408] width 255 height 34
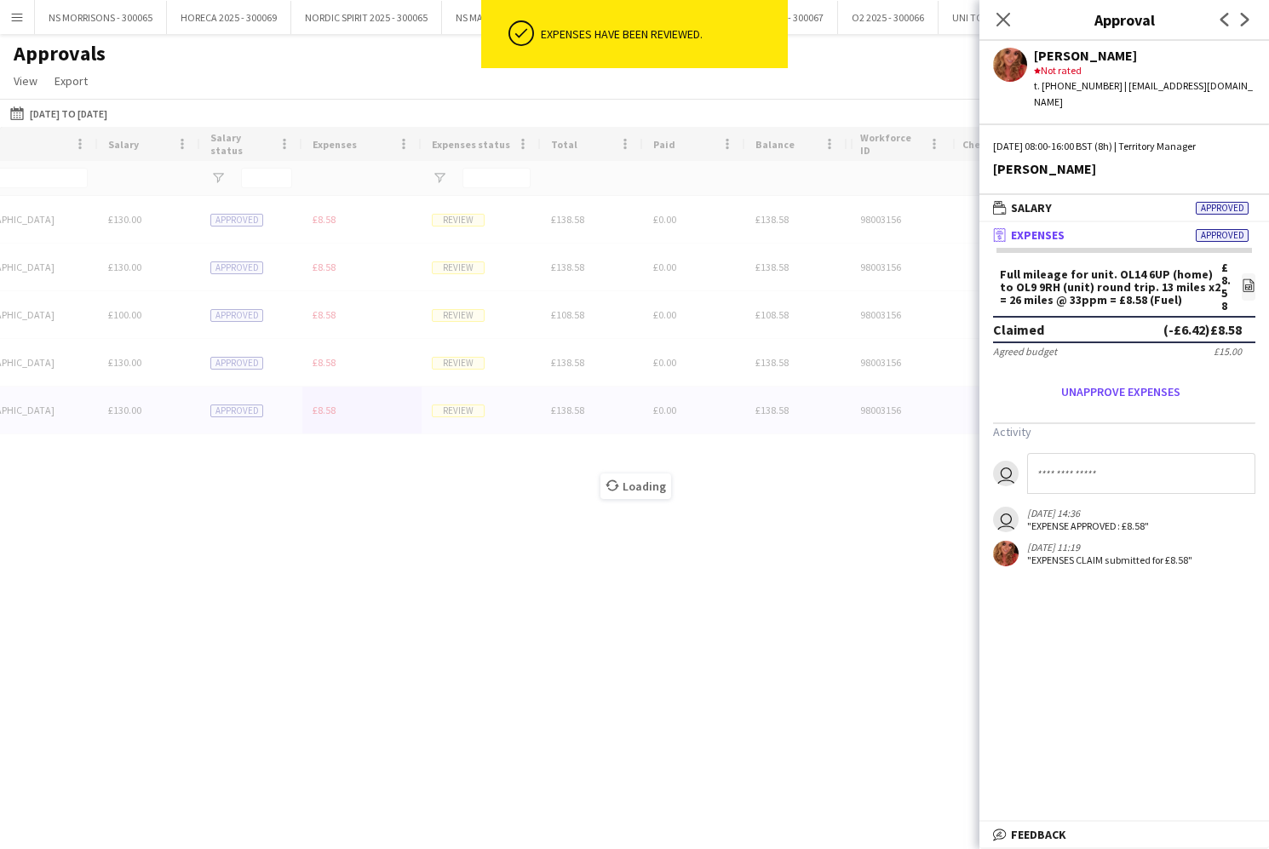
click at [309, 367] on div "Loading" at bounding box center [634, 473] width 1269 height 692
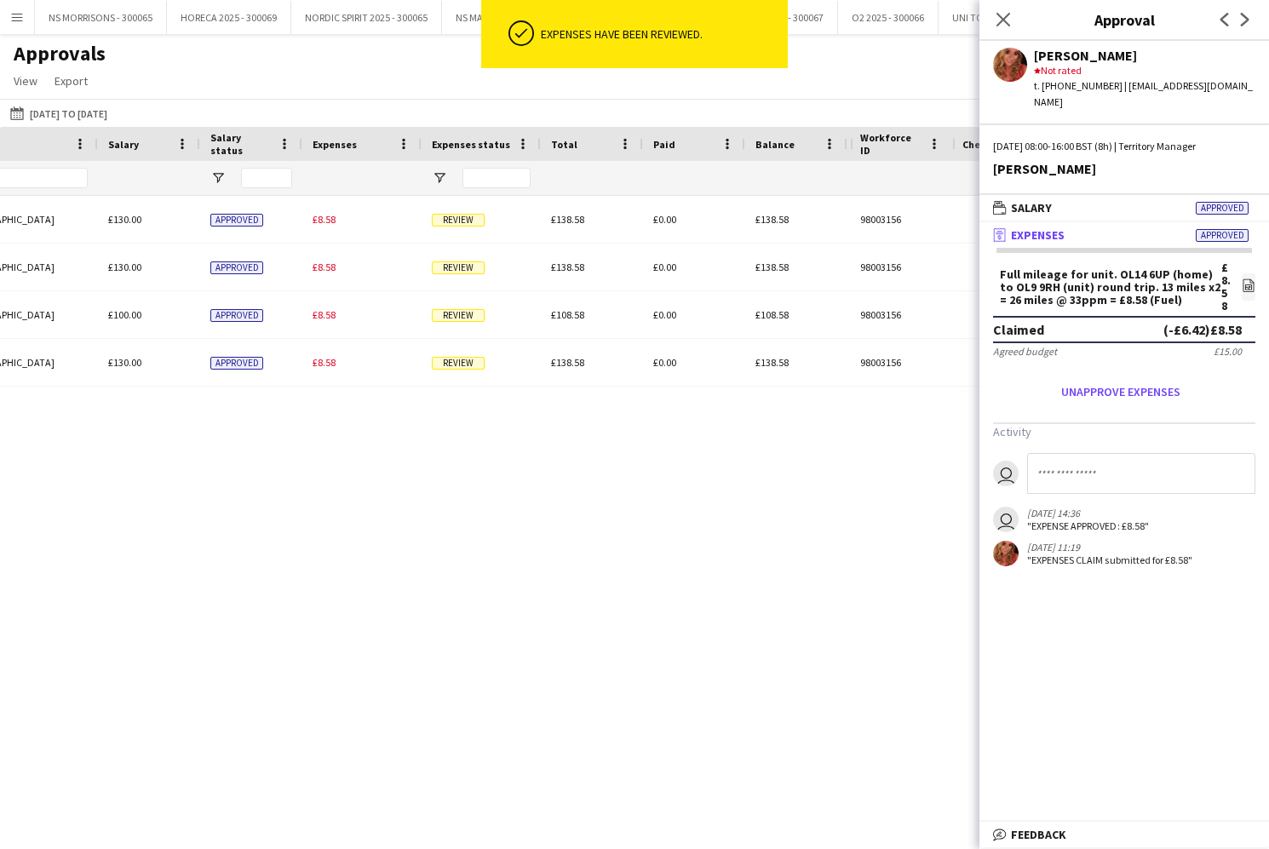
click at [328, 360] on span "£8.58" at bounding box center [323, 362] width 23 height 13
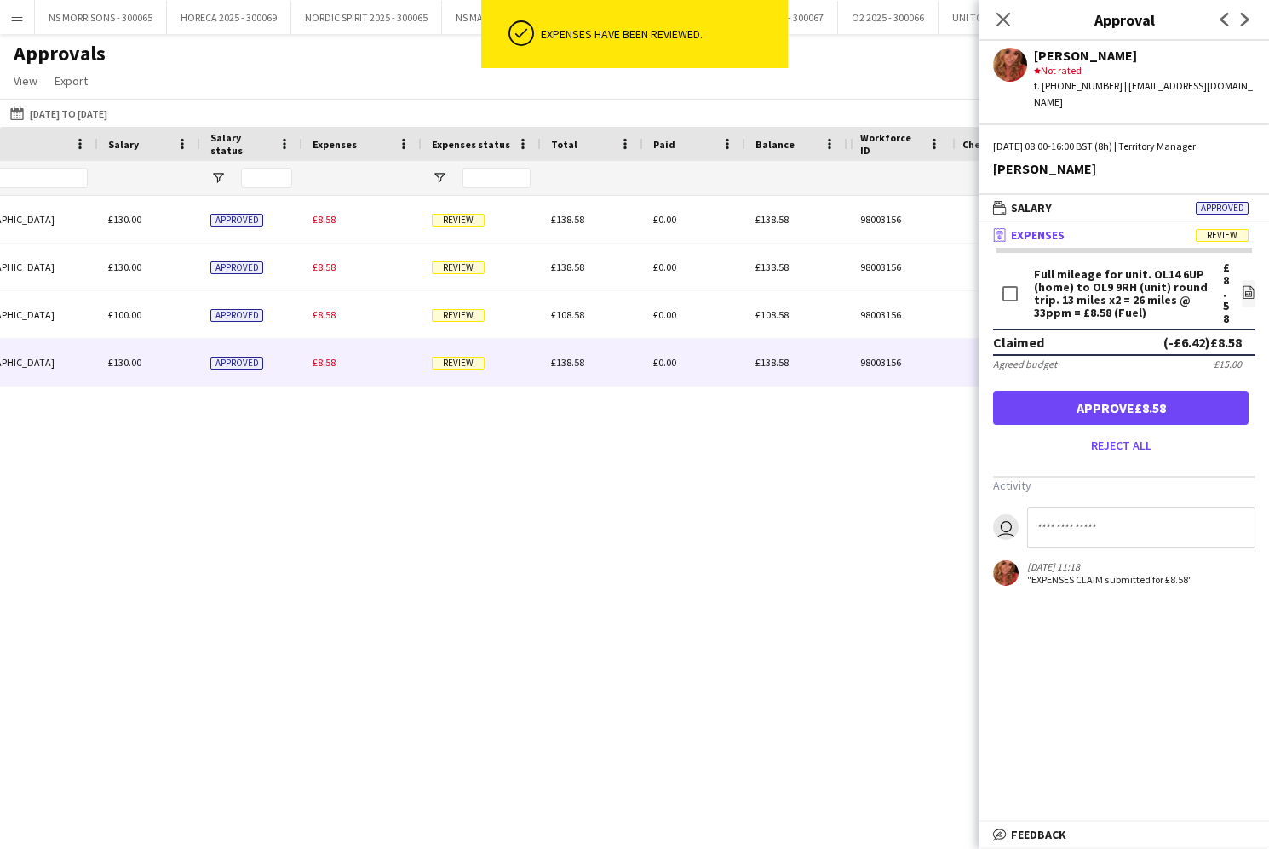
click at [1106, 396] on button "Approve £8.58" at bounding box center [1120, 408] width 255 height 34
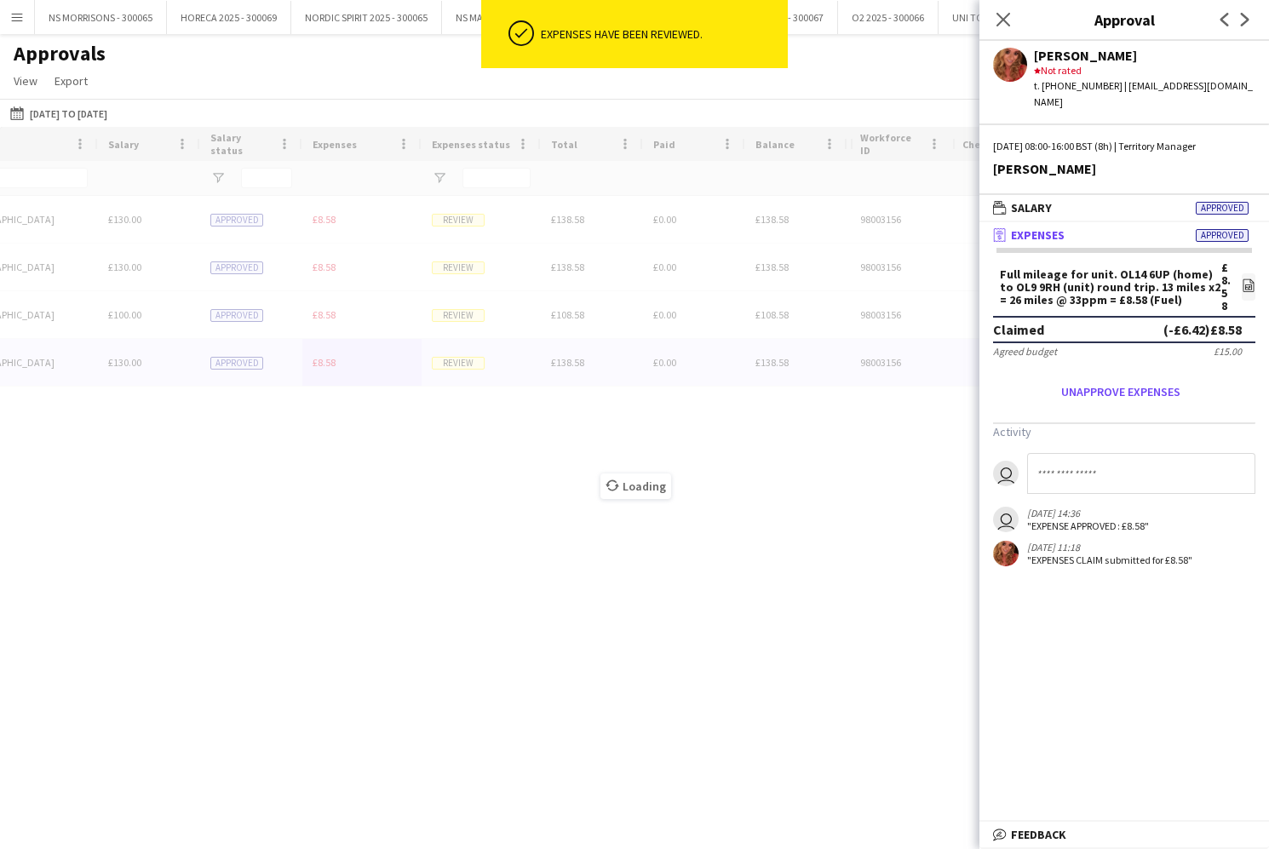
click at [329, 320] on div "Loading" at bounding box center [634, 473] width 1269 height 692
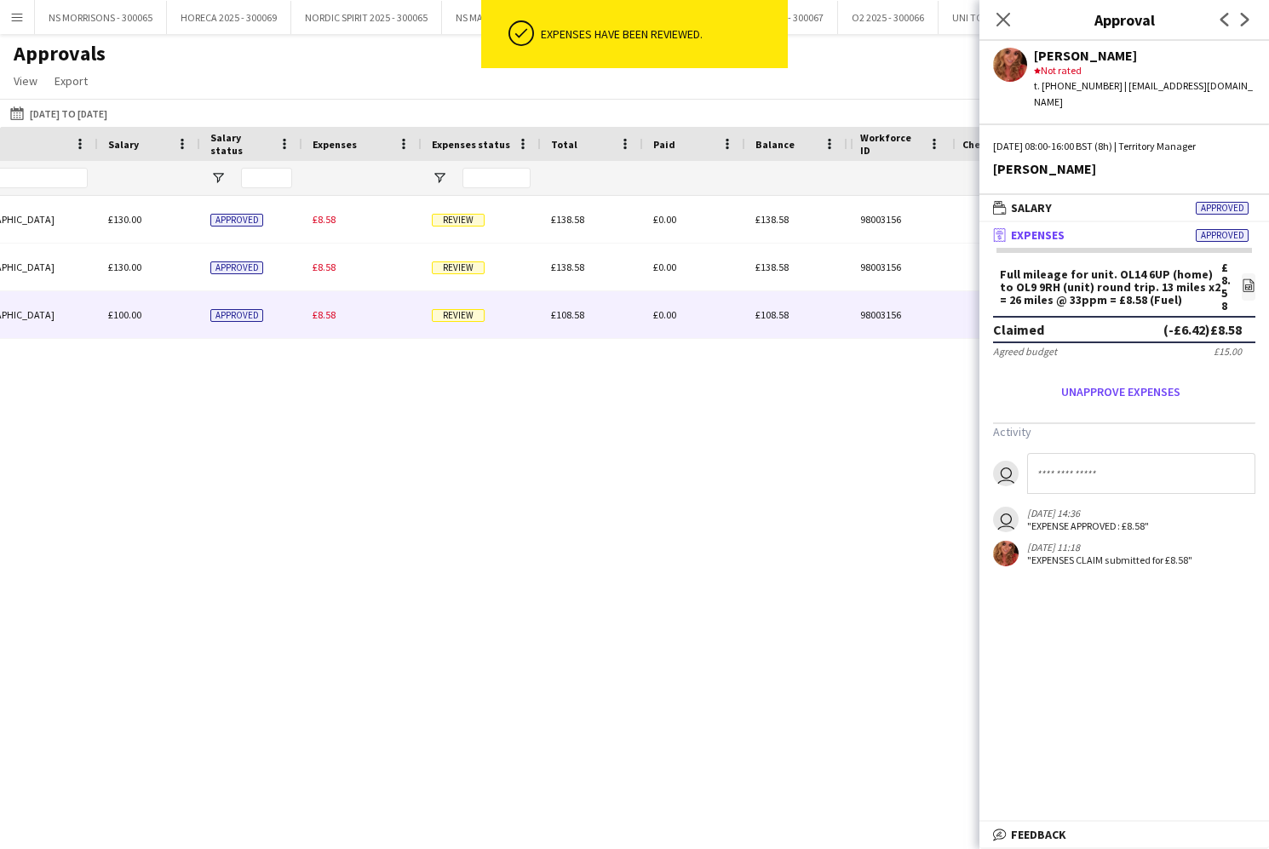
drag, startPoint x: 329, startPoint y: 320, endPoint x: 645, endPoint y: 325, distance: 316.8
click at [329, 320] on span "£8.58" at bounding box center [323, 314] width 23 height 13
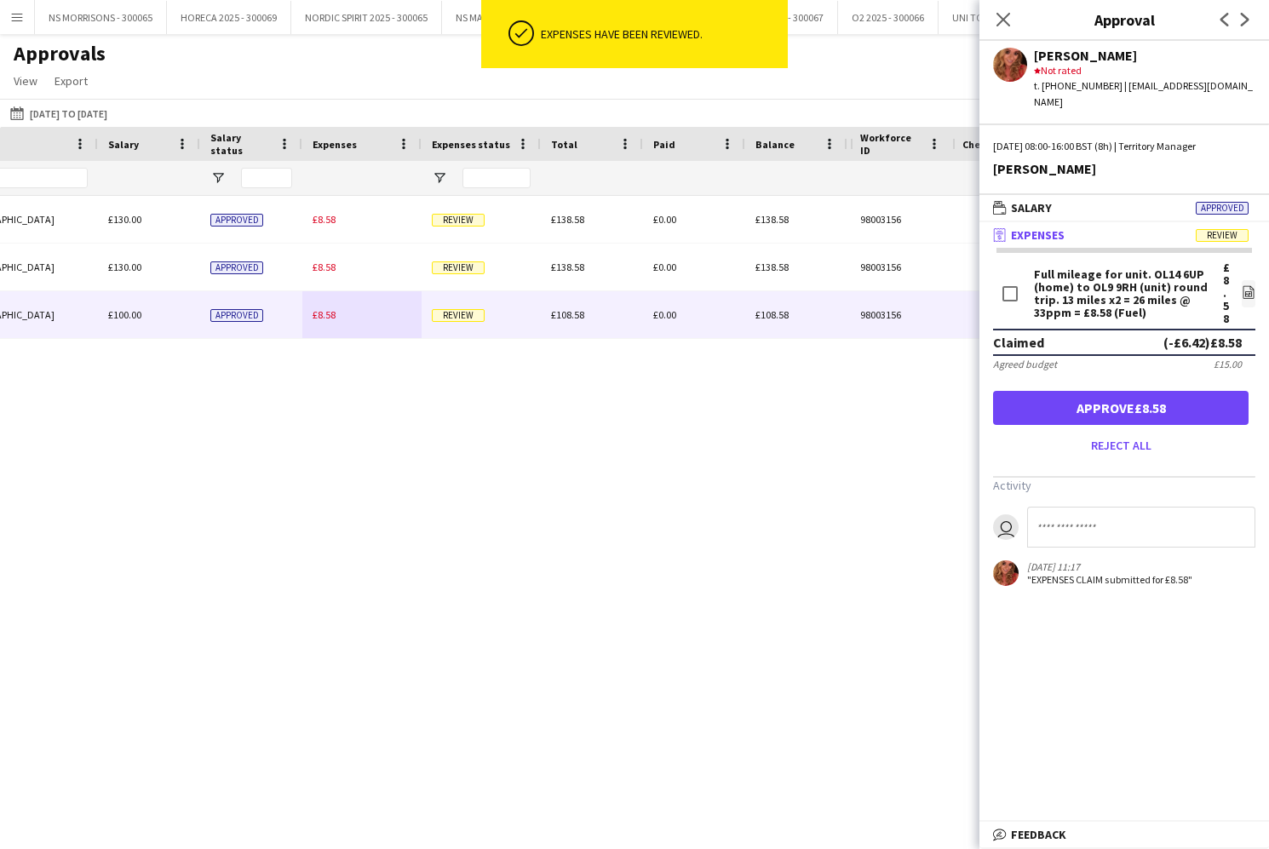
click at [1206, 391] on button "Approve £8.58" at bounding box center [1120, 408] width 255 height 34
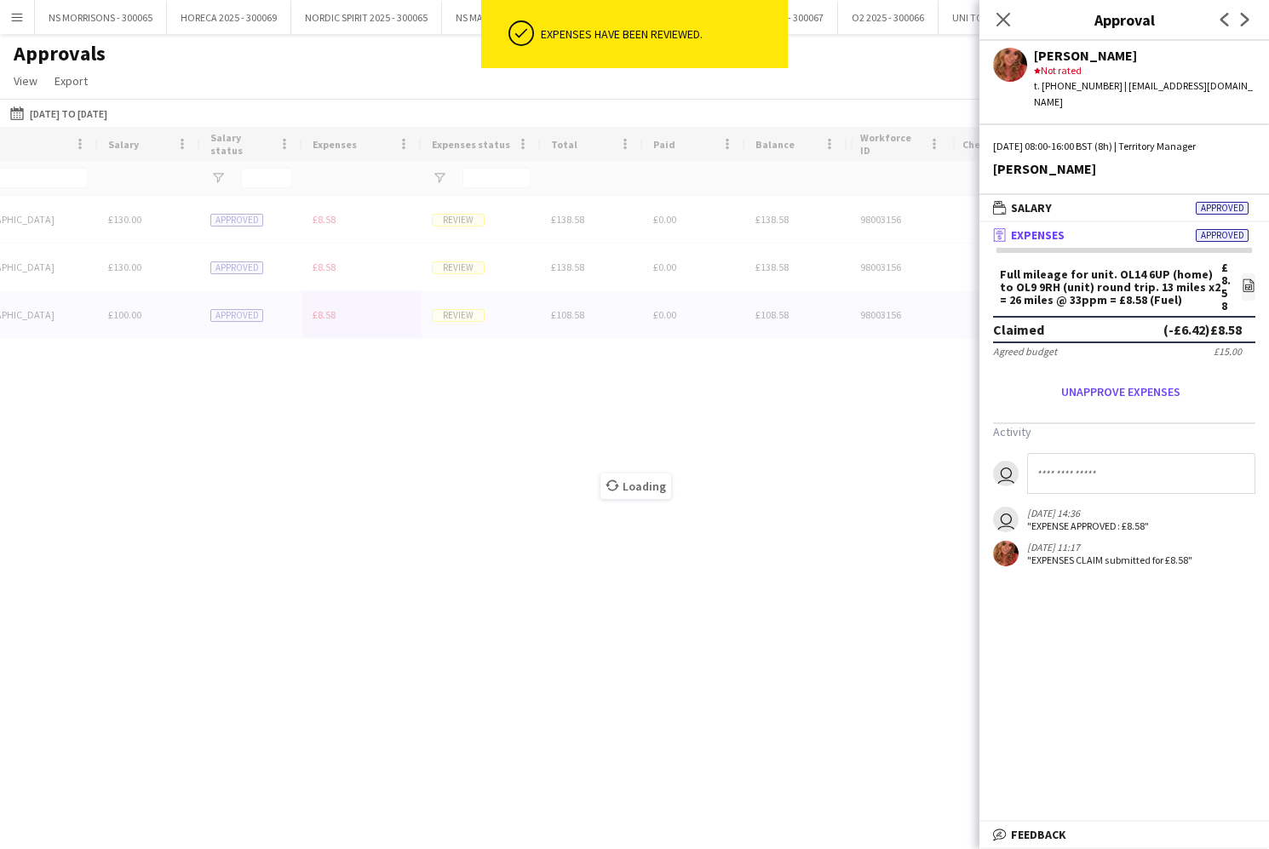
click at [324, 270] on div "Loading" at bounding box center [634, 473] width 1269 height 692
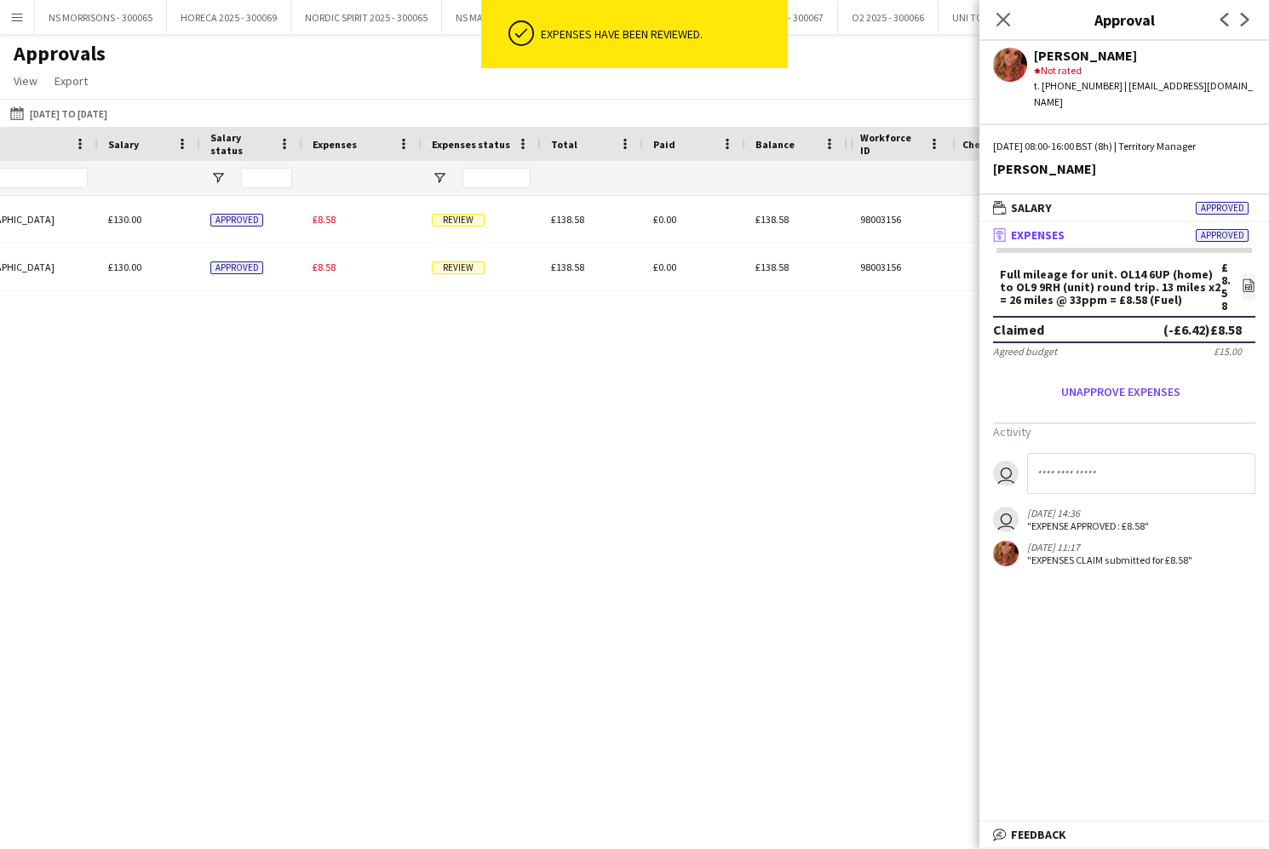
click at [324, 270] on span "£8.58" at bounding box center [323, 267] width 23 height 13
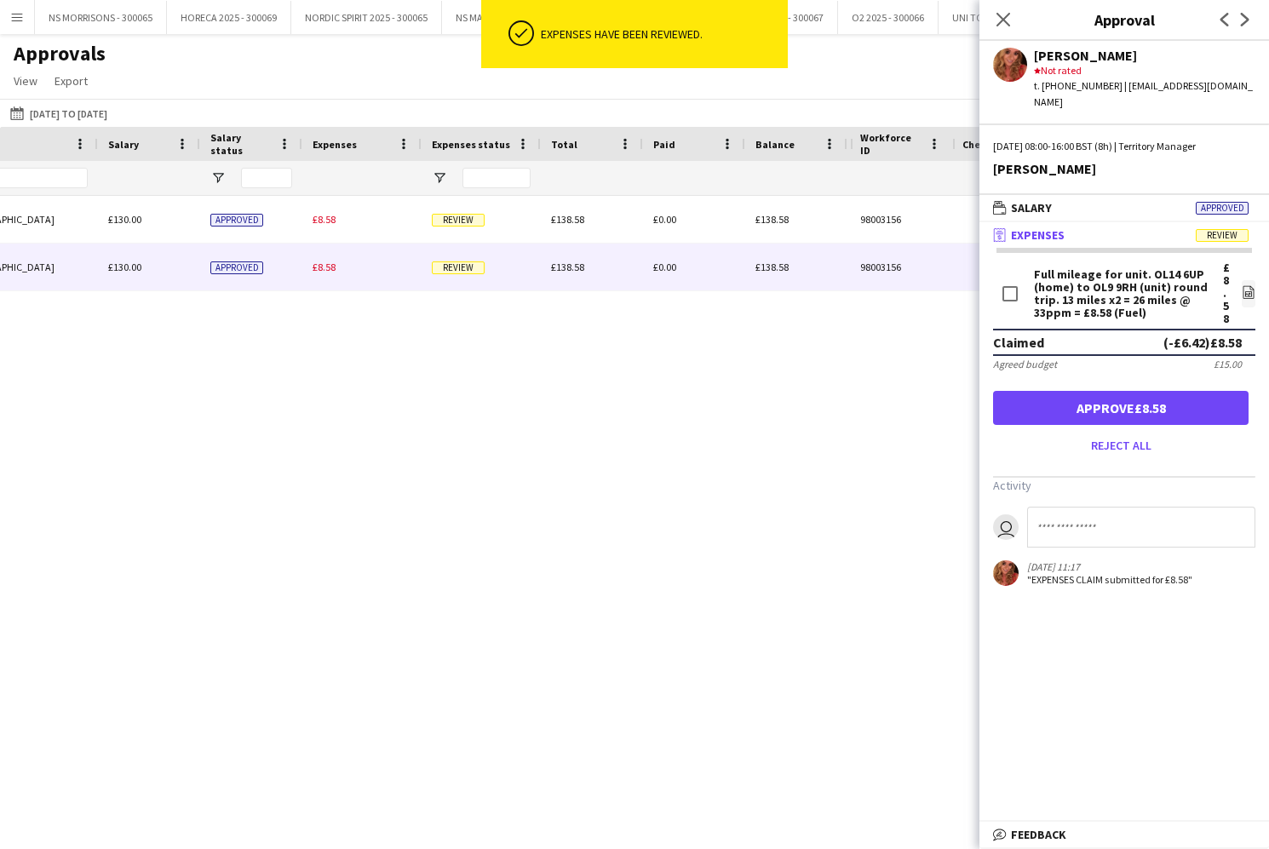
click at [1178, 395] on button "Approve £8.58" at bounding box center [1120, 408] width 255 height 34
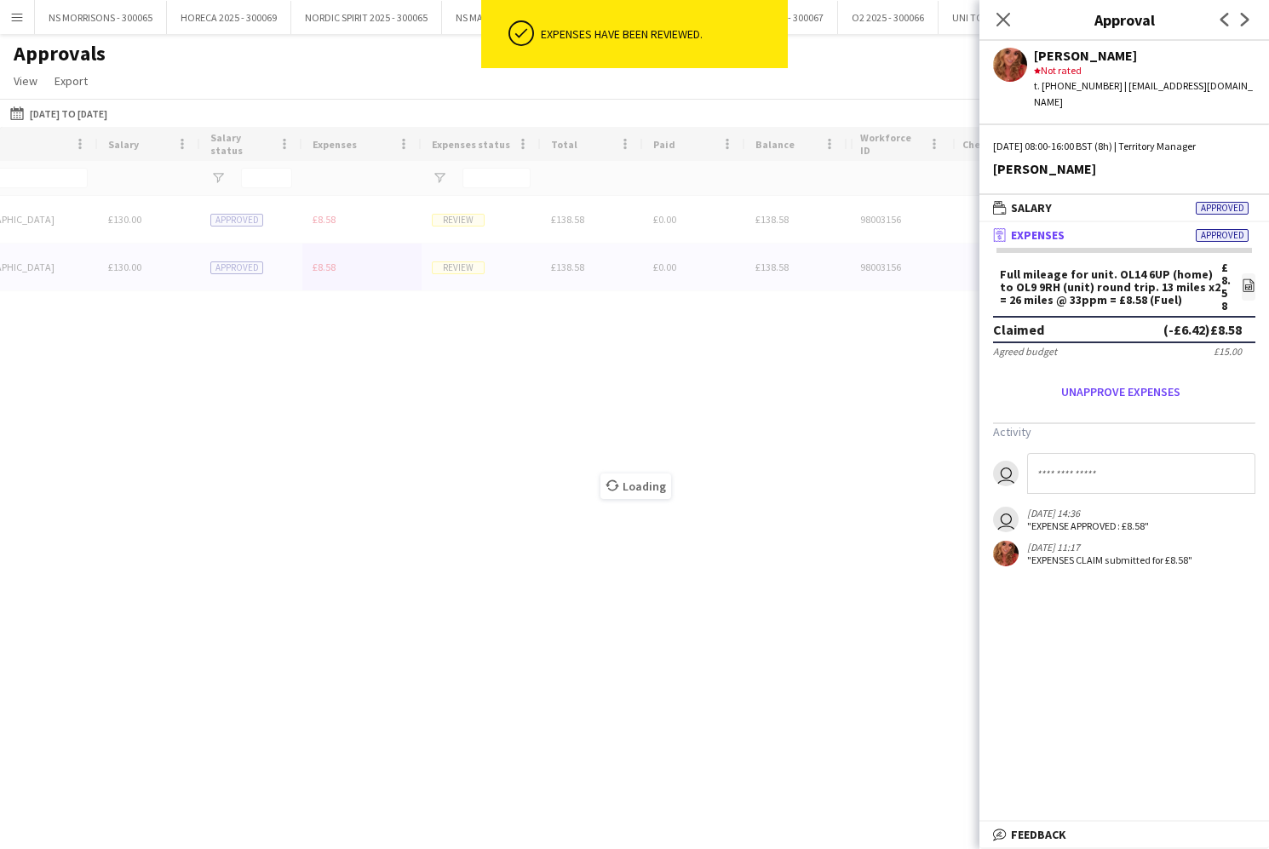
click at [335, 212] on div "Loading" at bounding box center [634, 473] width 1269 height 692
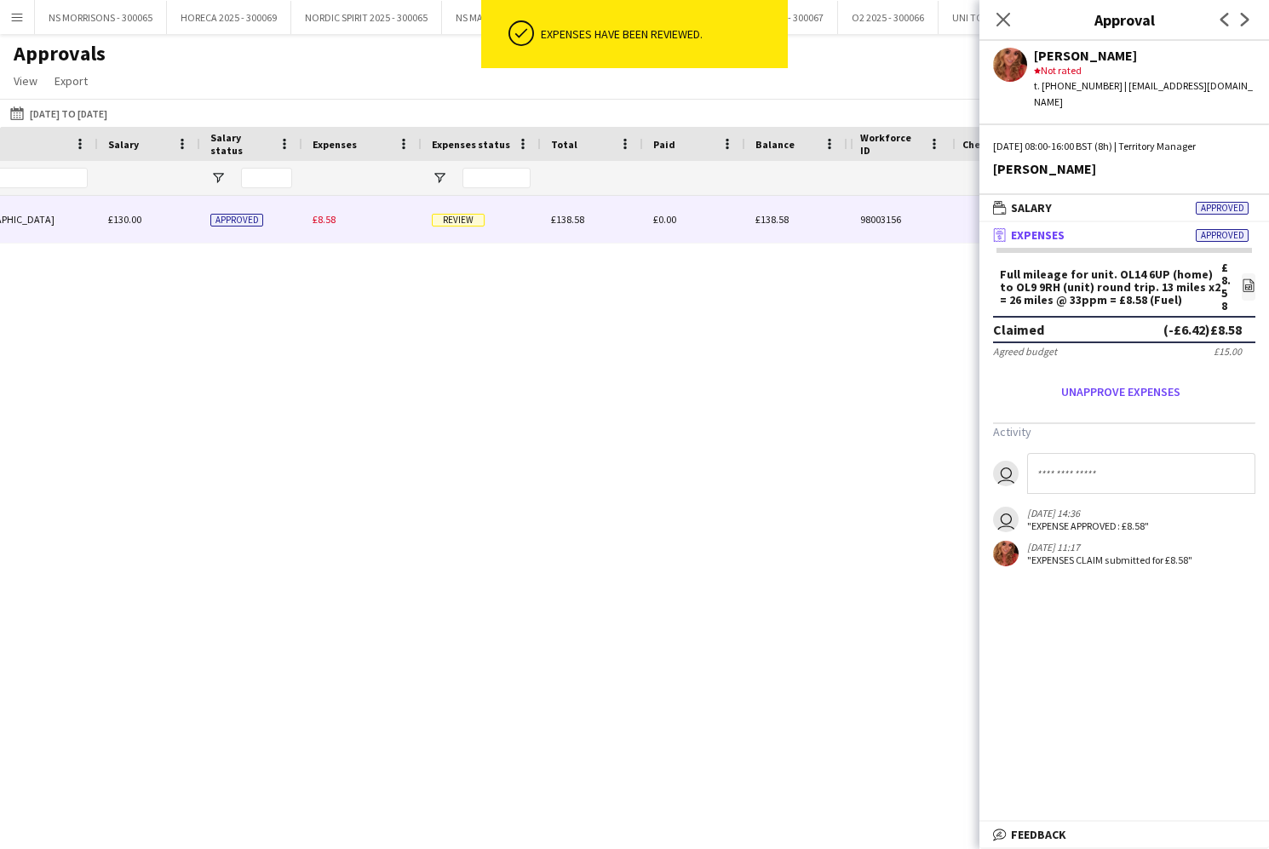
drag, startPoint x: 331, startPoint y: 214, endPoint x: 699, endPoint y: 262, distance: 371.0
click at [331, 214] on span "£8.58" at bounding box center [323, 219] width 23 height 13
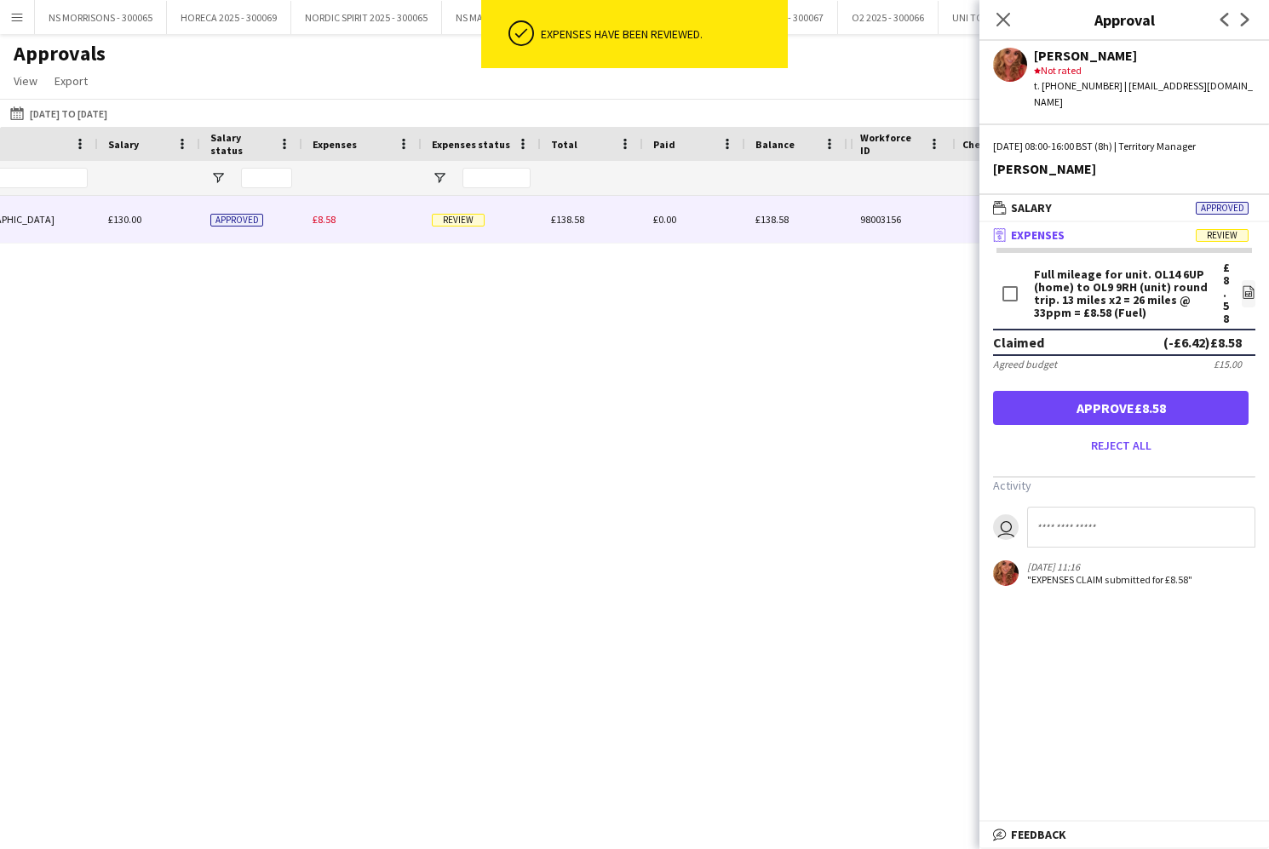
click at [1150, 391] on button "Approve £8.58" at bounding box center [1120, 408] width 255 height 34
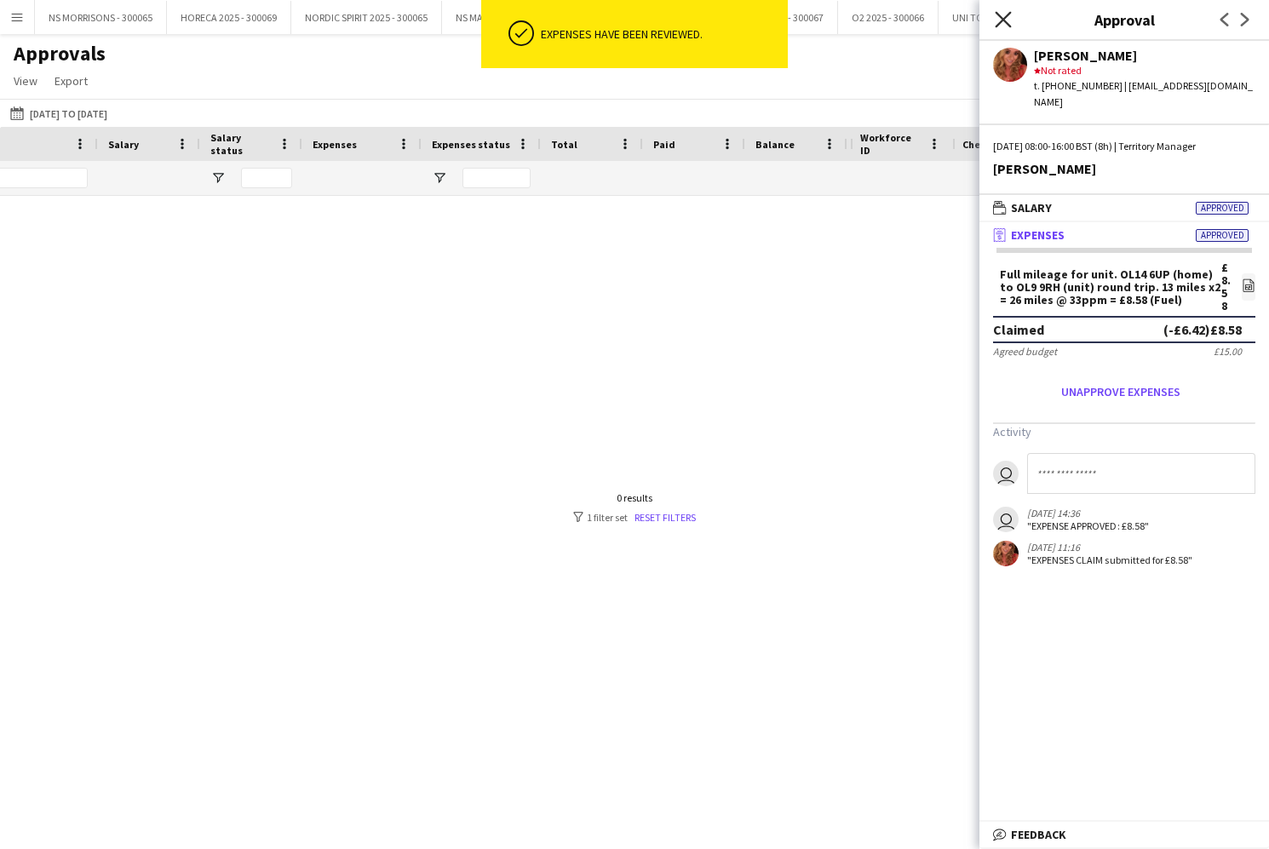
click at [1008, 22] on icon "Close pop-in" at bounding box center [1002, 19] width 16 height 16
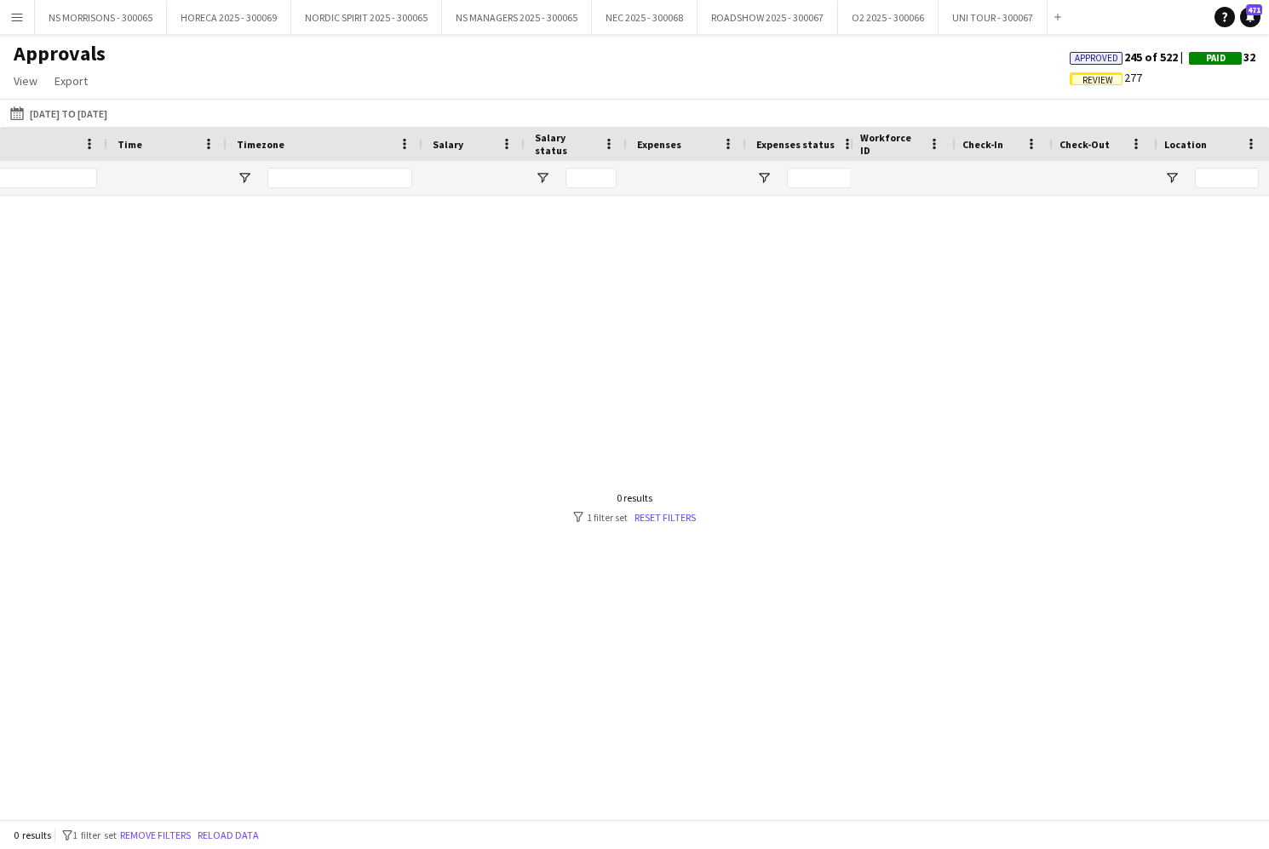
scroll to position [0, 66]
type input "*"
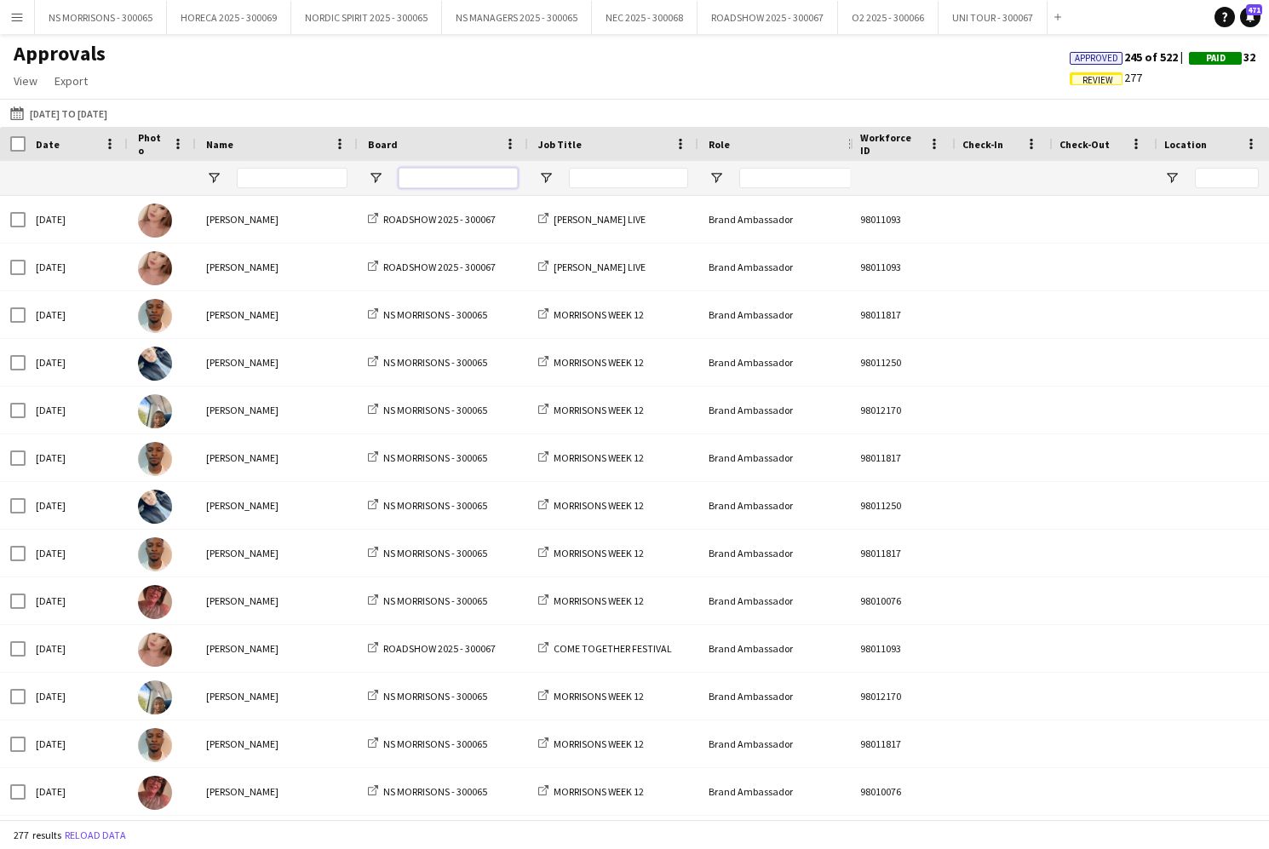
click at [424, 174] on input "Board Filter Input" at bounding box center [457, 178] width 119 height 20
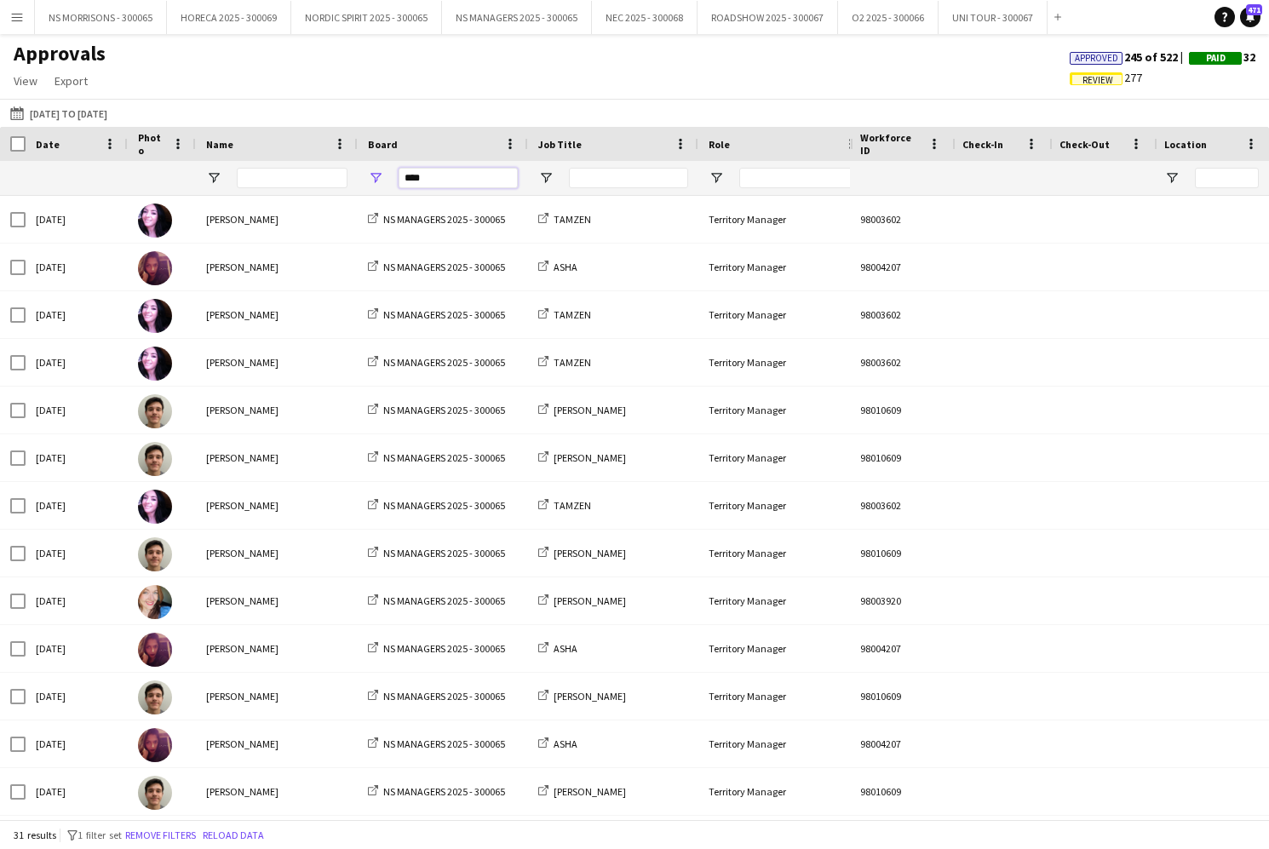
type input "****"
click at [253, 180] on input "Name Filter Input" at bounding box center [292, 178] width 111 height 20
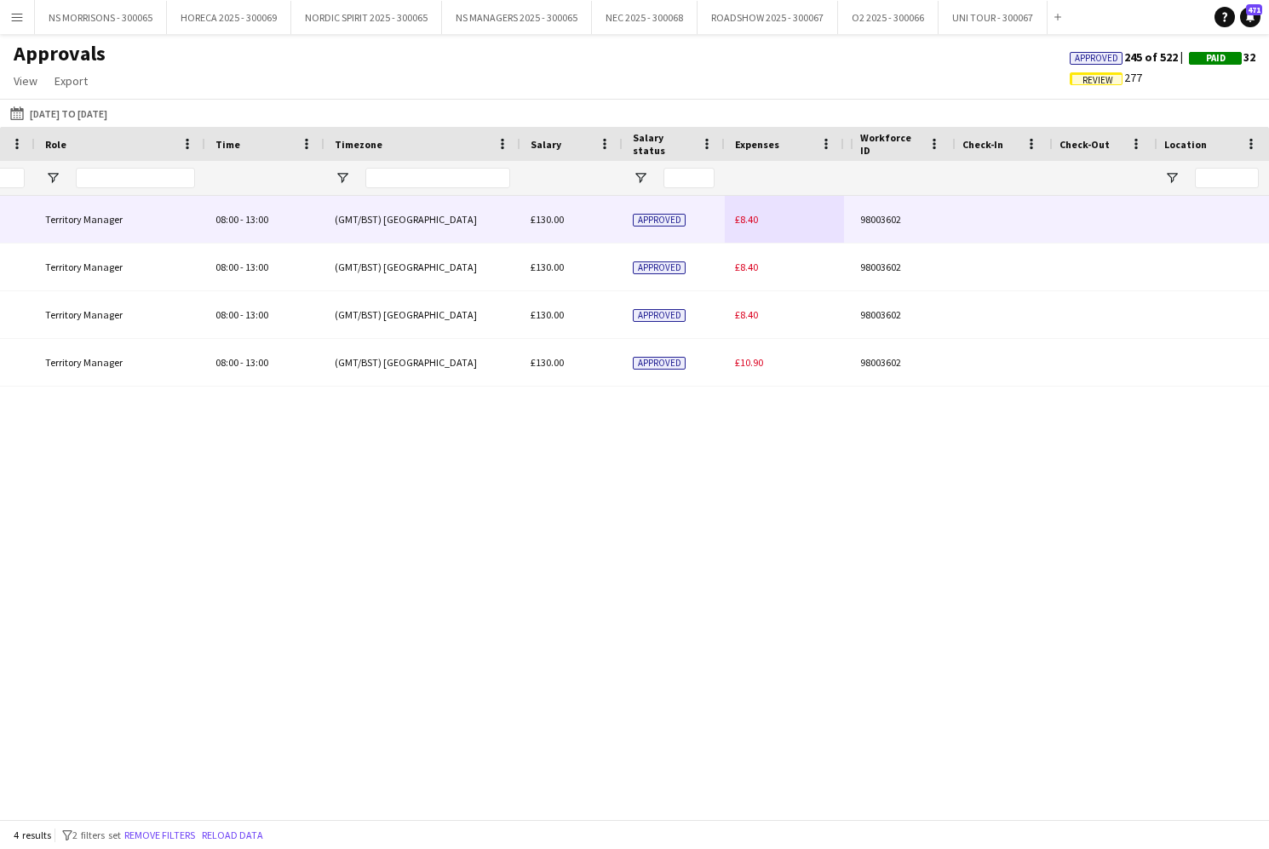
type input "****"
click at [761, 221] on div "£8.40" at bounding box center [784, 219] width 119 height 47
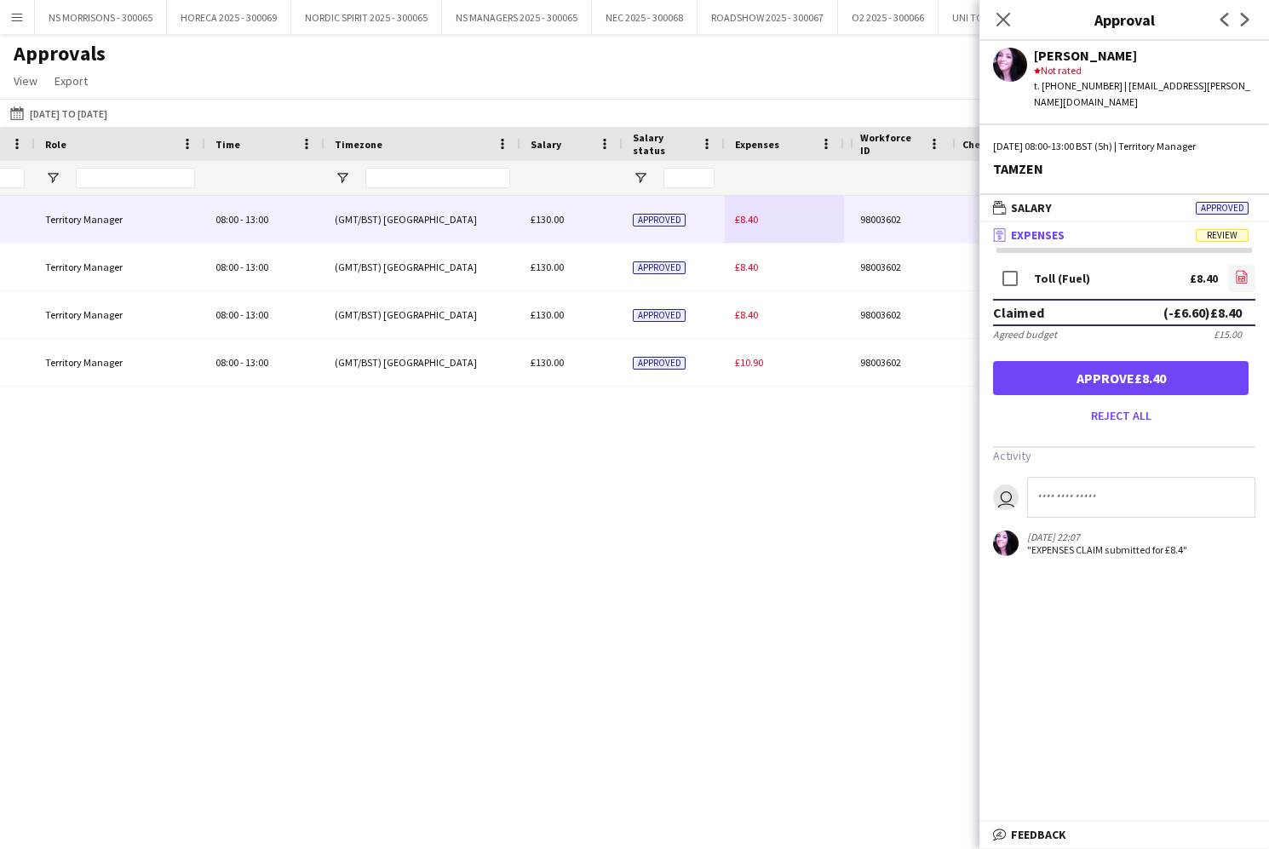
click at [1240, 270] on icon "file-image" at bounding box center [1242, 277] width 14 height 14
drag, startPoint x: 1053, startPoint y: 360, endPoint x: 975, endPoint y: 338, distance: 81.4
click at [1053, 361] on button "Approve £8.40" at bounding box center [1120, 378] width 255 height 34
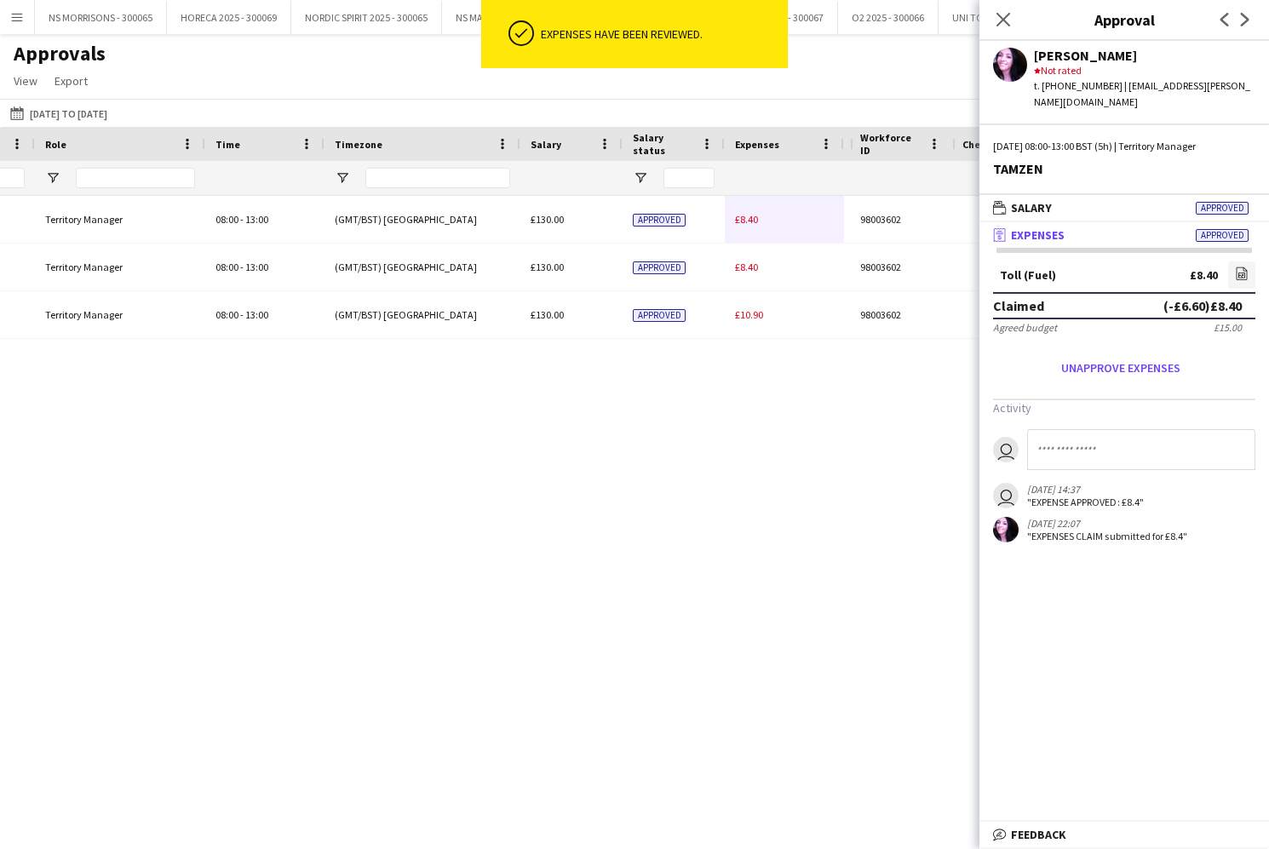
click at [757, 223] on span "£8.40" at bounding box center [746, 219] width 23 height 13
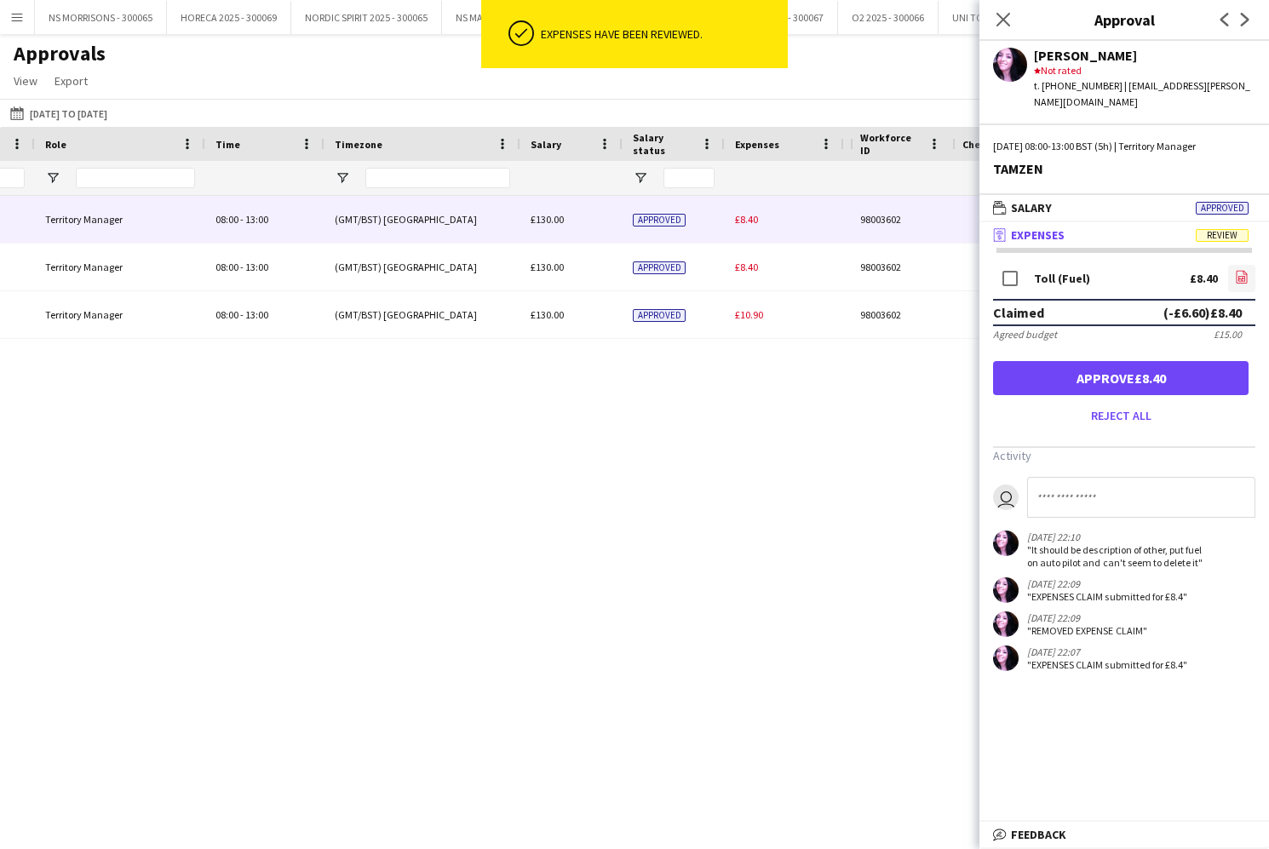
click at [1239, 276] on icon at bounding box center [1241, 278] width 7 height 5
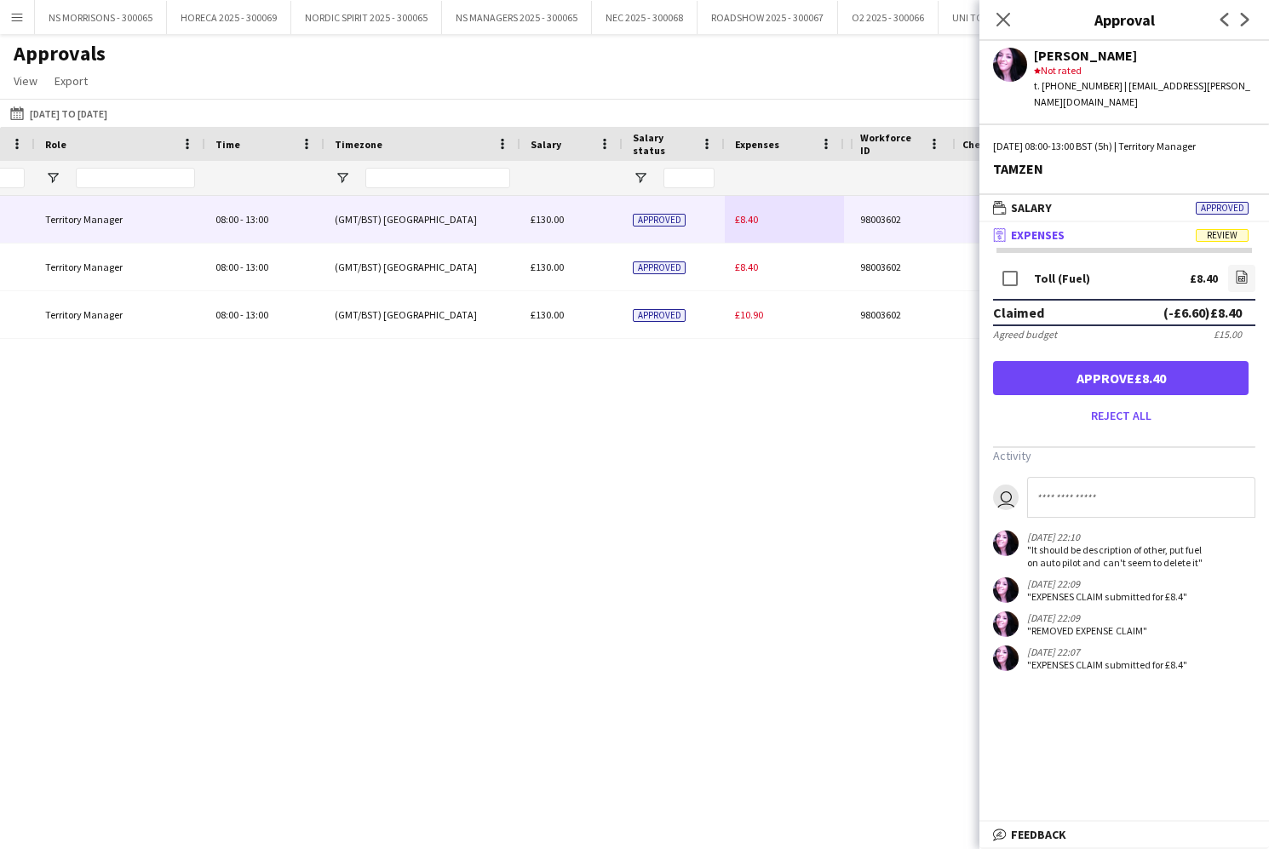
click at [1012, 361] on button "Approve £8.40" at bounding box center [1120, 378] width 255 height 34
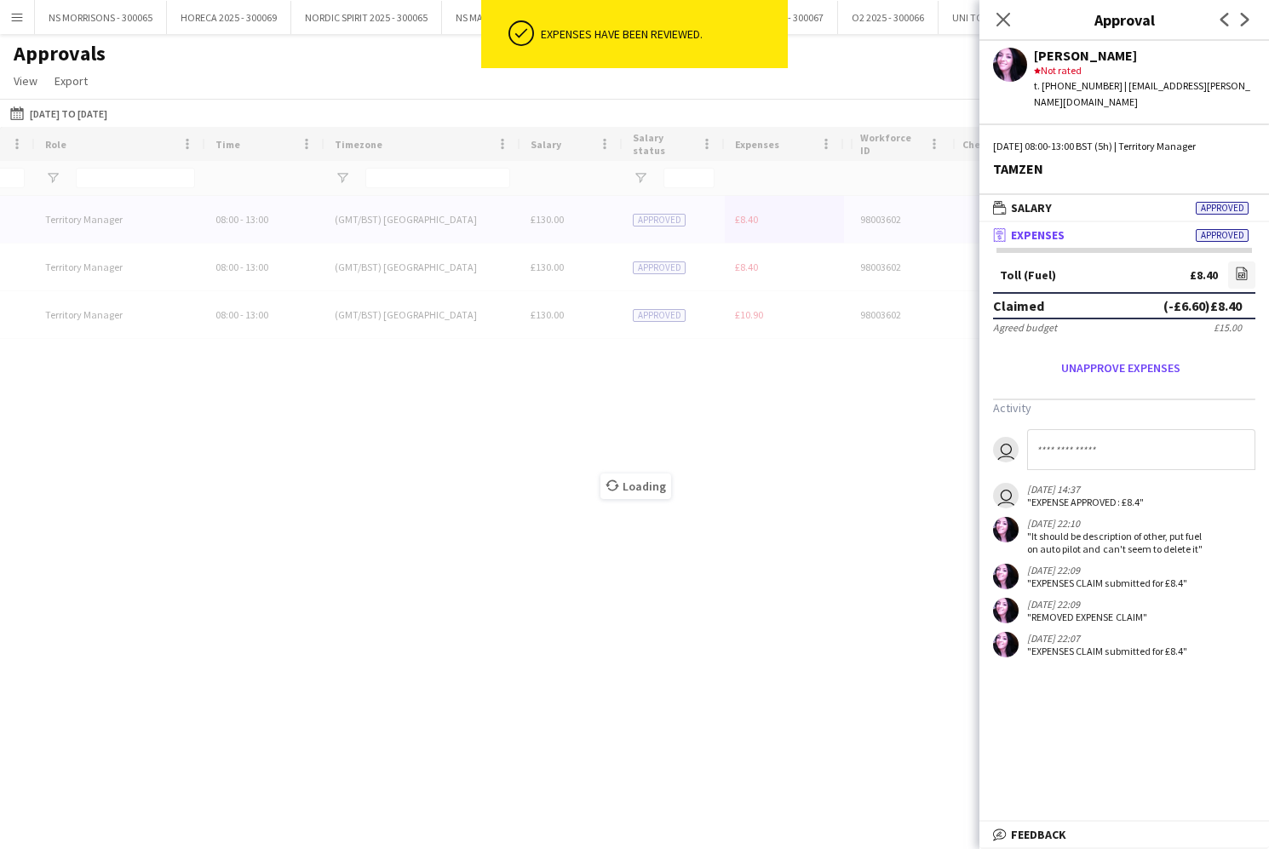
click at [742, 215] on div "Loading" at bounding box center [634, 473] width 1269 height 692
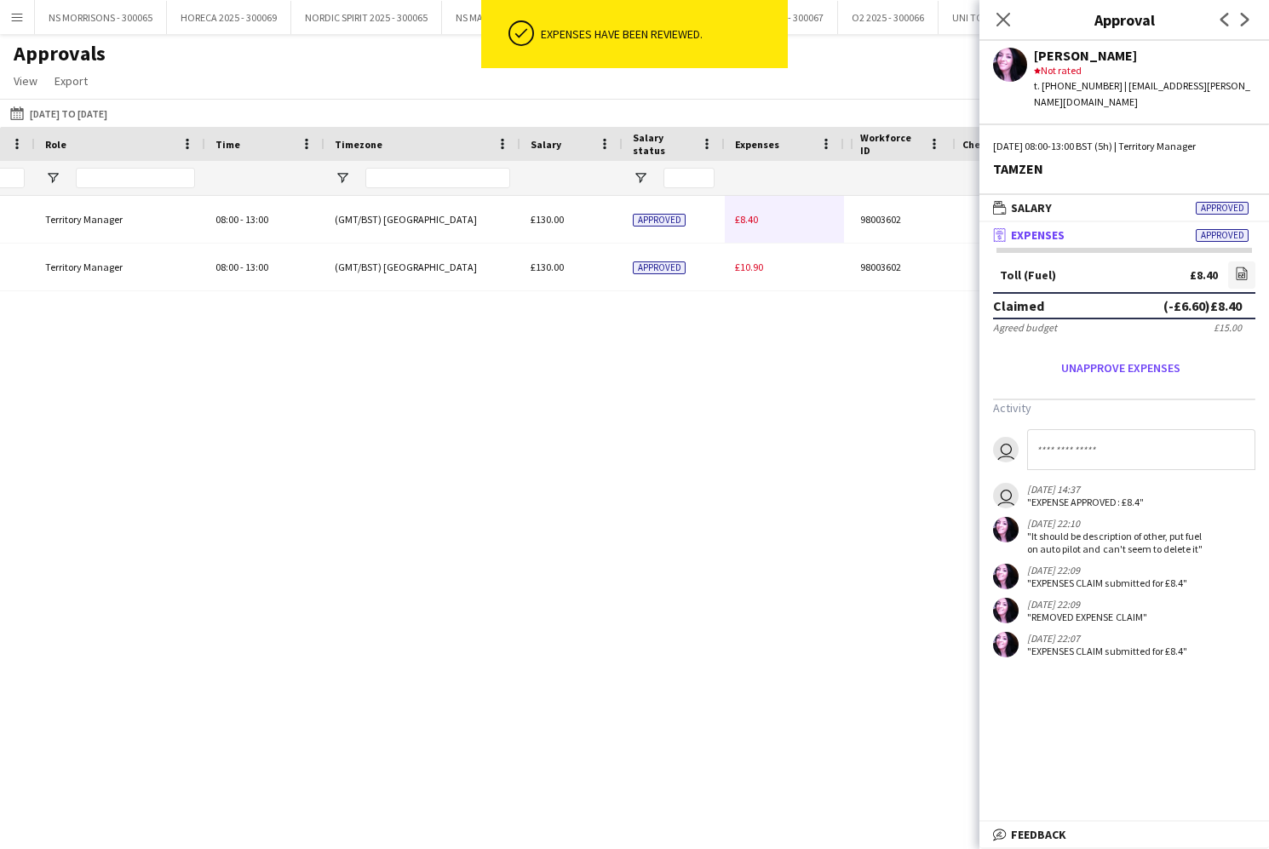
click at [742, 215] on span "£8.40" at bounding box center [746, 219] width 23 height 13
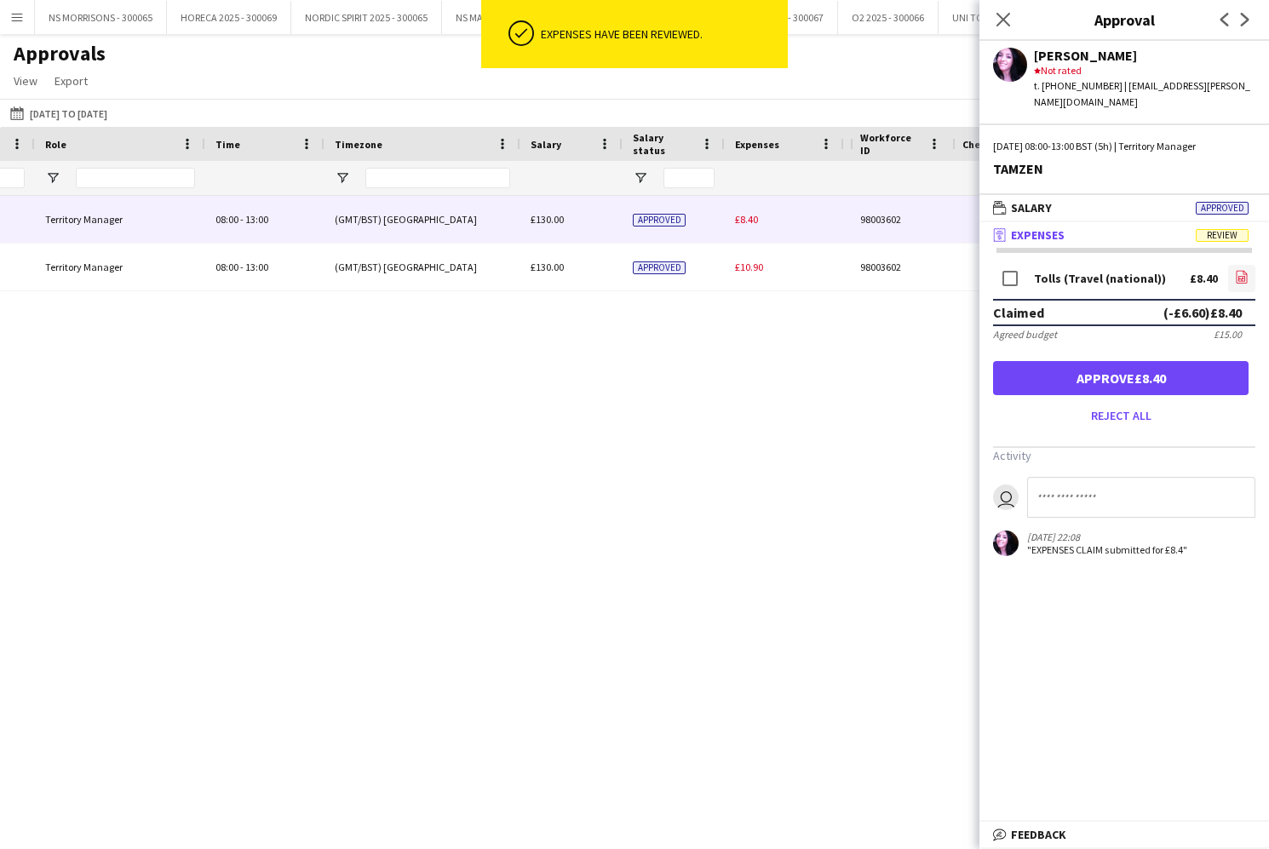
click at [1246, 271] on icon at bounding box center [1241, 277] width 11 height 13
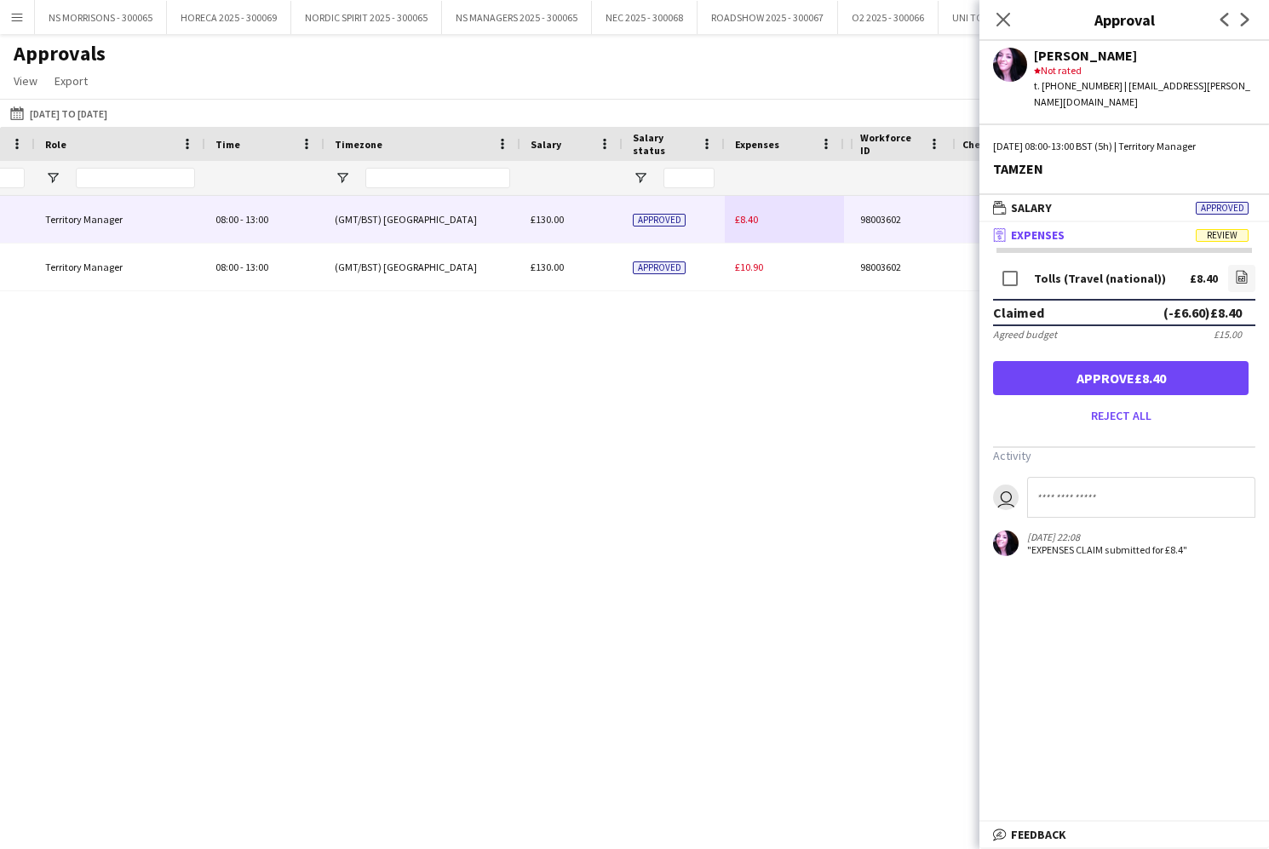
click at [1199, 361] on button "Approve £8.40" at bounding box center [1120, 378] width 255 height 34
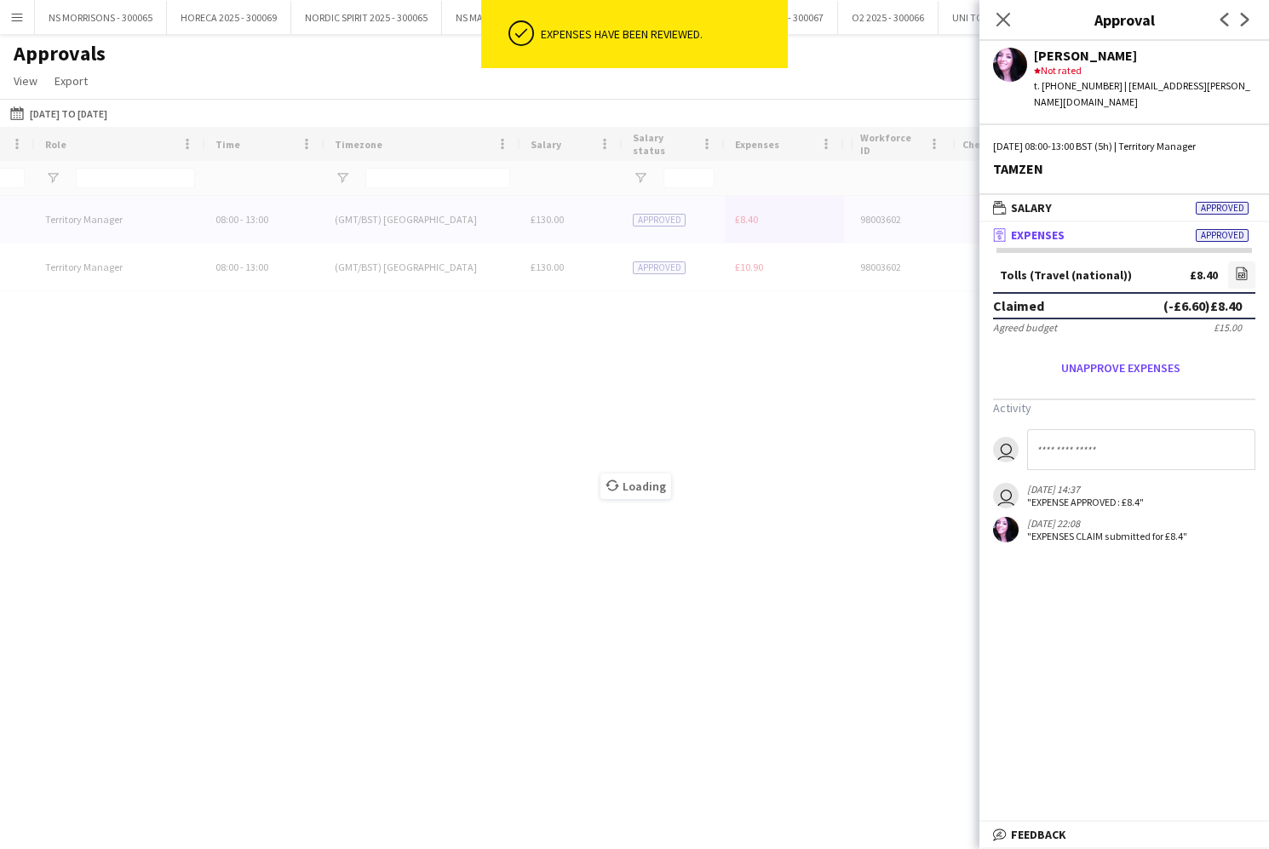
click at [744, 226] on div "Time Timezone Role -" at bounding box center [634, 473] width 1269 height 692
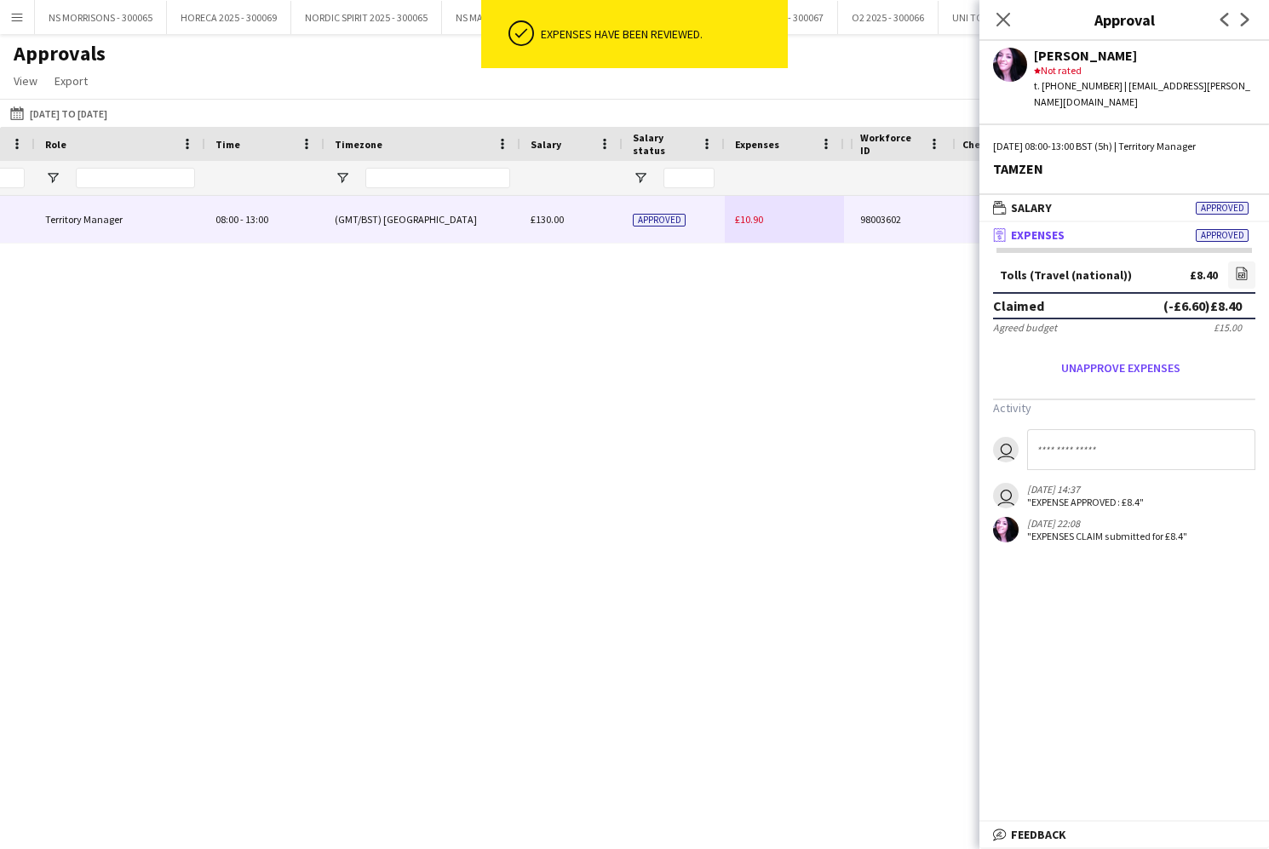
drag, startPoint x: 745, startPoint y: 226, endPoint x: 755, endPoint y: 226, distance: 10.3
click at [745, 226] on div "£10.90" at bounding box center [784, 219] width 119 height 47
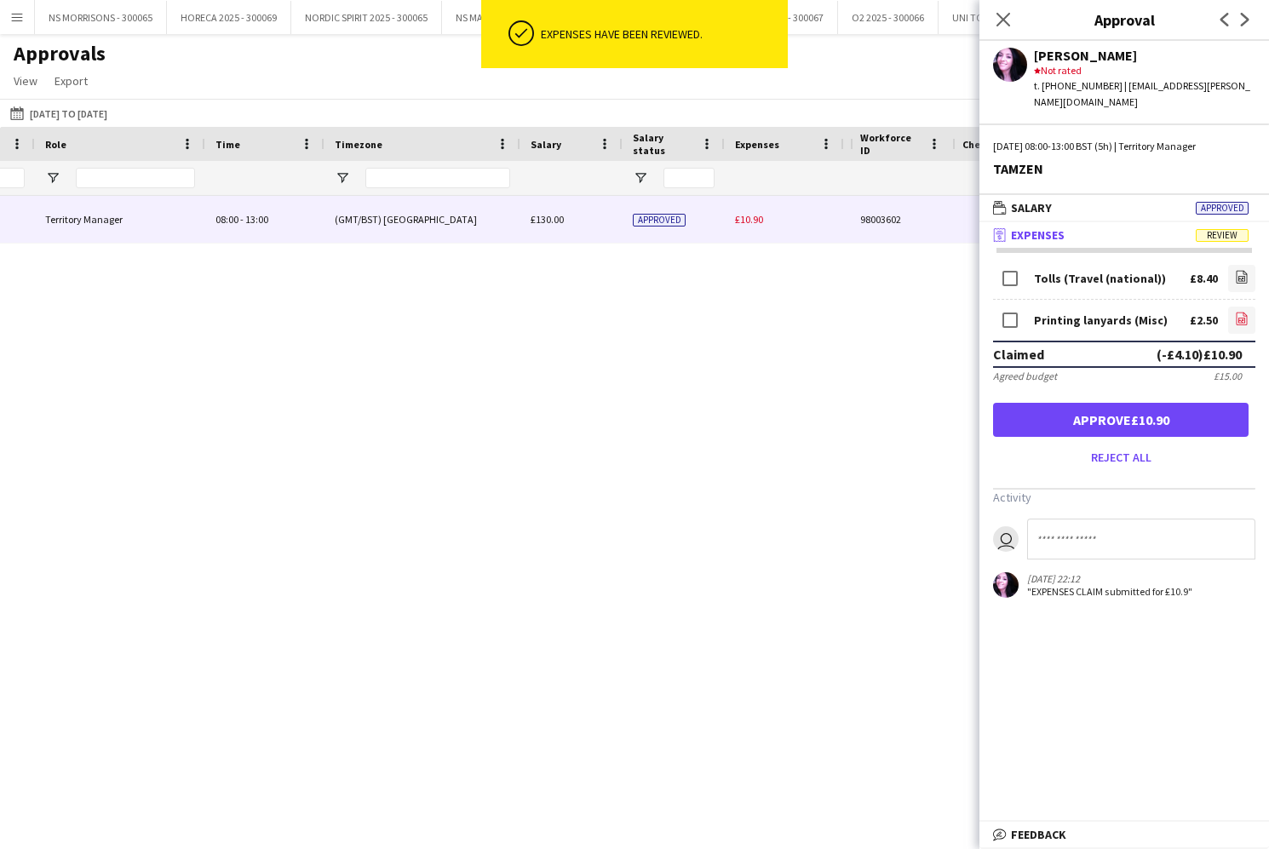
click at [1237, 307] on link "file-image" at bounding box center [1241, 320] width 27 height 27
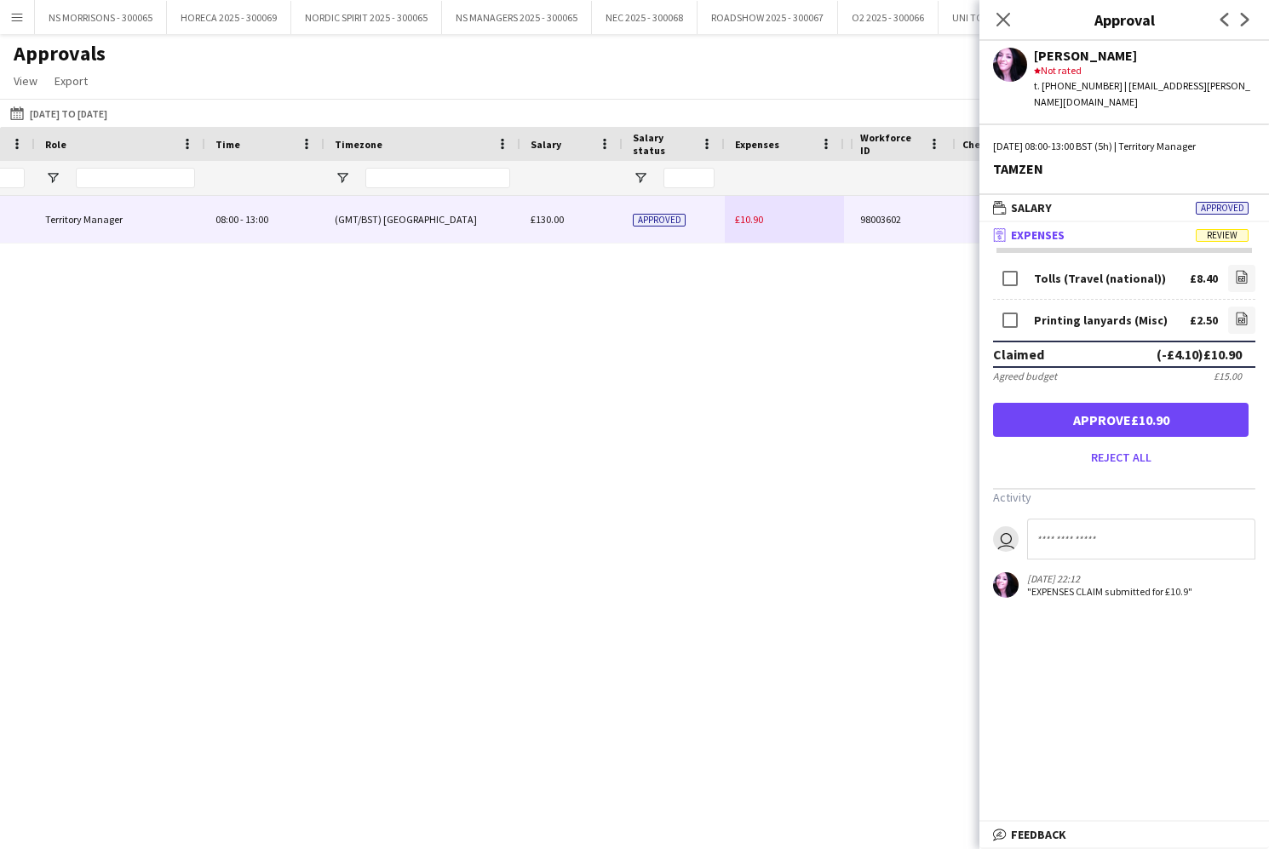
drag, startPoint x: 1038, startPoint y: 401, endPoint x: 1025, endPoint y: 384, distance: 21.3
click at [1038, 403] on button "Approve £10.90" at bounding box center [1120, 420] width 255 height 34
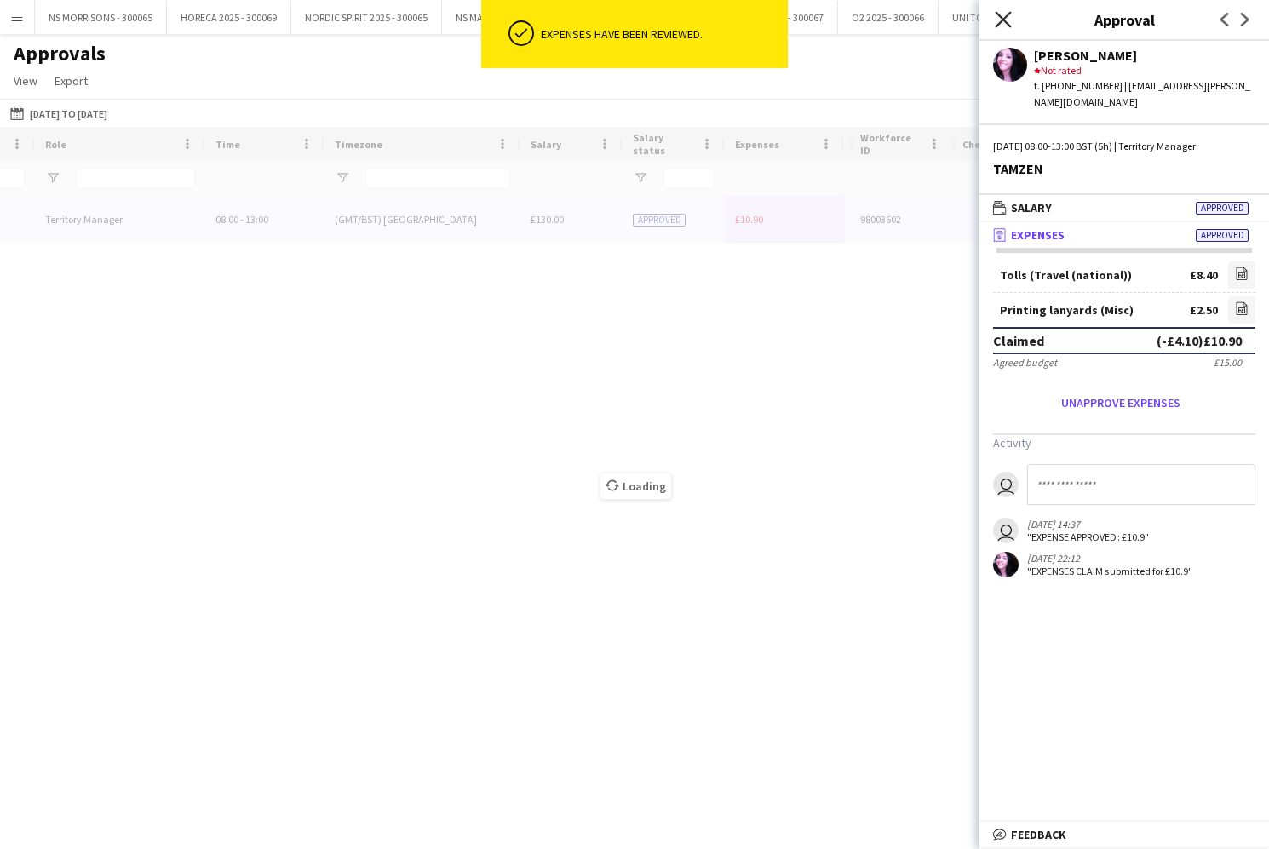
click at [1000, 20] on icon "Close pop-in" at bounding box center [1002, 19] width 16 height 16
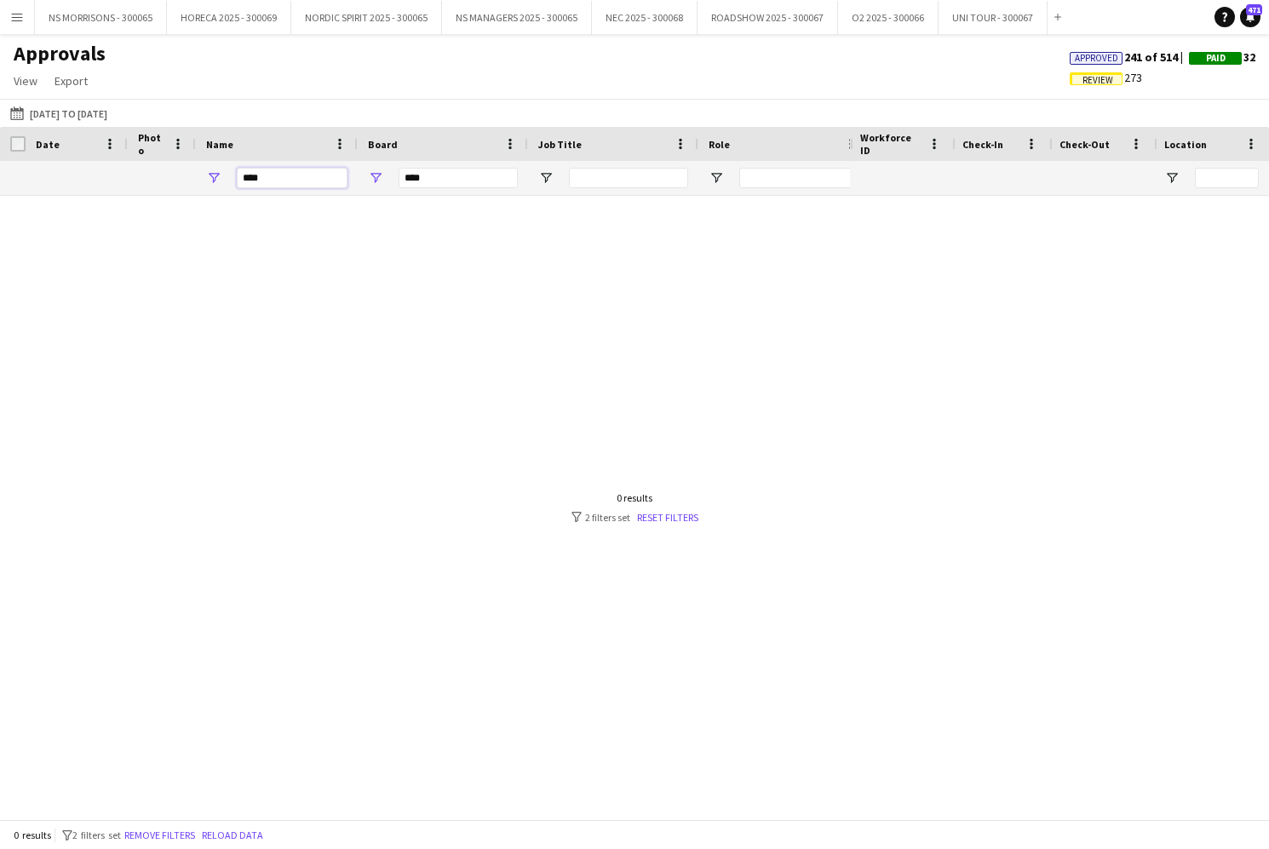
click at [270, 179] on input "****" at bounding box center [292, 178] width 111 height 20
type input "*"
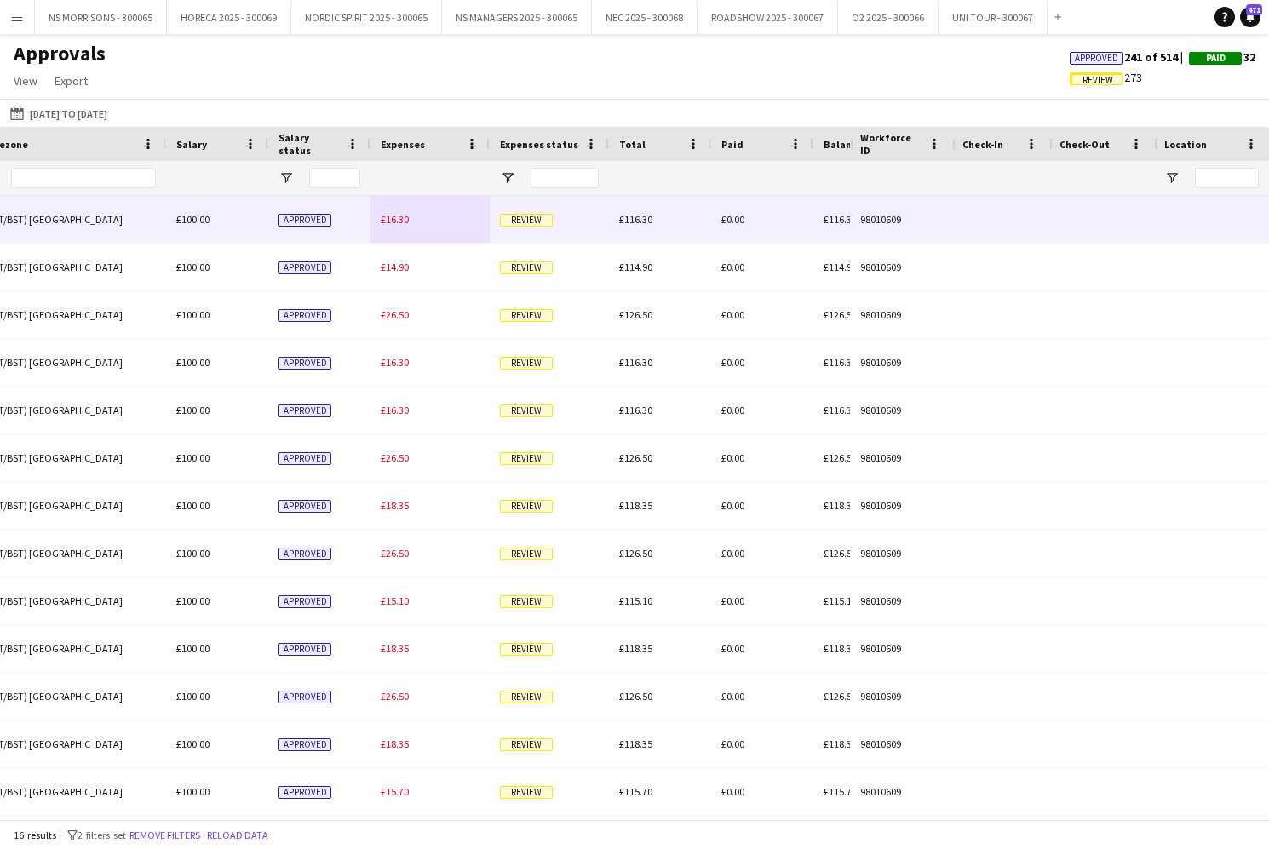
type input "****"
click at [374, 213] on div "£16.30" at bounding box center [429, 219] width 119 height 47
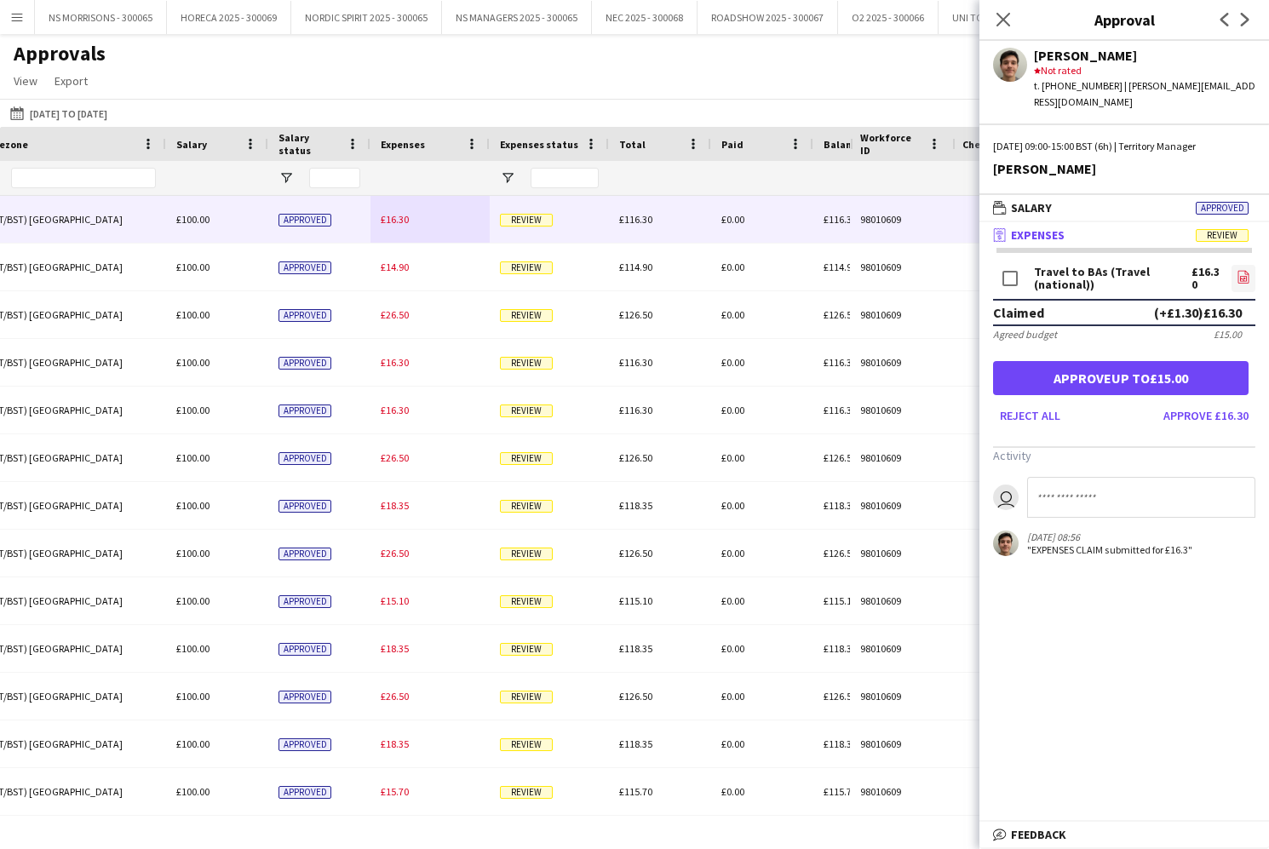
click at [1243, 270] on icon "file-image" at bounding box center [1243, 277] width 14 height 14
click at [1197, 402] on button "Approve £16.30" at bounding box center [1205, 415] width 99 height 27
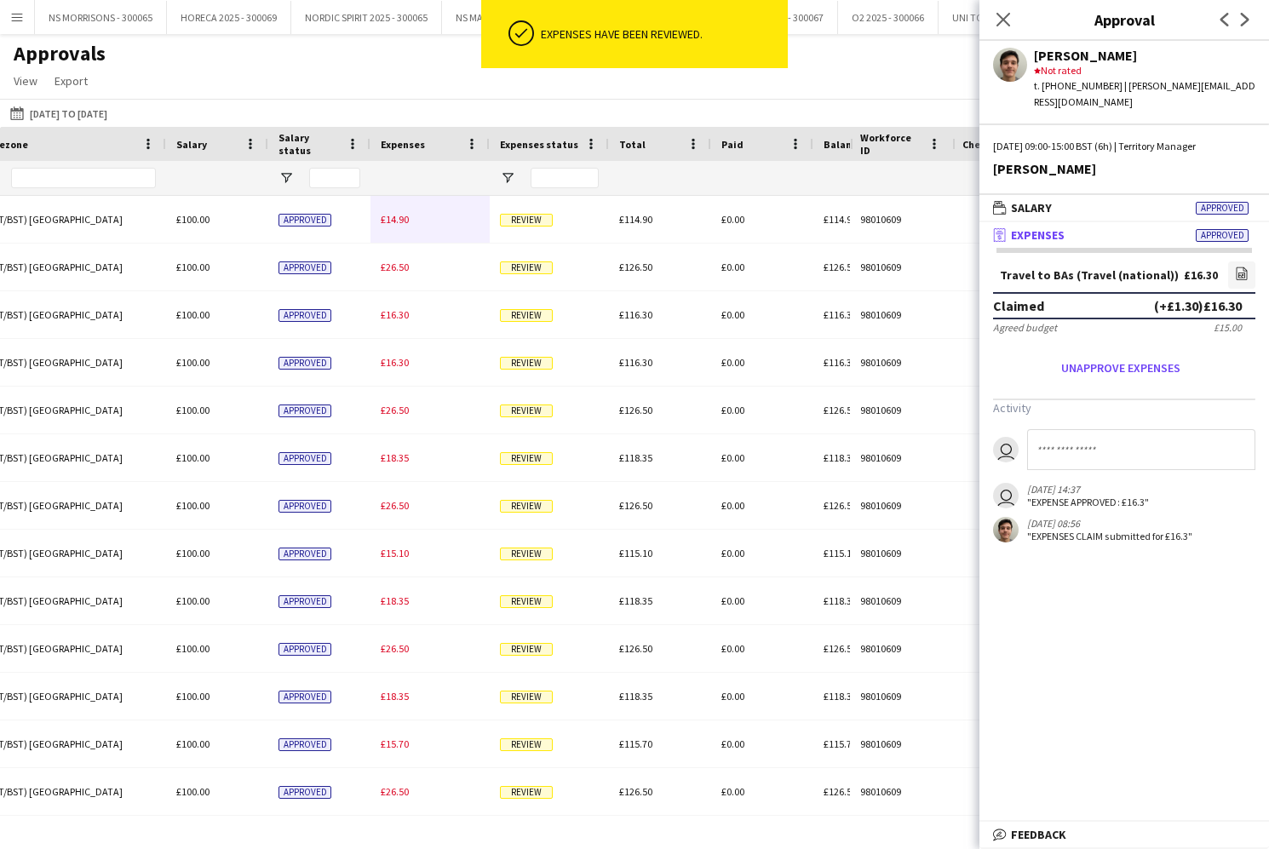
click at [393, 215] on span "£14.90" at bounding box center [395, 219] width 28 height 13
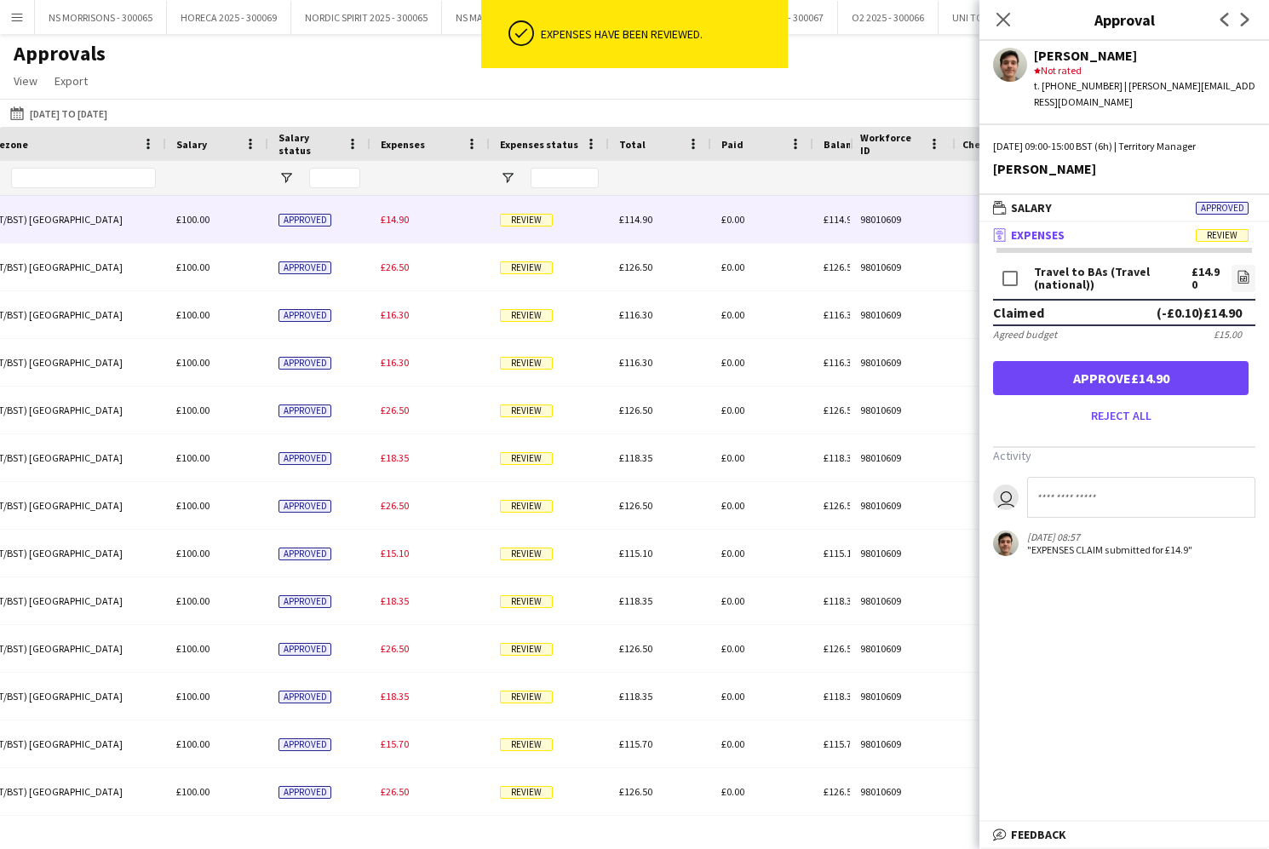
click at [1136, 364] on button "Approve £14.90" at bounding box center [1120, 378] width 255 height 34
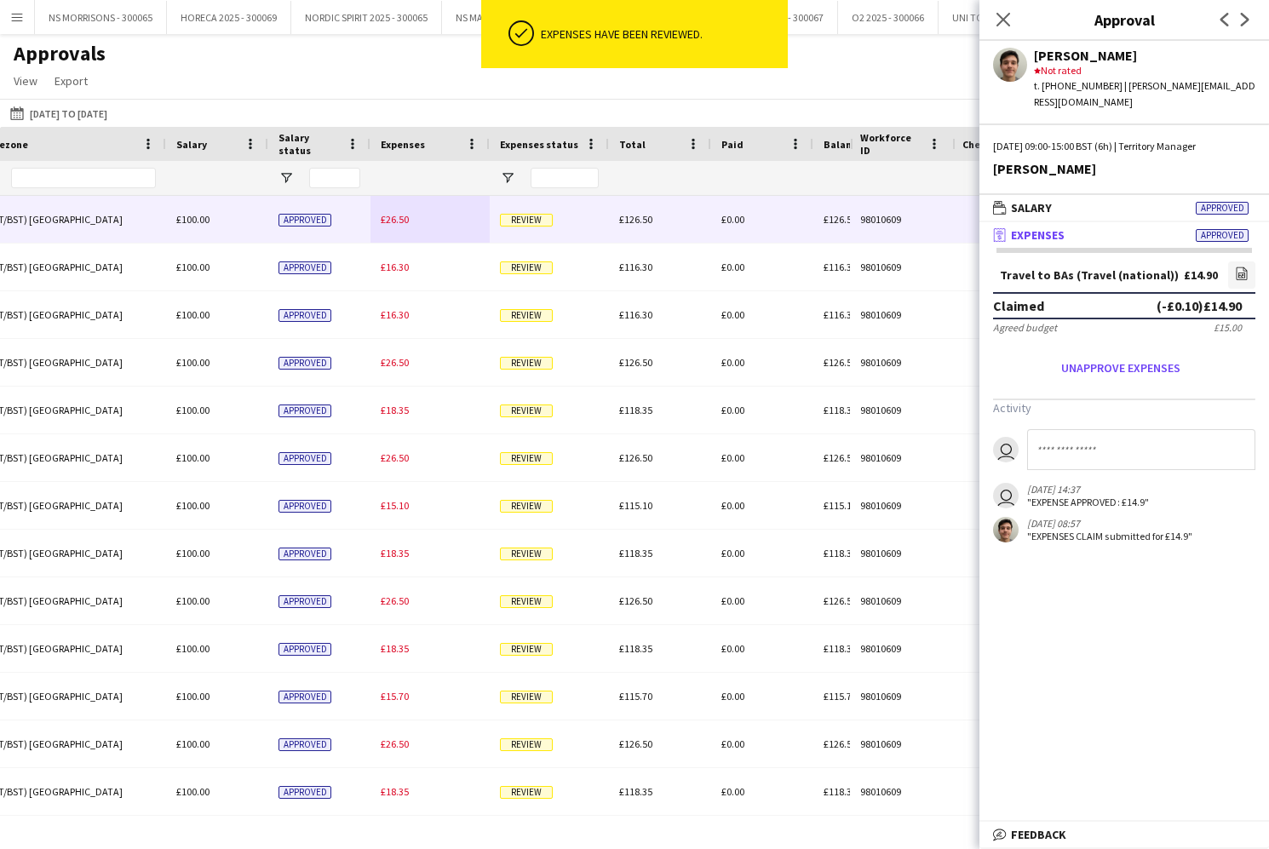
click at [390, 226] on div "£26.50" at bounding box center [429, 219] width 119 height 47
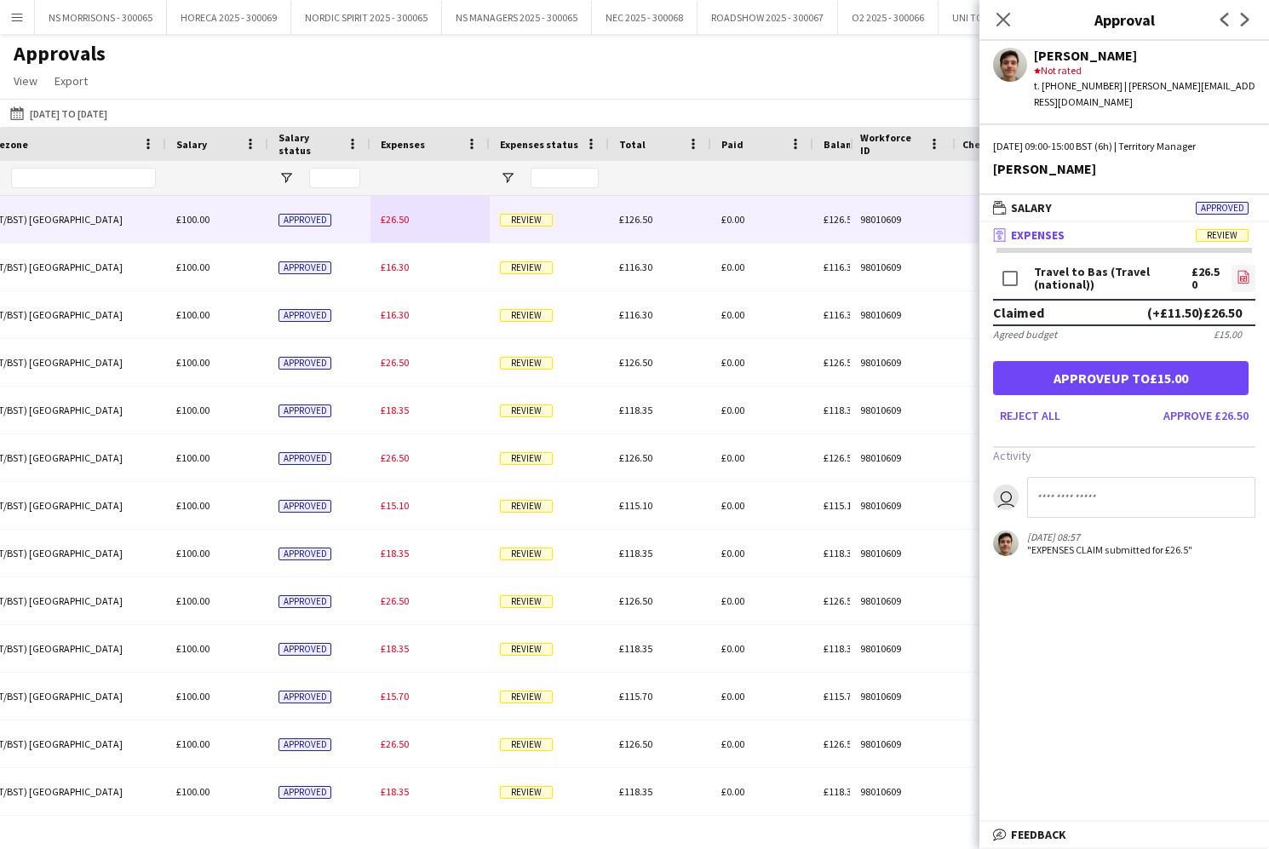
click at [1239, 270] on app-icon "file-image" at bounding box center [1243, 278] width 14 height 17
drag, startPoint x: 1171, startPoint y: 399, endPoint x: 1066, endPoint y: 391, distance: 105.1
click at [1170, 402] on button "Approve £26.50" at bounding box center [1205, 415] width 99 height 27
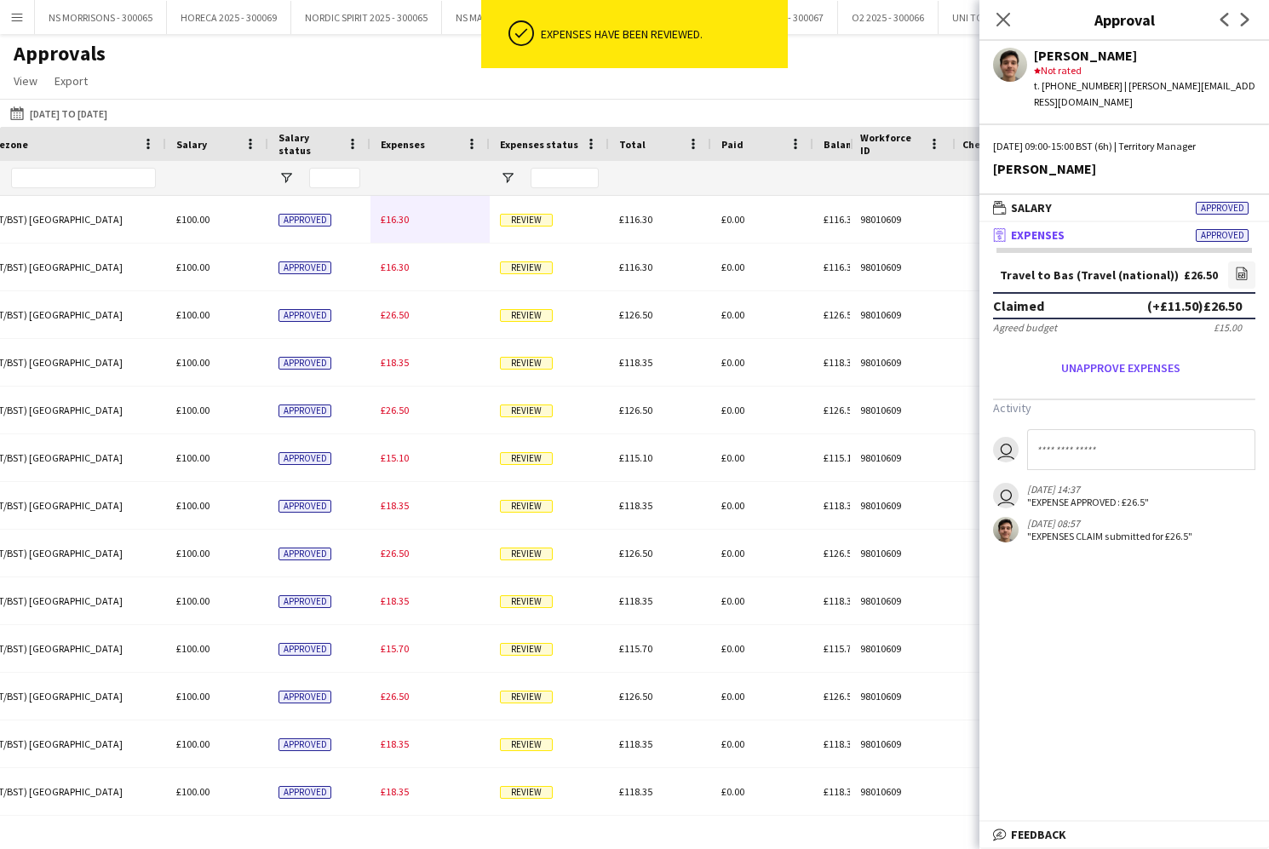
click at [399, 229] on div "£16.30" at bounding box center [429, 219] width 119 height 47
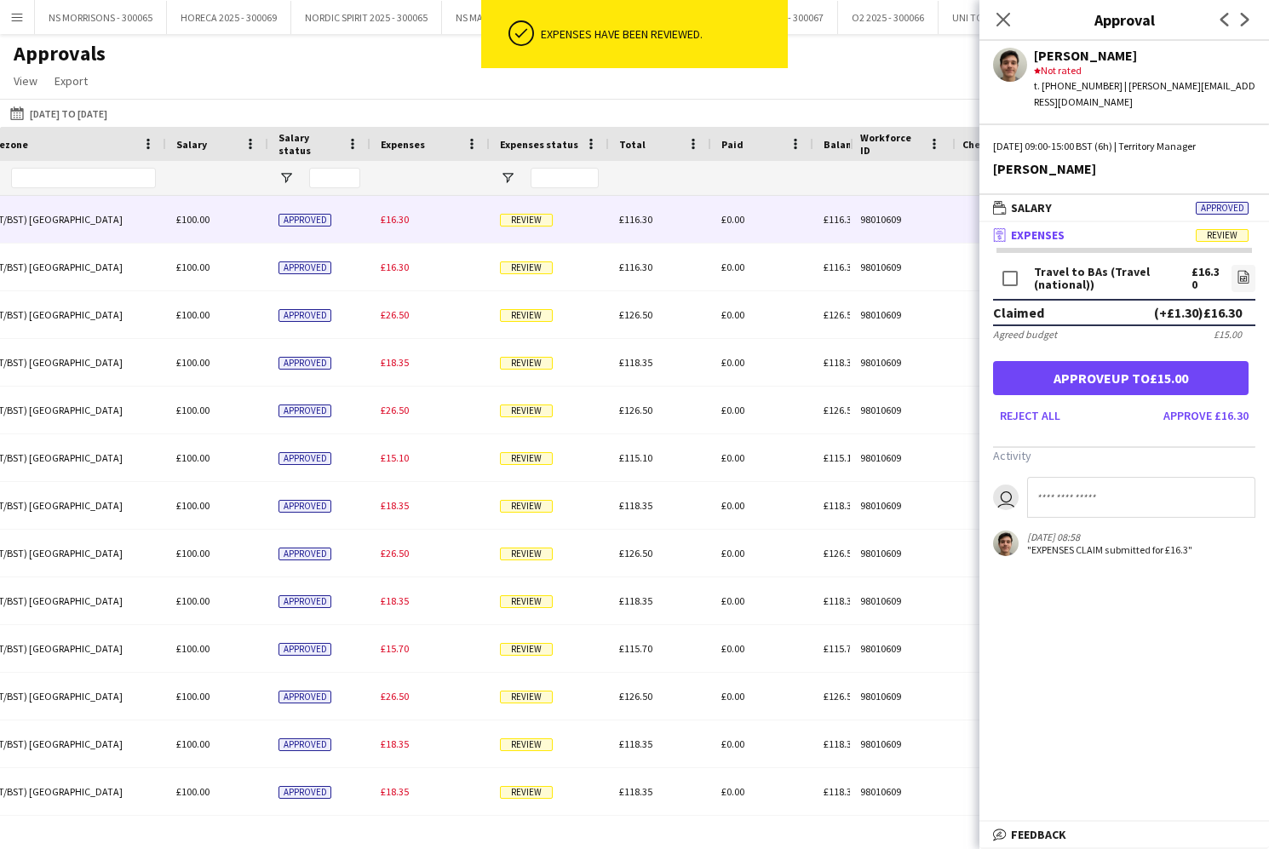
click at [1190, 402] on button "Approve £16.30" at bounding box center [1205, 415] width 99 height 27
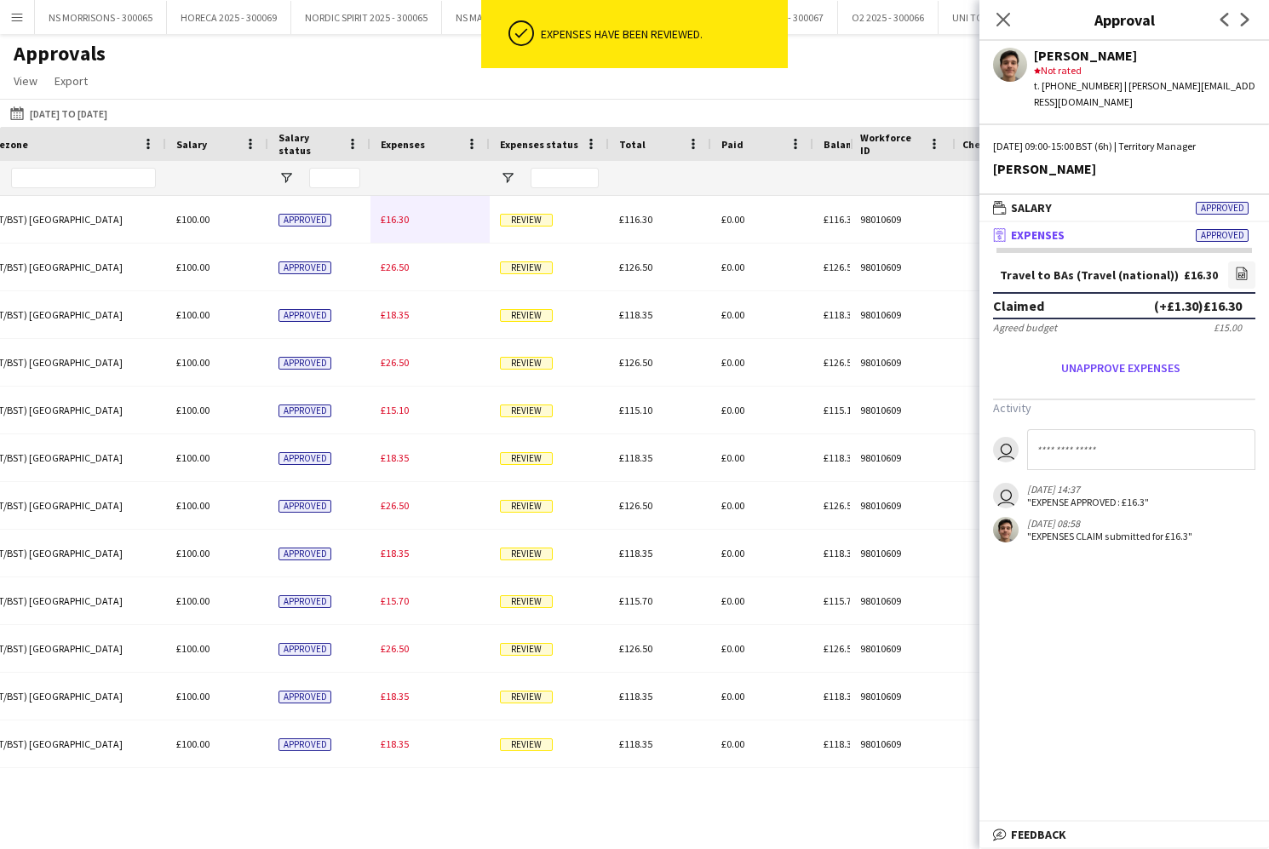
click at [405, 217] on span "£16.30" at bounding box center [395, 219] width 28 height 13
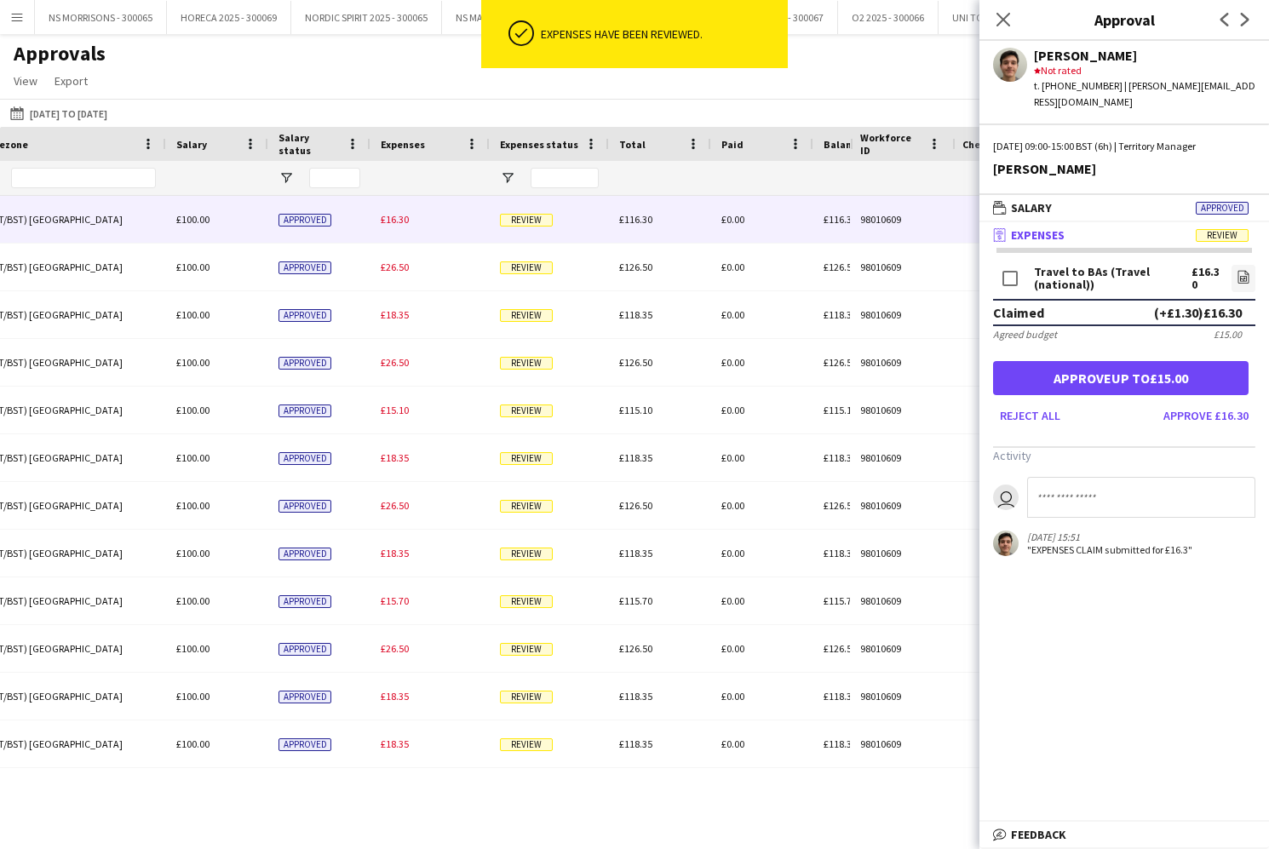
drag, startPoint x: 1244, startPoint y: 402, endPoint x: 1139, endPoint y: 396, distance: 104.9
click at [1243, 402] on button "Approve £16.30" at bounding box center [1205, 415] width 99 height 27
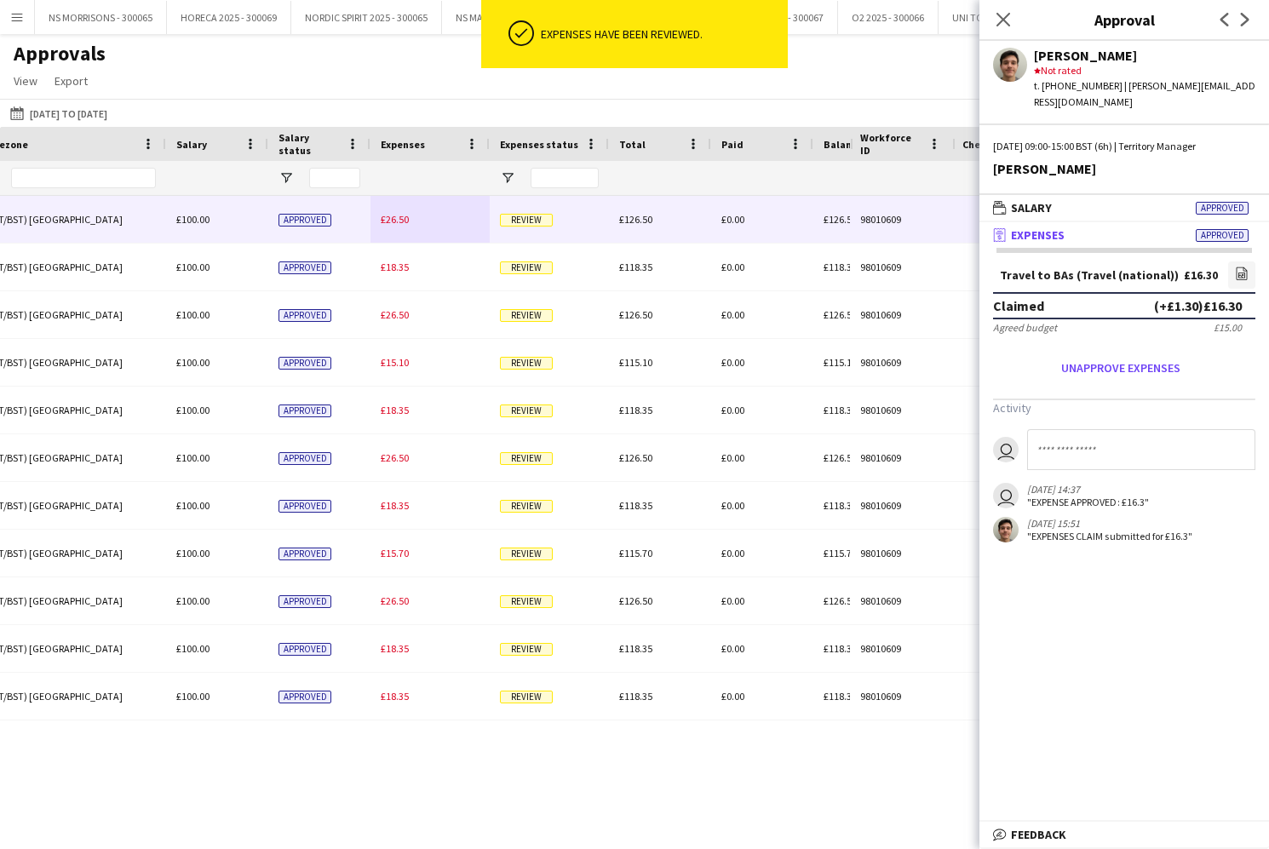
click at [390, 229] on div "£26.50" at bounding box center [429, 219] width 119 height 47
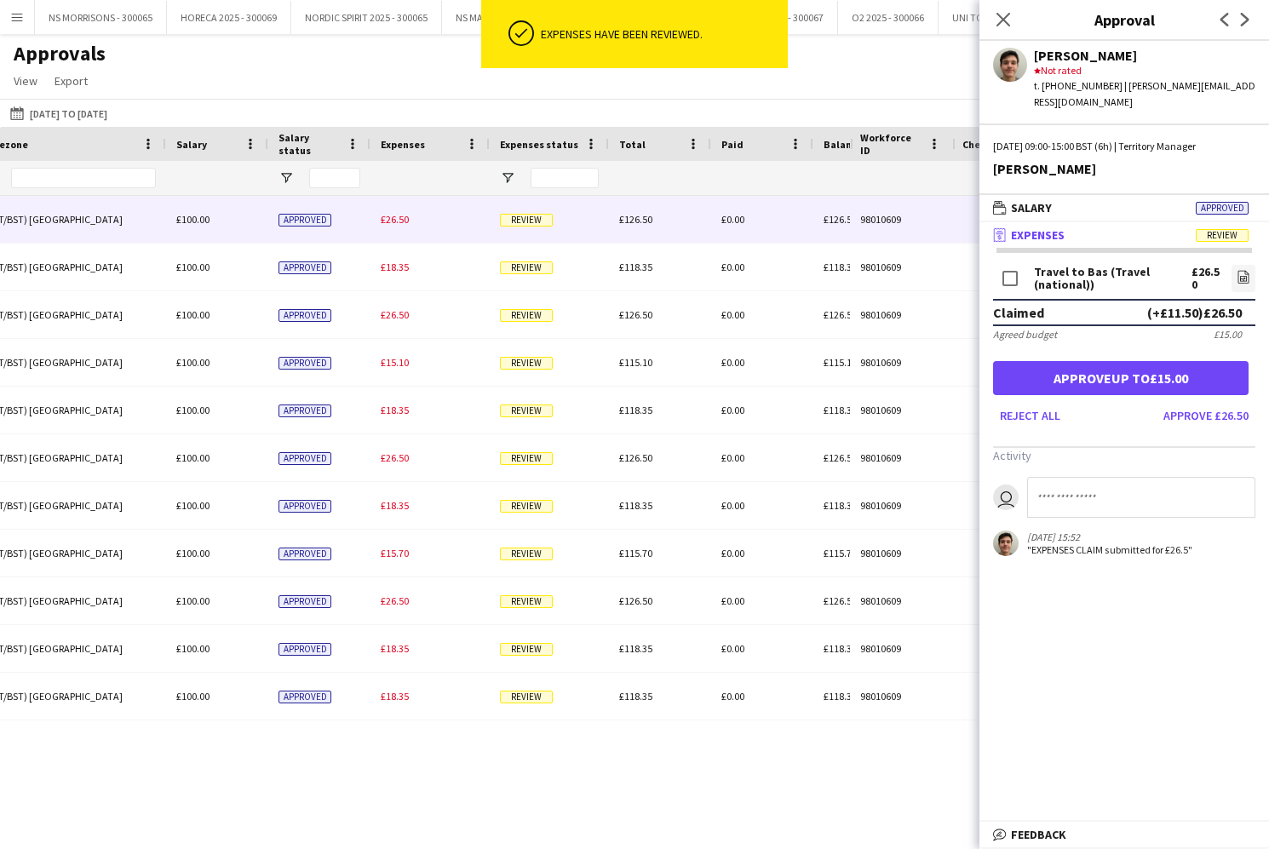
click at [1192, 407] on button "Approve £26.50" at bounding box center [1205, 415] width 99 height 27
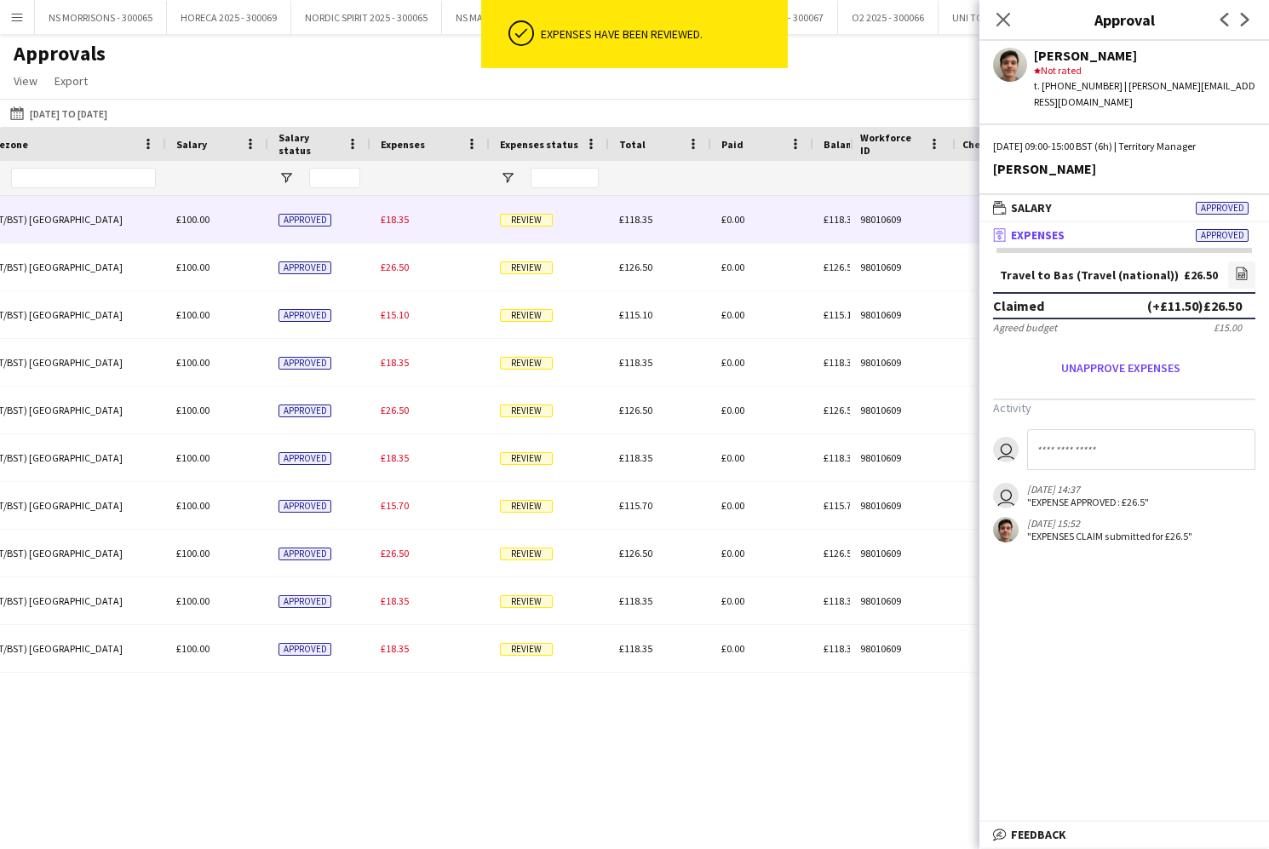
click at [402, 222] on span "£18.35" at bounding box center [395, 219] width 28 height 13
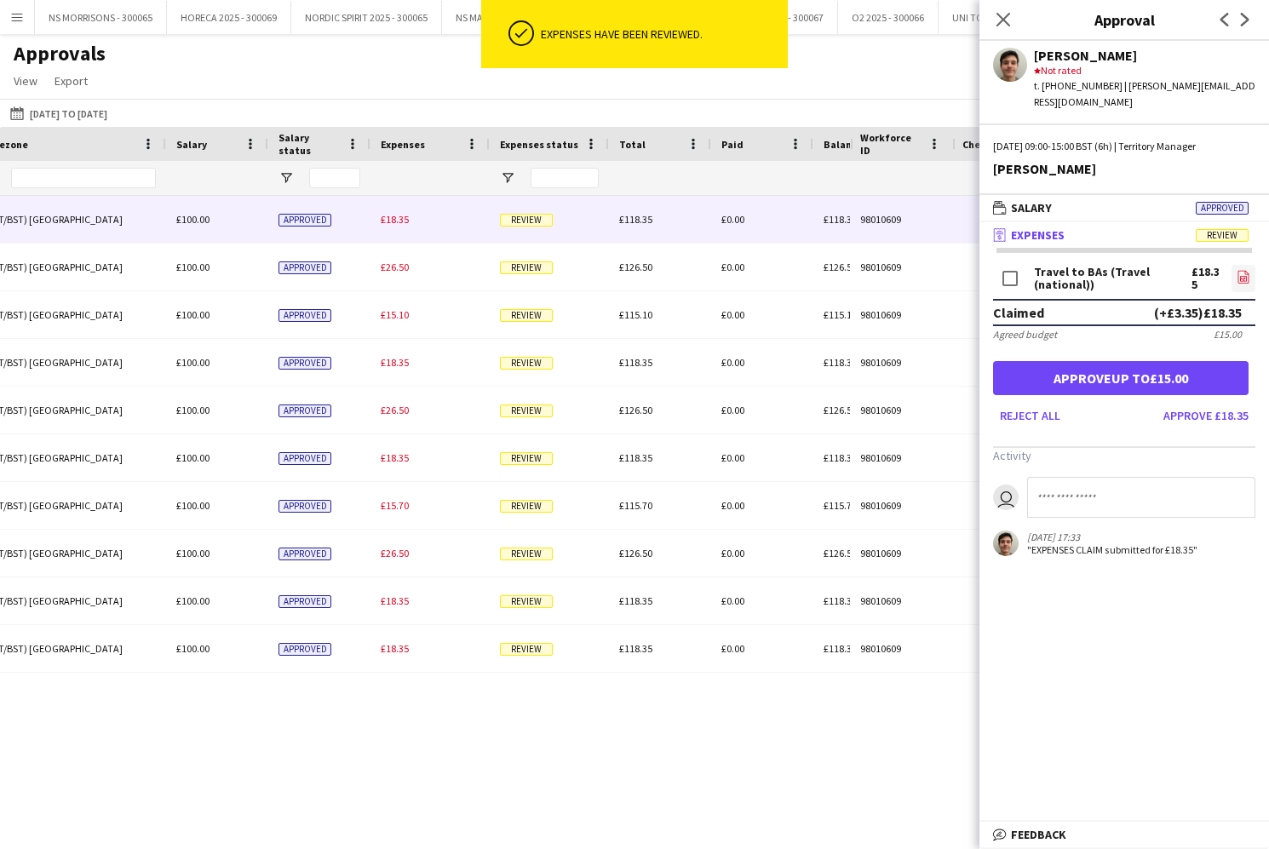
click at [1248, 270] on icon "file-image" at bounding box center [1243, 277] width 14 height 14
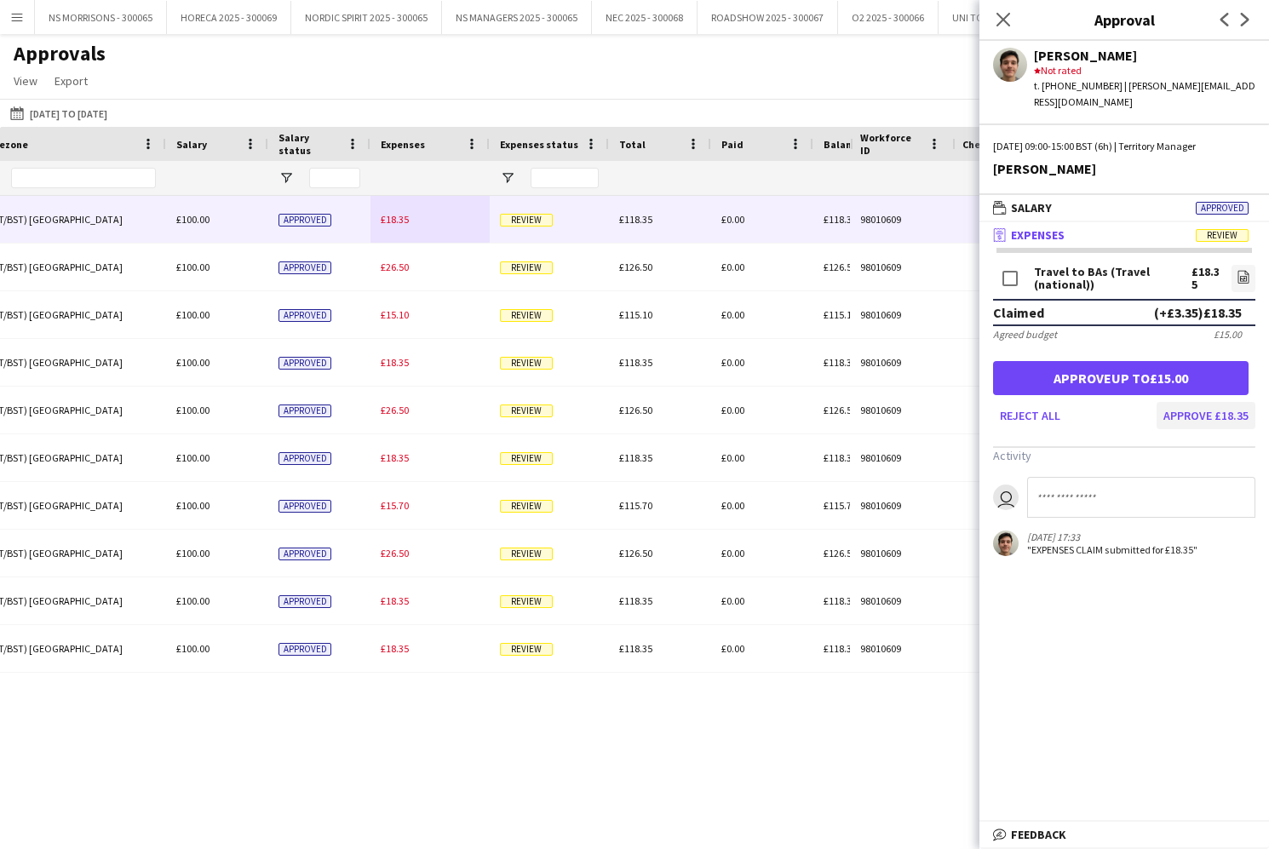
click at [1215, 402] on button "Approve £18.35" at bounding box center [1205, 415] width 99 height 27
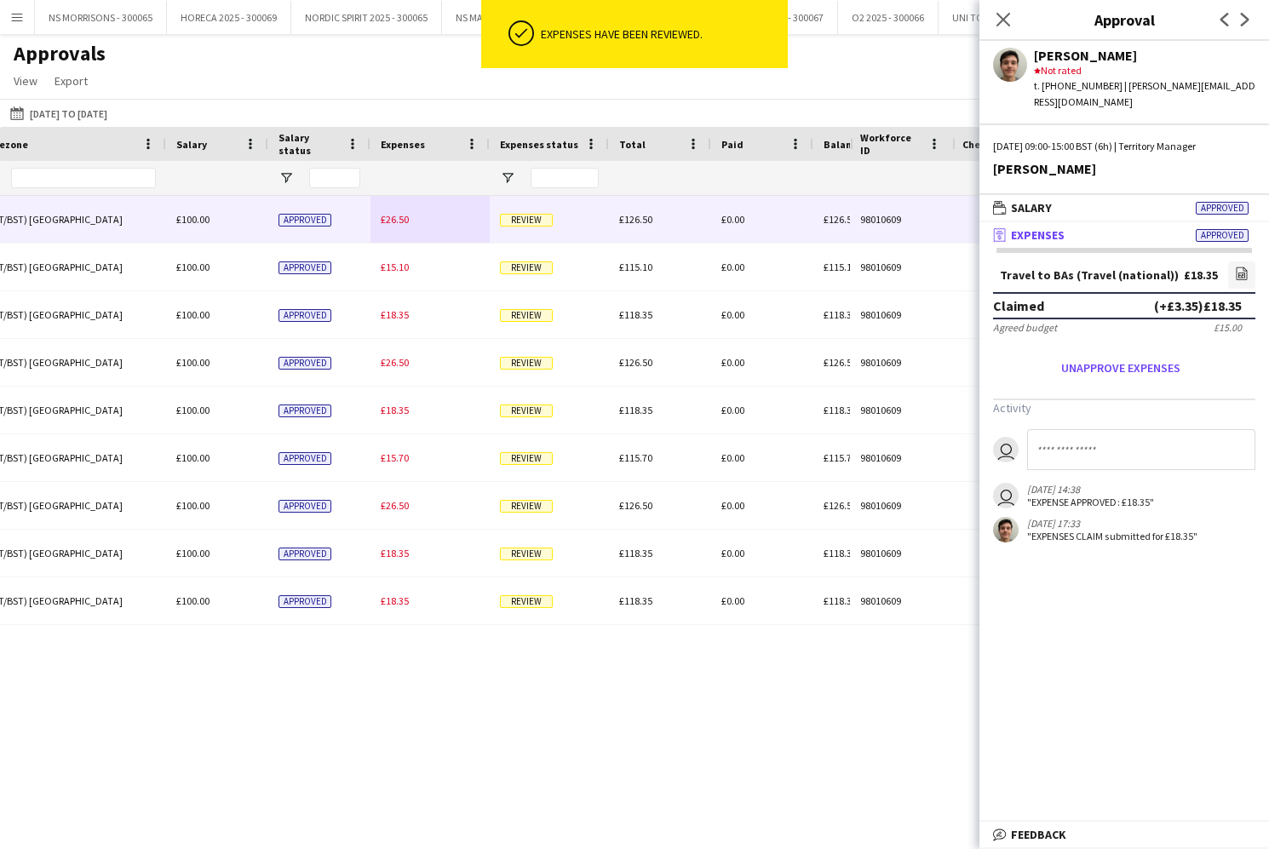
drag, startPoint x: 393, startPoint y: 227, endPoint x: 440, endPoint y: 234, distance: 47.3
click at [392, 227] on div "£26.50" at bounding box center [429, 219] width 119 height 47
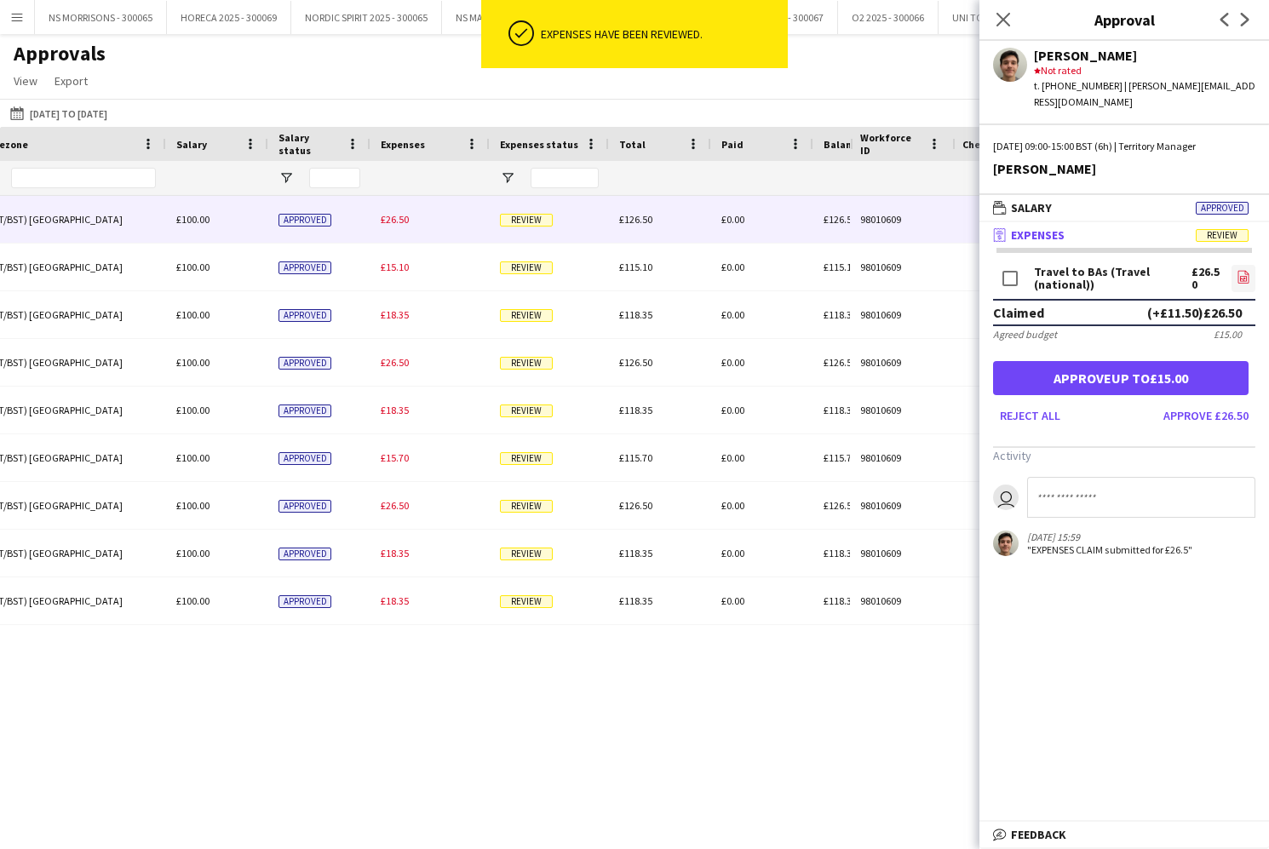
click at [1236, 270] on icon "file-image" at bounding box center [1243, 277] width 14 height 14
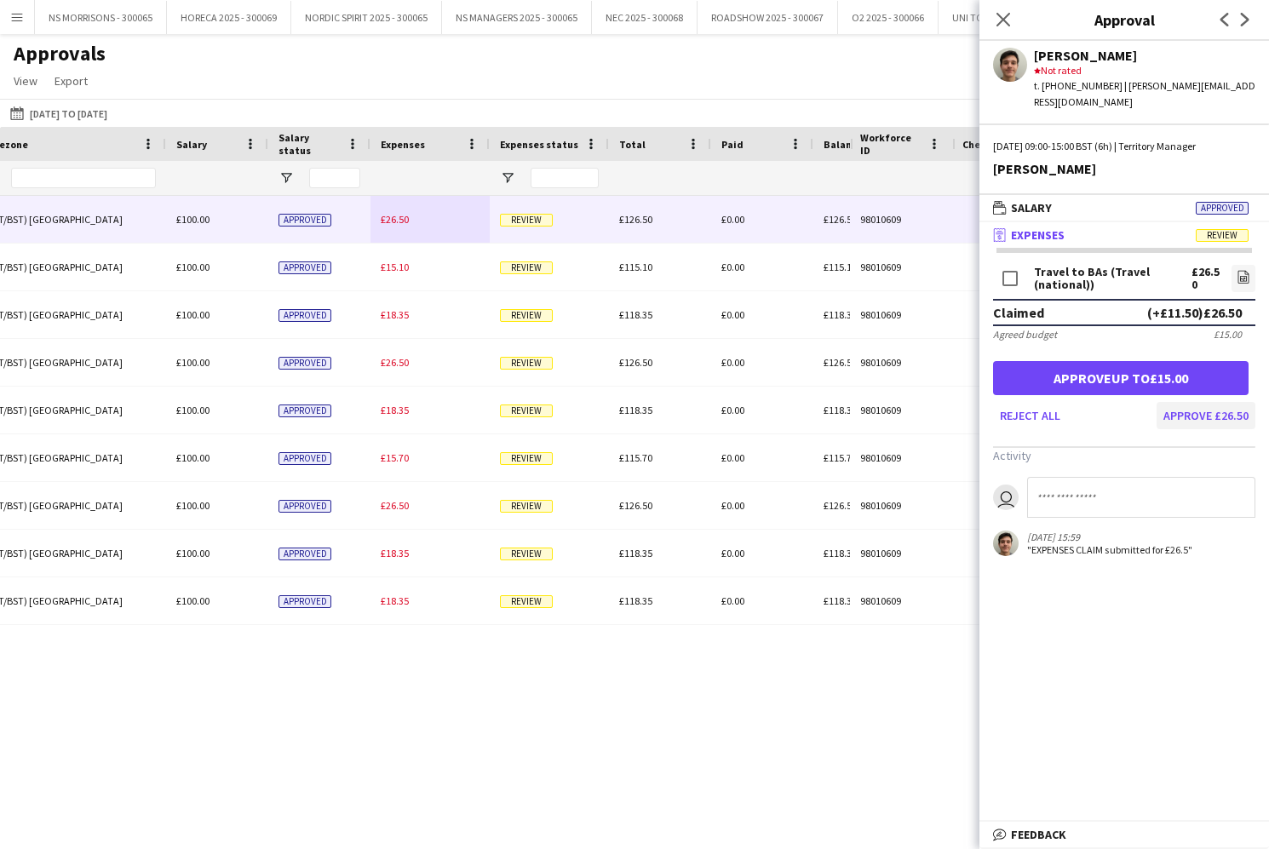
click at [1246, 405] on button "Approve £26.50" at bounding box center [1205, 415] width 99 height 27
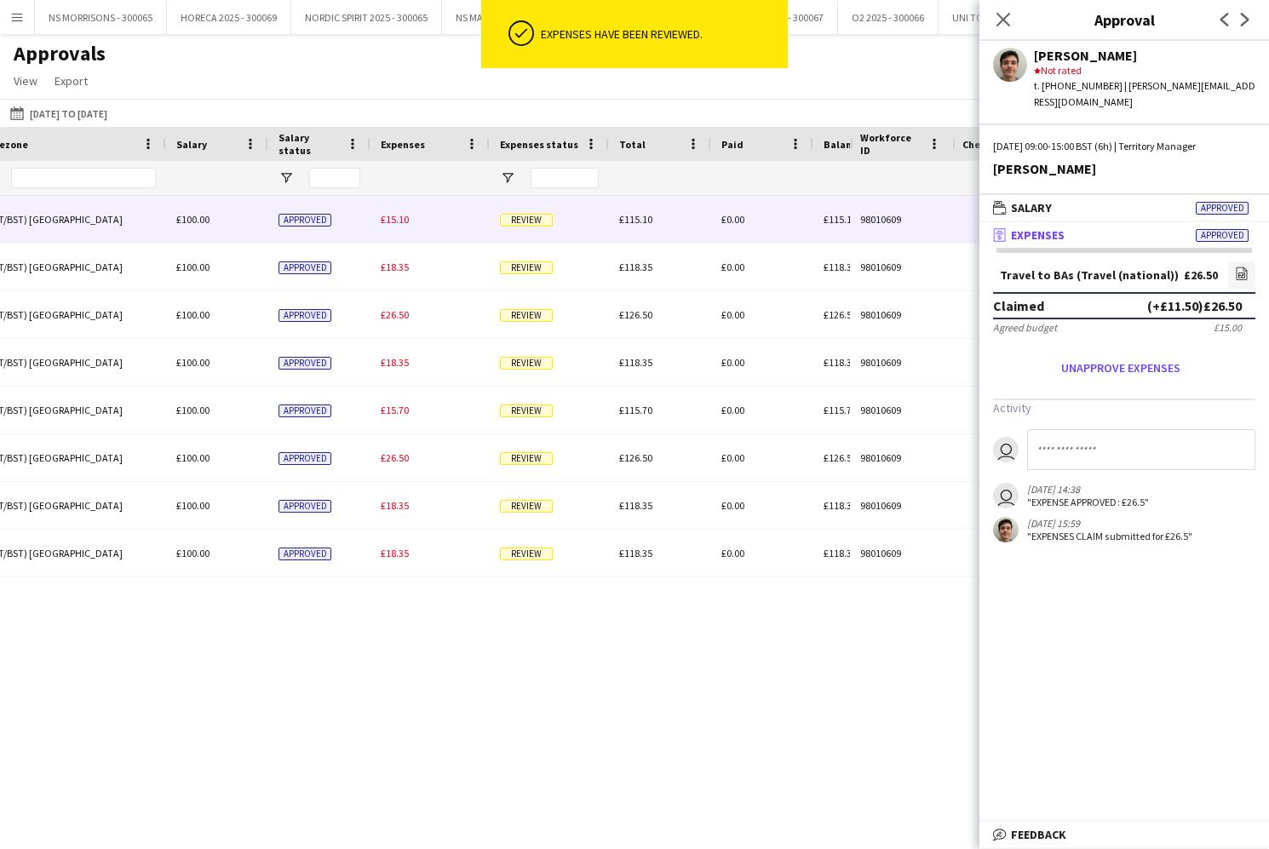
click at [381, 220] on span "£15.10" at bounding box center [395, 219] width 28 height 13
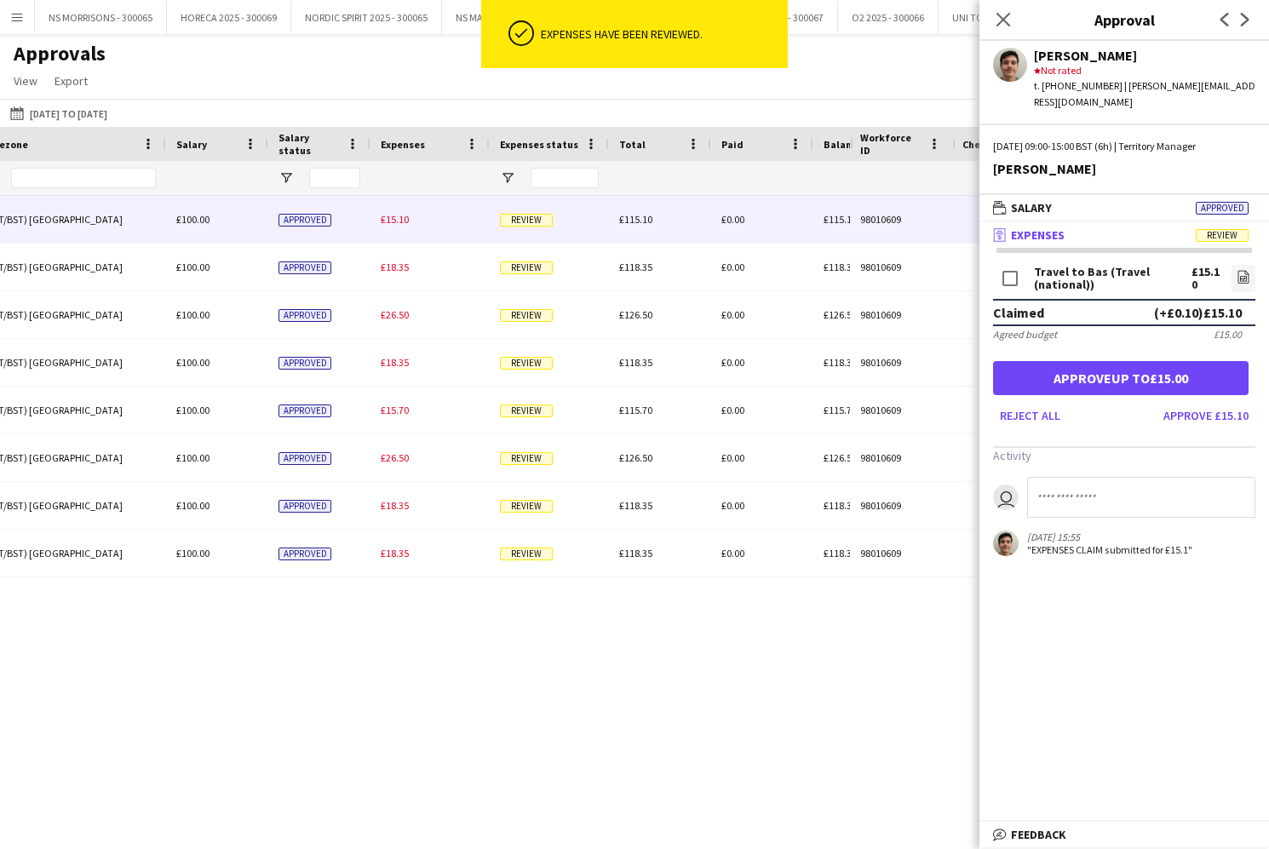
drag, startPoint x: 1200, startPoint y: 397, endPoint x: 1186, endPoint y: 394, distance: 13.9
click at [1199, 402] on button "Approve £15.10" at bounding box center [1205, 415] width 99 height 27
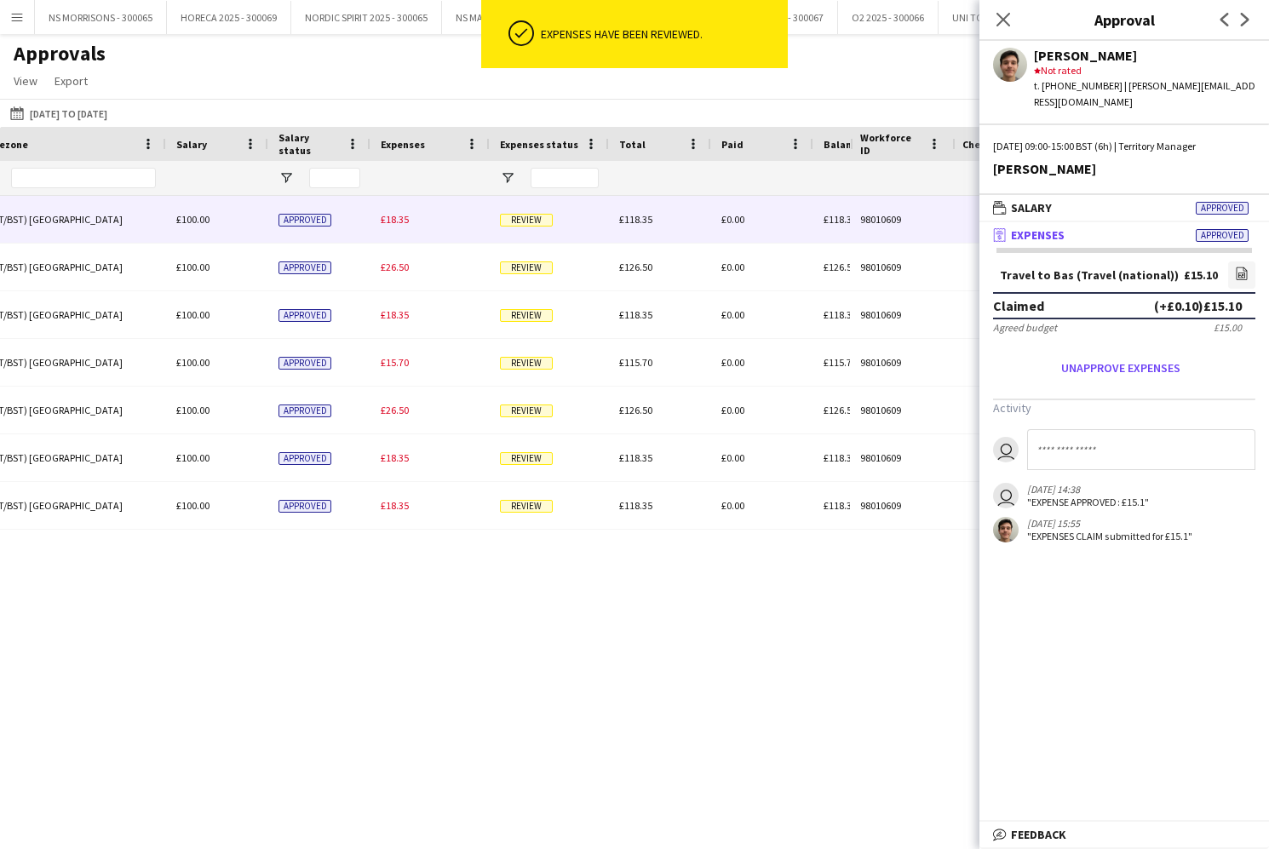
drag, startPoint x: 399, startPoint y: 215, endPoint x: 487, endPoint y: 226, distance: 88.3
click at [399, 215] on span "£18.35" at bounding box center [395, 219] width 28 height 13
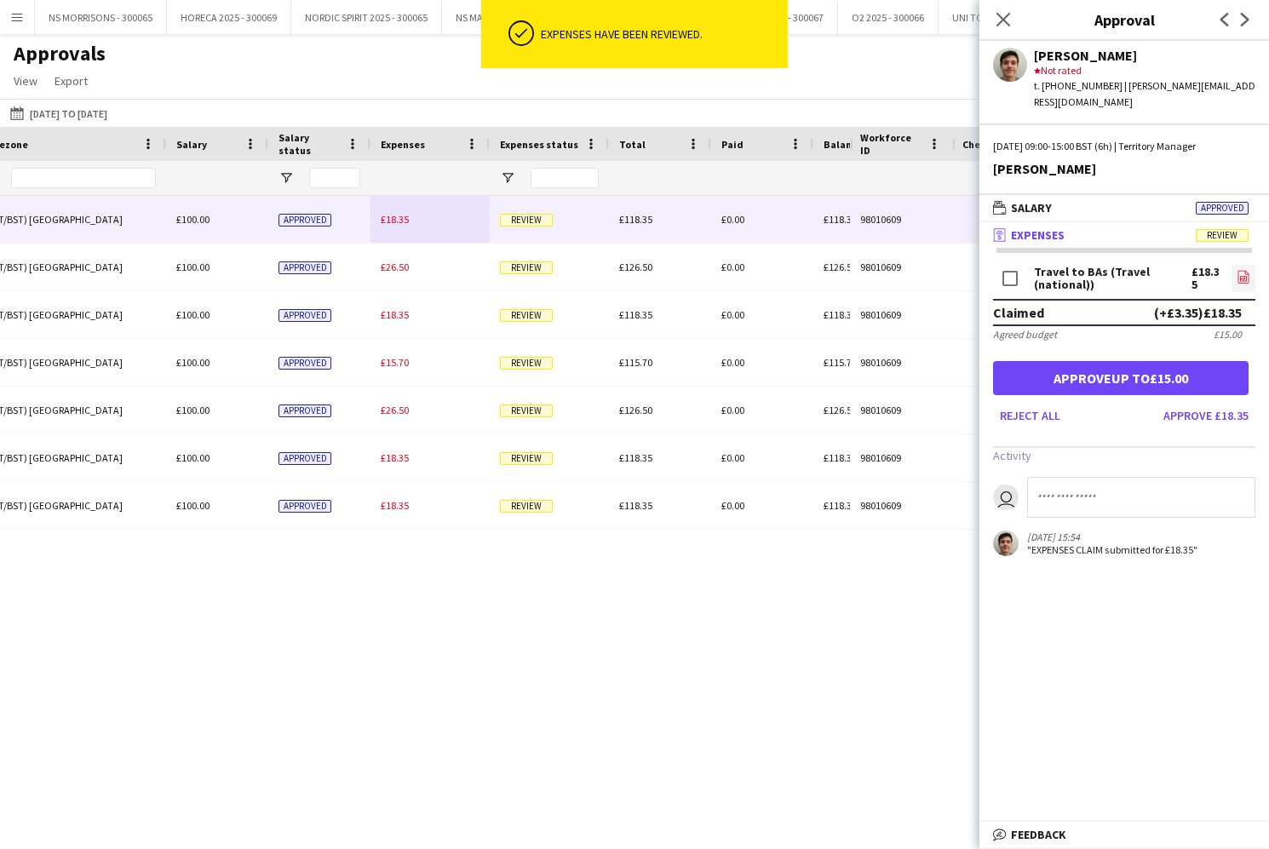
click at [1237, 265] on link "file-image" at bounding box center [1243, 278] width 24 height 27
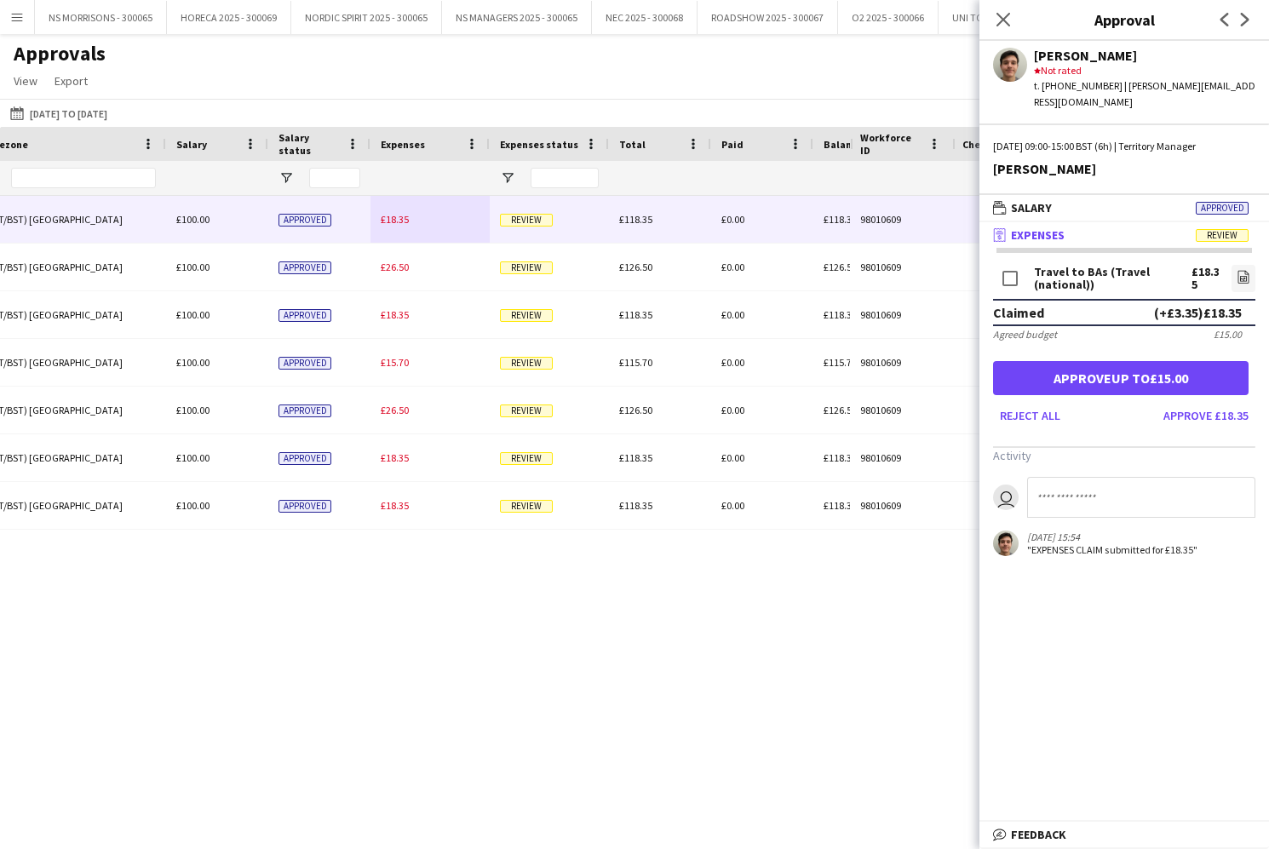
click at [1208, 404] on button "Approve £18.35" at bounding box center [1205, 415] width 99 height 27
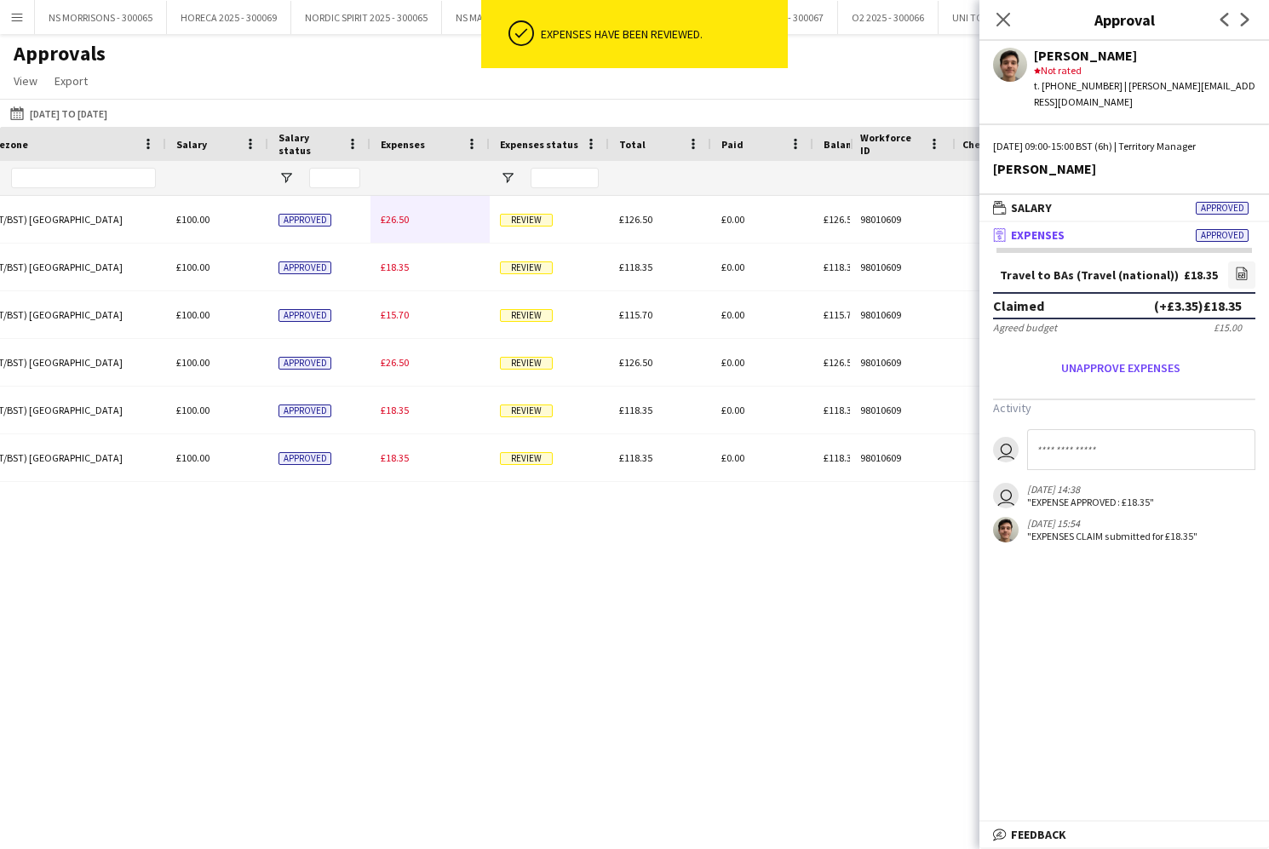
click at [409, 221] on div "£26.50" at bounding box center [429, 219] width 119 height 47
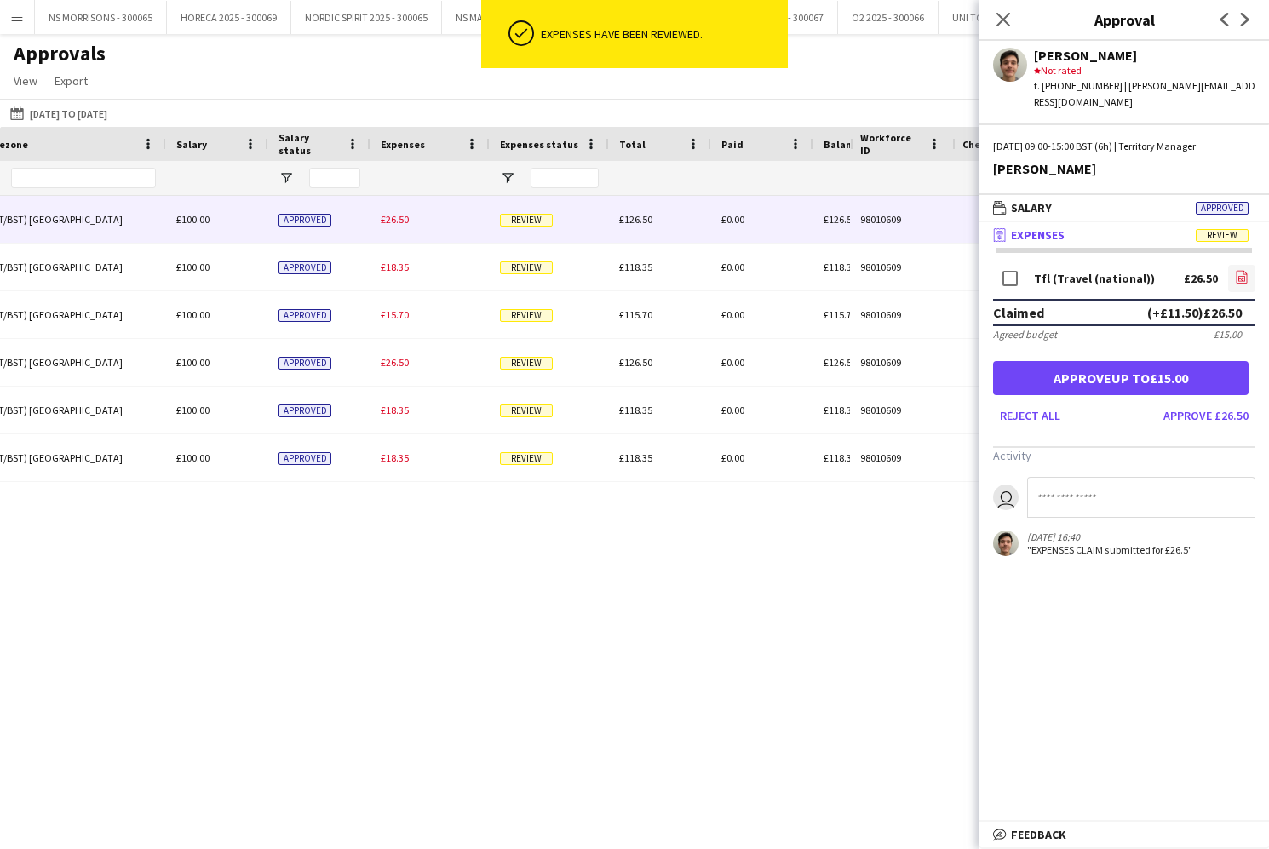
click at [1234, 265] on link "file-image" at bounding box center [1241, 278] width 27 height 27
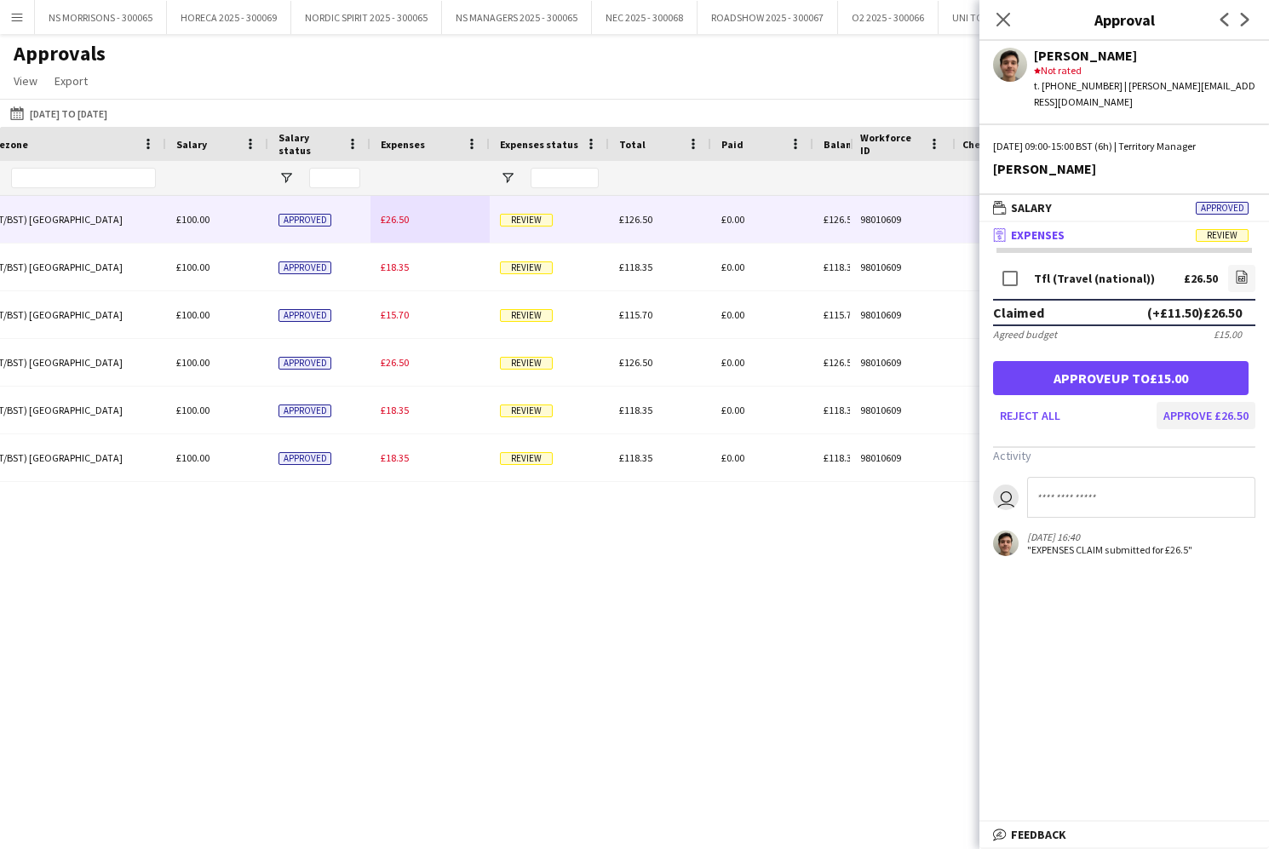
click at [1201, 405] on button "Approve £26.50" at bounding box center [1205, 415] width 99 height 27
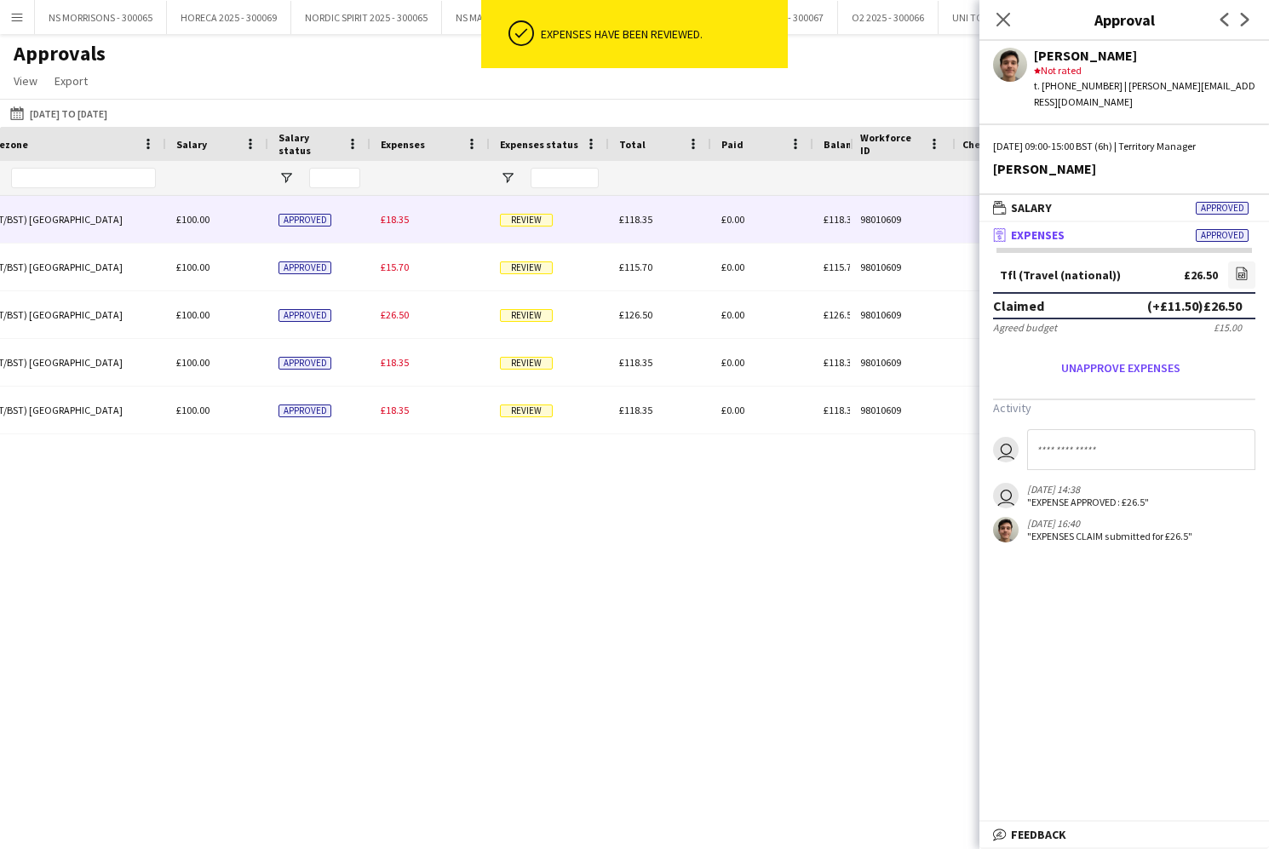
click at [389, 224] on span "£18.35" at bounding box center [395, 219] width 28 height 13
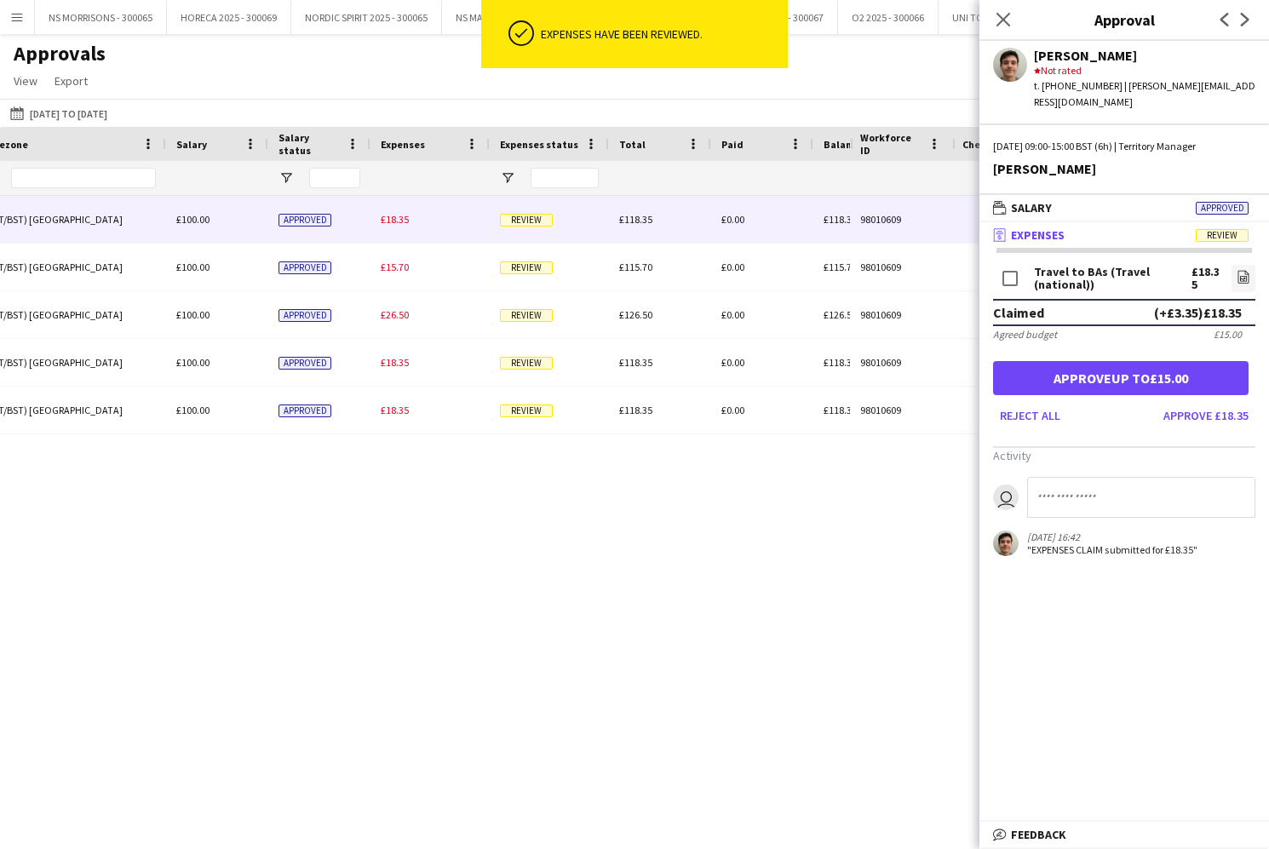
click at [1089, 366] on button "Approve up to £15.00" at bounding box center [1120, 378] width 255 height 34
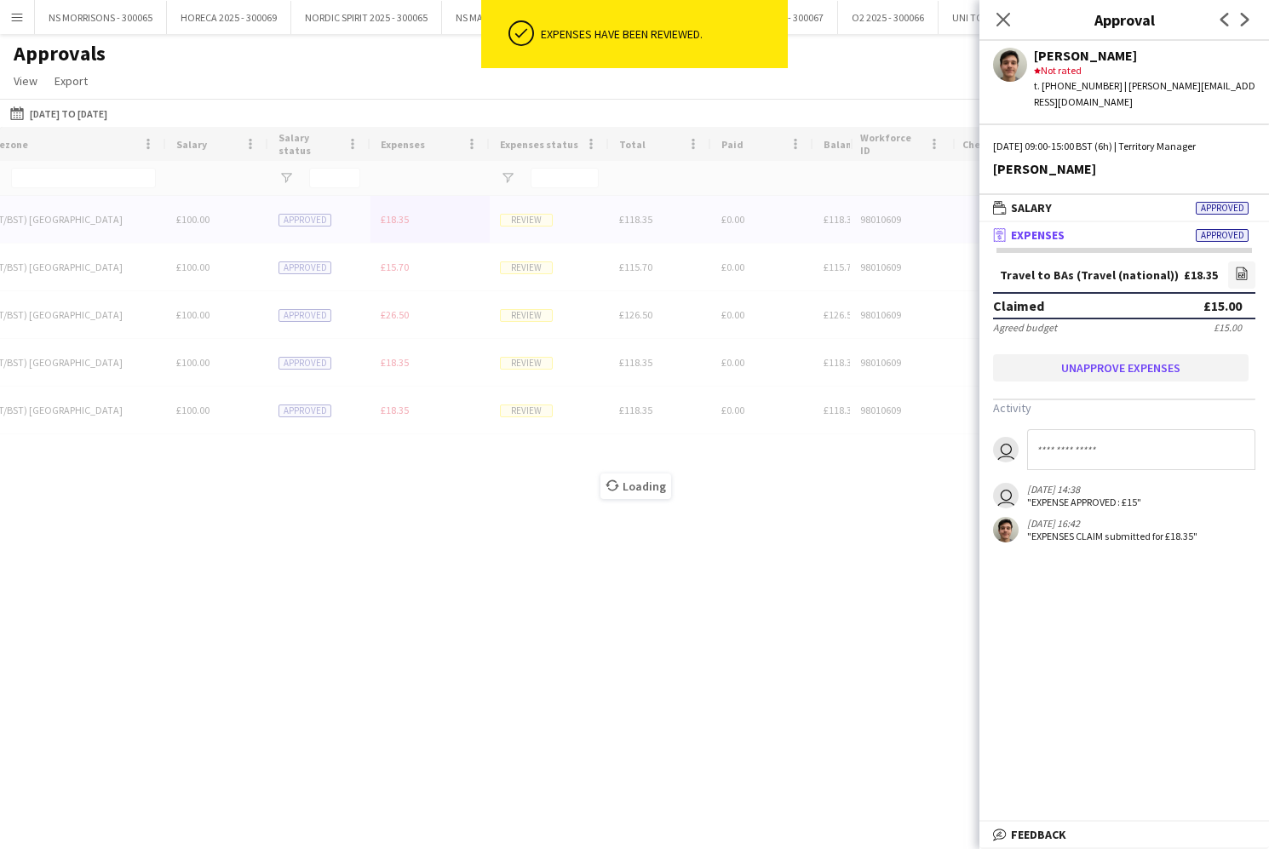
click at [1158, 354] on button "Unapprove expenses" at bounding box center [1120, 367] width 255 height 27
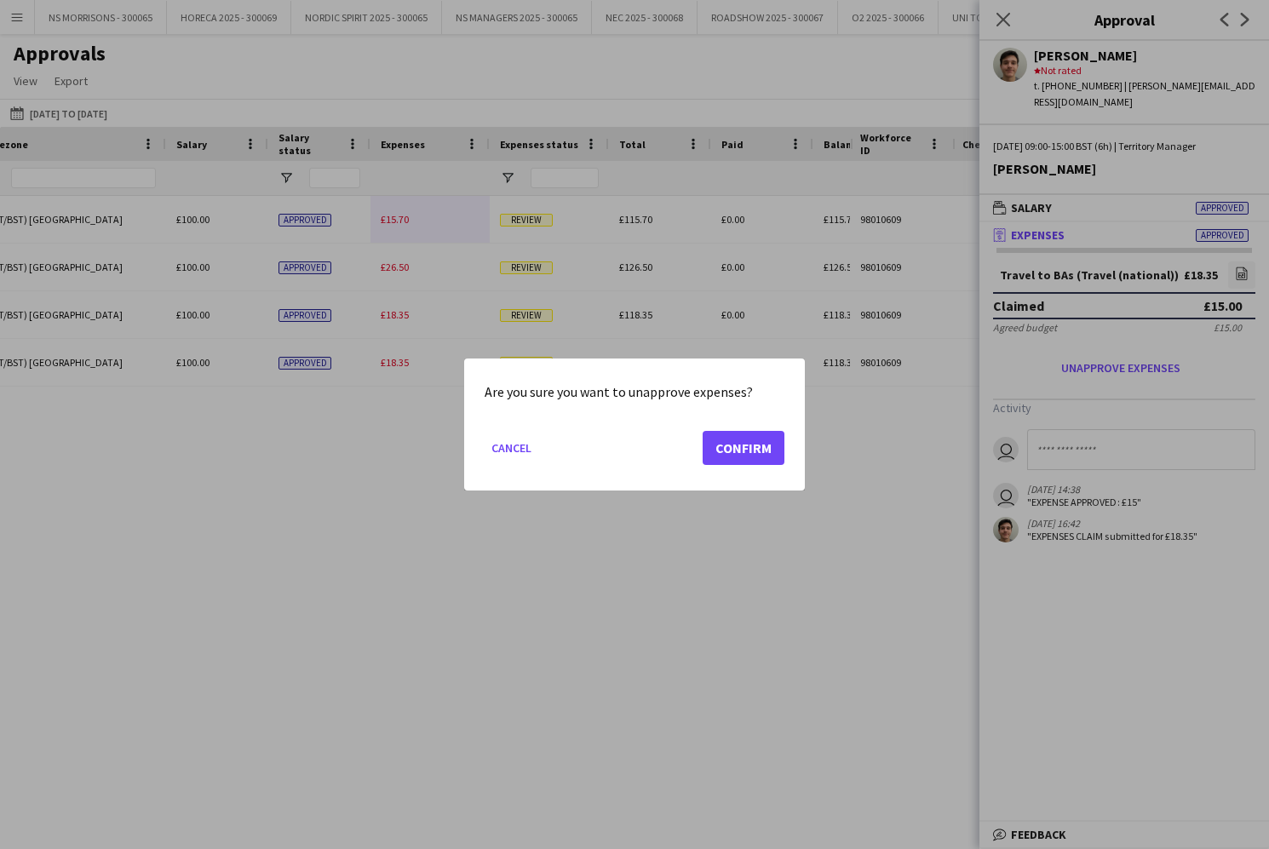
click at [759, 445] on button "Confirm" at bounding box center [743, 448] width 82 height 34
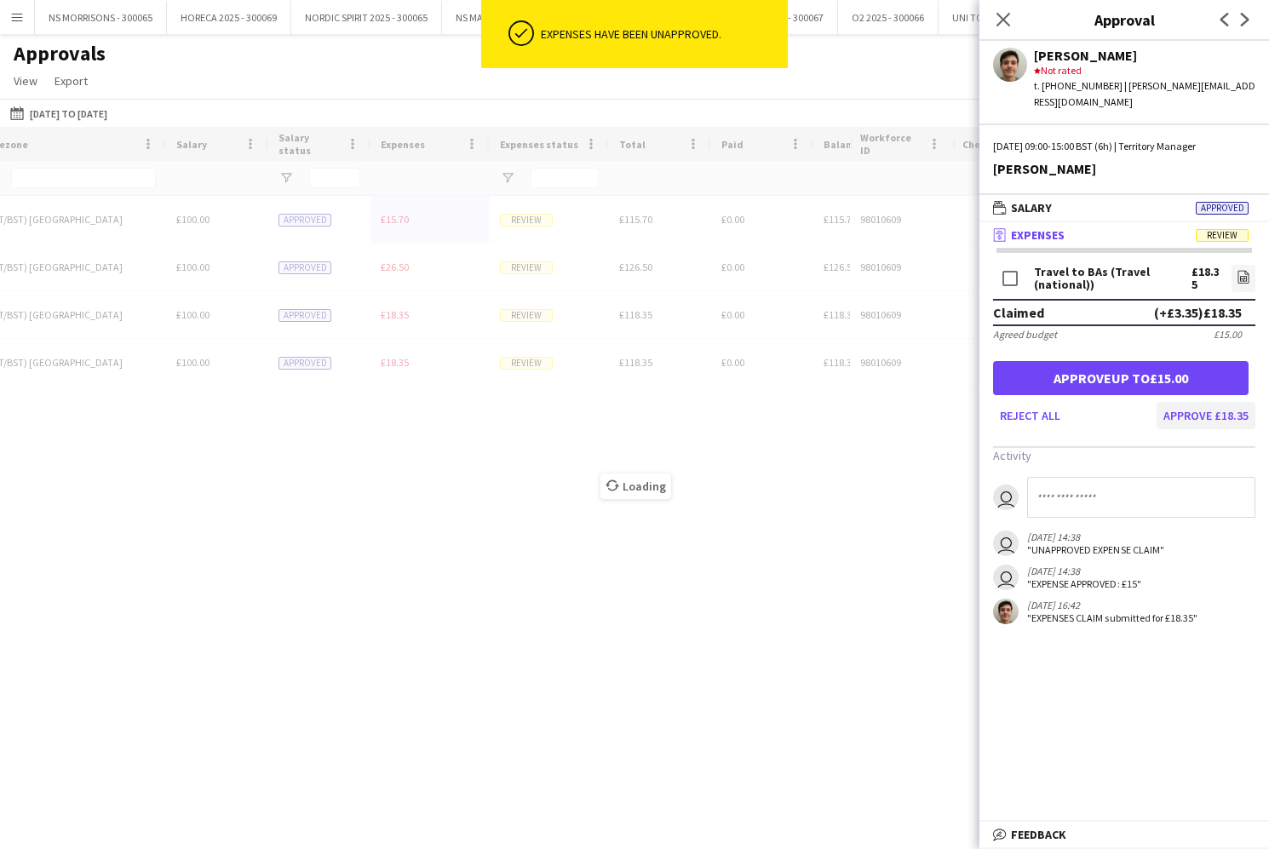
click at [1223, 402] on button "Approve £18.35" at bounding box center [1205, 415] width 99 height 27
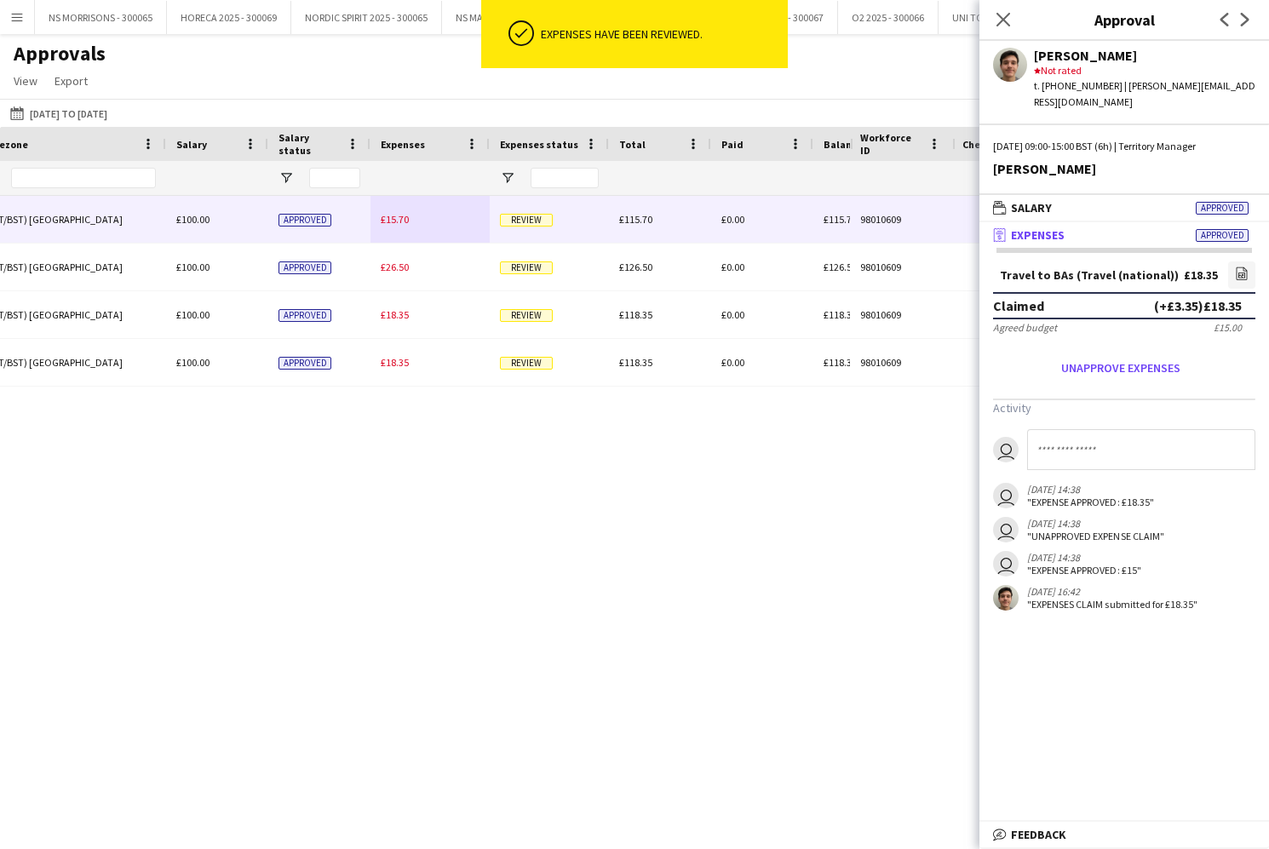
drag, startPoint x: 400, startPoint y: 221, endPoint x: 424, endPoint y: 227, distance: 24.8
click at [400, 221] on span "£15.70" at bounding box center [395, 219] width 28 height 13
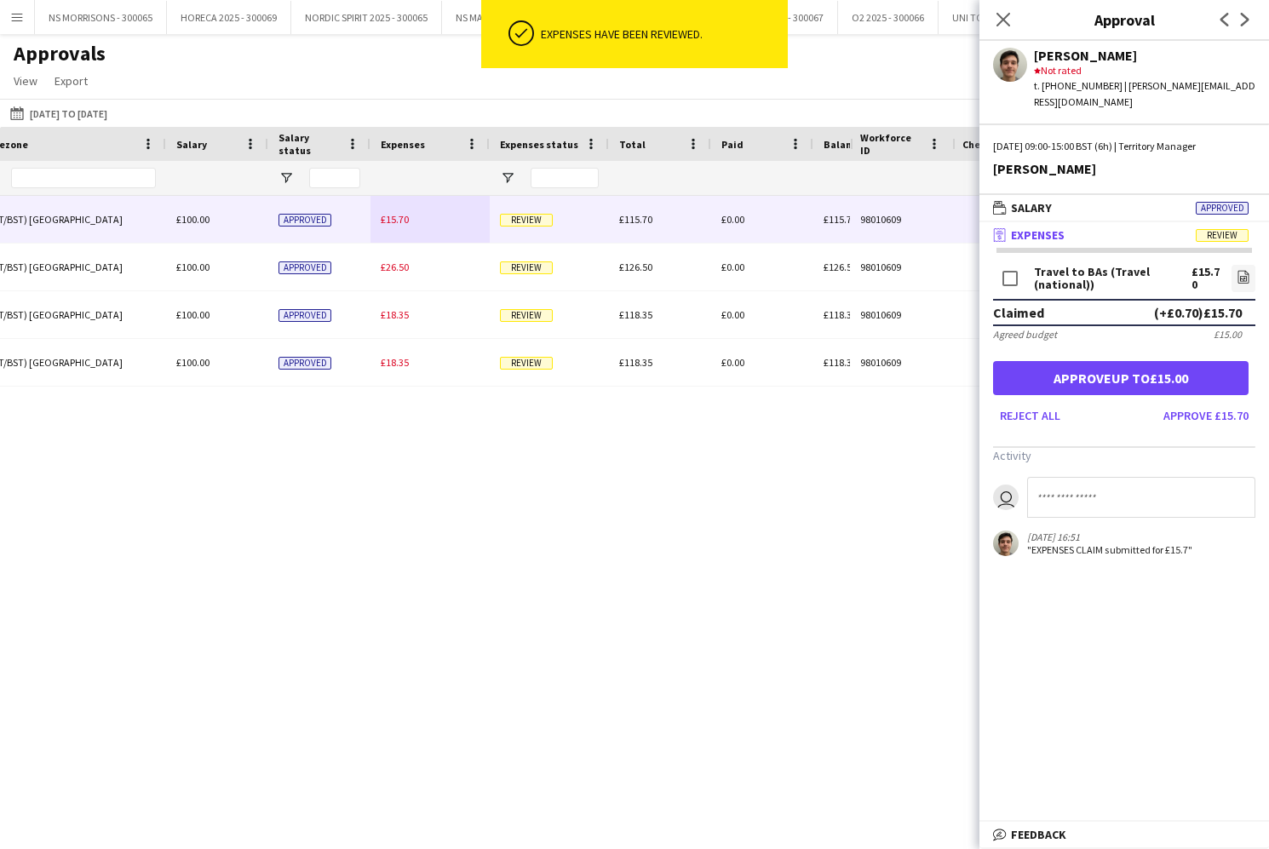
drag, startPoint x: 1197, startPoint y: 389, endPoint x: 1186, endPoint y: 388, distance: 11.1
click at [1197, 402] on button "Approve £15.70" at bounding box center [1205, 415] width 99 height 27
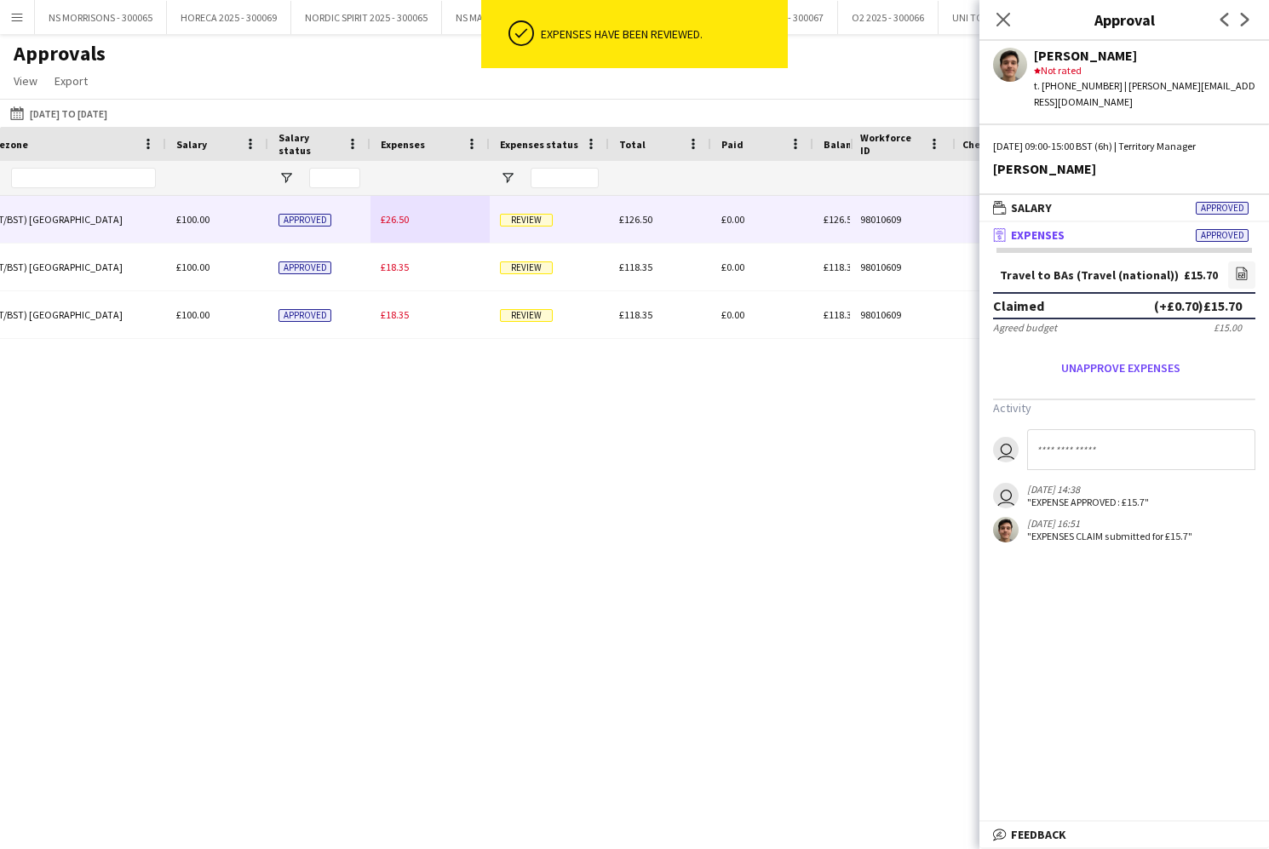
click at [398, 223] on span "£26.50" at bounding box center [395, 219] width 28 height 13
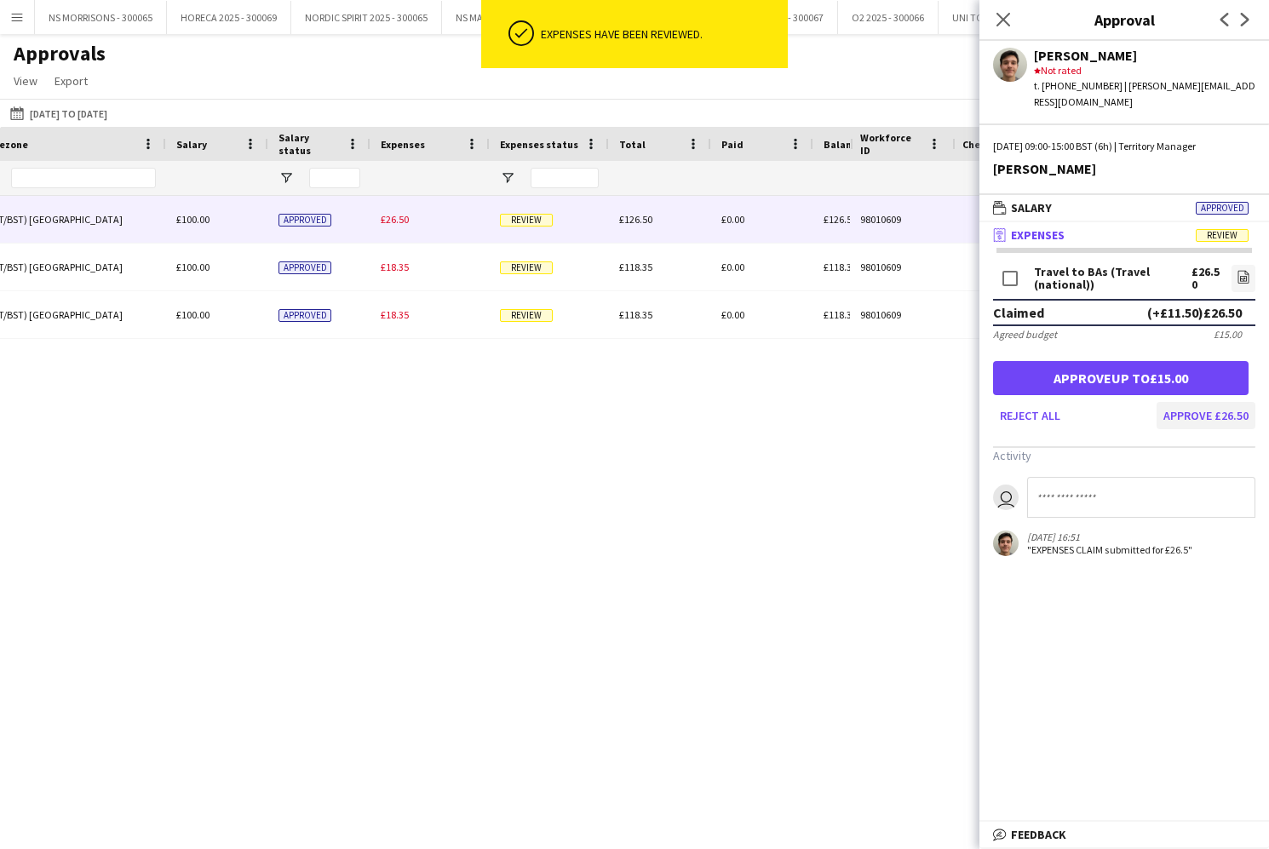
click at [1224, 402] on button "Approve £26.50" at bounding box center [1205, 415] width 99 height 27
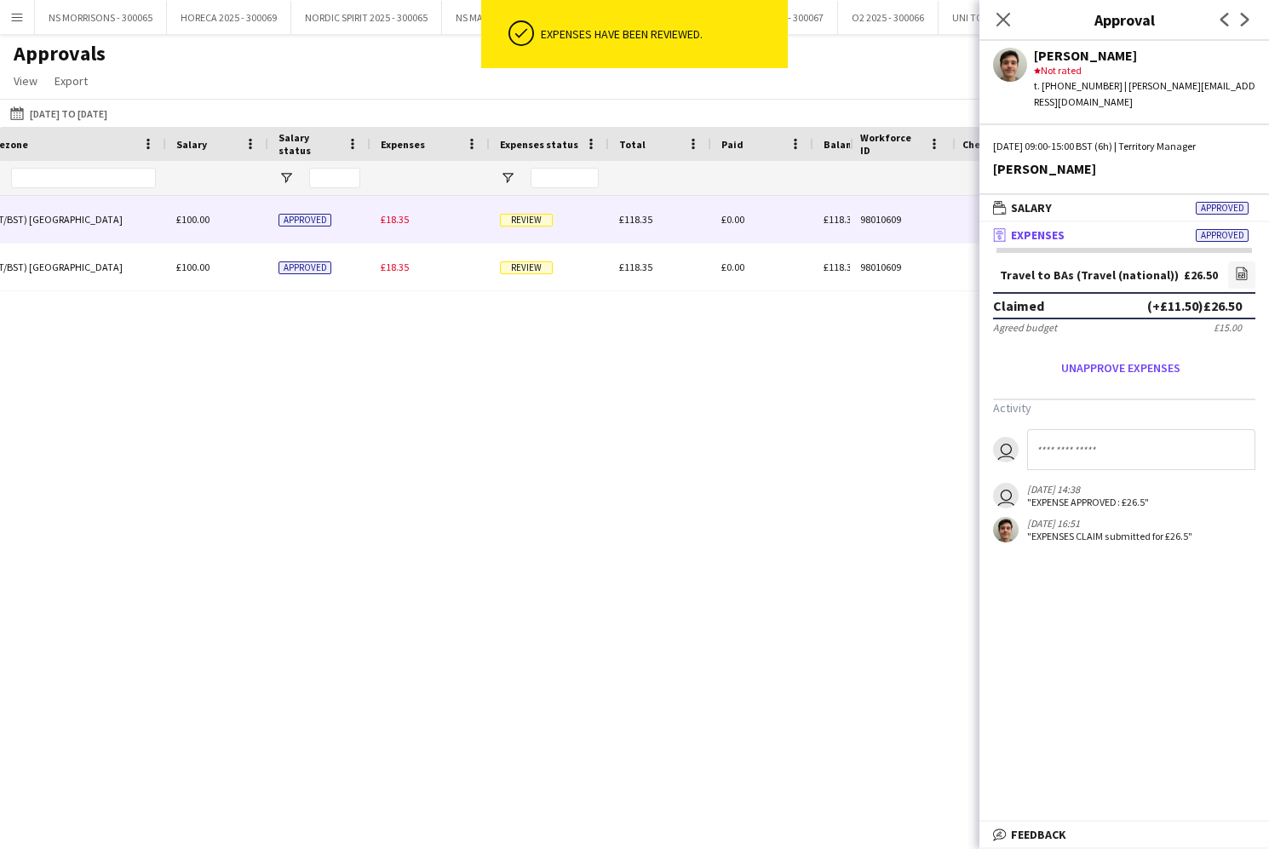
click at [408, 224] on span "£18.35" at bounding box center [395, 219] width 28 height 13
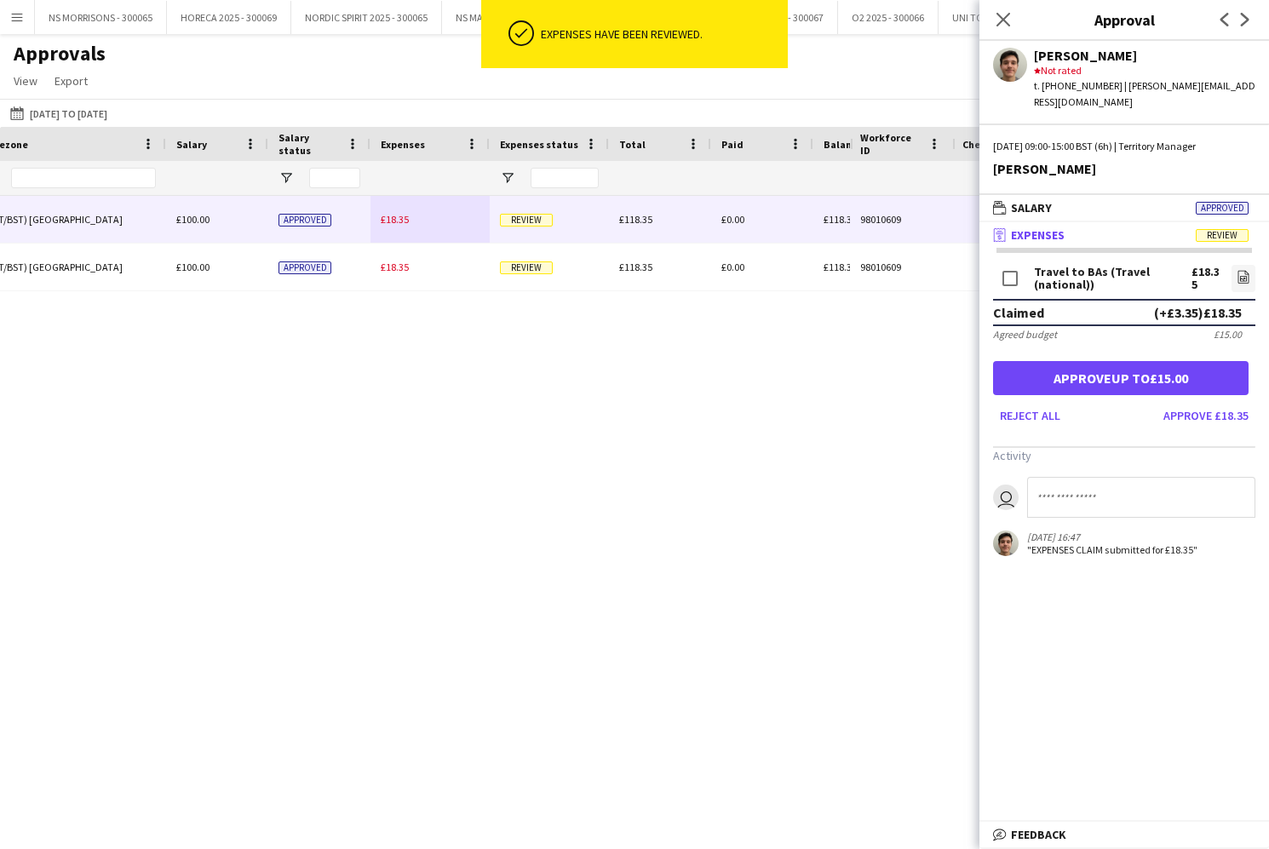
click at [1238, 408] on button "Approve £18.35" at bounding box center [1205, 415] width 99 height 27
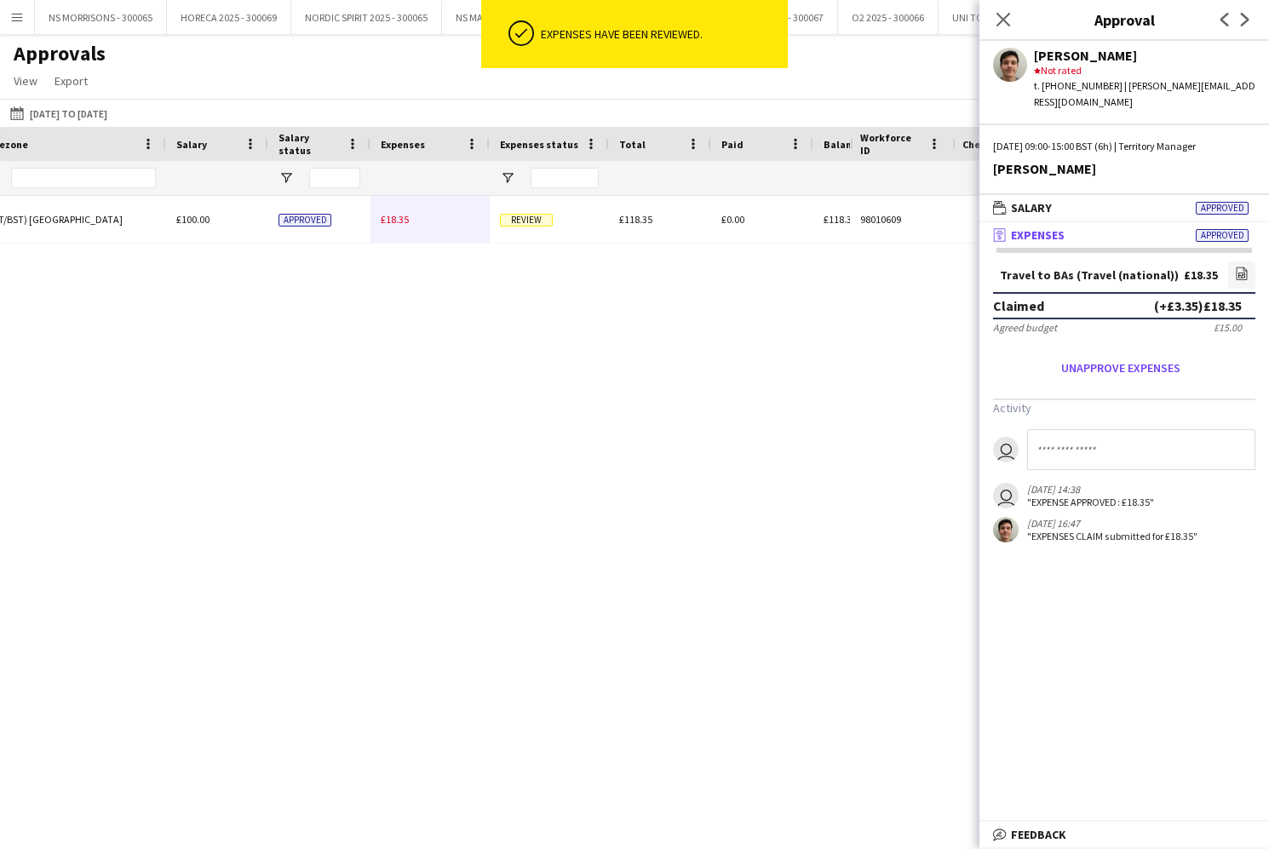
click at [398, 217] on span "£18.35" at bounding box center [395, 219] width 28 height 13
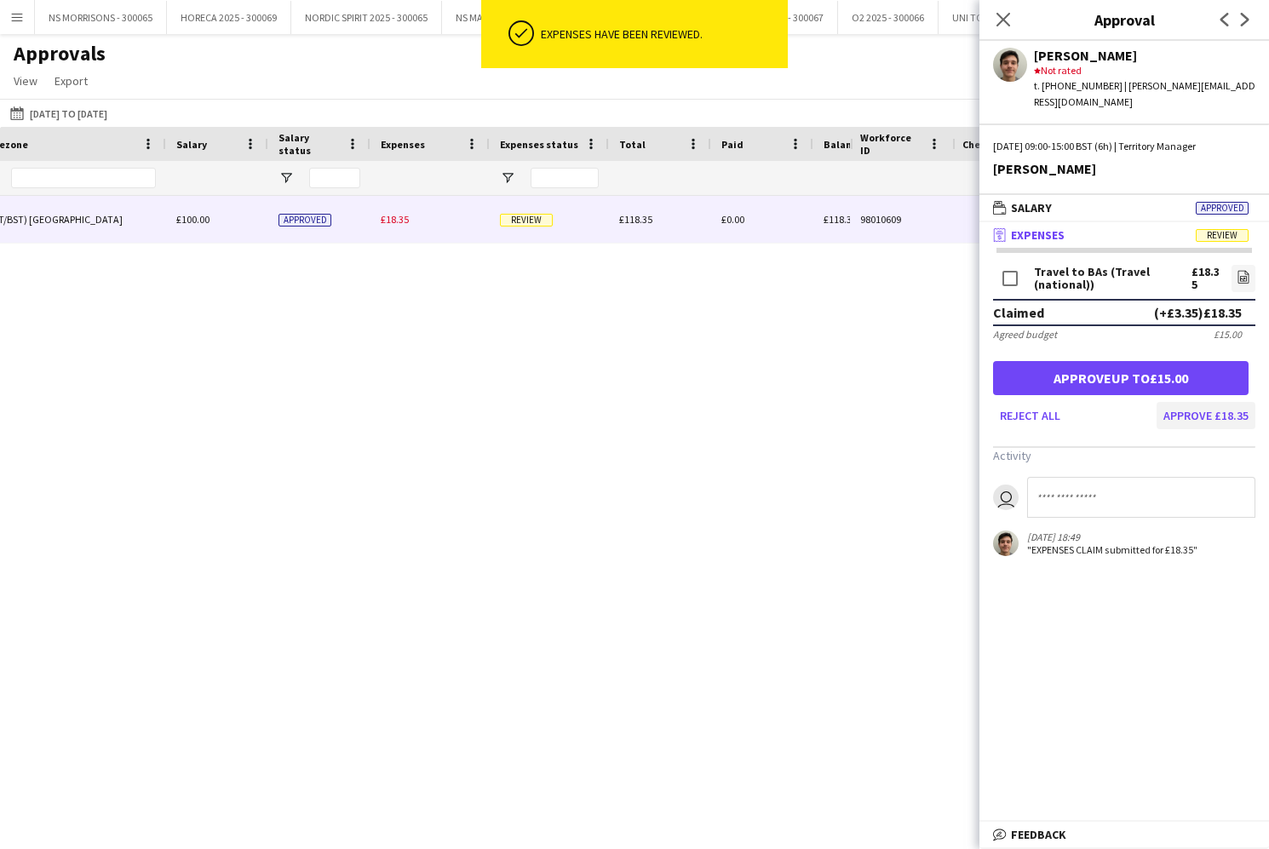
click at [1218, 402] on button "Approve £18.35" at bounding box center [1205, 415] width 99 height 27
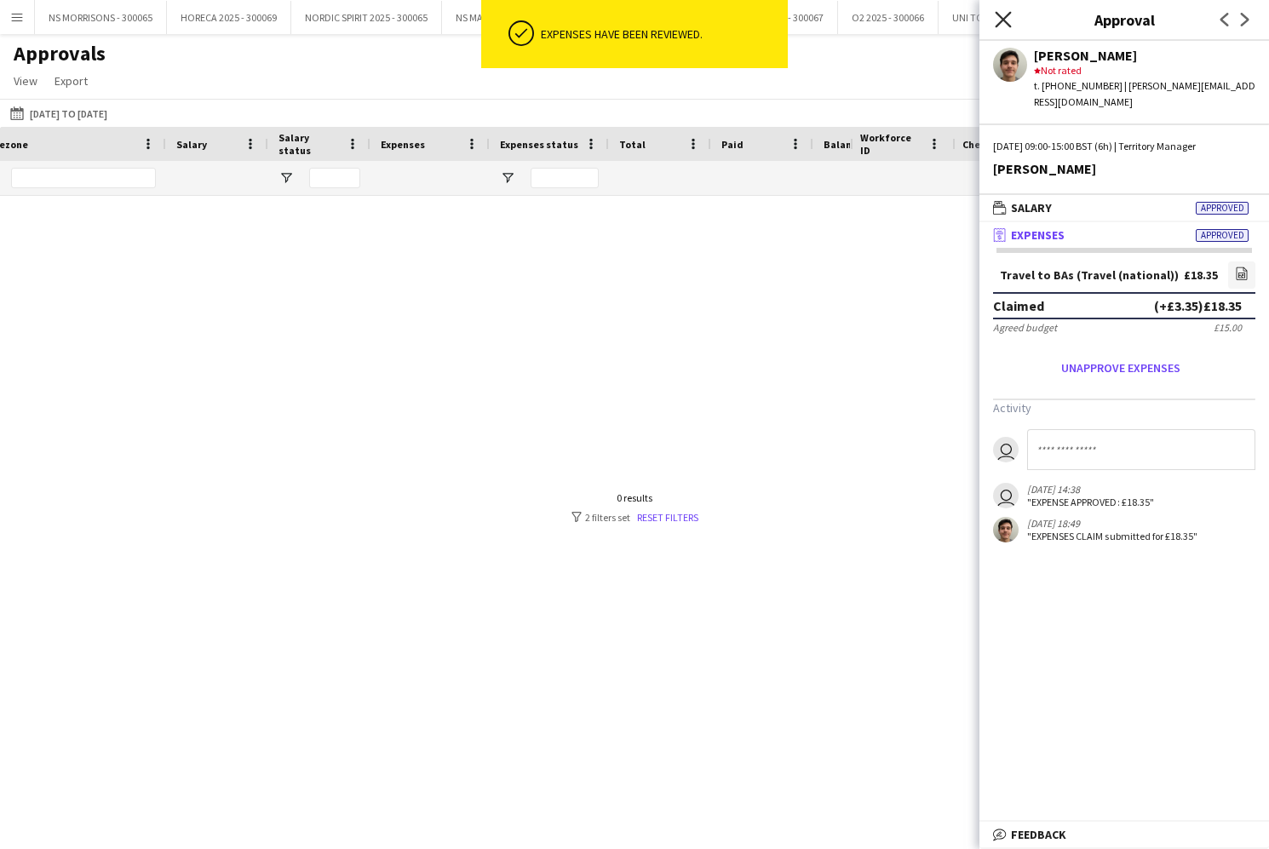
click at [1000, 20] on icon "Close pop-in" at bounding box center [1002, 19] width 16 height 16
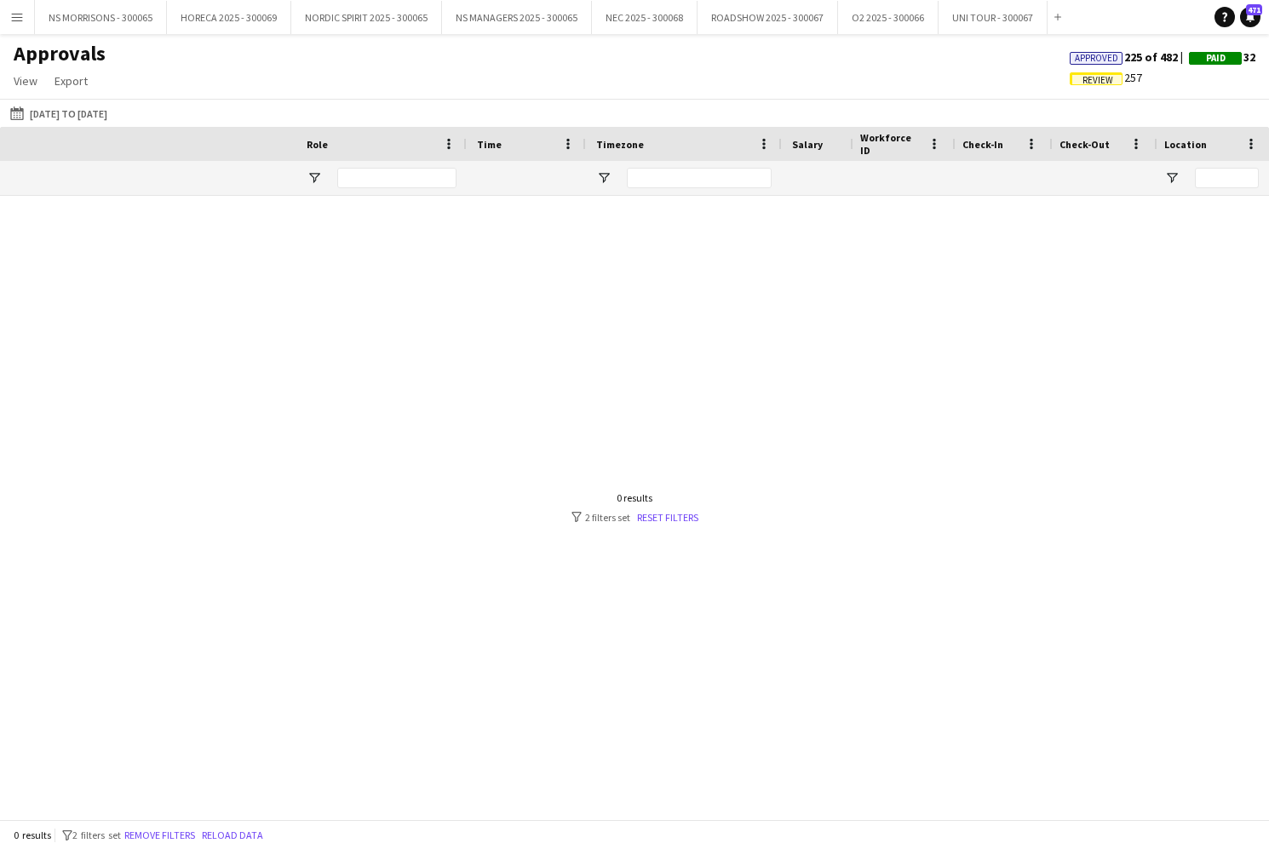
scroll to position [0, 0]
type input "*"
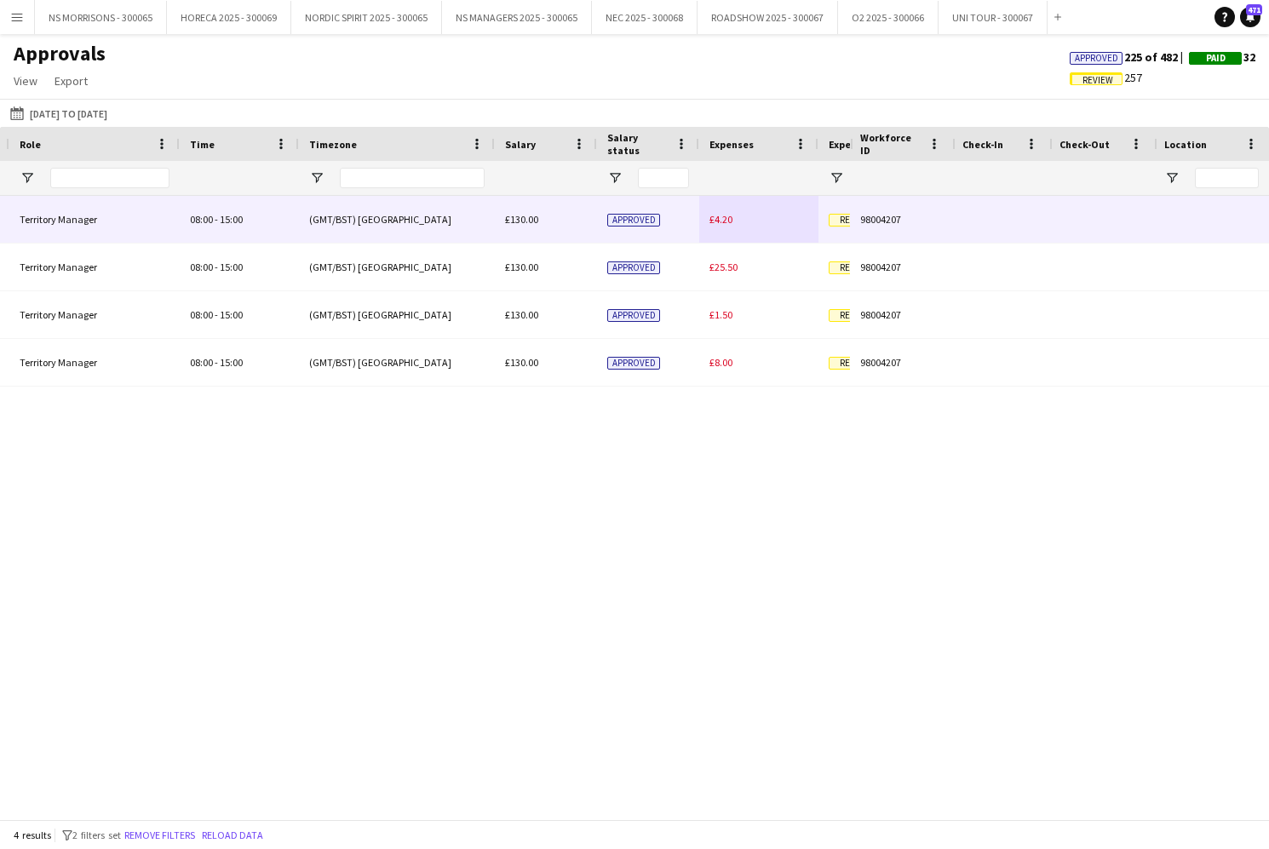
type input "****"
click at [717, 226] on div "£4.20" at bounding box center [758, 219] width 119 height 47
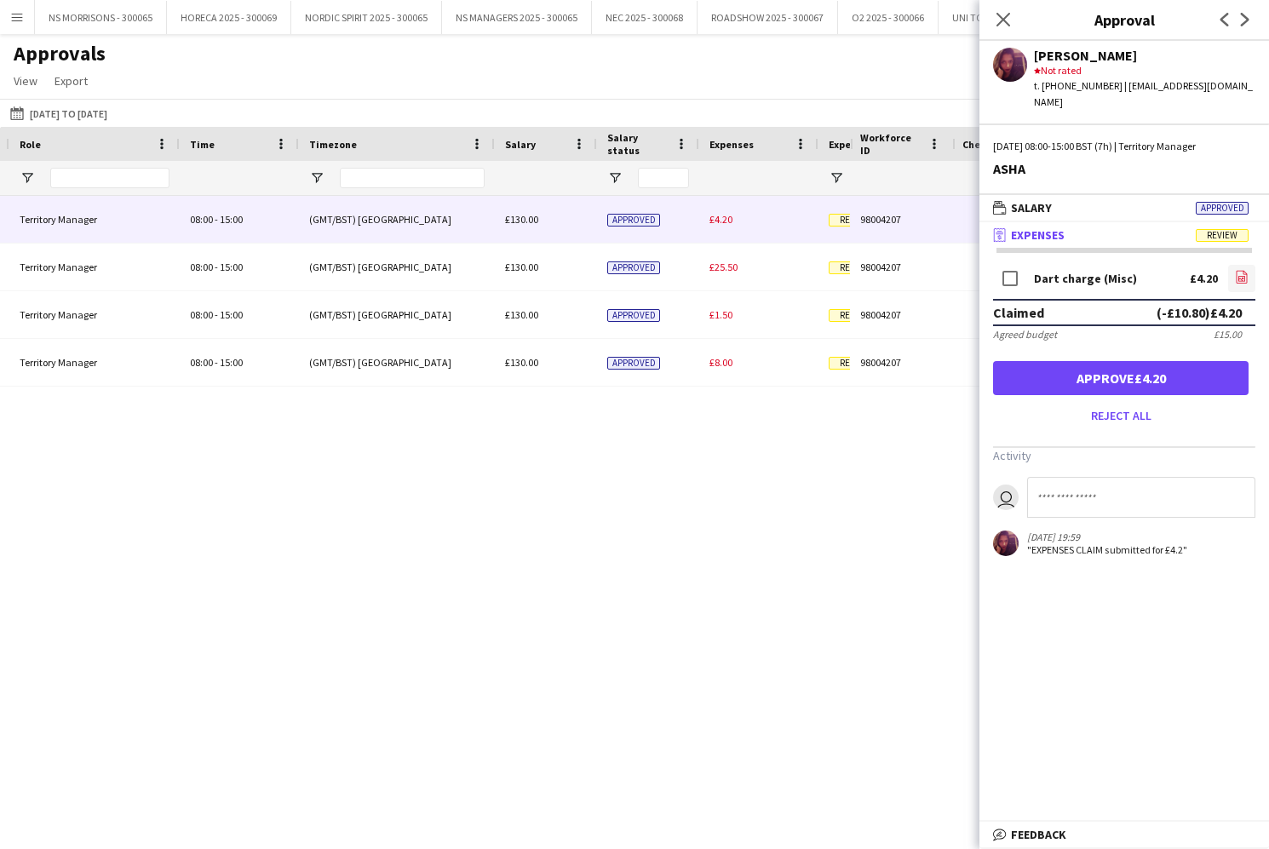
click at [1245, 276] on icon at bounding box center [1241, 278] width 7 height 5
click at [1120, 367] on button "Approve £4.20" at bounding box center [1120, 378] width 255 height 34
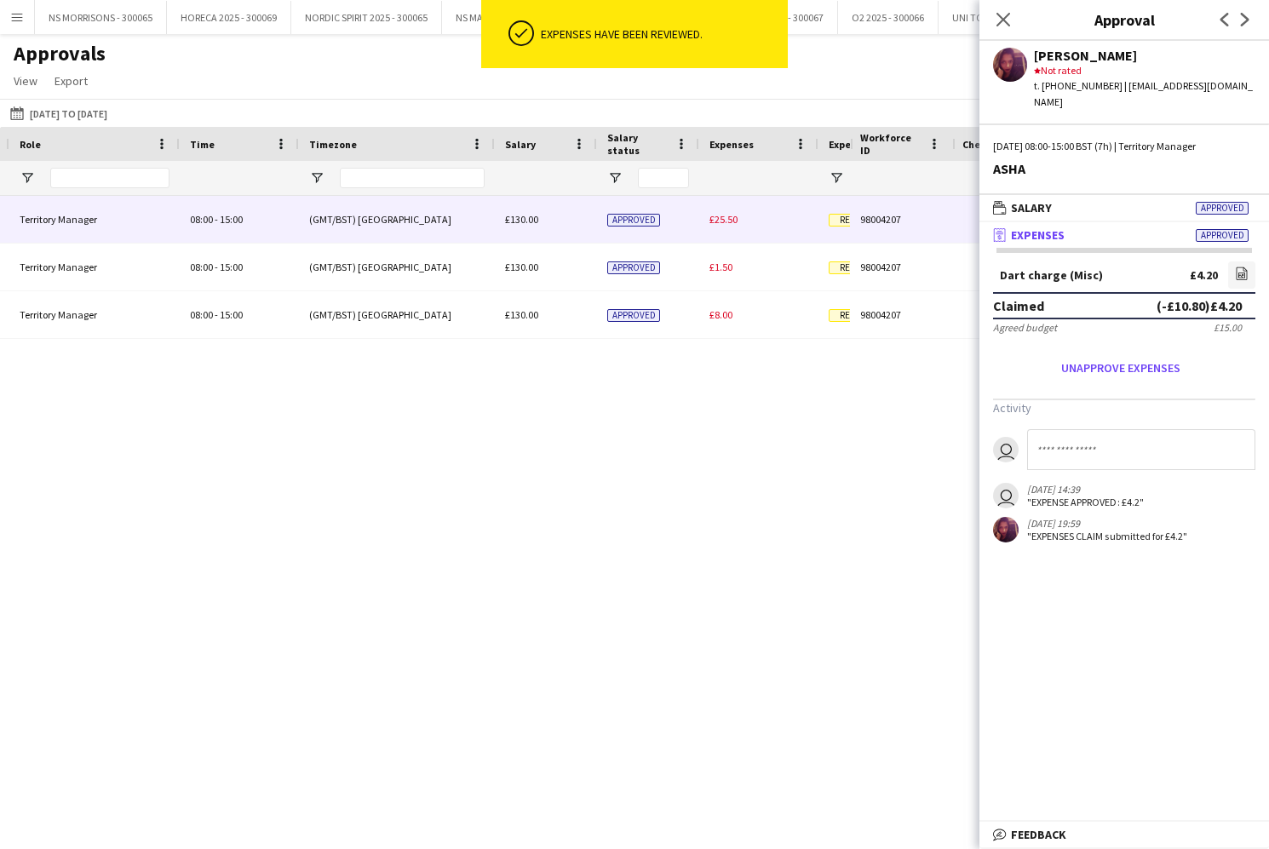
click at [722, 218] on span "£25.50" at bounding box center [723, 219] width 28 height 13
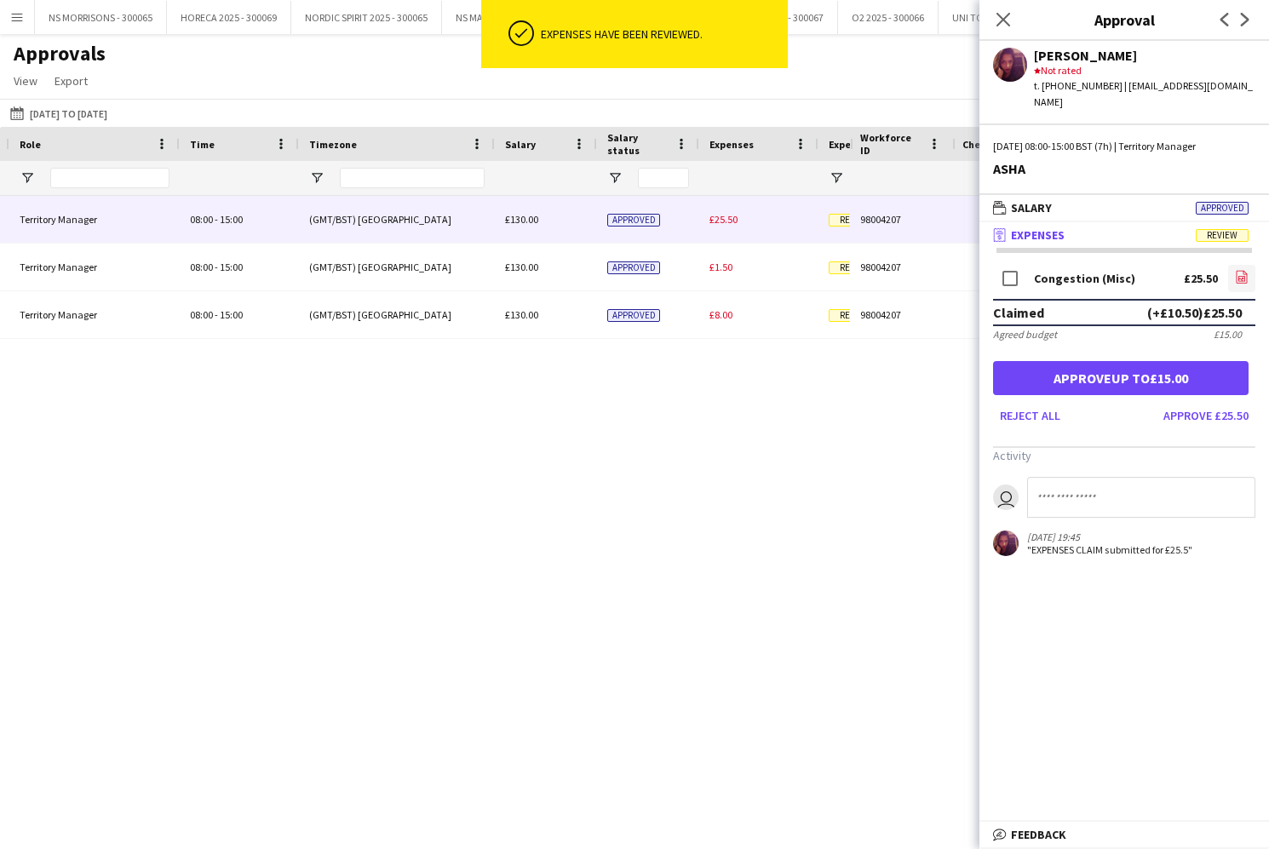
click at [1240, 270] on icon "file-image" at bounding box center [1242, 277] width 14 height 14
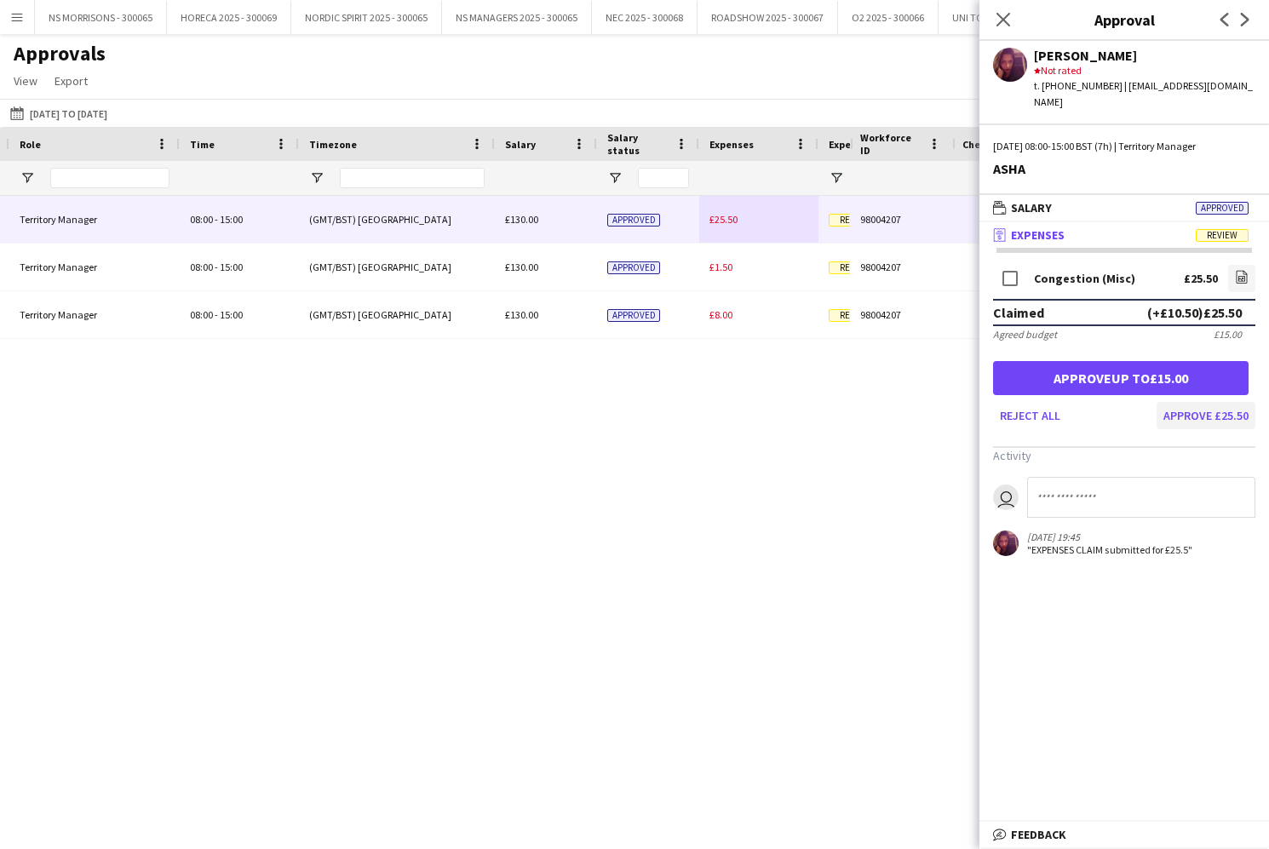
click at [1227, 402] on button "Approve £25.50" at bounding box center [1205, 415] width 99 height 27
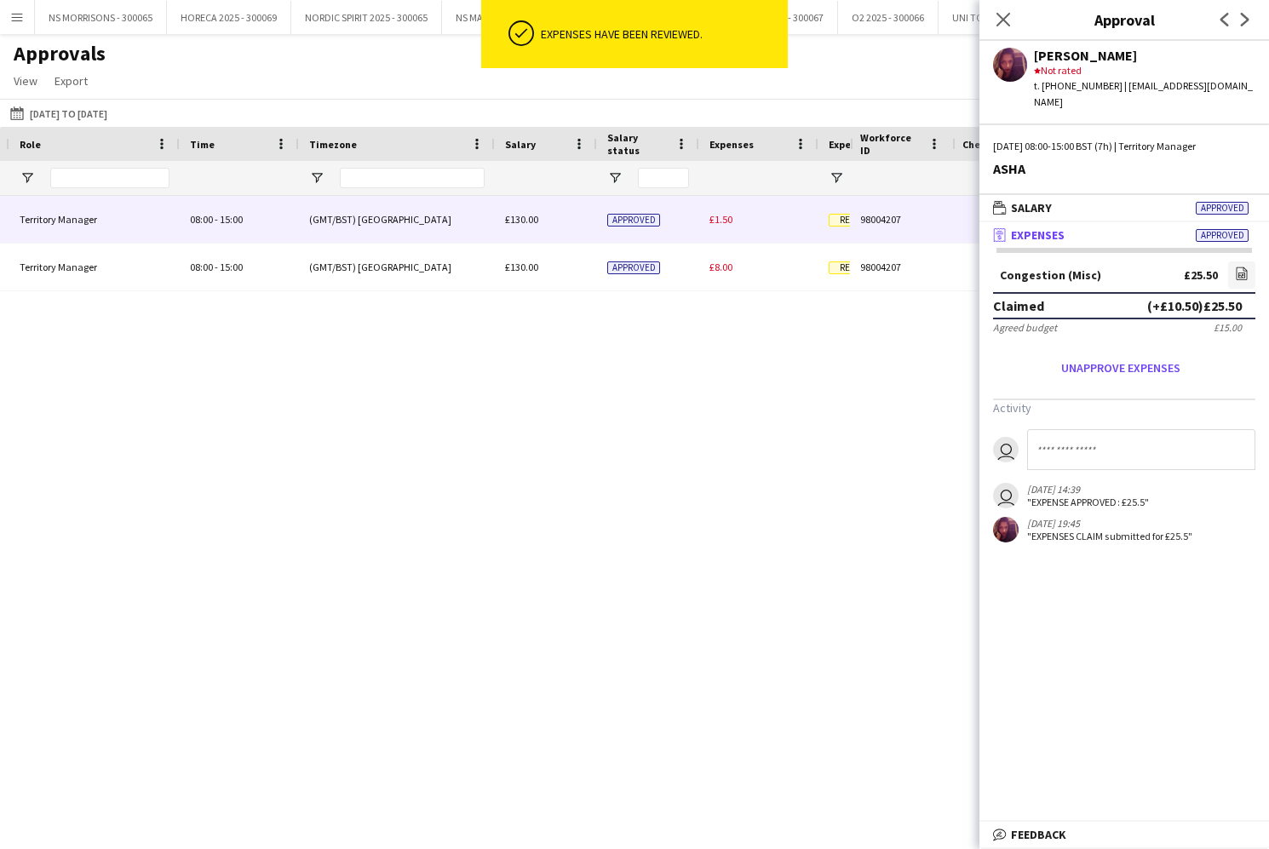
drag, startPoint x: 736, startPoint y: 221, endPoint x: 791, endPoint y: 232, distance: 56.3
click at [736, 221] on div "£1.50" at bounding box center [758, 219] width 119 height 47
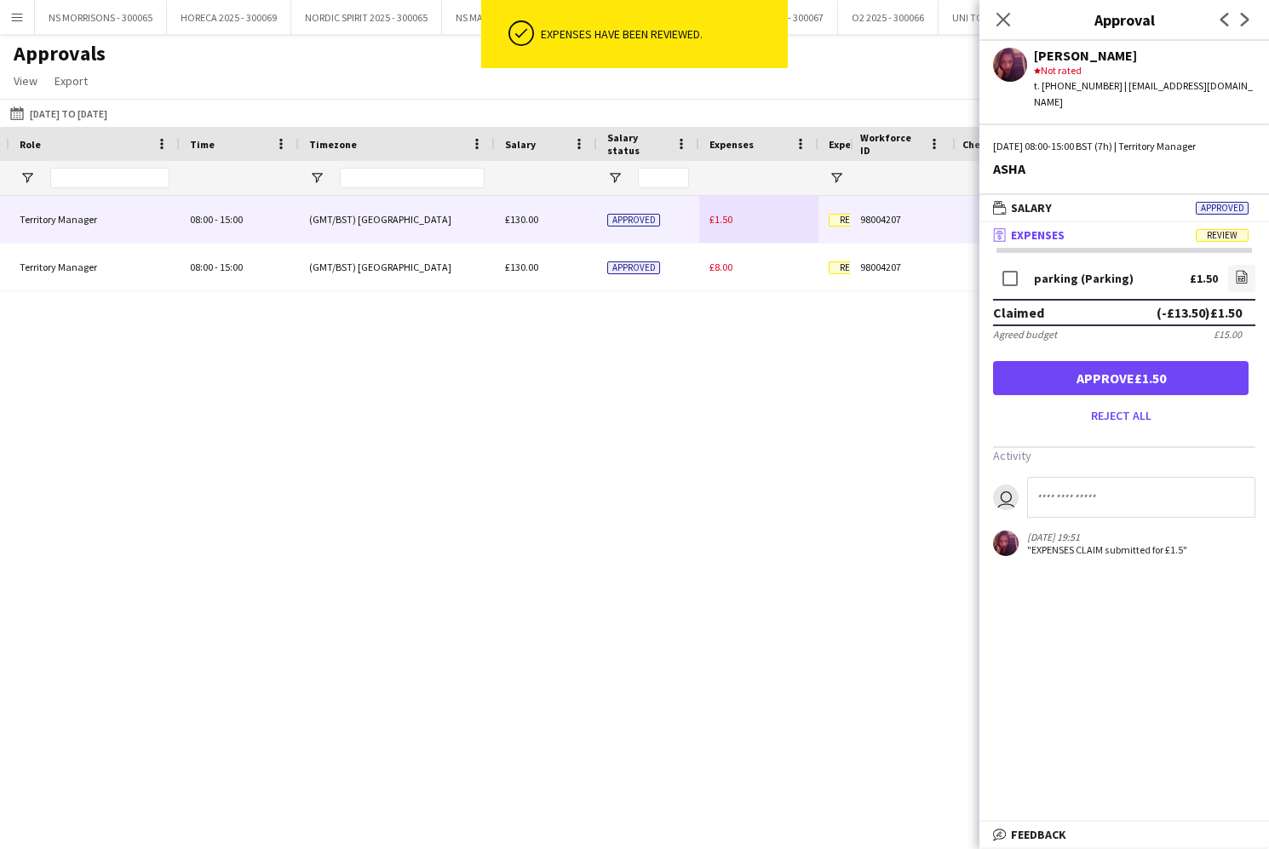
click at [1114, 361] on button "Approve £1.50" at bounding box center [1120, 378] width 255 height 34
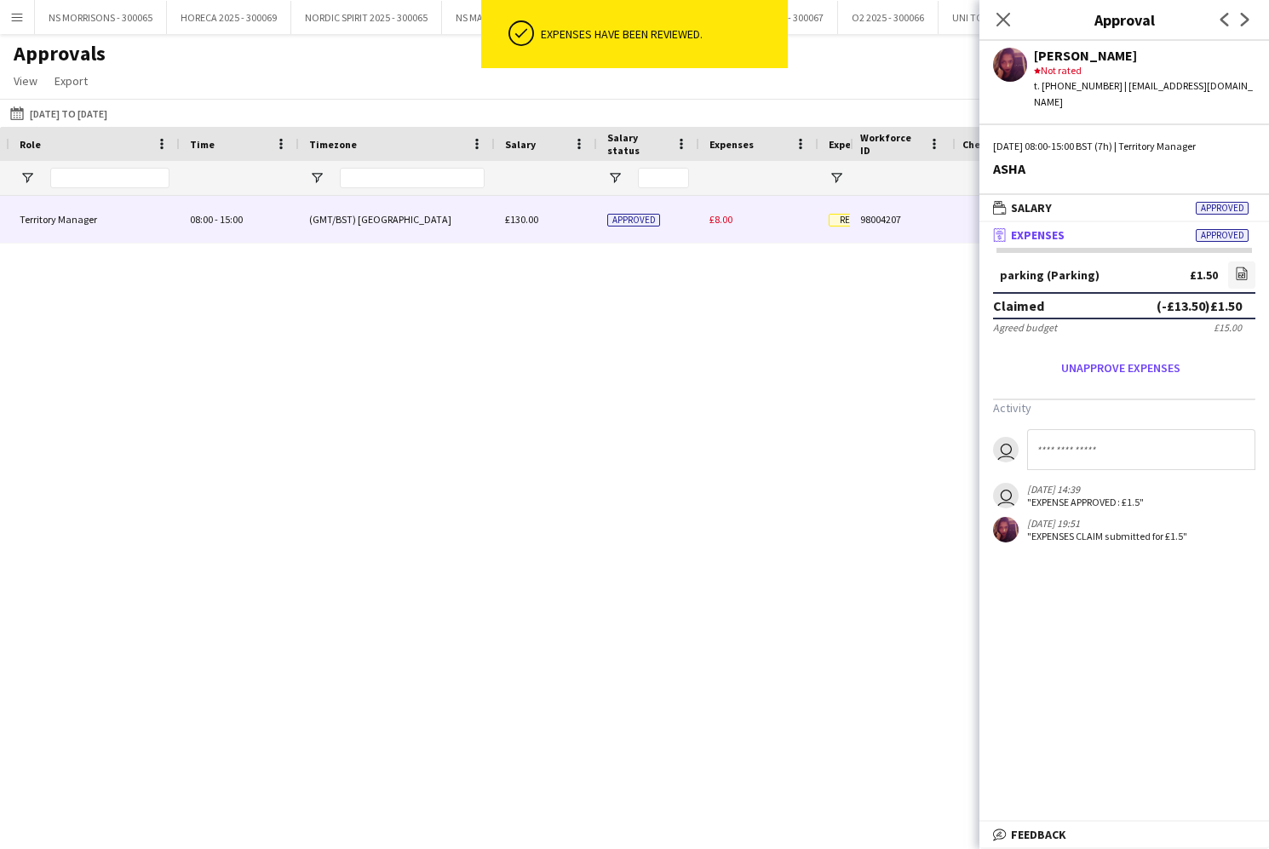
drag, startPoint x: 724, startPoint y: 226, endPoint x: 951, endPoint y: 244, distance: 228.1
click at [725, 226] on span "£8.00" at bounding box center [720, 219] width 23 height 13
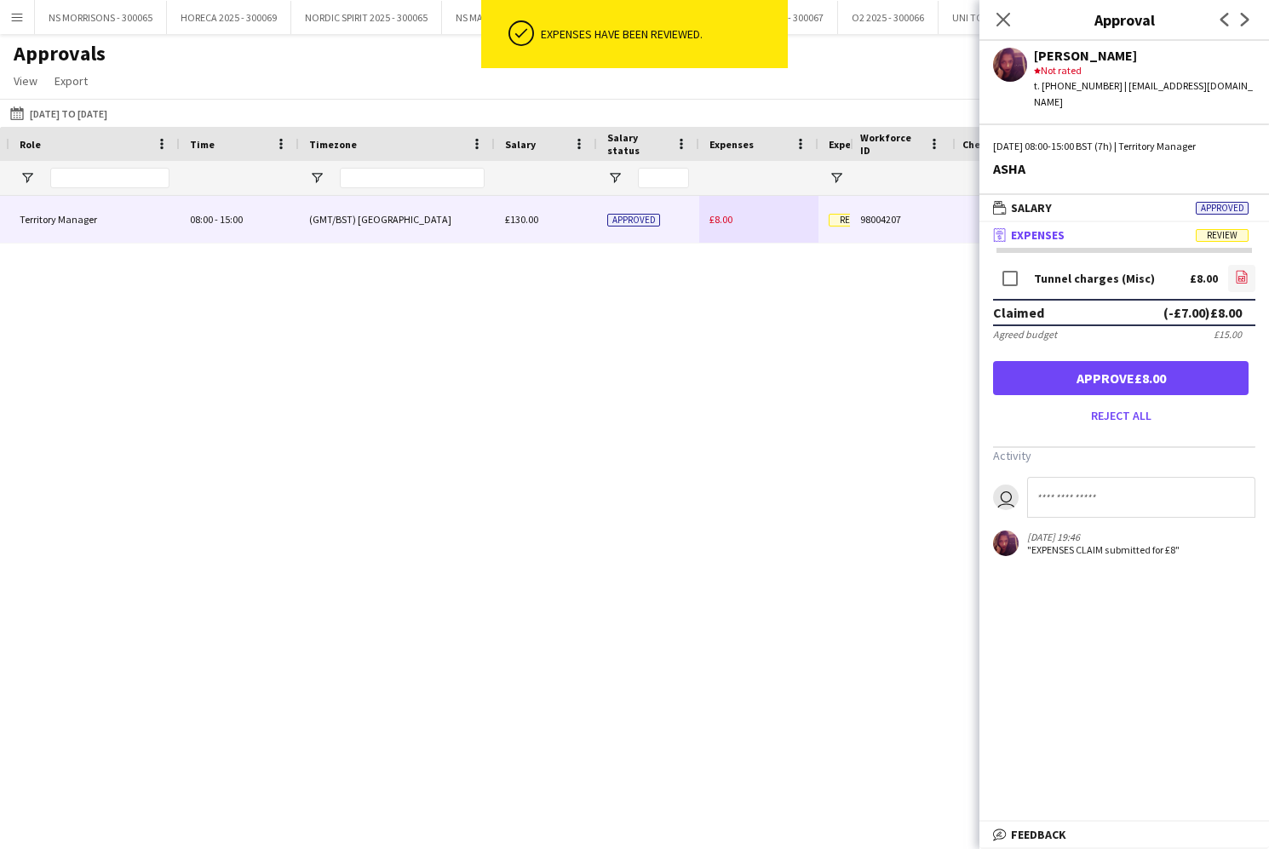
click at [1233, 265] on link "file-image" at bounding box center [1241, 278] width 27 height 27
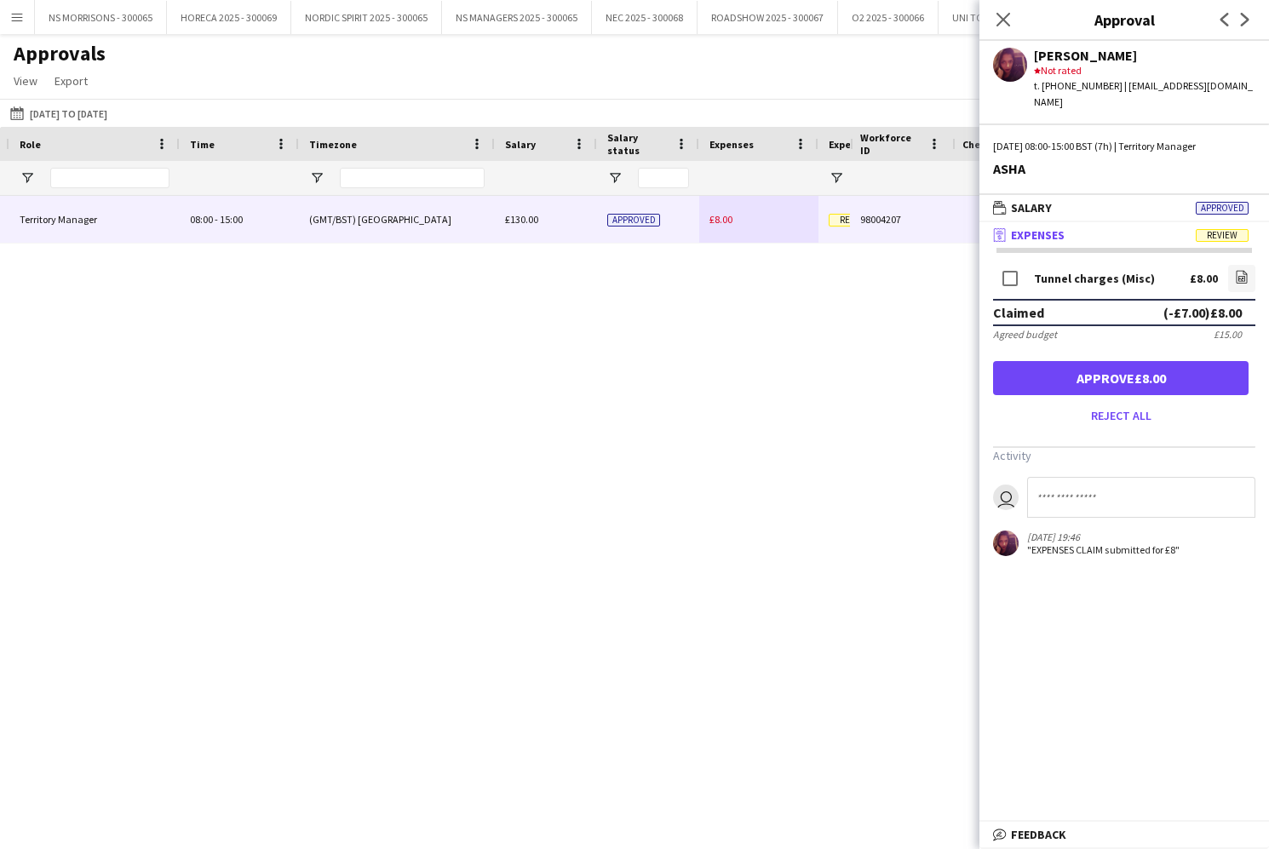
drag, startPoint x: 1069, startPoint y: 363, endPoint x: 1034, endPoint y: 142, distance: 223.3
click at [1072, 361] on button "Approve £8.00" at bounding box center [1120, 378] width 255 height 34
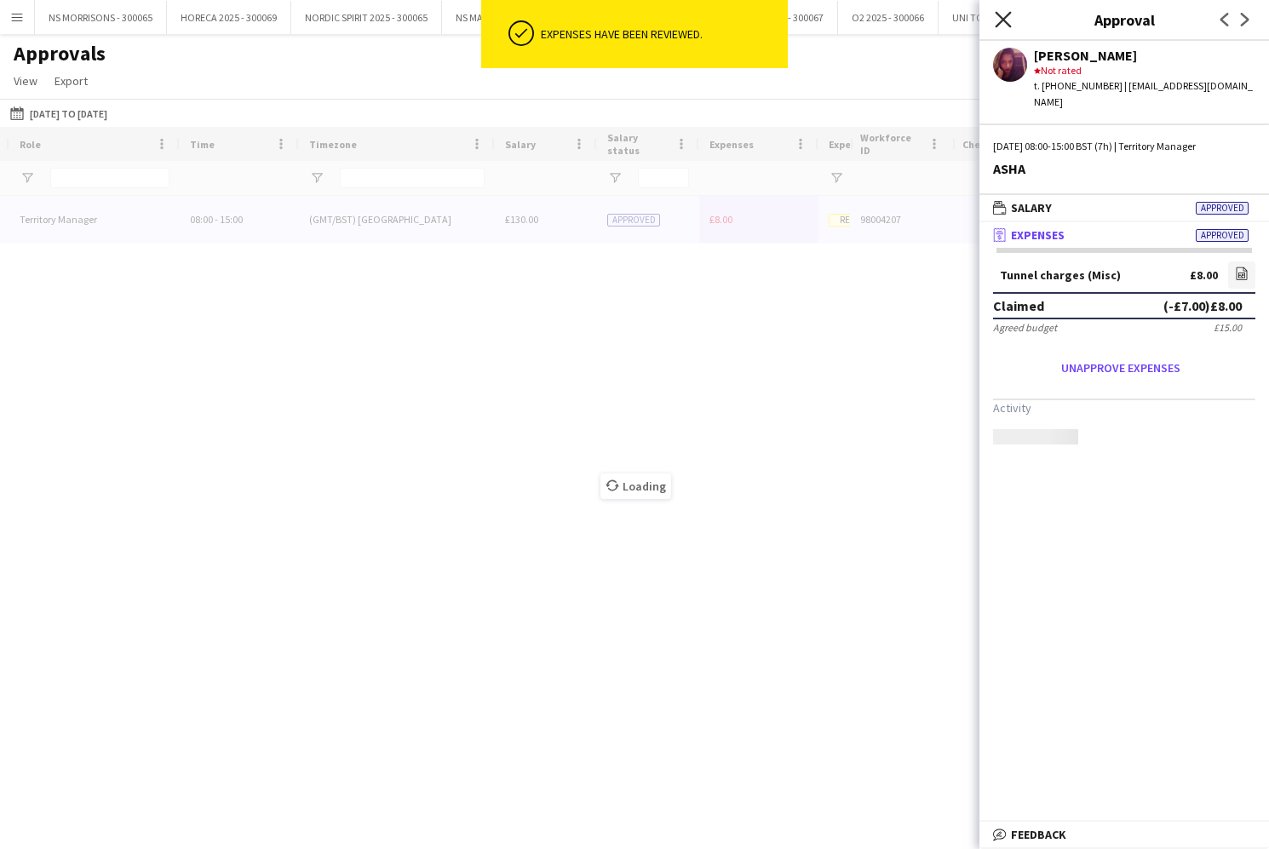
click at [1006, 16] on icon at bounding box center [1002, 19] width 16 height 16
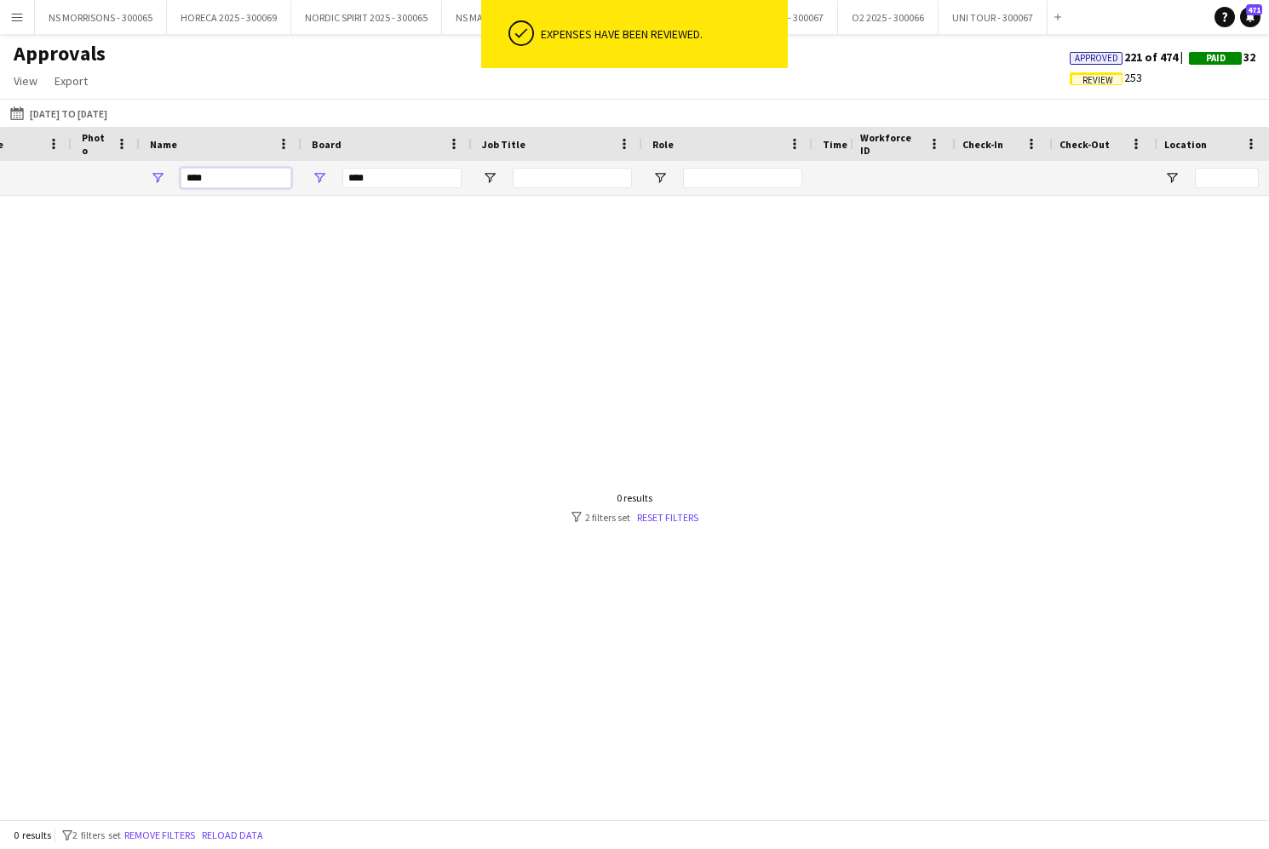
click at [262, 183] on input "****" at bounding box center [235, 178] width 111 height 20
type input "*"
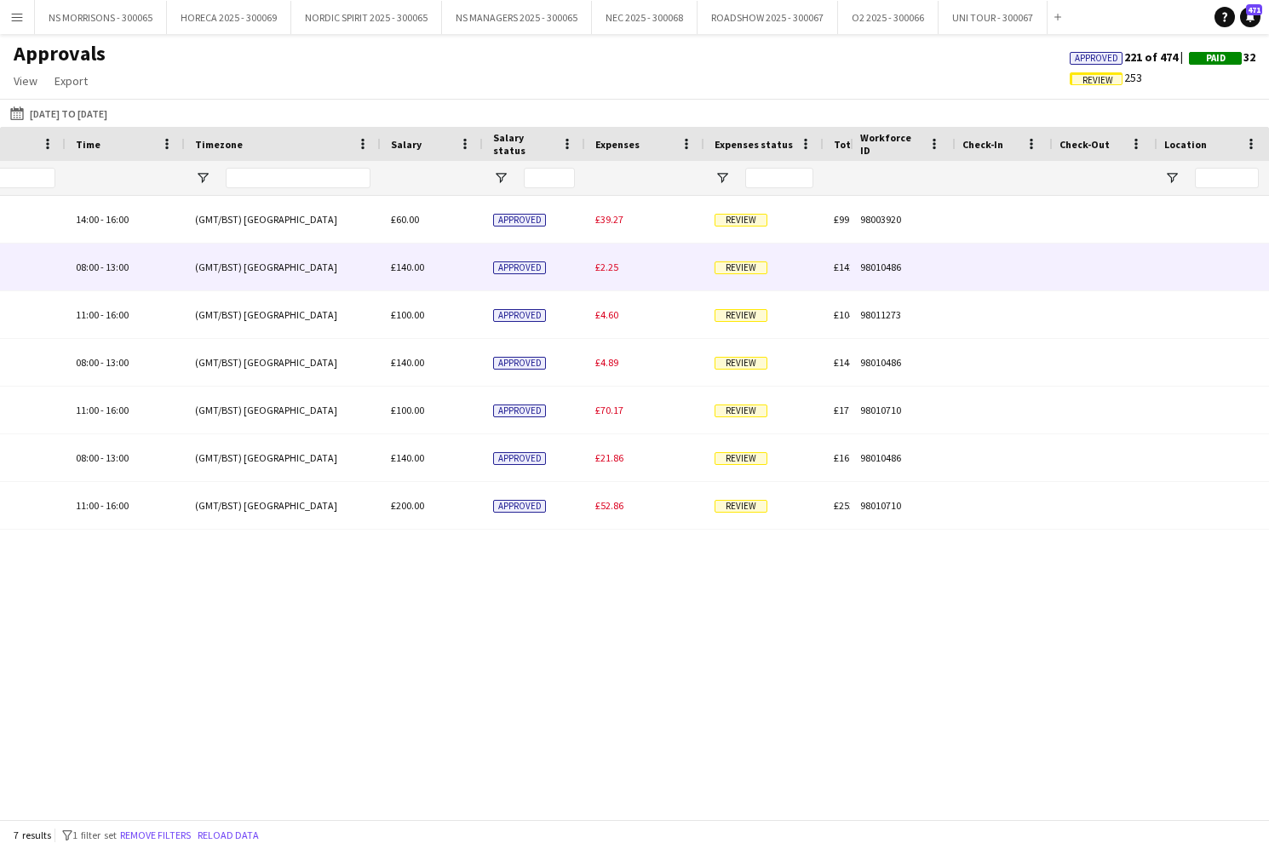
click at [616, 270] on span "£2.25" at bounding box center [606, 267] width 23 height 13
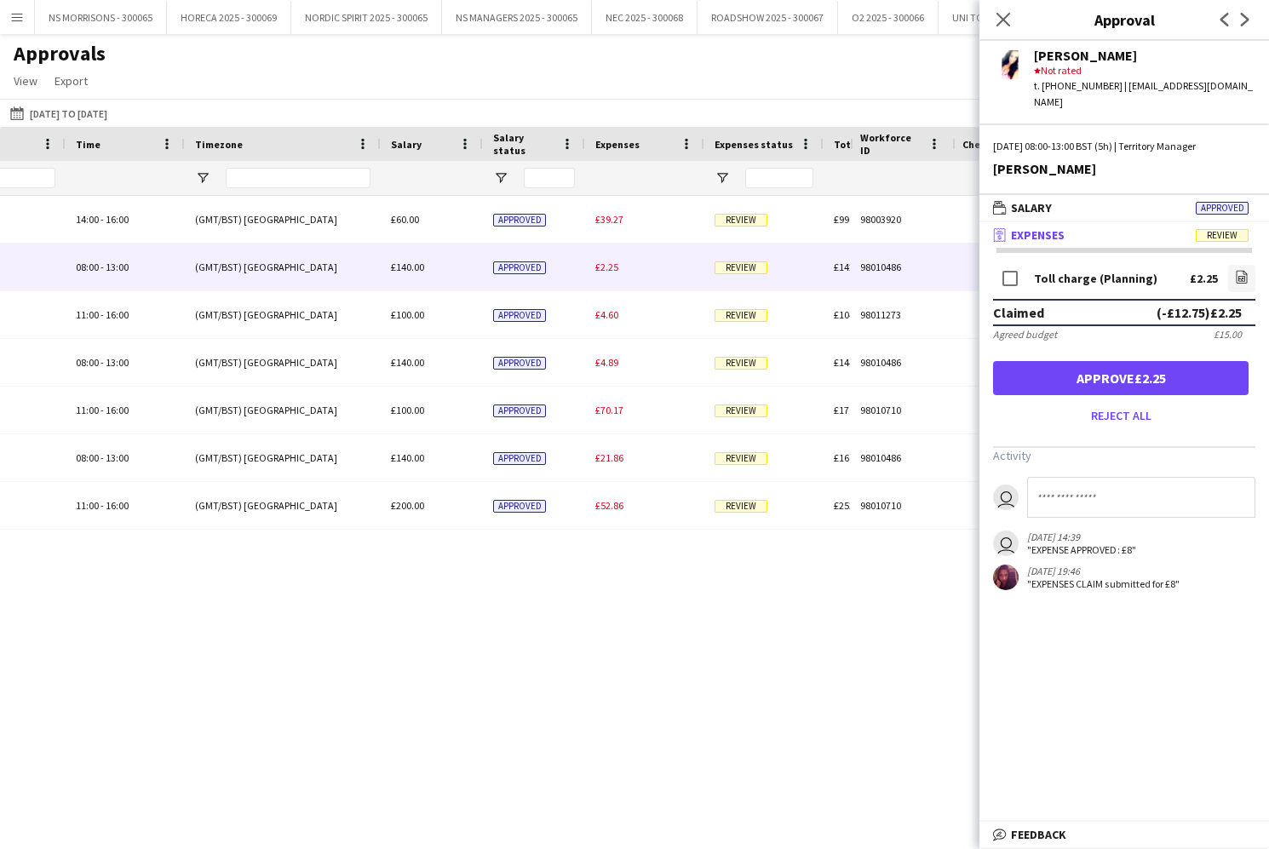
click at [1063, 376] on button "Approve £2.25" at bounding box center [1120, 378] width 255 height 34
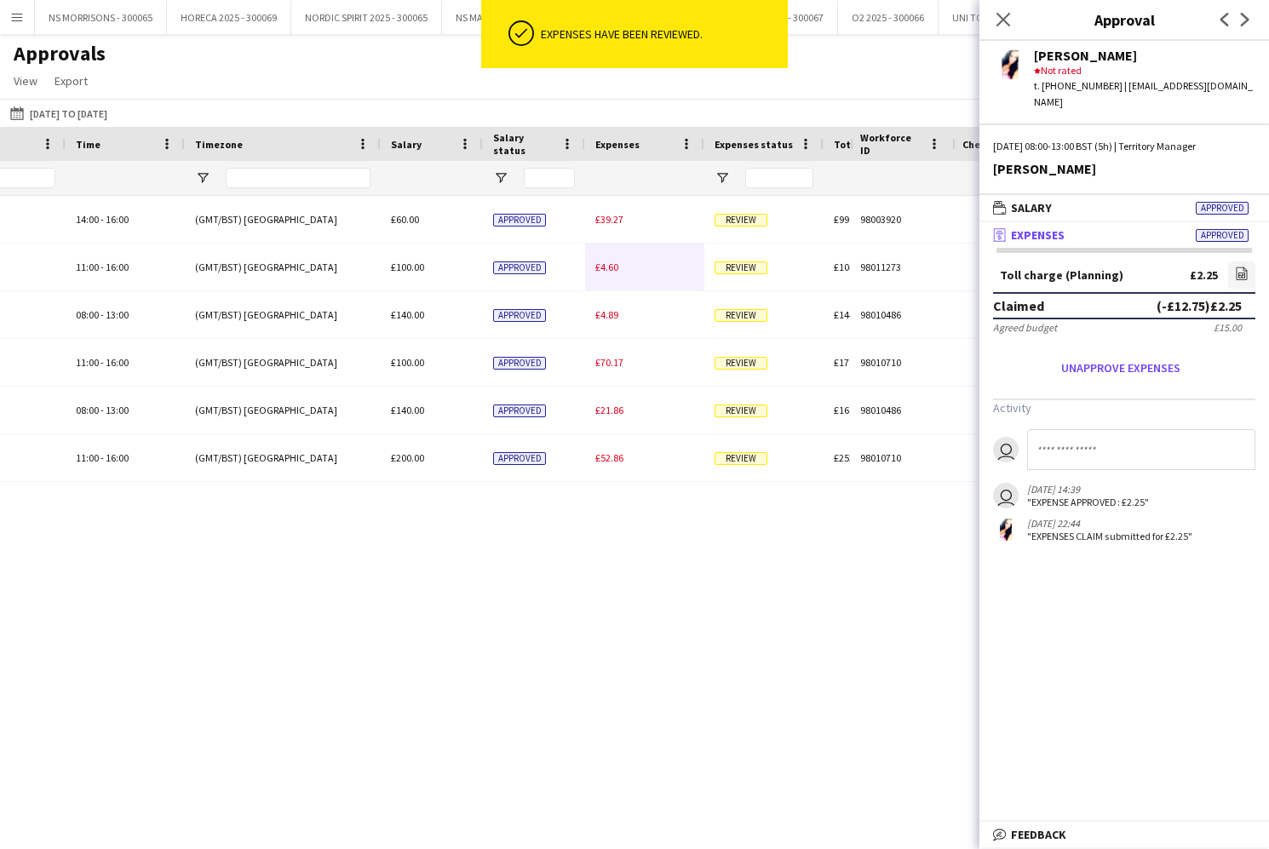
click at [604, 269] on span "£4.60" at bounding box center [606, 267] width 23 height 13
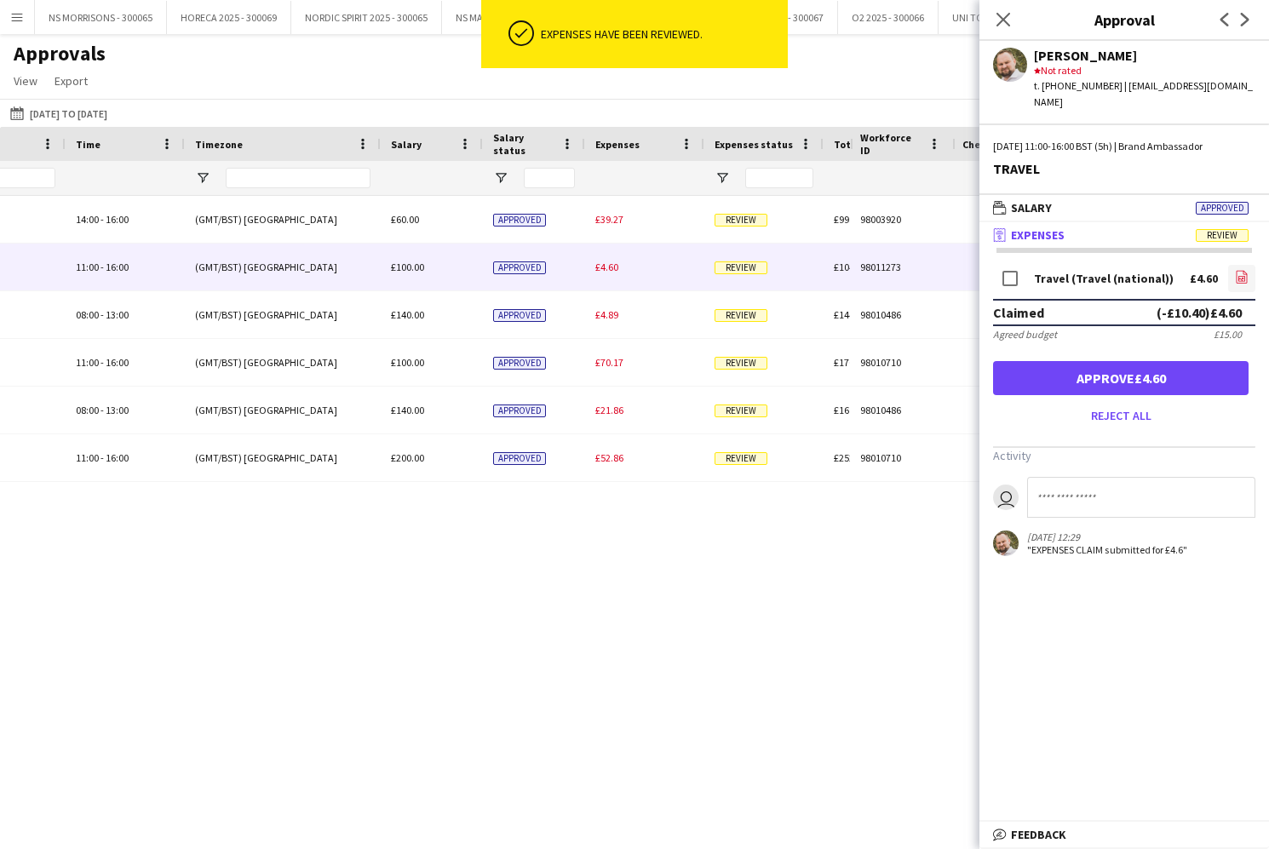
click at [1243, 270] on icon "file-image" at bounding box center [1242, 277] width 14 height 14
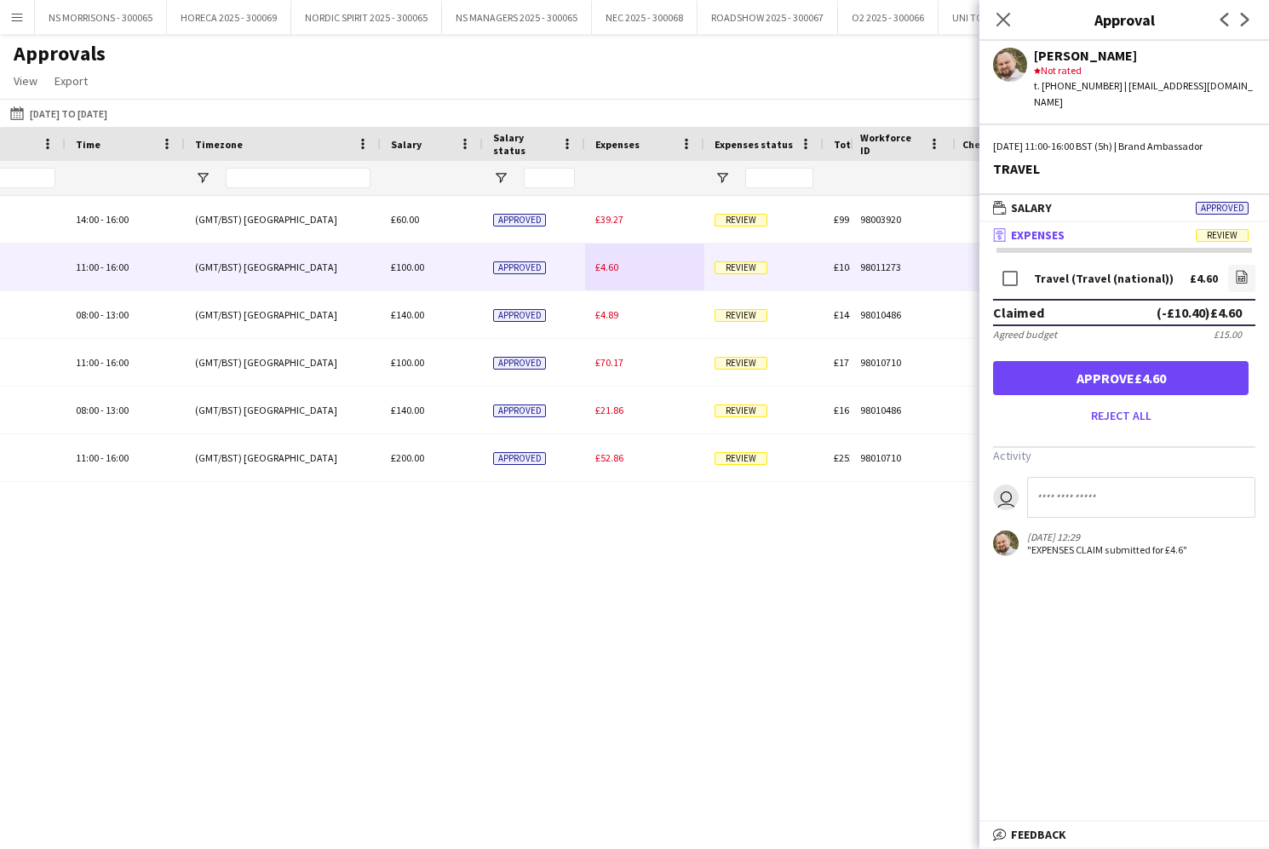
click at [1047, 361] on button "Approve £4.60" at bounding box center [1120, 378] width 255 height 34
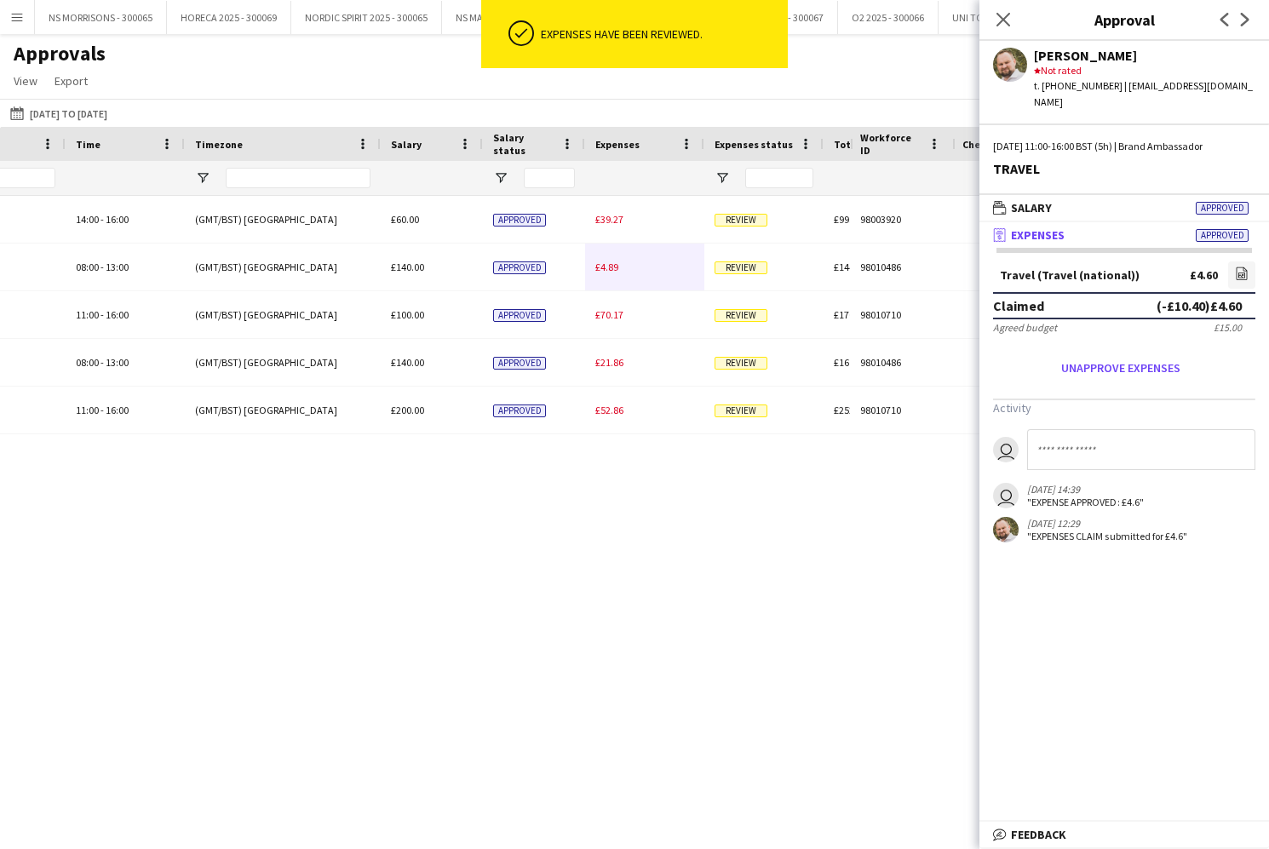
click at [609, 269] on span "£4.89" at bounding box center [606, 267] width 23 height 13
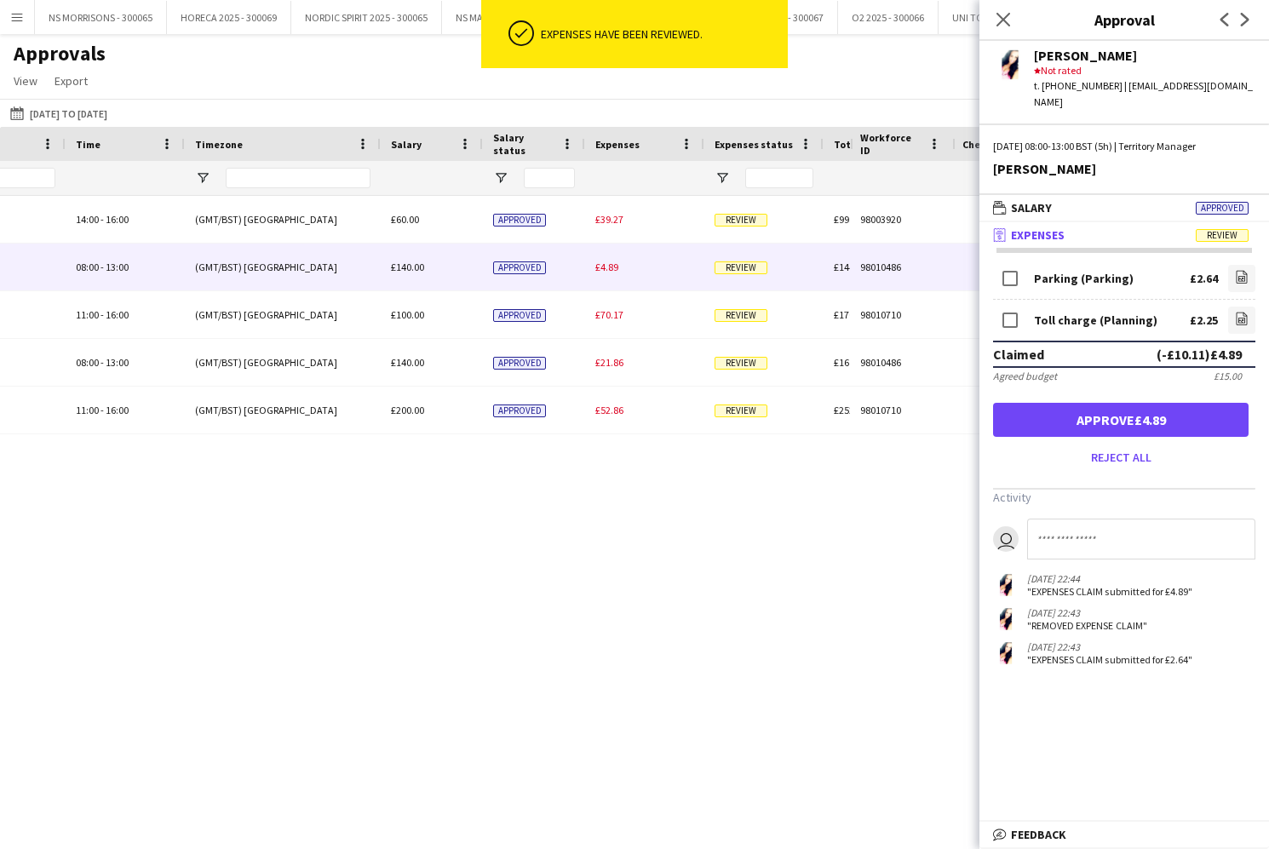
click at [1164, 403] on button "Approve £4.89" at bounding box center [1120, 420] width 255 height 34
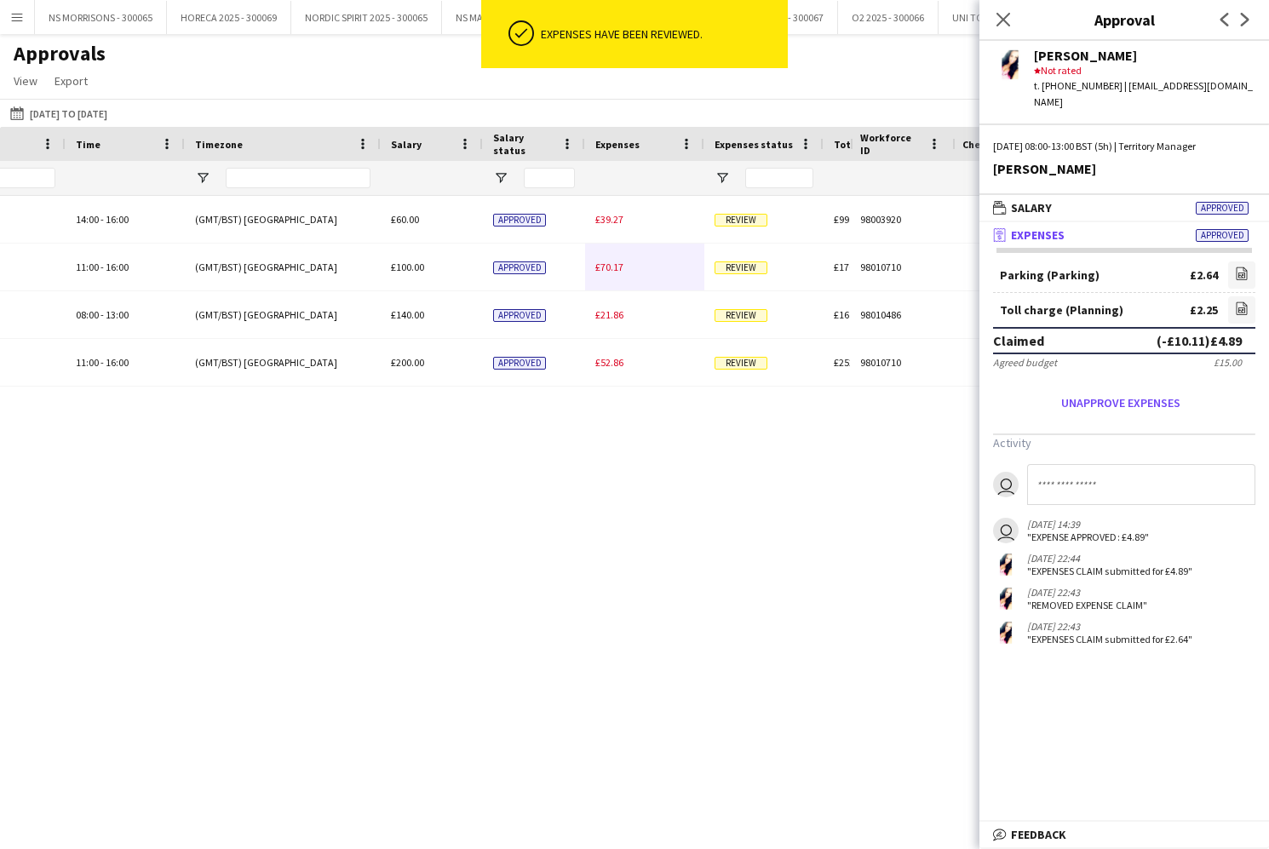
click at [611, 273] on div "£70.17" at bounding box center [644, 267] width 119 height 47
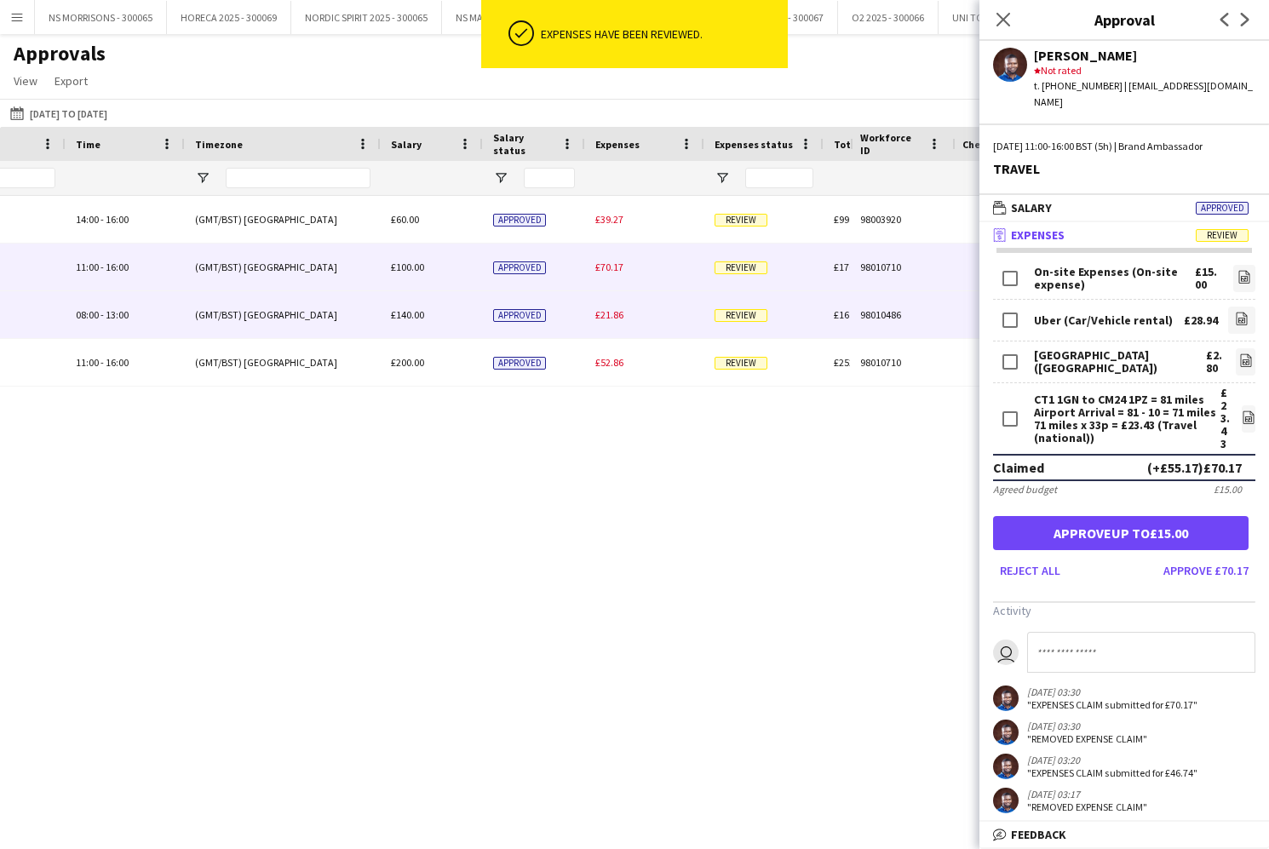
click at [608, 306] on div "£21.86" at bounding box center [644, 314] width 119 height 47
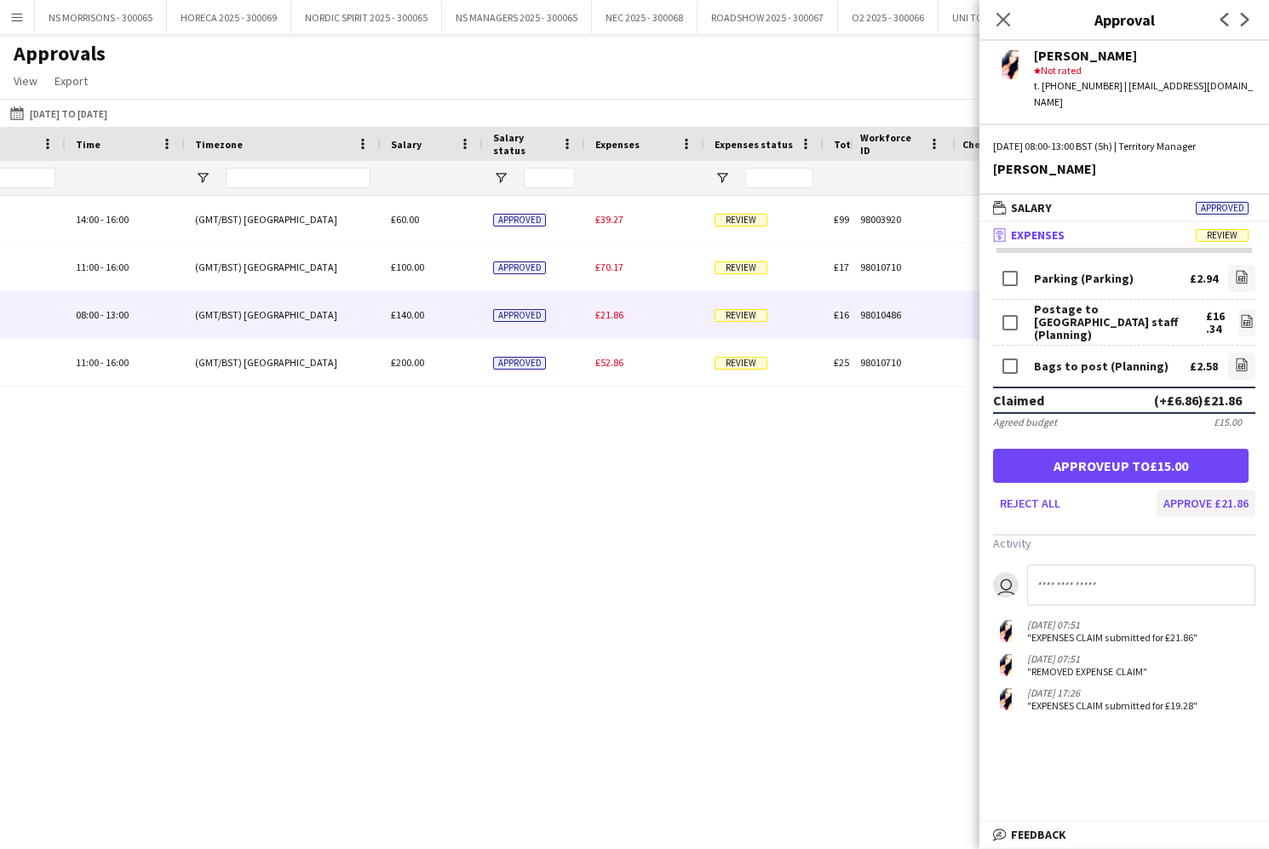
click at [1201, 490] on button "Approve £21.86" at bounding box center [1205, 503] width 99 height 27
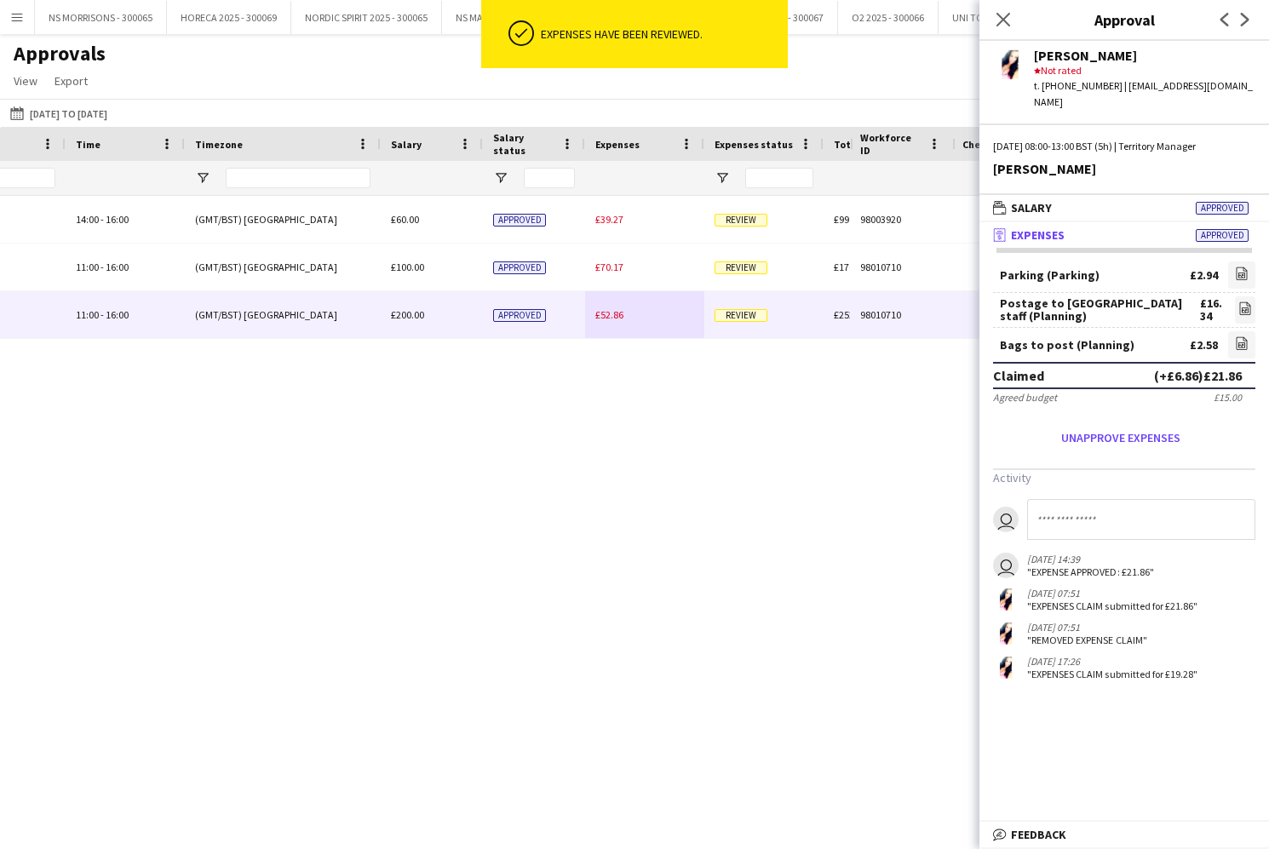
click at [615, 322] on div "£52.86" at bounding box center [644, 314] width 119 height 47
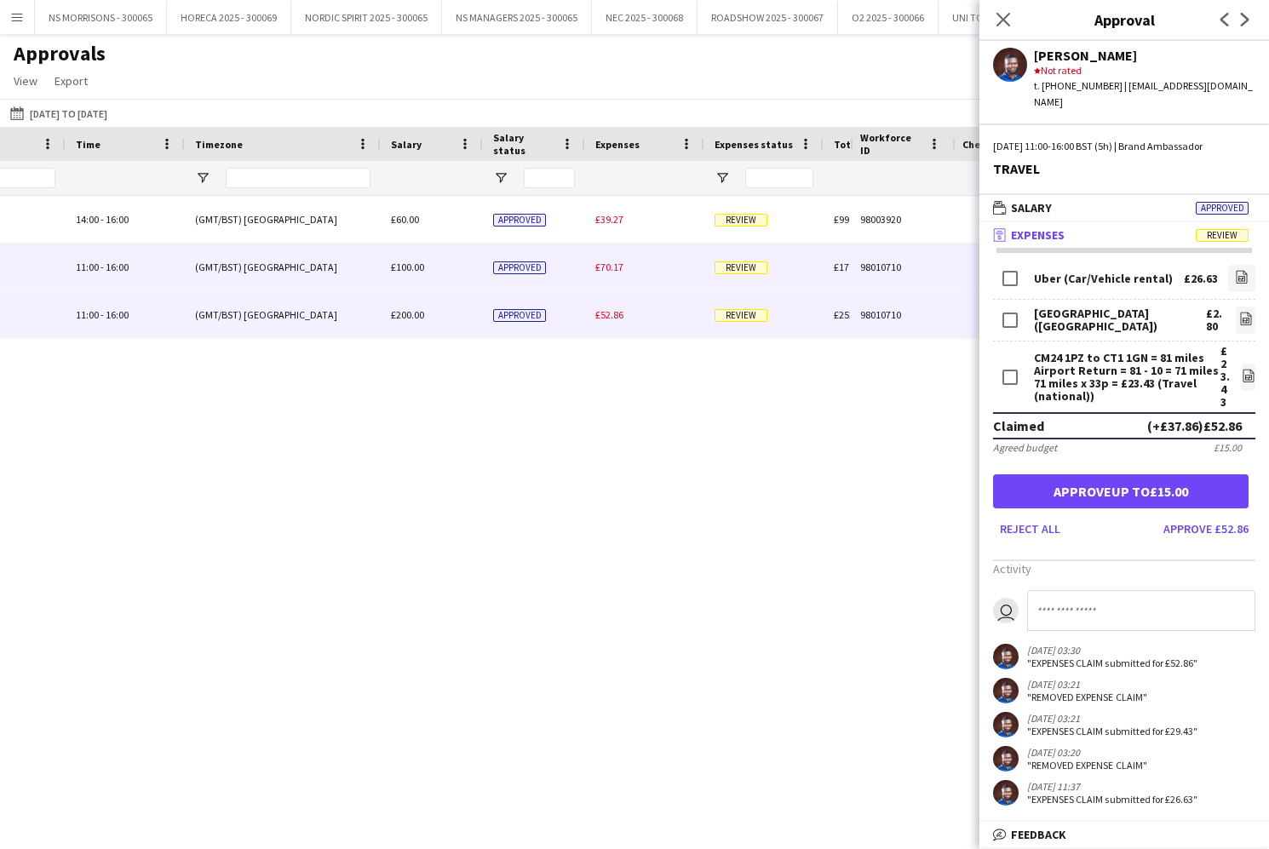
click at [611, 267] on span "£70.17" at bounding box center [609, 267] width 28 height 13
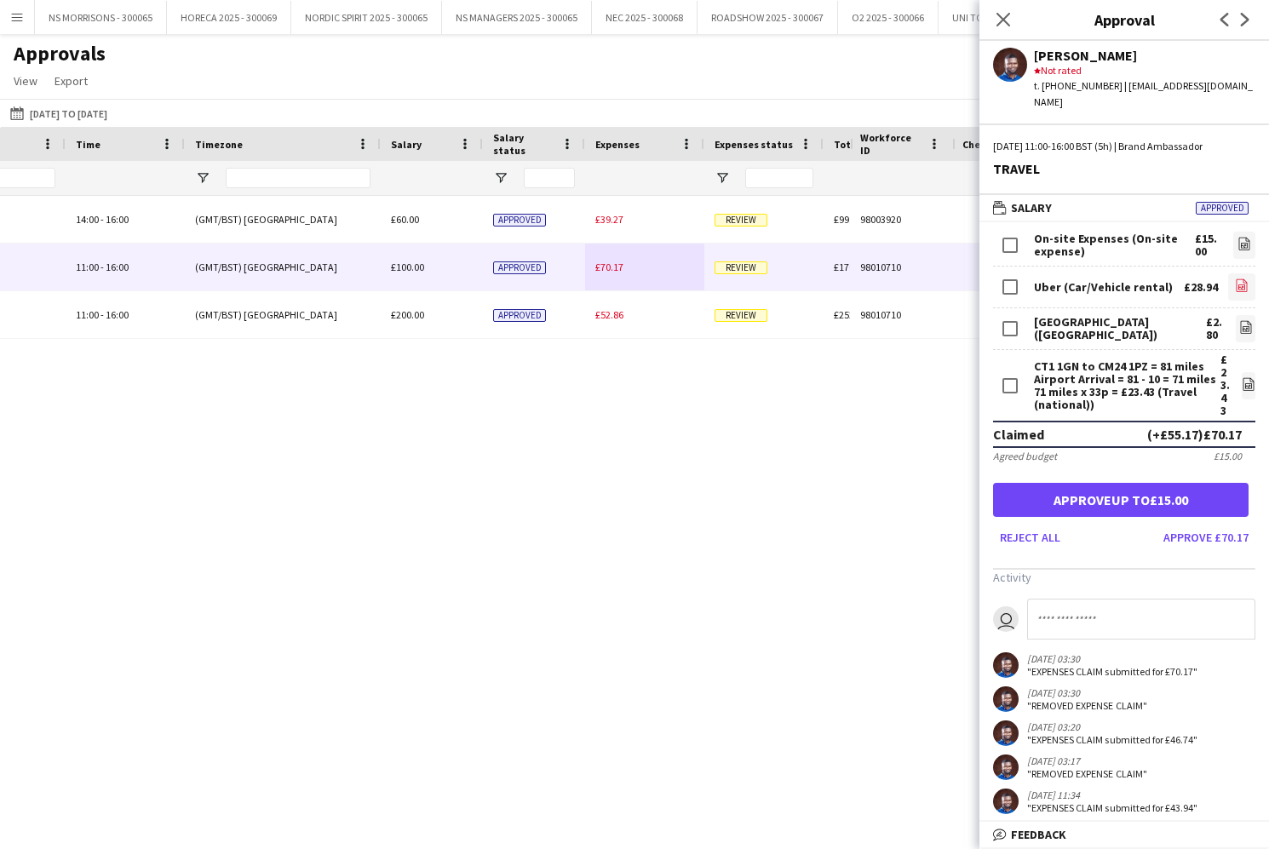
click at [1244, 278] on app-icon "file-image" at bounding box center [1242, 286] width 14 height 17
click at [1248, 315] on link "file-image" at bounding box center [1245, 328] width 20 height 27
click at [1237, 529] on button "Approve £70.17" at bounding box center [1205, 537] width 99 height 27
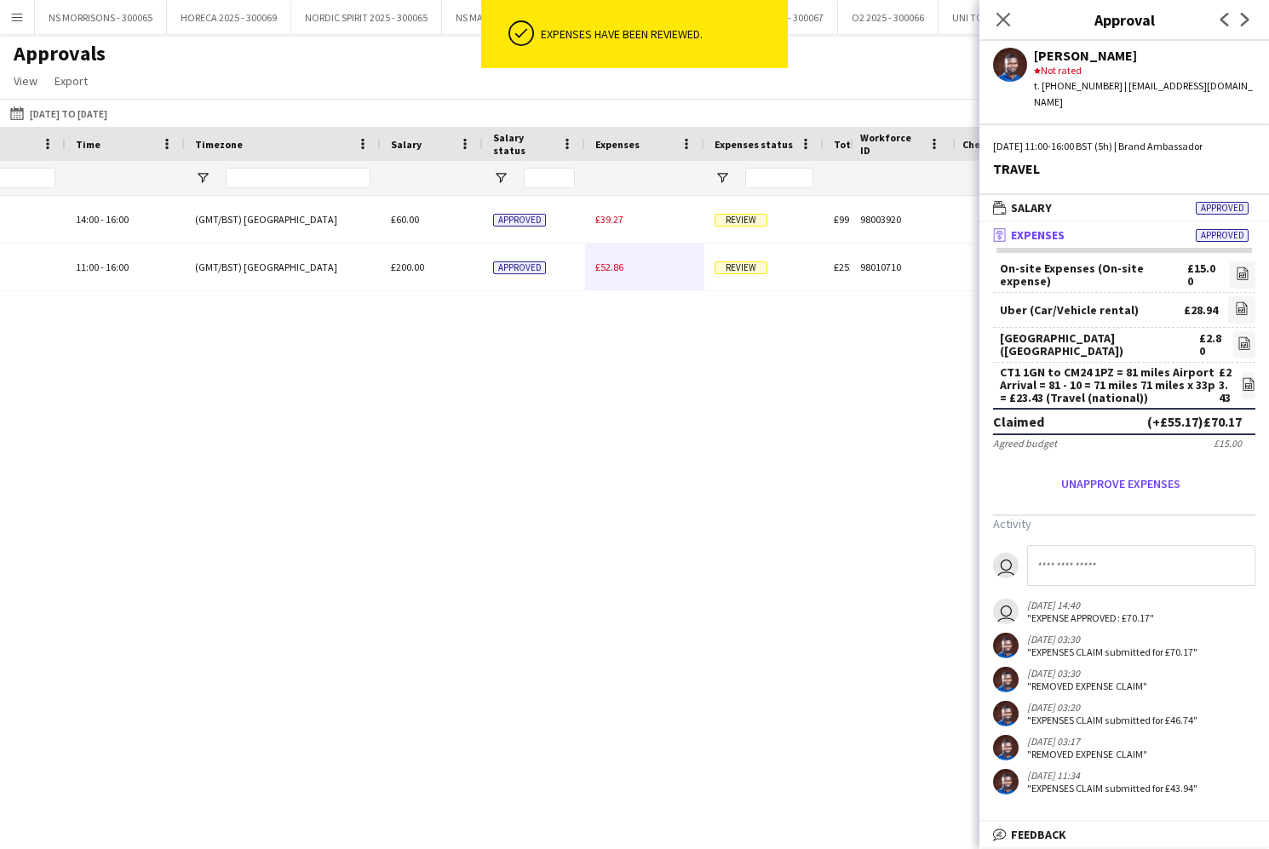
click at [603, 268] on span "£52.86" at bounding box center [609, 267] width 28 height 13
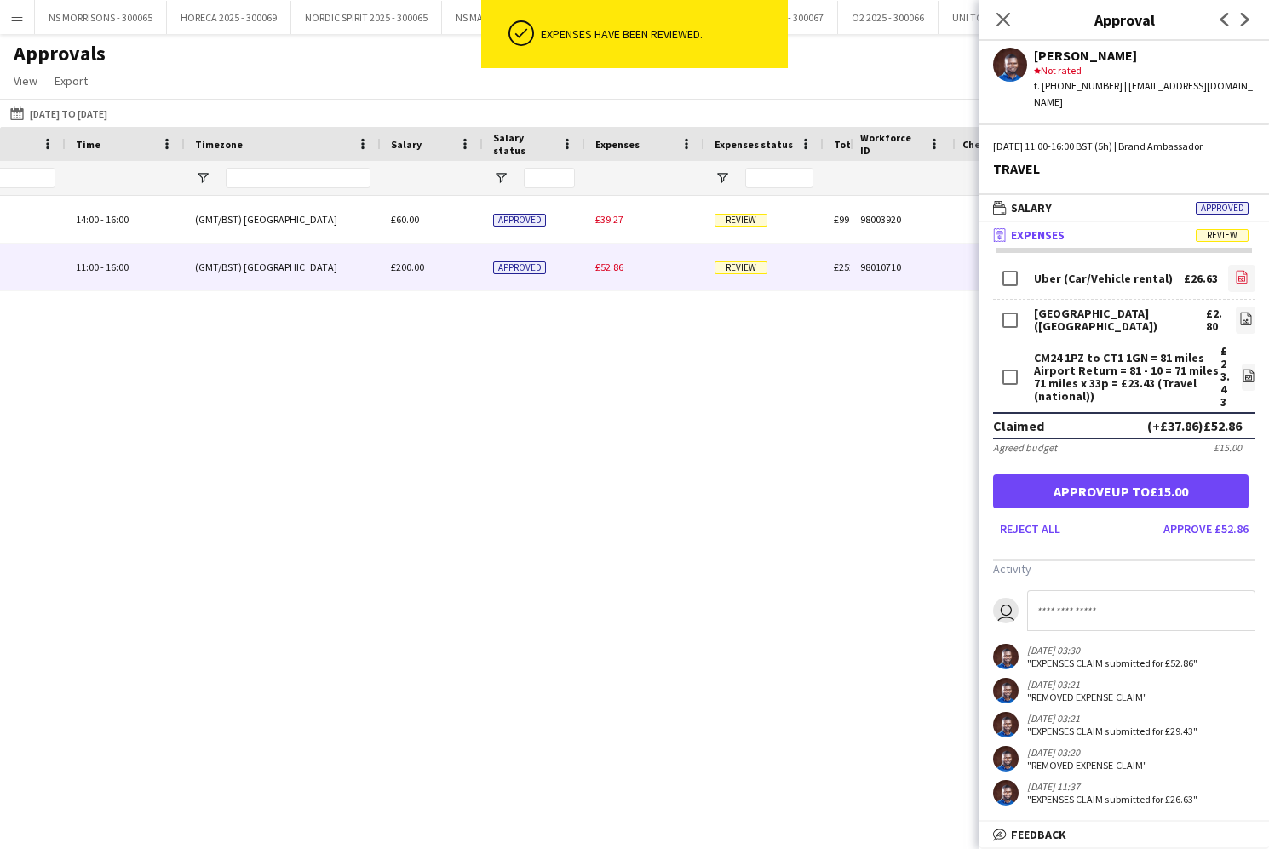
click at [1252, 265] on link "file-image" at bounding box center [1241, 278] width 27 height 27
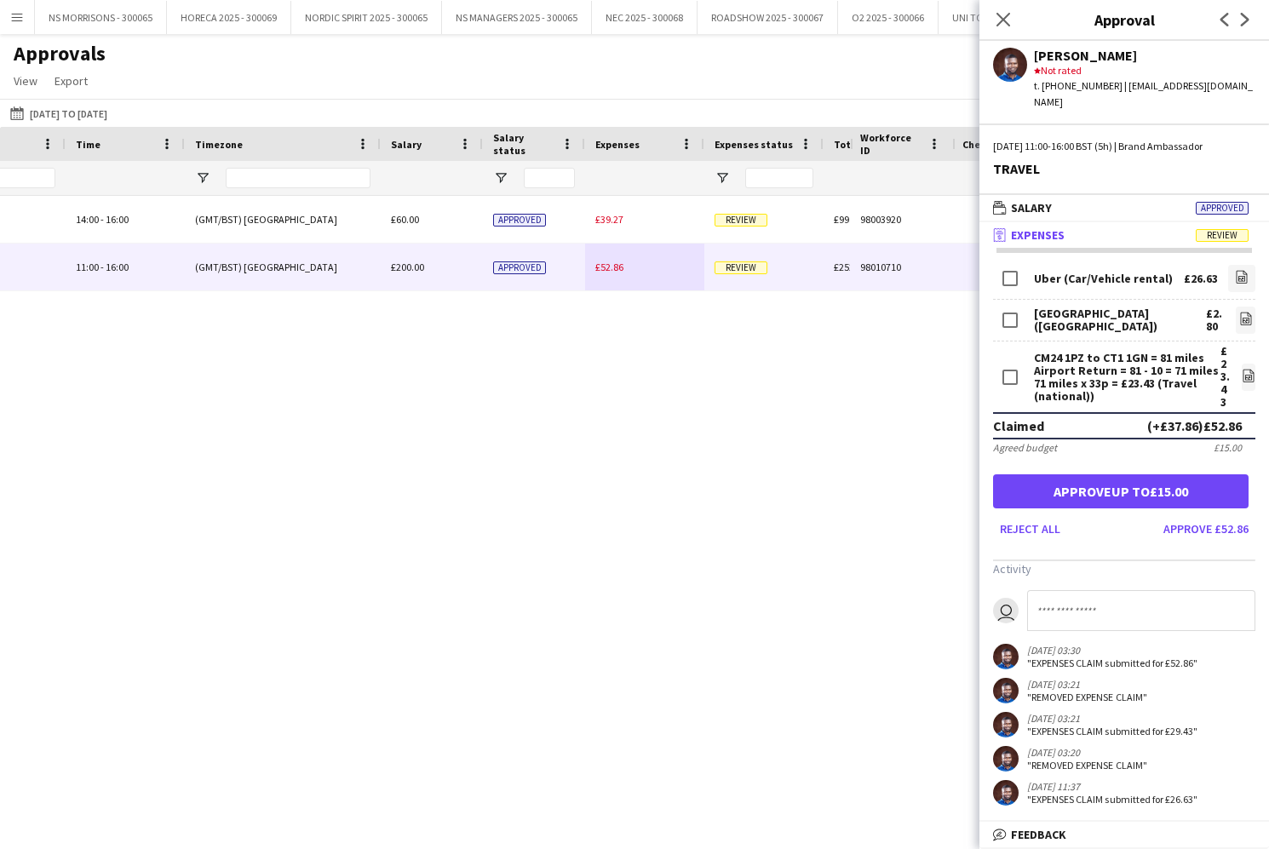
drag, startPoint x: 1193, startPoint y: 518, endPoint x: 1097, endPoint y: 382, distance: 166.1
click at [1193, 518] on button "Approve £52.86" at bounding box center [1205, 528] width 99 height 27
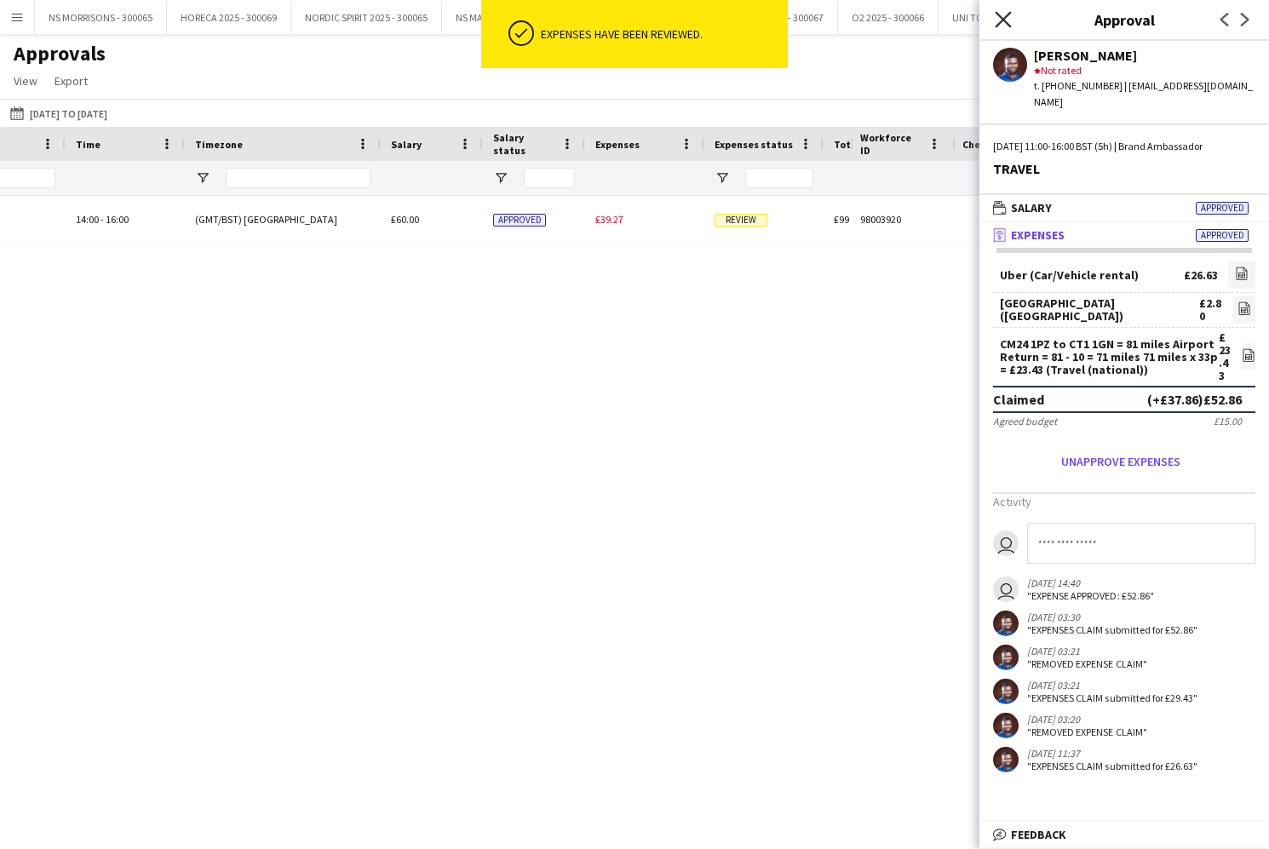
click at [1011, 19] on icon "Close pop-in" at bounding box center [1002, 19] width 16 height 16
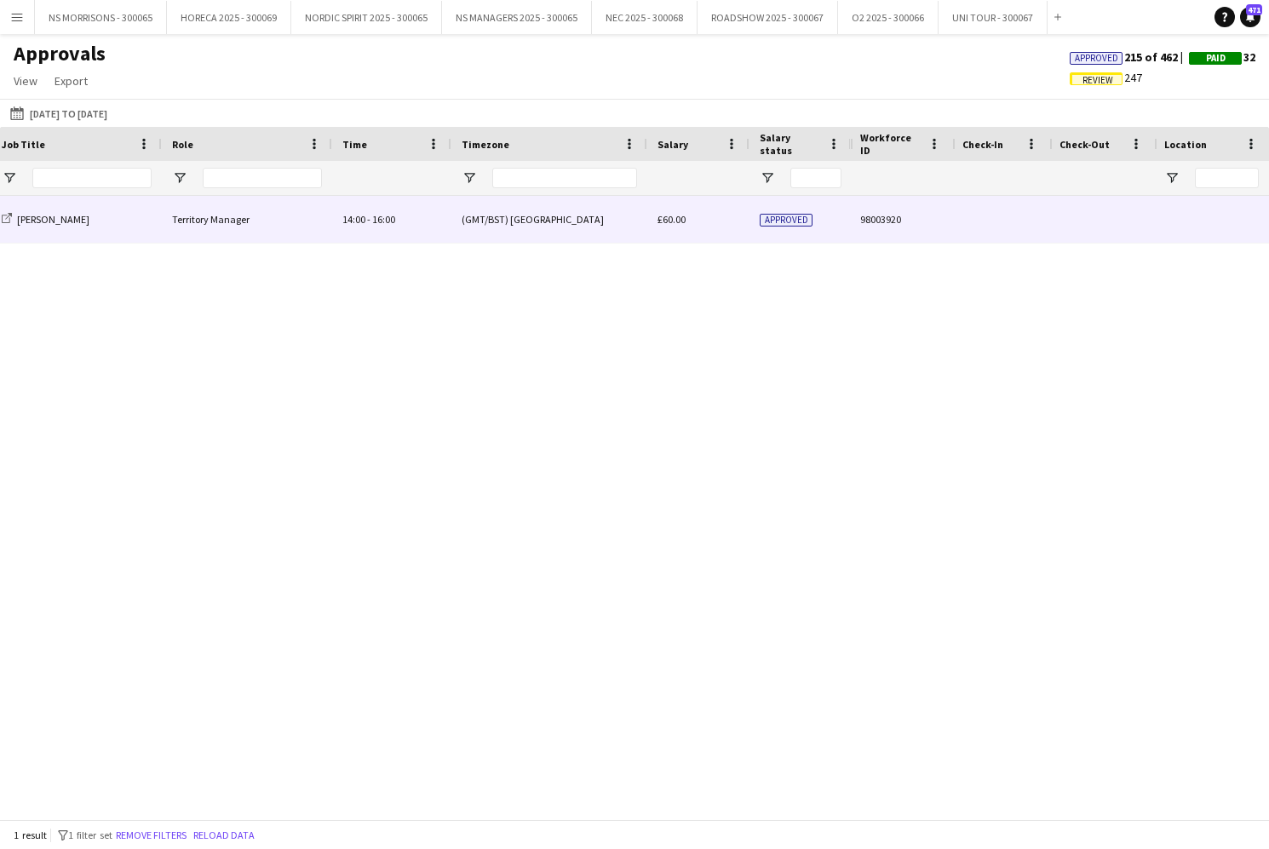
scroll to position [0, 167]
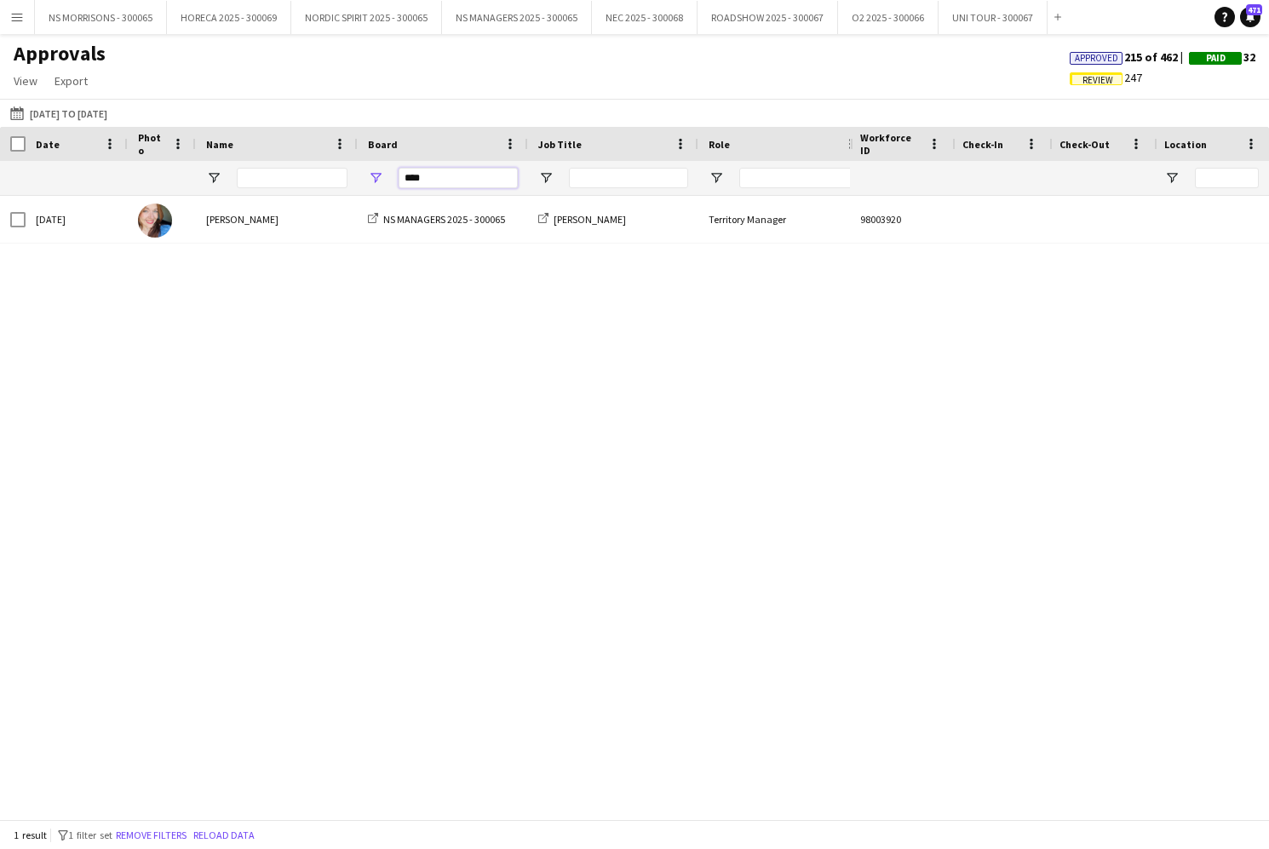
click at [474, 185] on input "****" at bounding box center [457, 178] width 119 height 20
type input "*"
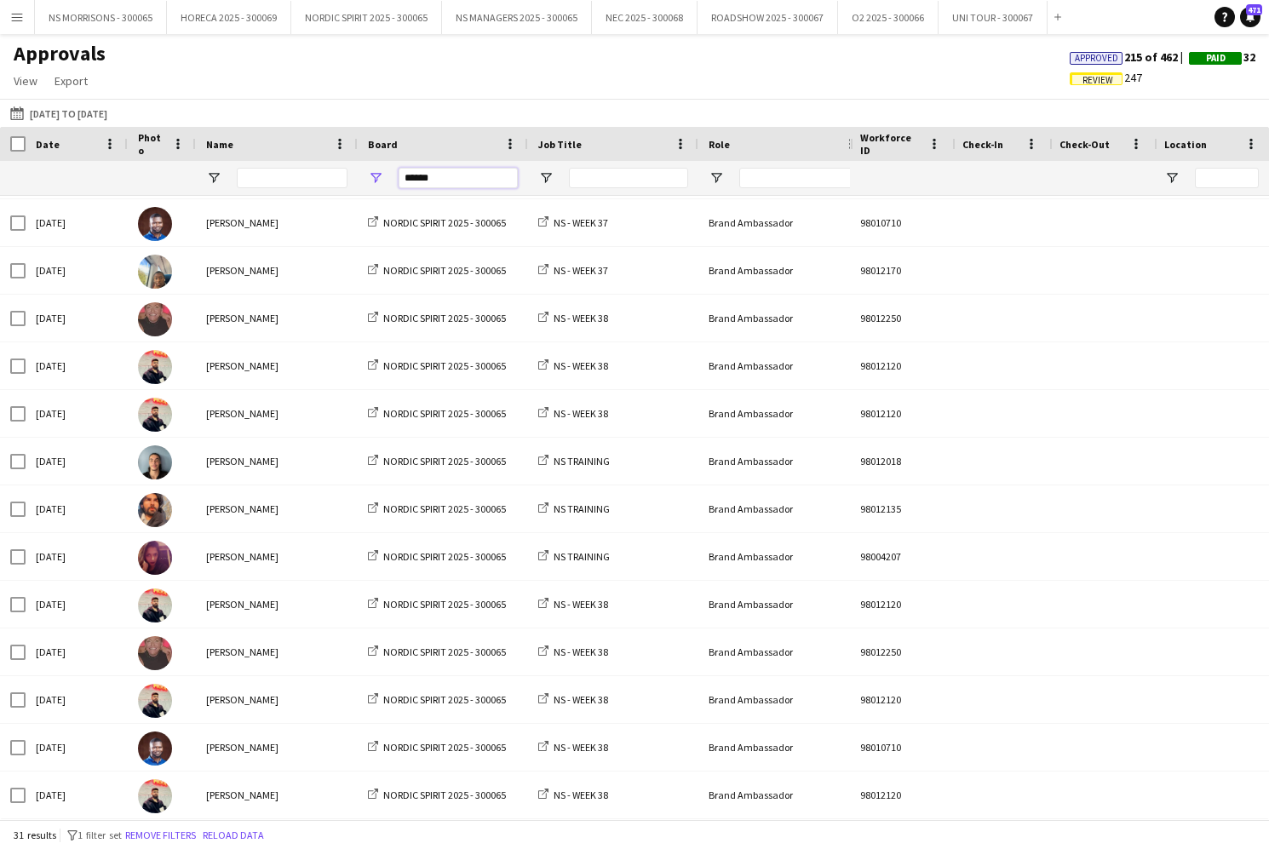
type input "******"
click at [249, 171] on input "Name Filter Input" at bounding box center [292, 178] width 111 height 20
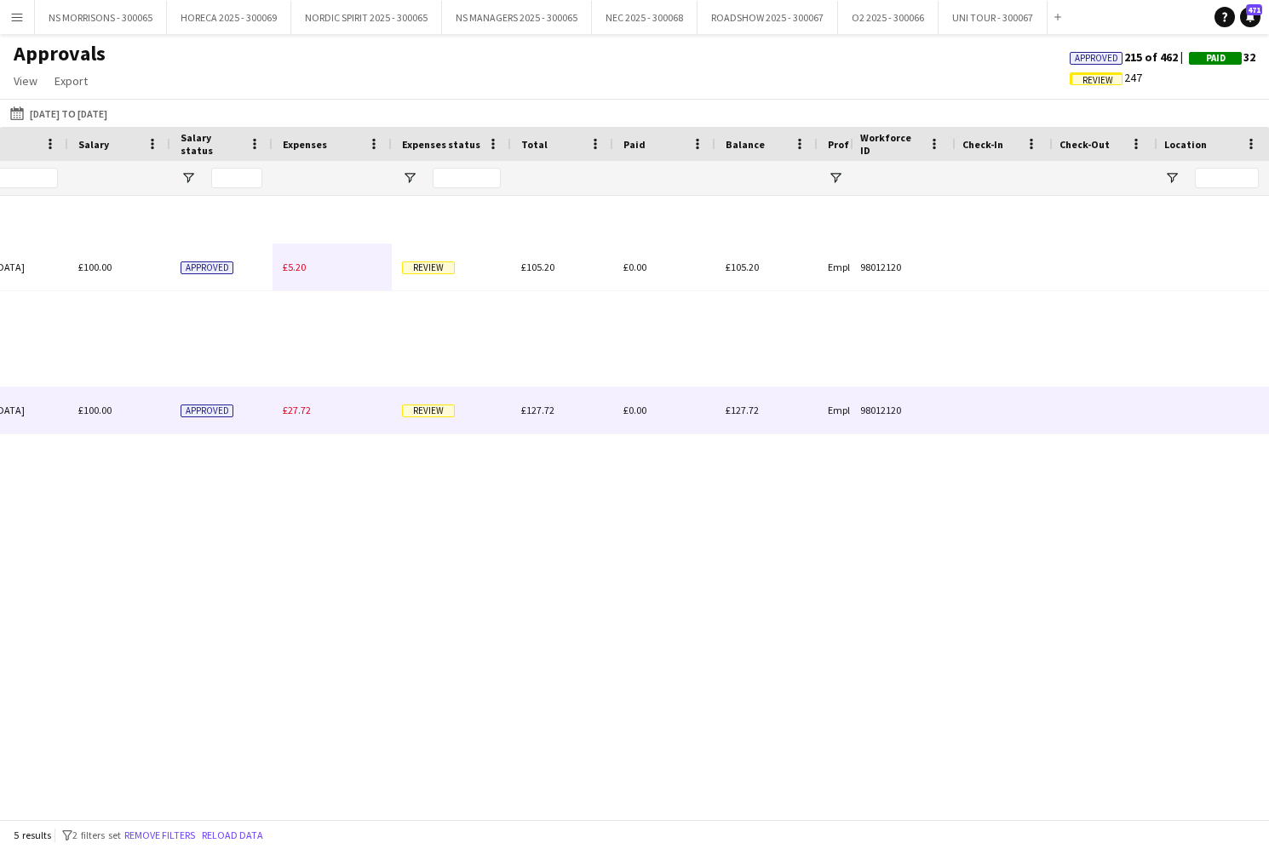
type input "****"
click at [284, 417] on div "£27.72" at bounding box center [331, 410] width 119 height 47
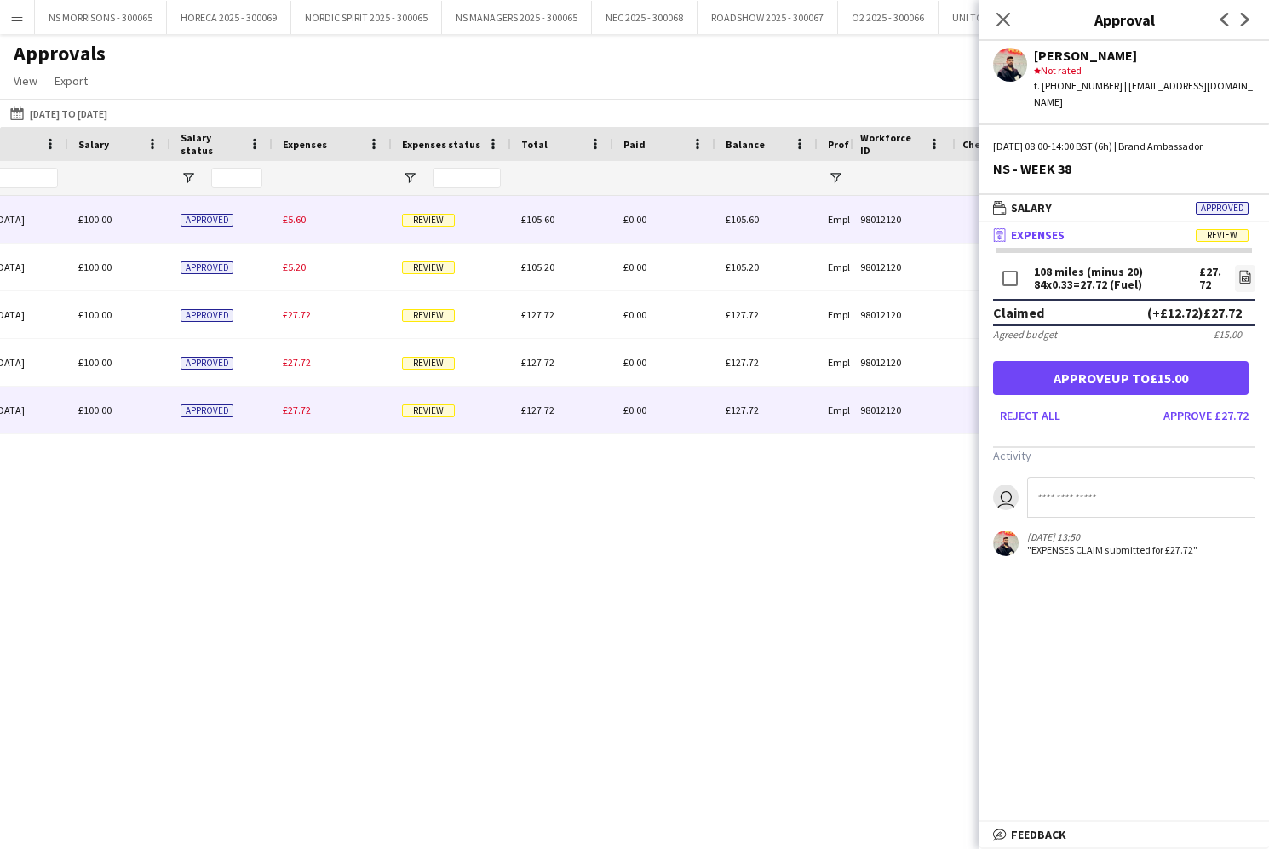
click at [277, 214] on div "£5.60" at bounding box center [331, 219] width 119 height 47
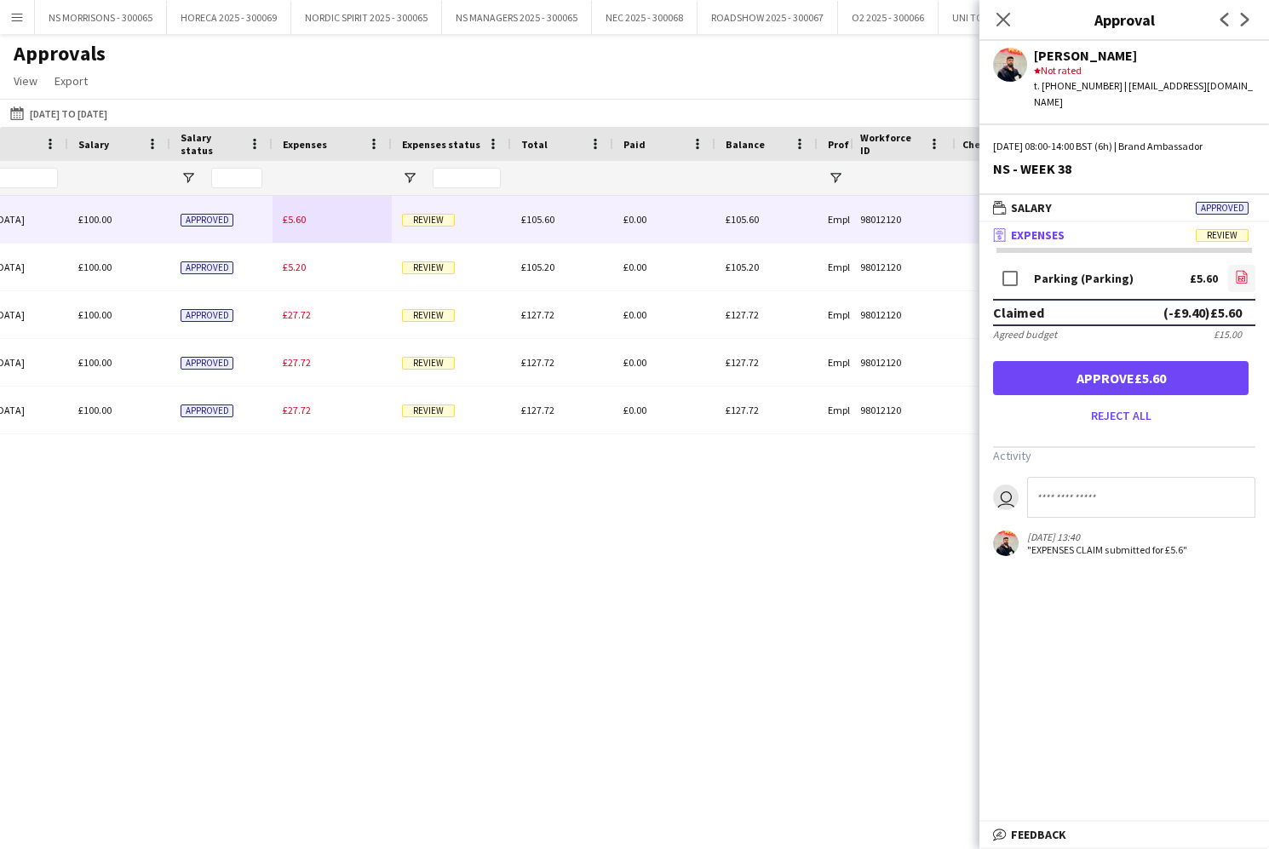
click at [1245, 265] on link "file-image" at bounding box center [1241, 278] width 27 height 27
click at [1099, 362] on button "Approve £5.60" at bounding box center [1120, 378] width 255 height 34
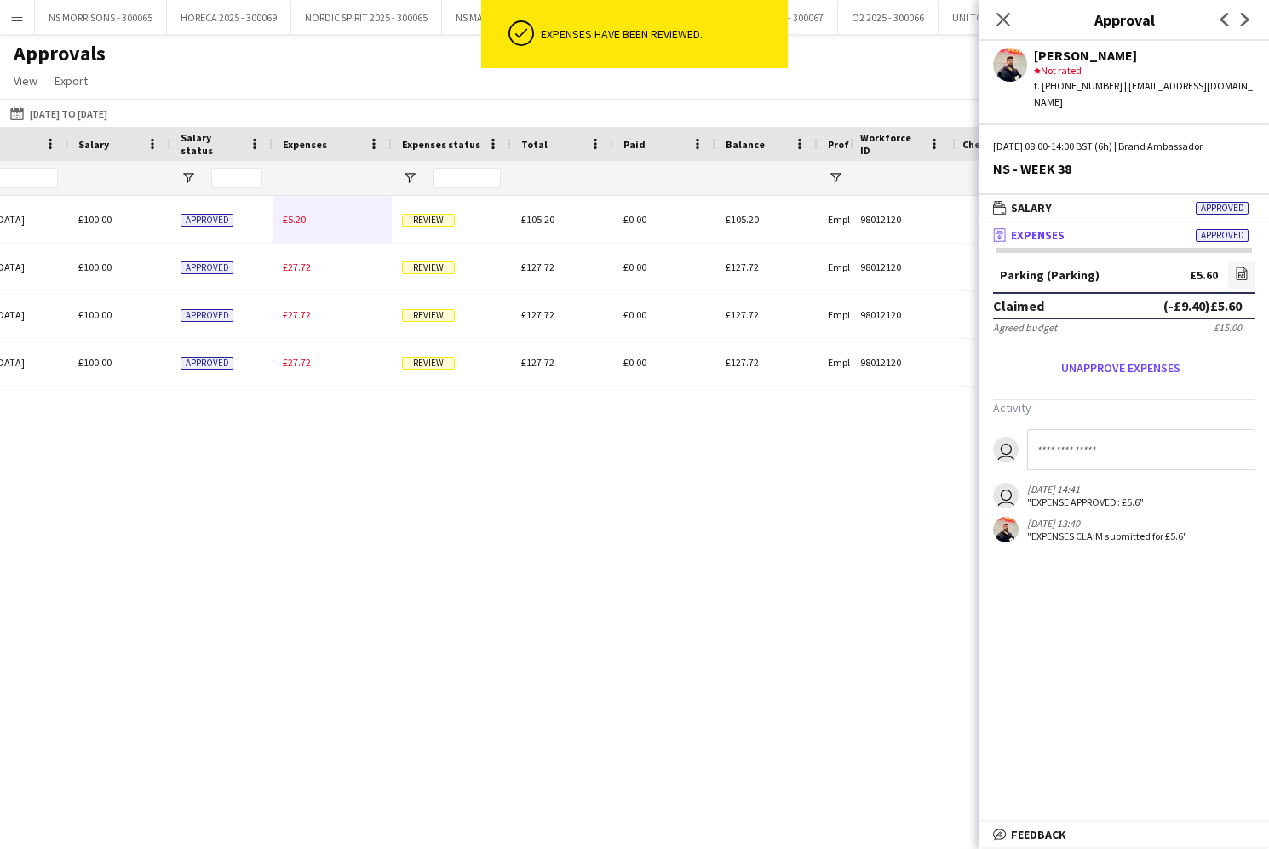
drag, startPoint x: 295, startPoint y: 220, endPoint x: 604, endPoint y: 232, distance: 309.3
click at [1228, 261] on link "file-image" at bounding box center [1241, 274] width 27 height 27
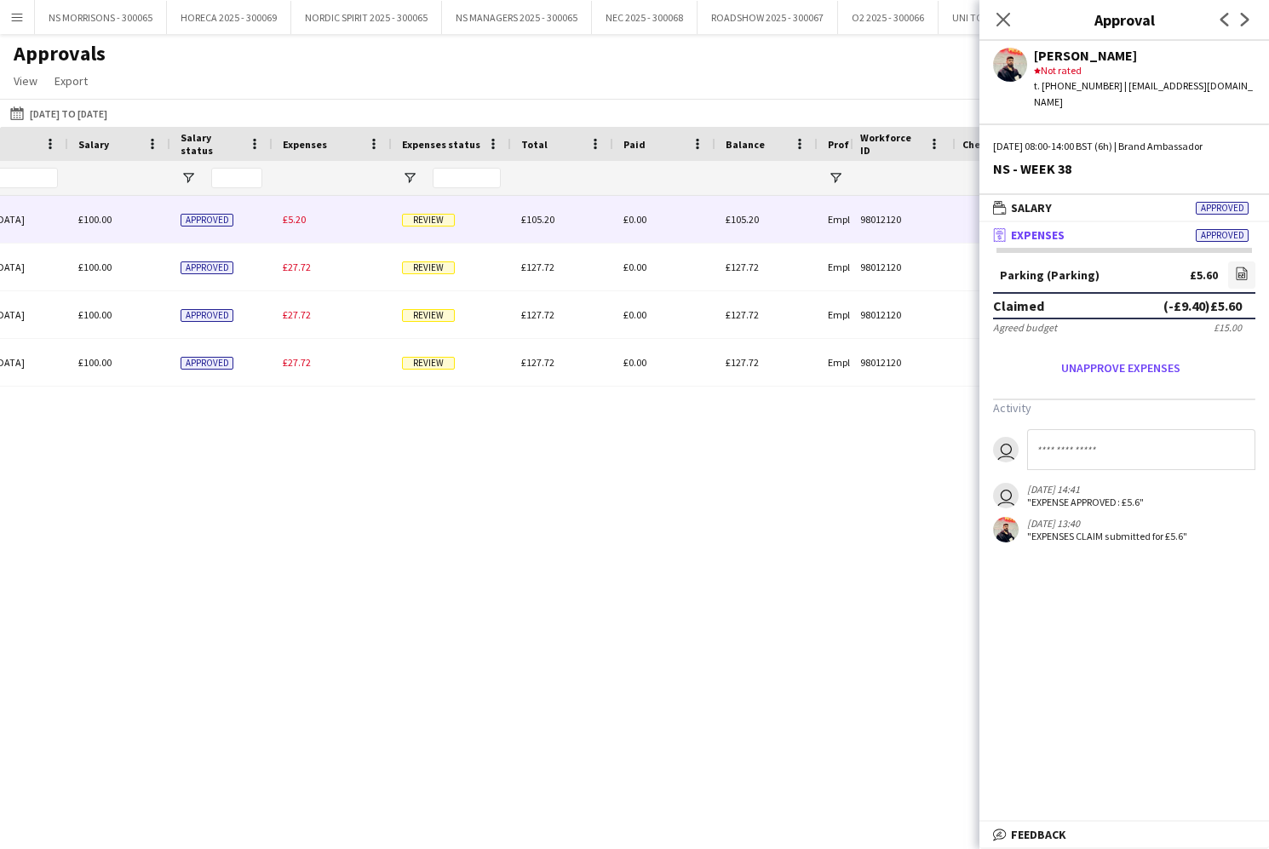
drag, startPoint x: 290, startPoint y: 224, endPoint x: 409, endPoint y: 236, distance: 118.9
click at [289, 224] on span "£5.20" at bounding box center [294, 219] width 23 height 13
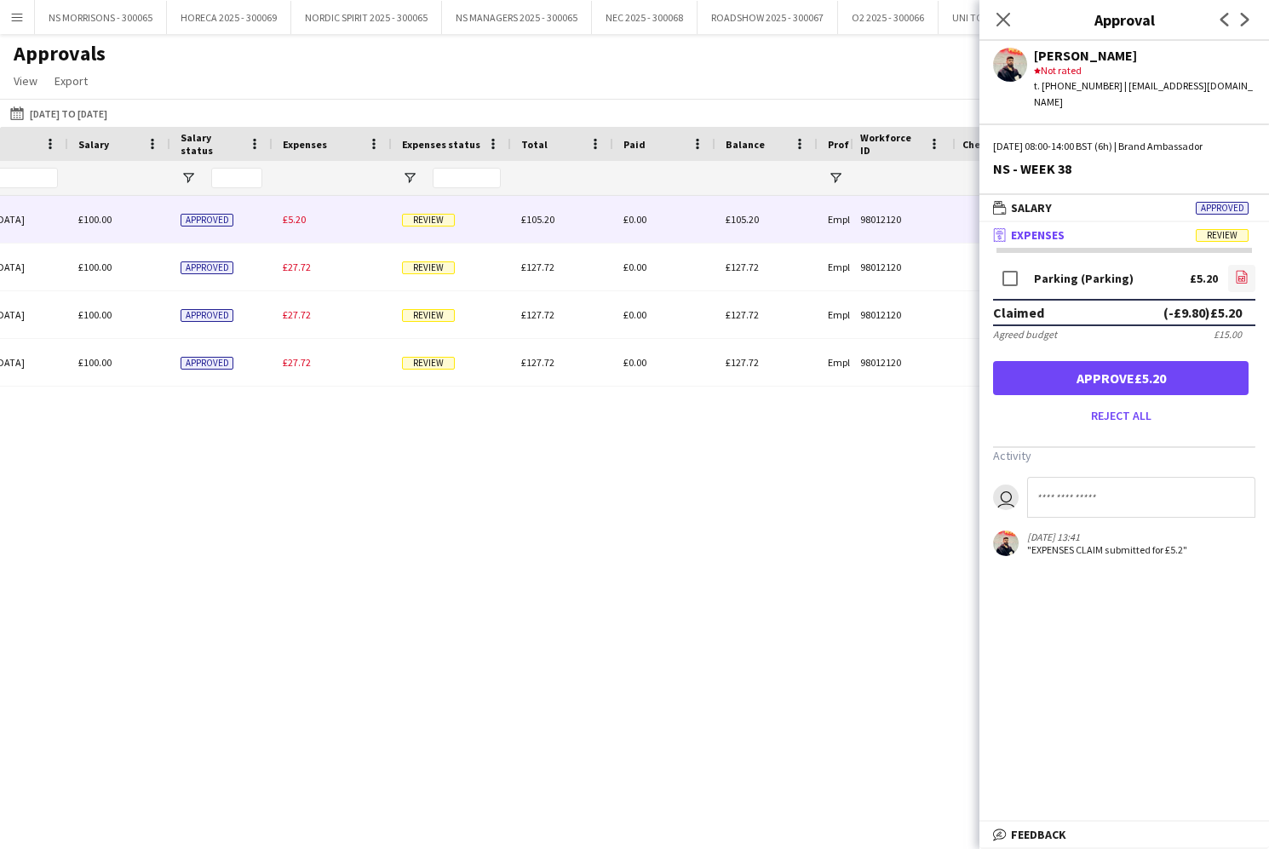
click at [1235, 270] on icon "file-image" at bounding box center [1242, 277] width 14 height 14
drag, startPoint x: 1056, startPoint y: 367, endPoint x: 1046, endPoint y: 367, distance: 10.2
click at [1055, 367] on button "Approve £5.20" at bounding box center [1120, 378] width 255 height 34
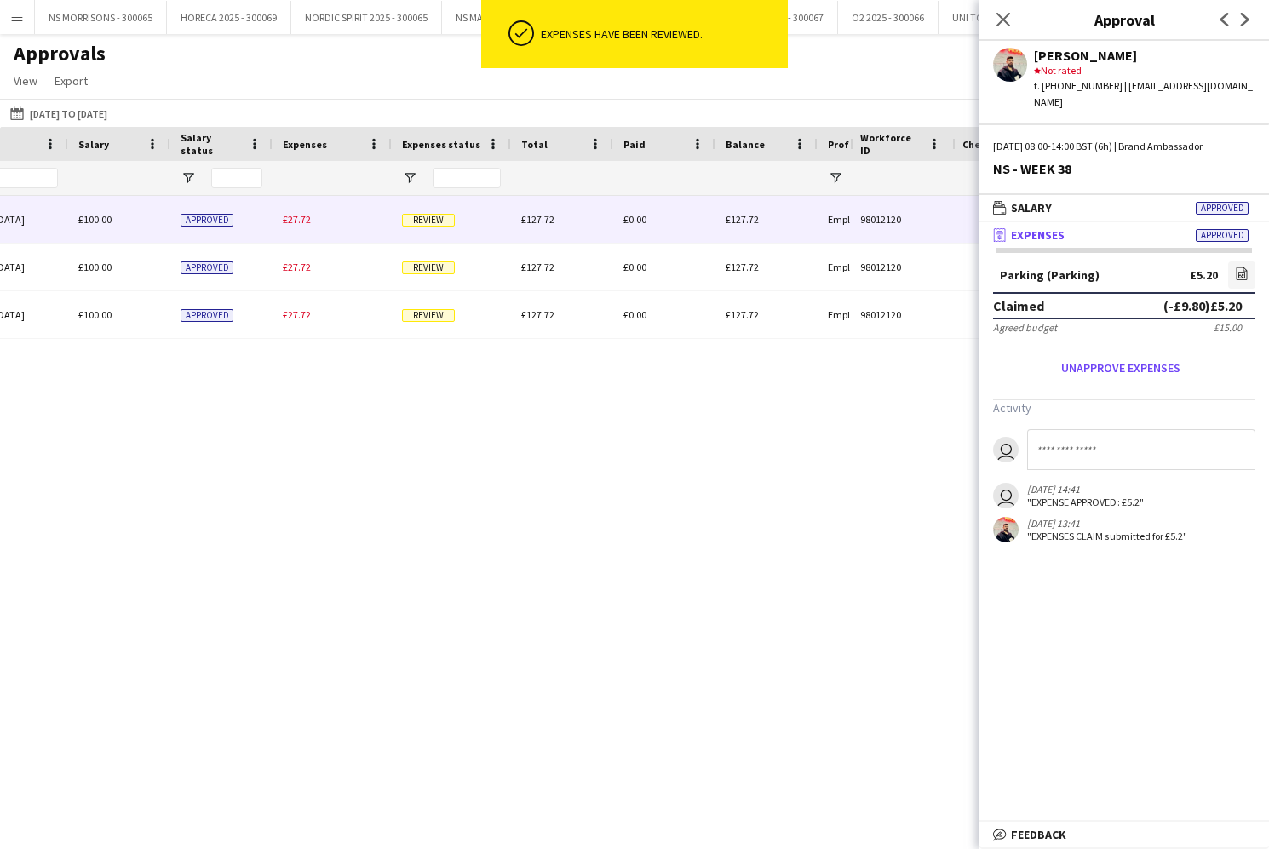
click at [303, 221] on span "£27.72" at bounding box center [297, 219] width 28 height 13
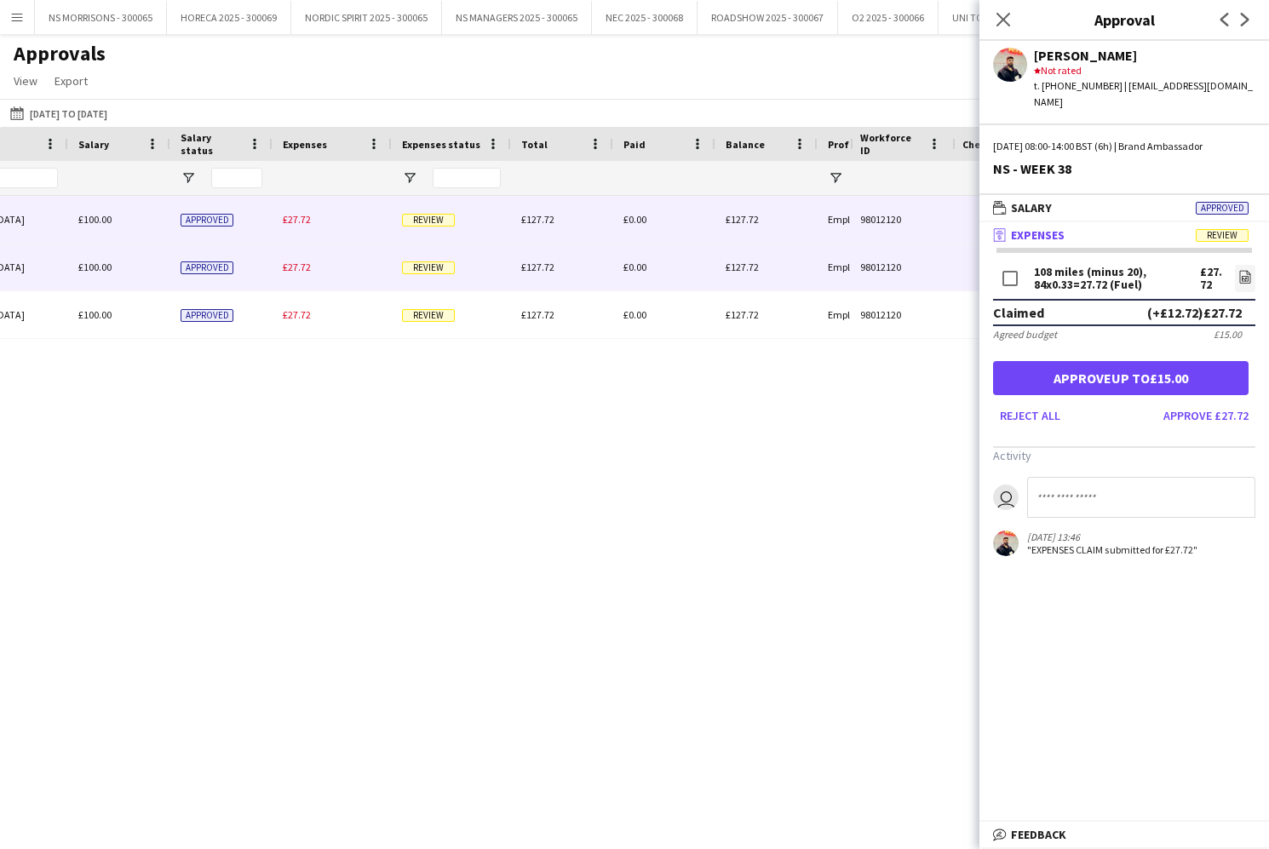
click at [300, 259] on div "£27.72" at bounding box center [331, 267] width 119 height 47
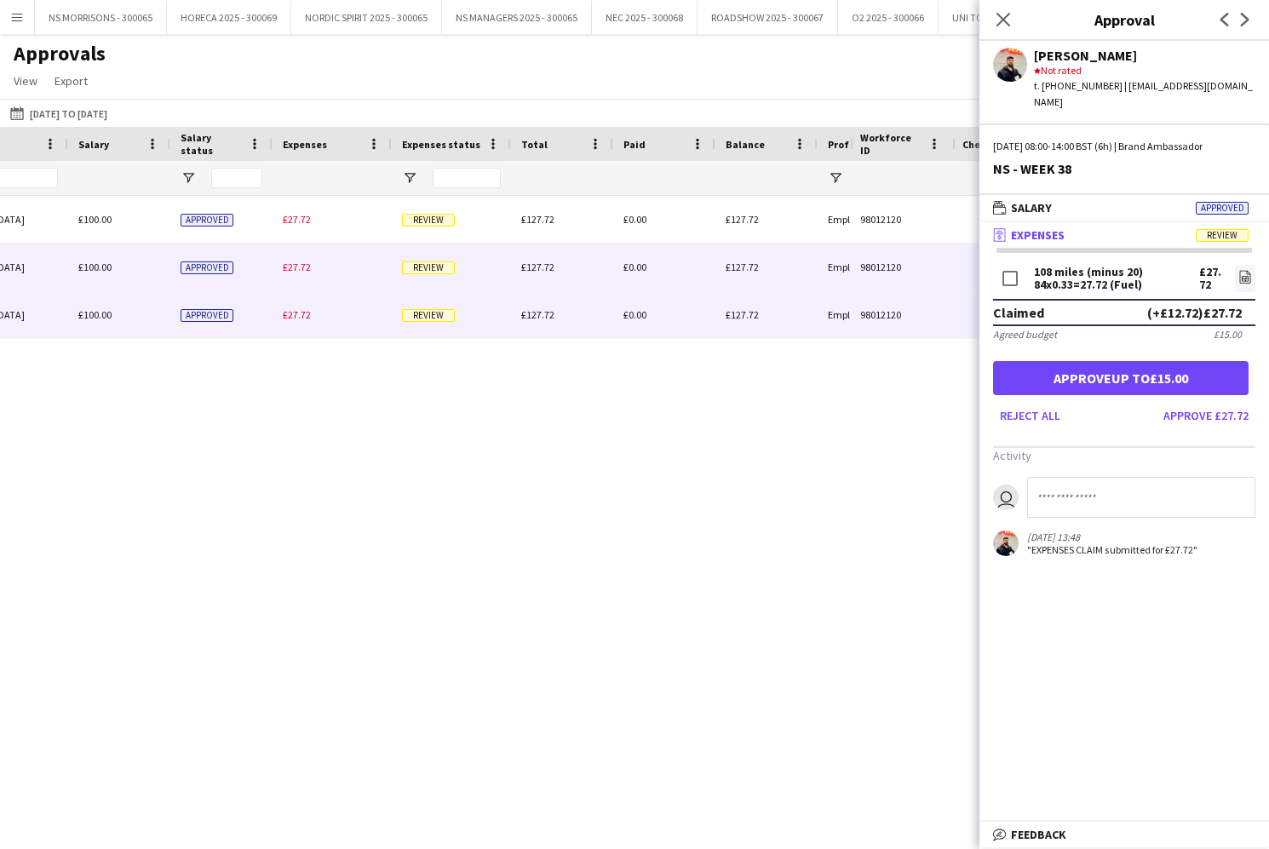
click at [287, 310] on span "£27.72" at bounding box center [297, 314] width 28 height 13
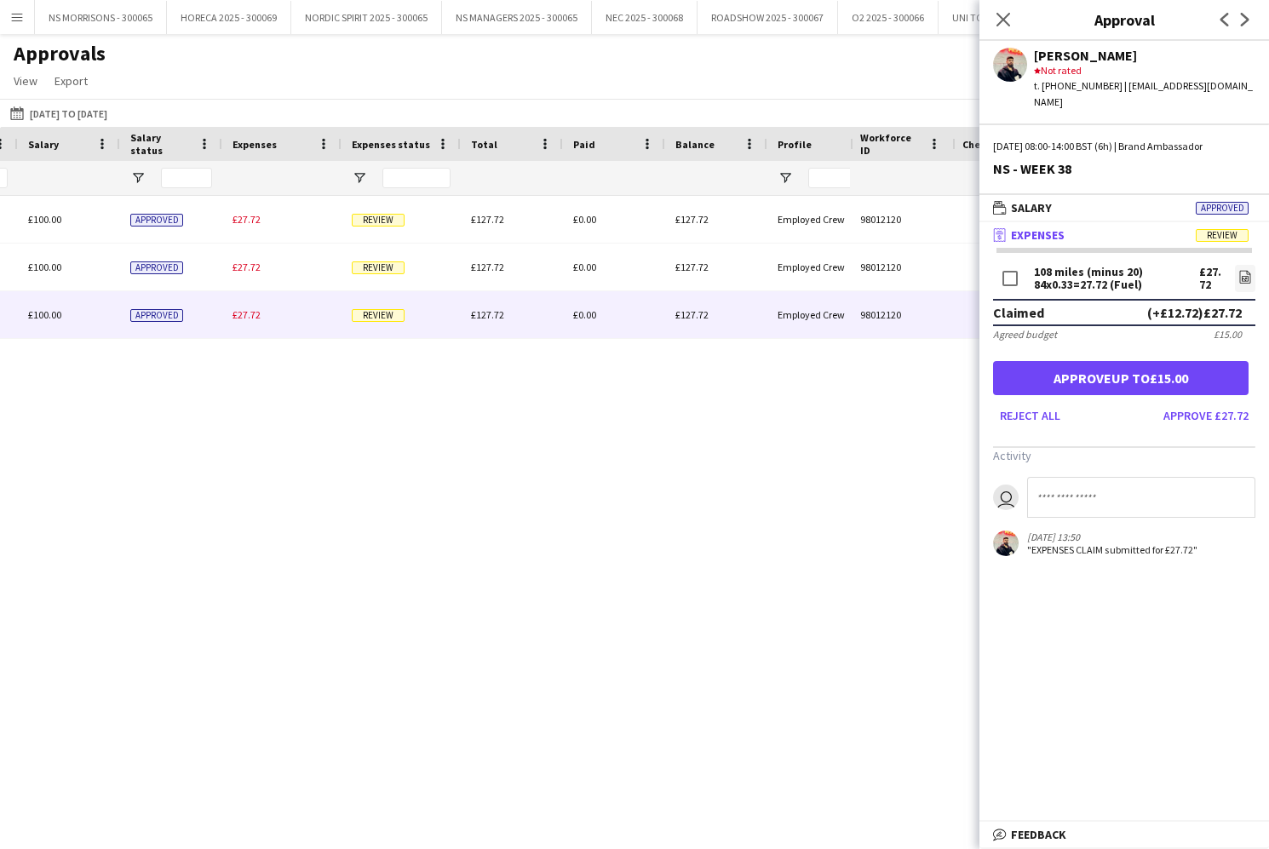
click at [992, 24] on div "Close pop-in" at bounding box center [1003, 19] width 48 height 39
click at [1024, 17] on div "Close pop-in" at bounding box center [1003, 19] width 48 height 39
click at [1015, 20] on div "Close pop-in" at bounding box center [1003, 19] width 48 height 39
click at [1012, 21] on app-icon "Close pop-in" at bounding box center [1003, 20] width 25 height 25
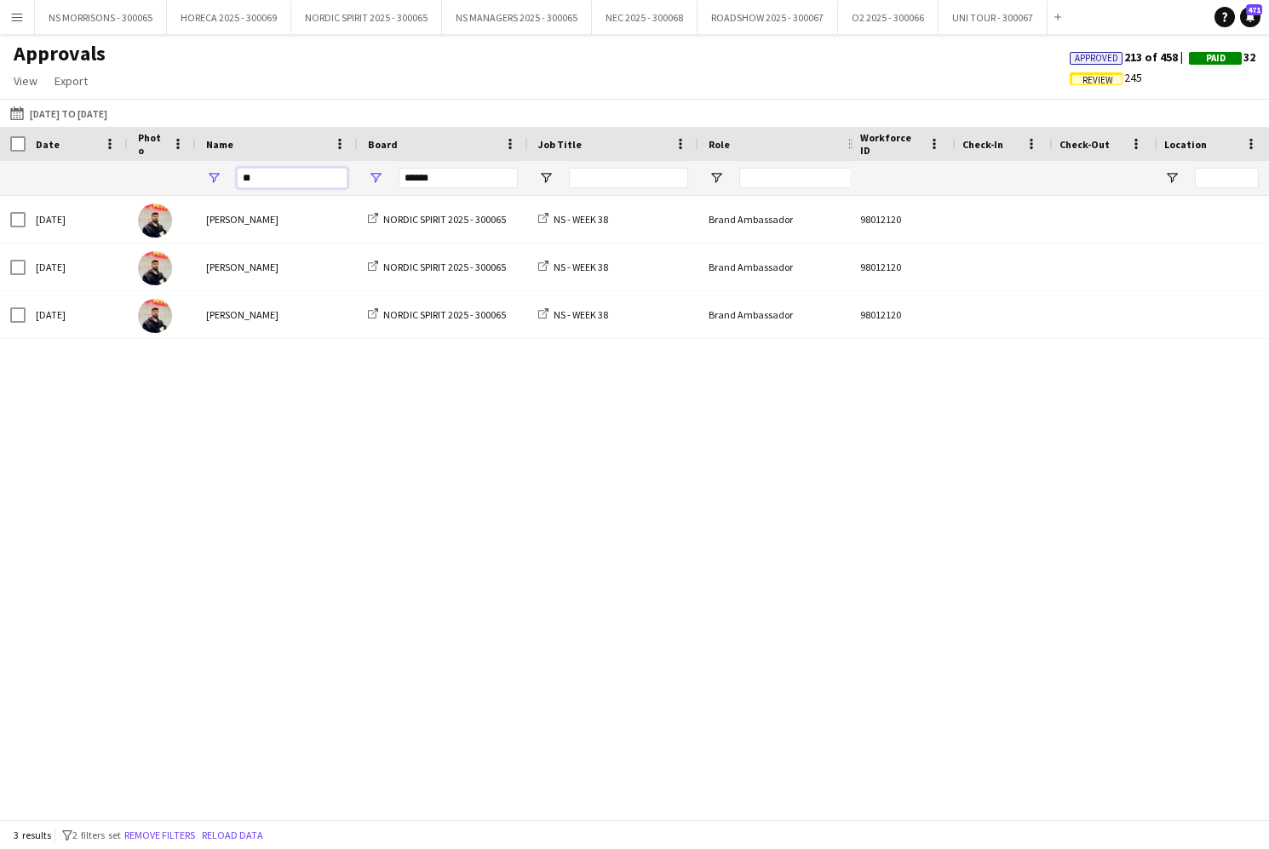
type input "*"
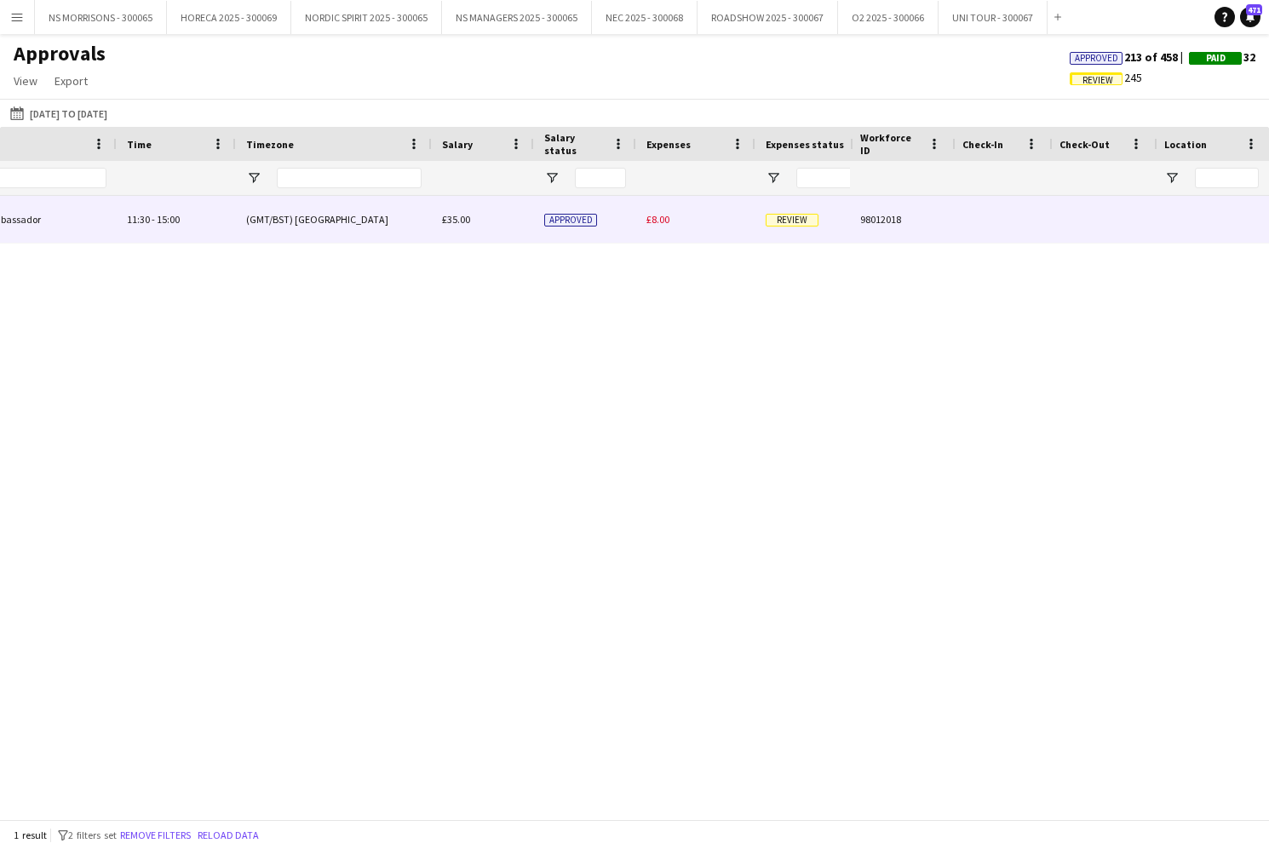
type input "*****"
click at [667, 222] on span "£8.00" at bounding box center [657, 219] width 23 height 13
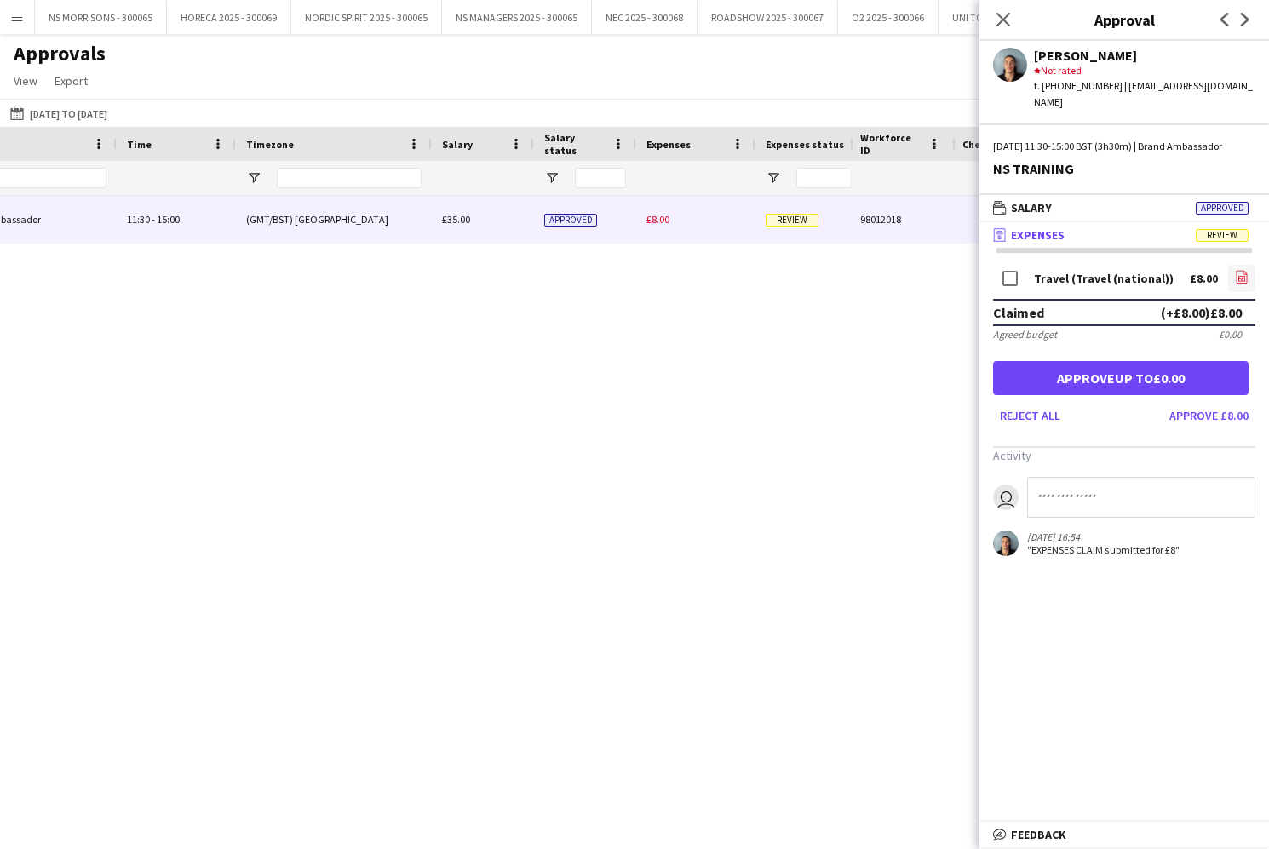
click at [1245, 272] on icon "file-image" at bounding box center [1242, 277] width 14 height 14
click at [1204, 412] on button "Approve £8.00" at bounding box center [1208, 415] width 93 height 27
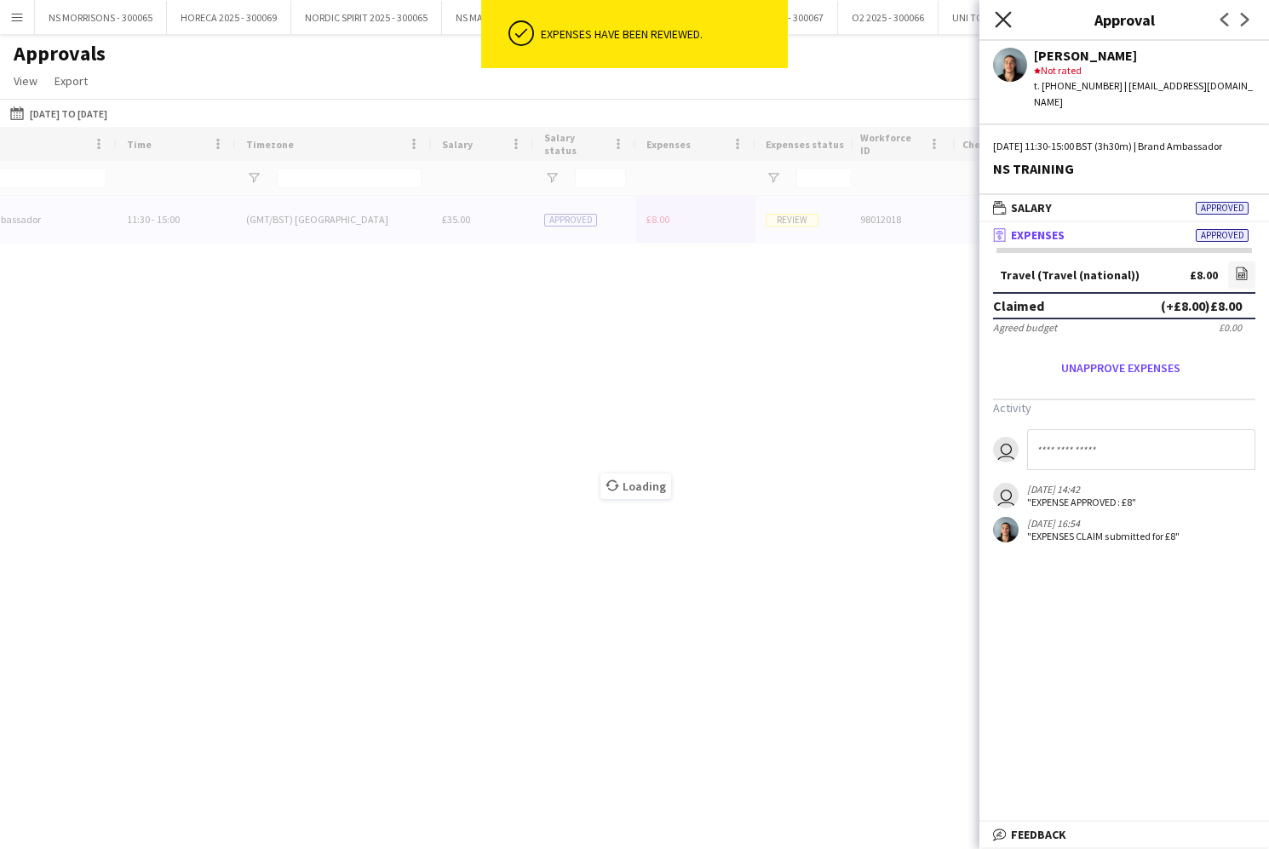
click at [1003, 27] on icon "Close pop-in" at bounding box center [1002, 19] width 16 height 16
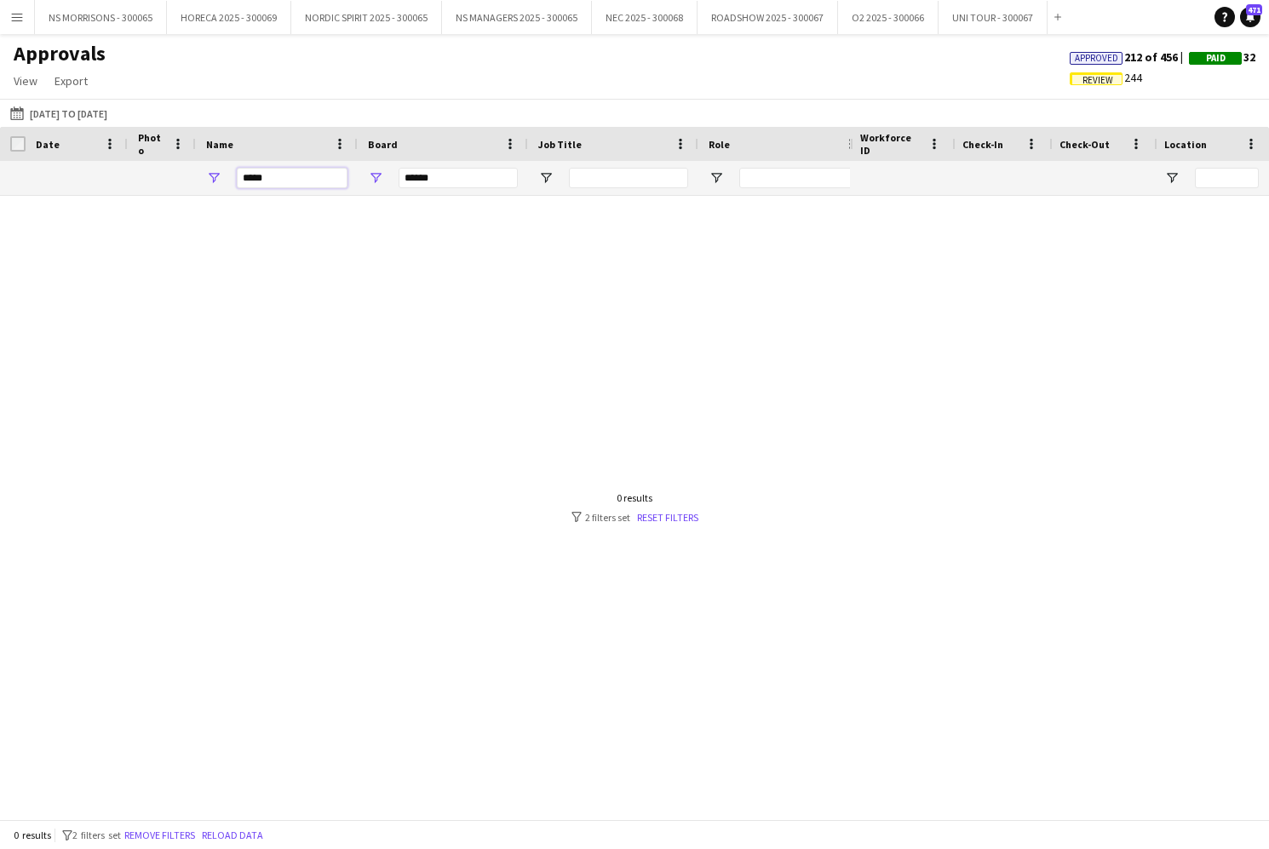
drag, startPoint x: 284, startPoint y: 181, endPoint x: 240, endPoint y: 181, distance: 44.3
drag, startPoint x: 272, startPoint y: 182, endPoint x: 231, endPoint y: 181, distance: 40.9
click at [229, 182] on div "*****" at bounding box center [277, 178] width 162 height 34
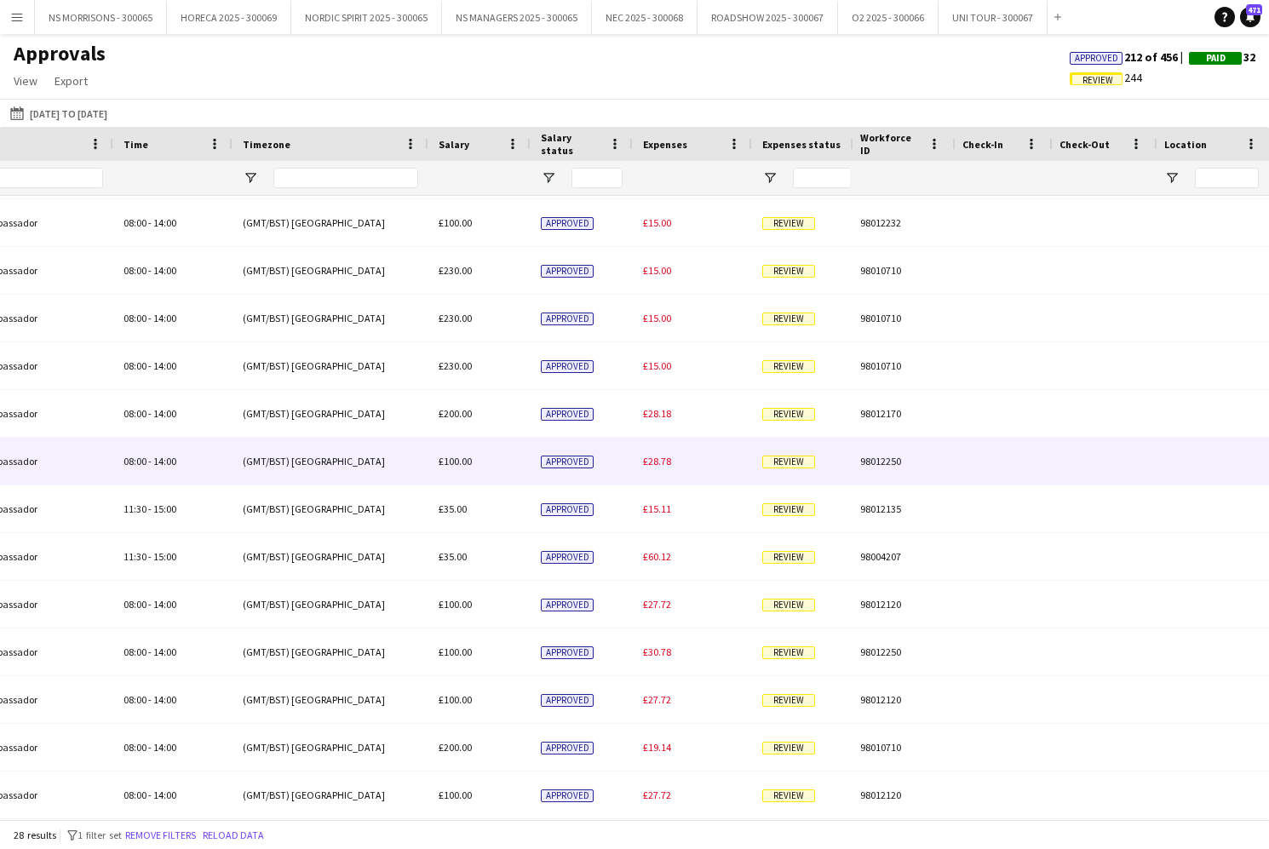
click at [637, 457] on div "£28.78" at bounding box center [692, 461] width 119 height 47
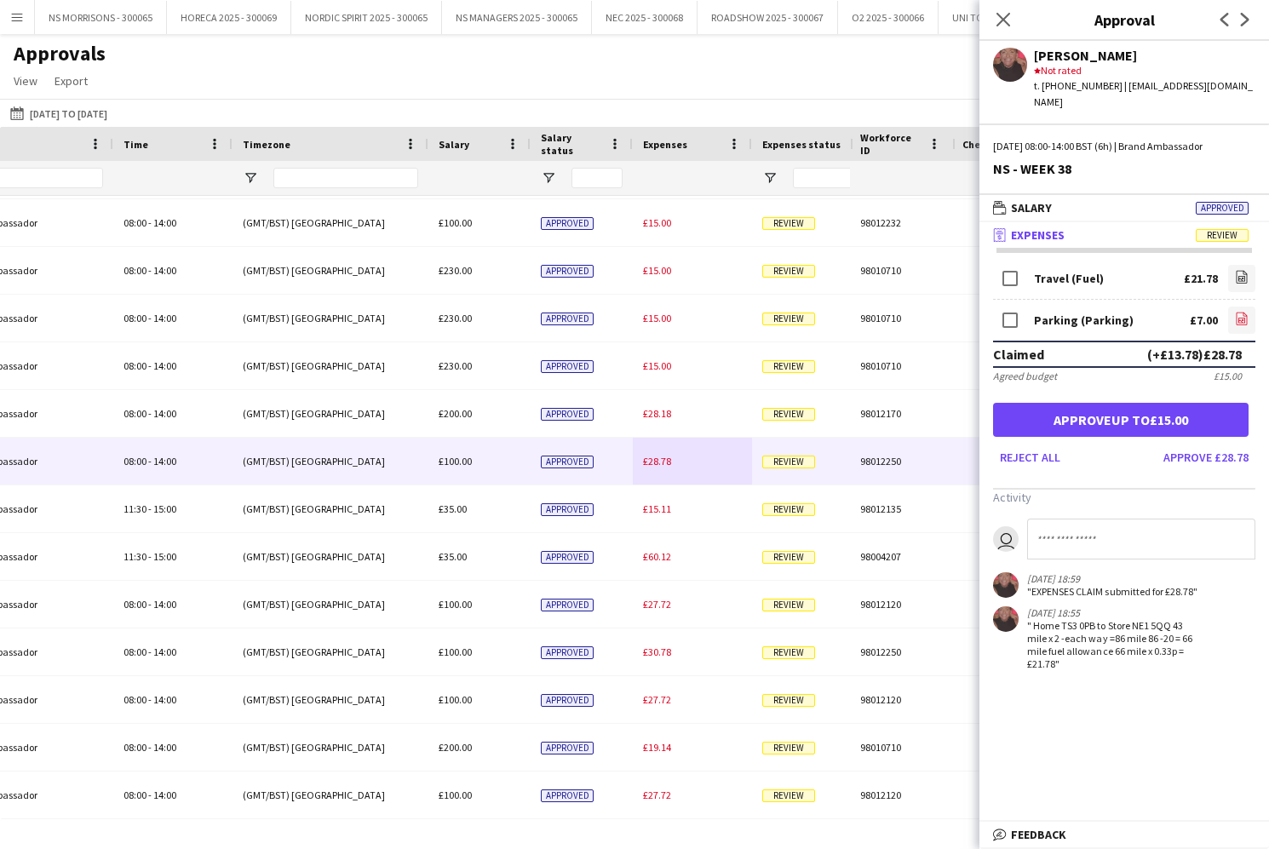
click at [1238, 312] on icon "file-image" at bounding box center [1242, 319] width 14 height 14
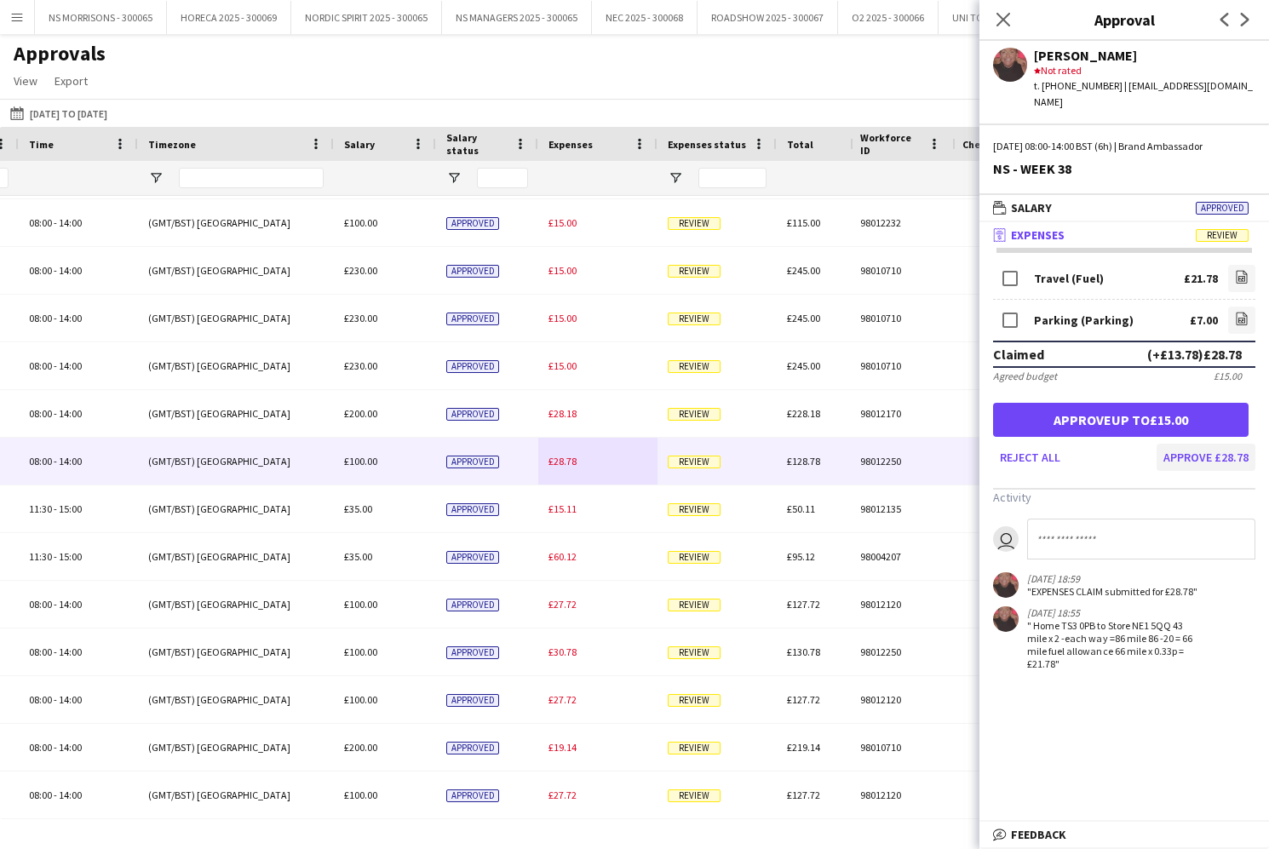
click at [1177, 444] on button "Approve £28.78" at bounding box center [1205, 457] width 99 height 27
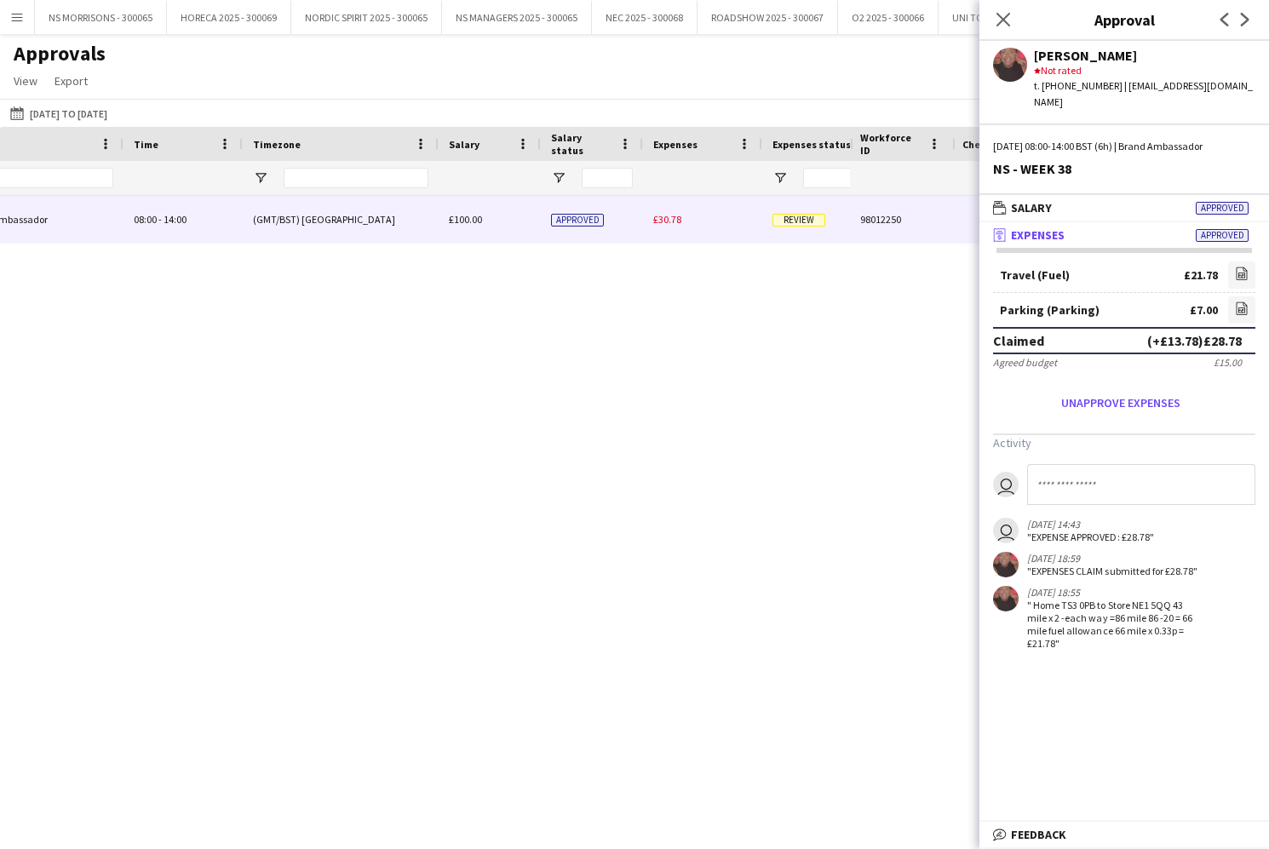
type input "***"
click at [678, 221] on span "£30.78" at bounding box center [667, 219] width 28 height 13
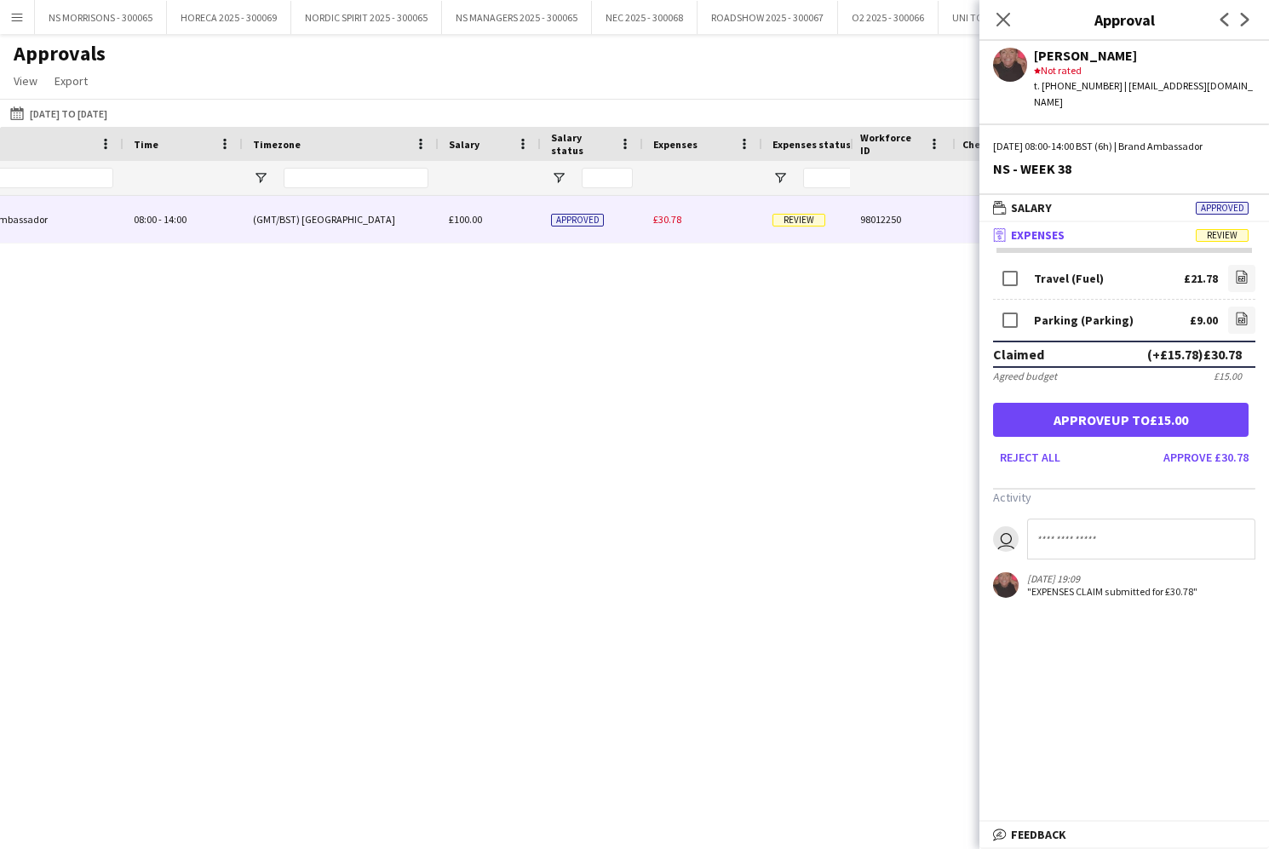
drag, startPoint x: 1196, startPoint y: 439, endPoint x: 1131, endPoint y: 334, distance: 124.3
click at [1196, 444] on button "Approve £30.78" at bounding box center [1205, 457] width 99 height 27
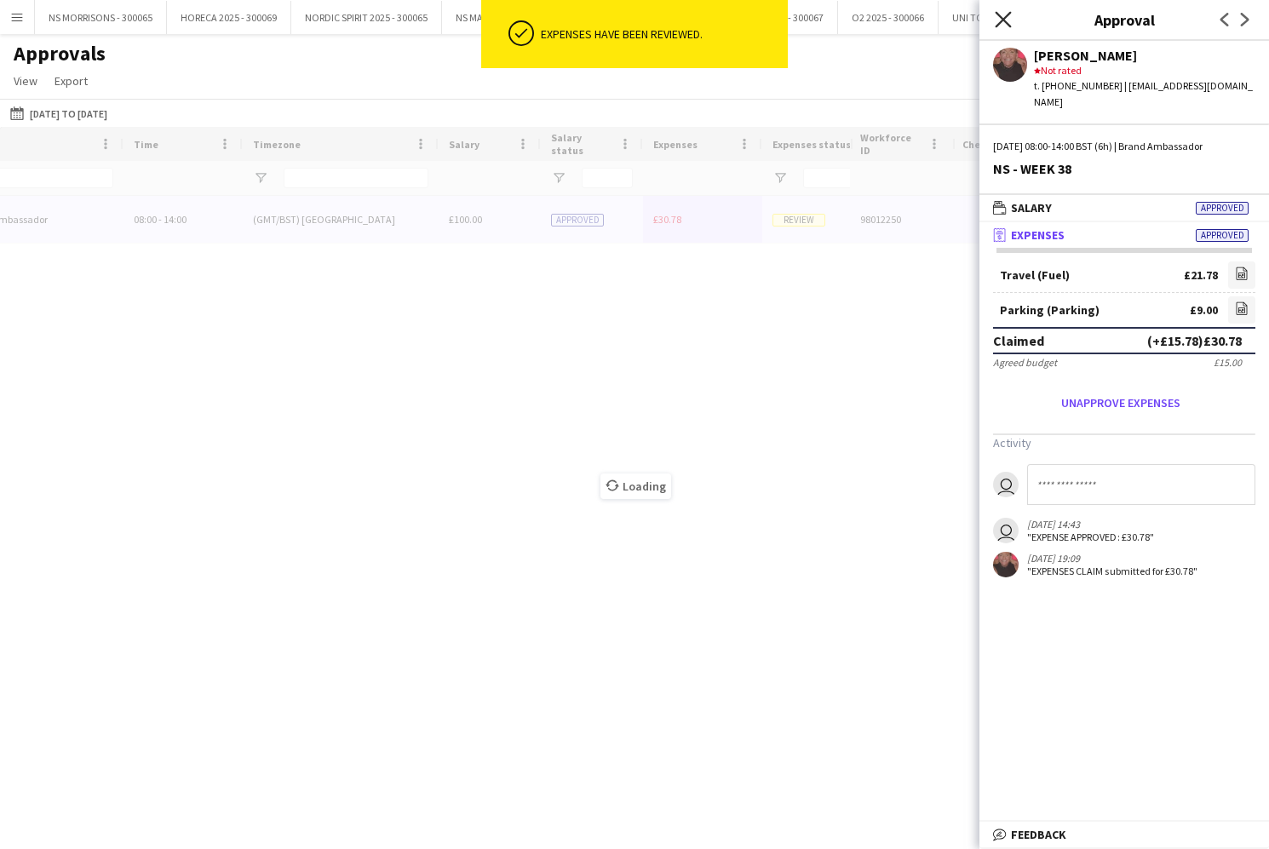
click at [1002, 21] on icon at bounding box center [1002, 19] width 16 height 16
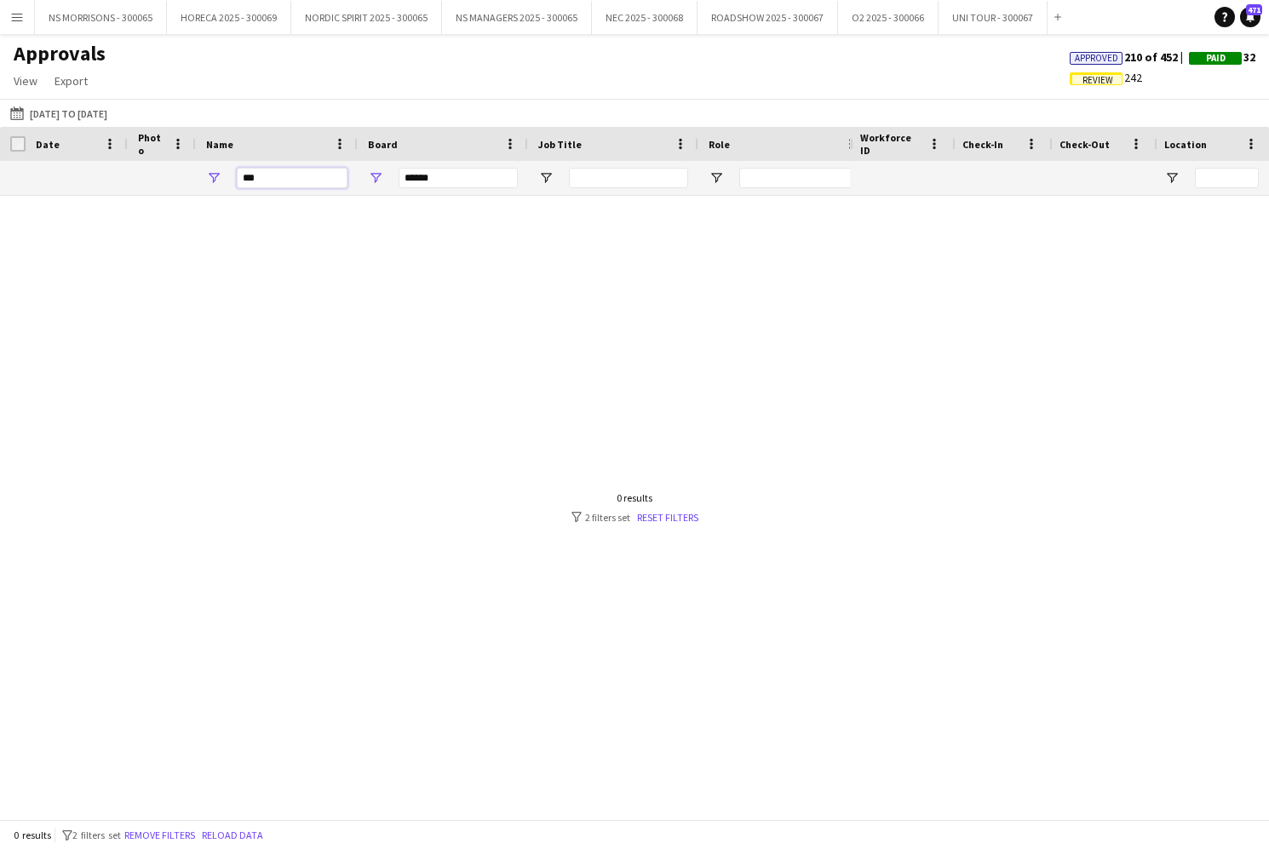
click at [273, 183] on input "***" at bounding box center [292, 178] width 111 height 20
type input "*"
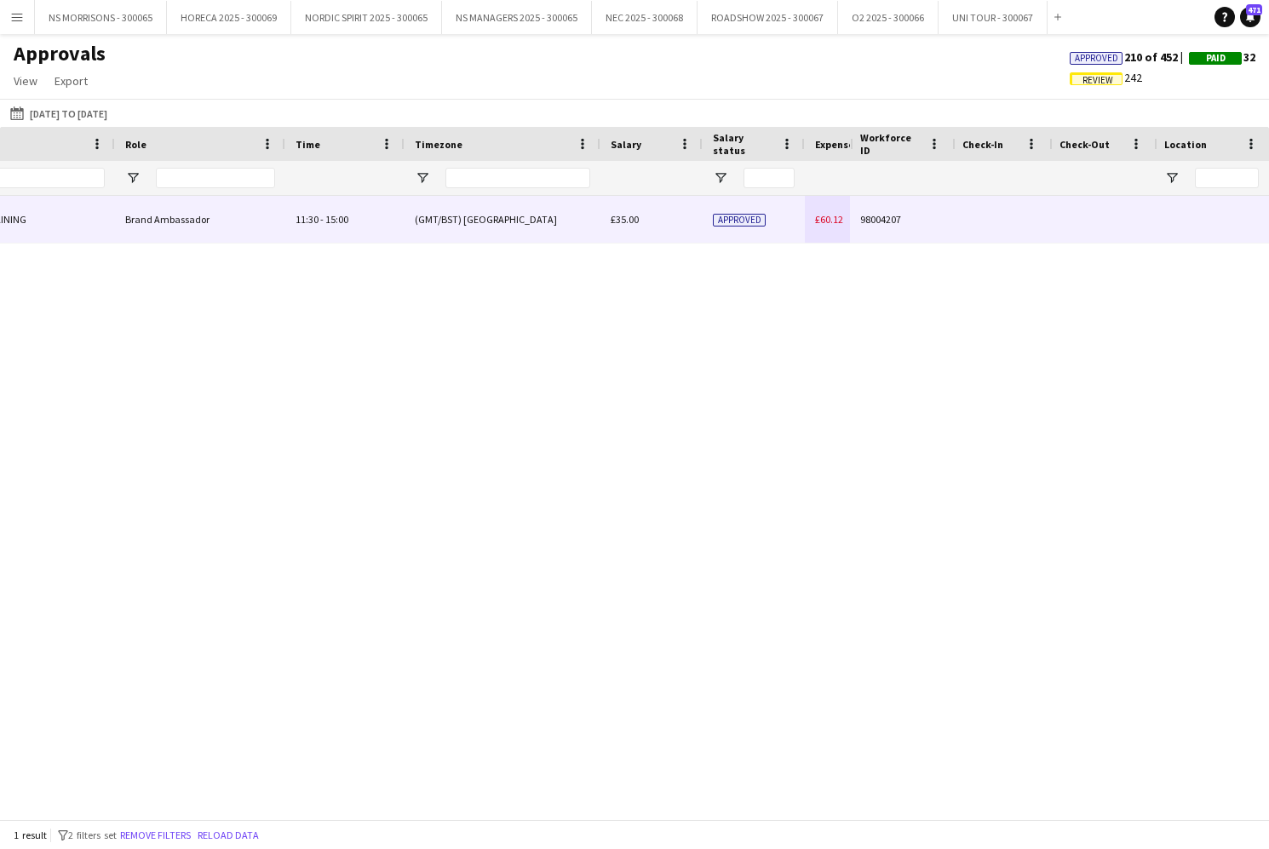
type input "****"
click at [829, 227] on div "£60.12" at bounding box center [864, 219] width 119 height 47
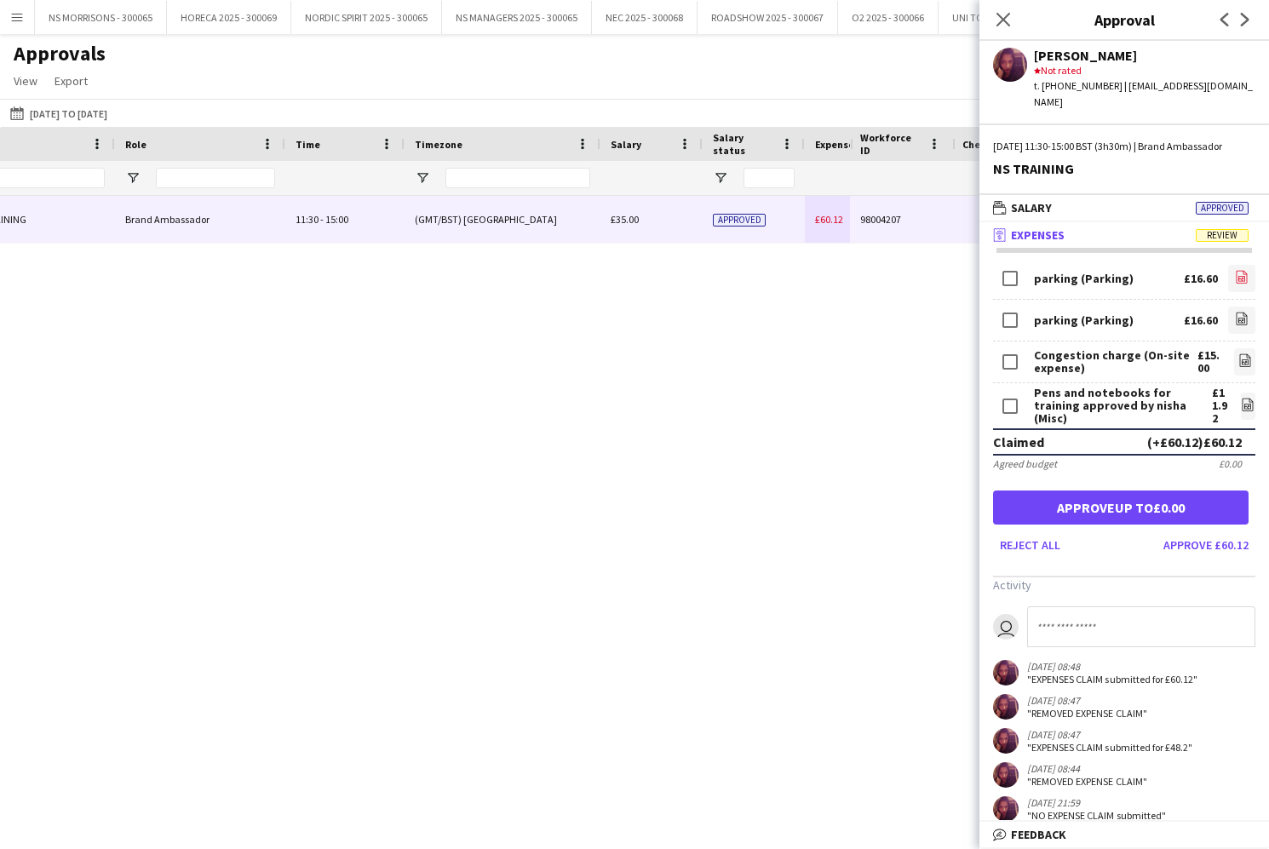
click at [1235, 279] on icon "file-image" at bounding box center [1242, 277] width 14 height 14
click at [1242, 318] on icon "file-image" at bounding box center [1242, 319] width 14 height 14
click at [1244, 276] on icon "file-image" at bounding box center [1242, 277] width 14 height 14
click at [1233, 317] on link "file-image" at bounding box center [1241, 320] width 27 height 27
click at [1242, 404] on icon at bounding box center [1247, 404] width 11 height 13
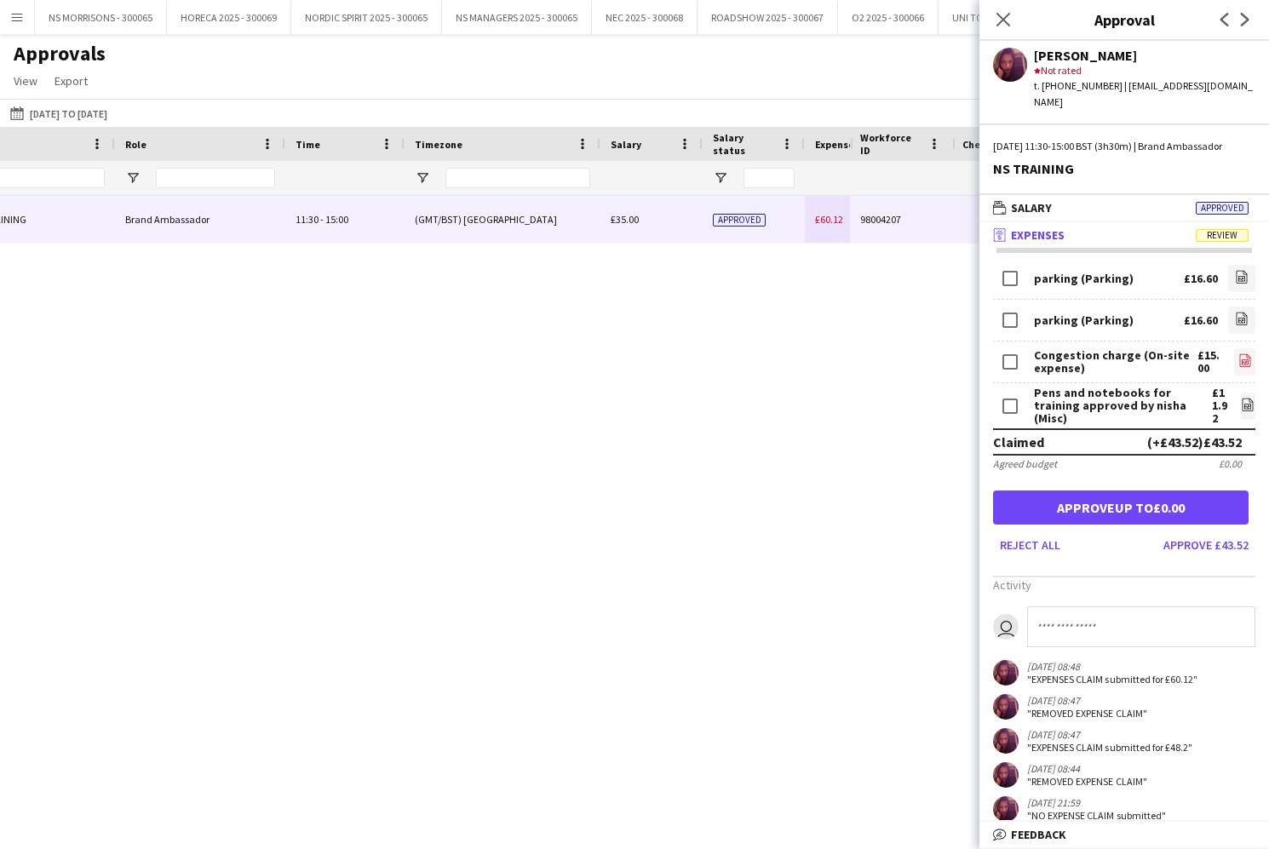
click at [1246, 358] on icon "file-image" at bounding box center [1245, 360] width 14 height 14
click at [1215, 539] on button "Approve £43.52" at bounding box center [1205, 544] width 99 height 27
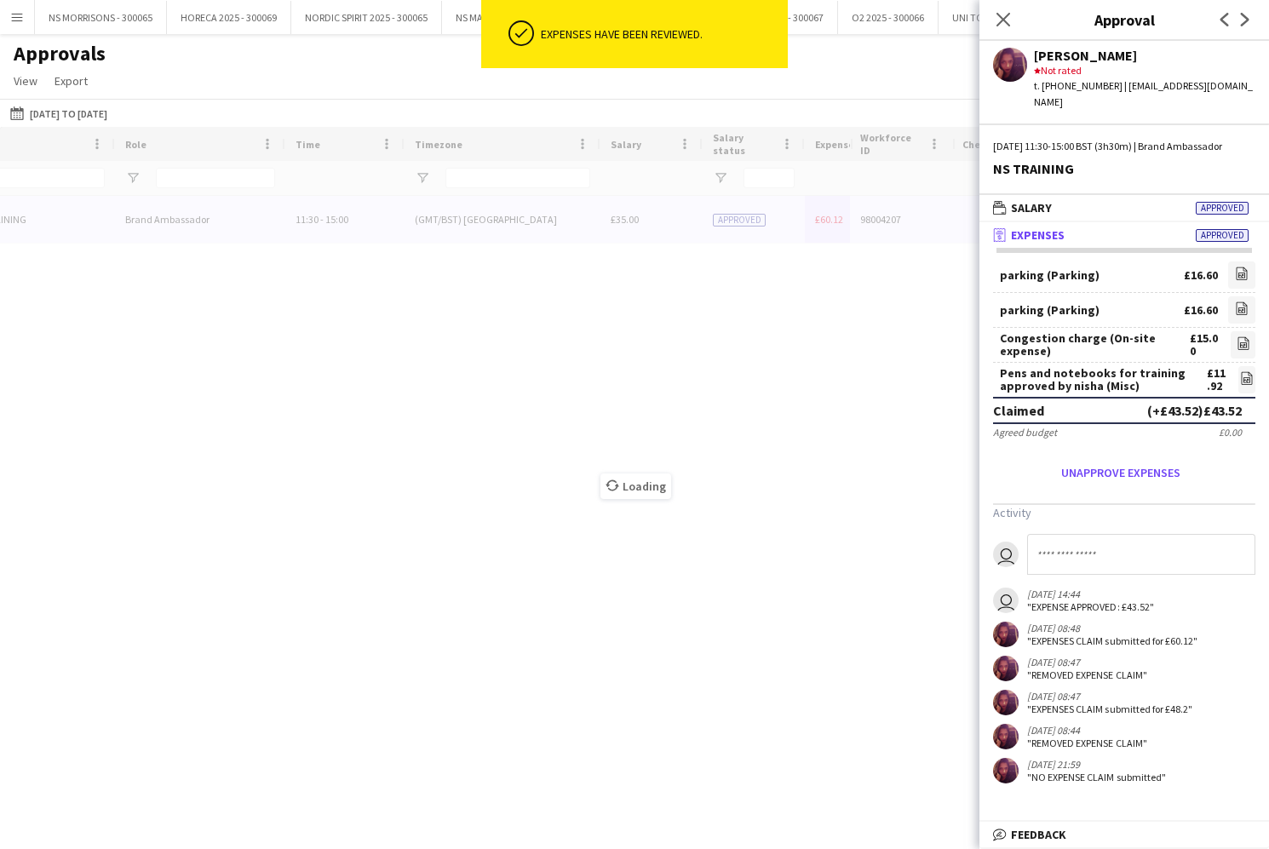
click at [1099, 553] on input at bounding box center [1141, 554] width 228 height 41
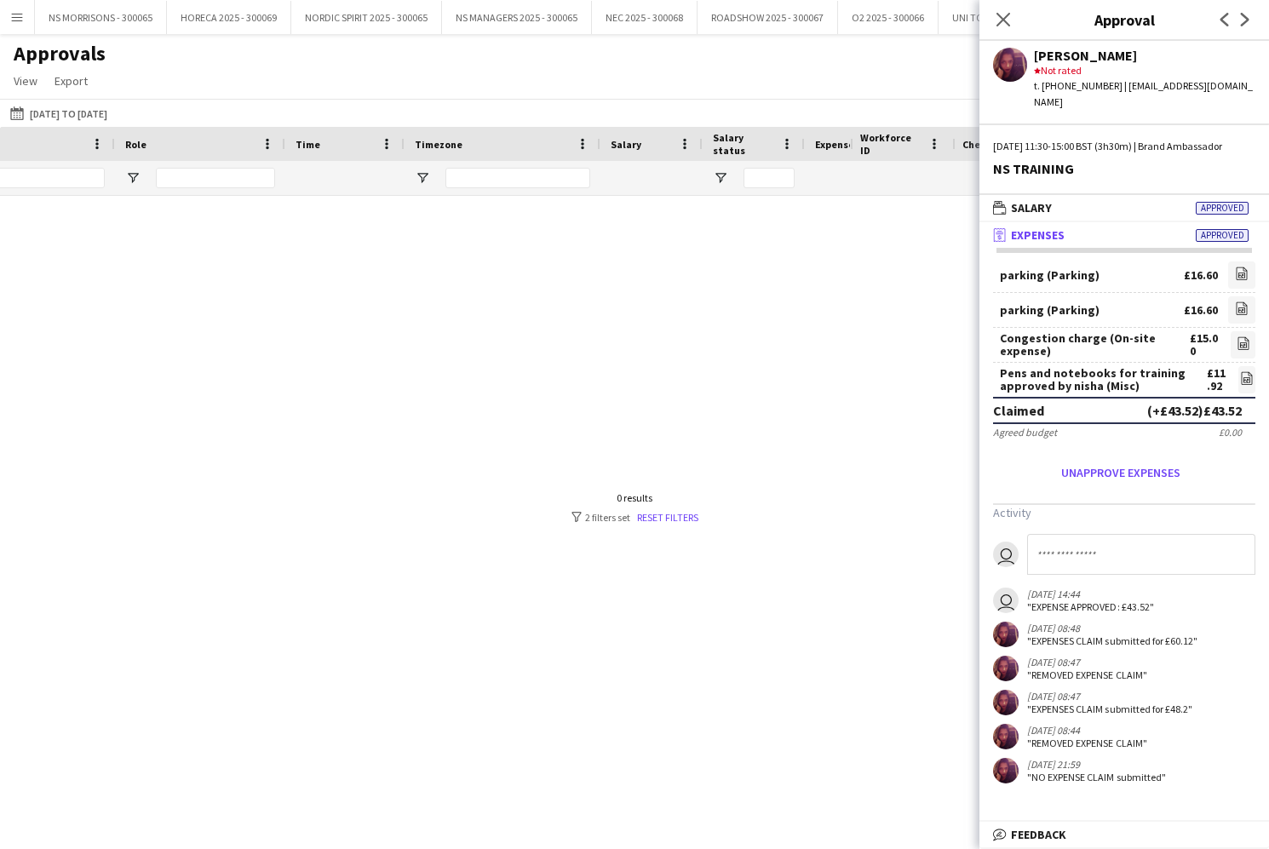
type input "*"
type input "**********"
drag, startPoint x: 996, startPoint y: 20, endPoint x: 862, endPoint y: 72, distance: 143.4
click at [996, 20] on icon "Close pop-in" at bounding box center [1003, 20] width 14 height 14
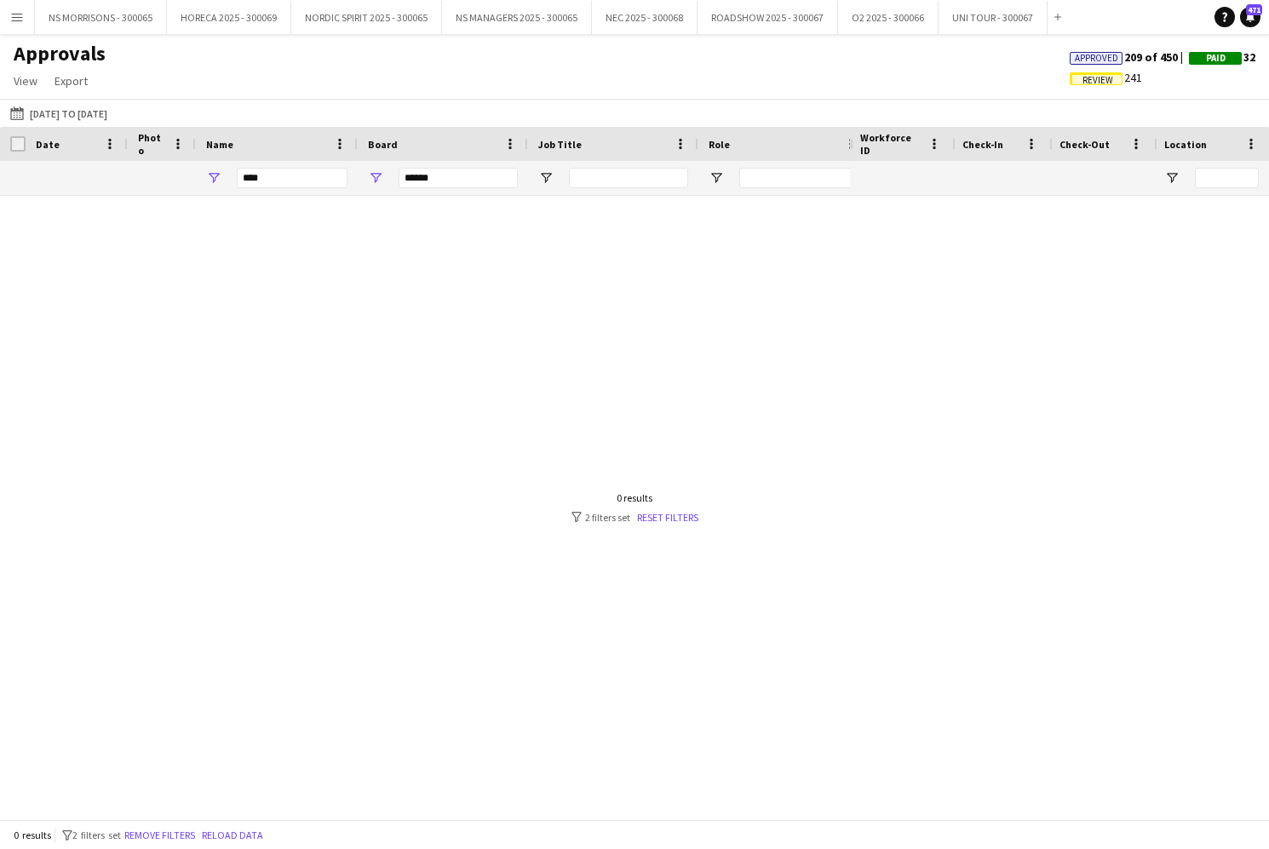
click at [349, 183] on div "****" at bounding box center [277, 178] width 162 height 34
click at [348, 180] on div "****" at bounding box center [277, 178] width 162 height 34
click at [347, 179] on input "****" at bounding box center [292, 178] width 111 height 20
type input "*"
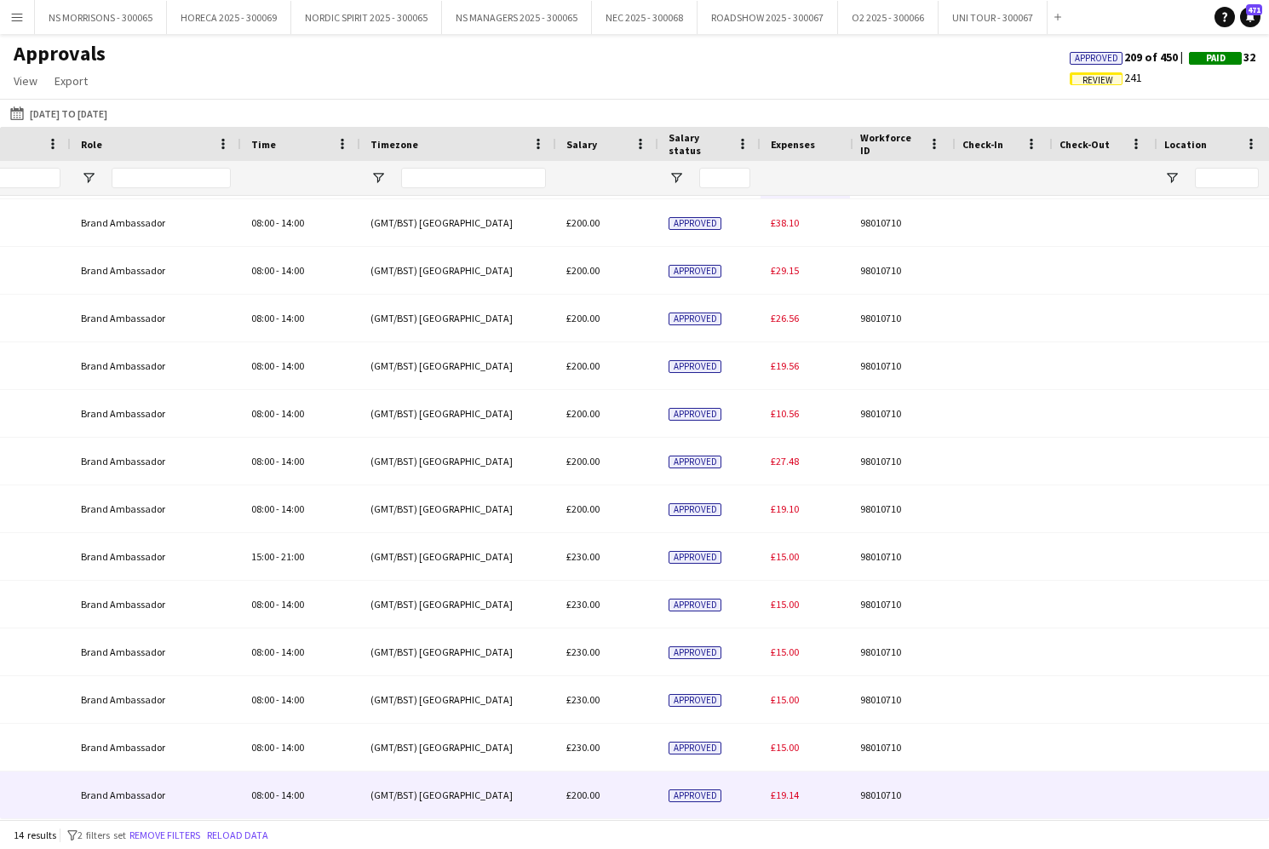
type input "****"
click at [788, 796] on span "£19.14" at bounding box center [785, 794] width 28 height 13
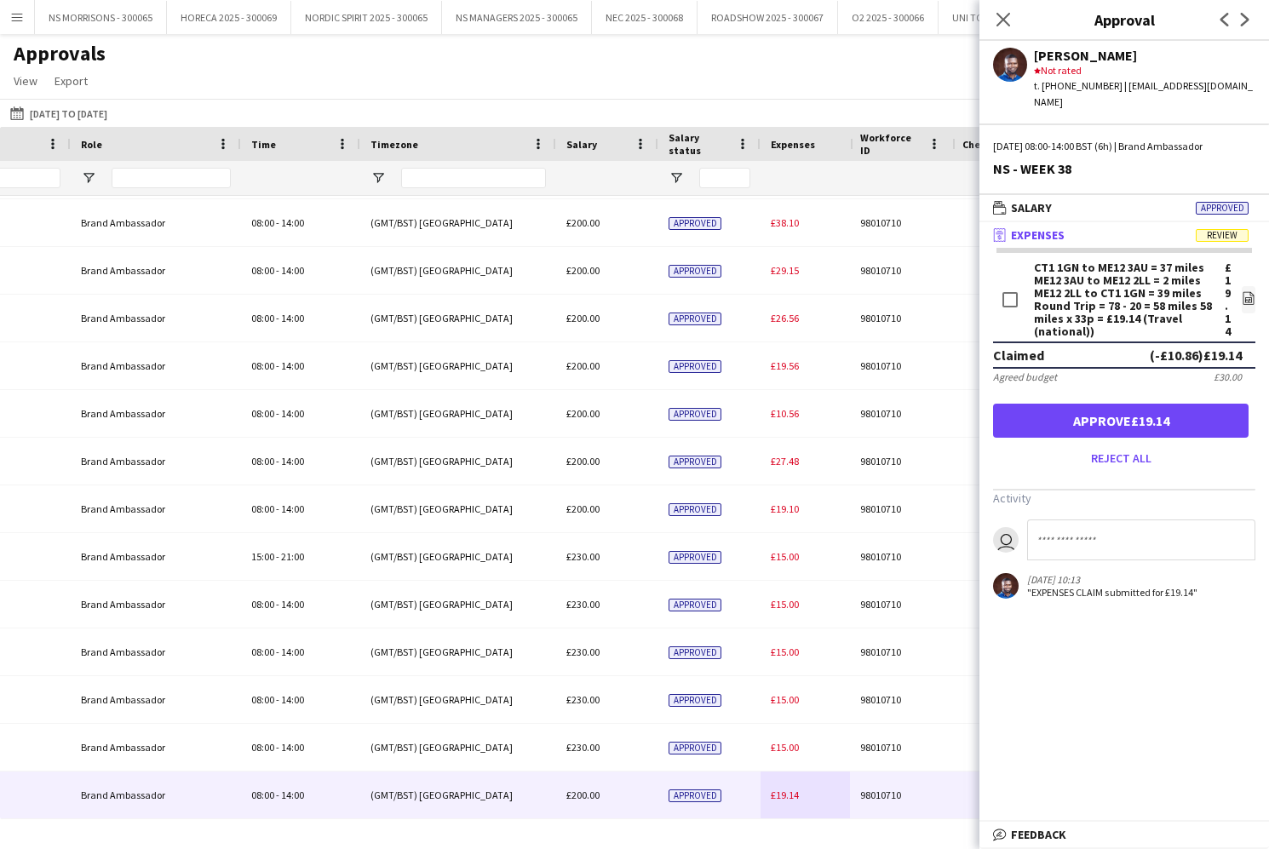
click at [1120, 407] on button "Approve £19.14" at bounding box center [1120, 421] width 255 height 34
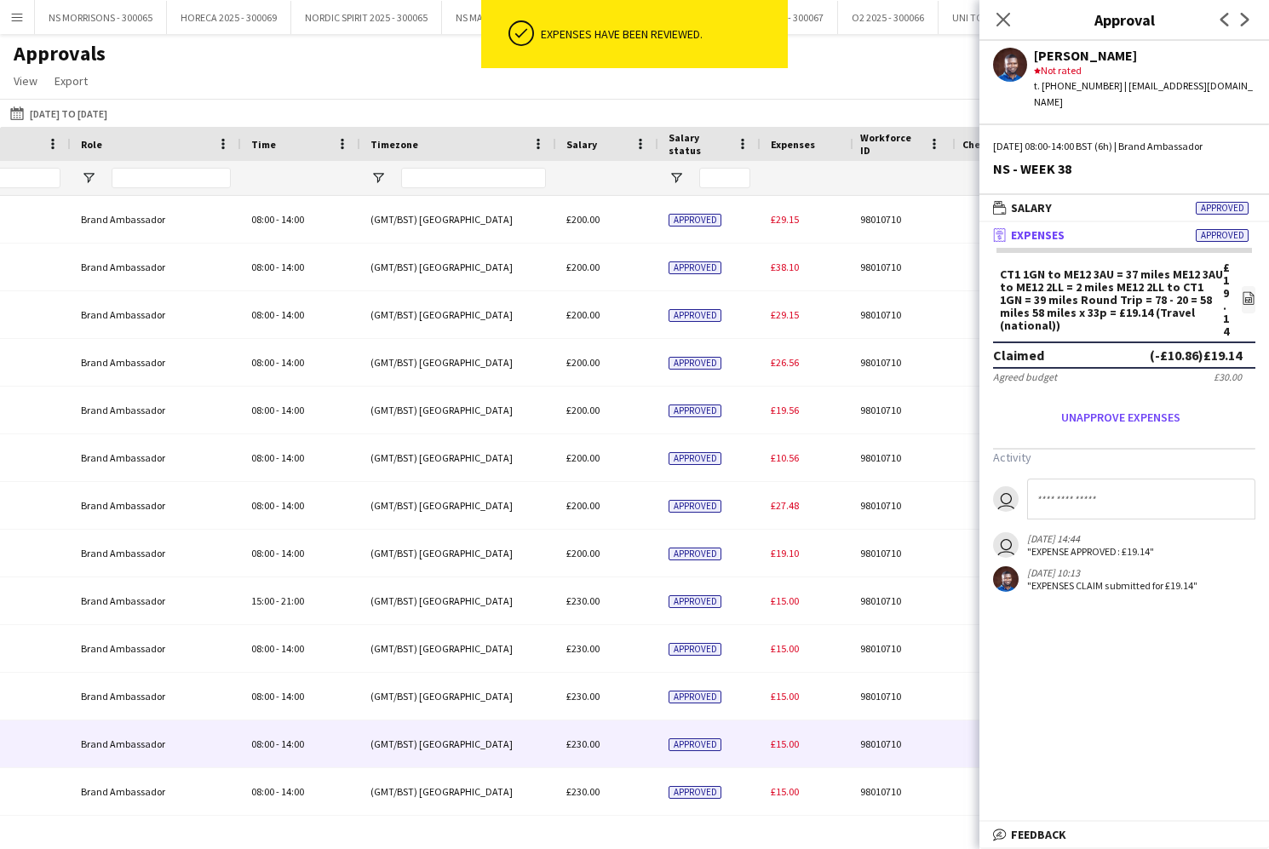
click at [782, 755] on div "£15.00" at bounding box center [819, 743] width 119 height 47
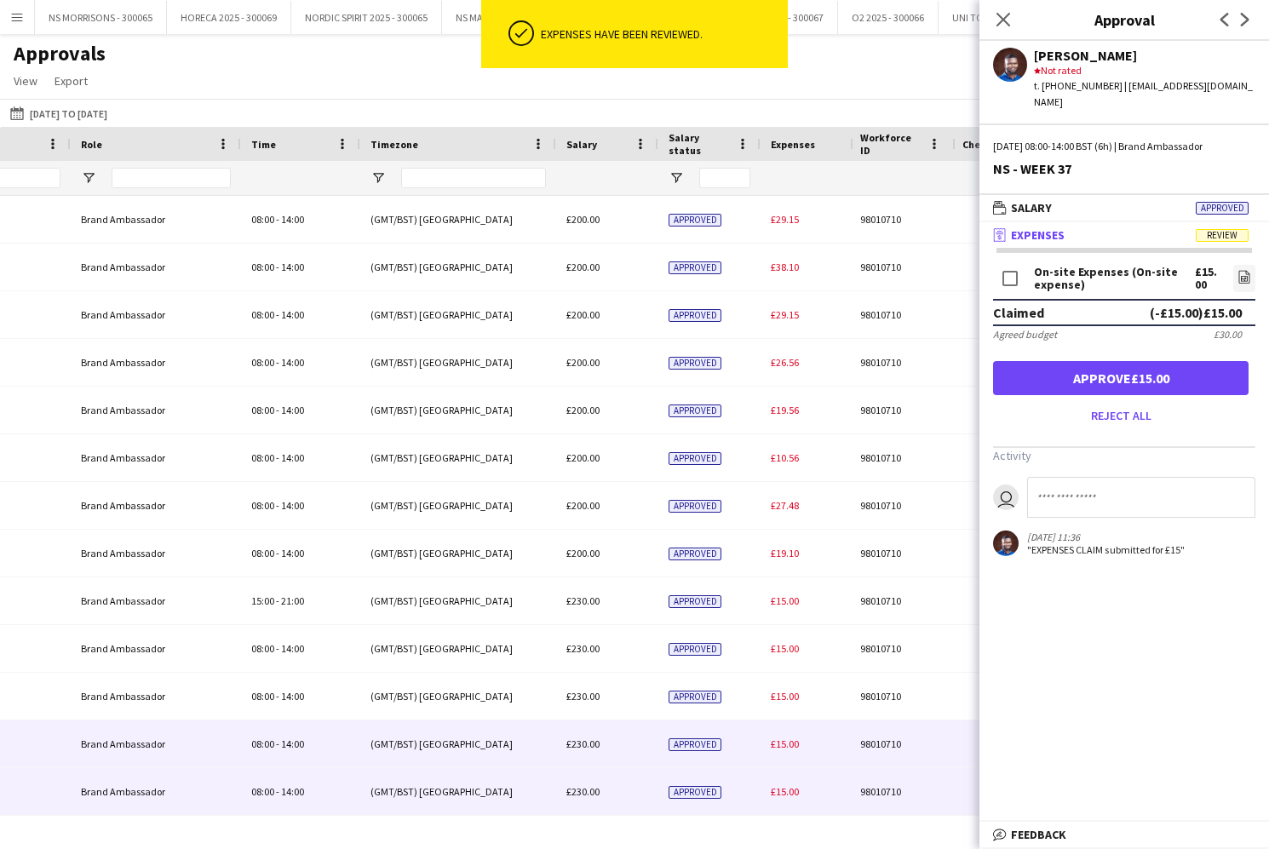
click at [776, 788] on span "£15.00" at bounding box center [785, 791] width 28 height 13
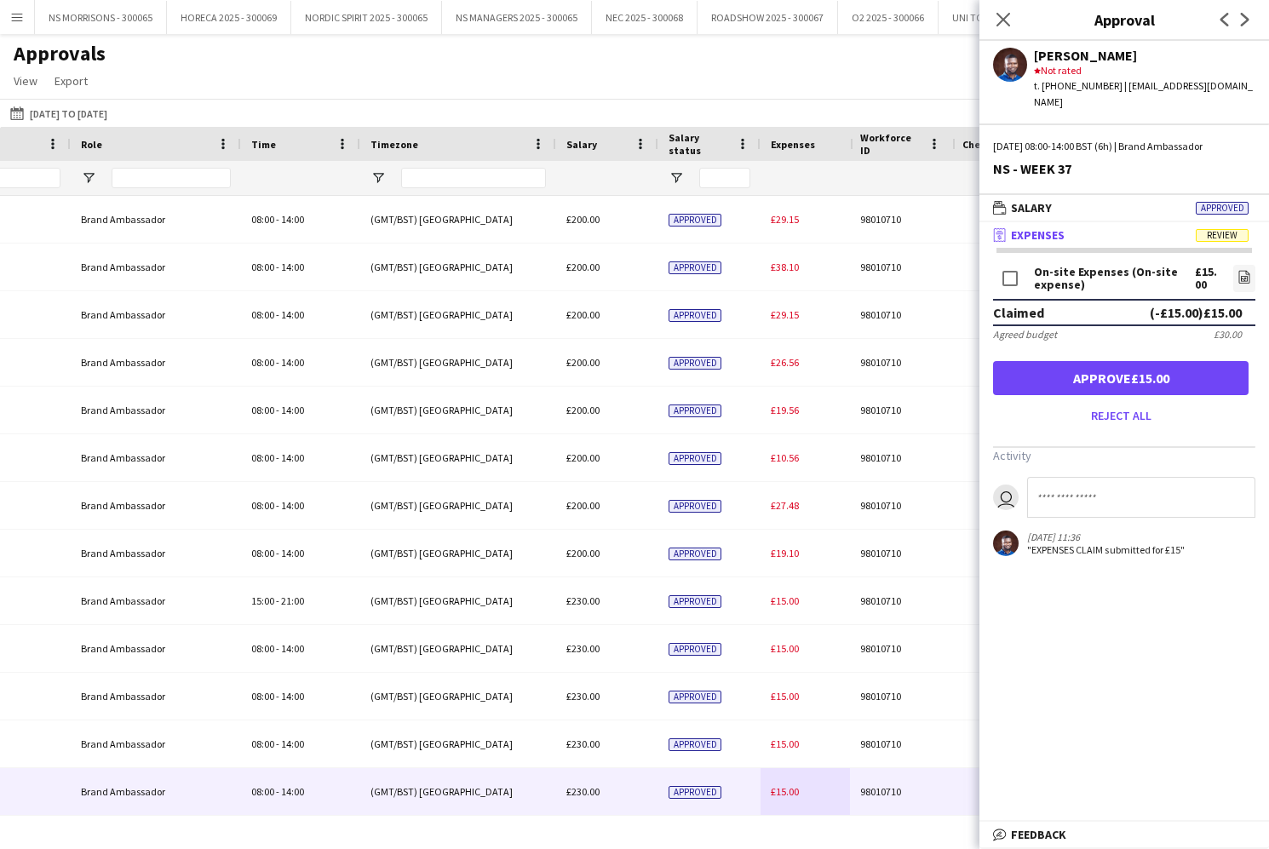
drag, startPoint x: 1118, startPoint y: 361, endPoint x: 1075, endPoint y: 405, distance: 61.4
click at [1118, 361] on button "Approve £15.00" at bounding box center [1120, 378] width 255 height 34
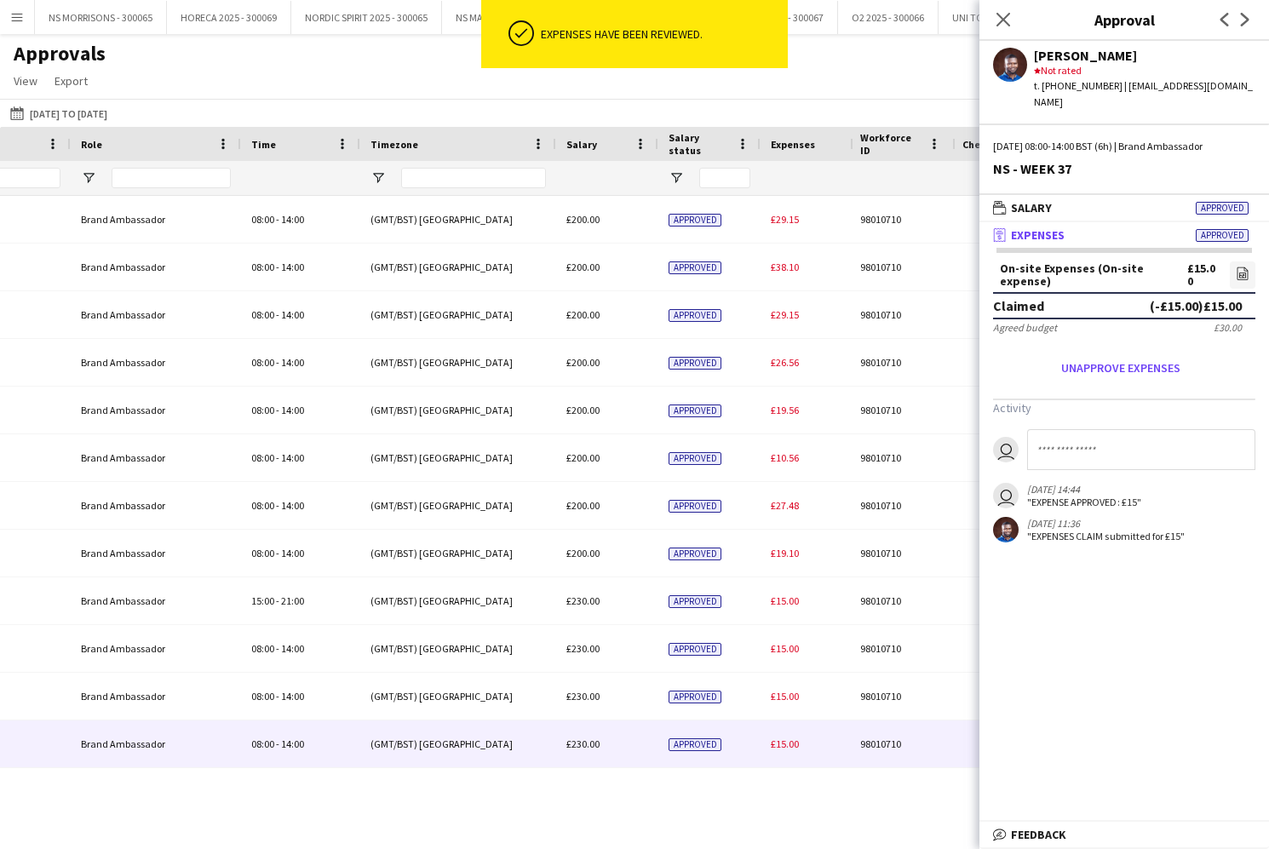
drag, startPoint x: 780, startPoint y: 745, endPoint x: 1017, endPoint y: 593, distance: 281.8
click at [780, 745] on span "£15.00" at bounding box center [785, 743] width 28 height 13
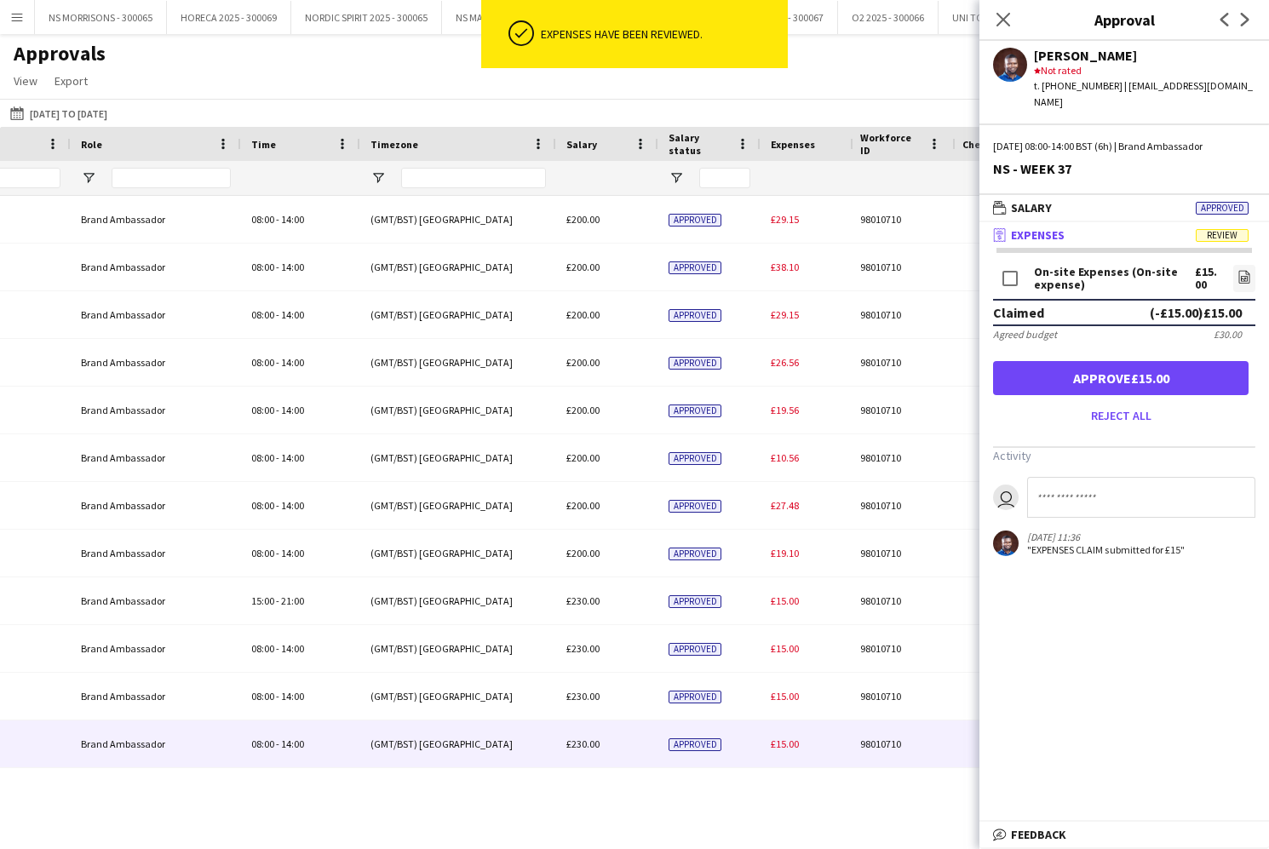
drag, startPoint x: 1181, startPoint y: 369, endPoint x: 1172, endPoint y: 375, distance: 10.9
click at [1181, 369] on button "Approve £15.00" at bounding box center [1120, 378] width 255 height 34
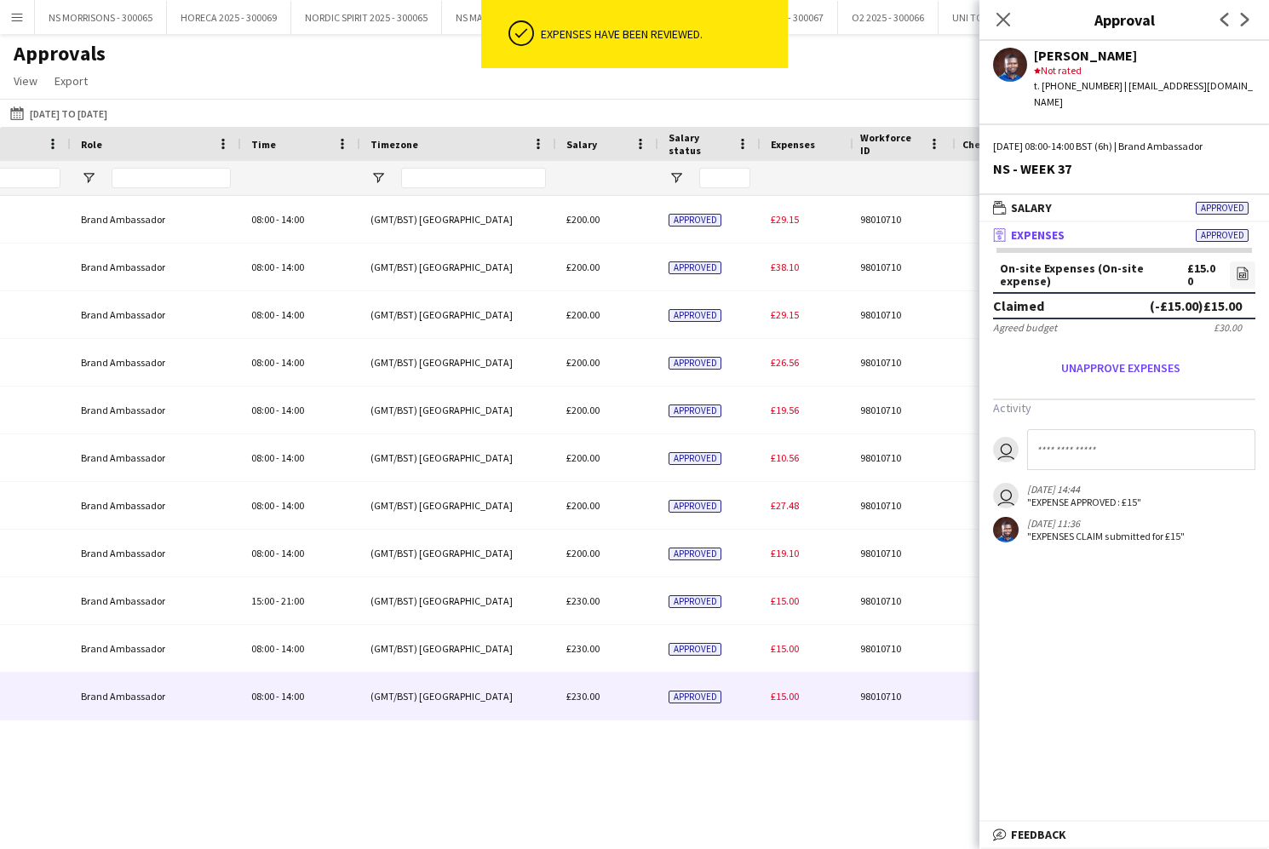
click at [777, 695] on span "£15.00" at bounding box center [785, 696] width 28 height 13
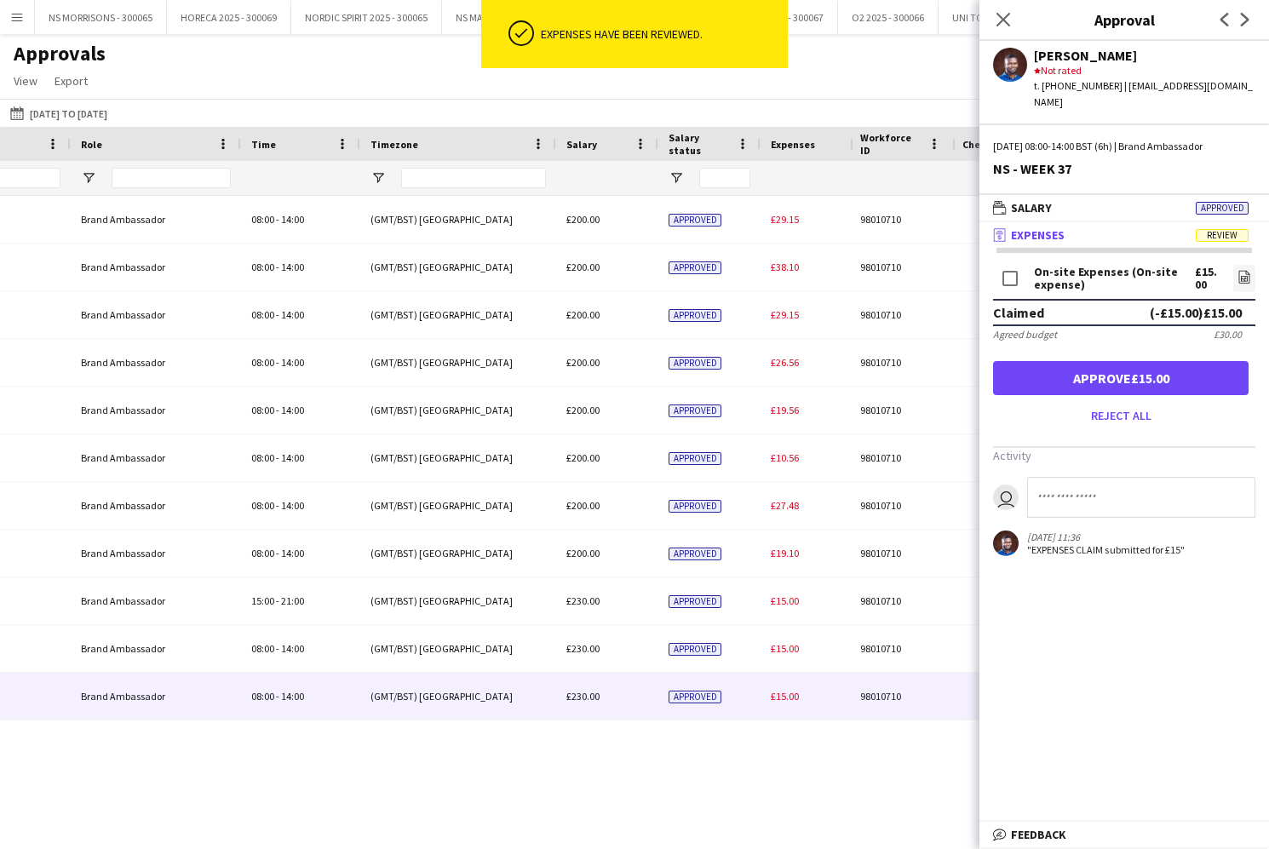
click at [1085, 372] on button "Approve £15.00" at bounding box center [1120, 378] width 255 height 34
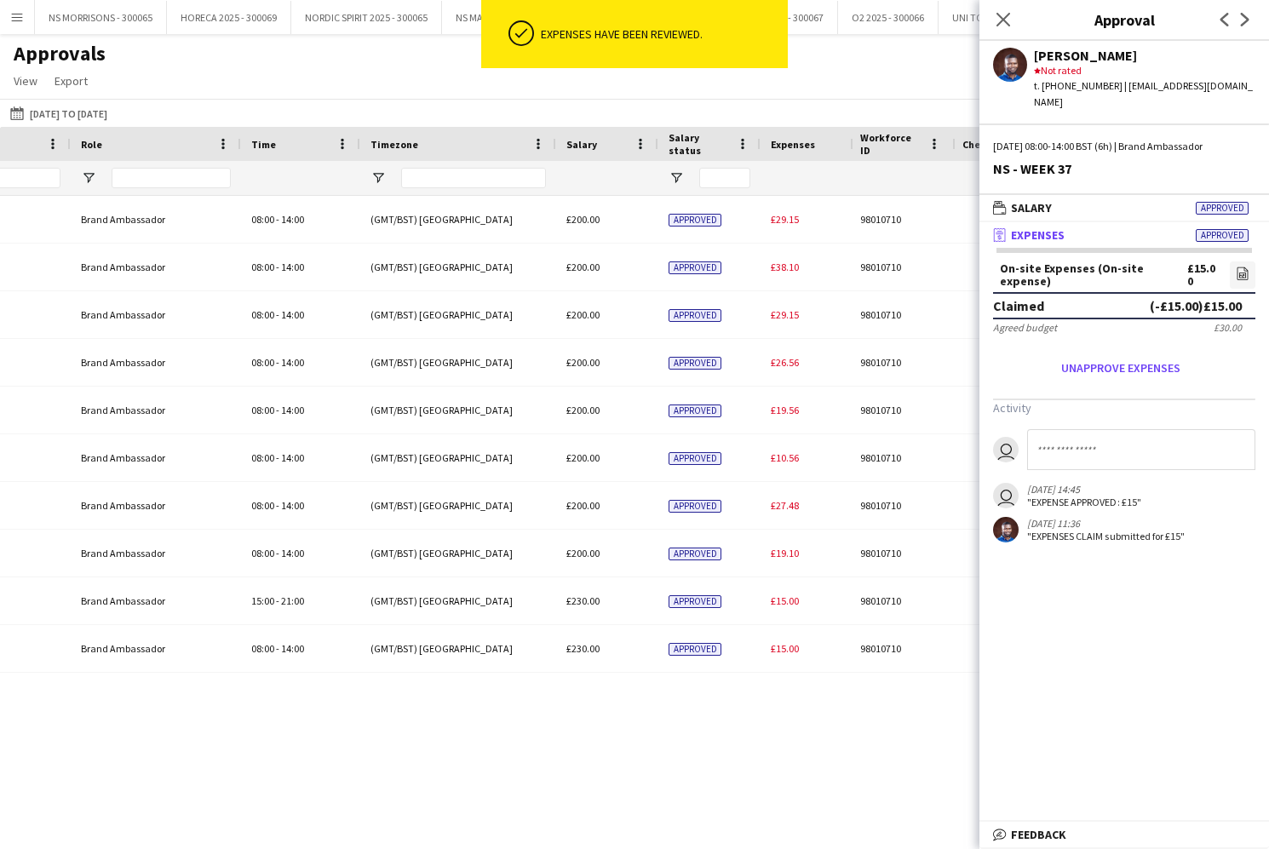
click at [779, 649] on span "£15.00" at bounding box center [785, 648] width 28 height 13
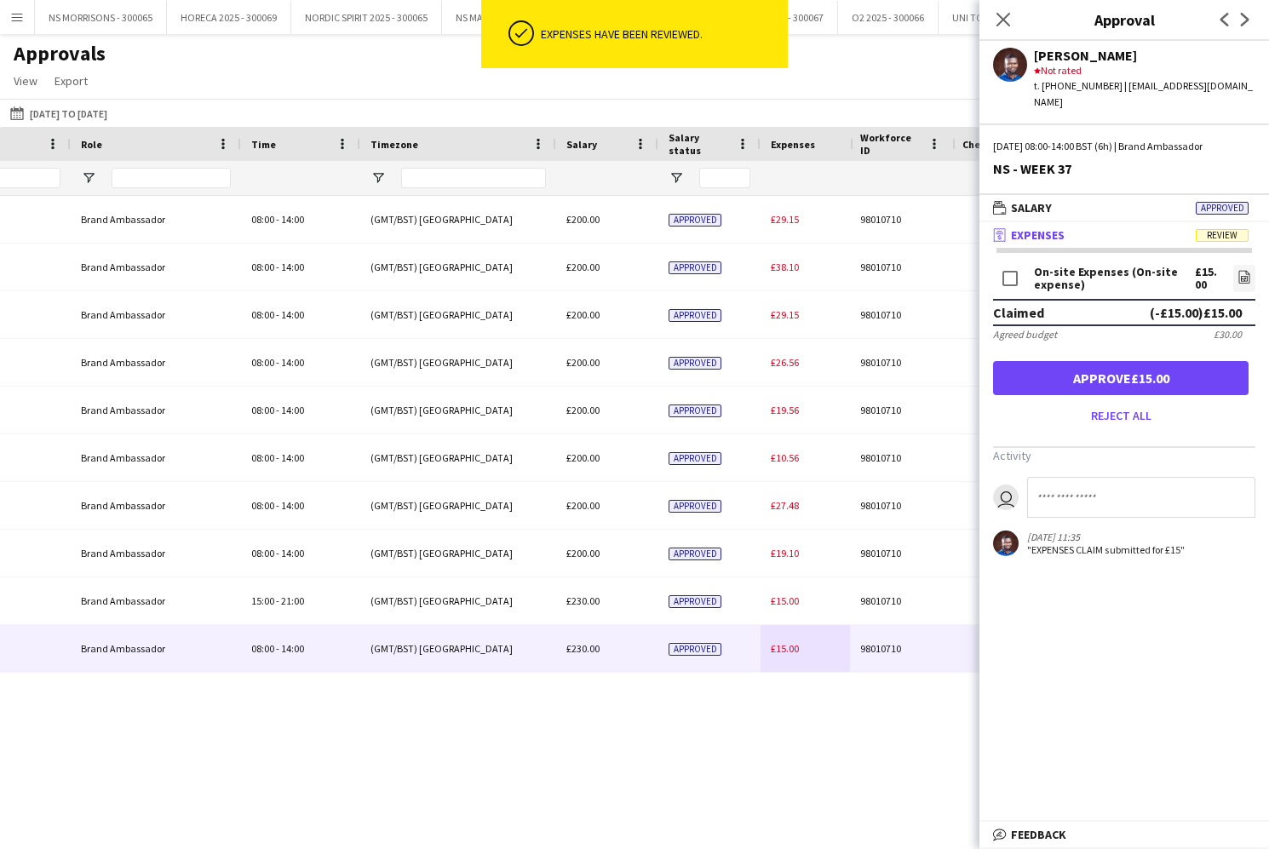
drag, startPoint x: 1120, startPoint y: 356, endPoint x: 1082, endPoint y: 383, distance: 46.3
click at [1119, 361] on button "Approve £15.00" at bounding box center [1120, 378] width 255 height 34
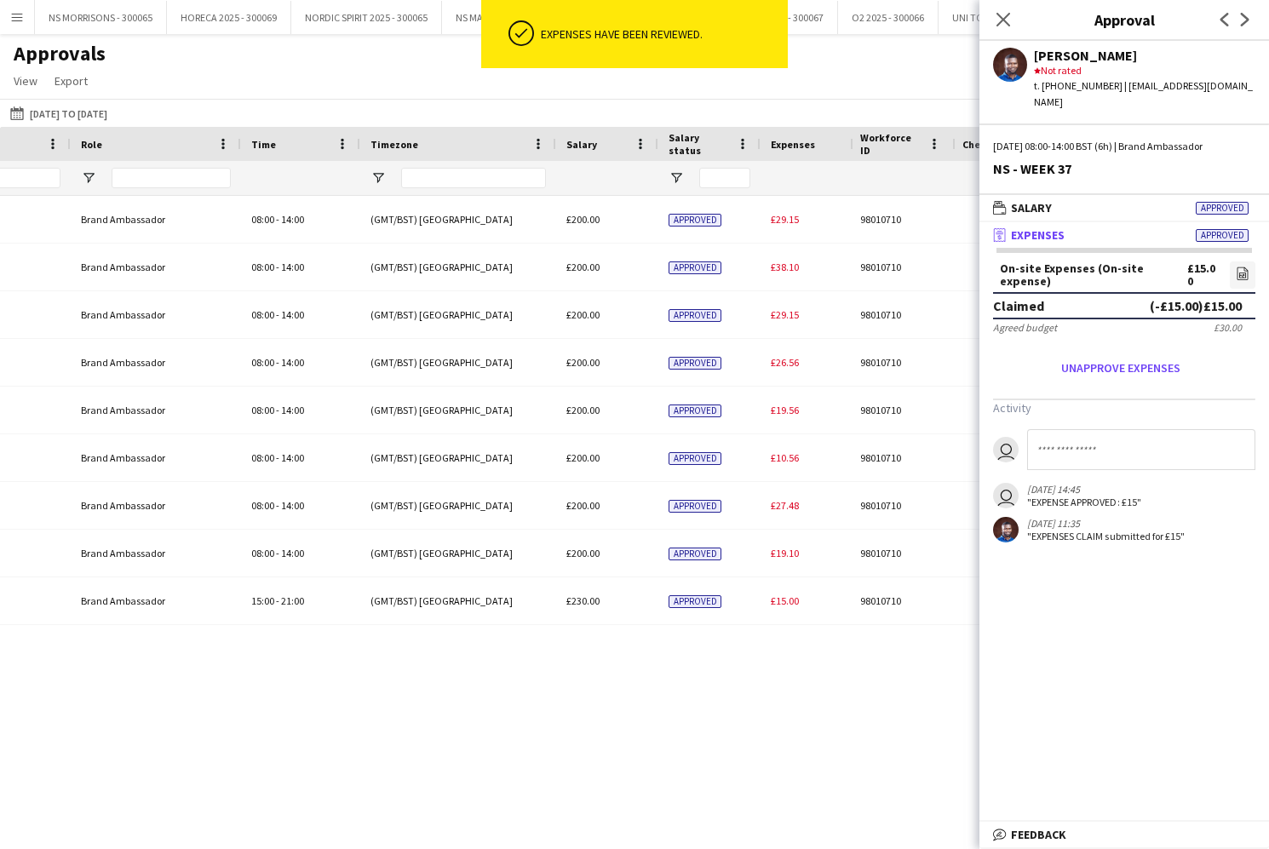
click at [794, 610] on div "£15.00" at bounding box center [819, 600] width 119 height 47
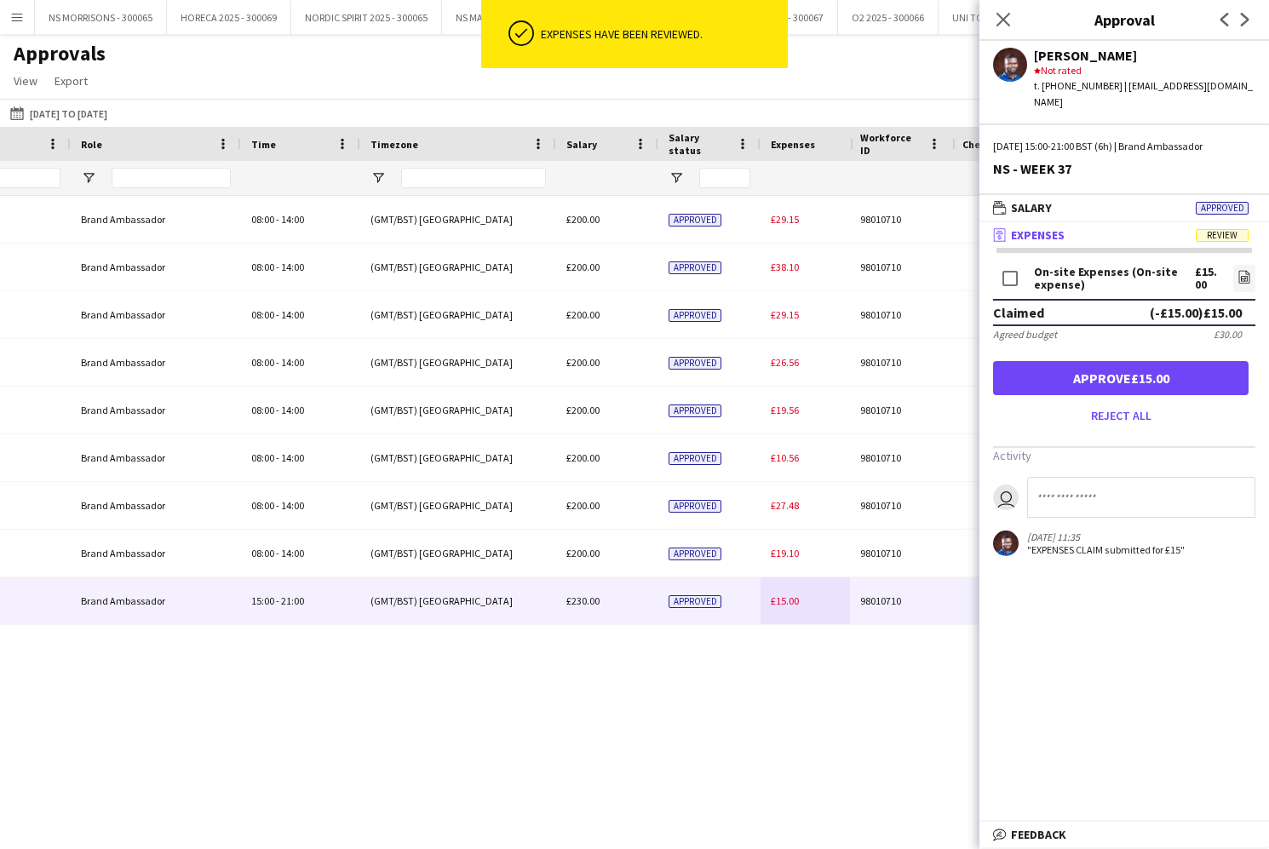
click at [1122, 364] on button "Approve £15.00" at bounding box center [1120, 378] width 255 height 34
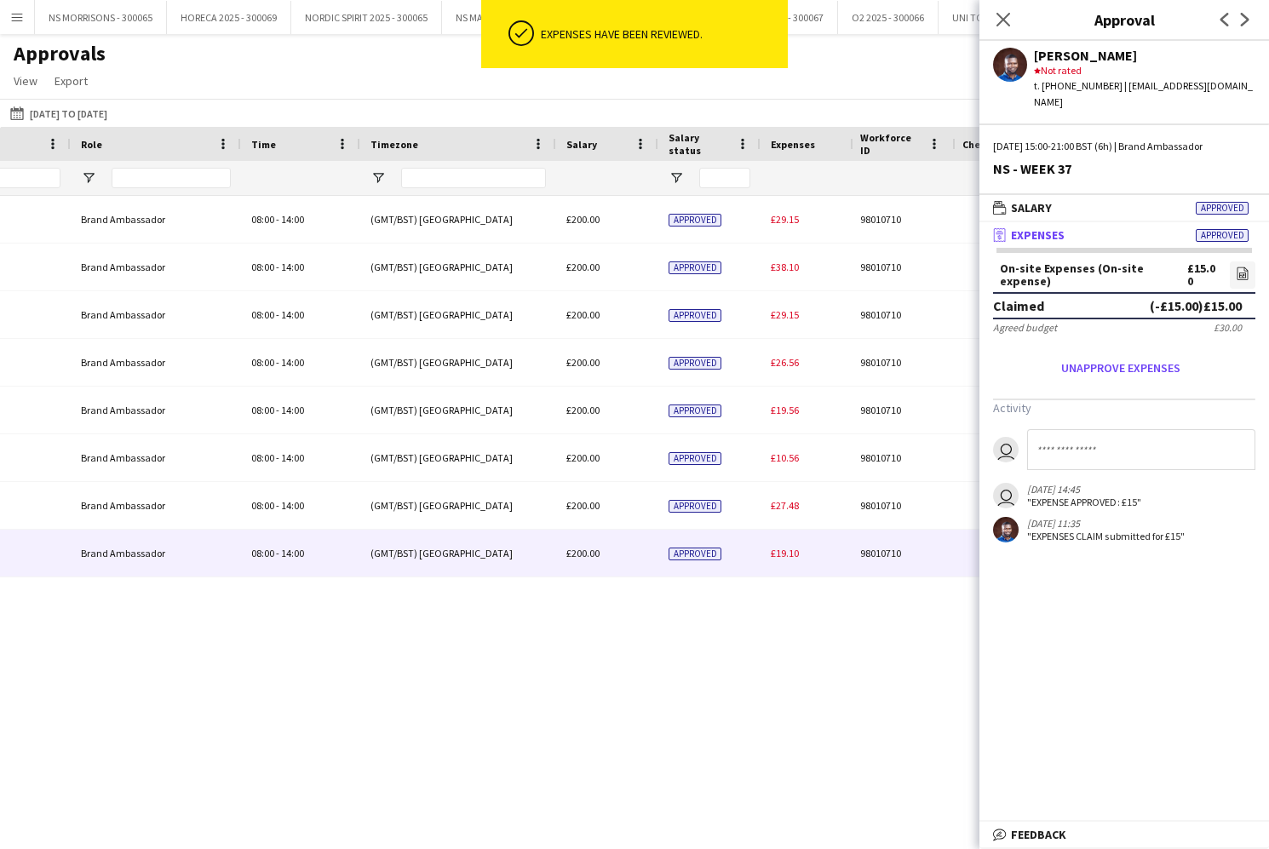
drag, startPoint x: 788, startPoint y: 560, endPoint x: 857, endPoint y: 510, distance: 85.3
click at [788, 560] on div "£19.10" at bounding box center [819, 553] width 119 height 47
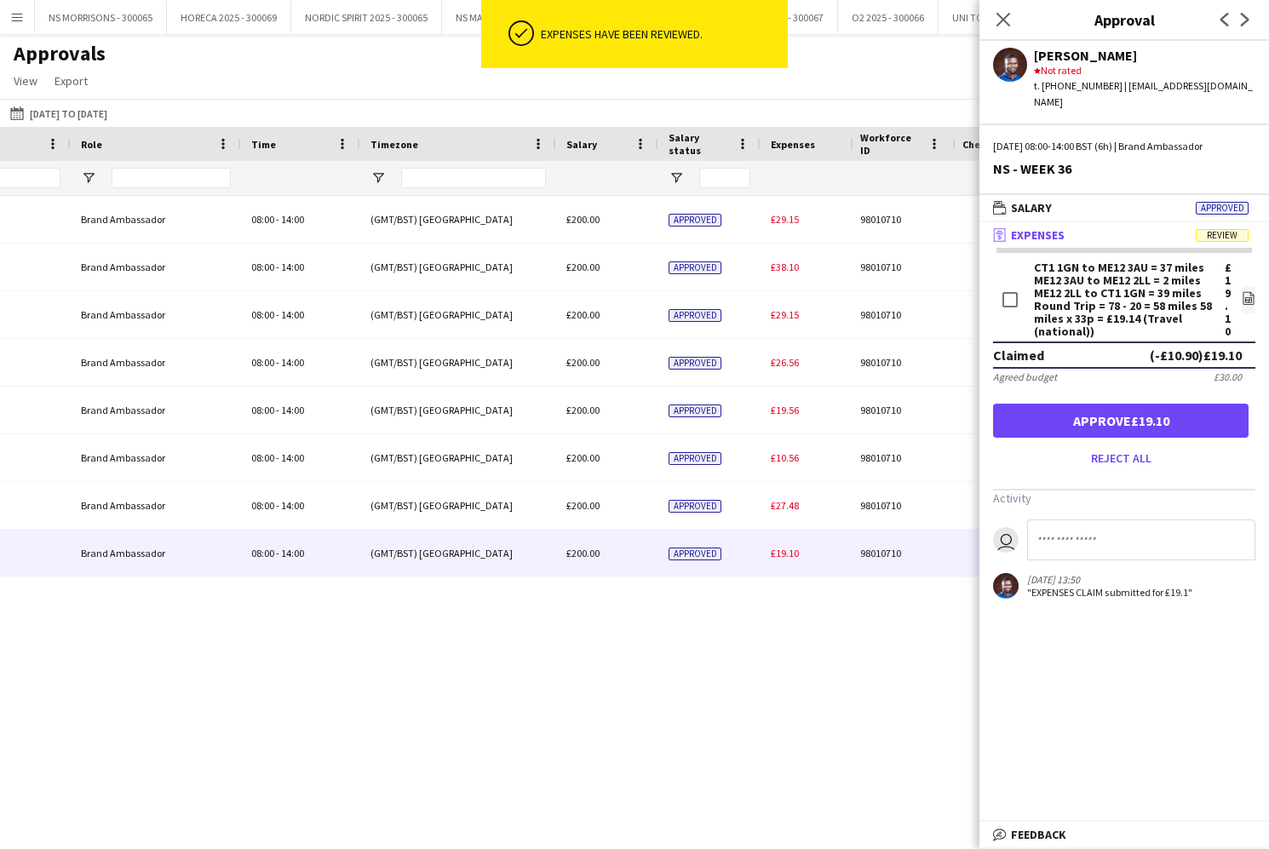
click at [1189, 409] on button "Approve £19.10" at bounding box center [1120, 421] width 255 height 34
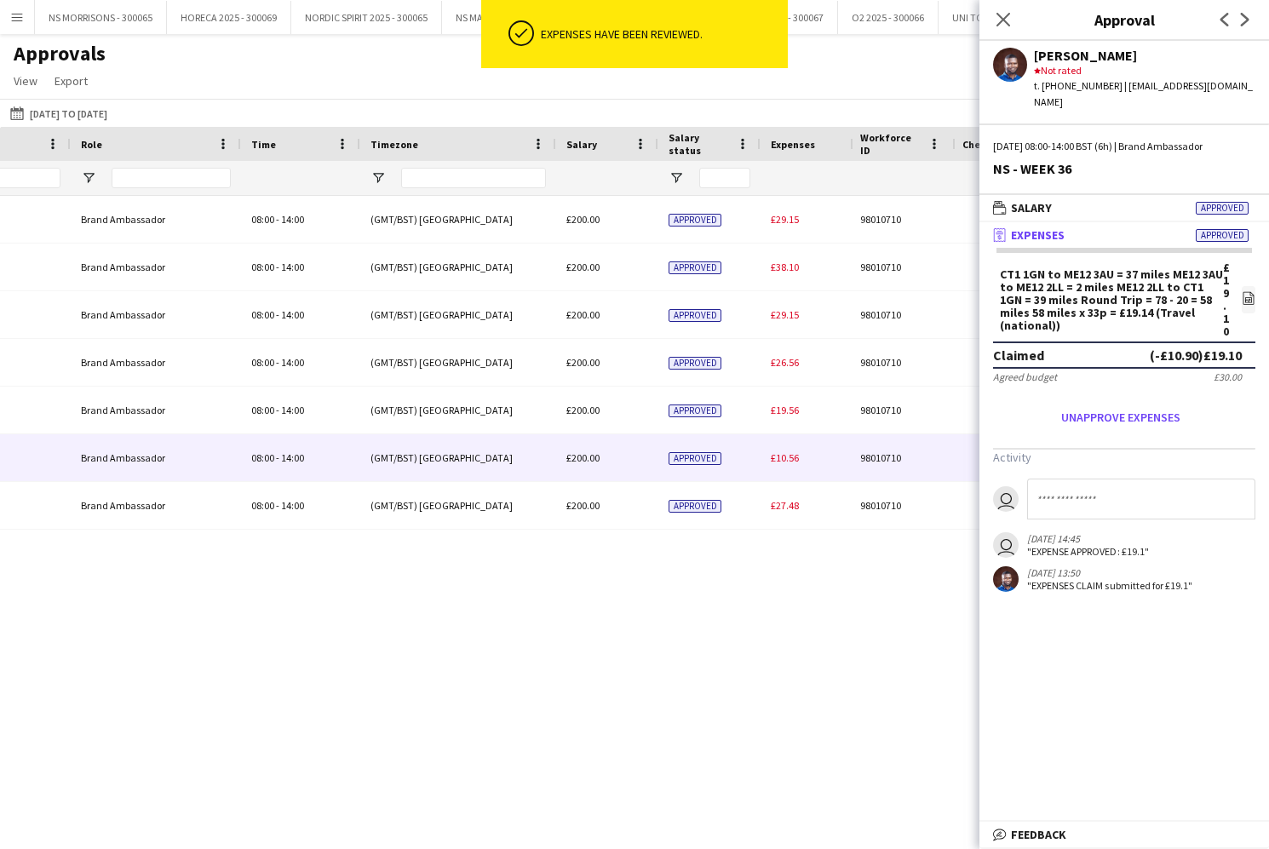
click at [800, 470] on div "£10.56" at bounding box center [819, 457] width 119 height 47
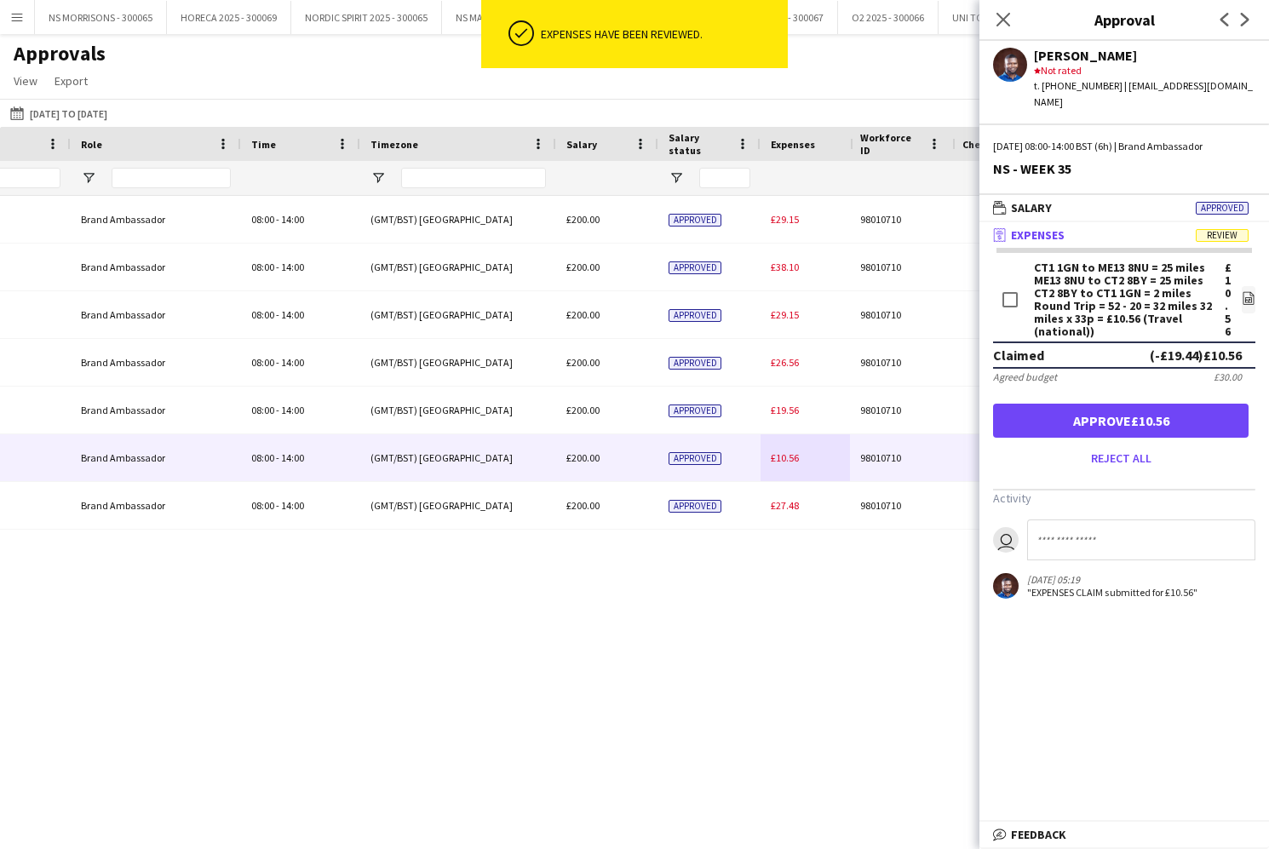
click at [1097, 404] on button "Approve £10.56" at bounding box center [1120, 421] width 255 height 34
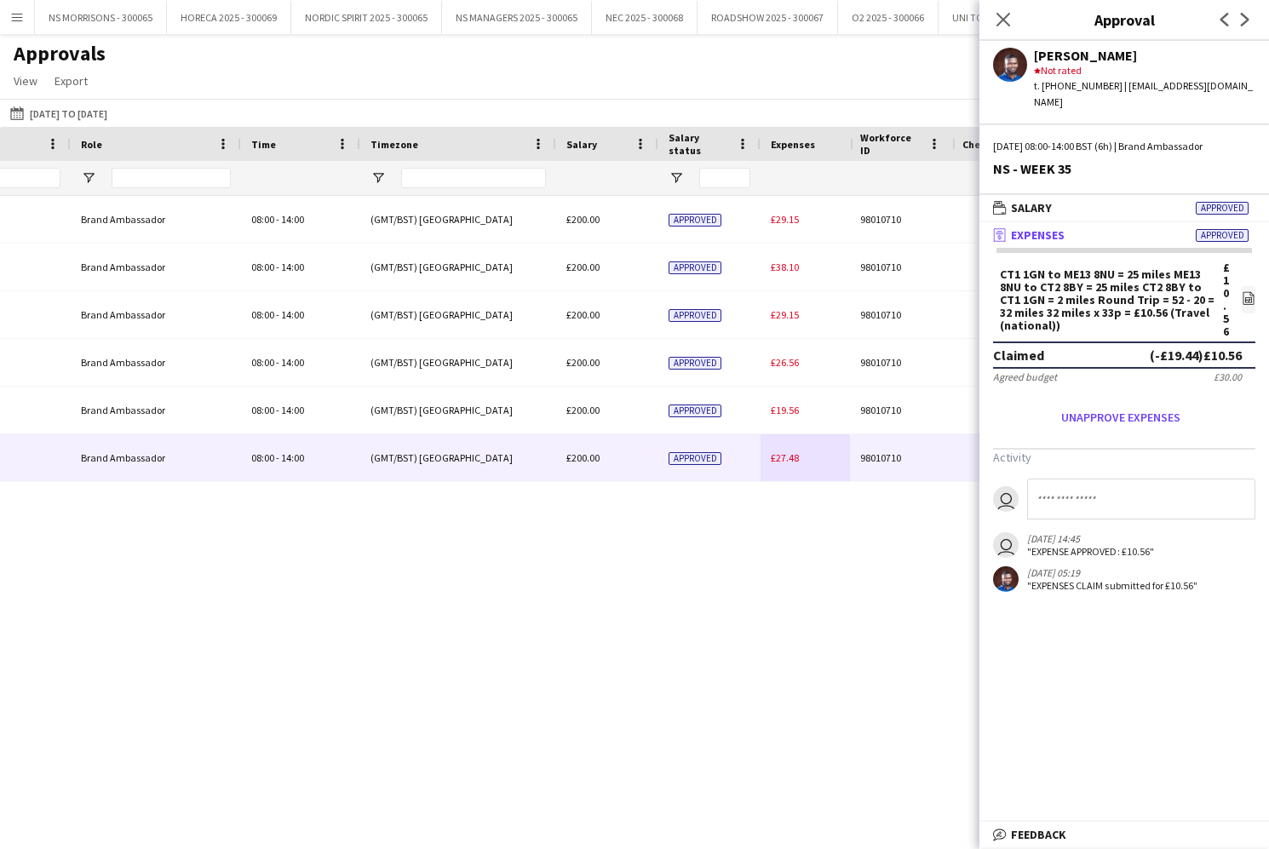
click at [789, 460] on span "£27.48" at bounding box center [785, 457] width 28 height 13
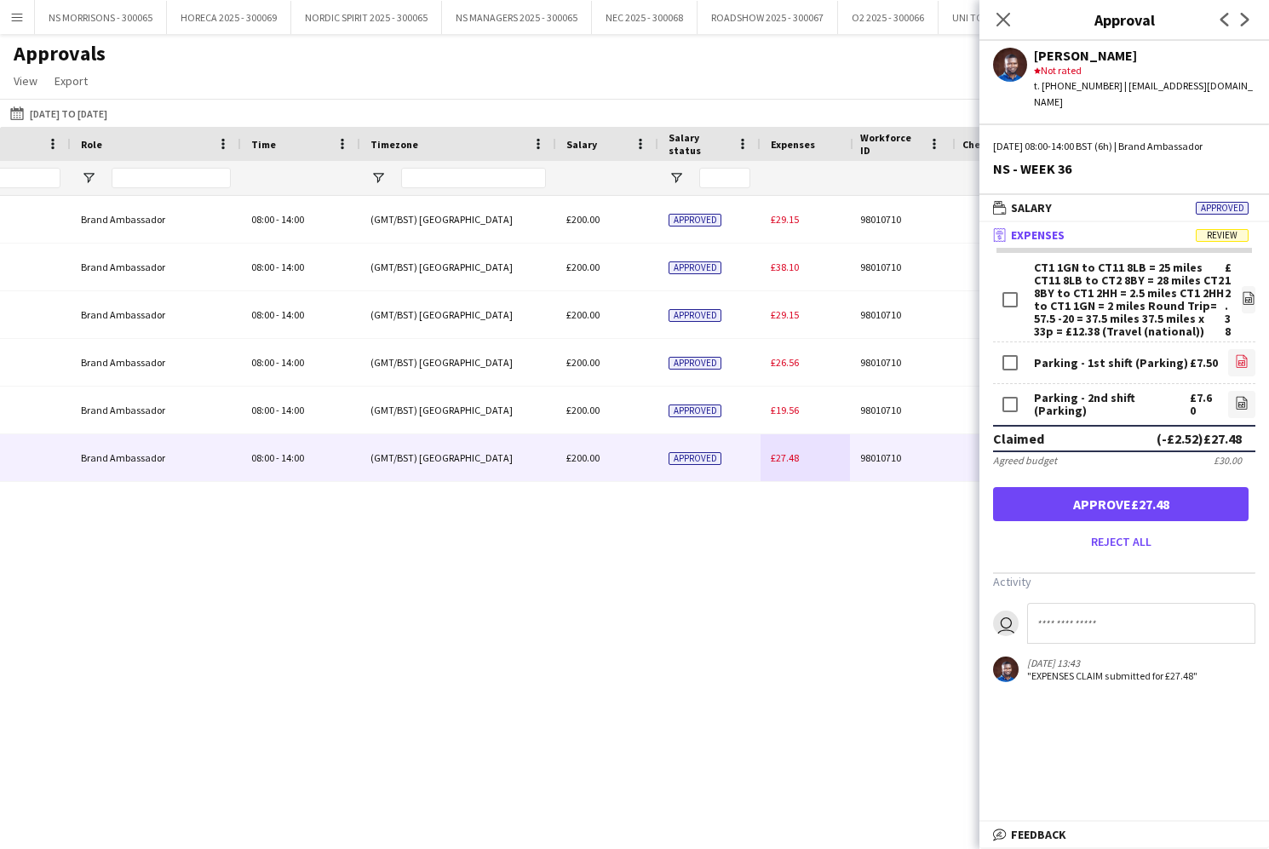
click at [1245, 360] on icon at bounding box center [1241, 362] width 7 height 5
click at [1240, 396] on icon "file-image" at bounding box center [1242, 403] width 14 height 14
click at [1091, 492] on button "Approve £27.48" at bounding box center [1120, 504] width 255 height 34
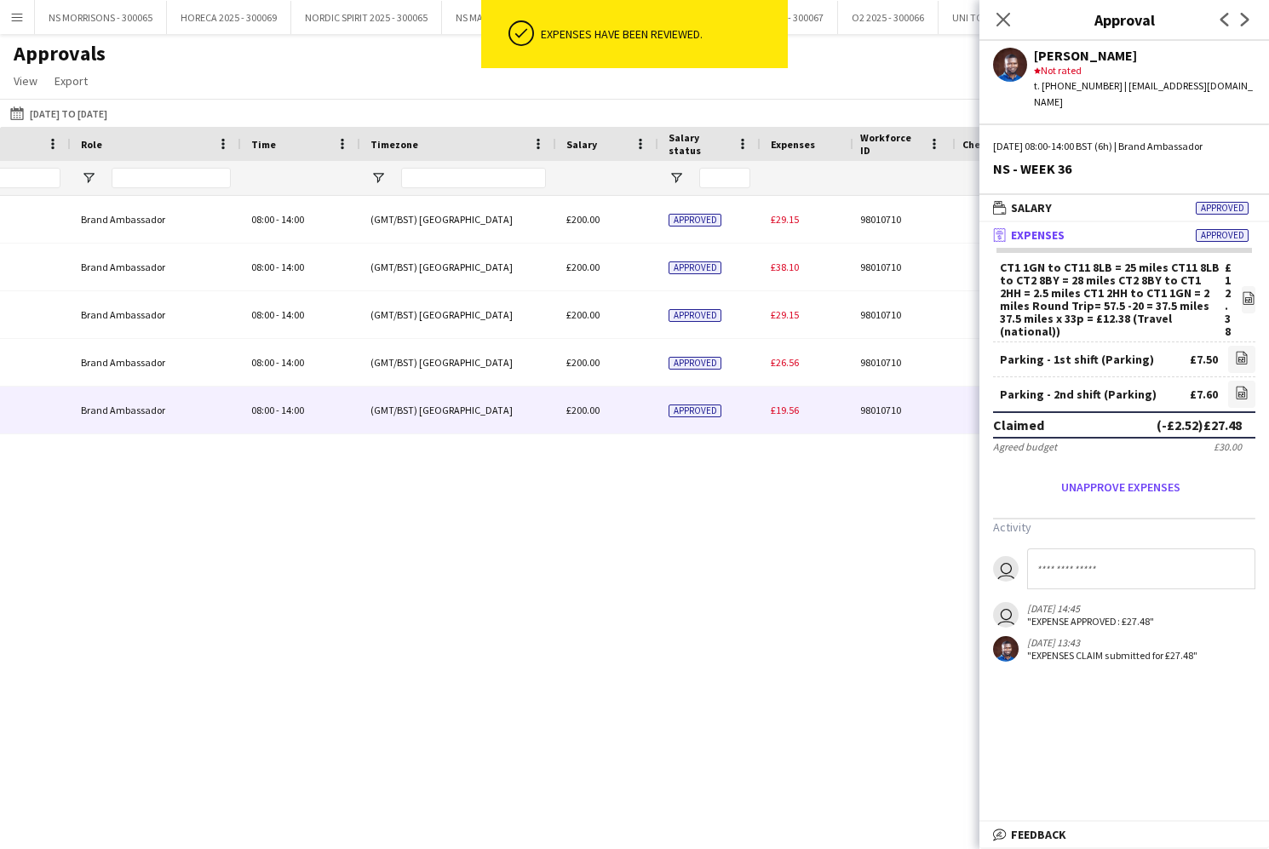
click at [779, 410] on span "£19.56" at bounding box center [785, 410] width 28 height 13
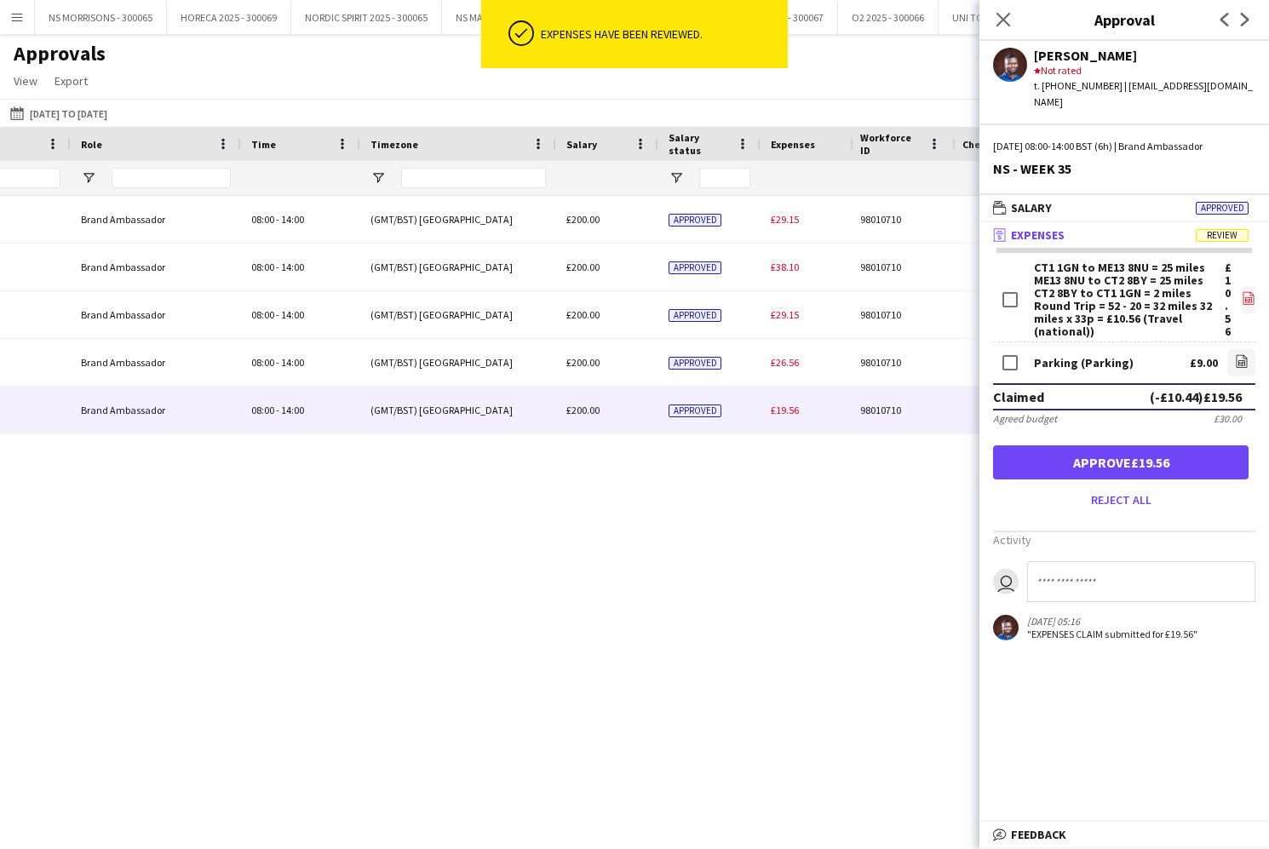
click at [1246, 291] on icon "file-image" at bounding box center [1248, 298] width 14 height 14
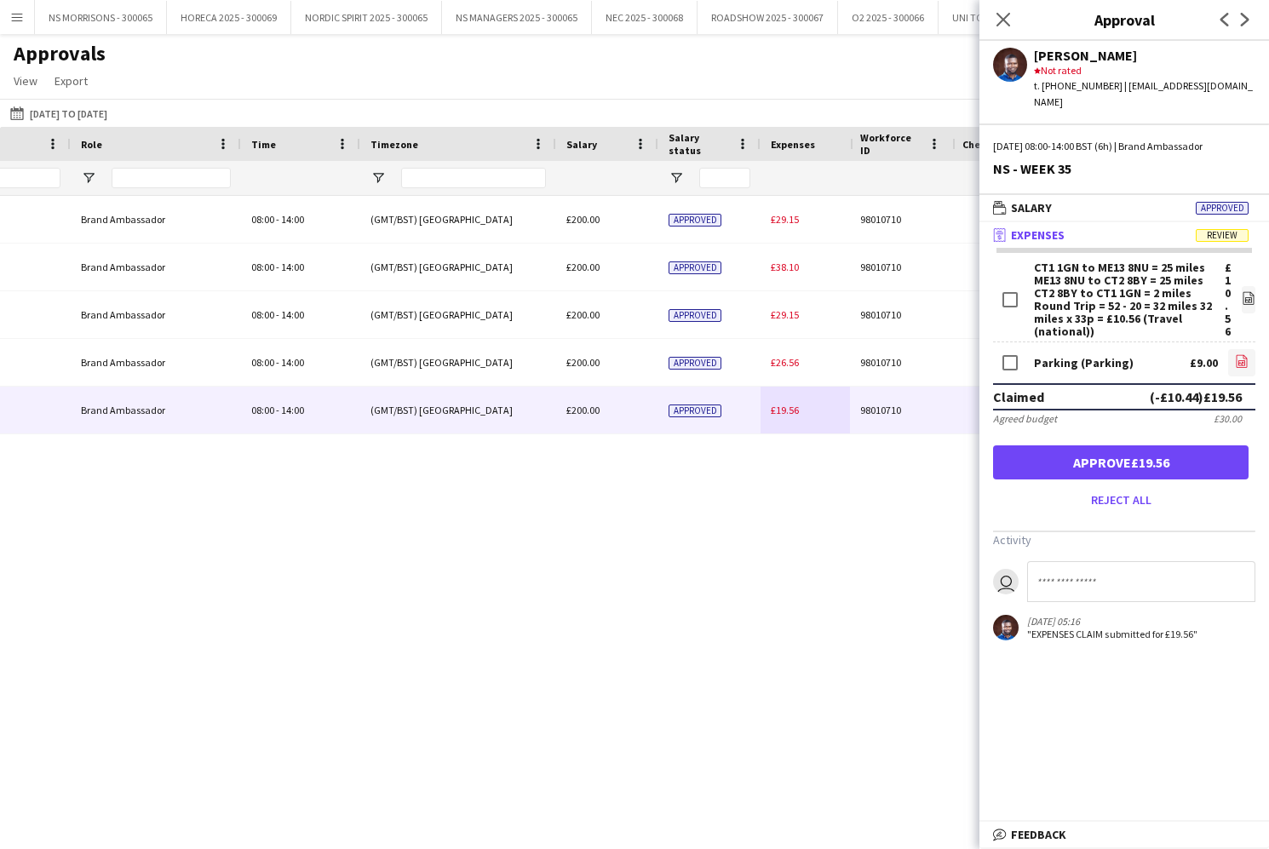
click at [1244, 354] on icon "file-image" at bounding box center [1242, 361] width 14 height 14
click at [1189, 445] on button "Approve £19.56" at bounding box center [1120, 462] width 255 height 34
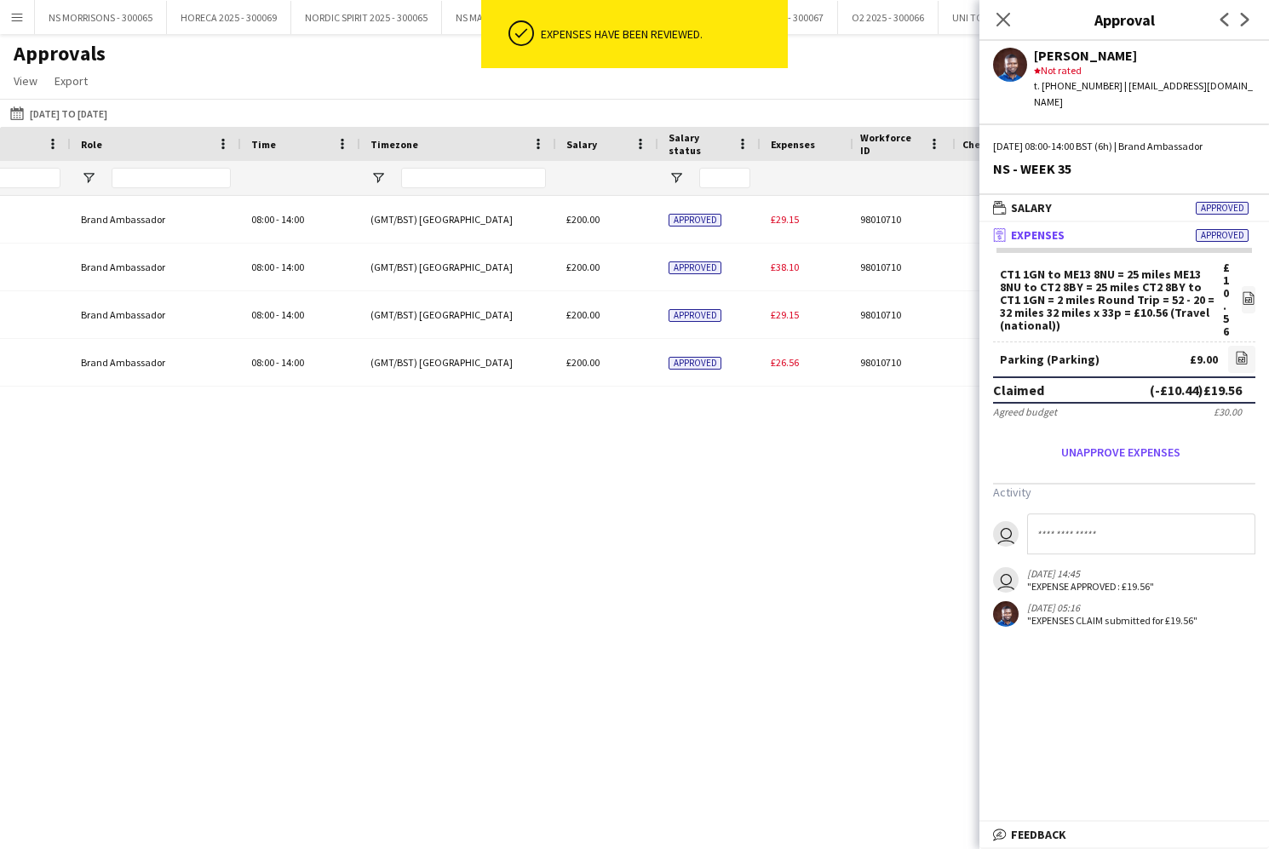
click at [791, 379] on div "£26.56" at bounding box center [819, 362] width 119 height 47
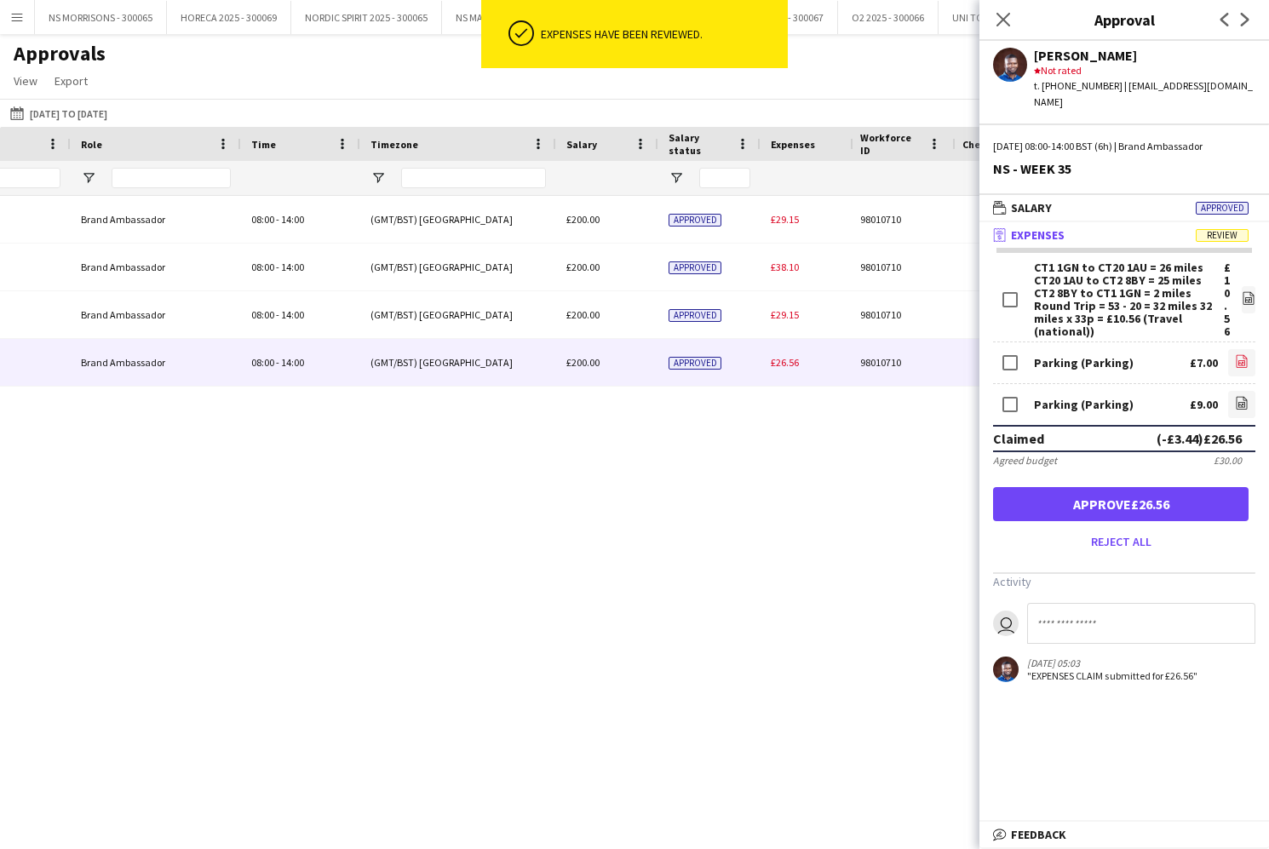
click at [1250, 352] on link "file-image" at bounding box center [1241, 362] width 27 height 27
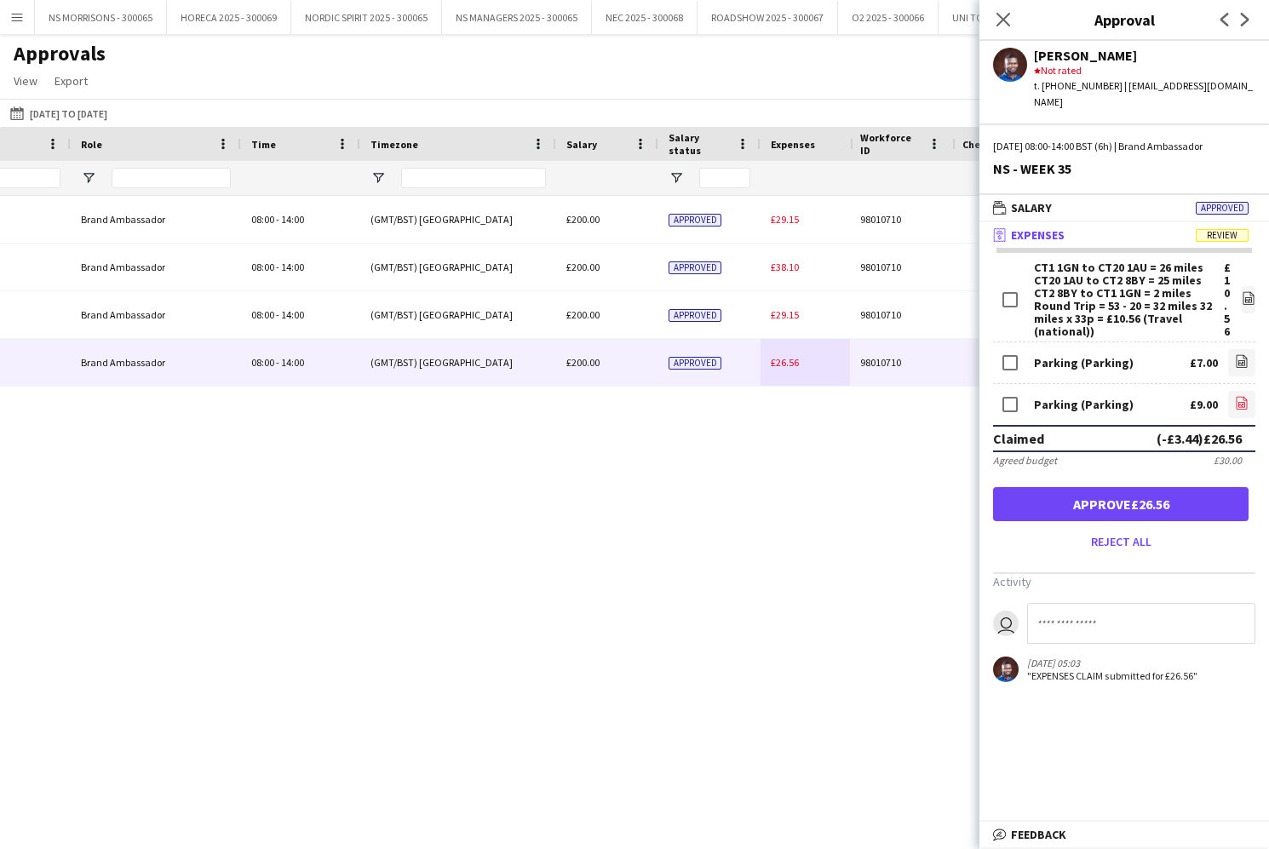
click at [1238, 402] on icon at bounding box center [1241, 404] width 7 height 5
click at [1202, 487] on button "Approve £26.56" at bounding box center [1120, 504] width 255 height 34
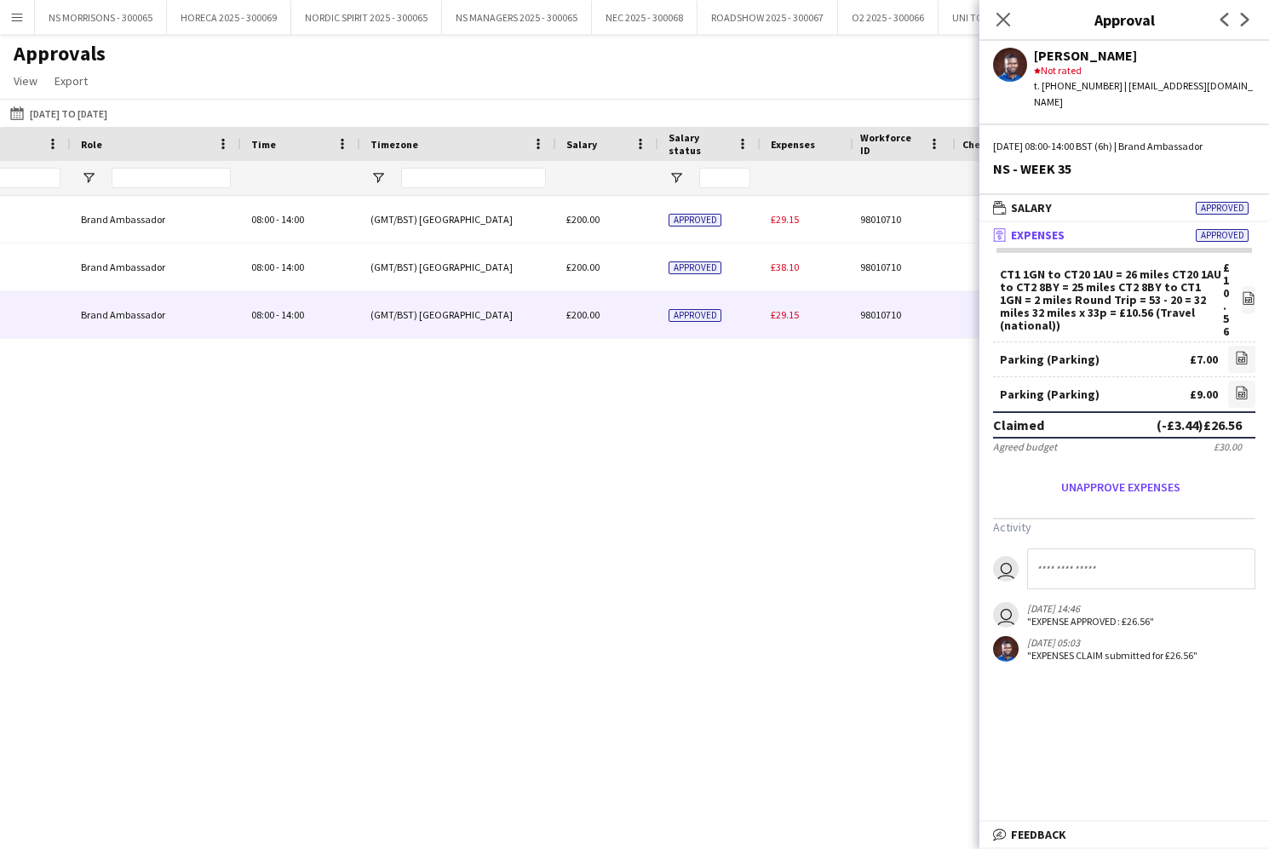
click at [776, 311] on span "£29.15" at bounding box center [785, 314] width 28 height 13
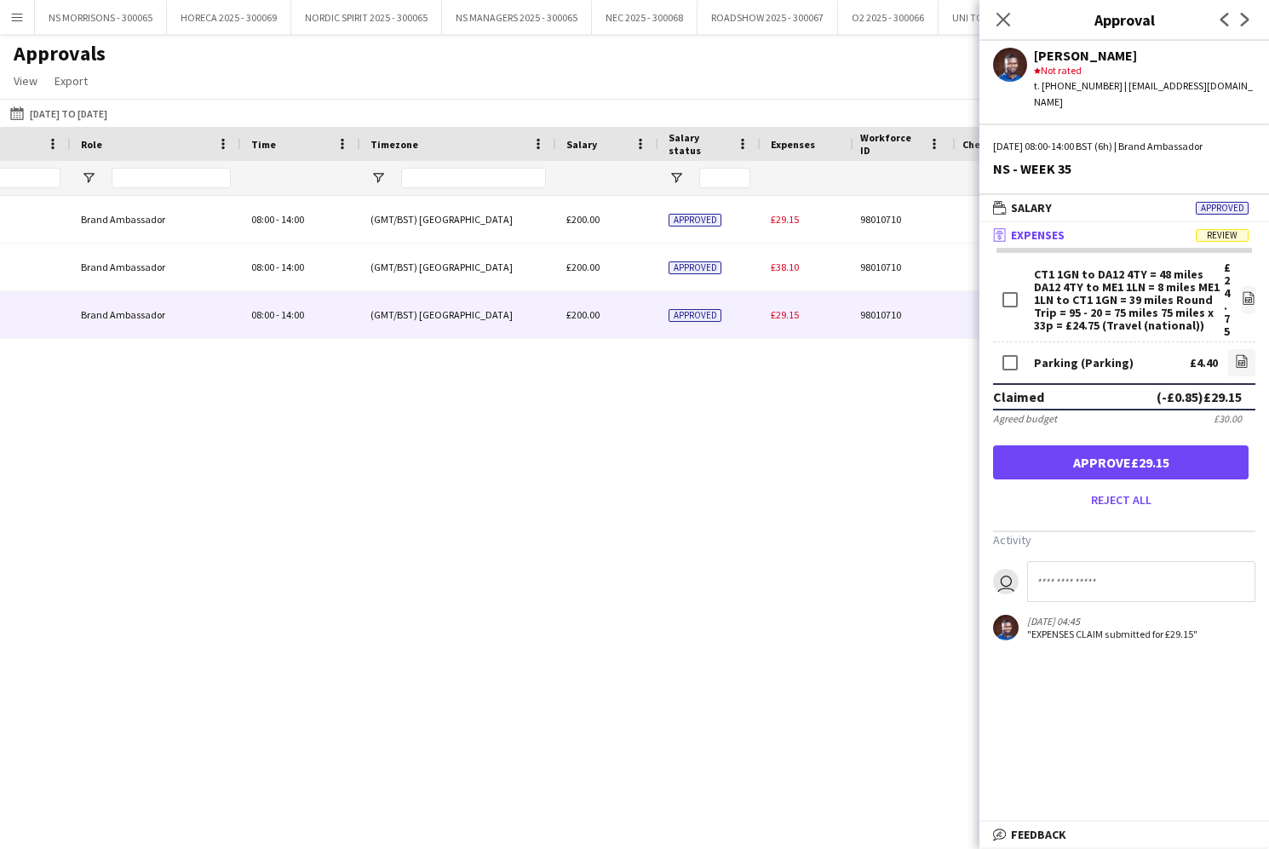
click at [1212, 445] on button "Approve £29.15" at bounding box center [1120, 462] width 255 height 34
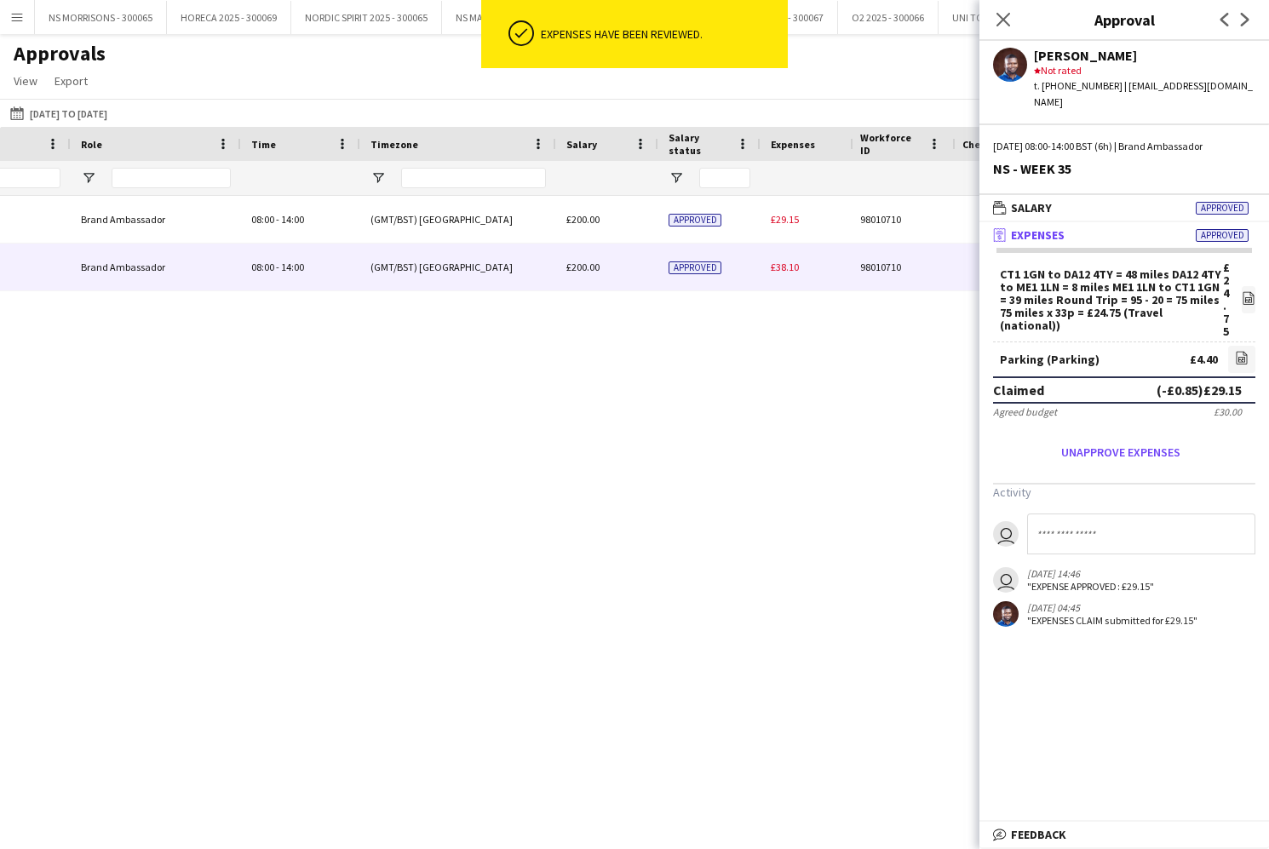
click at [779, 271] on span "£38.10" at bounding box center [785, 267] width 28 height 13
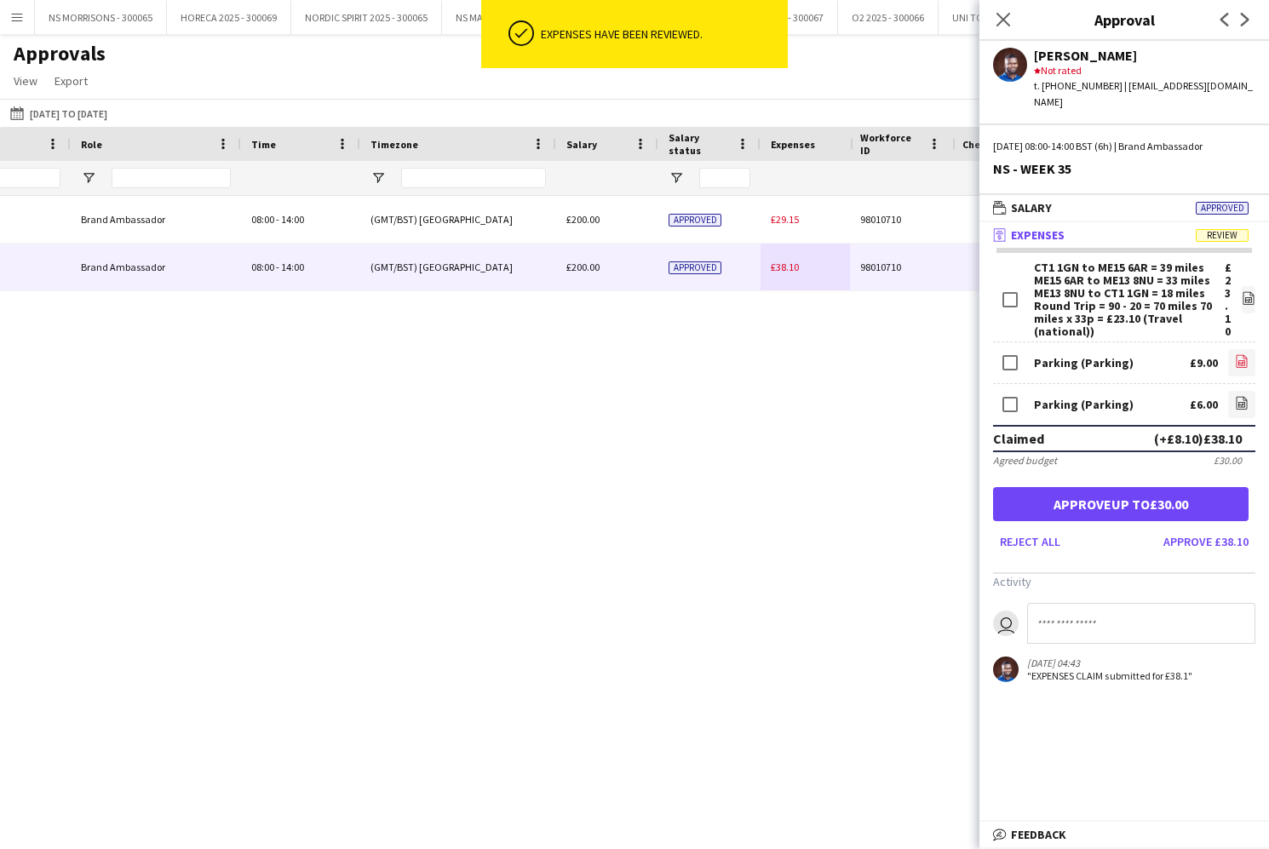
click at [1243, 355] on icon at bounding box center [1241, 361] width 11 height 13
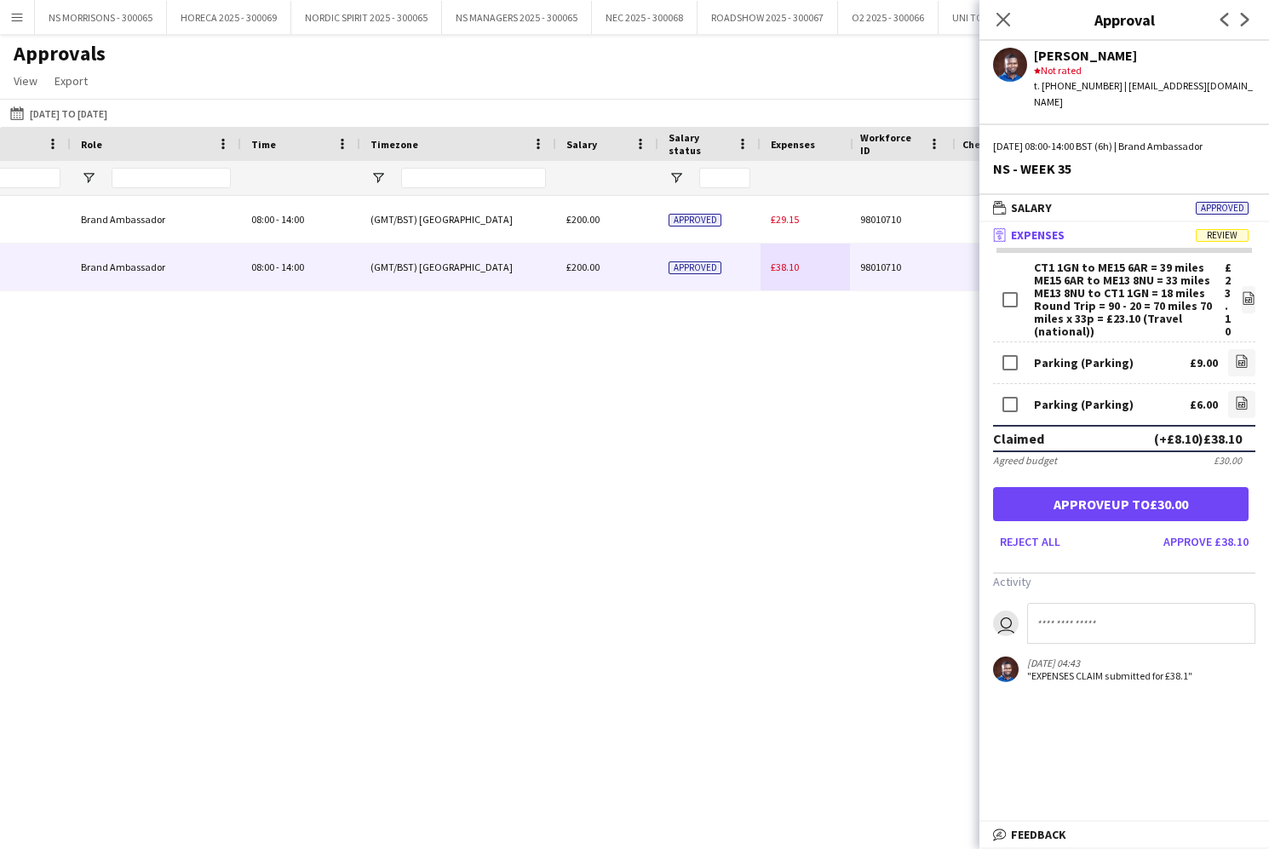
click at [1228, 391] on link "file-image" at bounding box center [1241, 404] width 27 height 27
click at [1167, 494] on button "Approve up to £30.00" at bounding box center [1120, 504] width 255 height 34
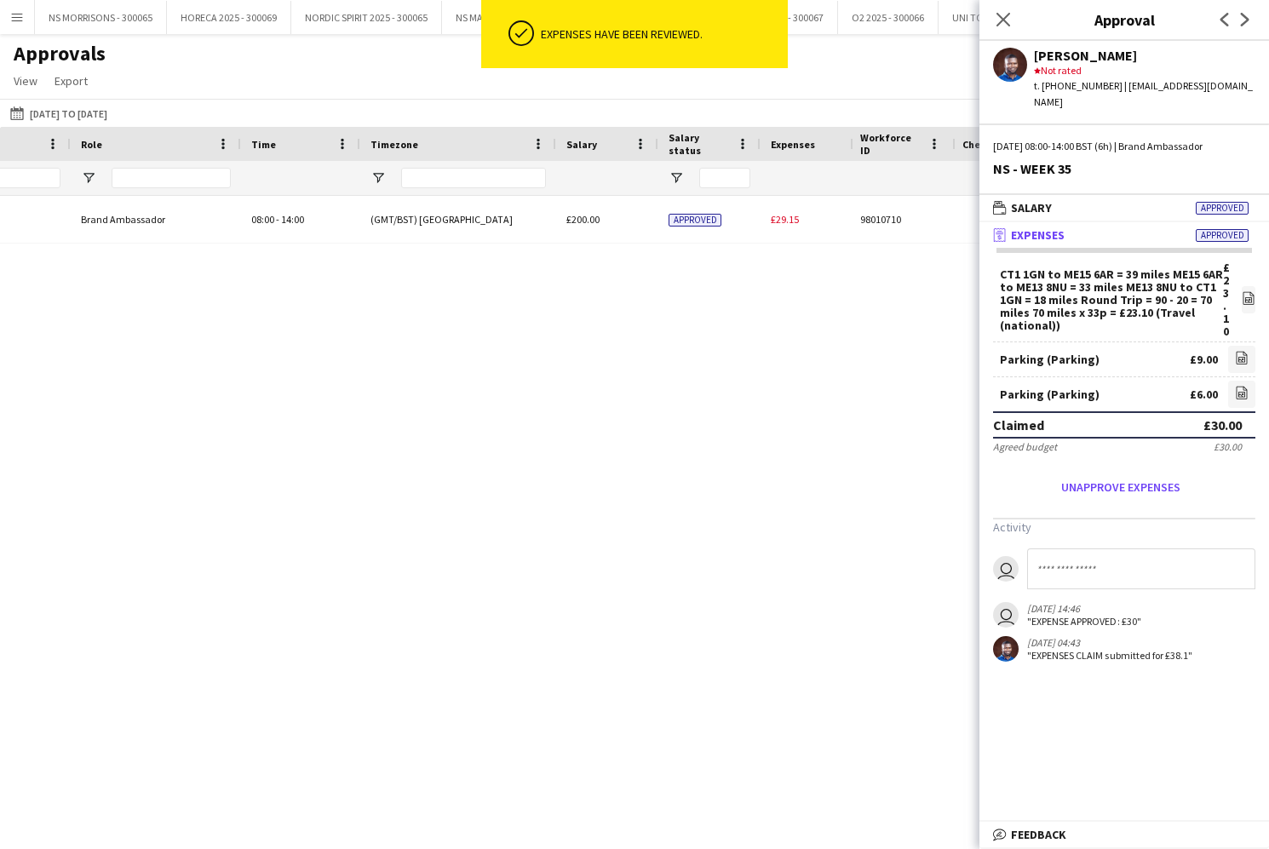
click at [788, 215] on span "£29.15" at bounding box center [785, 219] width 28 height 13
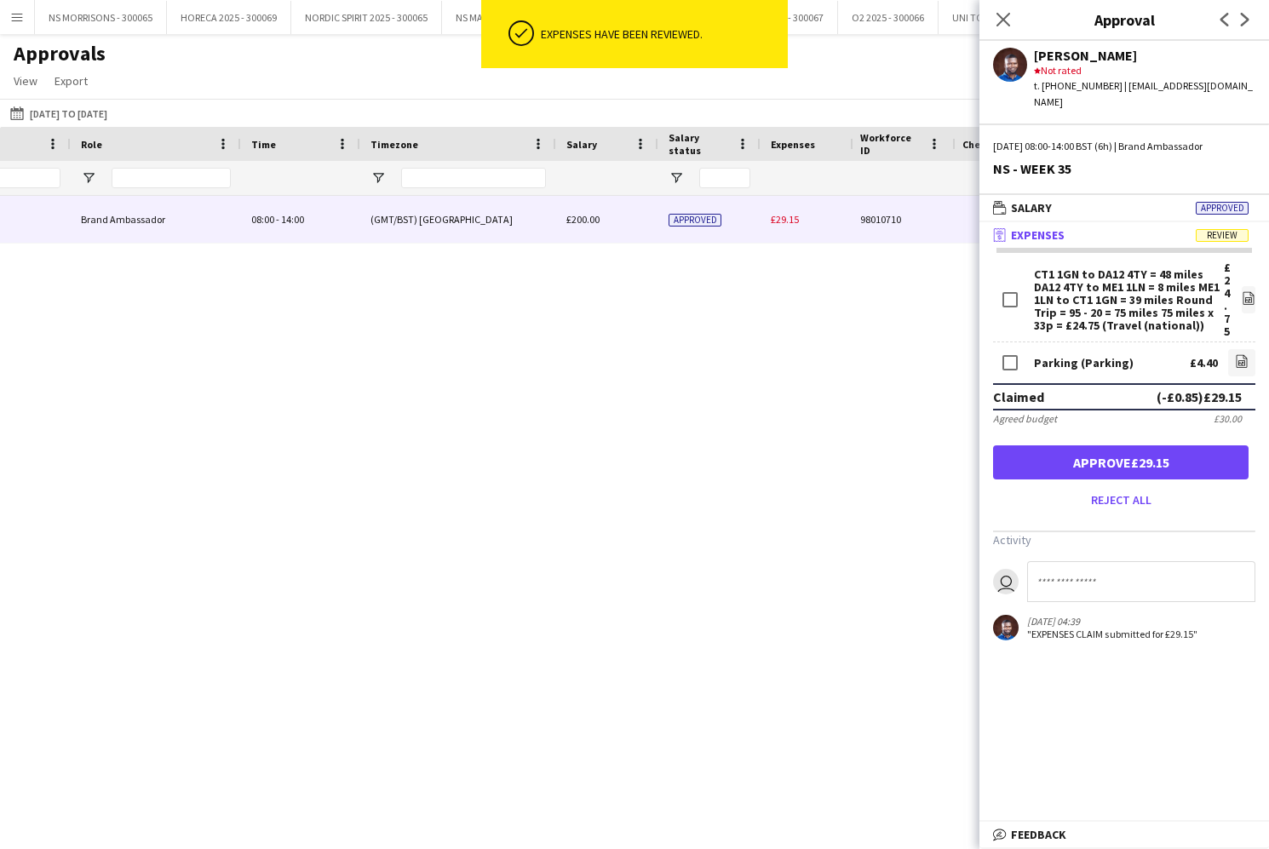
click at [1169, 445] on button "Approve £29.15" at bounding box center [1120, 462] width 255 height 34
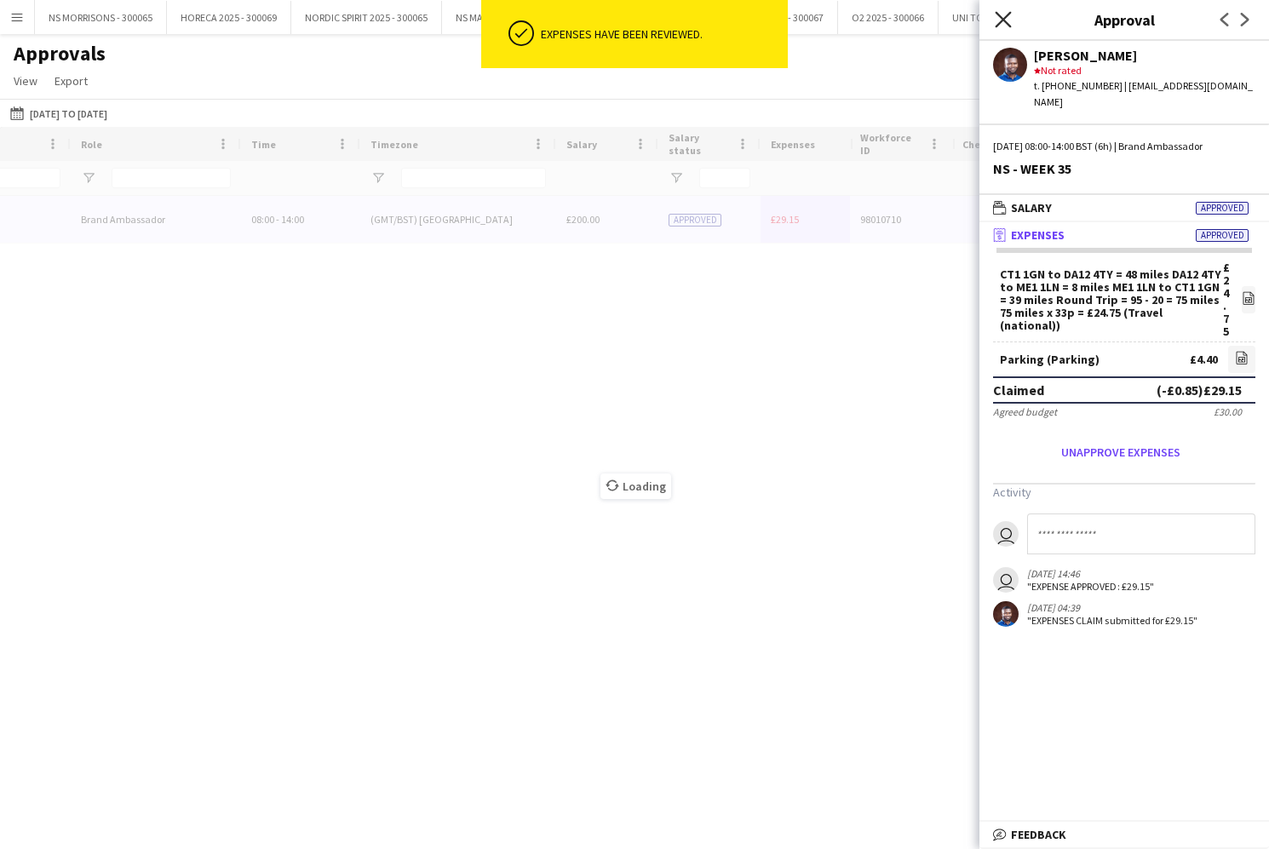
click at [1006, 21] on icon "Close pop-in" at bounding box center [1002, 19] width 16 height 16
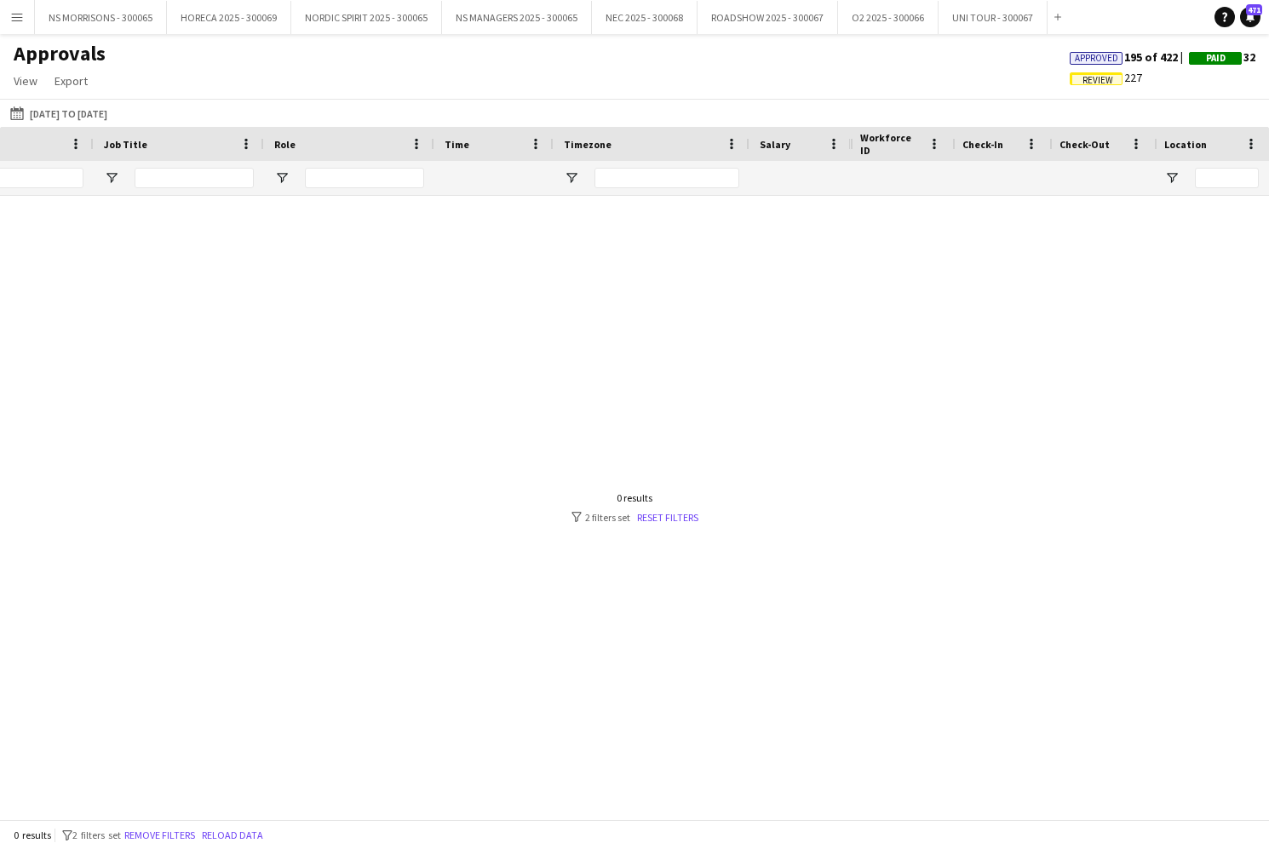
scroll to position [0, 226]
click at [300, 184] on input "****" at bounding box center [292, 178] width 111 height 20
type input "*"
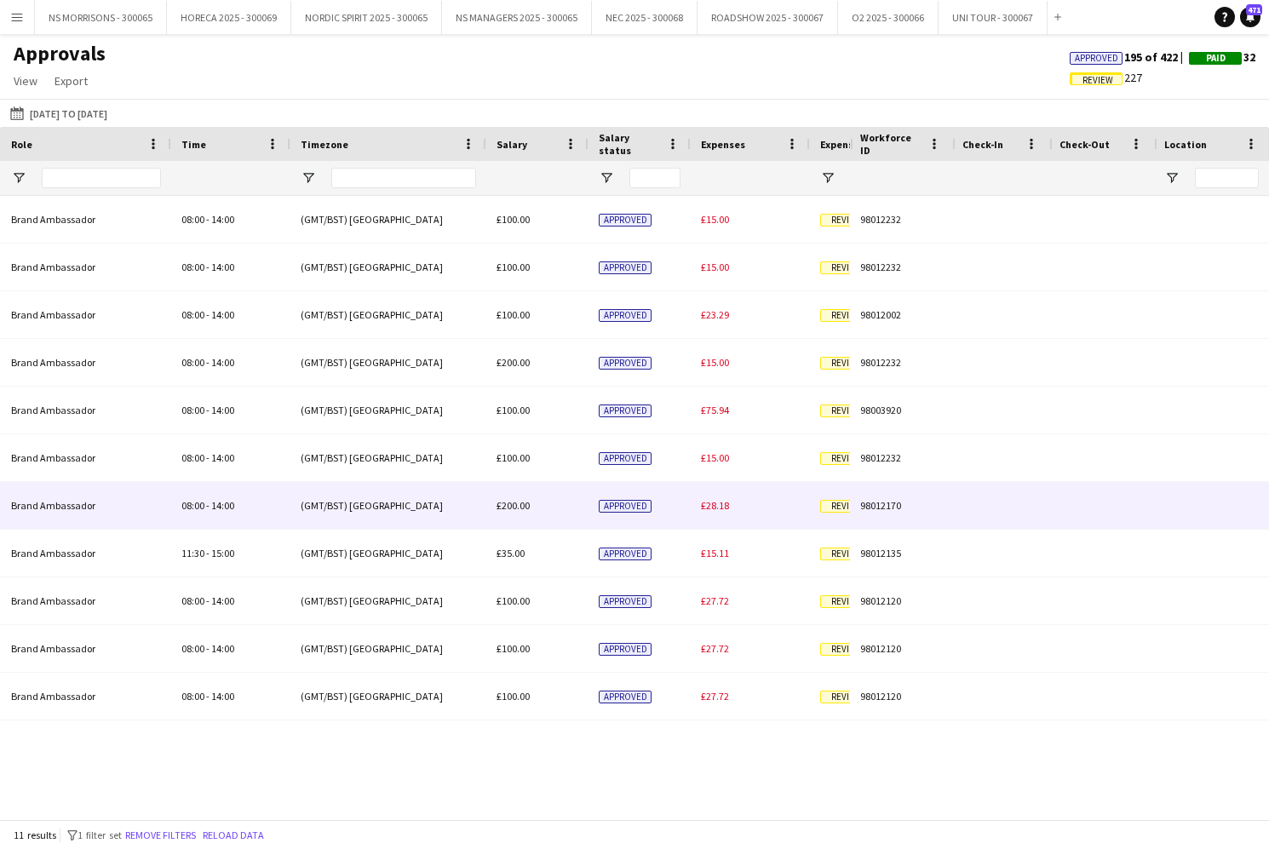
click at [698, 502] on div "£28.18" at bounding box center [749, 505] width 119 height 47
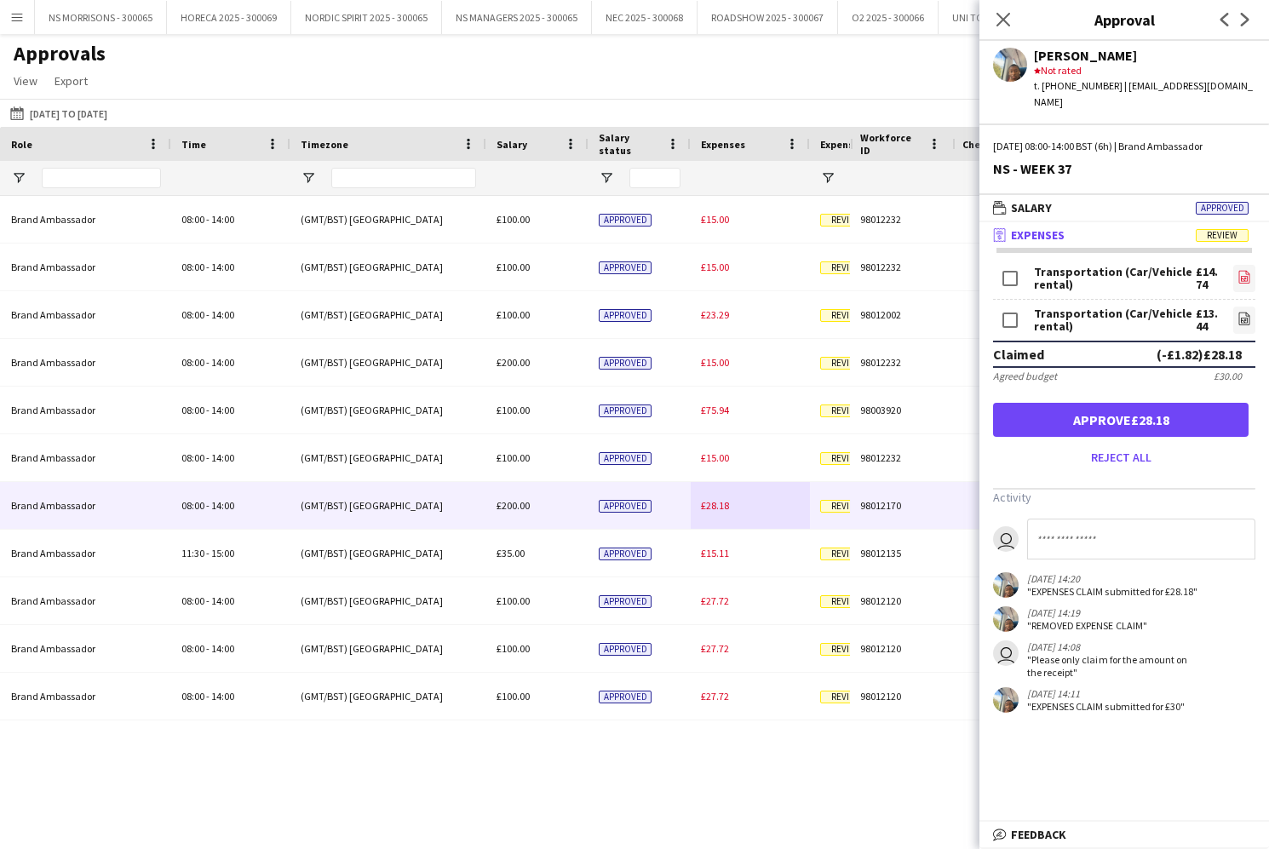
click at [1247, 270] on icon "file-image" at bounding box center [1244, 277] width 14 height 14
click at [1257, 305] on form "Transportation (Car/Vehicle rental) £14.74 file-image Transportation (Car/Vehic…" at bounding box center [1123, 365] width 289 height 209
click at [1246, 312] on icon "file-image" at bounding box center [1244, 319] width 14 height 14
drag, startPoint x: 1218, startPoint y: 407, endPoint x: 1068, endPoint y: 103, distance: 339.3
click at [1218, 407] on button "Approve £28.18" at bounding box center [1120, 420] width 255 height 34
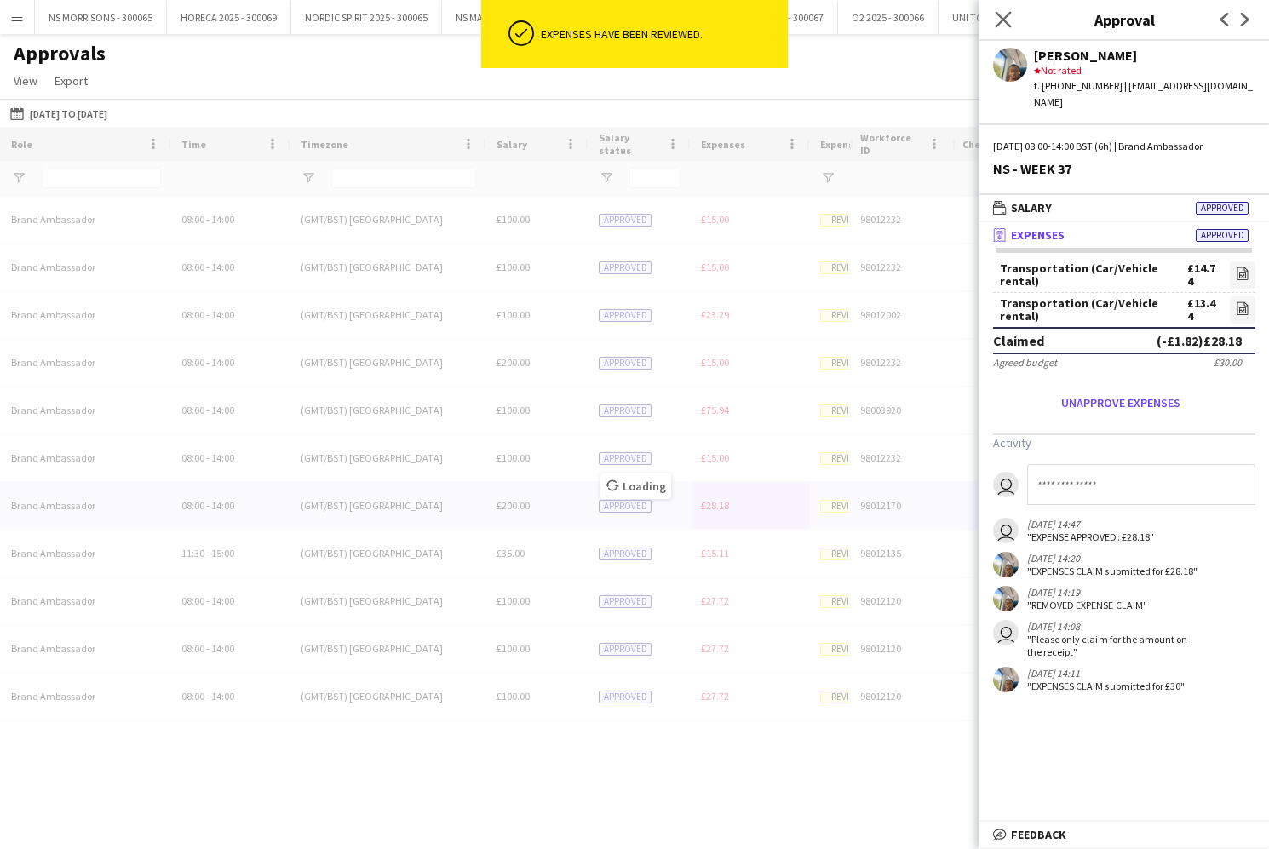
click at [992, 19] on app-icon "Close pop-in" at bounding box center [1003, 20] width 25 height 25
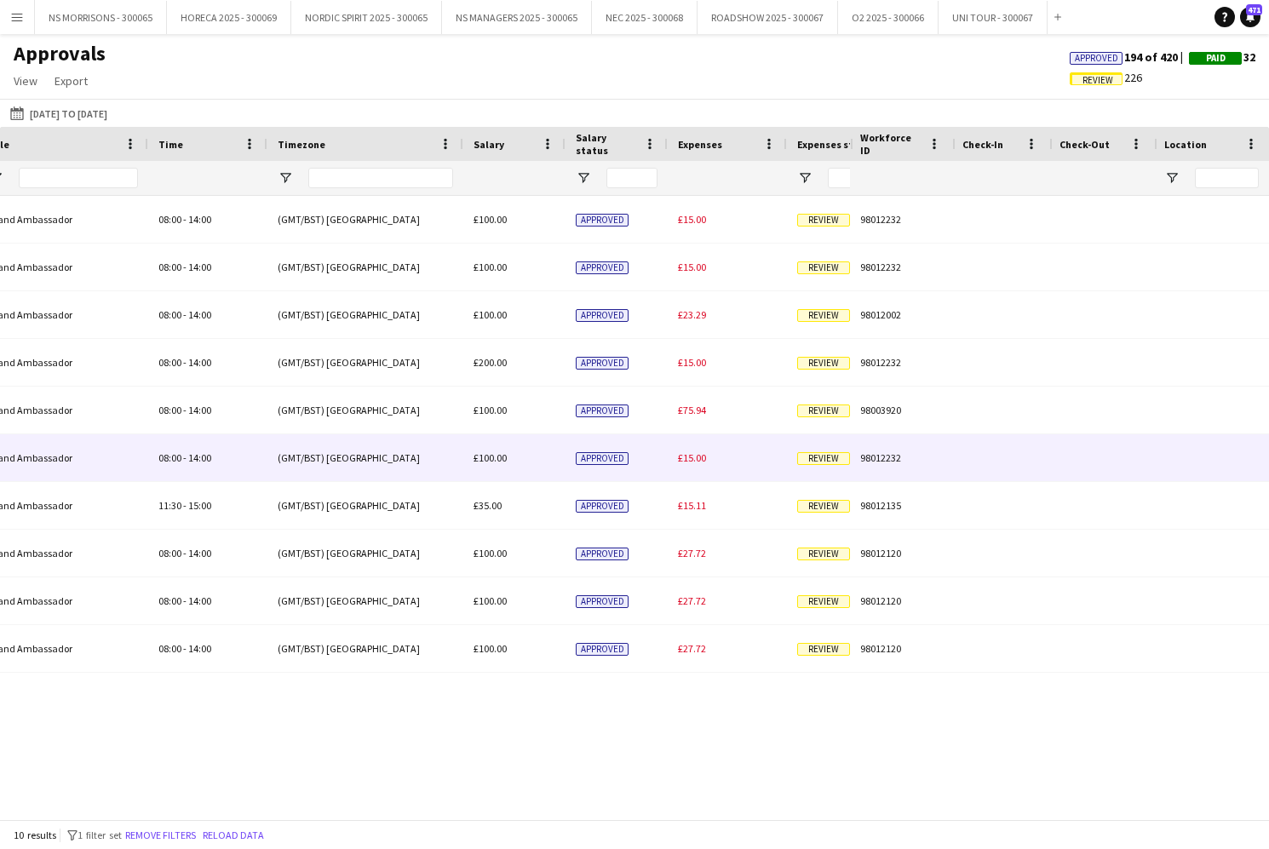
click at [692, 460] on span "£15.00" at bounding box center [692, 457] width 28 height 13
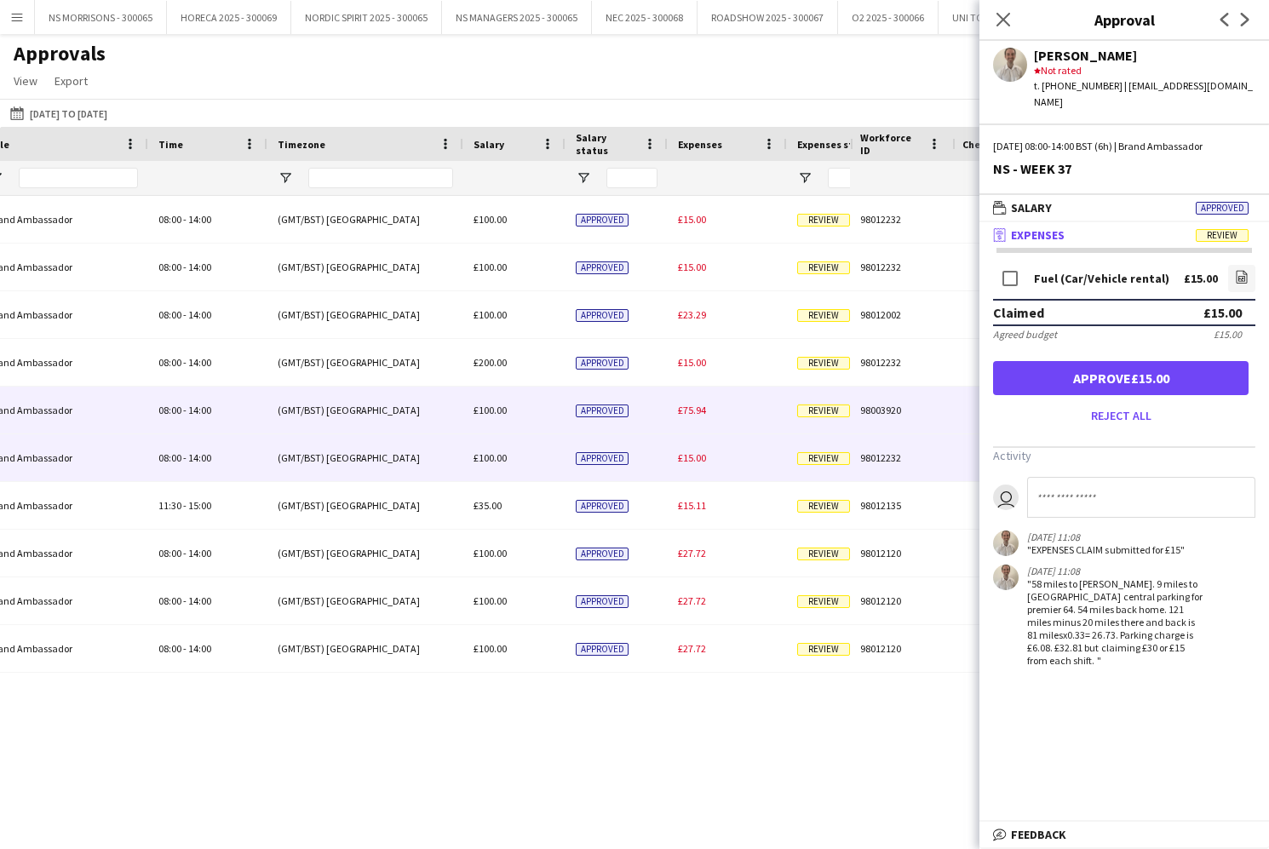
click at [689, 412] on span "£75.94" at bounding box center [692, 410] width 28 height 13
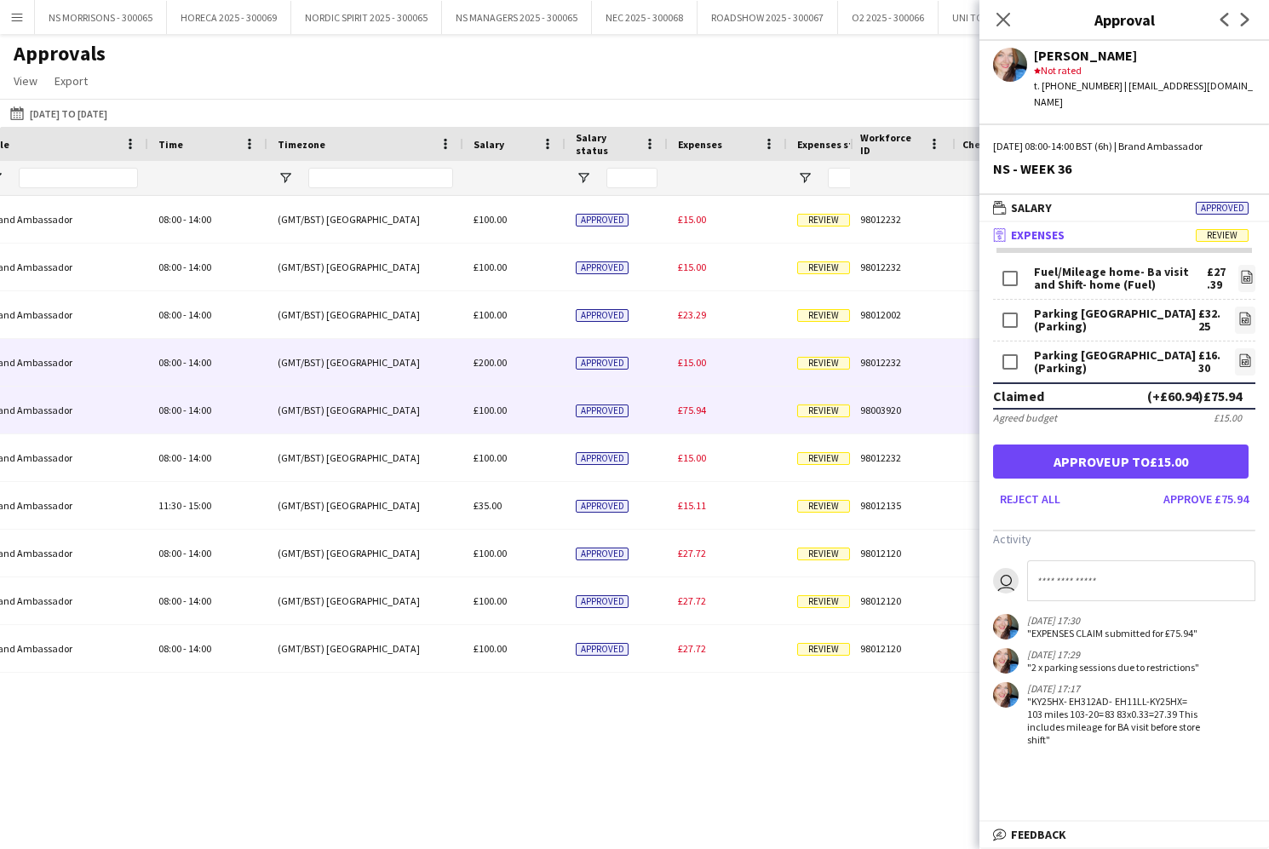
click at [692, 364] on span "£15.00" at bounding box center [692, 362] width 28 height 13
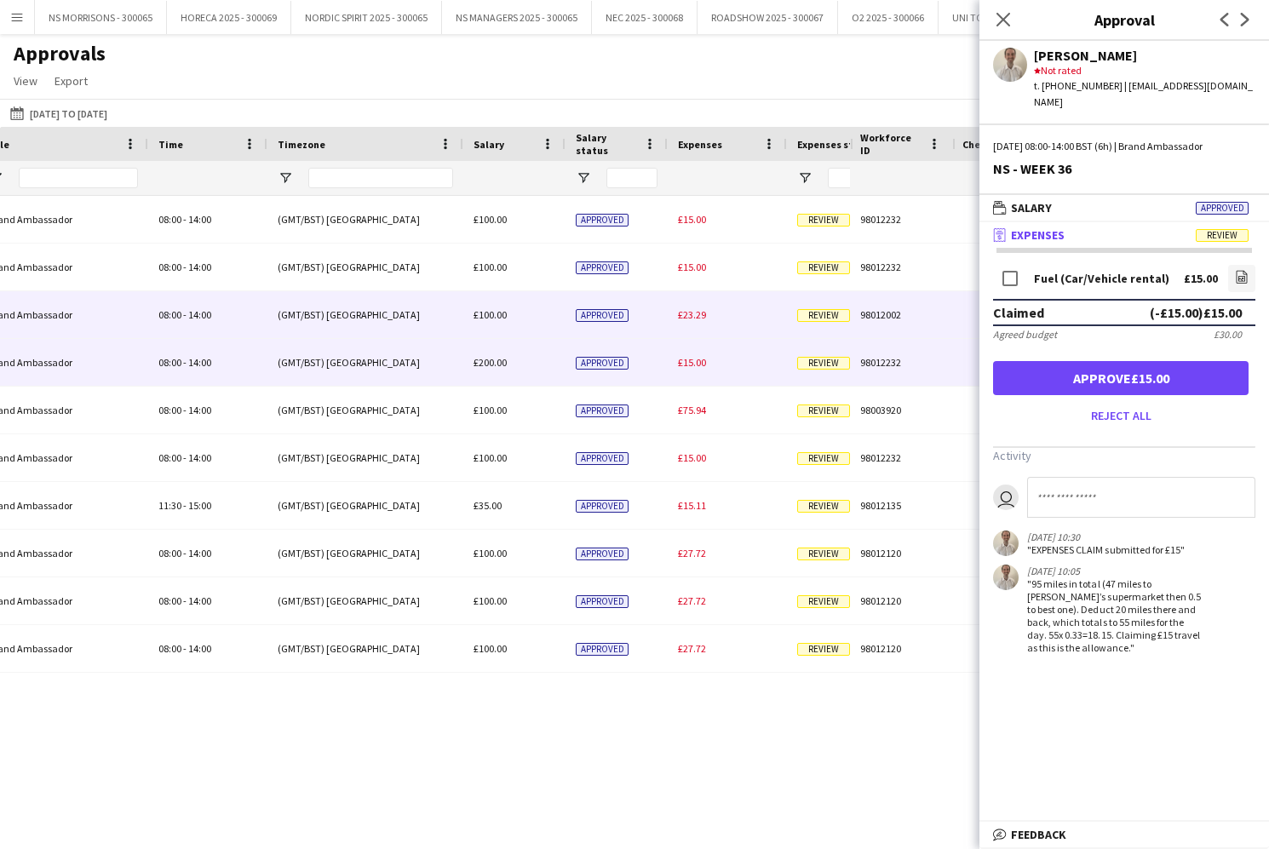
click at [690, 318] on span "£23.29" at bounding box center [692, 314] width 28 height 13
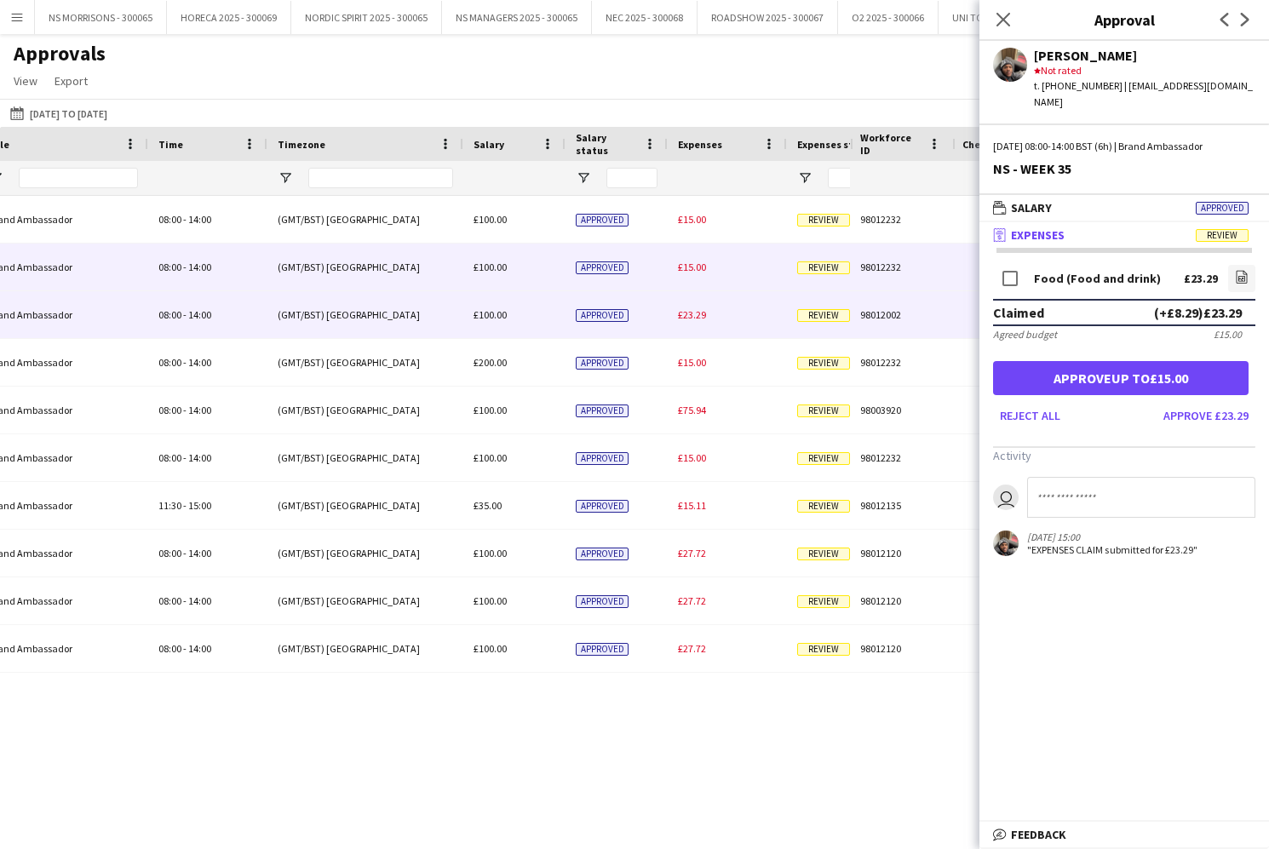
click at [690, 275] on div "£15.00" at bounding box center [727, 267] width 119 height 47
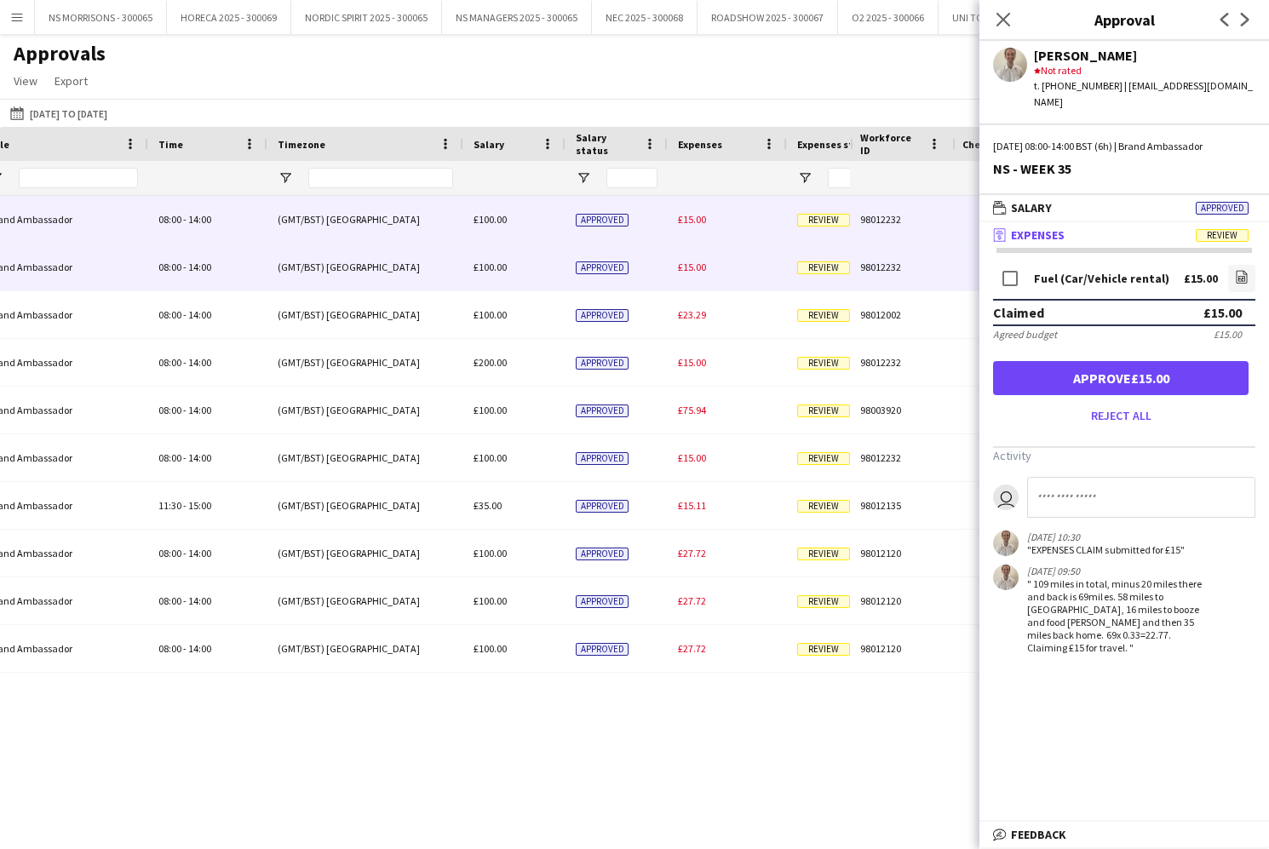
click at [696, 214] on span "£15.00" at bounding box center [692, 219] width 28 height 13
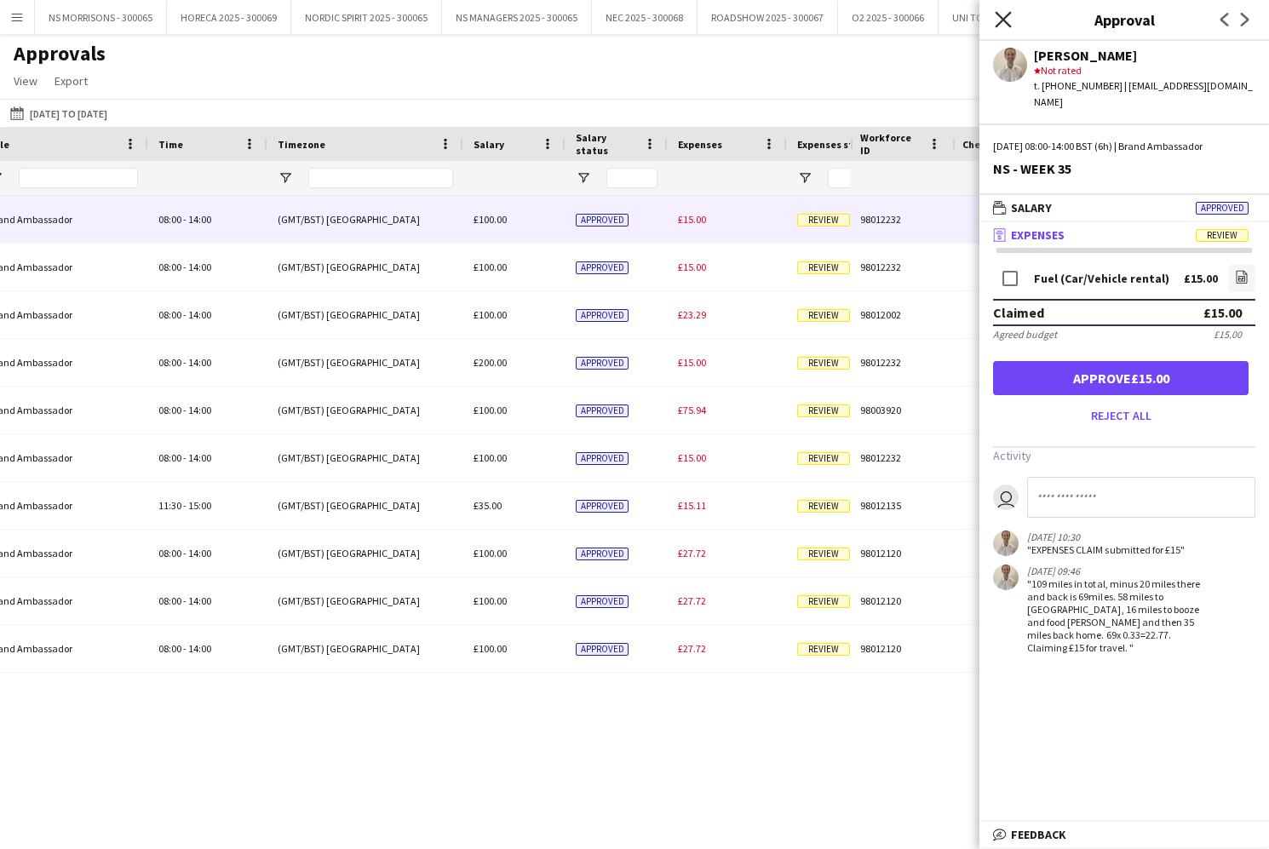
click at [1002, 26] on icon "Close pop-in" at bounding box center [1002, 19] width 16 height 16
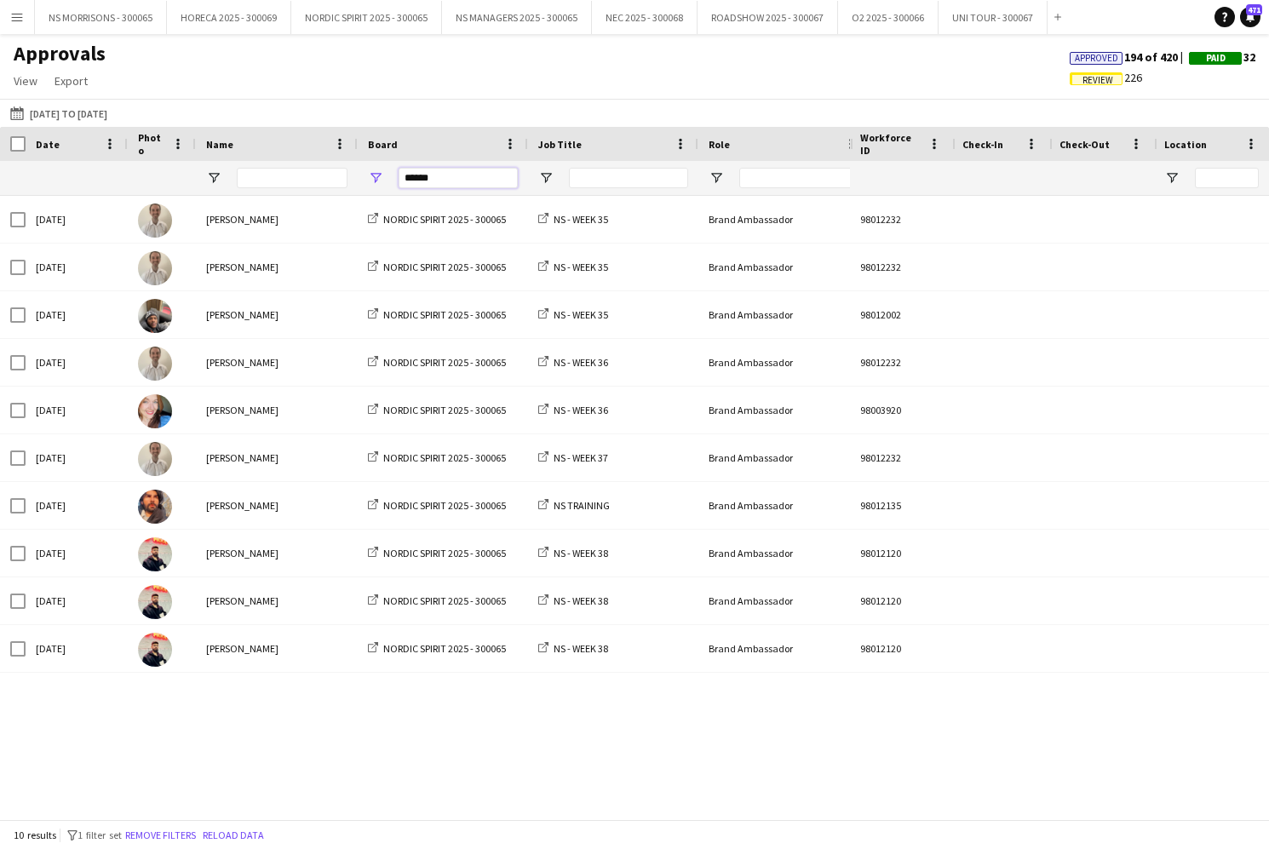
click at [496, 187] on input "******" at bounding box center [457, 178] width 119 height 20
type input "*"
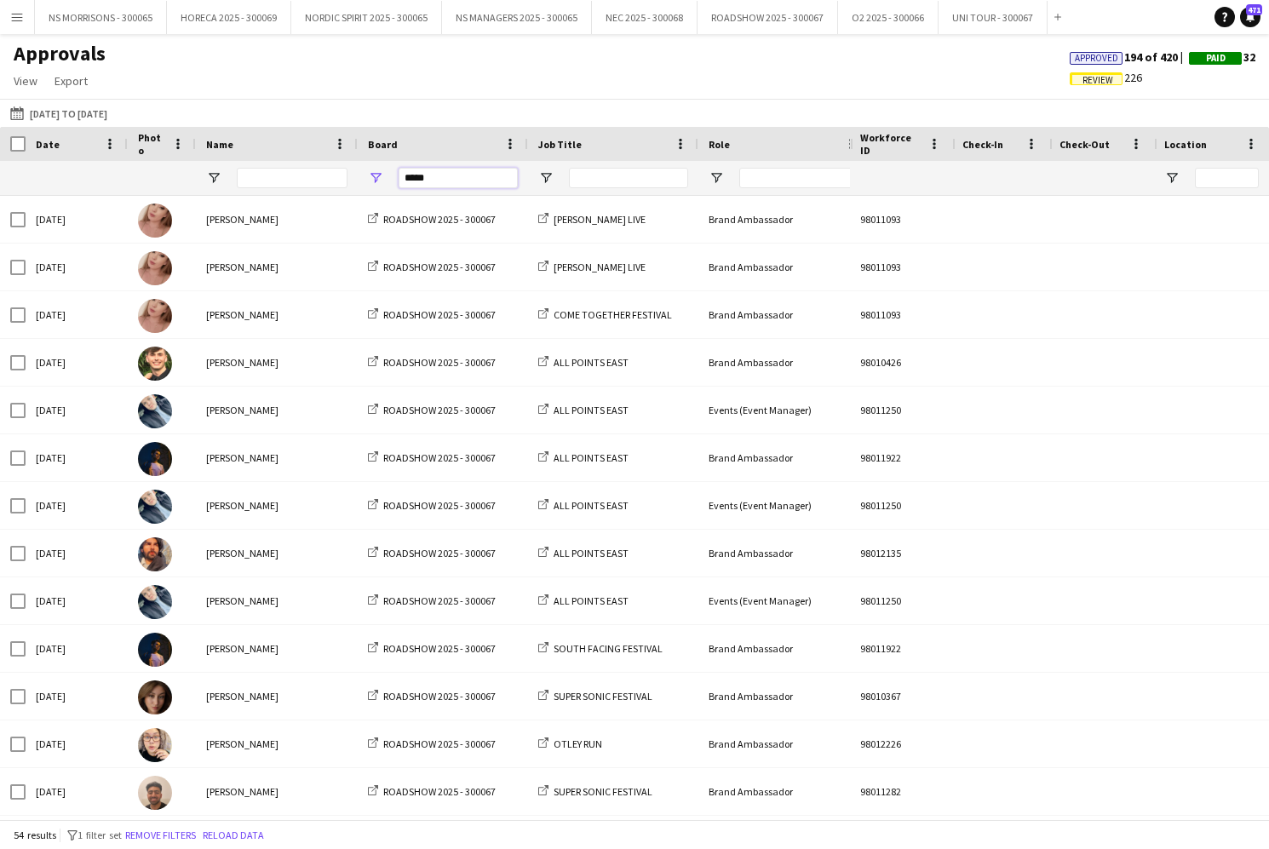
type input "*****"
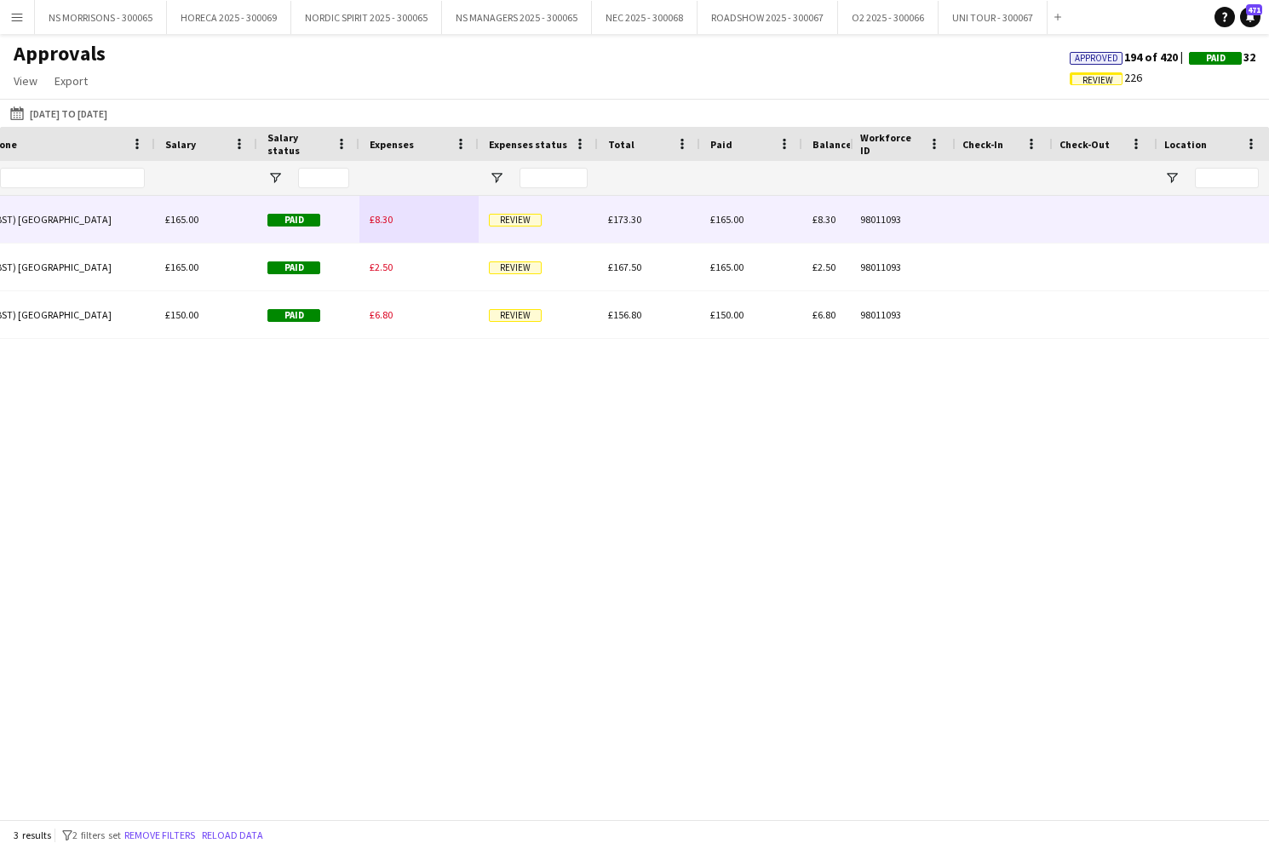
type input "*****"
click at [387, 225] on span "£8.30" at bounding box center [381, 219] width 23 height 13
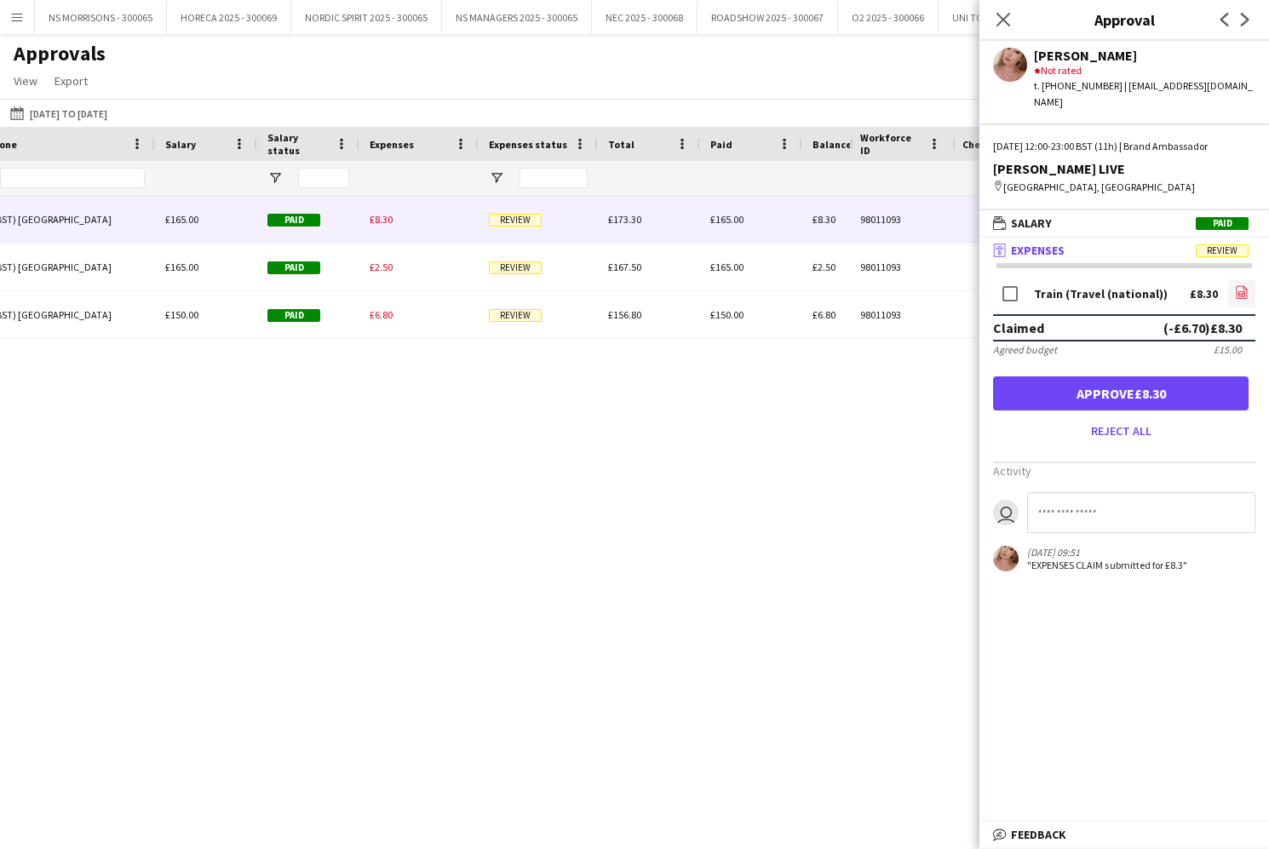
click at [1240, 285] on icon "file-image" at bounding box center [1242, 292] width 14 height 14
click at [1084, 376] on button "Approve £8.30" at bounding box center [1120, 393] width 255 height 34
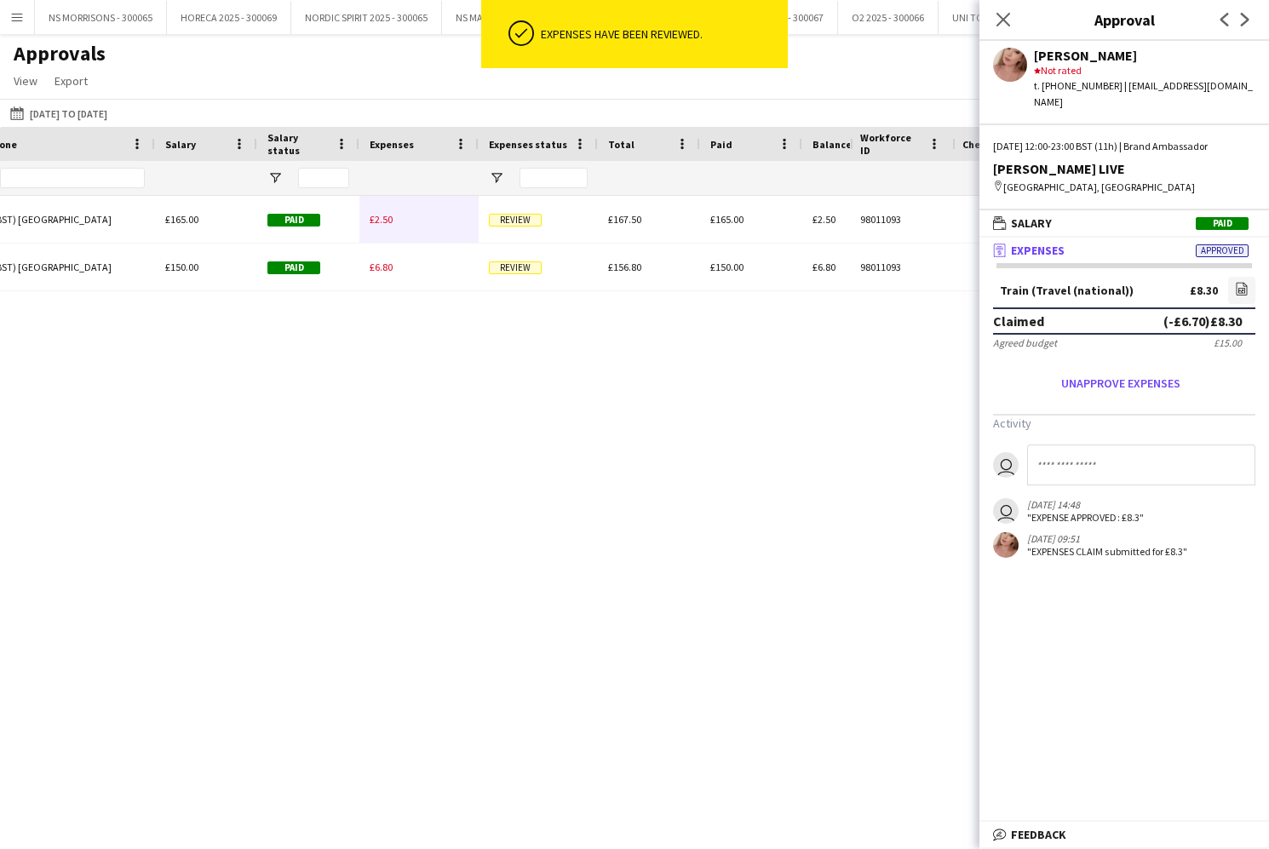
click at [372, 220] on span "£2.50" at bounding box center [381, 219] width 23 height 13
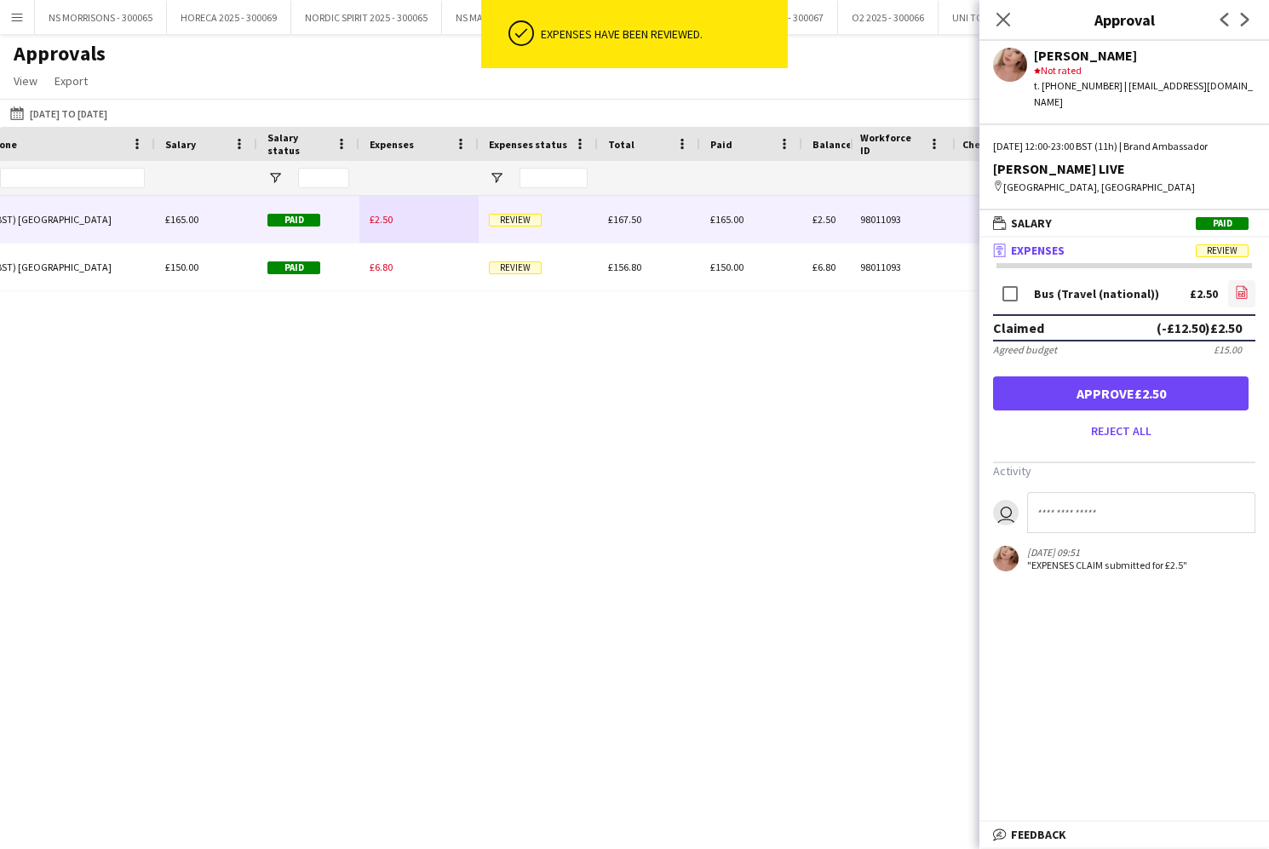
click at [1246, 285] on icon "file-image" at bounding box center [1242, 292] width 14 height 14
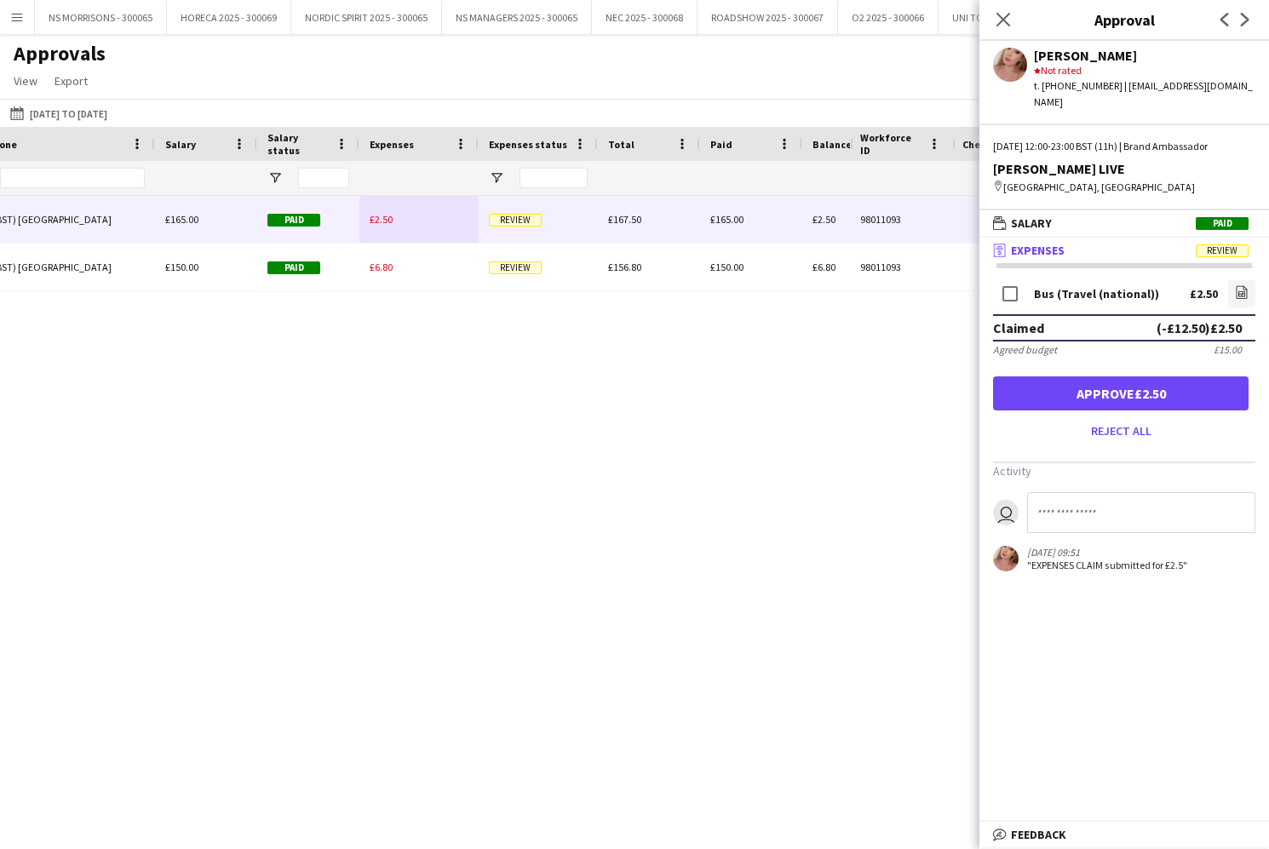
drag, startPoint x: 1048, startPoint y: 387, endPoint x: 1023, endPoint y: 379, distance: 26.7
click at [1047, 387] on button "Approve £2.50" at bounding box center [1120, 393] width 255 height 34
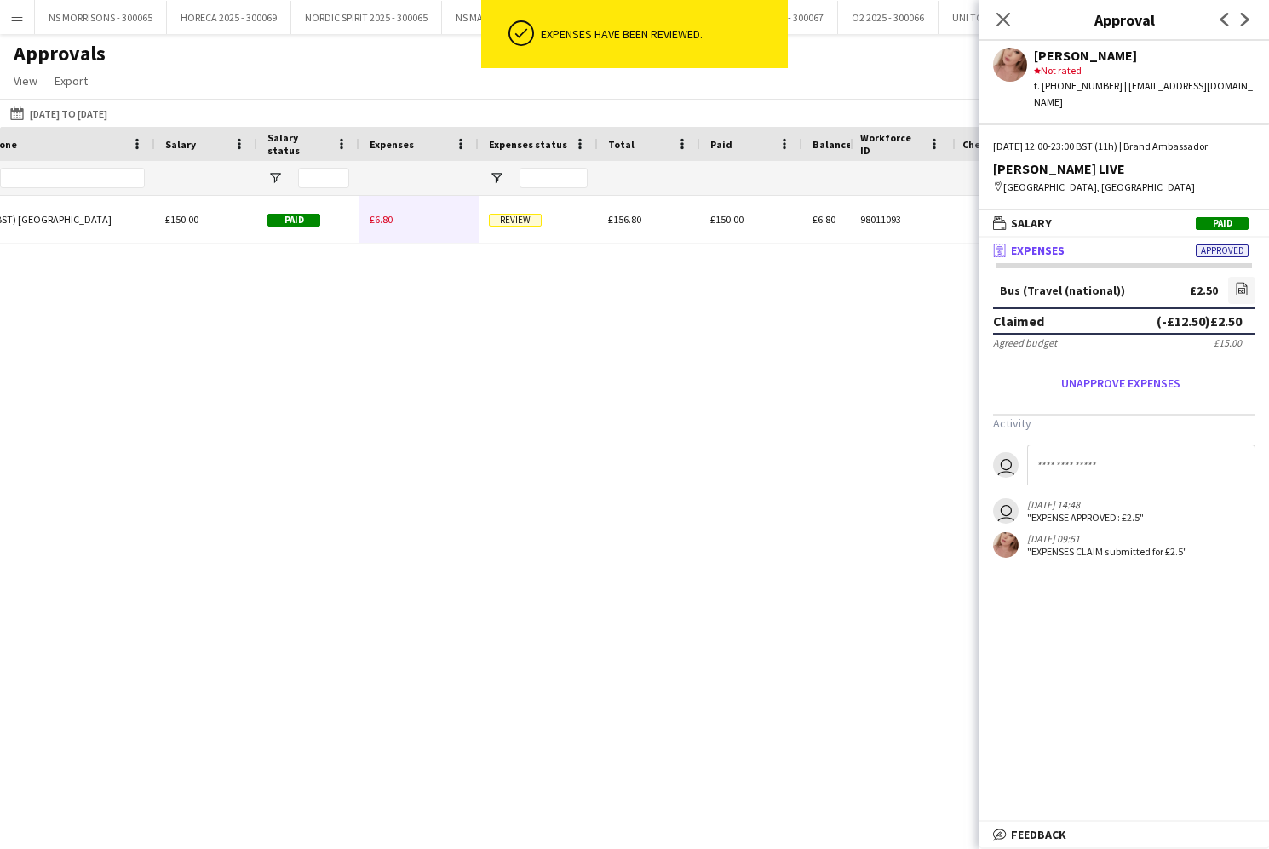
click at [387, 219] on span "£6.80" at bounding box center [381, 219] width 23 height 13
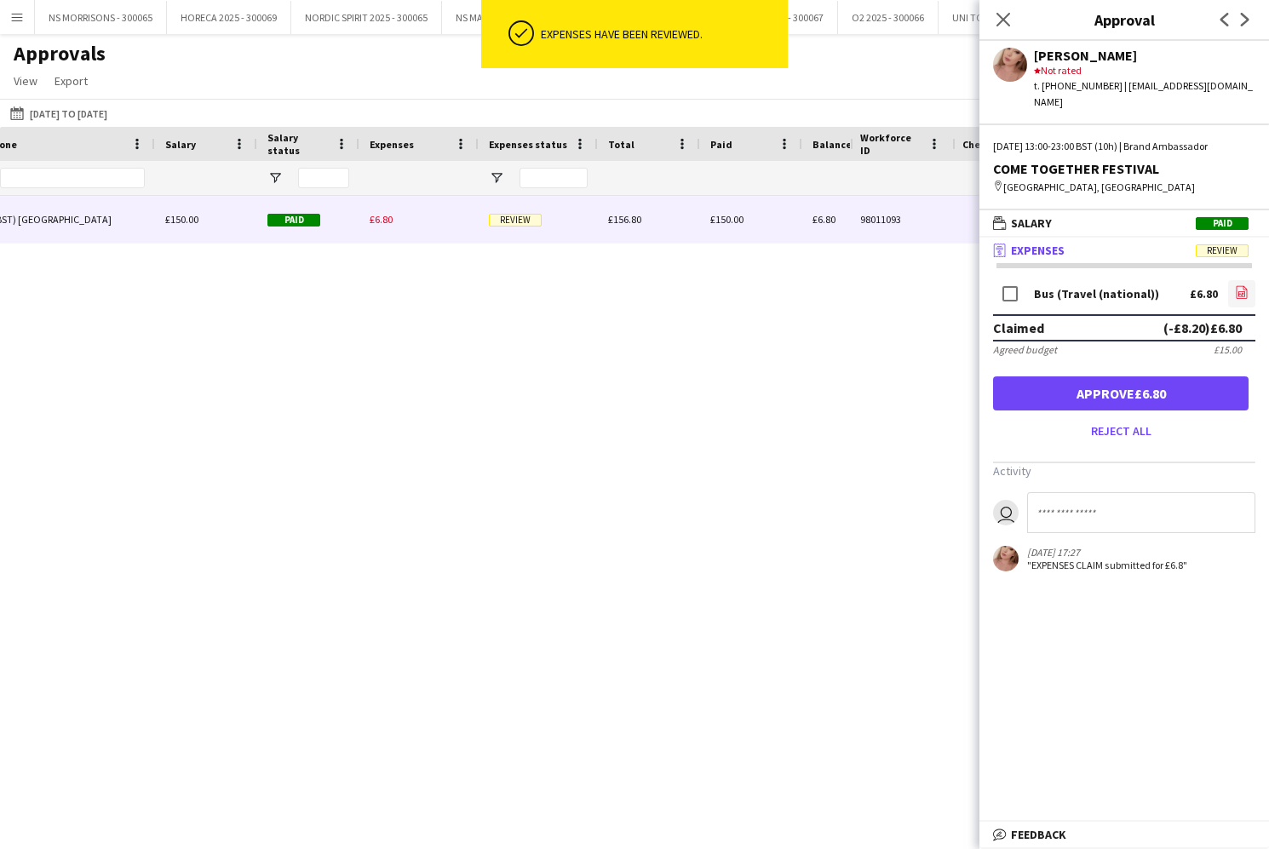
click at [1245, 286] on icon at bounding box center [1241, 292] width 11 height 13
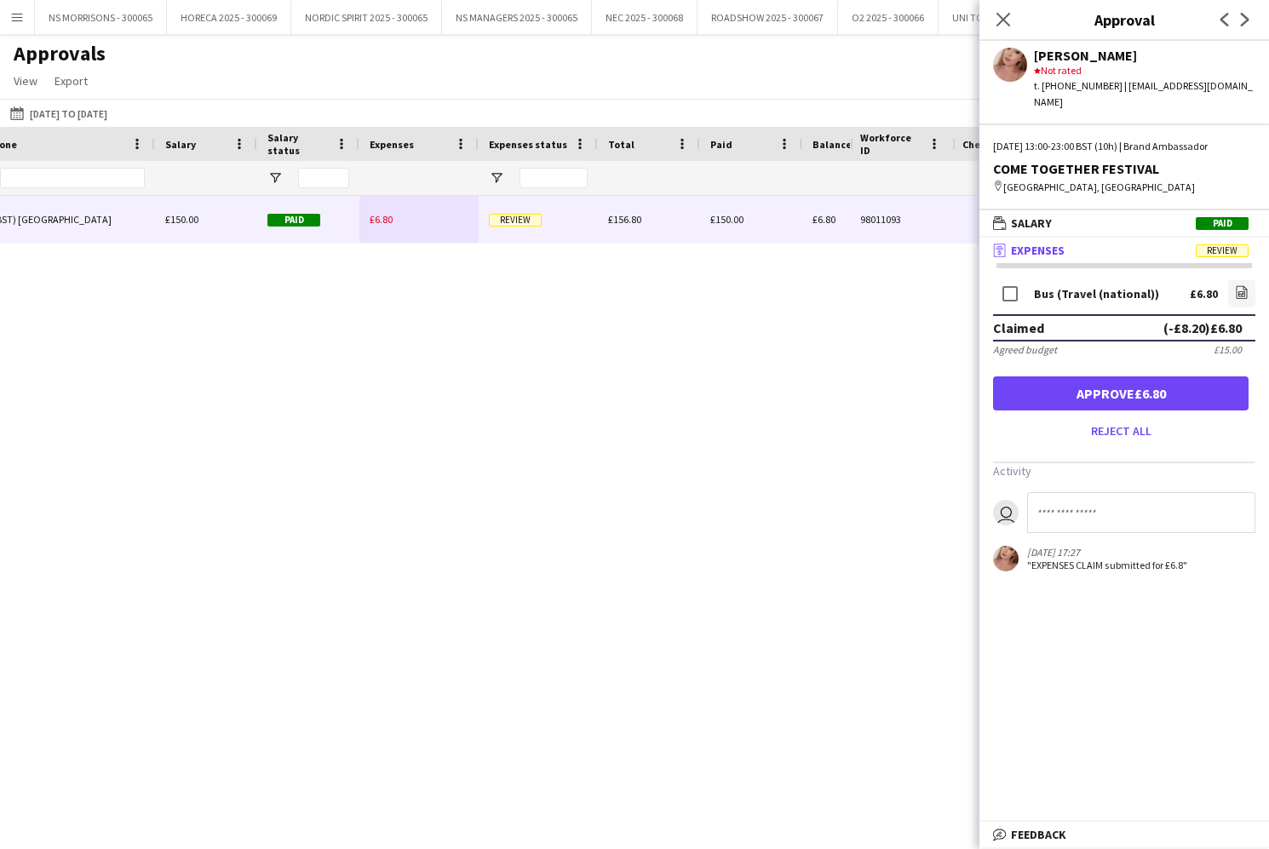
drag, startPoint x: 1122, startPoint y: 381, endPoint x: 1102, endPoint y: 316, distance: 68.7
click at [1122, 381] on button "Approve £6.80" at bounding box center [1120, 393] width 255 height 34
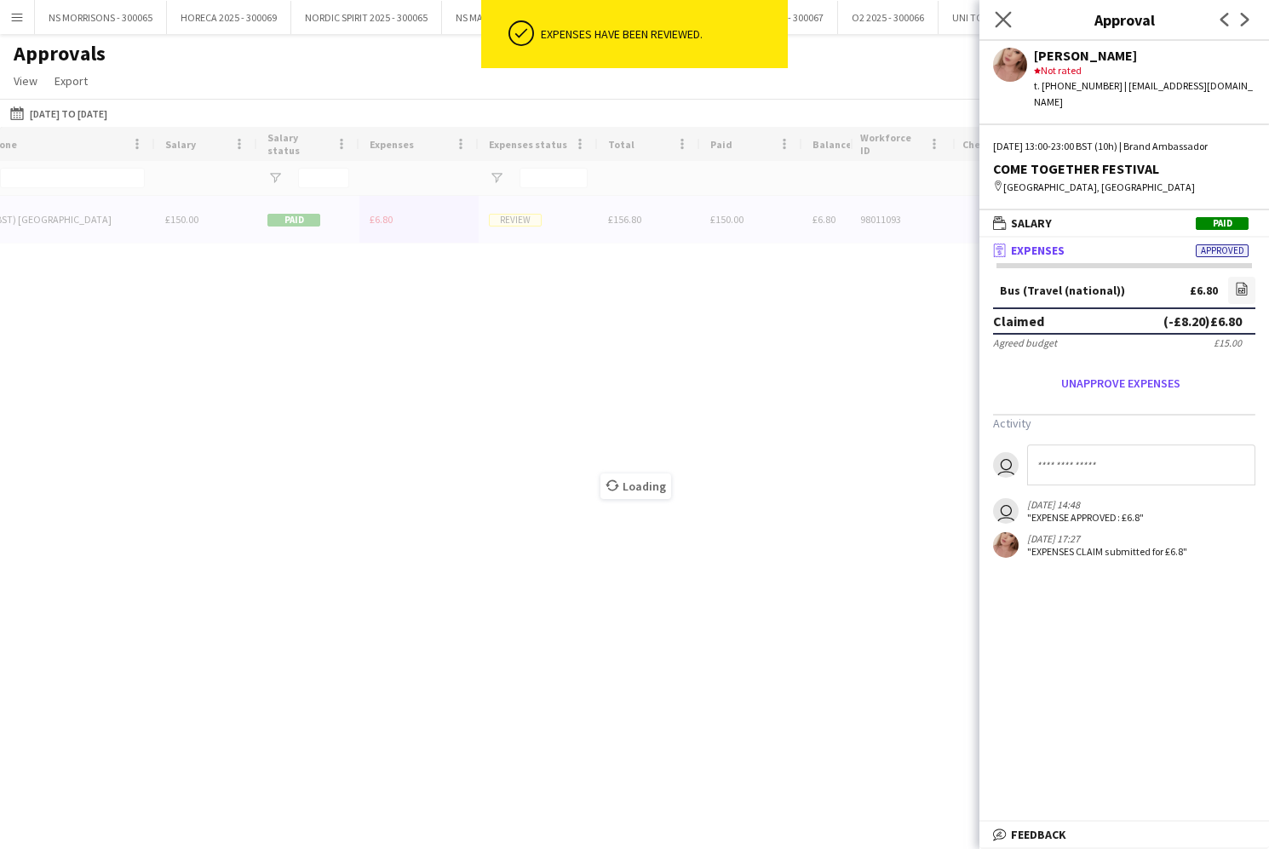
click at [994, 19] on app-icon "Close pop-in" at bounding box center [1003, 20] width 25 height 25
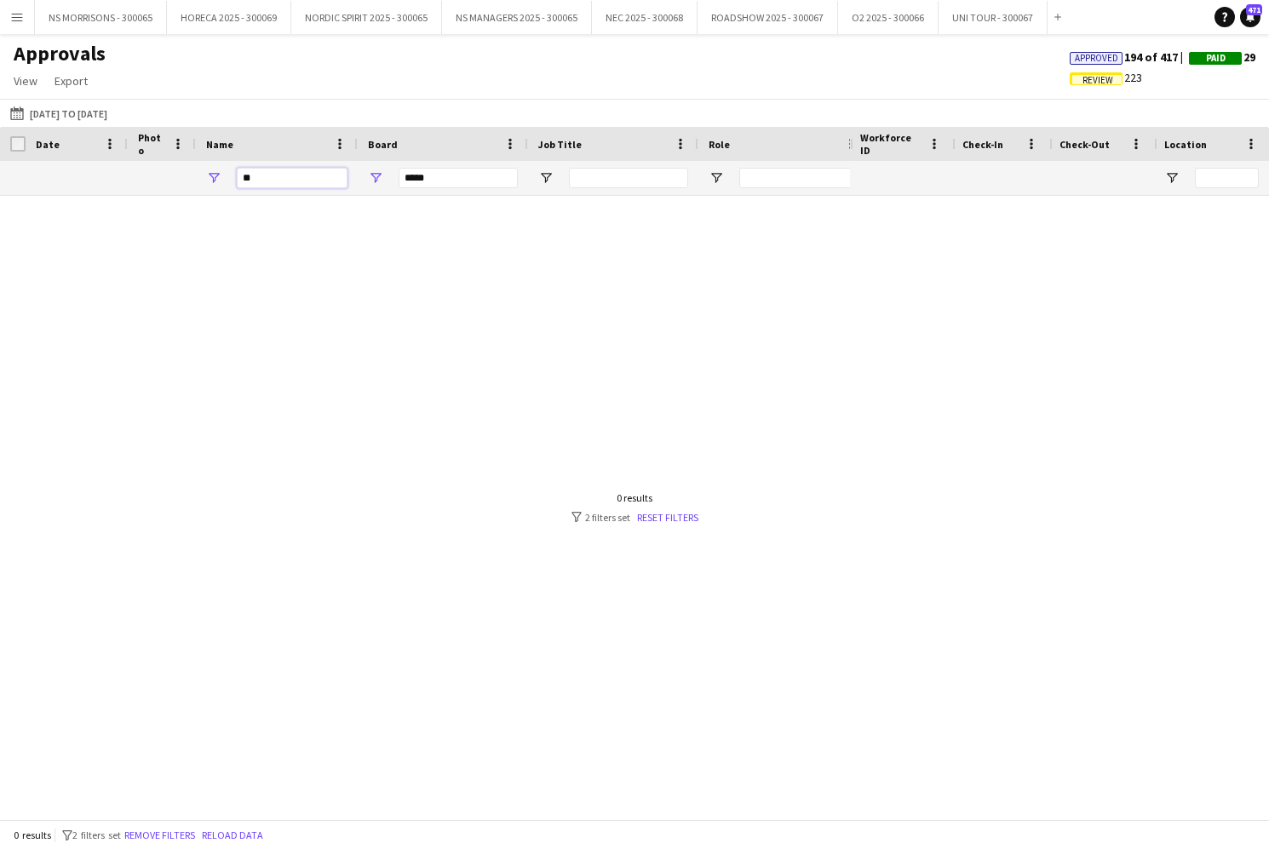
type input "*"
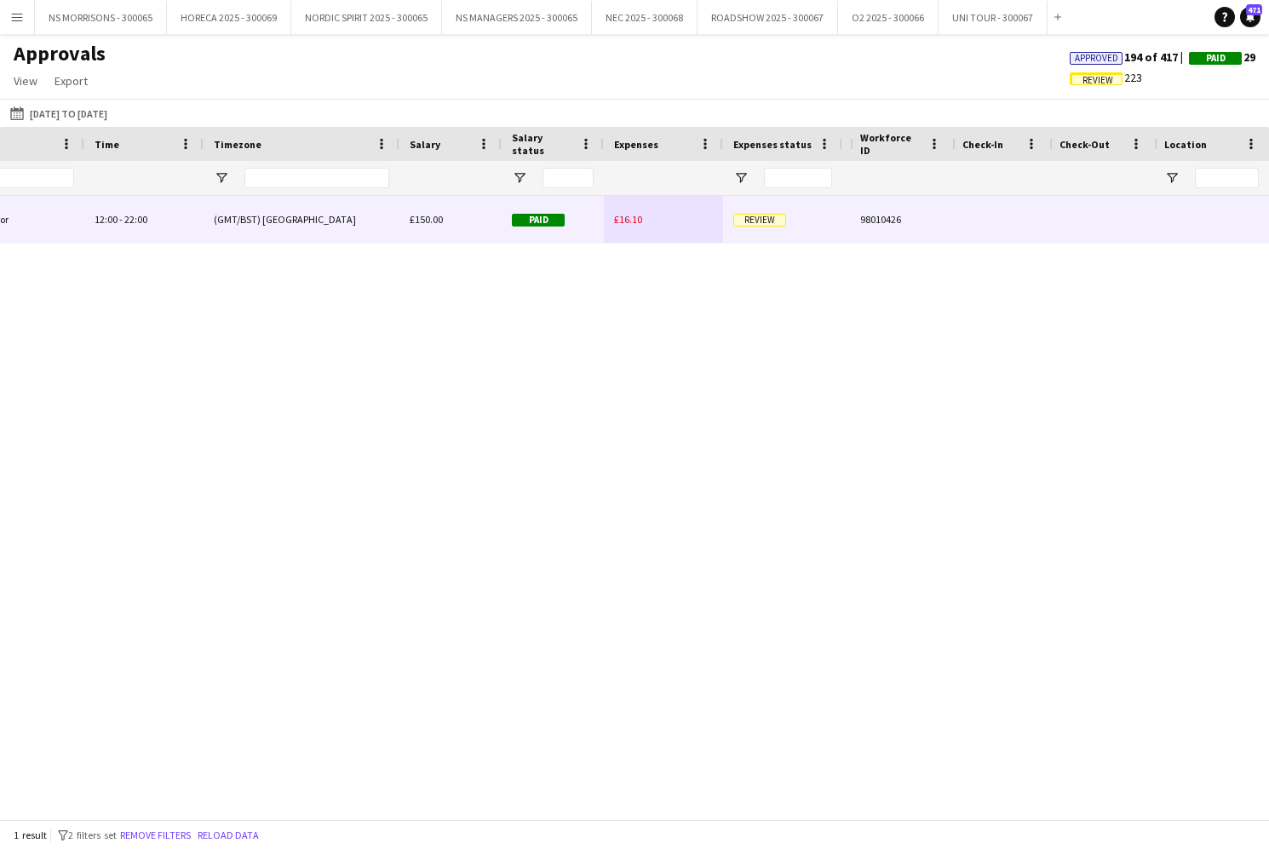
type input "****"
click at [643, 219] on div "£16.10" at bounding box center [663, 219] width 119 height 47
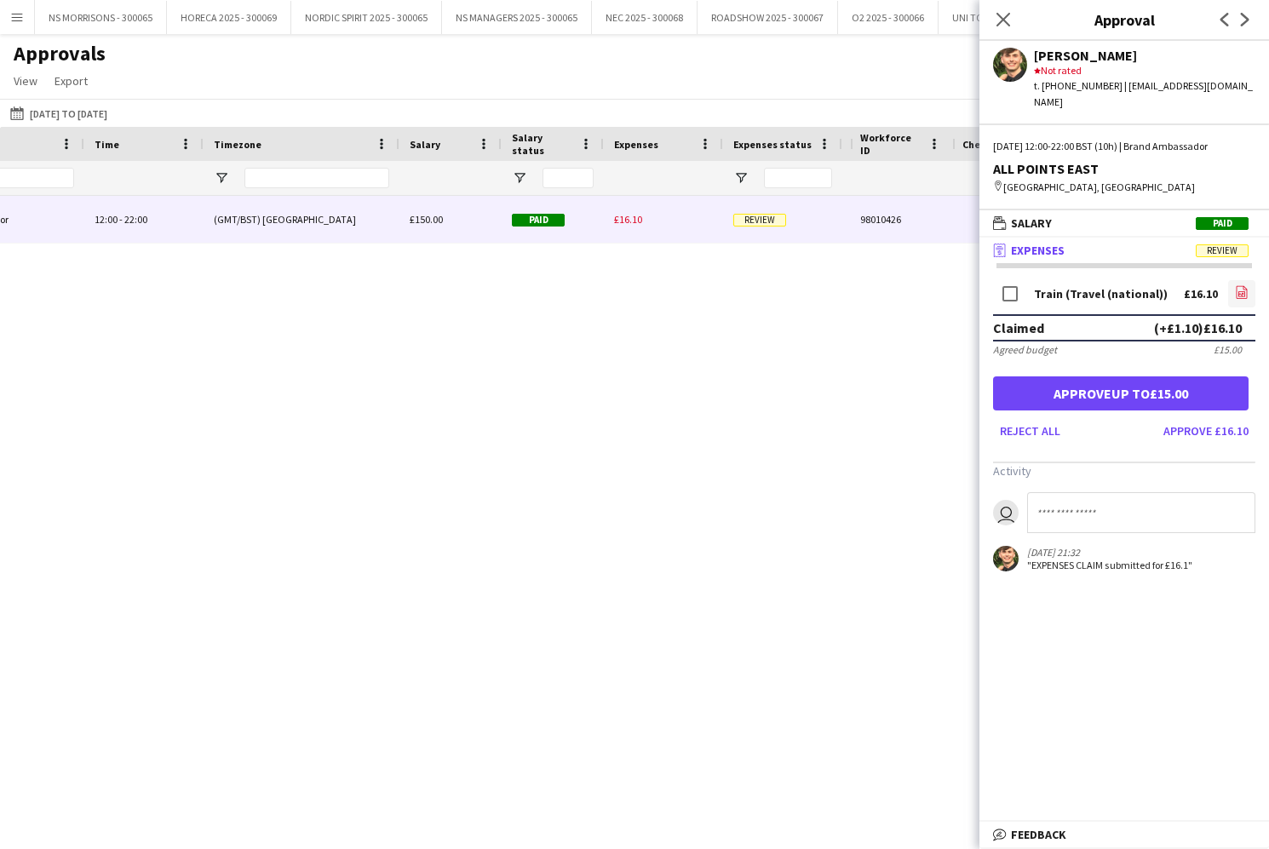
click at [1240, 285] on icon "file-image" at bounding box center [1242, 292] width 14 height 14
click at [1108, 381] on button "Approve up to £15.00" at bounding box center [1120, 393] width 255 height 34
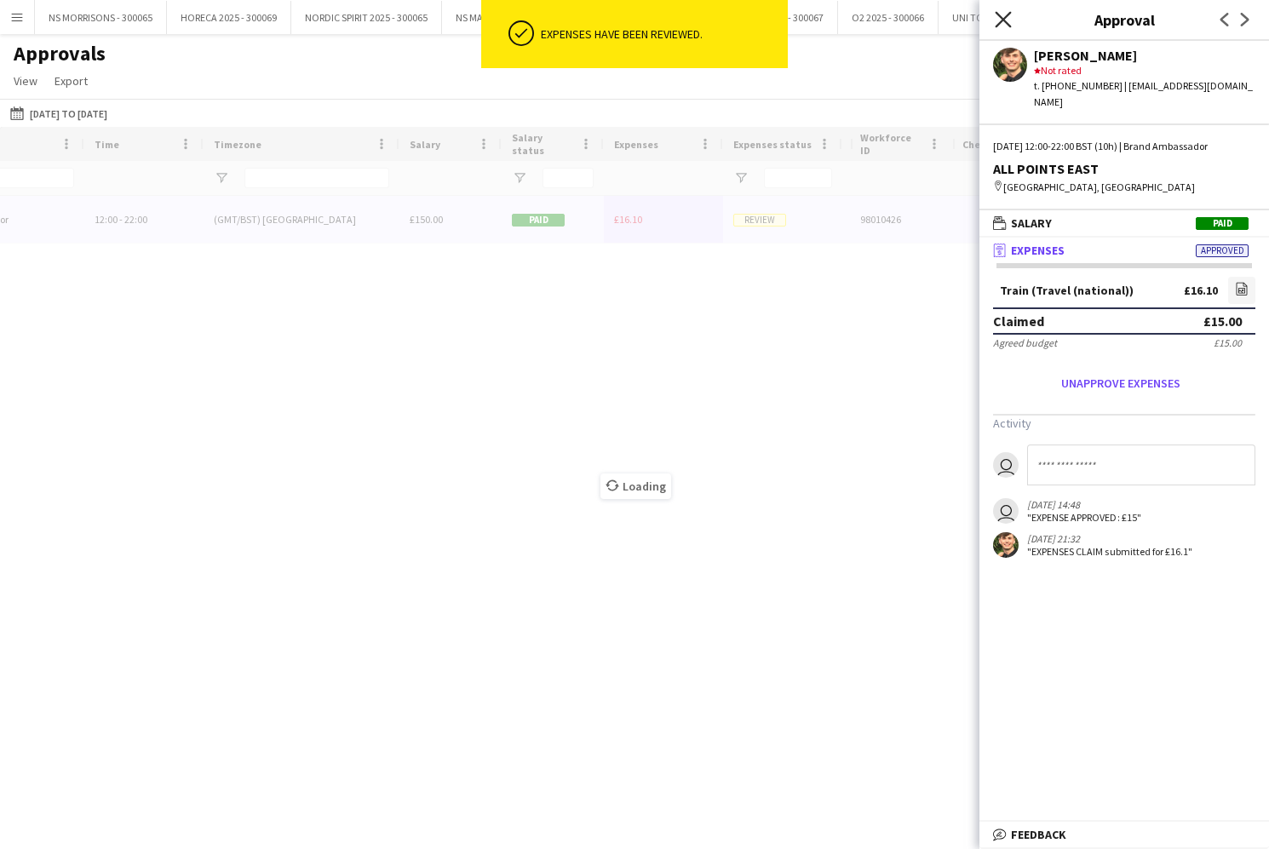
click at [1005, 13] on icon "Close pop-in" at bounding box center [1002, 19] width 16 height 16
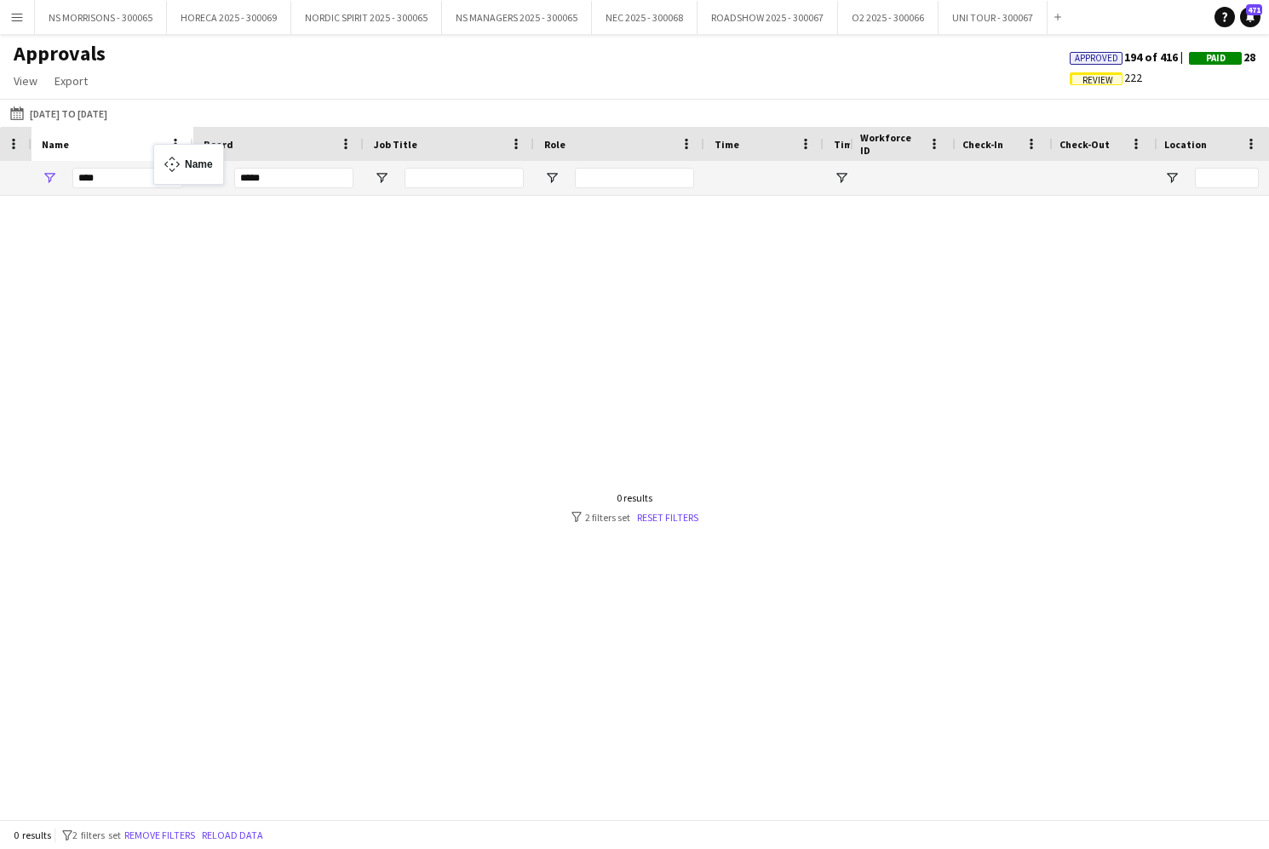
drag, startPoint x: 165, startPoint y: 147, endPoint x: 147, endPoint y: 178, distance: 35.5
type input "*"
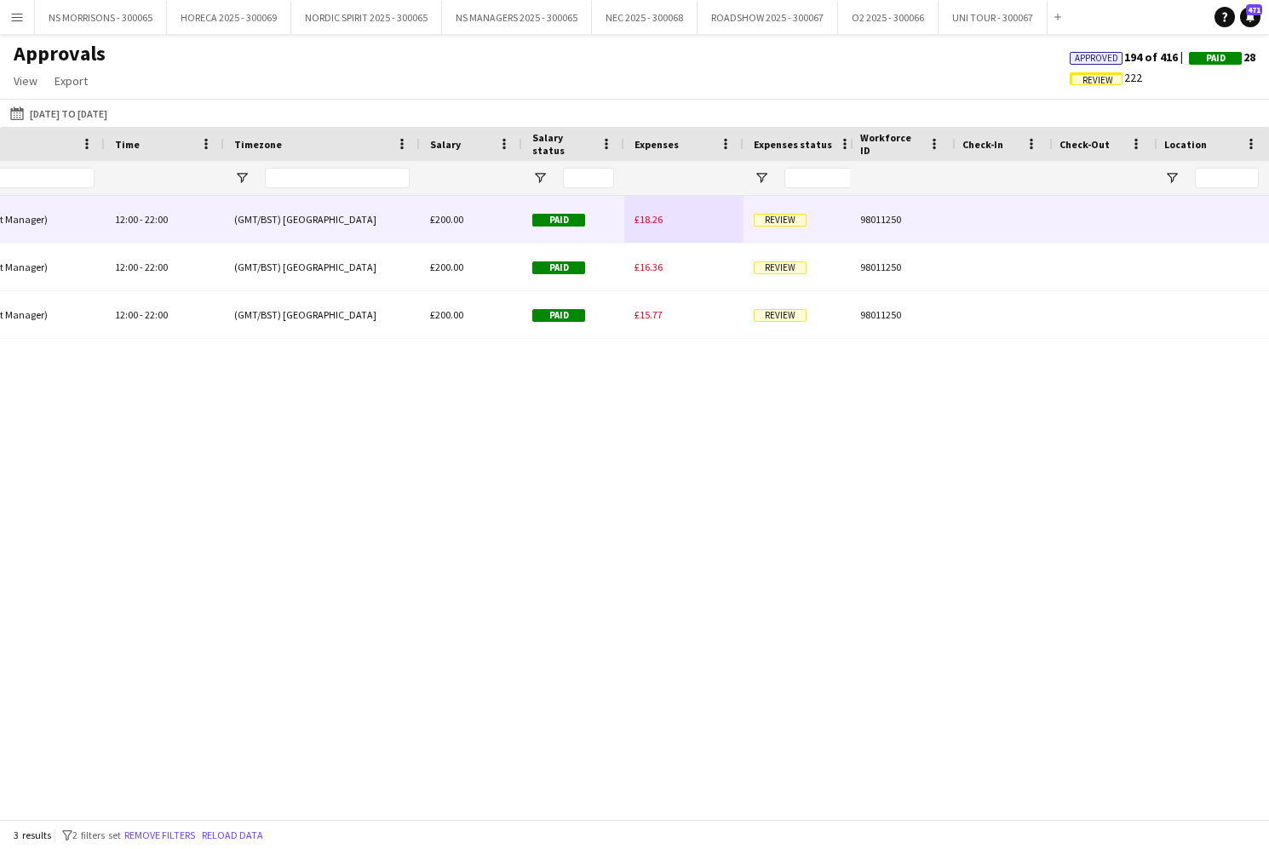
type input "****"
click at [658, 220] on span "£18.26" at bounding box center [648, 219] width 28 height 13
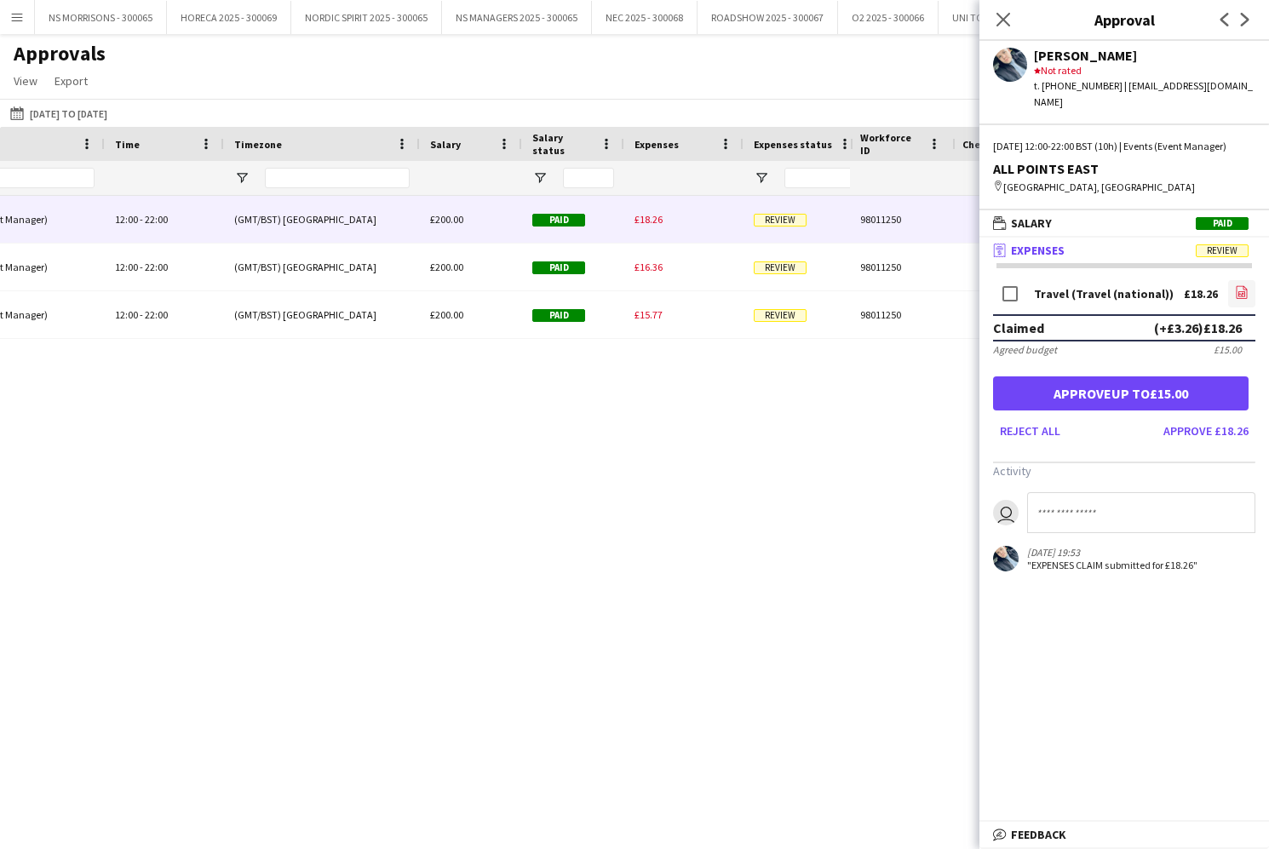
click at [1240, 294] on icon at bounding box center [1241, 294] width 7 height 5
click at [1173, 428] on button "Approve £18.26" at bounding box center [1205, 430] width 99 height 27
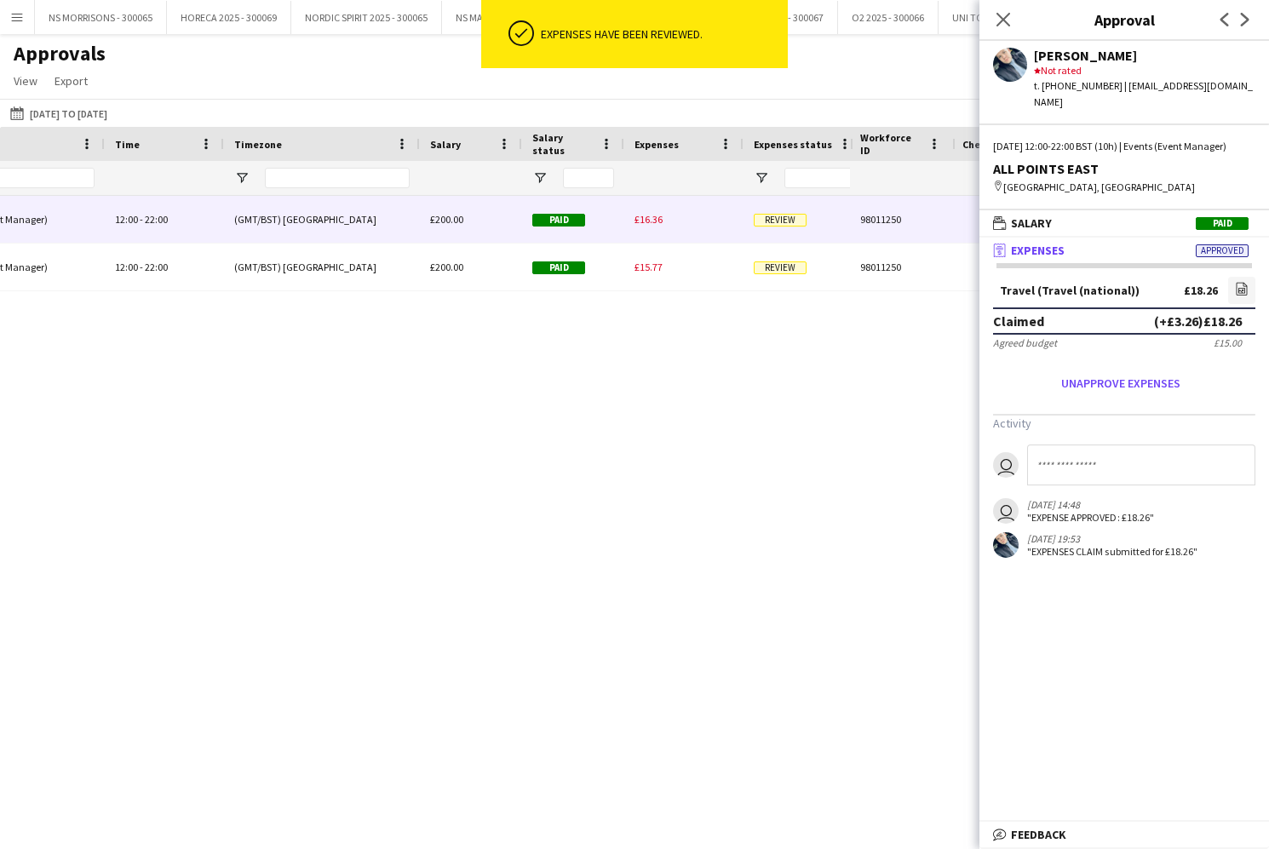
click at [661, 220] on span "£16.36" at bounding box center [648, 219] width 28 height 13
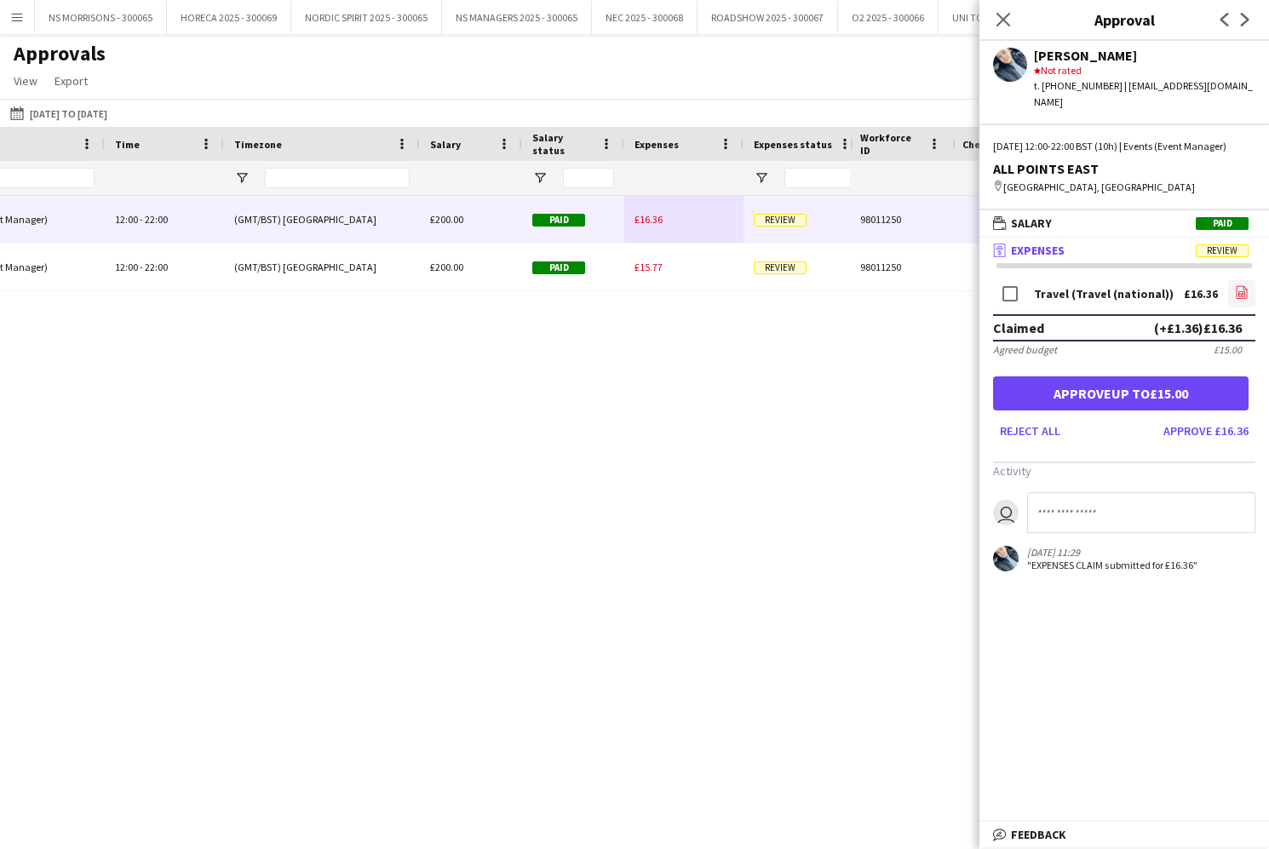
click at [1238, 291] on icon "file-image" at bounding box center [1242, 292] width 14 height 14
click at [1209, 436] on button "Approve £16.36" at bounding box center [1205, 430] width 99 height 27
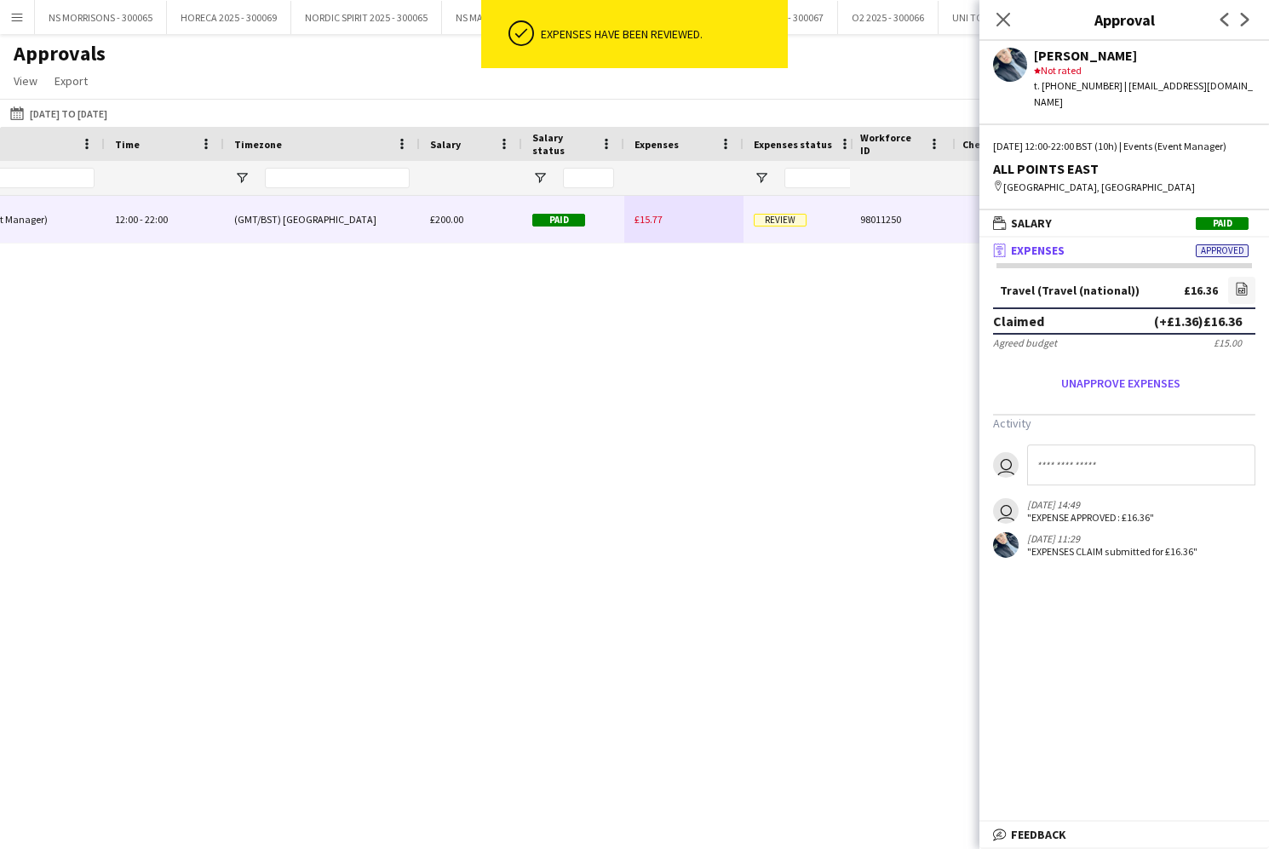
click at [650, 224] on span "£15.77" at bounding box center [648, 219] width 28 height 13
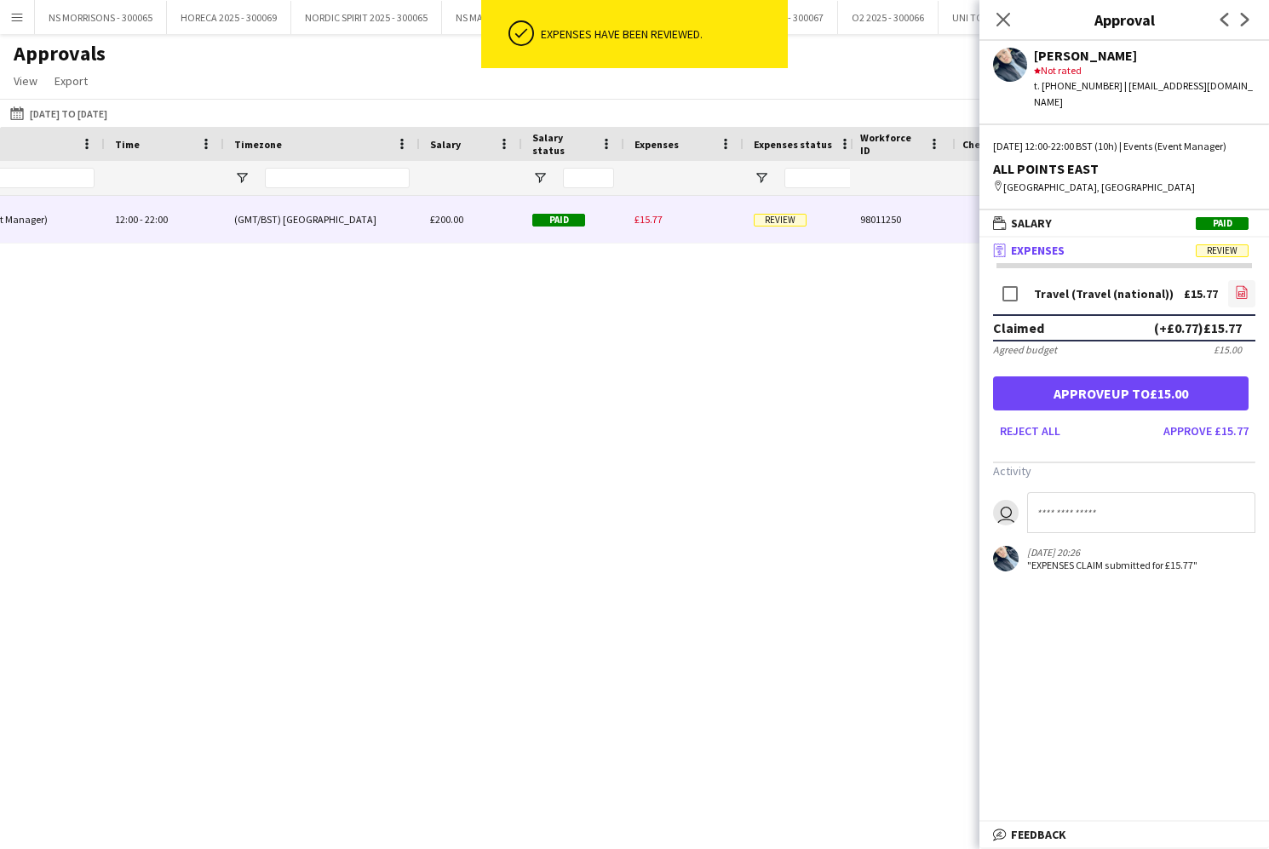
click at [1239, 288] on icon "file-image" at bounding box center [1242, 292] width 14 height 14
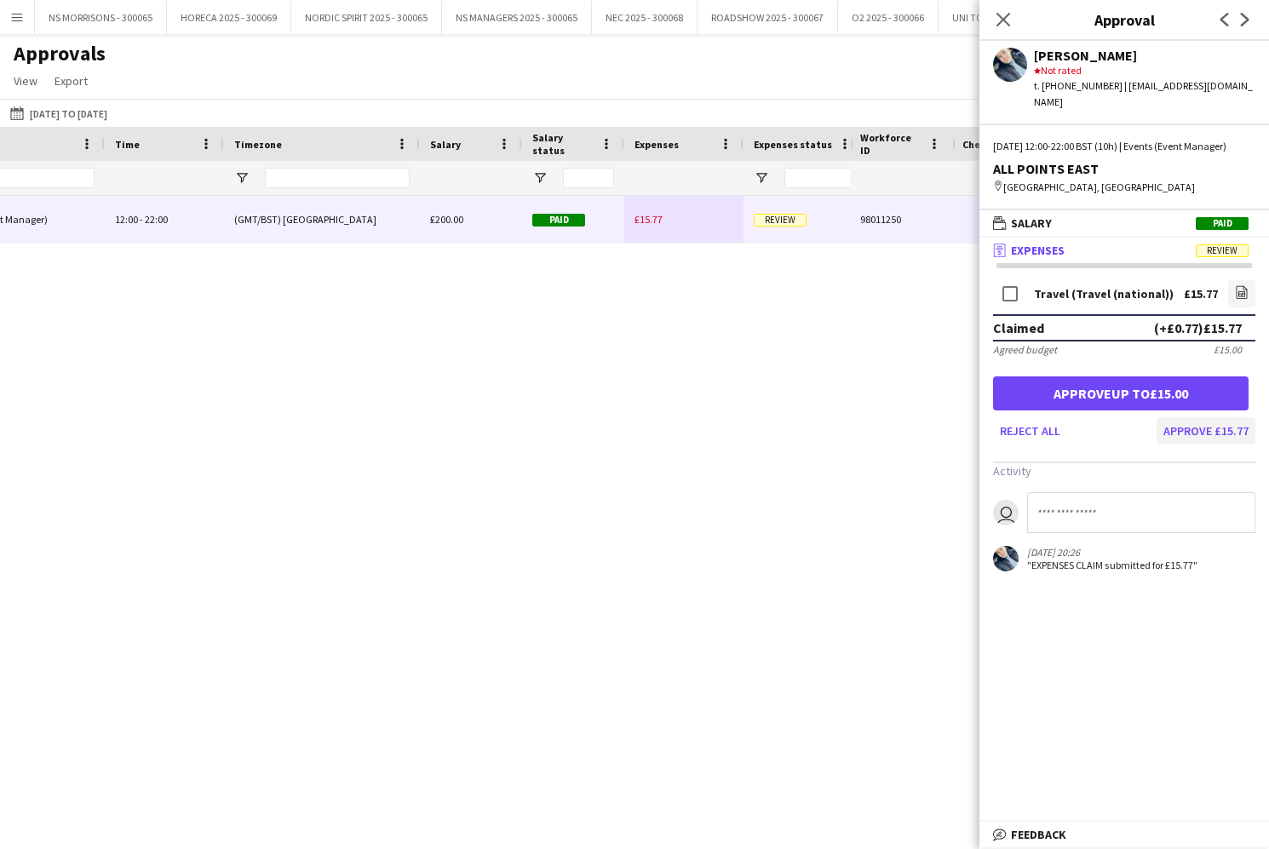
click at [1200, 428] on button "Approve £15.77" at bounding box center [1205, 430] width 99 height 27
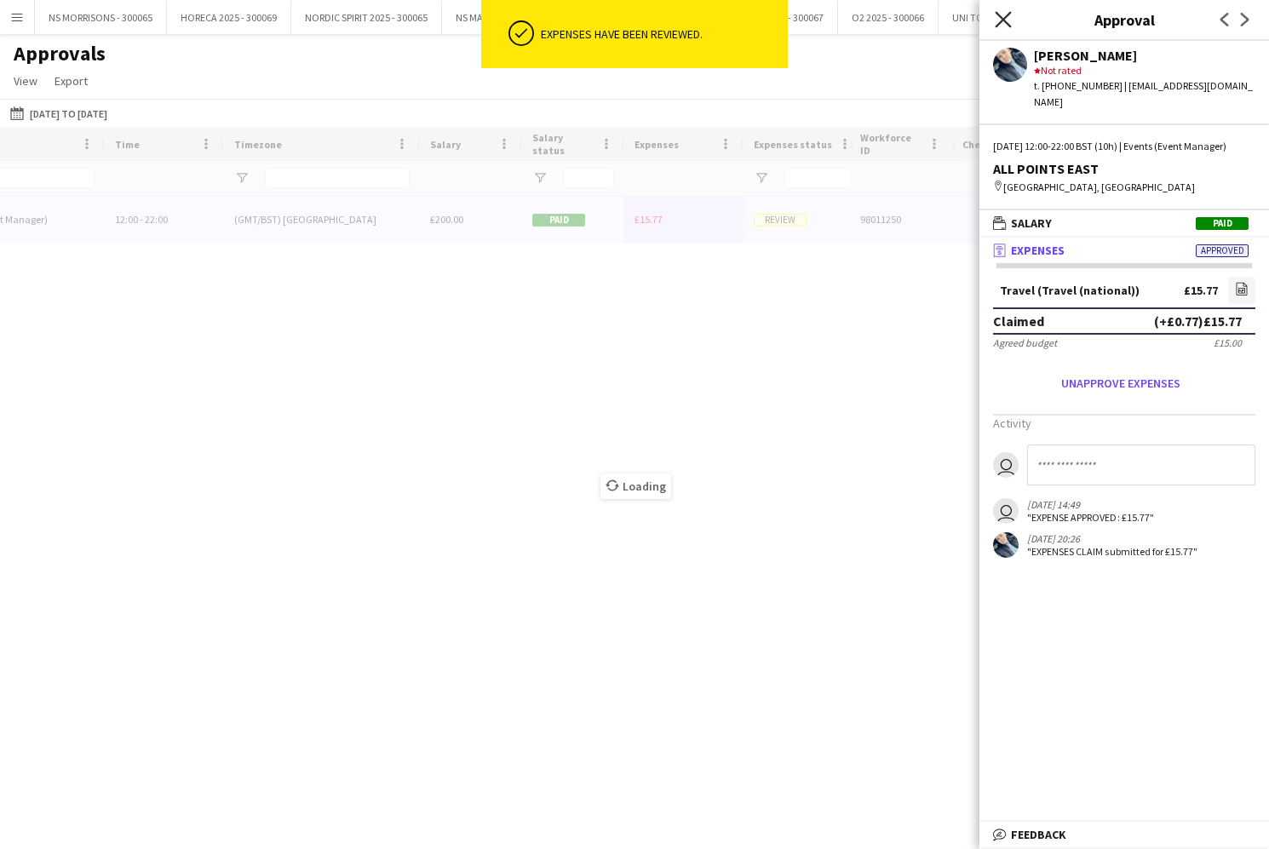
click at [1011, 24] on icon "Close pop-in" at bounding box center [1002, 19] width 16 height 16
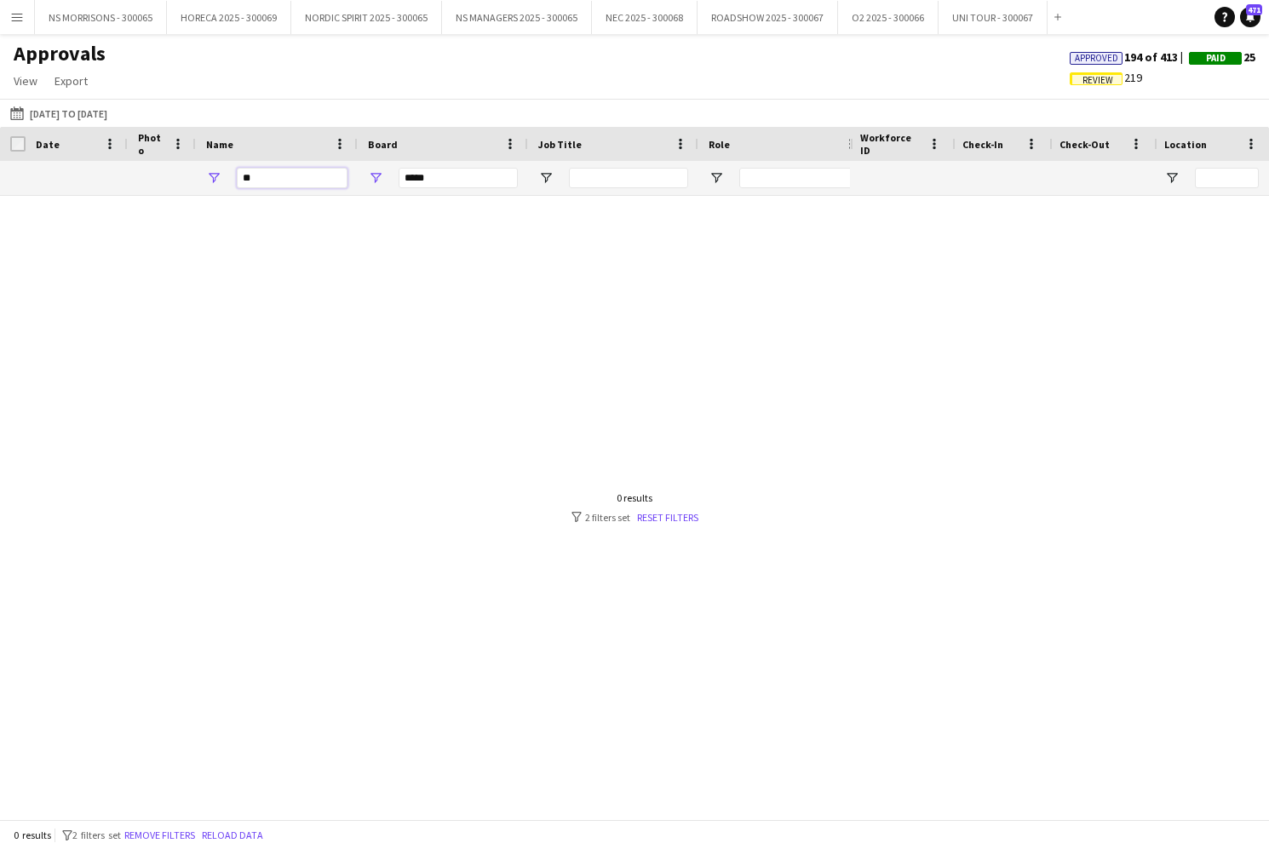
type input "*"
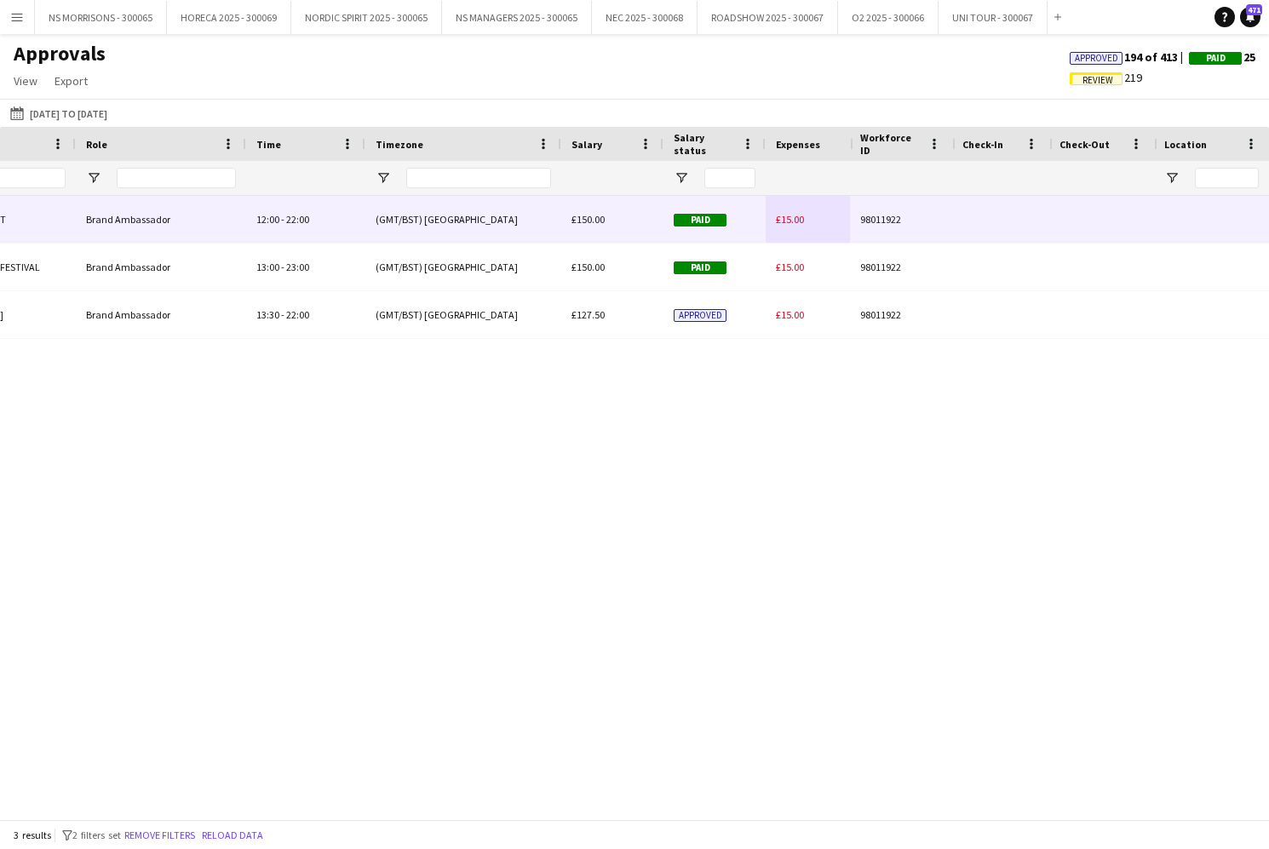
type input "*****"
click at [777, 222] on span "£15.00" at bounding box center [790, 219] width 28 height 13
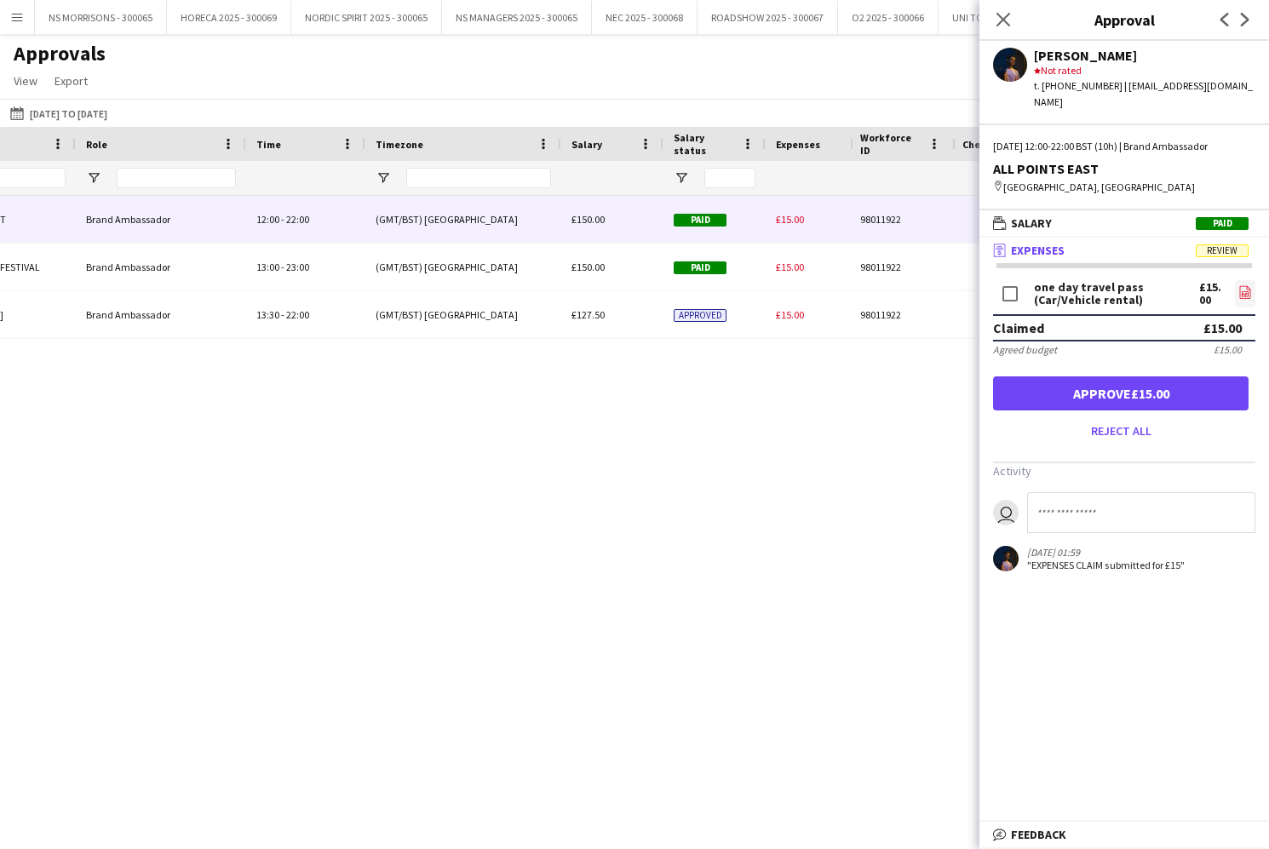
click at [1240, 286] on icon at bounding box center [1245, 292] width 11 height 13
drag, startPoint x: 1223, startPoint y: 378, endPoint x: 939, endPoint y: 261, distance: 306.9
click at [1223, 378] on button "Approve £15.00" at bounding box center [1120, 393] width 255 height 34
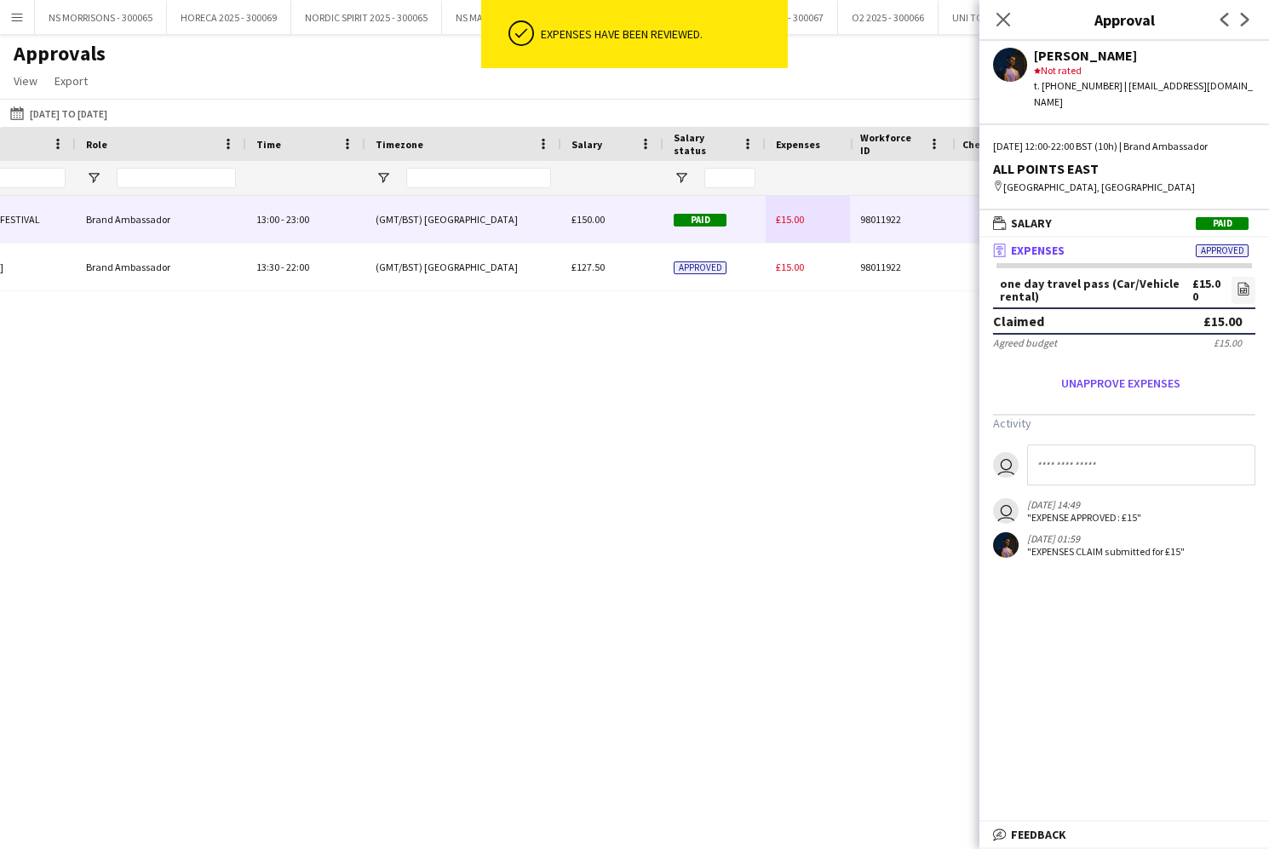
click at [764, 213] on div "Paid" at bounding box center [714, 219] width 102 height 47
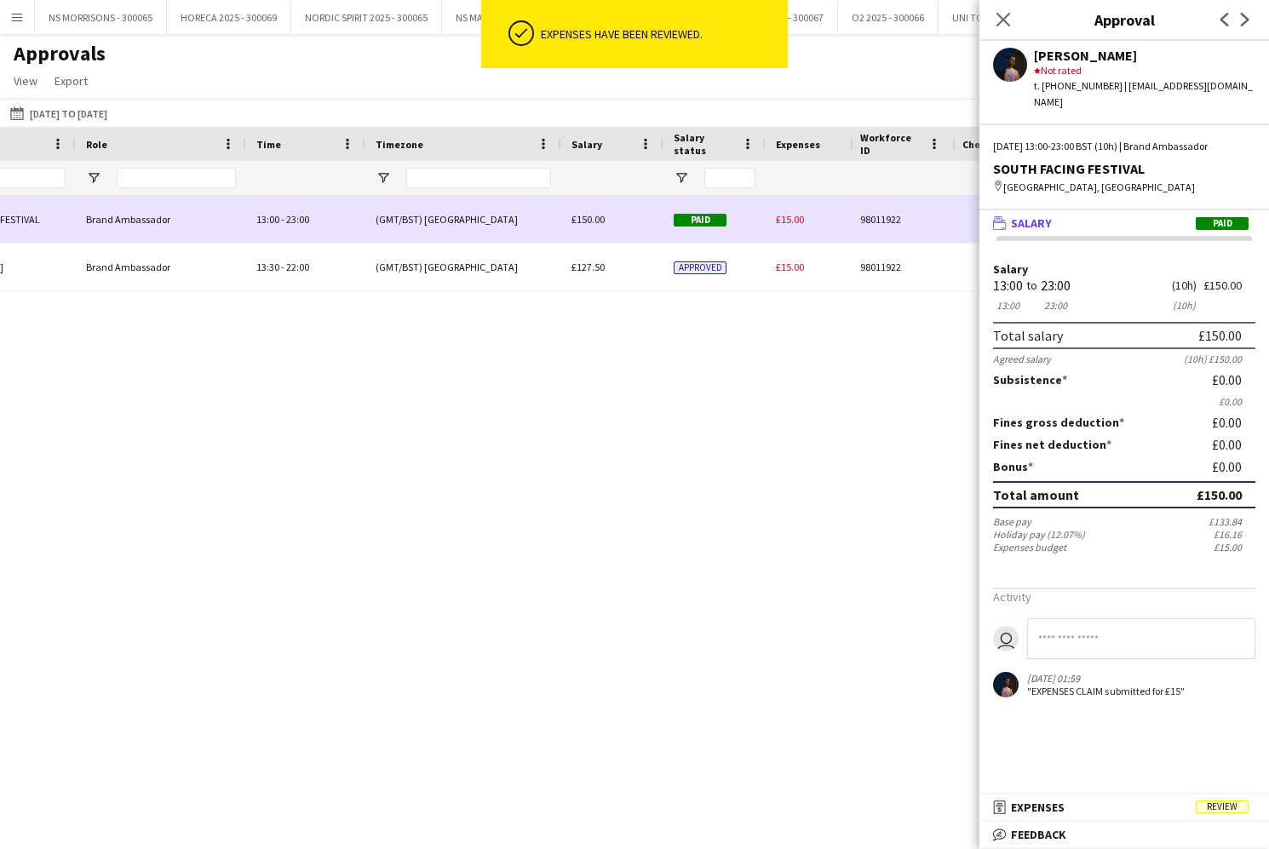
drag, startPoint x: 794, startPoint y: 221, endPoint x: 878, endPoint y: 250, distance: 88.3
click at [794, 222] on span "£15.00" at bounding box center [790, 219] width 28 height 13
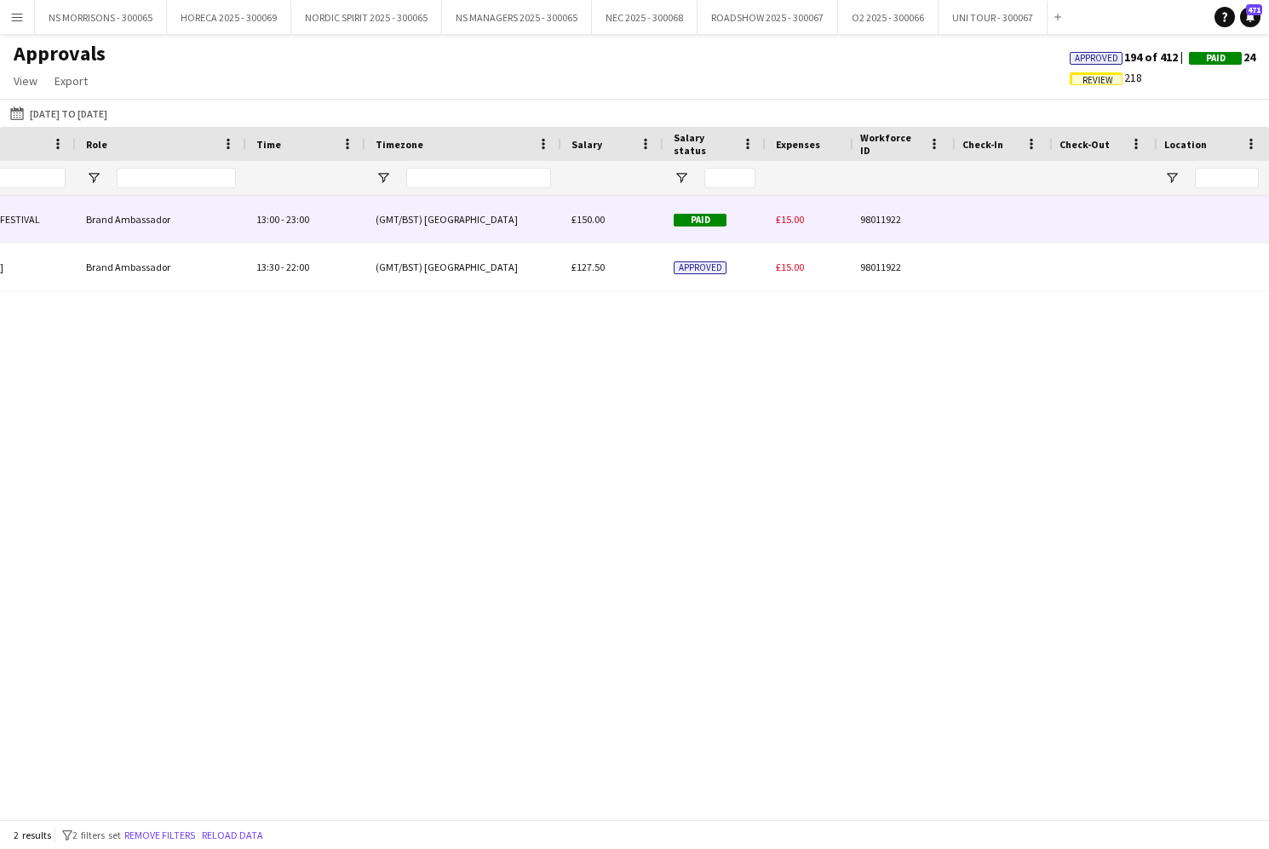
click at [788, 219] on span "£15.00" at bounding box center [790, 219] width 28 height 13
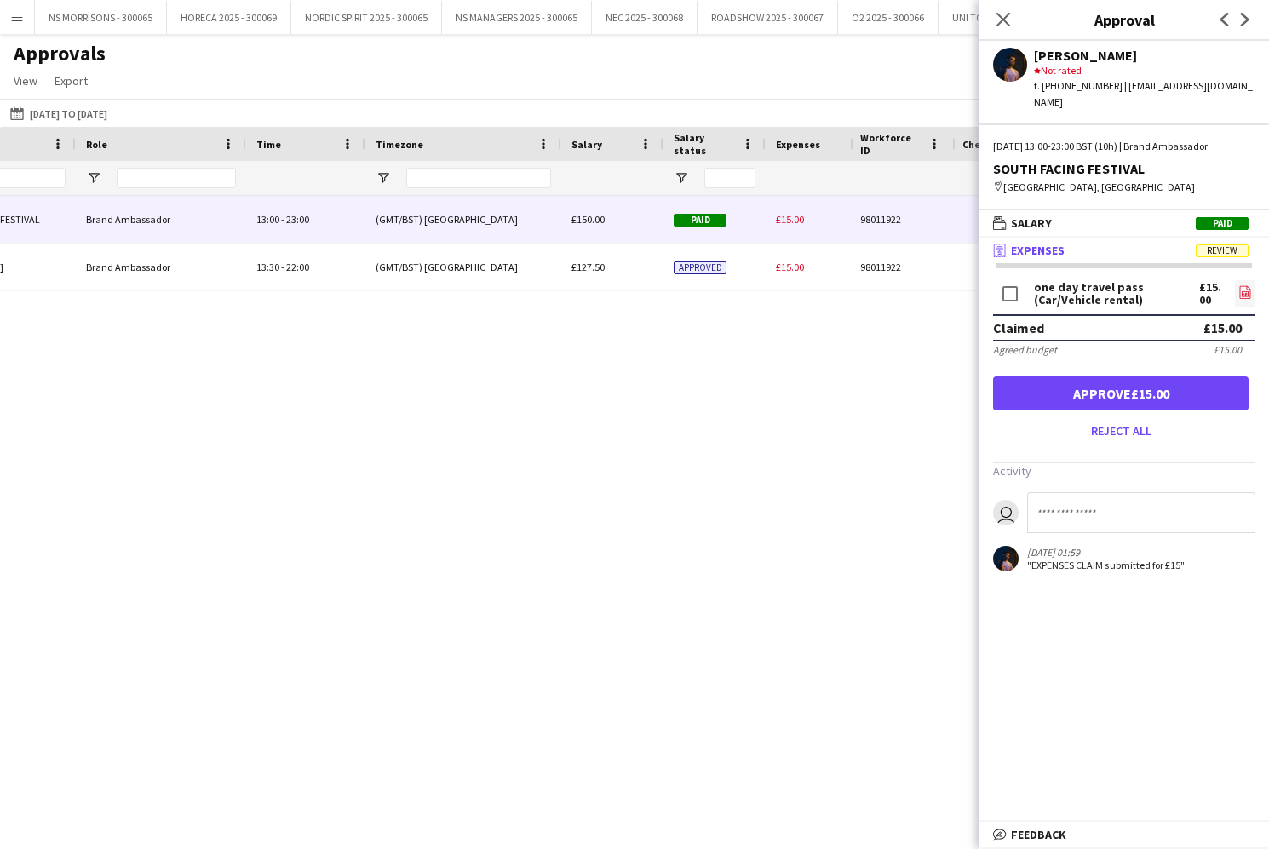
click at [1246, 285] on icon "file-image" at bounding box center [1245, 292] width 14 height 14
click at [1136, 376] on button "Approve £15.00" at bounding box center [1120, 393] width 255 height 34
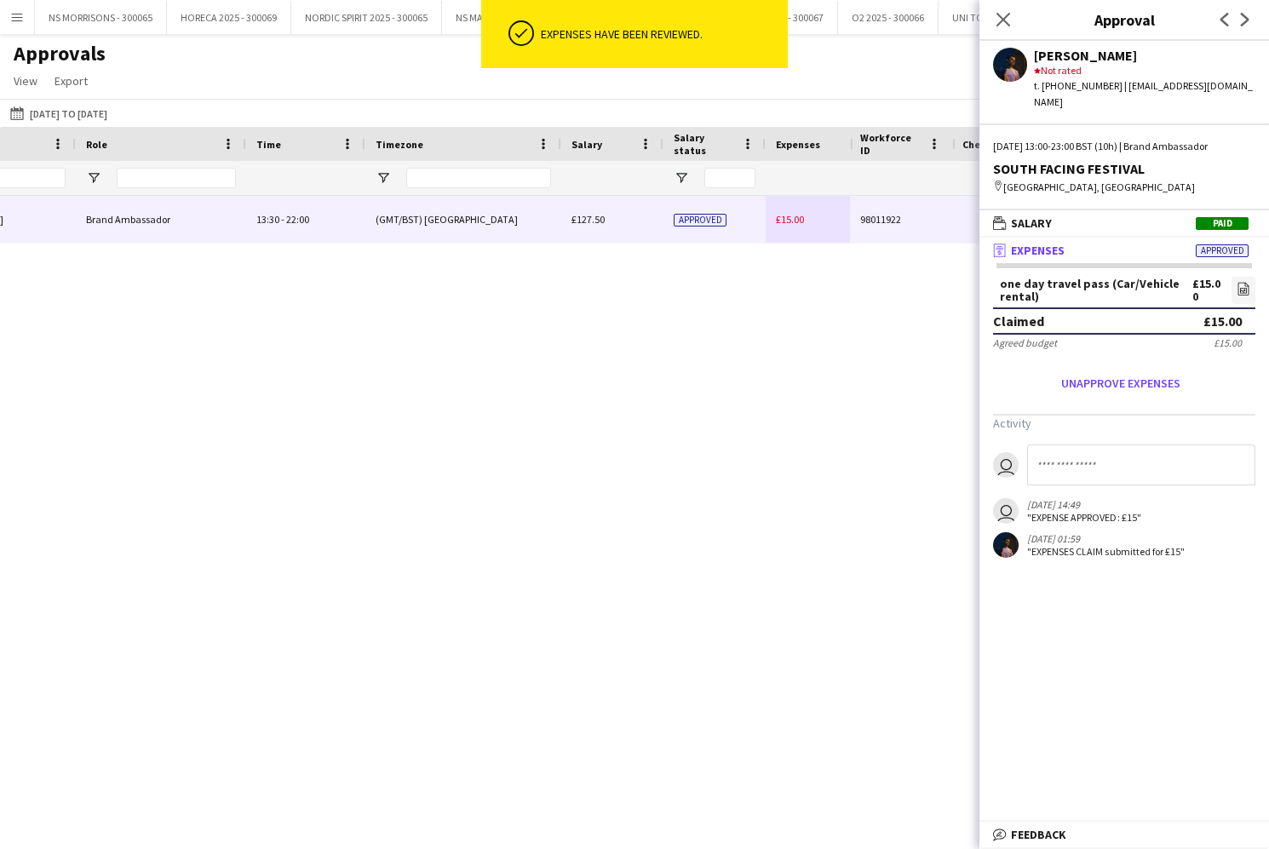
click at [808, 216] on div "£15.00" at bounding box center [824, 219] width 119 height 47
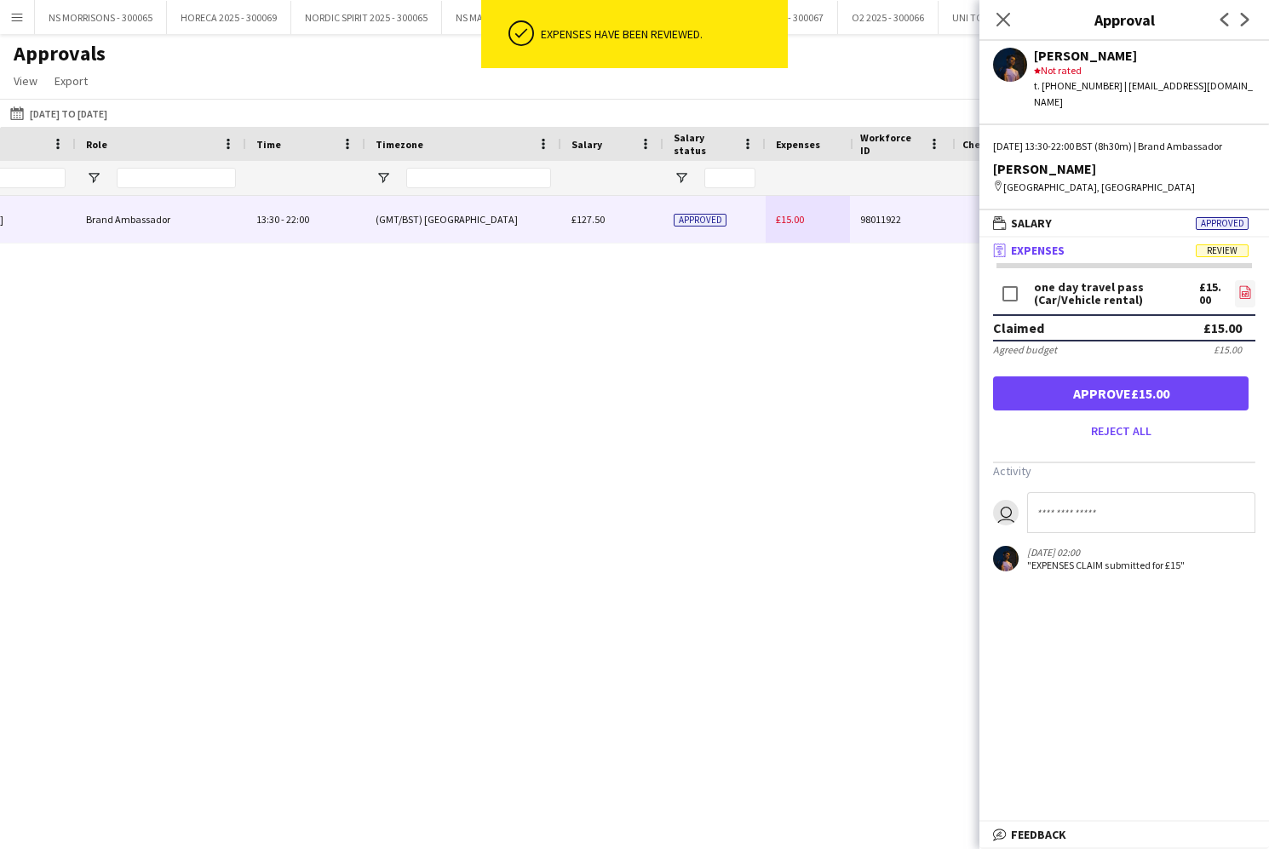
click at [1246, 292] on icon "file-image" at bounding box center [1245, 292] width 14 height 14
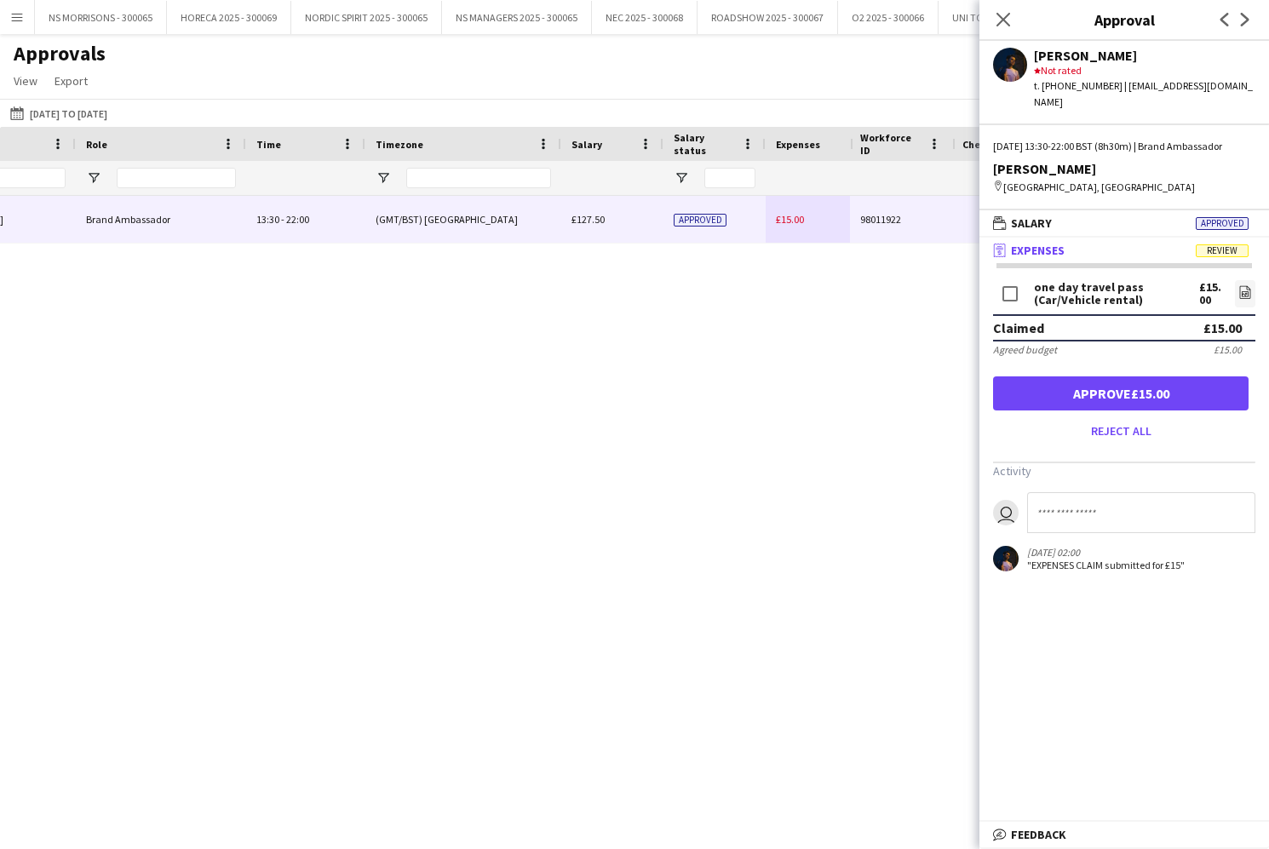
click at [1130, 394] on button "Approve £15.00" at bounding box center [1120, 393] width 255 height 34
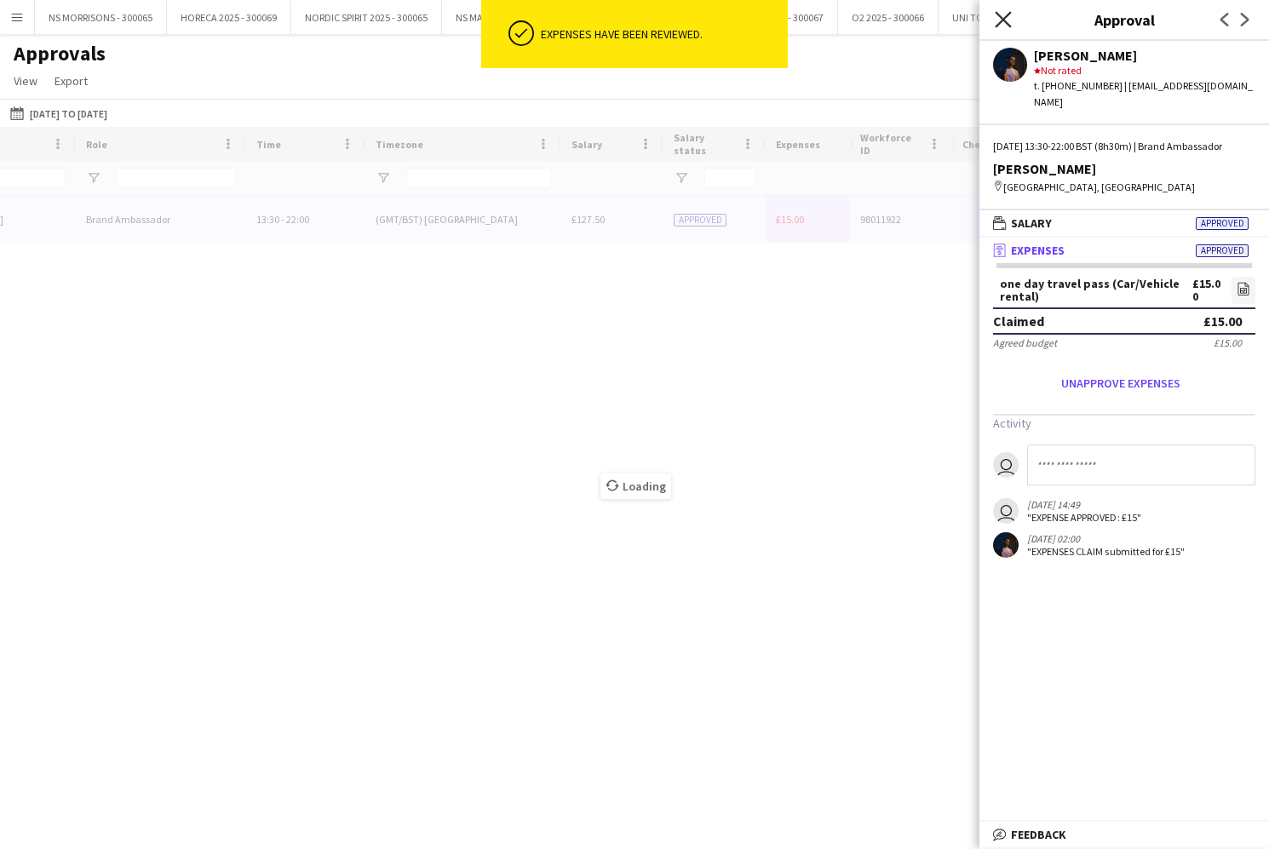
click at [1005, 15] on icon "Close pop-in" at bounding box center [1002, 19] width 16 height 16
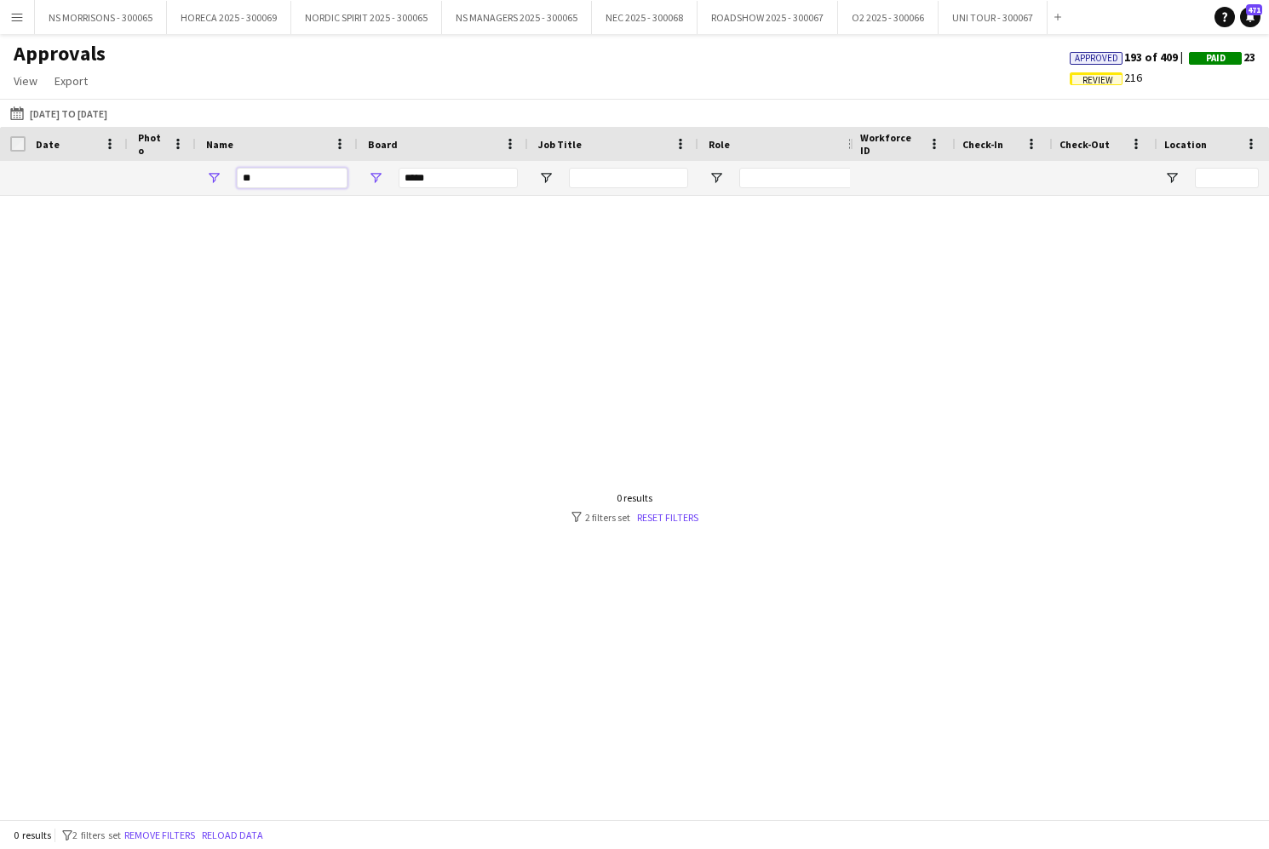
type input "*"
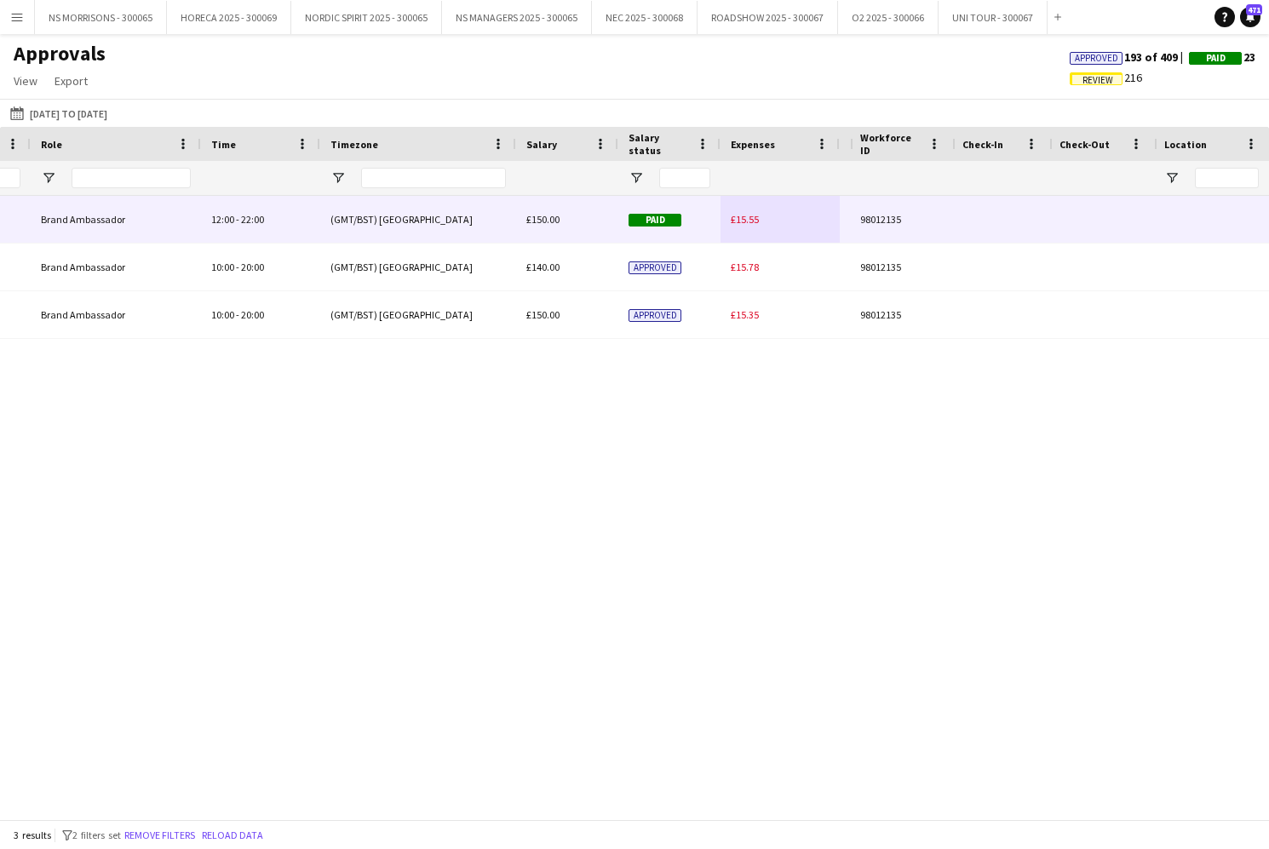
type input "****"
click at [730, 215] on div "£15.55" at bounding box center [779, 219] width 119 height 47
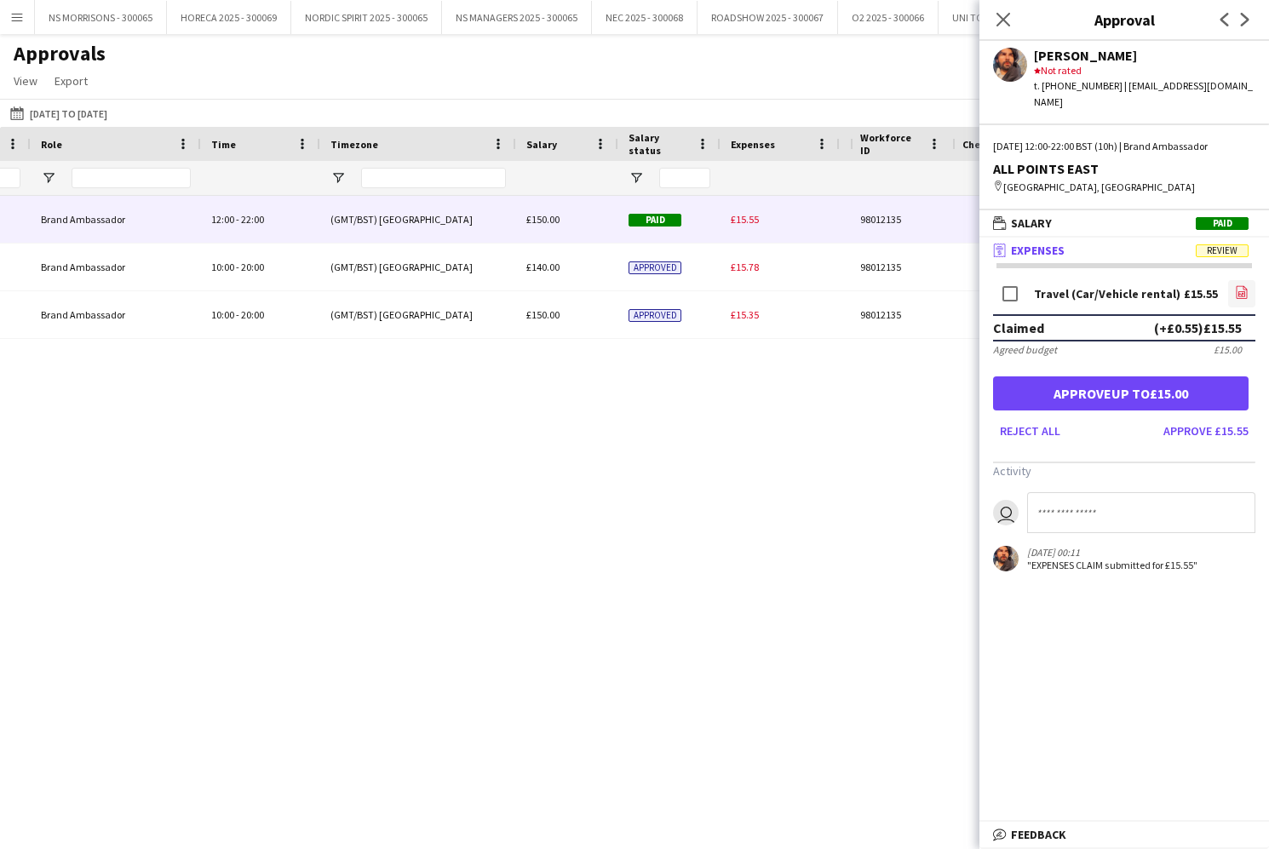
click at [1245, 285] on icon "file-image" at bounding box center [1242, 292] width 14 height 14
drag, startPoint x: 1056, startPoint y: 381, endPoint x: 1000, endPoint y: 360, distance: 59.0
click at [1056, 381] on button "Approve up to £15.00" at bounding box center [1120, 393] width 255 height 34
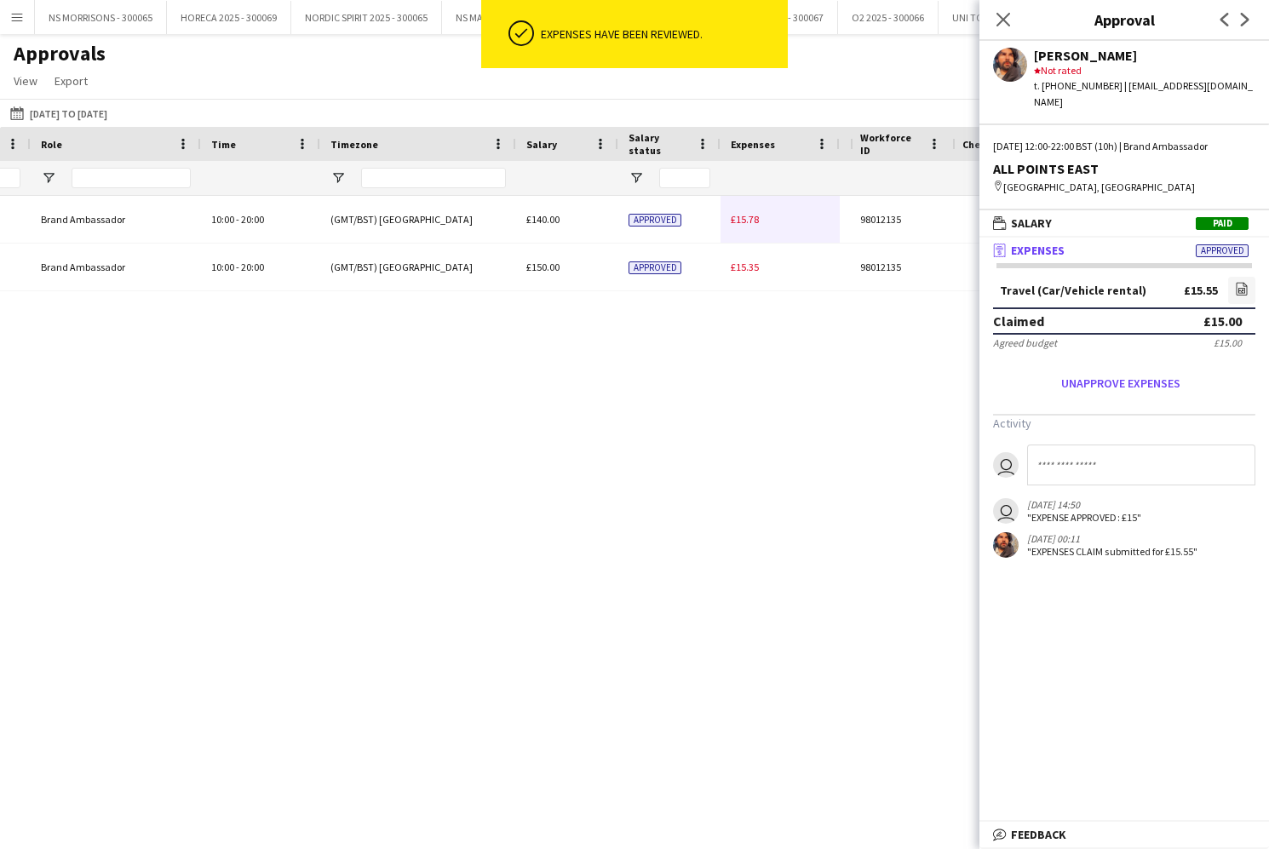
click at [748, 223] on span "£15.78" at bounding box center [745, 219] width 28 height 13
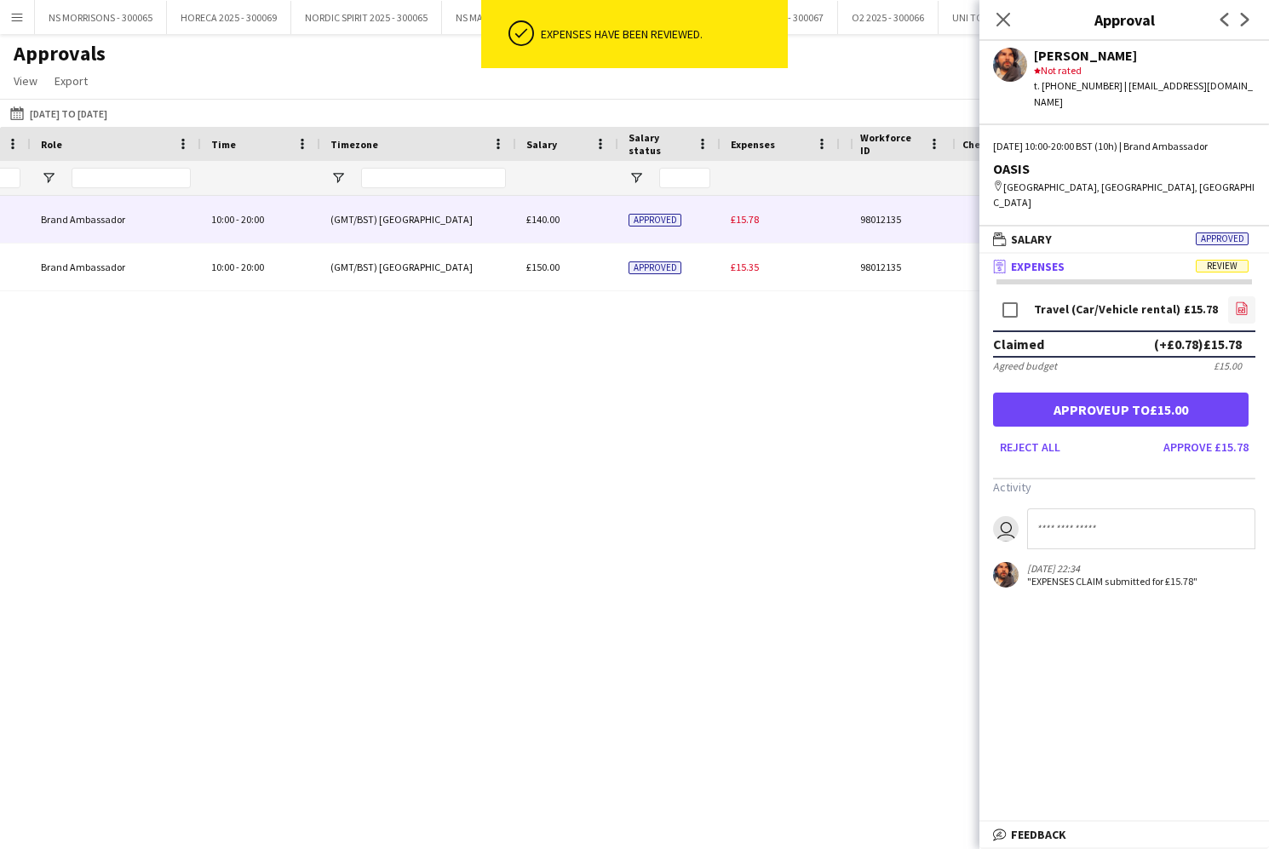
click at [1237, 301] on icon "file-image" at bounding box center [1242, 308] width 14 height 14
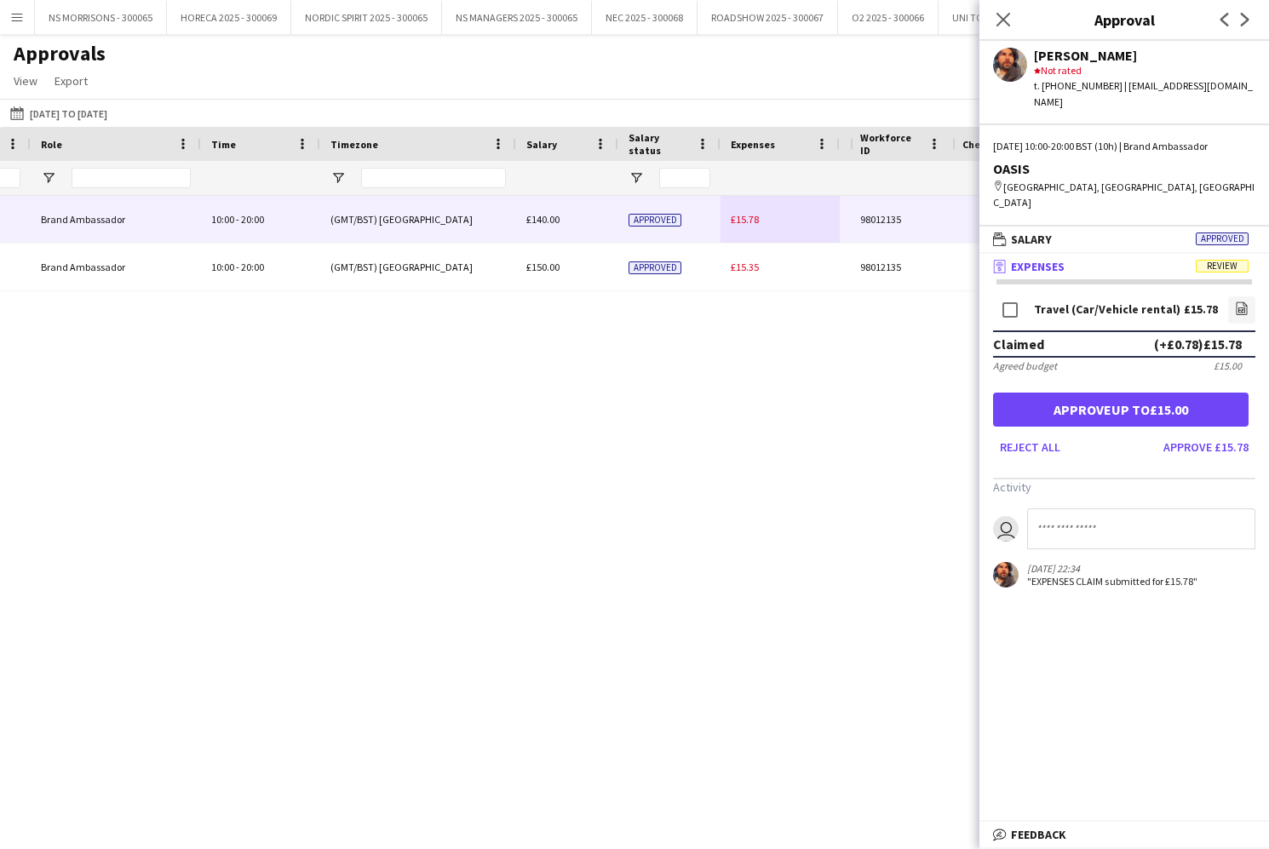
drag, startPoint x: 1220, startPoint y: 385, endPoint x: 1124, endPoint y: 322, distance: 115.0
click at [1220, 392] on button "Approve up to £15.00" at bounding box center [1120, 409] width 255 height 34
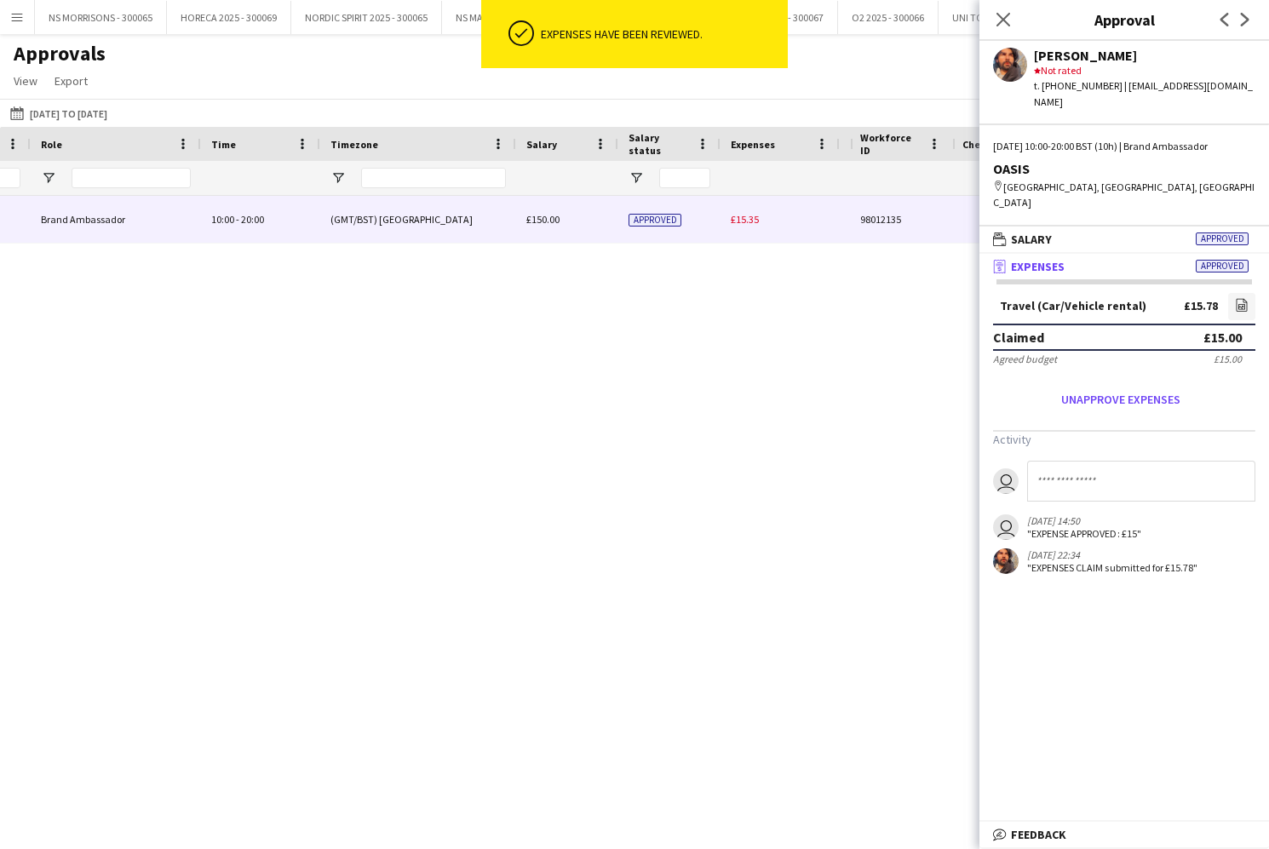
click at [736, 221] on span "£15.35" at bounding box center [745, 219] width 28 height 13
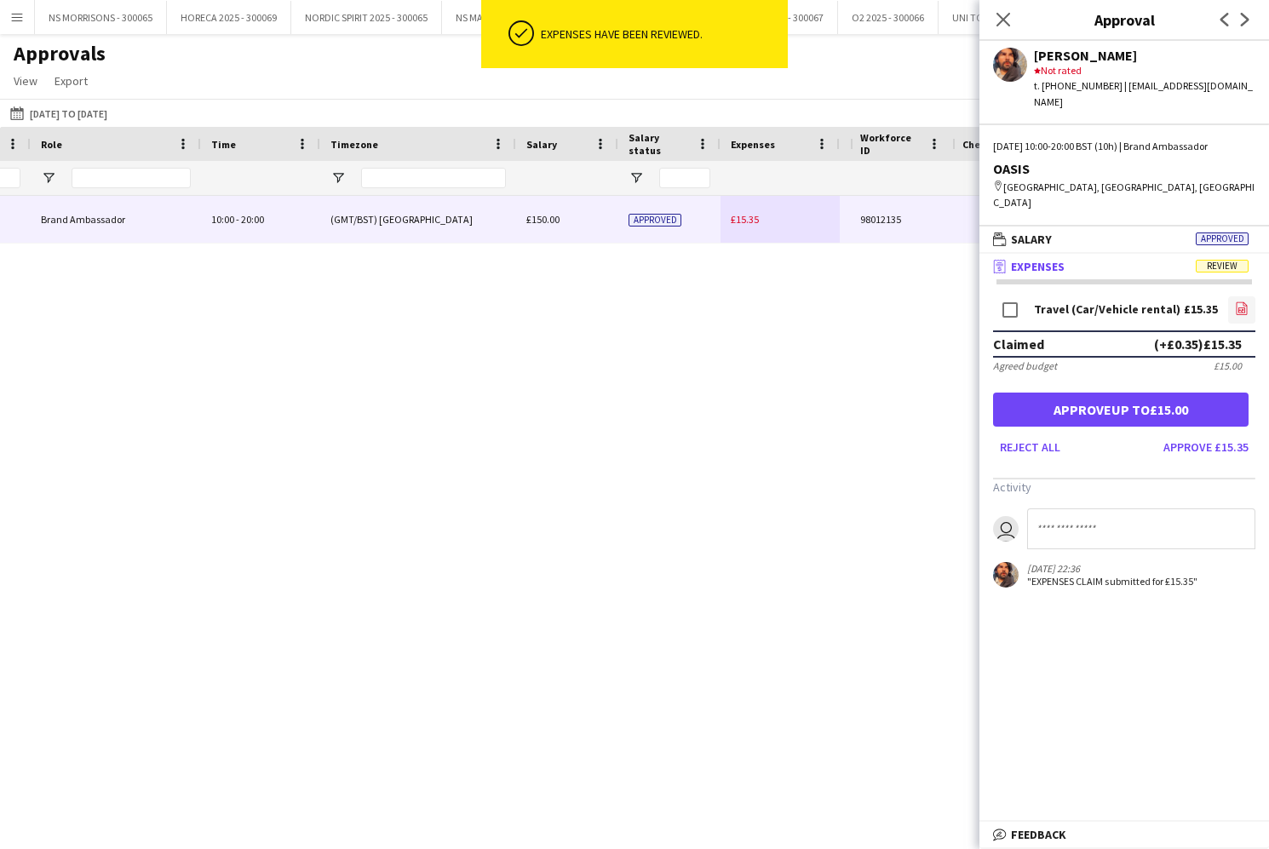
click at [1243, 301] on icon "file-image" at bounding box center [1242, 308] width 14 height 14
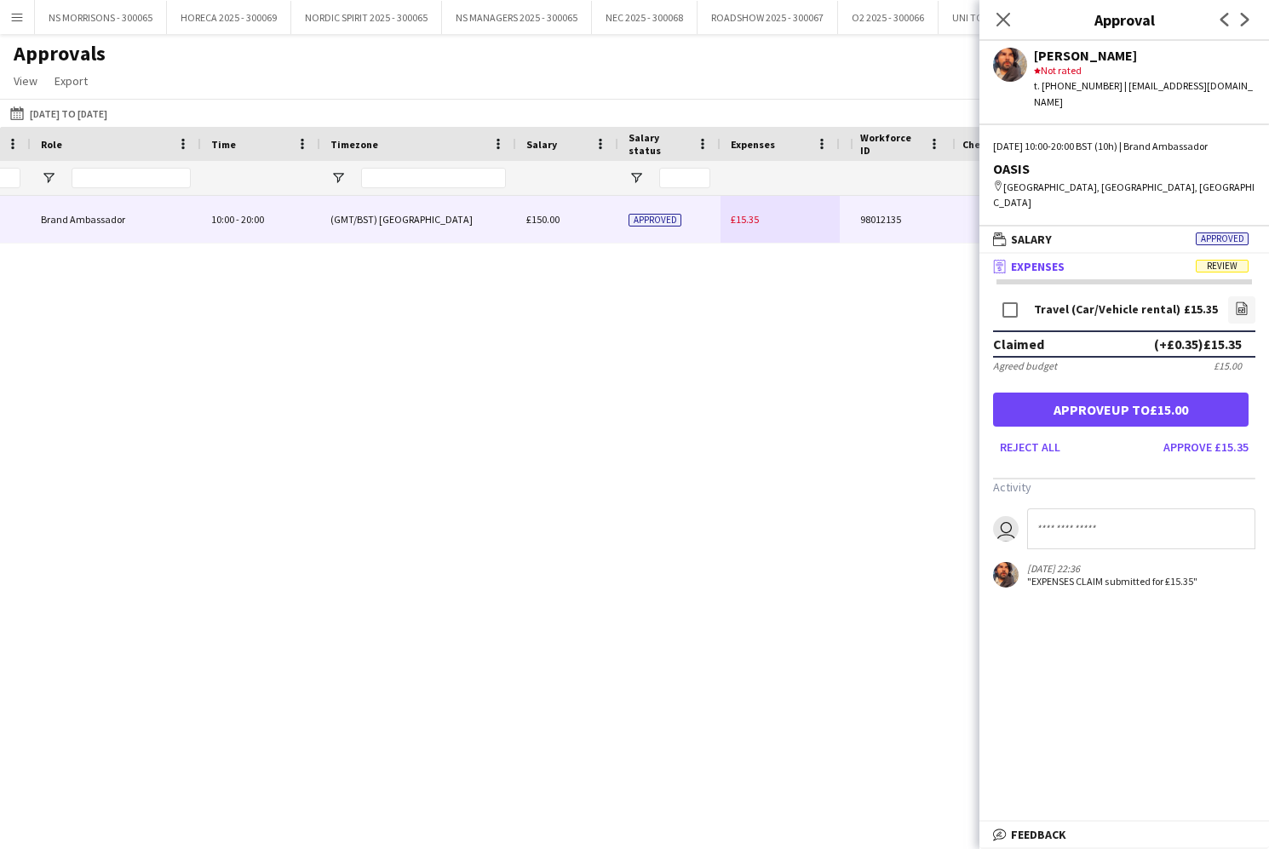
click at [1200, 392] on button "Approve up to £15.00" at bounding box center [1120, 409] width 255 height 34
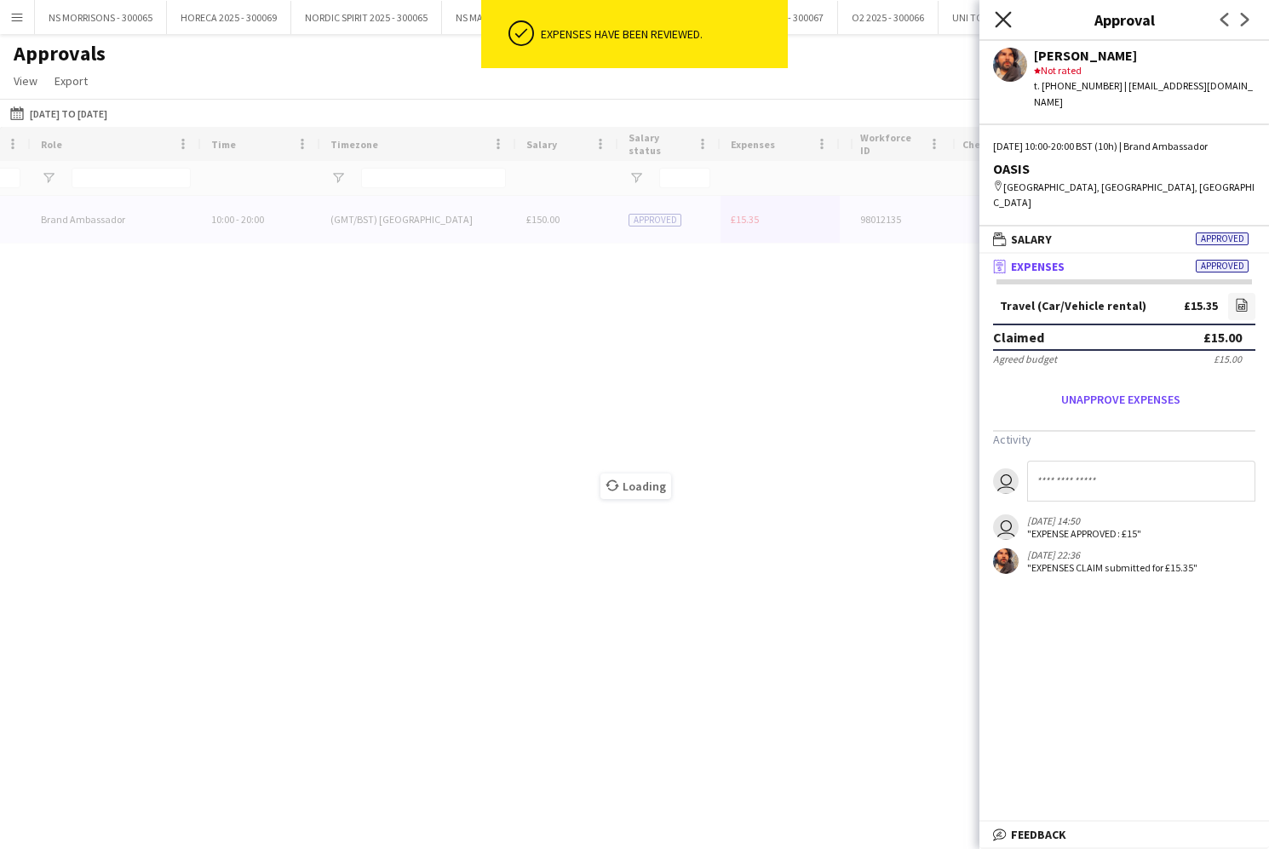
click at [1002, 15] on icon "Close pop-in" at bounding box center [1002, 19] width 16 height 16
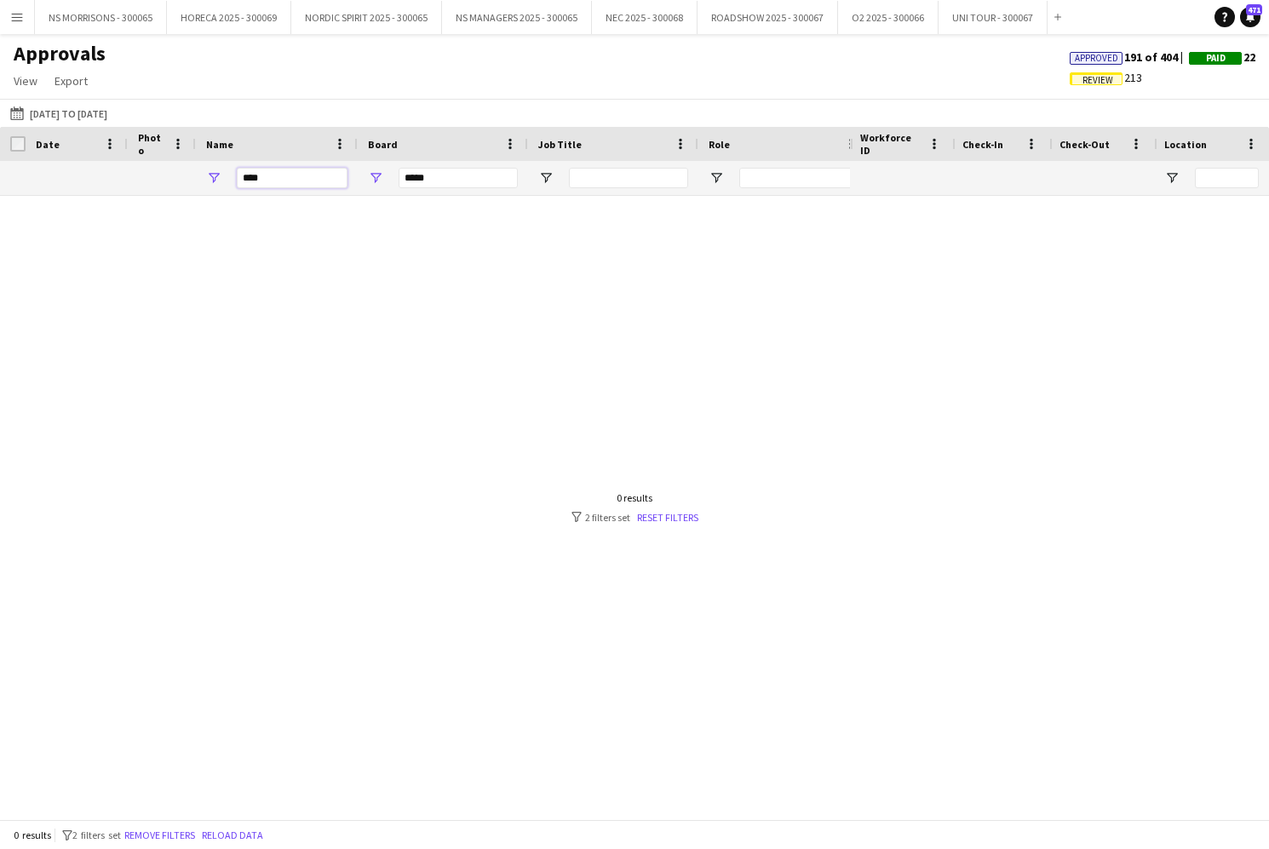
drag, startPoint x: 289, startPoint y: 181, endPoint x: 226, endPoint y: 159, distance: 66.8
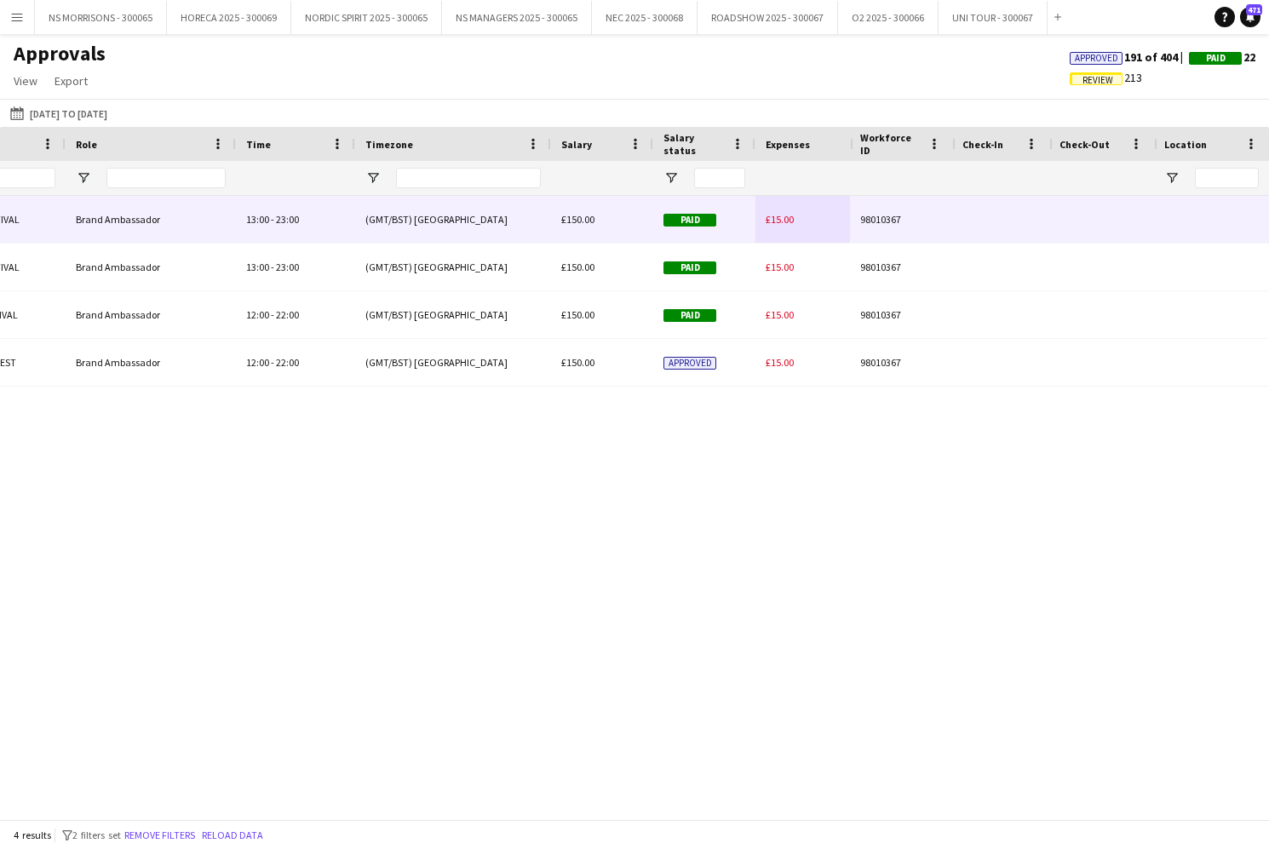
type input "*****"
click at [788, 220] on span "£15.00" at bounding box center [779, 219] width 28 height 13
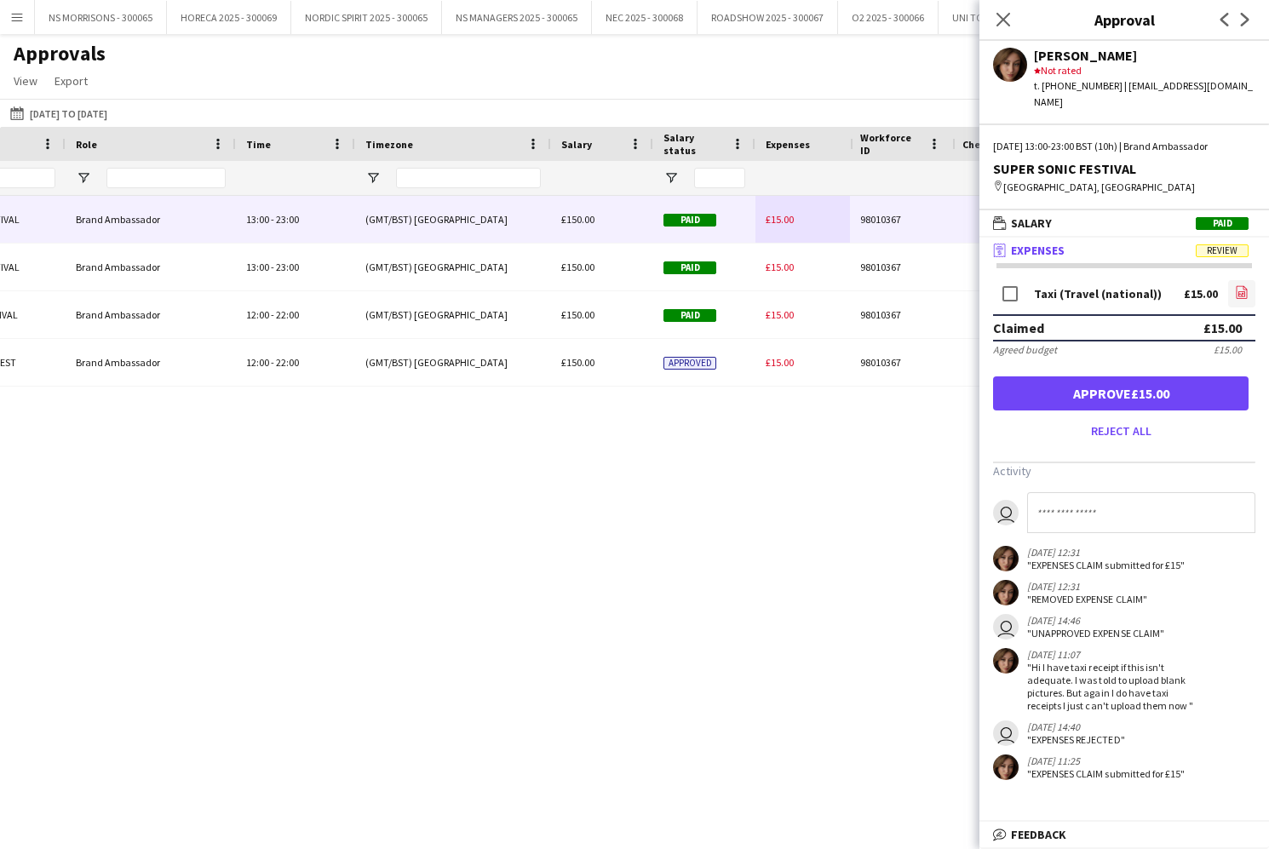
click at [1243, 289] on icon at bounding box center [1241, 292] width 11 height 13
click at [1189, 395] on button "Approve £15.00" at bounding box center [1120, 393] width 255 height 34
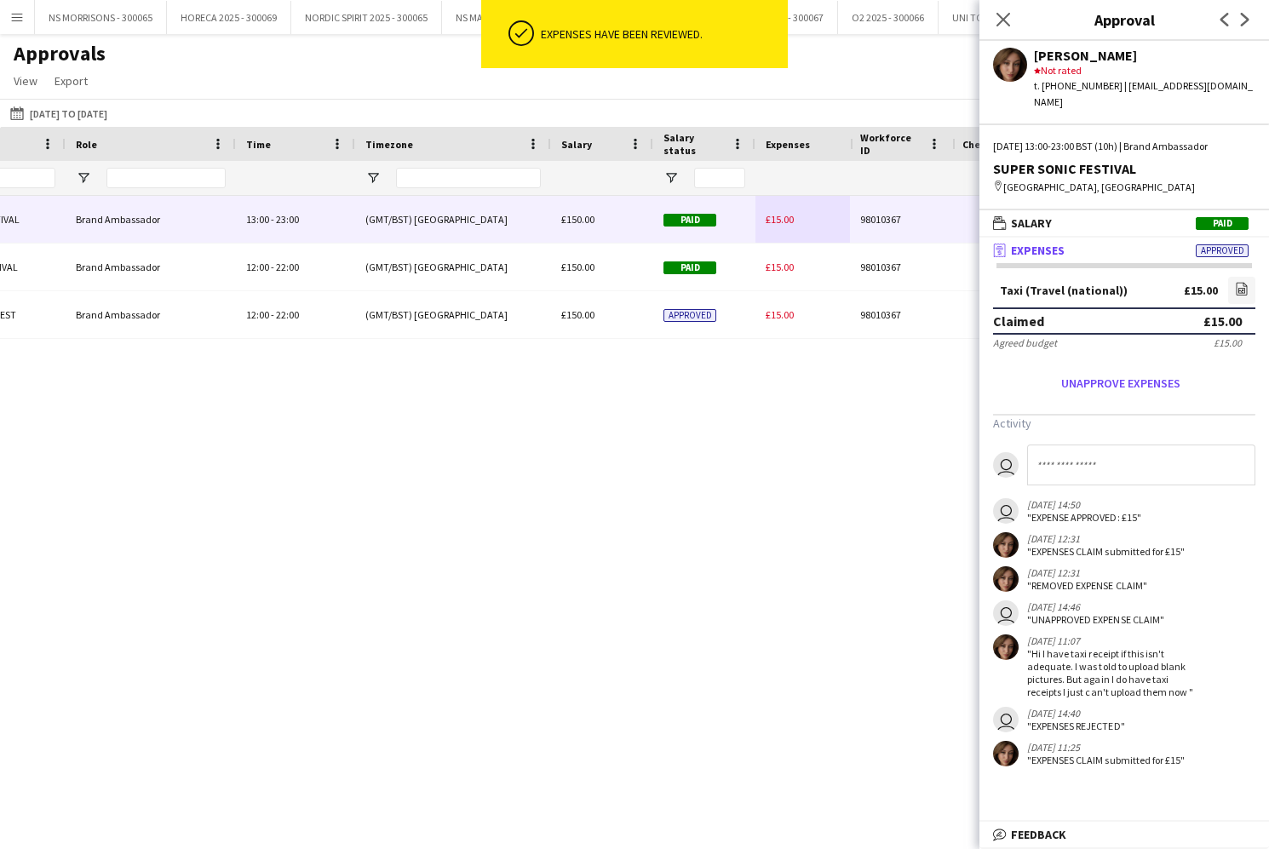
click at [782, 223] on span "£15.00" at bounding box center [779, 219] width 28 height 13
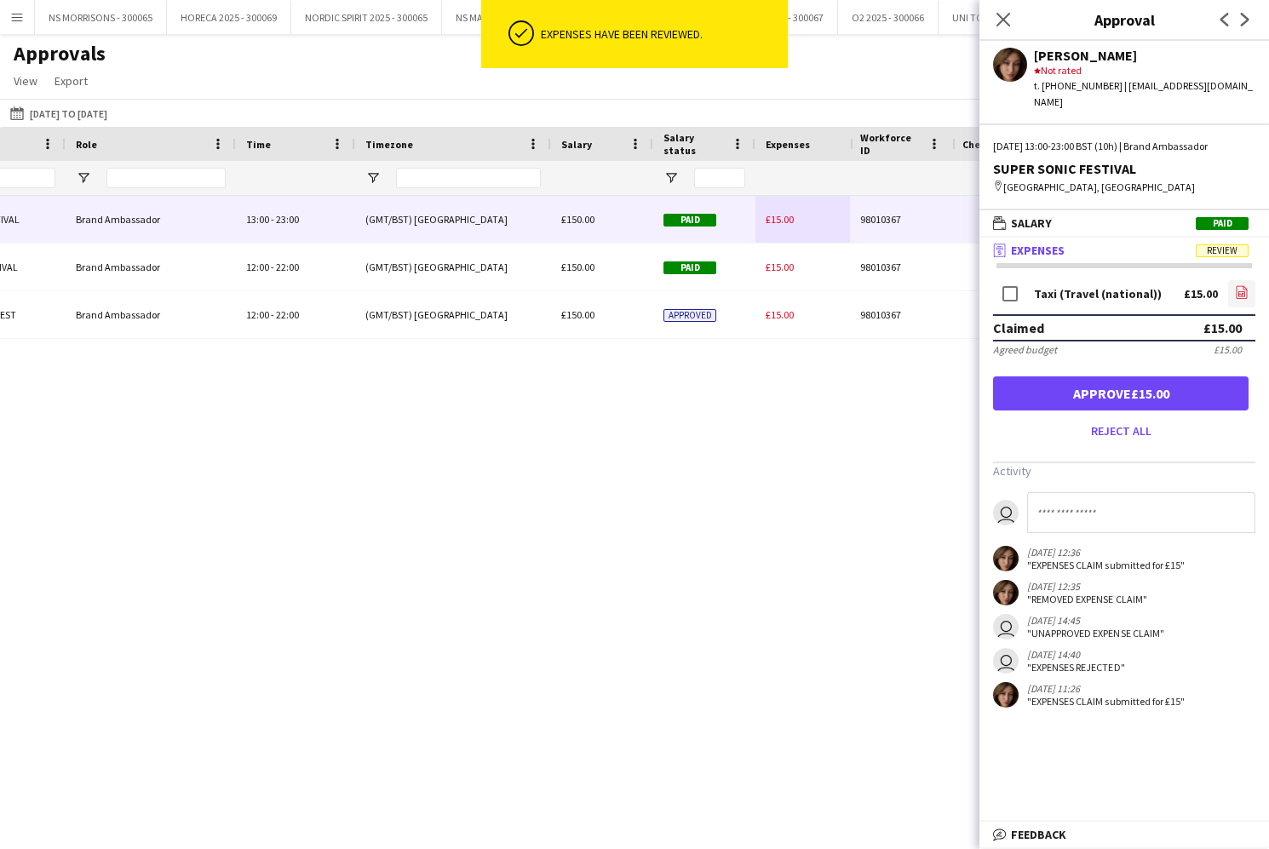
click at [1245, 292] on icon at bounding box center [1241, 294] width 7 height 5
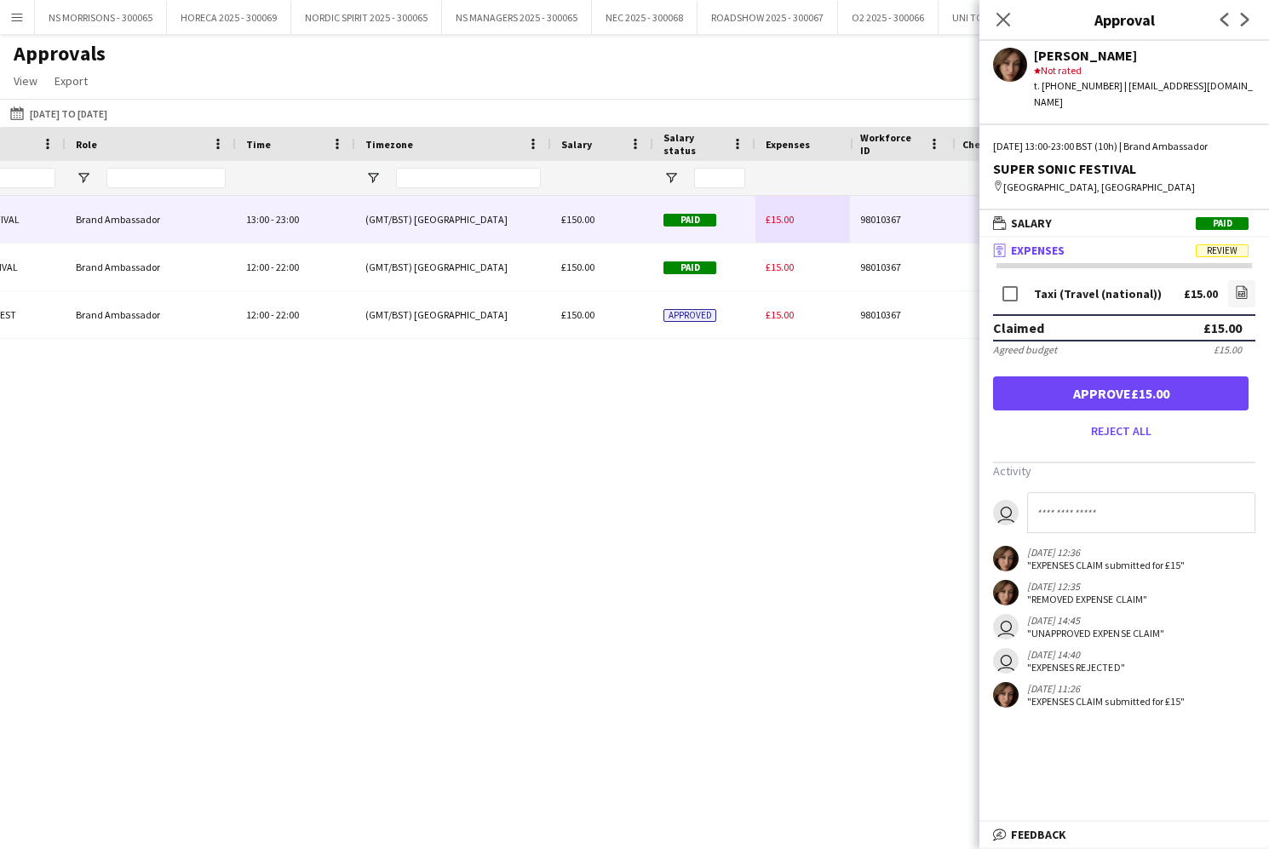
click at [1074, 377] on button "Approve £15.00" at bounding box center [1120, 393] width 255 height 34
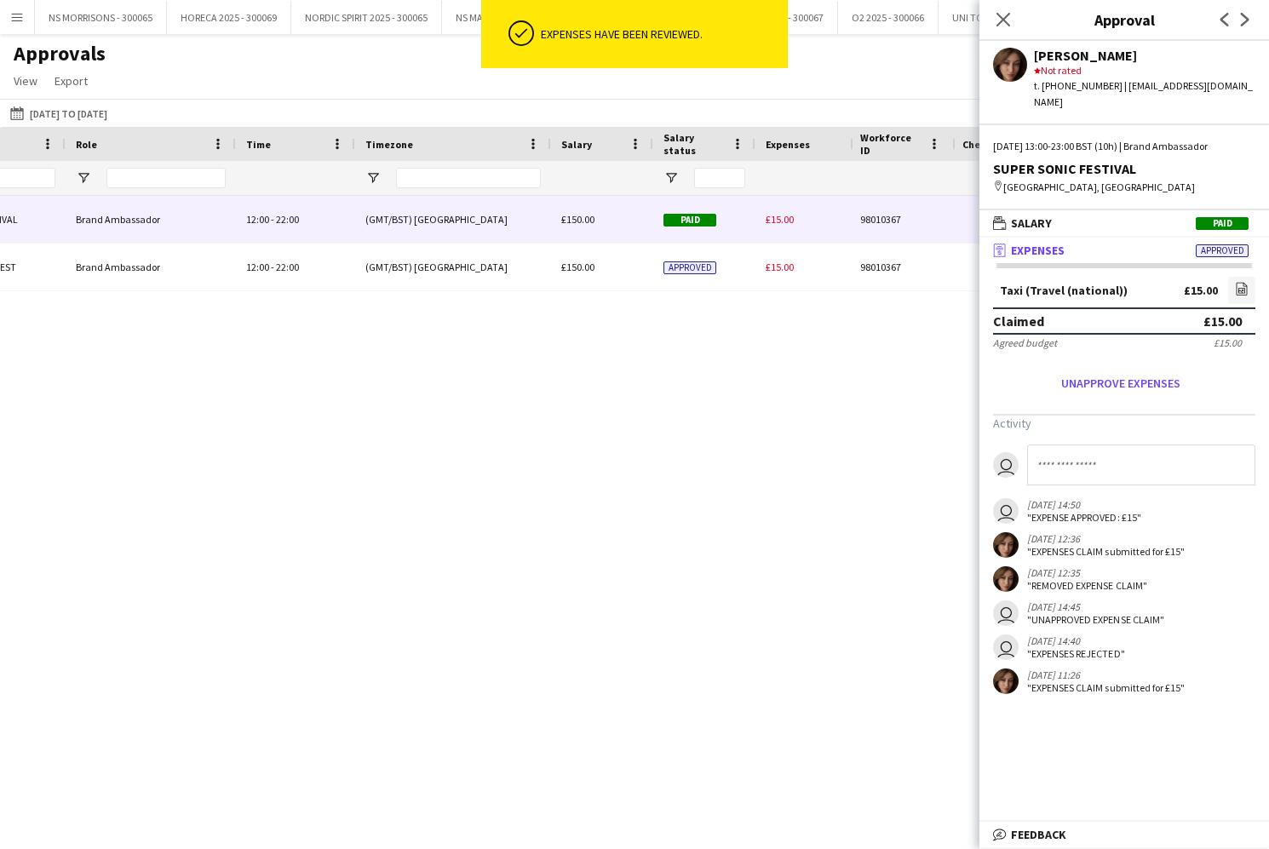
click at [777, 217] on span "£15.00" at bounding box center [779, 219] width 28 height 13
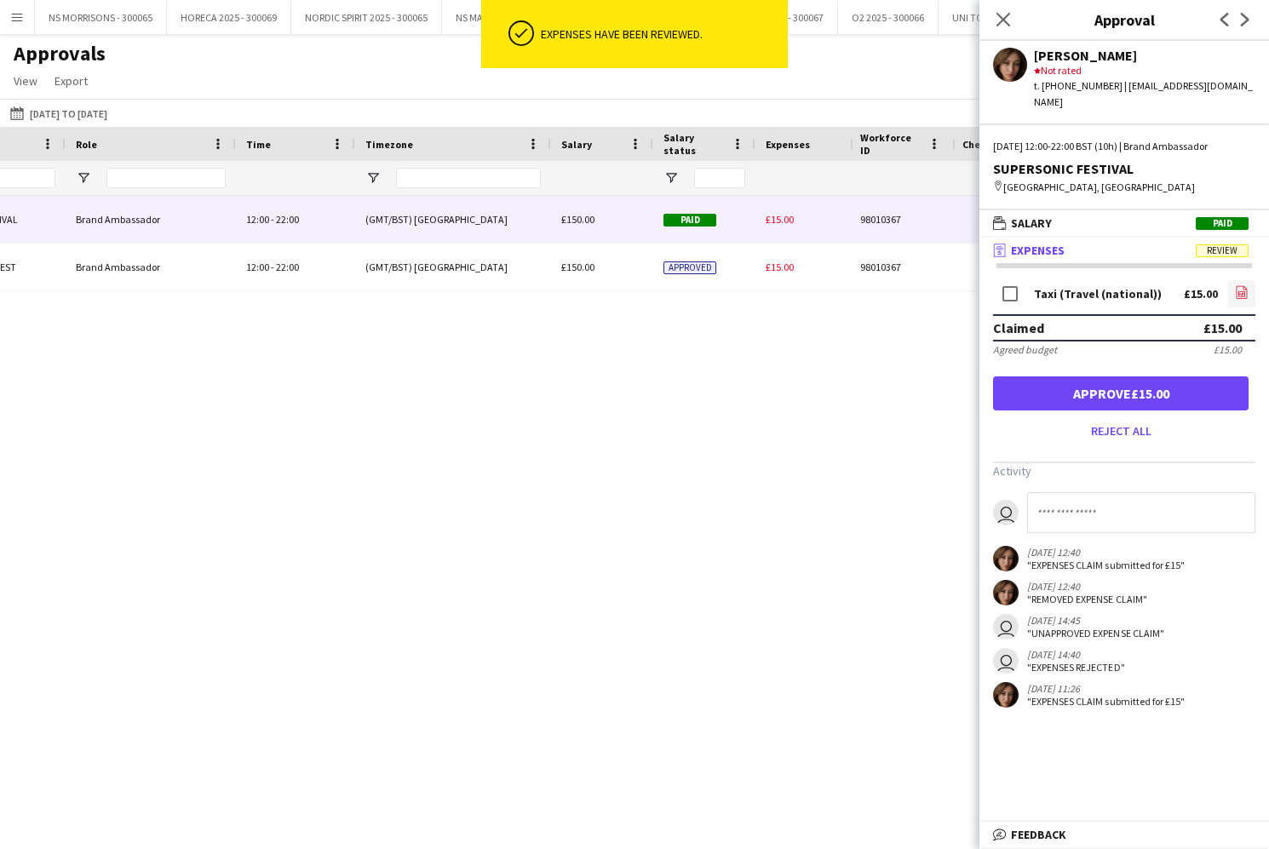
click at [1240, 294] on icon at bounding box center [1241, 294] width 7 height 5
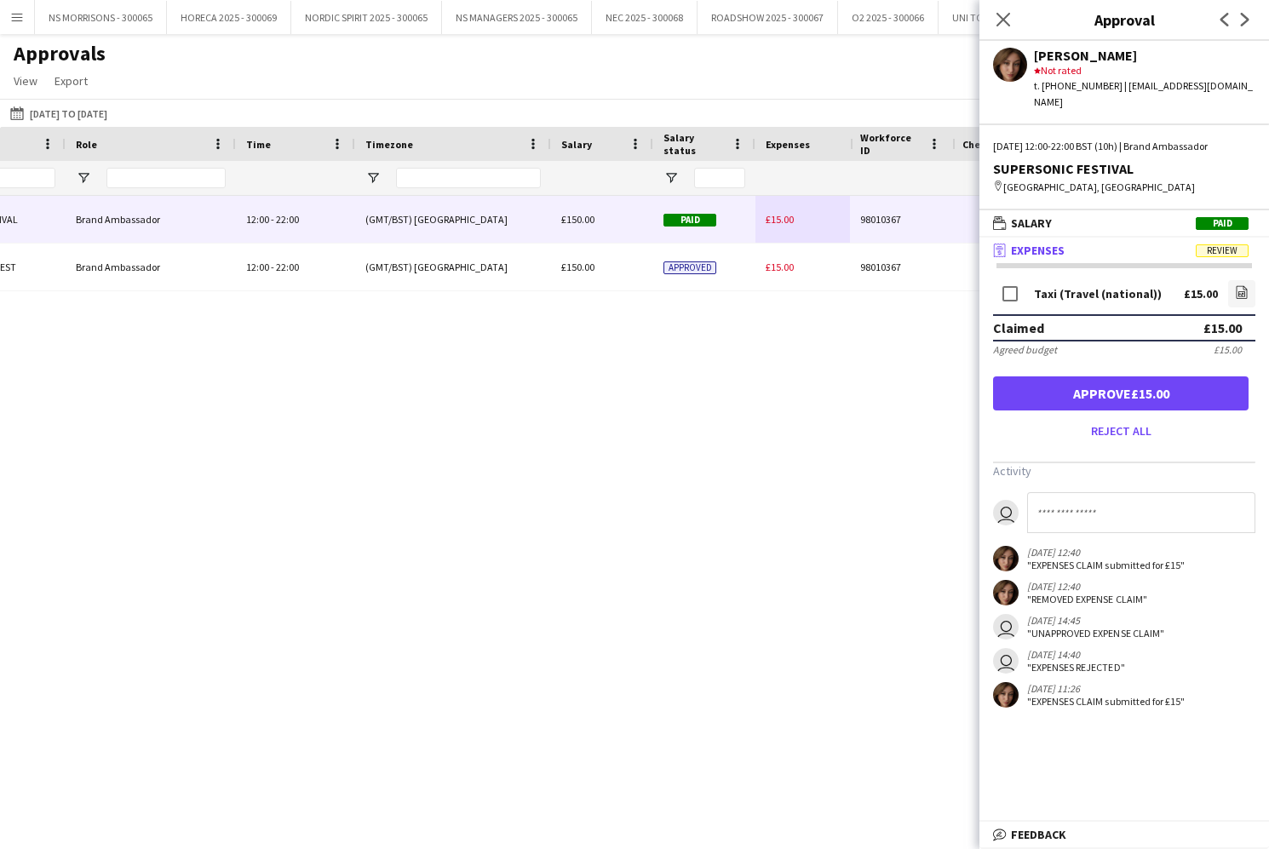
drag, startPoint x: 1206, startPoint y: 393, endPoint x: 1149, endPoint y: 364, distance: 64.4
click at [1206, 393] on button "Approve £15.00" at bounding box center [1120, 393] width 255 height 34
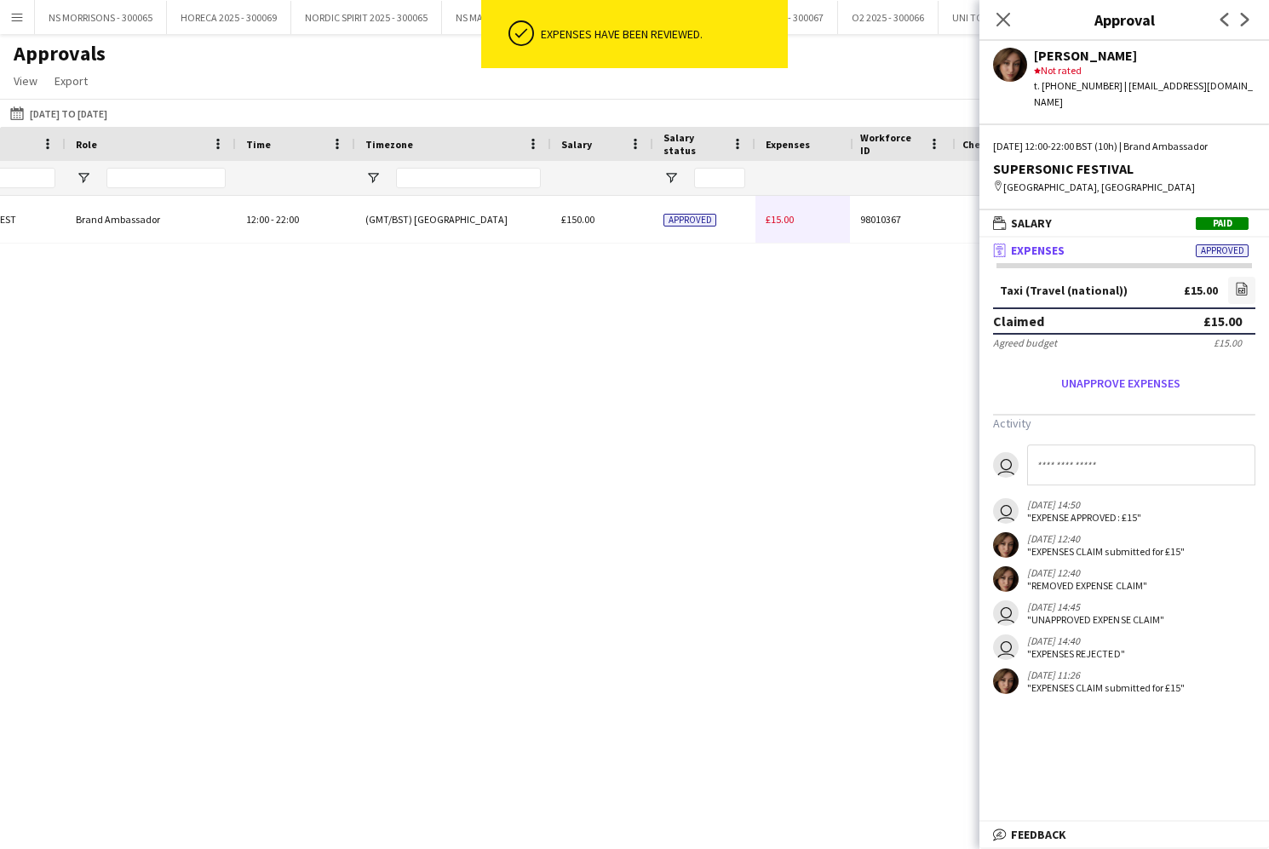
drag, startPoint x: 768, startPoint y: 215, endPoint x: 812, endPoint y: 226, distance: 45.6
click at [768, 215] on span "£15.00" at bounding box center [779, 219] width 28 height 13
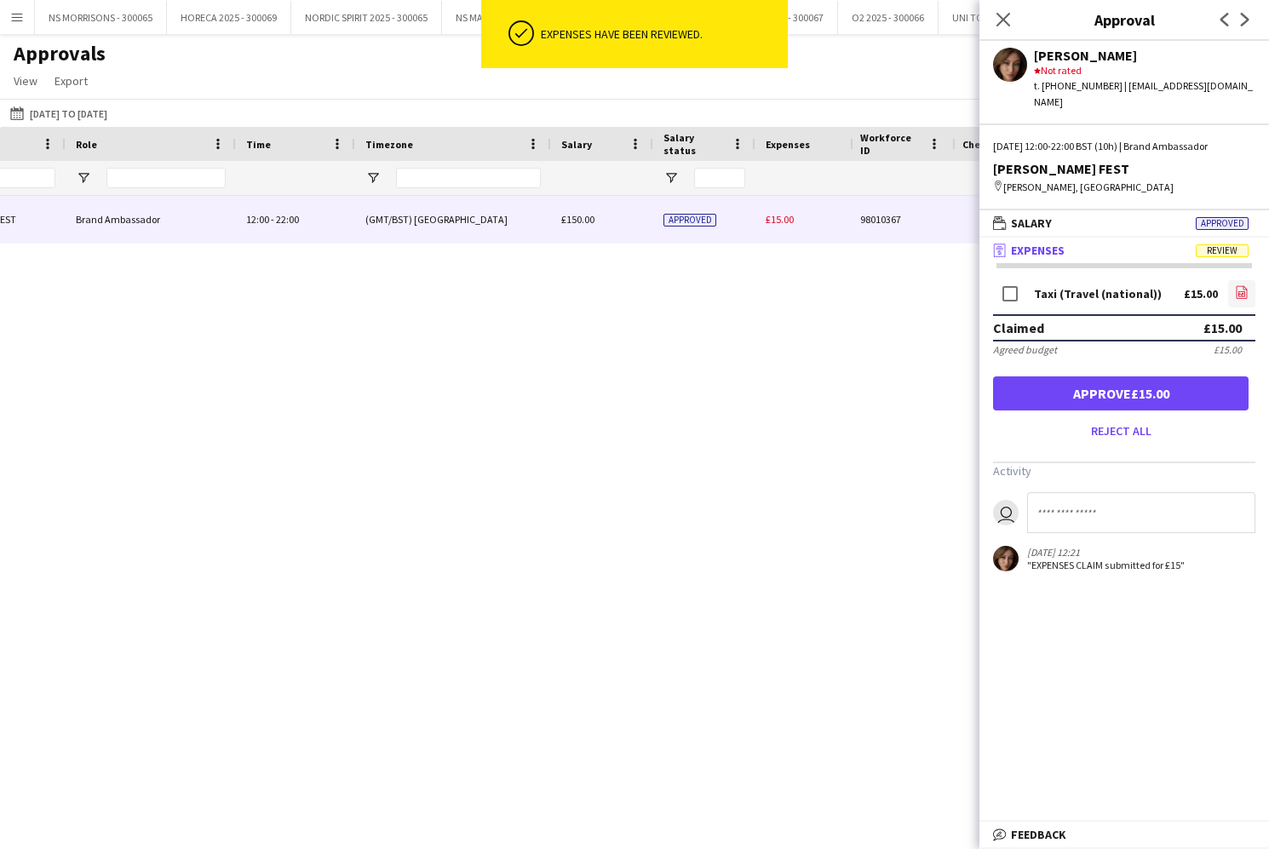
click at [1235, 286] on icon "file-image" at bounding box center [1242, 292] width 14 height 14
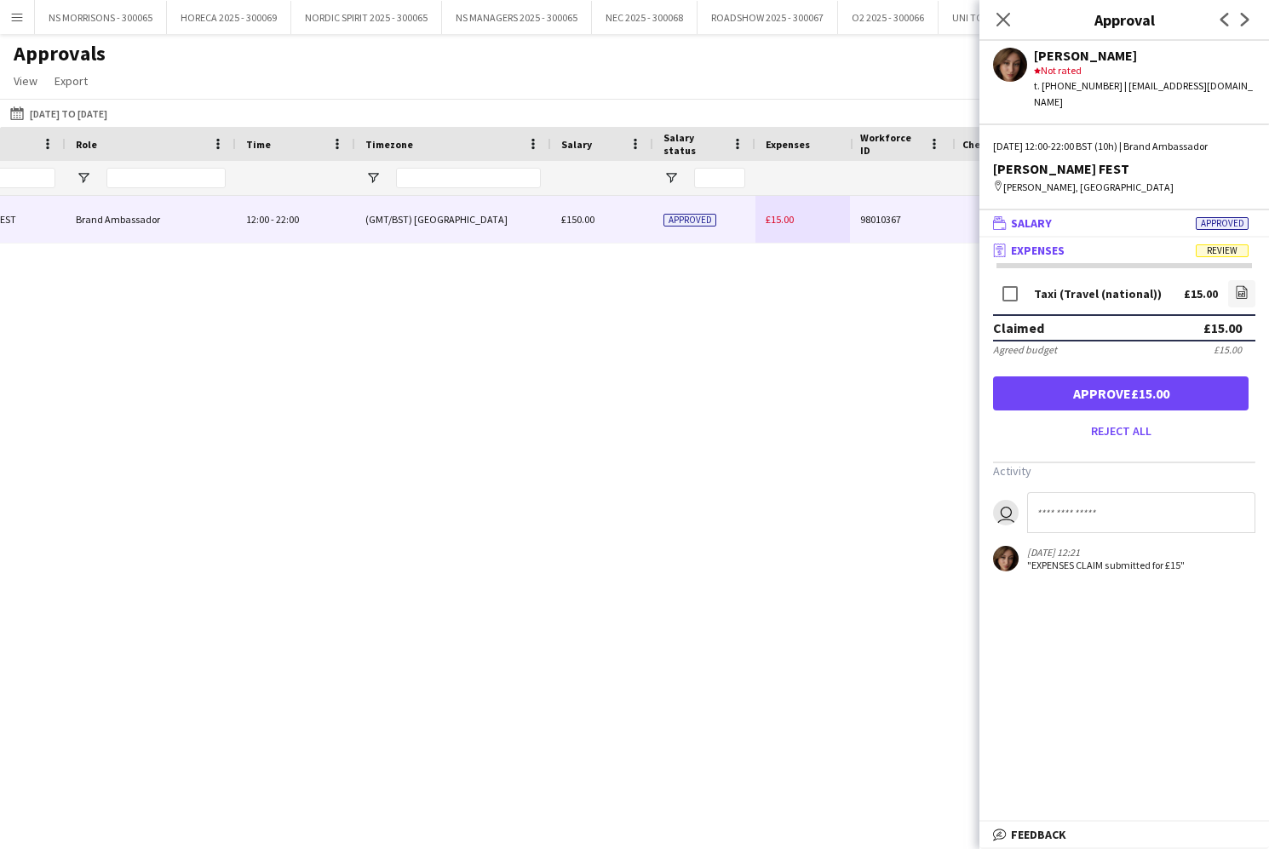
drag, startPoint x: 1193, startPoint y: 399, endPoint x: 1079, endPoint y: 223, distance: 209.9
click at [1193, 399] on button "Approve £15.00" at bounding box center [1120, 393] width 255 height 34
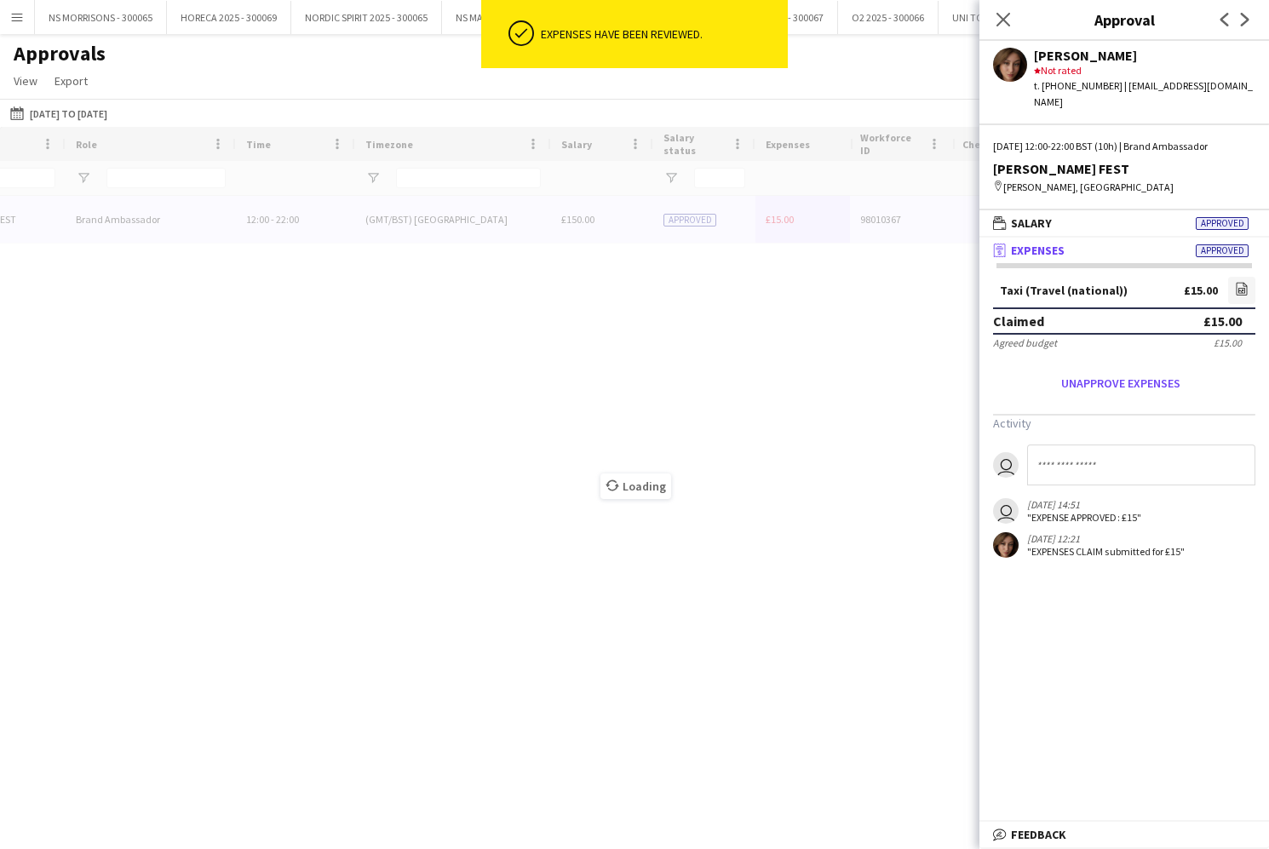
drag, startPoint x: 999, startPoint y: 24, endPoint x: 922, endPoint y: 49, distance: 80.5
click at [998, 24] on icon at bounding box center [1003, 20] width 14 height 14
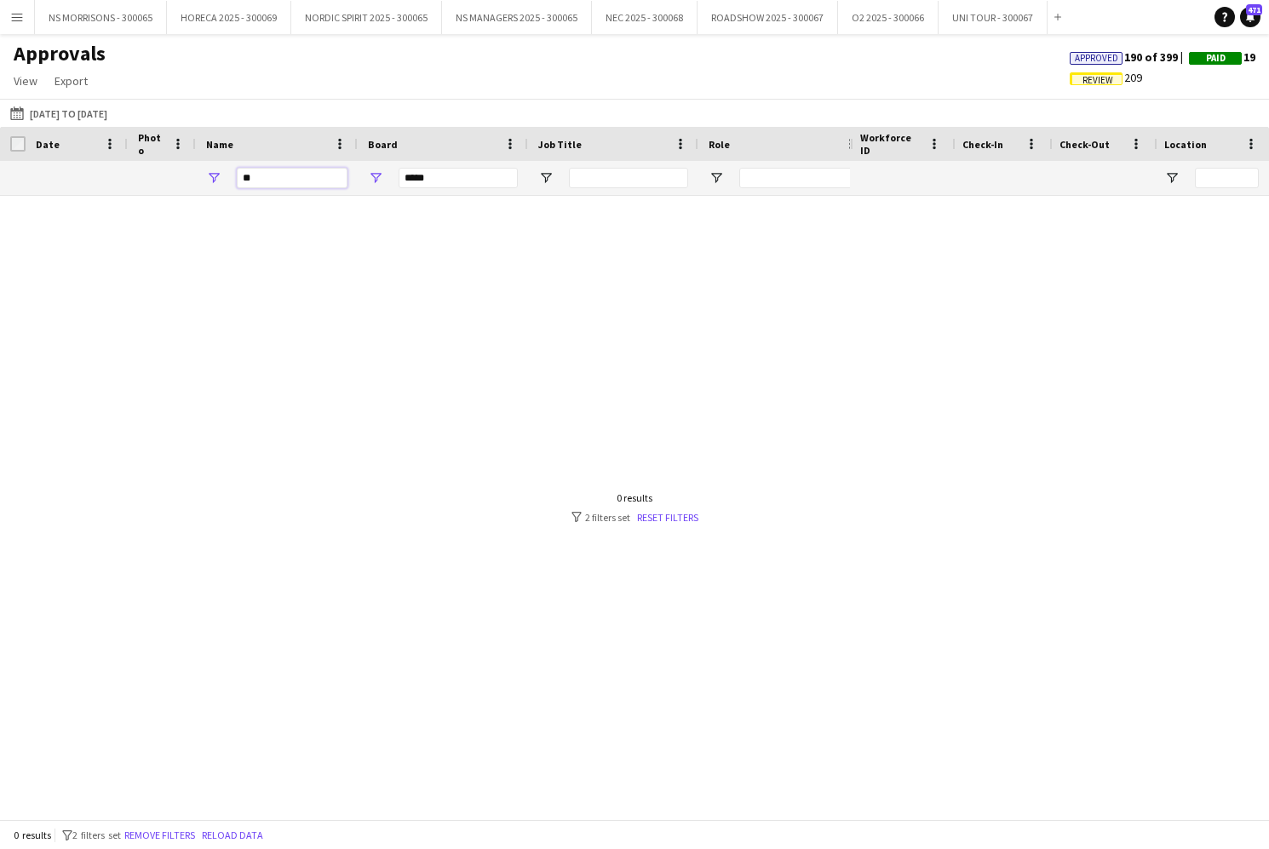
type input "*"
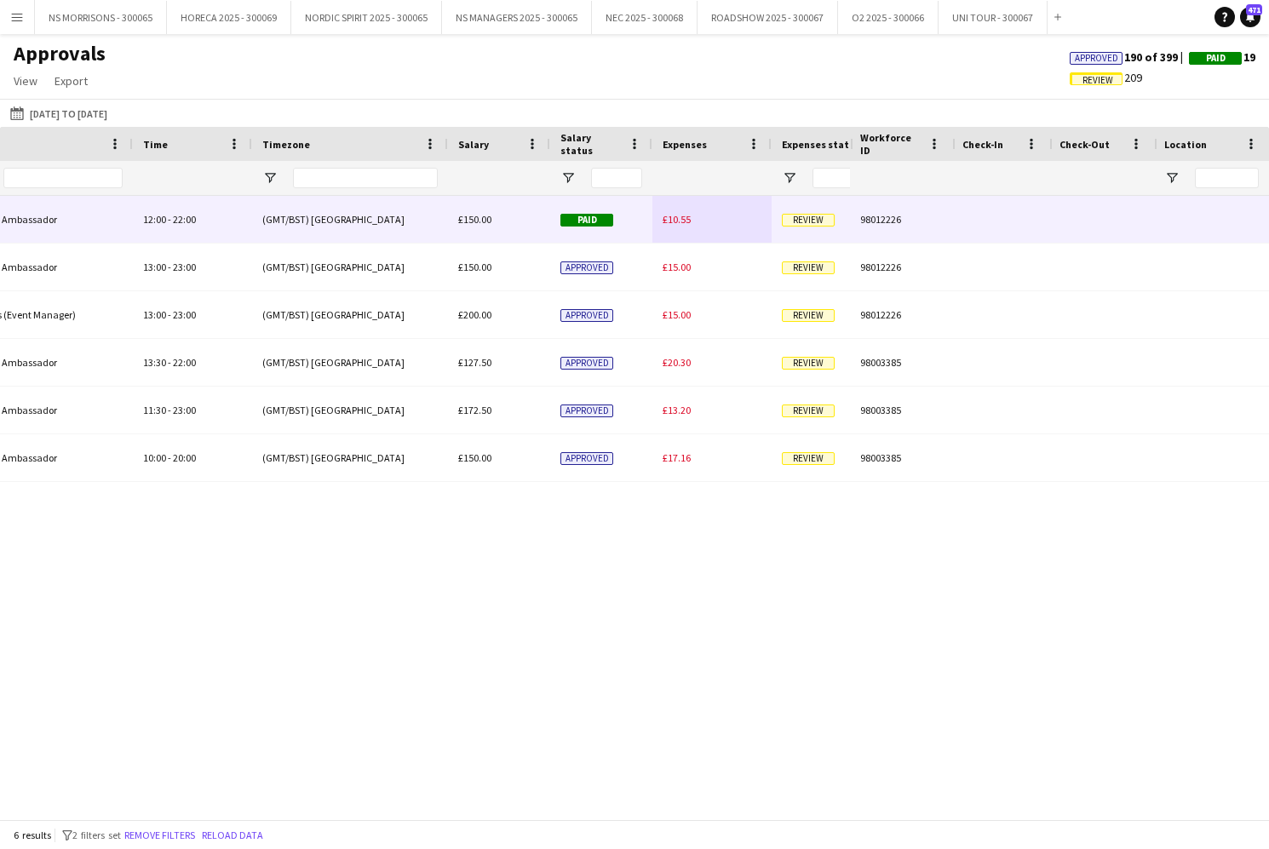
type input "*****"
drag, startPoint x: 682, startPoint y: 224, endPoint x: 730, endPoint y: 232, distance: 48.4
click at [682, 224] on span "£10.55" at bounding box center [676, 219] width 28 height 13
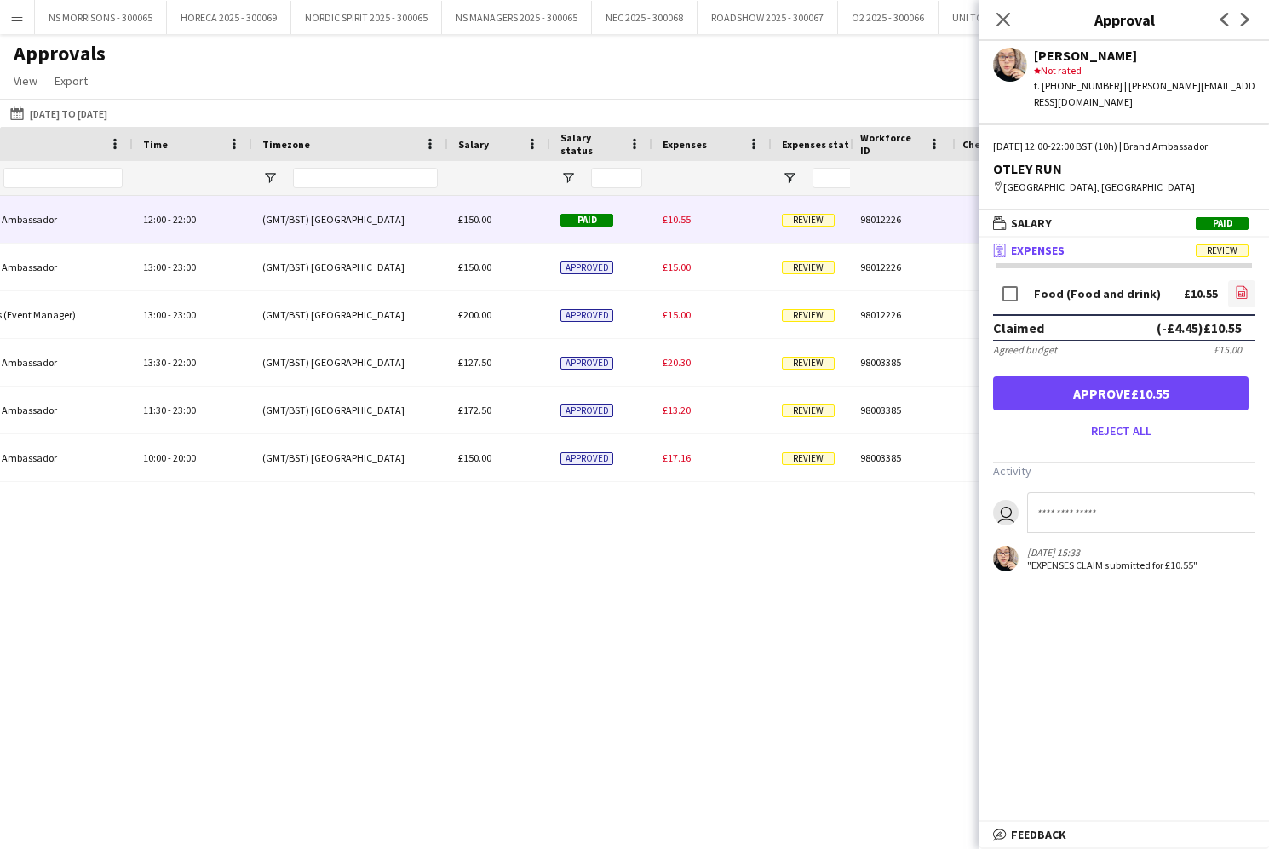
click at [1235, 285] on icon "file-image" at bounding box center [1242, 292] width 14 height 14
click at [1112, 417] on button "Reject all" at bounding box center [1120, 430] width 255 height 27
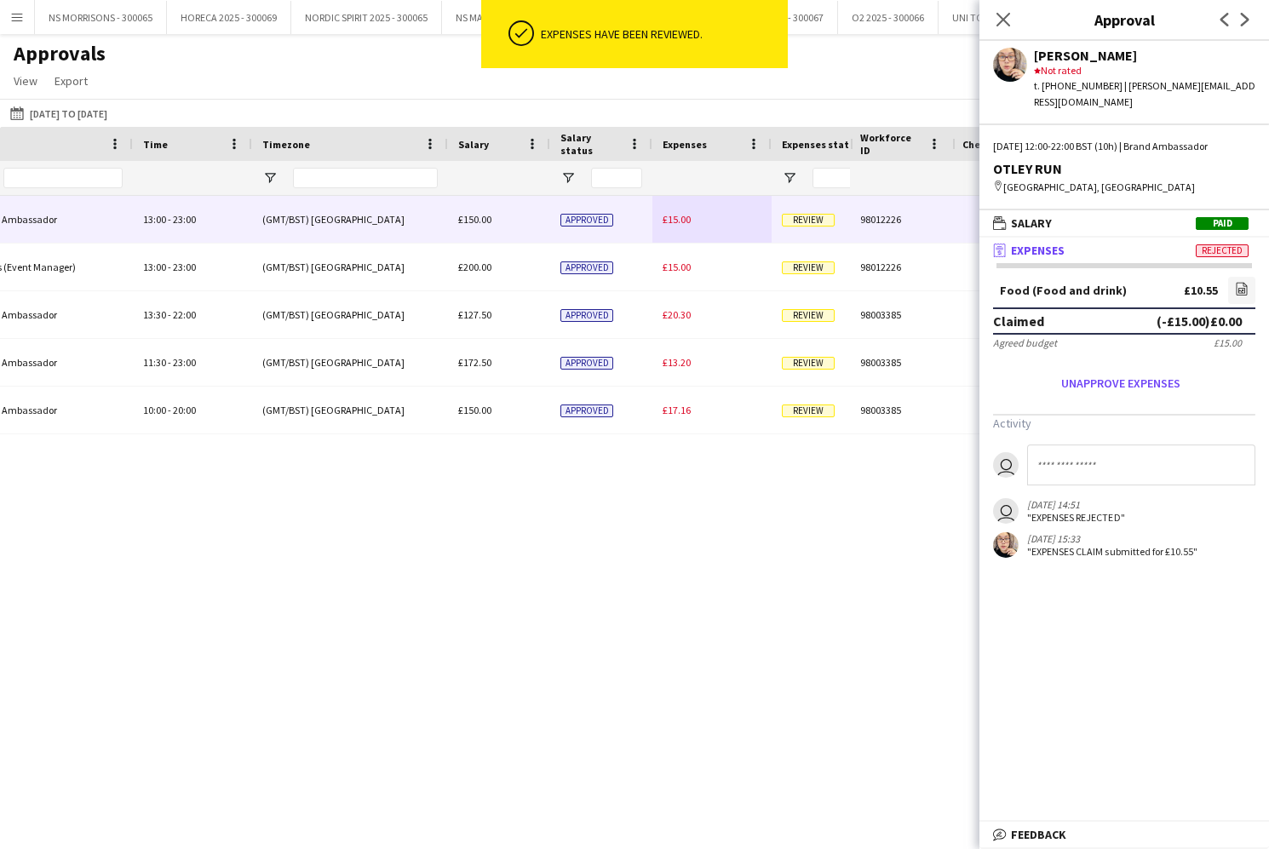
click at [671, 220] on span "£15.00" at bounding box center [676, 219] width 28 height 13
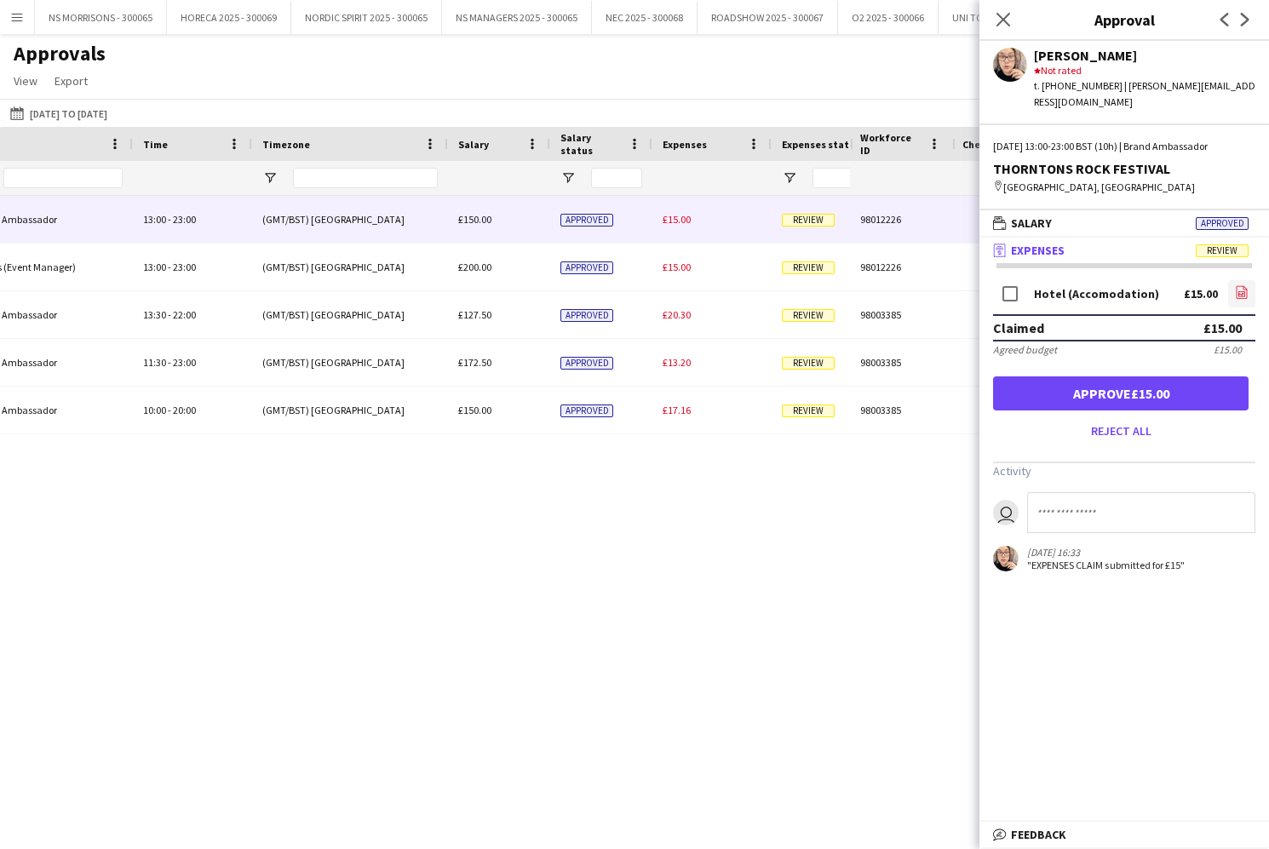
click at [1238, 292] on icon at bounding box center [1241, 294] width 7 height 5
click at [1211, 384] on button "Approve £15.00" at bounding box center [1120, 393] width 255 height 34
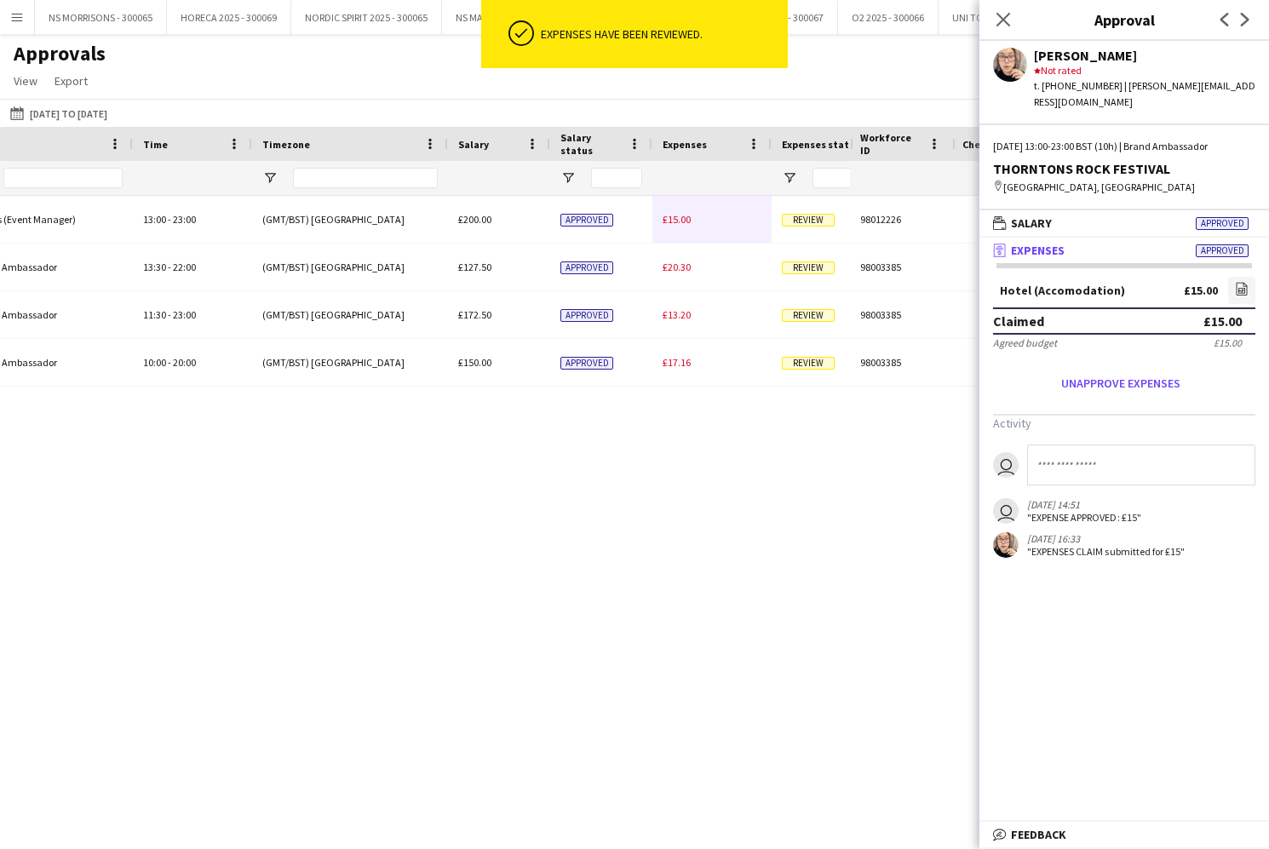
click at [676, 228] on div "£15.00" at bounding box center [711, 219] width 119 height 47
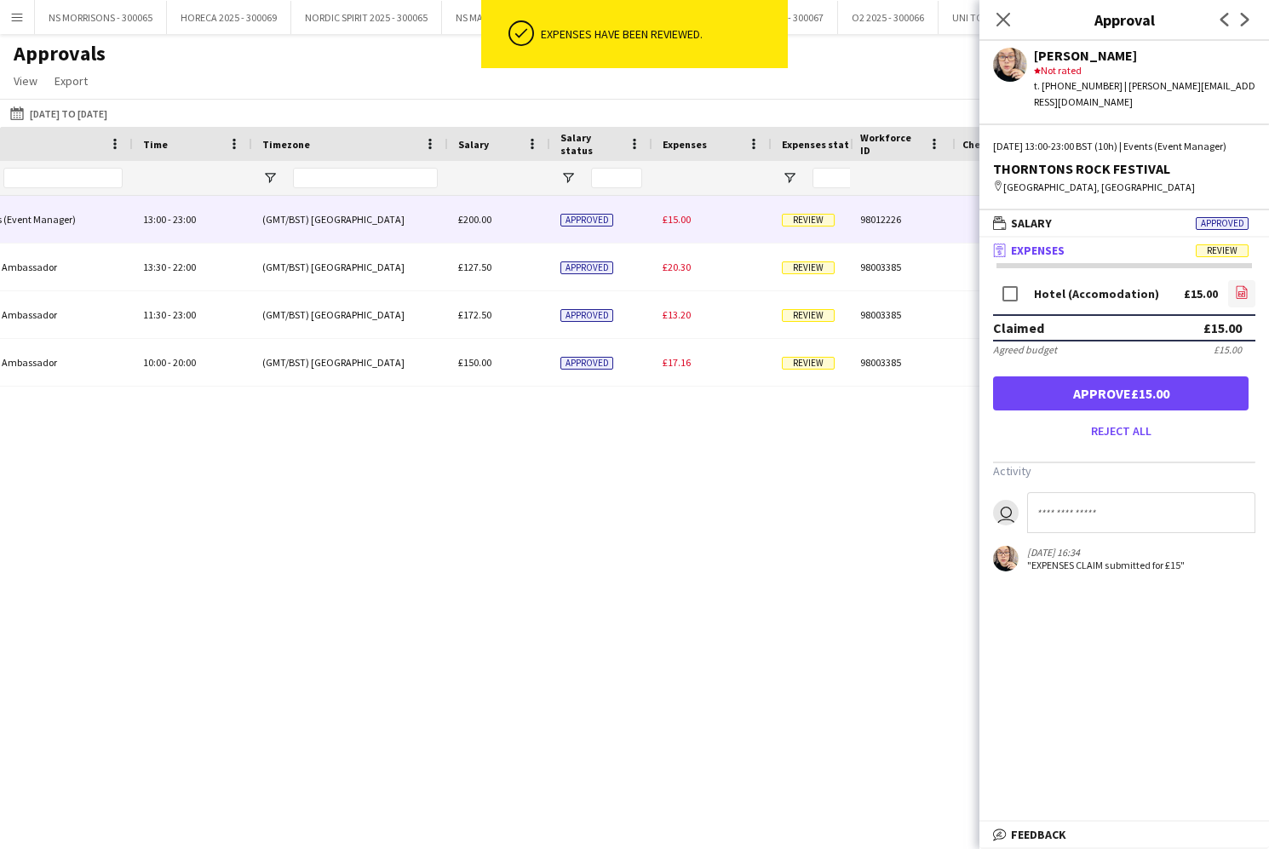
click at [1242, 291] on icon "file-image" at bounding box center [1242, 292] width 14 height 14
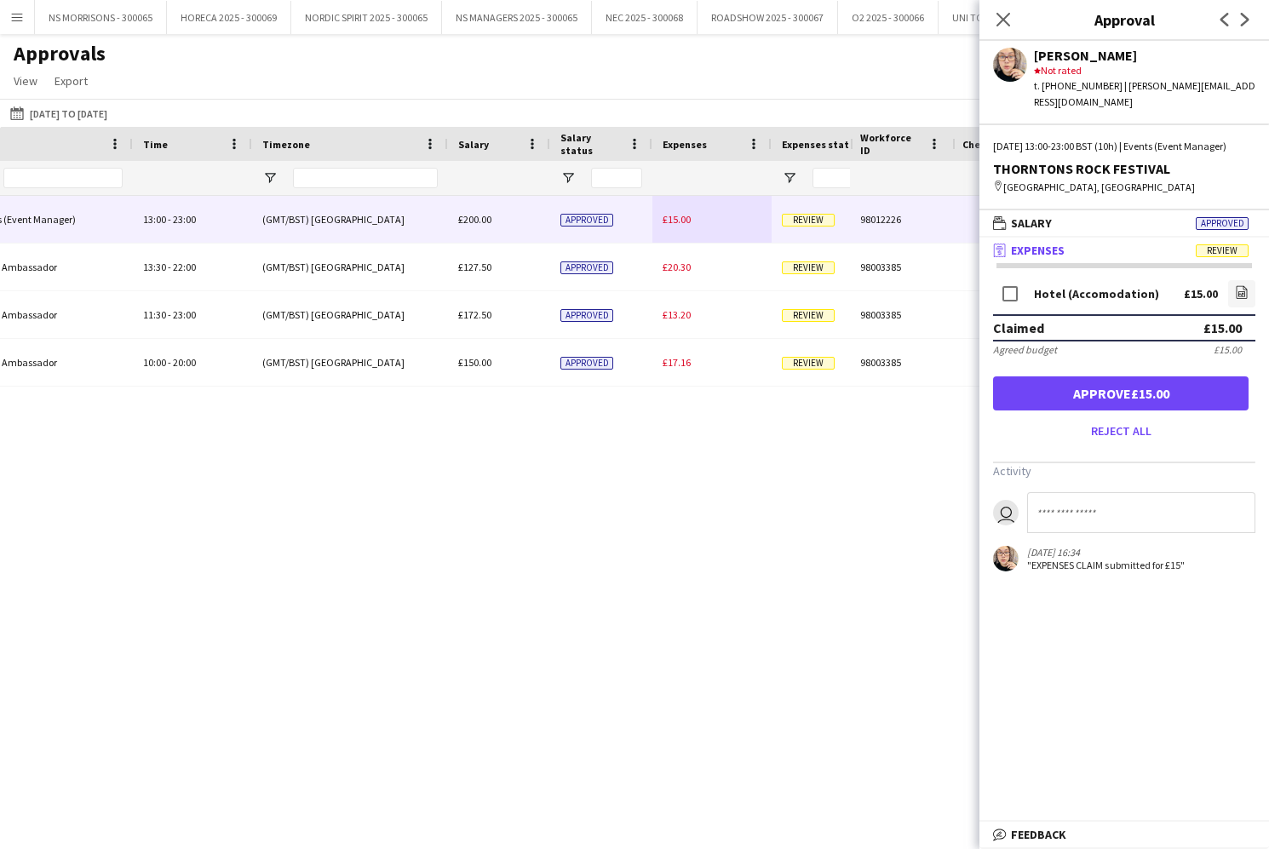
click at [1085, 395] on button "Approve £15.00" at bounding box center [1120, 393] width 255 height 34
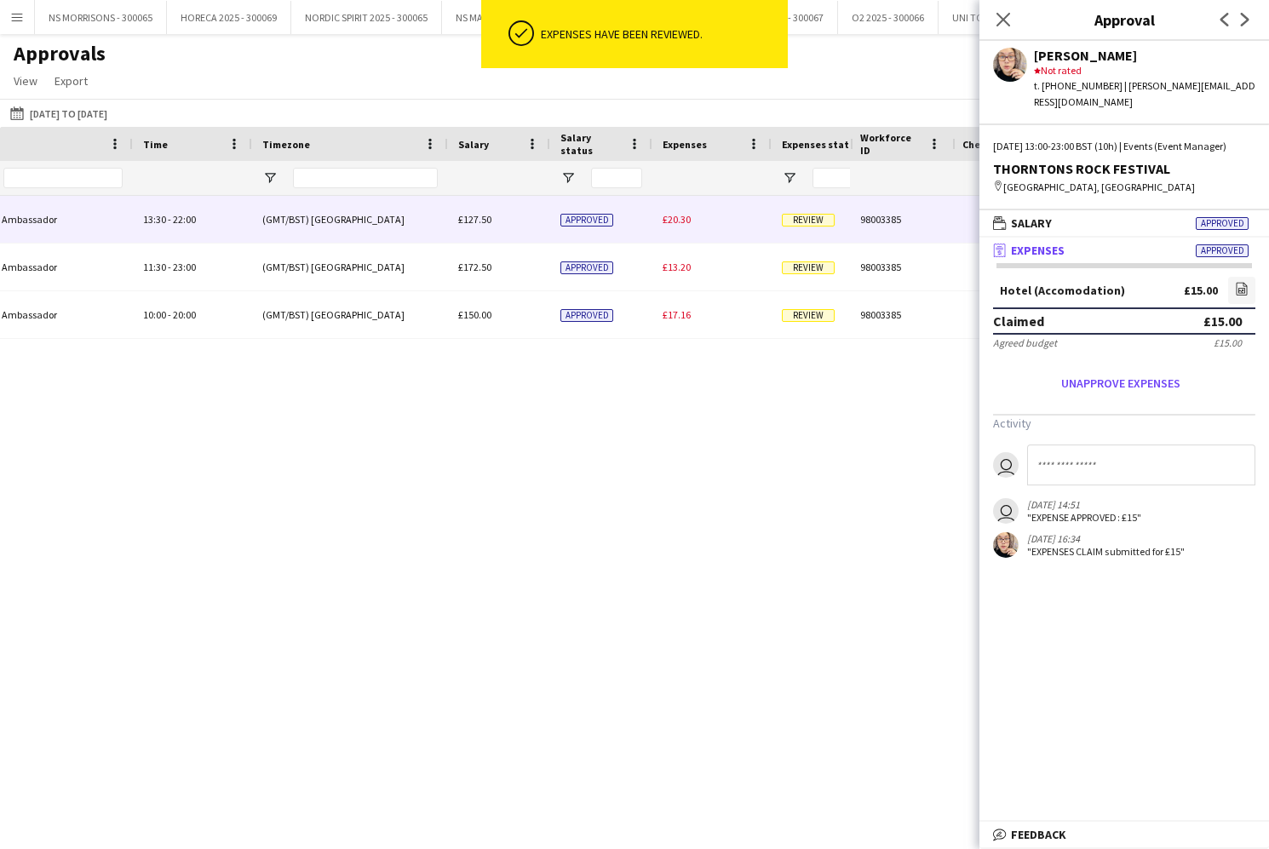
click at [682, 229] on div "£20.30" at bounding box center [711, 219] width 119 height 47
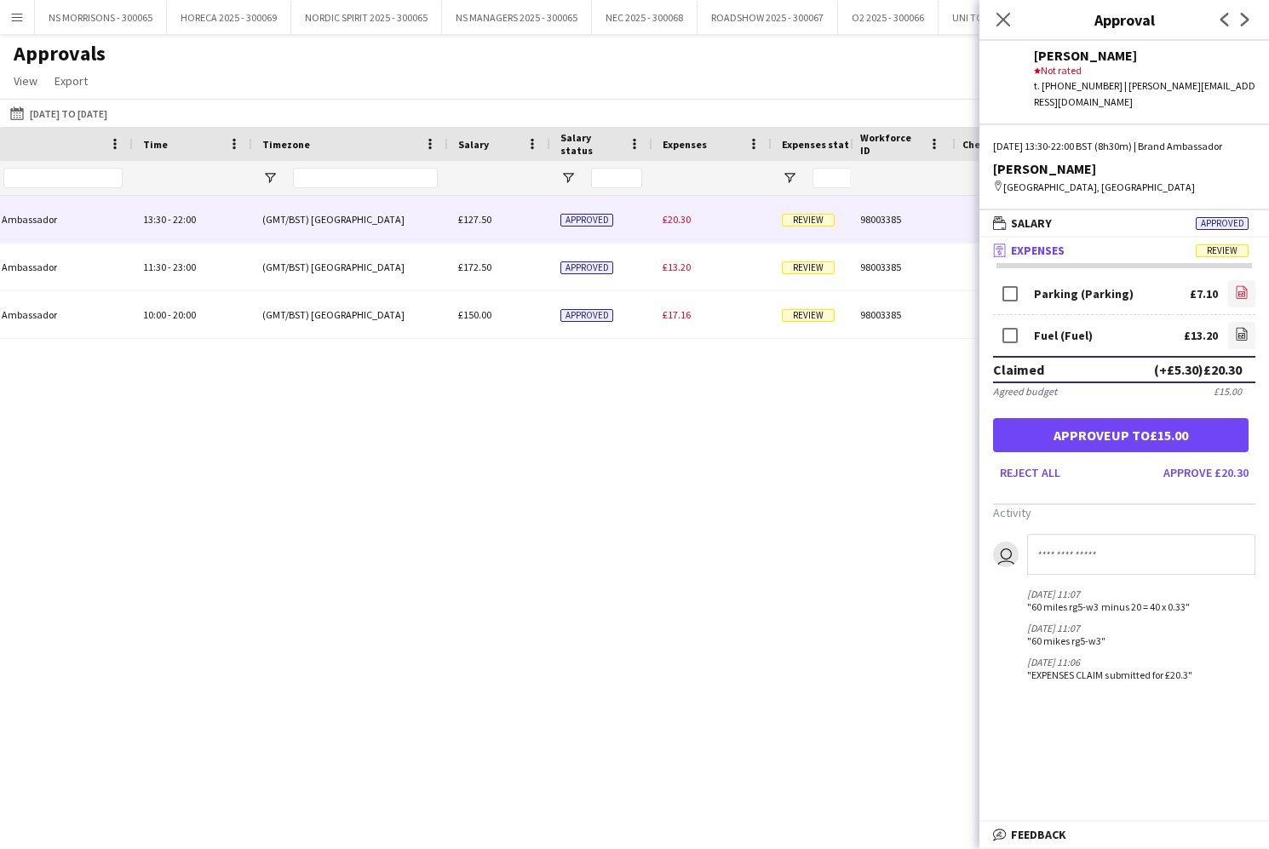
click at [1240, 298] on app-icon "file-image" at bounding box center [1242, 293] width 14 height 17
click at [1192, 472] on button "Approve £20.30" at bounding box center [1205, 472] width 99 height 27
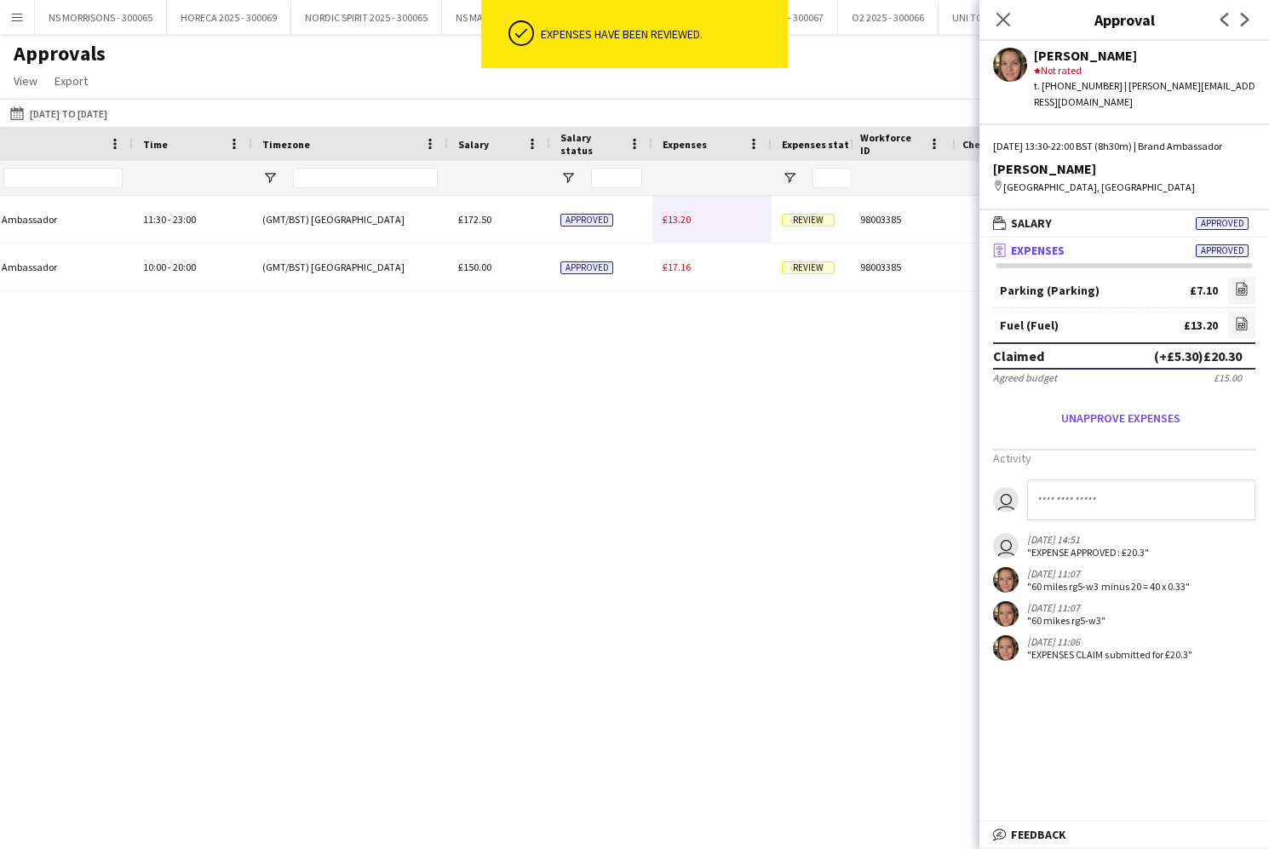
click at [668, 226] on div "£13.20" at bounding box center [711, 219] width 119 height 47
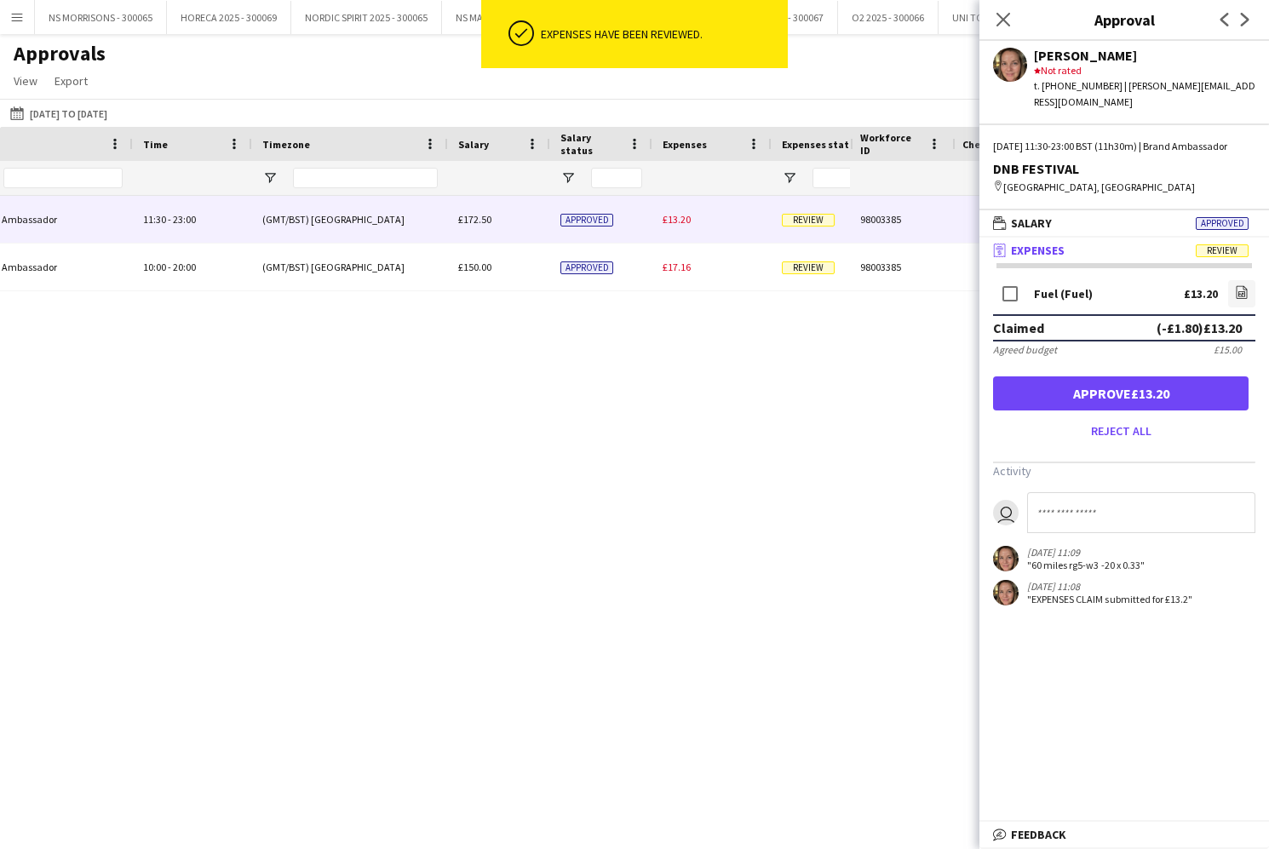
click at [1145, 381] on button "Approve £13.20" at bounding box center [1120, 393] width 255 height 34
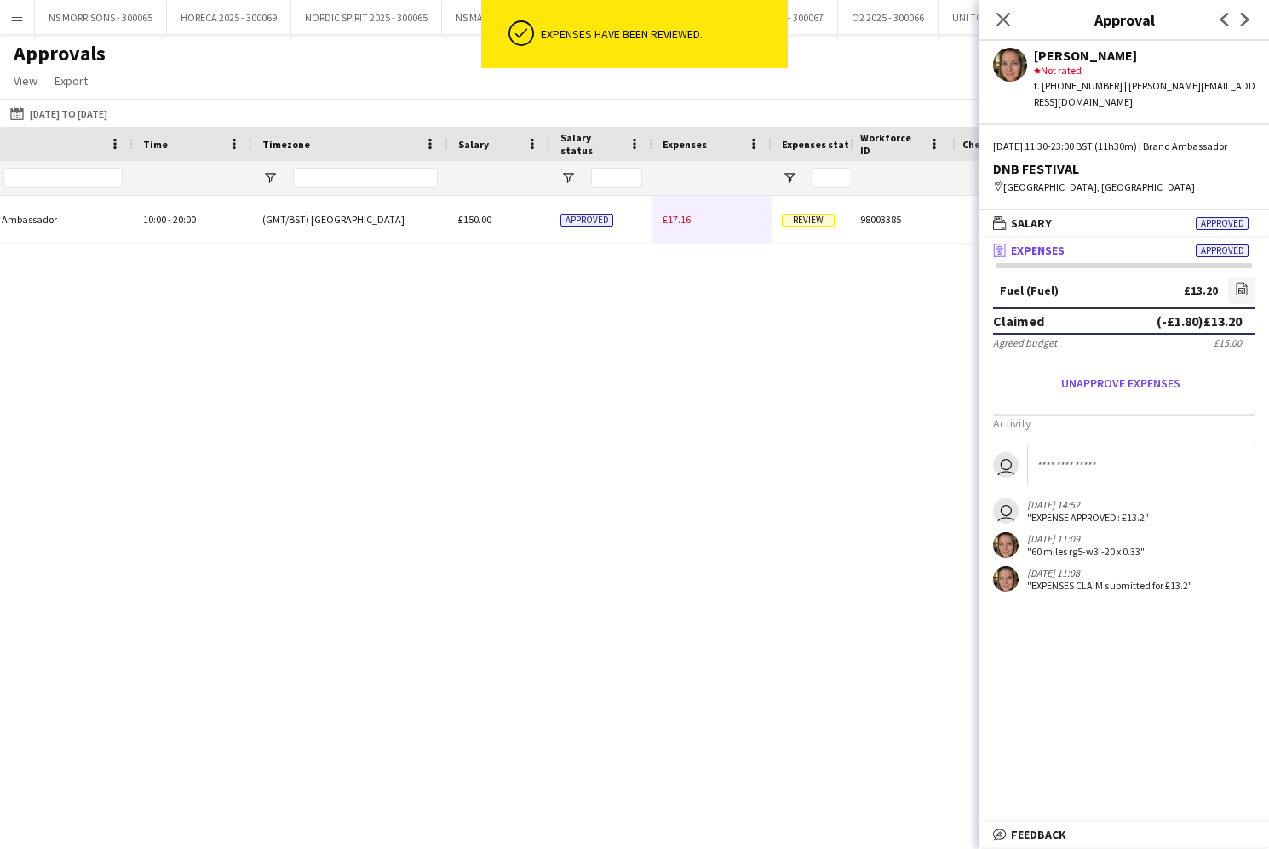
click at [682, 225] on span "£17.16" at bounding box center [676, 219] width 28 height 13
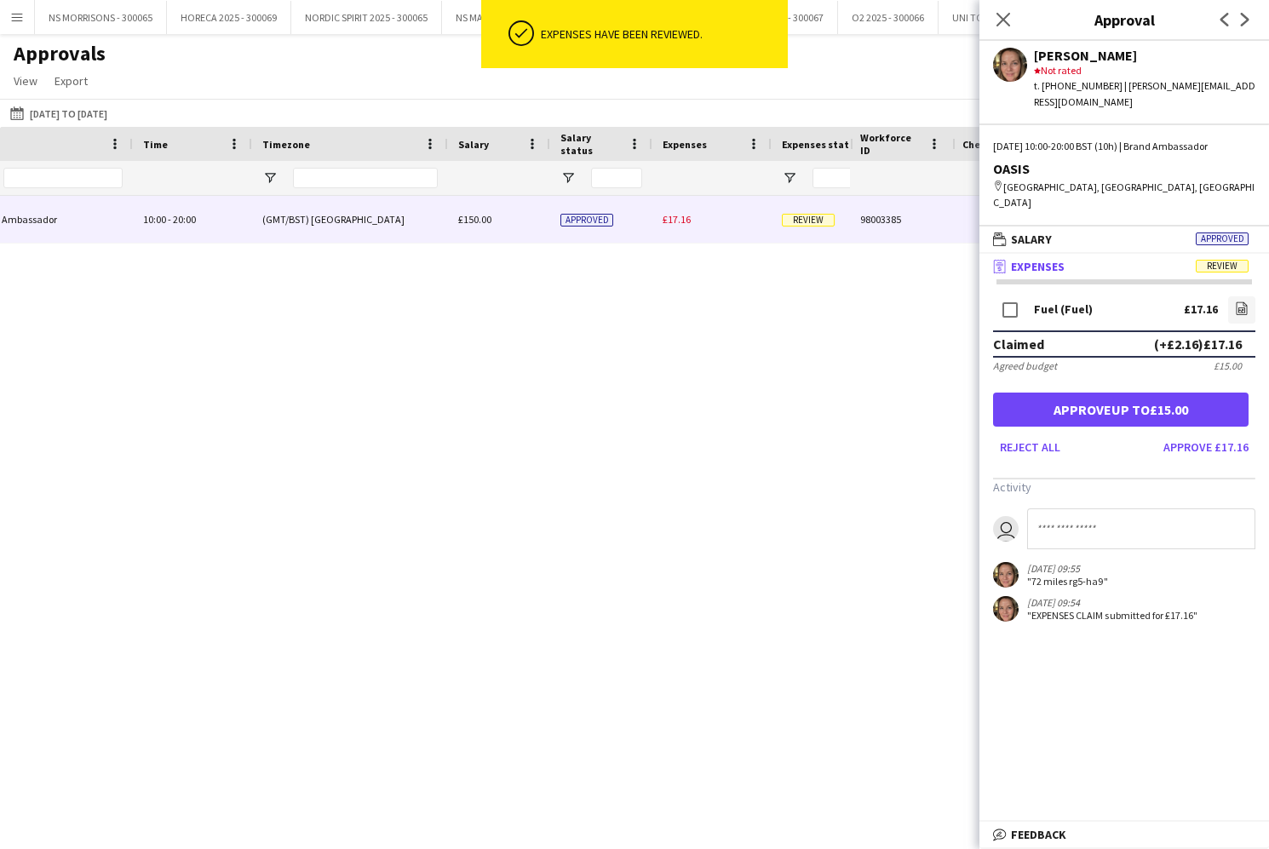
click at [1205, 433] on button "Approve £17.16" at bounding box center [1205, 446] width 99 height 27
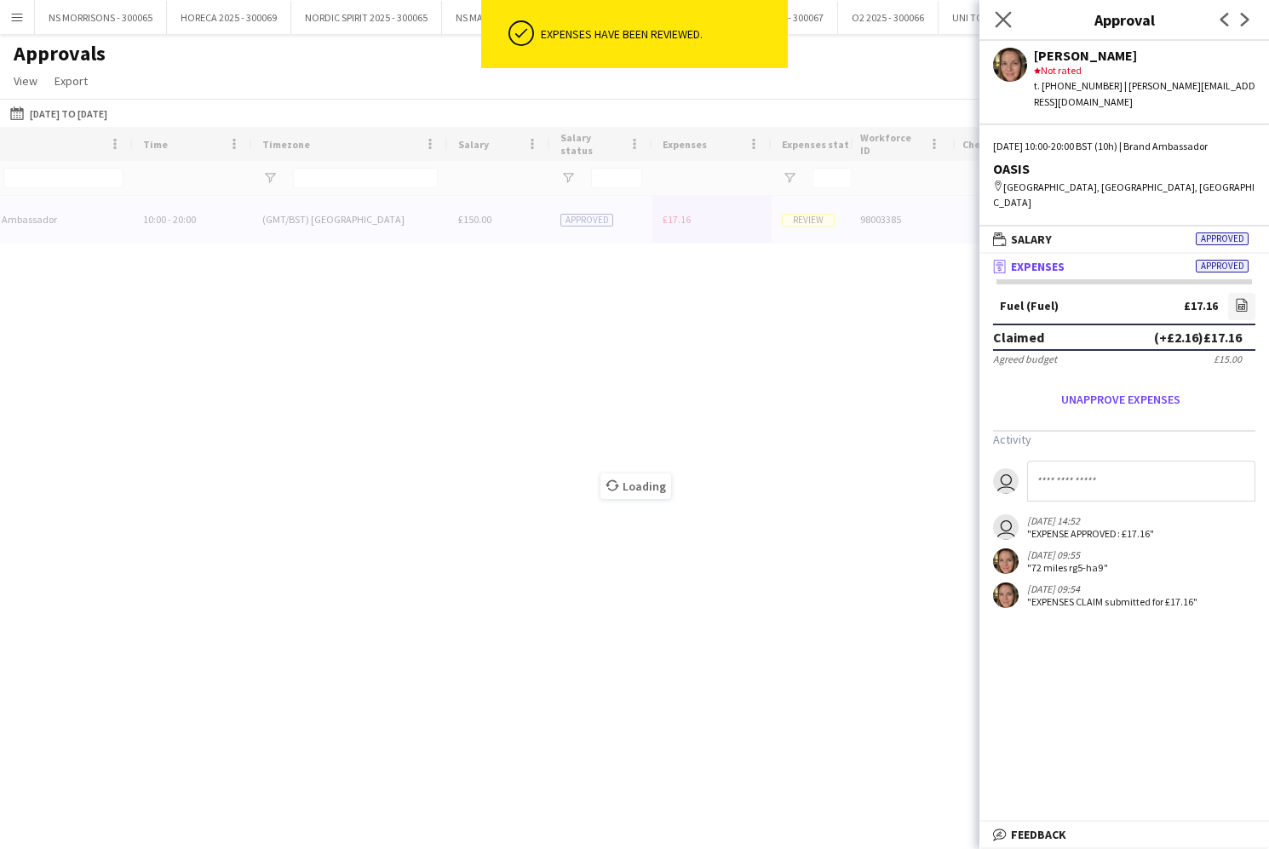
click at [1012, 19] on app-icon "Close pop-in" at bounding box center [1003, 20] width 25 height 25
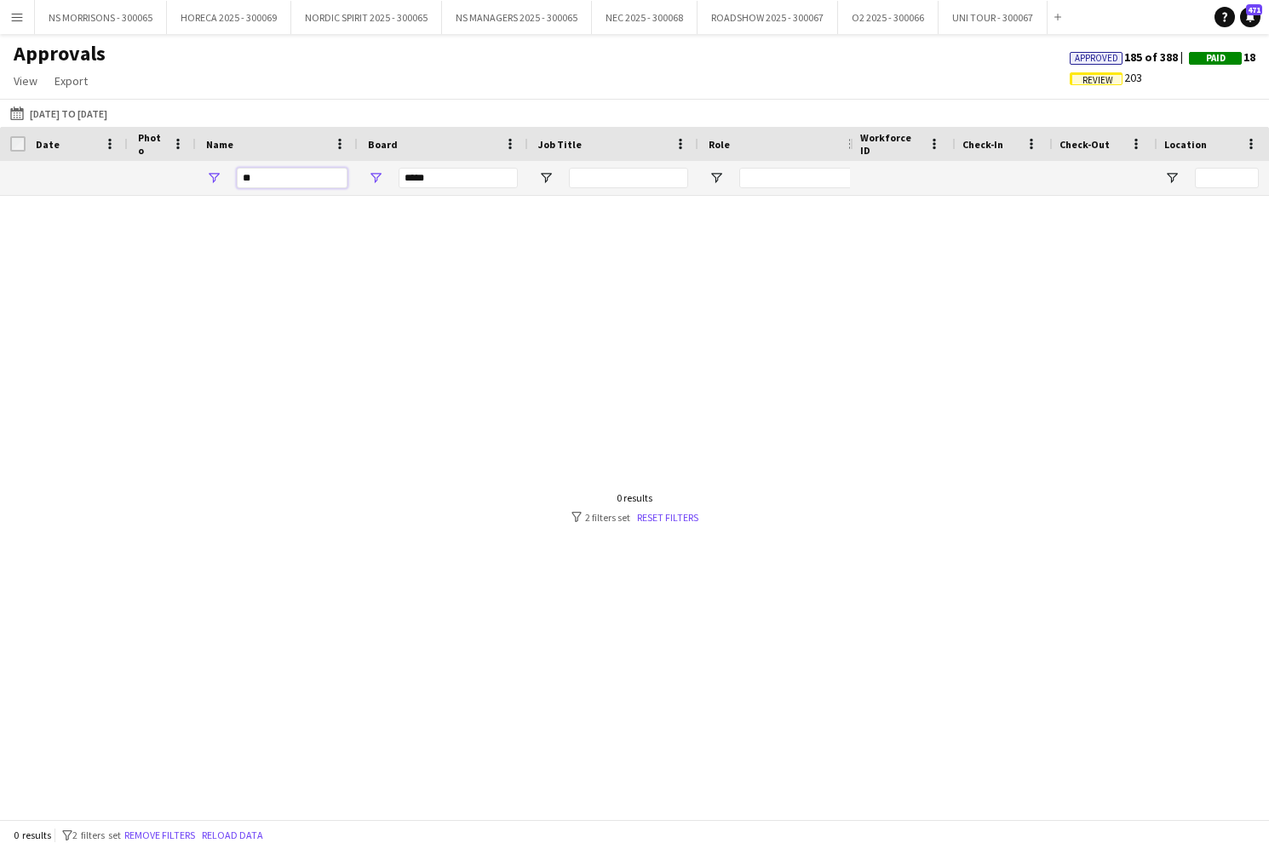
type input "*"
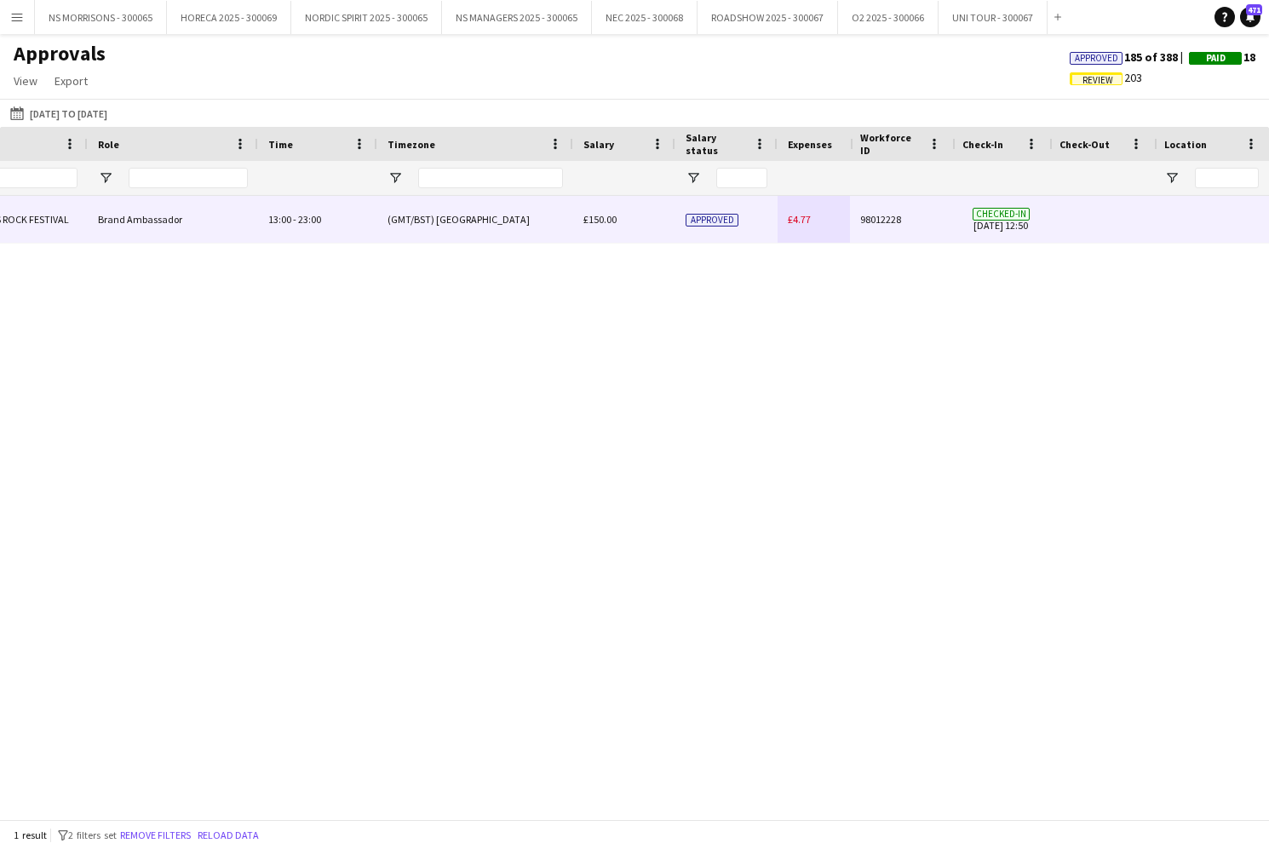
type input "***"
click at [810, 218] on span "£4.77" at bounding box center [799, 219] width 23 height 13
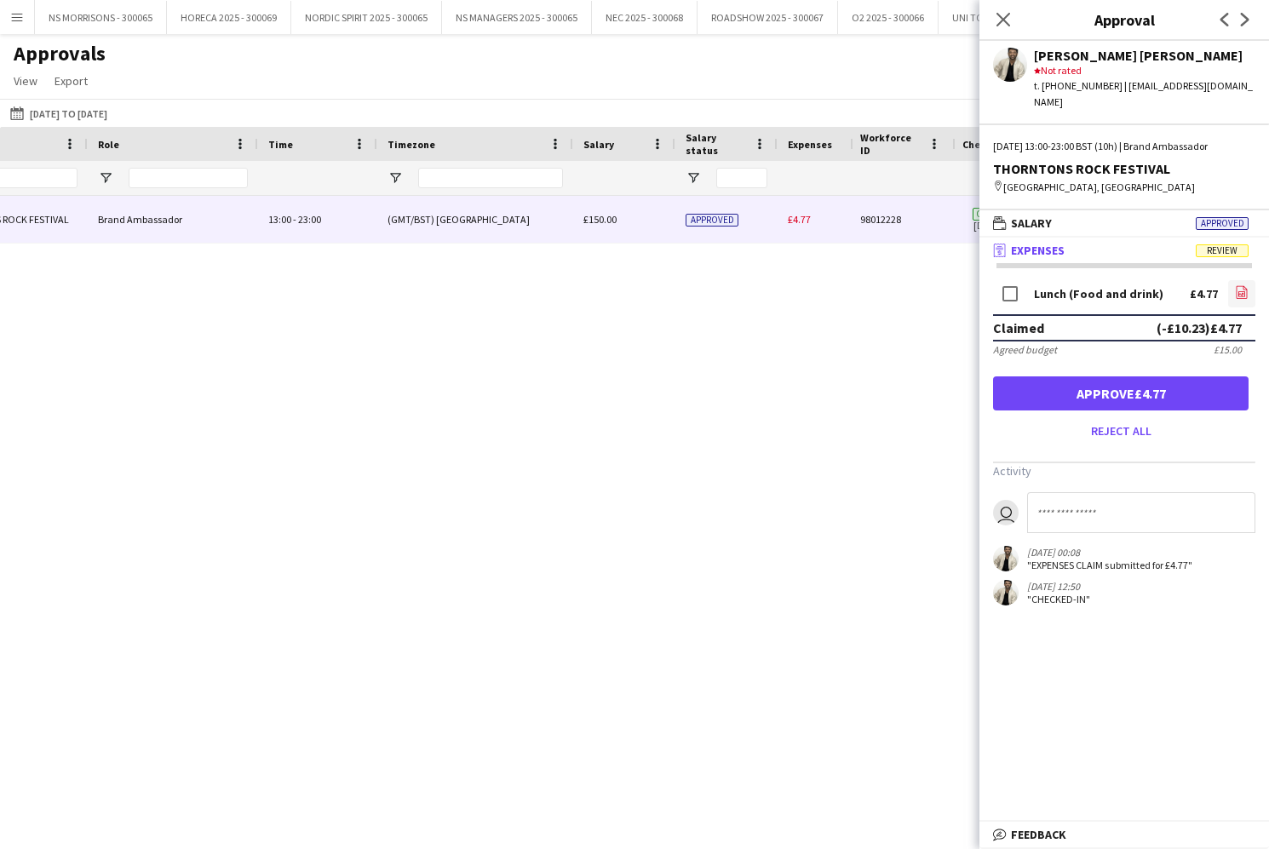
click at [1235, 285] on icon "file-image" at bounding box center [1242, 292] width 14 height 14
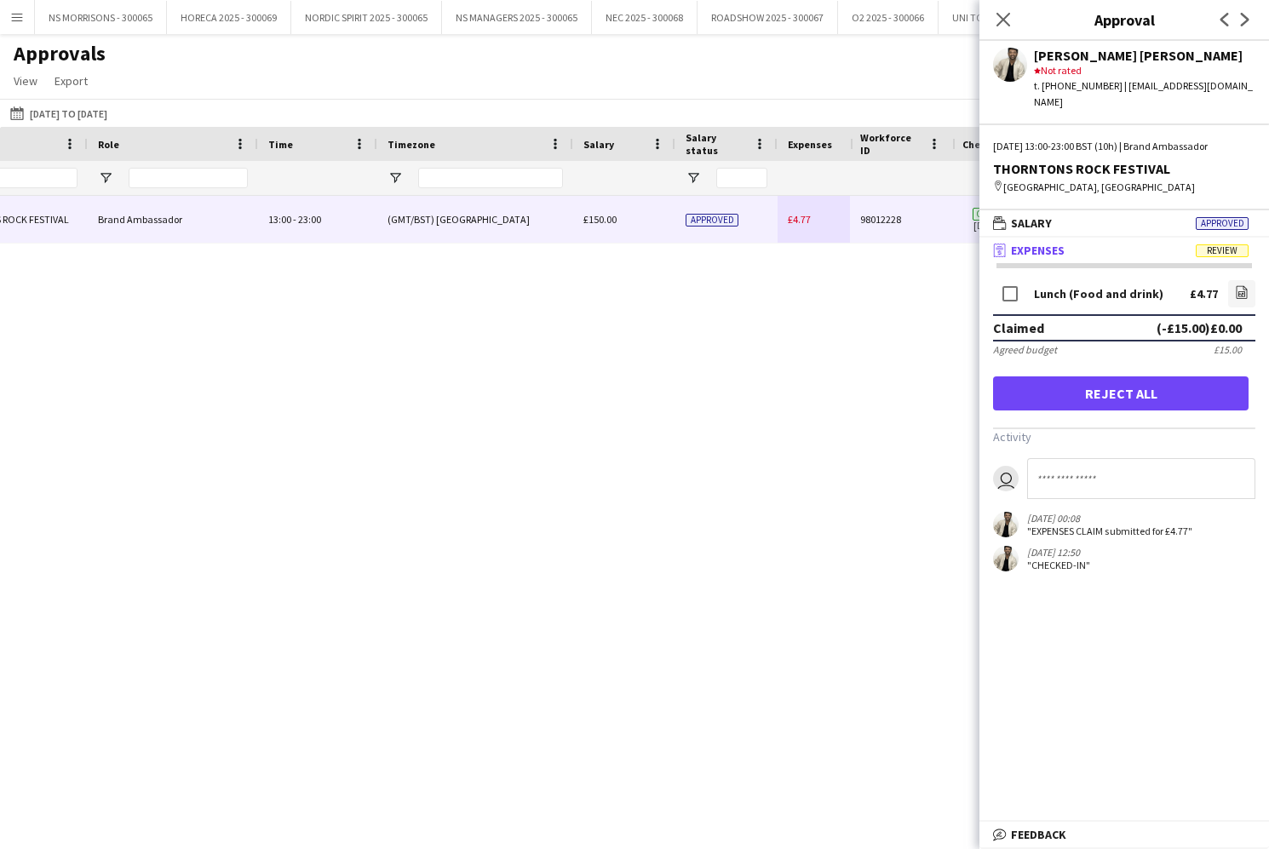
click at [1009, 70] on app-user-avatar at bounding box center [1010, 65] width 34 height 34
click at [1075, 61] on div "[PERSON_NAME] [PERSON_NAME]" at bounding box center [1144, 55] width 221 height 15
drag, startPoint x: 1116, startPoint y: 372, endPoint x: 1057, endPoint y: 182, distance: 198.7
click at [1116, 376] on button "Reject all" at bounding box center [1120, 393] width 255 height 34
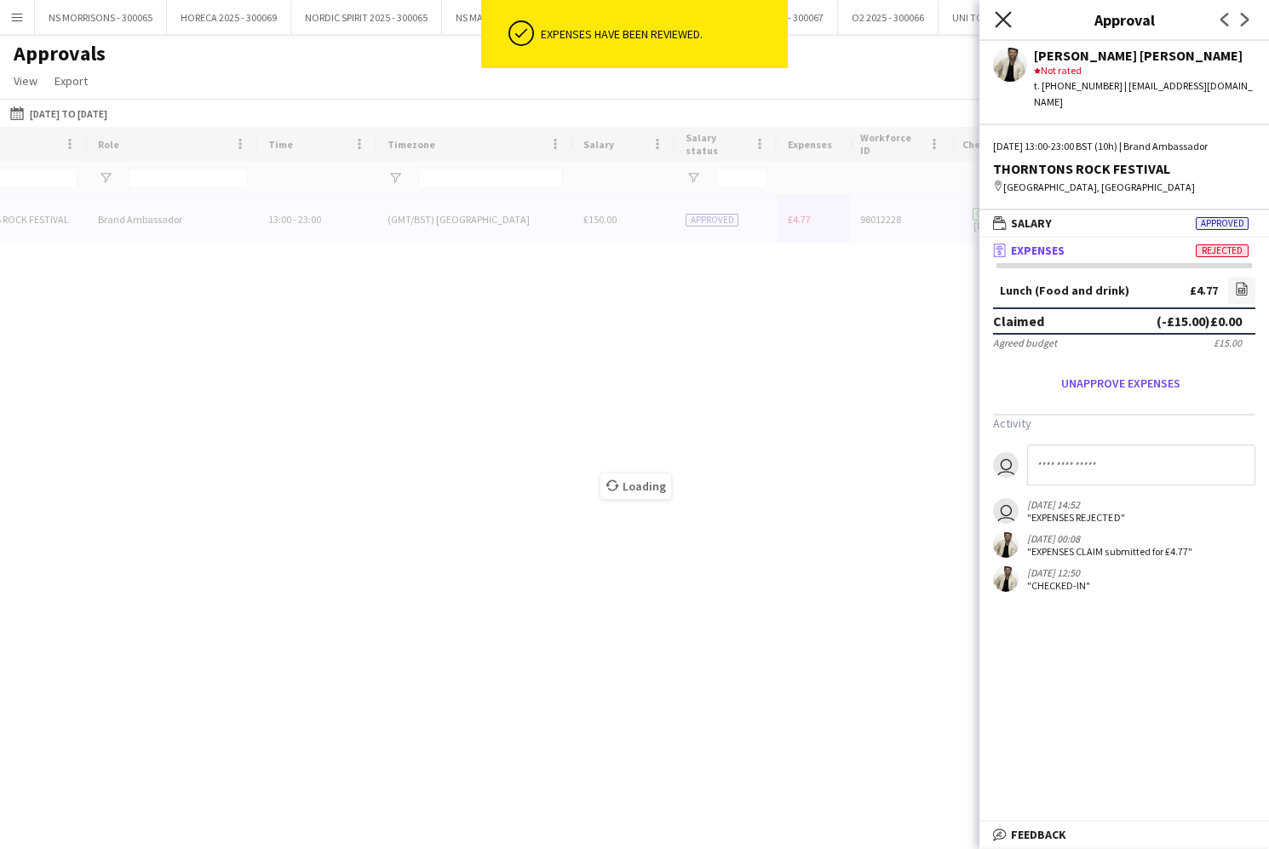
click at [1001, 20] on icon "Close pop-in" at bounding box center [1002, 19] width 16 height 16
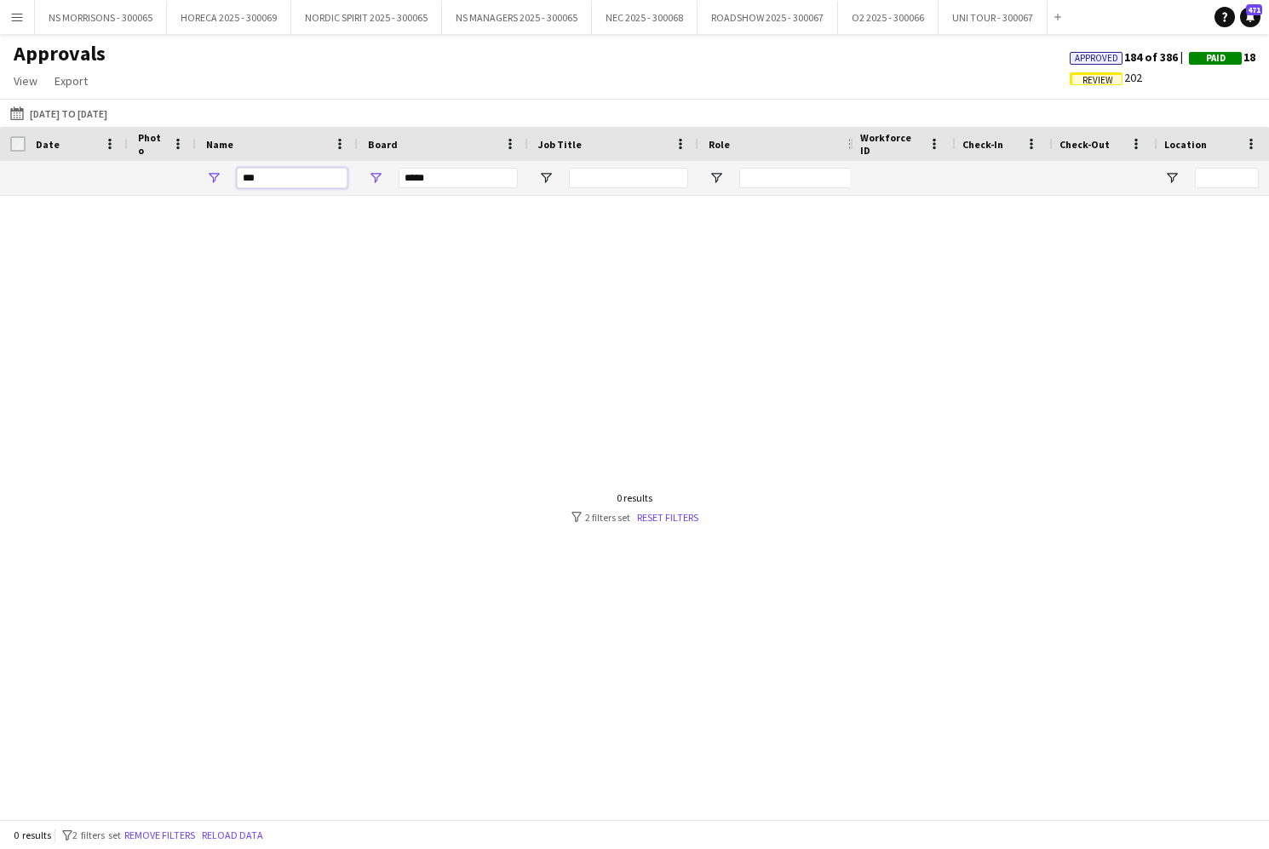
drag, startPoint x: 266, startPoint y: 181, endPoint x: 241, endPoint y: 180, distance: 25.6
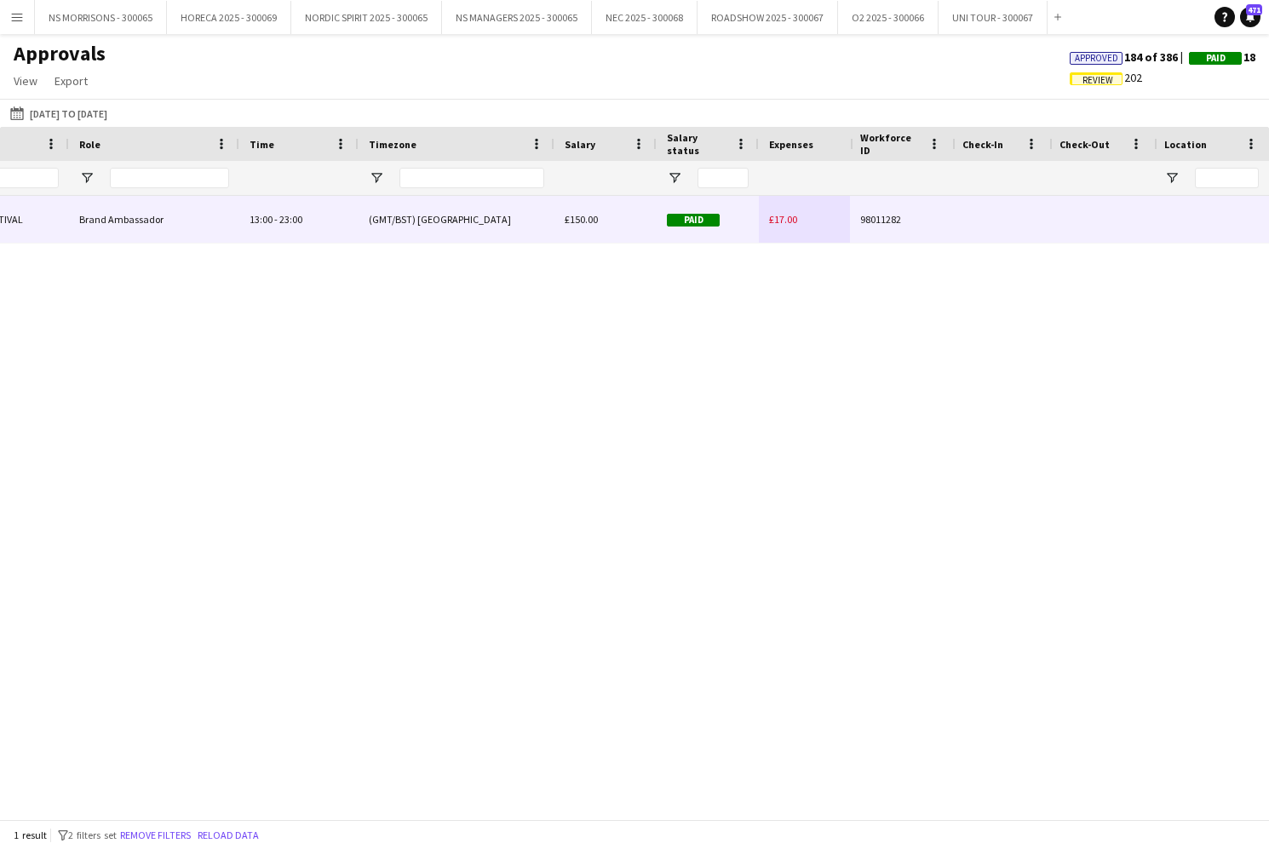
type input "****"
click at [803, 222] on div "£17.00" at bounding box center [818, 219] width 119 height 47
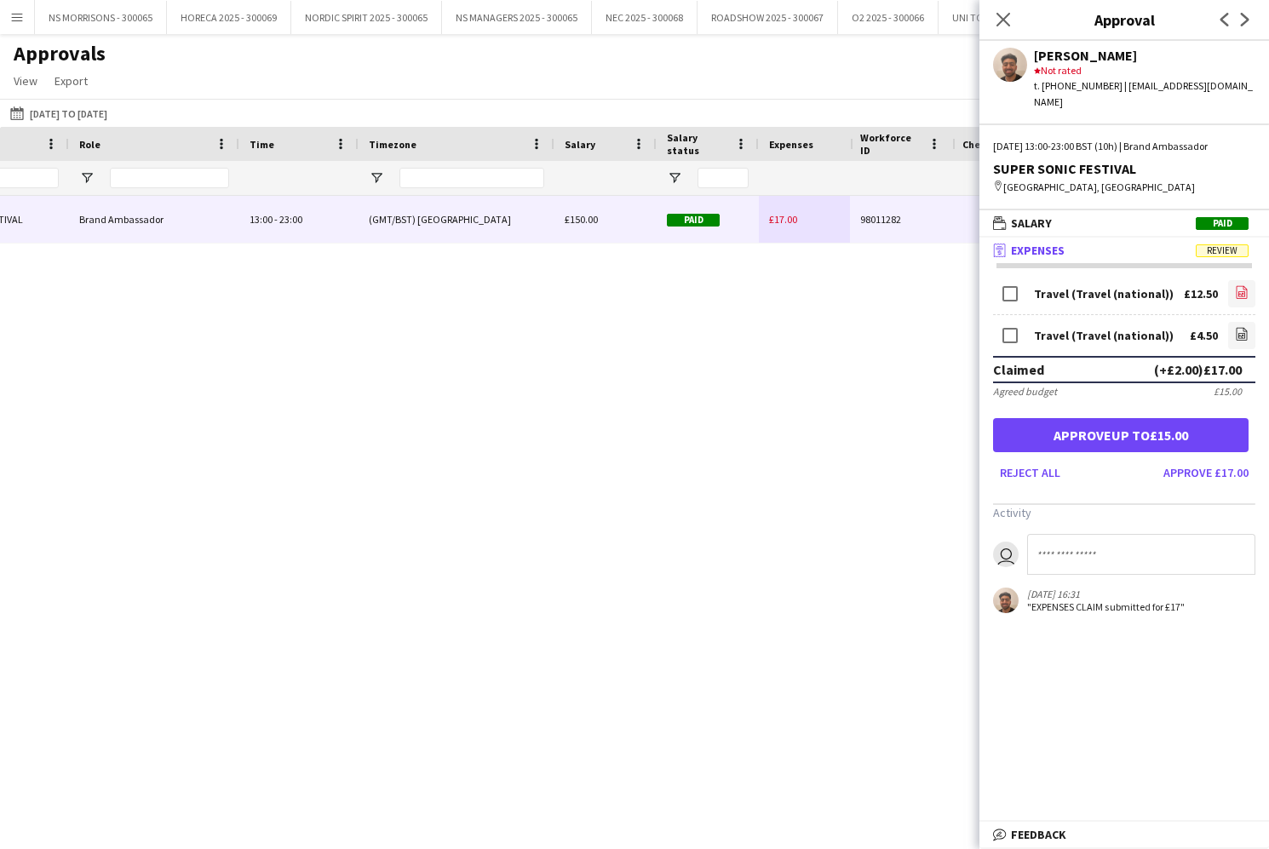
click at [1236, 286] on icon at bounding box center [1241, 292] width 11 height 13
click at [1240, 327] on icon "file-image" at bounding box center [1242, 334] width 14 height 14
click at [1208, 418] on button "Approve up to £15.00" at bounding box center [1120, 435] width 255 height 34
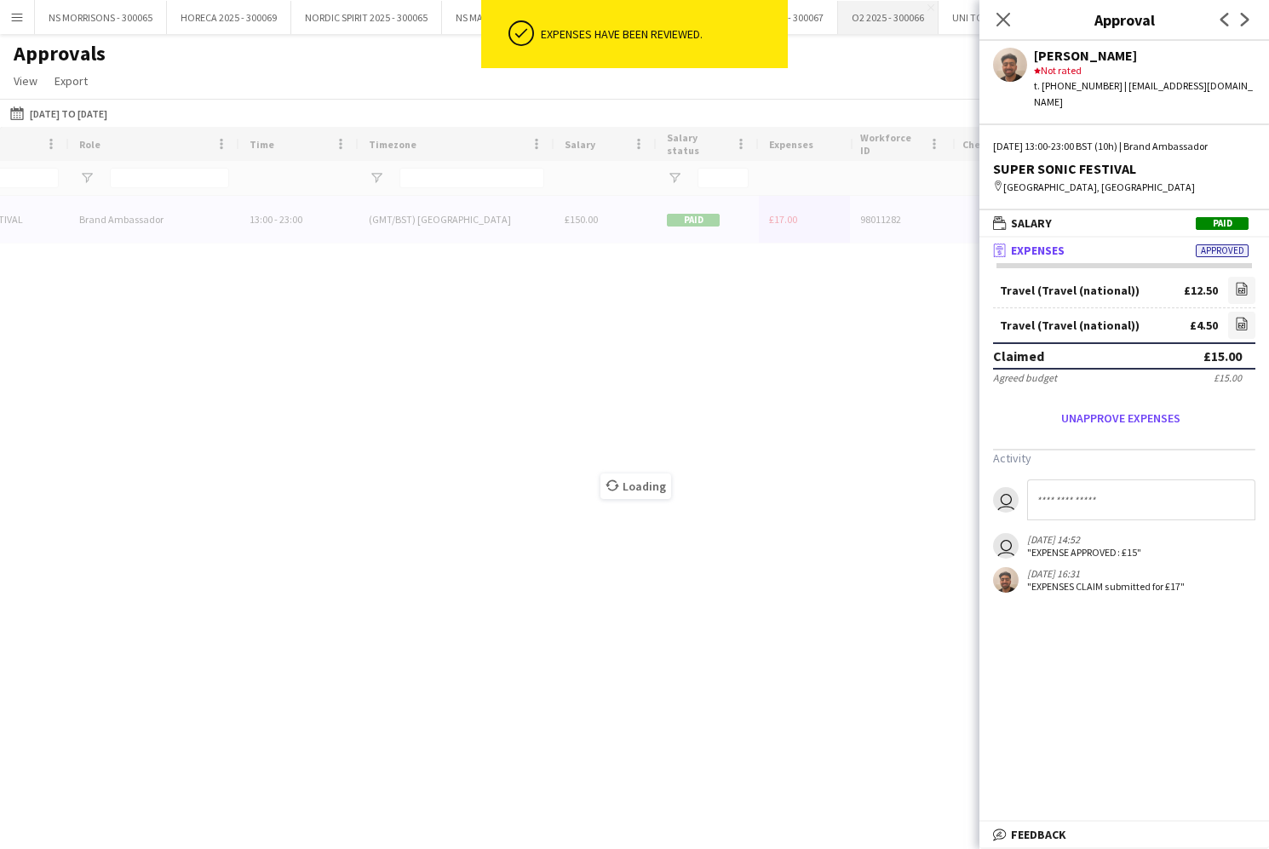
click at [962, 17] on body "ok-circled Expenses have been reviewed. Menu Boards Boards Boards All jobs Stat…" at bounding box center [634, 424] width 1269 height 849
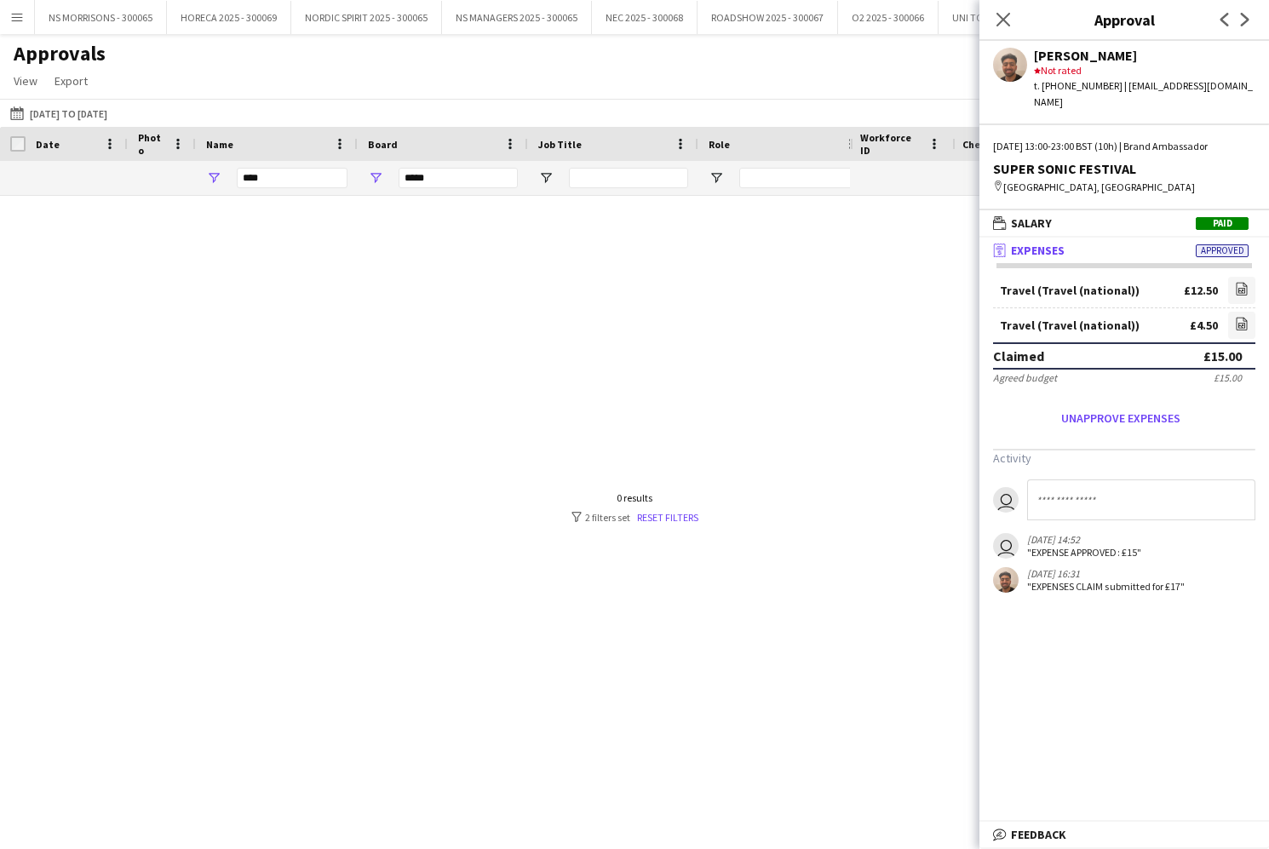
drag, startPoint x: 759, startPoint y: 370, endPoint x: 748, endPoint y: 367, distance: 12.2
click at [759, 370] on div at bounding box center [425, 507] width 850 height 623
click at [324, 173] on input "****" at bounding box center [292, 178] width 111 height 20
type input "*"
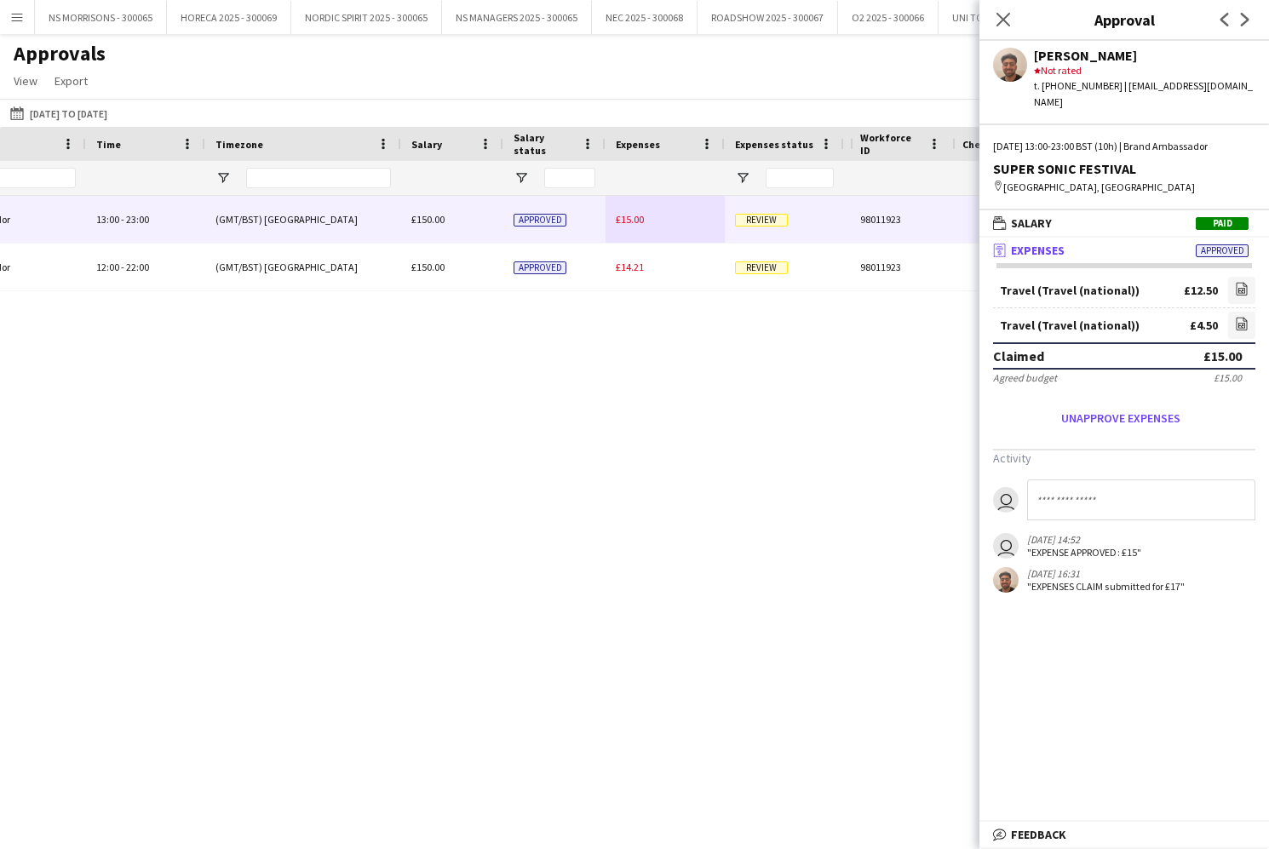
type input "*****"
click at [640, 221] on span "£15.00" at bounding box center [630, 219] width 28 height 13
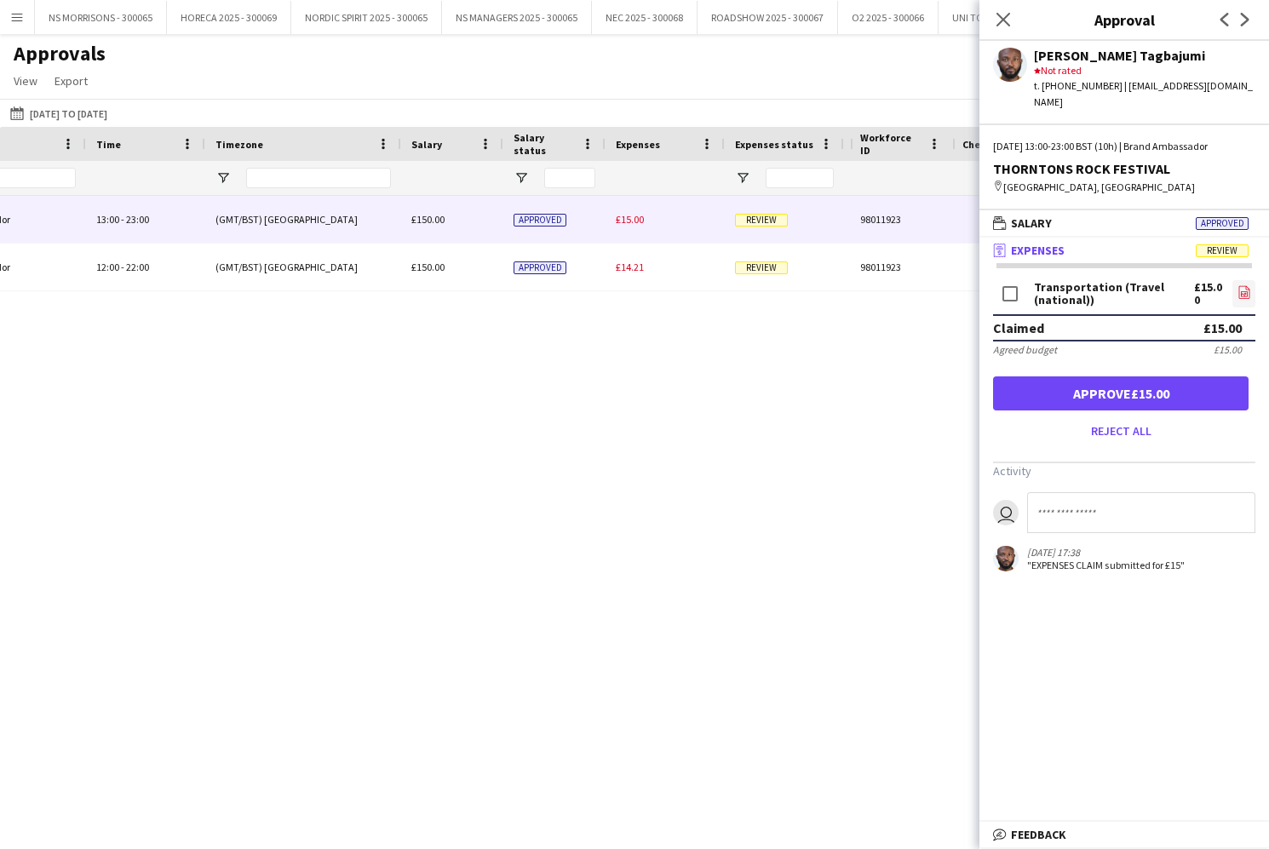
click at [1237, 285] on icon "file-image" at bounding box center [1244, 292] width 14 height 14
drag, startPoint x: 1122, startPoint y: 387, endPoint x: 1032, endPoint y: 369, distance: 92.2
click at [1122, 387] on button "Approve £15.00" at bounding box center [1120, 393] width 255 height 34
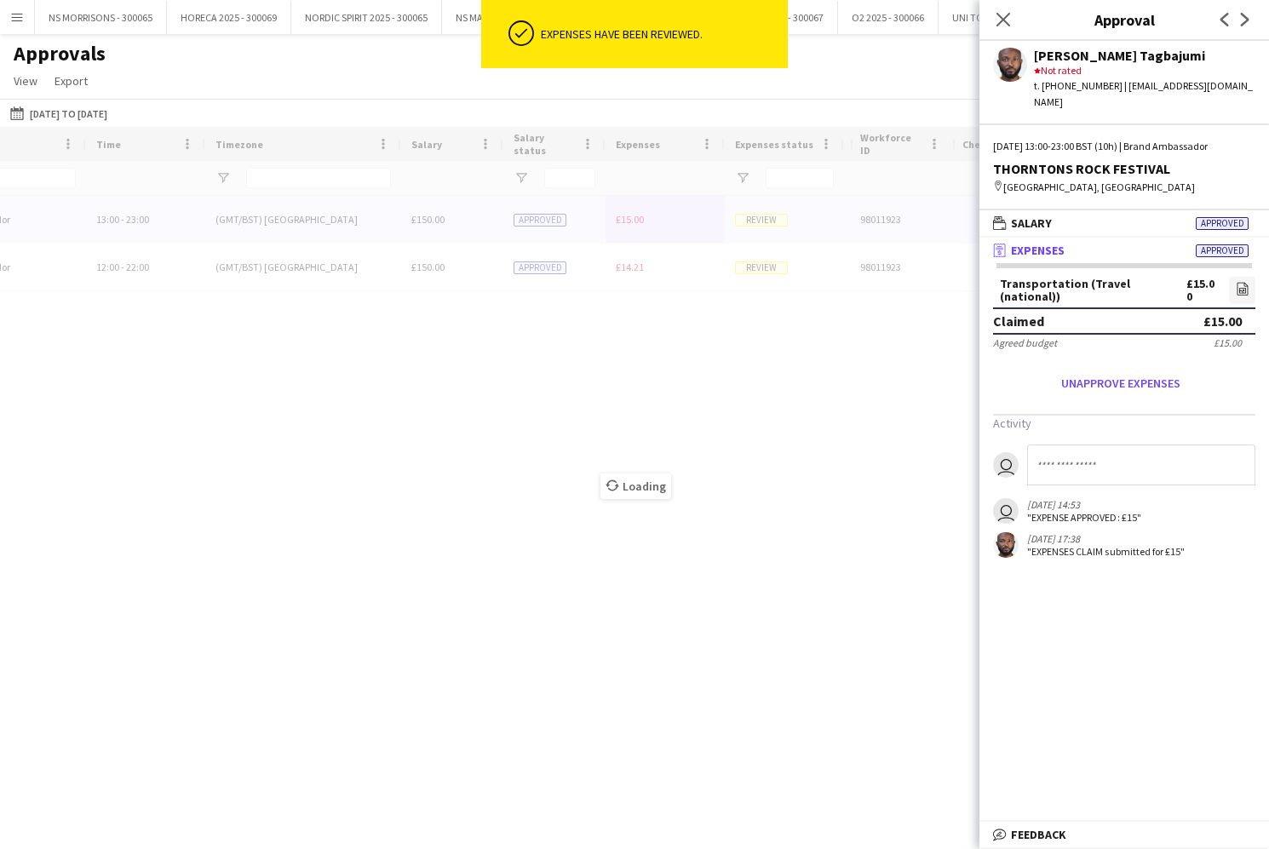
click at [627, 230] on div "Loading" at bounding box center [634, 473] width 1269 height 692
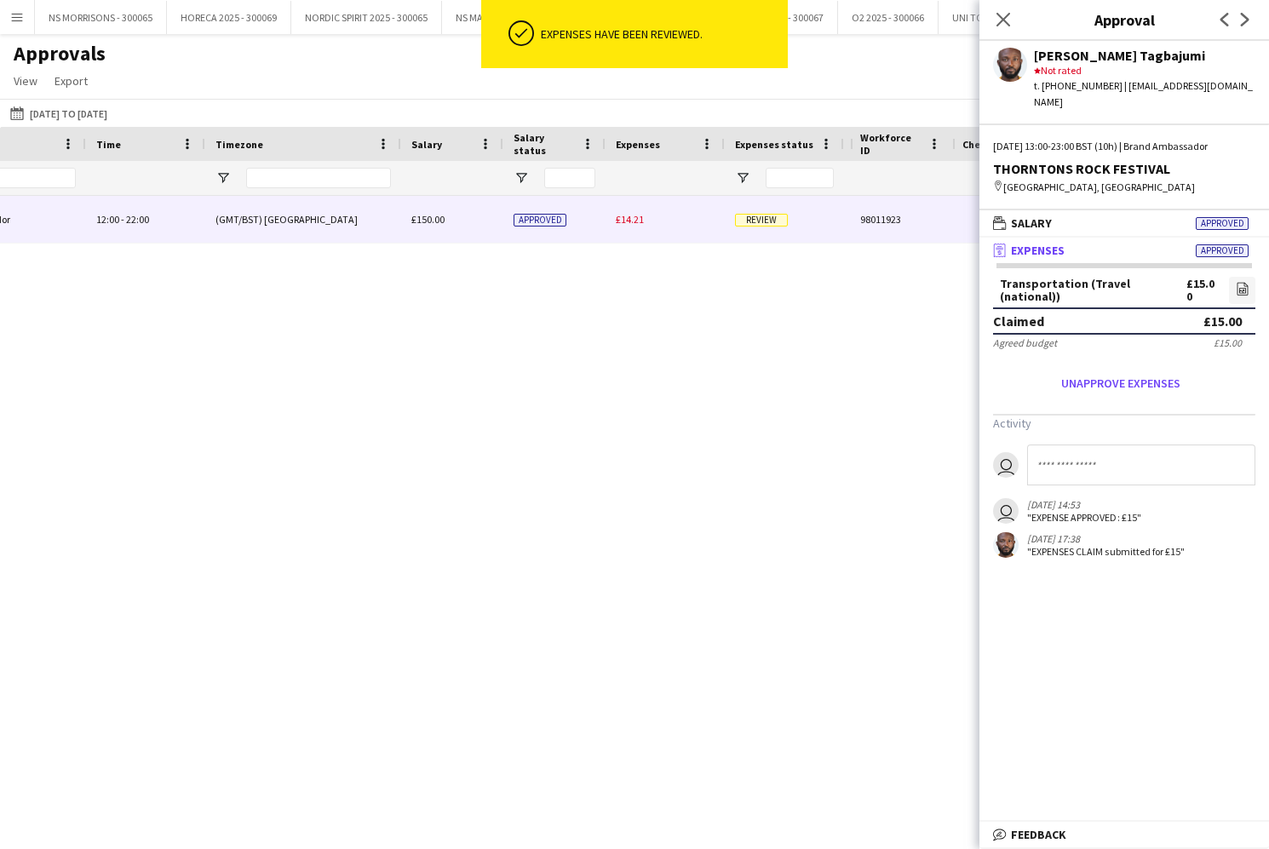
click at [628, 227] on div "£14.21" at bounding box center [664, 219] width 119 height 47
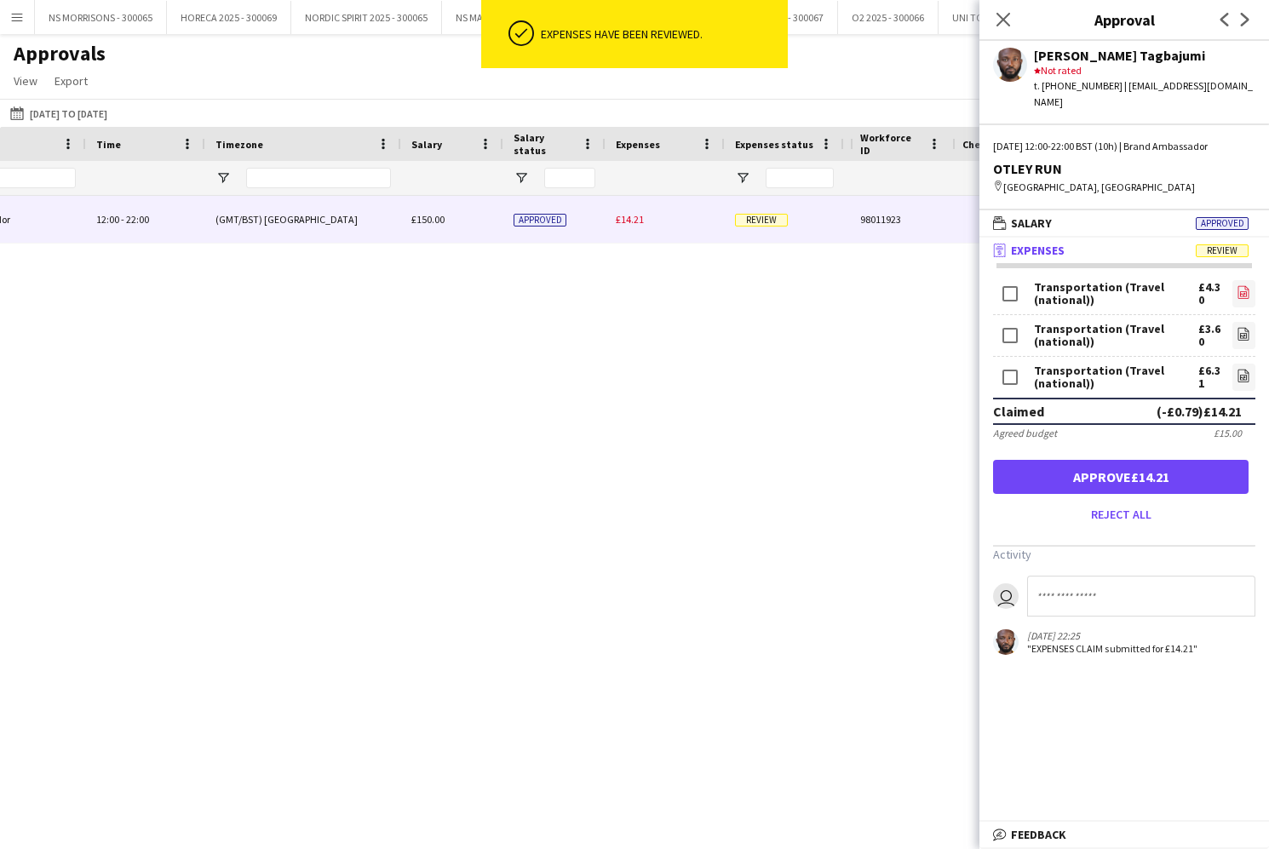
click at [1242, 285] on icon "file-image" at bounding box center [1243, 292] width 14 height 14
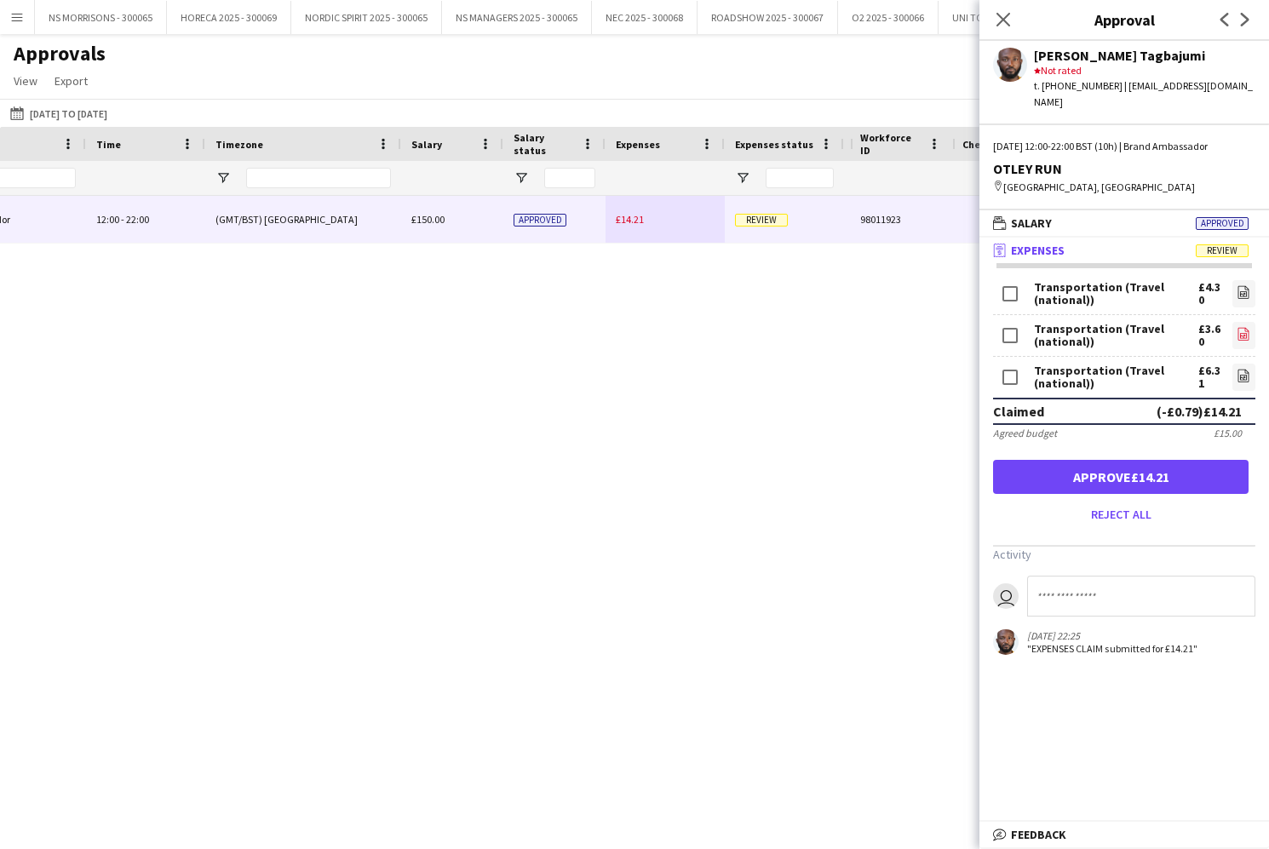
click at [1232, 322] on link "file-image" at bounding box center [1243, 335] width 23 height 27
click at [1240, 369] on icon "file-image" at bounding box center [1243, 376] width 14 height 14
click at [1064, 464] on button "Approve £14.21" at bounding box center [1120, 477] width 255 height 34
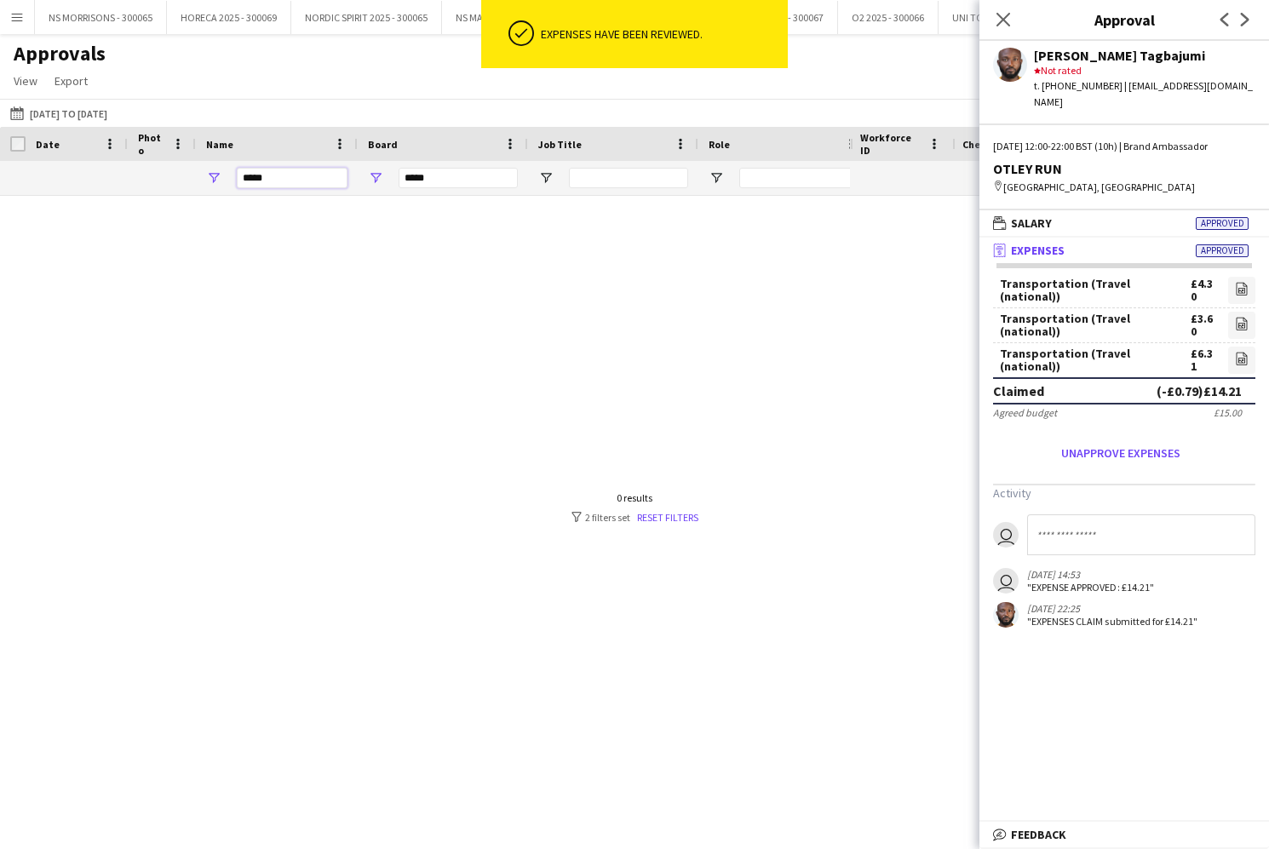
click at [307, 175] on input "*****" at bounding box center [292, 178] width 111 height 20
type input "*"
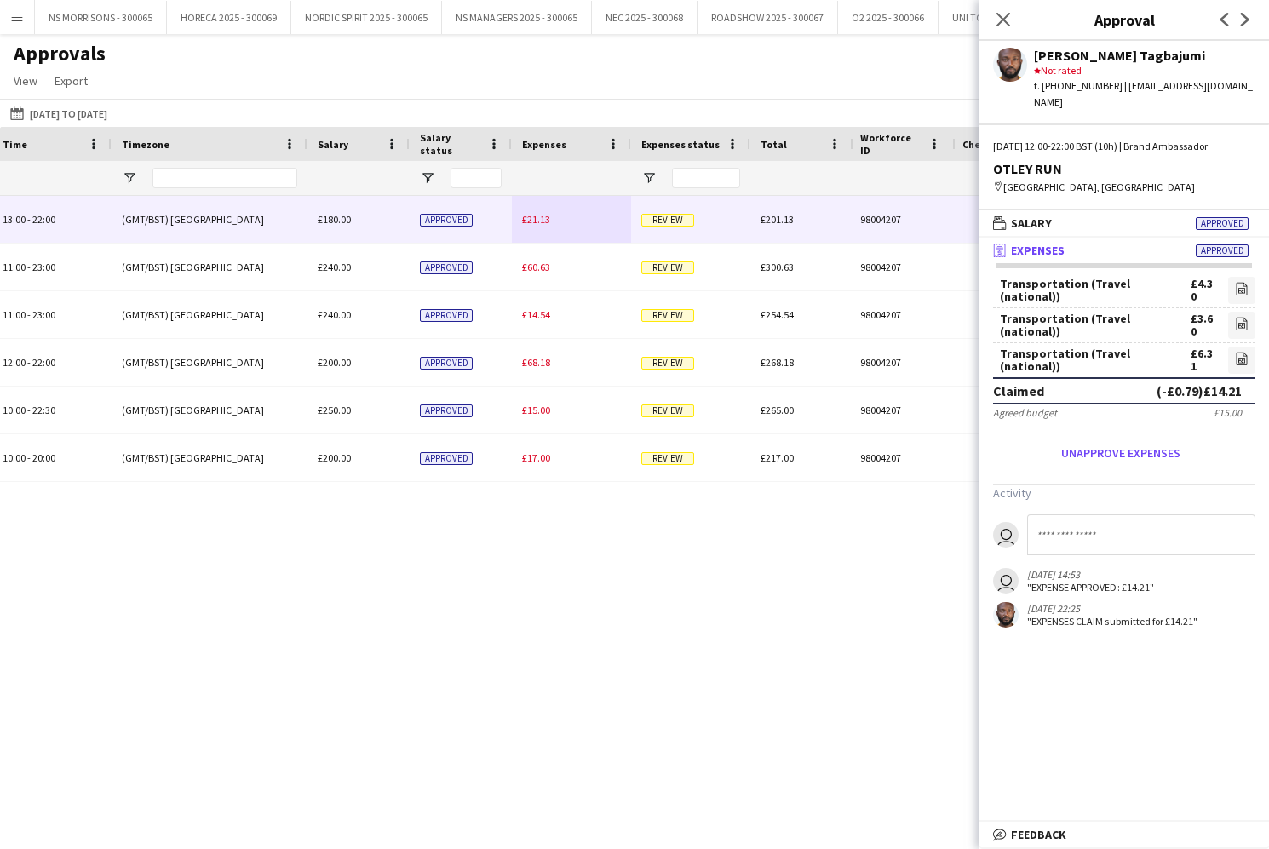
type input "****"
click at [532, 227] on div "£21.13" at bounding box center [571, 219] width 119 height 47
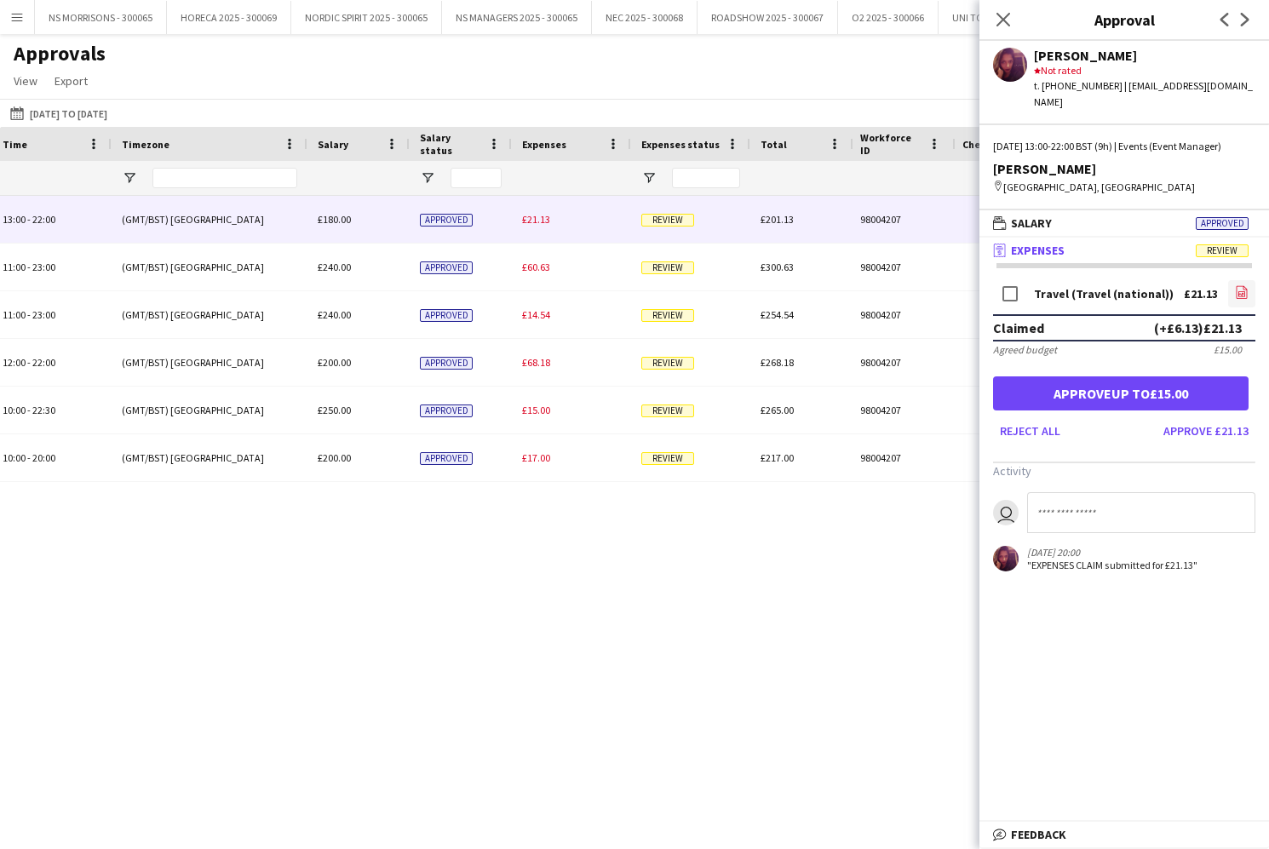
click at [1238, 292] on icon at bounding box center [1241, 294] width 7 height 5
click at [1168, 422] on button "Approve £21.13" at bounding box center [1205, 430] width 99 height 27
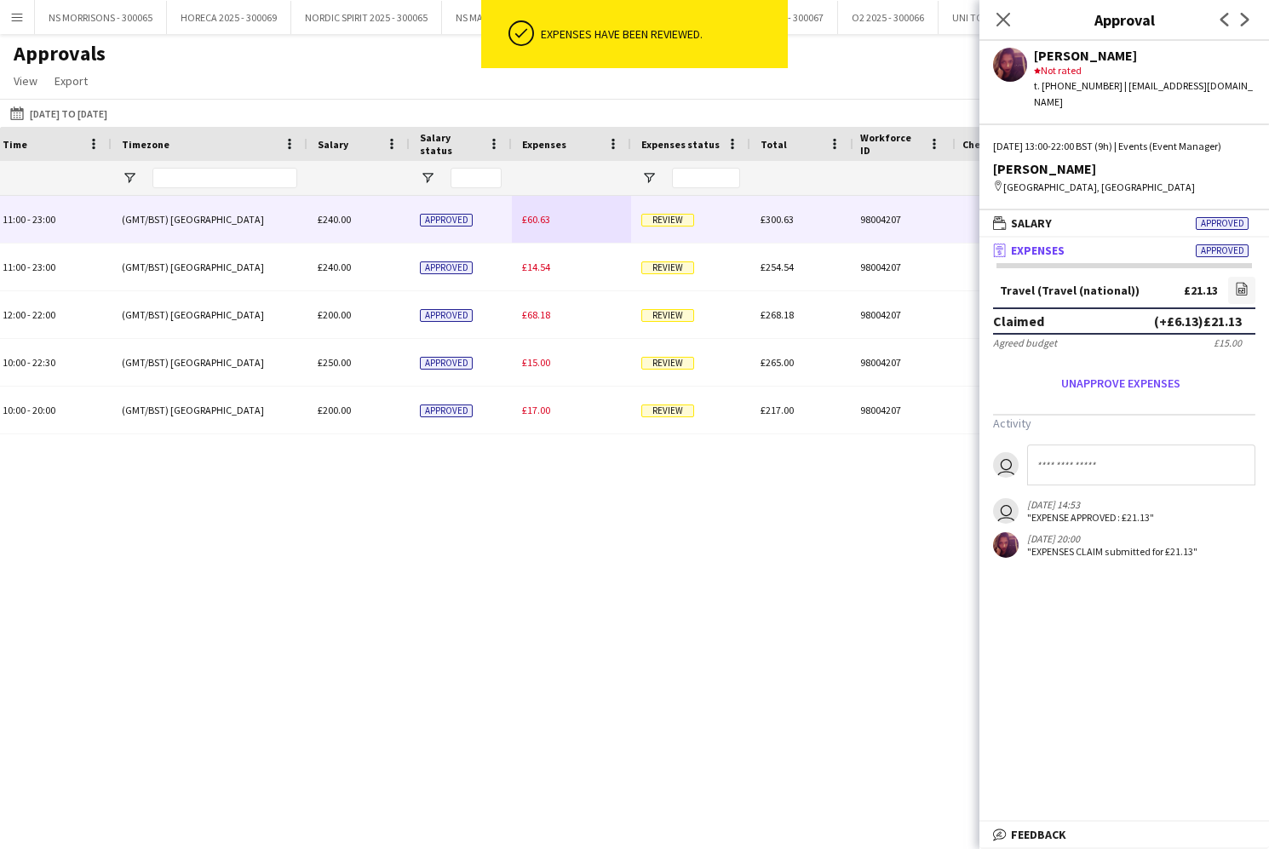
click at [556, 221] on div "£60.63" at bounding box center [571, 219] width 119 height 47
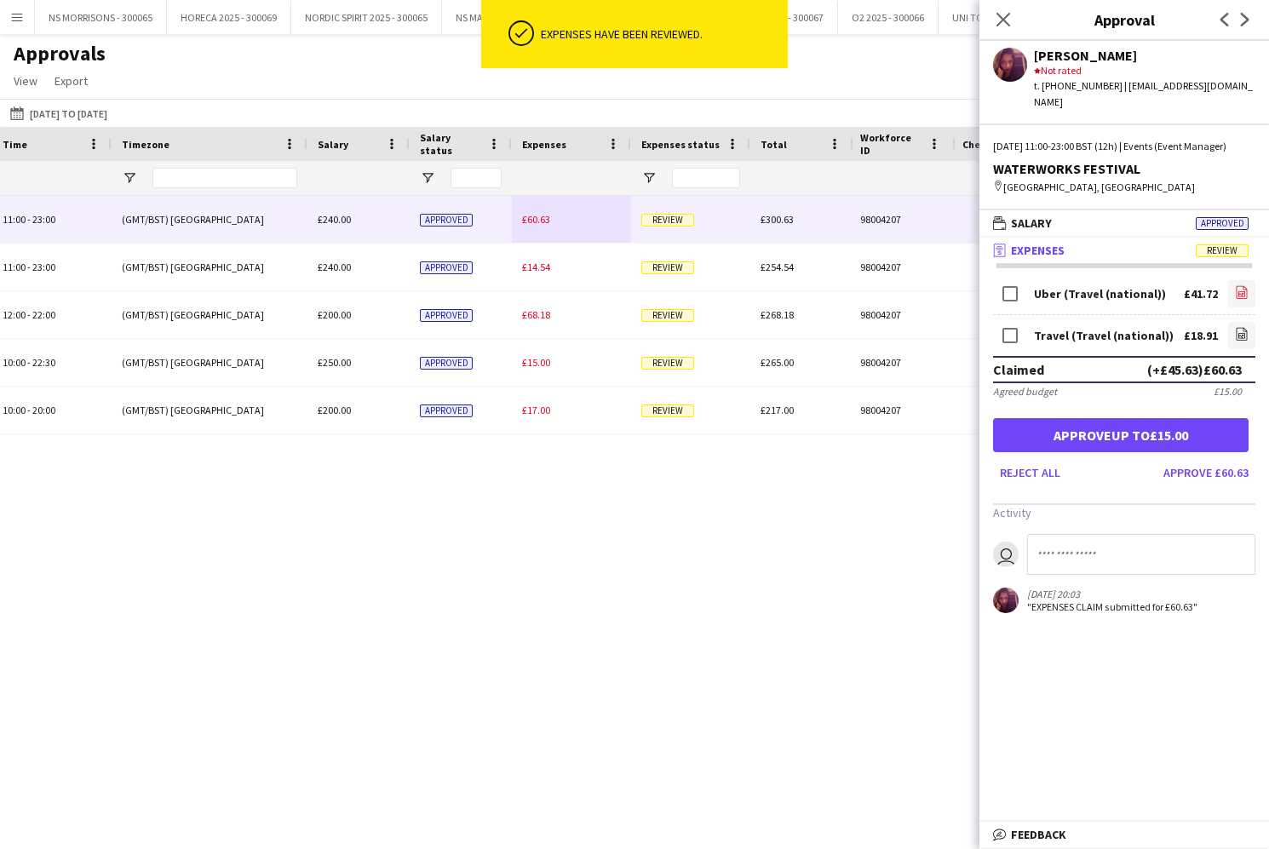
click at [1236, 298] on app-icon "file-image" at bounding box center [1242, 293] width 14 height 17
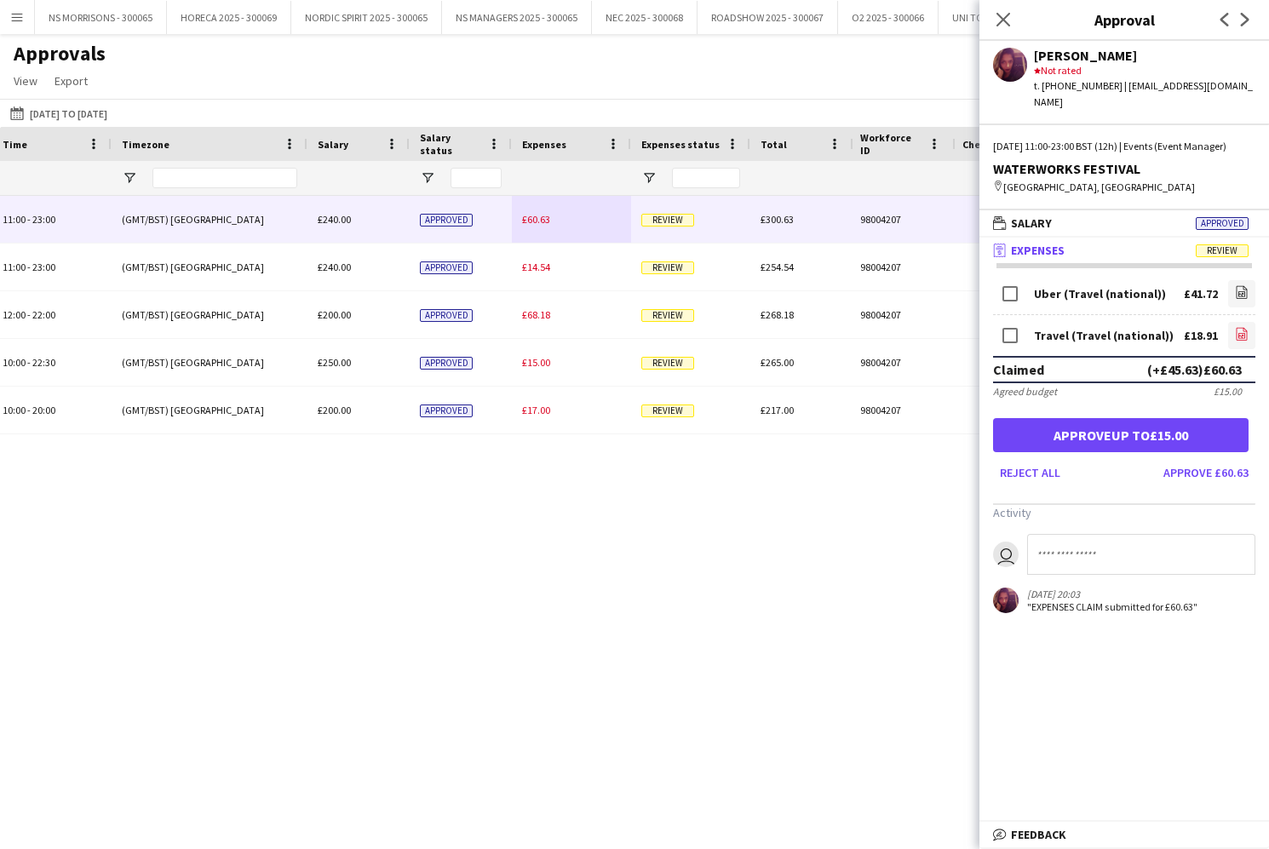
click at [1236, 333] on icon at bounding box center [1241, 334] width 11 height 13
click at [1212, 476] on button "Approve £60.63" at bounding box center [1205, 472] width 99 height 27
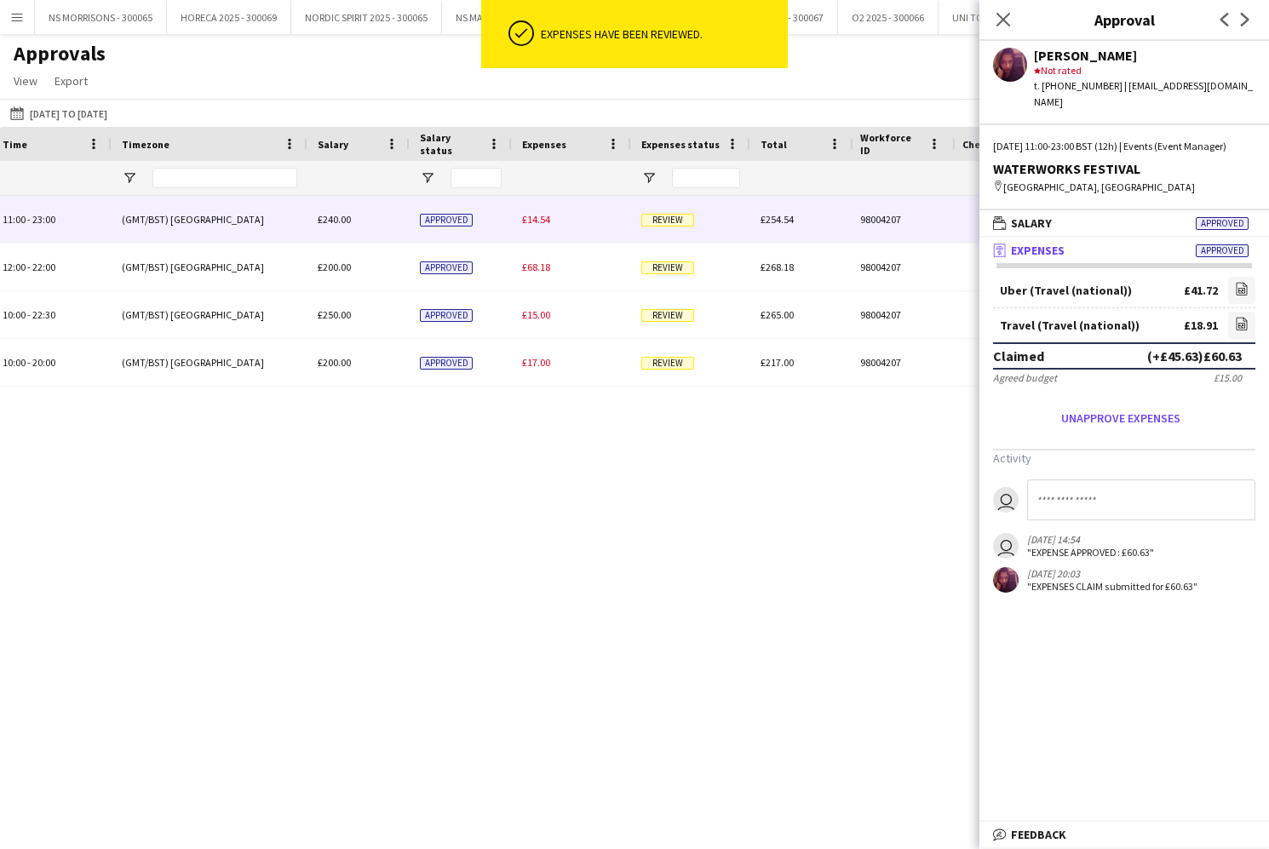
drag, startPoint x: 544, startPoint y: 218, endPoint x: 563, endPoint y: 221, distance: 19.0
click at [544, 219] on span "£14.54" at bounding box center [536, 219] width 28 height 13
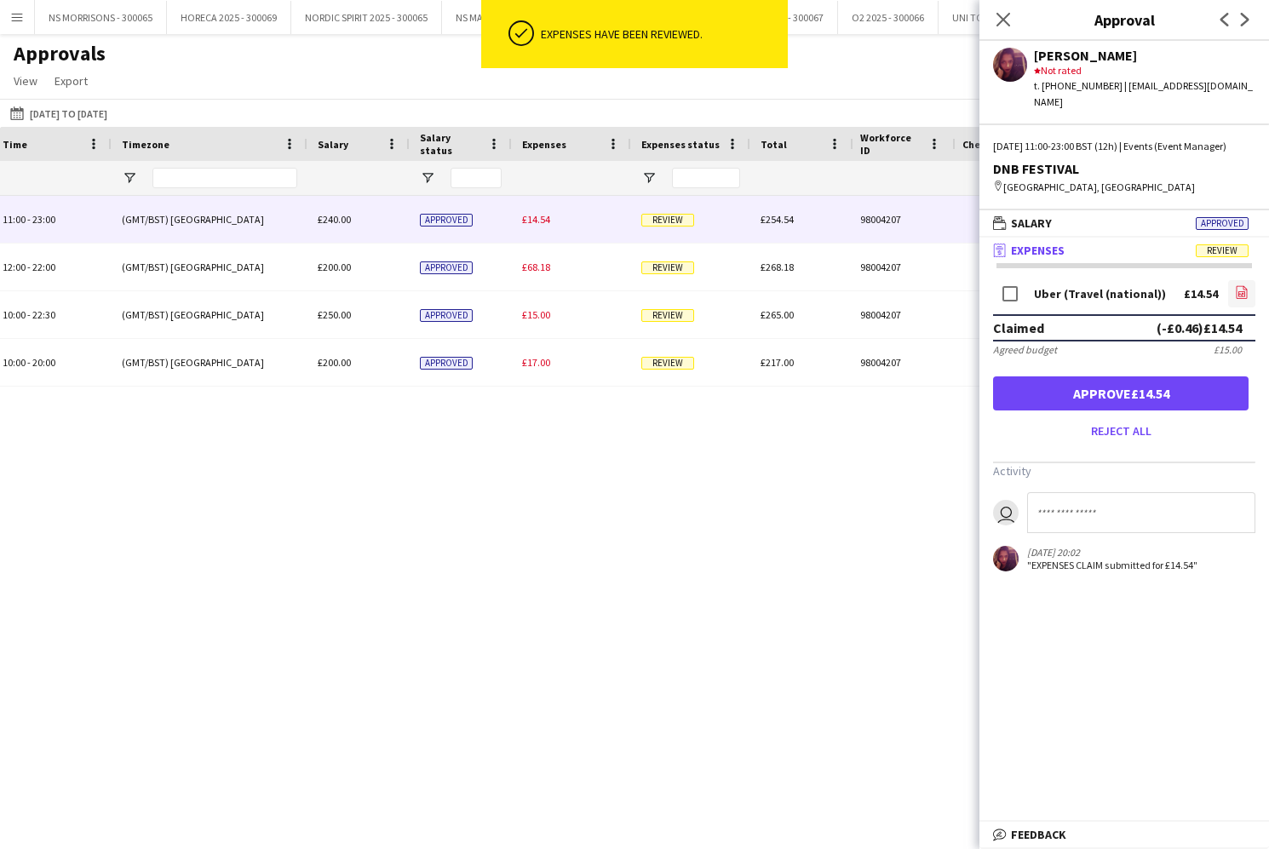
click at [1235, 289] on icon "file-image" at bounding box center [1242, 292] width 14 height 14
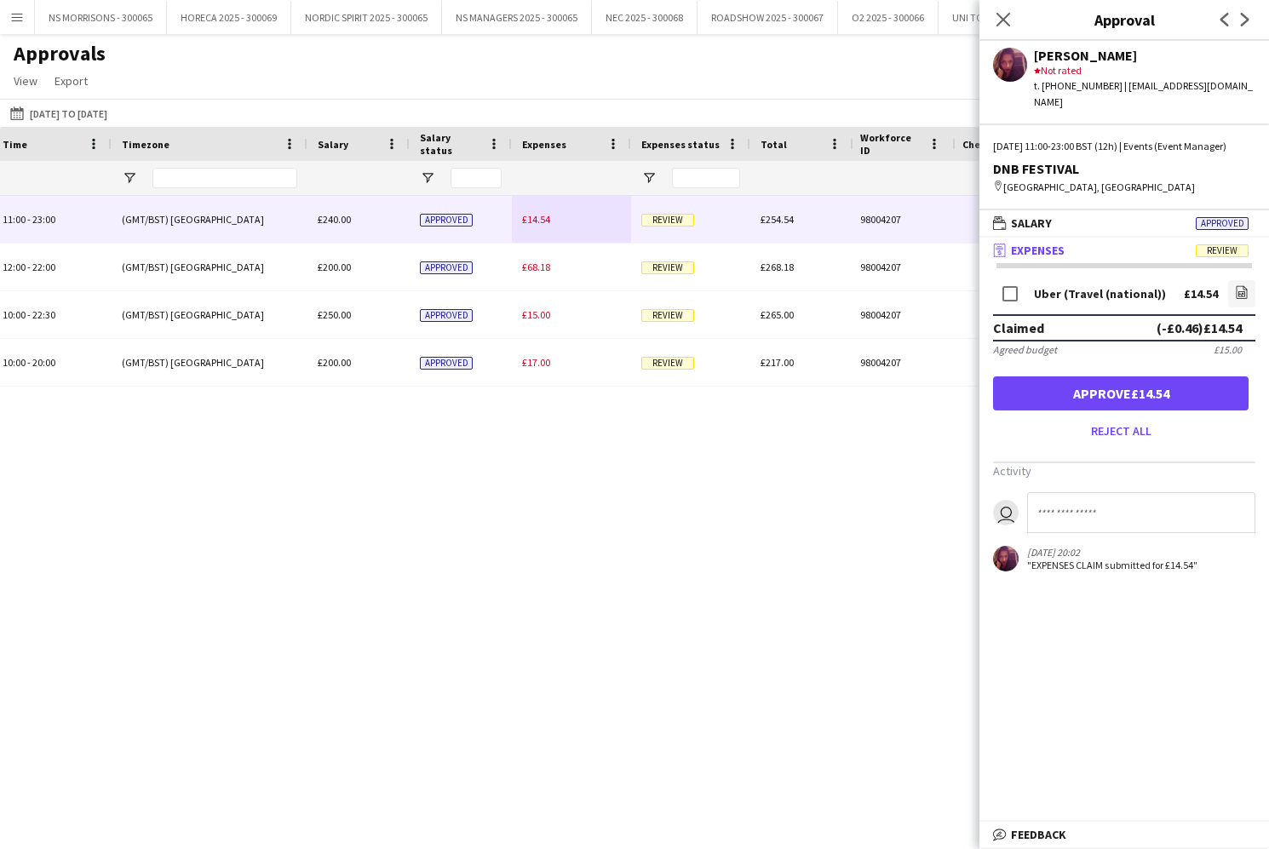
click at [1203, 392] on button "Approve £14.54" at bounding box center [1120, 393] width 255 height 34
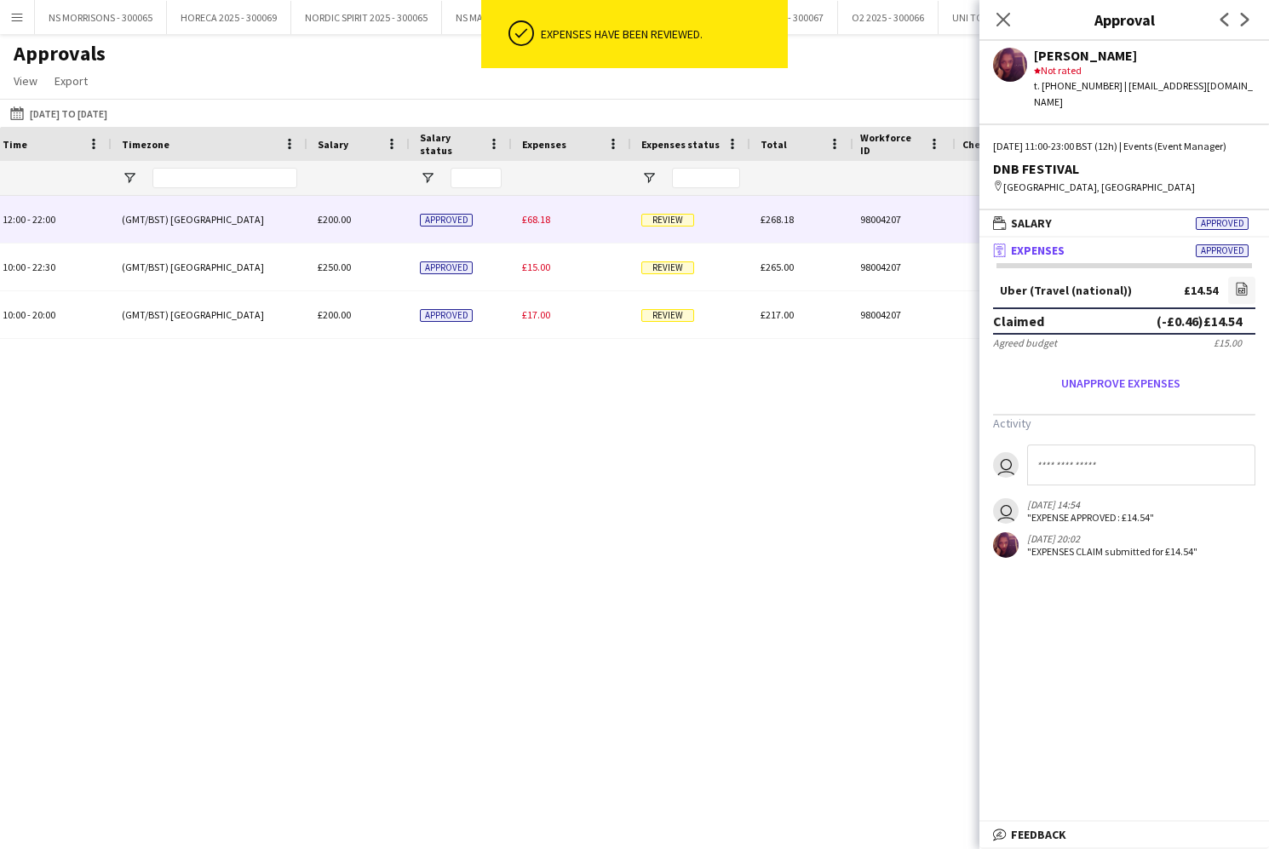
drag, startPoint x: 531, startPoint y: 221, endPoint x: 715, endPoint y: 243, distance: 185.2
click at [531, 221] on span "£68.18" at bounding box center [536, 219] width 28 height 13
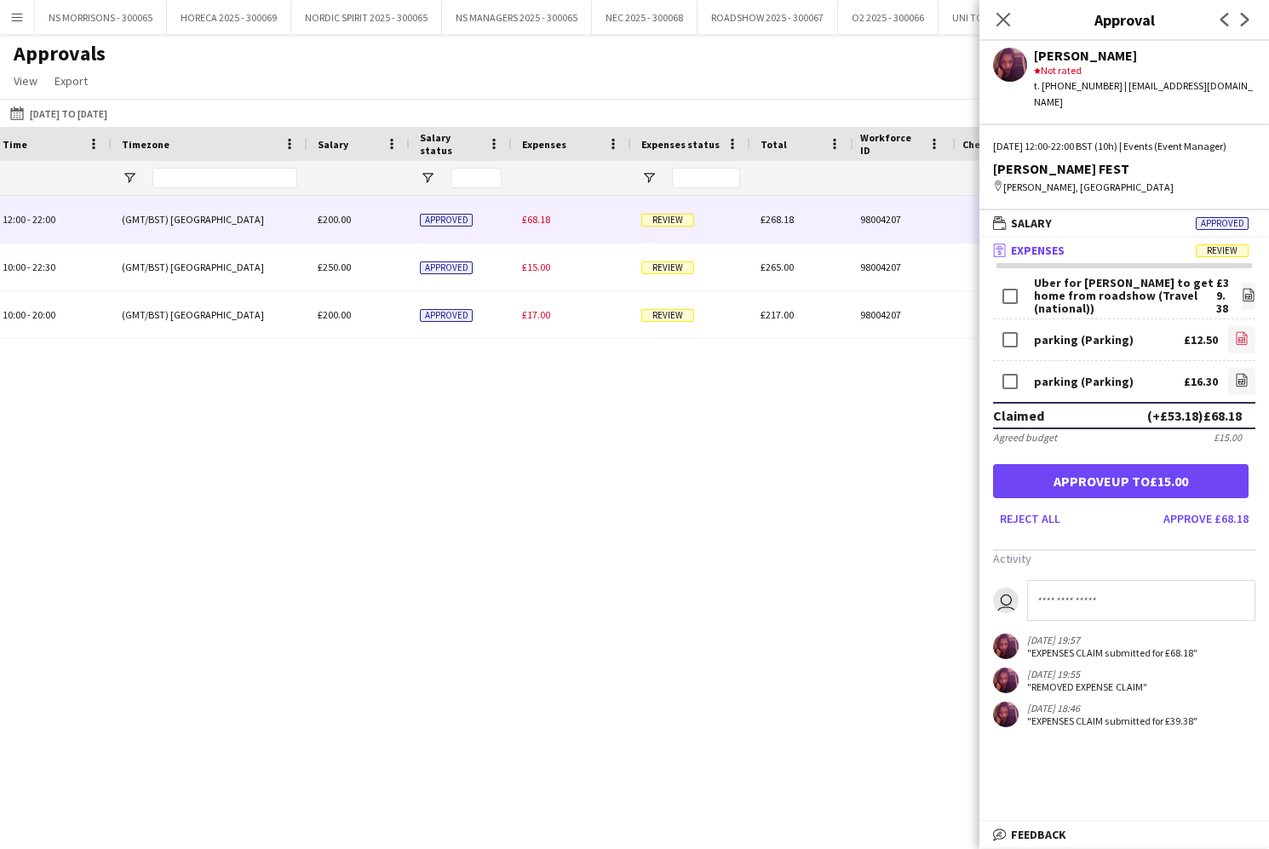
click at [1236, 337] on icon at bounding box center [1241, 338] width 11 height 13
click at [1240, 373] on icon "file-image" at bounding box center [1242, 380] width 14 height 14
click at [1255, 514] on form "Uber for [PERSON_NAME] to get home from roadshow (Travel (national)) £39.38 fil…" at bounding box center [1123, 404] width 289 height 255
drag, startPoint x: 1242, startPoint y: 513, endPoint x: 1067, endPoint y: 467, distance: 181.5
click at [1242, 513] on button "Approve £68.18" at bounding box center [1205, 518] width 99 height 27
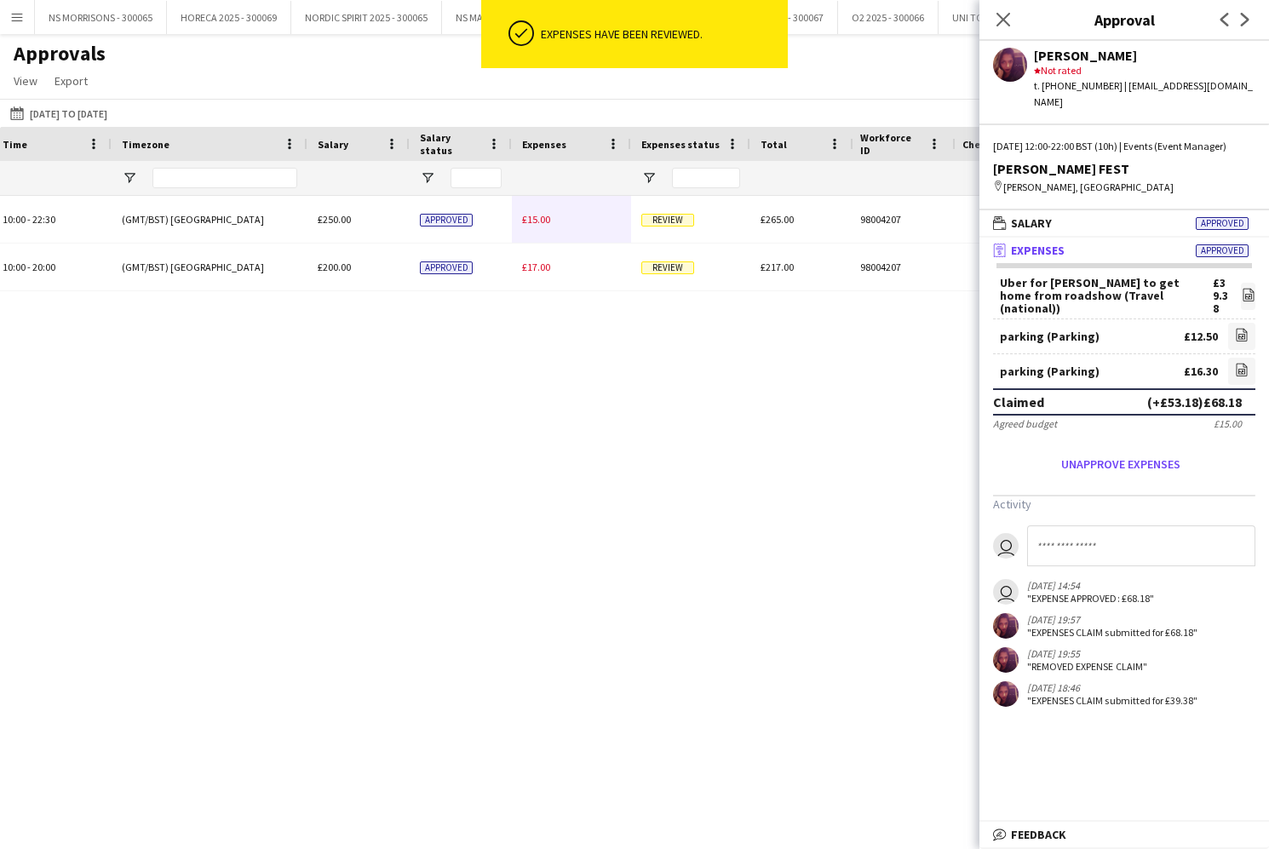
drag, startPoint x: 537, startPoint y: 221, endPoint x: 874, endPoint y: 237, distance: 337.5
click at [537, 220] on span "£15.00" at bounding box center [536, 219] width 28 height 13
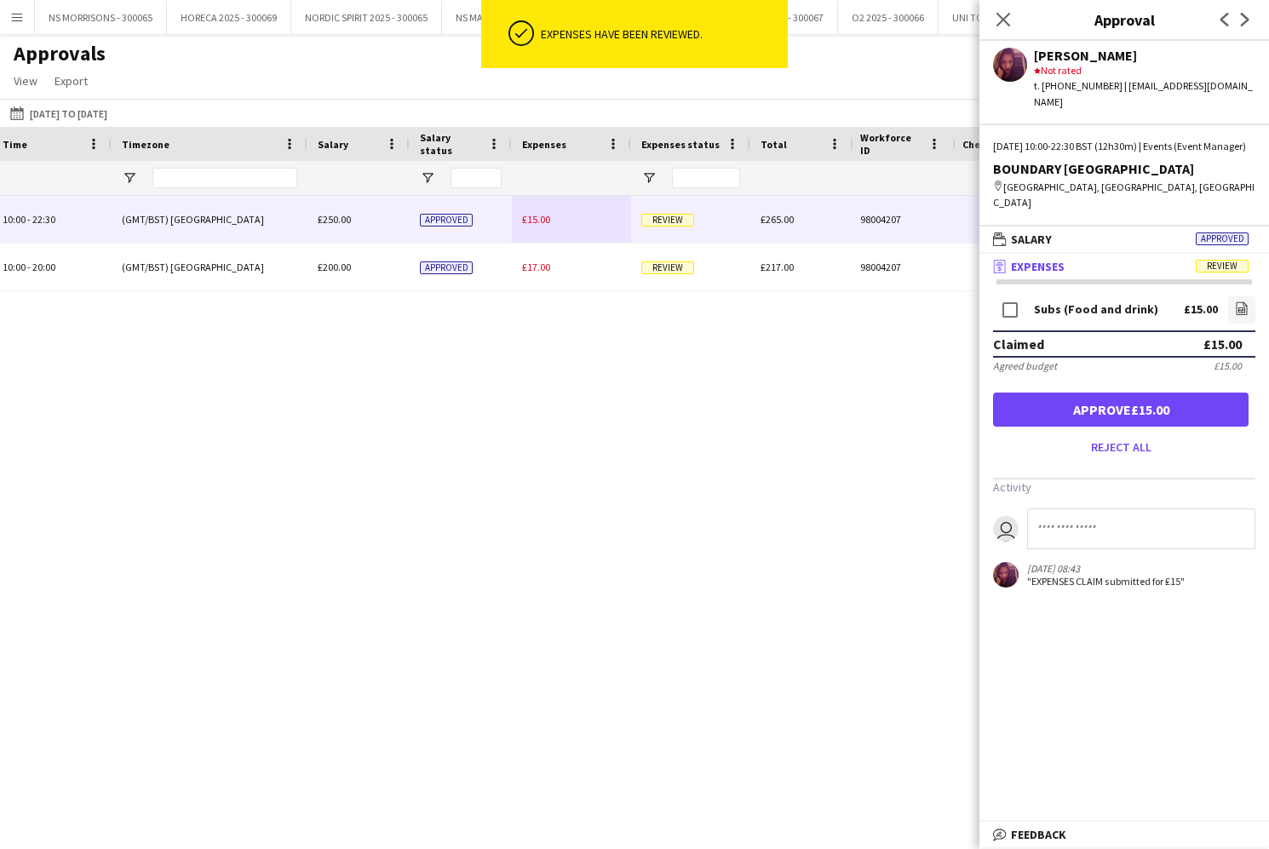
click at [1215, 400] on button "Approve £15.00" at bounding box center [1120, 409] width 255 height 34
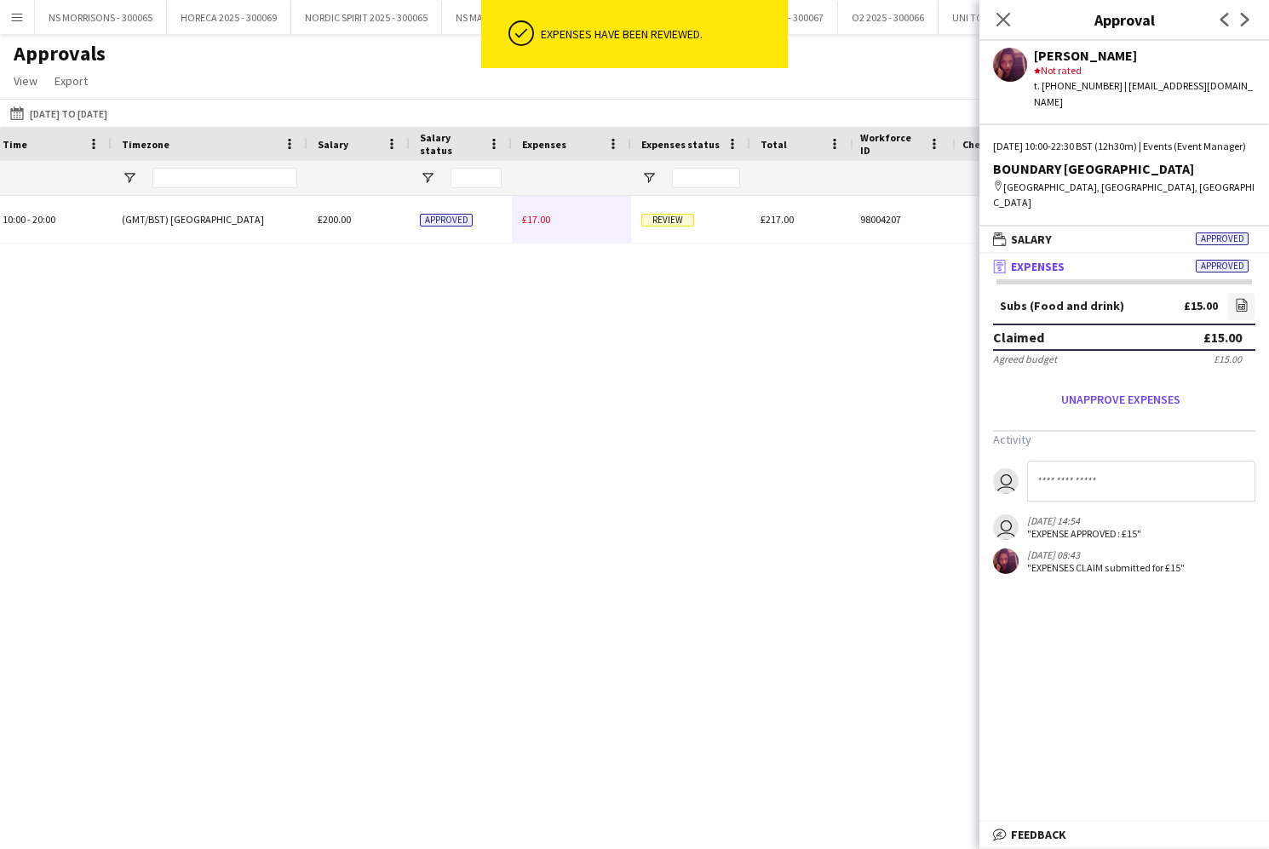
click at [531, 220] on span "£17.00" at bounding box center [536, 219] width 28 height 13
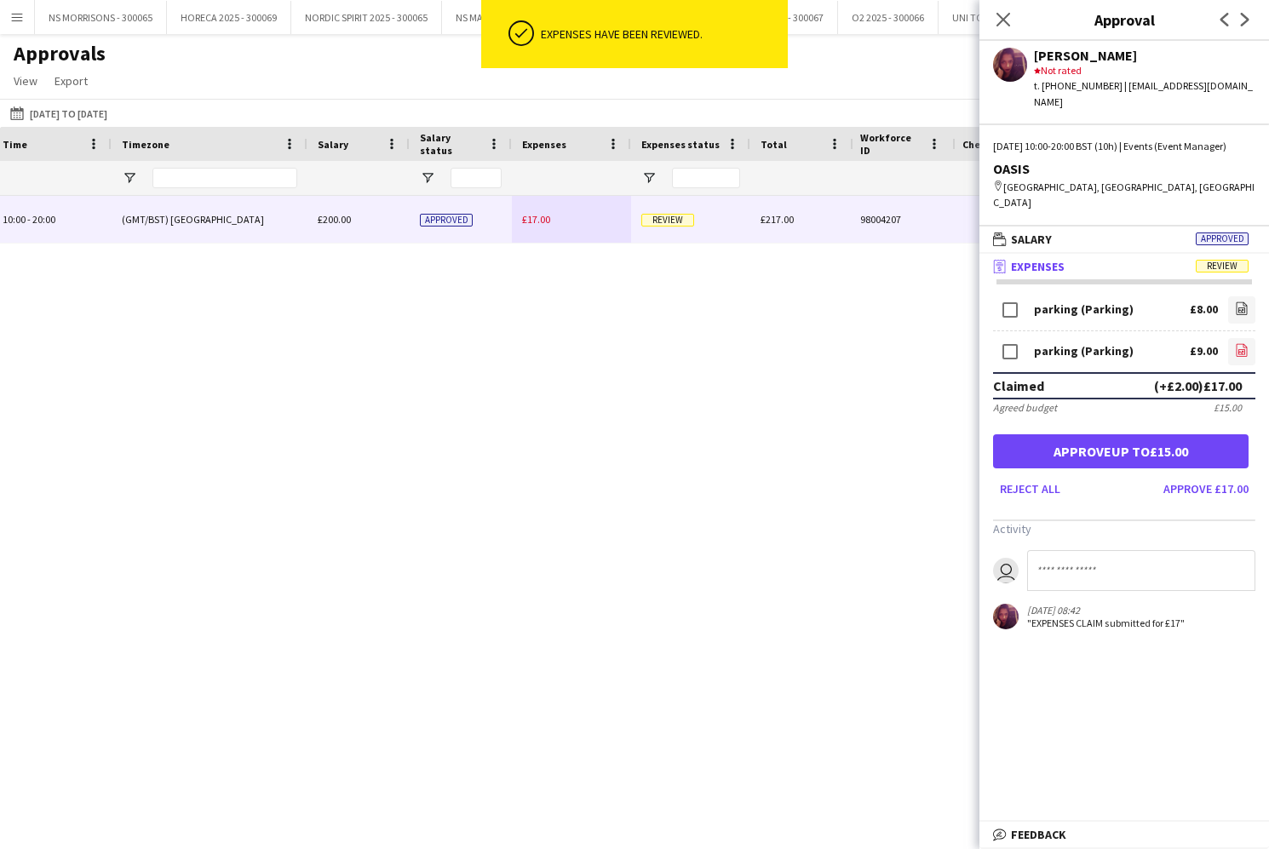
click at [1252, 338] on link "file-image" at bounding box center [1241, 351] width 27 height 27
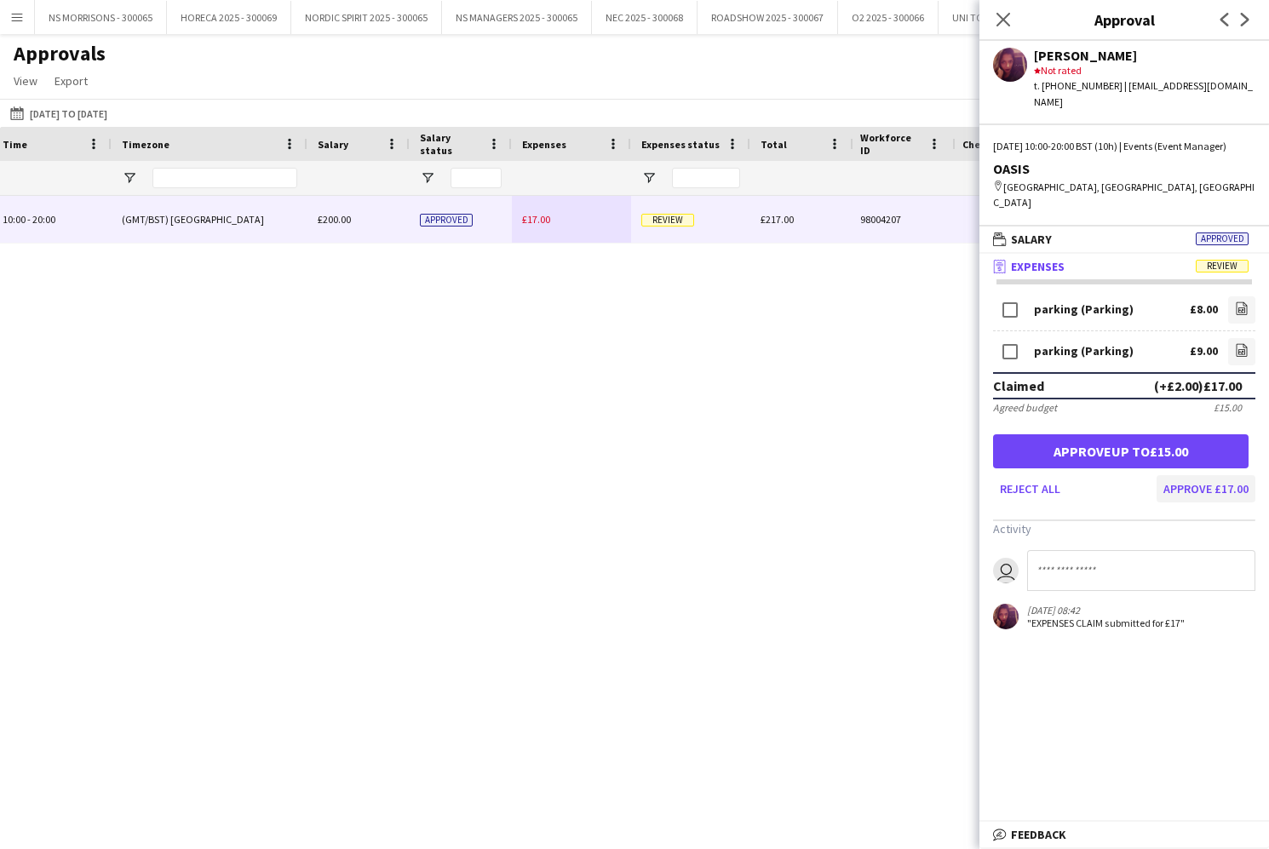
click at [1186, 475] on button "Approve £17.00" at bounding box center [1205, 488] width 99 height 27
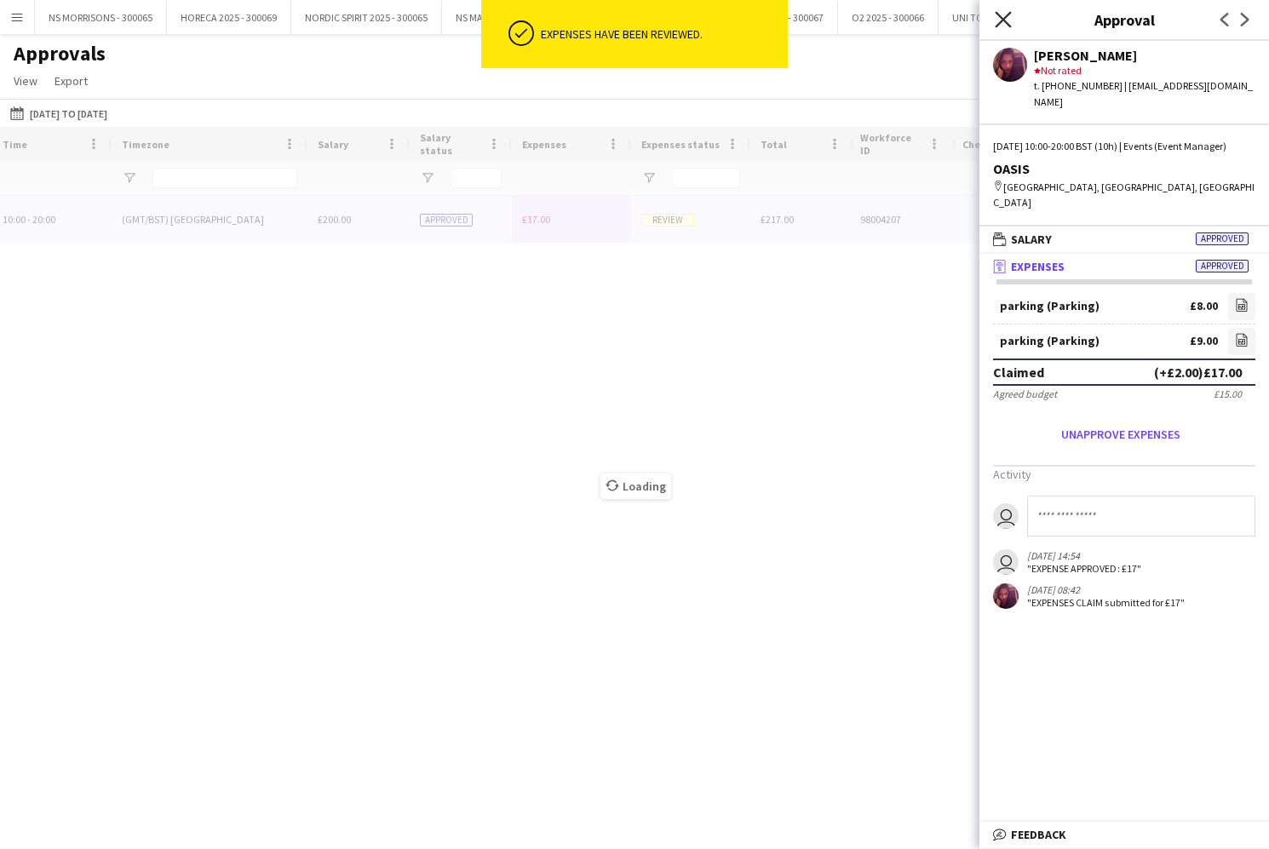
click at [1000, 17] on icon at bounding box center [1002, 19] width 16 height 16
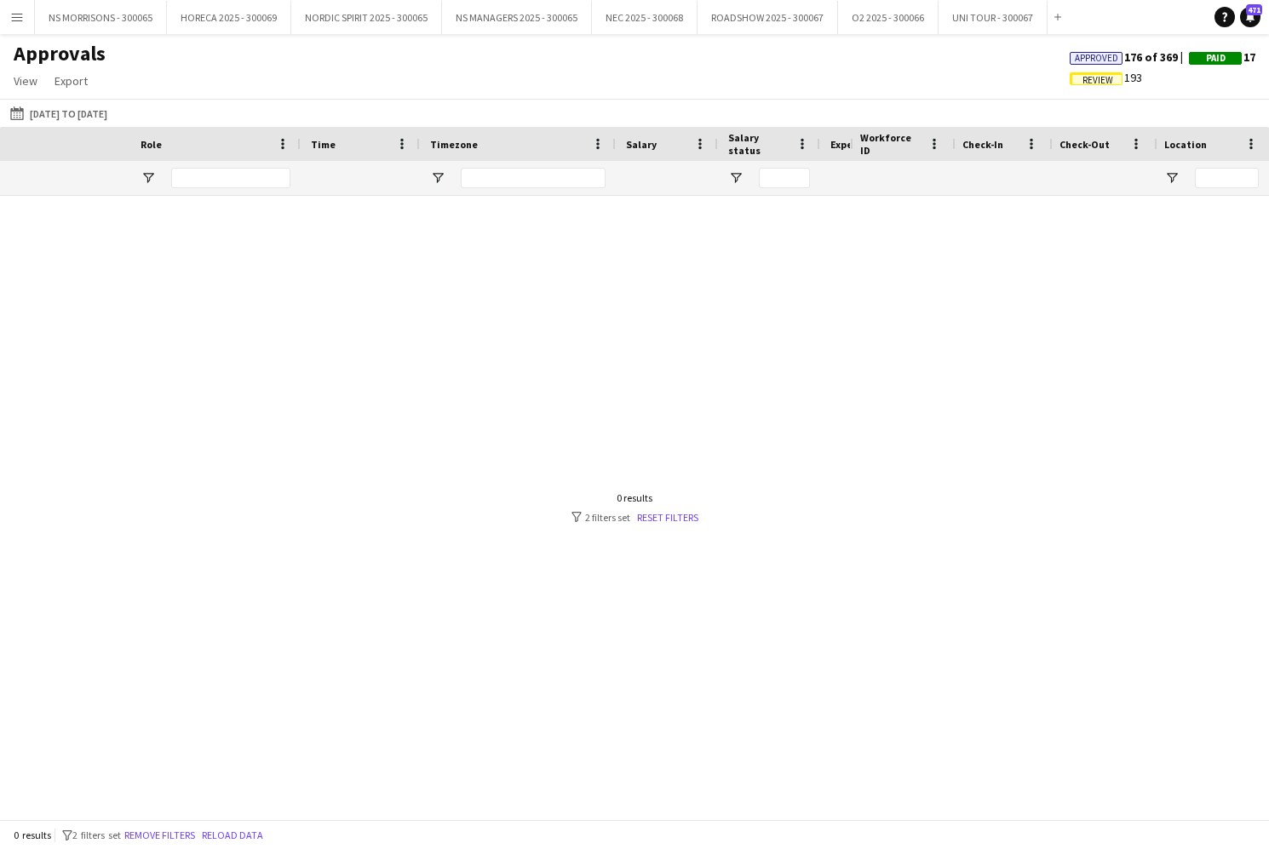
scroll to position [0, 54]
type input "*"
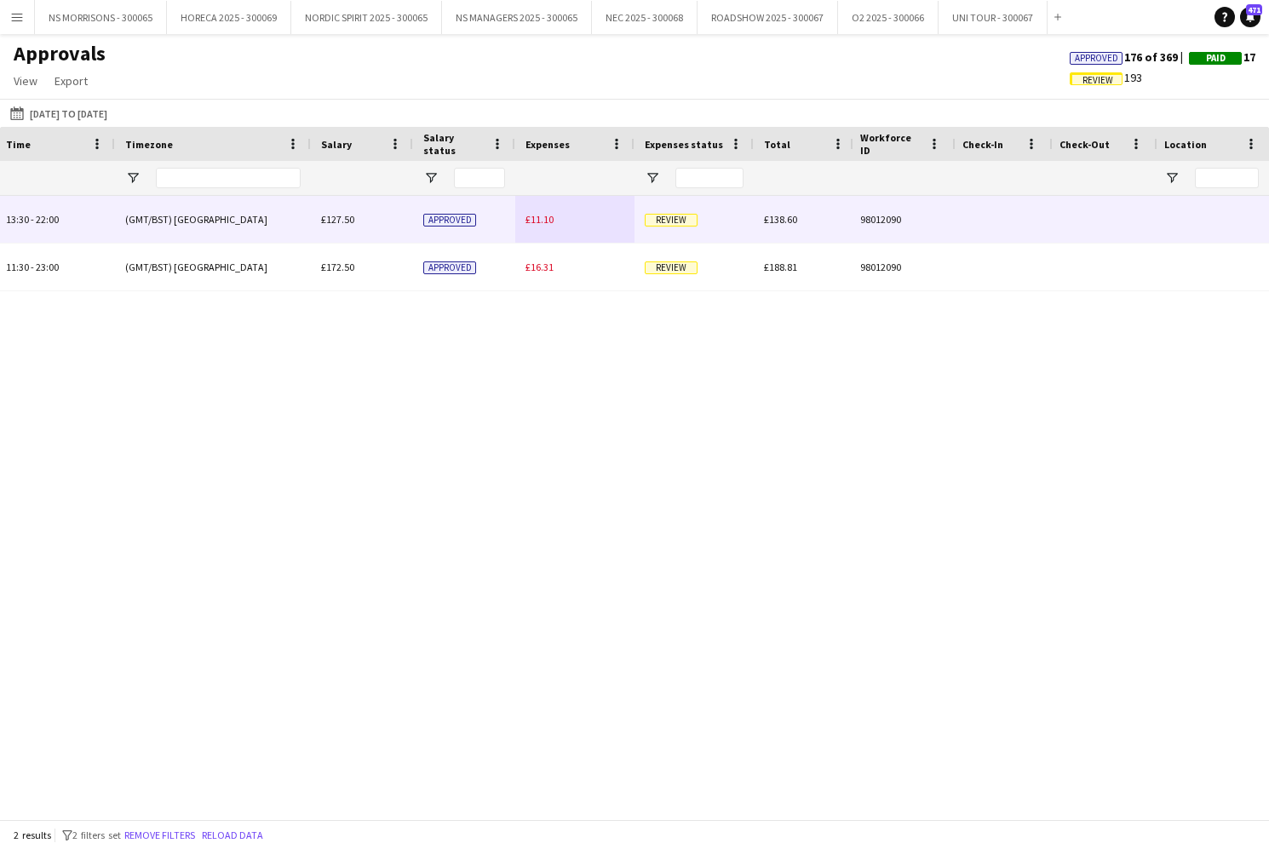
type input "*****"
click at [539, 213] on span "£11.10" at bounding box center [539, 219] width 28 height 13
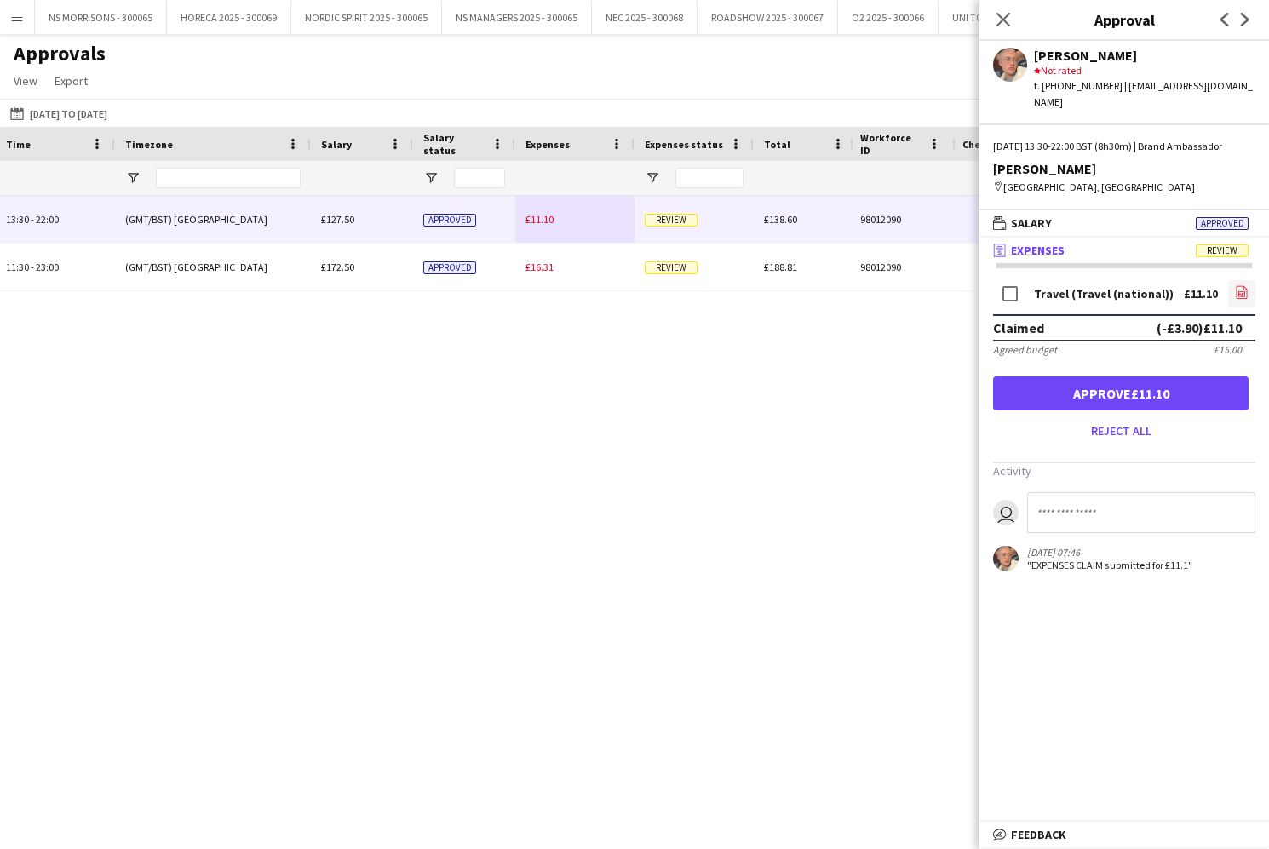
click at [1248, 291] on link "file-image" at bounding box center [1241, 293] width 27 height 27
click at [1145, 403] on button "Approve £11.10" at bounding box center [1120, 393] width 255 height 34
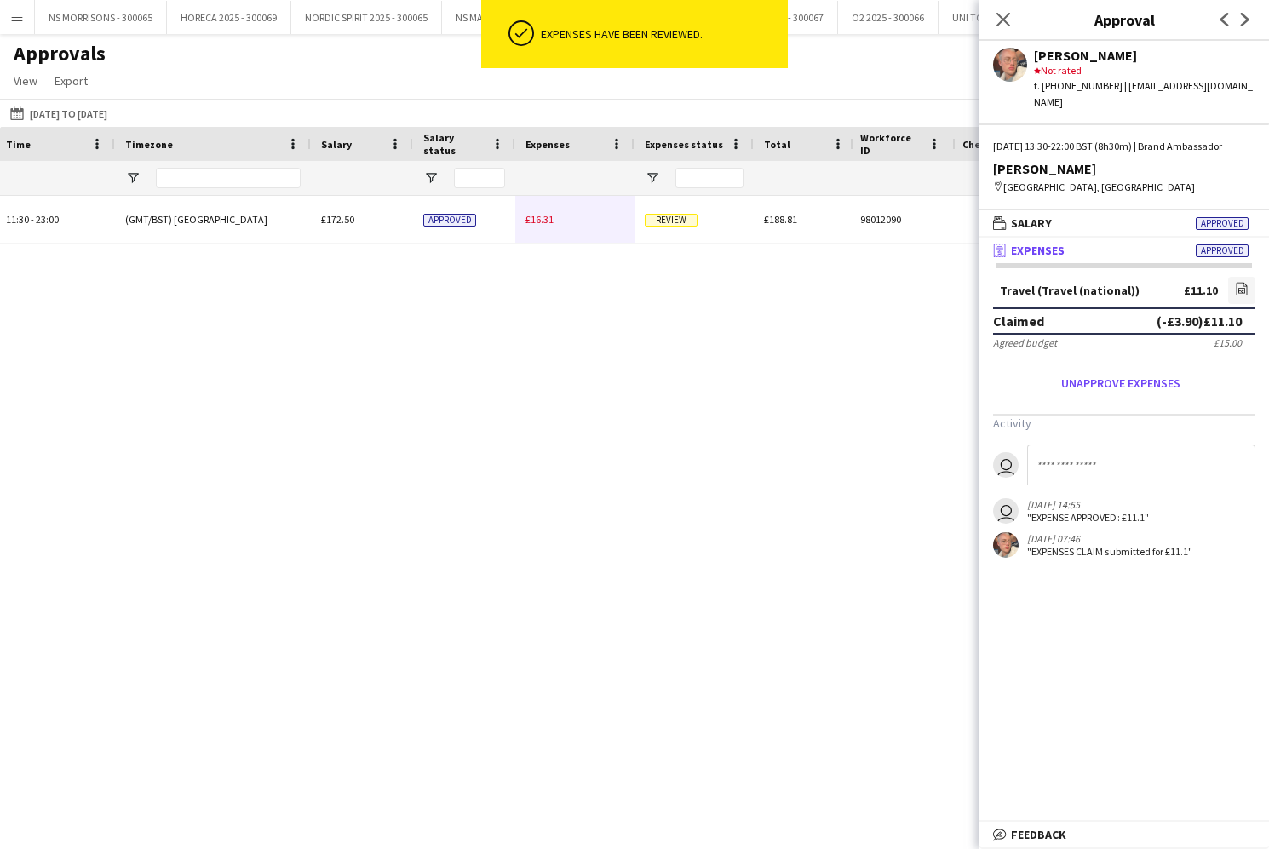
click at [538, 221] on div "Brand Ambassador 13:30 - 22:00 (GMT/BST) [GEOGRAPHIC_DATA] £127.50 Approved £11…" at bounding box center [374, 220] width 2495 height 48
drag, startPoint x: 538, startPoint y: 221, endPoint x: 698, endPoint y: 238, distance: 160.9
click at [537, 221] on span "£16.31" at bounding box center [539, 219] width 28 height 13
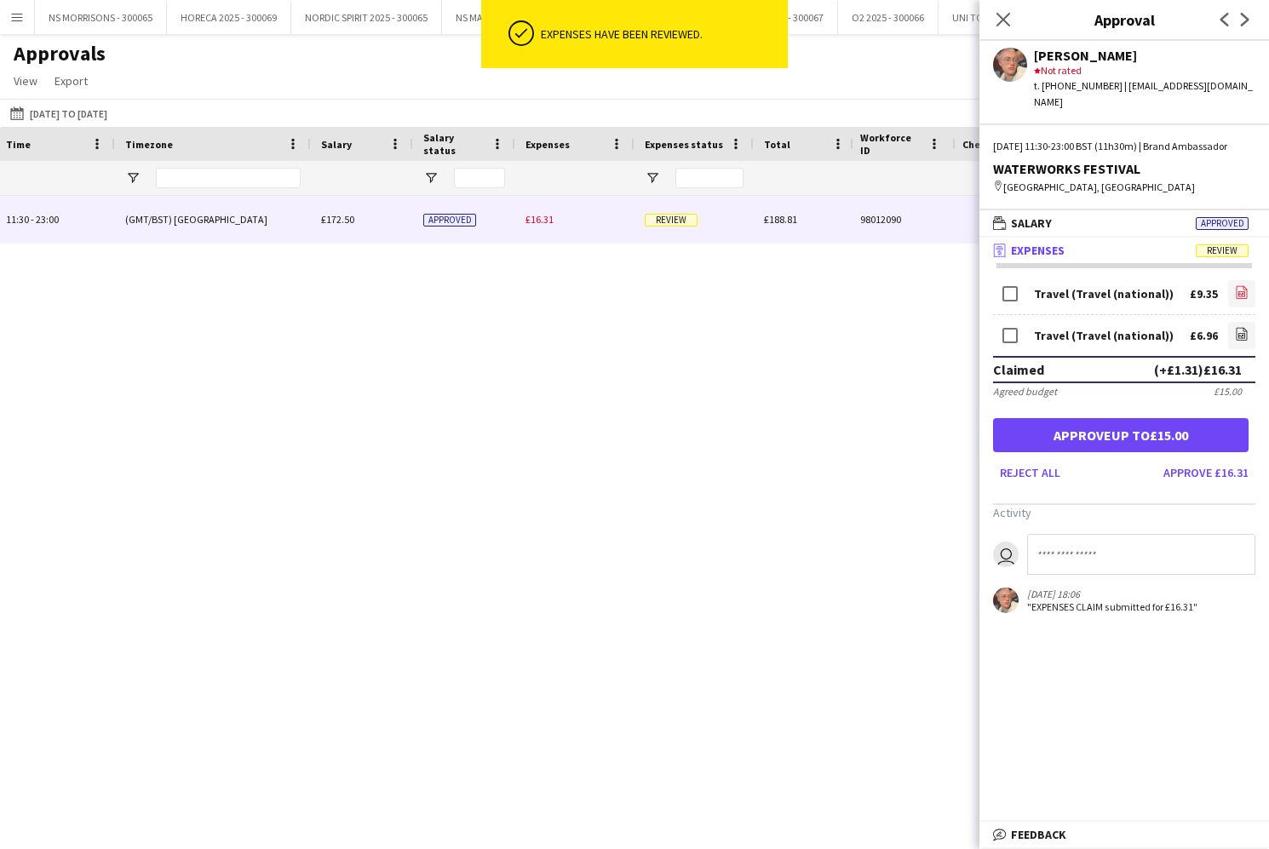
click at [1244, 296] on icon "file-image" at bounding box center [1242, 292] width 14 height 14
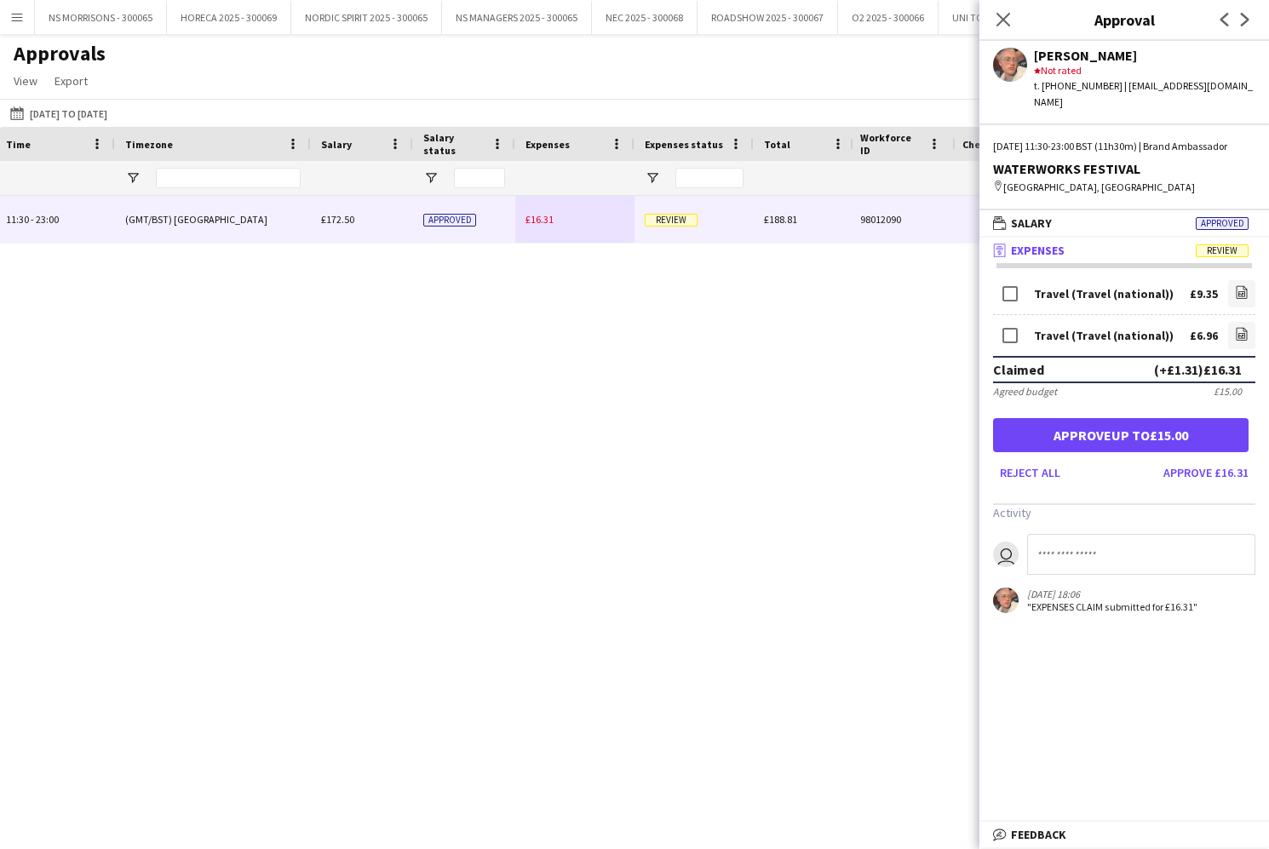
drag, startPoint x: 1201, startPoint y: 428, endPoint x: 1184, endPoint y: 392, distance: 39.6
click at [1200, 428] on button "Approve up to £15.00" at bounding box center [1120, 435] width 255 height 34
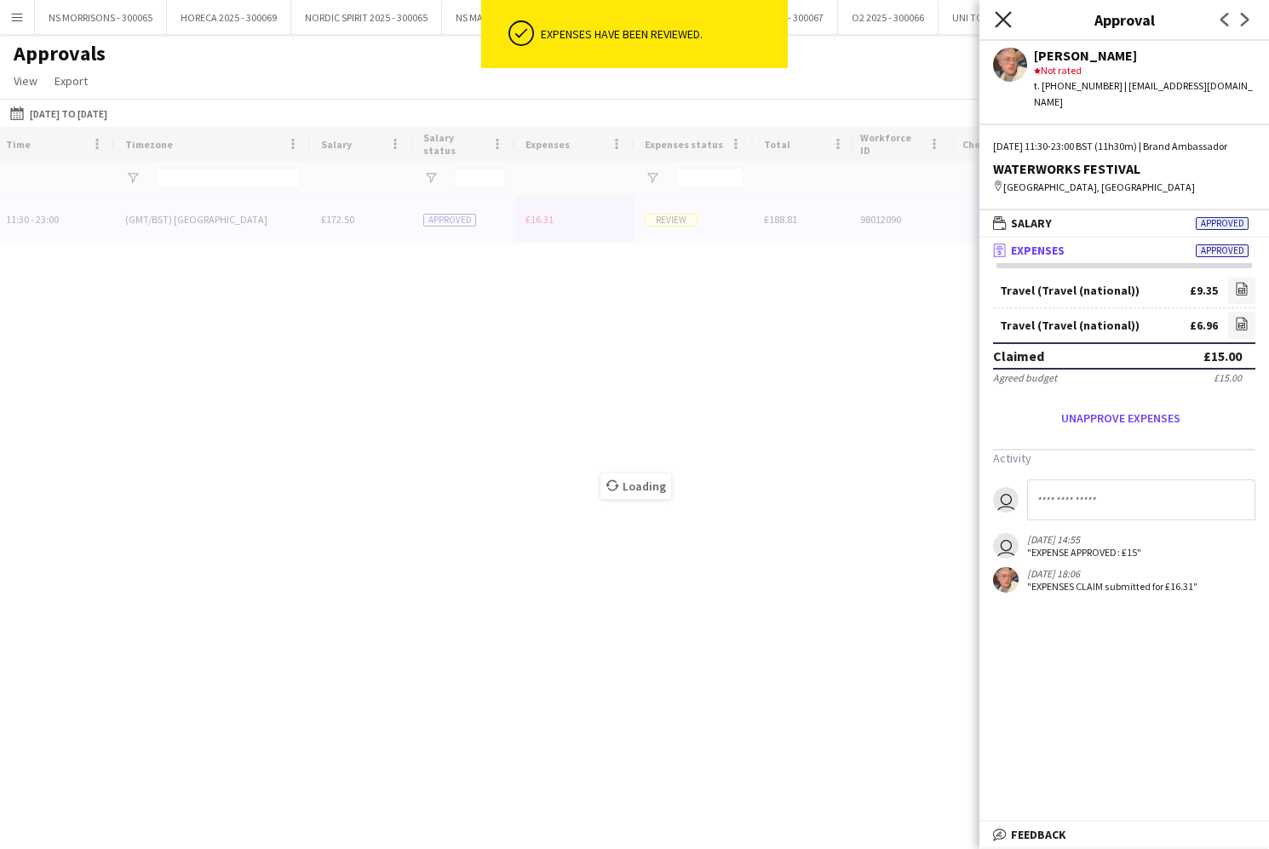
click at [999, 20] on icon "Close pop-in" at bounding box center [1002, 19] width 16 height 16
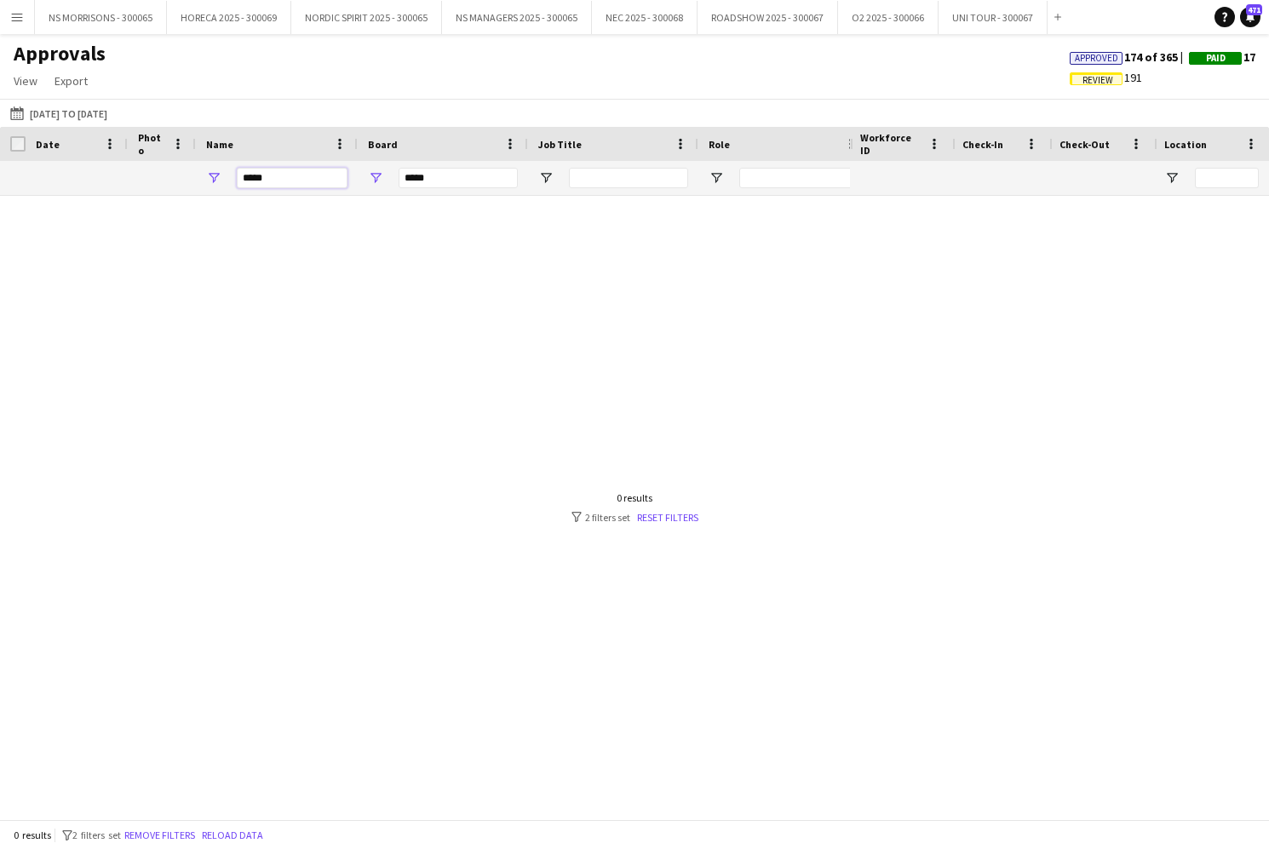
drag, startPoint x: 305, startPoint y: 181, endPoint x: 233, endPoint y: 173, distance: 72.0
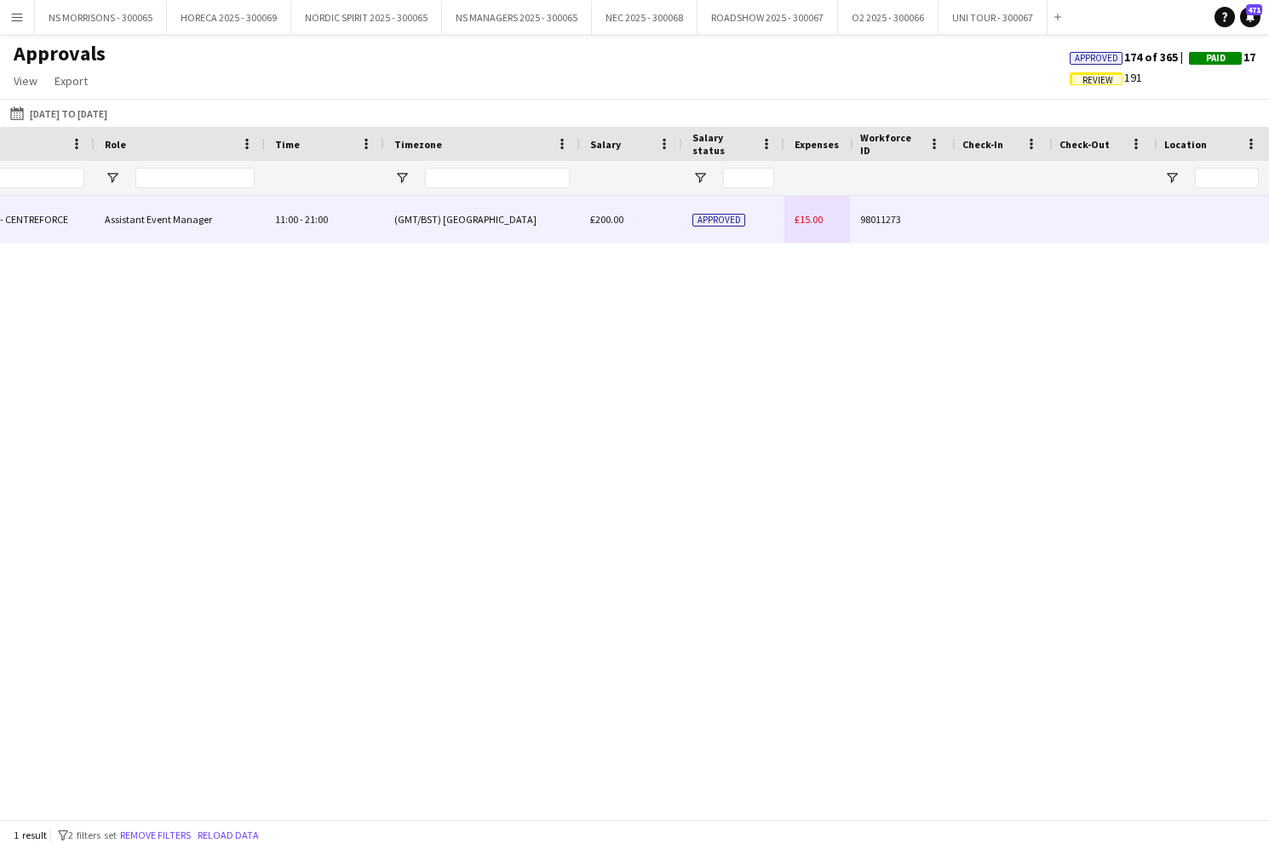
click at [806, 222] on span "£15.00" at bounding box center [808, 219] width 28 height 13
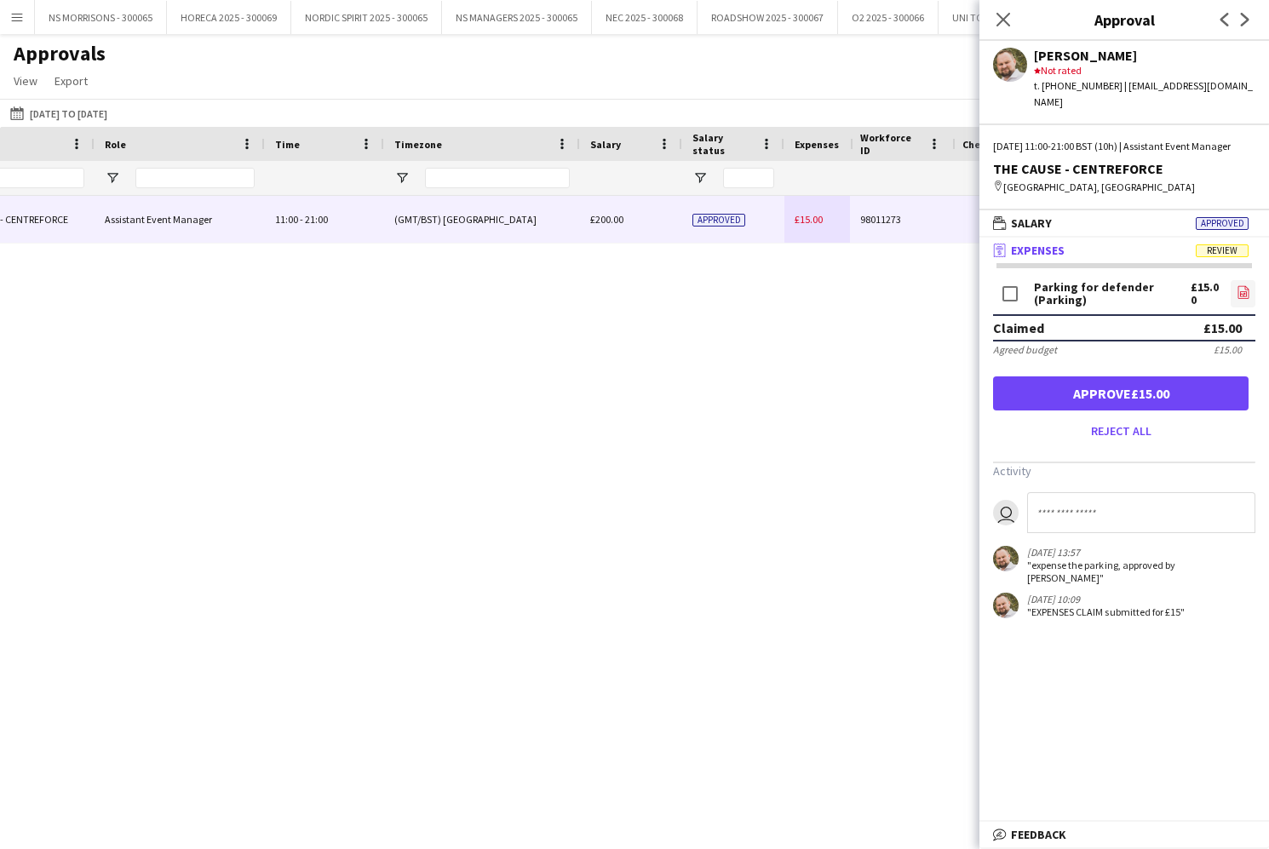
click at [1247, 290] on icon at bounding box center [1242, 292] width 11 height 13
click at [1203, 398] on button "Approve £15.00" at bounding box center [1120, 393] width 255 height 34
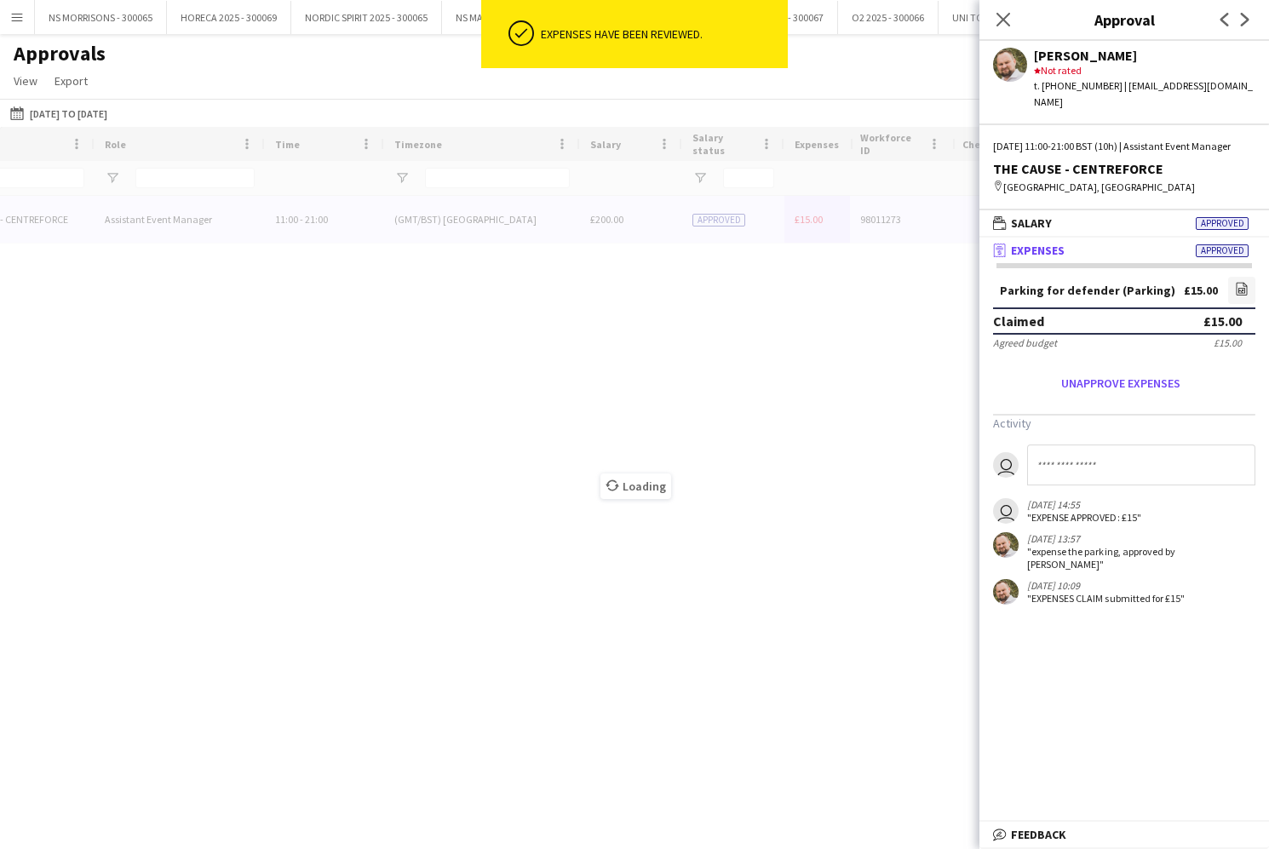
drag, startPoint x: 995, startPoint y: 18, endPoint x: 880, endPoint y: 78, distance: 130.6
click at [996, 18] on icon "Close pop-in" at bounding box center [1003, 20] width 14 height 14
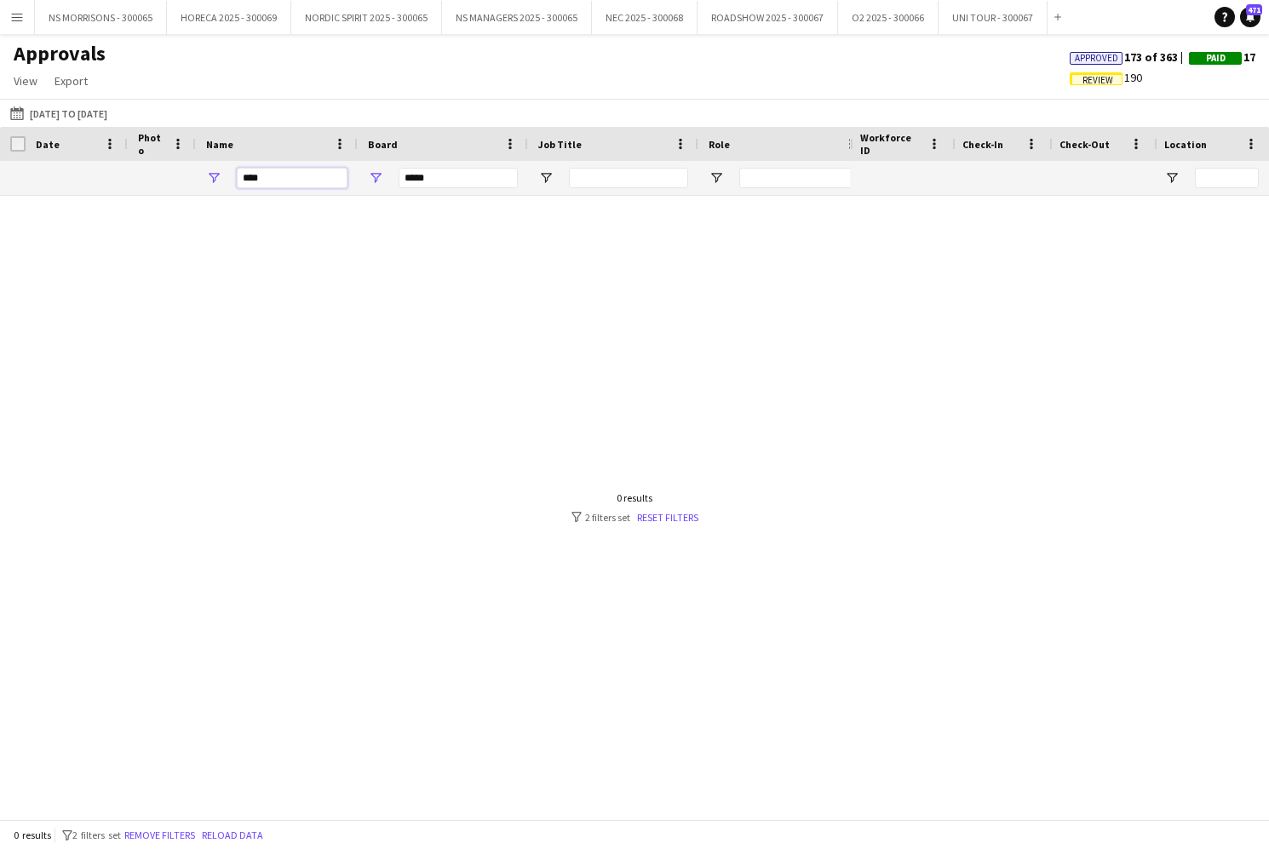
click at [281, 175] on input "****" at bounding box center [292, 178] width 111 height 20
type input "*"
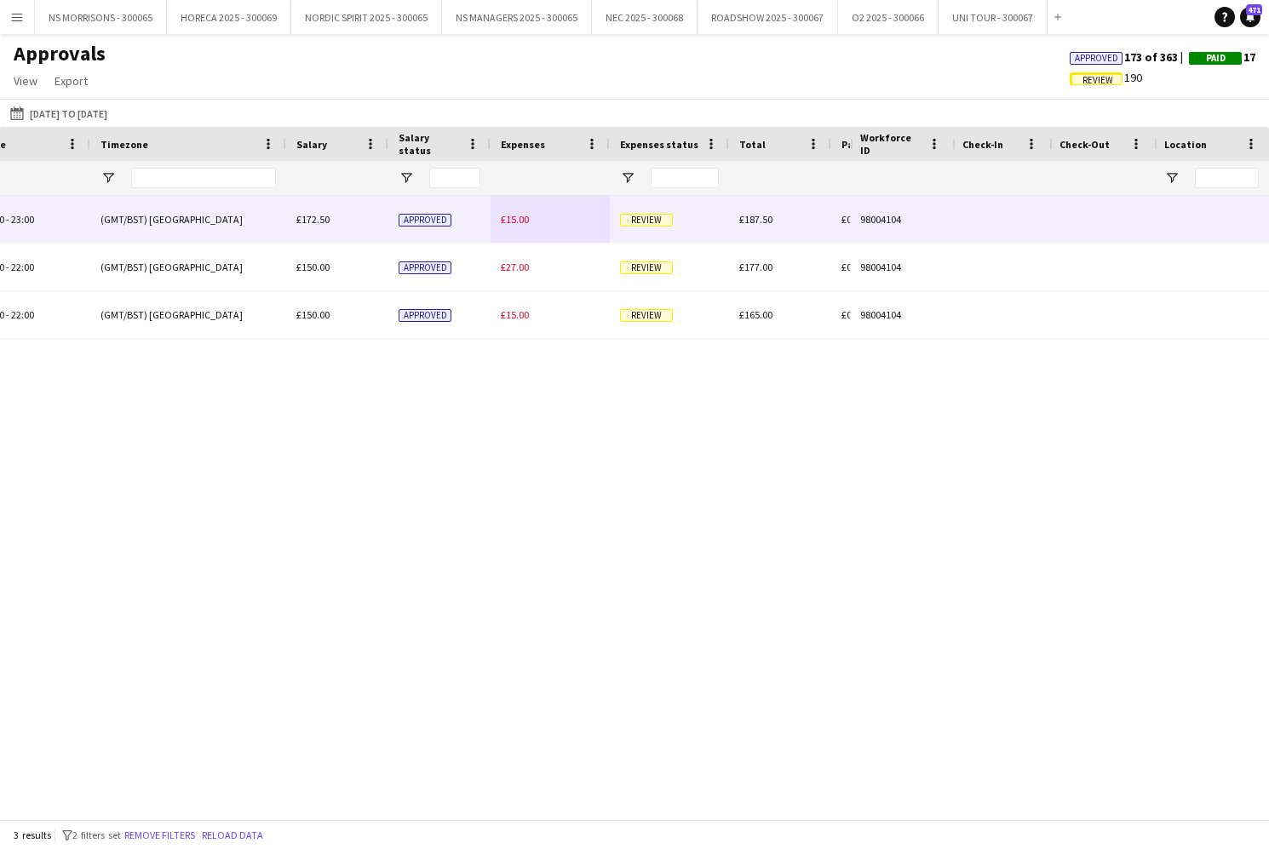
type input "*****"
click at [508, 221] on span "£15.00" at bounding box center [515, 219] width 28 height 13
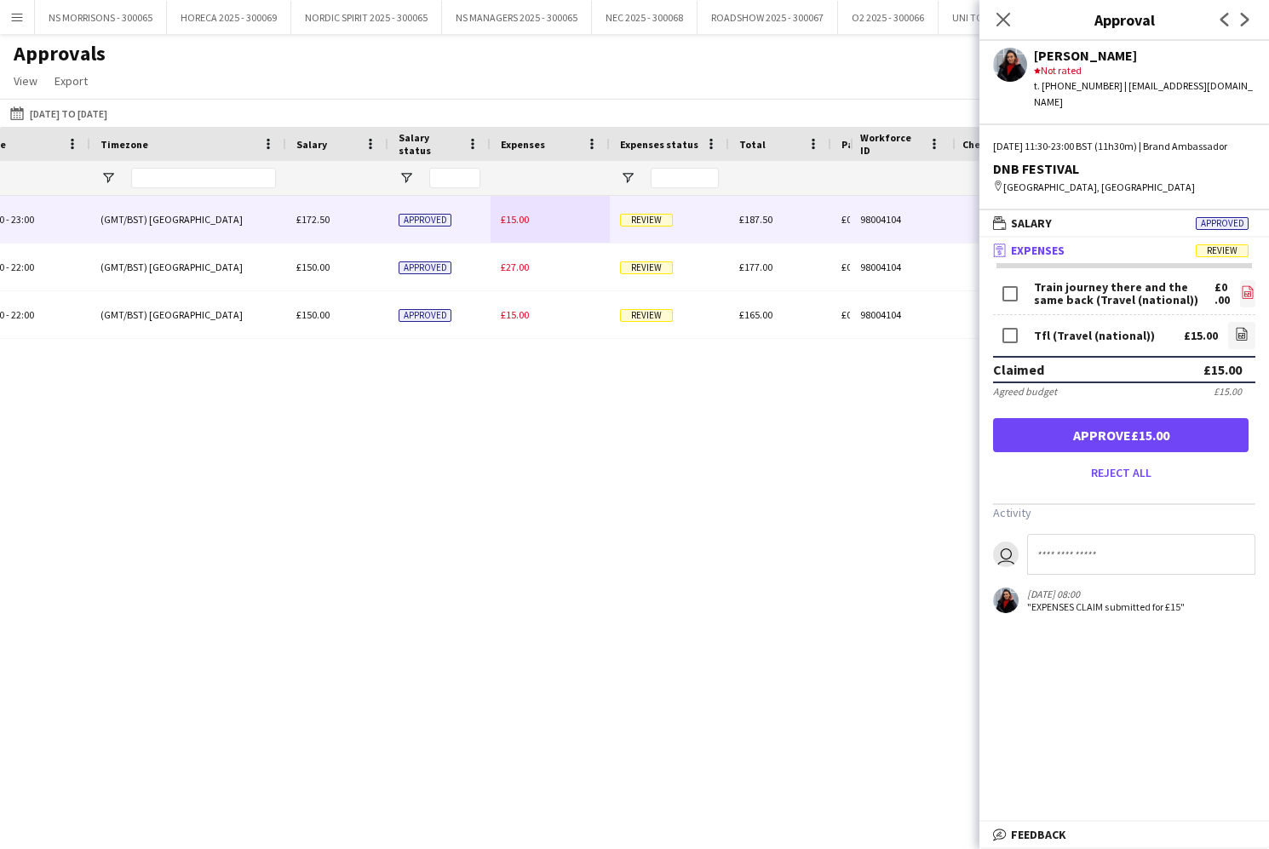
click at [1240, 295] on icon "file-image" at bounding box center [1247, 292] width 14 height 14
click at [1247, 329] on icon "file-image" at bounding box center [1242, 334] width 14 height 14
click at [1153, 423] on button "Approve £15.00" at bounding box center [1120, 435] width 255 height 34
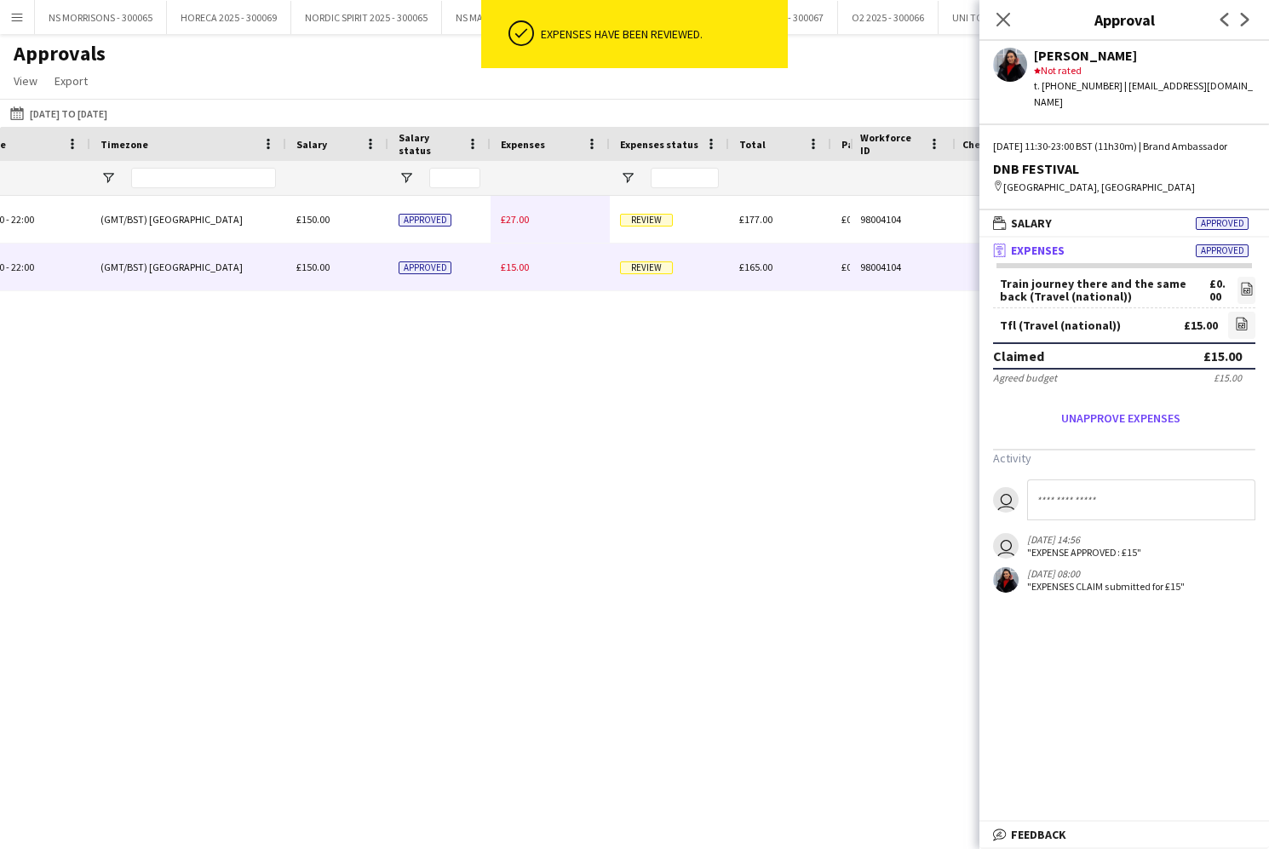
click at [508, 264] on span "£15.00" at bounding box center [515, 267] width 28 height 13
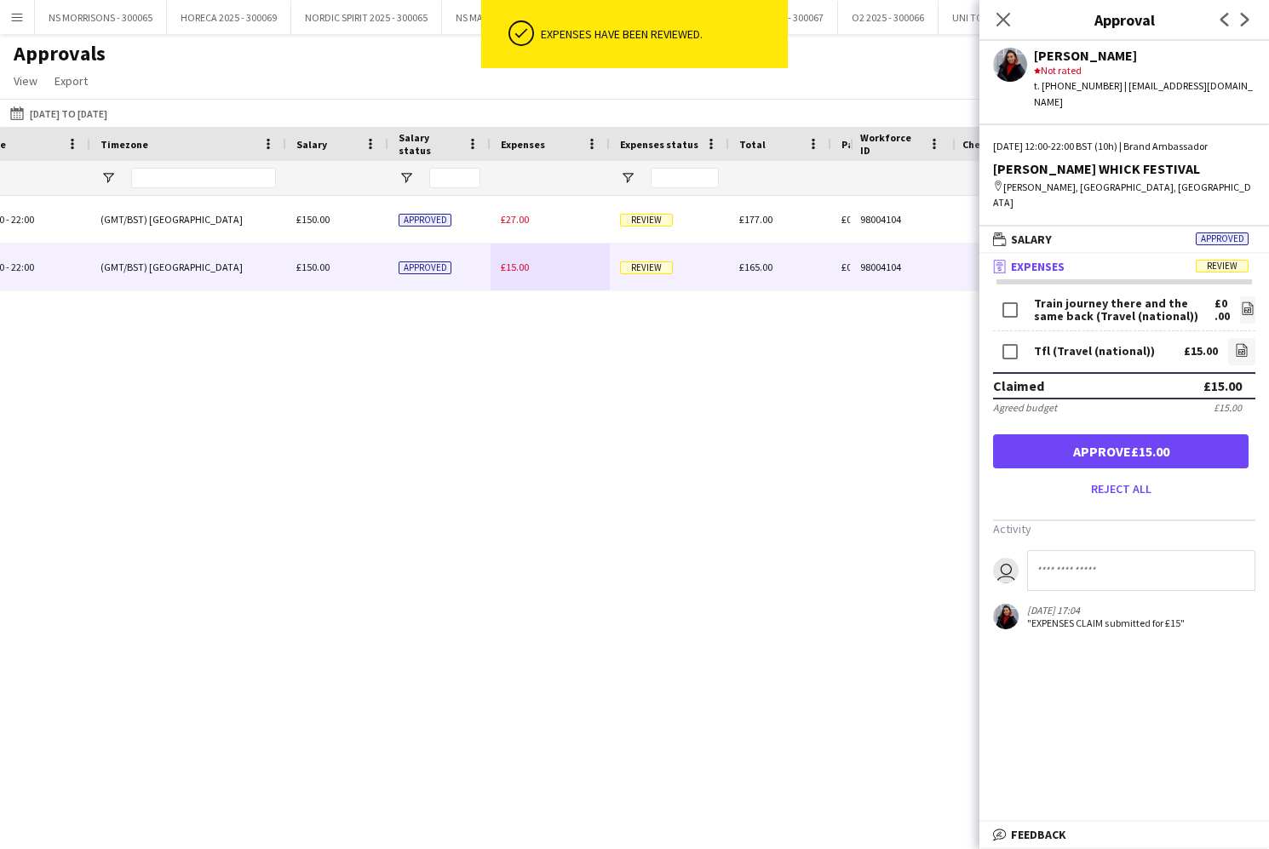
click at [1196, 434] on button "Approve £15.00" at bounding box center [1120, 451] width 255 height 34
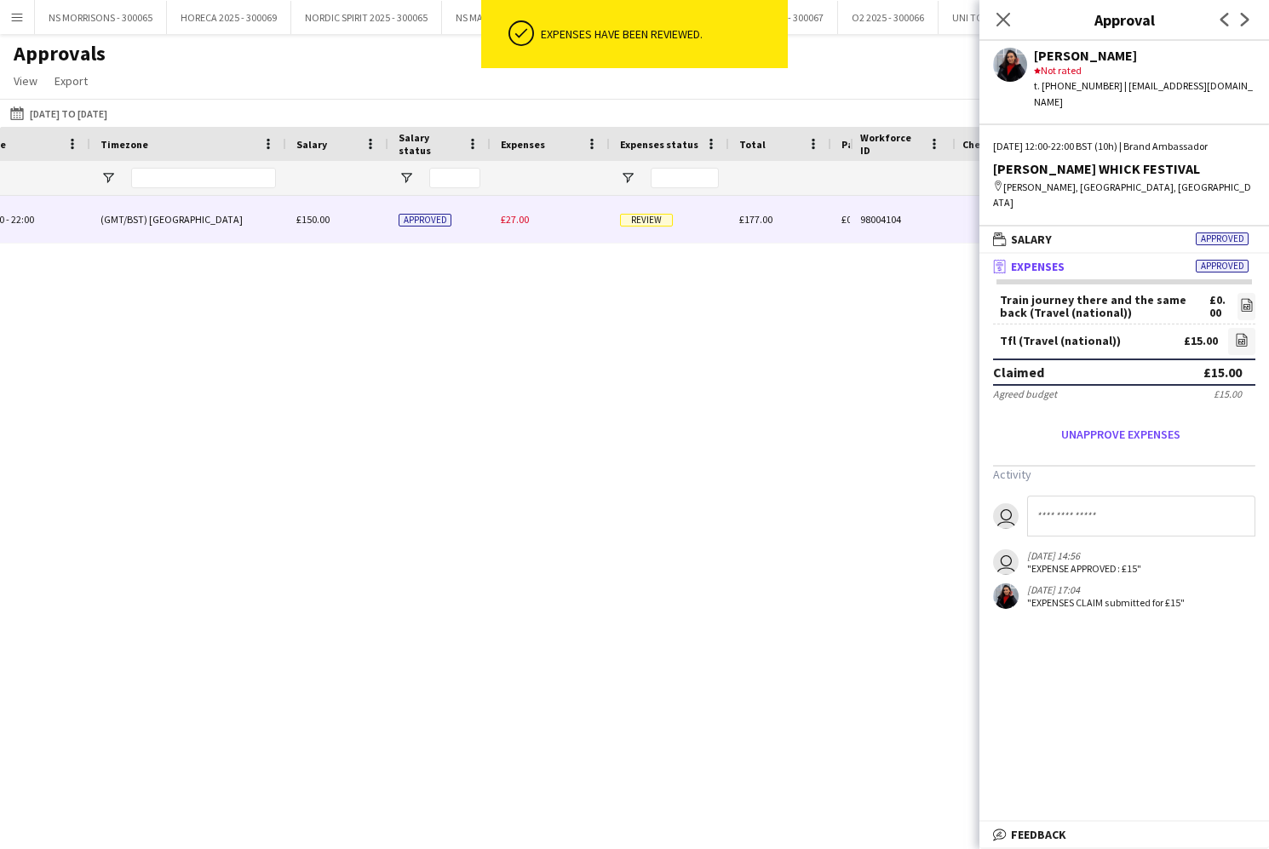
click at [521, 217] on span "£27.00" at bounding box center [515, 219] width 28 height 13
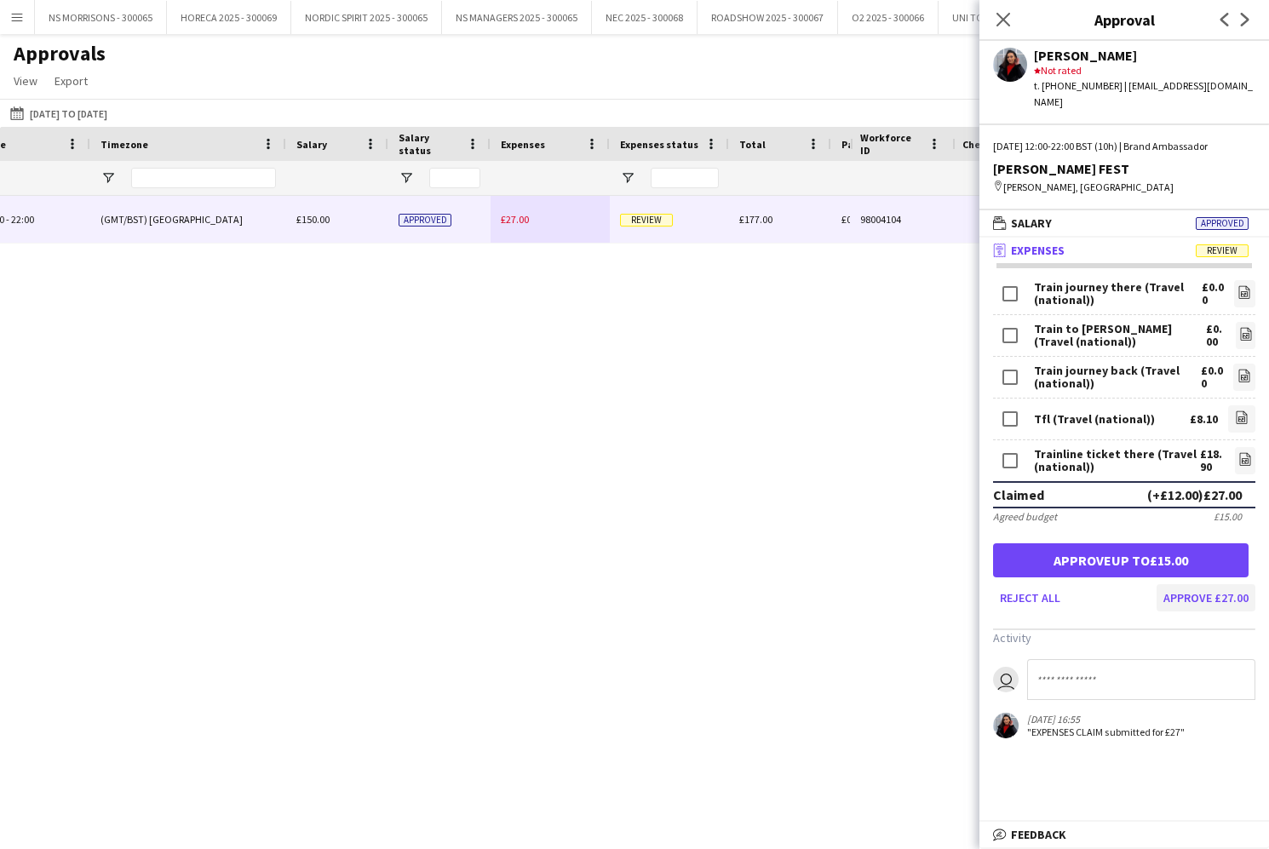
click at [1206, 584] on button "Approve £27.00" at bounding box center [1205, 597] width 99 height 27
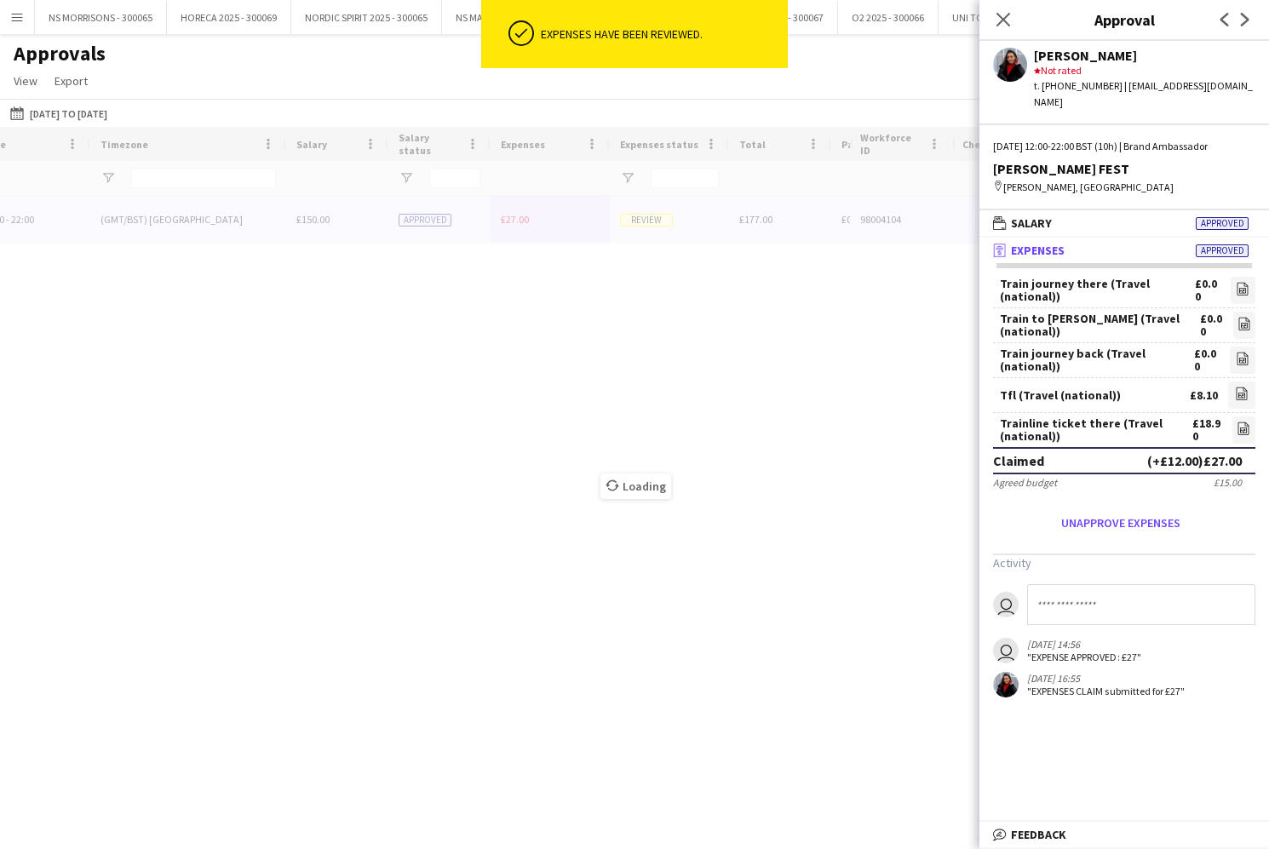
drag, startPoint x: 1003, startPoint y: 20, endPoint x: 942, endPoint y: 79, distance: 84.9
click at [1003, 20] on icon at bounding box center [1003, 20] width 14 height 14
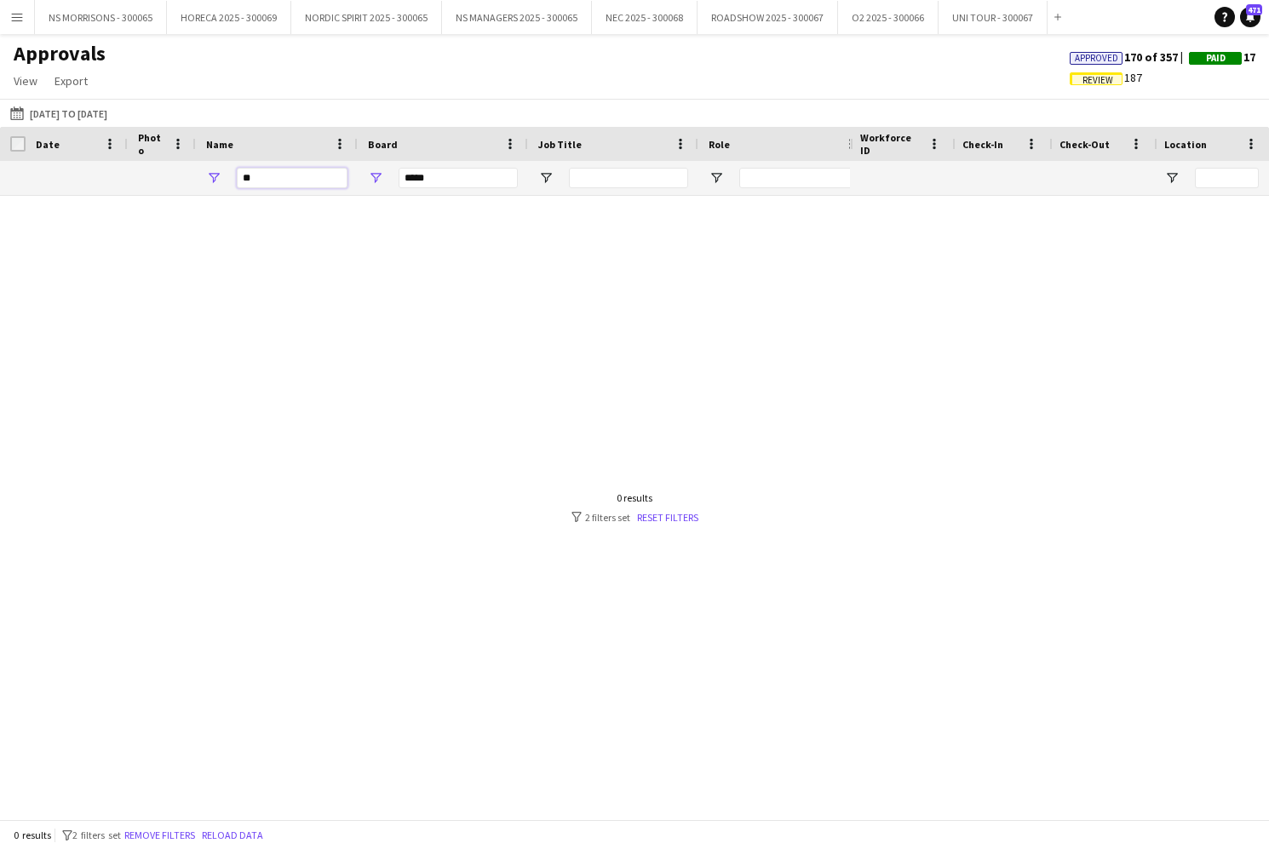
type input "*"
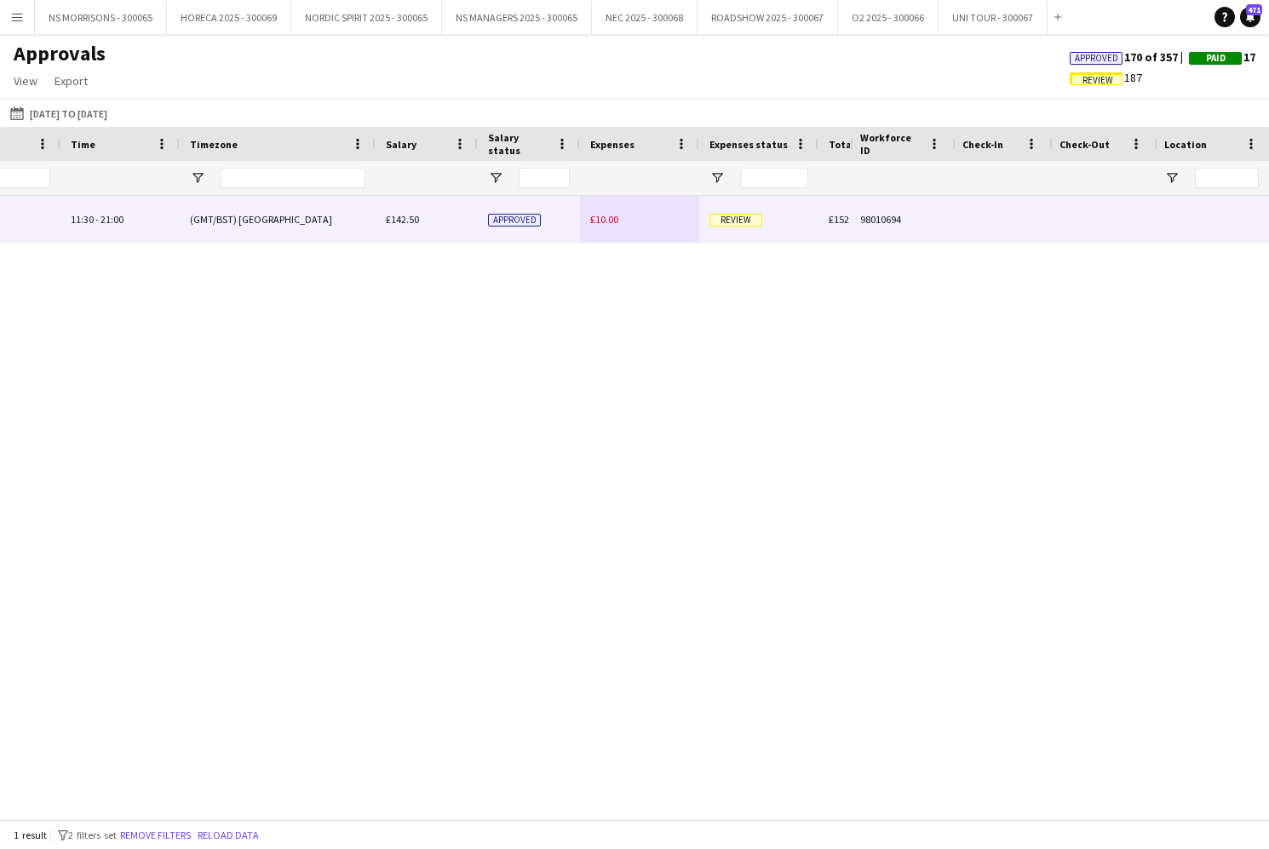
type input "****"
click at [599, 219] on span "£10.00" at bounding box center [604, 219] width 28 height 13
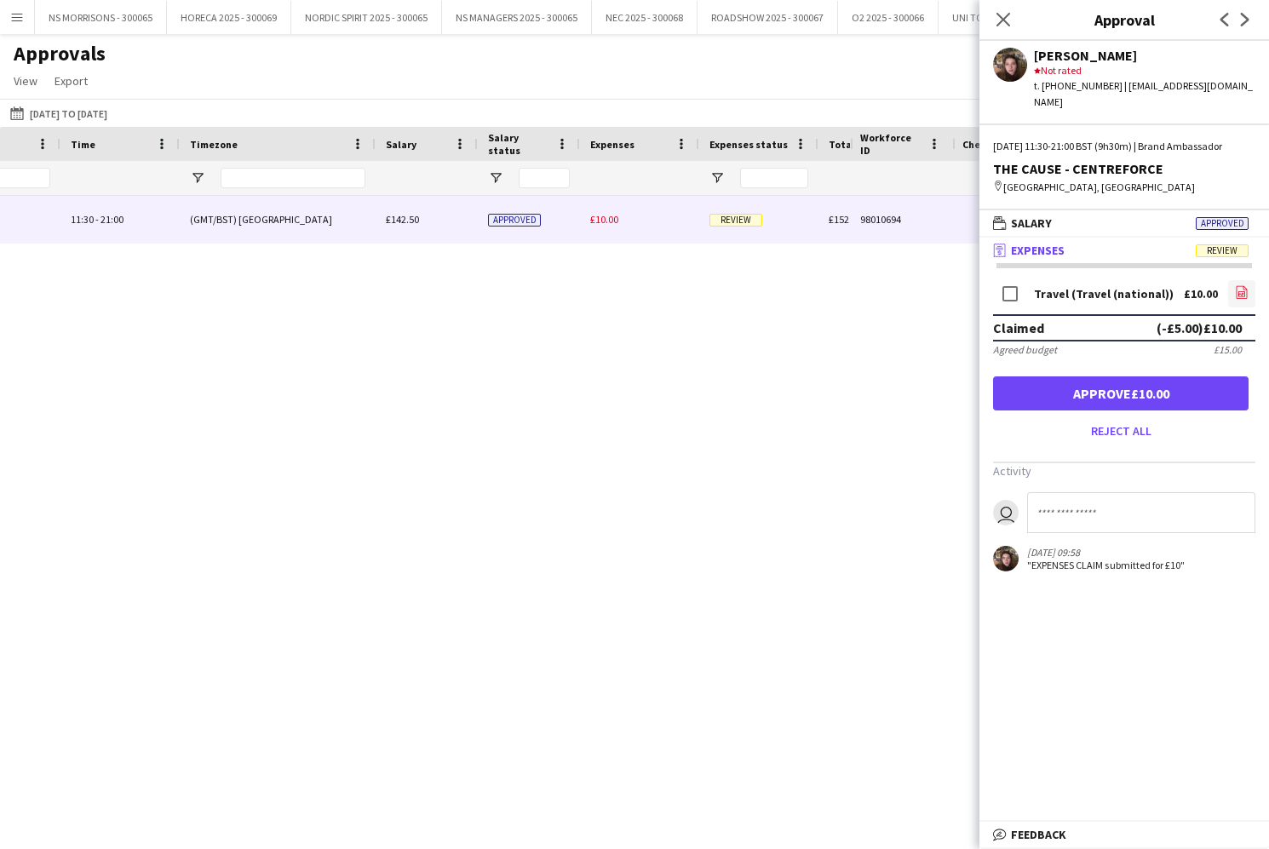
click at [1246, 295] on icon "file-image" at bounding box center [1242, 292] width 14 height 14
click at [1104, 391] on button "Approve £10.00" at bounding box center [1120, 393] width 255 height 34
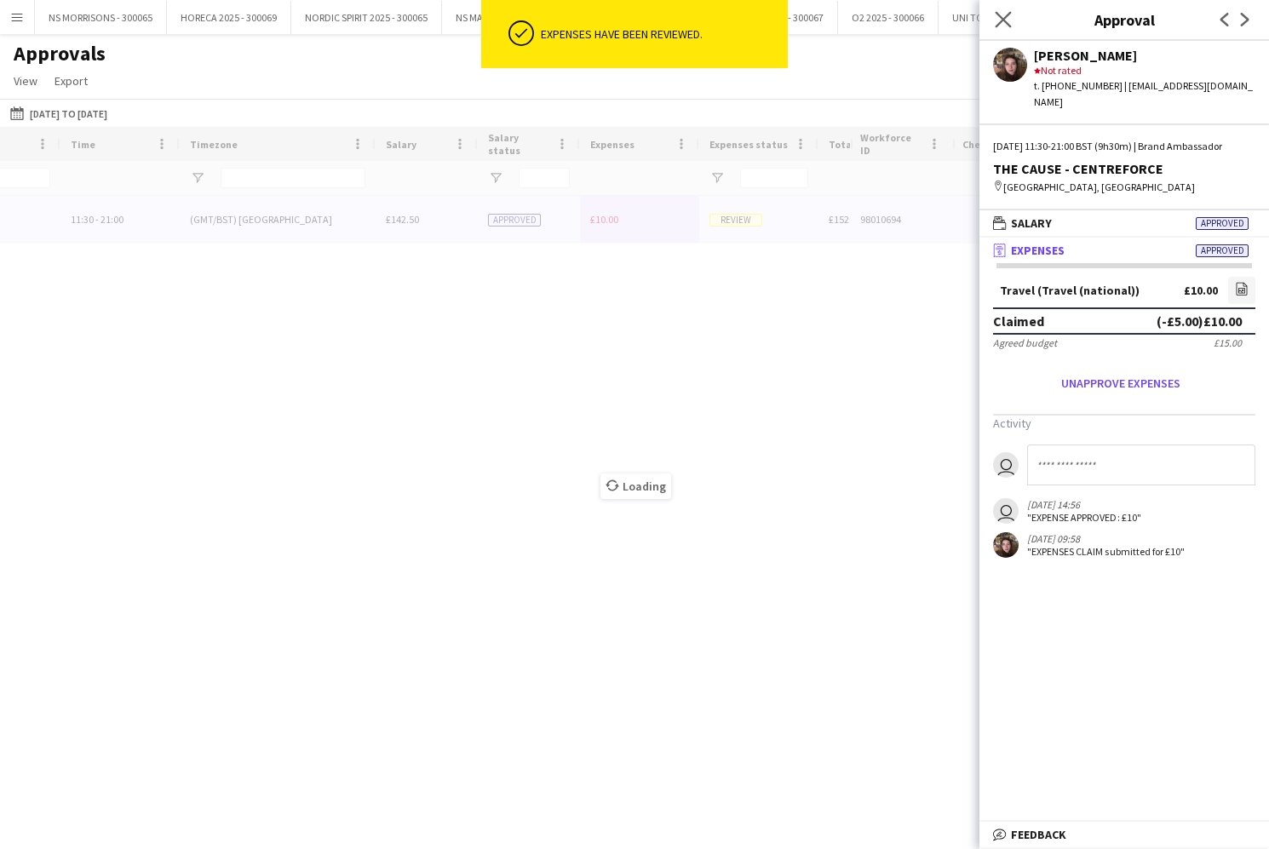
click at [1004, 15] on icon "Close pop-in" at bounding box center [1002, 19] width 16 height 16
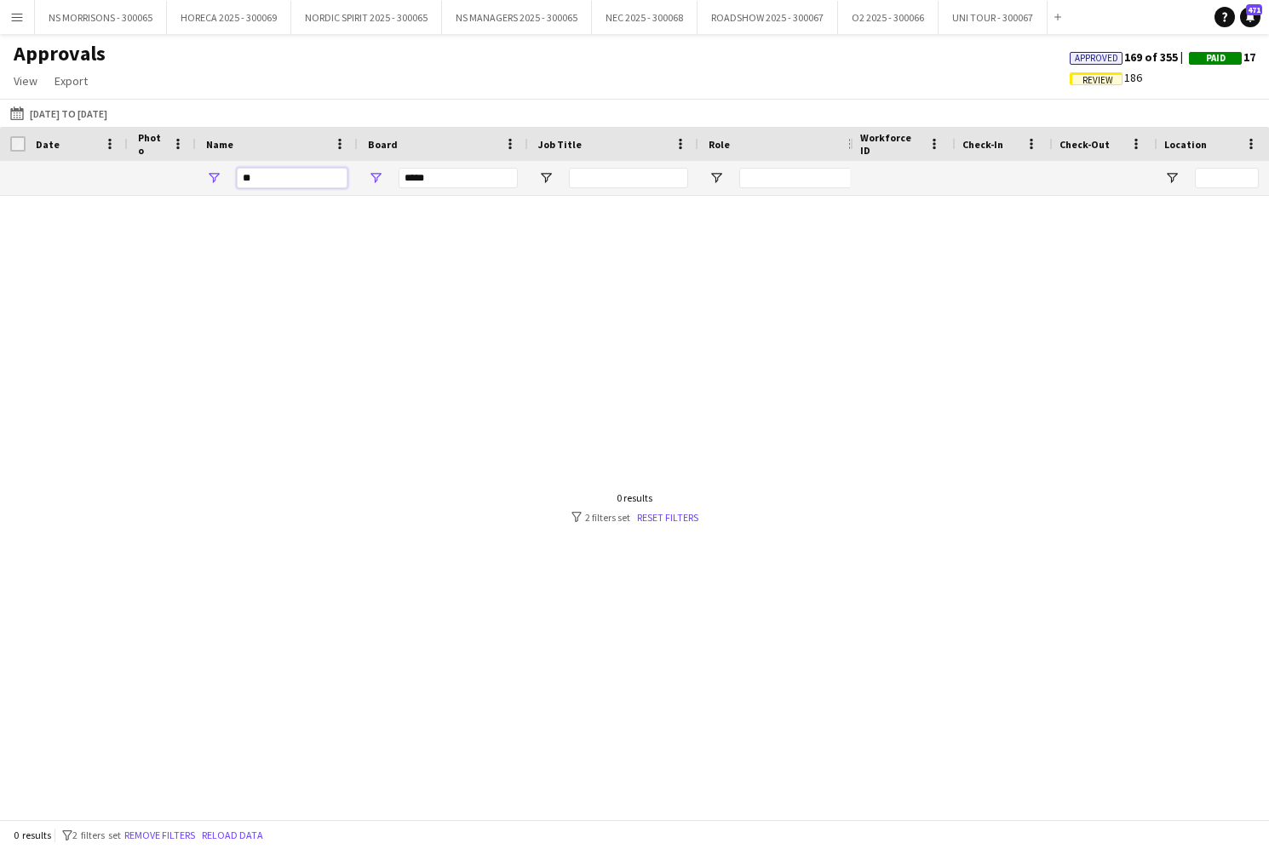
type input "*"
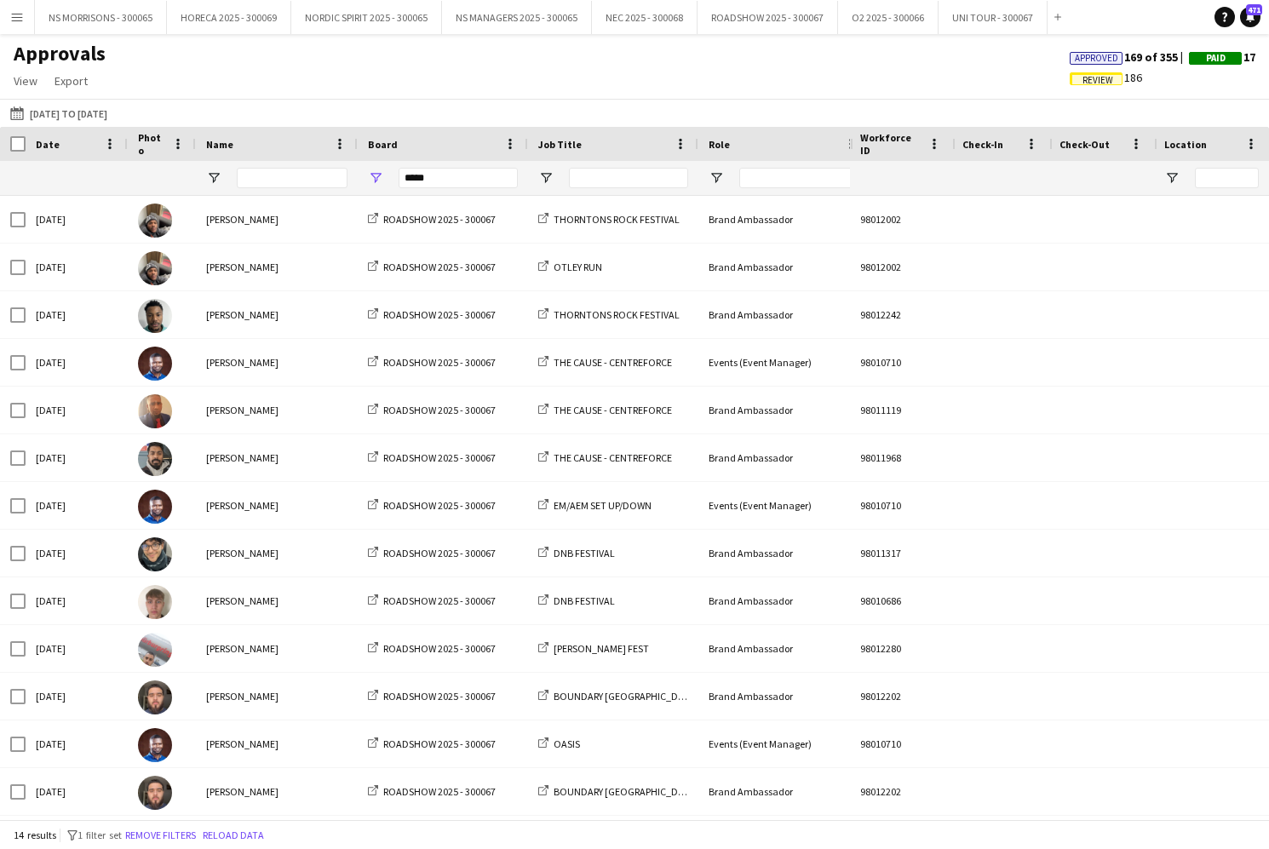
click at [26, 23] on button "Menu" at bounding box center [17, 17] width 34 height 34
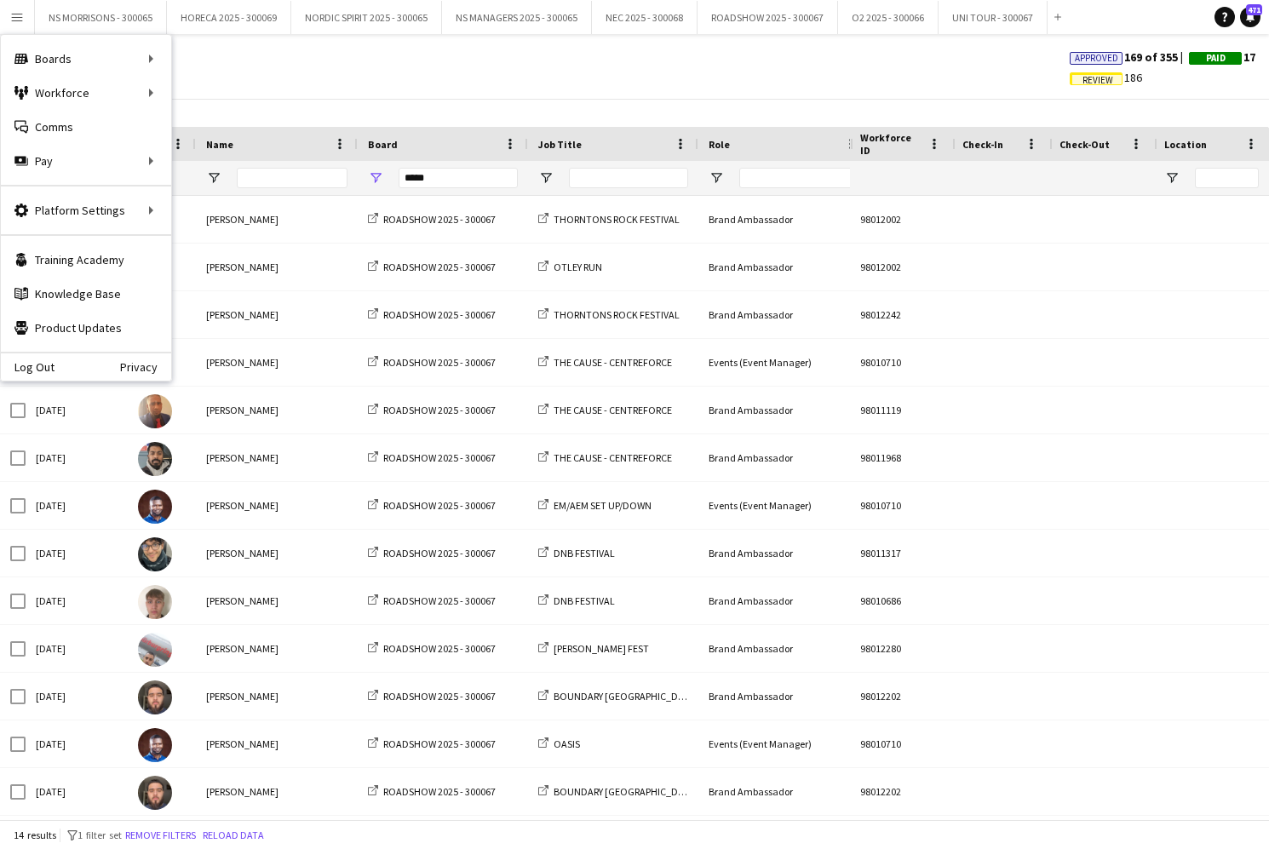
click at [405, 104] on div "[DATE] to [DATE] [DATE] to [DATE] [DATE] This Week This Month [DATE] Last Week …" at bounding box center [634, 113] width 1269 height 28
